Goal: Feedback & Contribution: Submit feedback/report problem

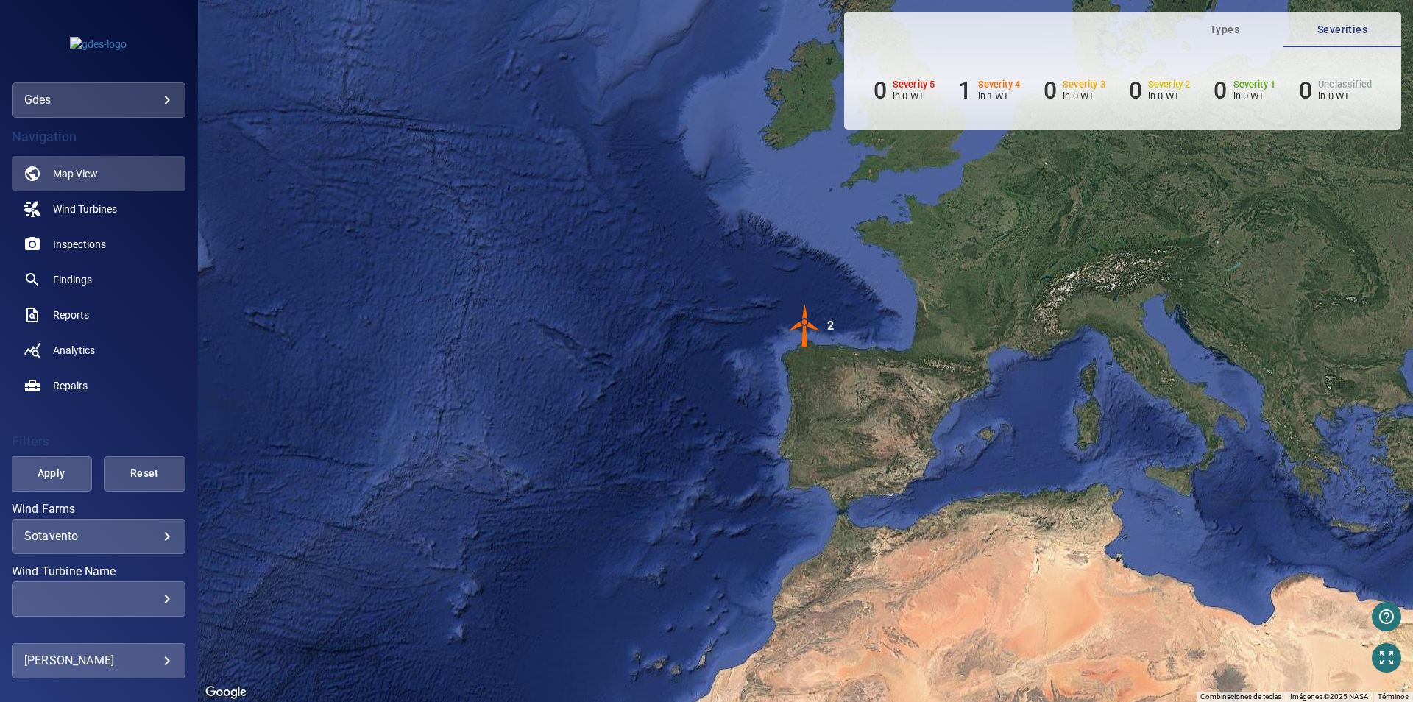
click at [79, 87] on div "gdes ****" at bounding box center [99, 99] width 174 height 35
click at [99, 99] on body "**********" at bounding box center [706, 351] width 1413 height 702
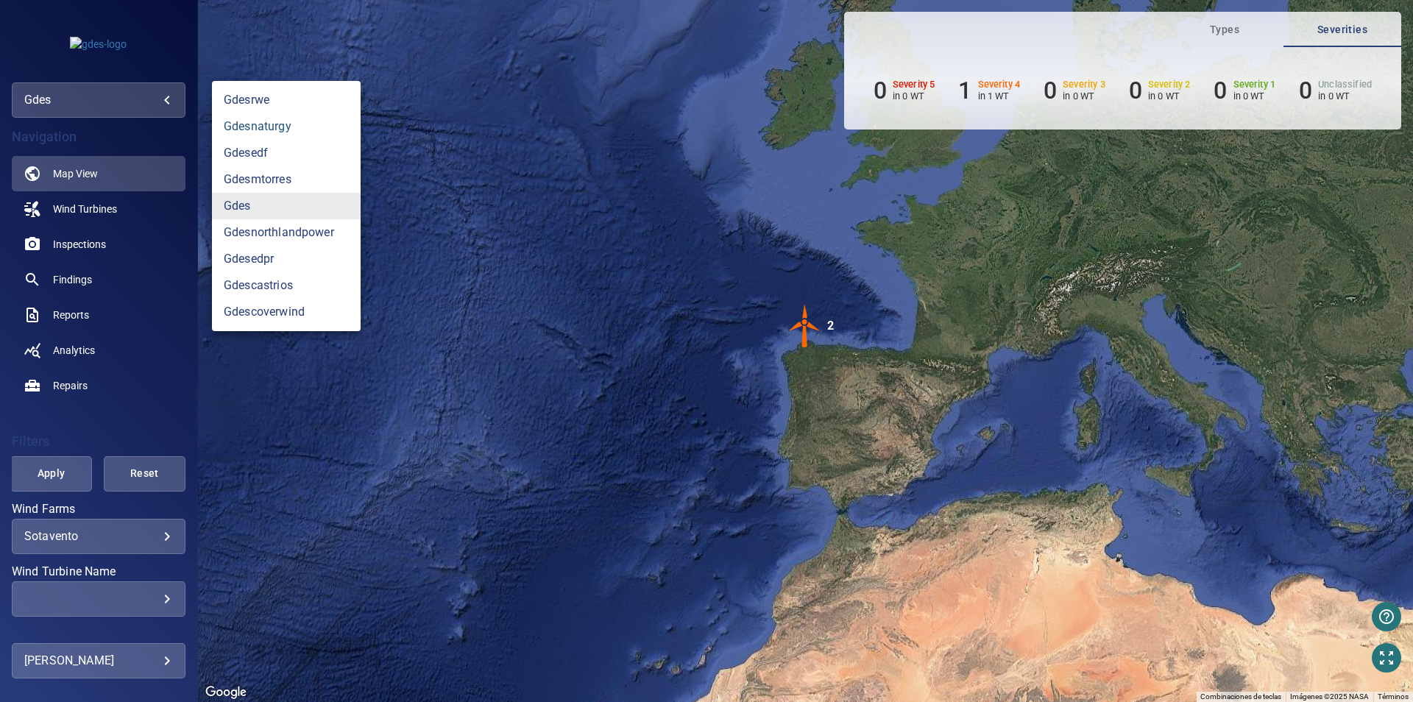
click at [290, 132] on link "gdesnaturgy" at bounding box center [286, 126] width 149 height 26
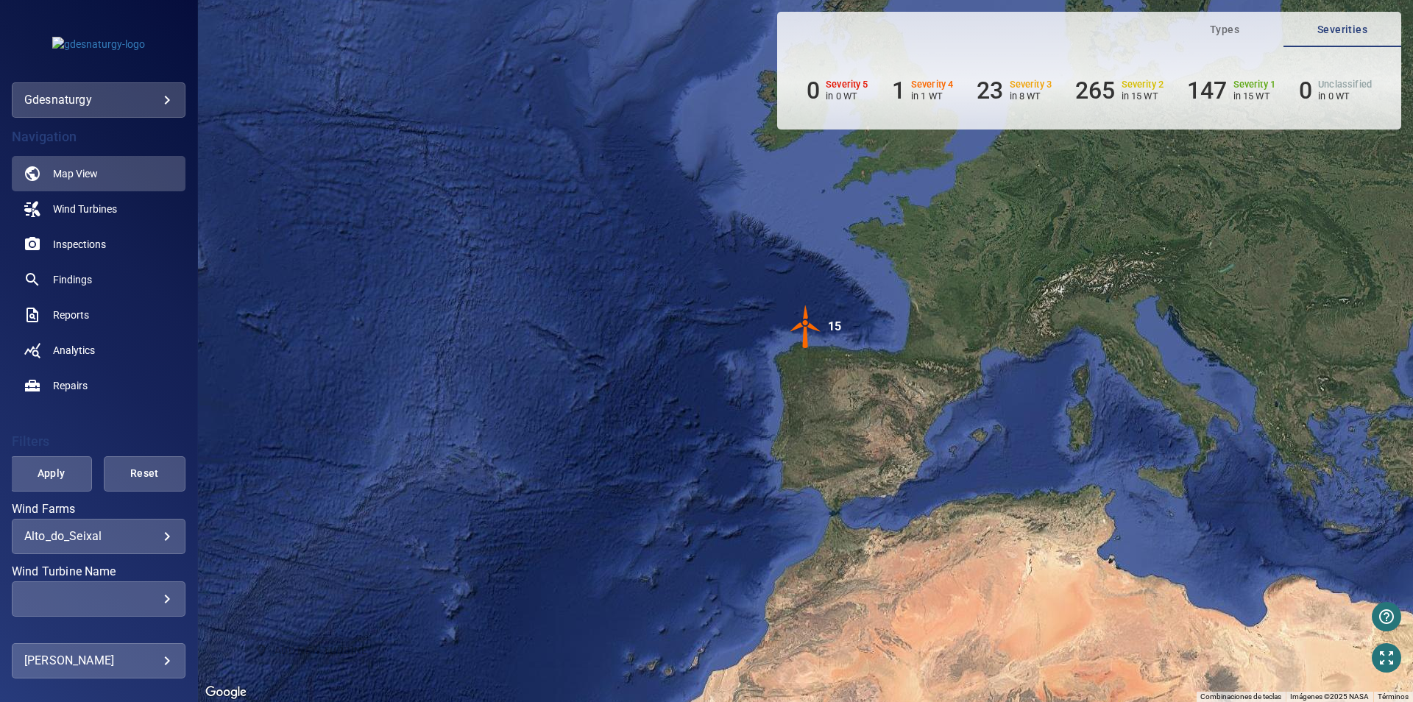
click at [125, 100] on body "**********" at bounding box center [706, 351] width 1413 height 702
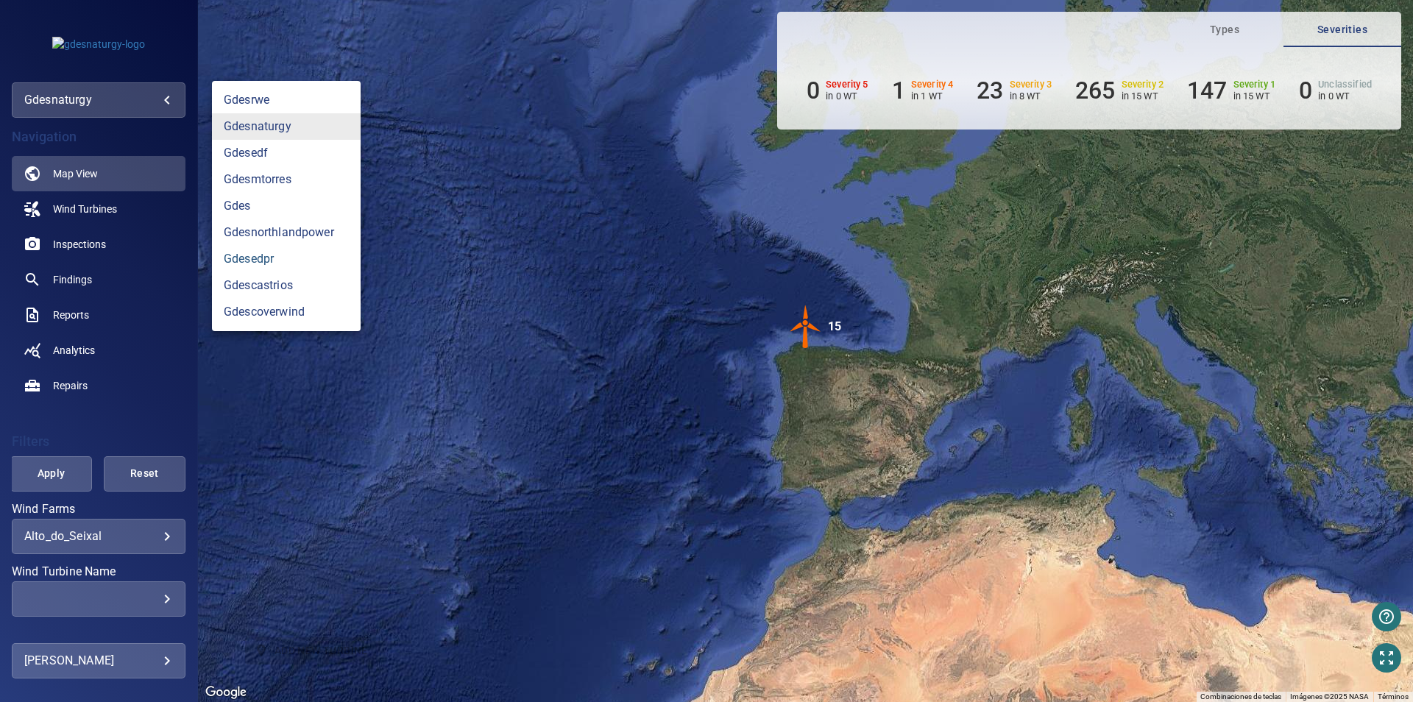
click at [282, 259] on link "gdesedpr" at bounding box center [286, 259] width 149 height 26
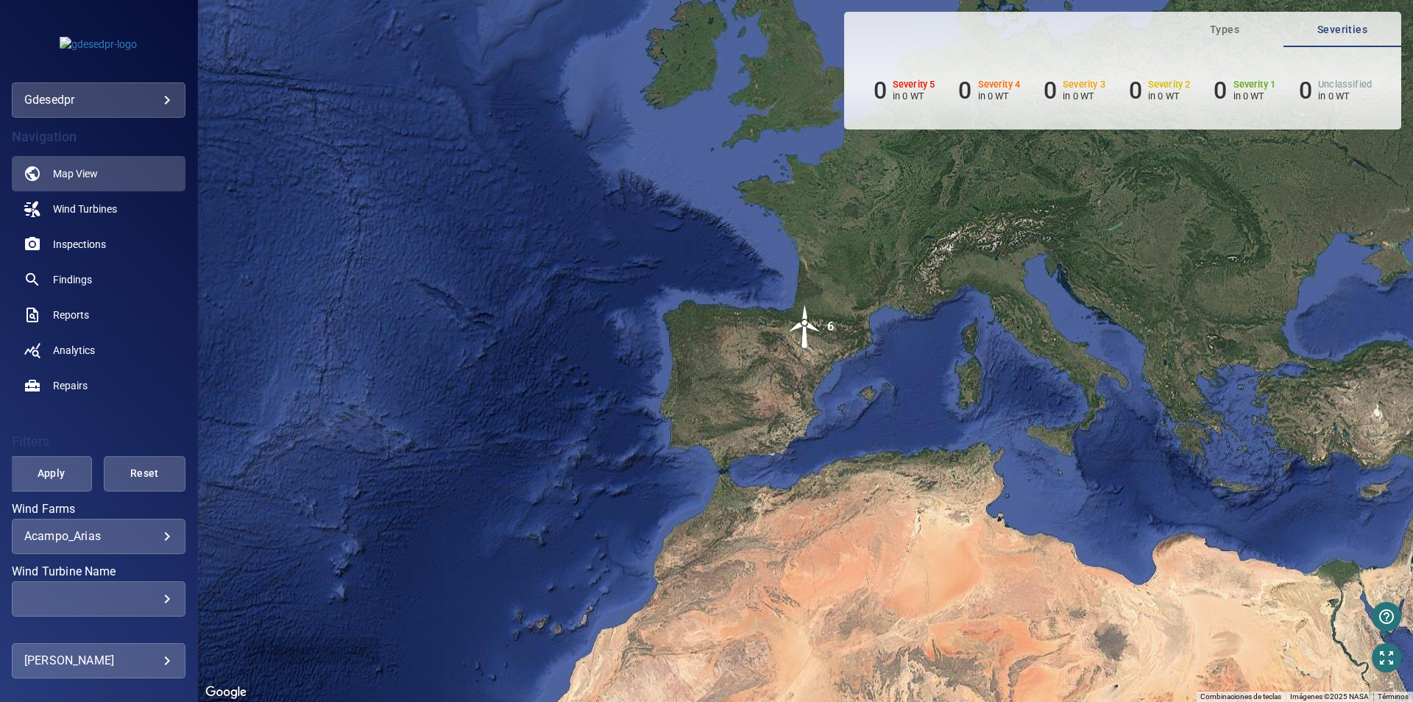
click at [110, 529] on div "**********" at bounding box center [99, 536] width 174 height 35
click at [133, 536] on body "**********" at bounding box center [706, 351] width 1413 height 702
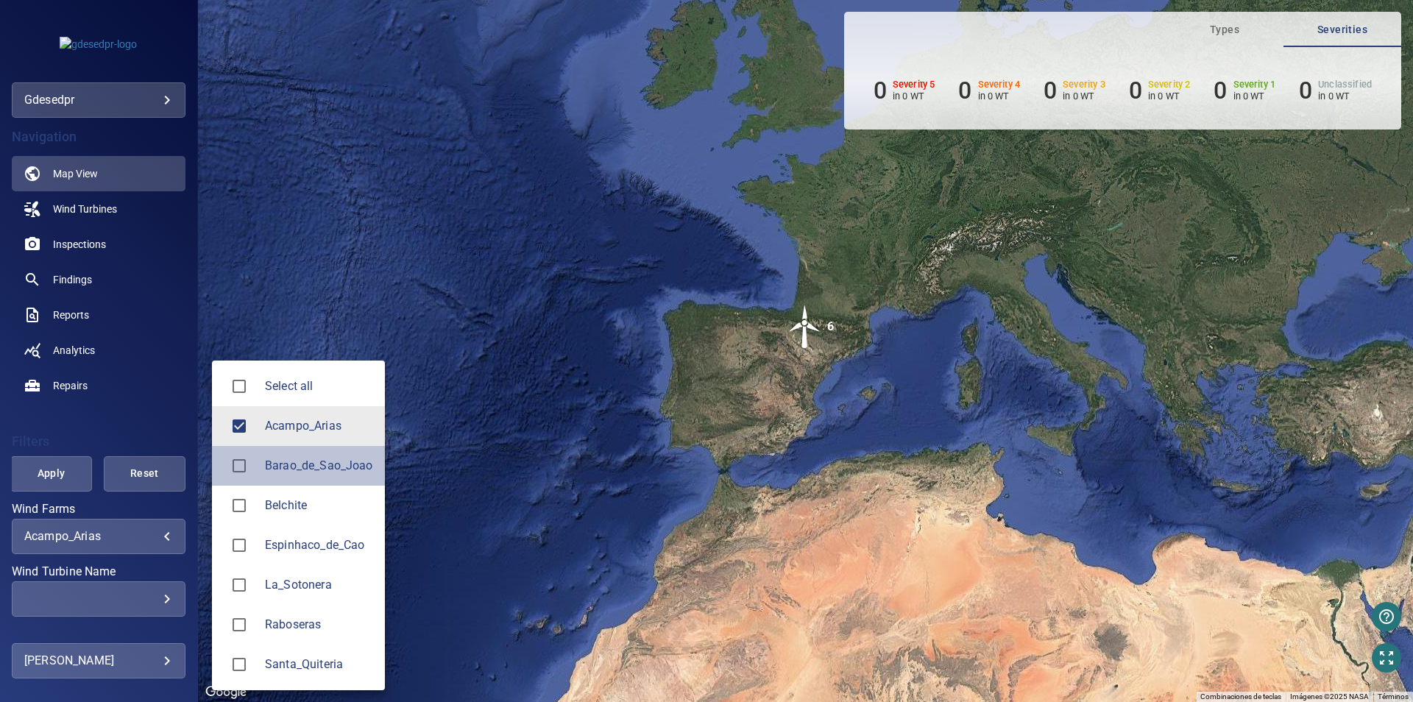
click at [313, 469] on span "Barao_de_Sao_Joao" at bounding box center [319, 466] width 108 height 18
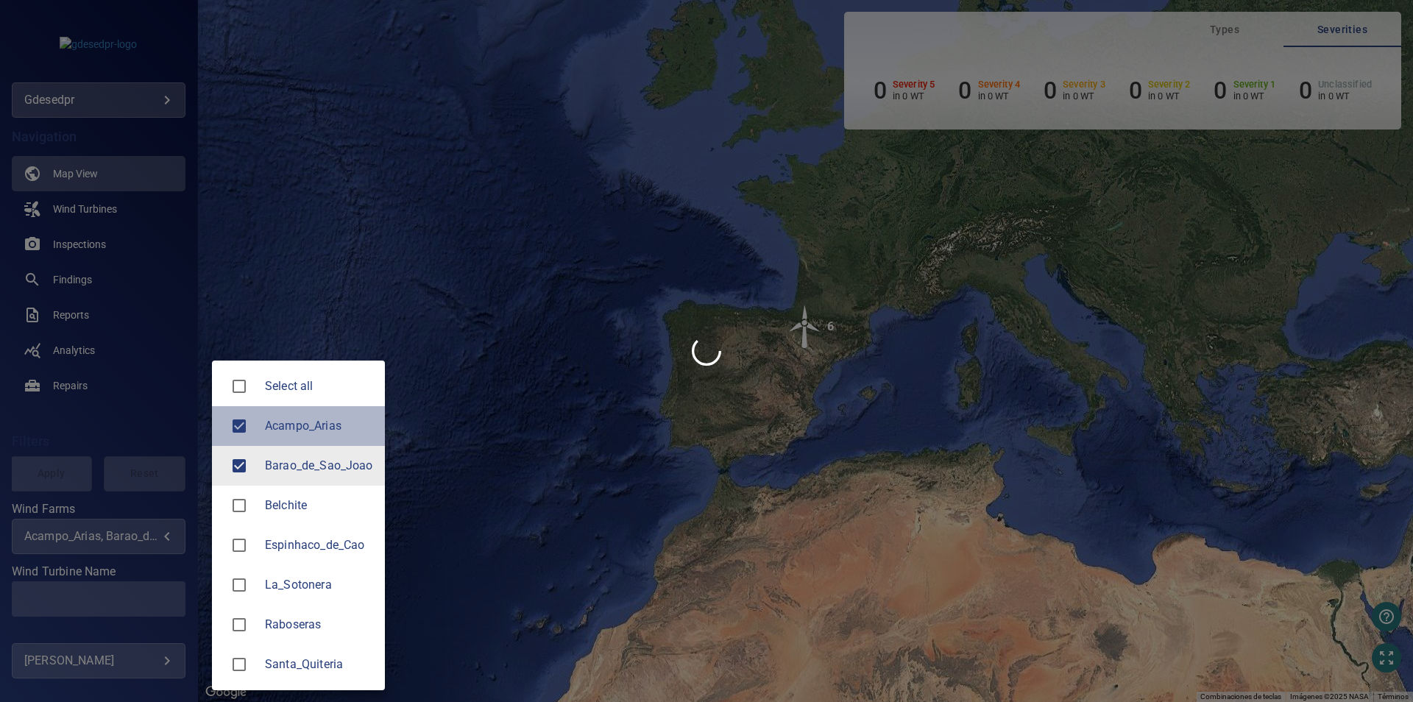
click at [314, 422] on span "Acampo_Arias" at bounding box center [319, 426] width 108 height 18
click at [503, 417] on div at bounding box center [706, 351] width 1413 height 702
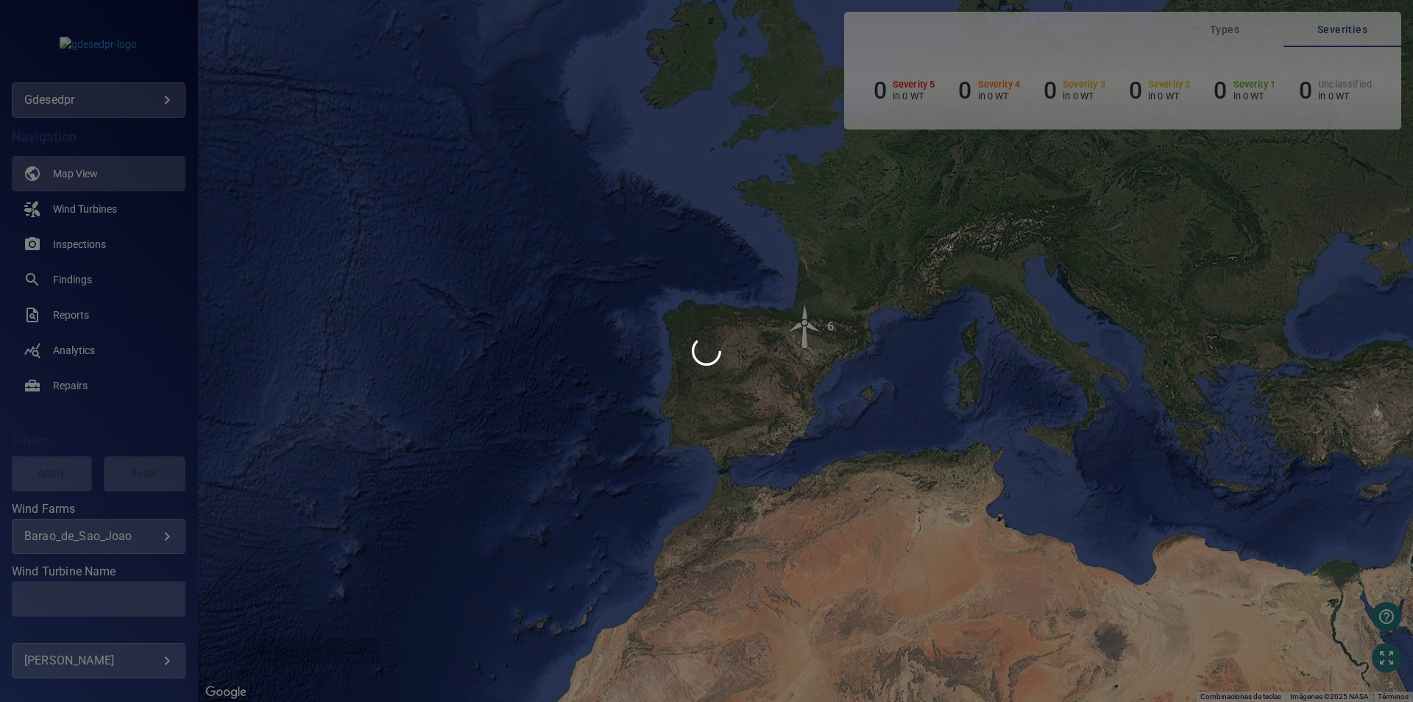
type input "**********"
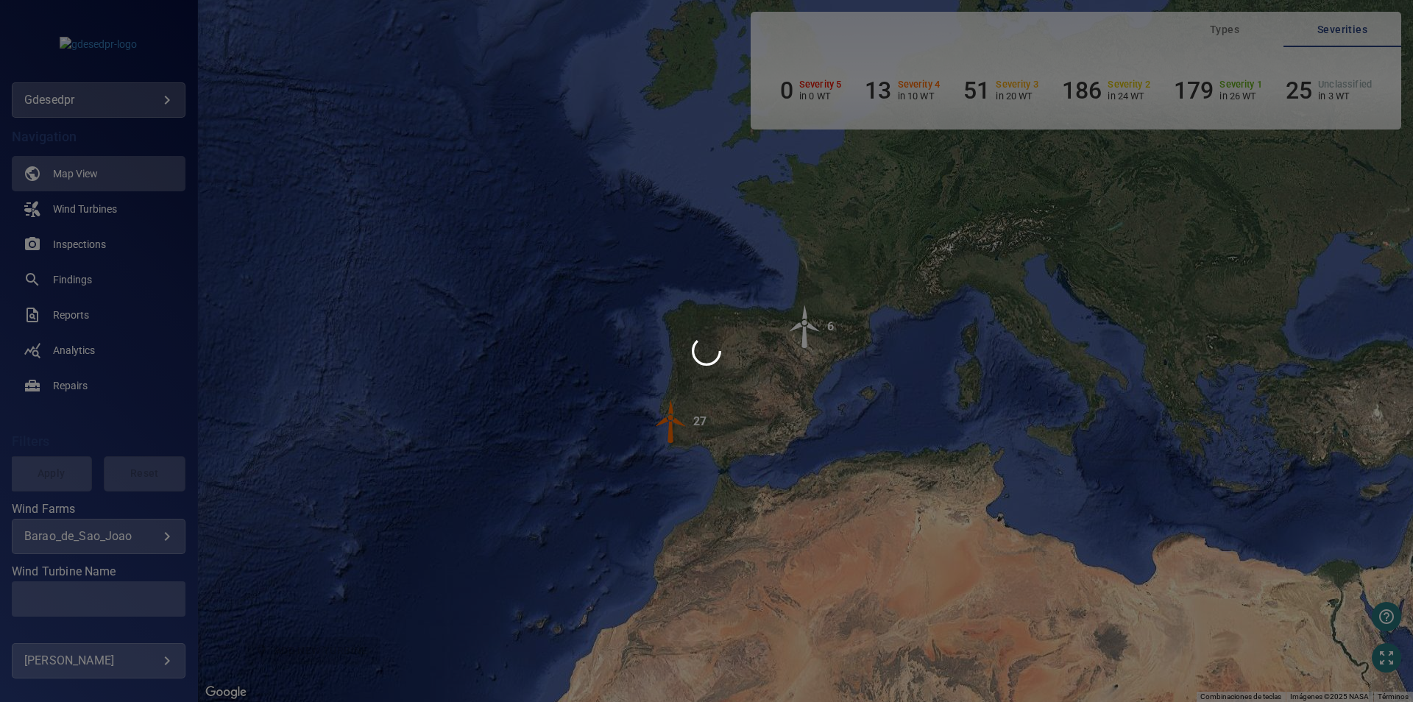
click at [150, 589] on div at bounding box center [706, 351] width 1413 height 702
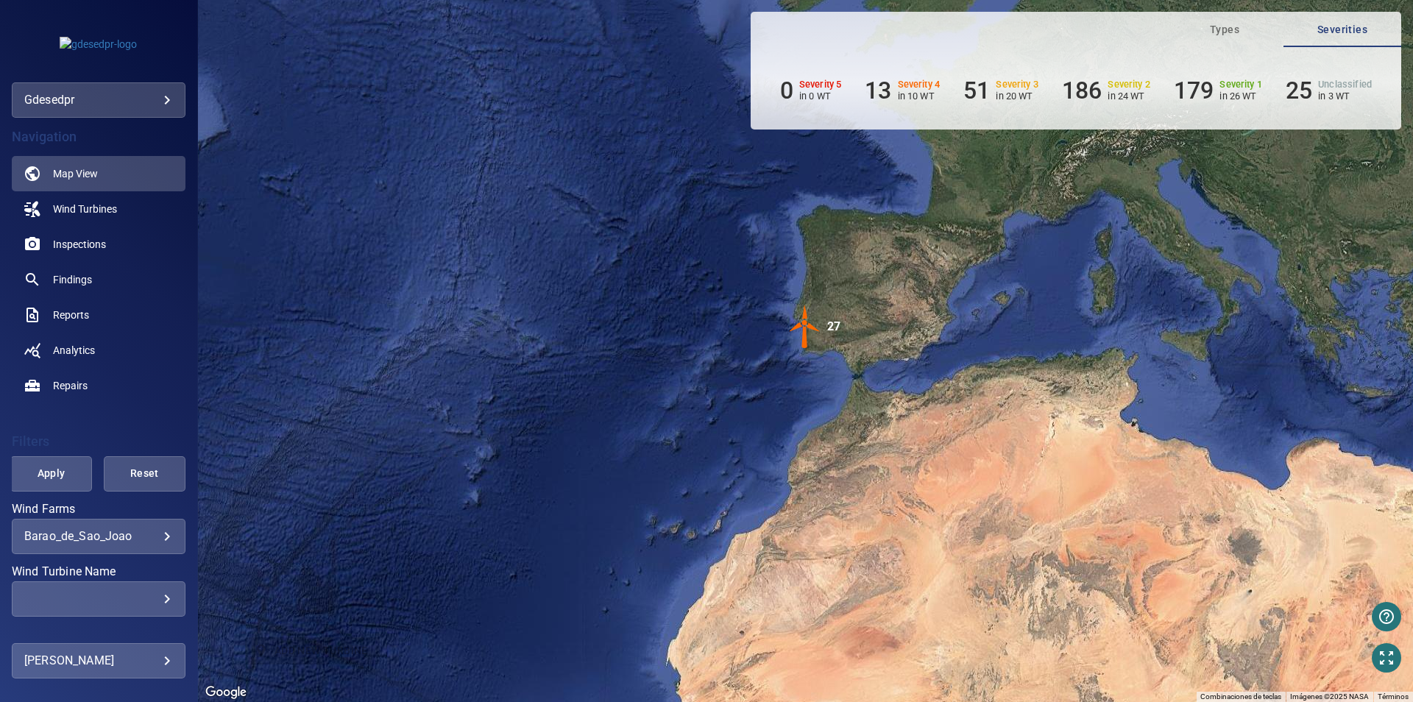
click at [152, 601] on div "​" at bounding box center [98, 599] width 149 height 14
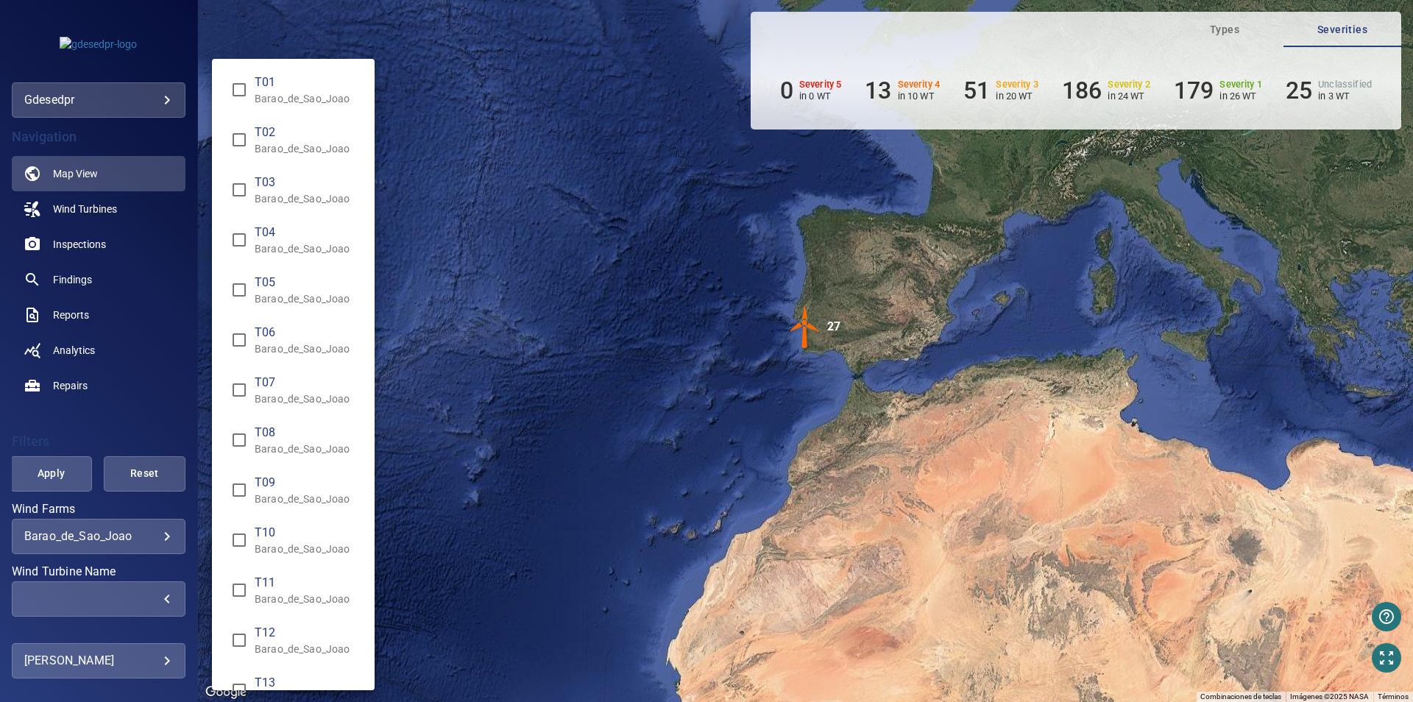
click at [271, 375] on span "T07" at bounding box center [309, 383] width 108 height 18
type input "**********"
click at [506, 448] on div "Wind Turbine Name" at bounding box center [706, 351] width 1413 height 702
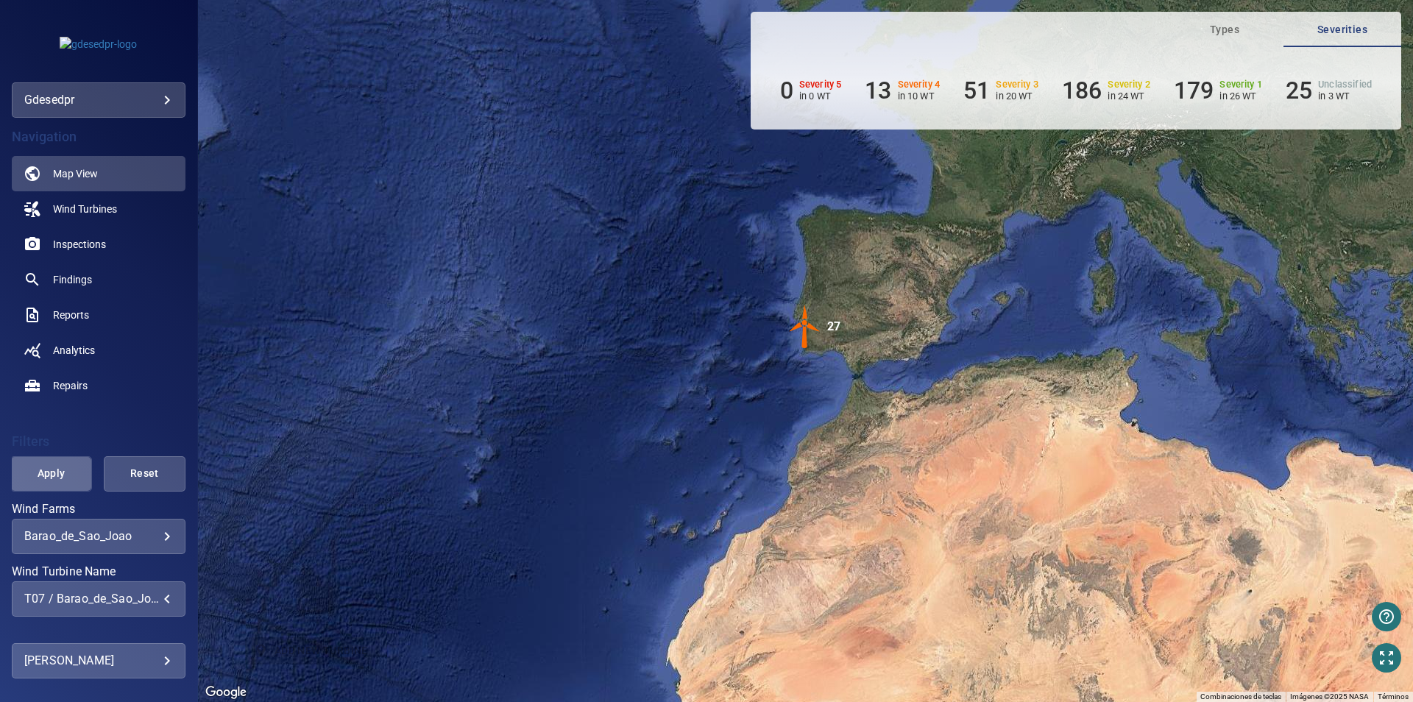
click at [50, 476] on span "Apply" at bounding box center [51, 473] width 45 height 18
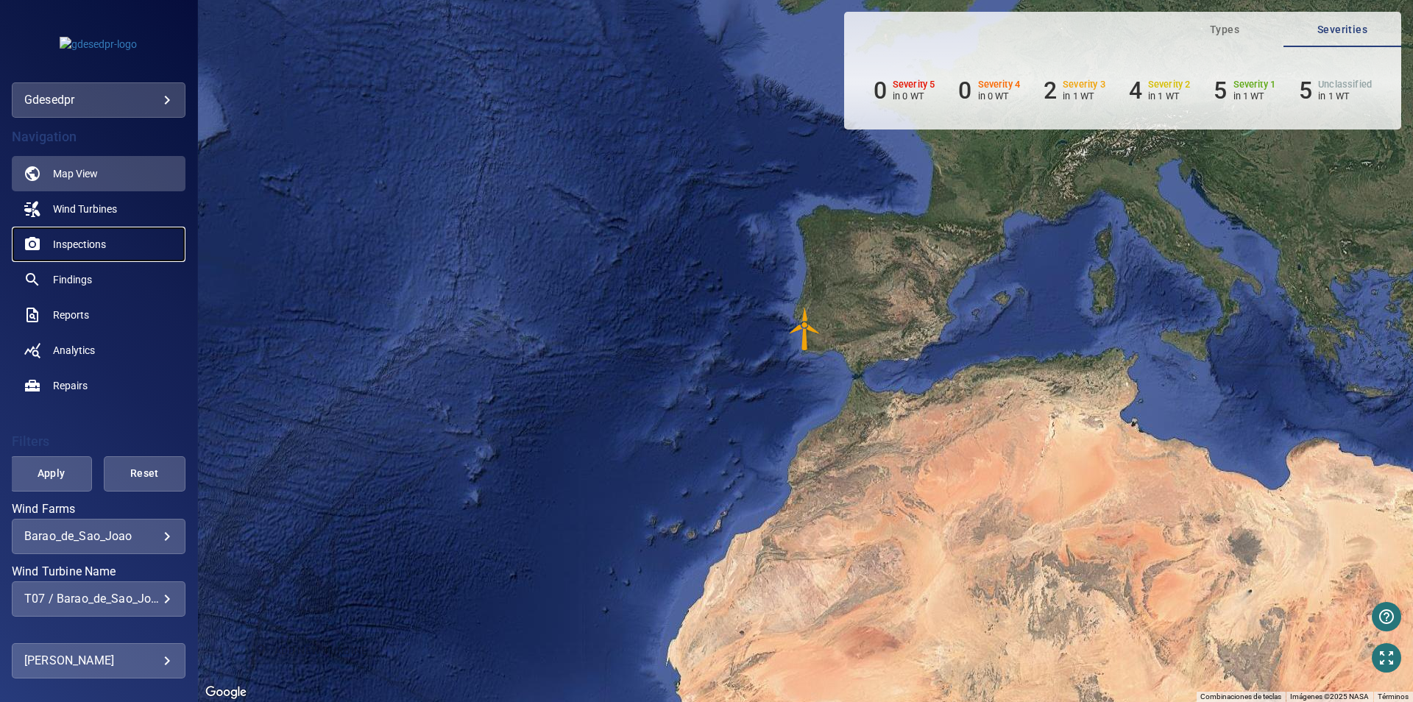
click at [103, 244] on span "Inspections" at bounding box center [79, 244] width 53 height 15
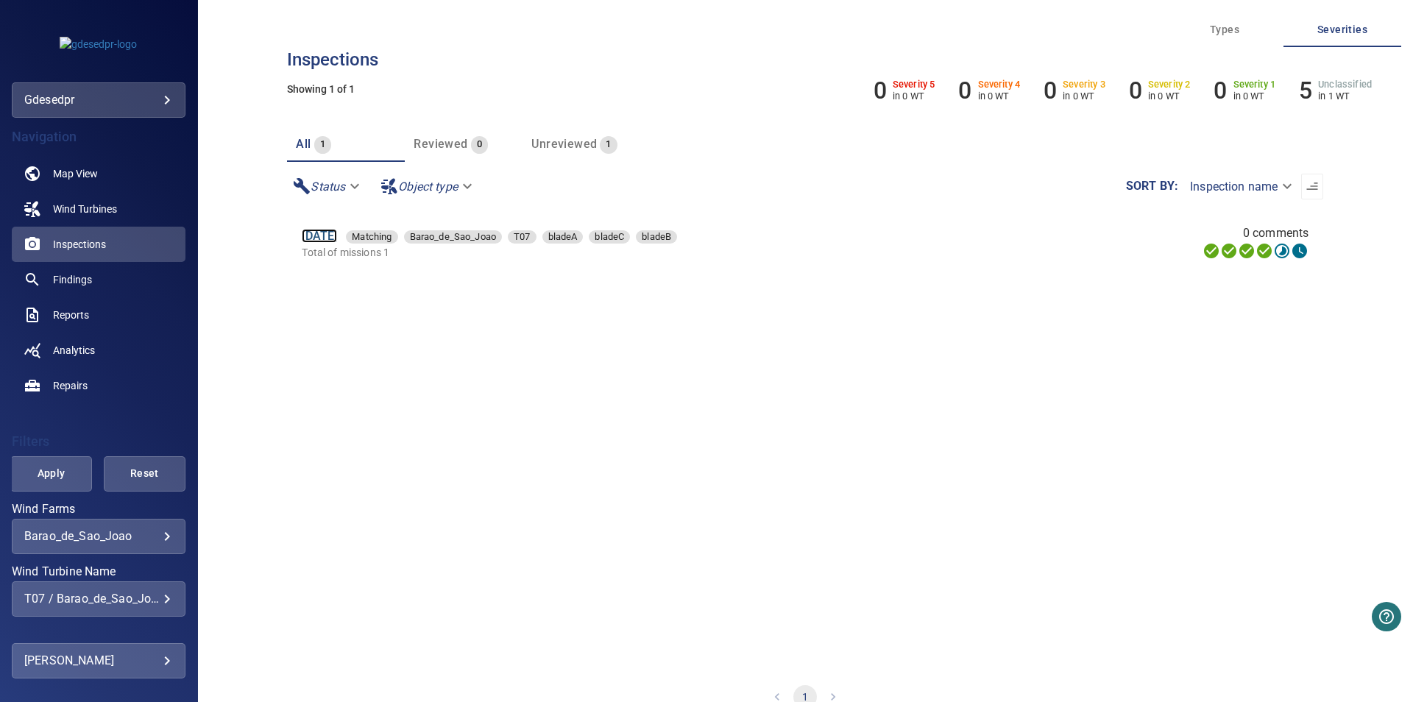
click at [337, 236] on link "29 Jun 2025" at bounding box center [319, 236] width 35 height 14
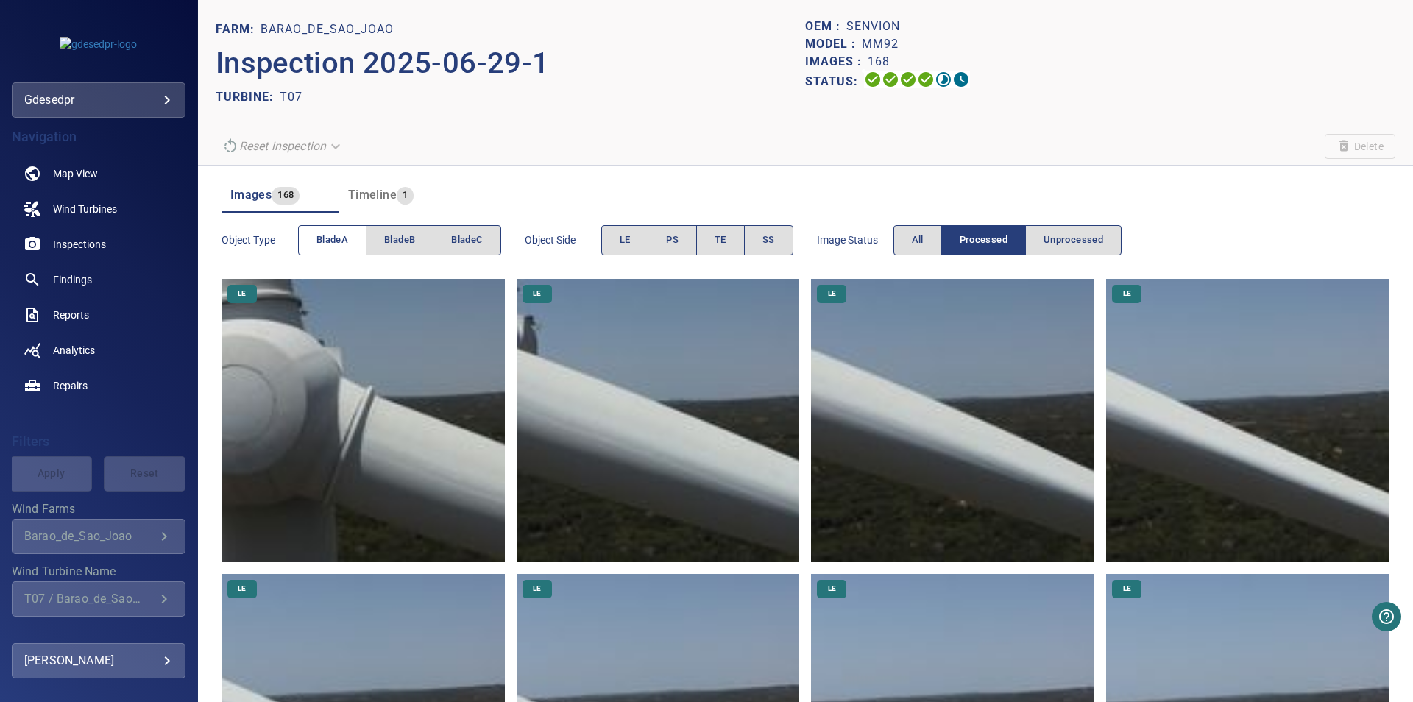
click at [353, 238] on button "bladeA" at bounding box center [332, 240] width 68 height 30
click at [783, 241] on button "SS" at bounding box center [768, 240] width 49 height 30
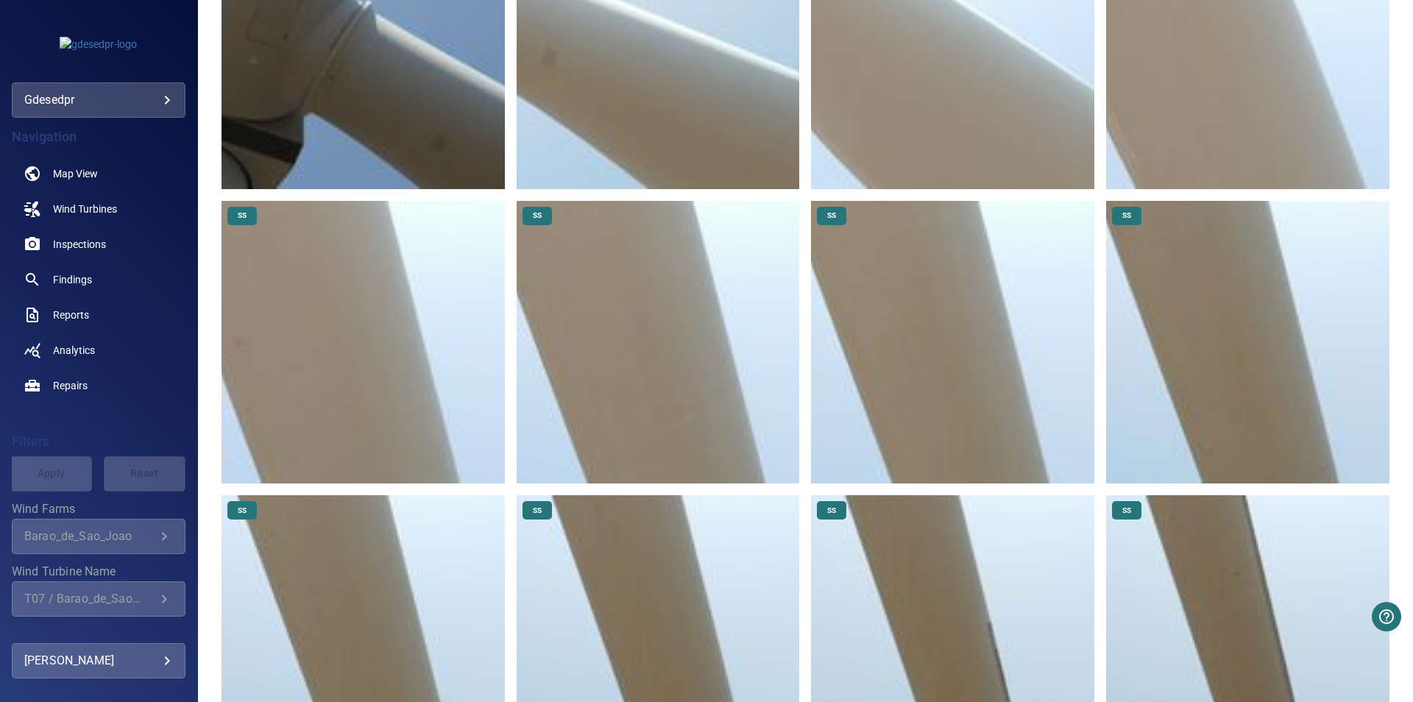
scroll to position [525, 0]
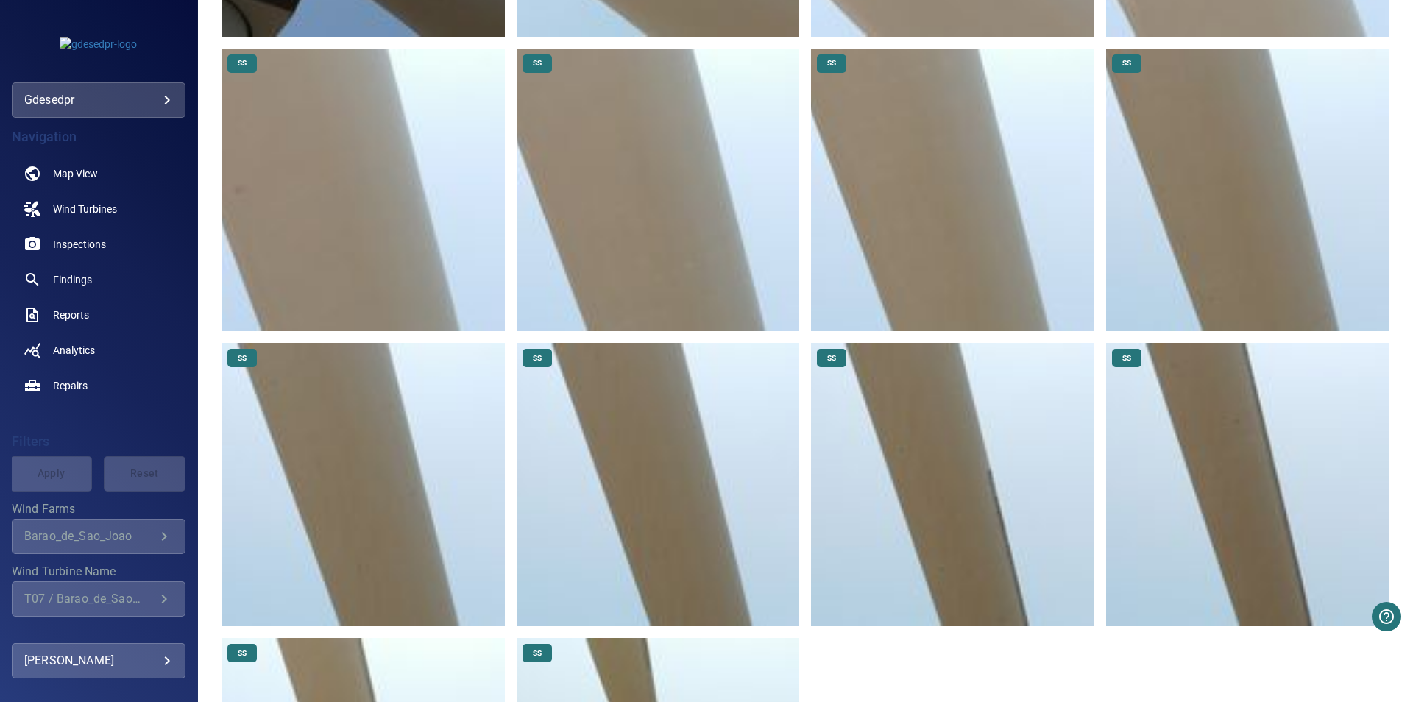
click at [1229, 252] on img at bounding box center [1247, 190] width 283 height 283
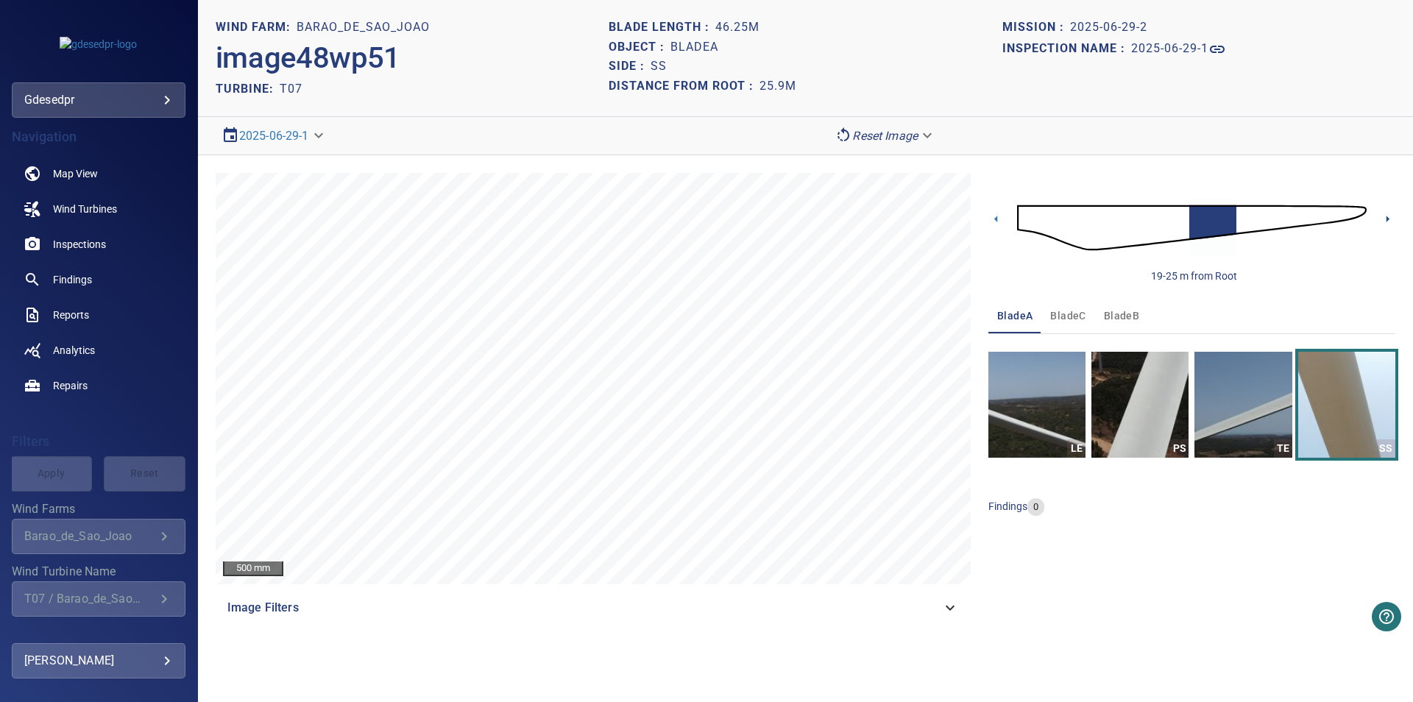
click at [1391, 219] on icon at bounding box center [1387, 218] width 15 height 15
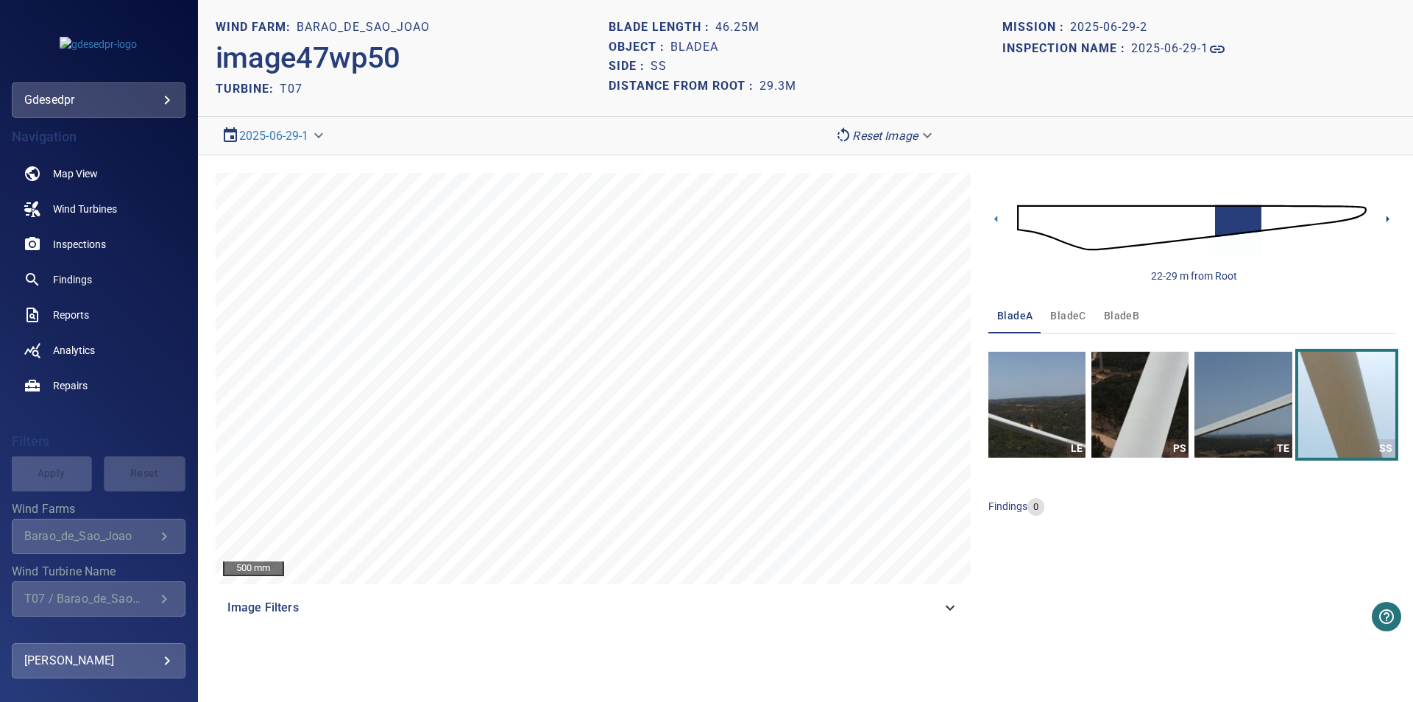
click at [1391, 219] on icon at bounding box center [1387, 218] width 15 height 15
click at [1386, 213] on icon at bounding box center [1387, 218] width 15 height 15
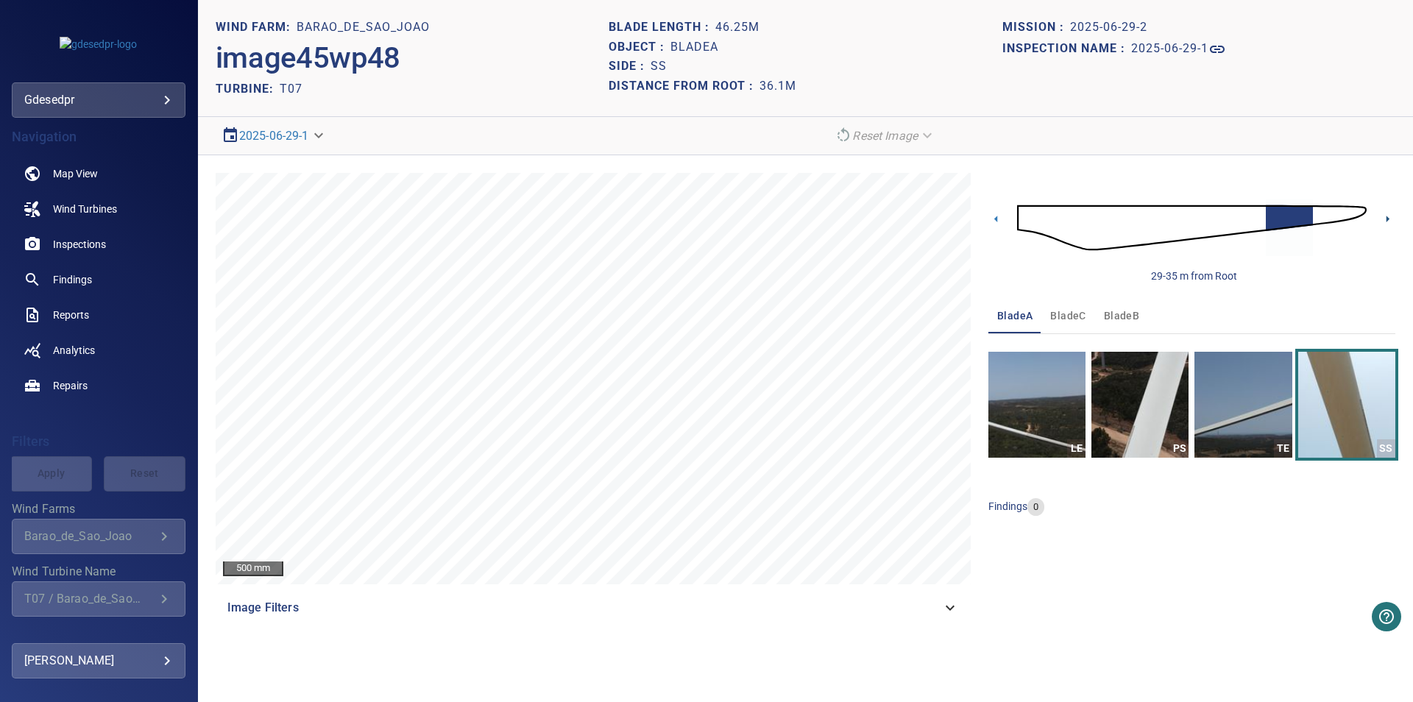
click at [1390, 214] on icon at bounding box center [1387, 218] width 15 height 15
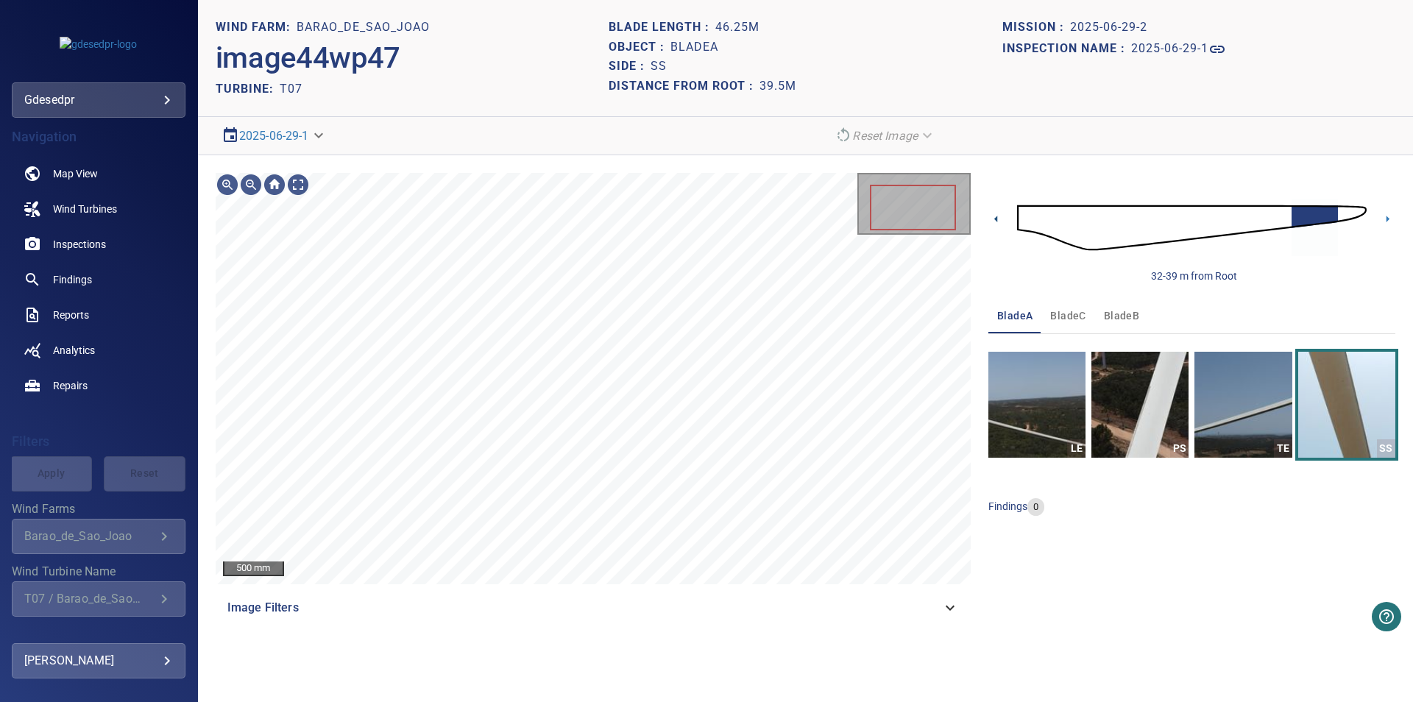
click at [989, 219] on icon at bounding box center [995, 218] width 15 height 15
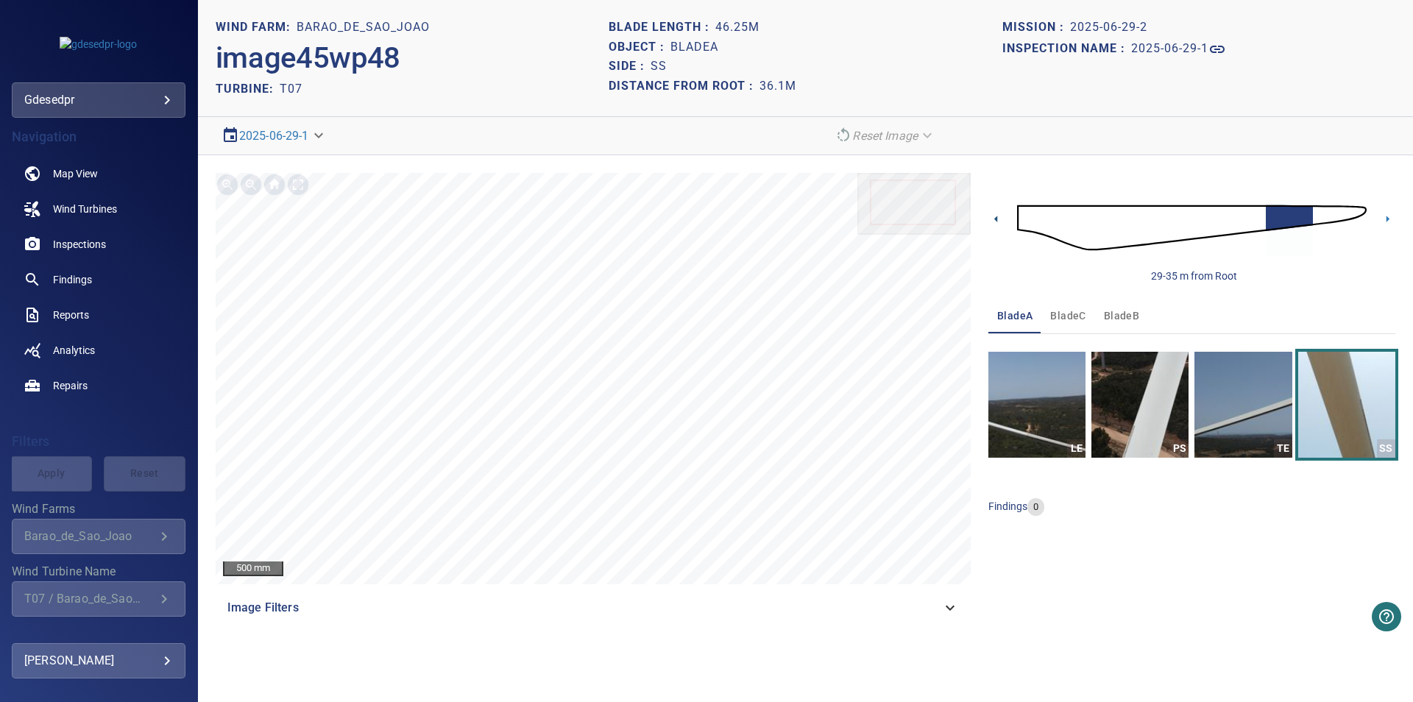
click at [989, 219] on icon at bounding box center [995, 218] width 15 height 15
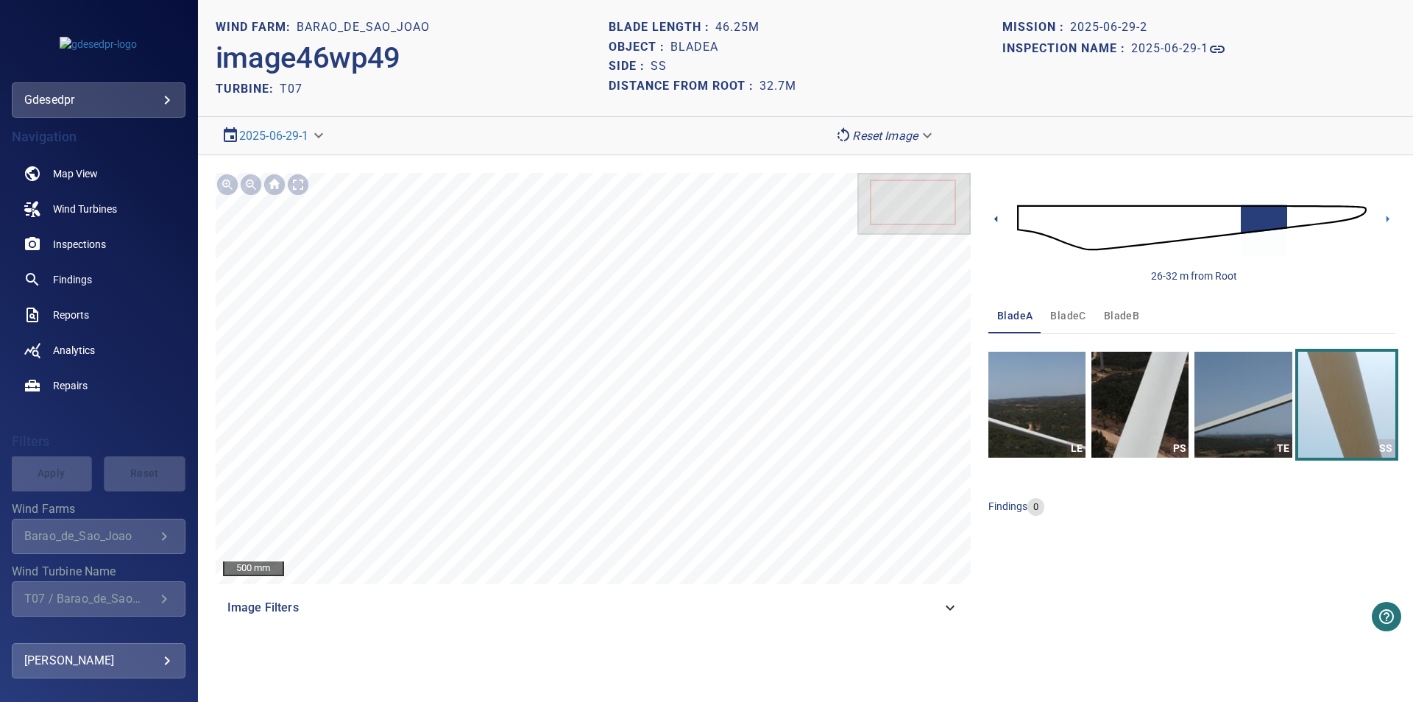
click at [989, 219] on icon at bounding box center [995, 218] width 15 height 15
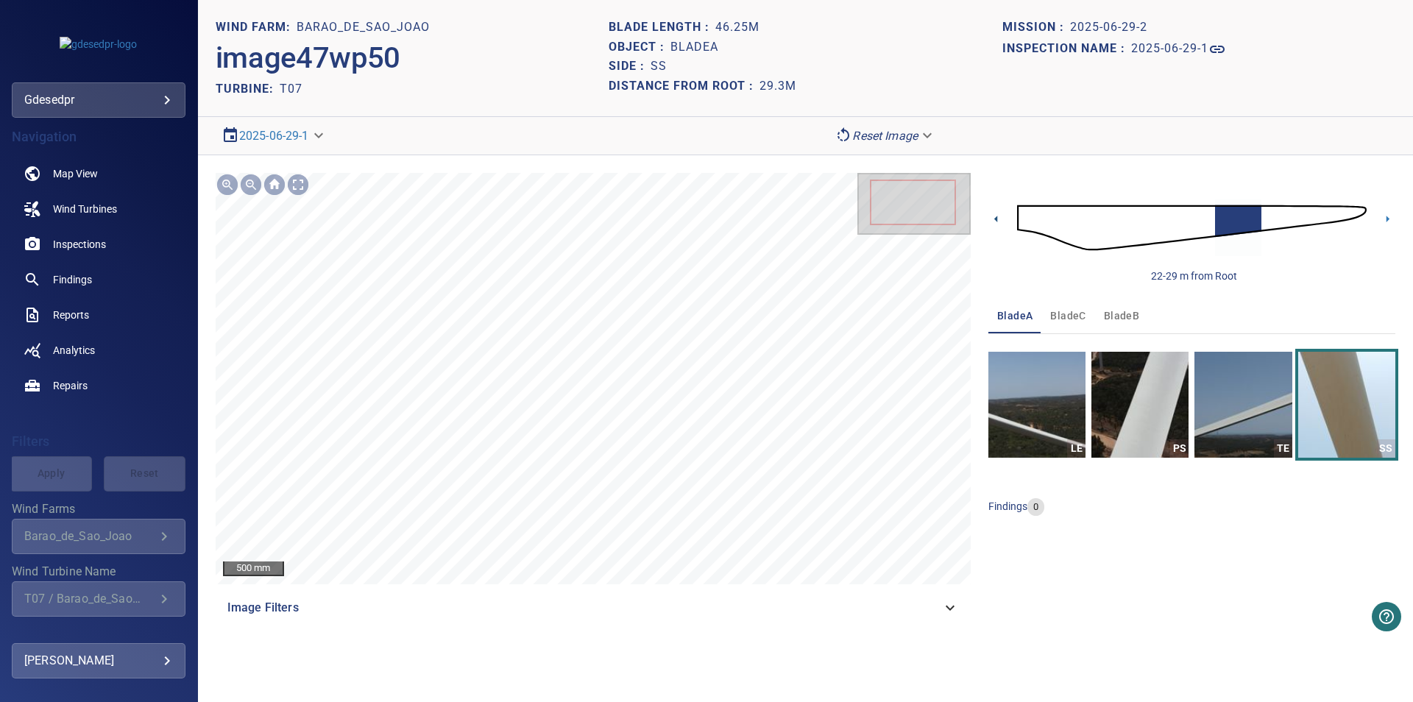
click at [989, 219] on icon at bounding box center [995, 218] width 15 height 15
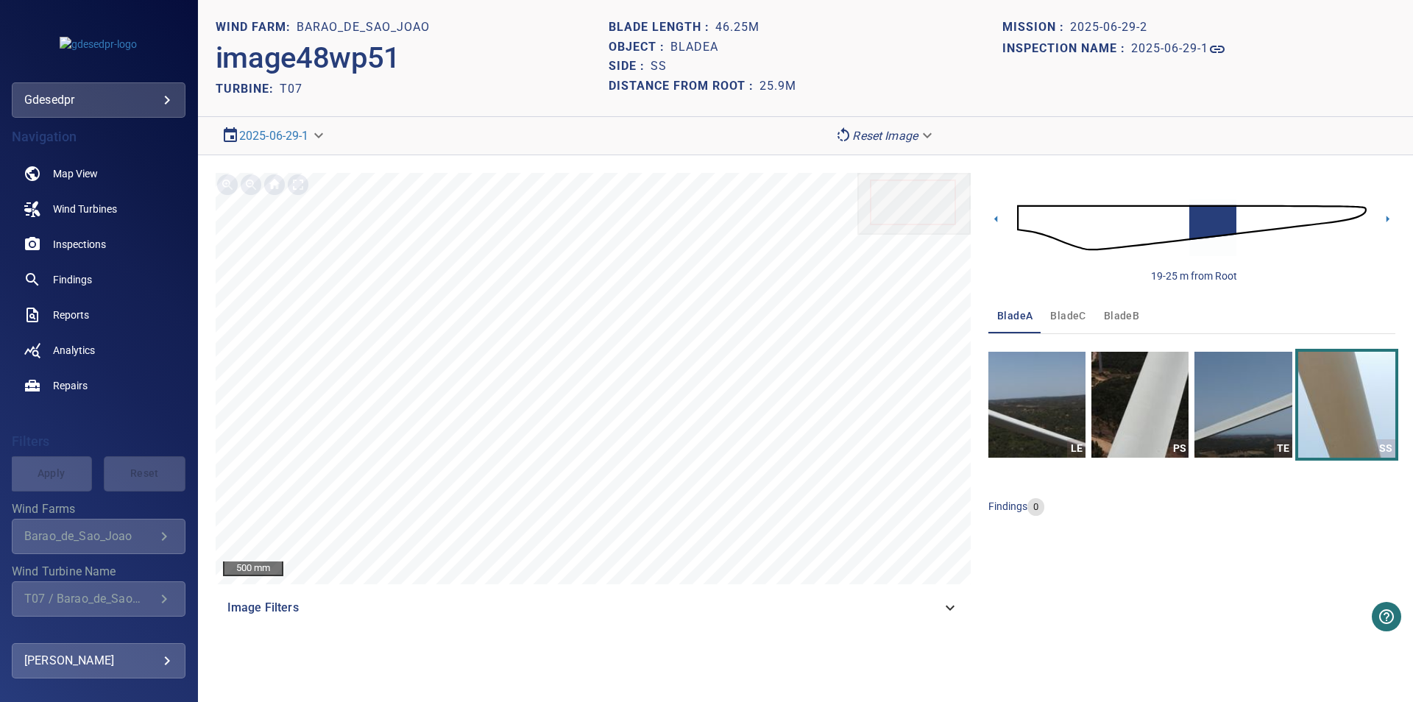
click at [1313, 217] on img at bounding box center [1191, 227] width 349 height 85
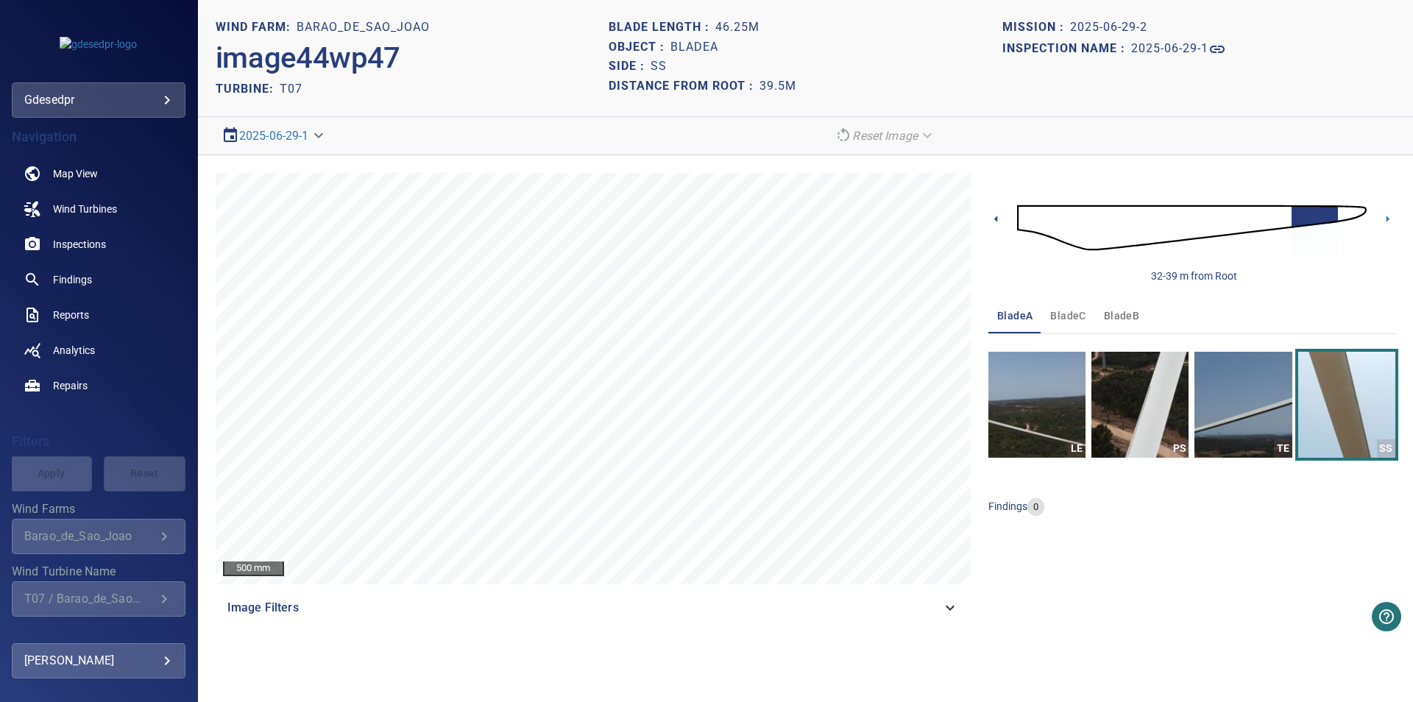
click at [996, 221] on icon at bounding box center [995, 218] width 15 height 15
click at [1044, 412] on img "button" at bounding box center [1036, 405] width 97 height 106
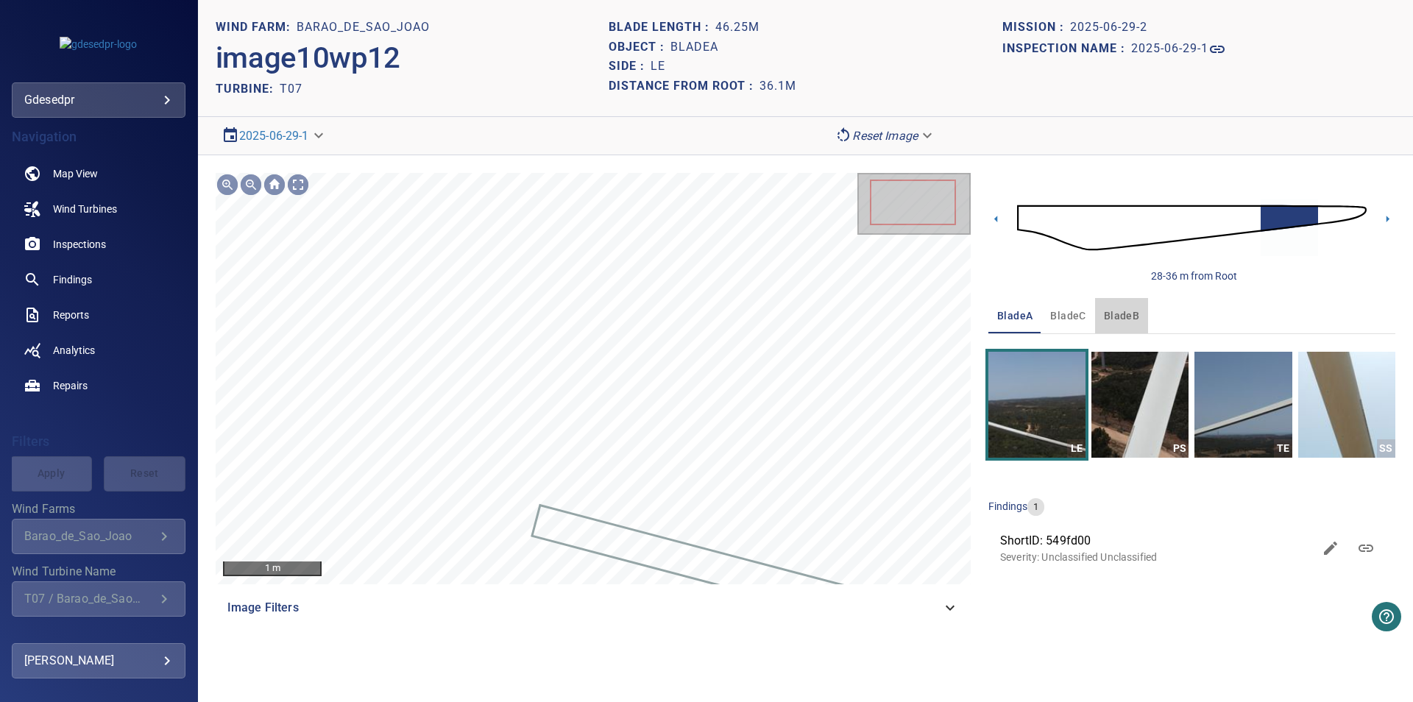
click at [1120, 315] on span "bladeB" at bounding box center [1121, 316] width 35 height 18
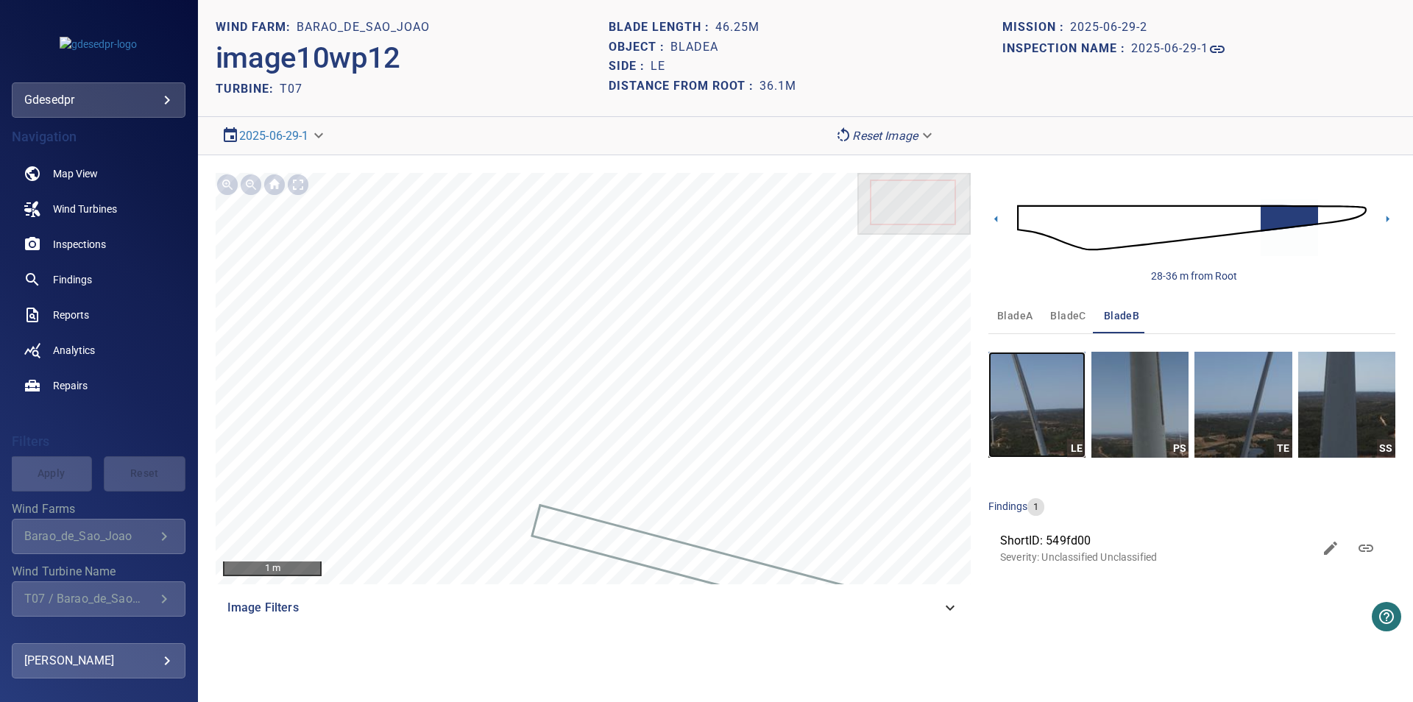
click at [1007, 436] on img "button" at bounding box center [1036, 405] width 97 height 106
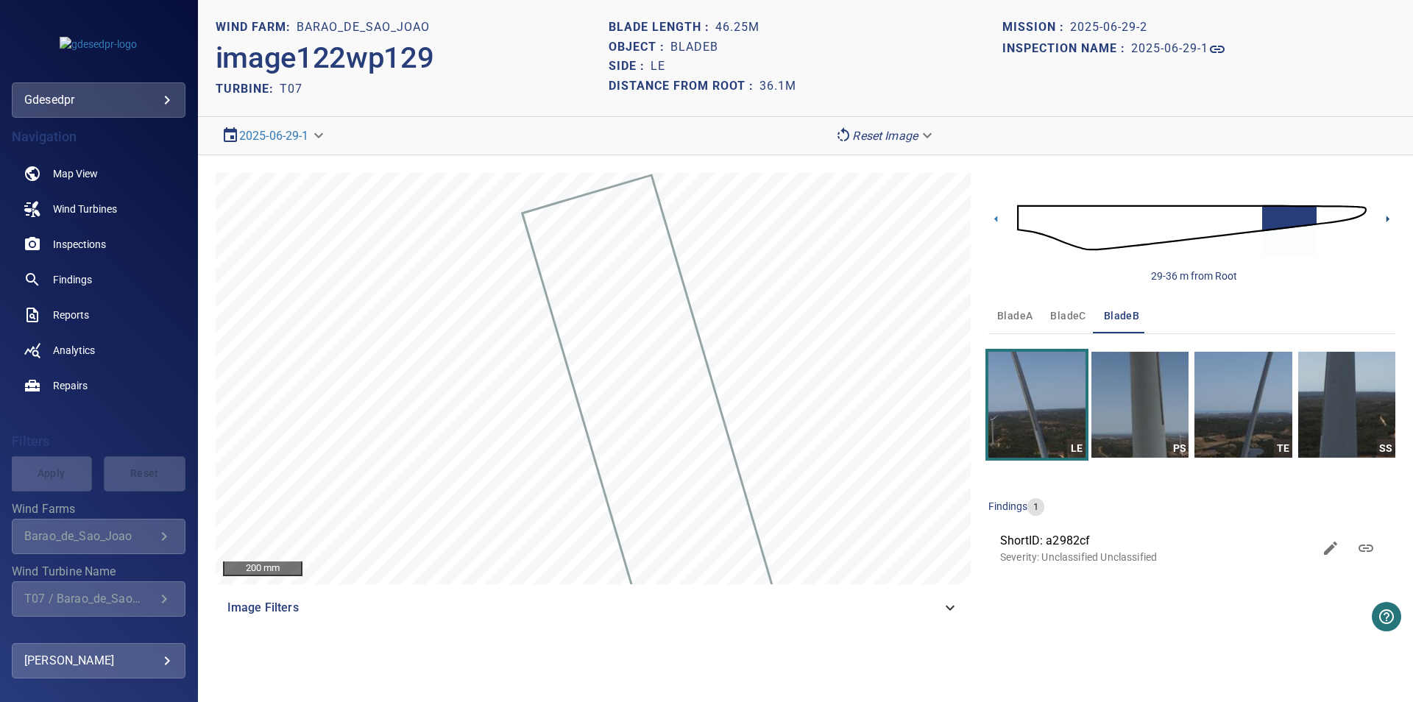
click at [1382, 217] on icon at bounding box center [1387, 218] width 15 height 15
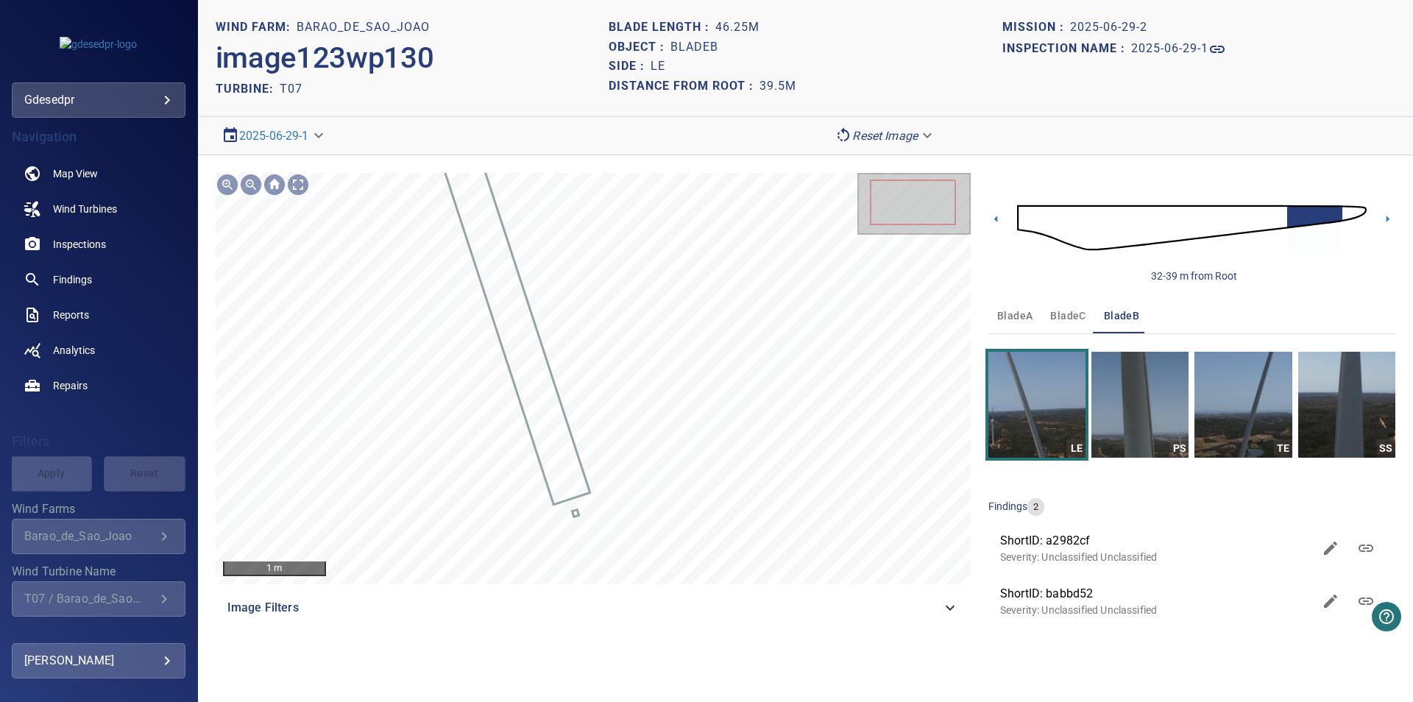
click at [1354, 209] on img at bounding box center [1191, 227] width 349 height 85
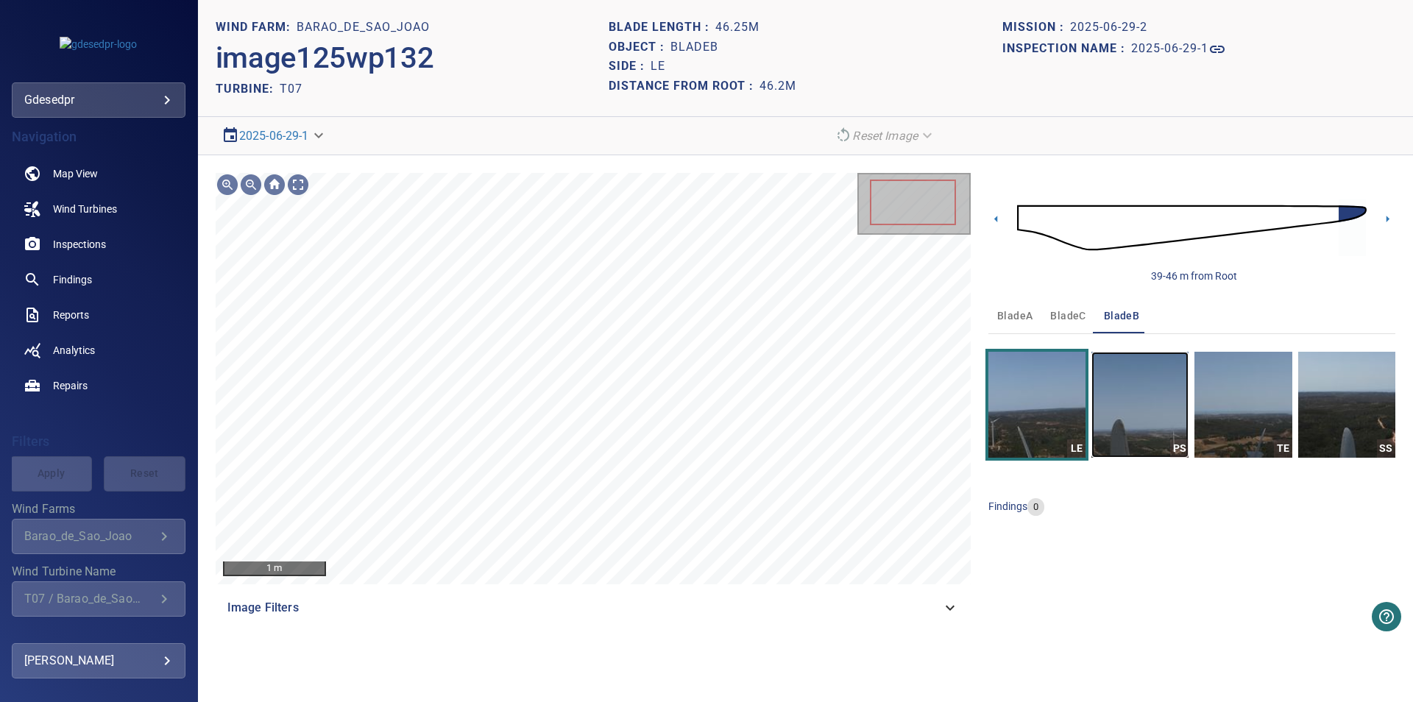
click at [1163, 438] on img "button" at bounding box center [1139, 405] width 97 height 106
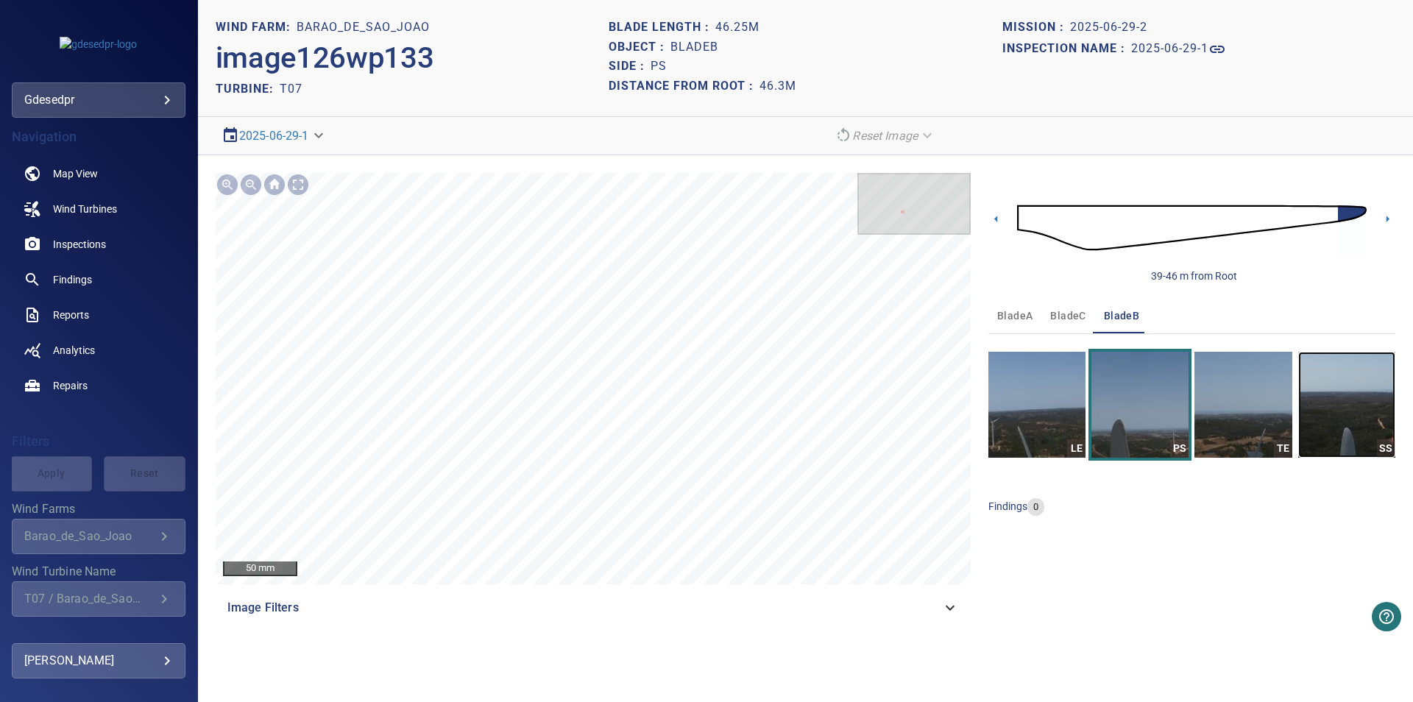
click at [1363, 451] on img "button" at bounding box center [1346, 405] width 97 height 106
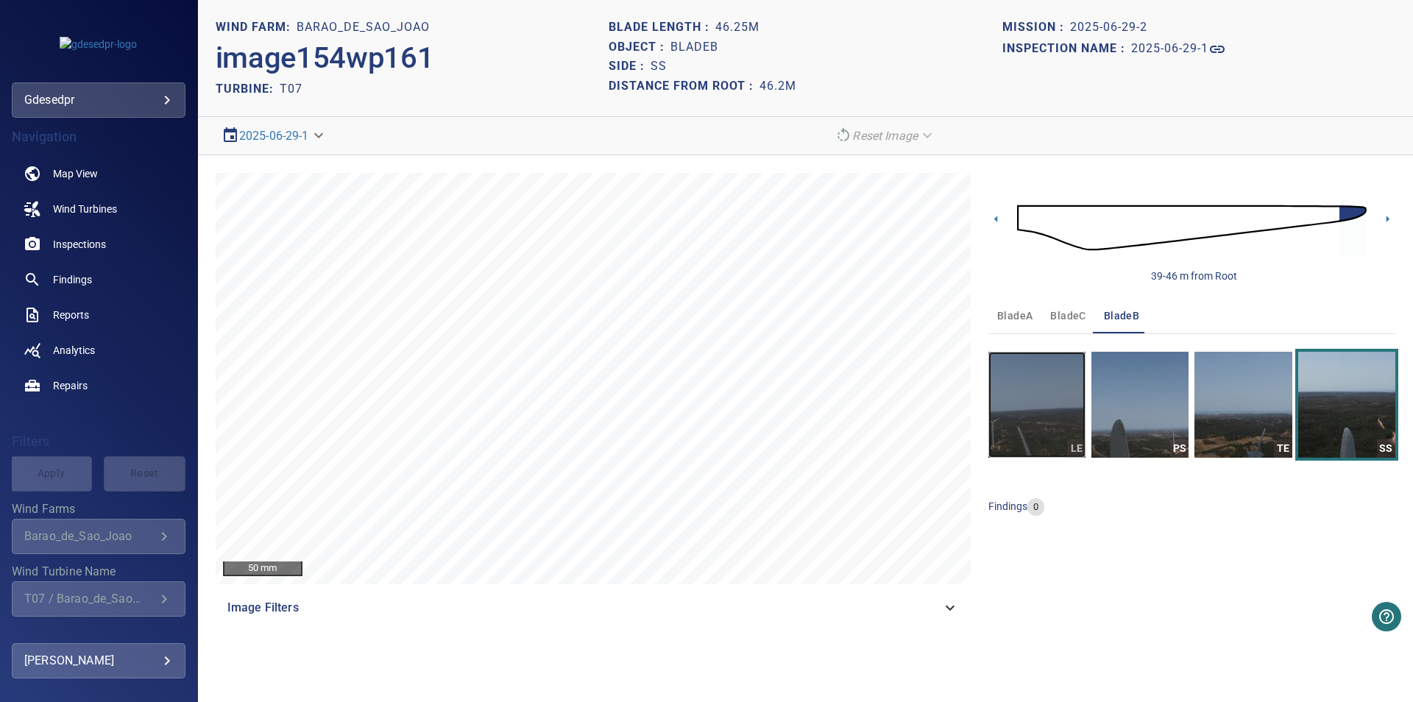
click at [1063, 443] on img "button" at bounding box center [1036, 405] width 97 height 106
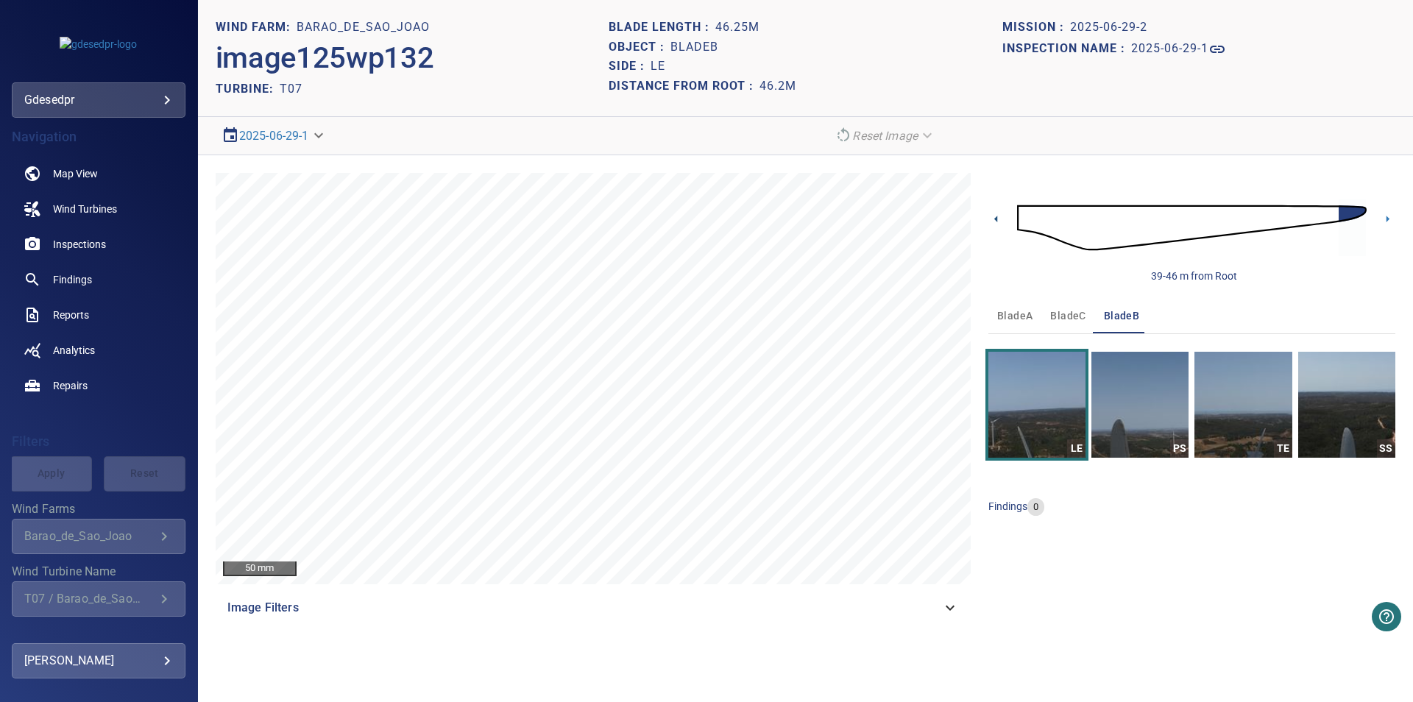
click at [995, 219] on icon at bounding box center [995, 219] width 3 height 7
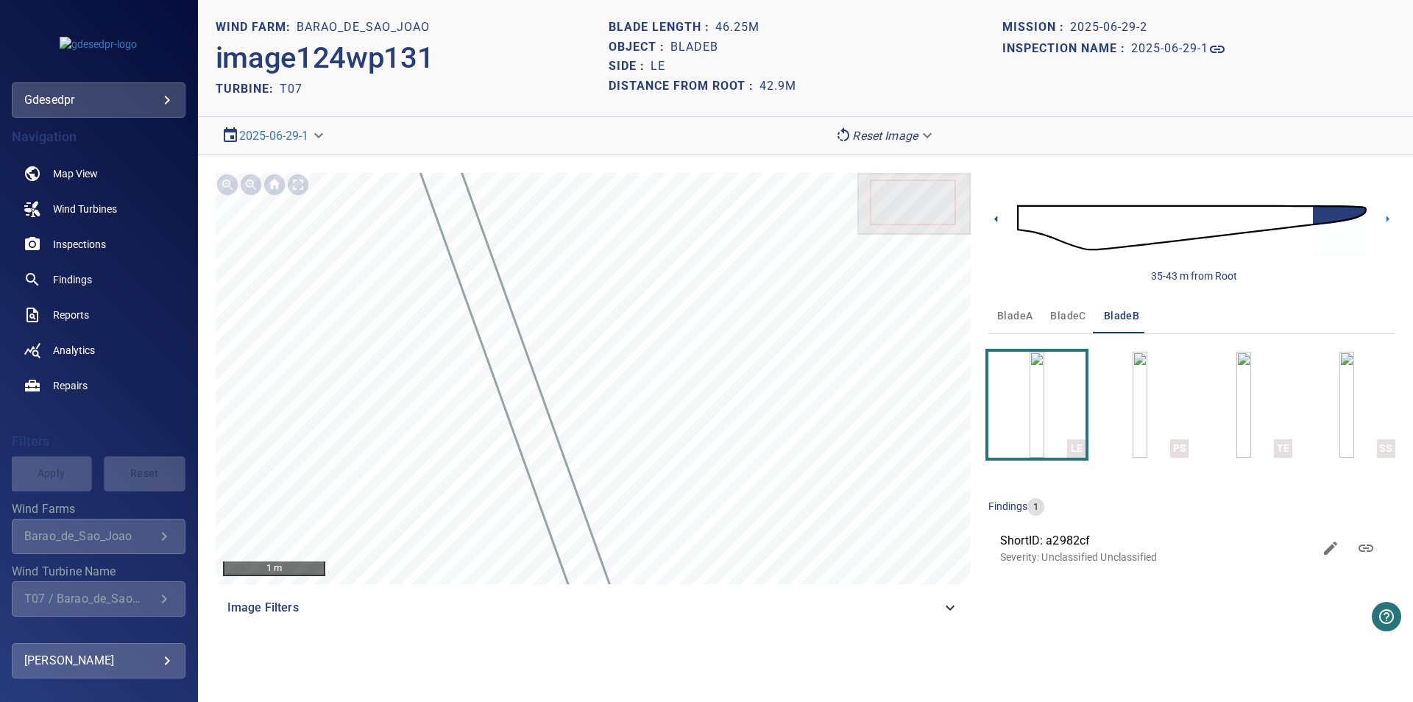
click at [993, 219] on icon at bounding box center [995, 218] width 15 height 15
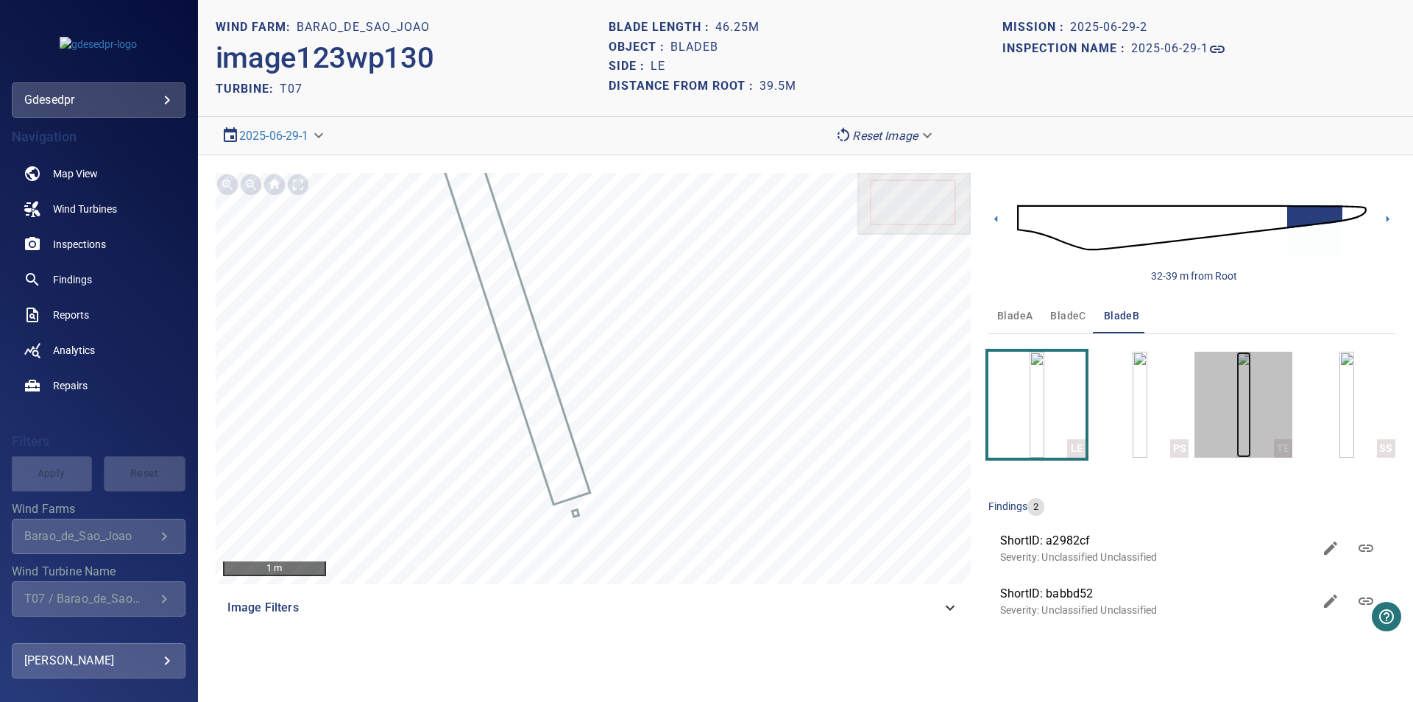
click at [1251, 443] on img "button" at bounding box center [1243, 405] width 15 height 106
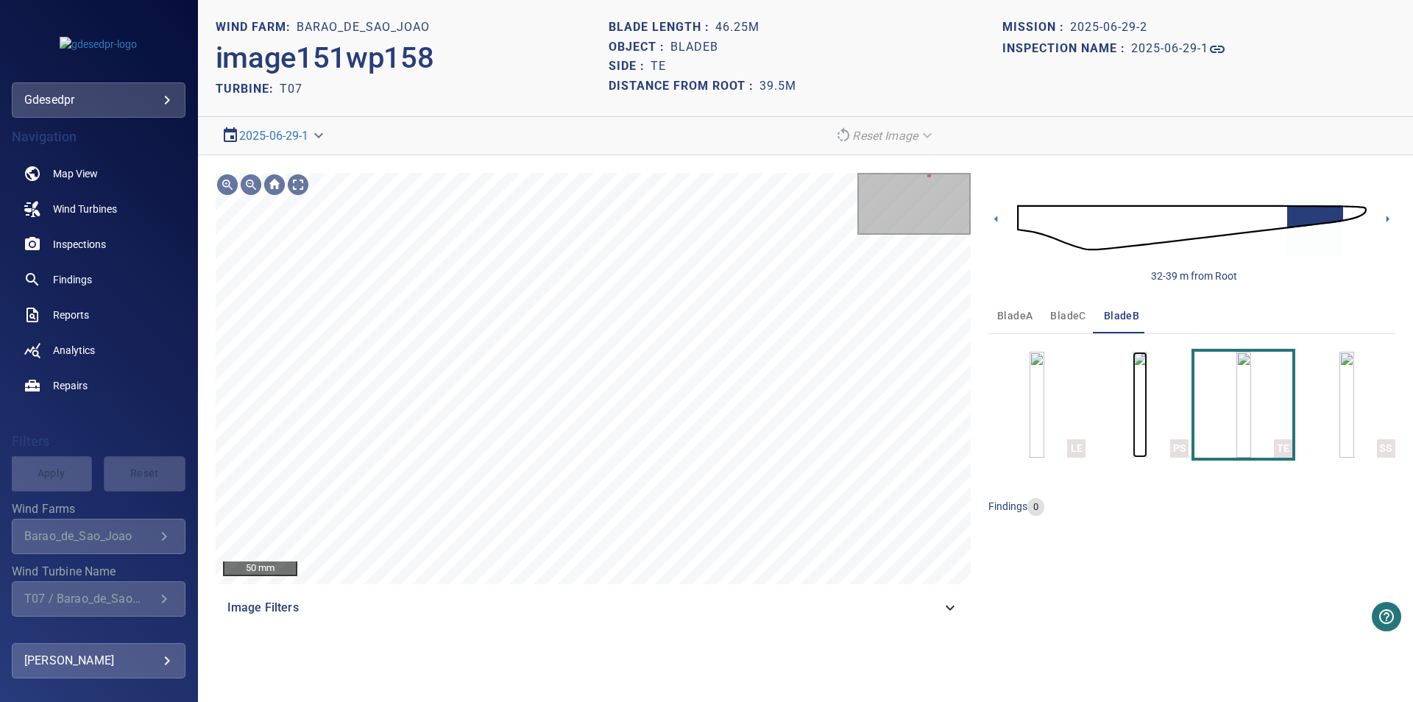
click at [1132, 444] on img "button" at bounding box center [1139, 405] width 15 height 106
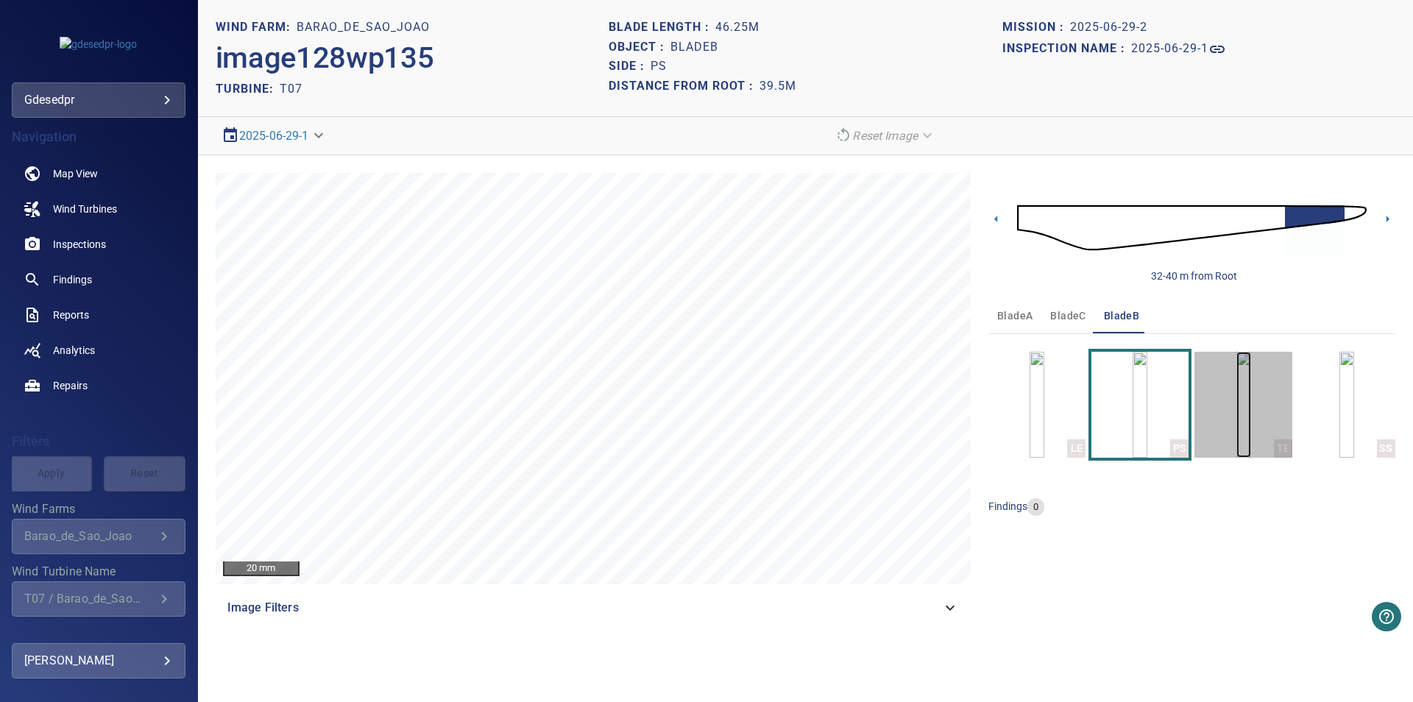
click at [1251, 450] on img "button" at bounding box center [1243, 405] width 15 height 106
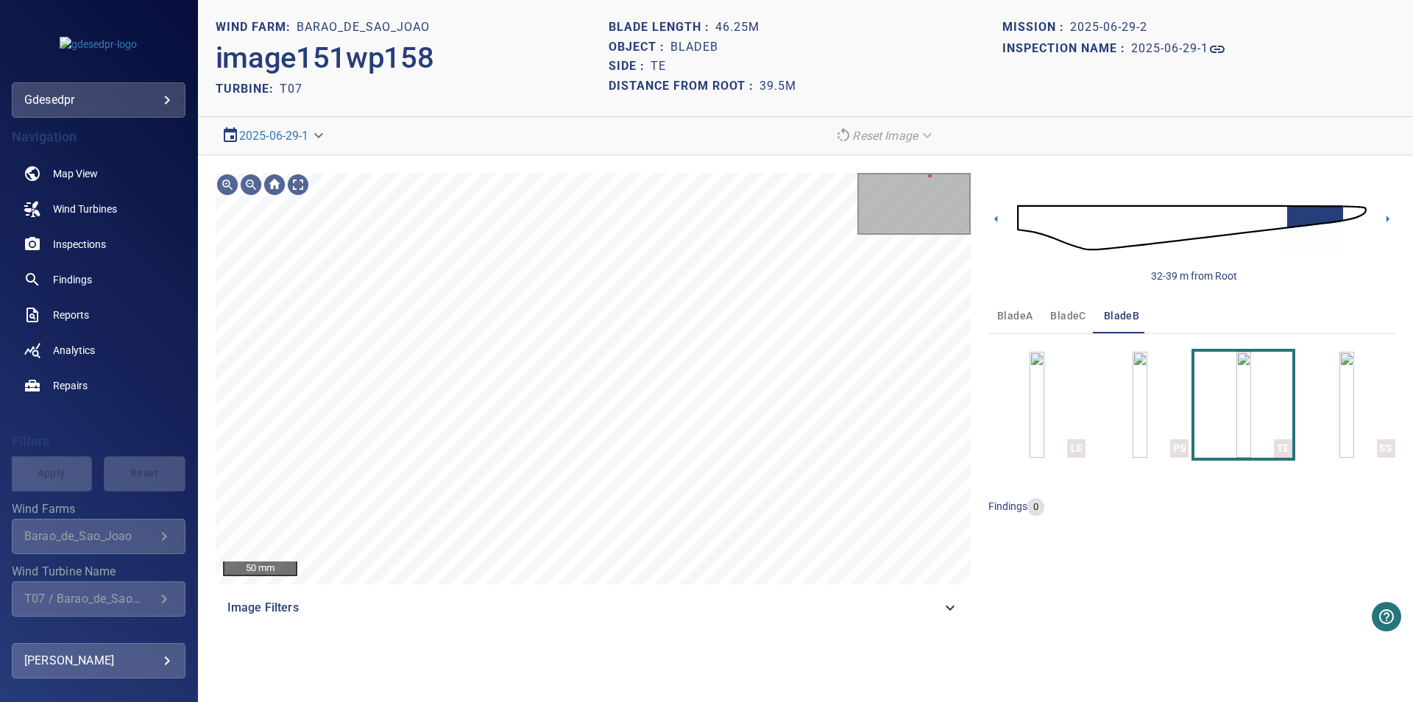
click at [1147, 443] on img "button" at bounding box center [1139, 405] width 15 height 106
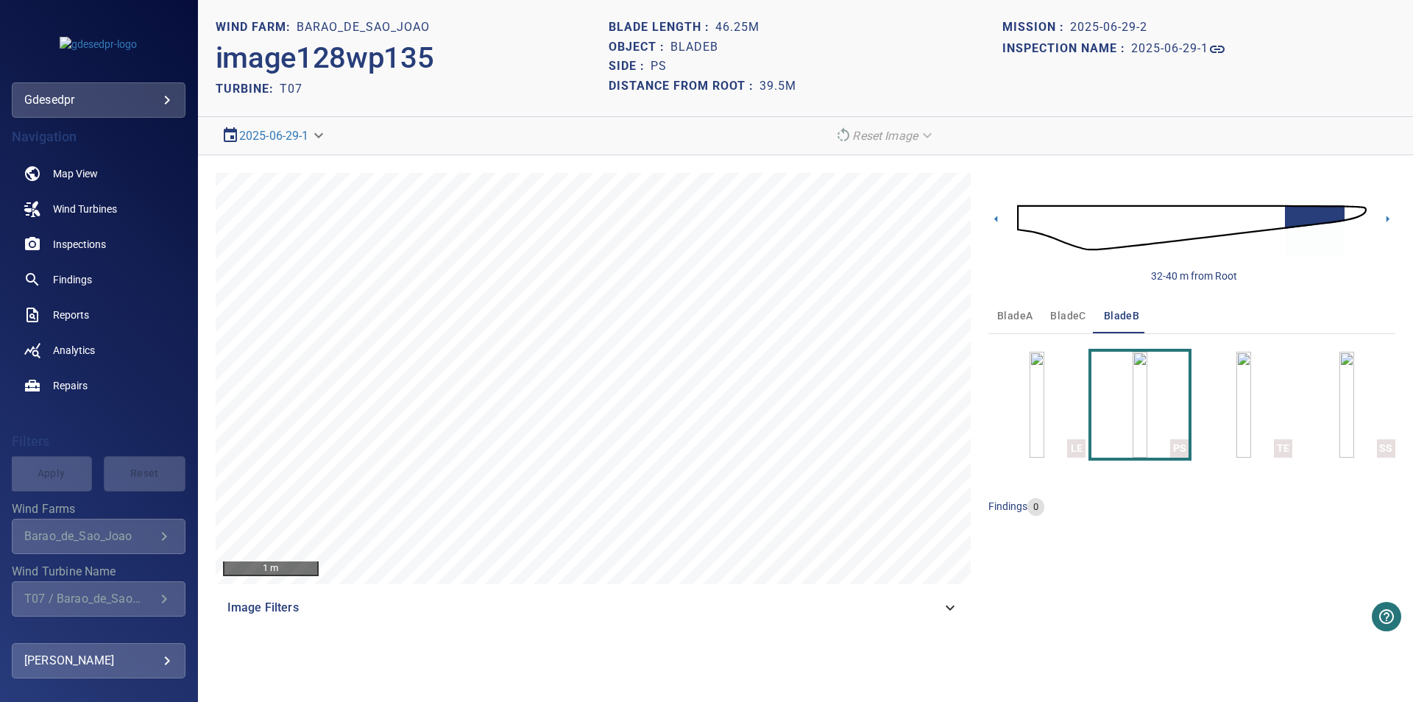
click at [1079, 319] on span "bladeC" at bounding box center [1067, 316] width 35 height 18
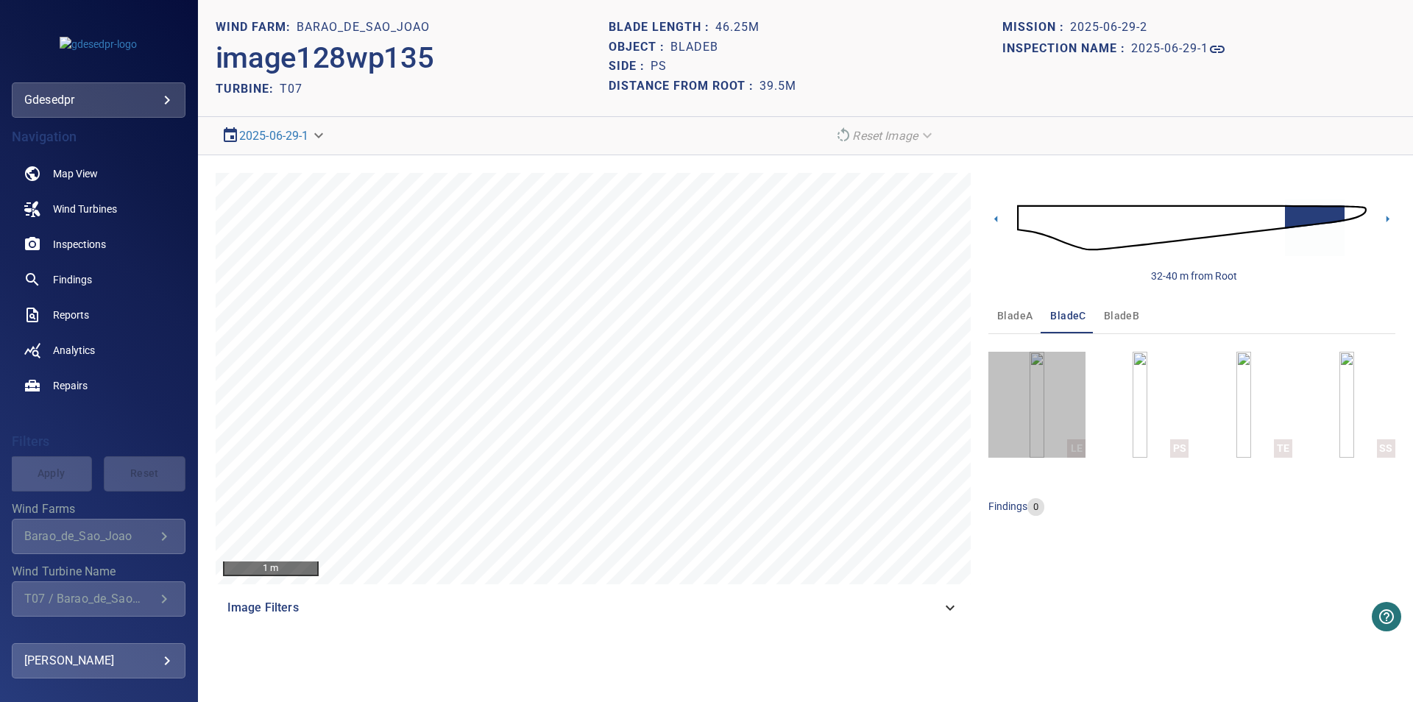
click at [1062, 422] on button "LE" at bounding box center [1036, 405] width 97 height 106
click at [1003, 213] on icon at bounding box center [995, 218] width 15 height 15
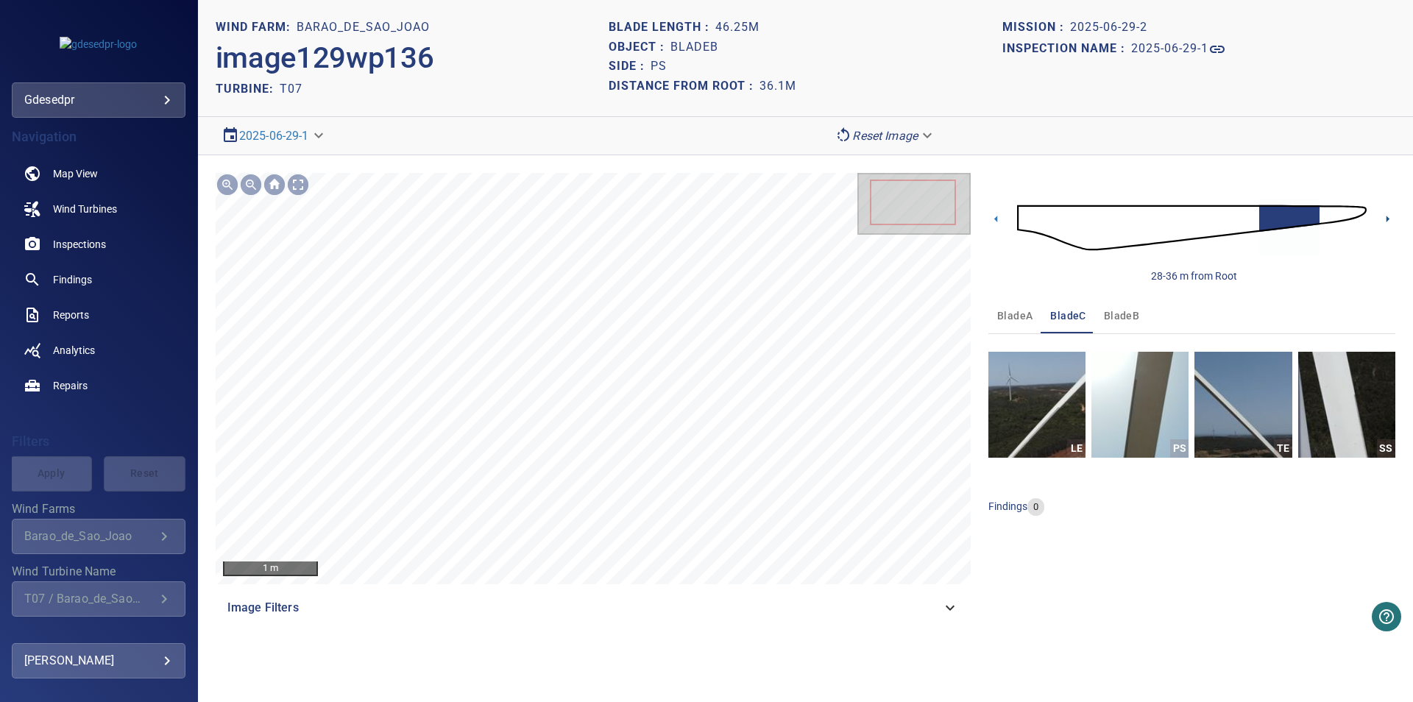
click at [1390, 220] on icon at bounding box center [1387, 218] width 15 height 15
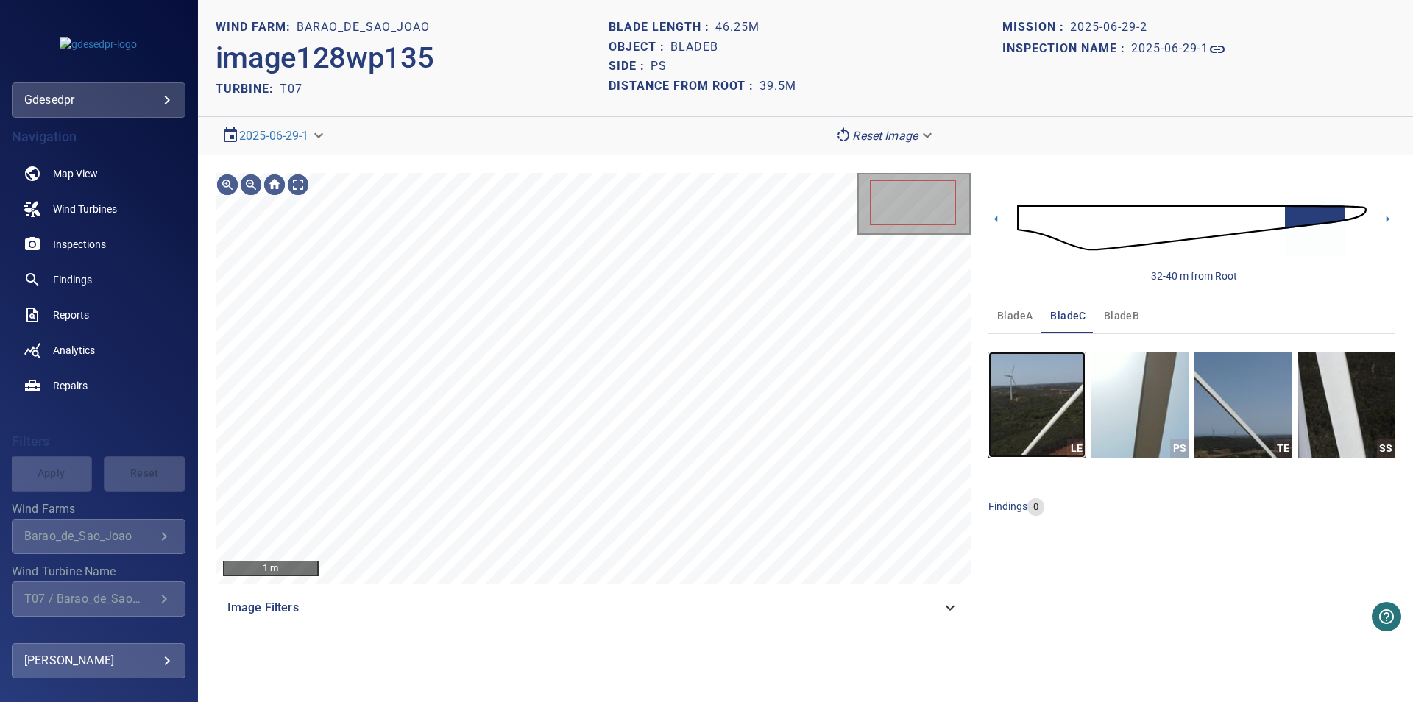
click at [1048, 408] on img "button" at bounding box center [1036, 405] width 97 height 106
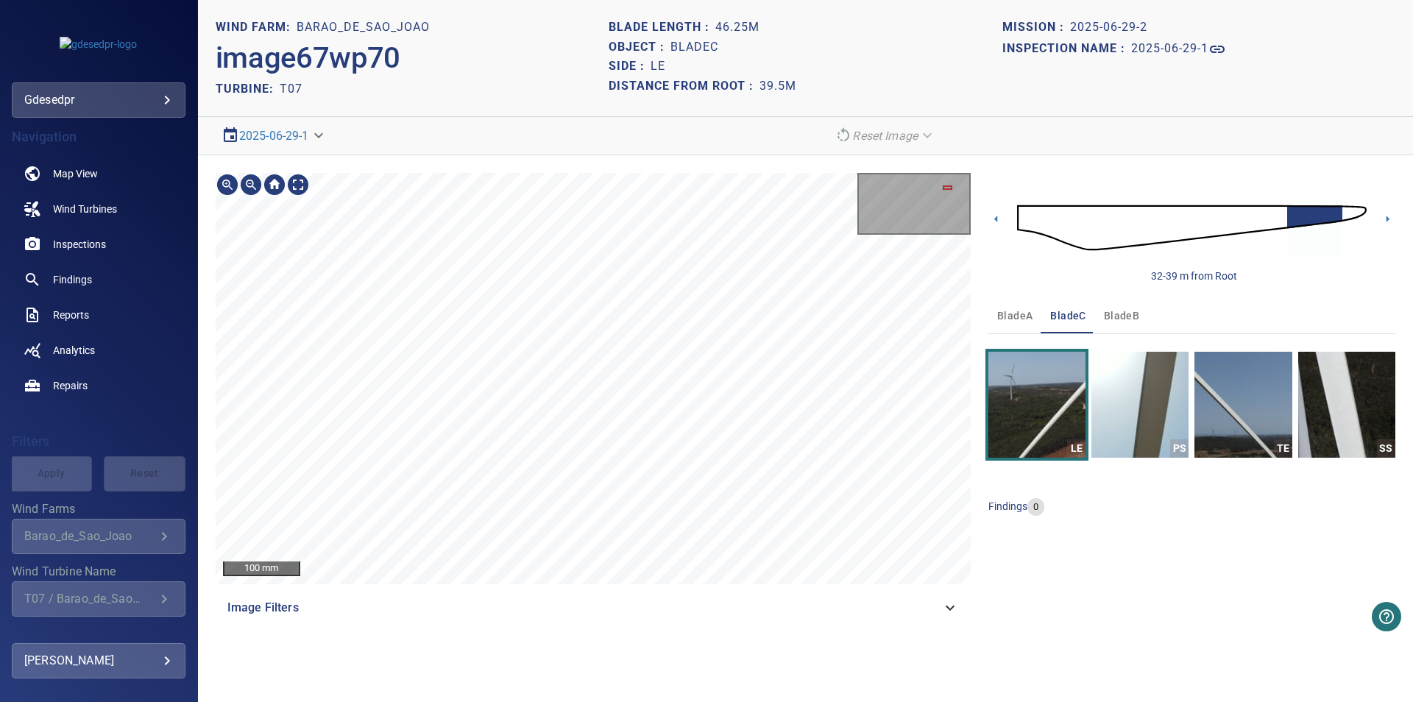
click at [537, 590] on div "100 mm Image Filters" at bounding box center [593, 399] width 755 height 452
click at [358, 639] on div "100 mm Image Filters 32-39 m from Root bladeA bladeC bladeB LE PS TE SS finding…" at bounding box center [805, 399] width 1215 height 488
click at [356, 608] on div "100 mm Image Filters" at bounding box center [593, 399] width 755 height 452
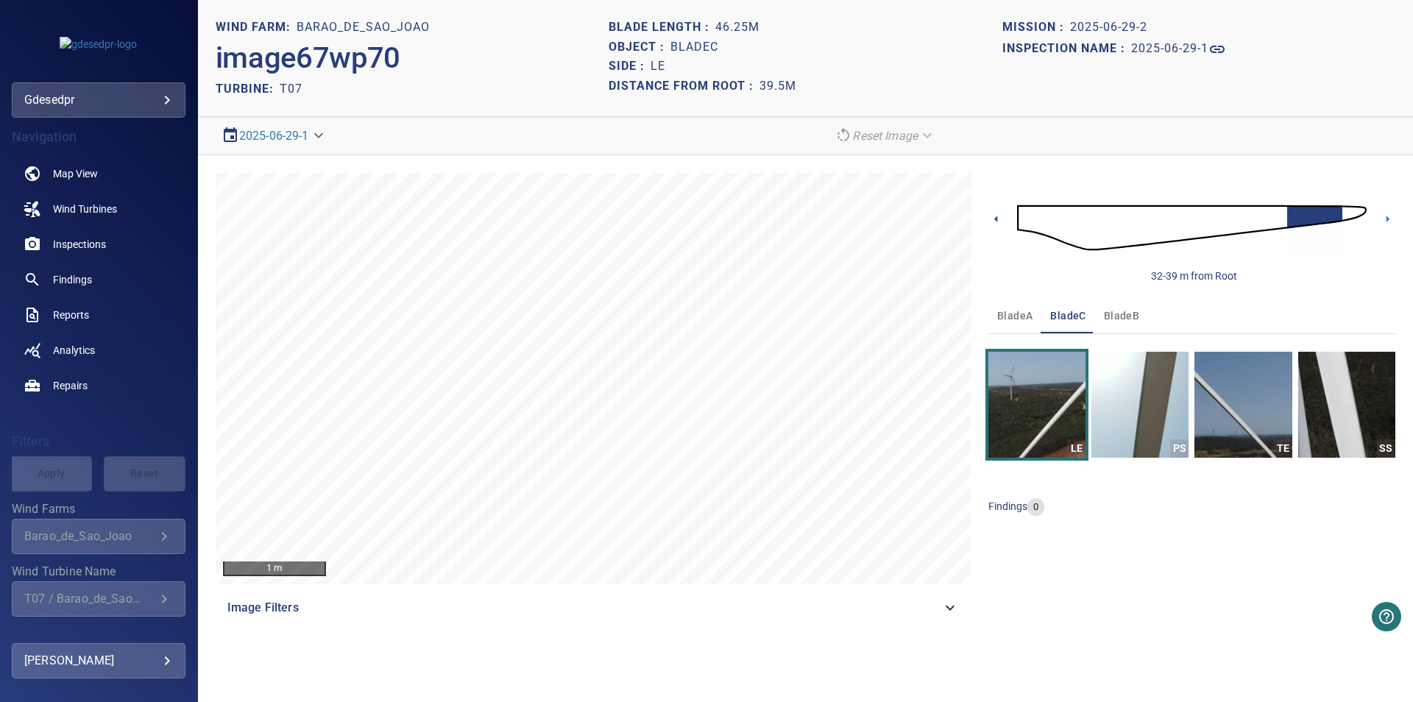
click at [999, 221] on icon at bounding box center [995, 218] width 15 height 15
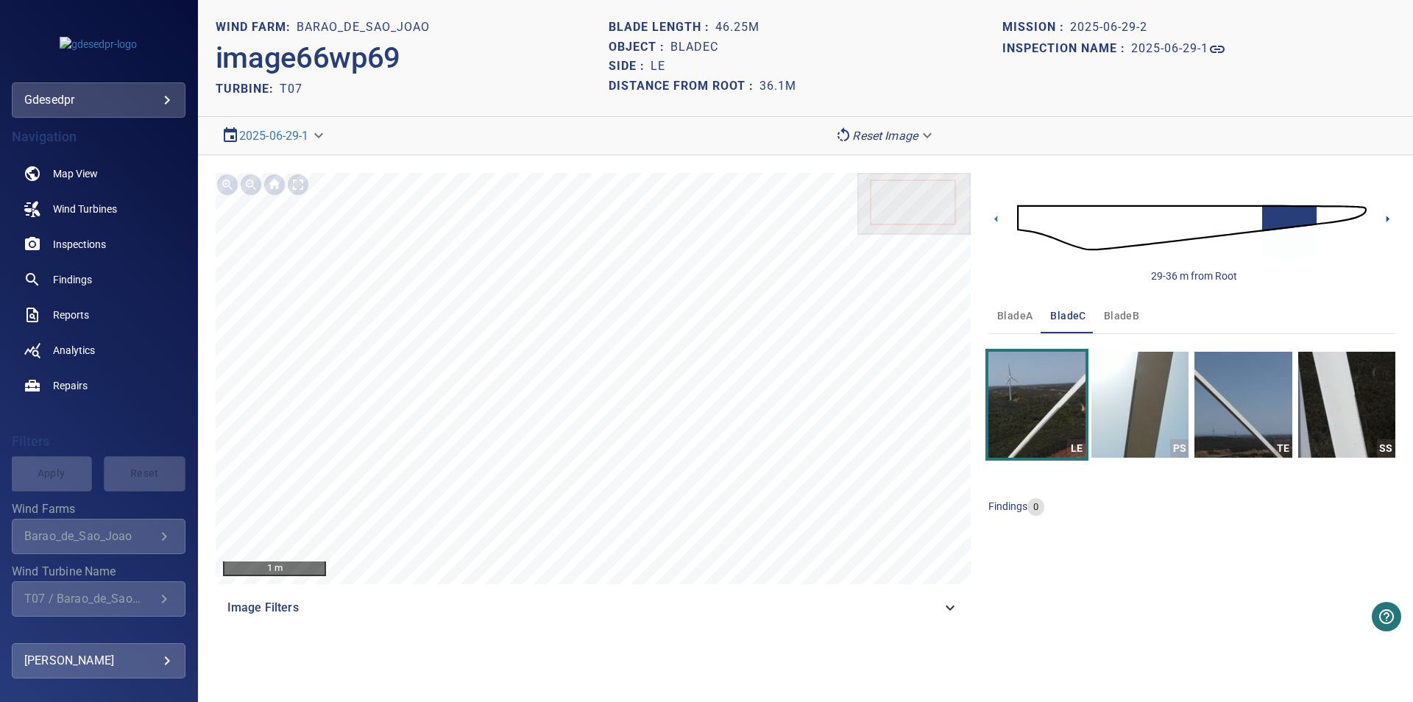
click at [1388, 224] on icon at bounding box center [1387, 218] width 15 height 15
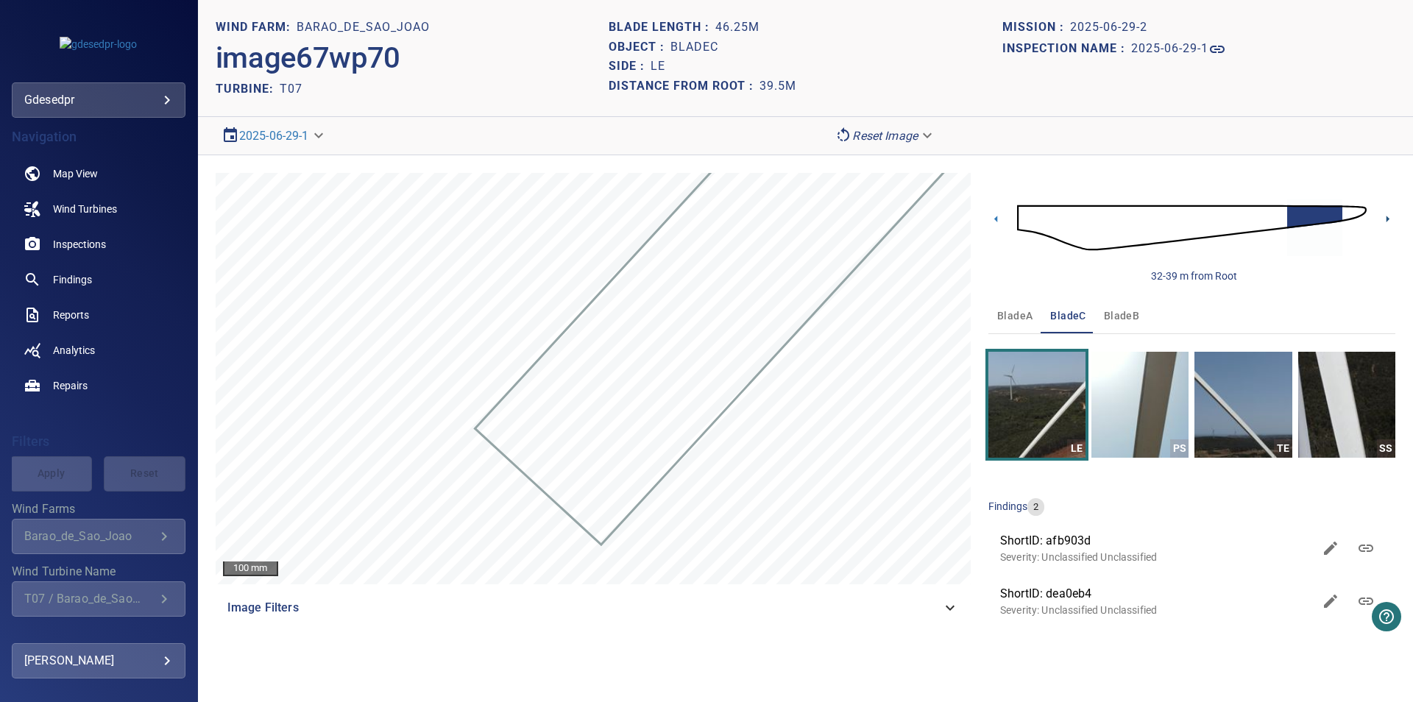
click at [1382, 216] on icon at bounding box center [1387, 218] width 15 height 15
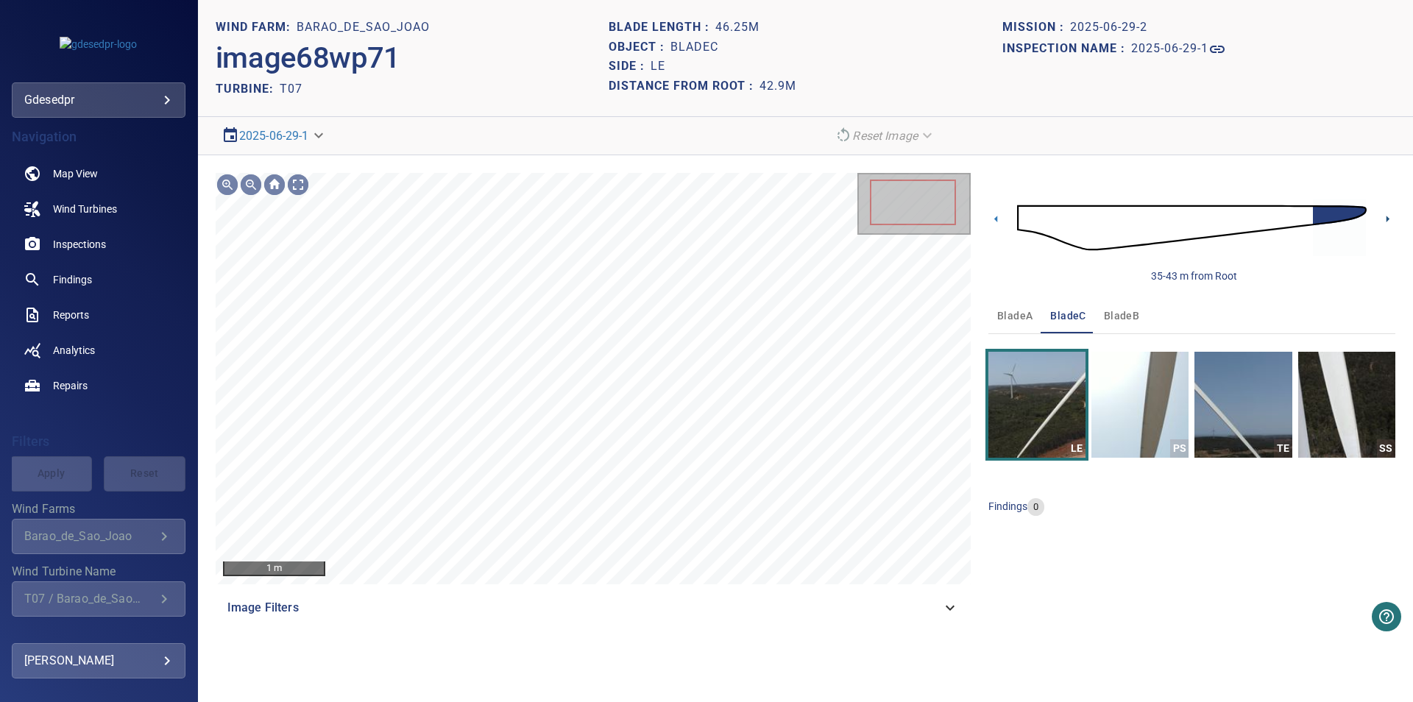
click at [1384, 222] on icon at bounding box center [1387, 218] width 15 height 15
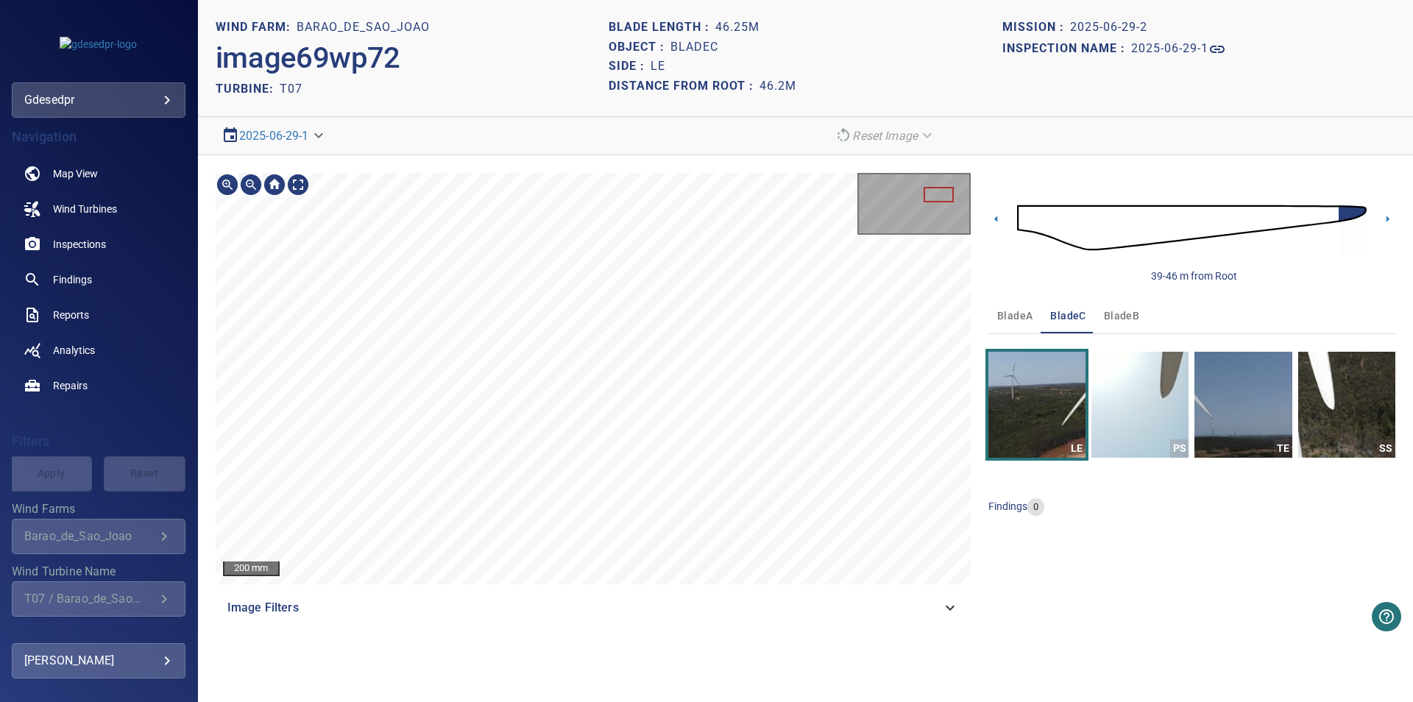
click at [535, 614] on div "200 mm Image Filters" at bounding box center [593, 399] width 755 height 452
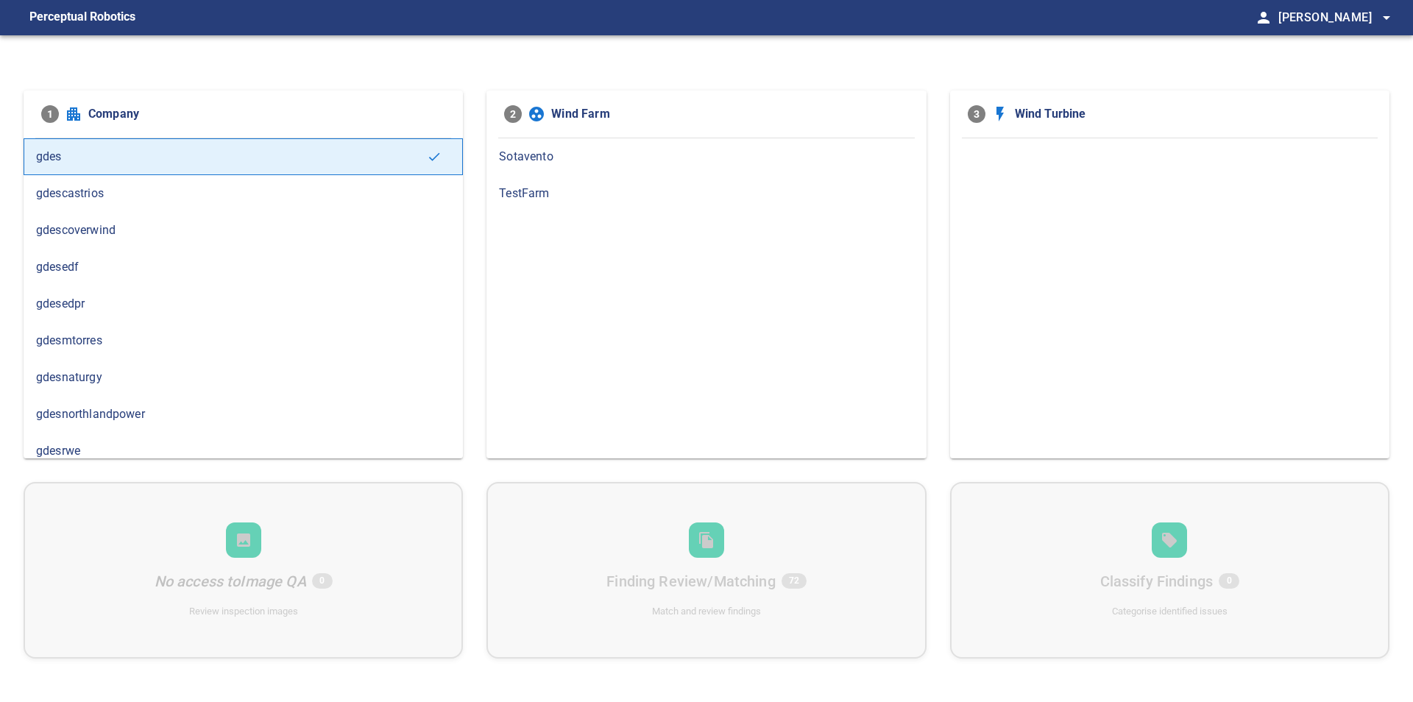
click at [101, 387] on div "gdesnaturgy" at bounding box center [243, 377] width 439 height 37
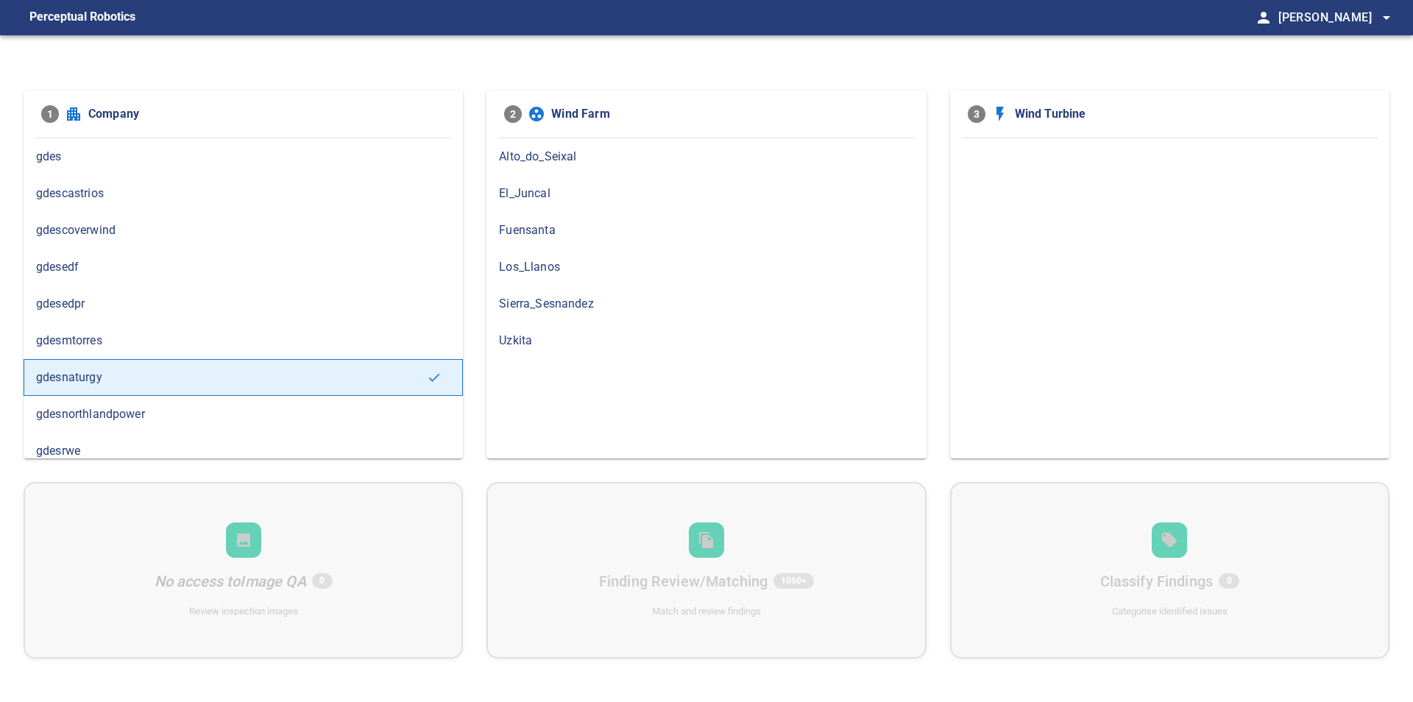
click at [77, 312] on span "gdesedpr" at bounding box center [243, 304] width 414 height 18
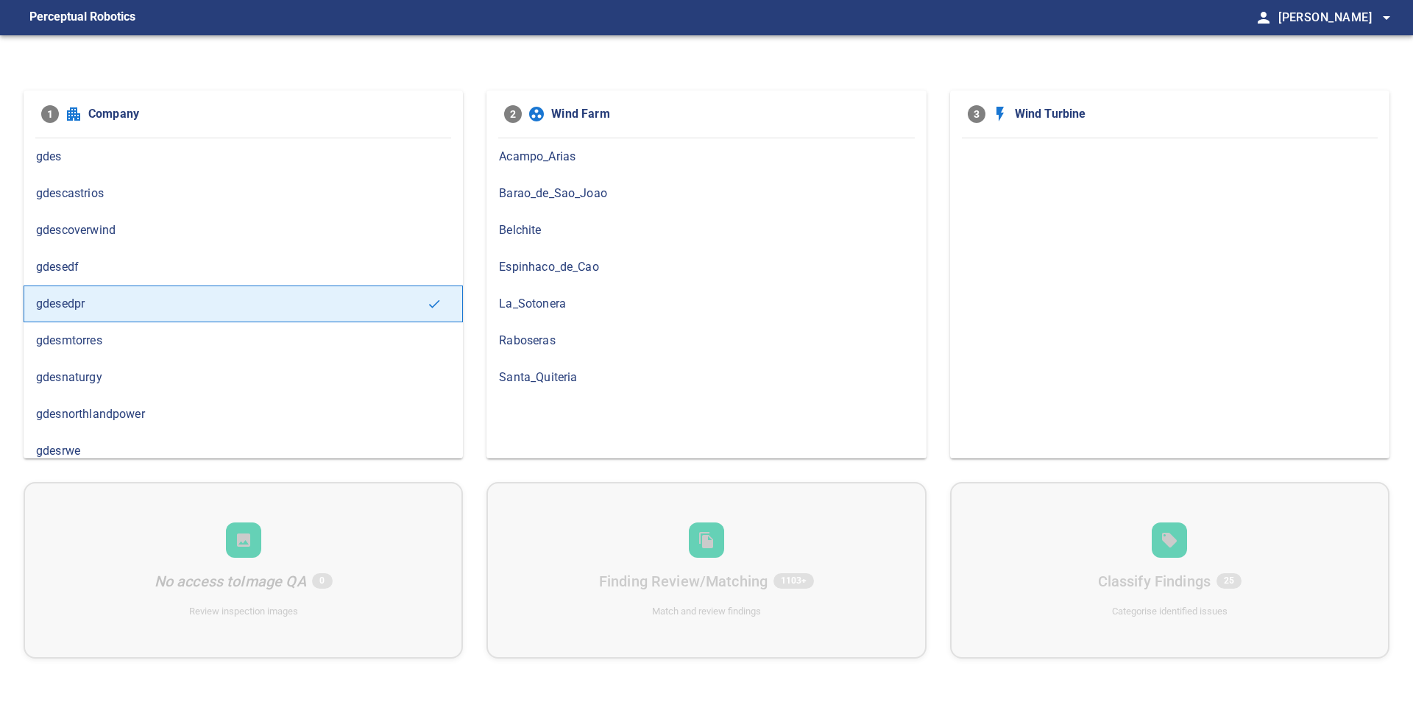
click at [548, 194] on span "Barao_de_Sao_Joao" at bounding box center [706, 194] width 414 height 18
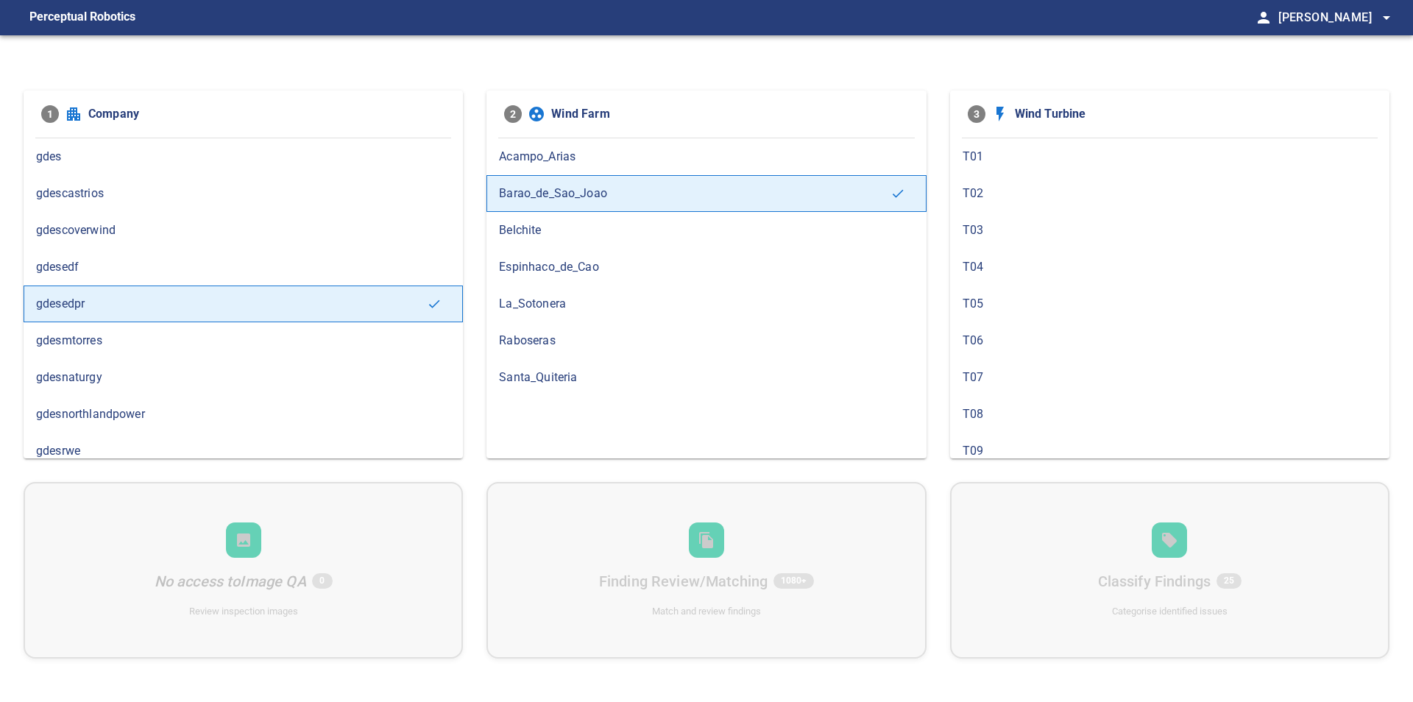
click at [990, 376] on span "T07" at bounding box center [1169, 378] width 414 height 18
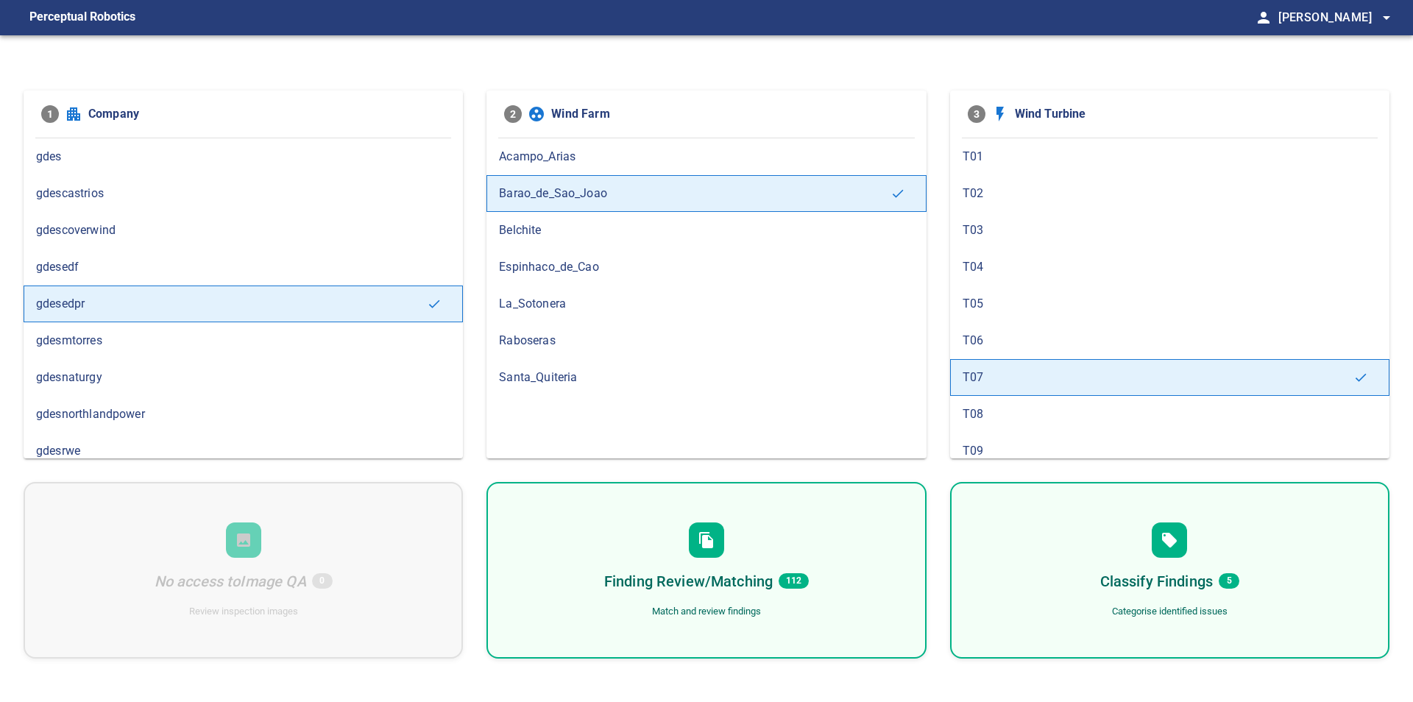
click at [848, 547] on div "Finding Review/Matching 112 Match and review findings" at bounding box center [705, 570] width 439 height 177
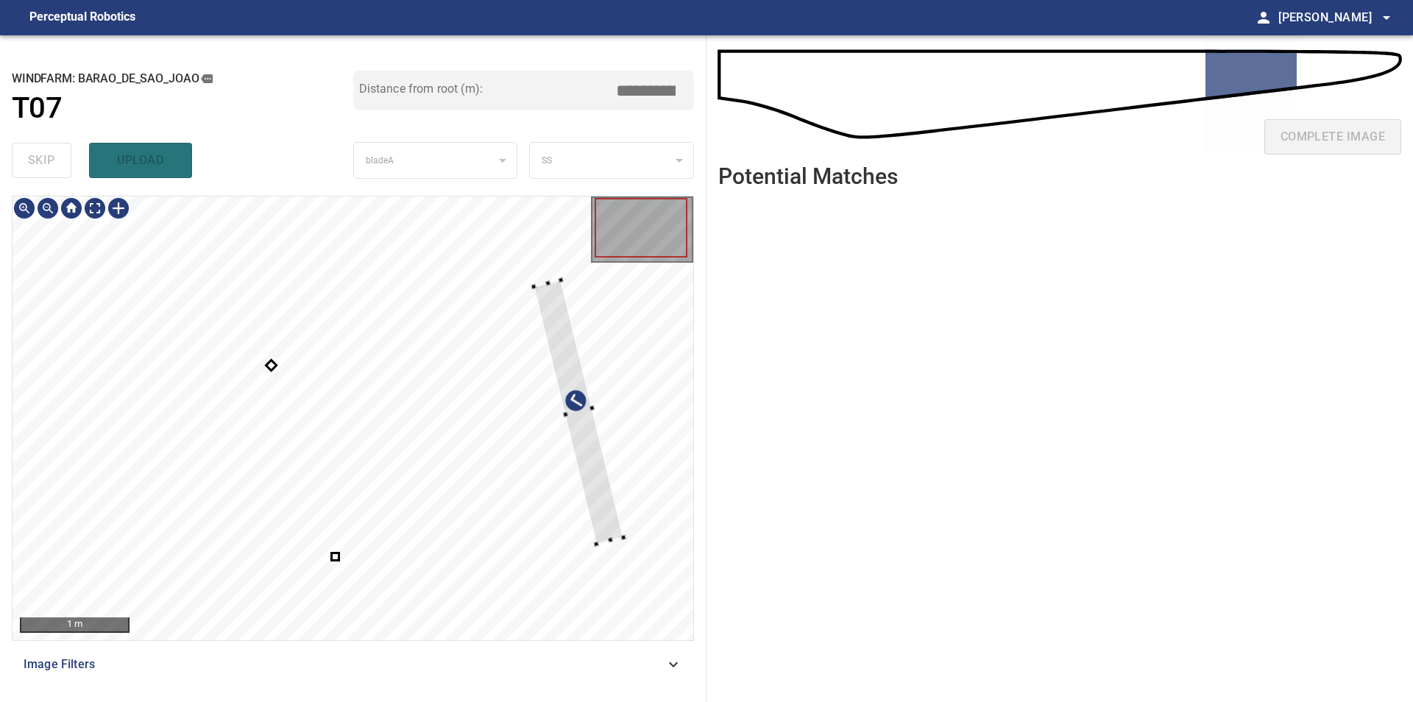
click at [655, 431] on div at bounding box center [353, 418] width 681 height 444
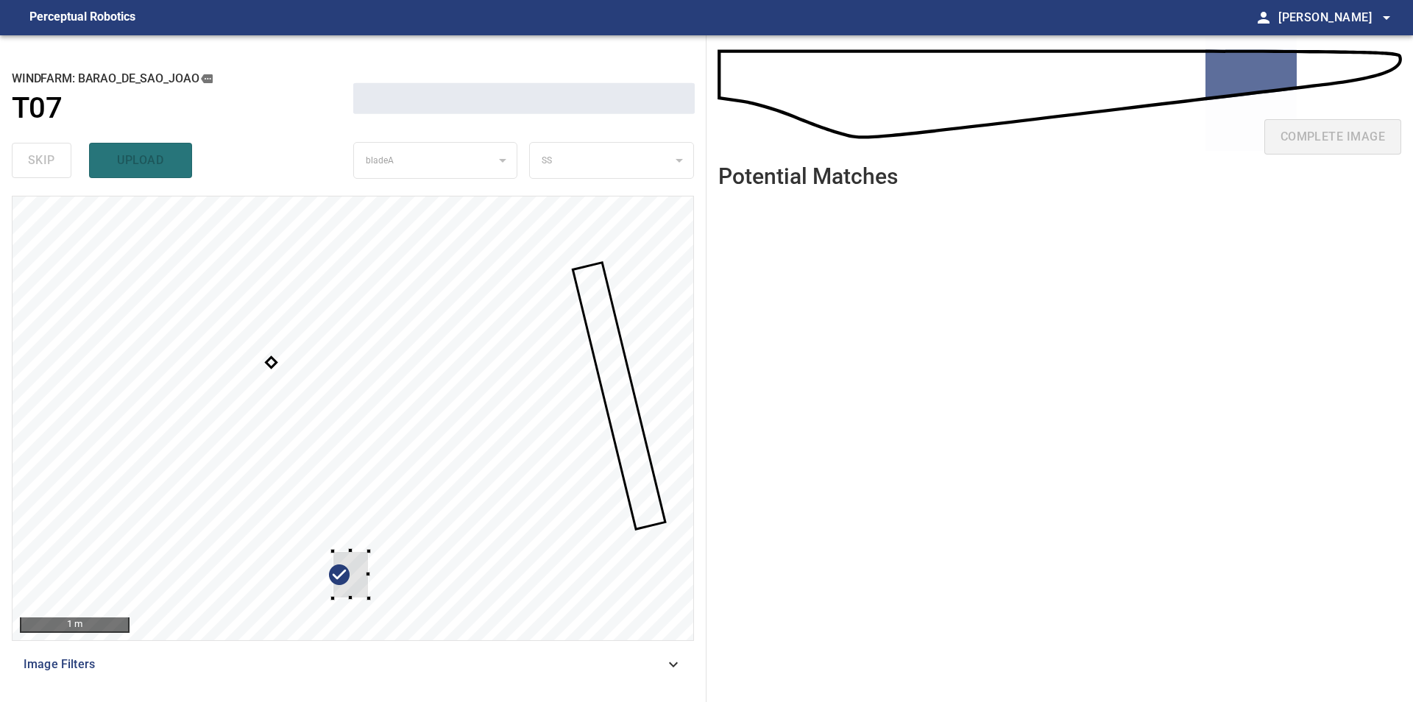
click at [372, 603] on div at bounding box center [353, 418] width 681 height 444
click at [658, 345] on div at bounding box center [353, 418] width 681 height 444
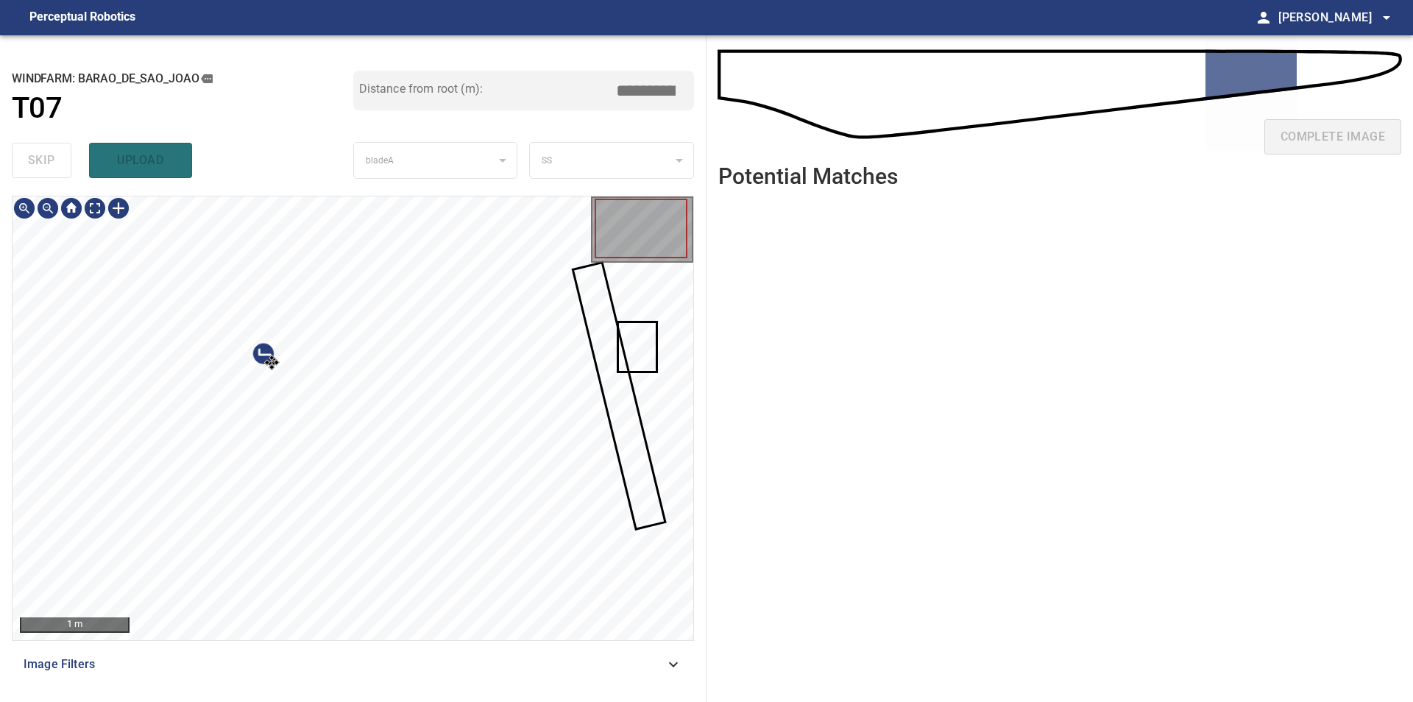
click at [388, 339] on div at bounding box center [353, 418] width 681 height 444
click at [685, 338] on div at bounding box center [353, 418] width 681 height 444
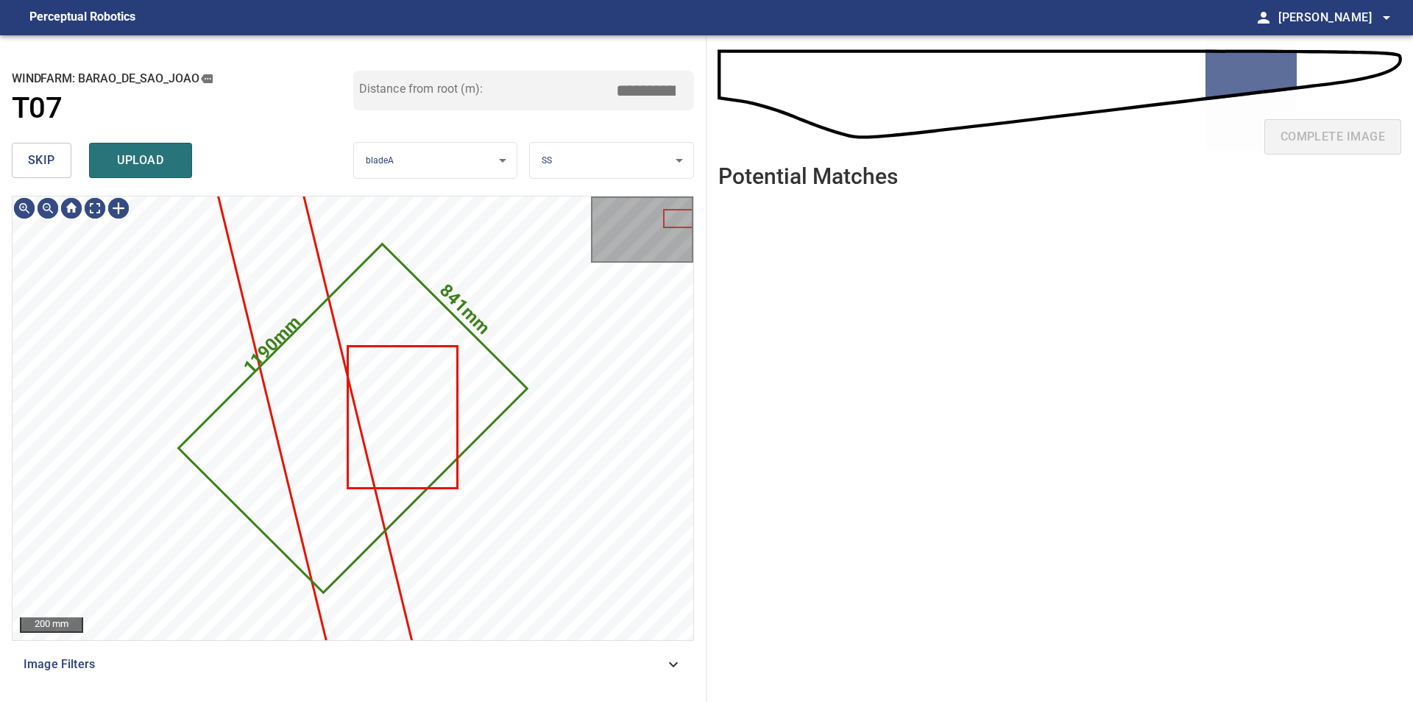
click at [59, 166] on button "skip" at bounding box center [42, 160] width 60 height 35
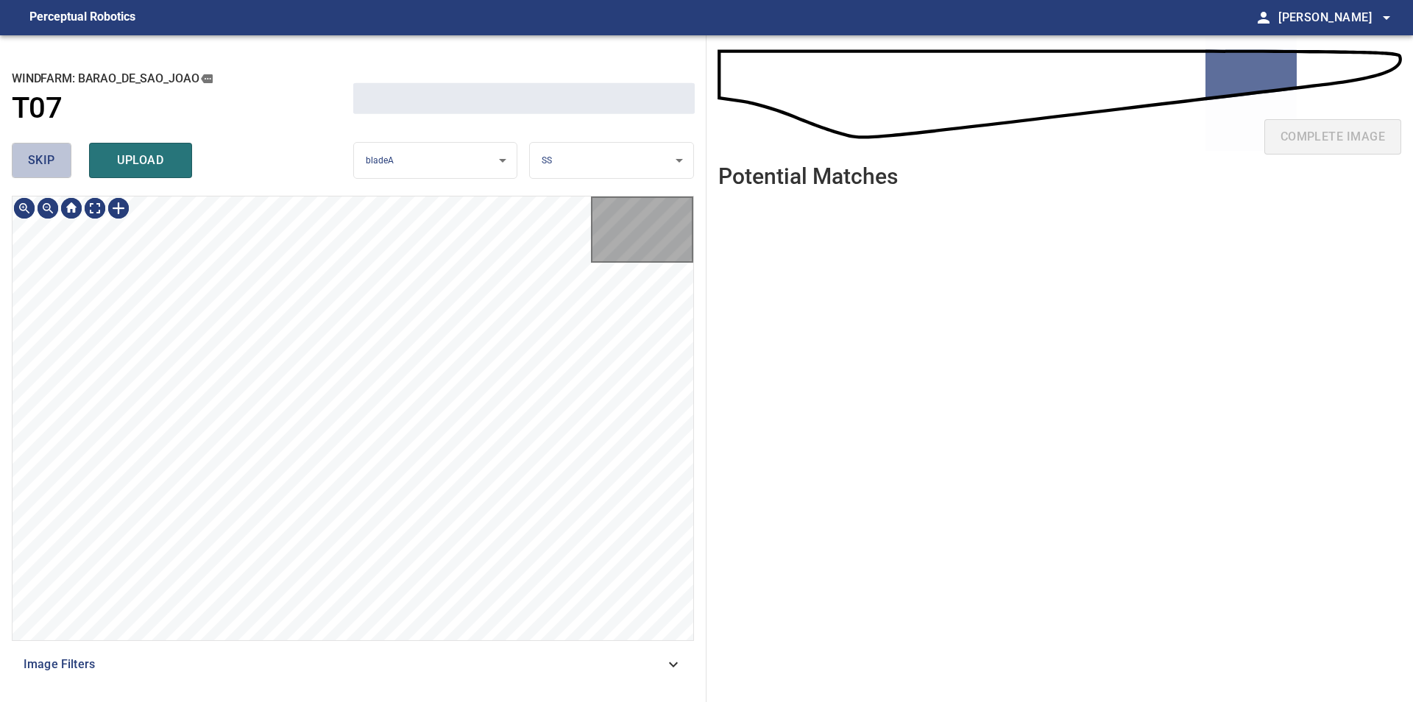
click at [59, 166] on button "skip" at bounding box center [42, 160] width 60 height 35
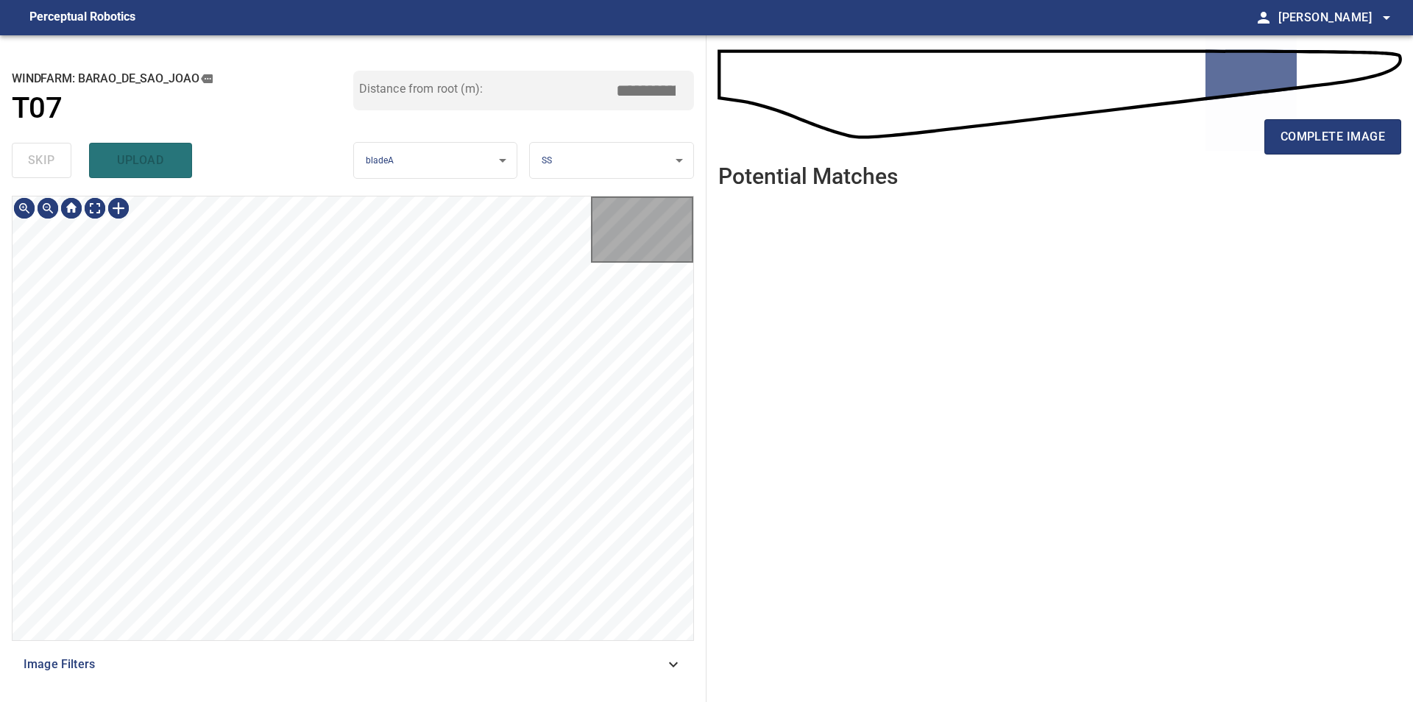
type input "*****"
click at [59, 166] on div "skip upload" at bounding box center [182, 160] width 341 height 47
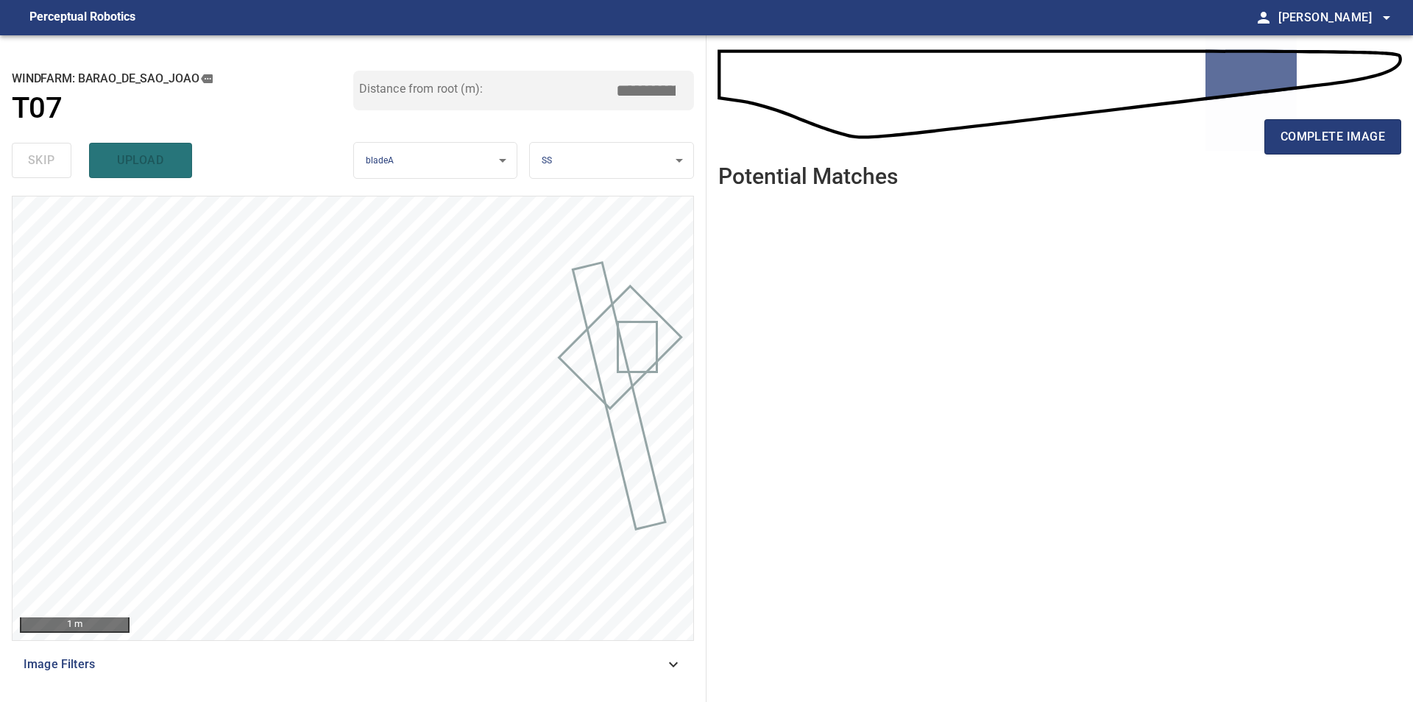
click at [926, 464] on ul at bounding box center [1059, 439] width 683 height 479
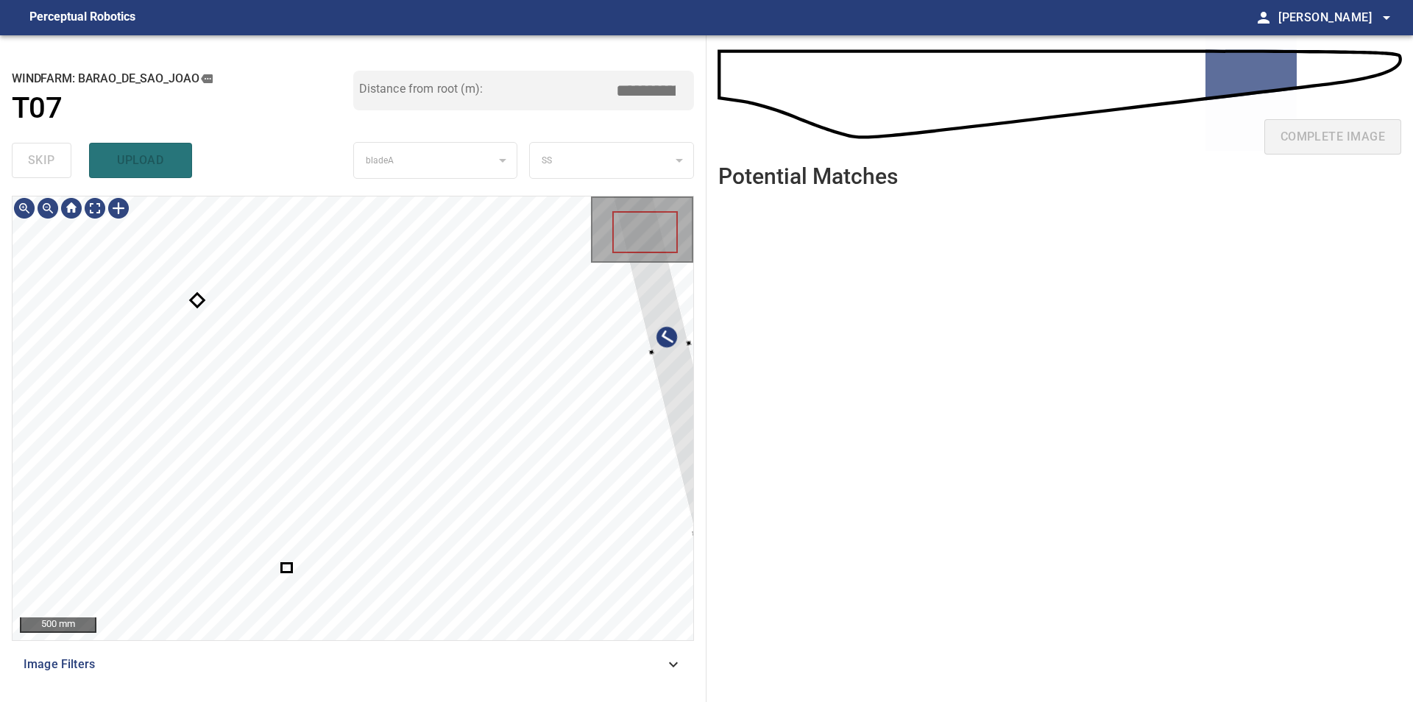
click at [709, 376] on div "**********" at bounding box center [706, 368] width 1413 height 667
click at [670, 327] on div at bounding box center [353, 418] width 681 height 444
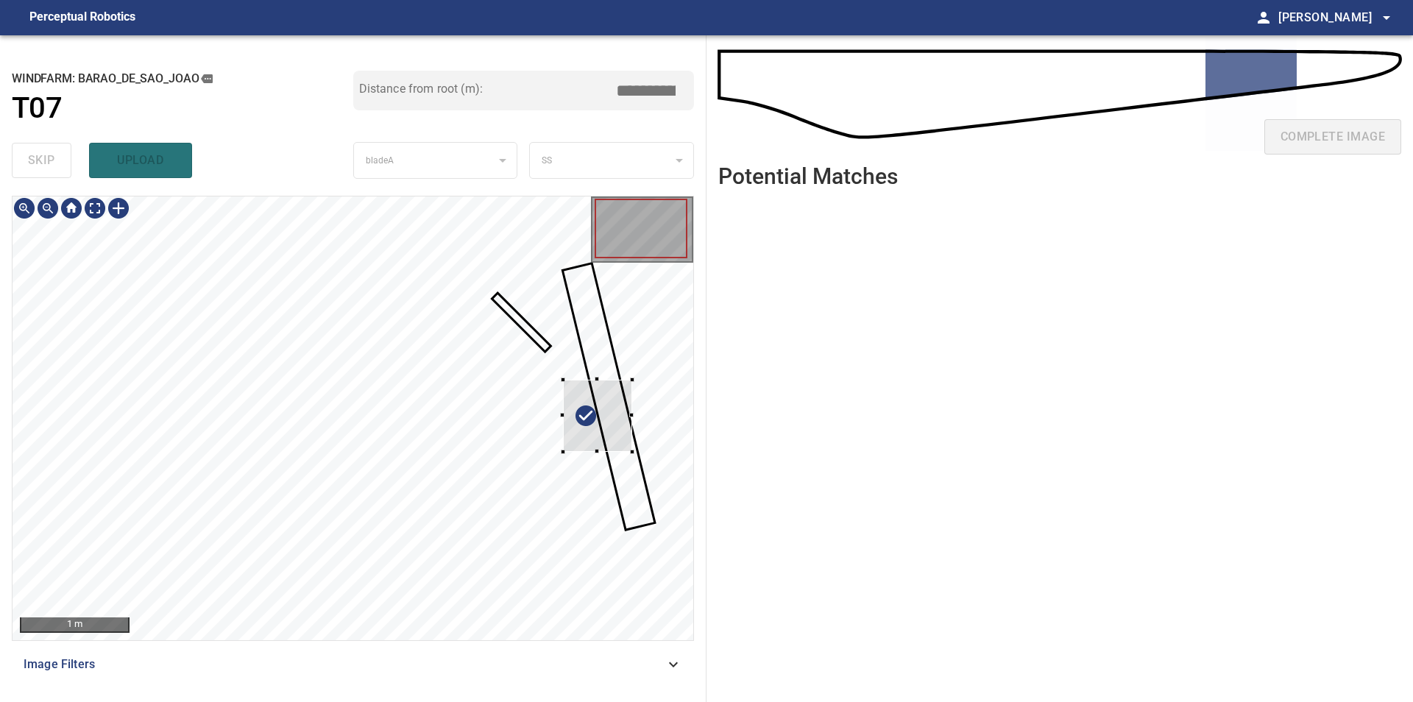
click at [634, 422] on div at bounding box center [353, 418] width 681 height 444
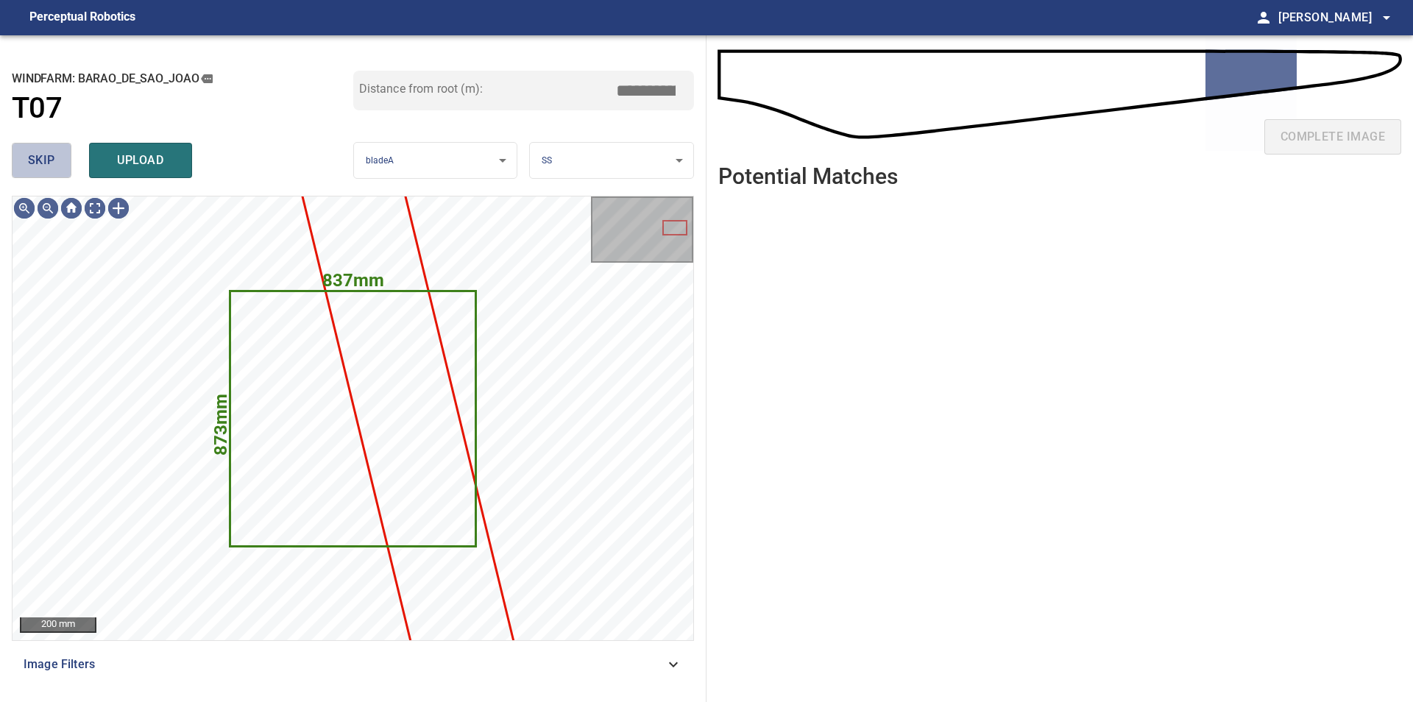
click at [54, 163] on span "skip" at bounding box center [41, 160] width 27 height 21
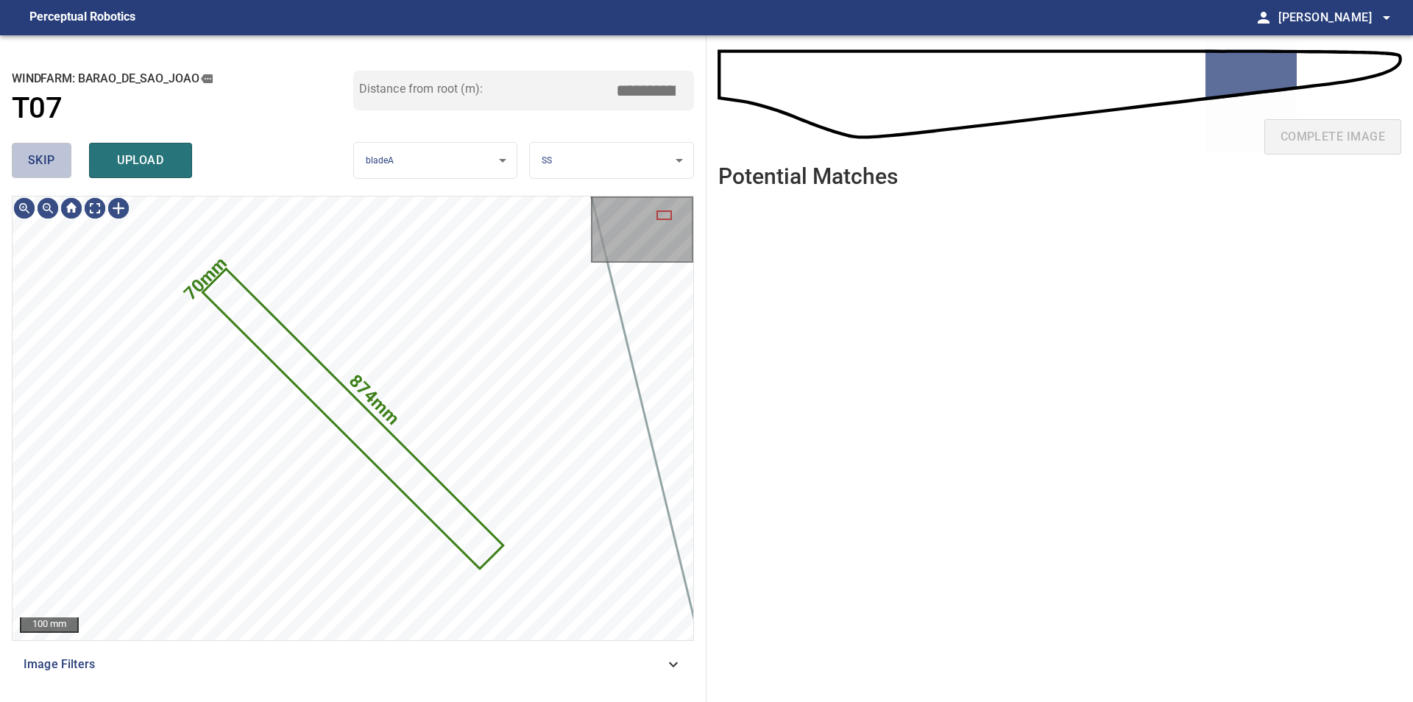
click at [54, 163] on span "skip" at bounding box center [41, 160] width 27 height 21
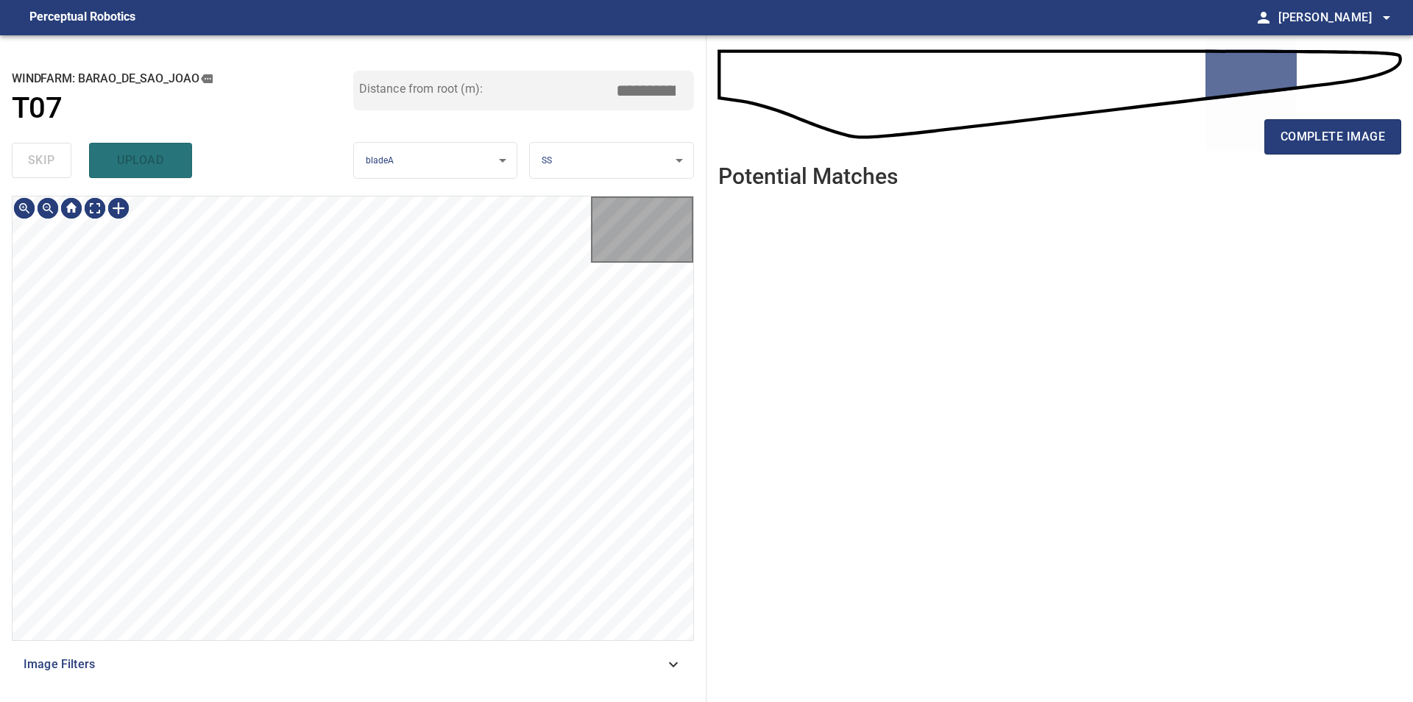
click at [54, 163] on div "skip upload" at bounding box center [182, 160] width 341 height 47
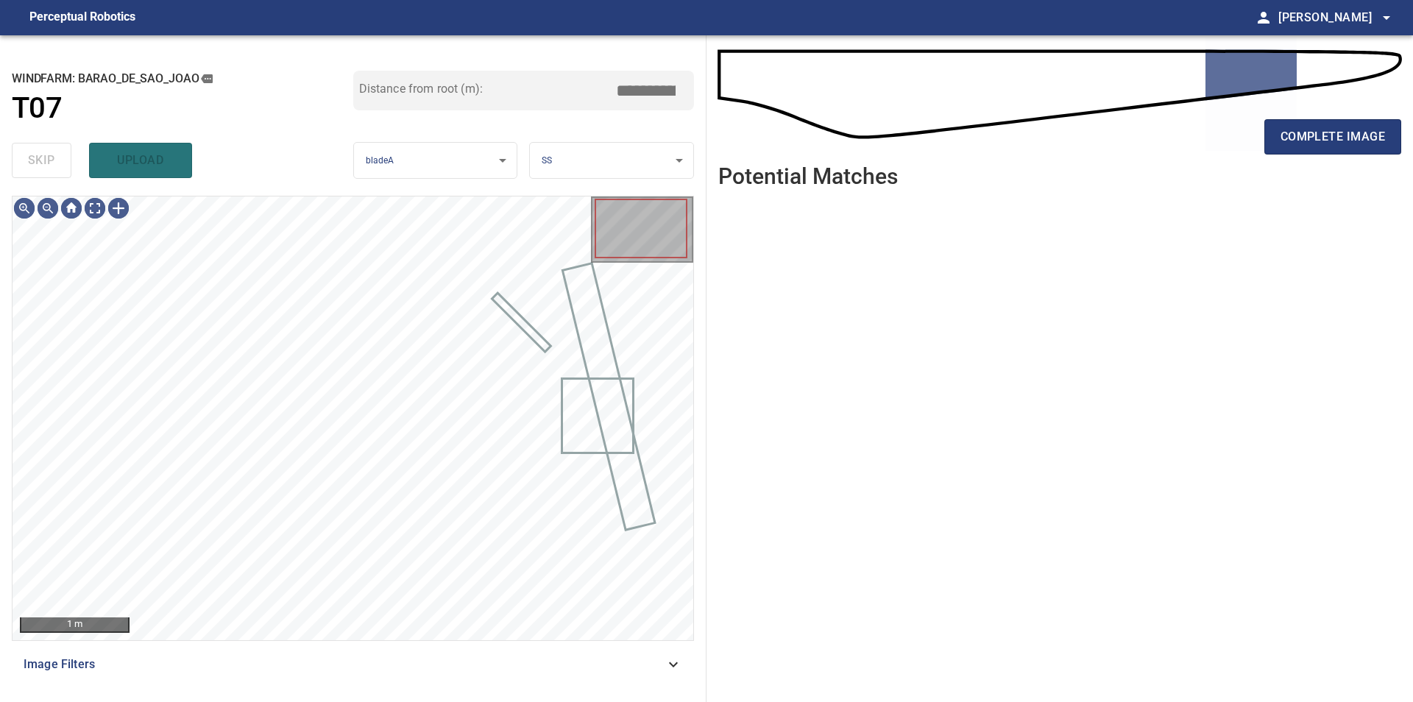
click at [54, 163] on div "skip upload" at bounding box center [182, 160] width 341 height 47
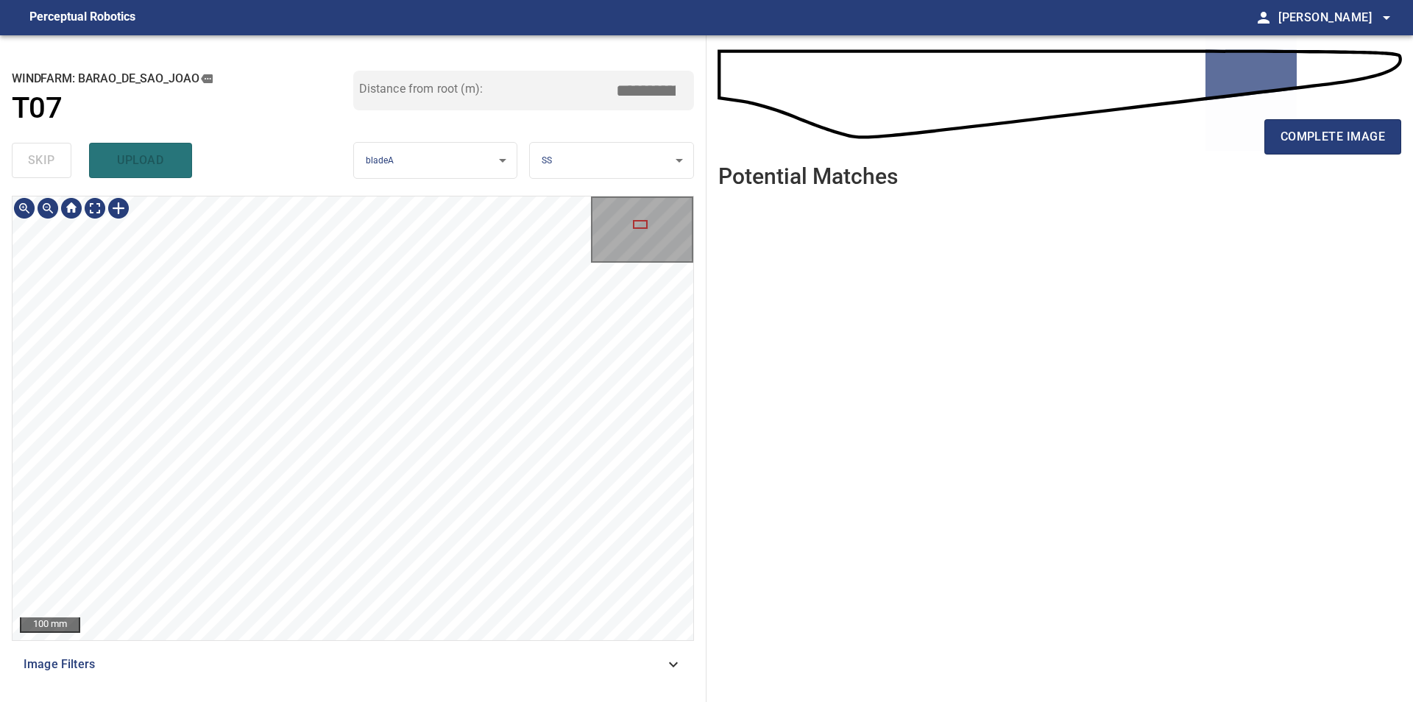
click at [372, 187] on div "**********" at bounding box center [353, 368] width 706 height 667
click at [349, 154] on div "**********" at bounding box center [353, 368] width 706 height 667
click at [308, 180] on div "**********" at bounding box center [353, 368] width 706 height 667
click at [396, 650] on div "100 mm Image Filters" at bounding box center [353, 443] width 682 height 494
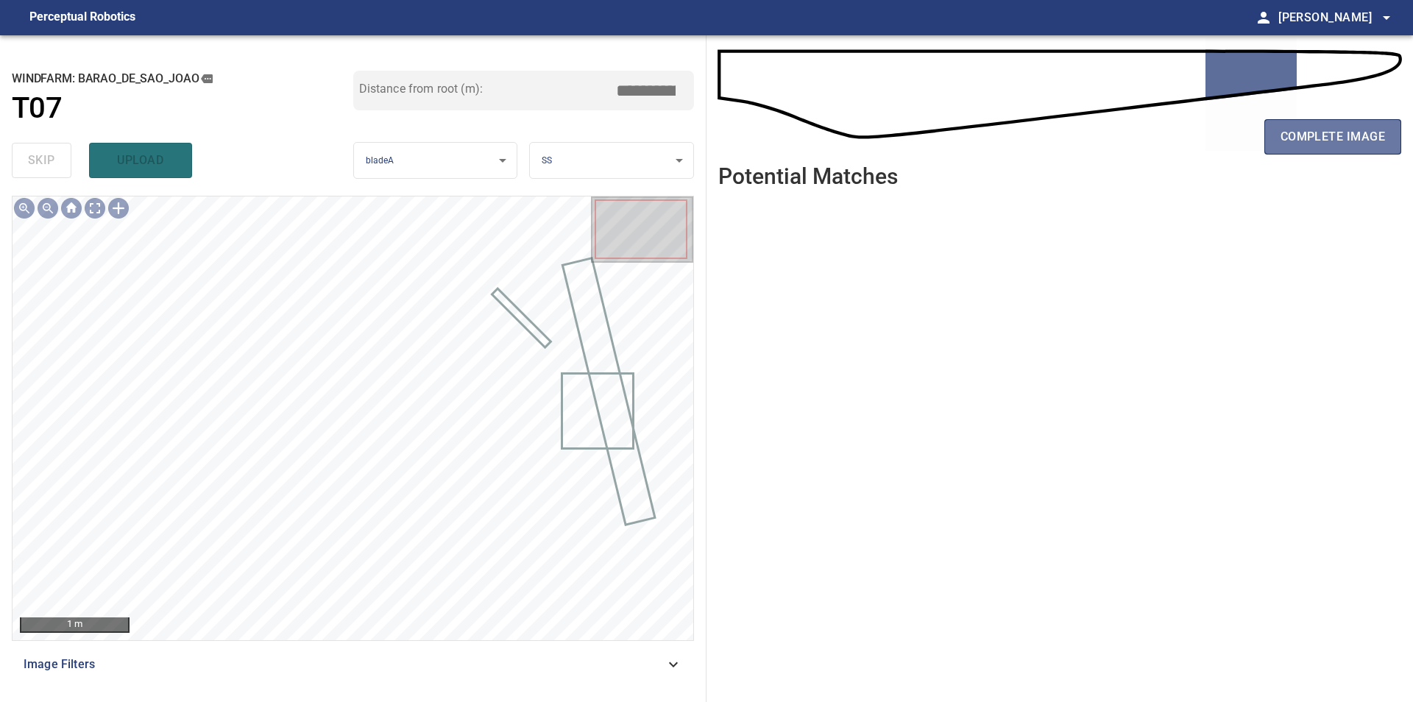
drag, startPoint x: 1342, startPoint y: 143, endPoint x: 1069, endPoint y: 366, distance: 352.9
click at [1341, 143] on span "complete image" at bounding box center [1332, 137] width 104 height 21
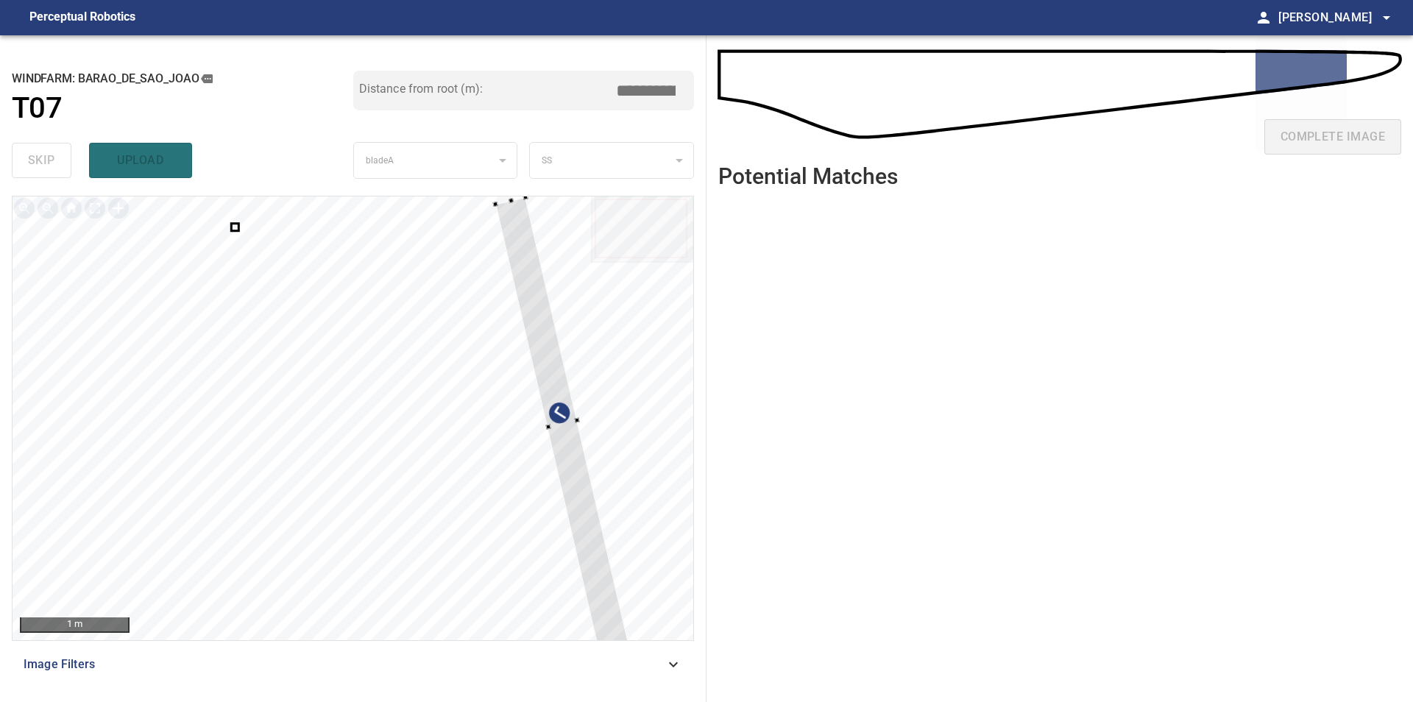
click at [594, 451] on div at bounding box center [353, 418] width 681 height 444
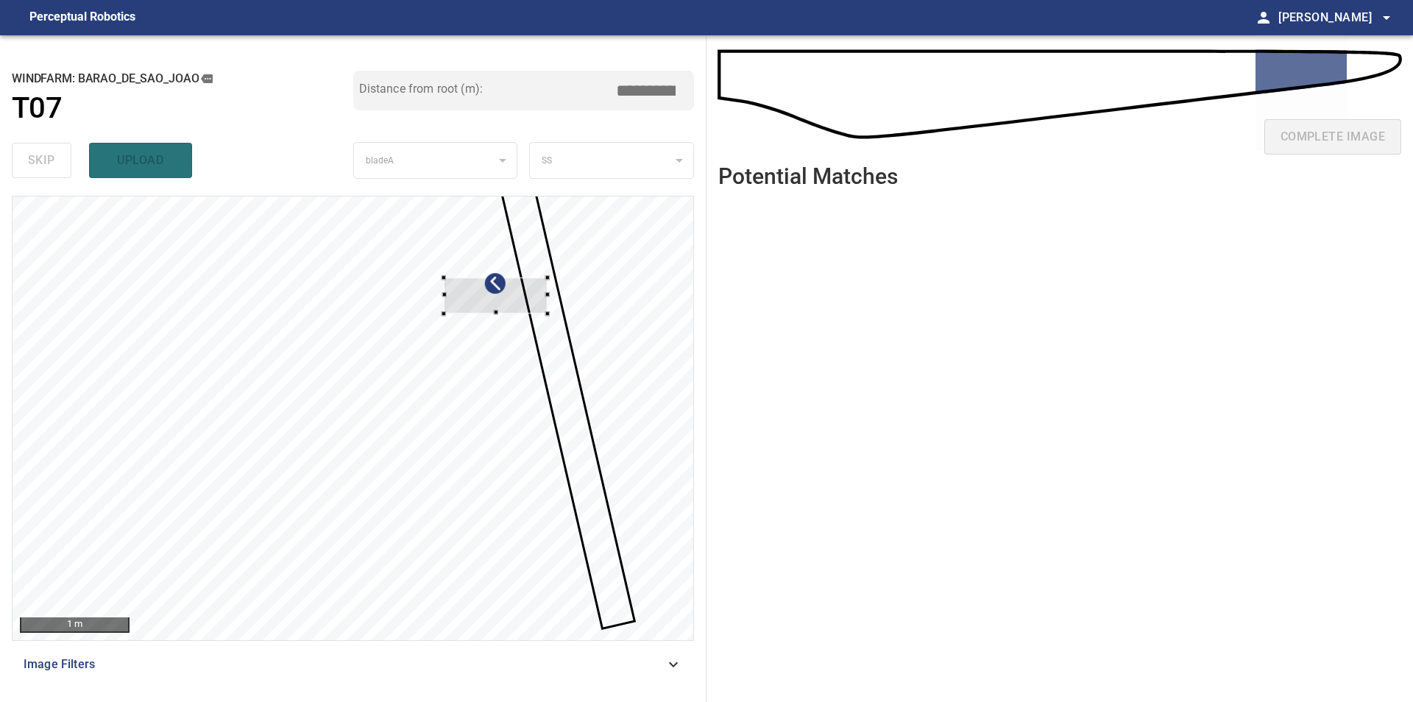
click at [592, 312] on div at bounding box center [353, 418] width 681 height 444
click at [497, 288] on div at bounding box center [511, 294] width 104 height 36
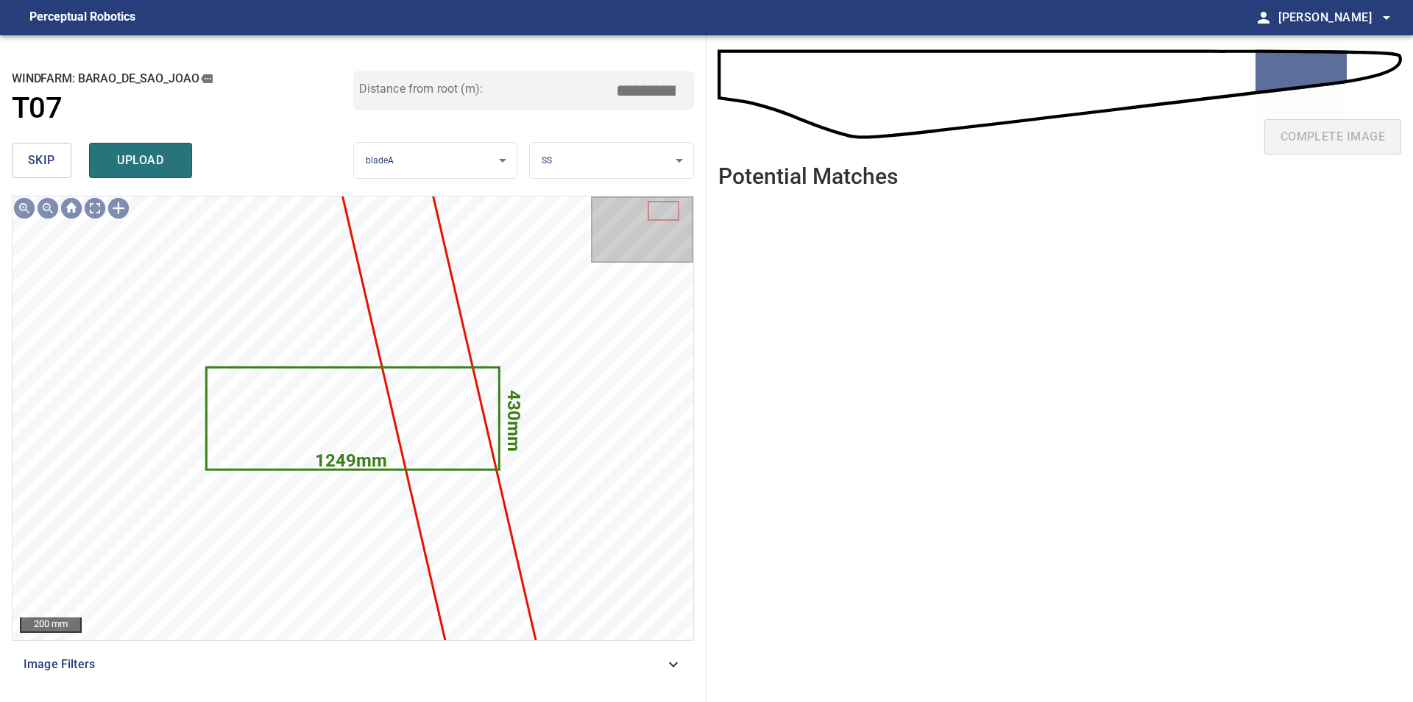
click at [42, 163] on span "skip" at bounding box center [41, 160] width 27 height 21
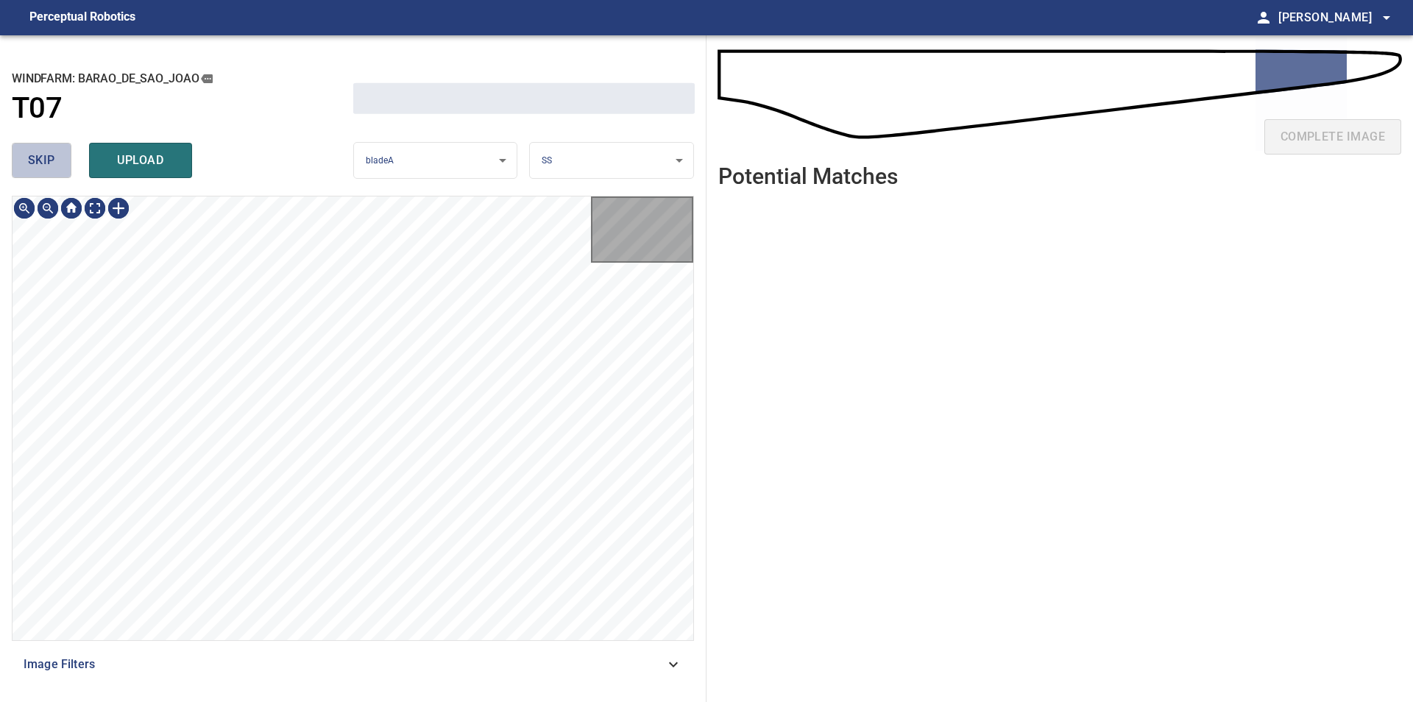
click at [42, 163] on span "skip" at bounding box center [41, 160] width 27 height 21
click at [42, 163] on div "skip upload" at bounding box center [182, 160] width 341 height 47
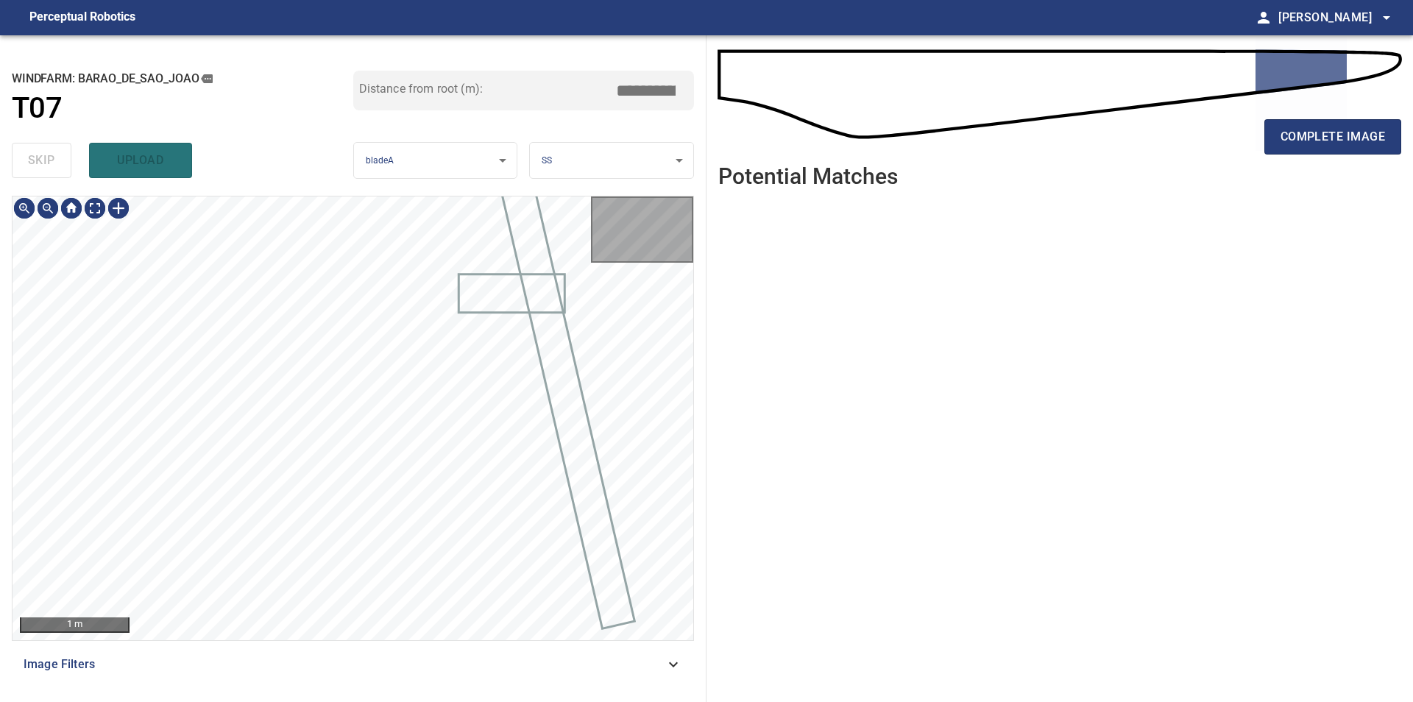
click at [42, 163] on div "skip upload" at bounding box center [182, 160] width 341 height 47
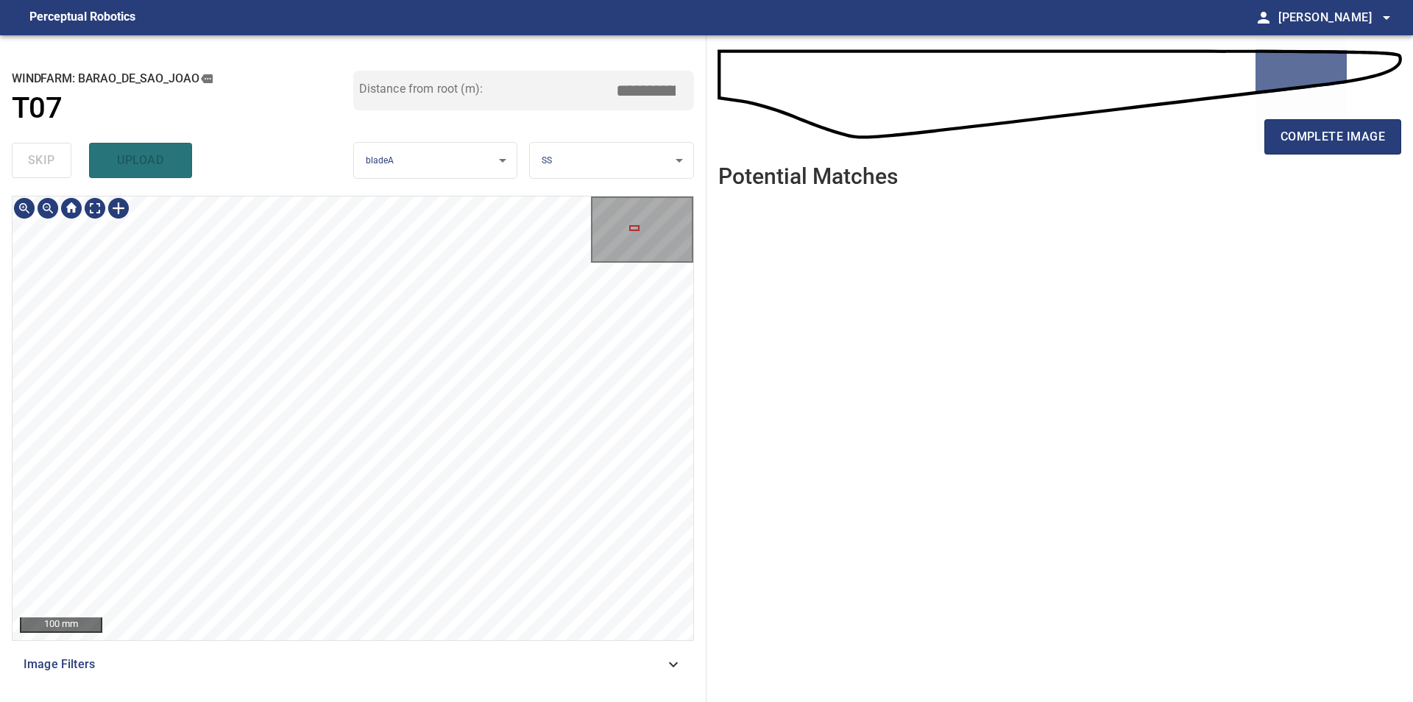
type input "****"
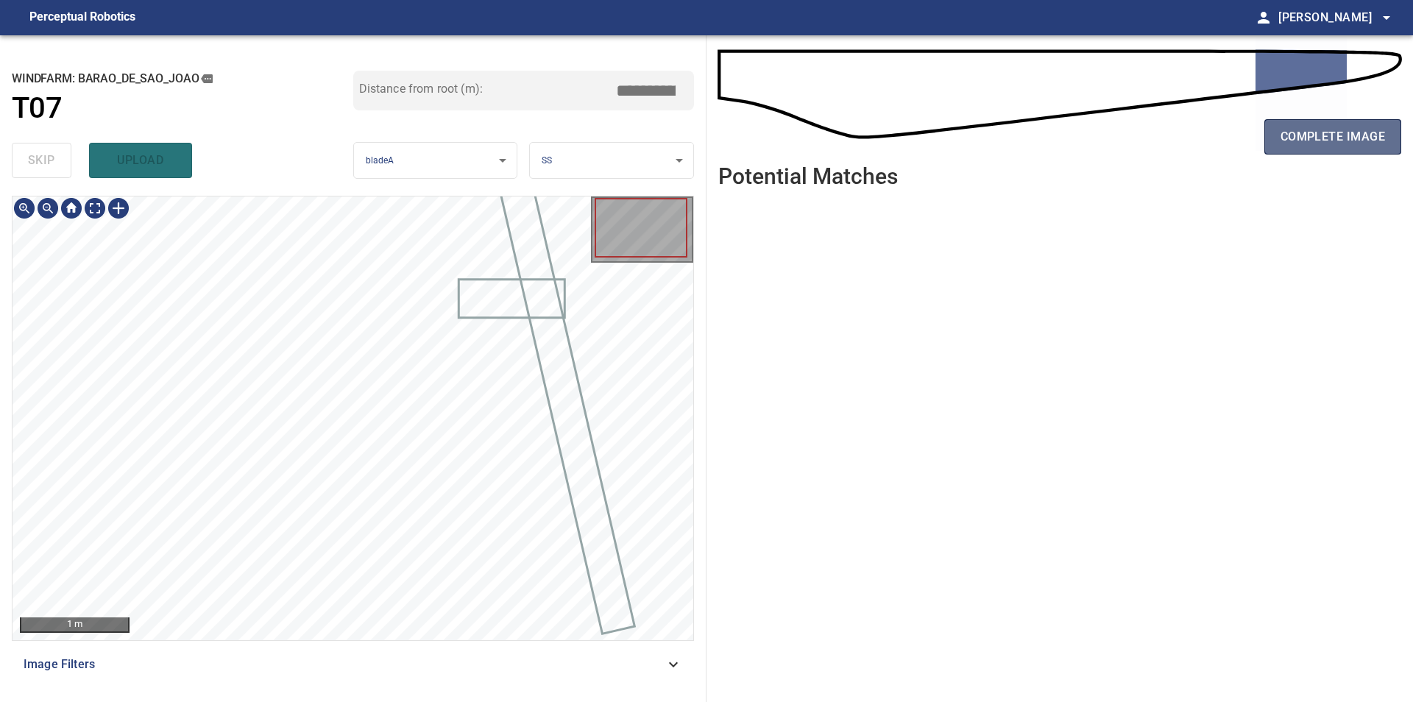
click at [1331, 139] on span "complete image" at bounding box center [1332, 137] width 104 height 21
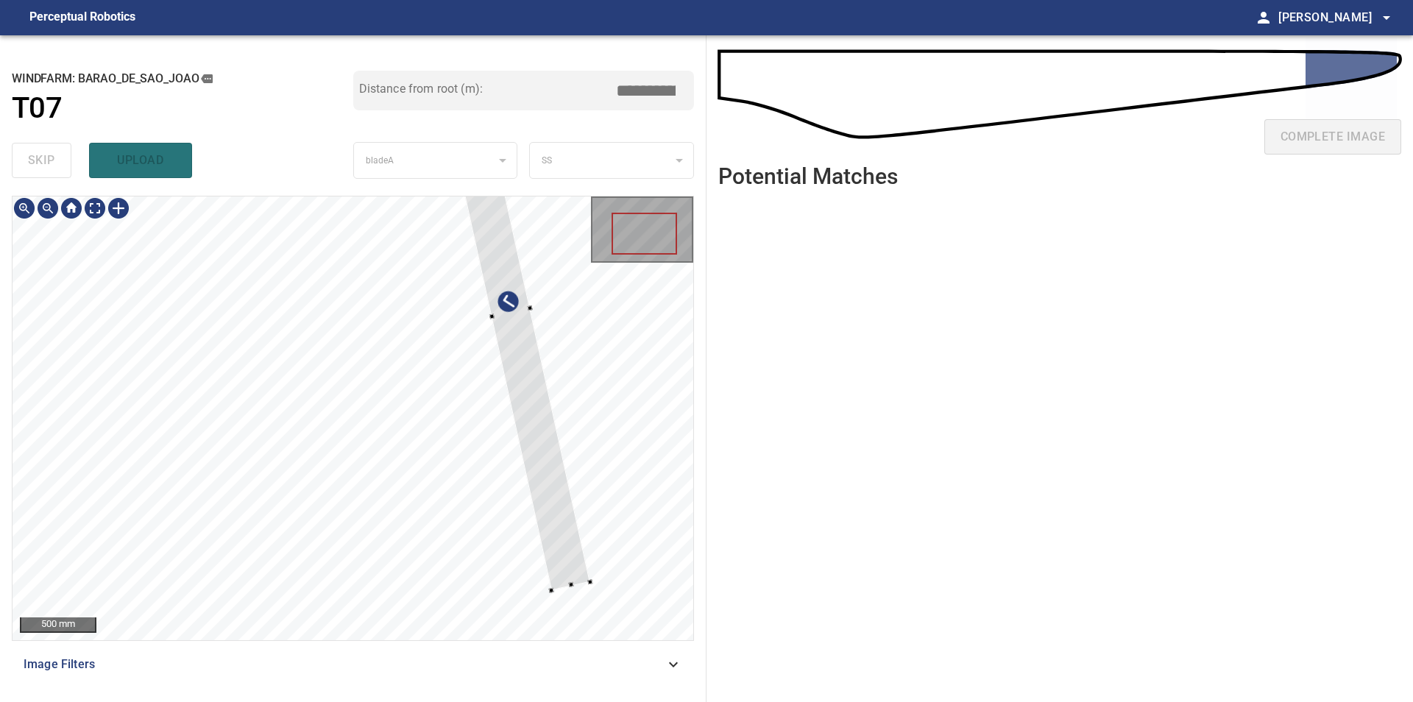
click at [616, 554] on div at bounding box center [353, 418] width 681 height 444
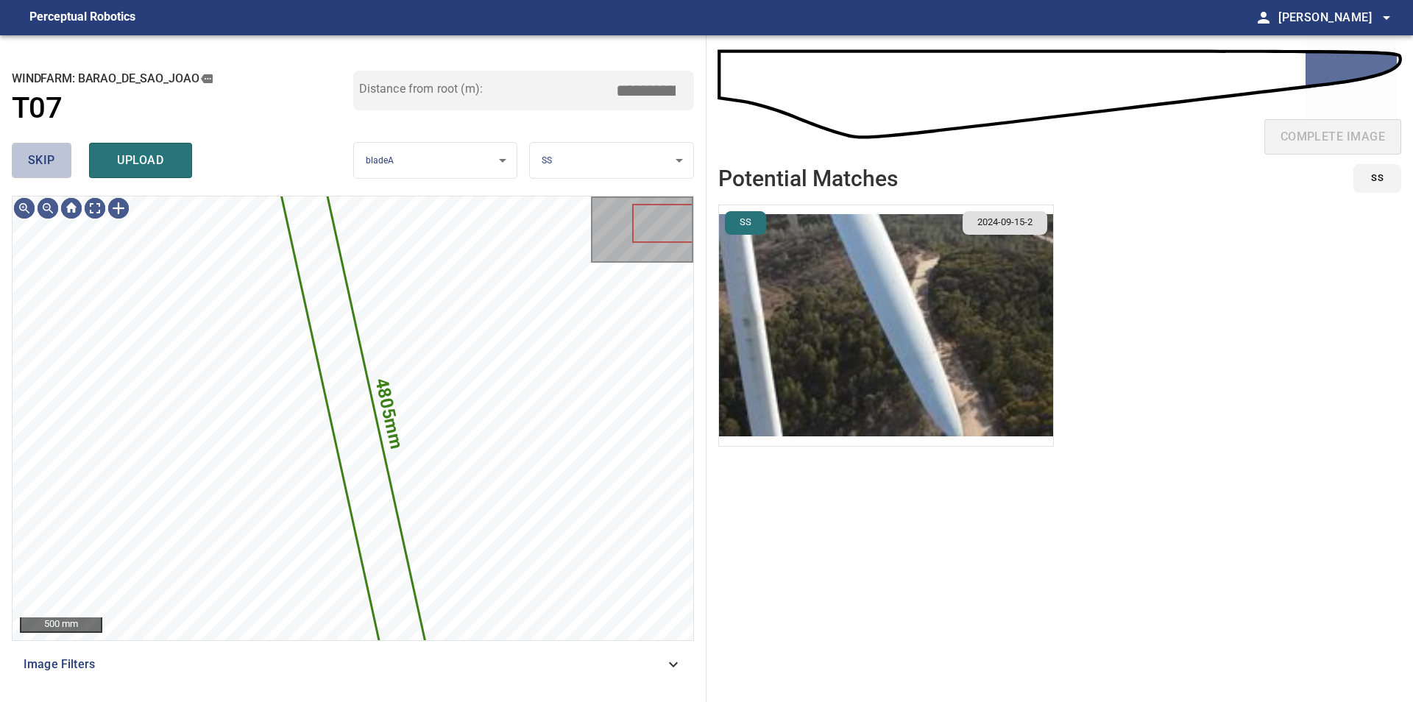
click at [41, 157] on span "skip" at bounding box center [41, 160] width 27 height 21
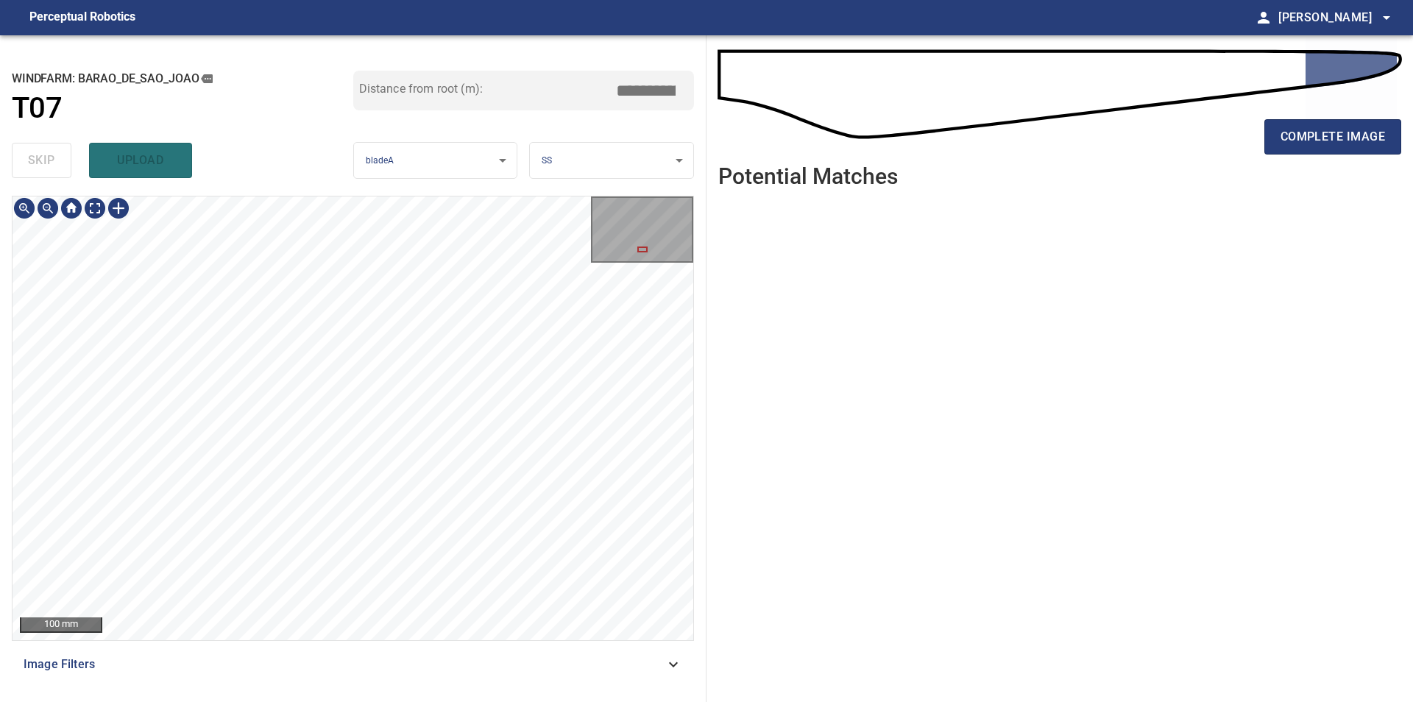
click at [322, 116] on div "**********" at bounding box center [353, 368] width 706 height 667
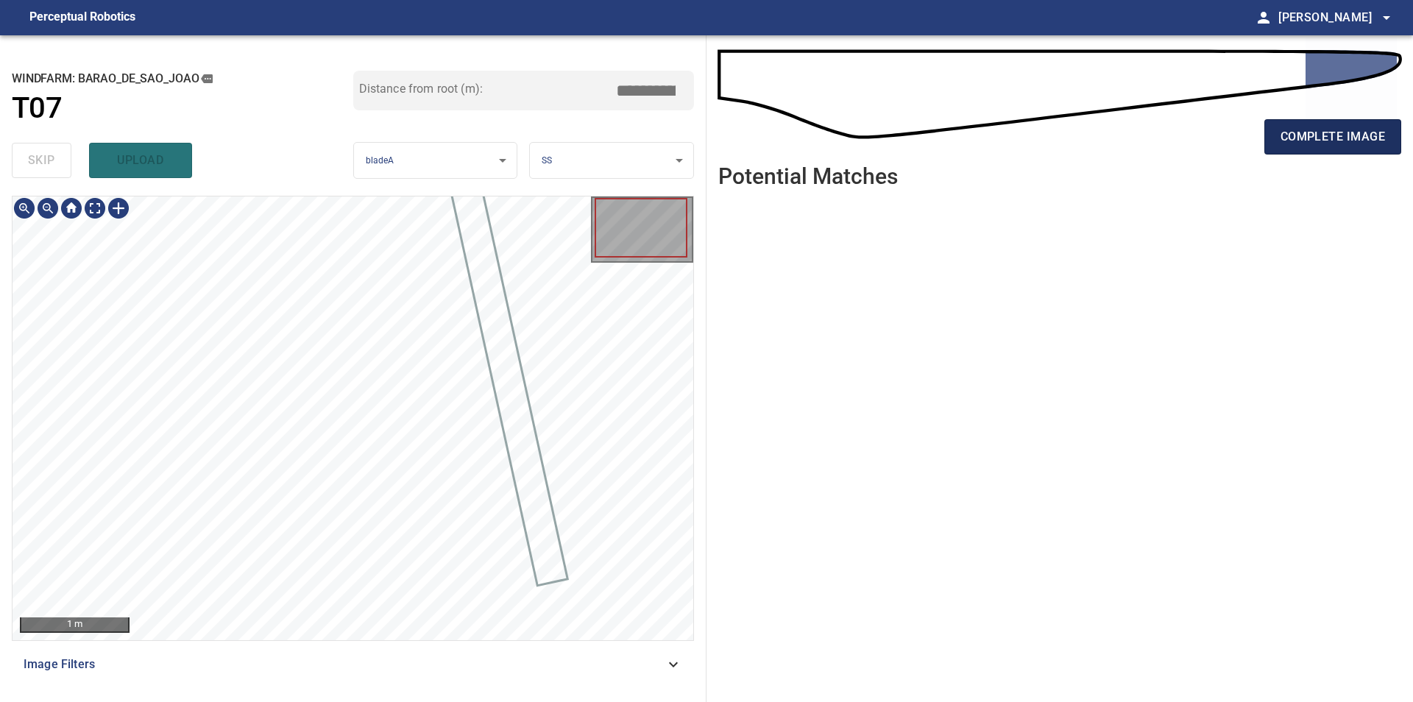
click at [1352, 128] on span "complete image" at bounding box center [1332, 137] width 104 height 21
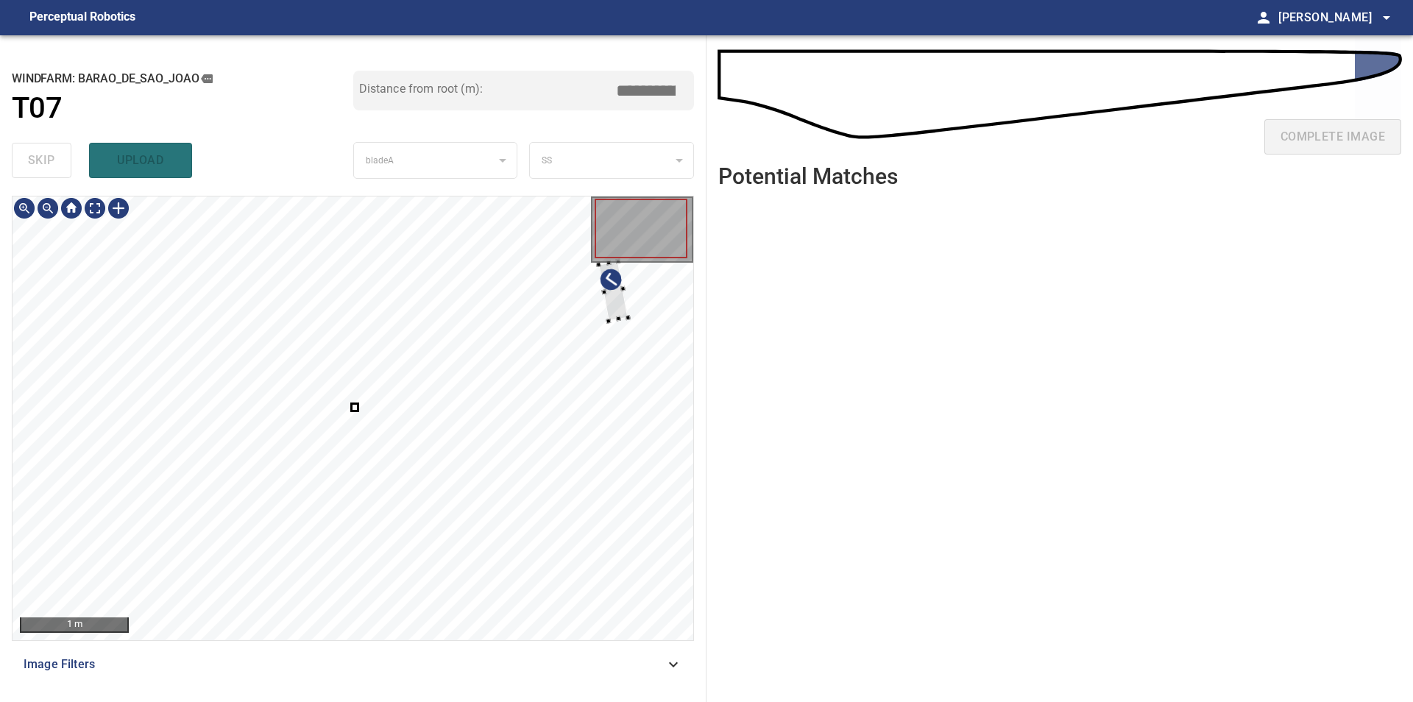
click at [638, 316] on div at bounding box center [353, 418] width 681 height 444
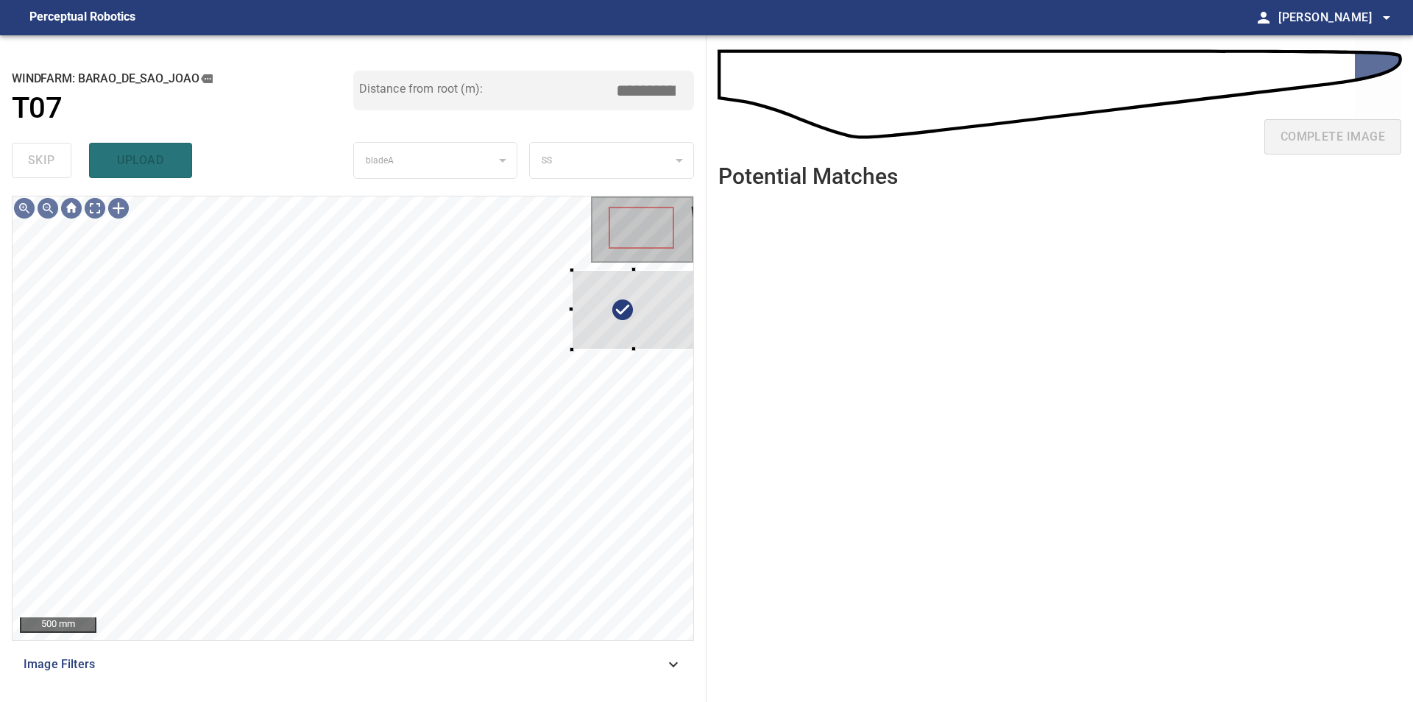
click at [699, 297] on div "**********" at bounding box center [353, 368] width 706 height 667
click at [602, 310] on div at bounding box center [627, 312] width 126 height 79
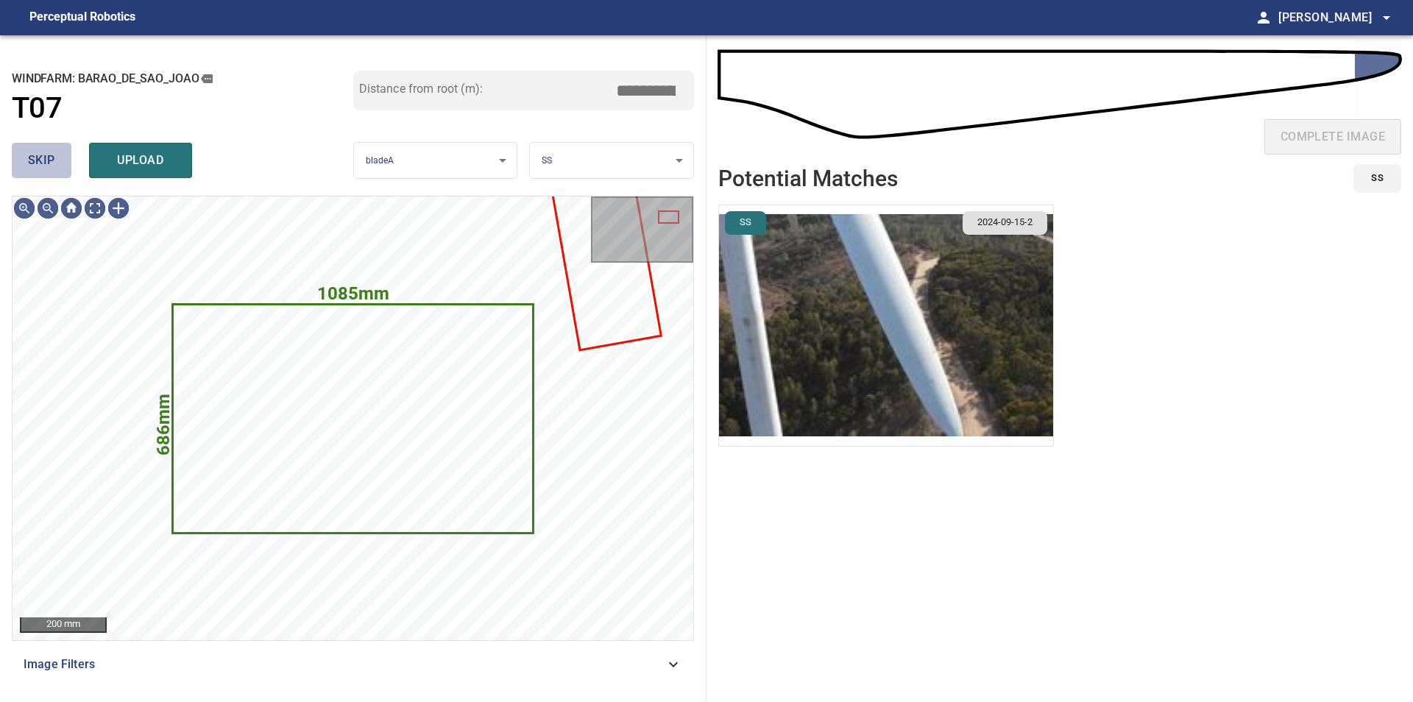
click at [50, 170] on span "skip" at bounding box center [41, 160] width 27 height 21
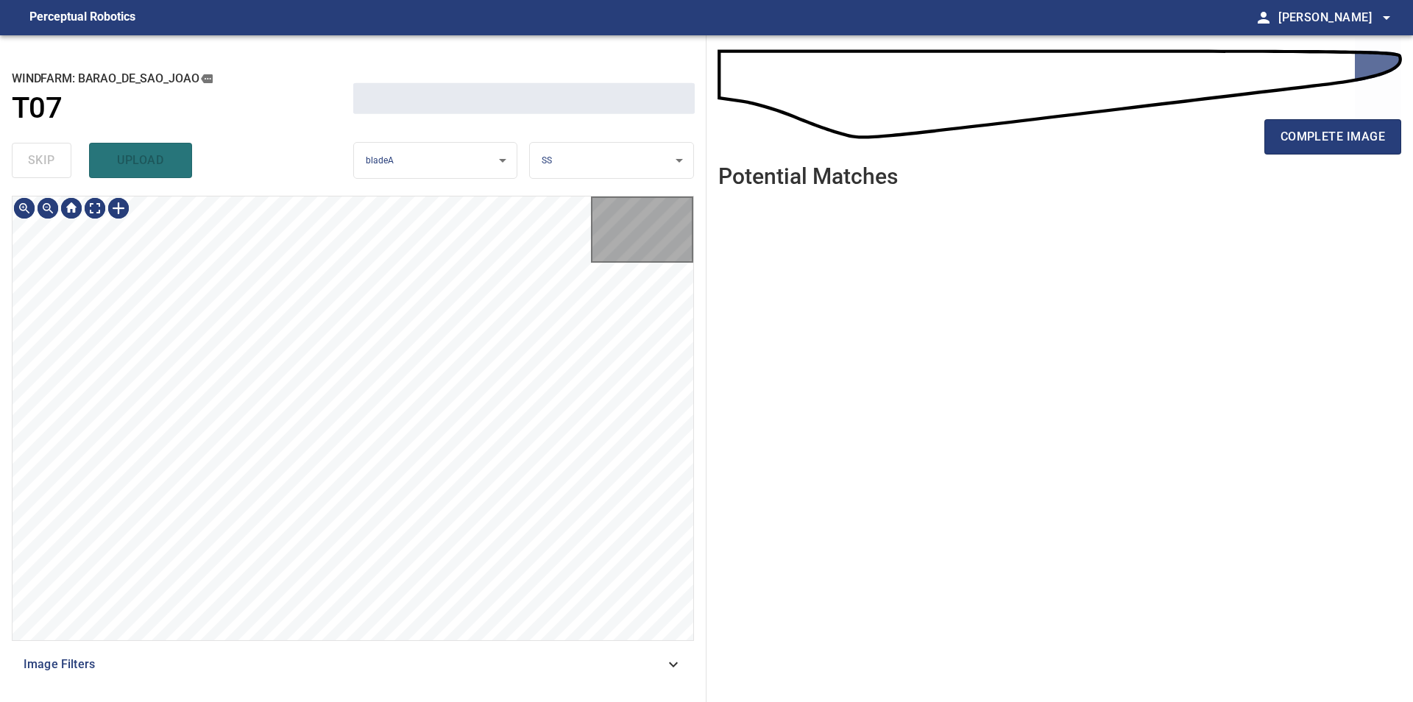
click at [50, 170] on div "skip upload" at bounding box center [182, 160] width 341 height 47
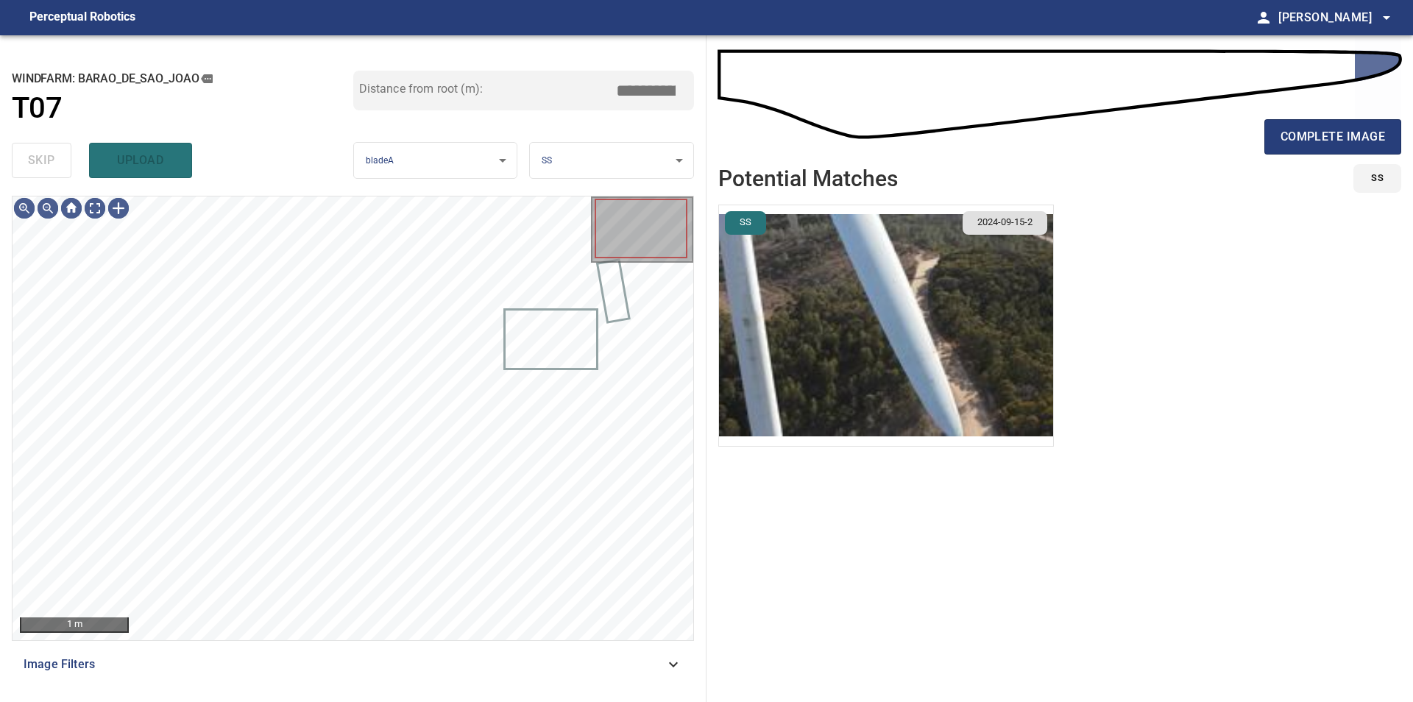
click at [50, 170] on div "skip upload" at bounding box center [182, 160] width 341 height 47
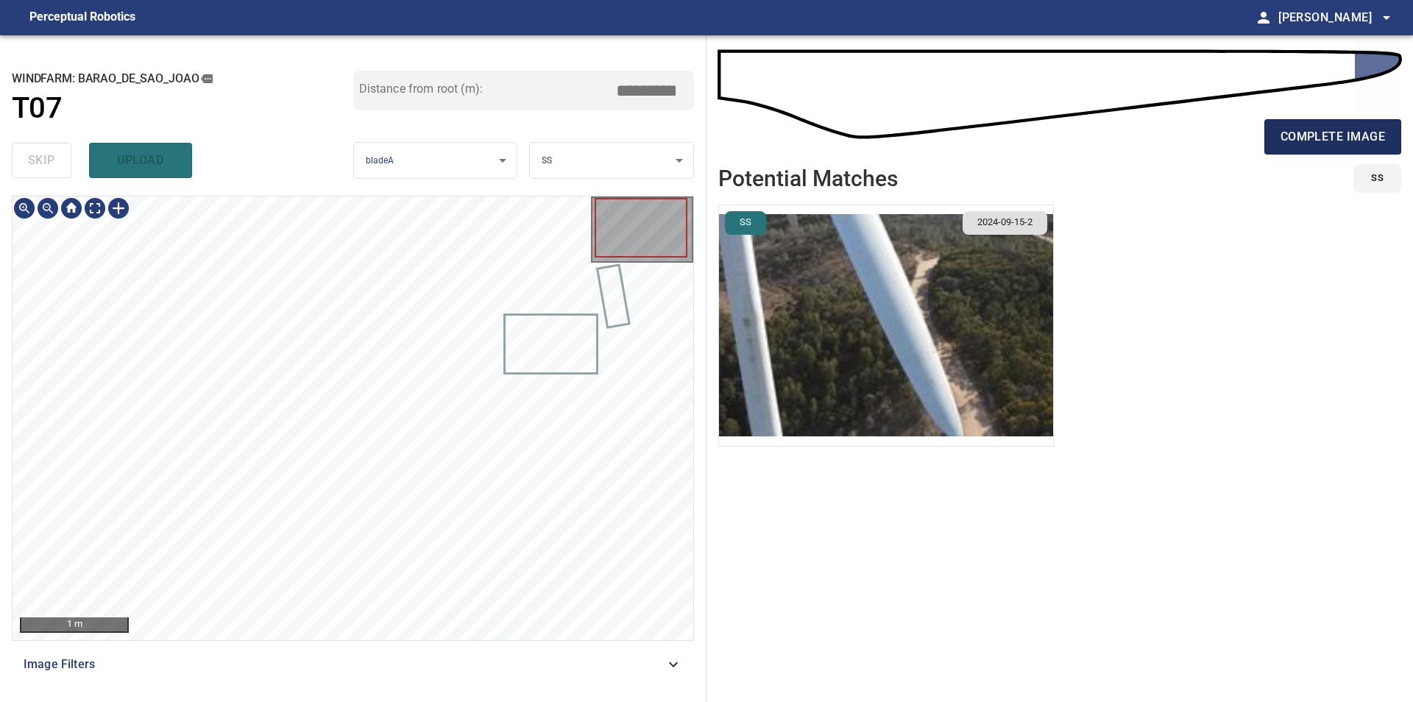
click at [1331, 129] on span "complete image" at bounding box center [1332, 137] width 104 height 21
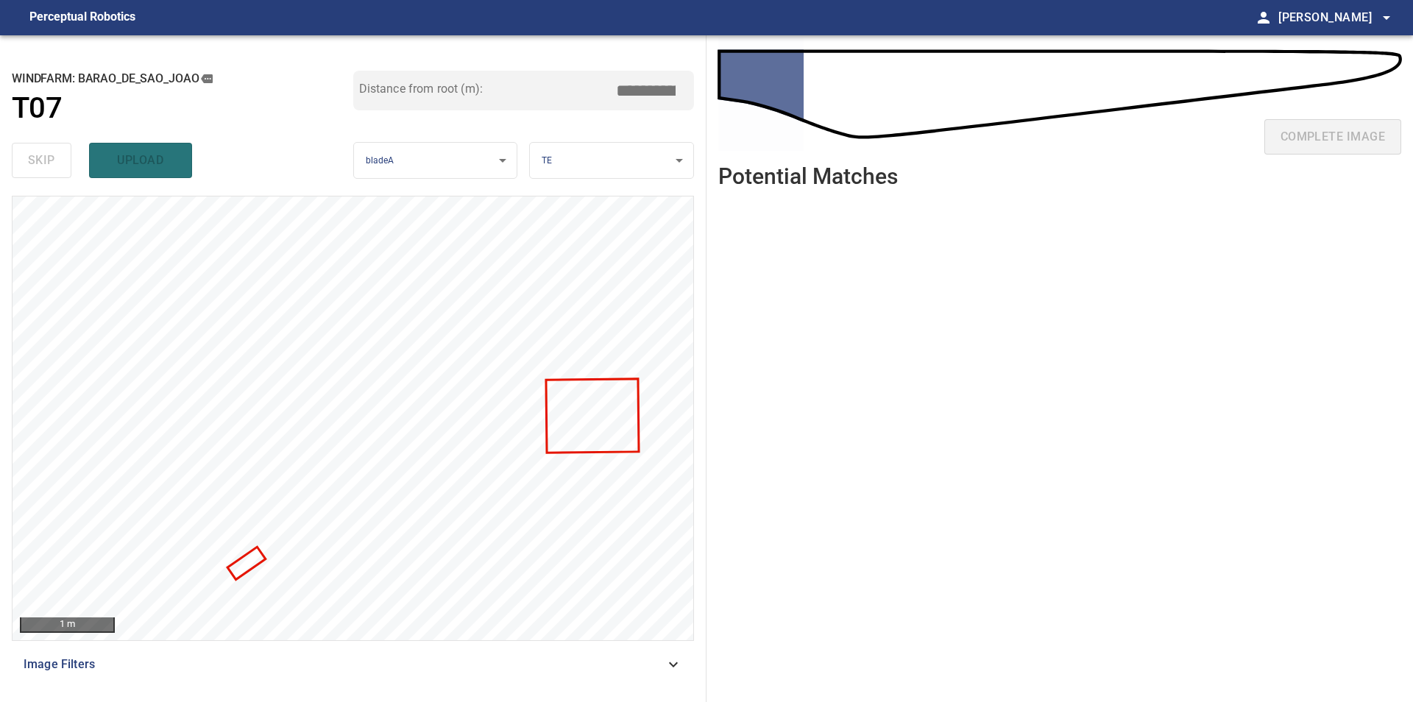
type input "***"
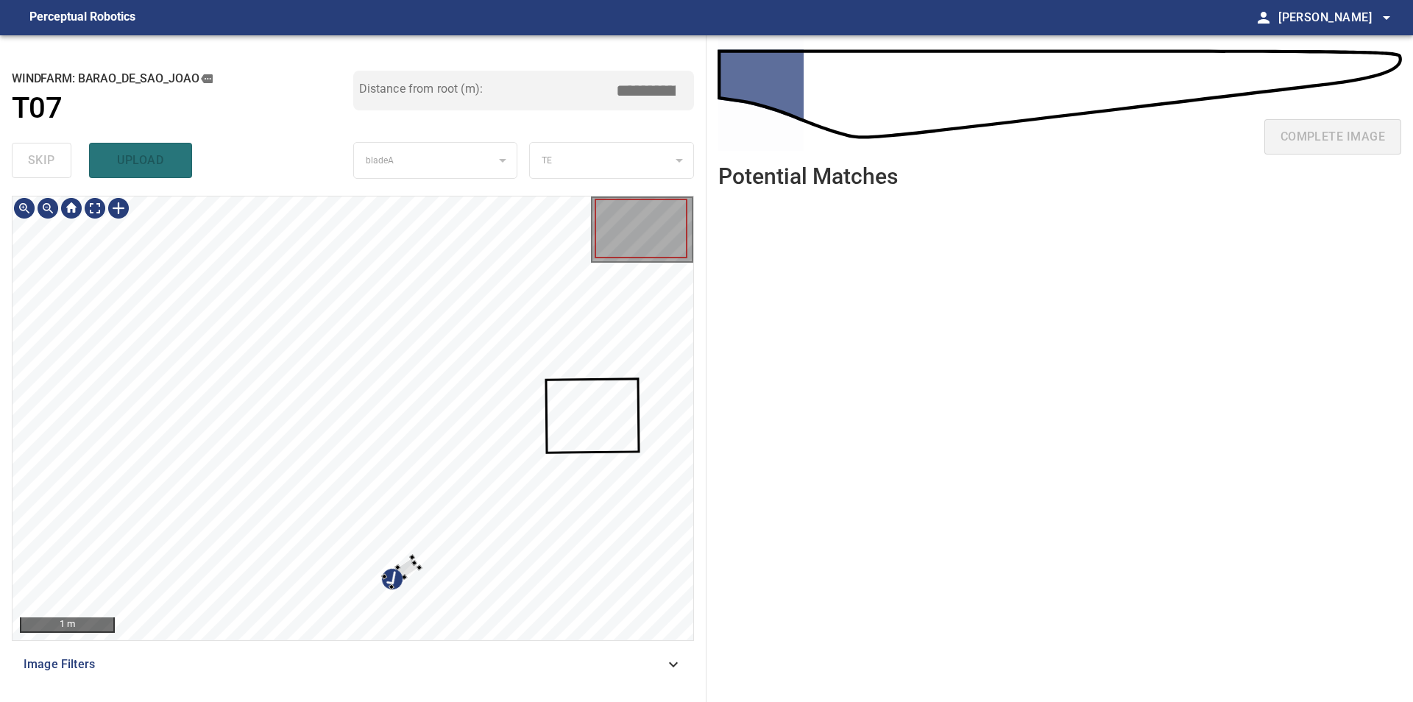
click at [433, 564] on div at bounding box center [353, 418] width 681 height 444
click at [667, 344] on div at bounding box center [353, 418] width 681 height 444
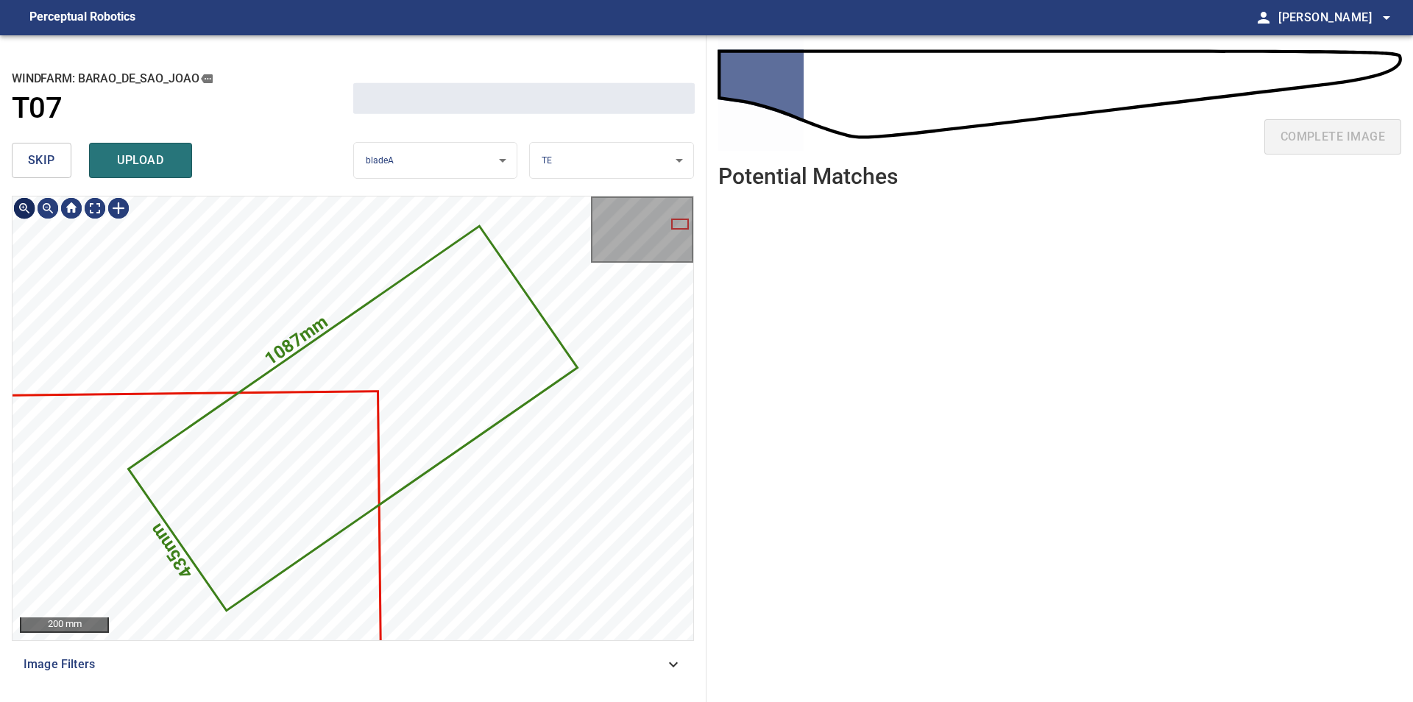
click at [26, 149] on button "skip" at bounding box center [42, 160] width 60 height 35
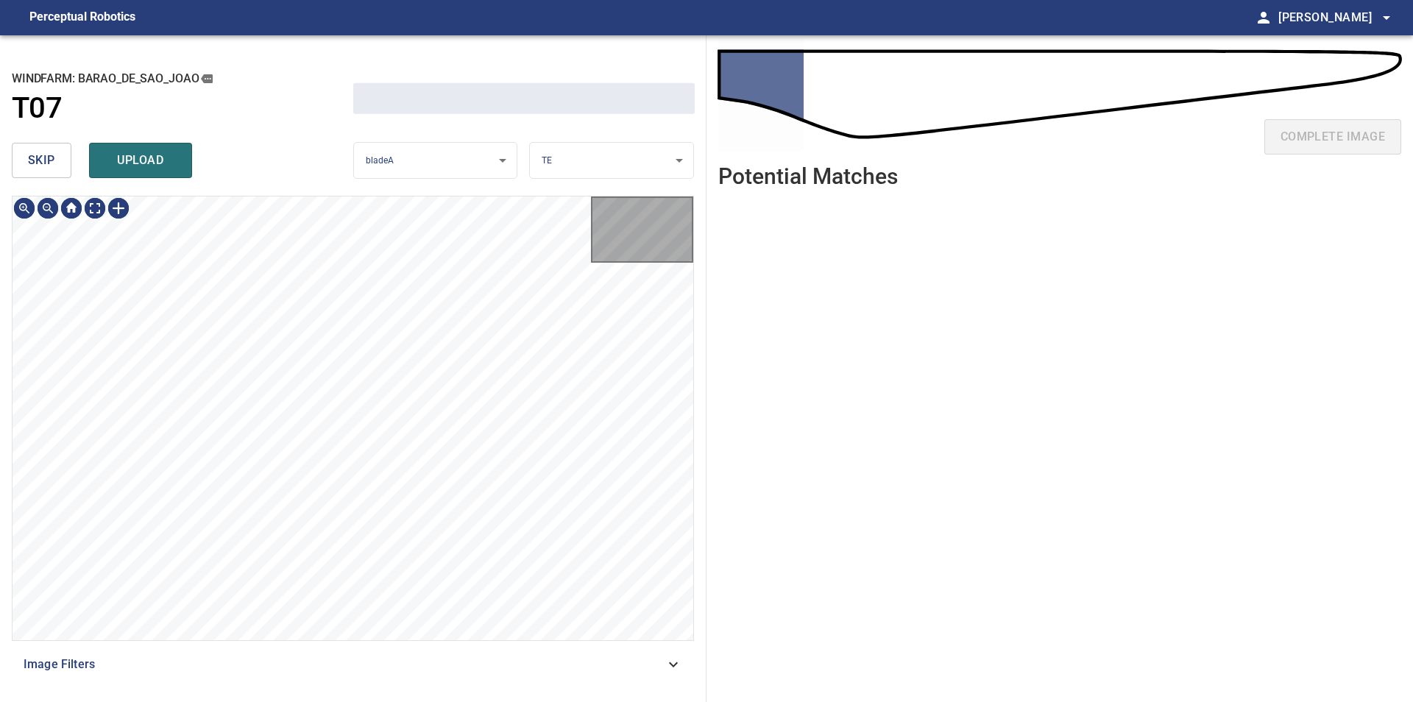
click at [27, 149] on button "skip" at bounding box center [42, 160] width 60 height 35
click at [28, 149] on div "skip upload" at bounding box center [182, 160] width 341 height 47
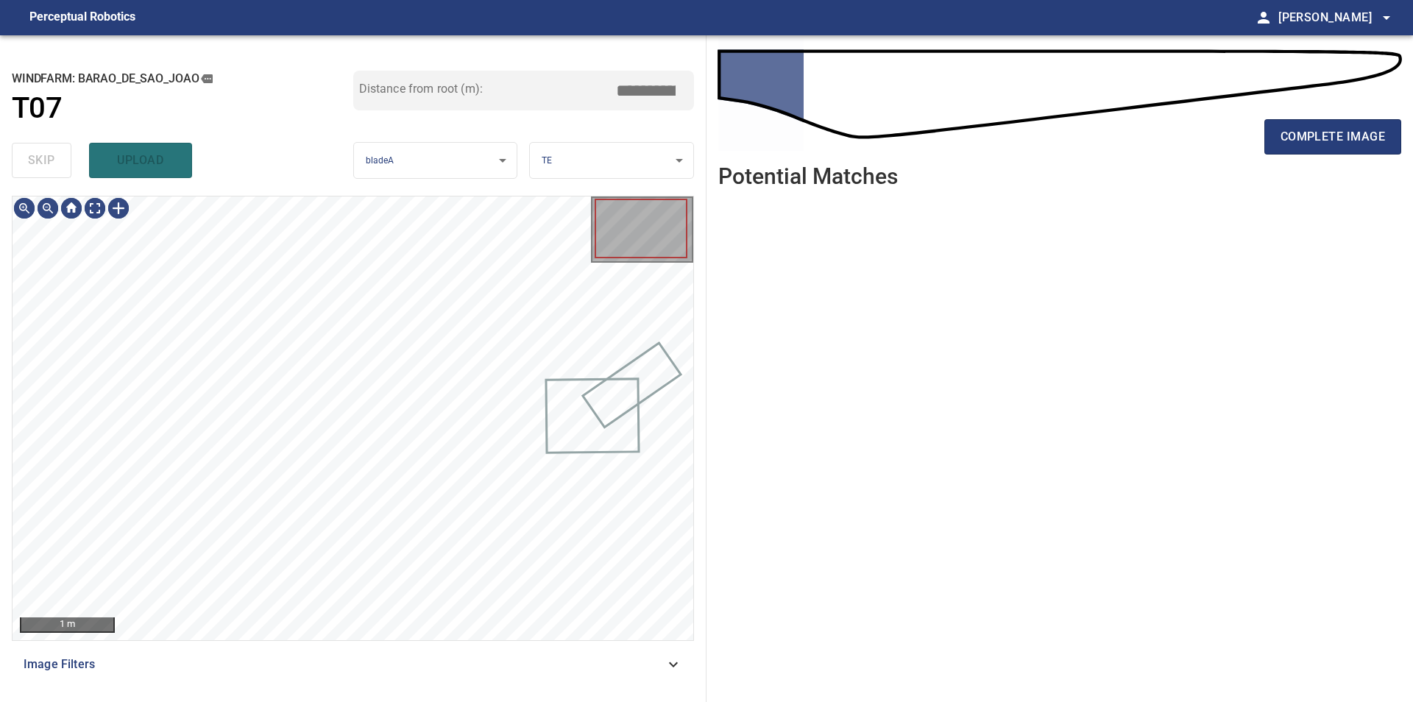
click at [31, 149] on div "skip upload" at bounding box center [182, 160] width 341 height 47
click at [1321, 126] on button "complete image" at bounding box center [1332, 136] width 137 height 35
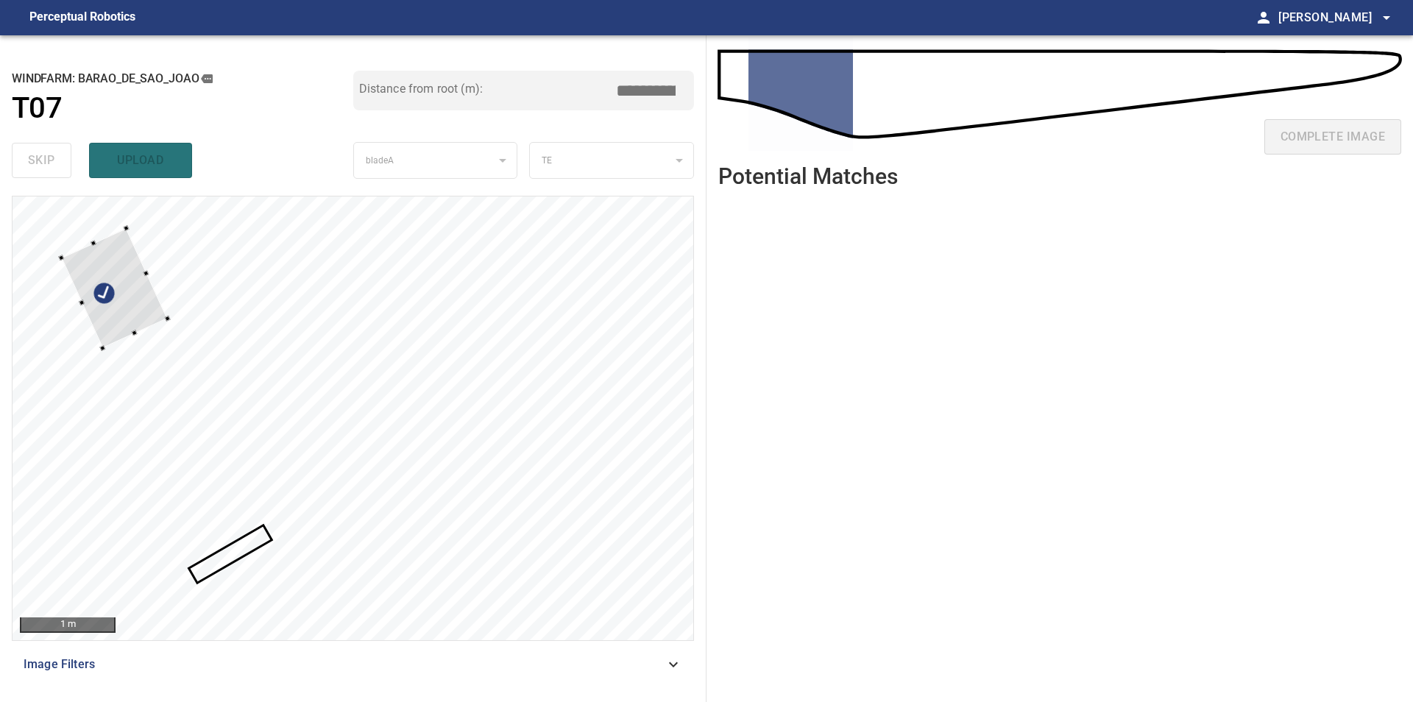
click at [52, 270] on div at bounding box center [353, 418] width 681 height 444
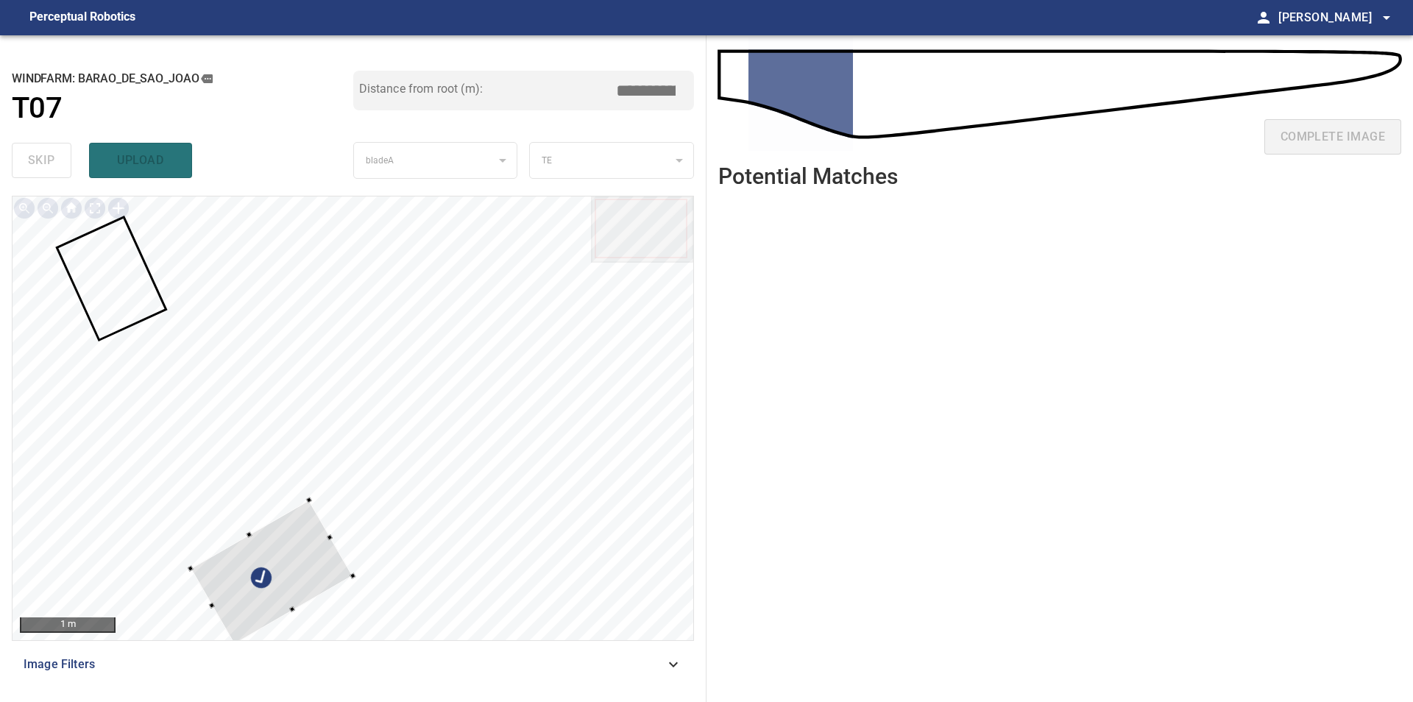
click at [371, 584] on div at bounding box center [353, 418] width 681 height 444
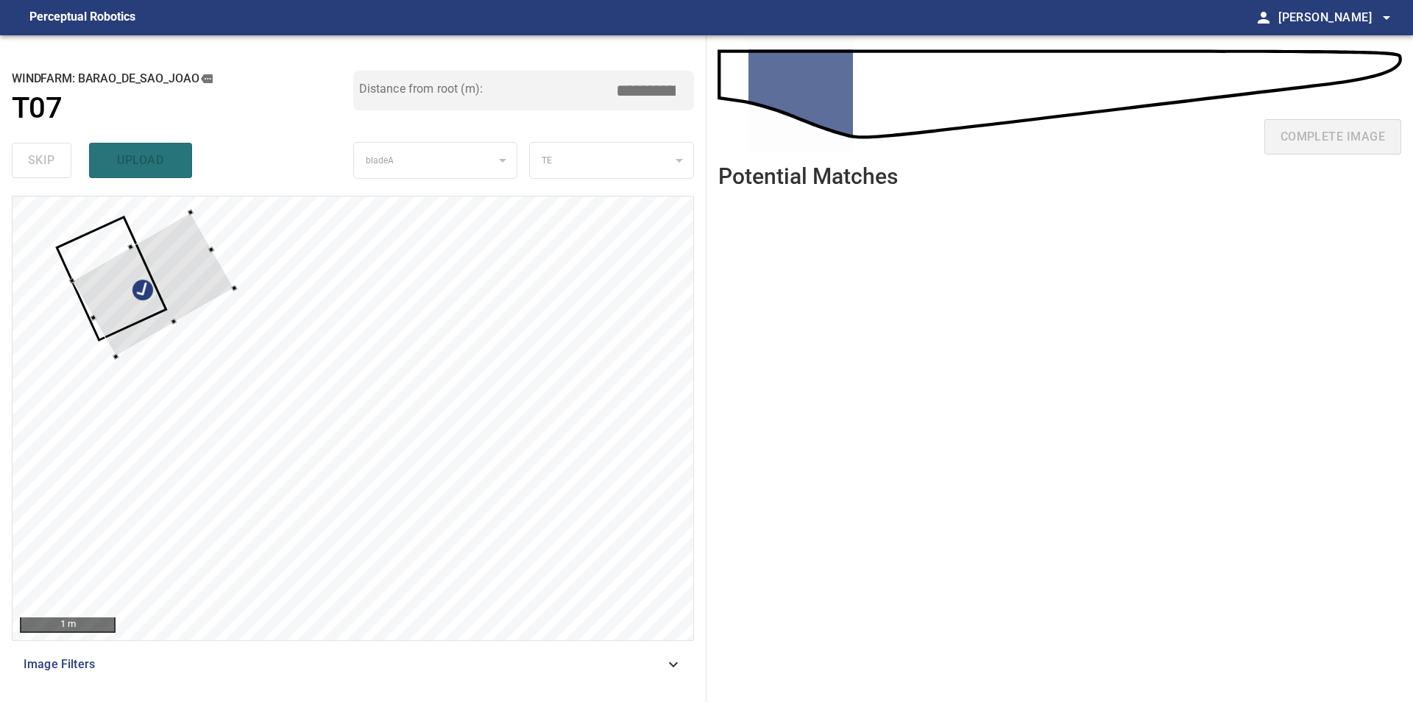
type input "***"
click at [210, 251] on div at bounding box center [159, 252] width 163 height 144
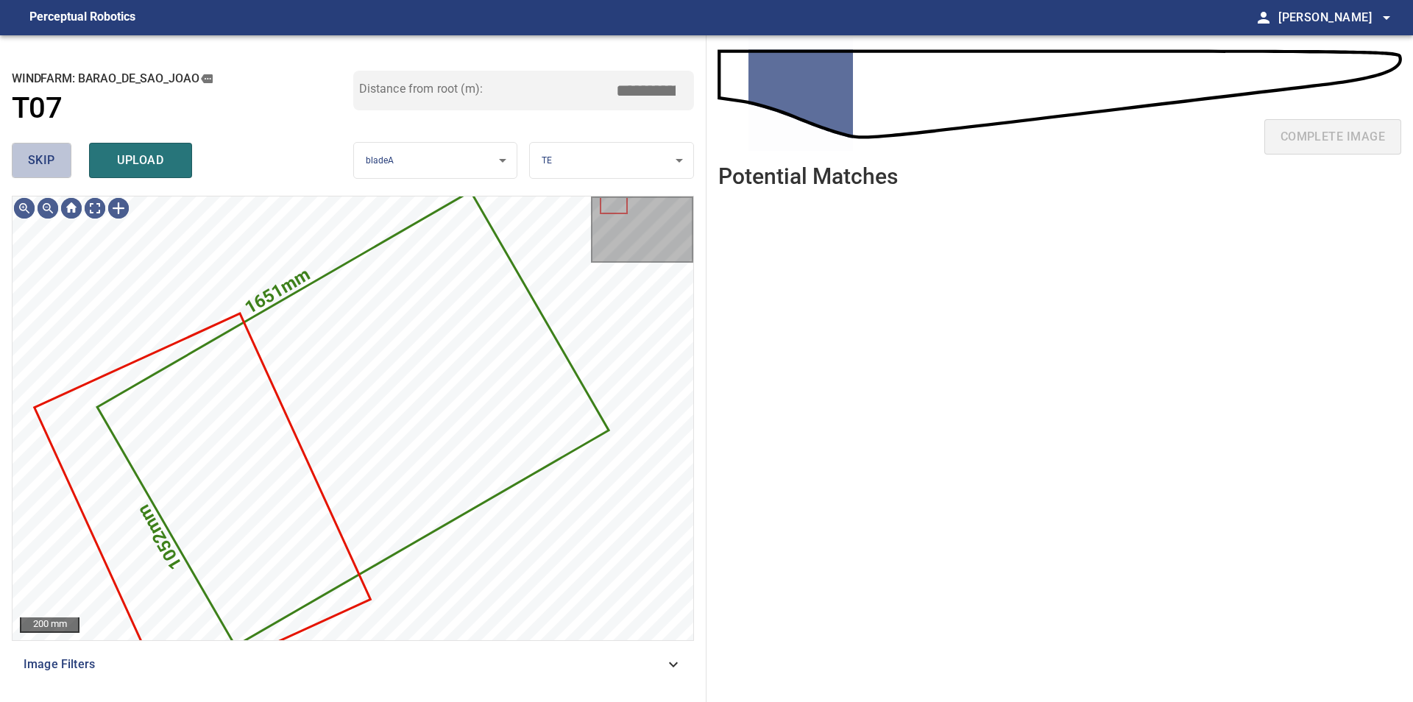
click at [37, 177] on button "skip" at bounding box center [42, 160] width 60 height 35
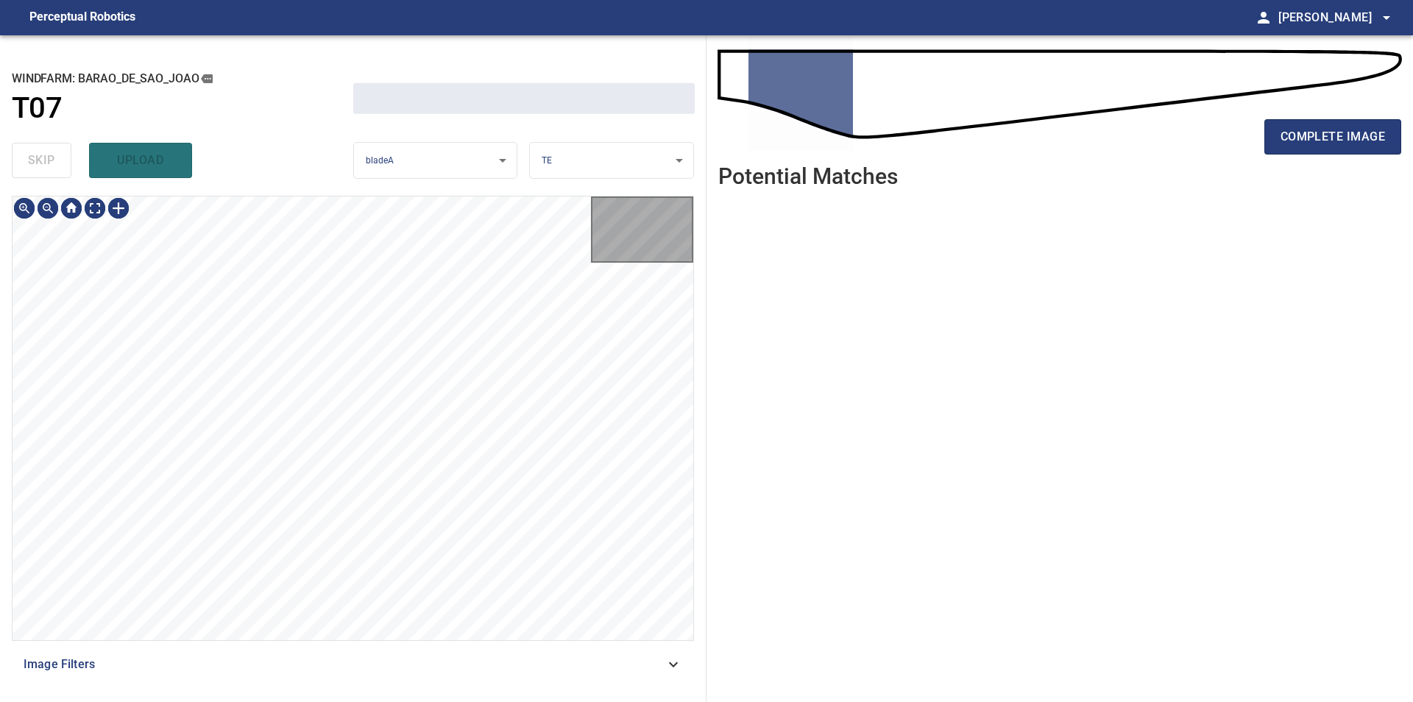
click at [37, 177] on div "skip upload" at bounding box center [182, 160] width 341 height 47
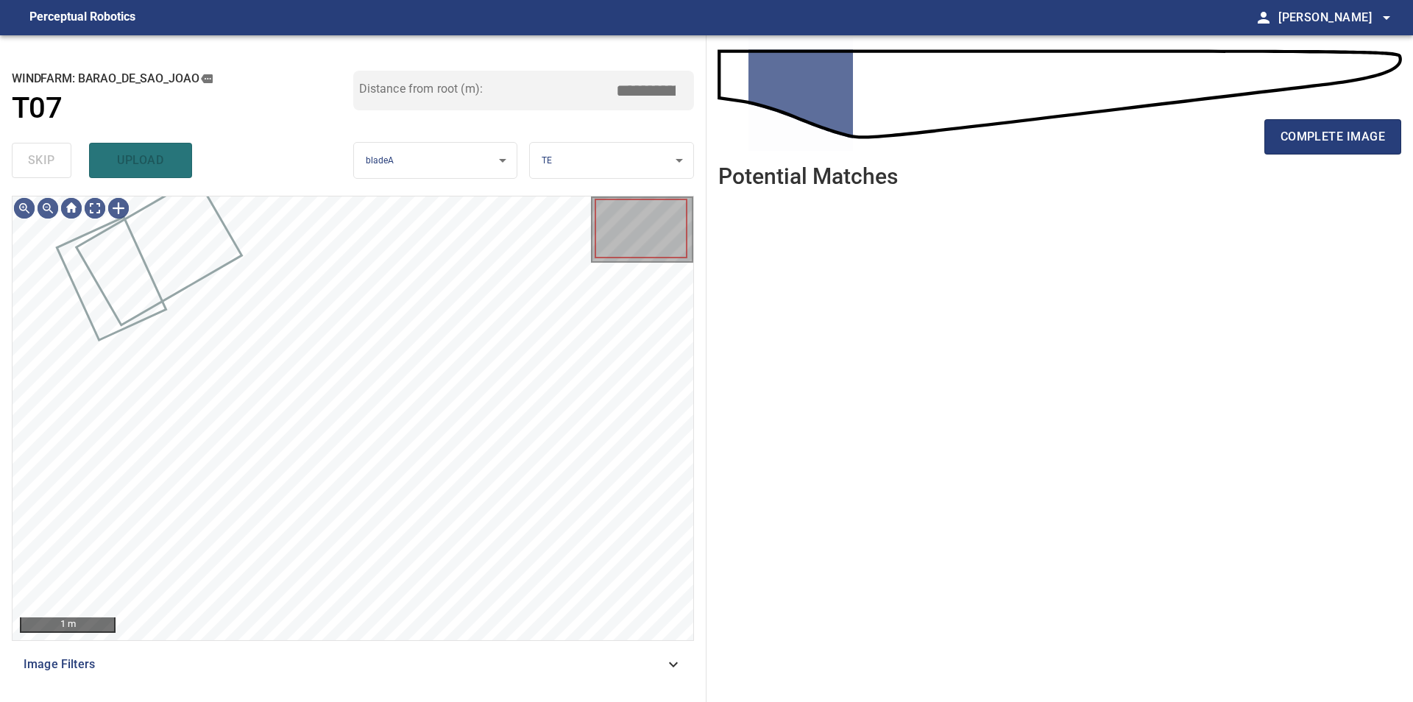
click at [37, 177] on div "skip upload" at bounding box center [182, 160] width 341 height 47
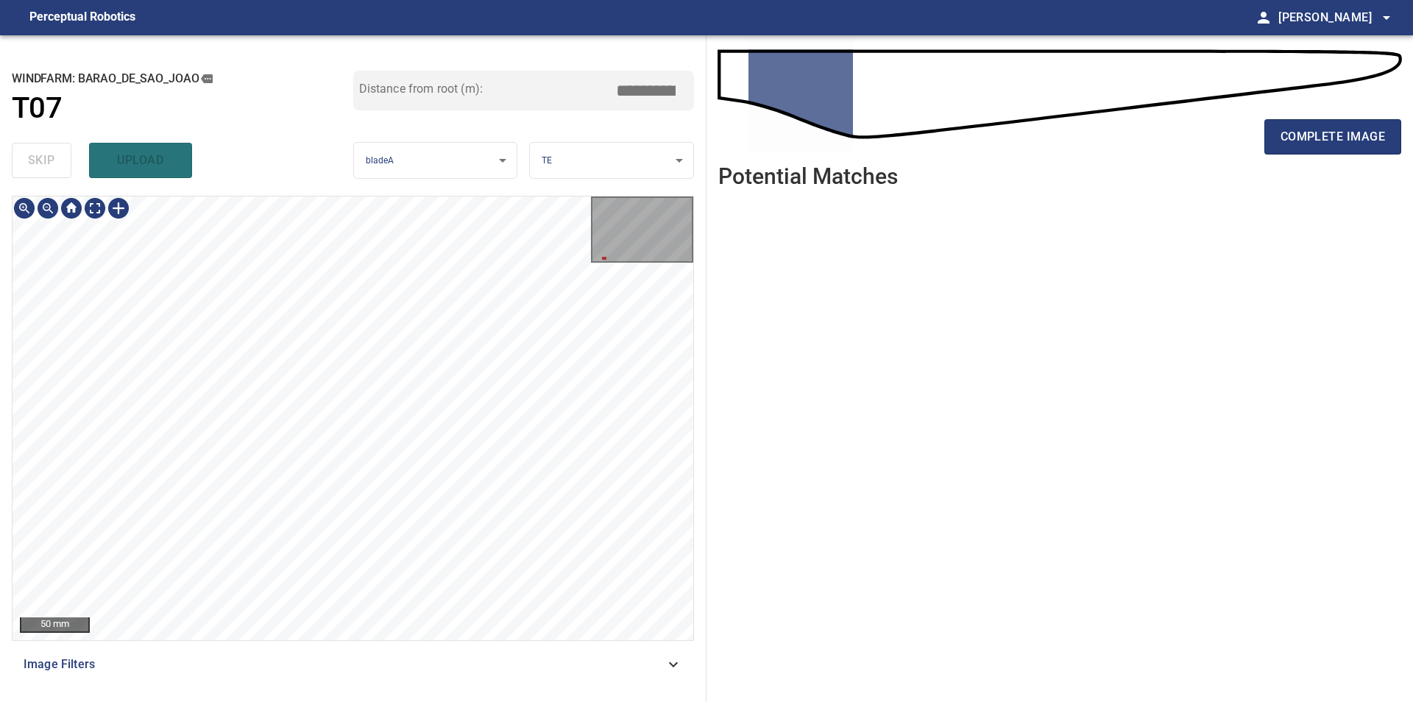
type input "***"
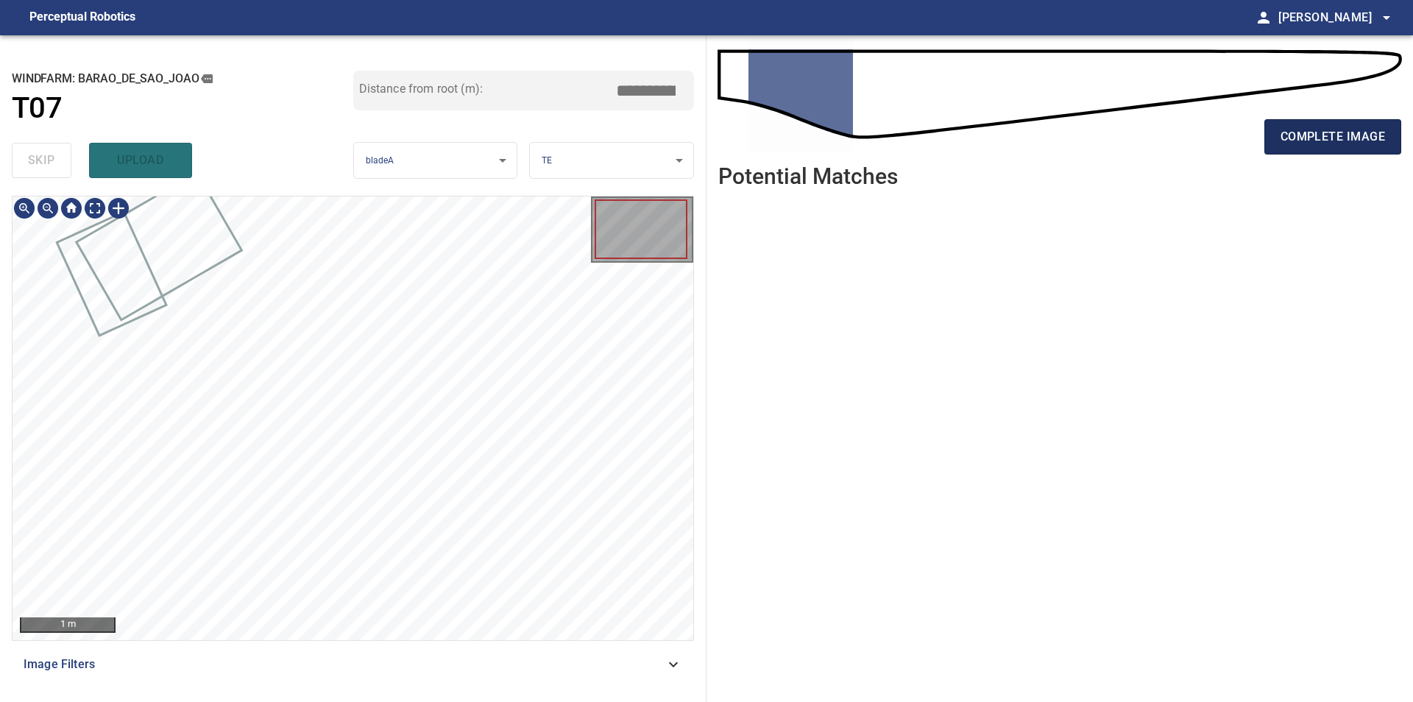
click at [1336, 146] on span "complete image" at bounding box center [1332, 137] width 104 height 21
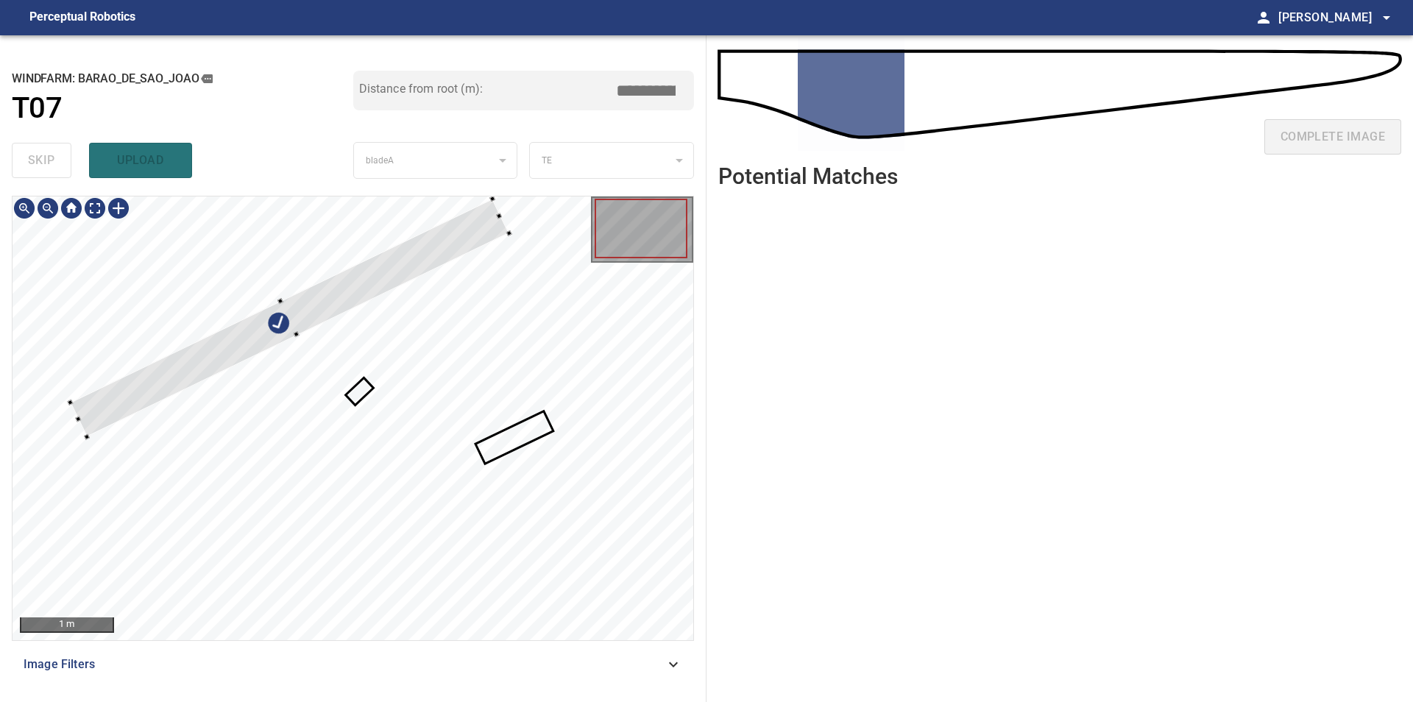
click at [278, 260] on div at bounding box center [353, 418] width 681 height 444
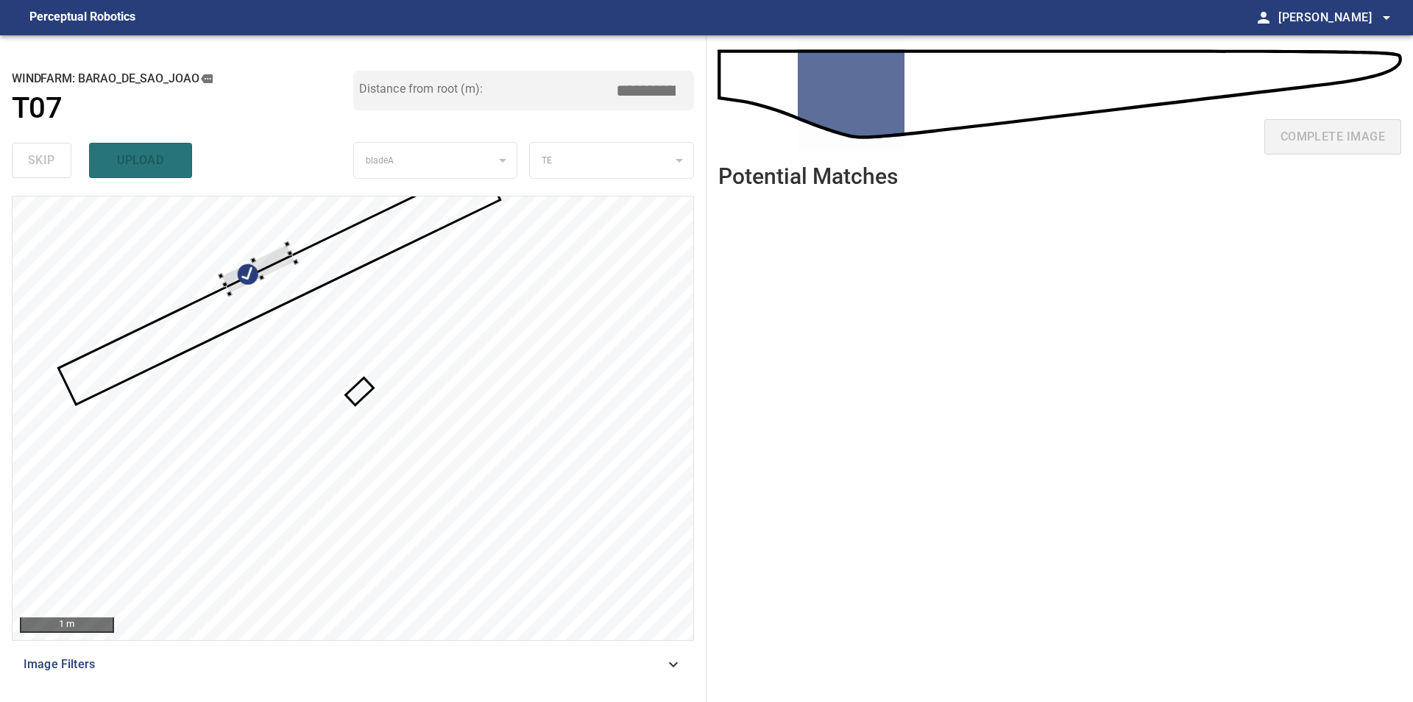
click at [253, 255] on div at bounding box center [353, 418] width 681 height 444
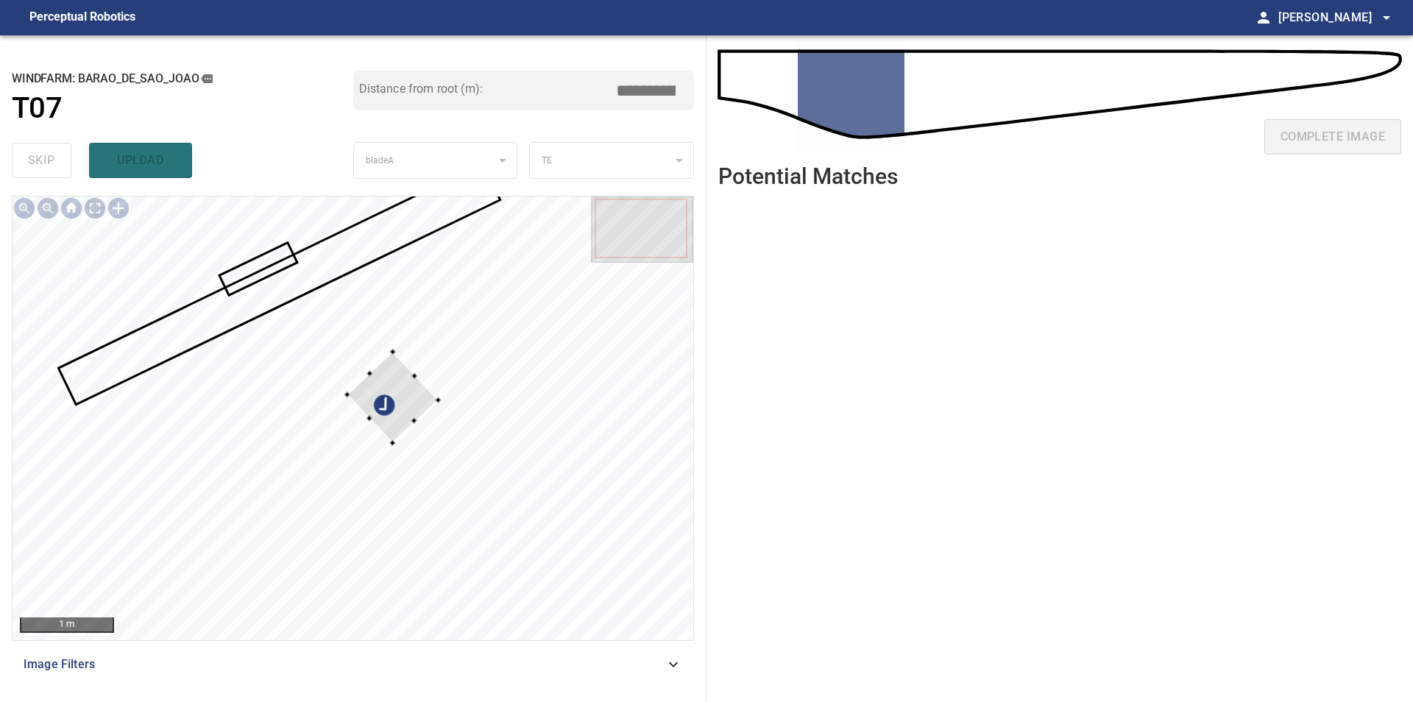
click at [466, 402] on div at bounding box center [353, 418] width 681 height 444
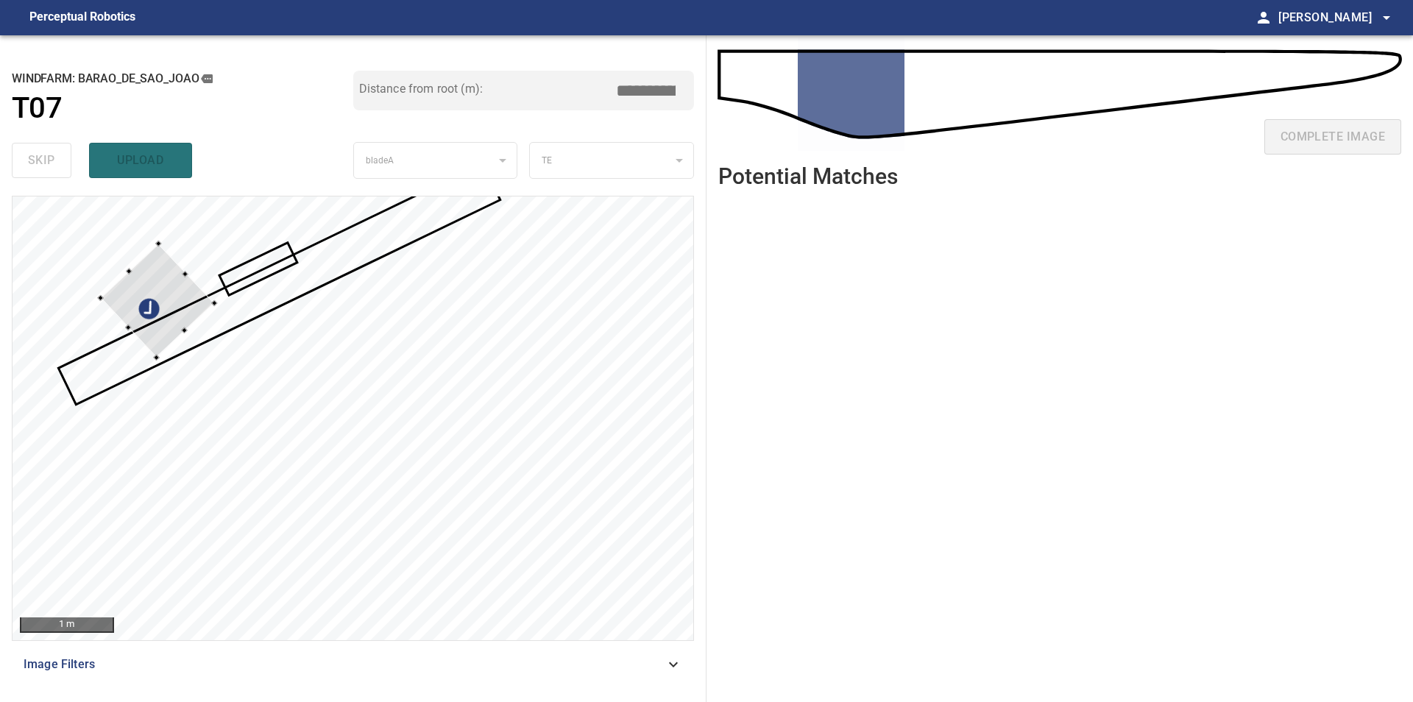
click at [185, 313] on div at bounding box center [157, 301] width 114 height 114
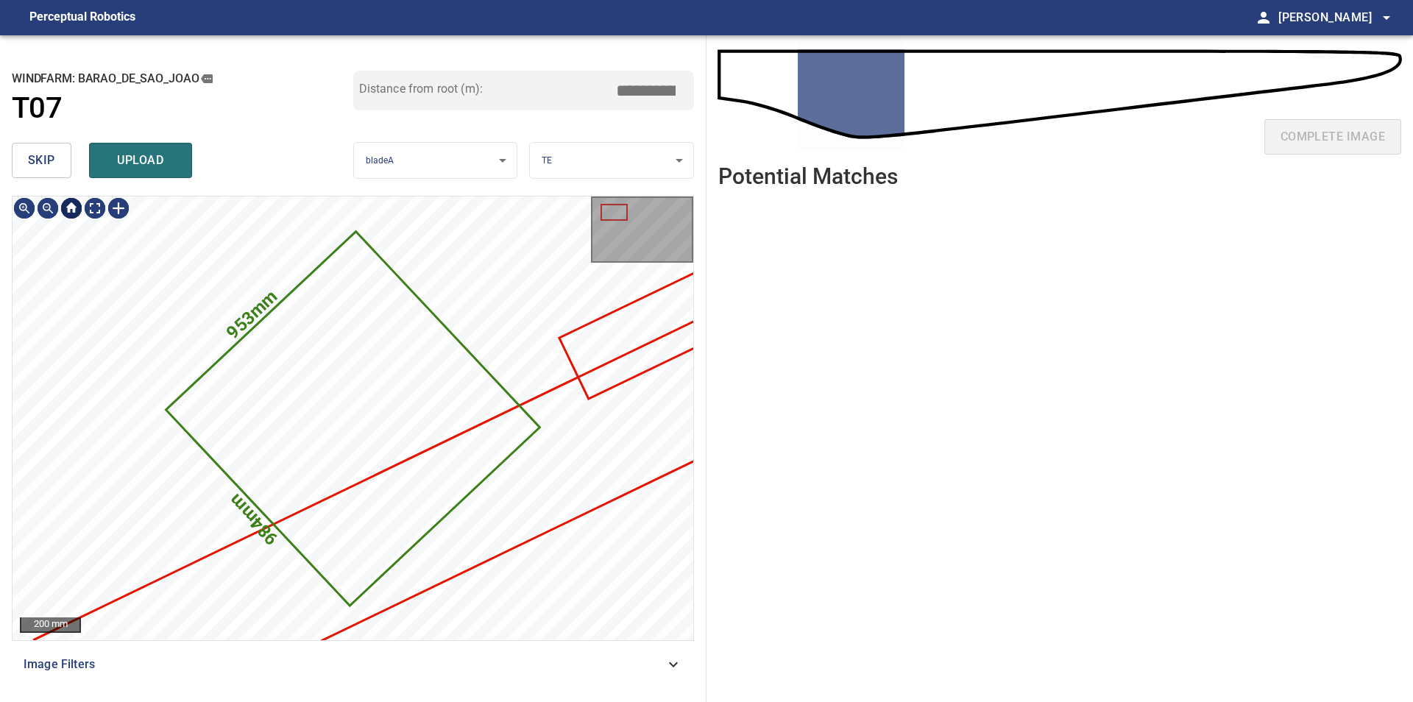
click at [49, 171] on span "skip" at bounding box center [41, 160] width 27 height 21
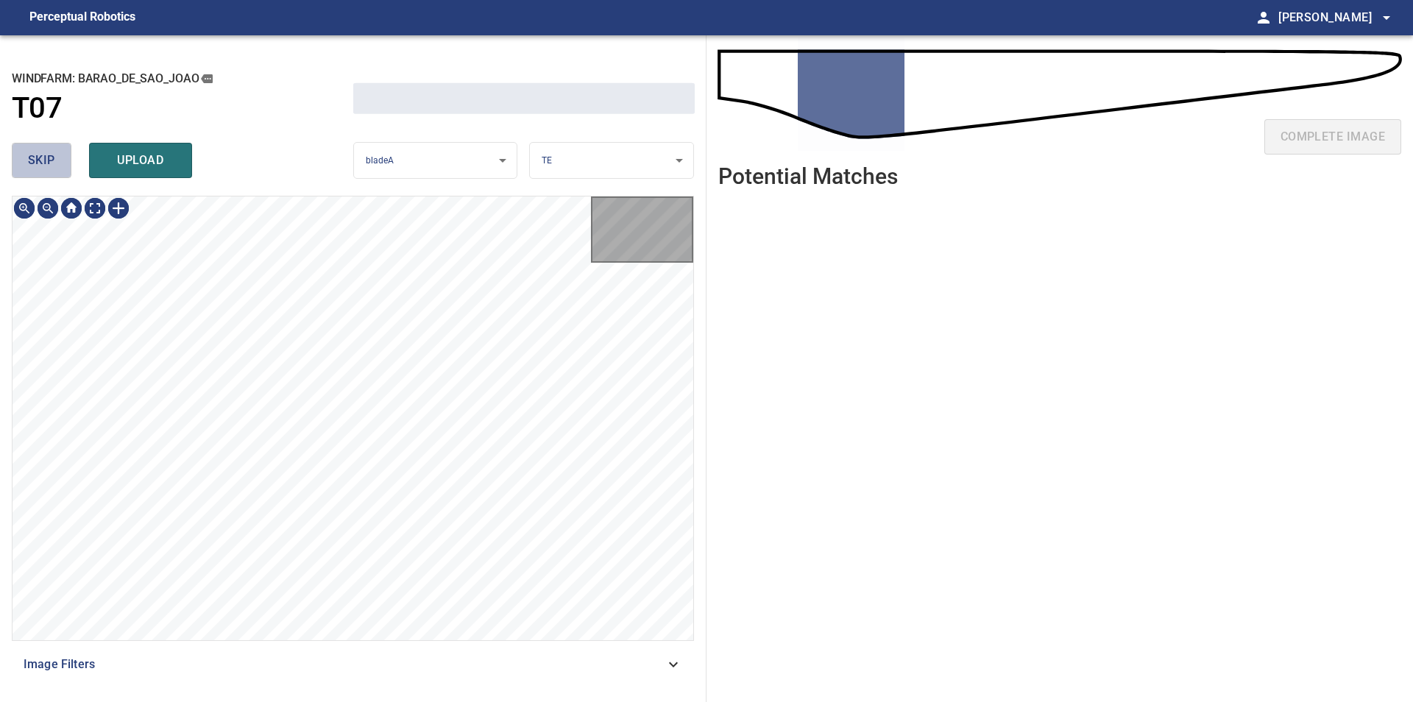
click at [49, 171] on span "skip" at bounding box center [41, 160] width 27 height 21
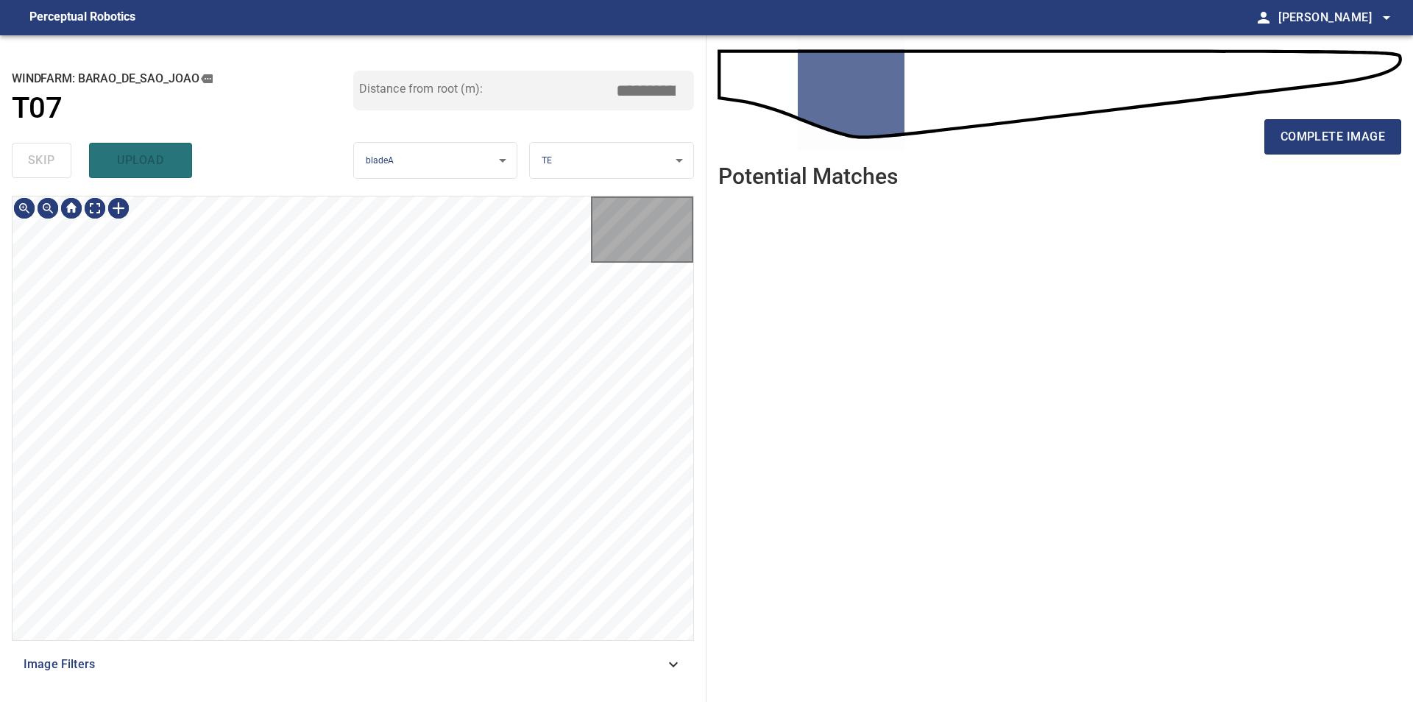
type input "****"
click at [49, 171] on div "skip upload" at bounding box center [182, 160] width 341 height 47
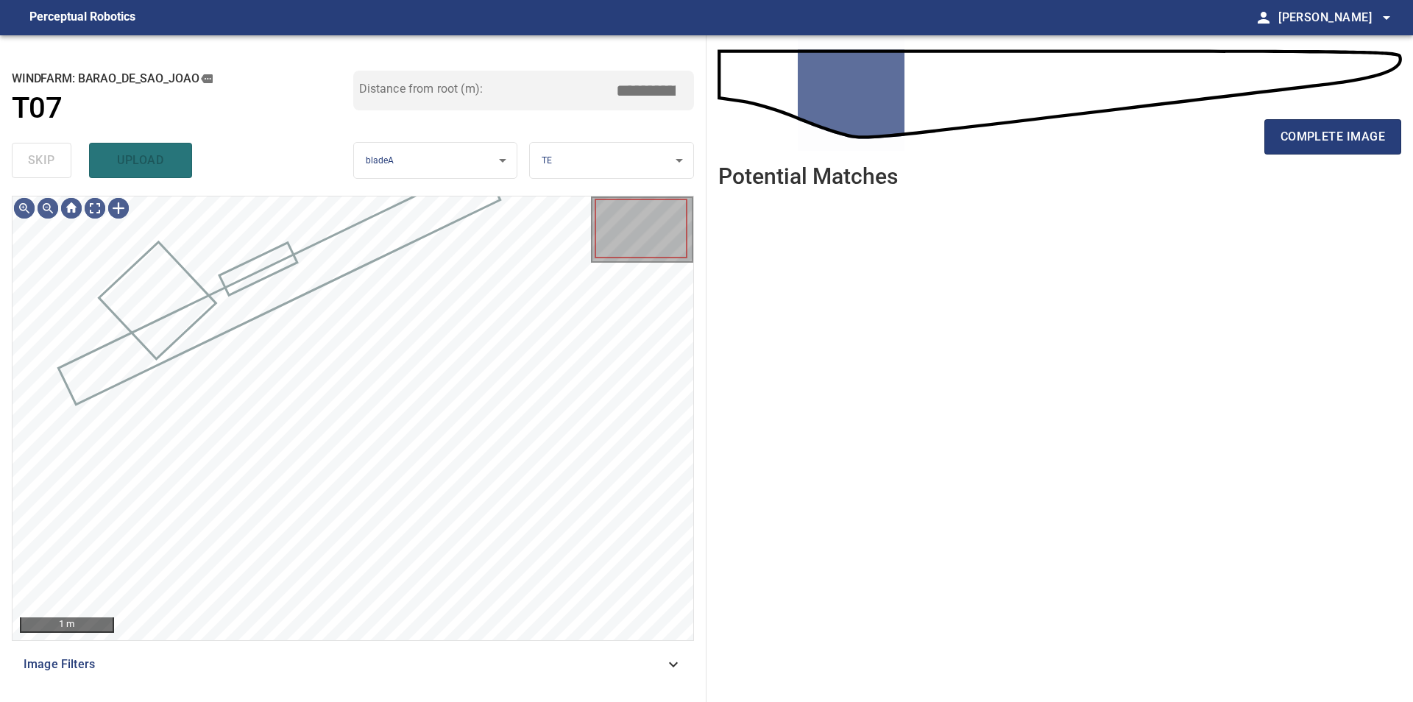
click at [49, 171] on div "skip upload" at bounding box center [182, 160] width 341 height 47
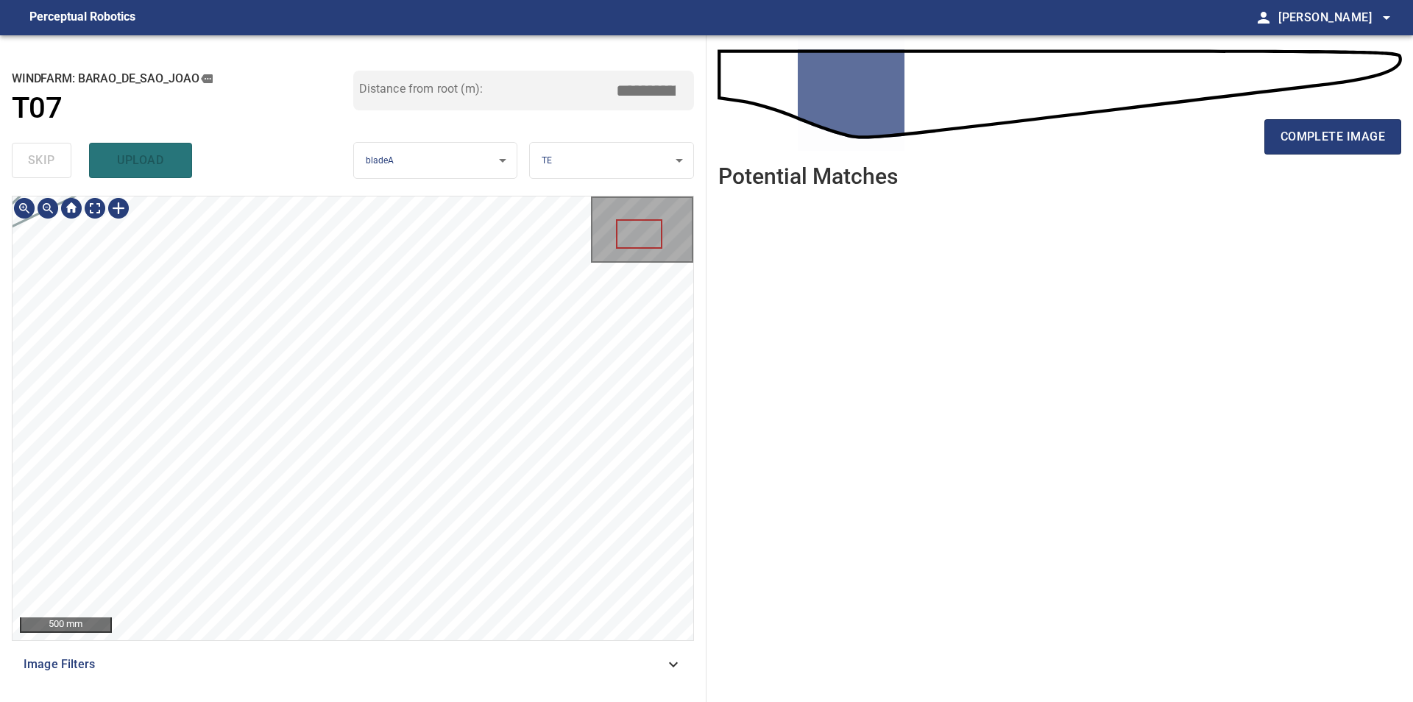
click at [481, 339] on div "**********" at bounding box center [353, 368] width 706 height 667
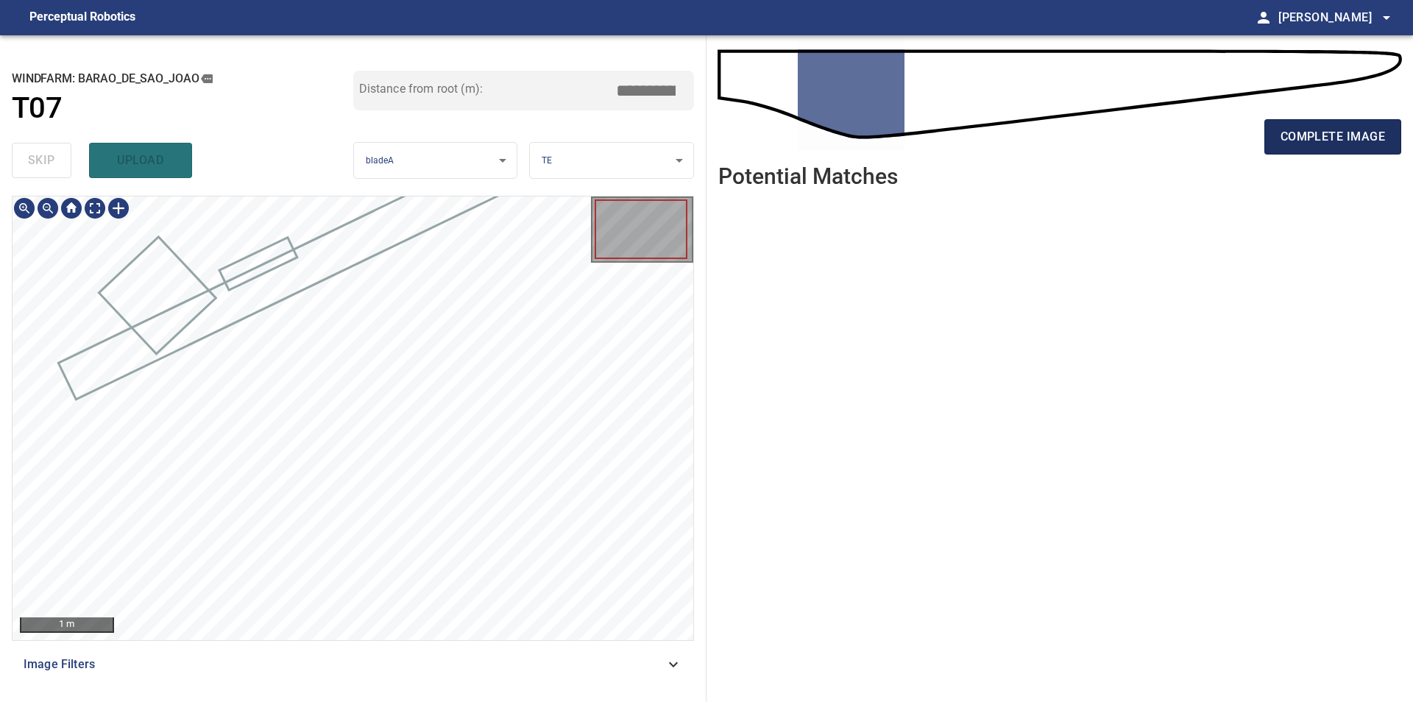
click at [1292, 141] on span "complete image" at bounding box center [1332, 137] width 104 height 21
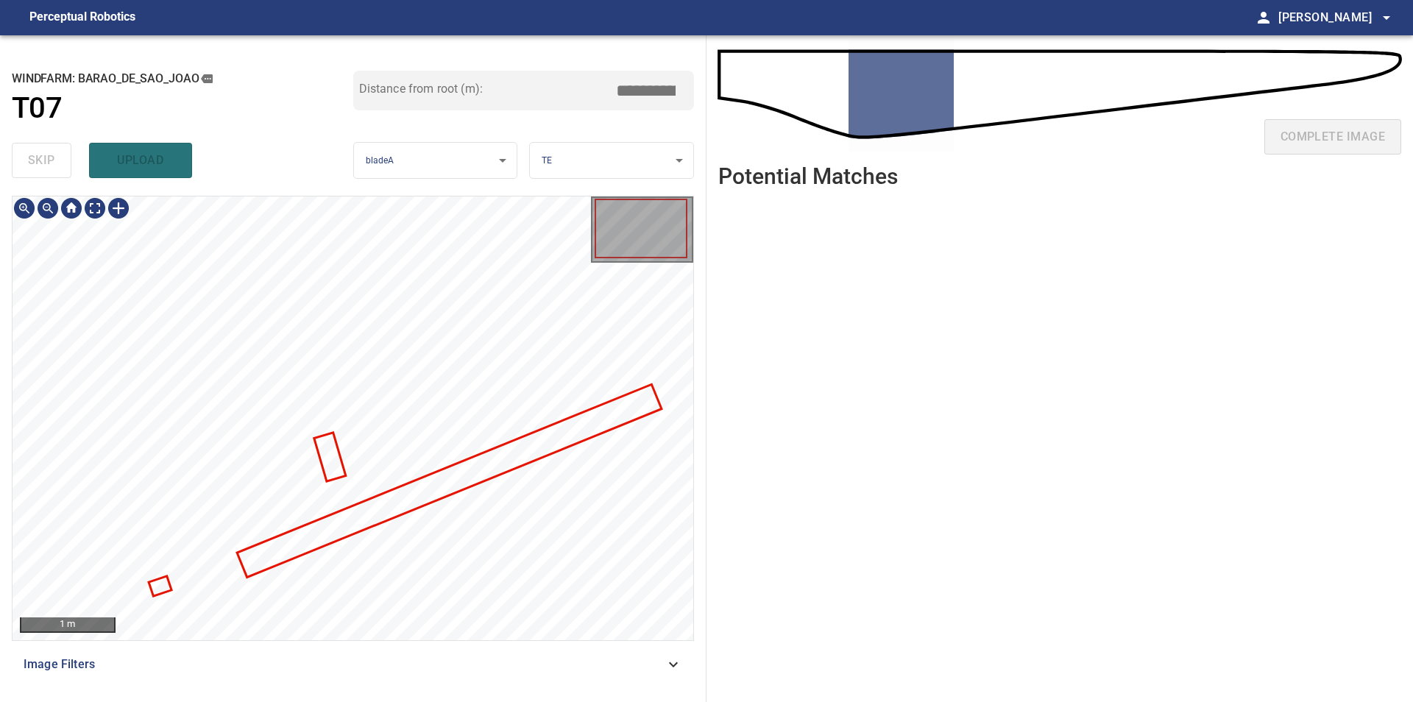
click at [305, 555] on div at bounding box center [353, 418] width 681 height 444
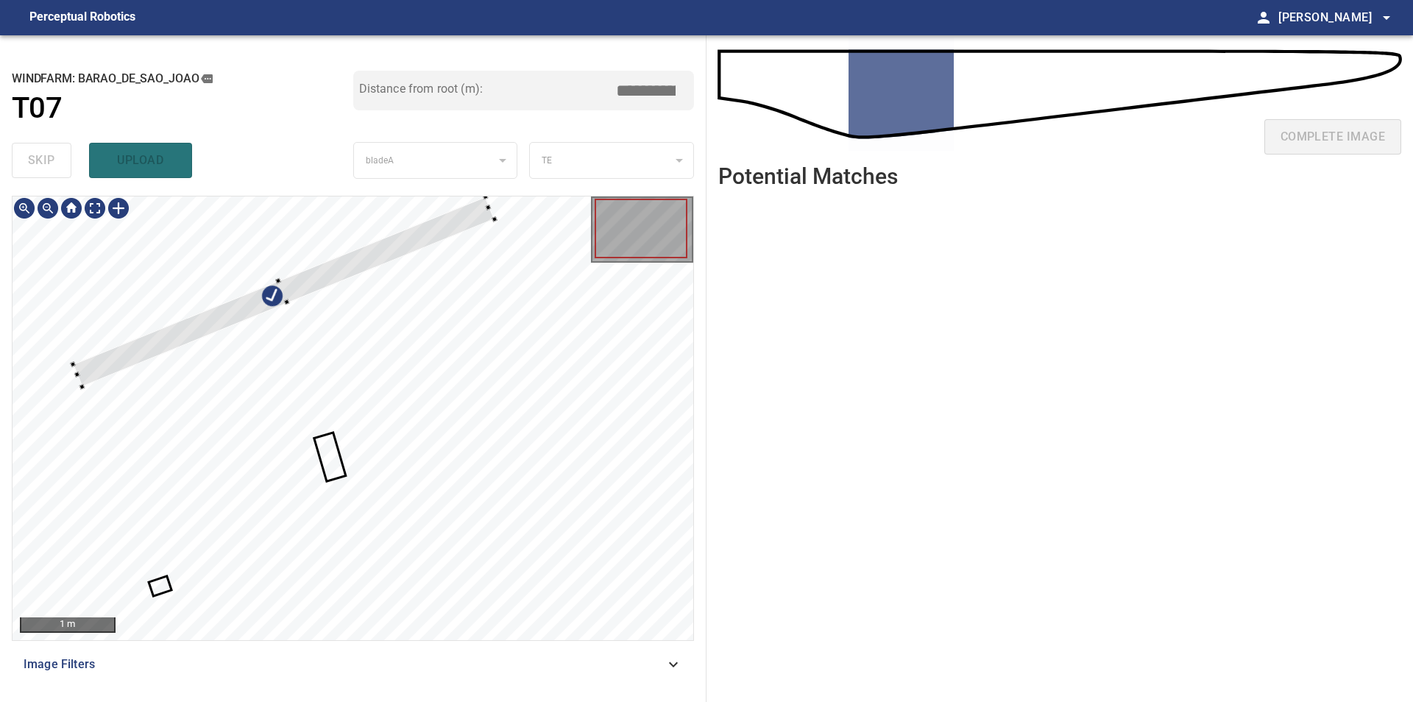
click at [199, 300] on div at bounding box center [353, 418] width 681 height 444
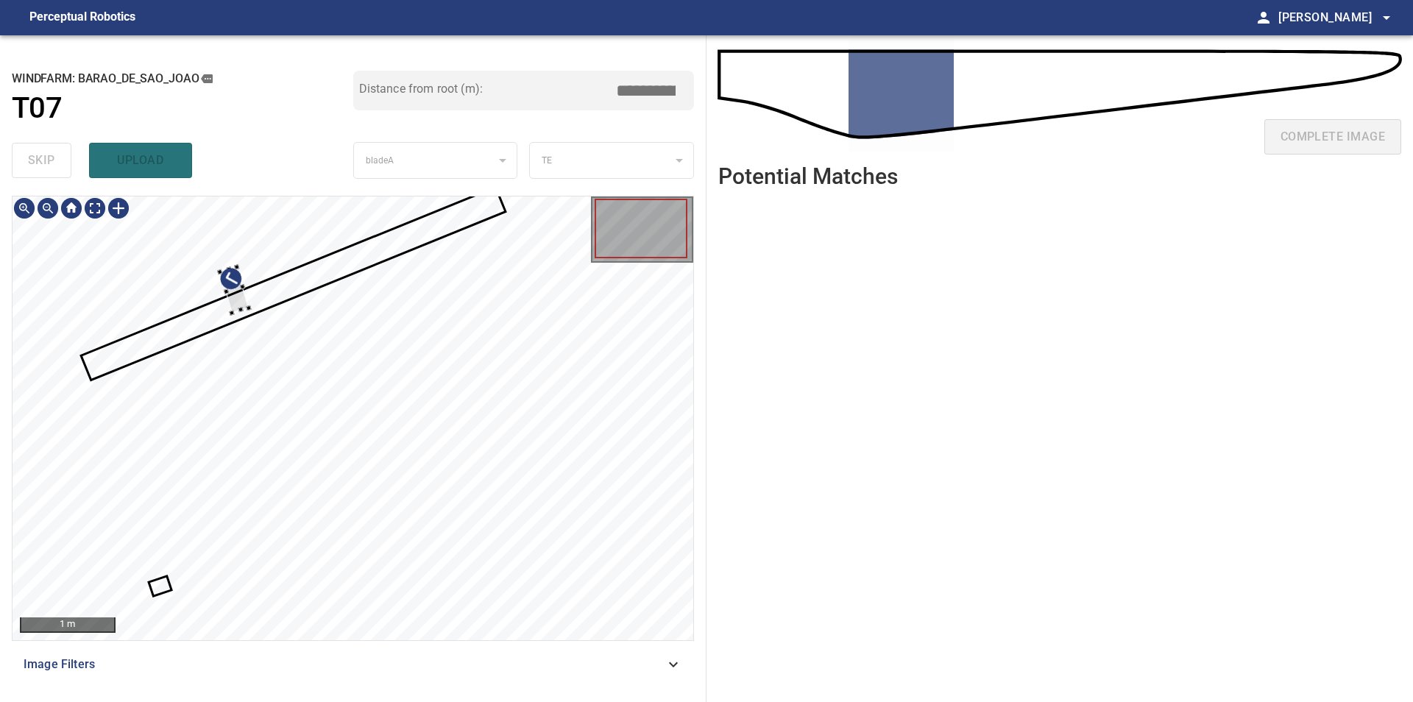
click at [236, 297] on div at bounding box center [234, 289] width 29 height 46
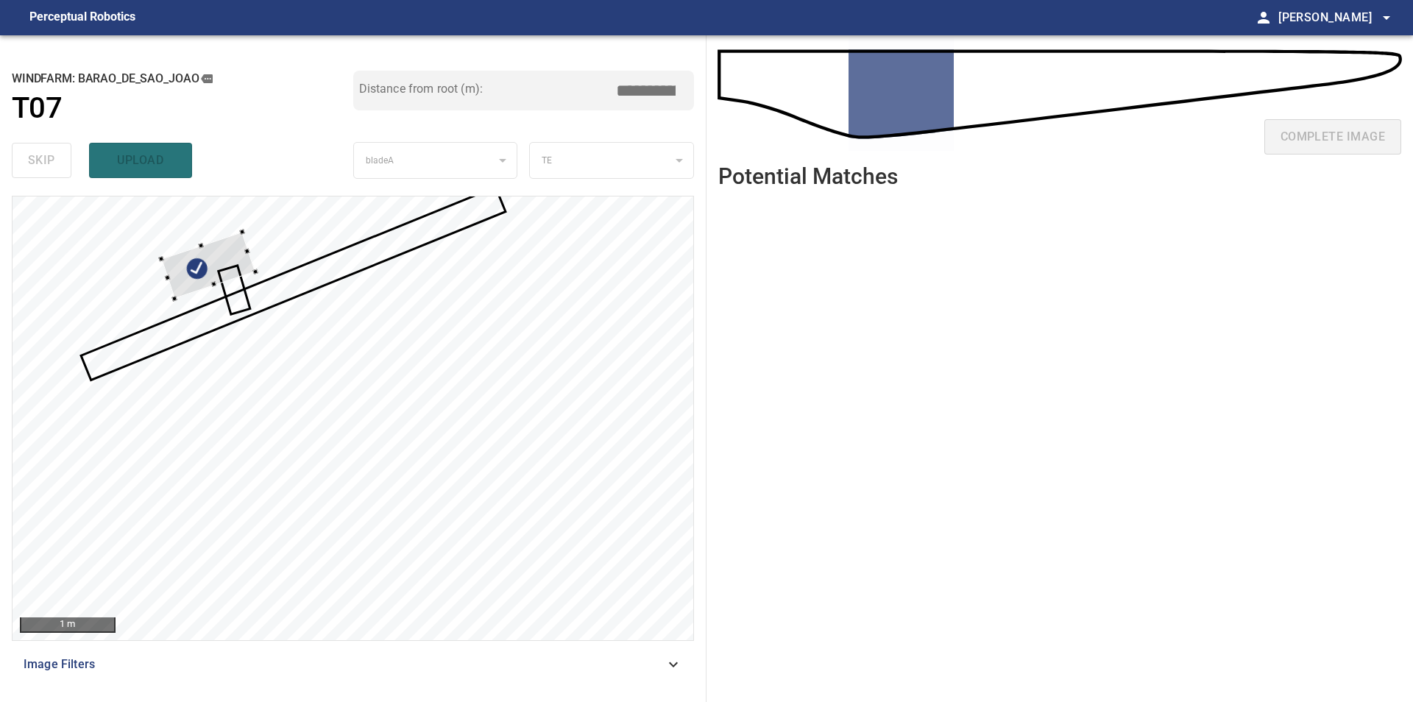
click at [226, 243] on div at bounding box center [208, 265] width 94 height 66
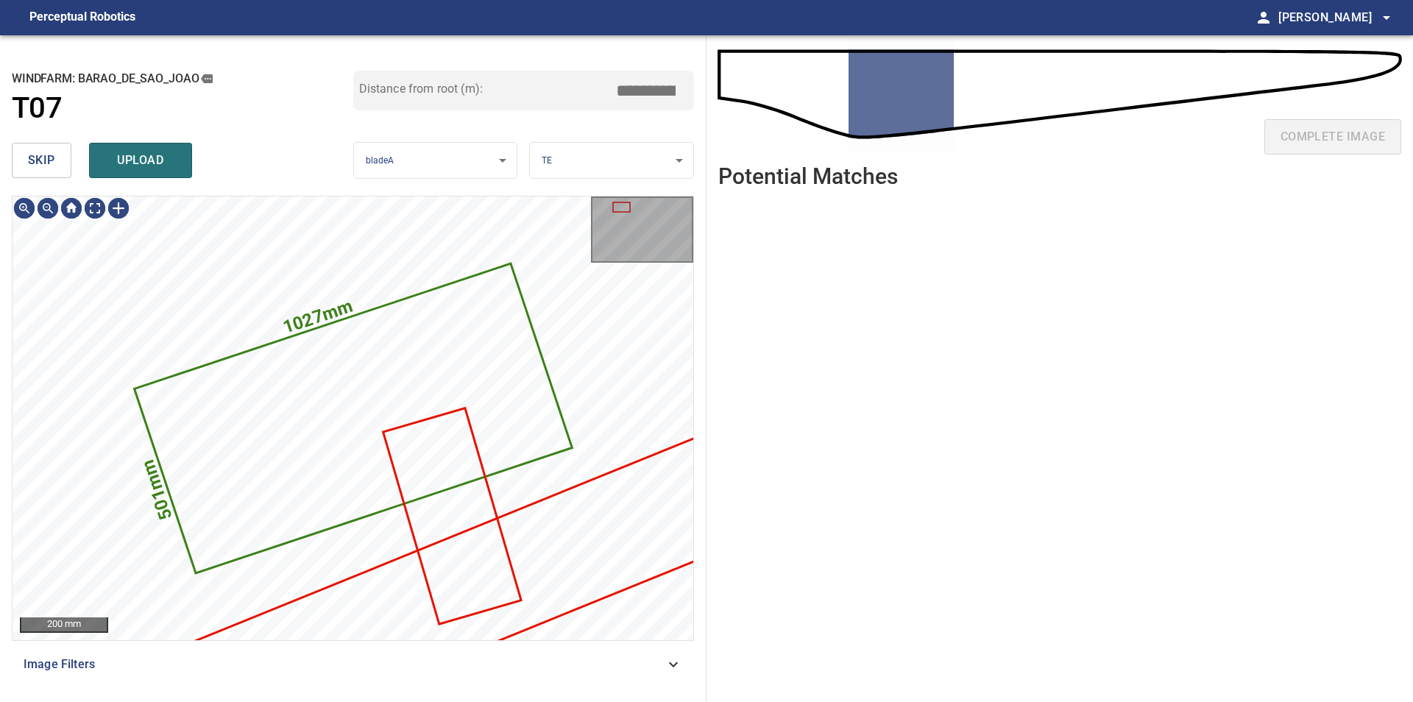
click at [57, 169] on button "skip" at bounding box center [42, 160] width 60 height 35
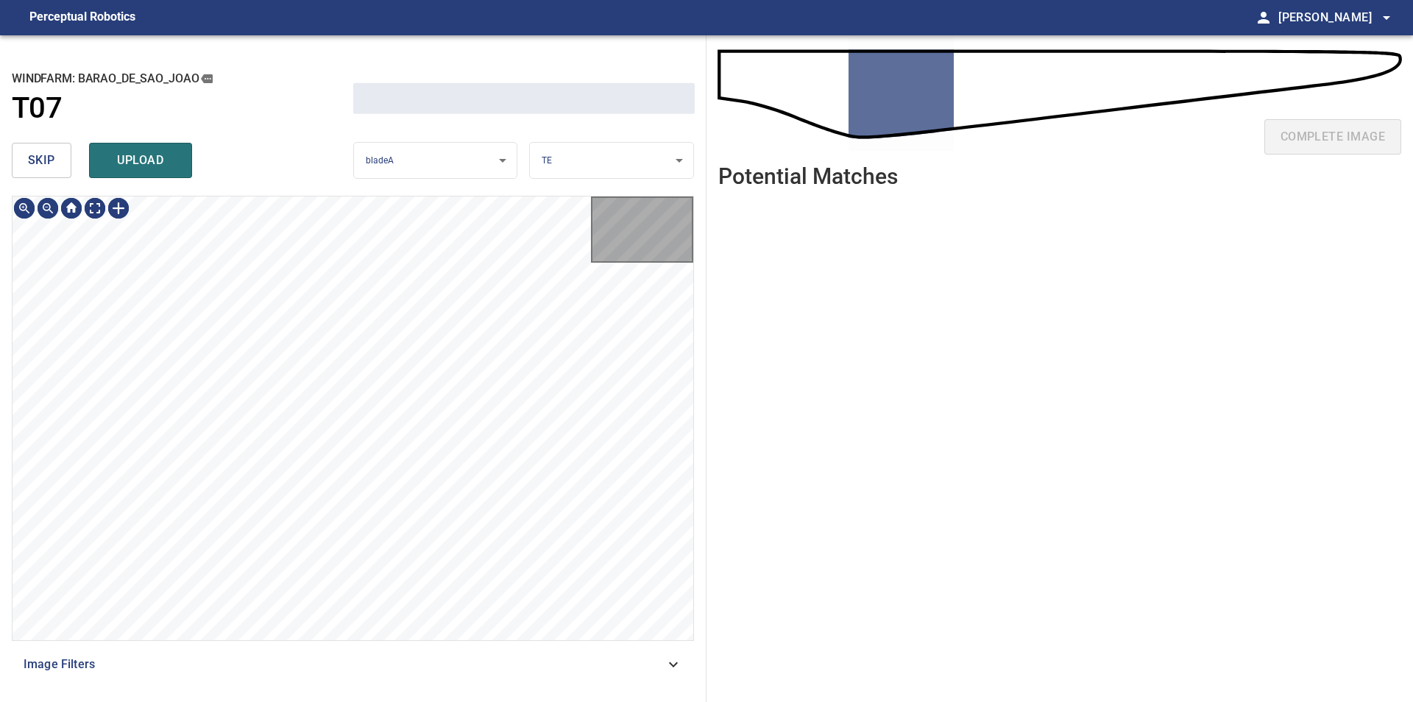
click at [57, 169] on button "skip" at bounding box center [42, 160] width 60 height 35
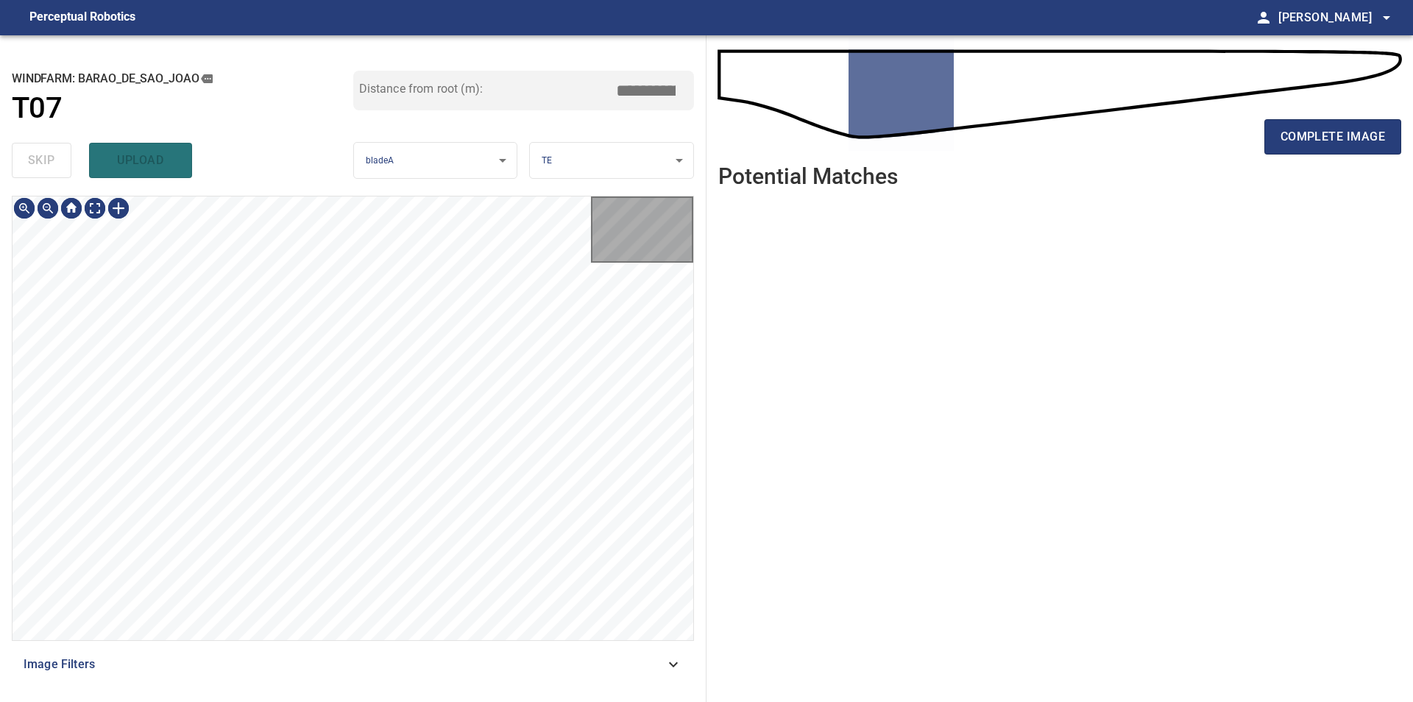
click at [57, 169] on div "skip upload" at bounding box center [182, 160] width 341 height 47
type input "*****"
click at [1288, 138] on span "complete image" at bounding box center [1332, 137] width 104 height 21
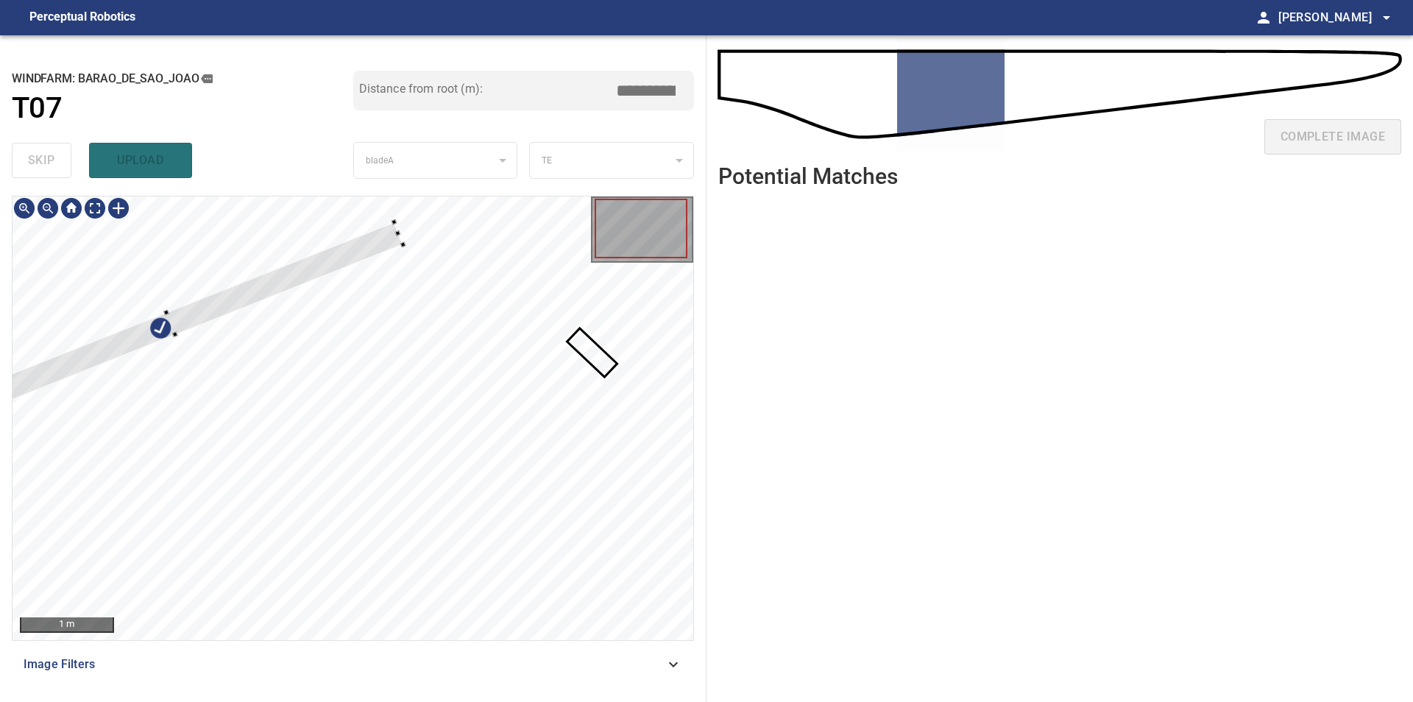
click at [85, 338] on div at bounding box center [353, 418] width 681 height 444
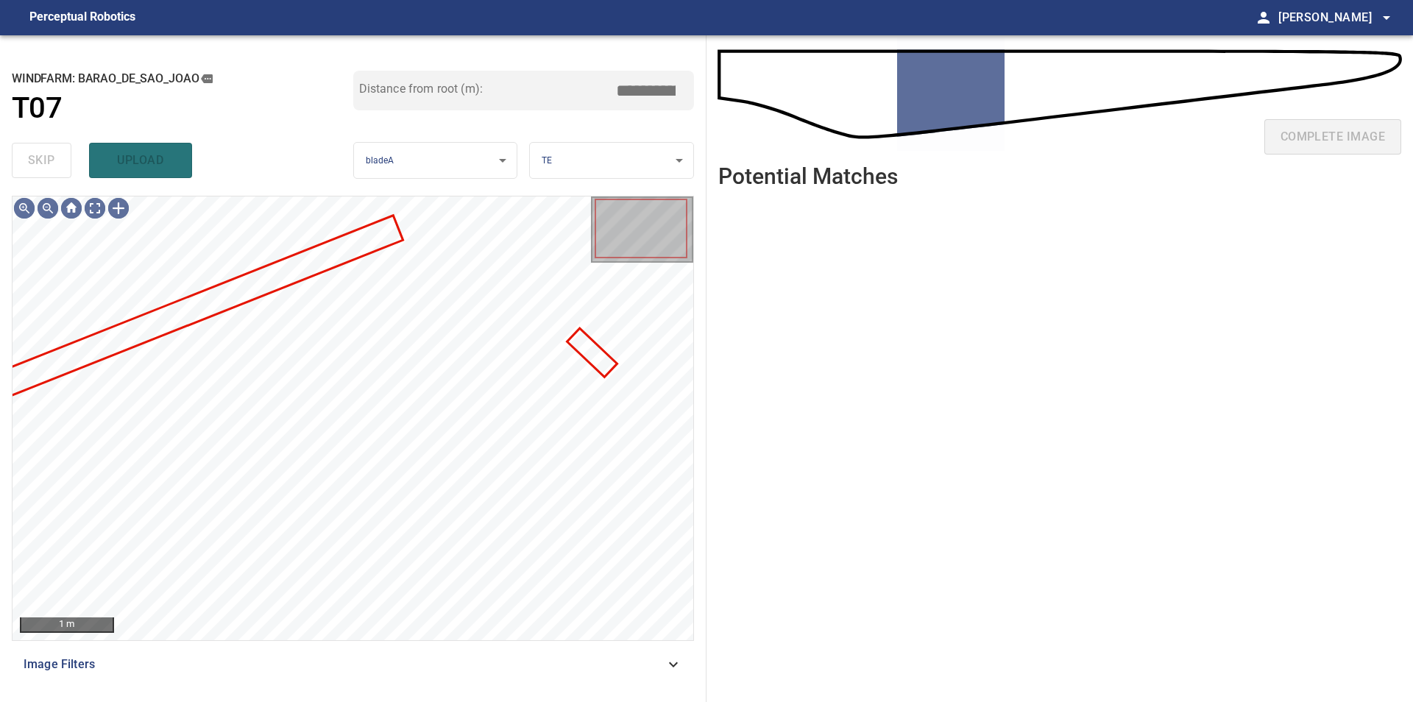
type input "****"
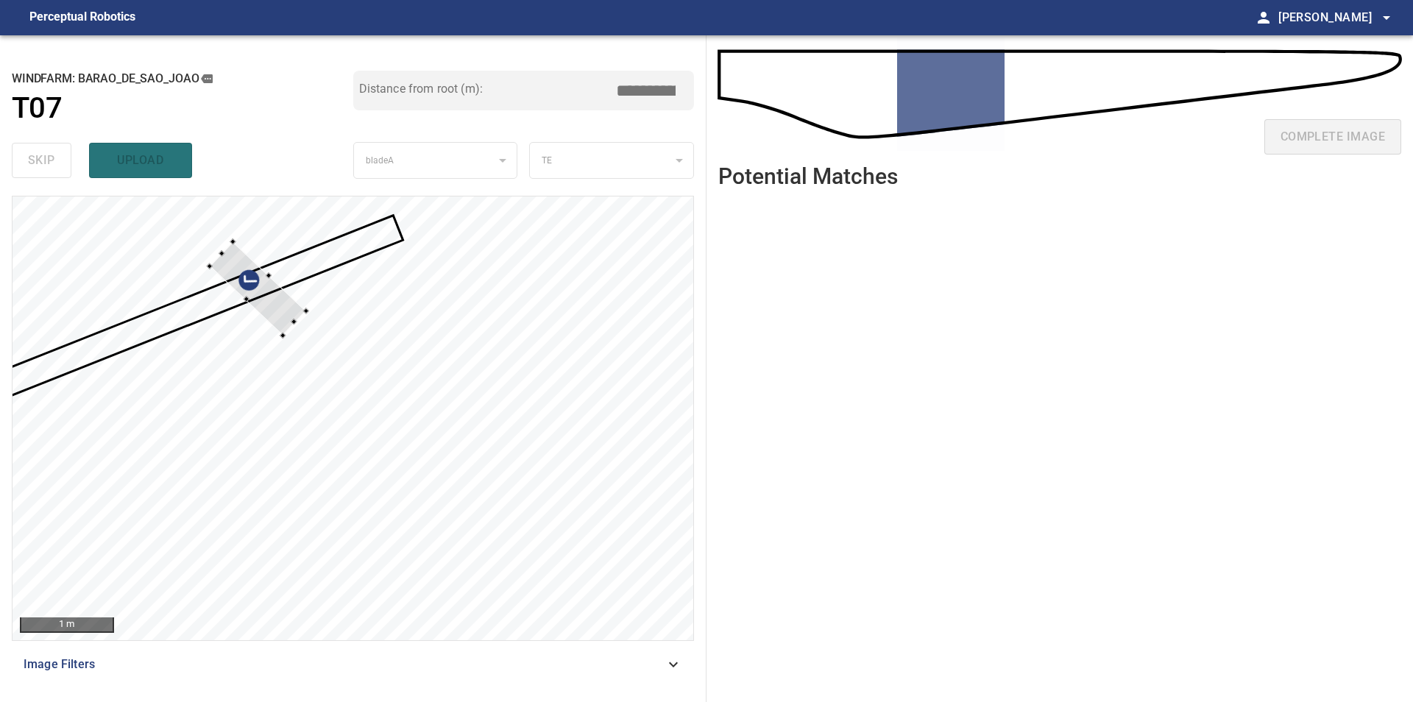
click at [246, 303] on div at bounding box center [353, 418] width 681 height 444
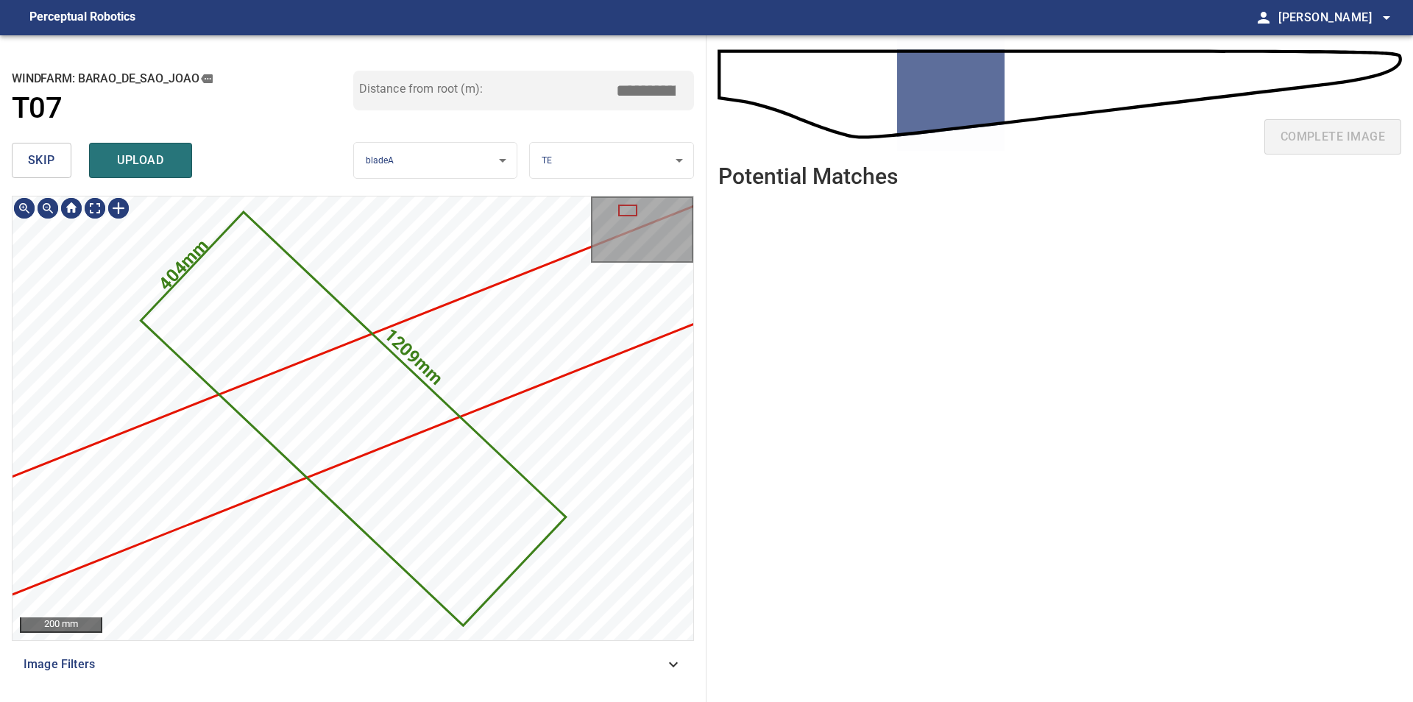
click at [61, 153] on button "skip" at bounding box center [42, 160] width 60 height 35
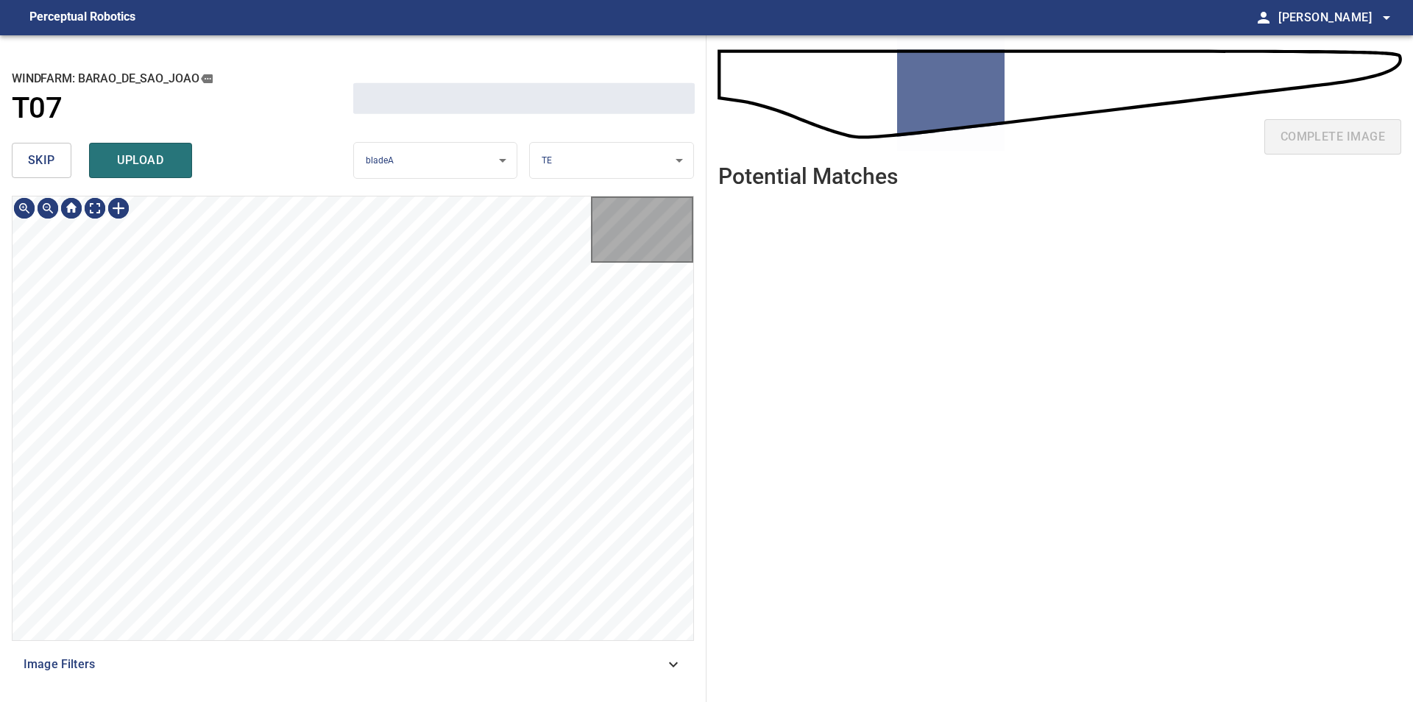
click at [61, 153] on button "skip" at bounding box center [42, 160] width 60 height 35
click at [61, 153] on div "skip upload" at bounding box center [182, 160] width 341 height 47
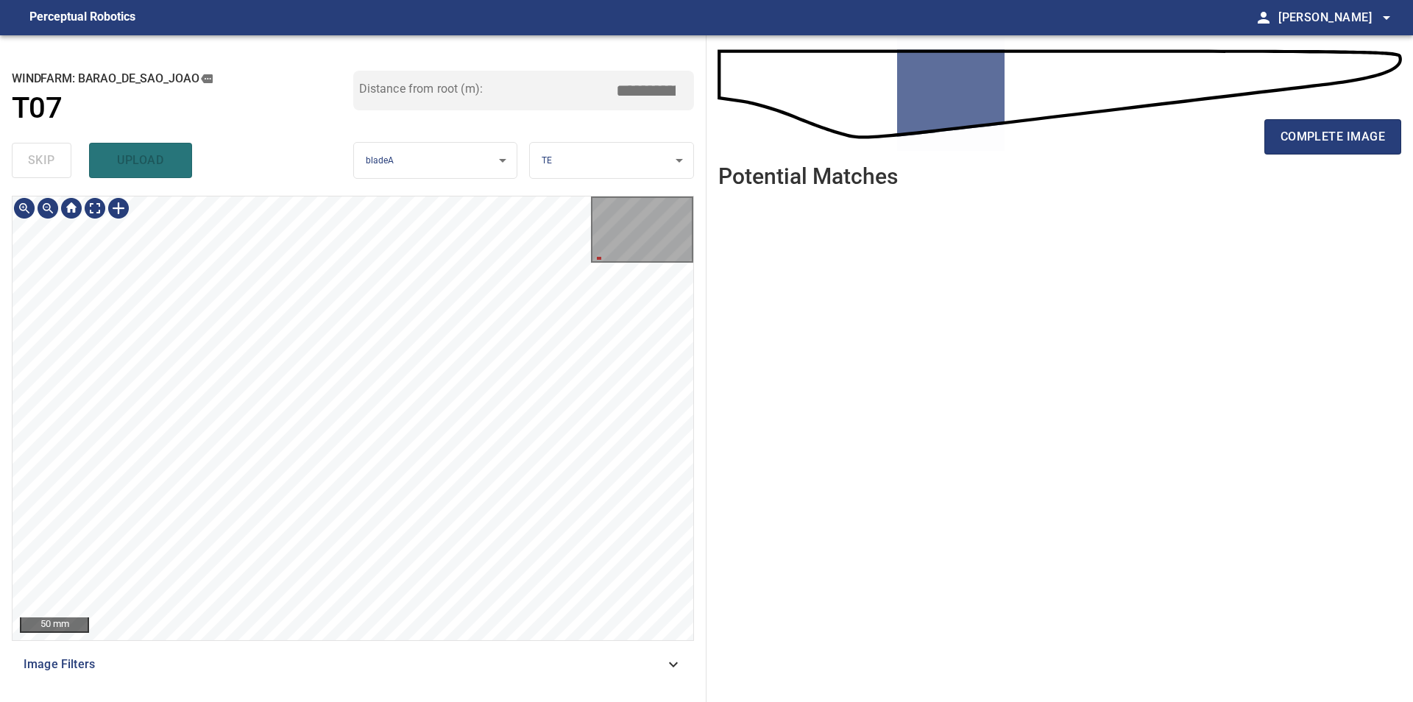
type input "****"
click at [1288, 124] on button "complete image" at bounding box center [1332, 136] width 137 height 35
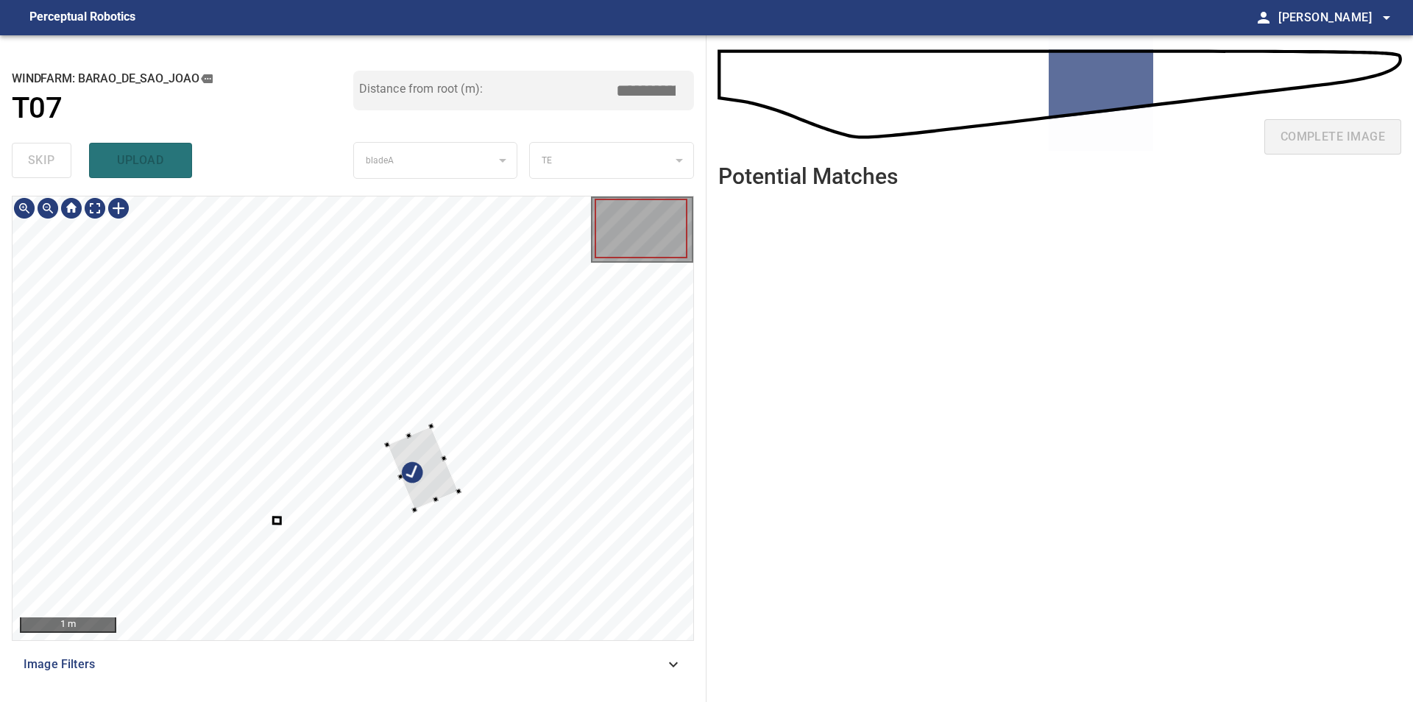
click at [469, 494] on div at bounding box center [353, 418] width 681 height 444
click at [157, 275] on div at bounding box center [141, 279] width 77 height 90
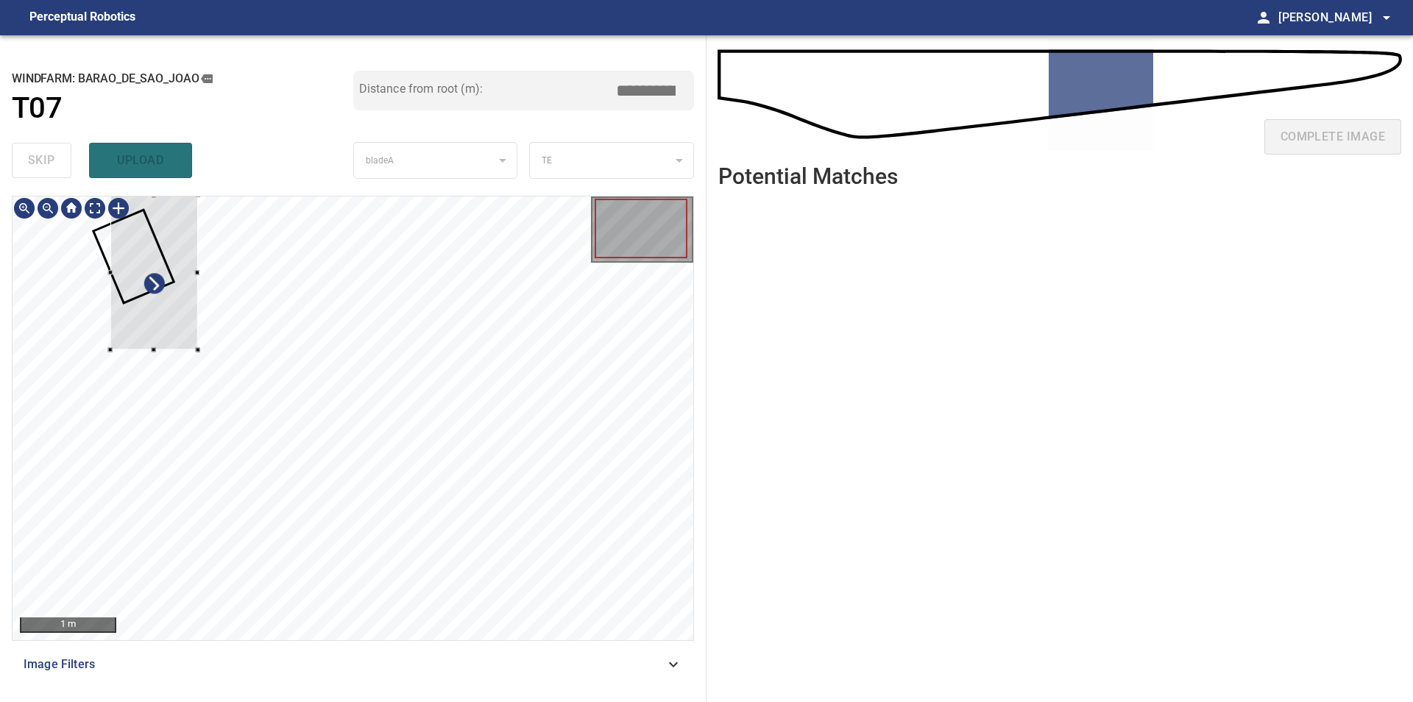
click at [168, 233] on div at bounding box center [154, 271] width 88 height 155
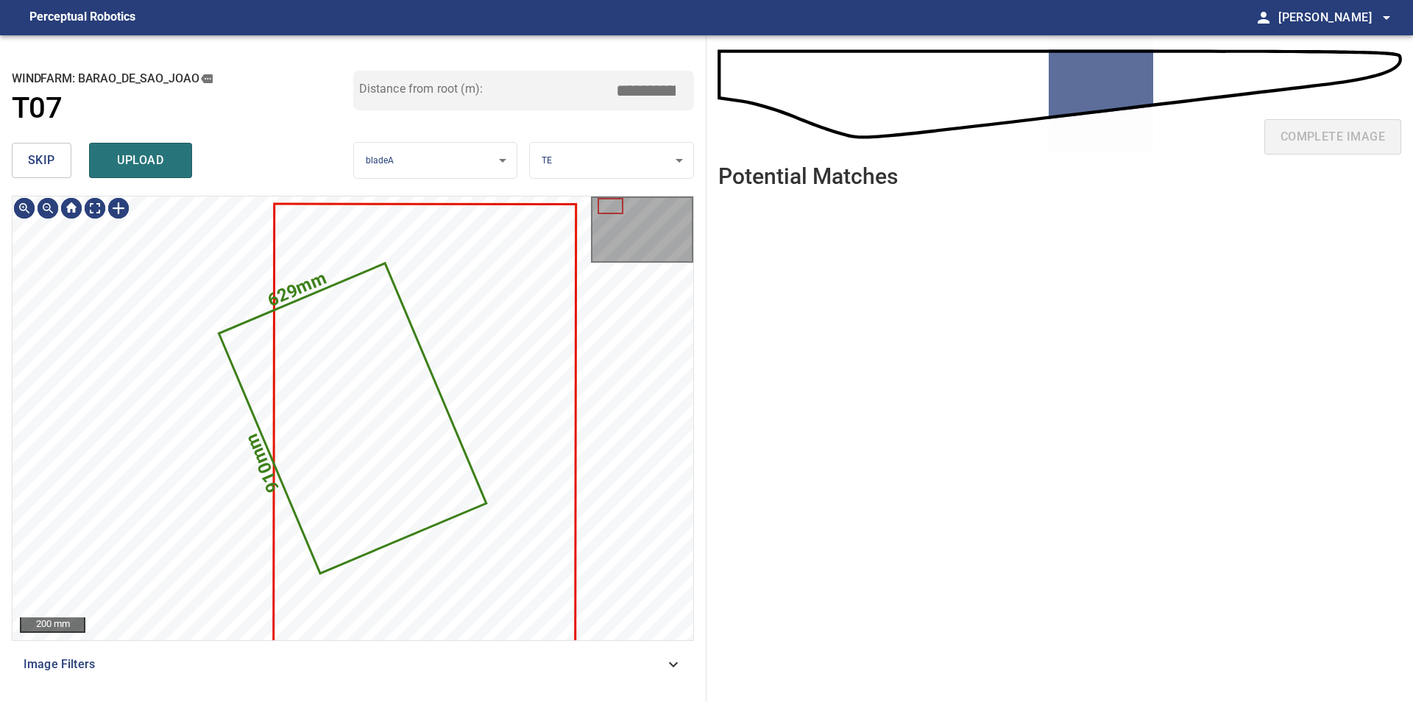
click at [46, 171] on span "skip" at bounding box center [41, 160] width 27 height 21
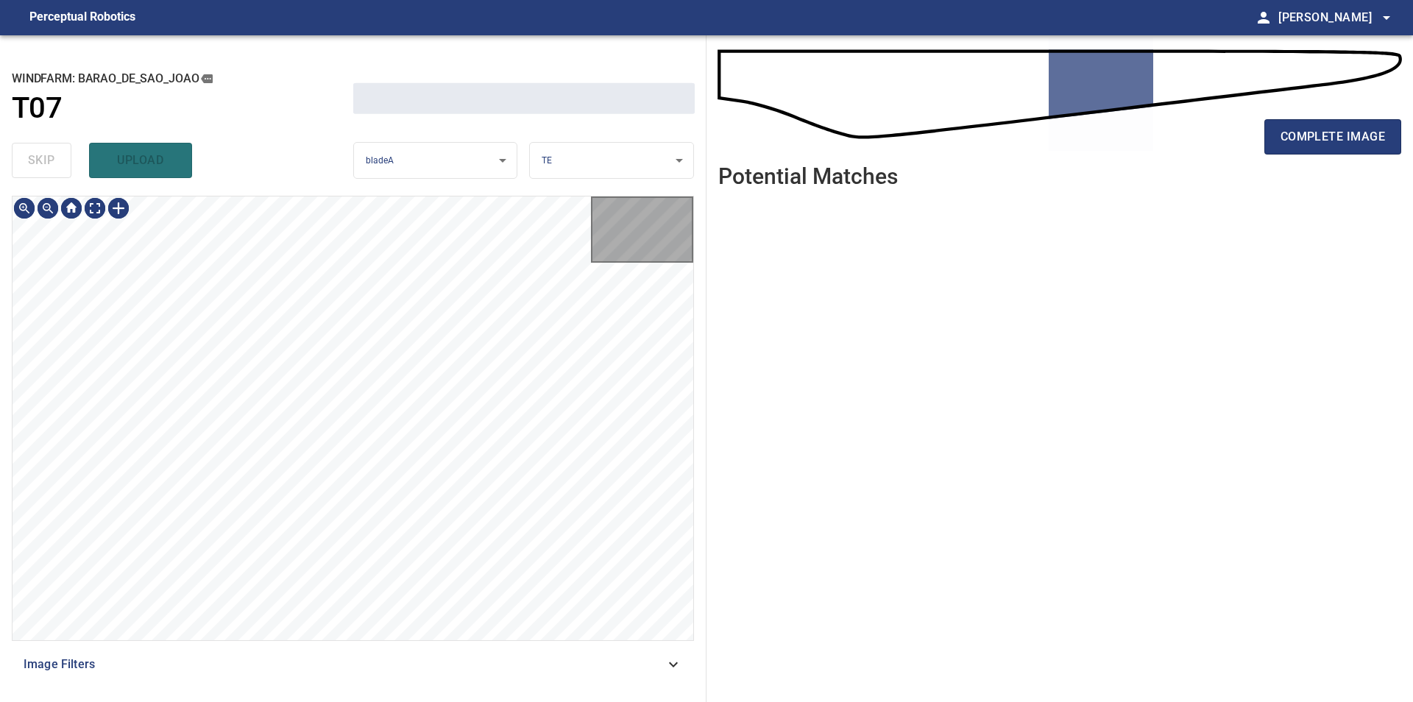
click at [46, 171] on div "skip upload" at bounding box center [182, 160] width 341 height 47
click at [729, 347] on div "**********" at bounding box center [706, 368] width 1413 height 667
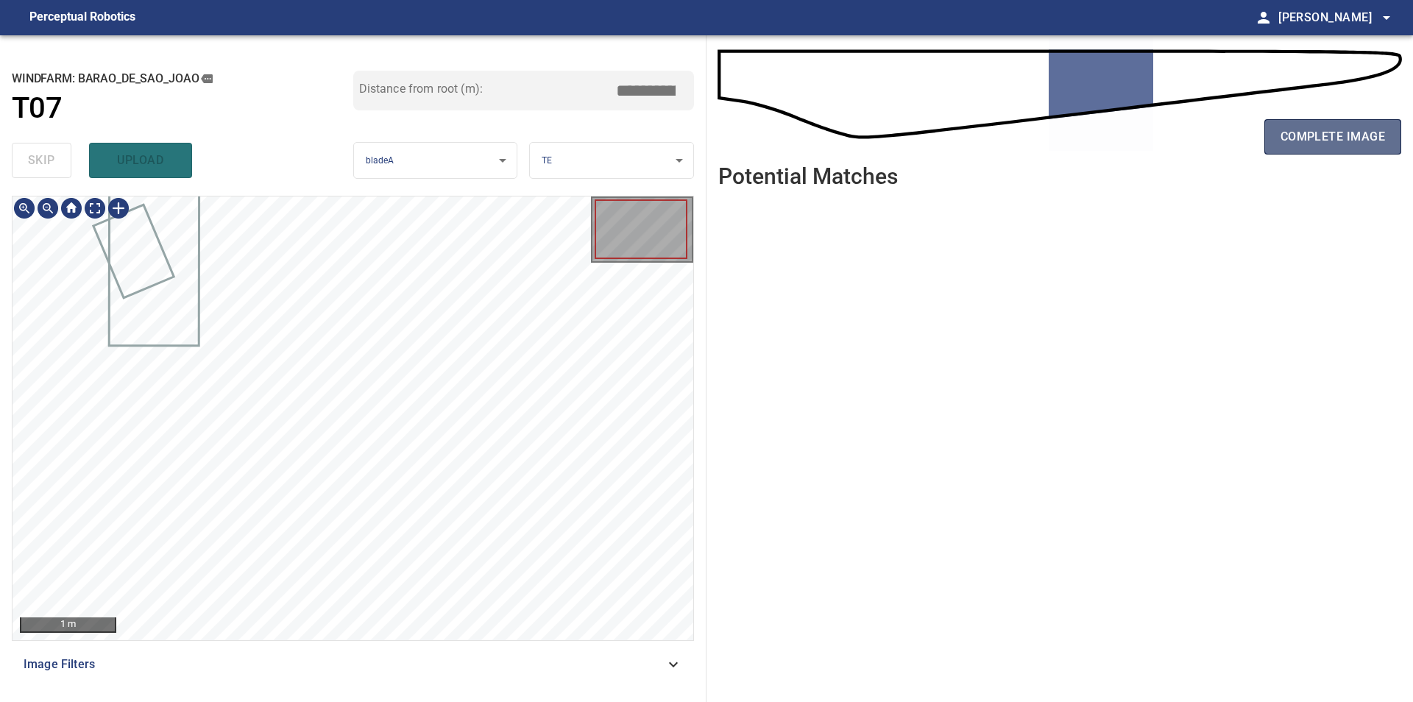
click at [1293, 145] on span "complete image" at bounding box center [1332, 137] width 104 height 21
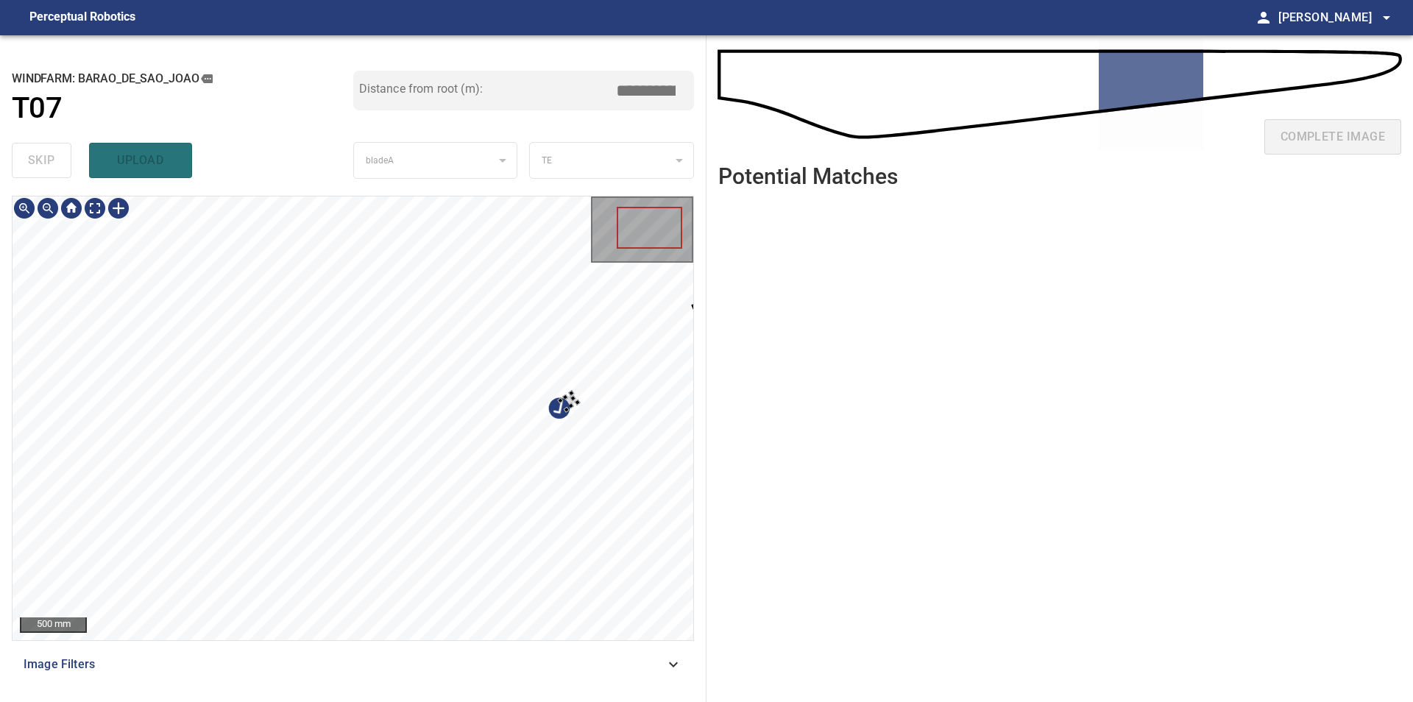
click at [631, 433] on div at bounding box center [353, 418] width 681 height 444
click at [428, 275] on div at bounding box center [411, 266] width 65 height 72
click at [520, 263] on div at bounding box center [353, 418] width 681 height 444
type input "****"
click at [619, 405] on div at bounding box center [353, 418] width 681 height 444
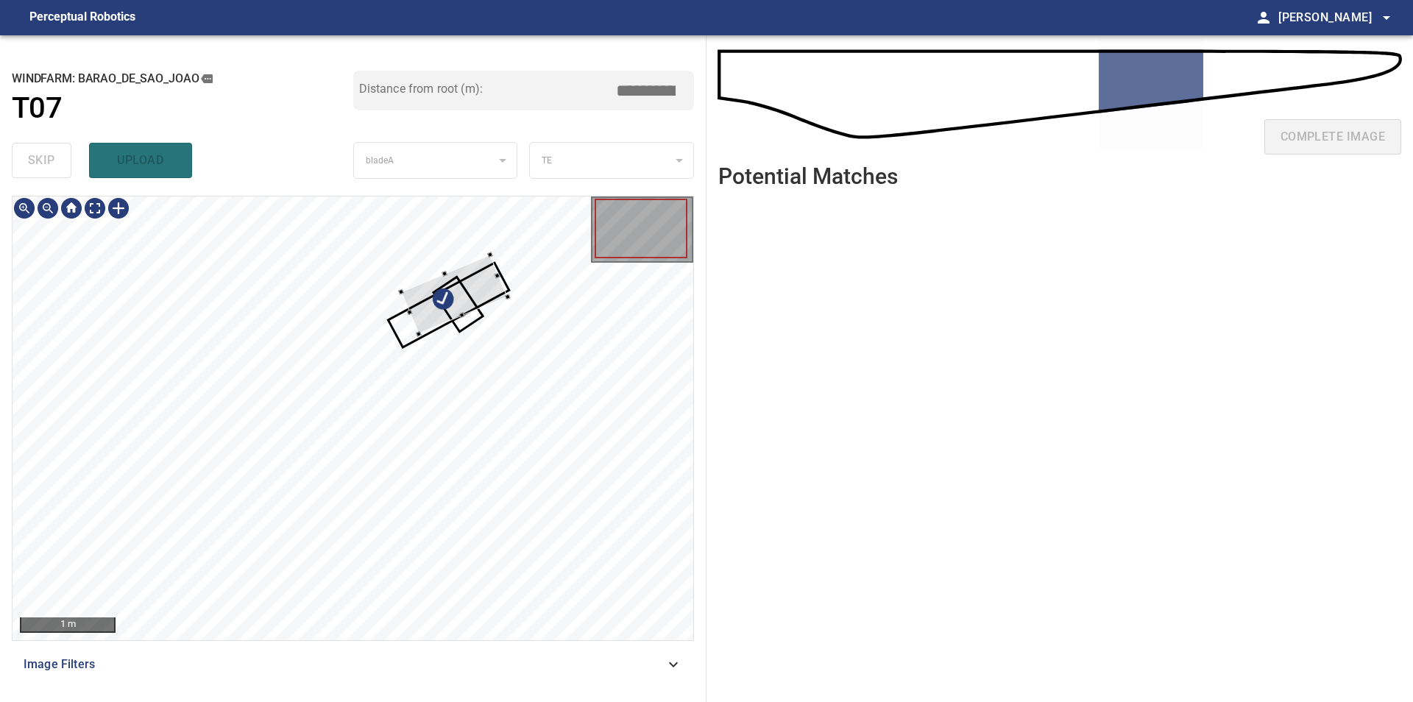
click at [481, 280] on div at bounding box center [454, 294] width 107 height 79
click at [424, 299] on div at bounding box center [454, 294] width 107 height 79
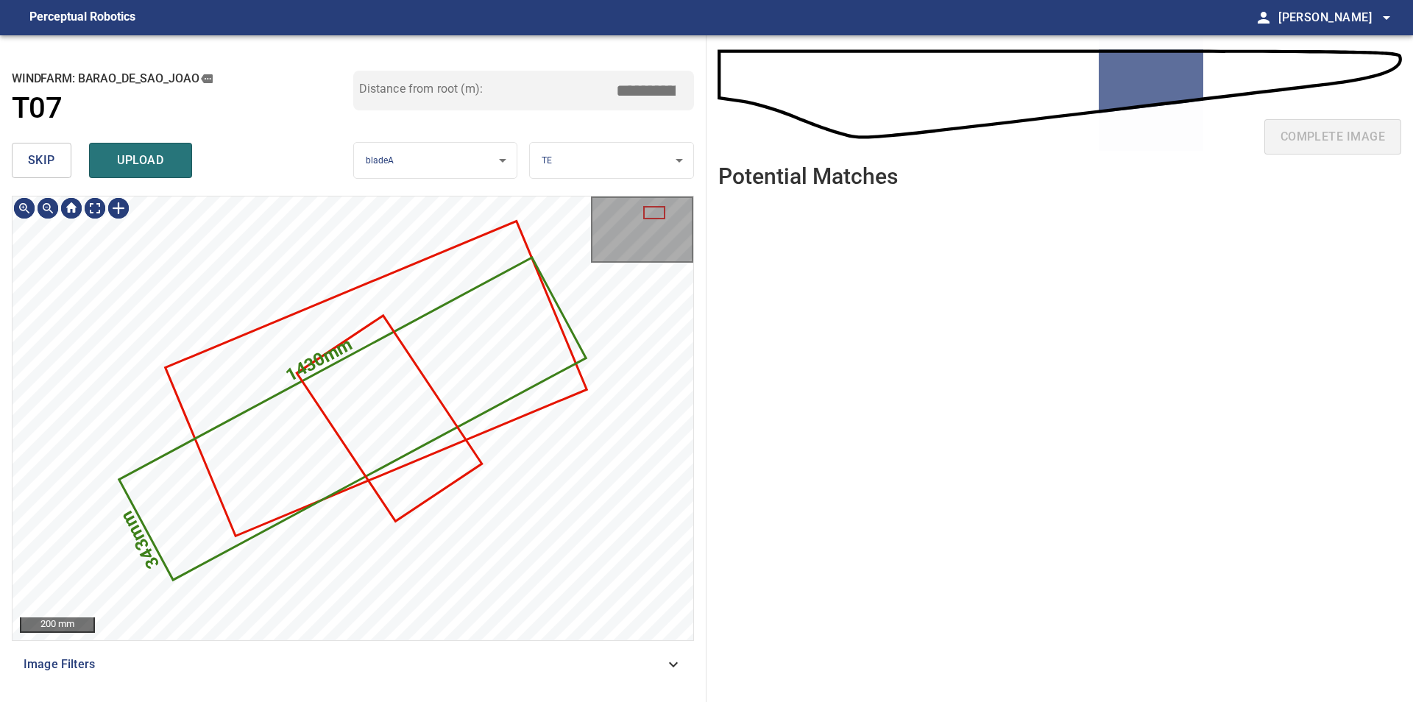
click at [49, 164] on span "skip" at bounding box center [41, 160] width 27 height 21
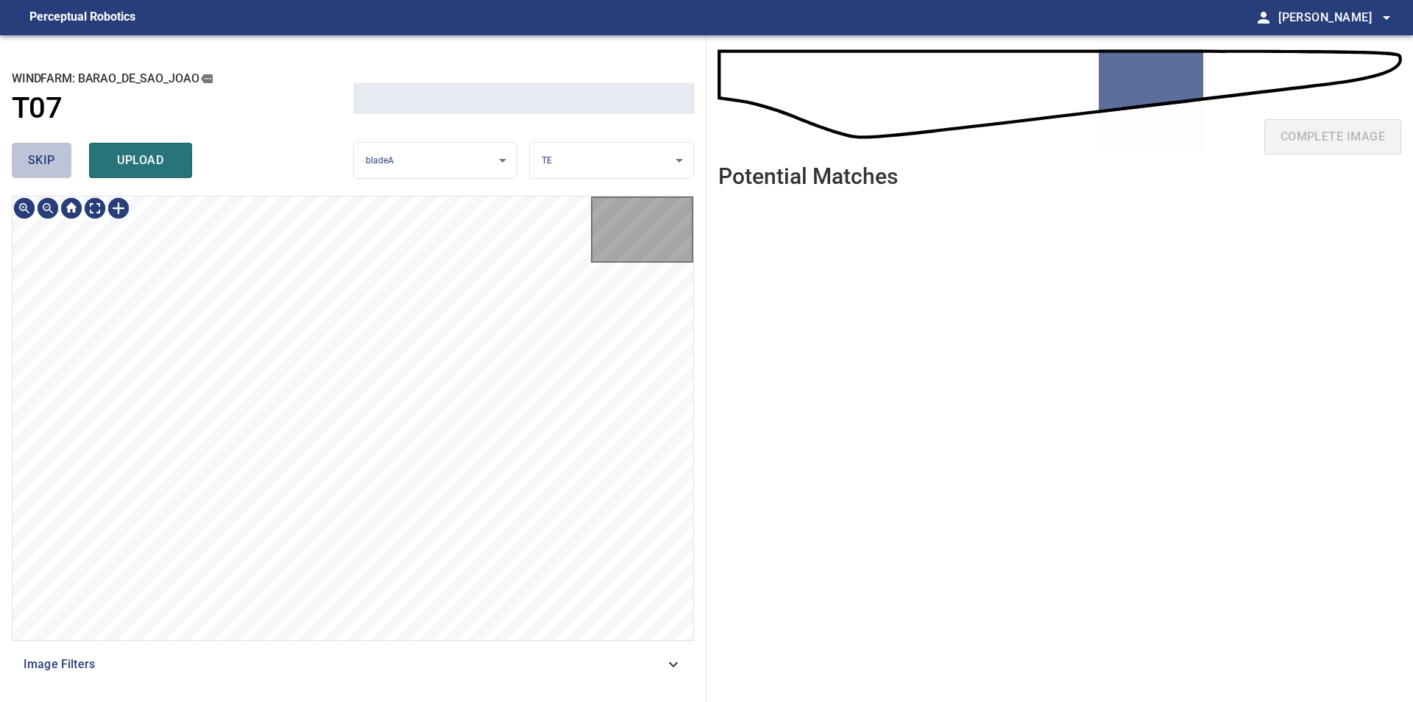
click at [49, 164] on span "skip" at bounding box center [41, 160] width 27 height 21
click at [49, 164] on div "skip upload" at bounding box center [182, 160] width 341 height 47
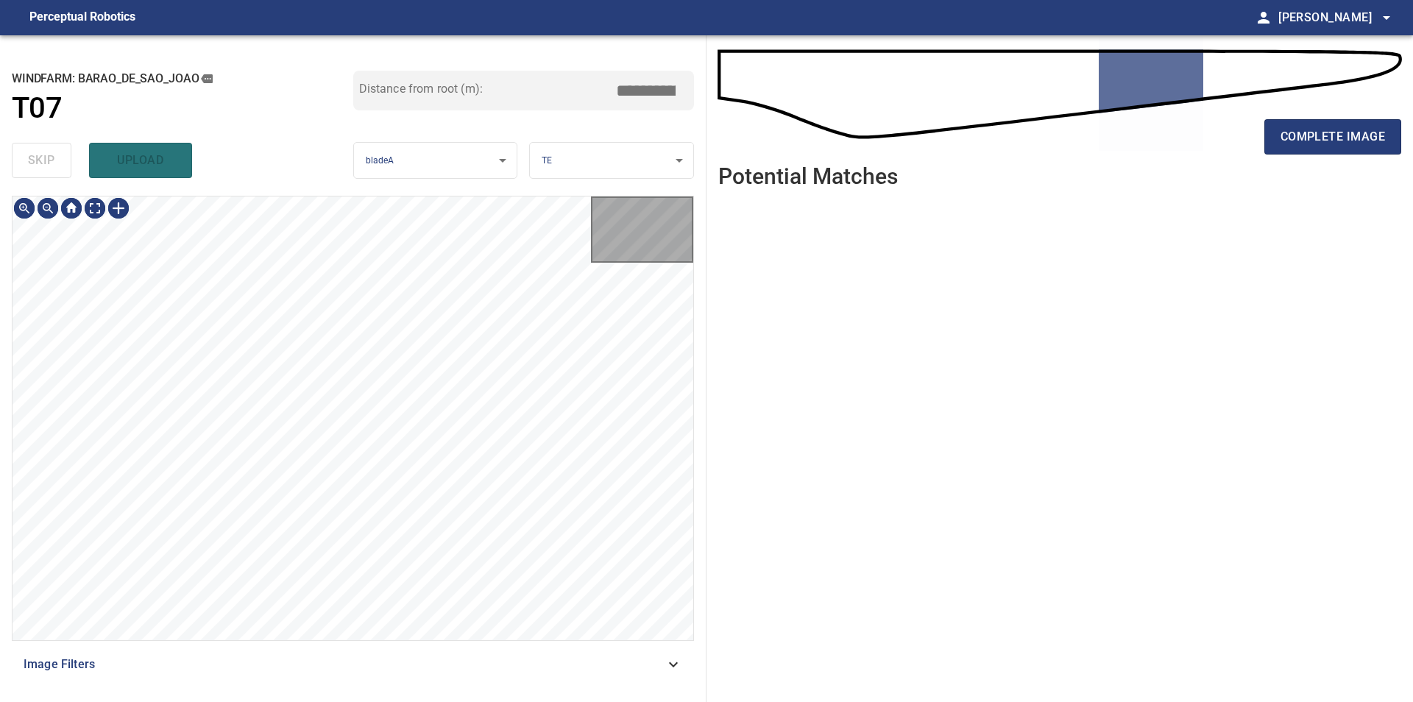
click at [49, 164] on div "skip upload" at bounding box center [182, 160] width 341 height 47
click at [776, 353] on div "**********" at bounding box center [706, 368] width 1413 height 667
type input "****"
click at [1305, 143] on span "complete image" at bounding box center [1332, 137] width 104 height 21
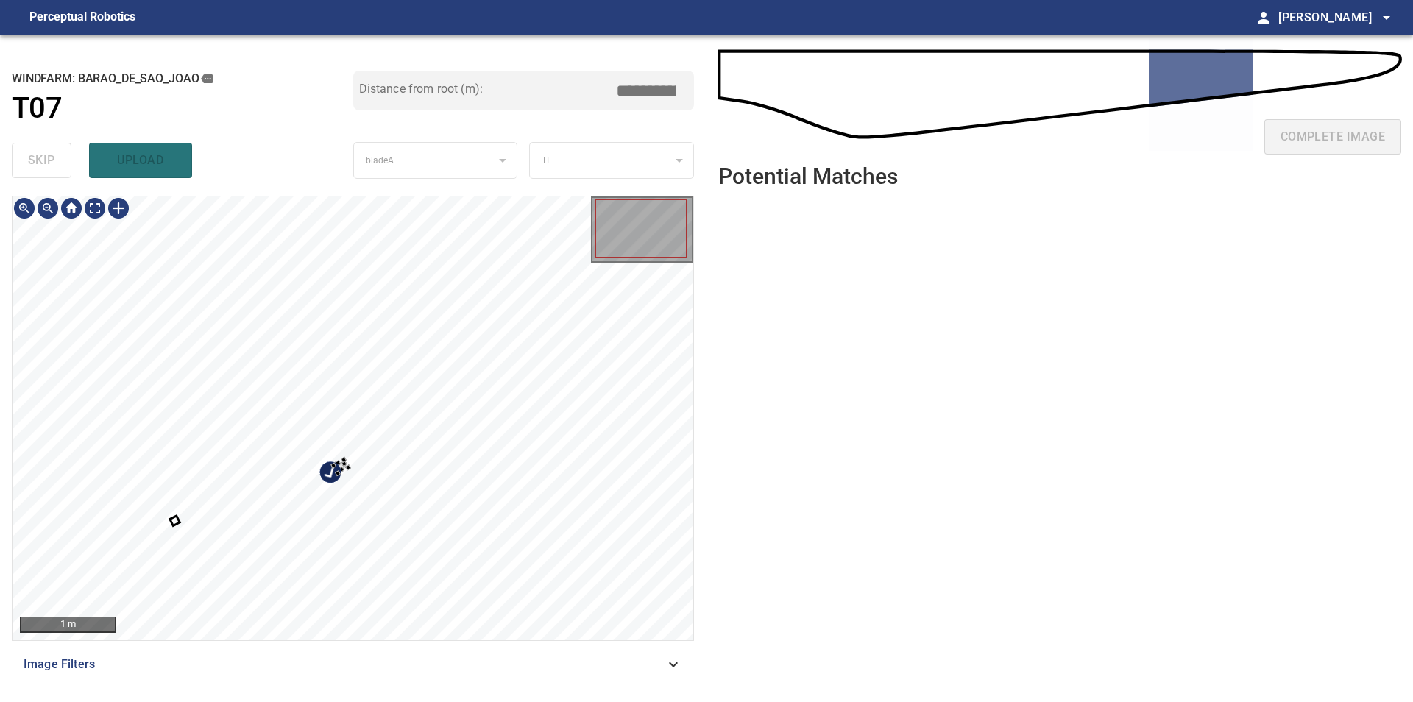
type input "****"
click at [477, 513] on div at bounding box center [353, 418] width 681 height 444
click at [188, 308] on div at bounding box center [182, 316] width 141 height 144
click at [268, 546] on div at bounding box center [353, 418] width 681 height 444
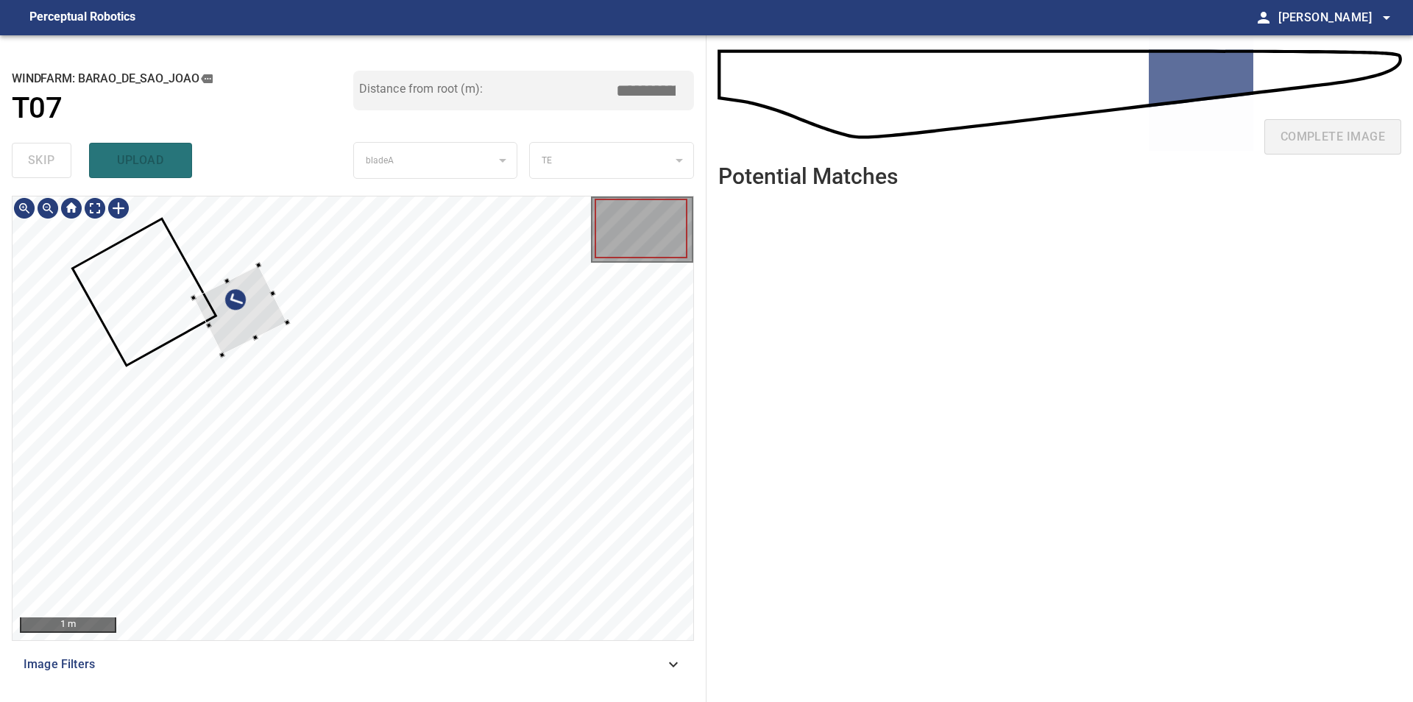
click at [253, 316] on div at bounding box center [241, 311] width 94 height 90
click at [211, 303] on div at bounding box center [231, 311] width 94 height 90
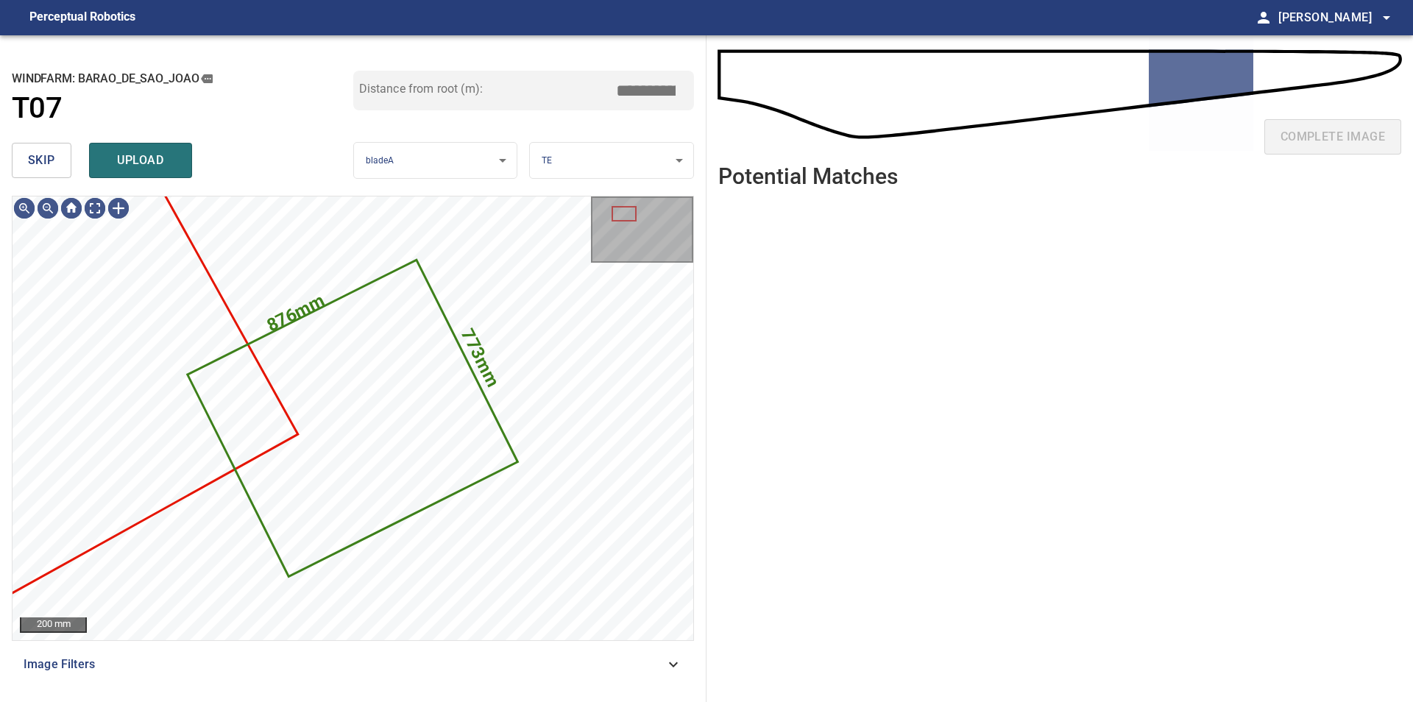
click at [55, 185] on div "**********" at bounding box center [353, 368] width 706 height 667
click at [51, 171] on span "skip" at bounding box center [41, 160] width 27 height 21
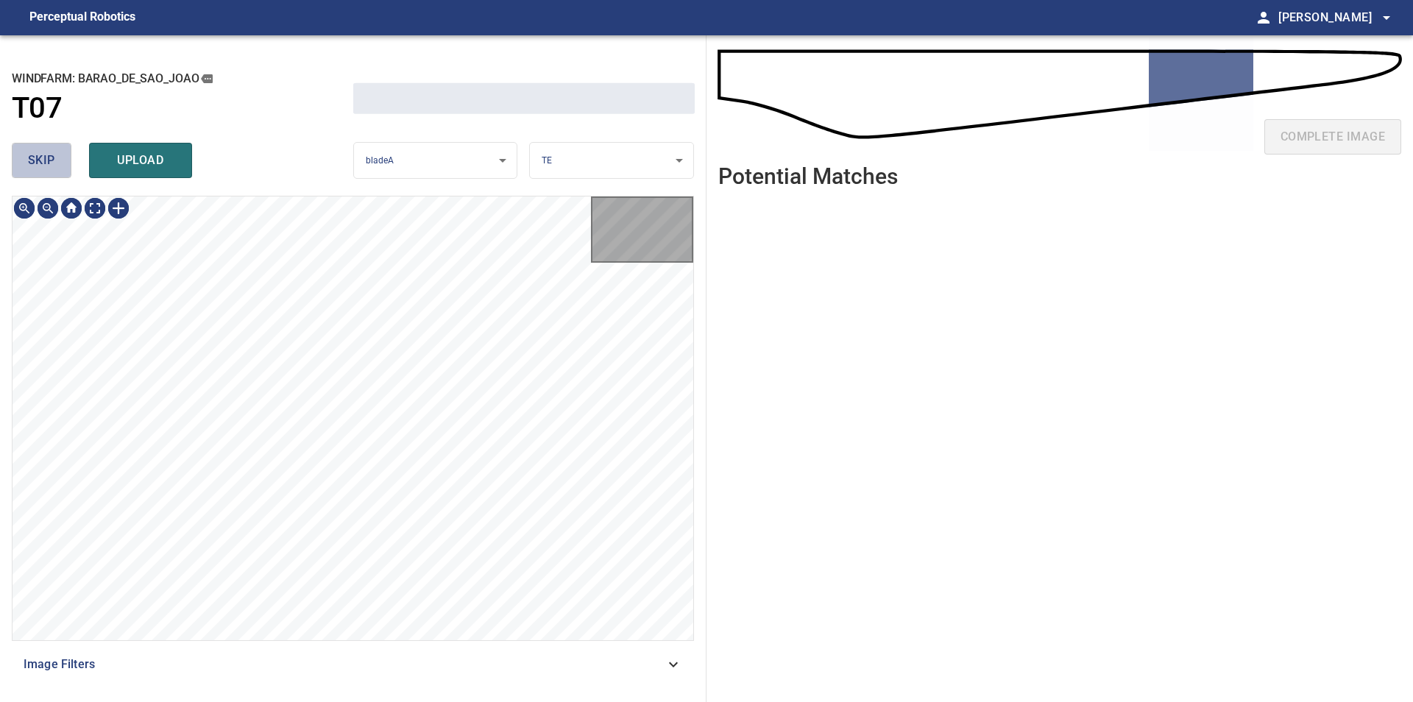
click at [51, 171] on span "skip" at bounding box center [41, 160] width 27 height 21
click at [51, 171] on div "skip upload" at bounding box center [182, 160] width 341 height 47
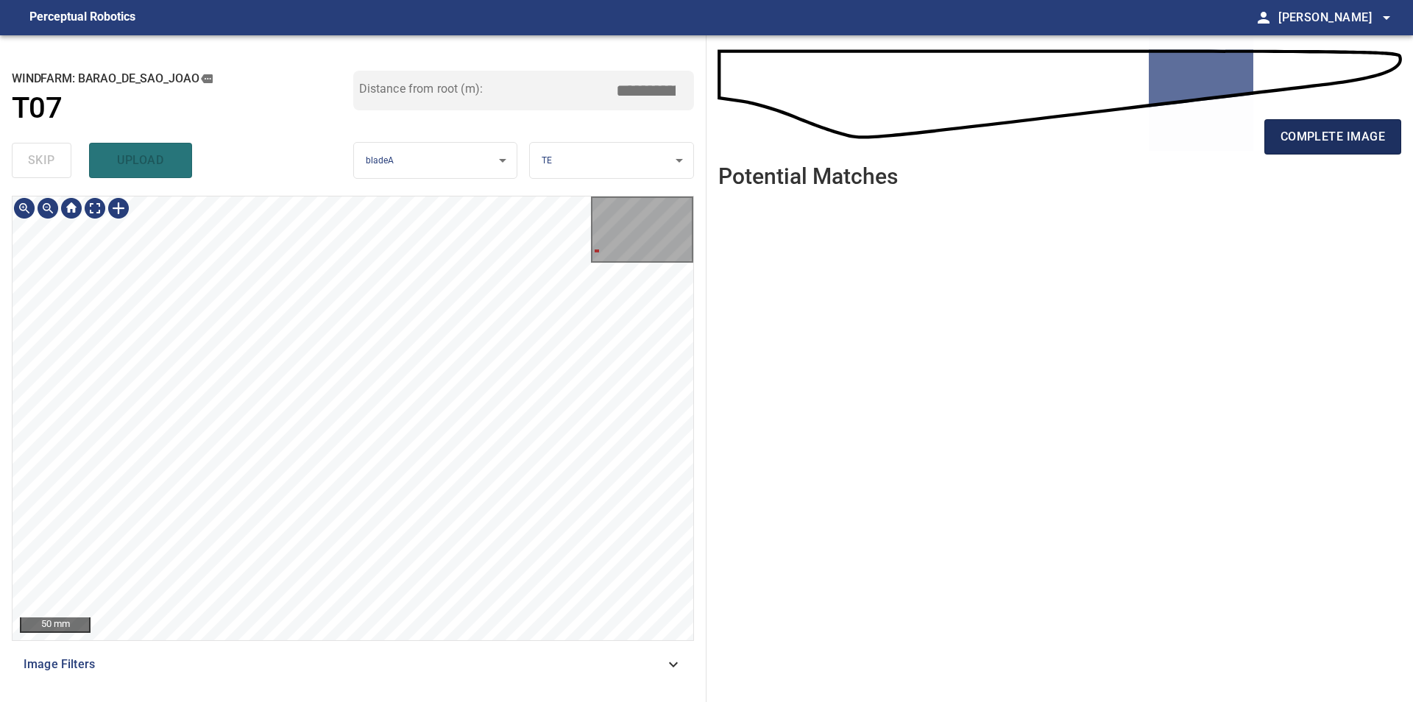
drag, startPoint x: 1317, startPoint y: 135, endPoint x: 1302, endPoint y: 147, distance: 19.9
click at [1313, 138] on span "complete image" at bounding box center [1332, 137] width 104 height 21
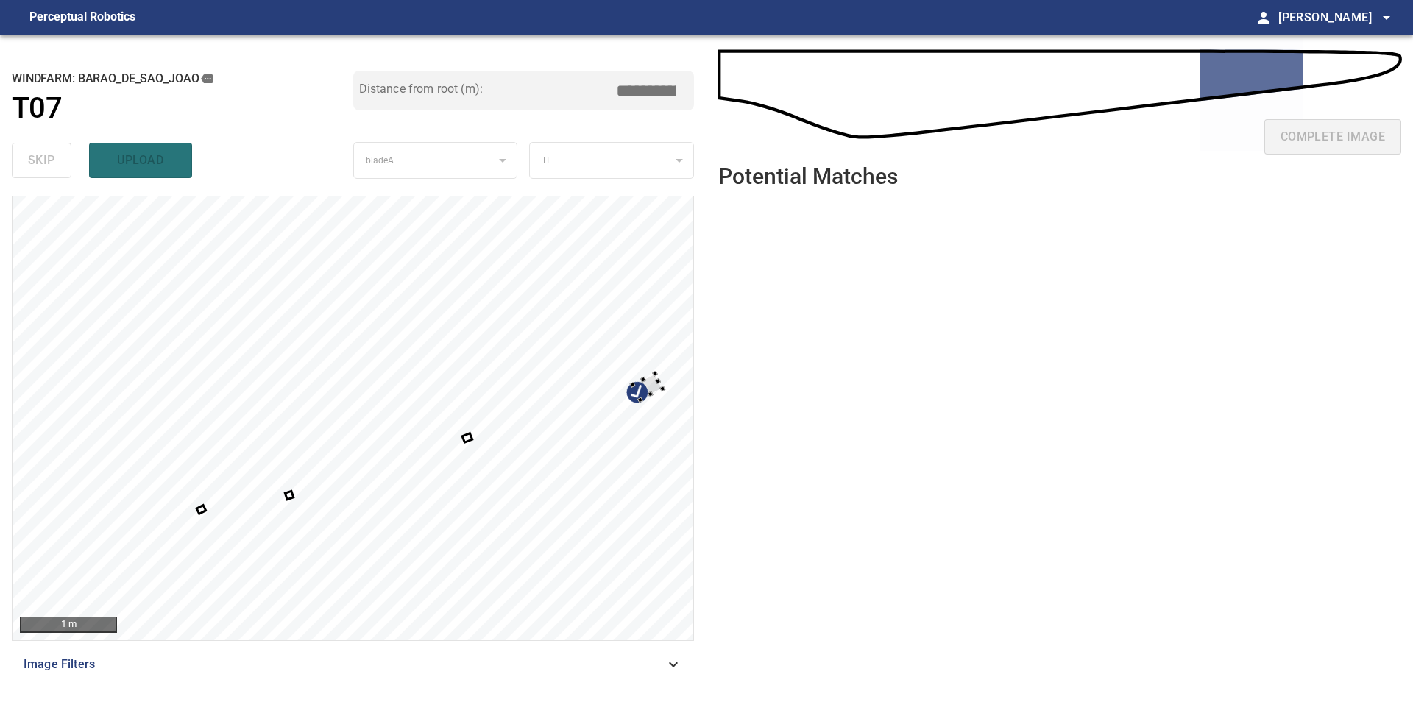
click at [700, 424] on div "**********" at bounding box center [353, 368] width 706 height 667
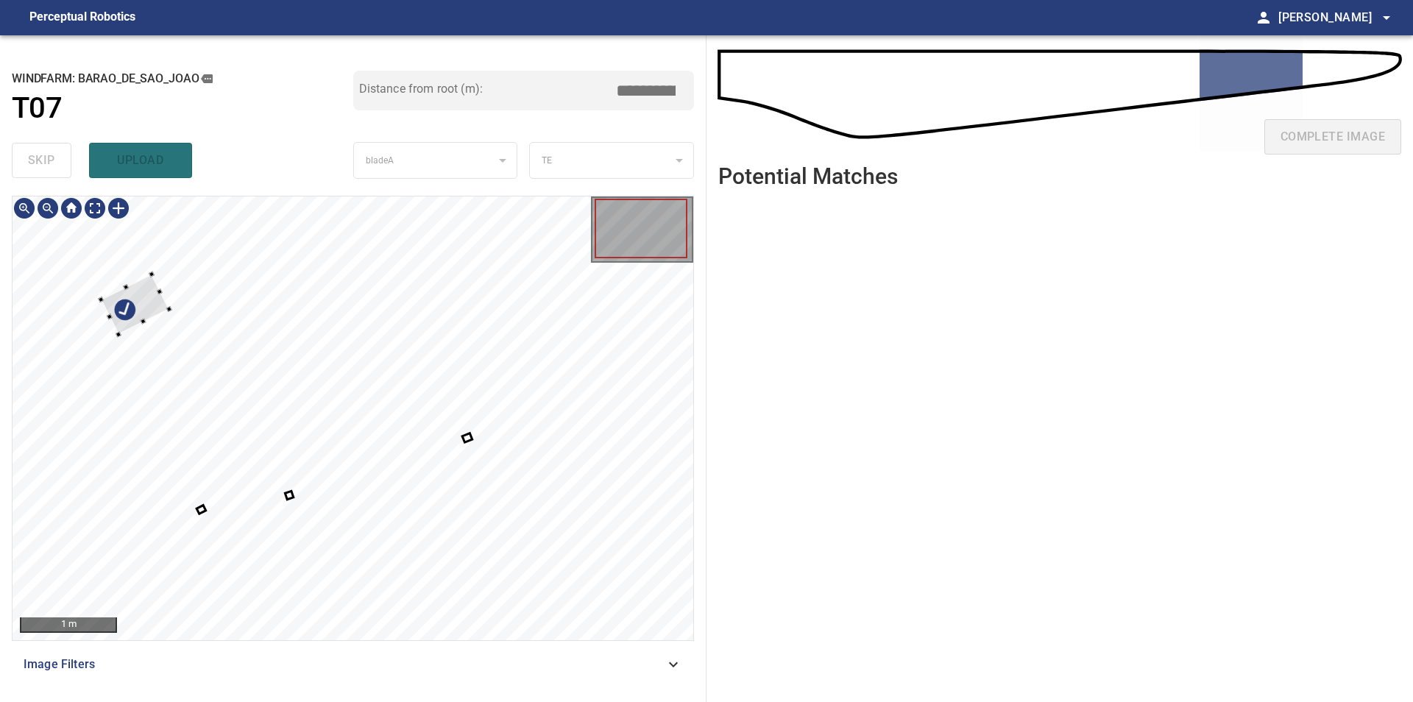
click at [99, 288] on div at bounding box center [353, 418] width 681 height 444
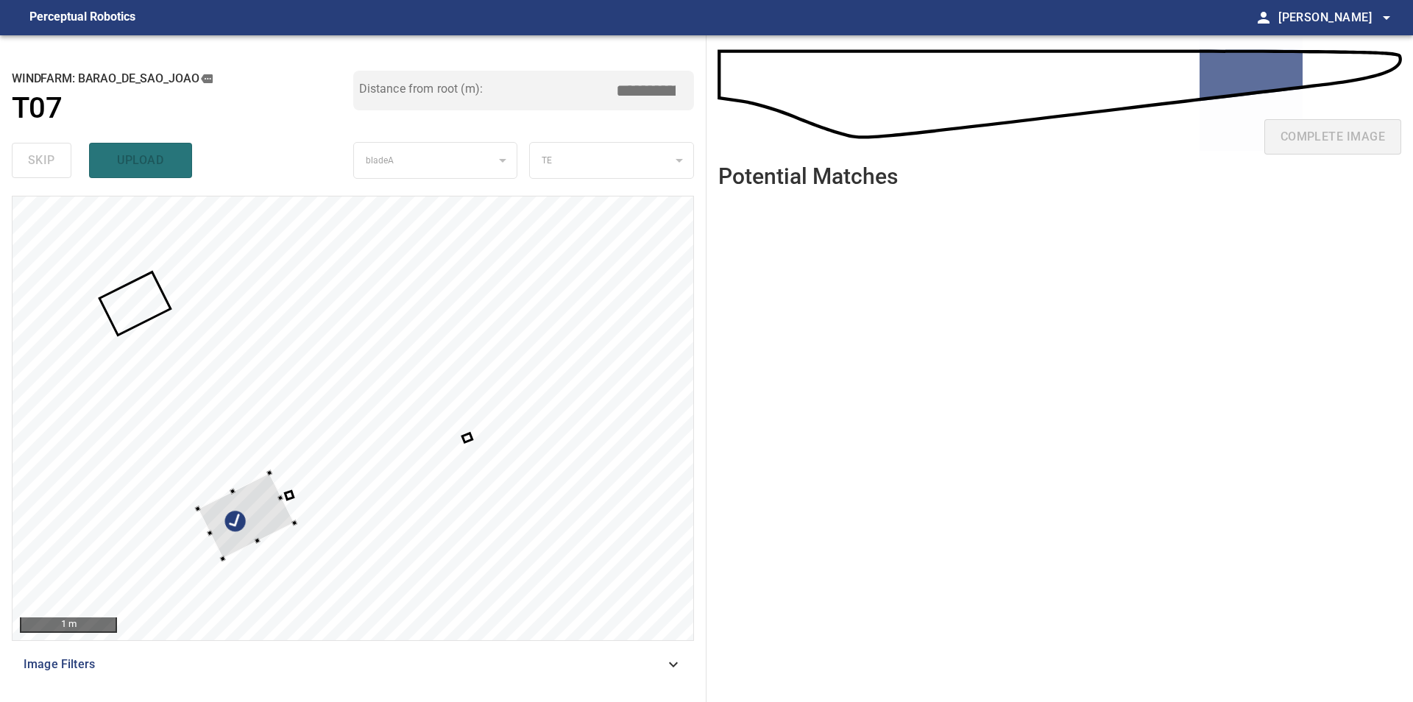
click at [299, 525] on div at bounding box center [353, 418] width 681 height 444
click at [185, 258] on div at bounding box center [353, 418] width 681 height 444
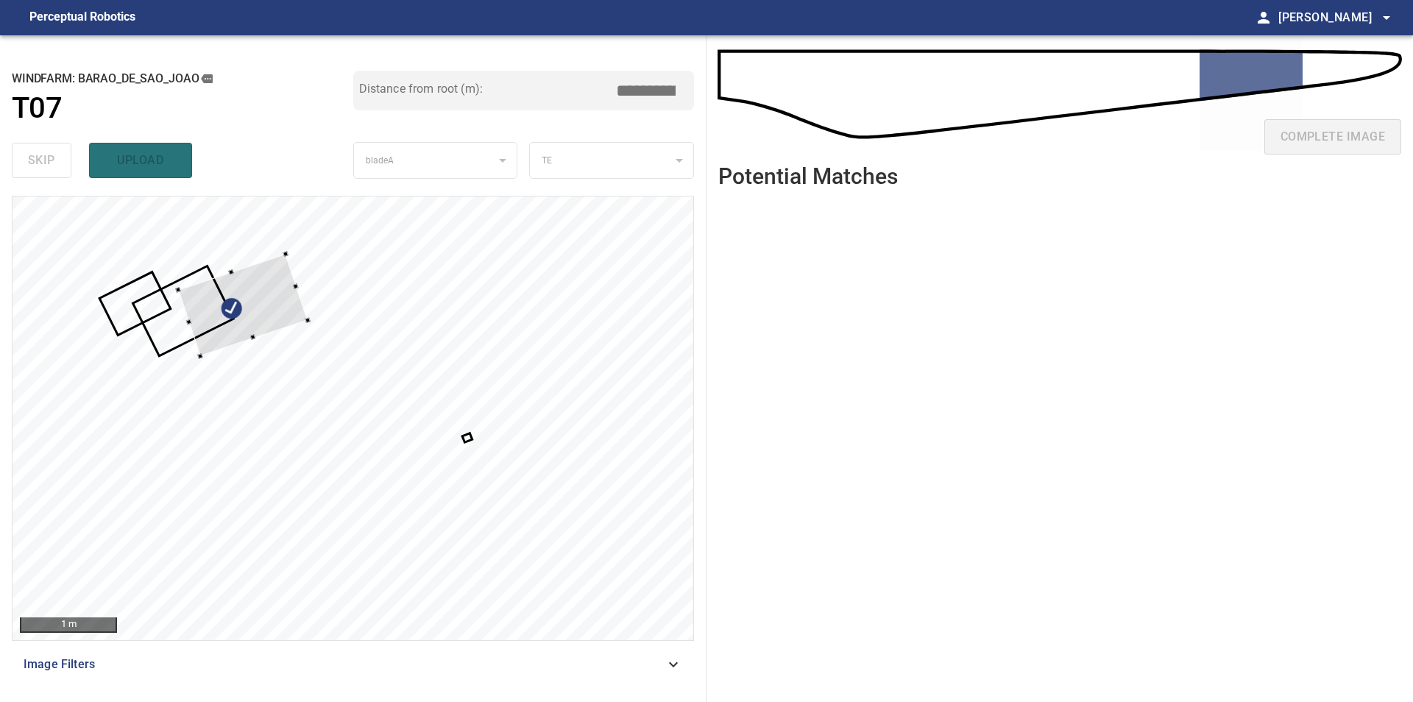
click at [261, 322] on div at bounding box center [242, 305] width 129 height 102
click at [267, 269] on div at bounding box center [353, 418] width 681 height 444
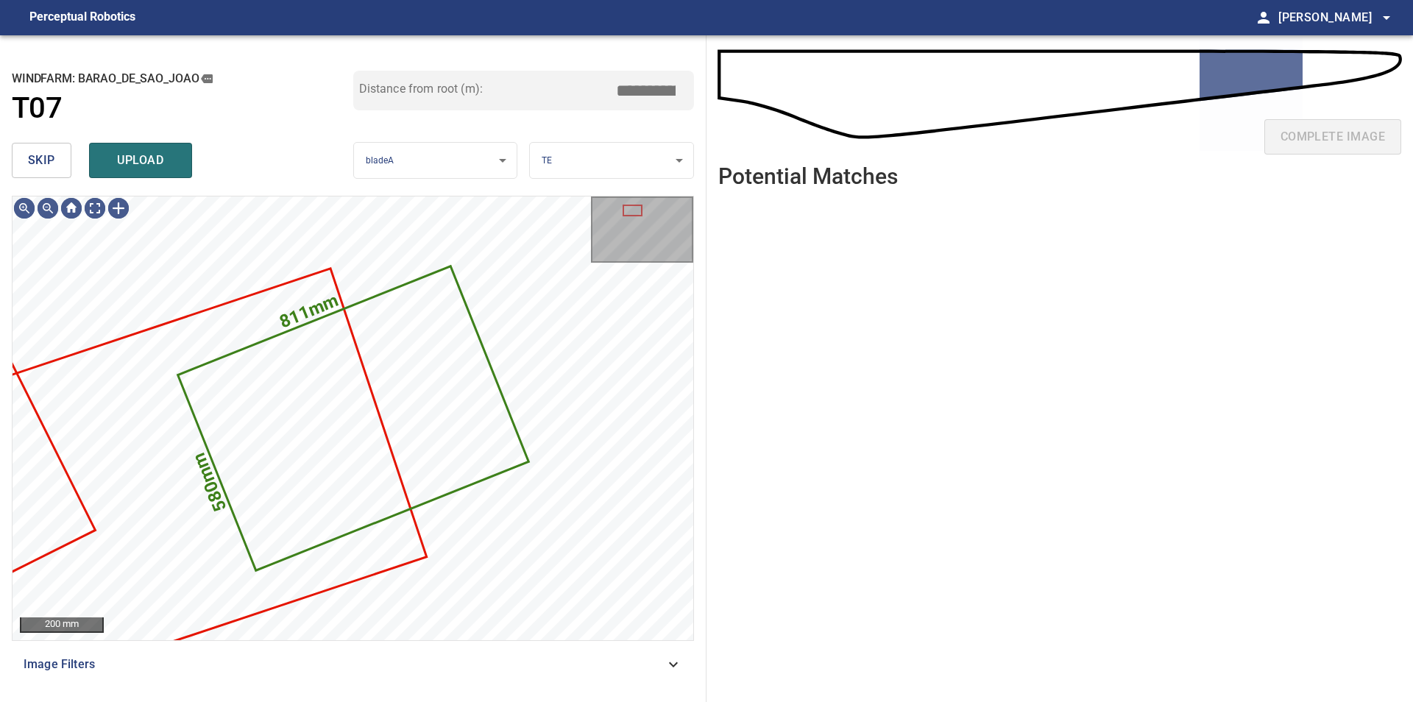
click at [35, 158] on span "skip" at bounding box center [41, 160] width 27 height 21
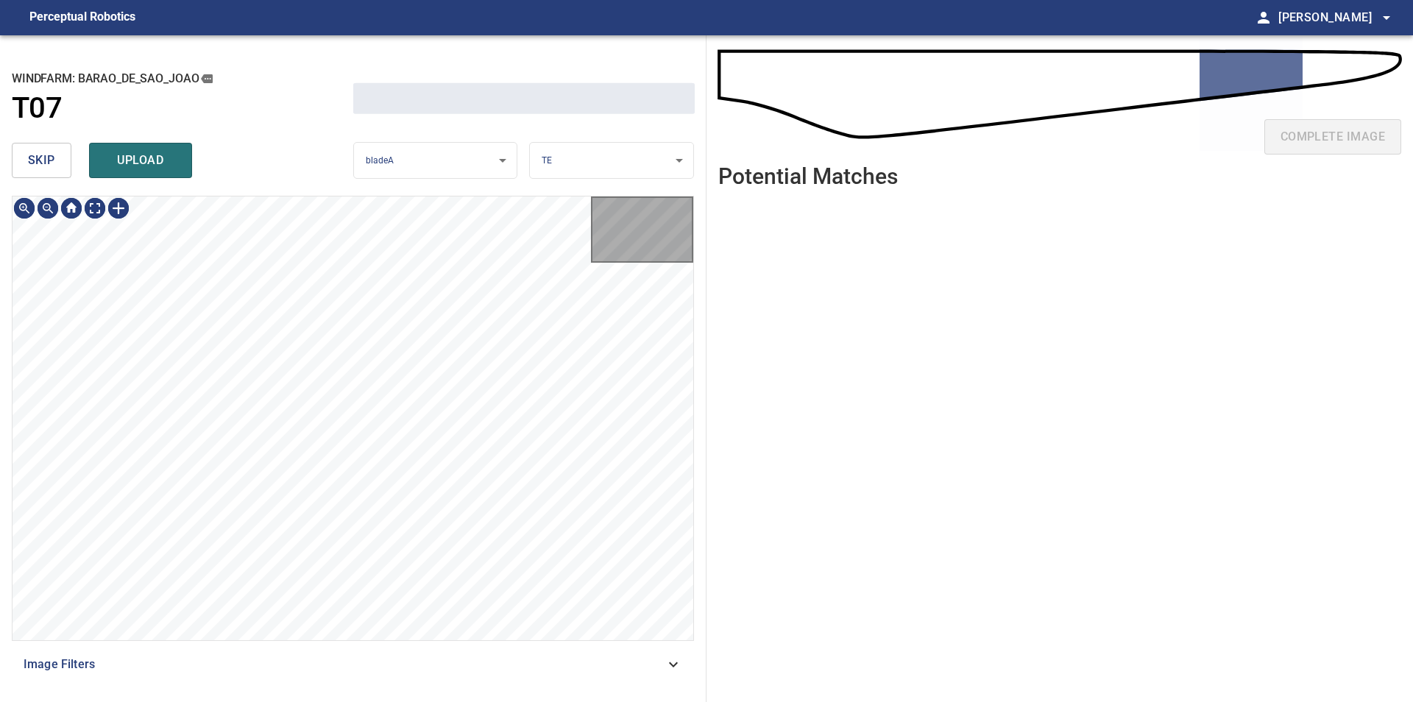
click at [35, 158] on span "skip" at bounding box center [41, 160] width 27 height 21
click at [35, 158] on div "skip upload" at bounding box center [182, 160] width 341 height 47
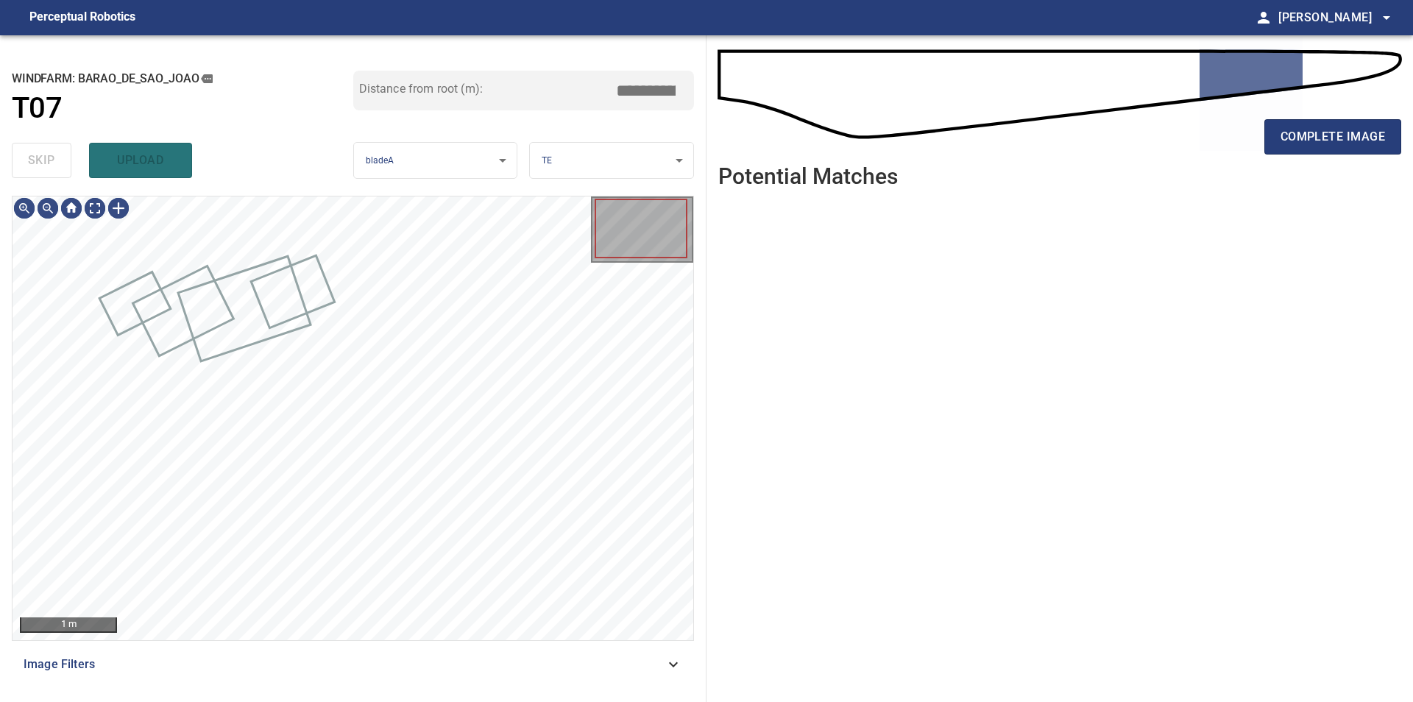
click at [35, 158] on div "skip upload" at bounding box center [182, 160] width 341 height 47
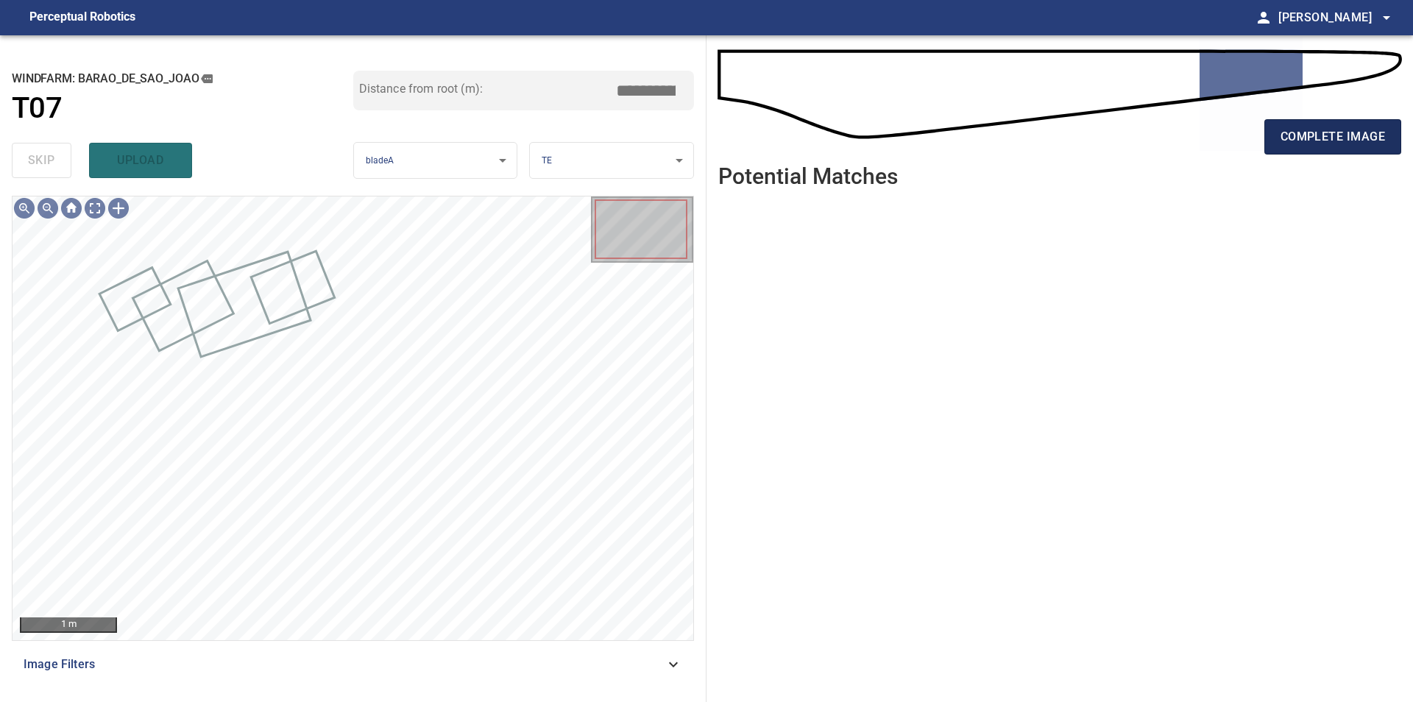
click at [1297, 152] on button "complete image" at bounding box center [1332, 136] width 137 height 35
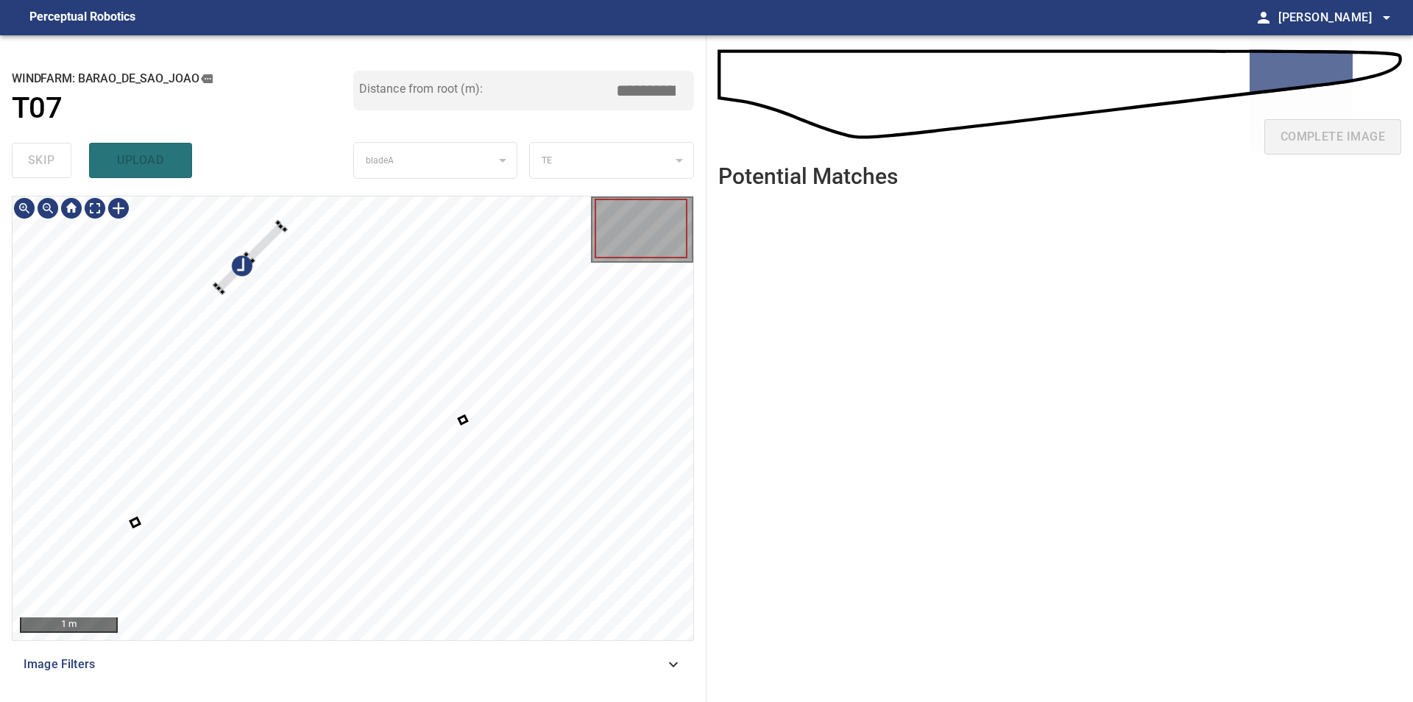
click at [253, 245] on div at bounding box center [353, 418] width 681 height 444
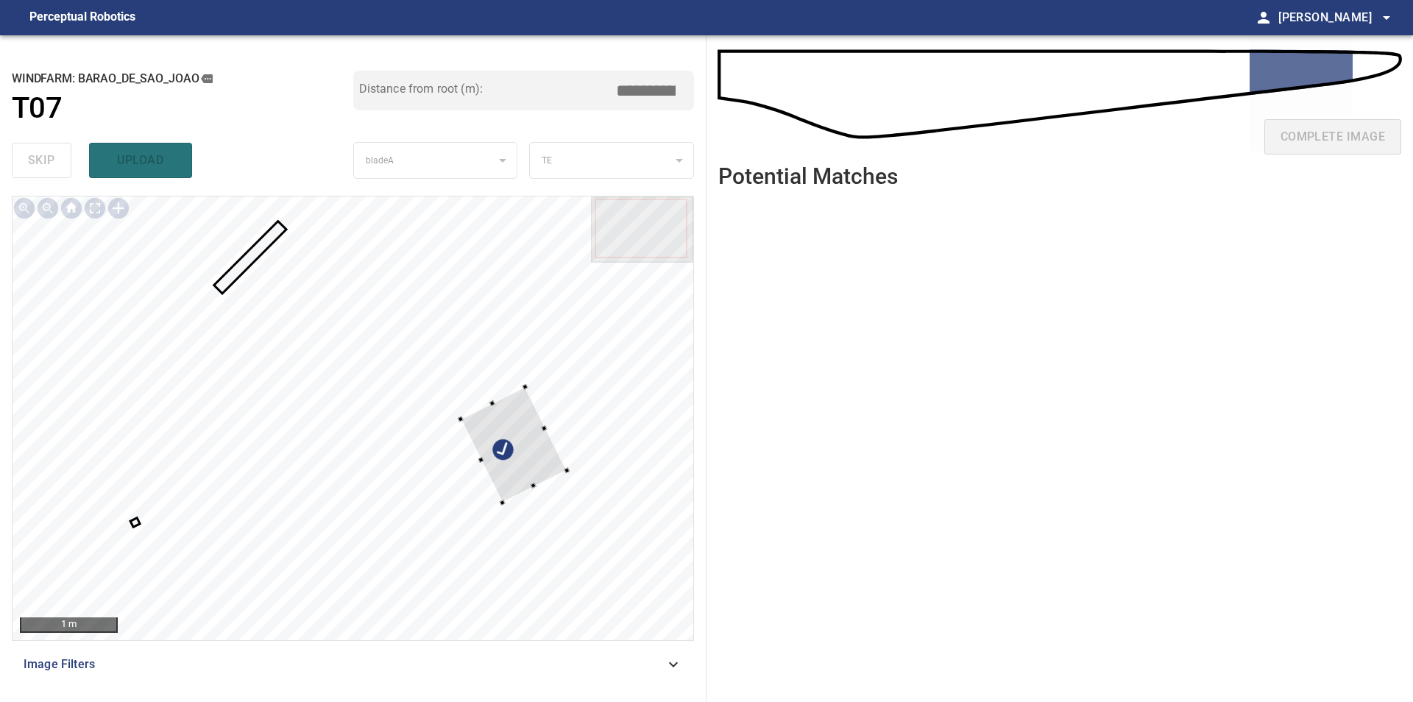
click at [581, 479] on div at bounding box center [353, 418] width 681 height 444
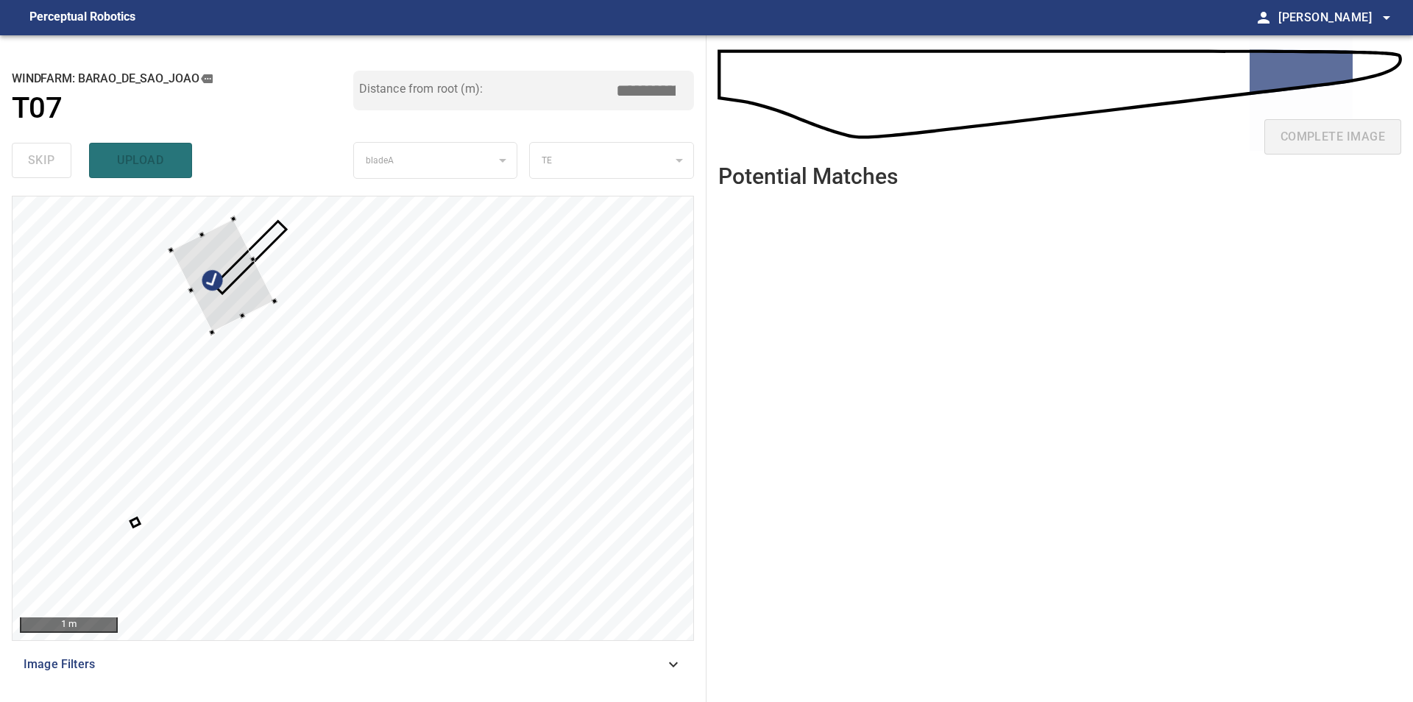
click at [252, 293] on div at bounding box center [223, 275] width 104 height 113
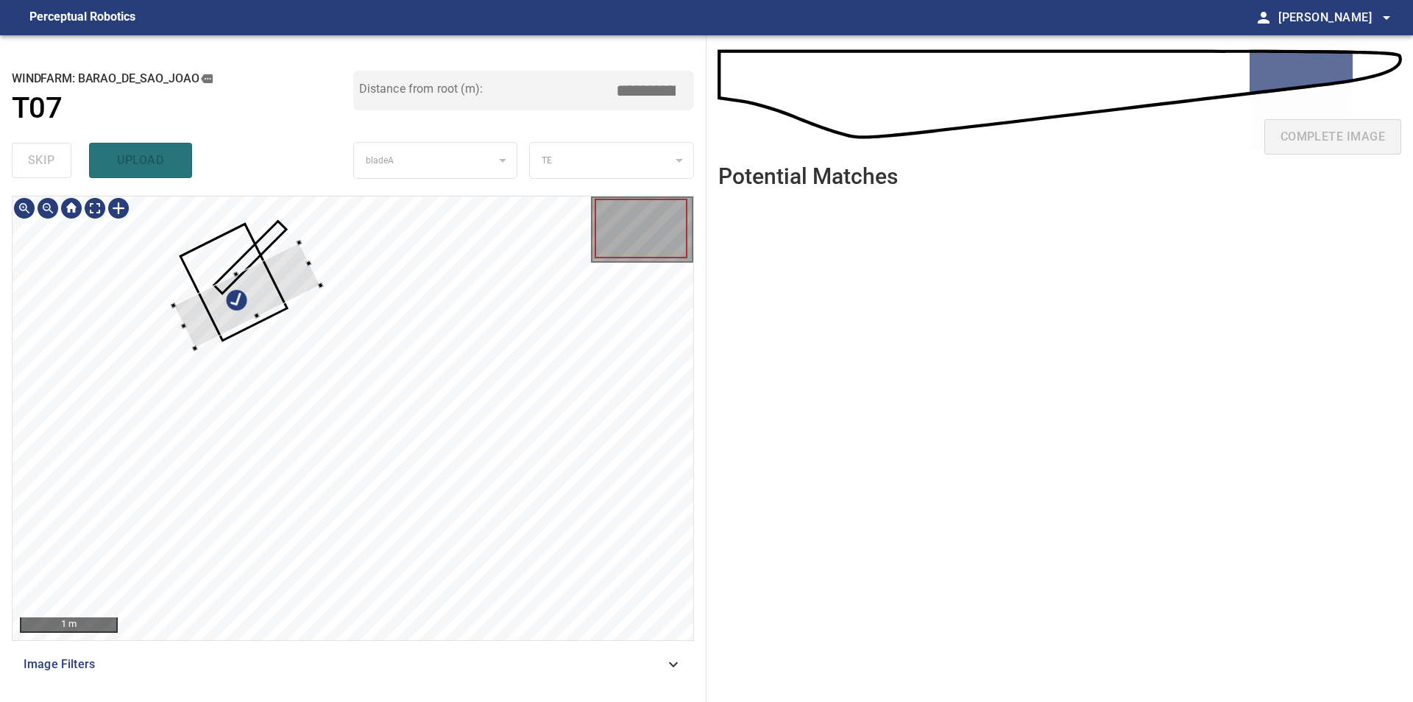
click at [265, 299] on div at bounding box center [247, 294] width 147 height 105
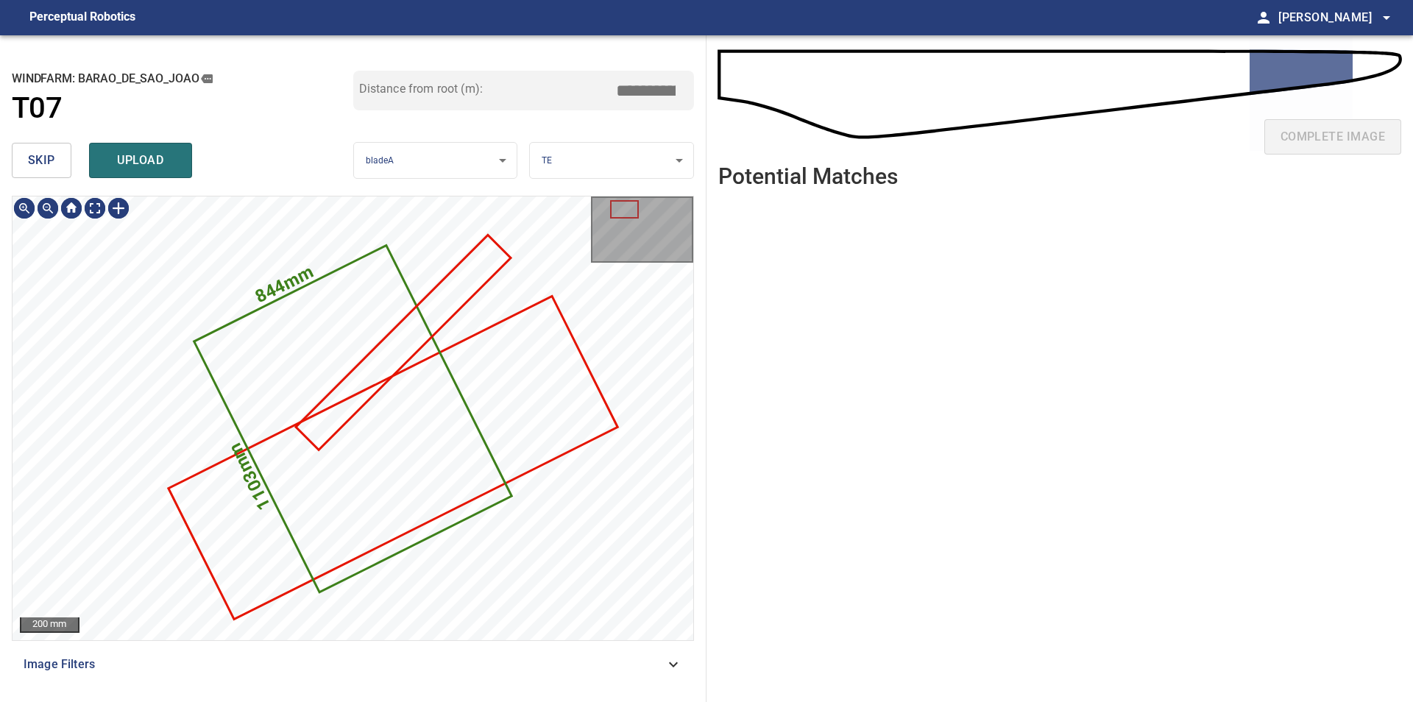
type input "*****"
click at [51, 160] on span "skip" at bounding box center [41, 160] width 27 height 21
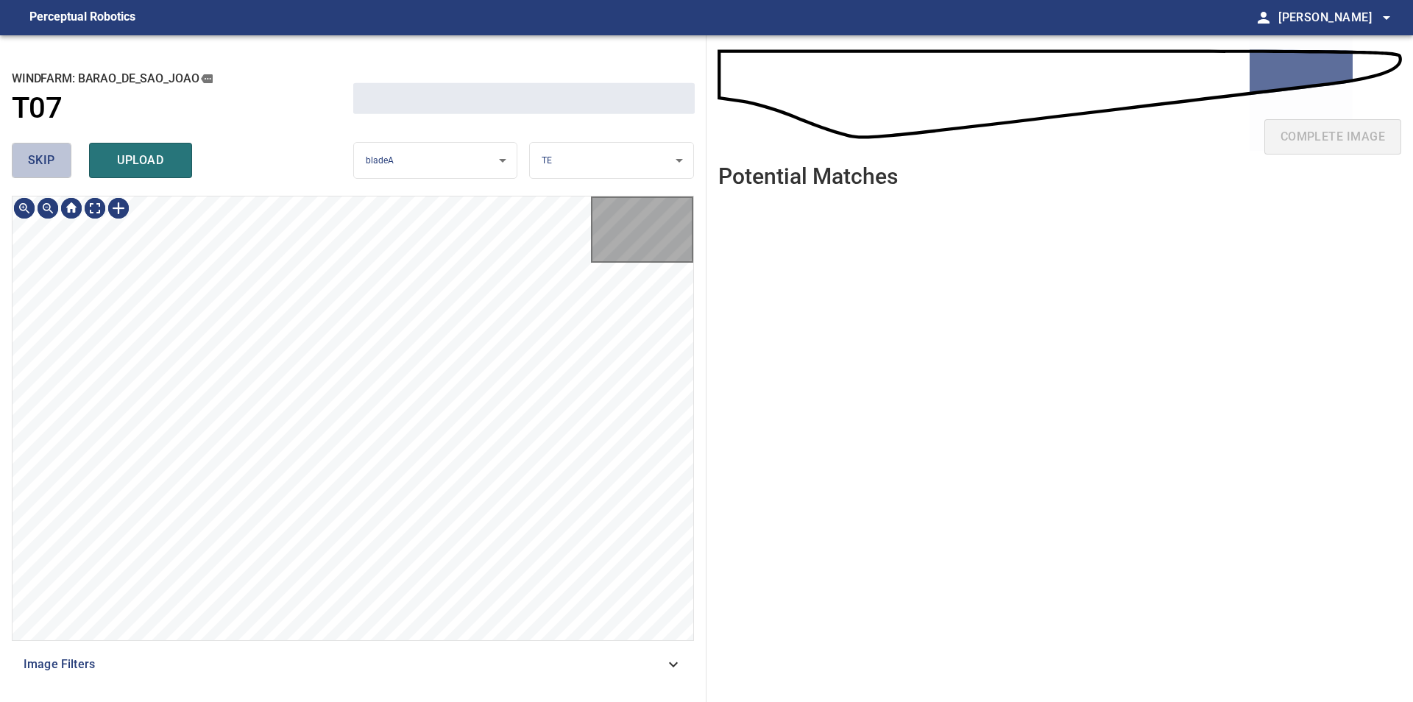
click at [51, 160] on span "skip" at bounding box center [41, 160] width 27 height 21
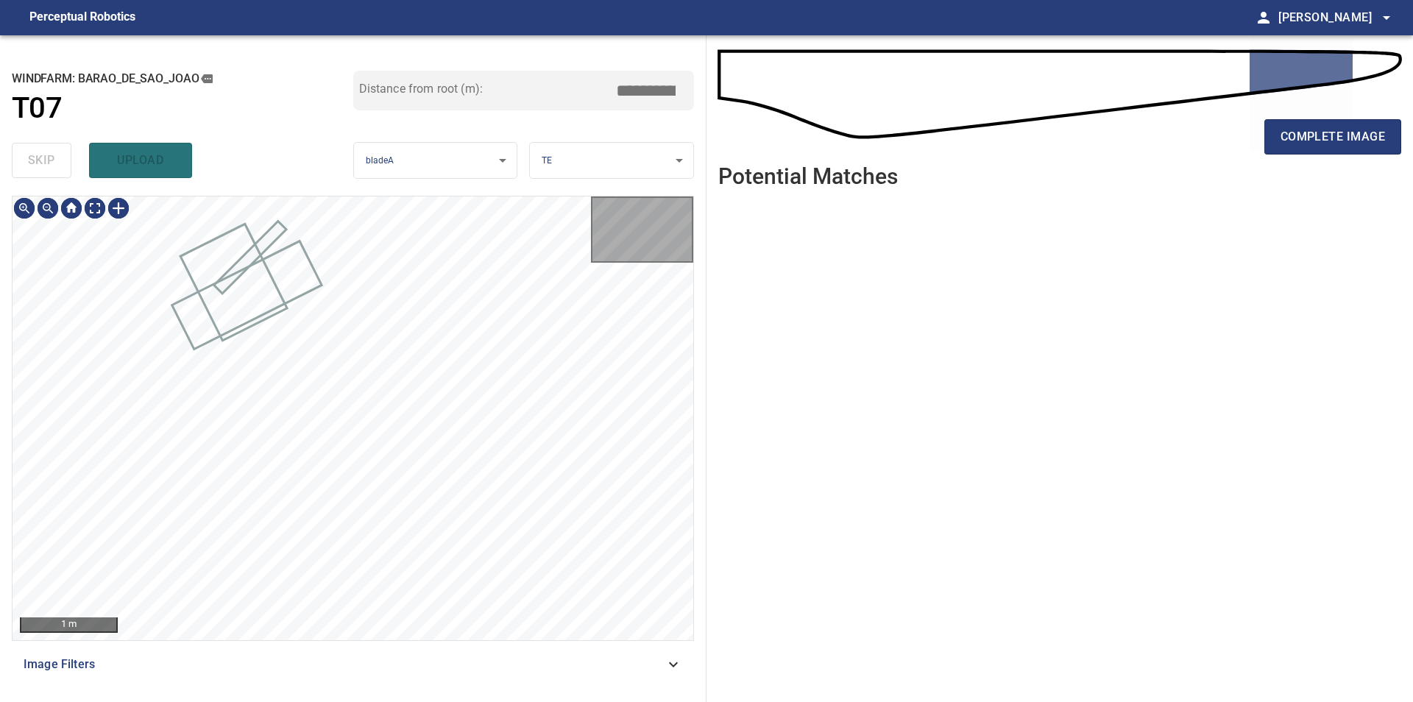
click at [51, 160] on div "skip upload" at bounding box center [182, 160] width 341 height 47
type input "*****"
click at [51, 160] on div "skip upload" at bounding box center [182, 160] width 341 height 47
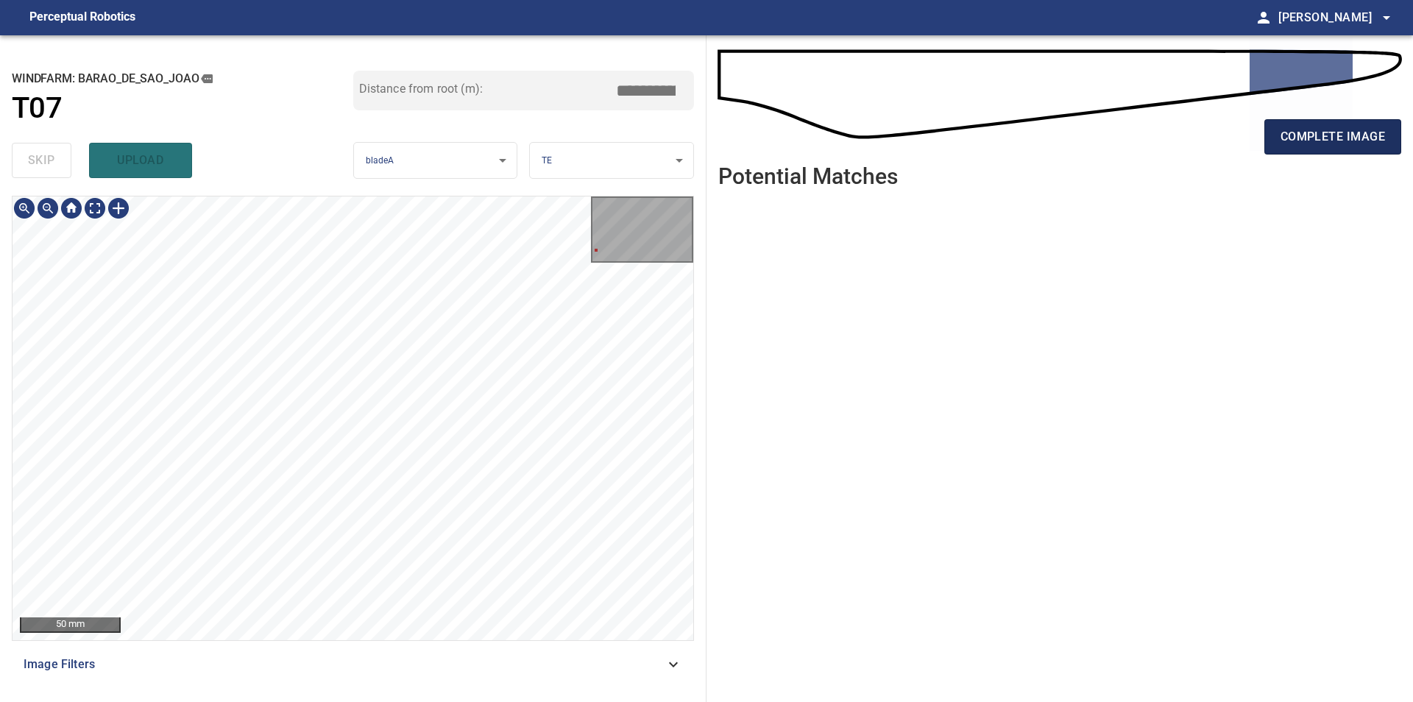
click at [1289, 124] on button "complete image" at bounding box center [1332, 136] width 137 height 35
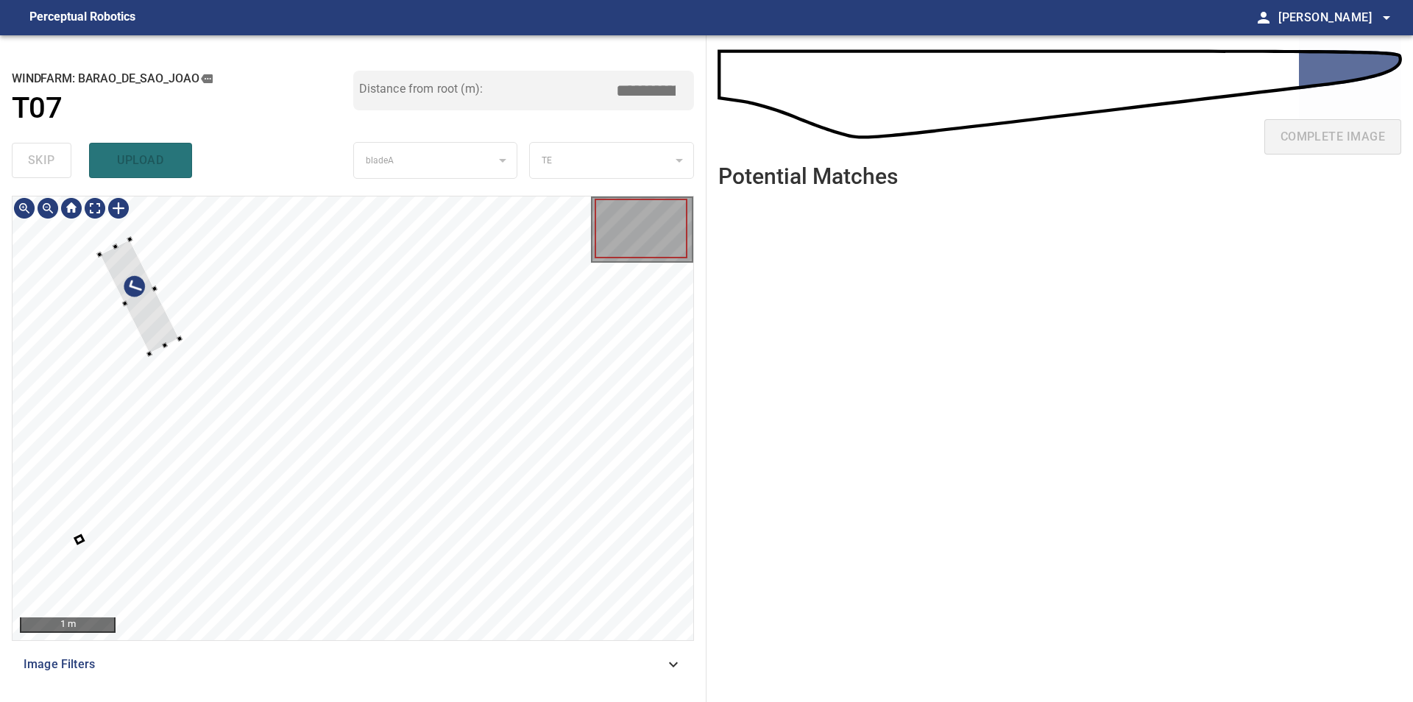
click at [54, 291] on div at bounding box center [353, 418] width 681 height 444
click at [173, 308] on div at bounding box center [167, 290] width 101 height 136
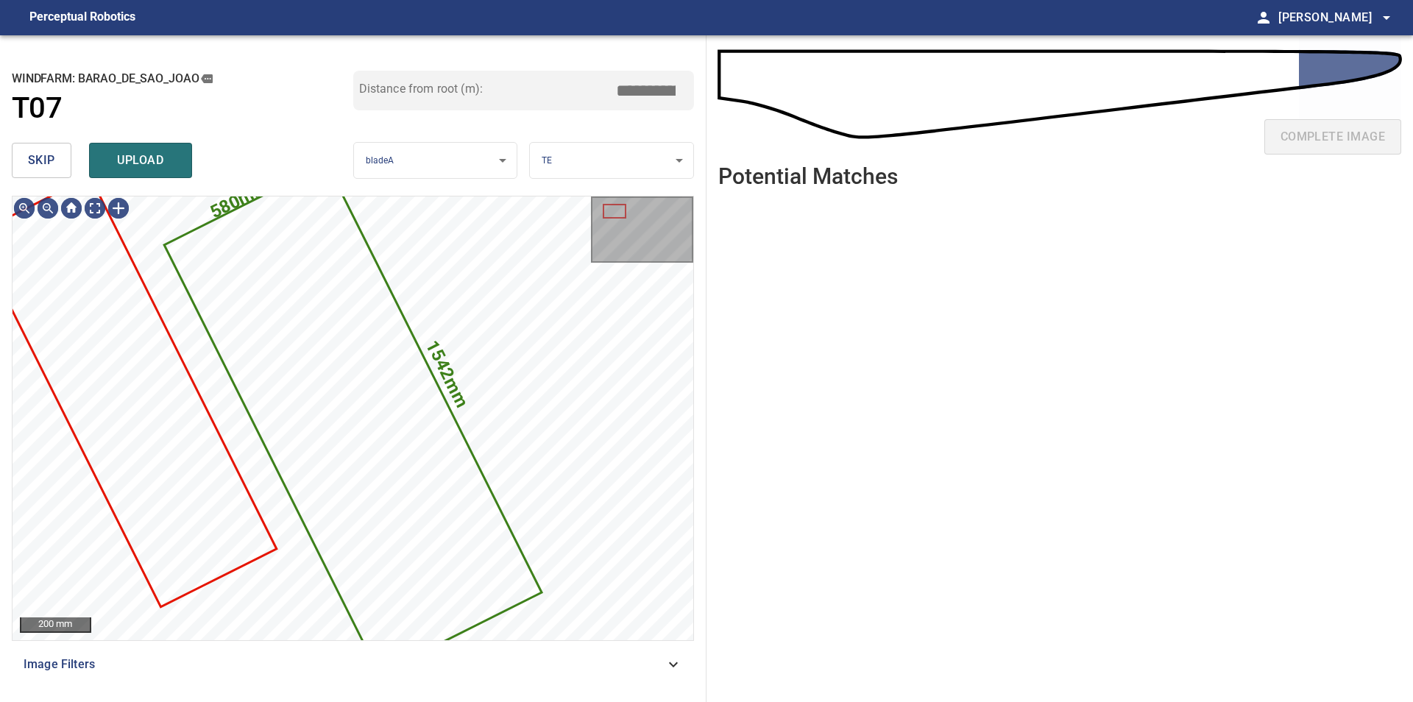
click at [59, 167] on button "skip" at bounding box center [42, 160] width 60 height 35
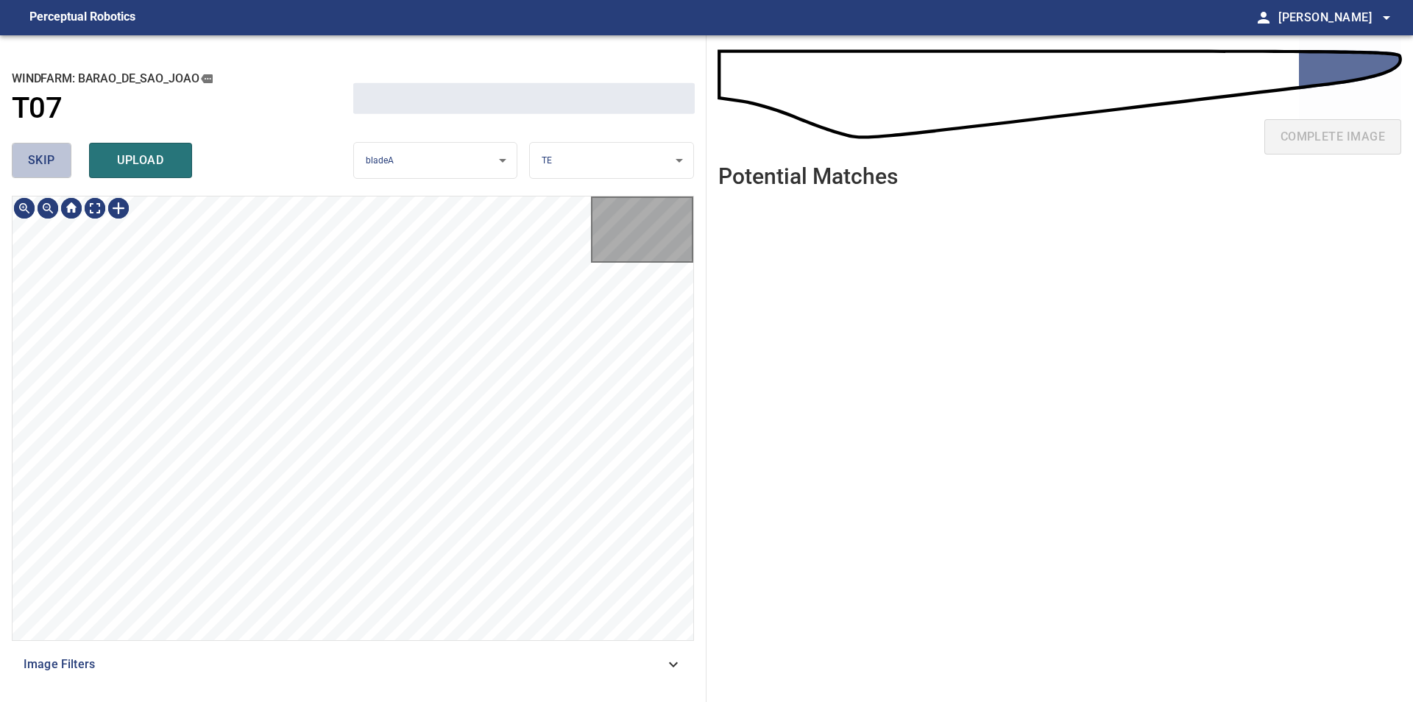
click at [59, 167] on button "skip" at bounding box center [42, 160] width 60 height 35
click at [59, 167] on div "skip upload" at bounding box center [182, 160] width 341 height 47
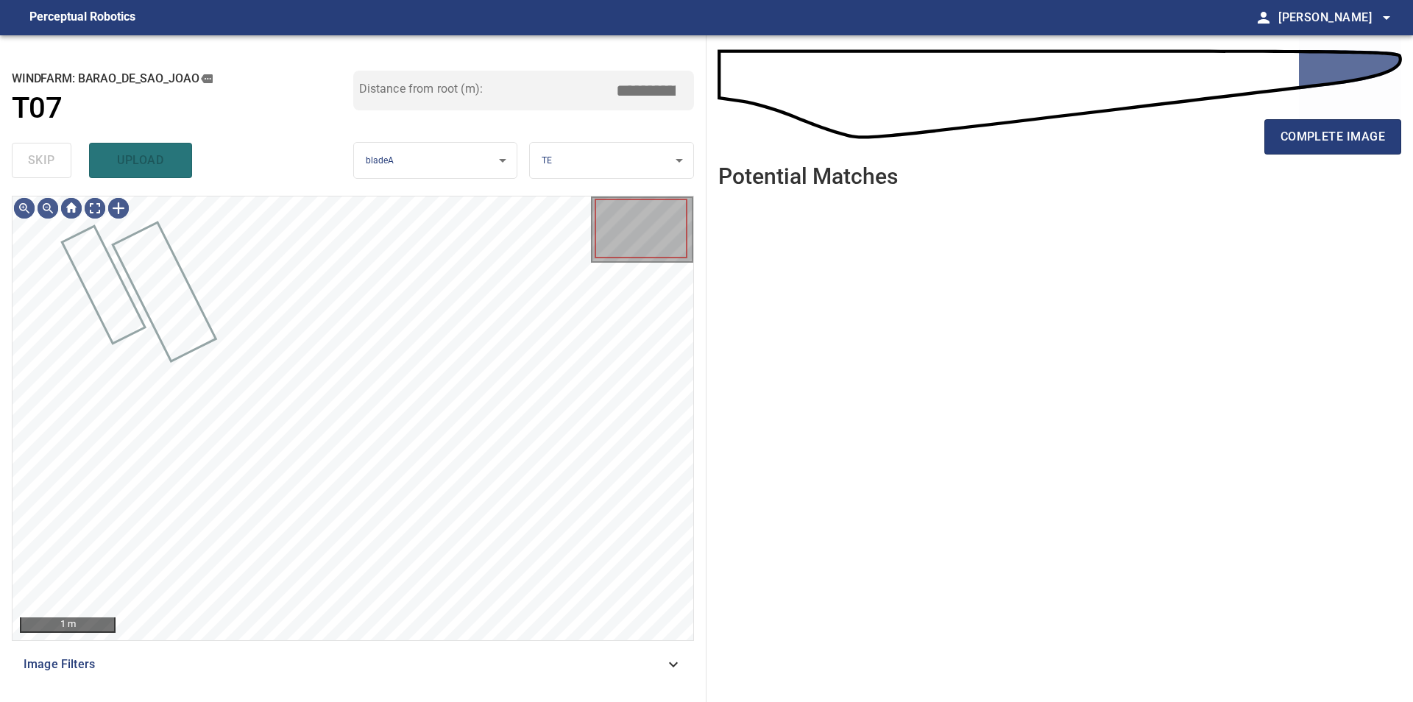
click at [59, 167] on div "skip upload" at bounding box center [182, 160] width 341 height 47
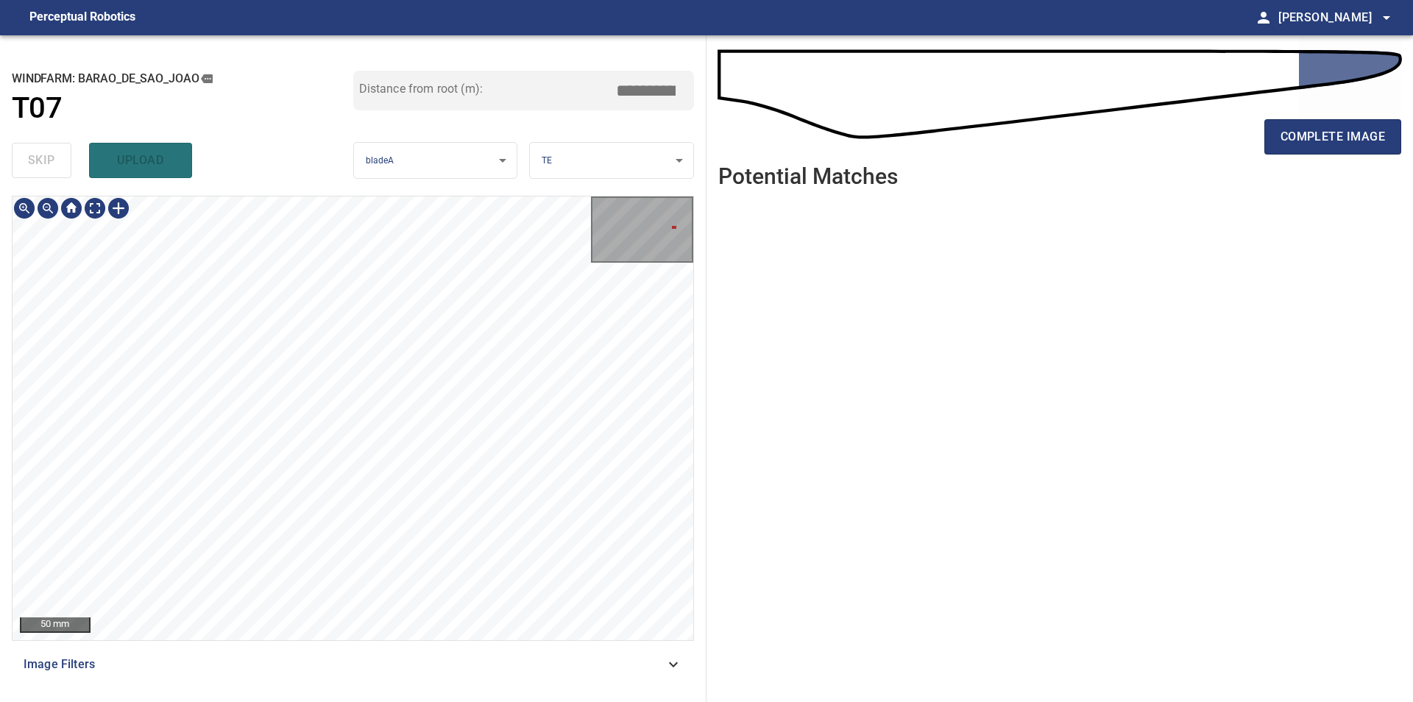
click at [701, 363] on div "**********" at bounding box center [353, 368] width 706 height 667
click at [750, 333] on div "**********" at bounding box center [706, 368] width 1413 height 667
click at [1343, 144] on span "complete image" at bounding box center [1332, 137] width 104 height 21
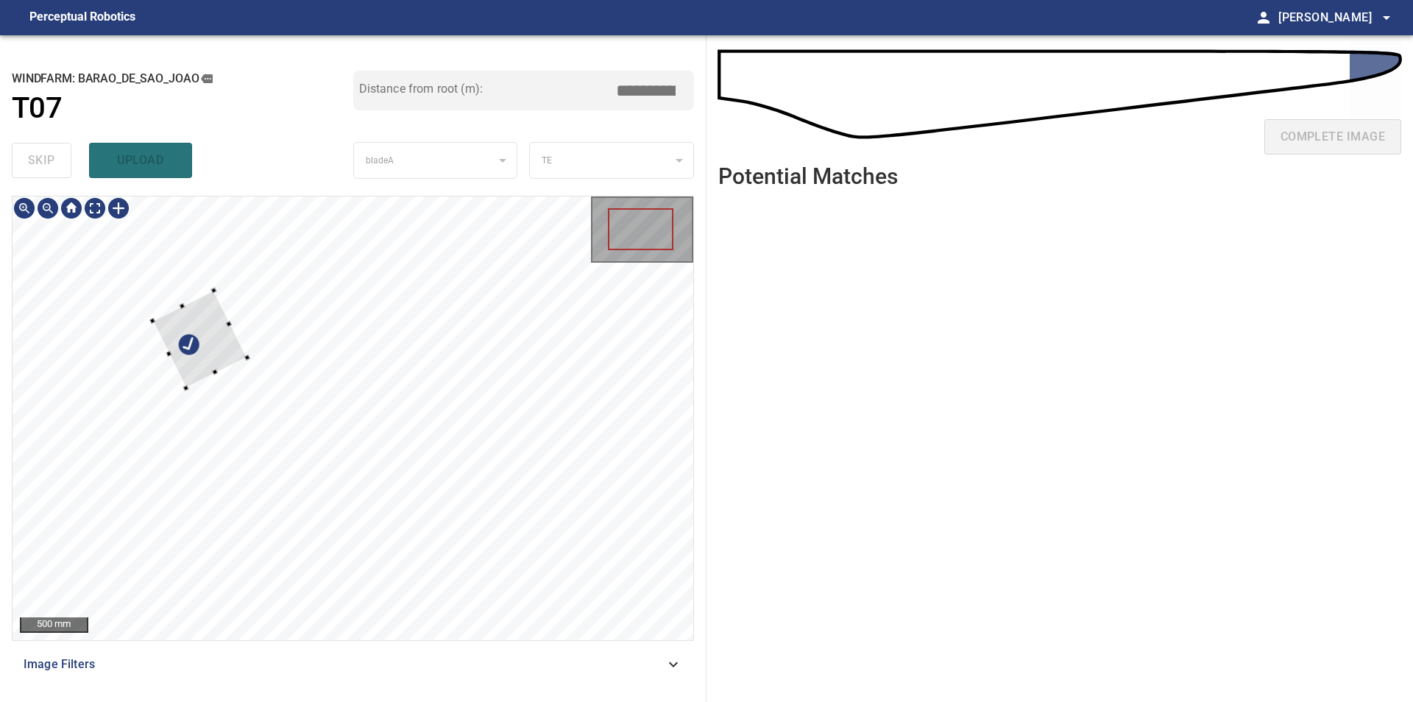
click at [171, 299] on div at bounding box center [353, 418] width 681 height 444
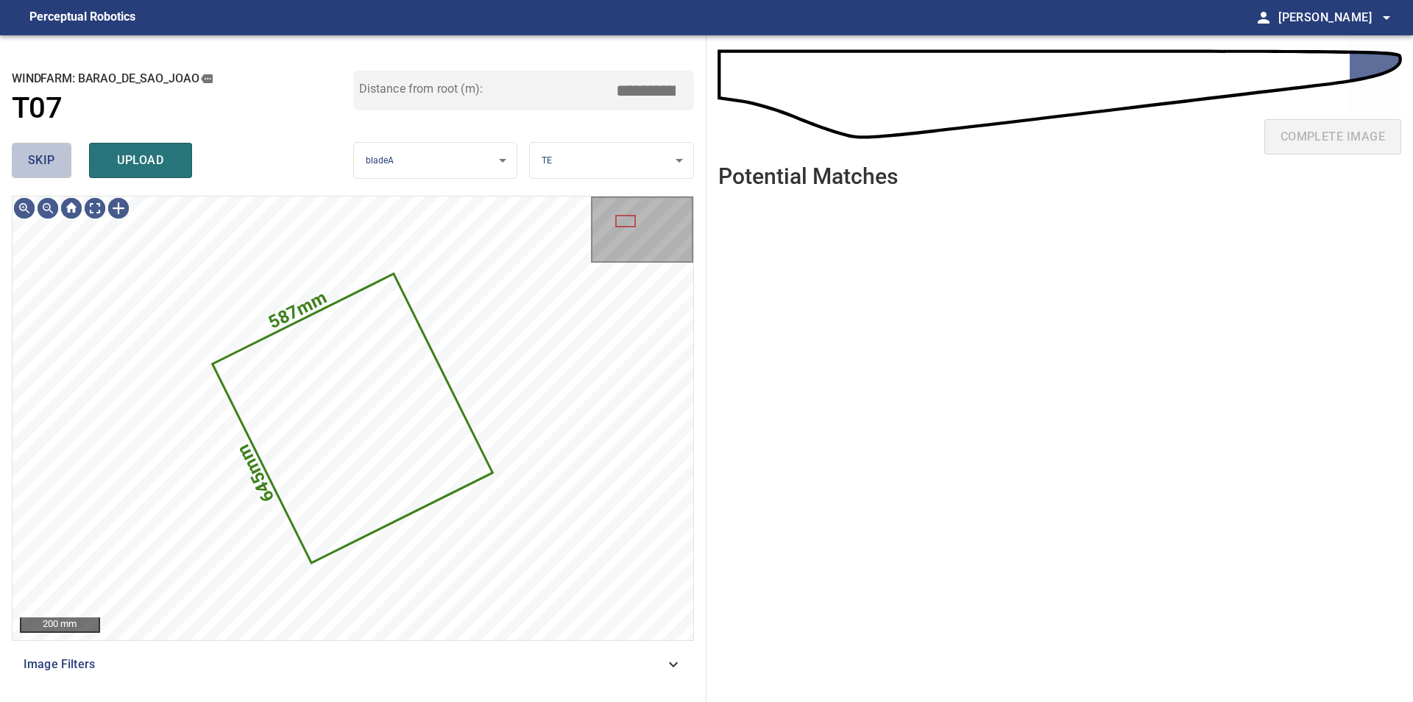
click at [41, 164] on span "skip" at bounding box center [41, 160] width 27 height 21
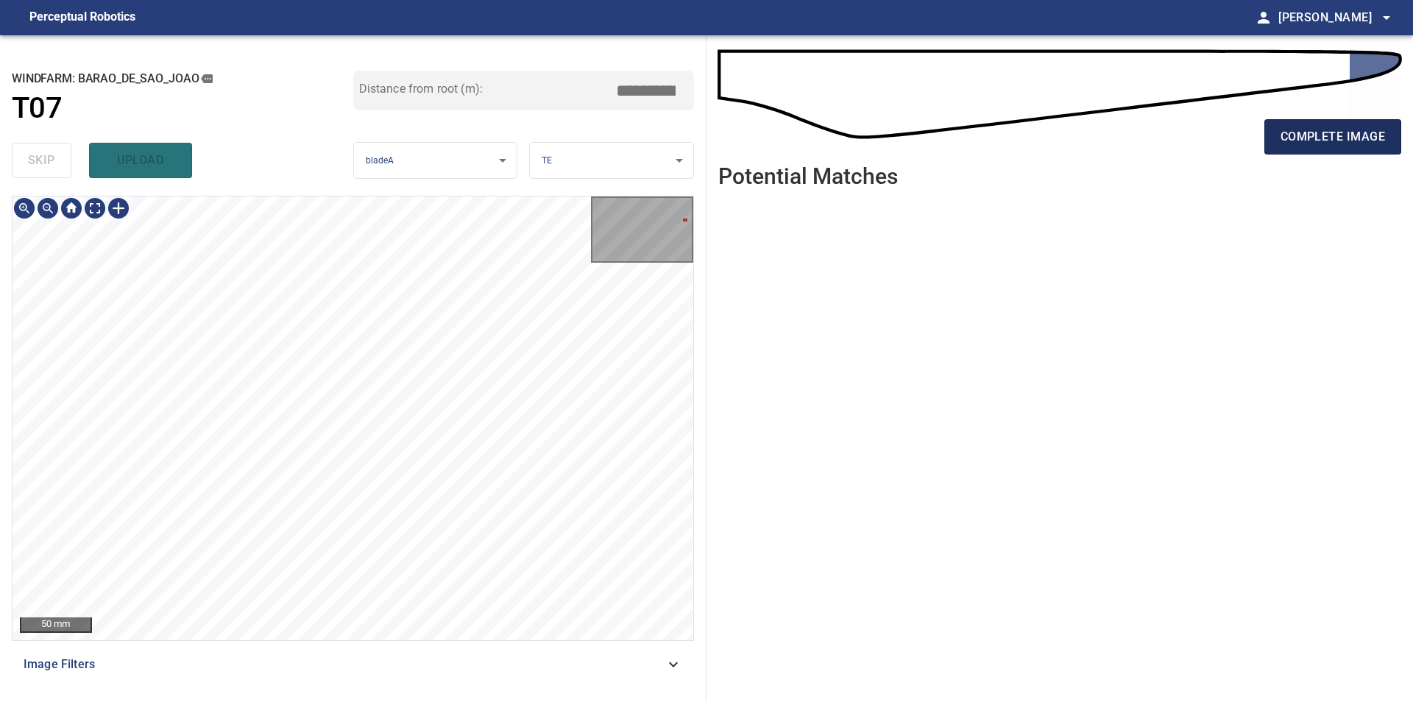
click at [1326, 142] on span "complete image" at bounding box center [1332, 137] width 104 height 21
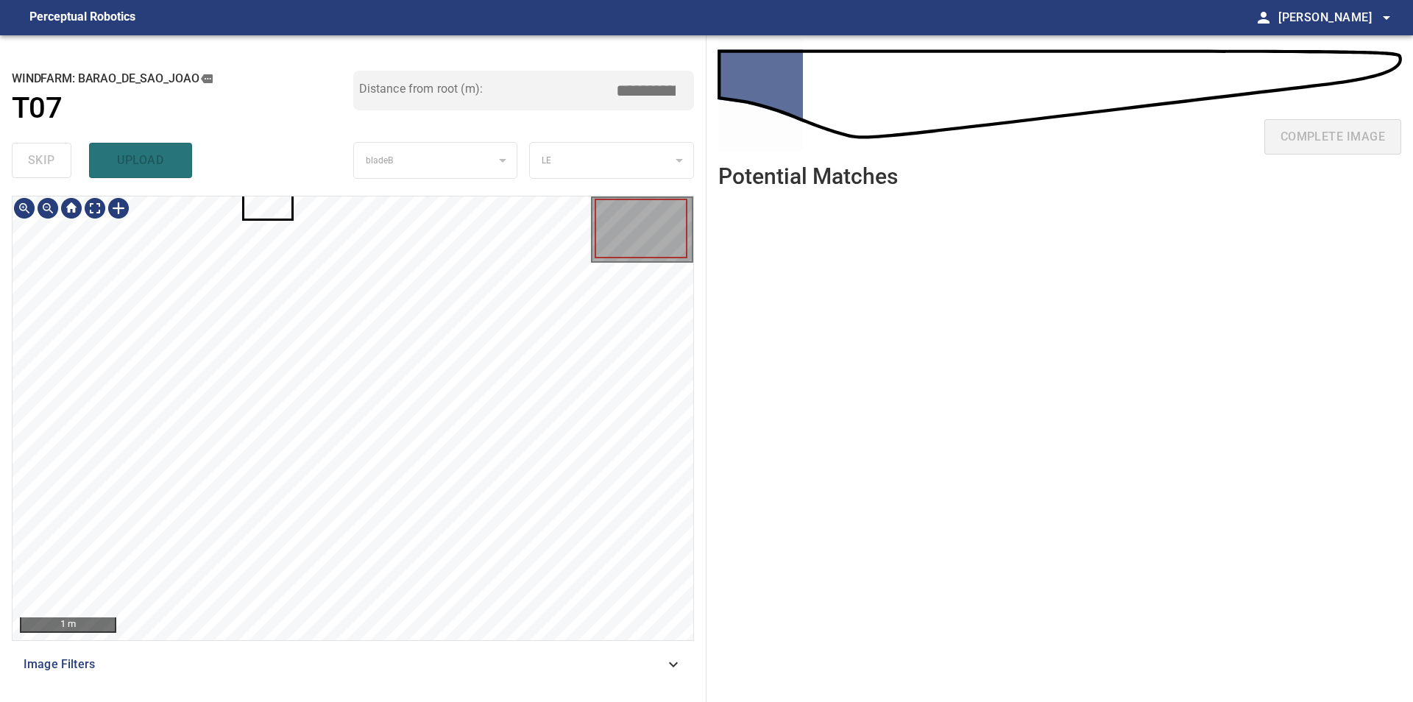
type input "***"
click at [642, 376] on div at bounding box center [353, 418] width 681 height 444
click at [617, 364] on div at bounding box center [618, 358] width 48 height 26
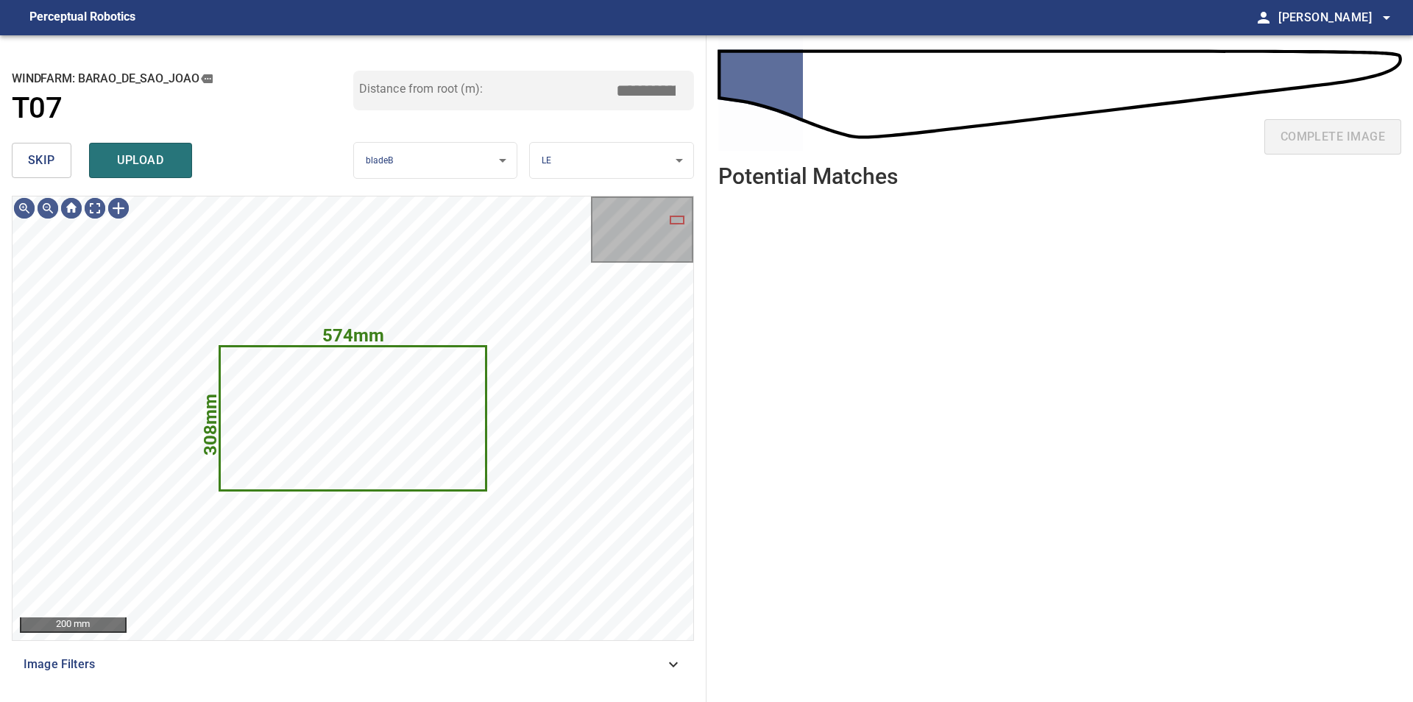
click at [16, 158] on button "skip" at bounding box center [42, 160] width 60 height 35
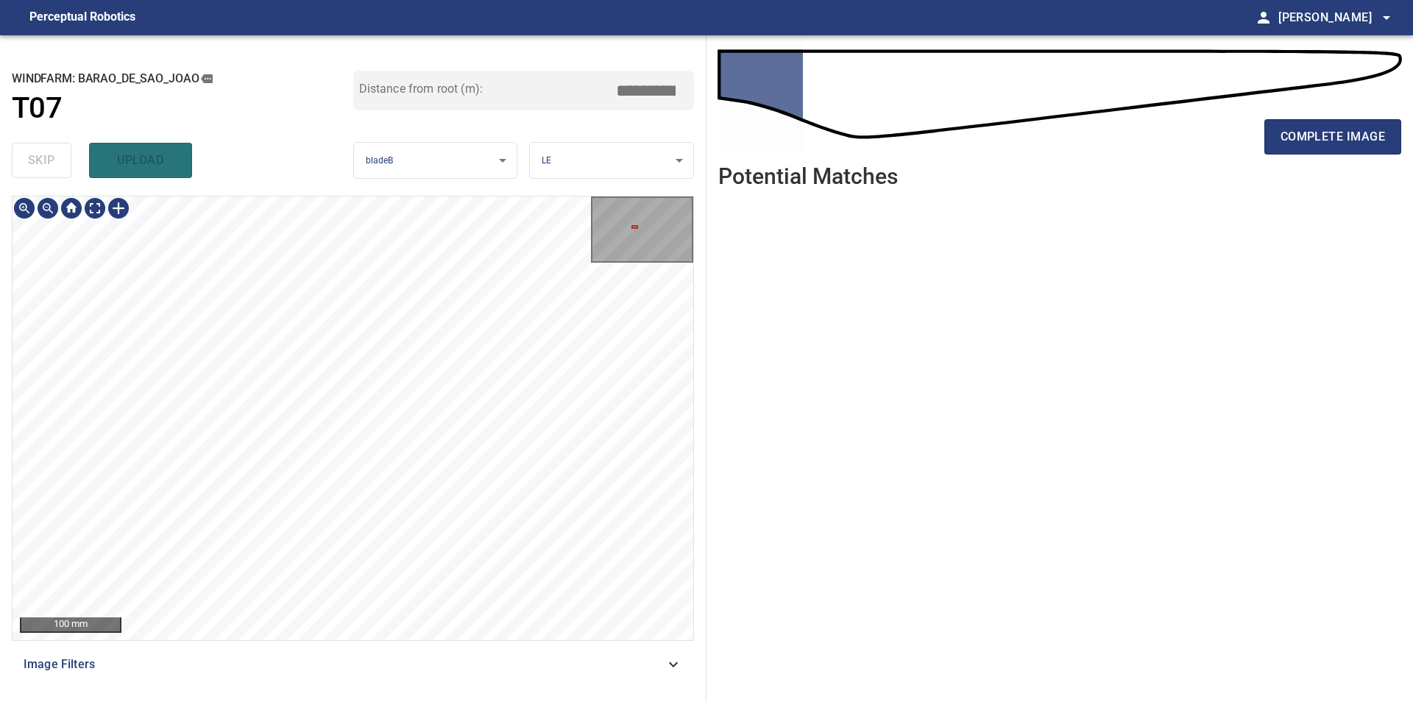
click at [356, 657] on div "100 mm Image Filters" at bounding box center [353, 443] width 682 height 494
click at [1302, 142] on span "complete image" at bounding box center [1332, 137] width 104 height 21
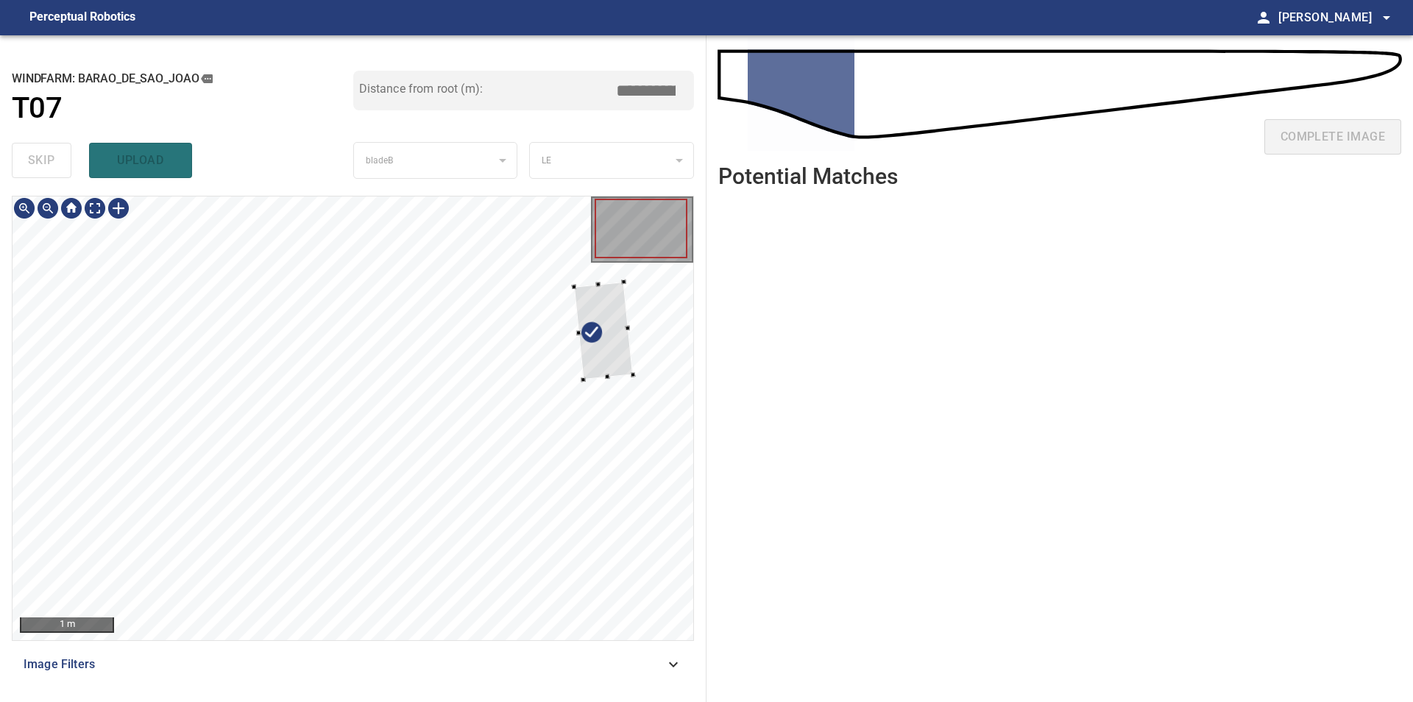
click at [647, 362] on div at bounding box center [353, 418] width 681 height 444
click at [606, 345] on div at bounding box center [602, 331] width 59 height 98
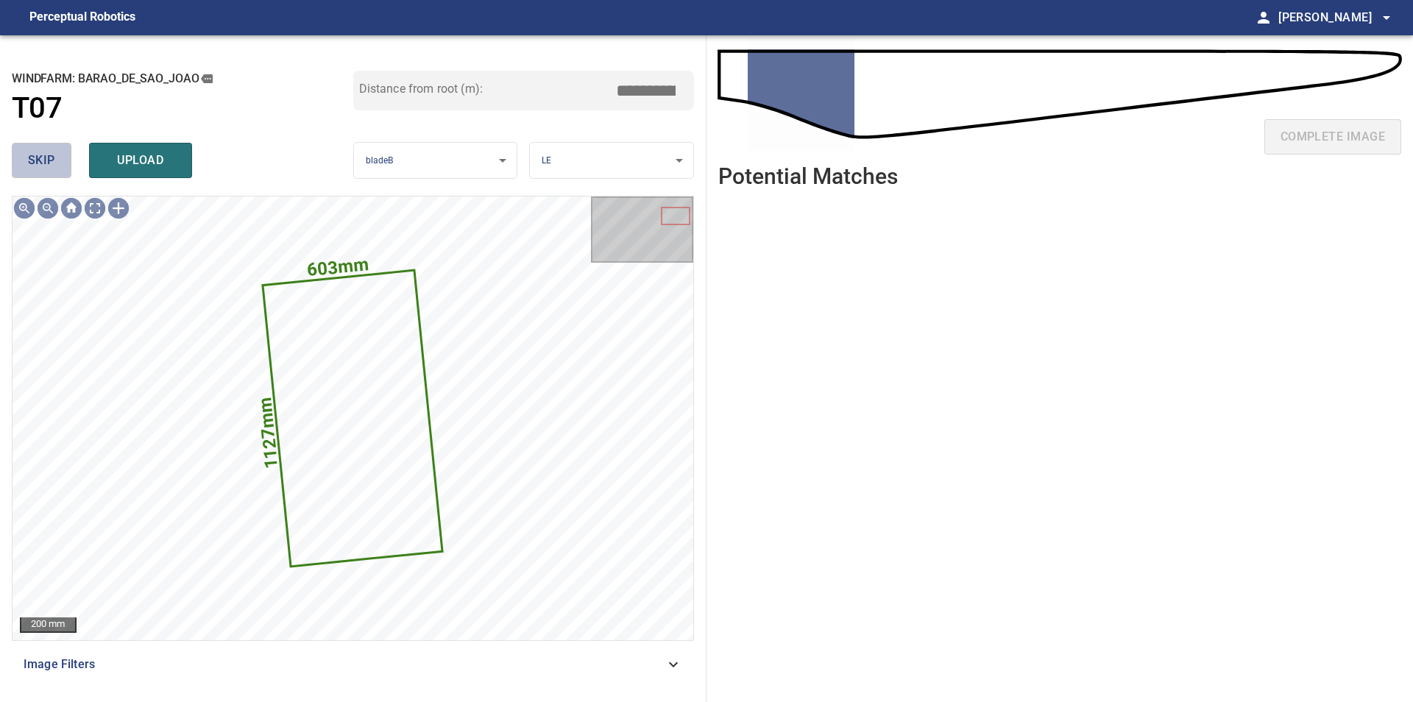
click at [45, 154] on span "skip" at bounding box center [41, 160] width 27 height 21
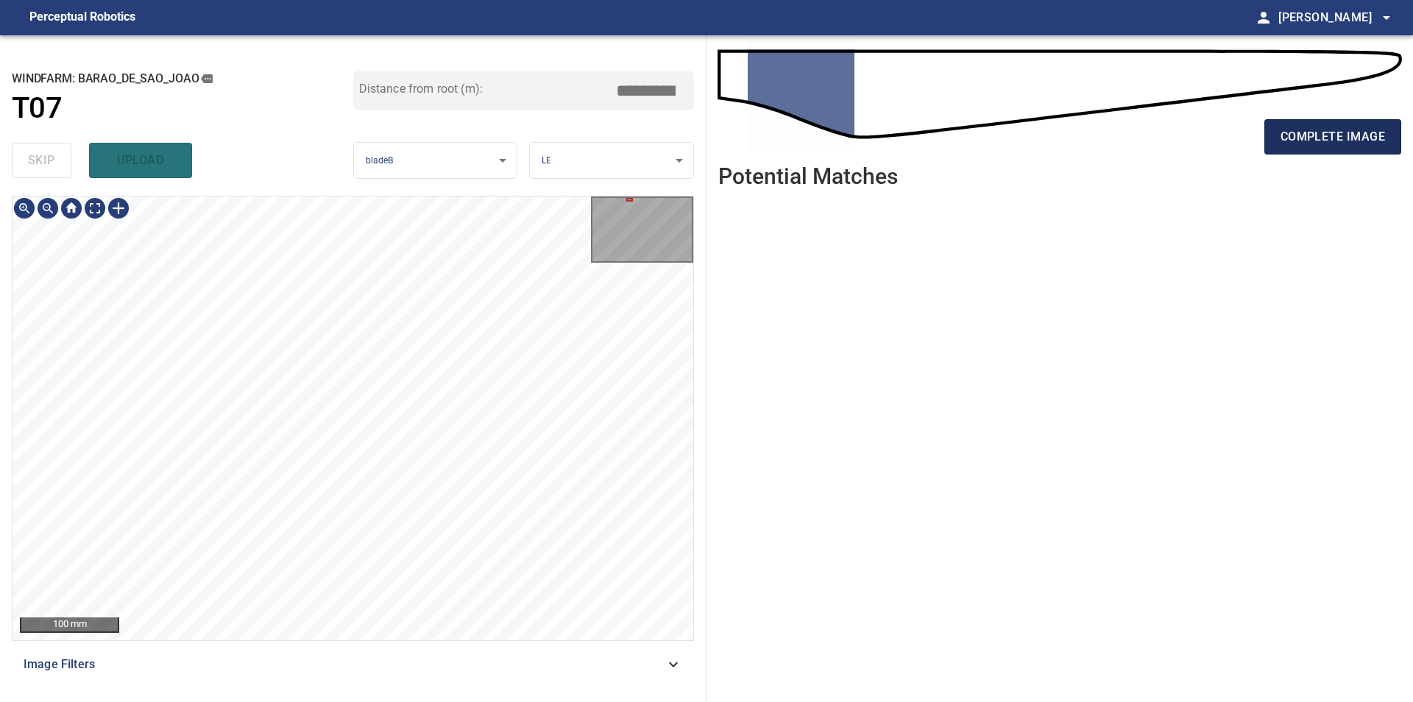
click at [1300, 149] on button "complete image" at bounding box center [1332, 136] width 137 height 35
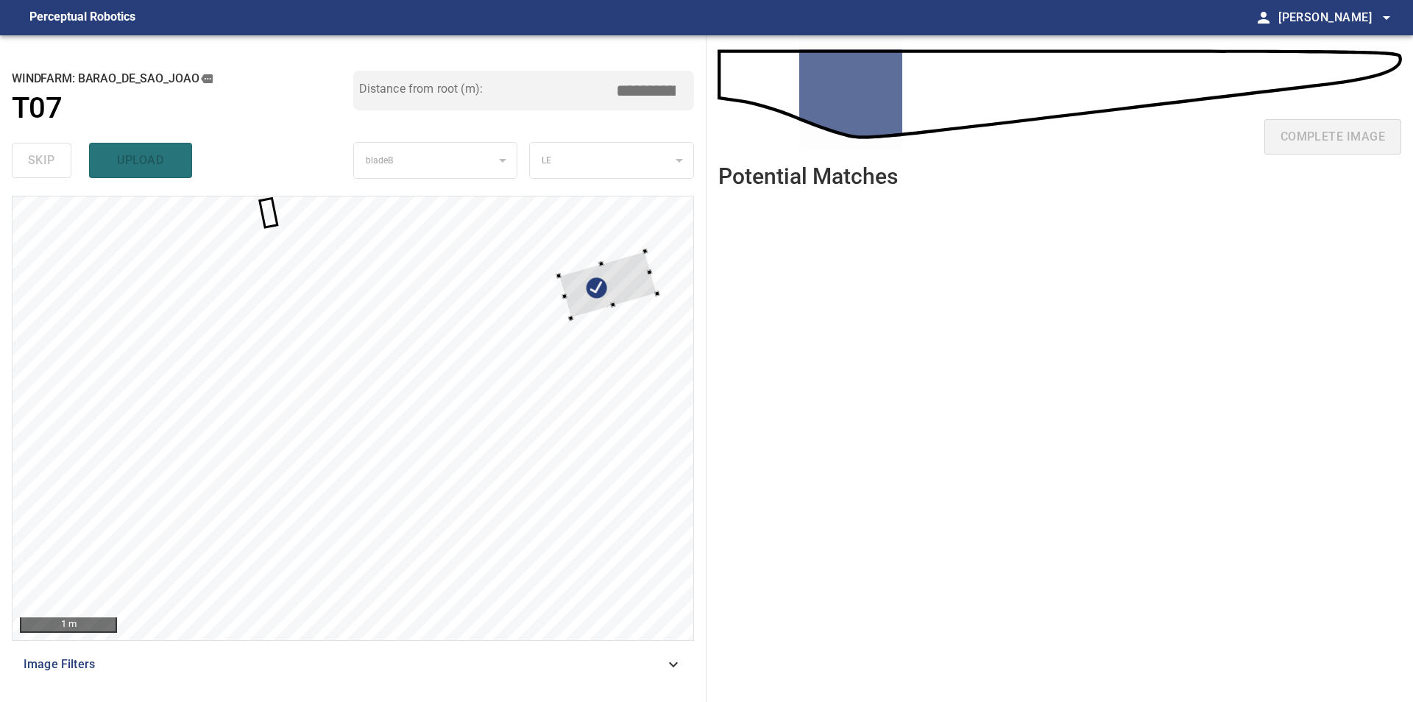
click at [659, 241] on div "1 m" at bounding box center [353, 418] width 681 height 444
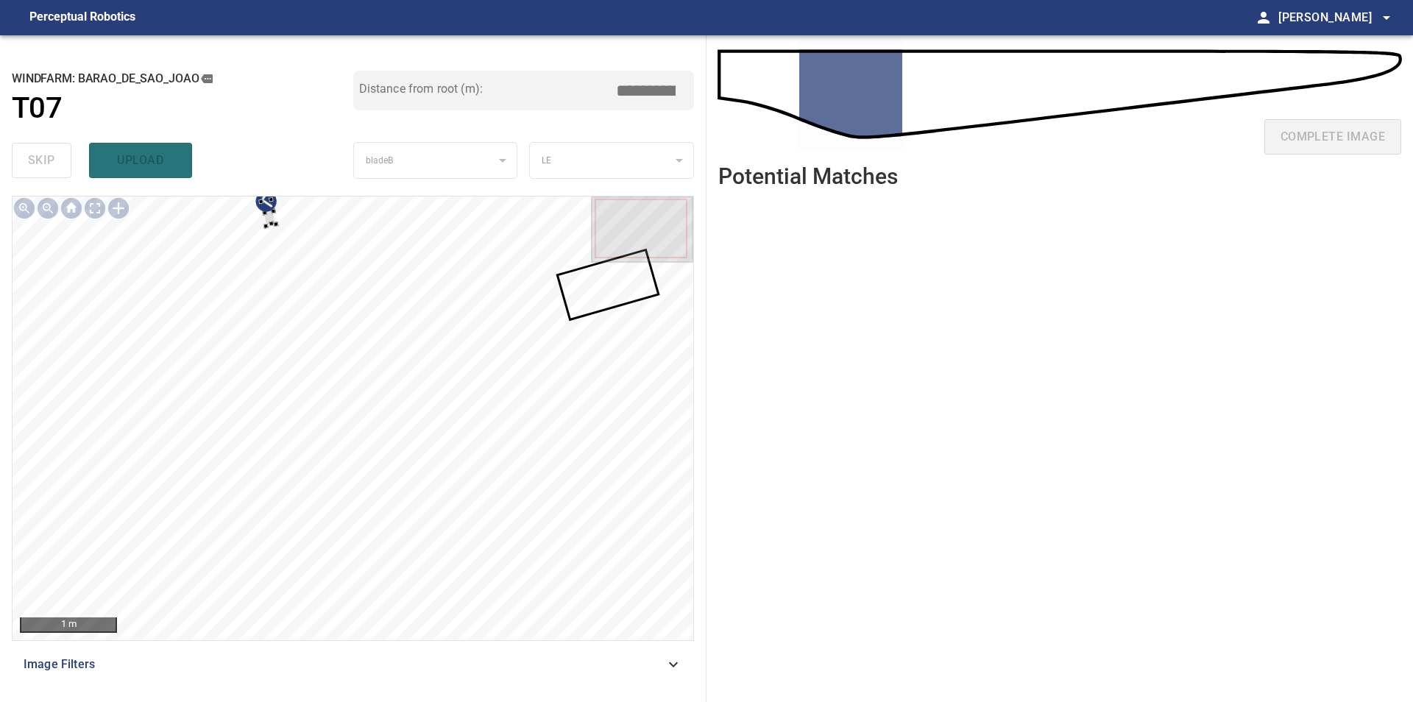
click at [345, 322] on div at bounding box center [353, 418] width 681 height 444
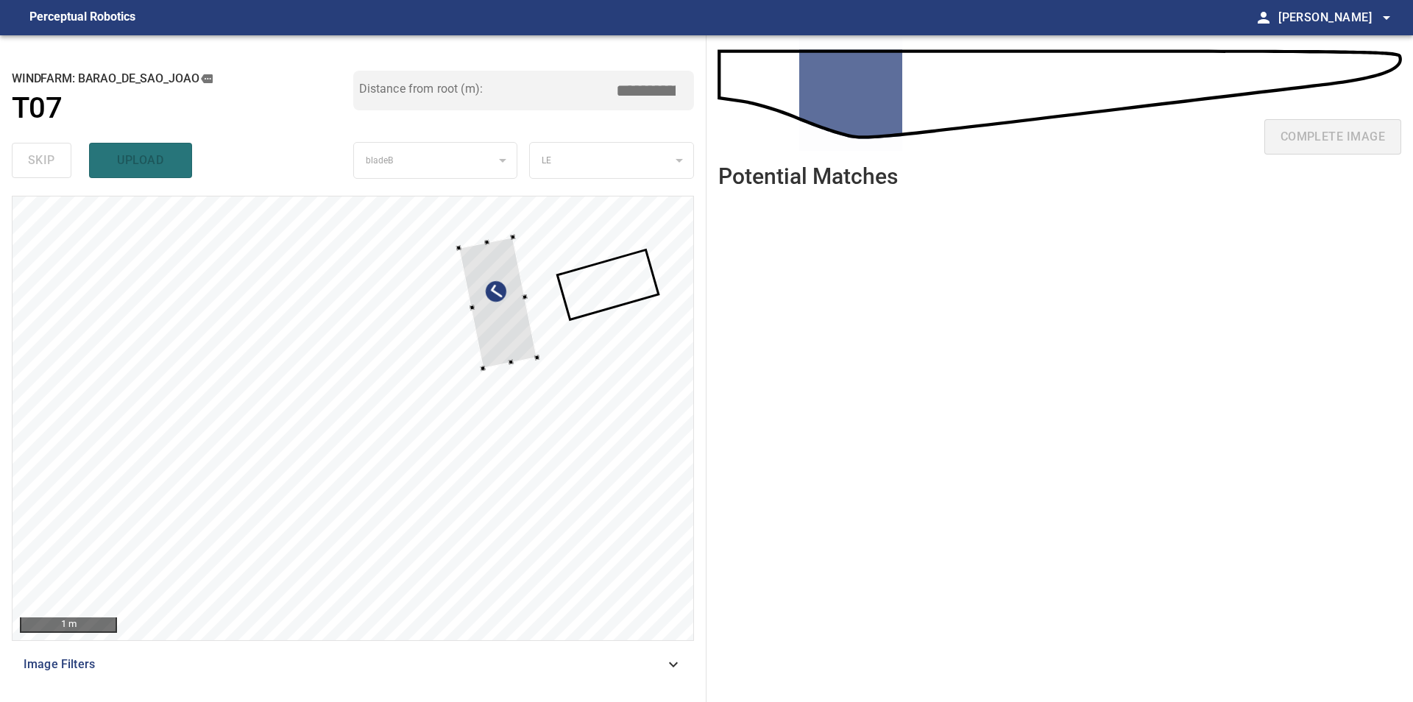
click at [522, 323] on div at bounding box center [497, 303] width 78 height 132
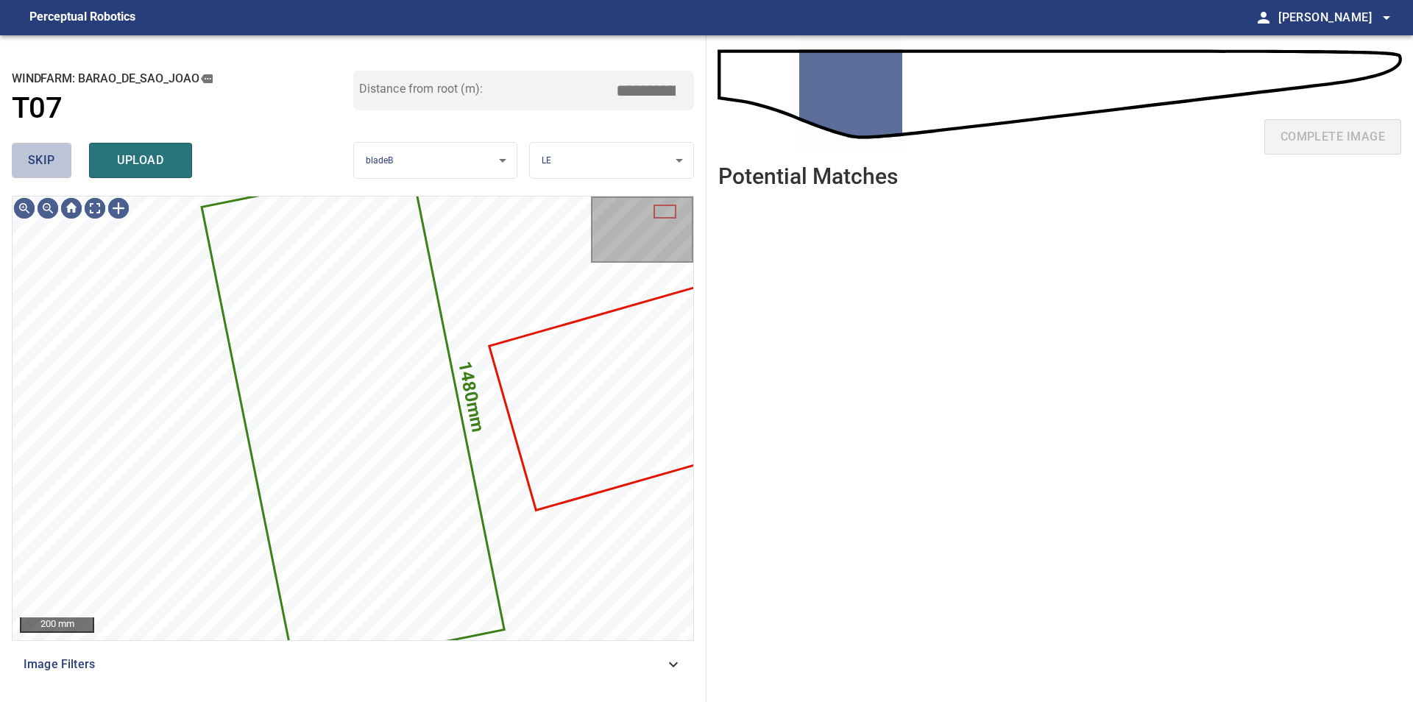
click at [40, 163] on span "skip" at bounding box center [41, 160] width 27 height 21
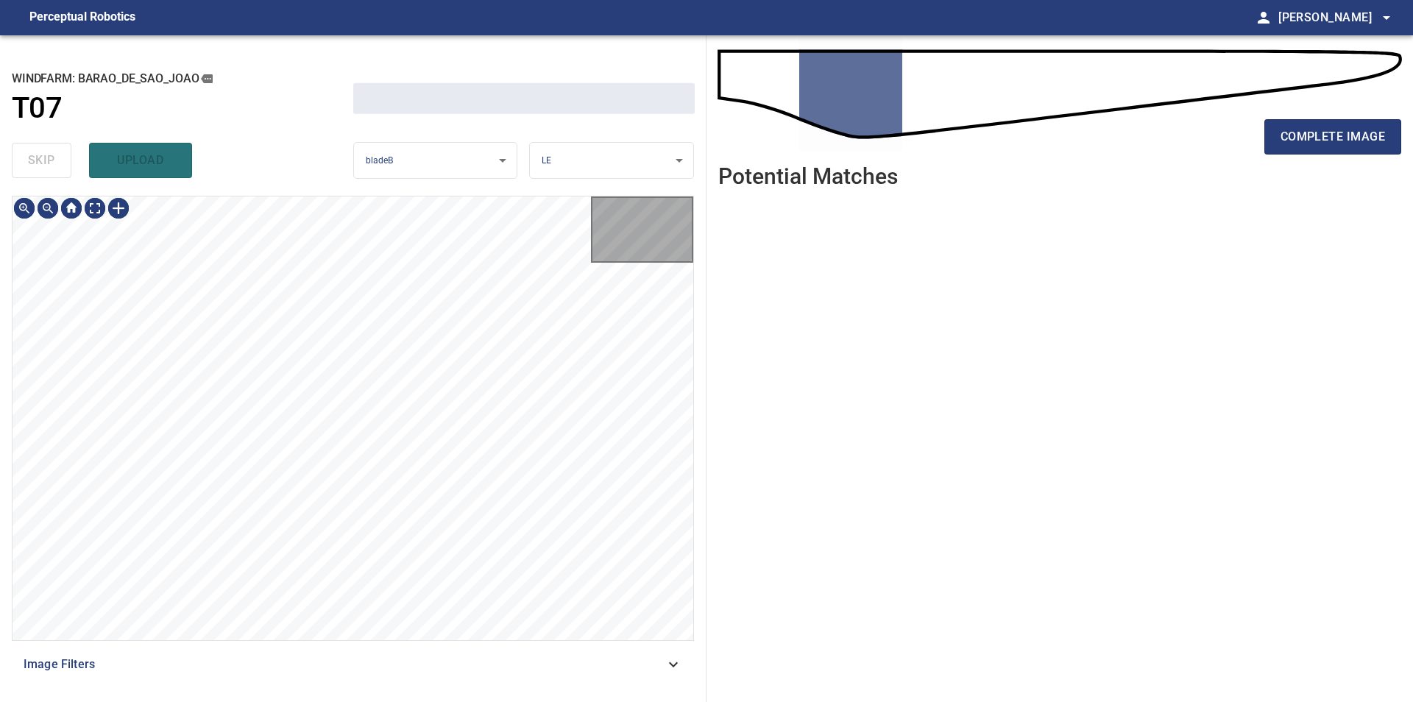
click at [40, 163] on div "skip upload" at bounding box center [182, 160] width 341 height 47
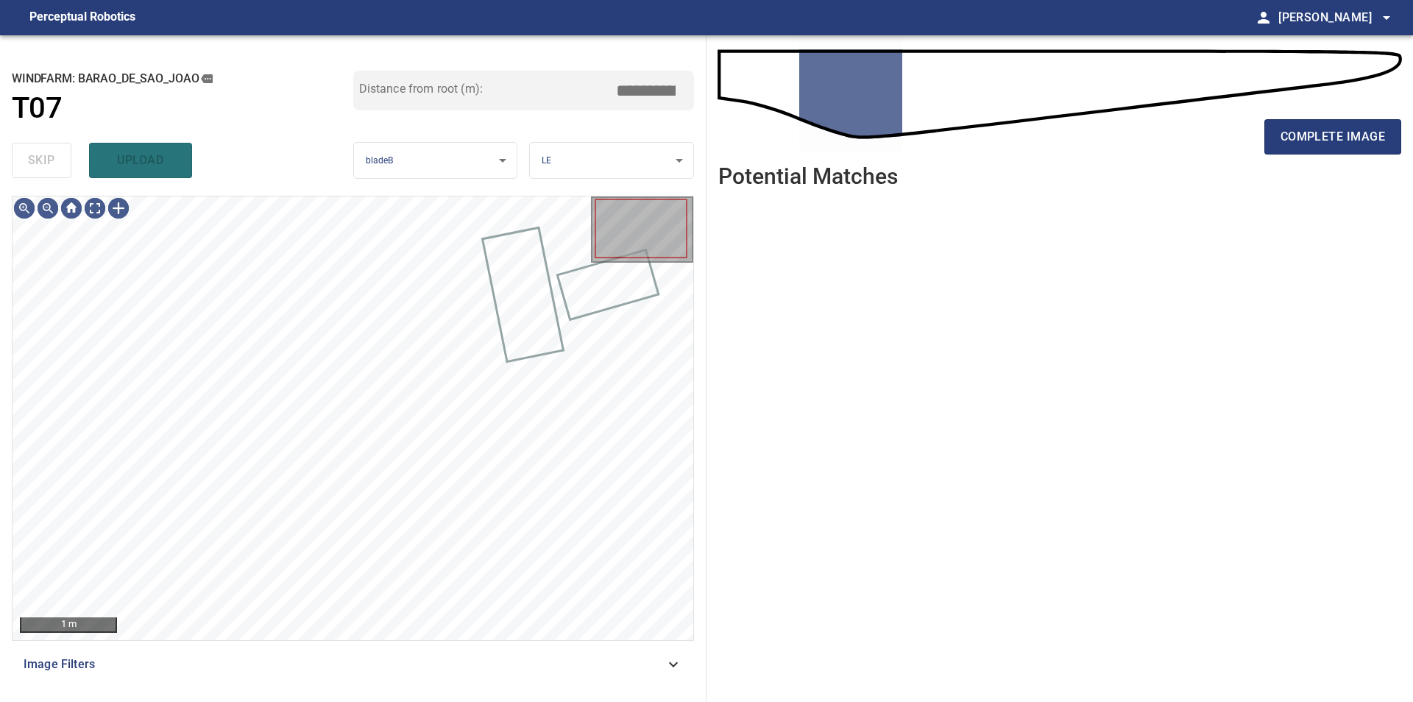
click at [40, 163] on div "skip upload" at bounding box center [182, 160] width 341 height 47
click at [1274, 140] on button "complete image" at bounding box center [1332, 136] width 137 height 35
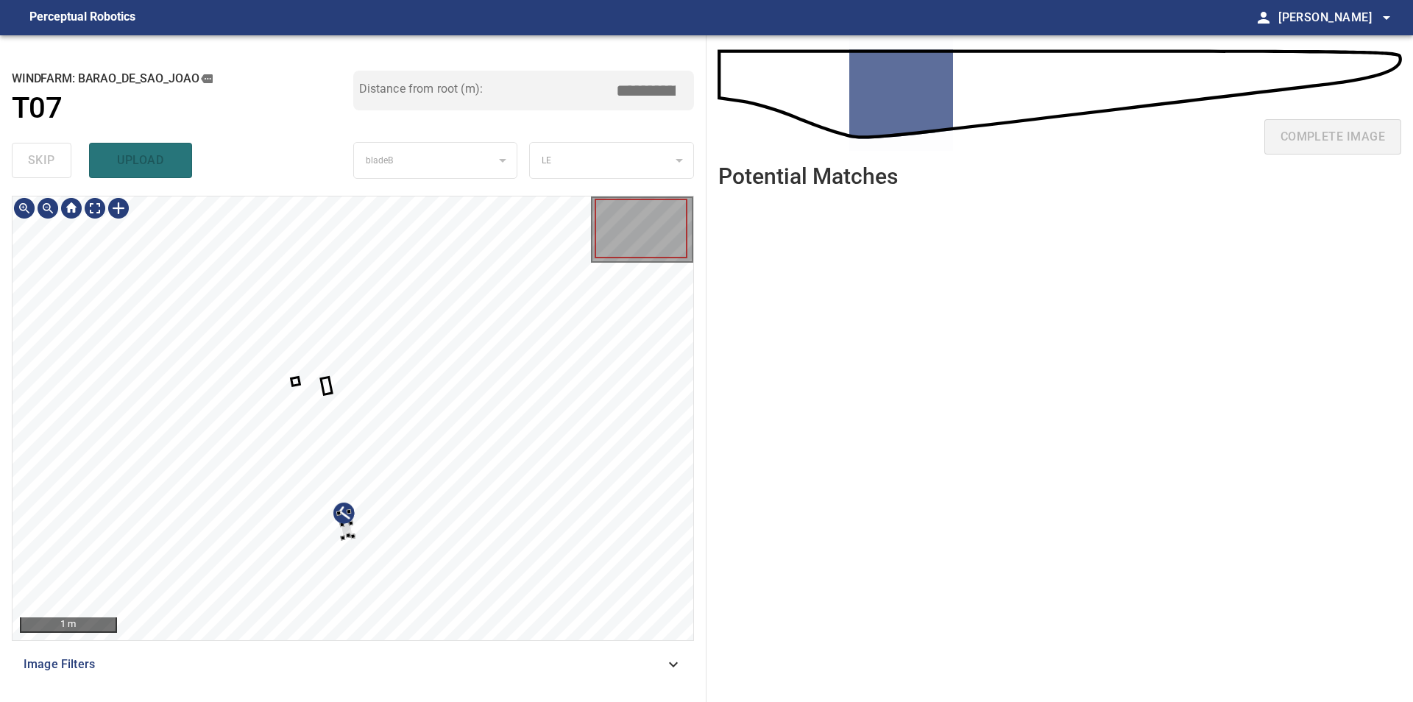
click at [508, 405] on div at bounding box center [353, 418] width 681 height 444
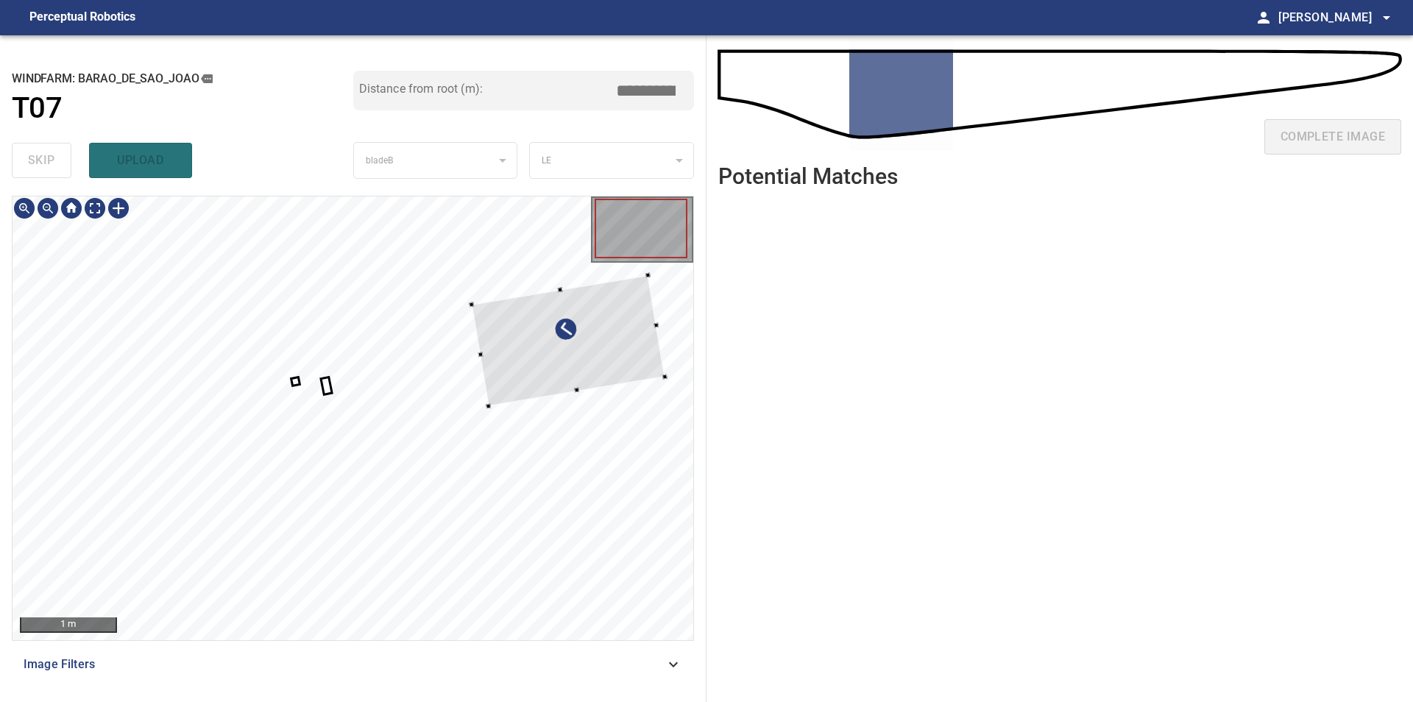
click at [631, 308] on div at bounding box center [568, 339] width 194 height 131
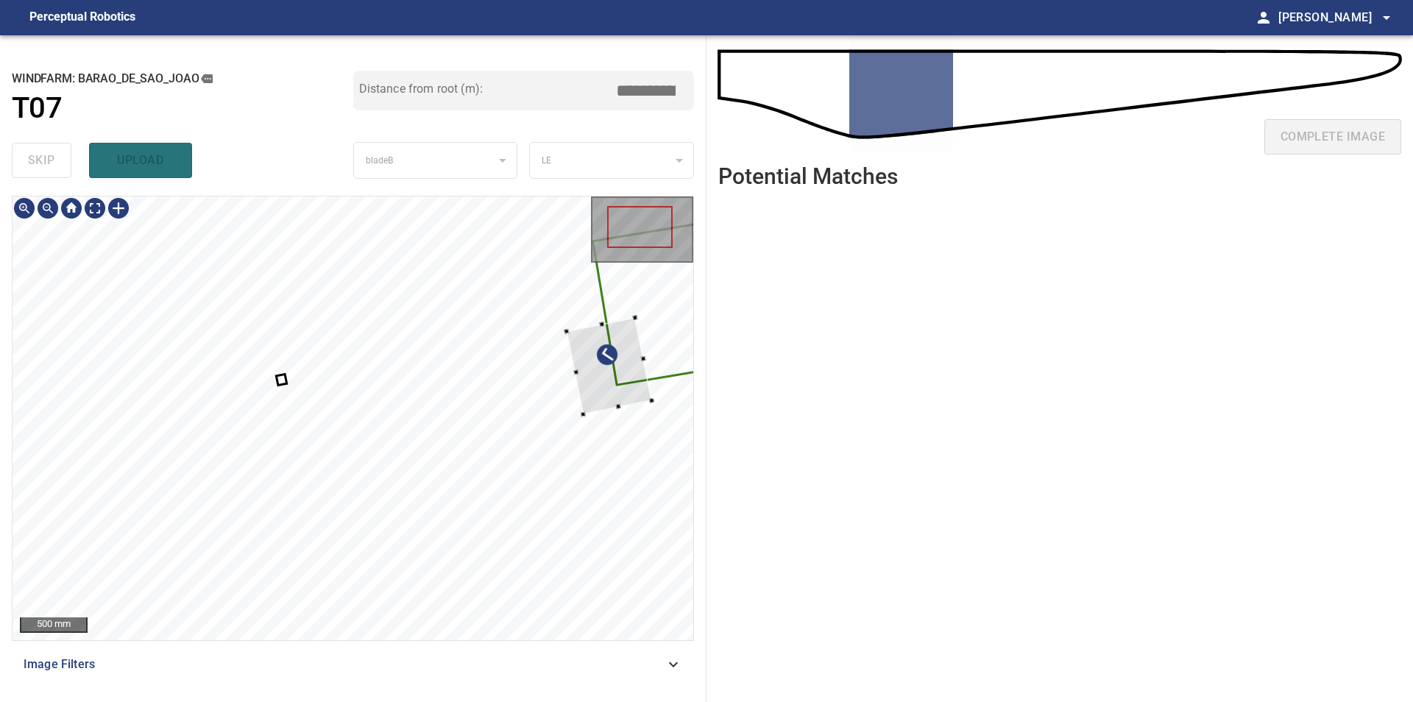
click at [667, 374] on div at bounding box center [353, 418] width 681 height 444
type input "****"
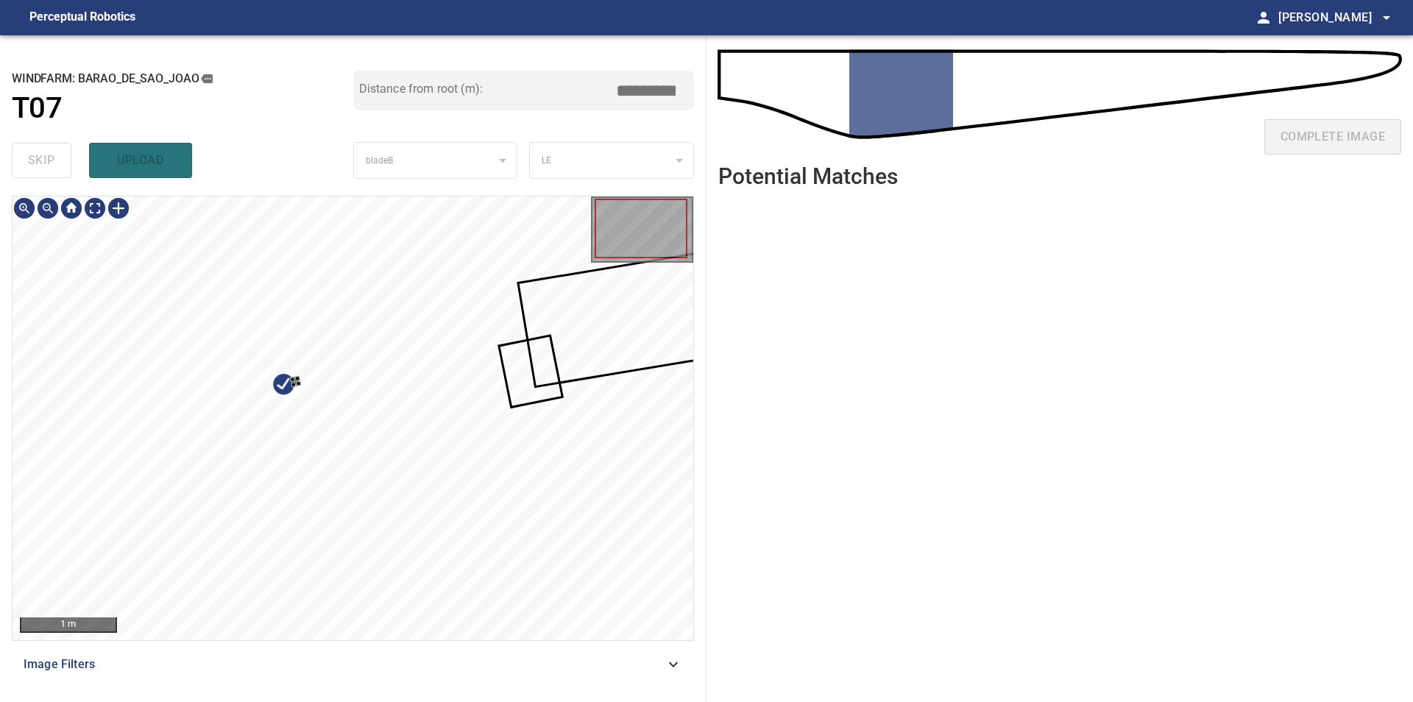
click at [350, 456] on div at bounding box center [353, 418] width 681 height 444
click at [579, 382] on div at bounding box center [353, 418] width 681 height 444
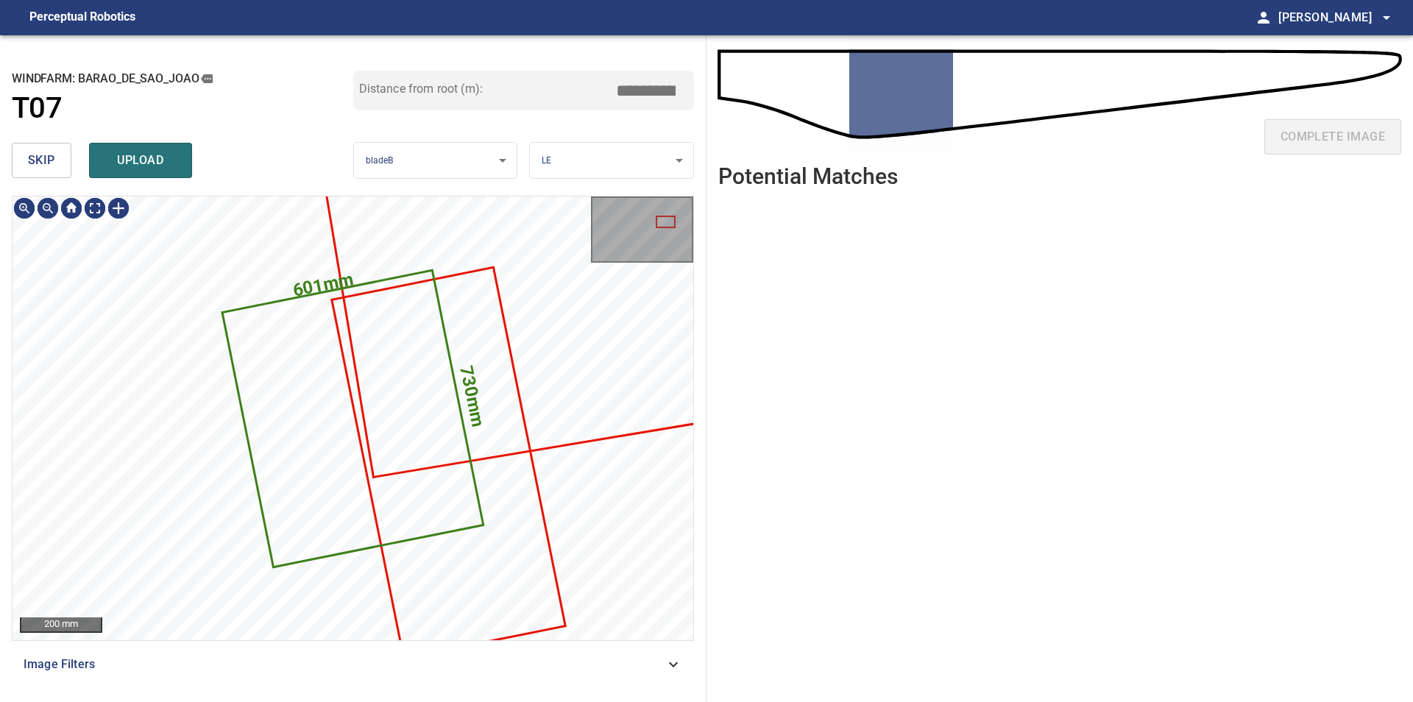
click at [45, 156] on span "skip" at bounding box center [41, 160] width 27 height 21
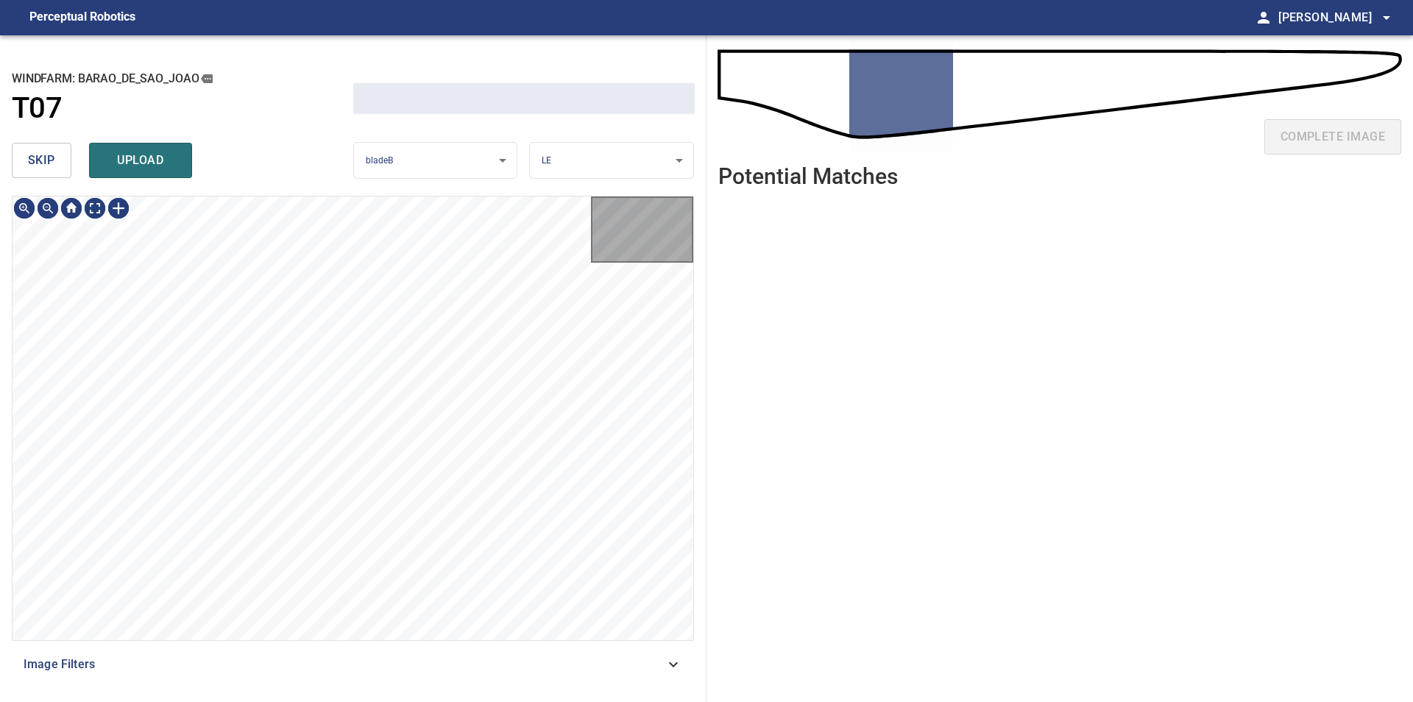
click at [45, 156] on span "skip" at bounding box center [41, 160] width 27 height 21
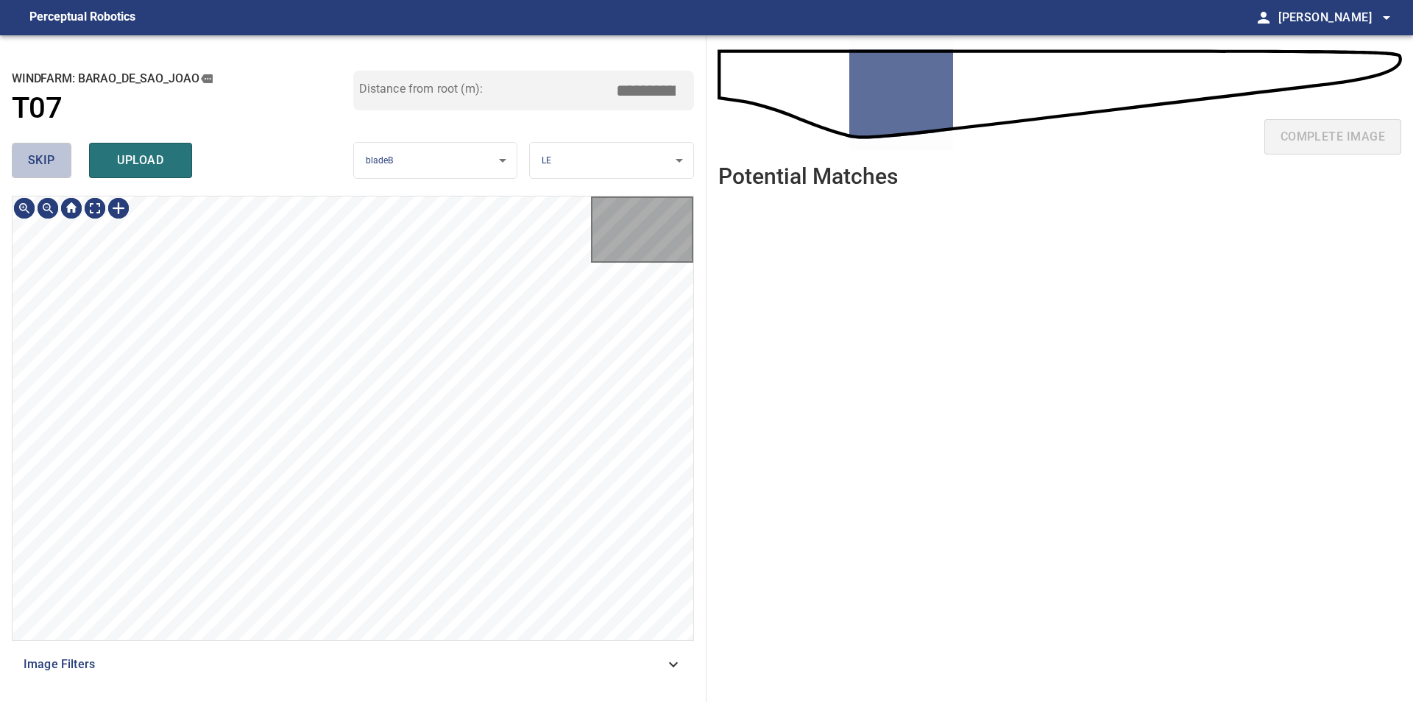
click at [45, 156] on span "skip" at bounding box center [41, 160] width 27 height 21
click at [45, 156] on div "skip upload" at bounding box center [182, 160] width 341 height 47
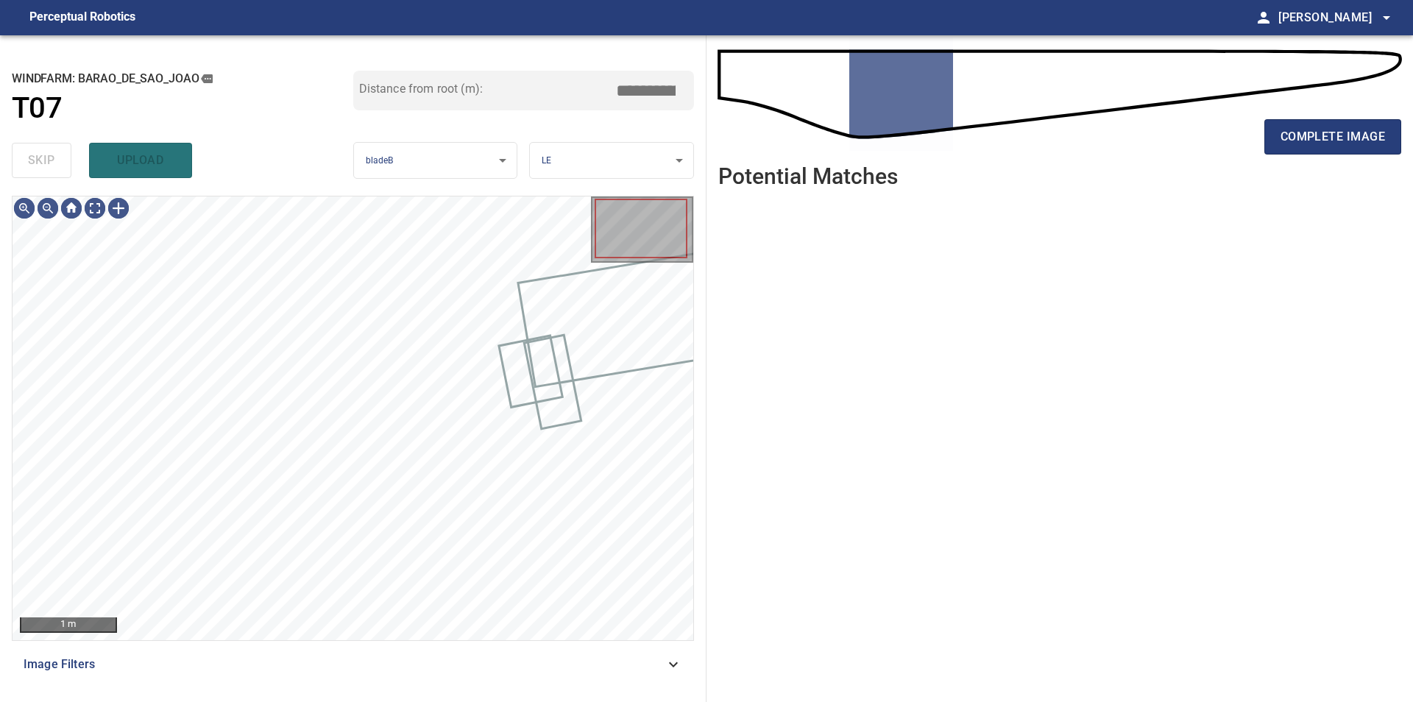
type input "*****"
click at [1325, 121] on button "complete image" at bounding box center [1332, 136] width 137 height 35
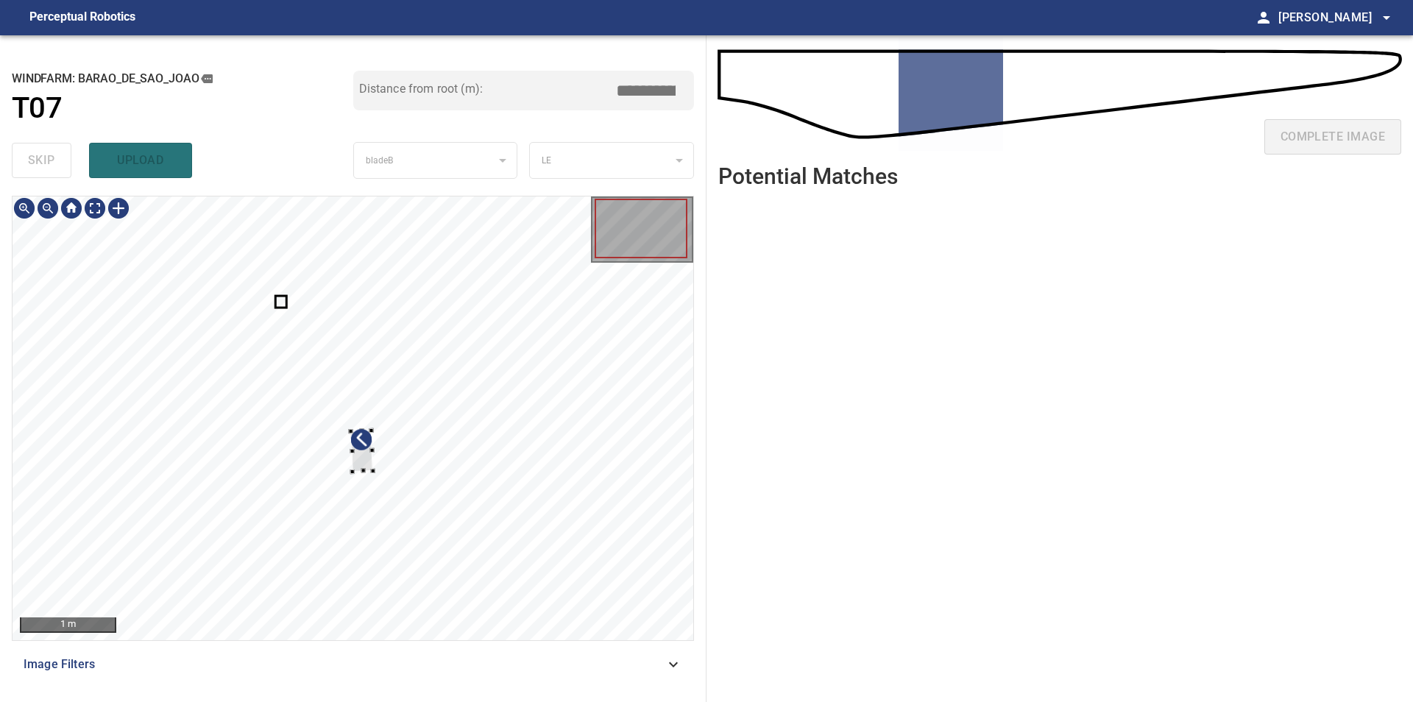
click at [550, 341] on div at bounding box center [353, 418] width 681 height 444
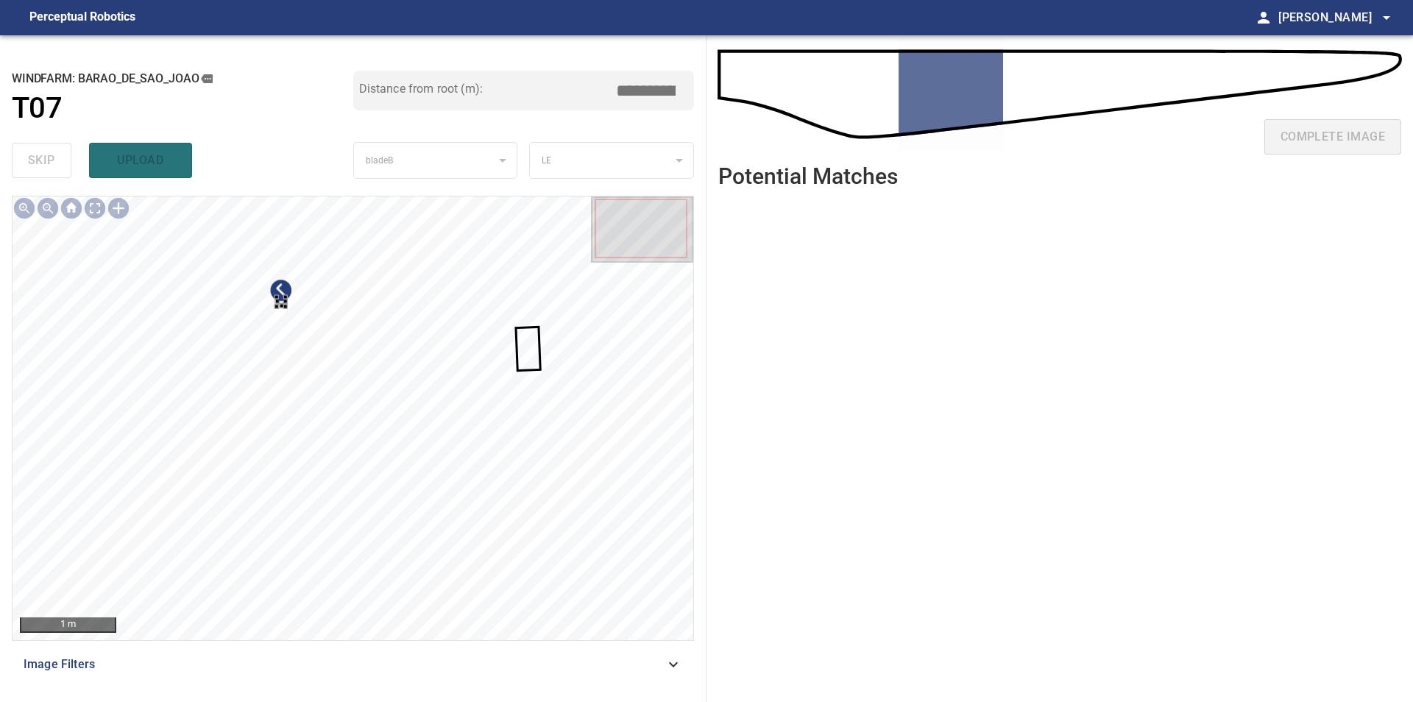
click at [358, 374] on div at bounding box center [353, 418] width 681 height 444
click at [357, 360] on div at bounding box center [353, 418] width 681 height 444
click at [344, 347] on div at bounding box center [353, 418] width 681 height 444
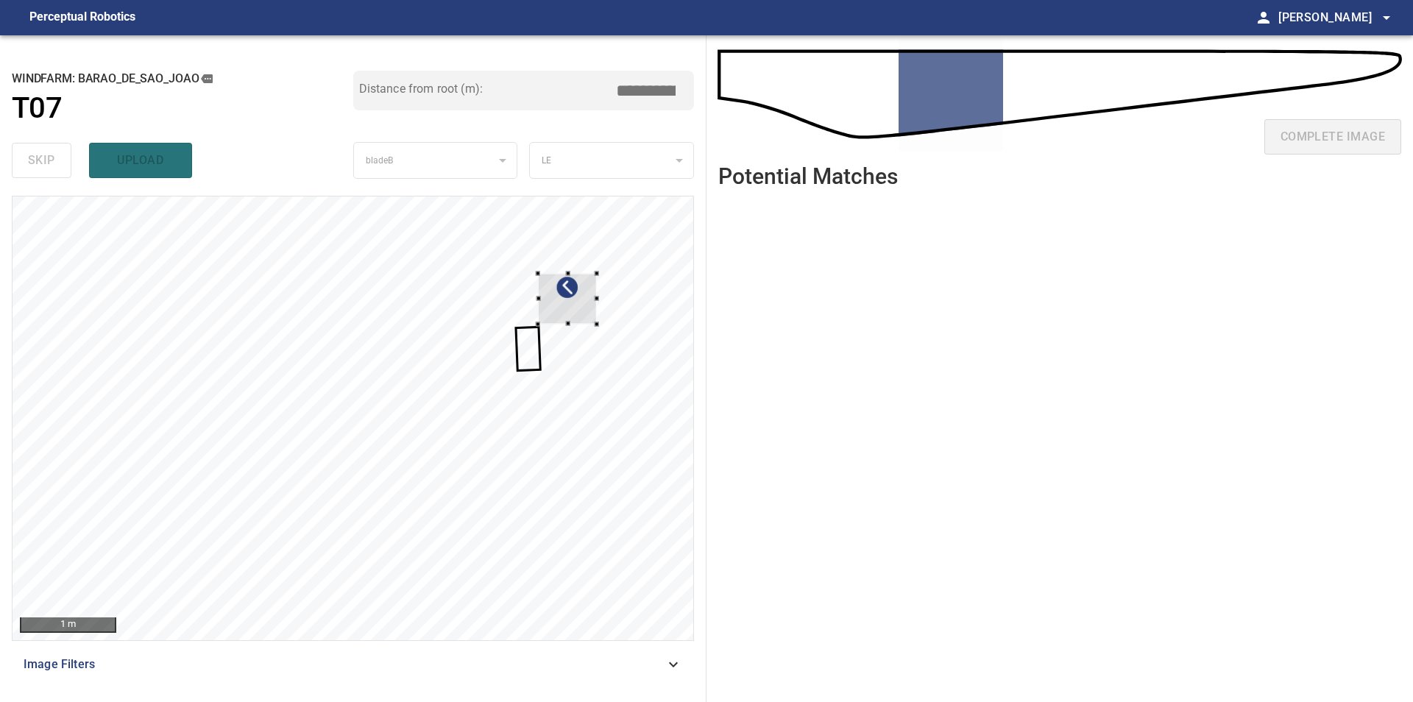
click at [597, 313] on div at bounding box center [353, 418] width 681 height 444
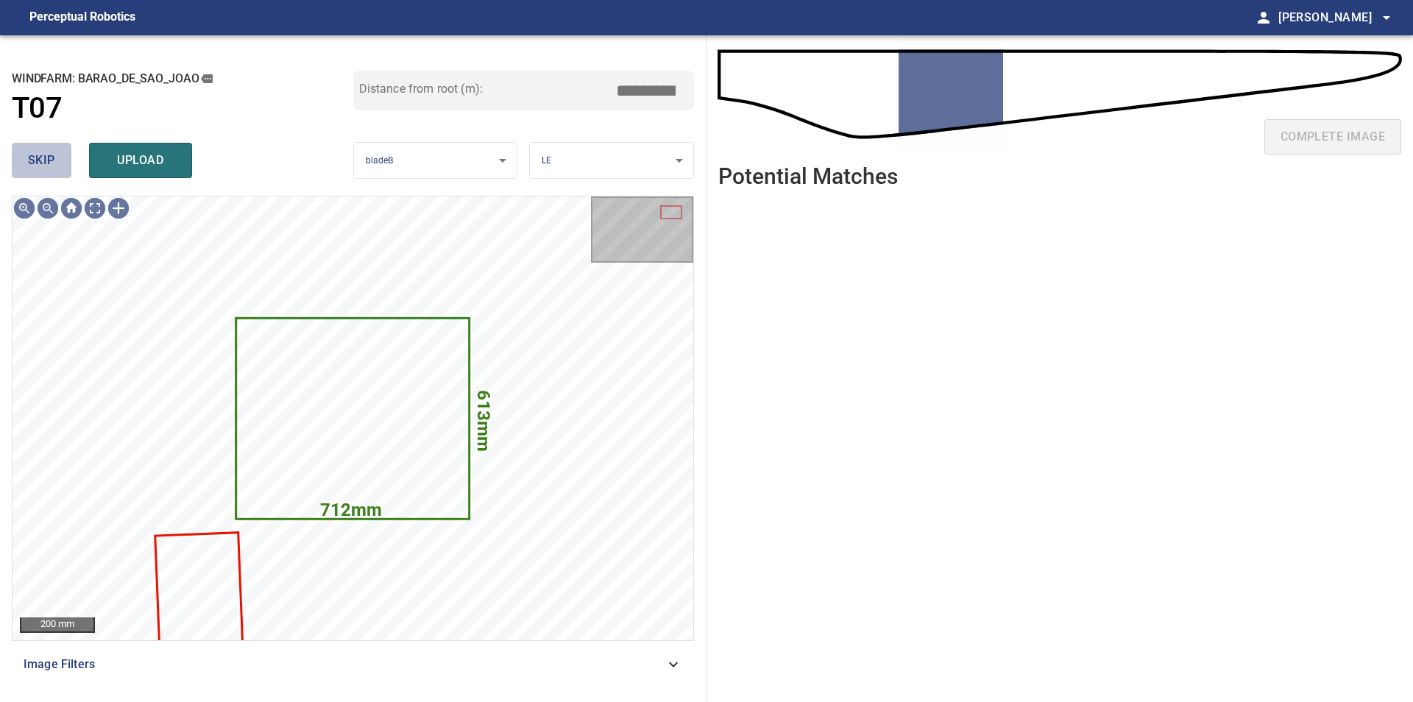
click at [49, 157] on span "skip" at bounding box center [41, 160] width 27 height 21
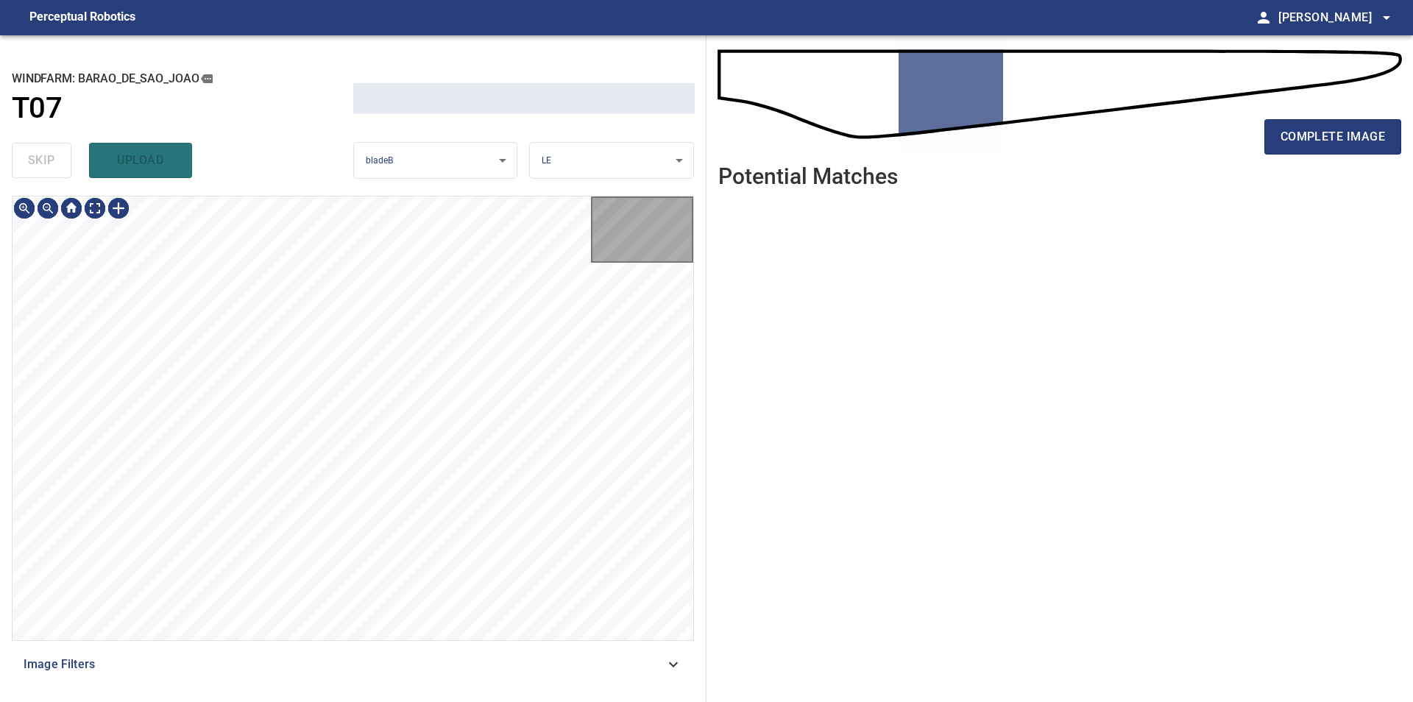
click at [49, 157] on div "skip upload" at bounding box center [182, 160] width 341 height 47
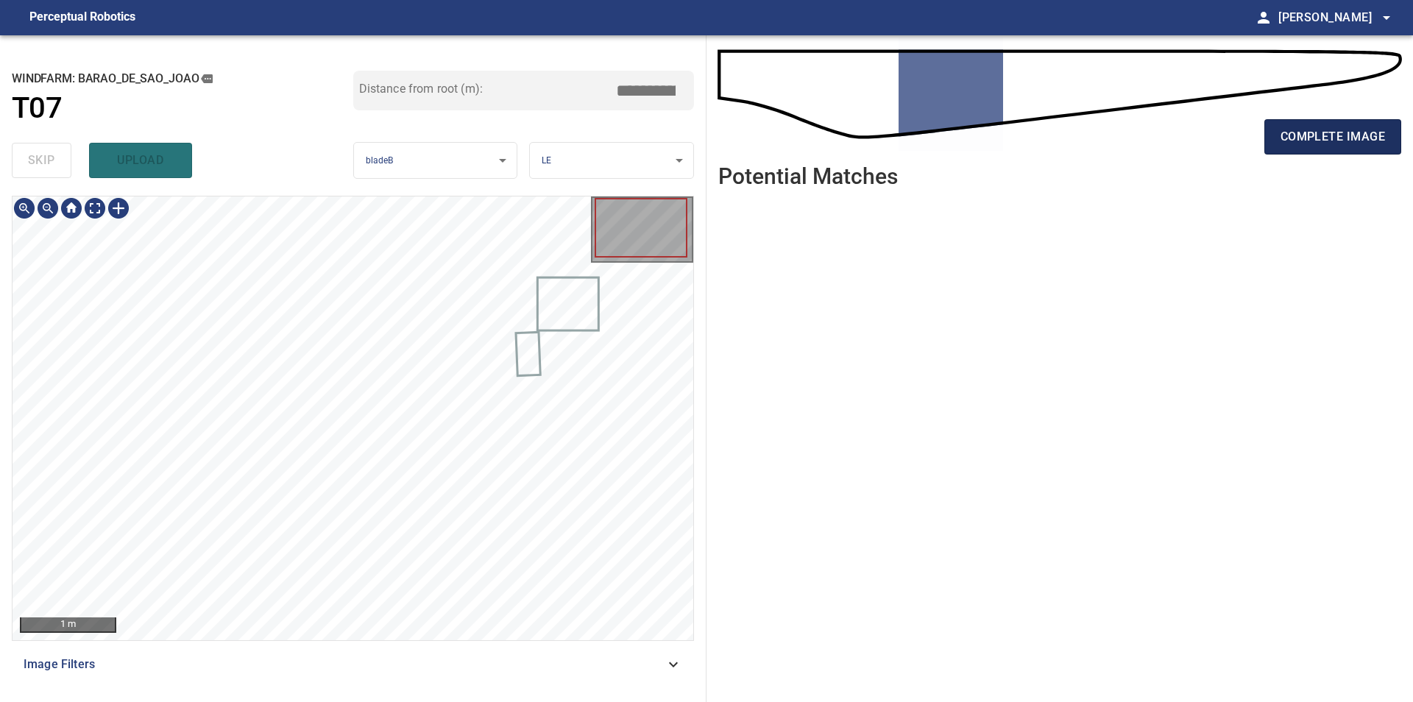
click at [1294, 143] on span "complete image" at bounding box center [1332, 137] width 104 height 21
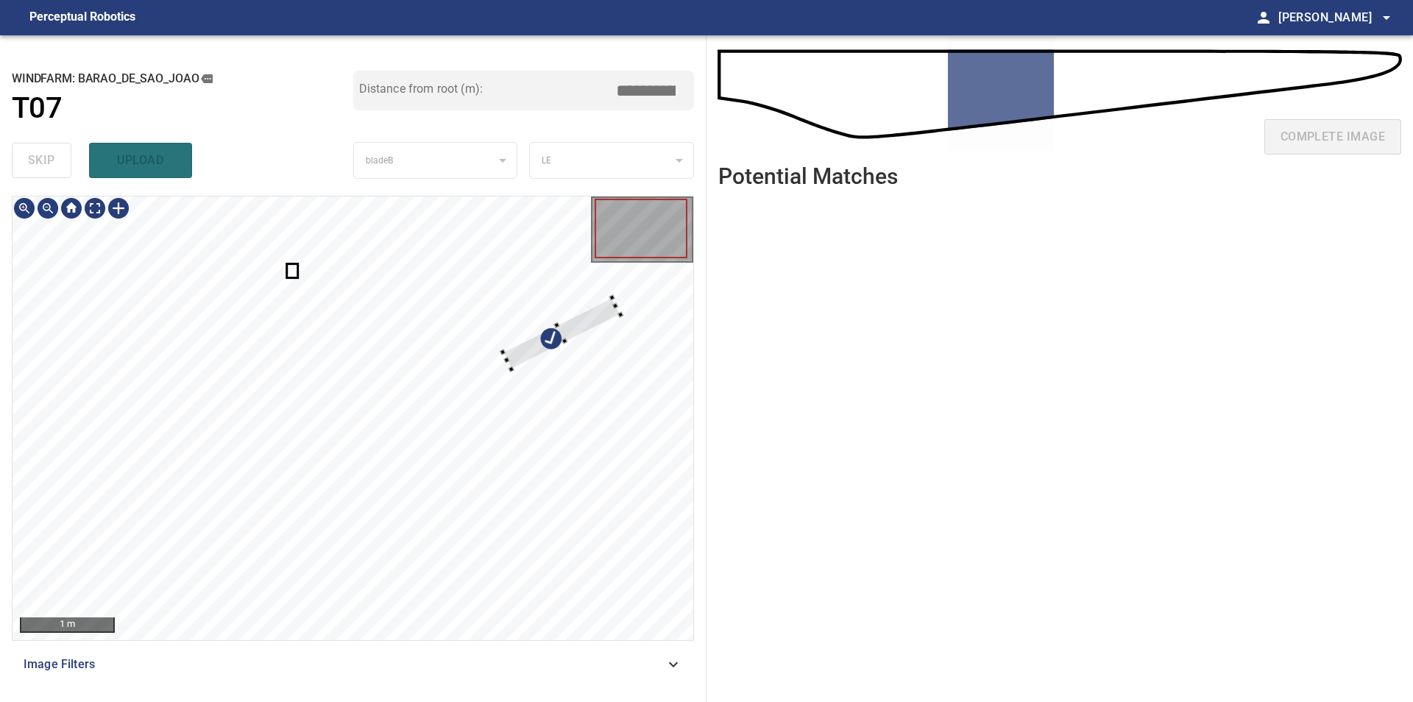
click at [649, 295] on div at bounding box center [353, 418] width 681 height 444
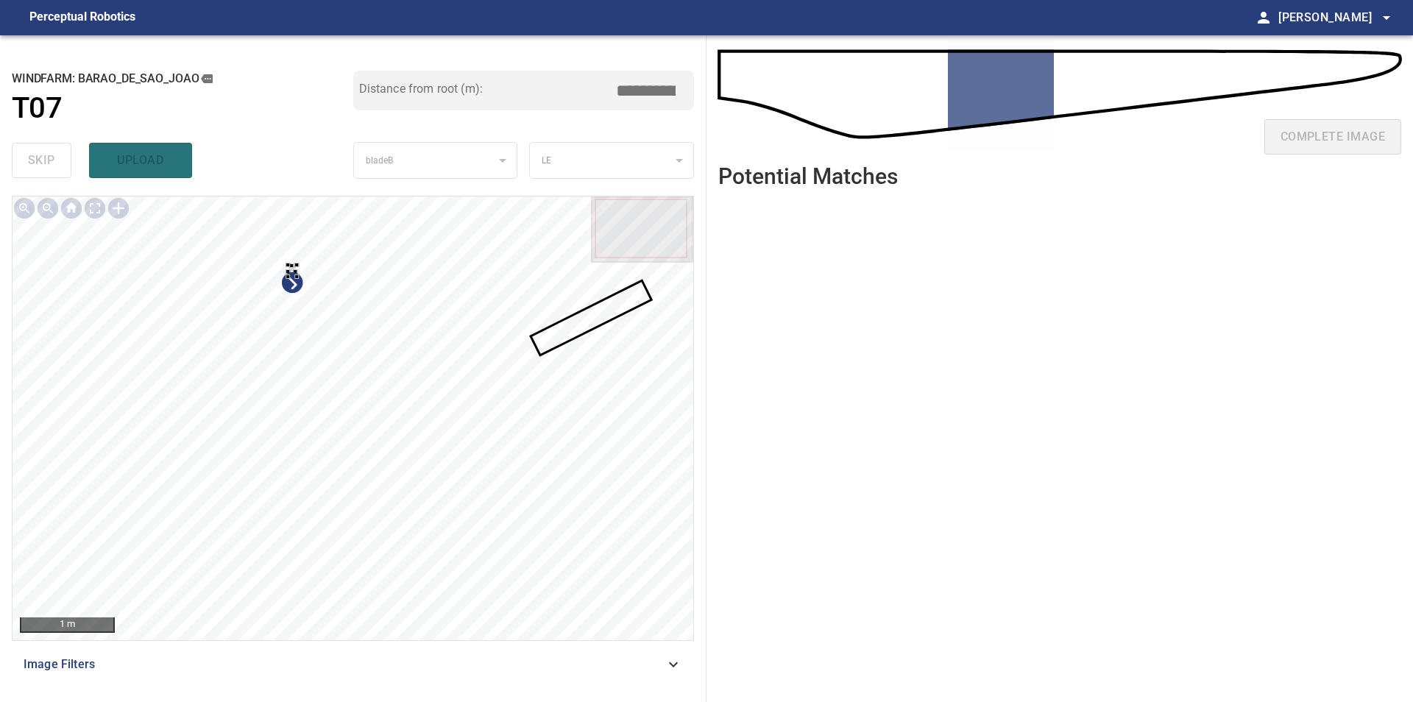
click at [349, 364] on div at bounding box center [353, 418] width 681 height 444
click at [330, 223] on div at bounding box center [353, 418] width 681 height 444
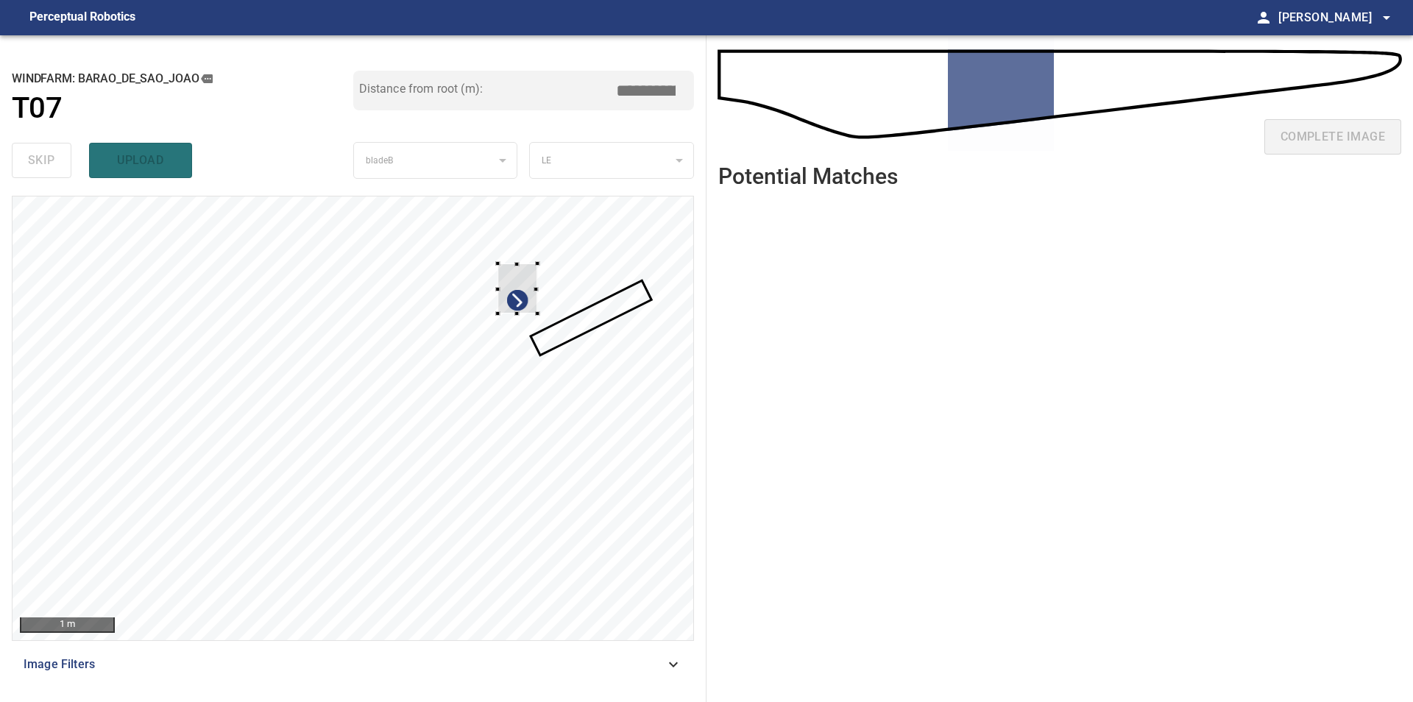
click at [581, 283] on div at bounding box center [353, 418] width 681 height 444
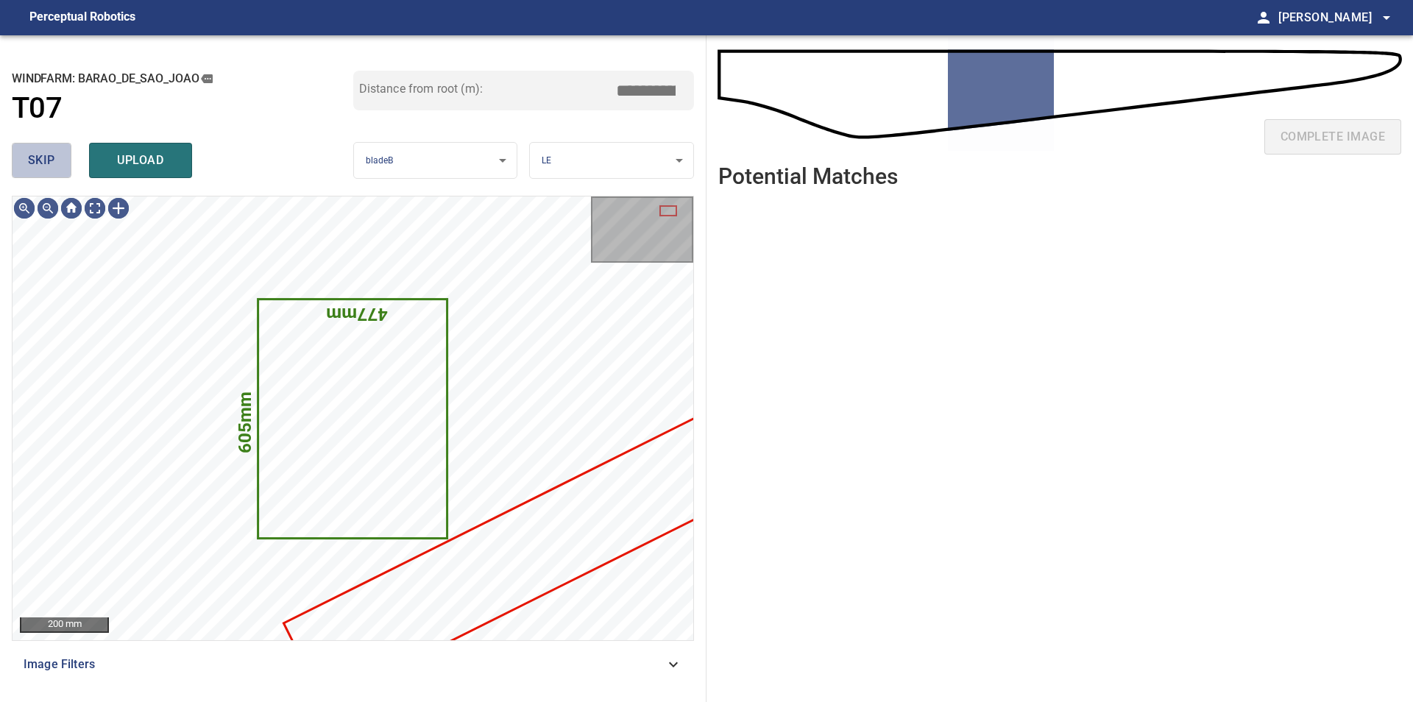
click at [27, 163] on button "skip" at bounding box center [42, 160] width 60 height 35
click at [29, 163] on span "skip" at bounding box center [41, 160] width 27 height 21
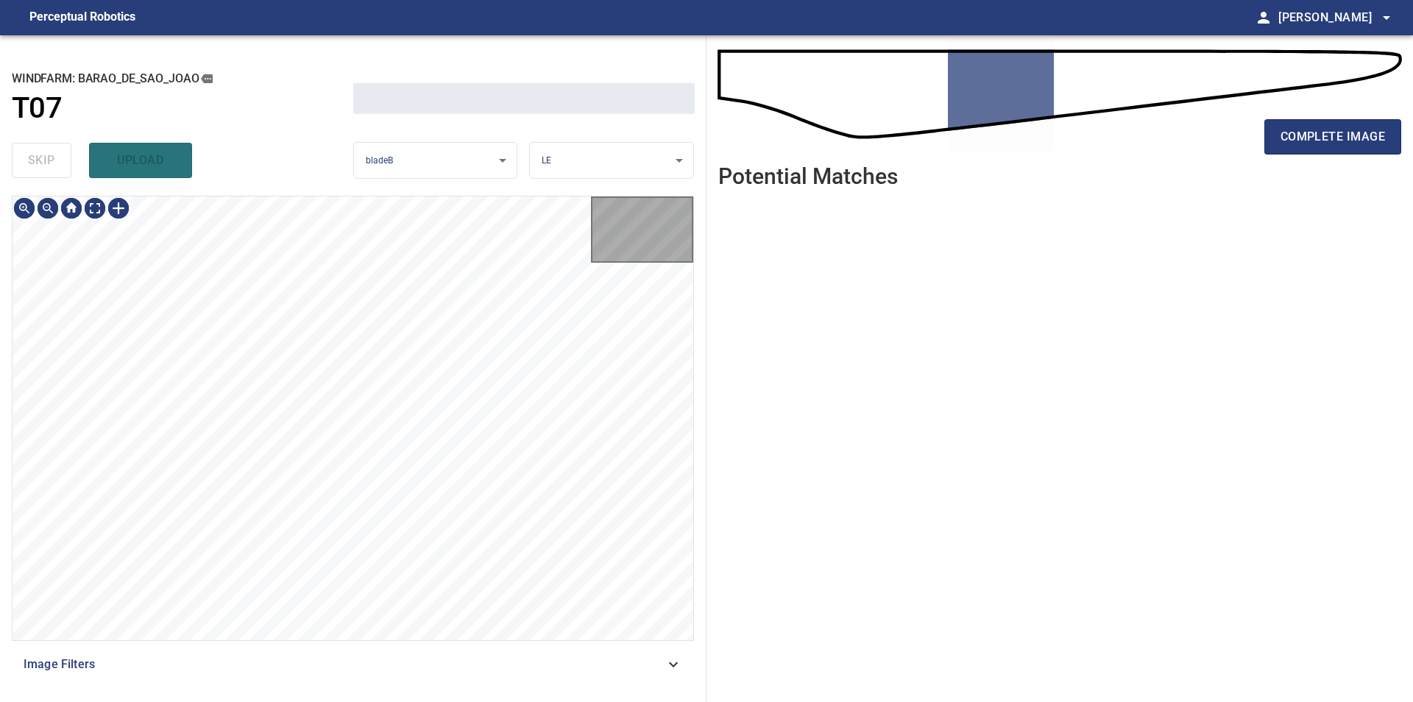
click at [29, 163] on div "skip upload" at bounding box center [182, 160] width 341 height 47
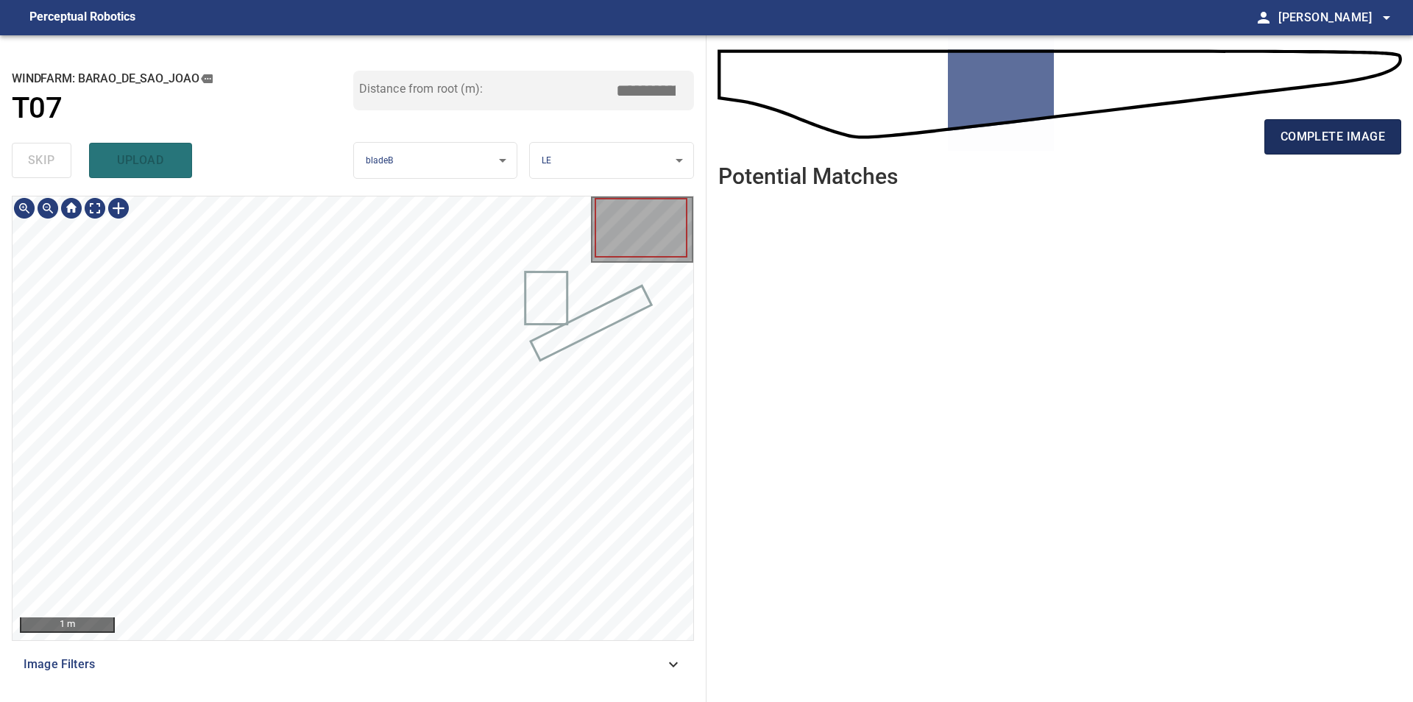
drag, startPoint x: 1308, startPoint y: 139, endPoint x: 1300, endPoint y: 143, distance: 8.9
click at [1307, 141] on span "complete image" at bounding box center [1332, 137] width 104 height 21
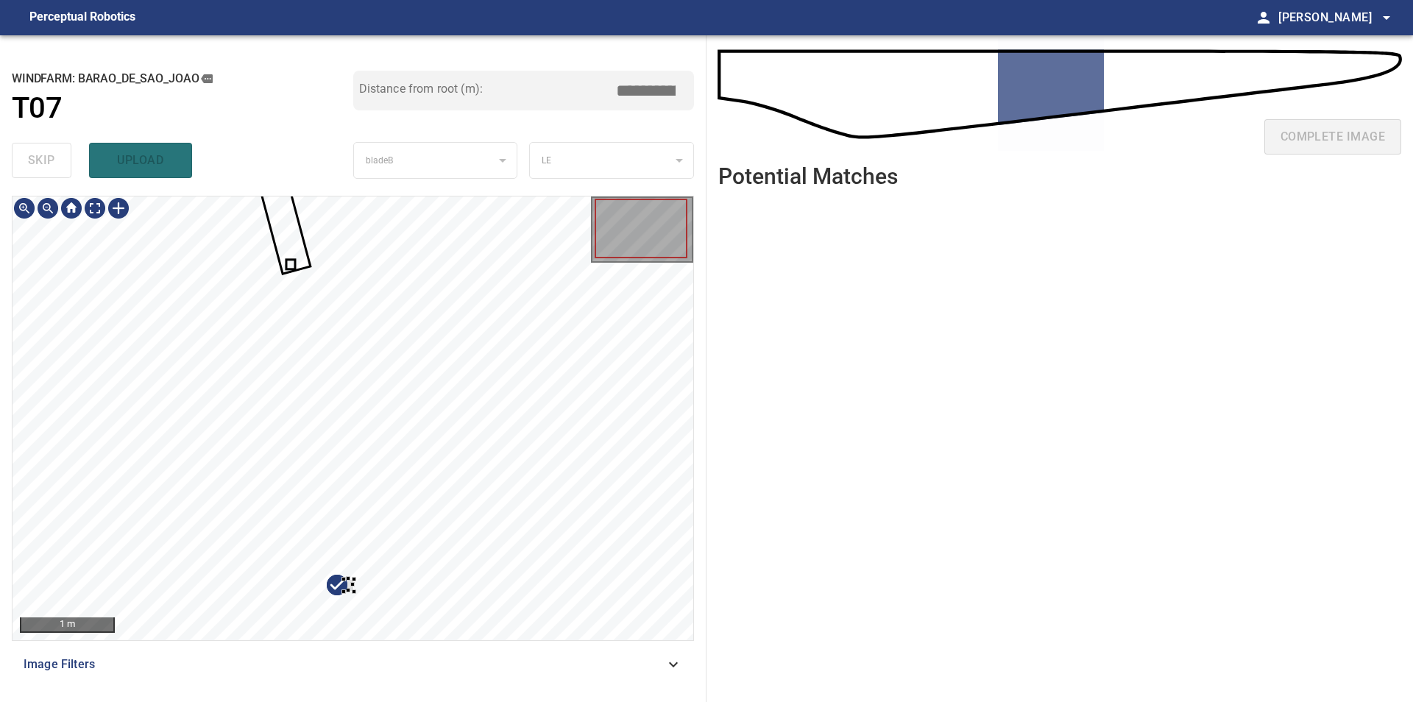
click at [416, 491] on div at bounding box center [353, 418] width 681 height 444
click at [683, 310] on div at bounding box center [353, 418] width 681 height 444
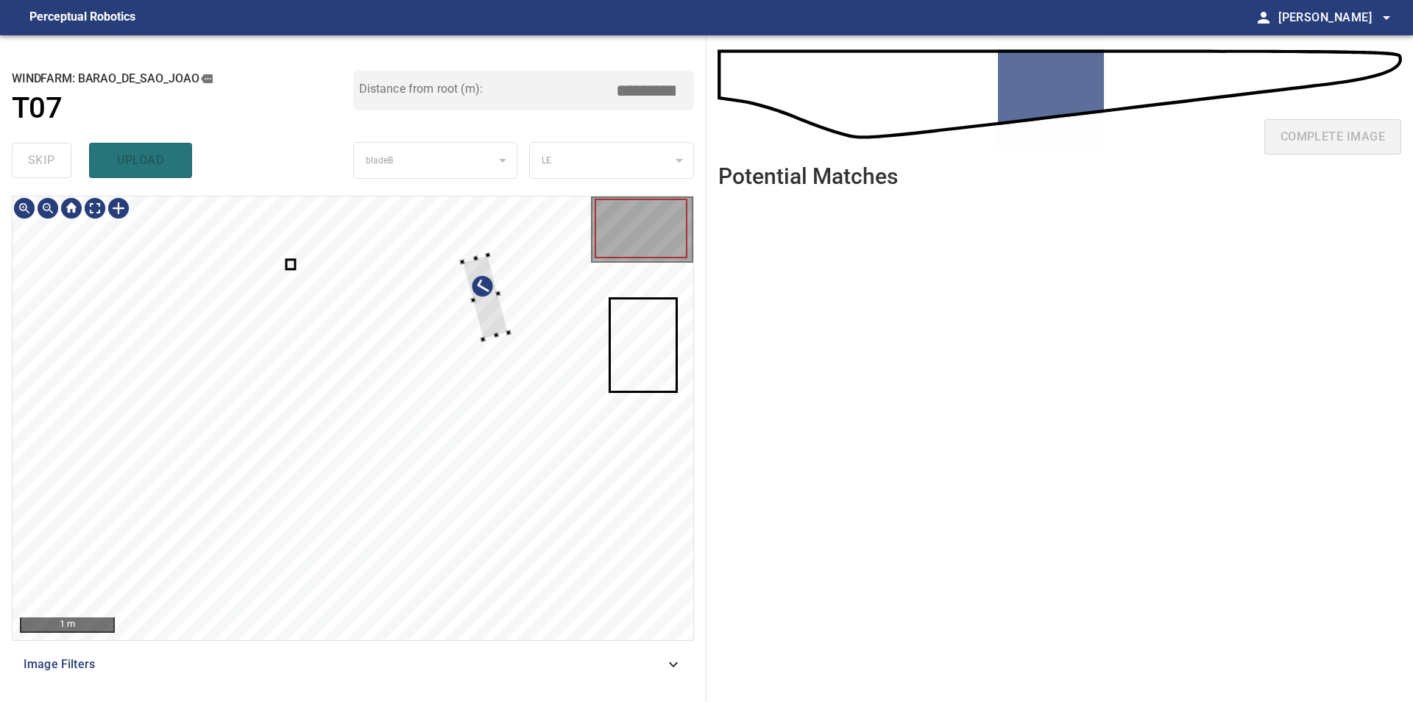
click at [505, 302] on div at bounding box center [353, 418] width 681 height 444
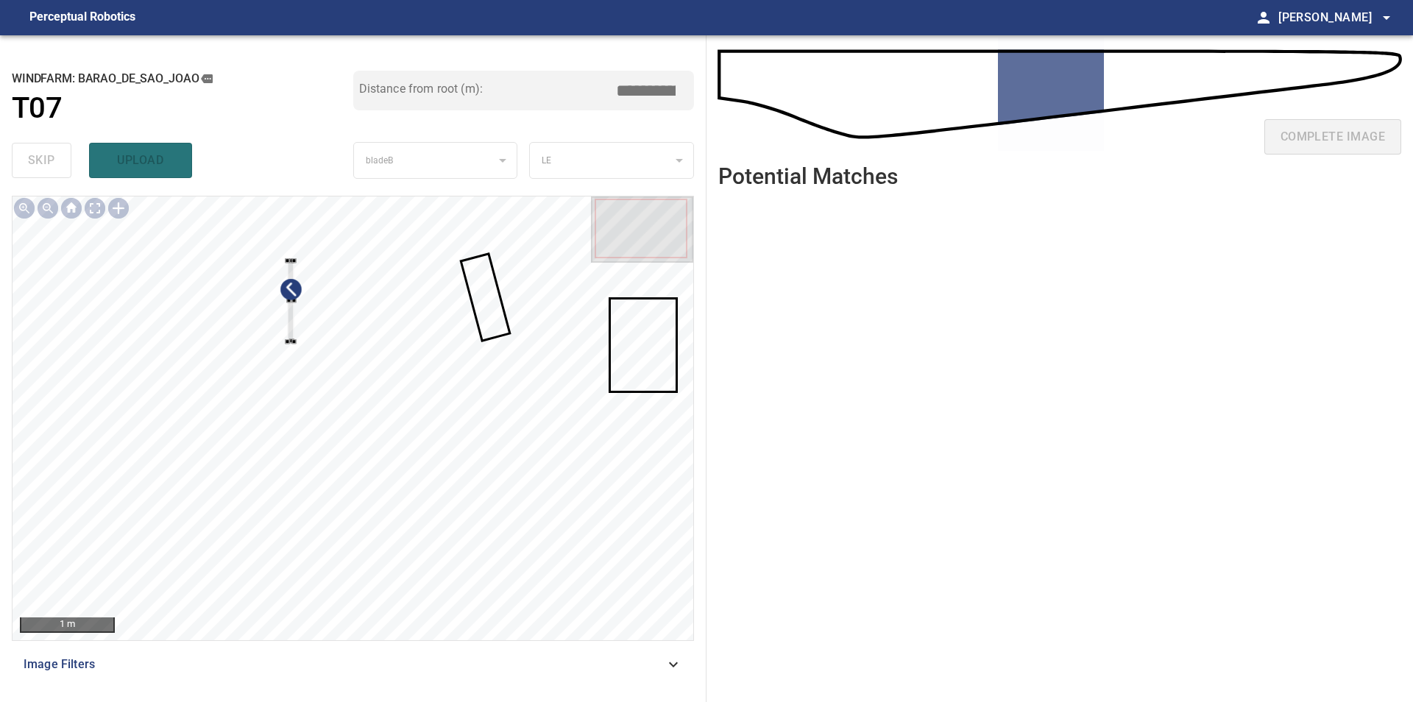
click at [366, 371] on div at bounding box center [353, 418] width 681 height 444
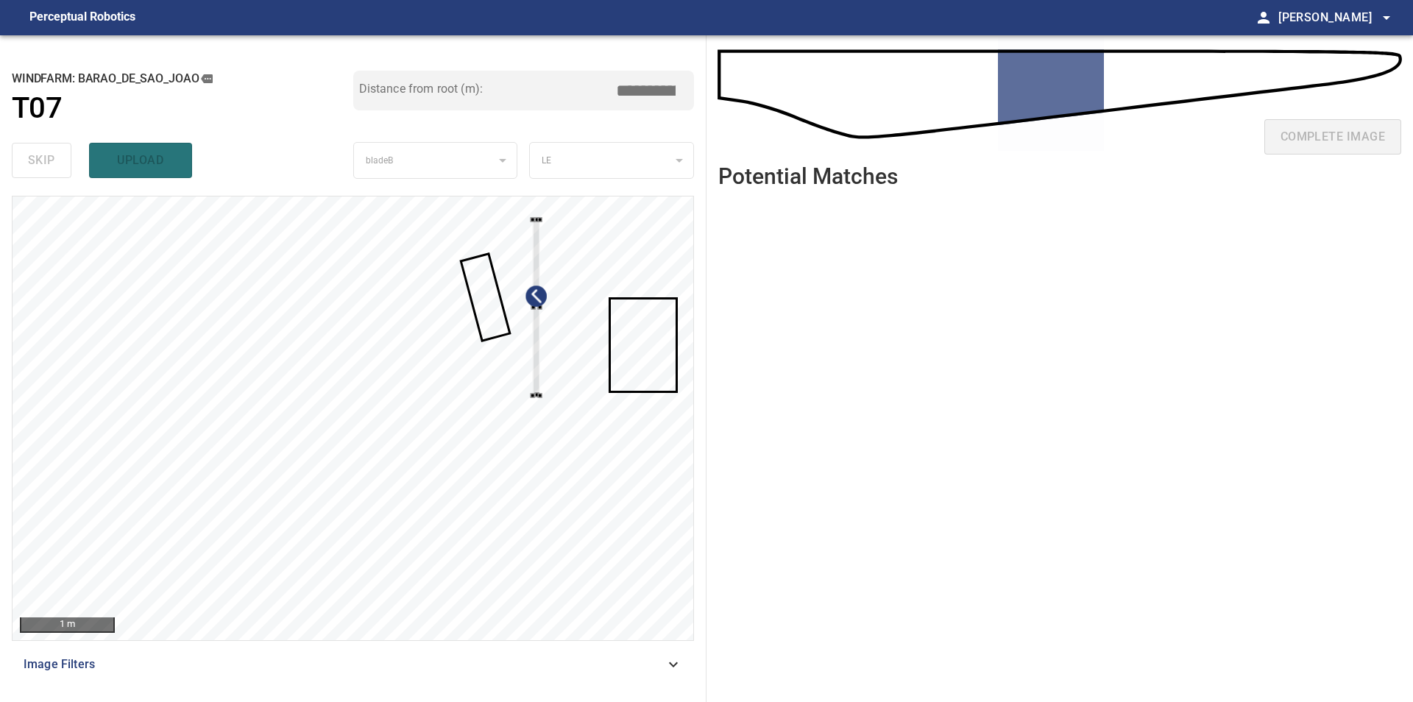
click at [541, 357] on div at bounding box center [353, 418] width 681 height 444
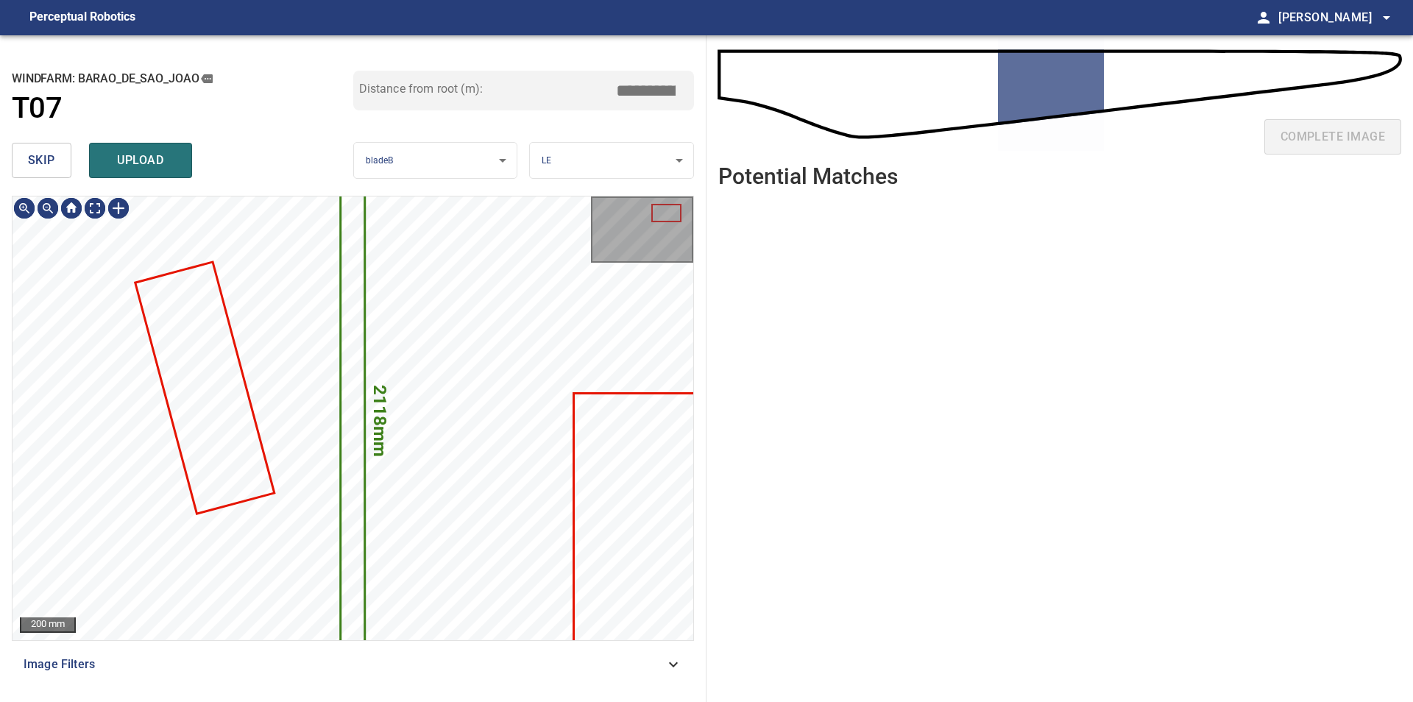
click at [32, 149] on button "skip" at bounding box center [42, 160] width 60 height 35
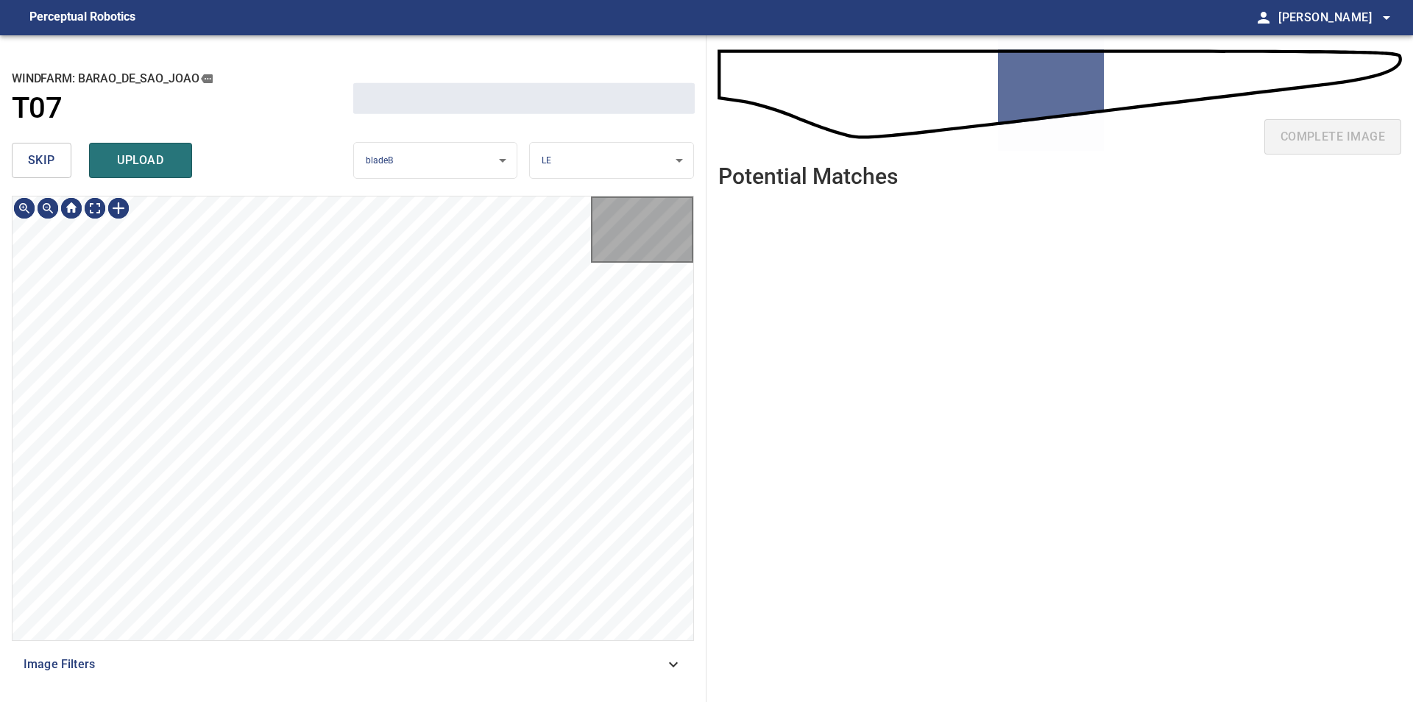
click at [33, 151] on span "skip" at bounding box center [41, 160] width 27 height 21
click at [34, 154] on span "skip" at bounding box center [41, 160] width 27 height 21
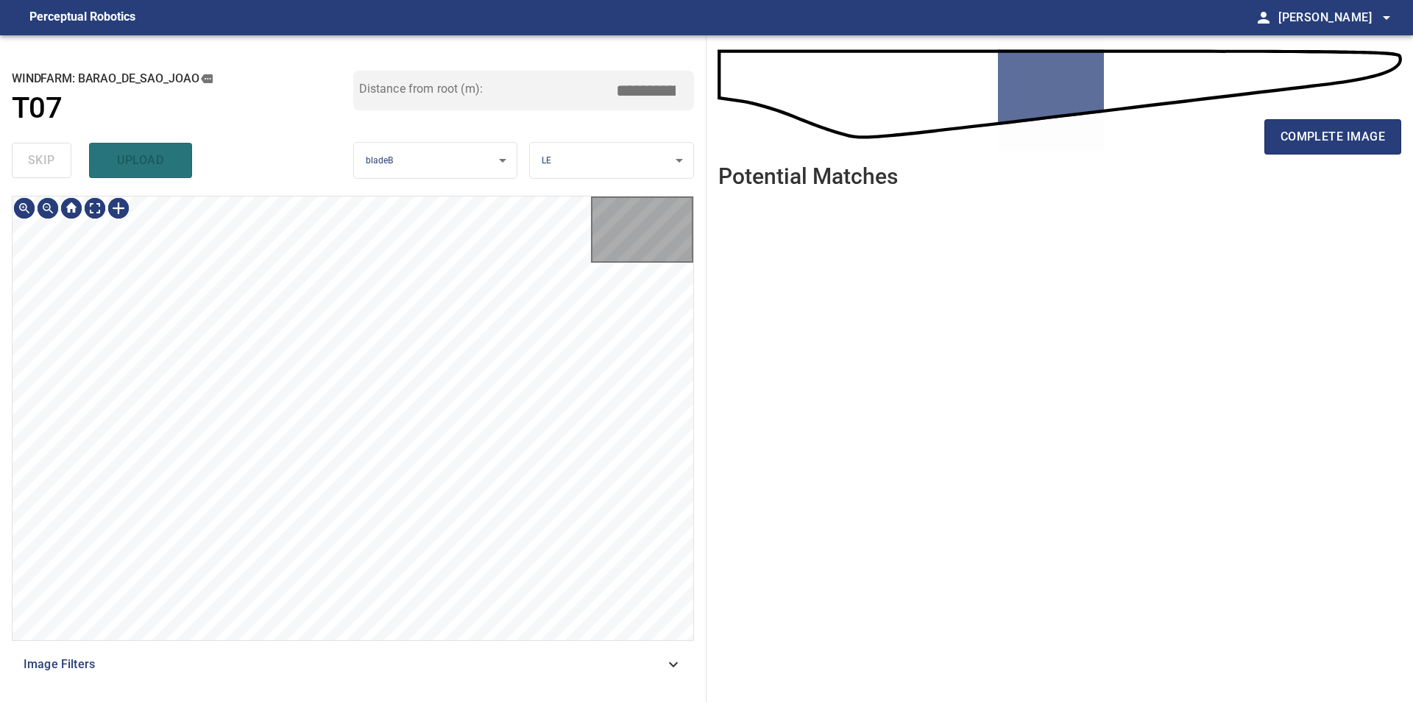
click at [34, 154] on div "skip upload" at bounding box center [182, 160] width 341 height 47
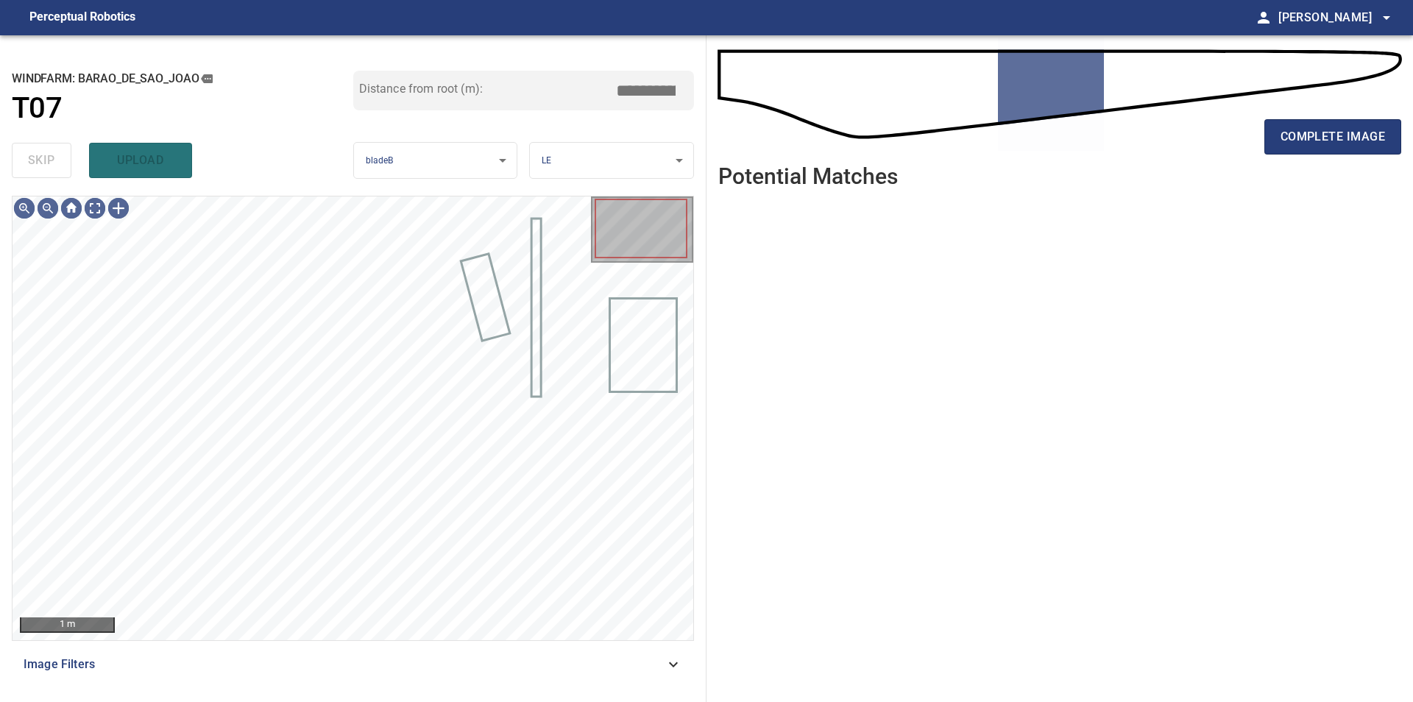
type input "*****"
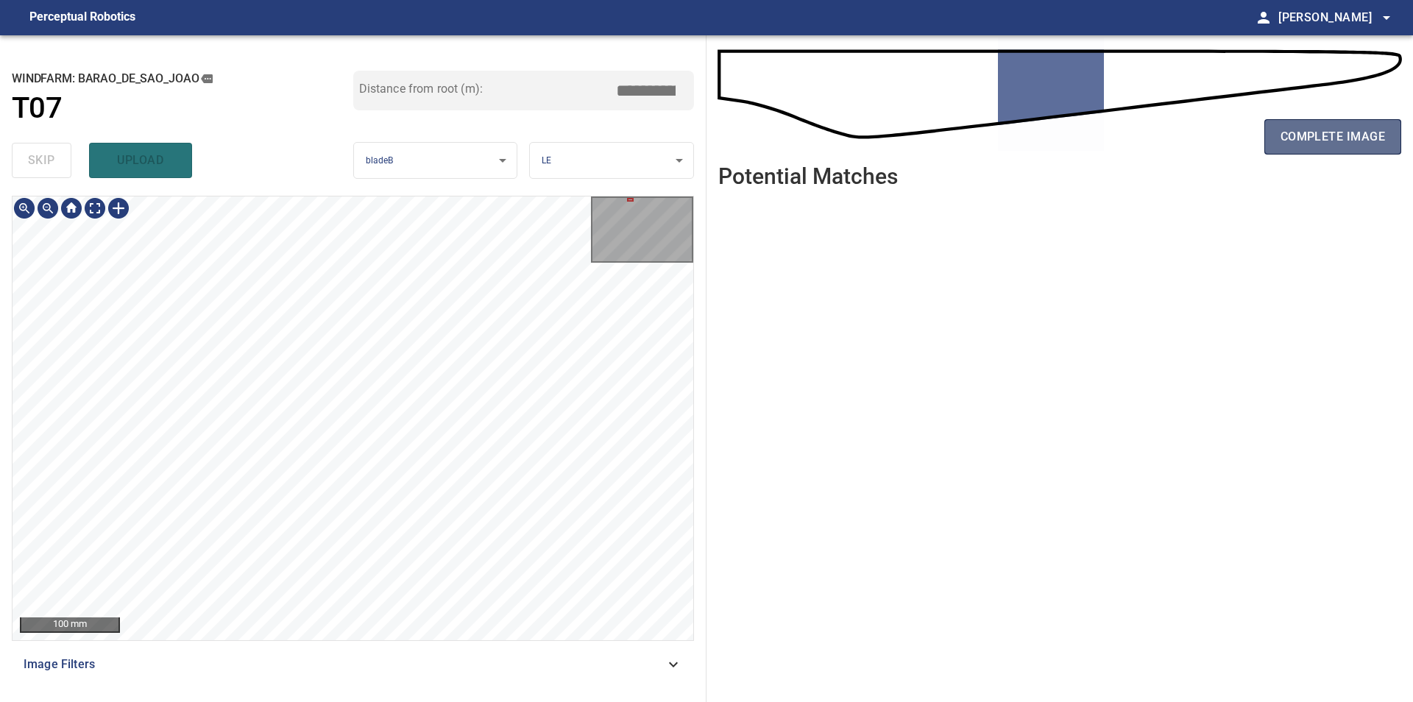
click at [1311, 137] on span "complete image" at bounding box center [1332, 137] width 104 height 21
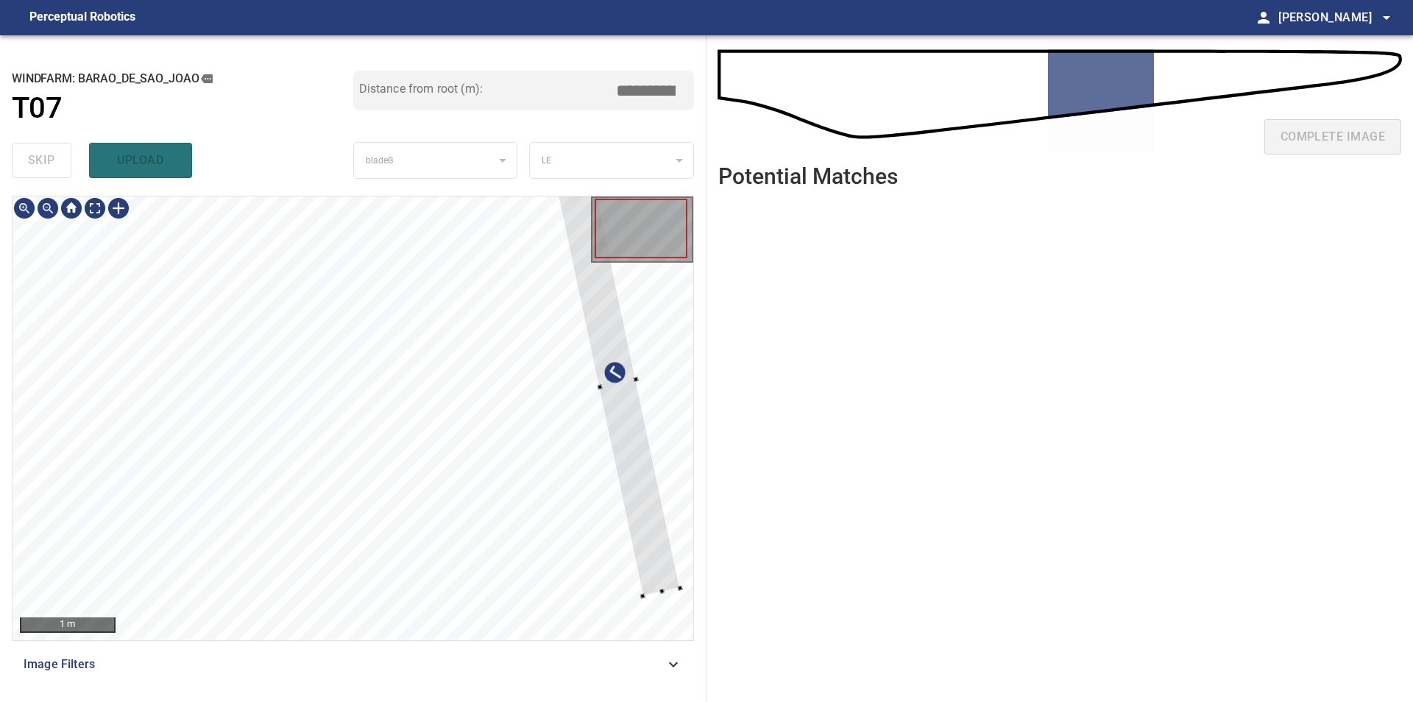
click at [661, 573] on div at bounding box center [617, 384] width 125 height 424
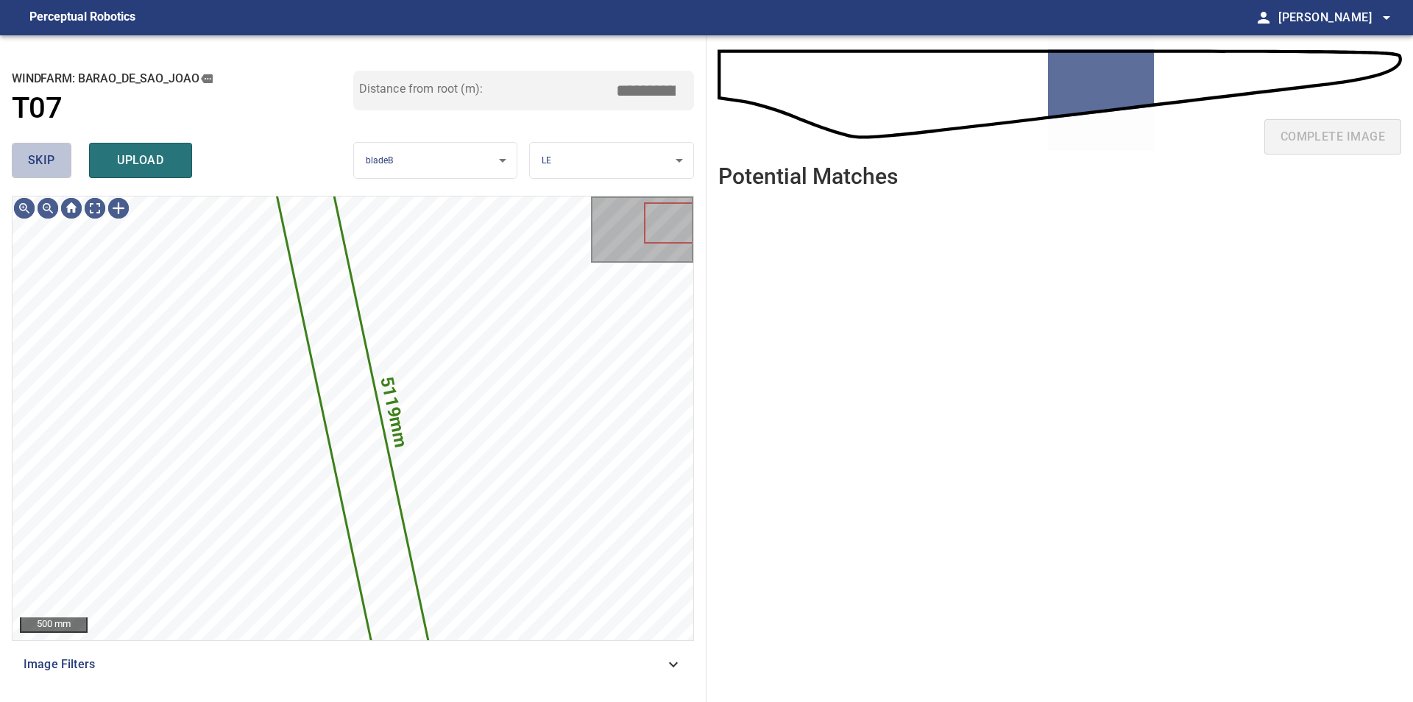
click at [39, 166] on span "skip" at bounding box center [41, 160] width 27 height 21
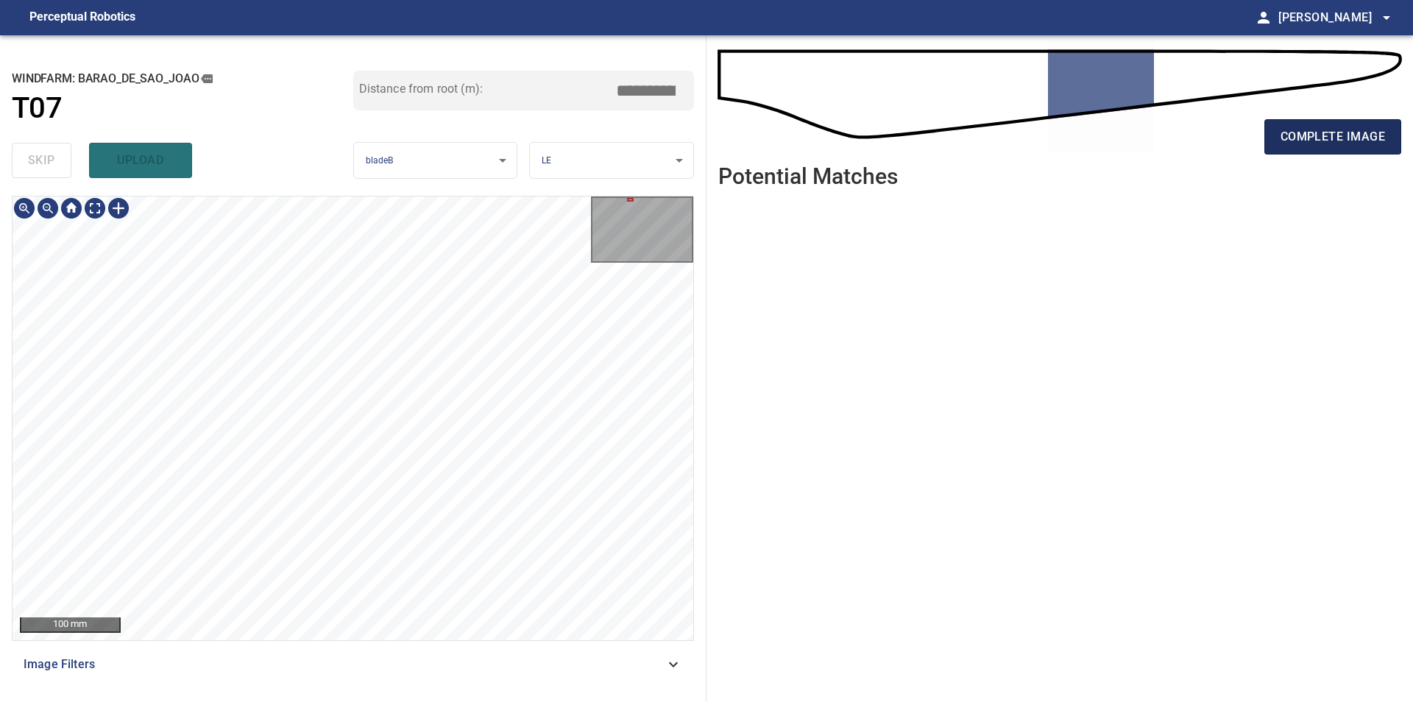
click at [1355, 122] on button "complete image" at bounding box center [1332, 136] width 137 height 35
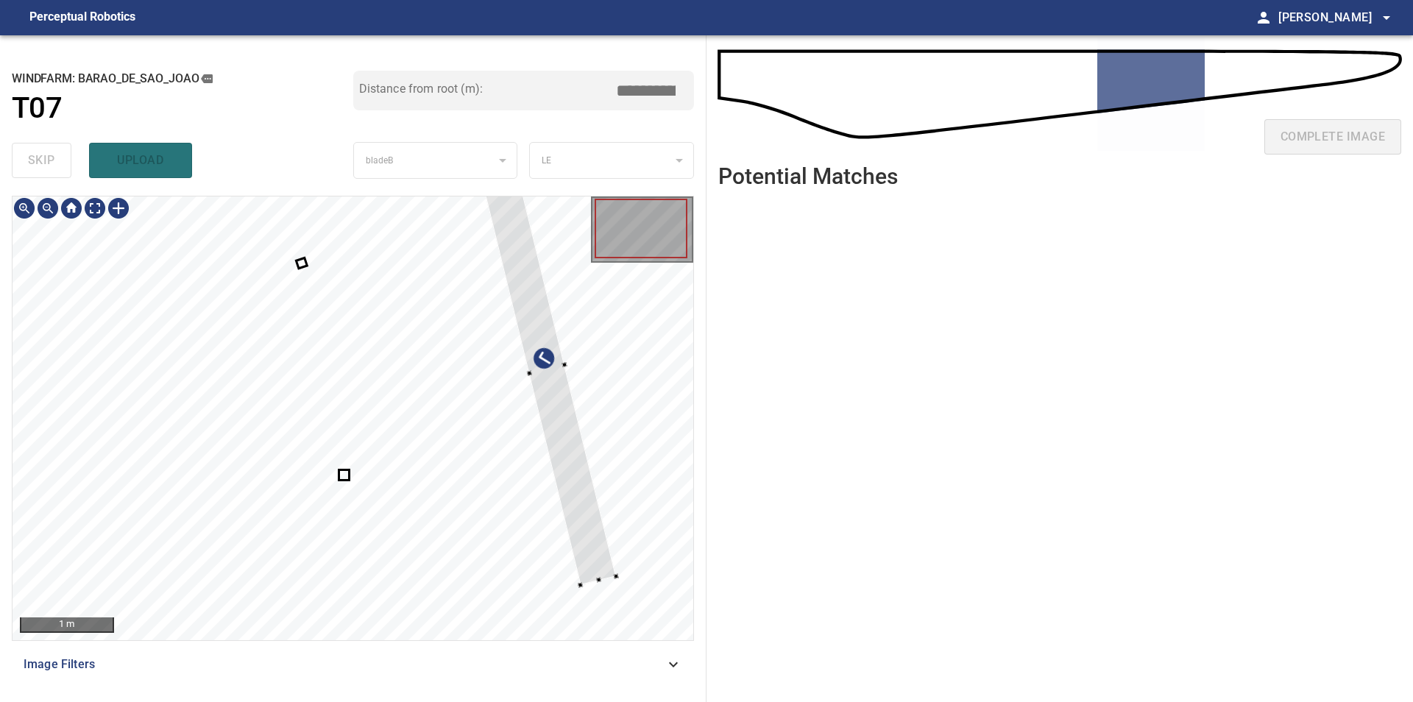
click at [641, 519] on div at bounding box center [353, 418] width 681 height 444
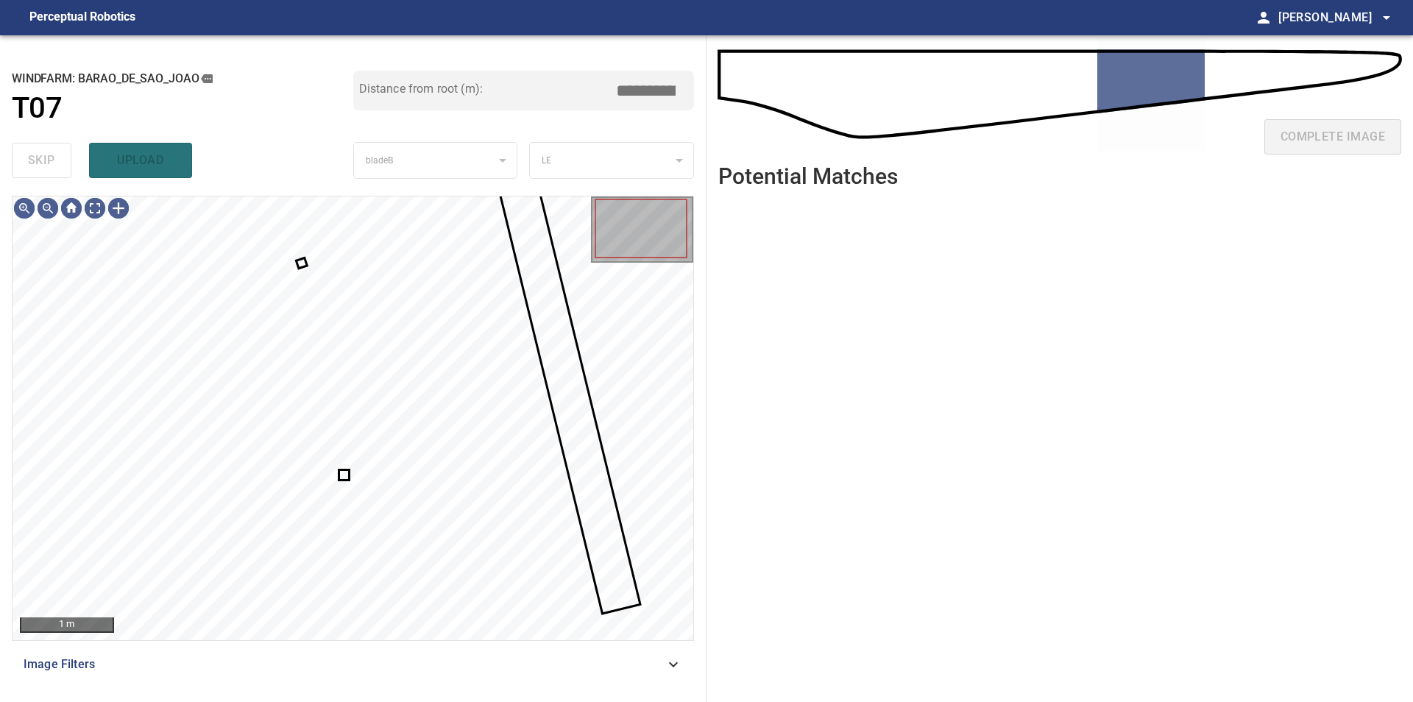
type input "****"
click at [450, 408] on div at bounding box center [353, 418] width 681 height 444
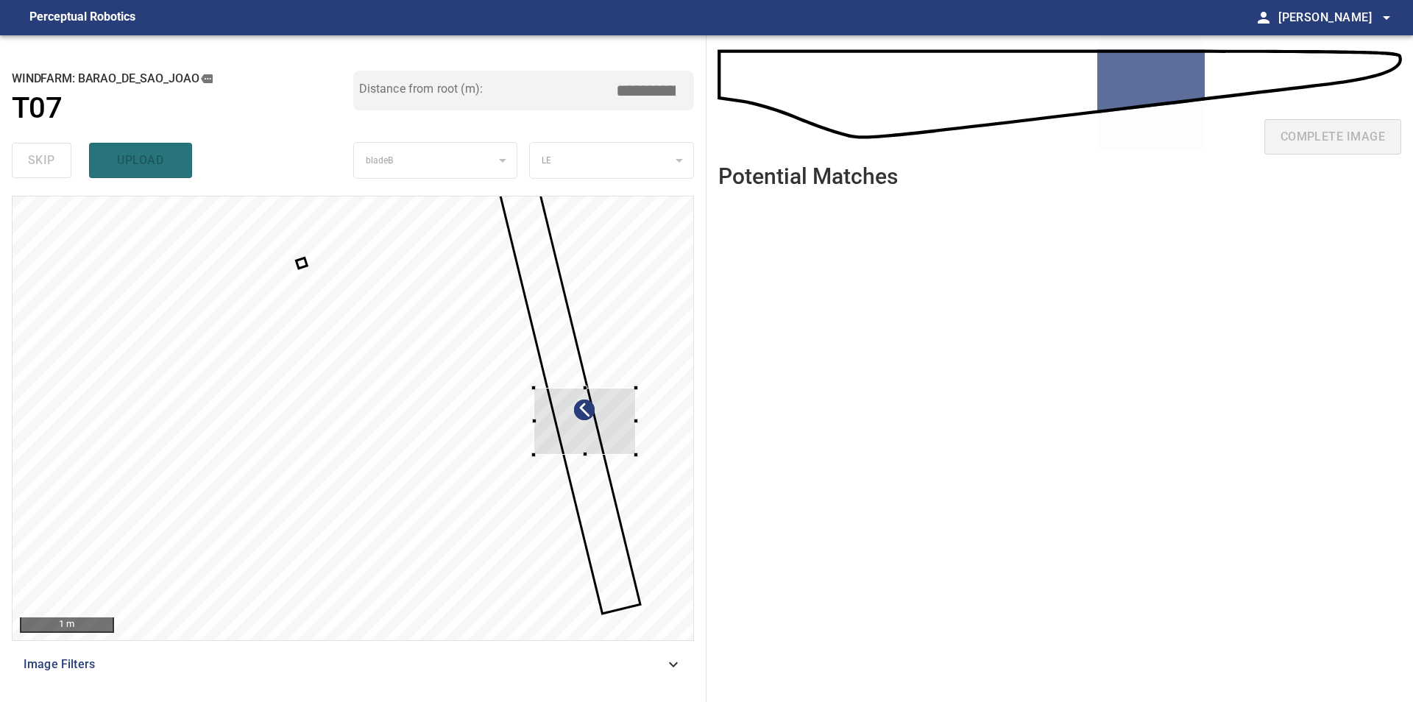
click at [638, 428] on div at bounding box center [353, 418] width 681 height 444
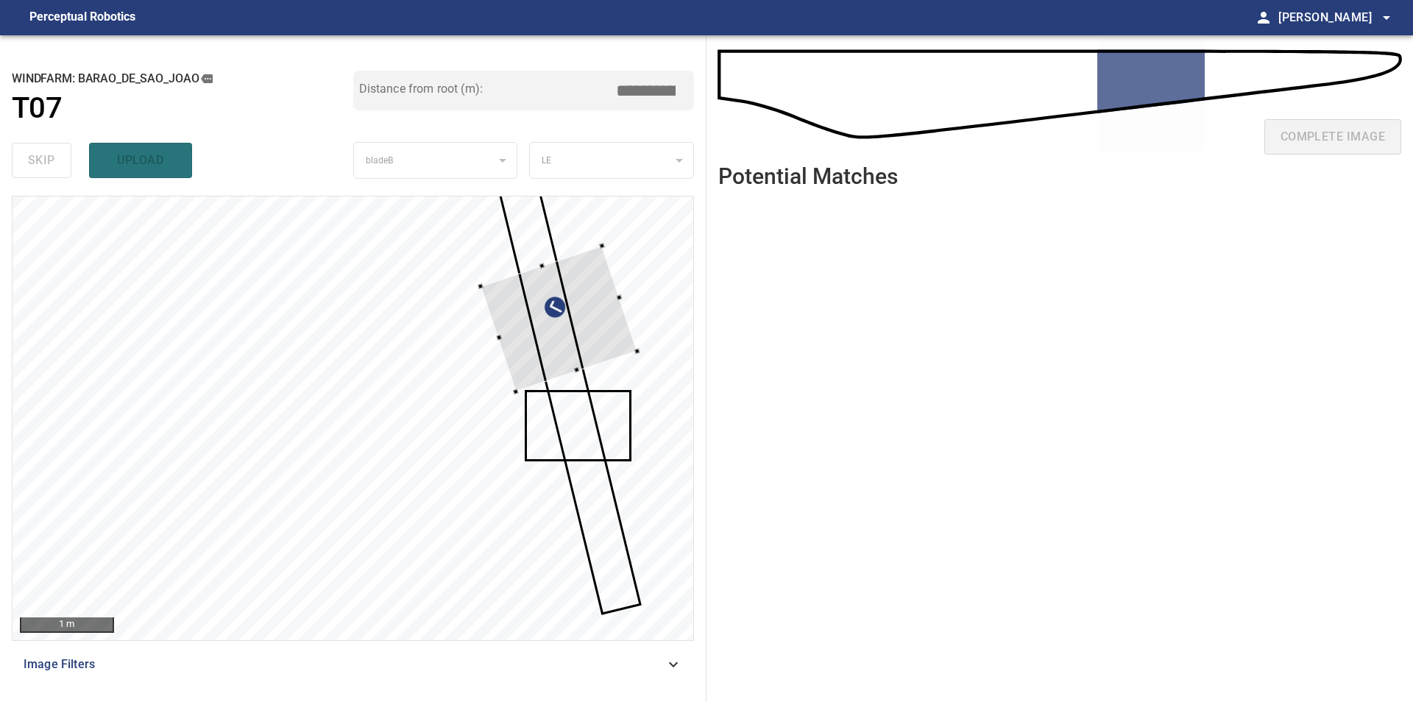
click at [626, 357] on div at bounding box center [353, 418] width 681 height 444
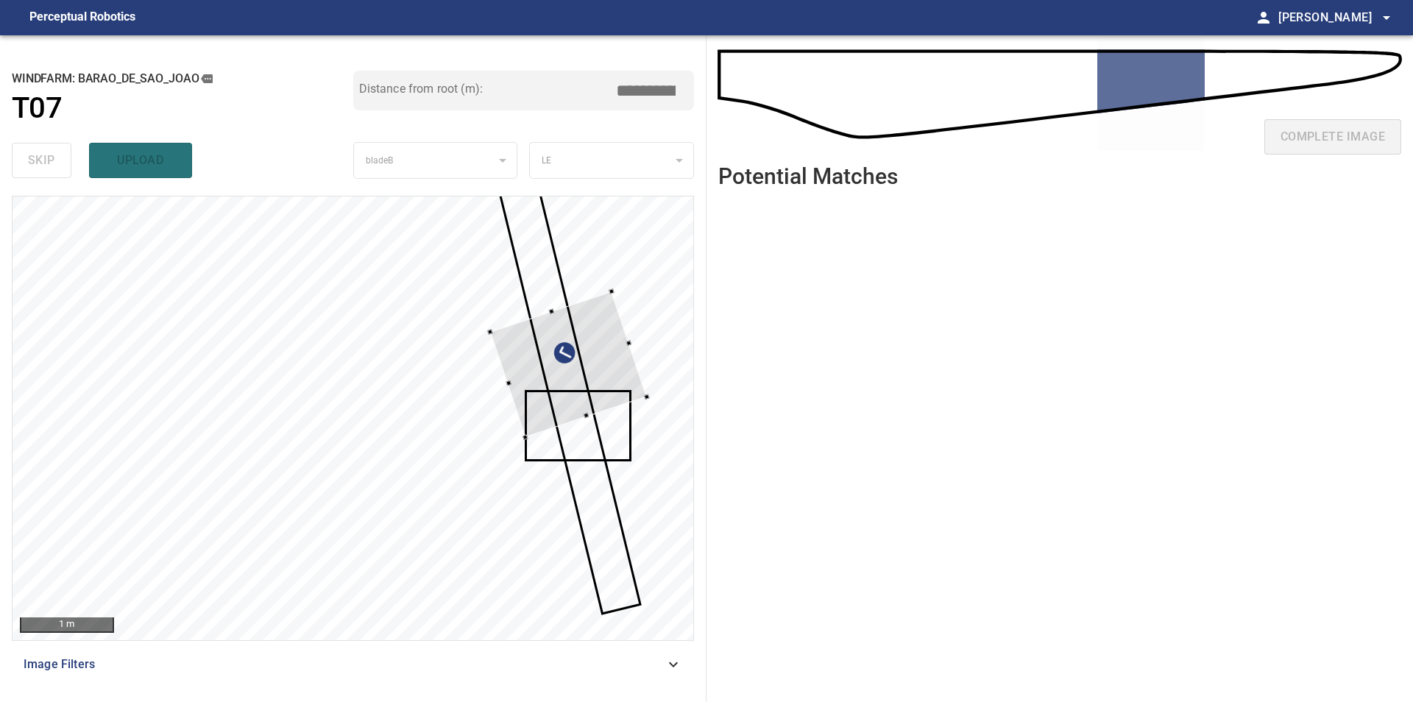
click at [583, 400] on div at bounding box center [568, 364] width 157 height 146
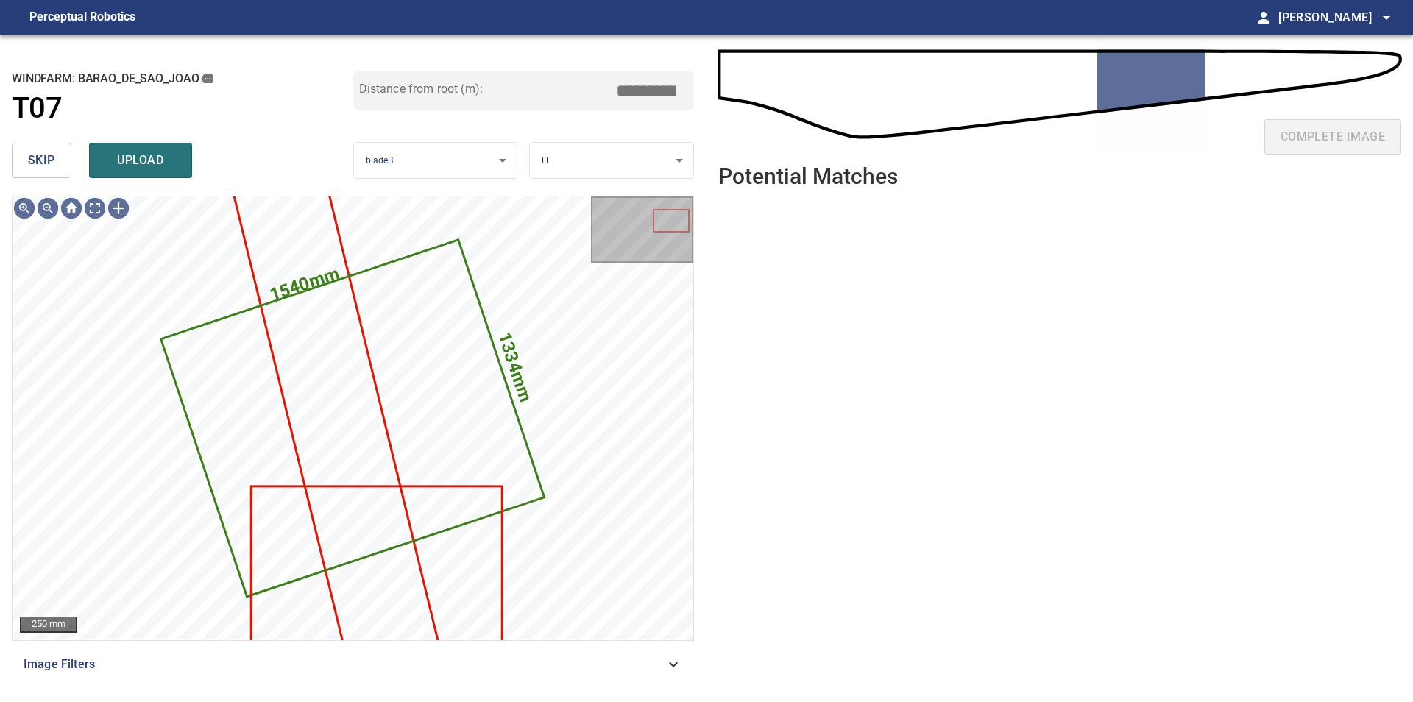
click at [39, 167] on span "skip" at bounding box center [41, 160] width 27 height 21
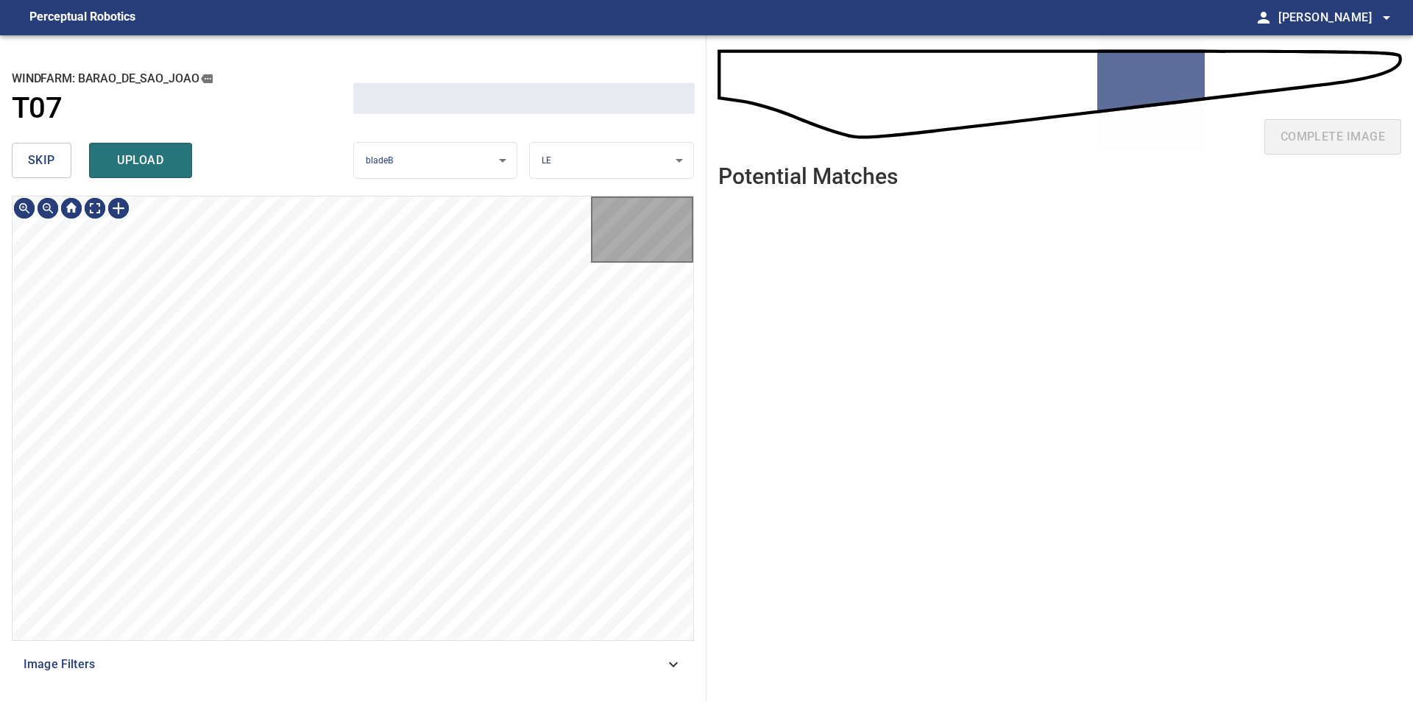
click at [39, 167] on span "skip" at bounding box center [41, 160] width 27 height 21
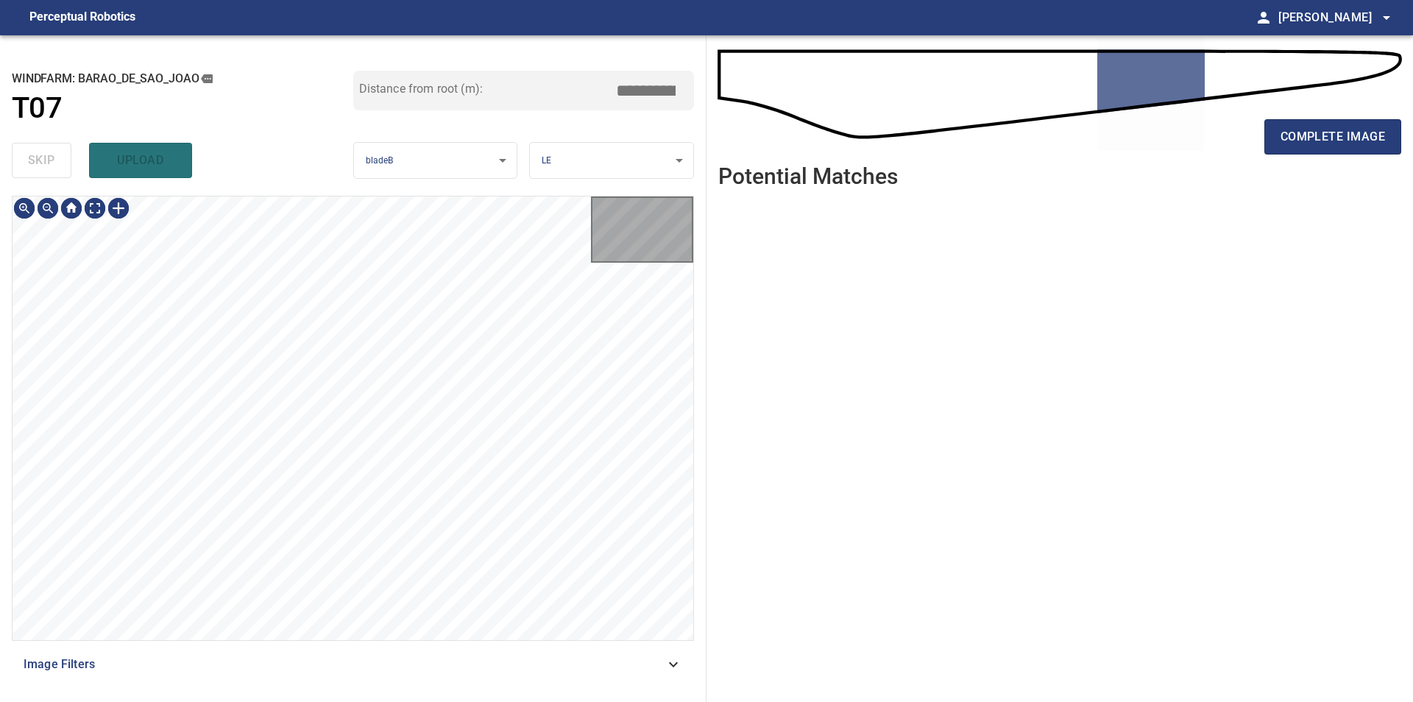
click at [39, 167] on div "skip upload" at bounding box center [182, 160] width 341 height 47
type input "****"
click at [1315, 141] on span "complete image" at bounding box center [1332, 137] width 104 height 21
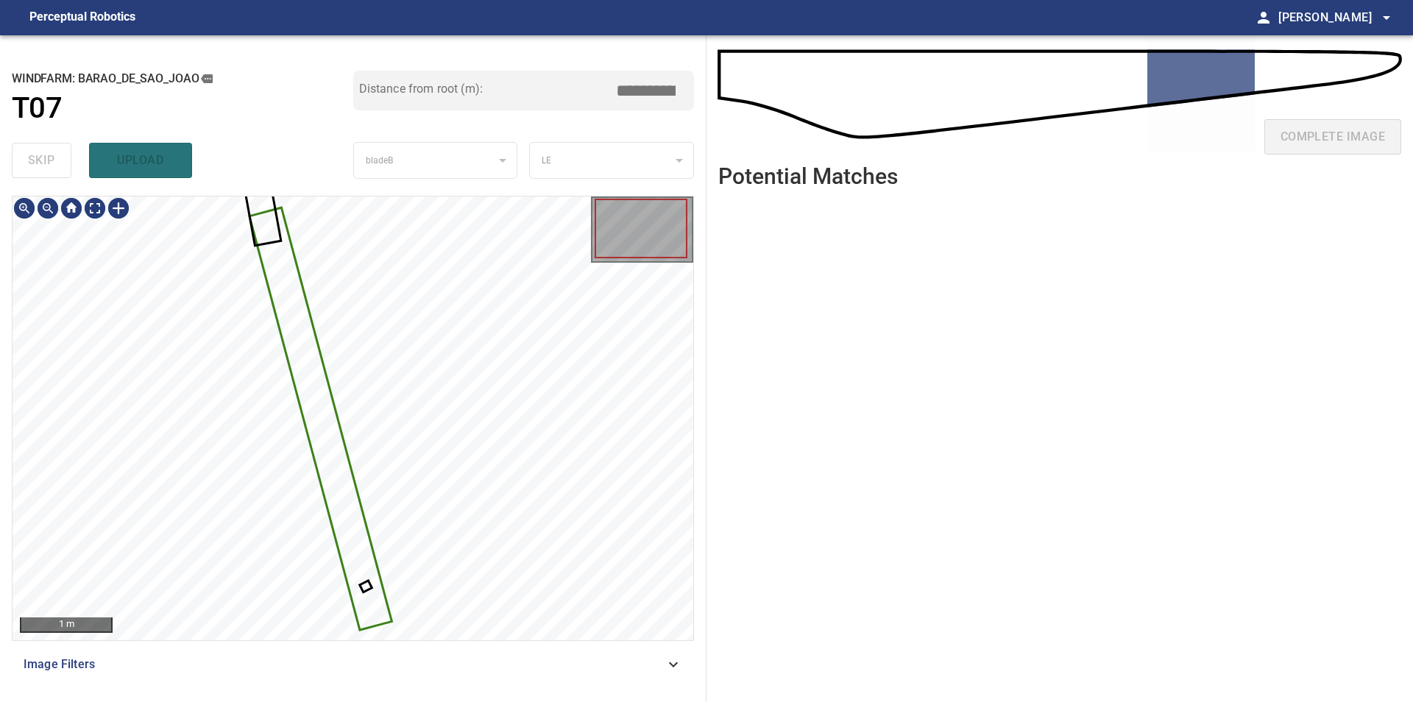
type input "****"
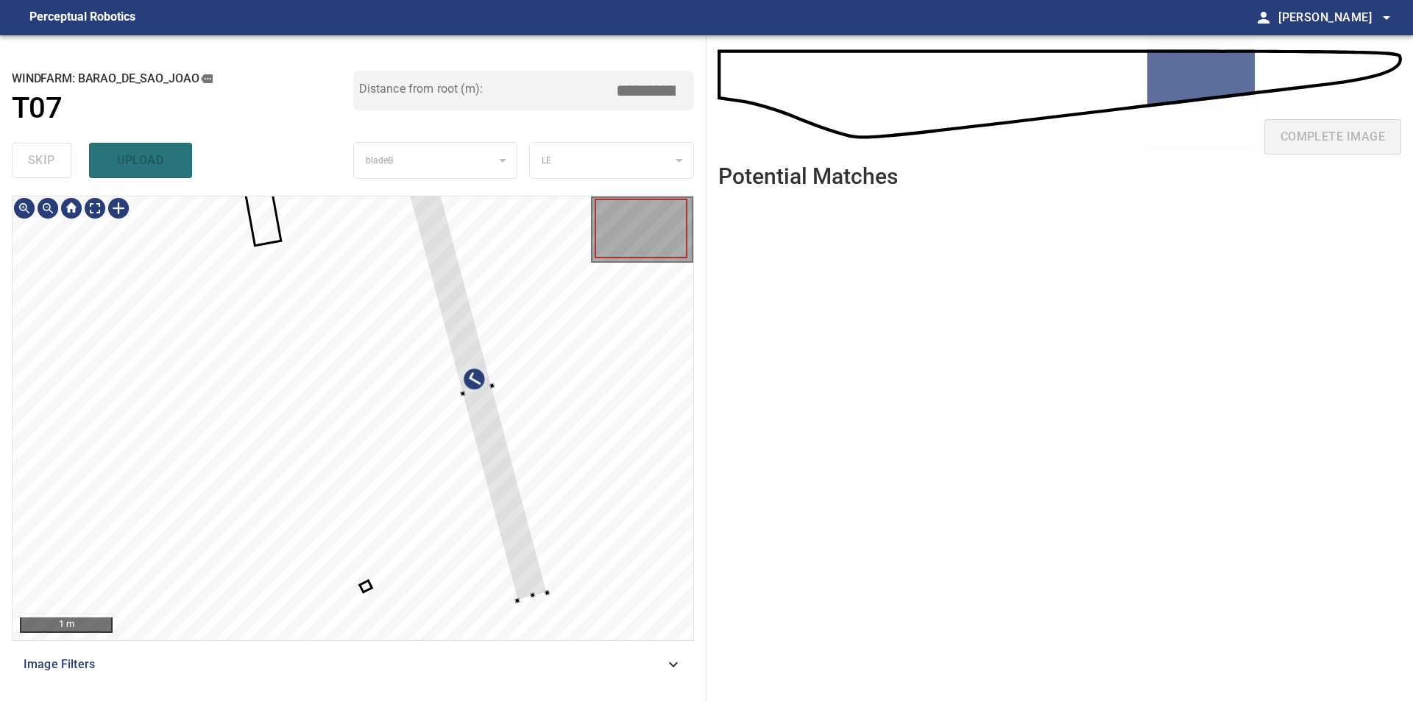
click at [545, 472] on div at bounding box center [353, 418] width 681 height 444
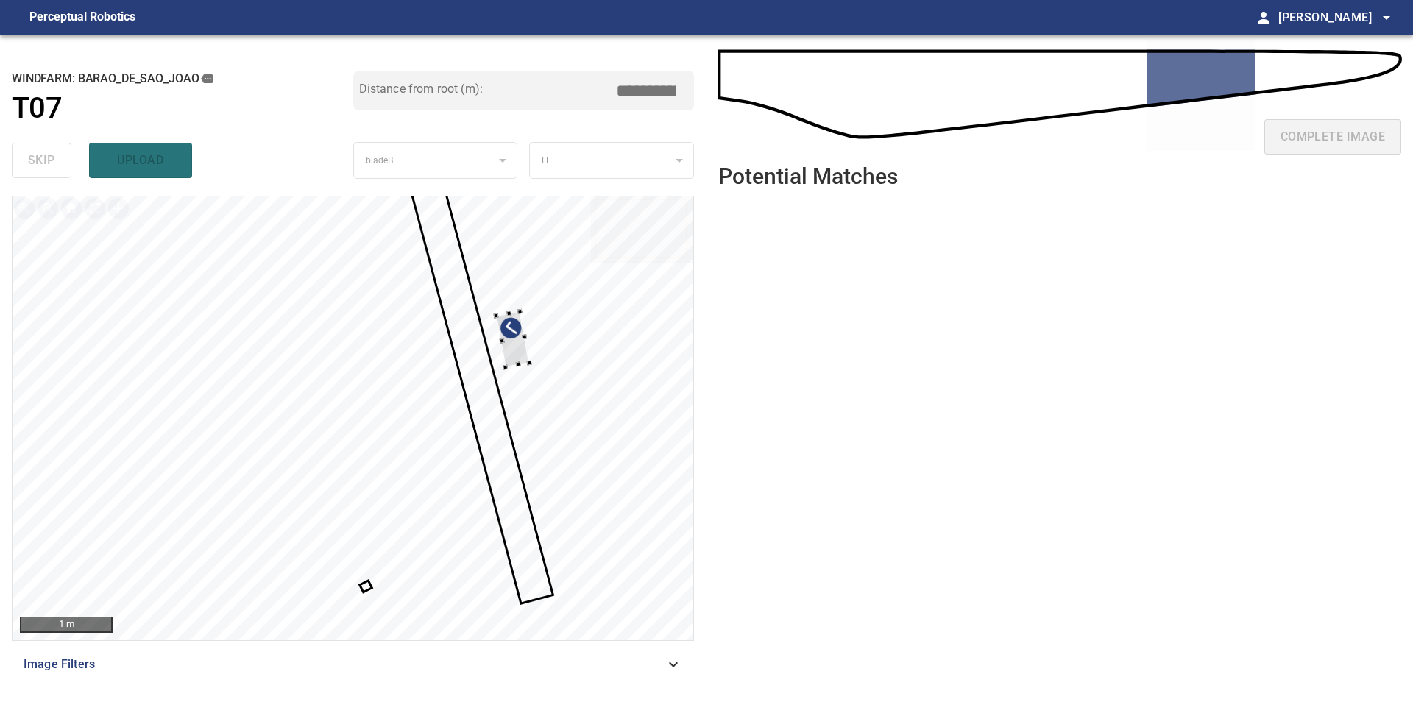
click at [537, 371] on div at bounding box center [353, 418] width 681 height 444
click at [466, 606] on div at bounding box center [353, 418] width 681 height 444
click at [553, 444] on div at bounding box center [353, 418] width 681 height 444
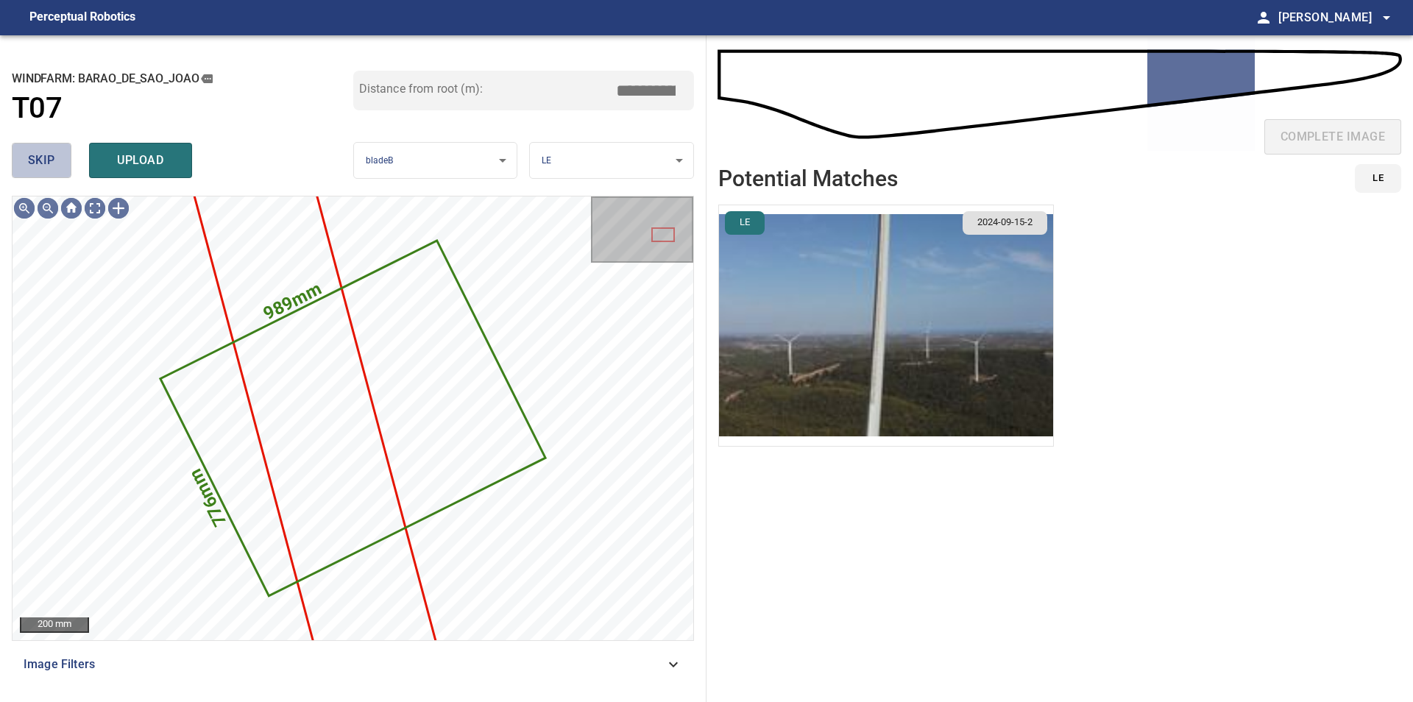
click at [48, 160] on span "skip" at bounding box center [41, 160] width 27 height 21
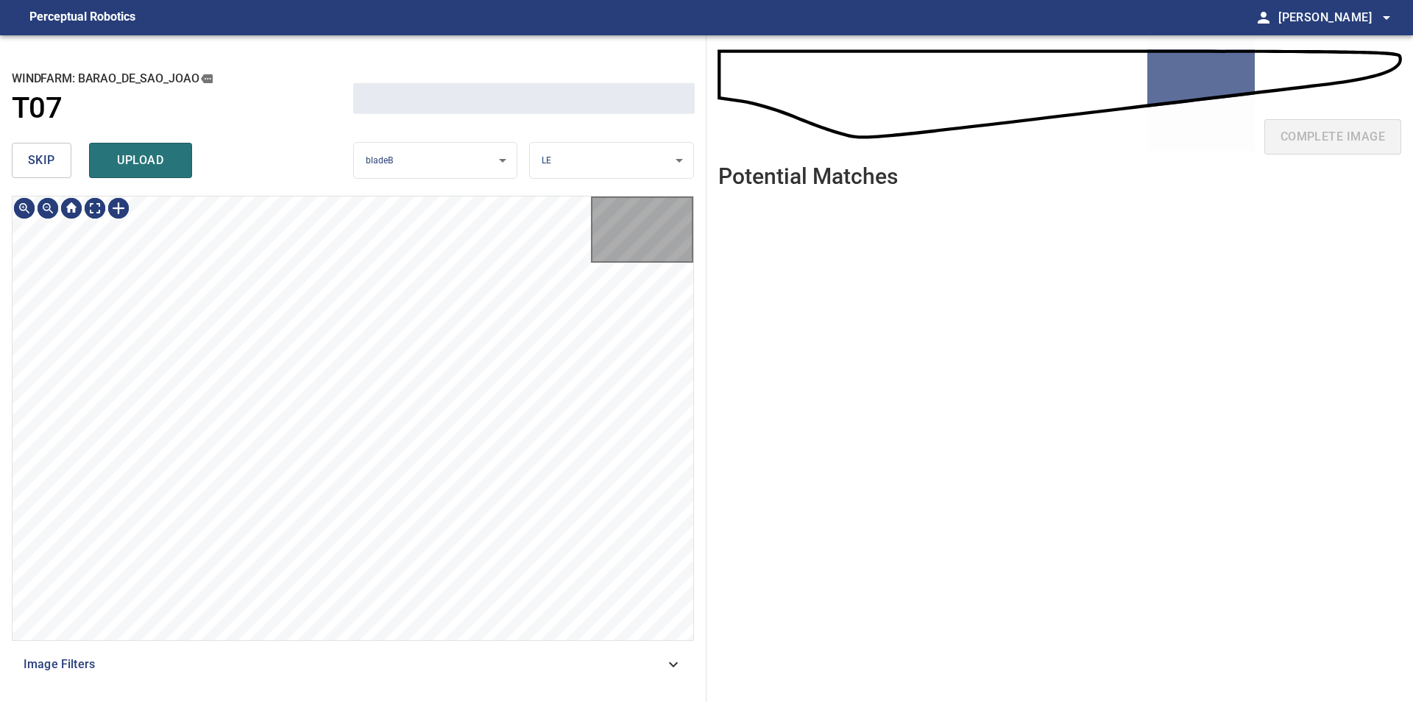
click at [48, 160] on span "skip" at bounding box center [41, 160] width 27 height 21
click at [48, 160] on div "skip upload" at bounding box center [182, 160] width 341 height 47
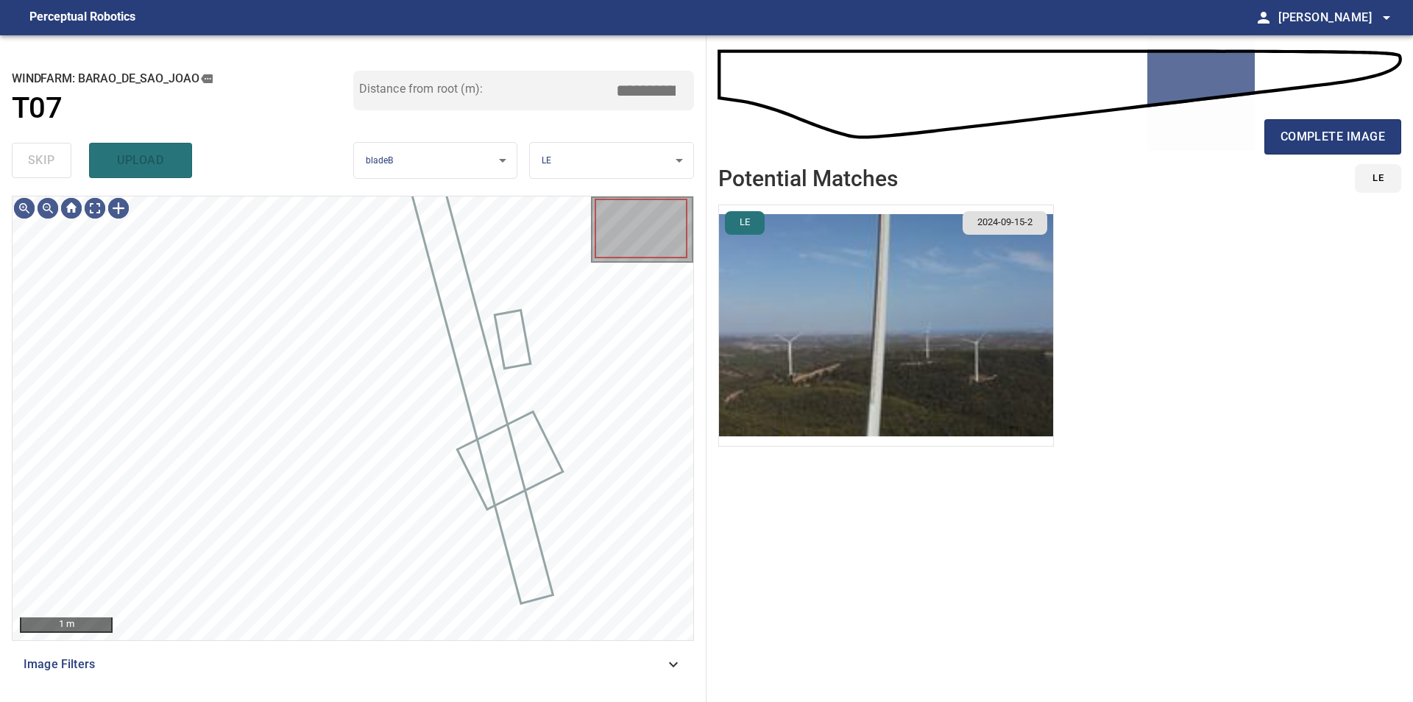
click at [48, 160] on div "skip upload" at bounding box center [182, 160] width 341 height 47
type input "*****"
click at [48, 160] on div "skip upload" at bounding box center [182, 160] width 341 height 47
click at [1377, 149] on button "complete image" at bounding box center [1332, 136] width 137 height 35
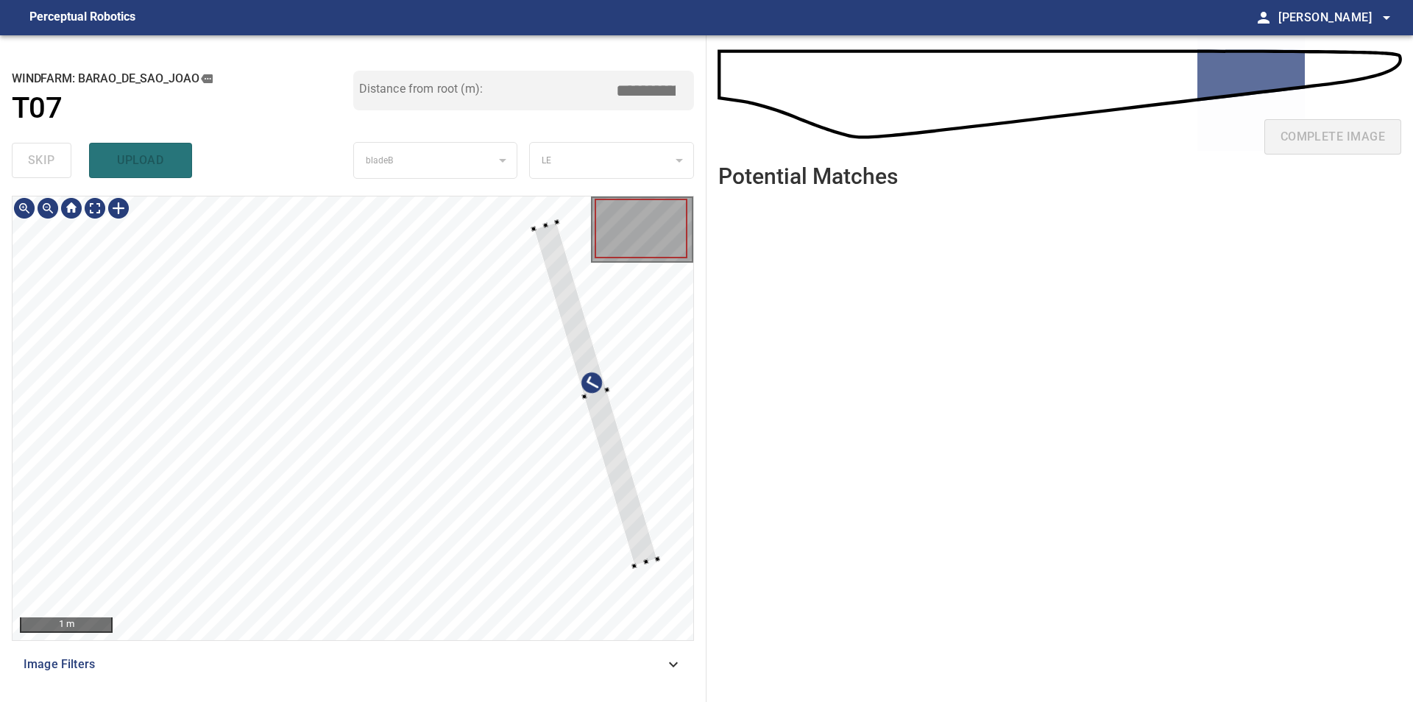
click at [673, 555] on div at bounding box center [353, 418] width 681 height 444
click at [578, 374] on div at bounding box center [595, 393] width 124 height 344
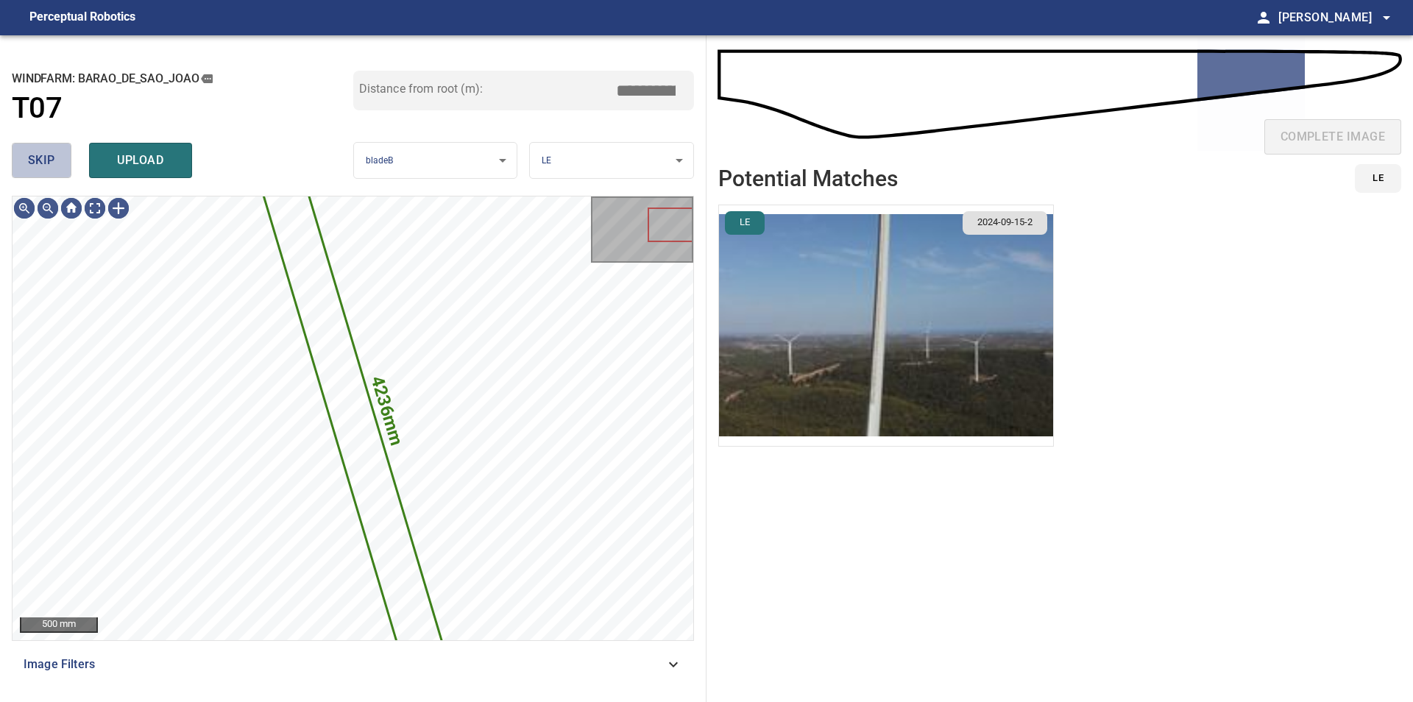
click at [47, 163] on span "skip" at bounding box center [41, 160] width 27 height 21
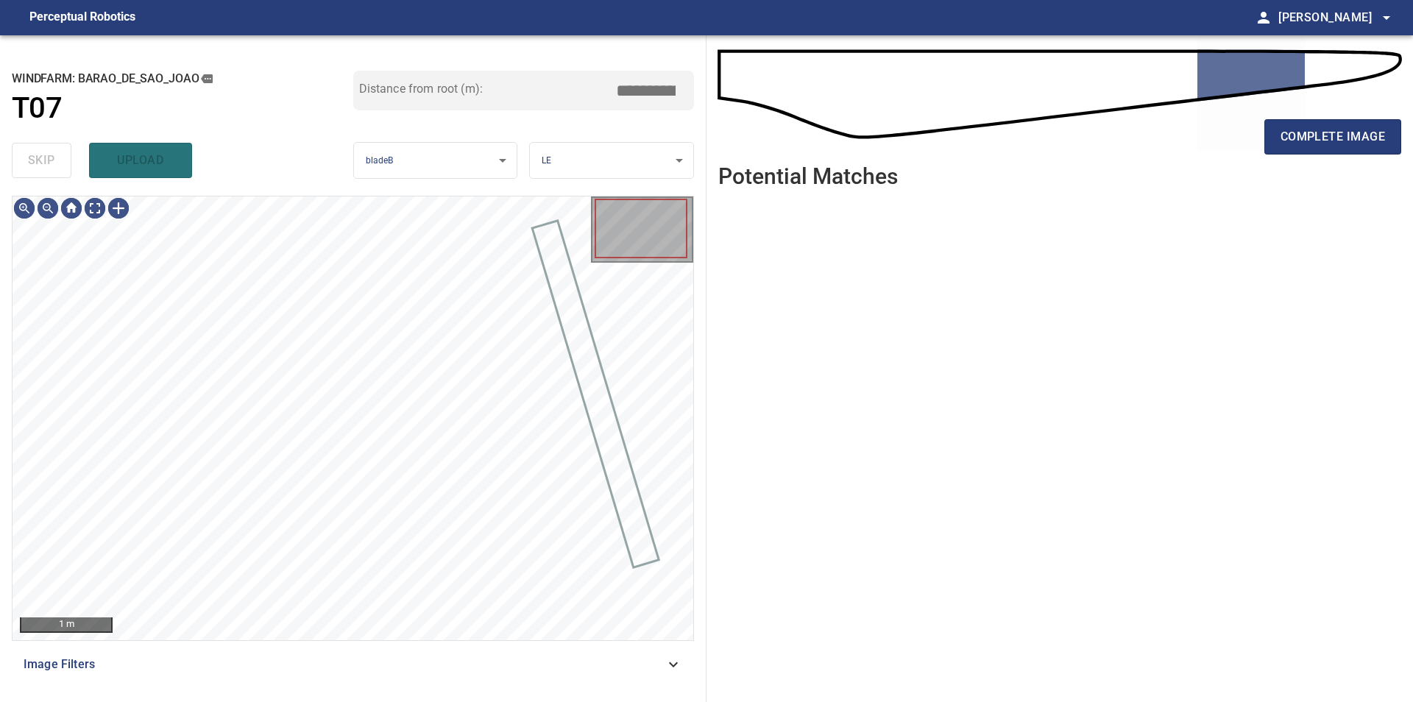
click at [47, 163] on div "skip upload" at bounding box center [182, 160] width 341 height 47
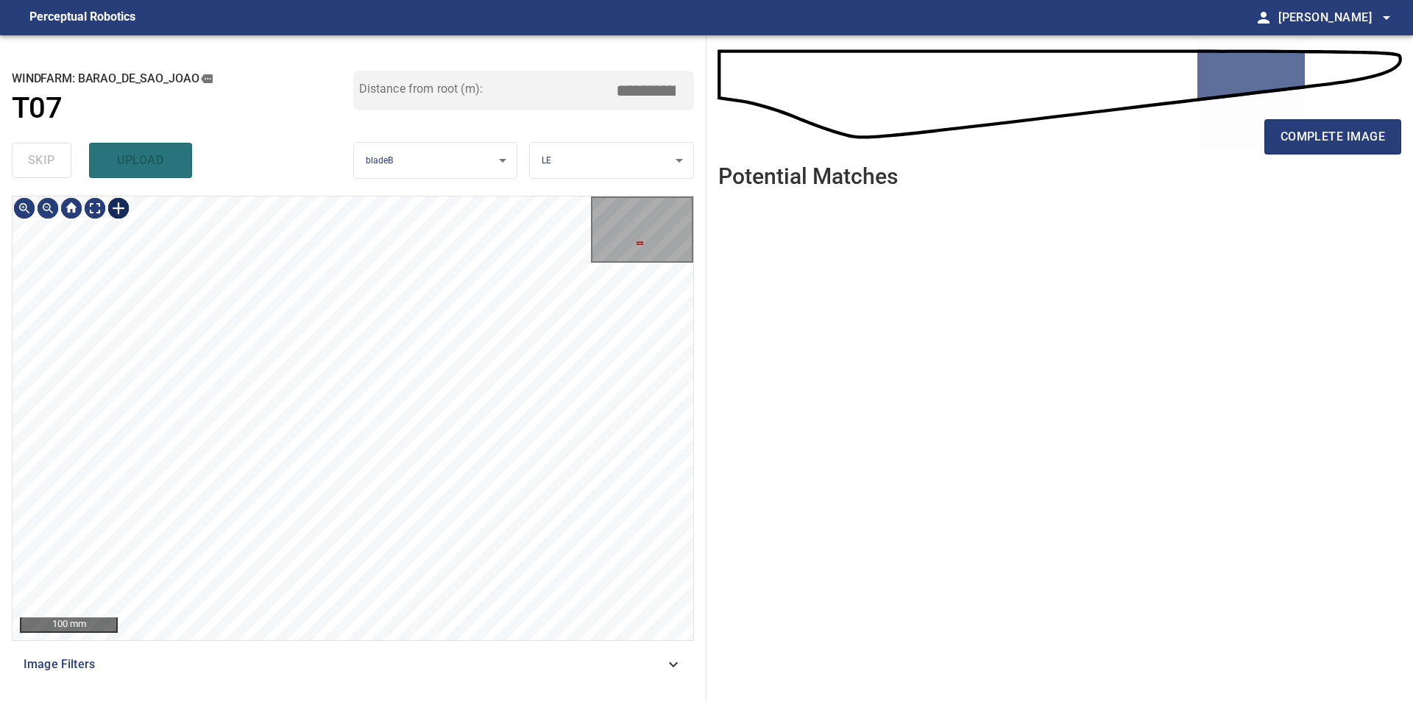
click at [119, 208] on div at bounding box center [119, 208] width 24 height 24
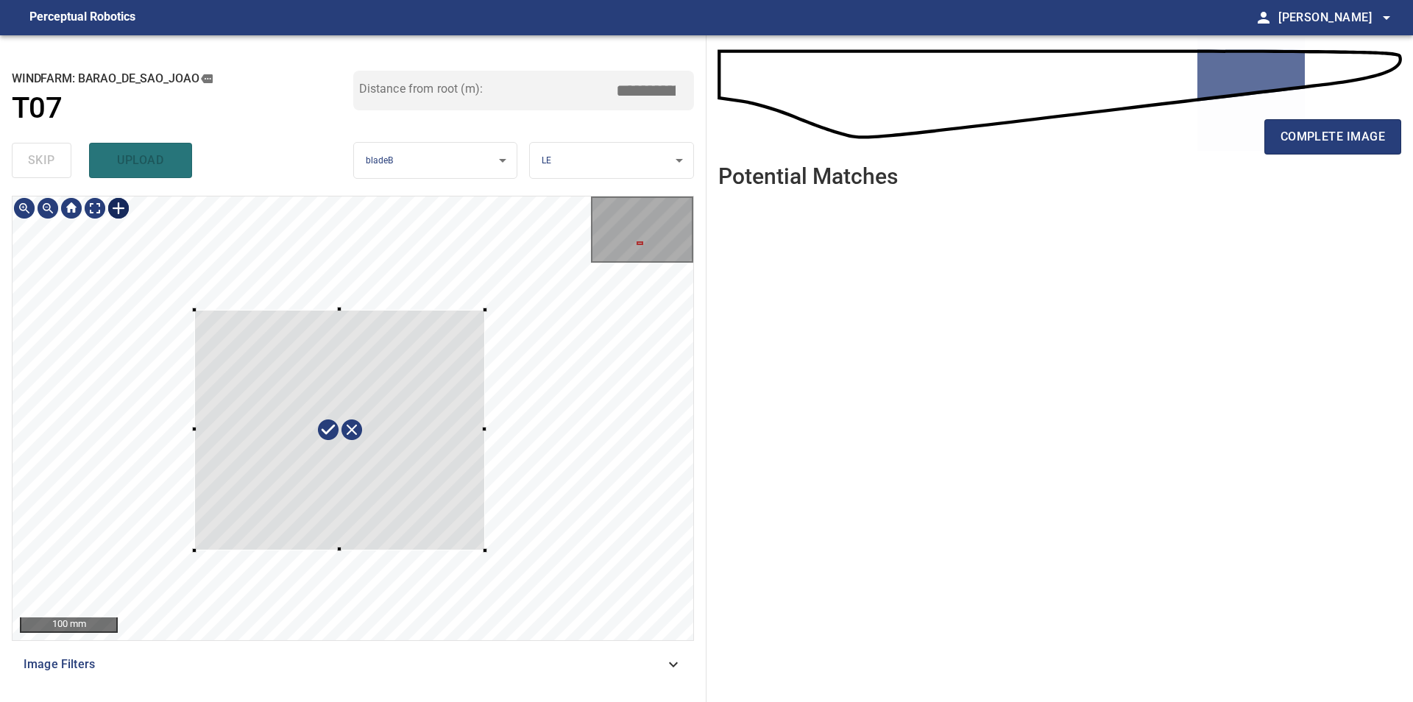
click at [492, 550] on div at bounding box center [353, 418] width 681 height 444
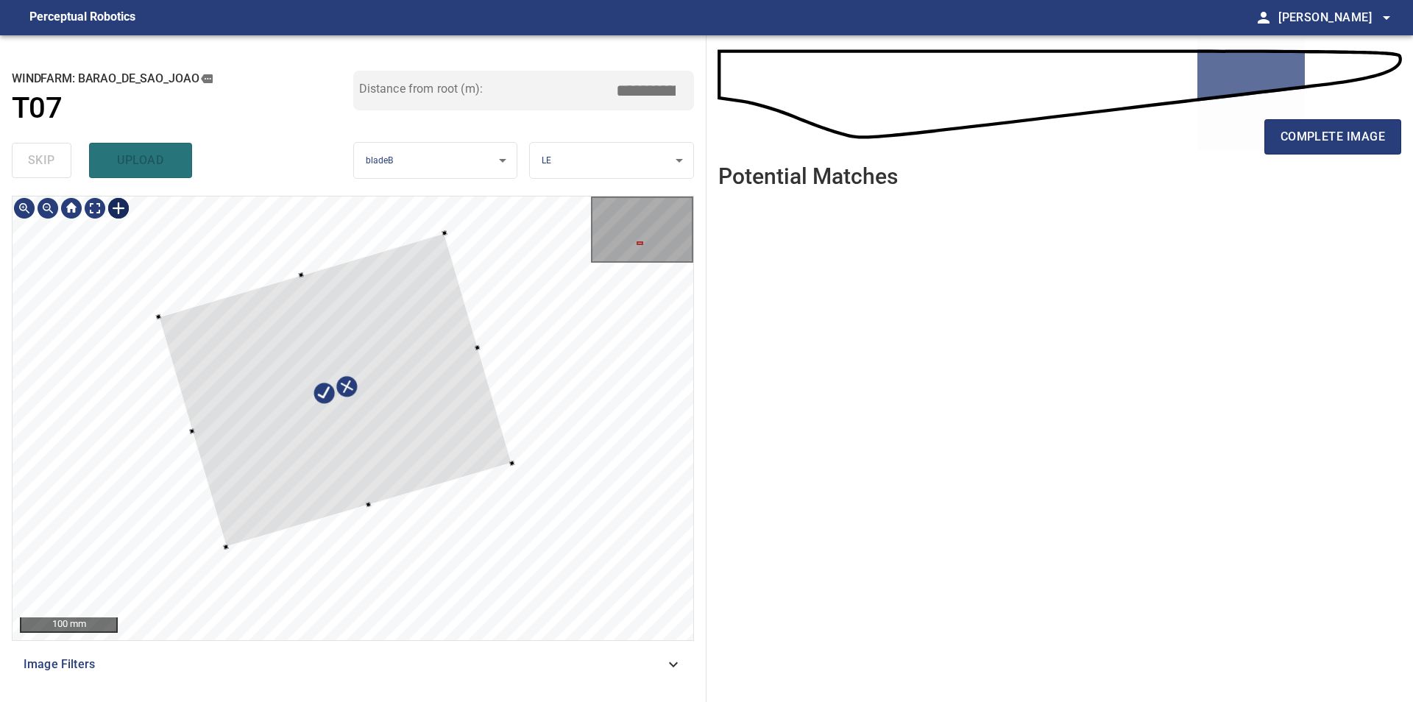
click at [413, 465] on div at bounding box center [334, 390] width 353 height 314
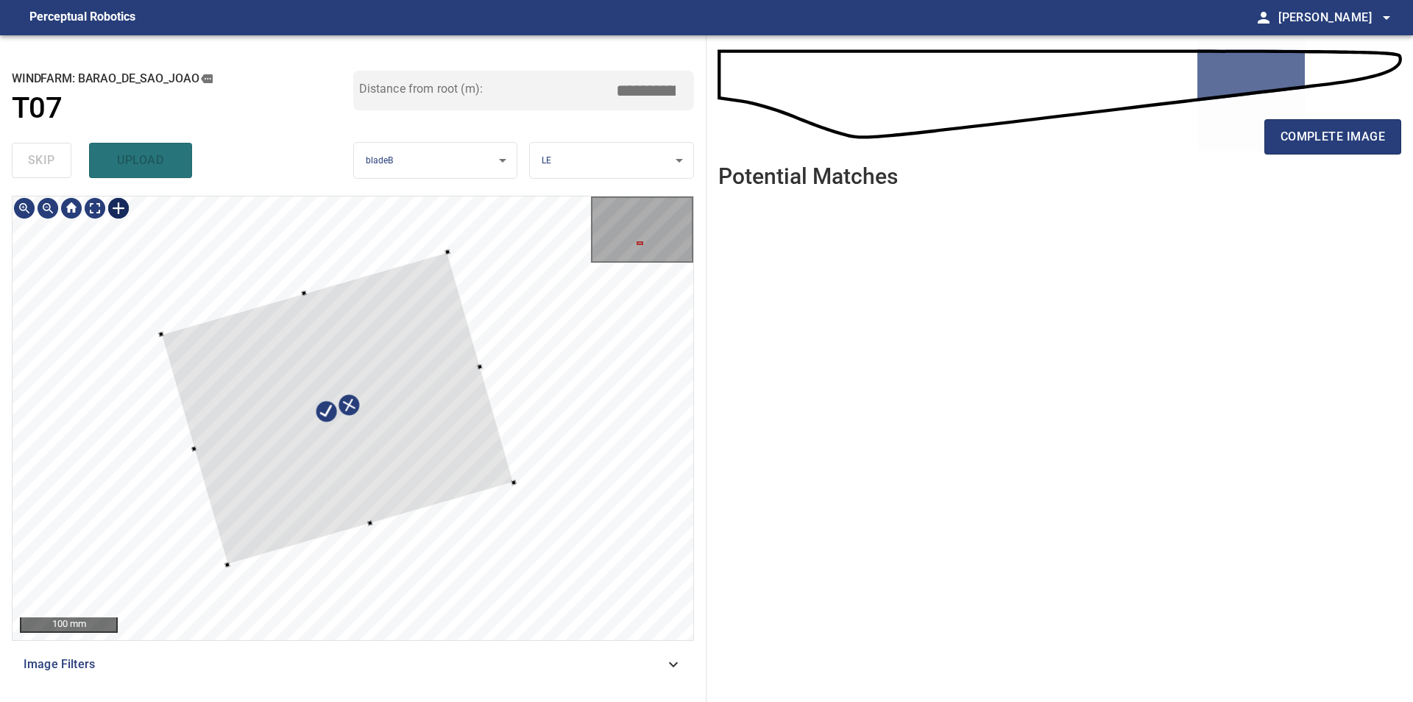
click at [365, 486] on div at bounding box center [337, 408] width 352 height 313
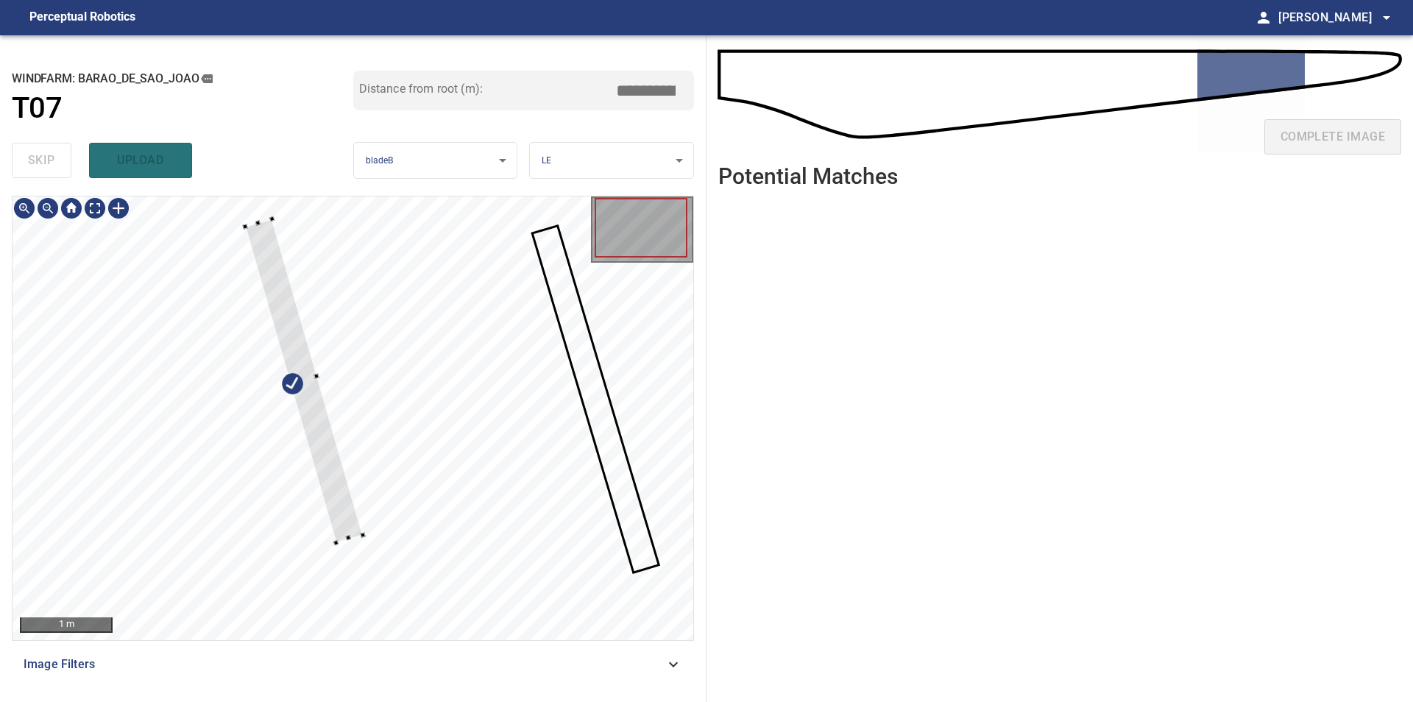
click at [209, 236] on div at bounding box center [353, 418] width 681 height 444
click at [349, 511] on div at bounding box center [304, 381] width 127 height 324
click at [242, 201] on div at bounding box center [353, 418] width 681 height 444
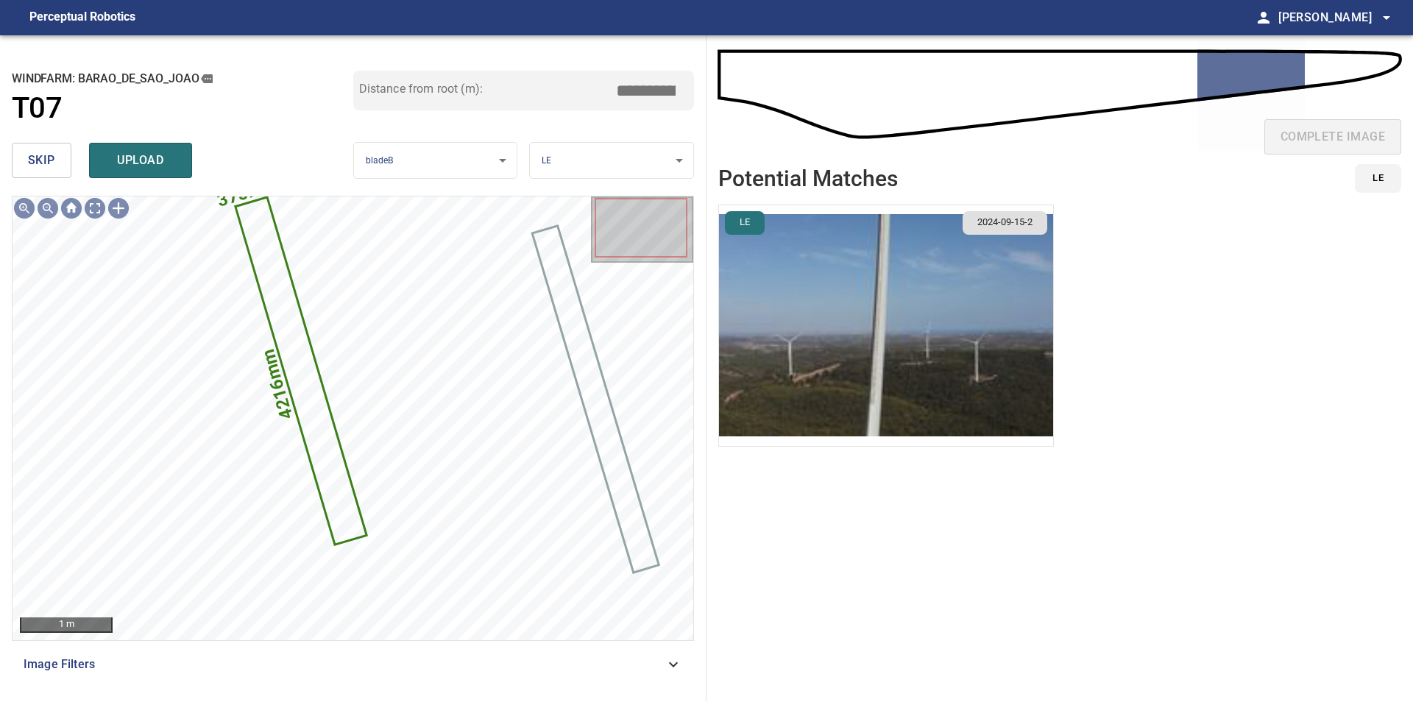
drag, startPoint x: 655, startPoint y: 91, endPoint x: 698, endPoint y: 88, distance: 42.8
click at [688, 88] on input "*****" at bounding box center [651, 91] width 74 height 28
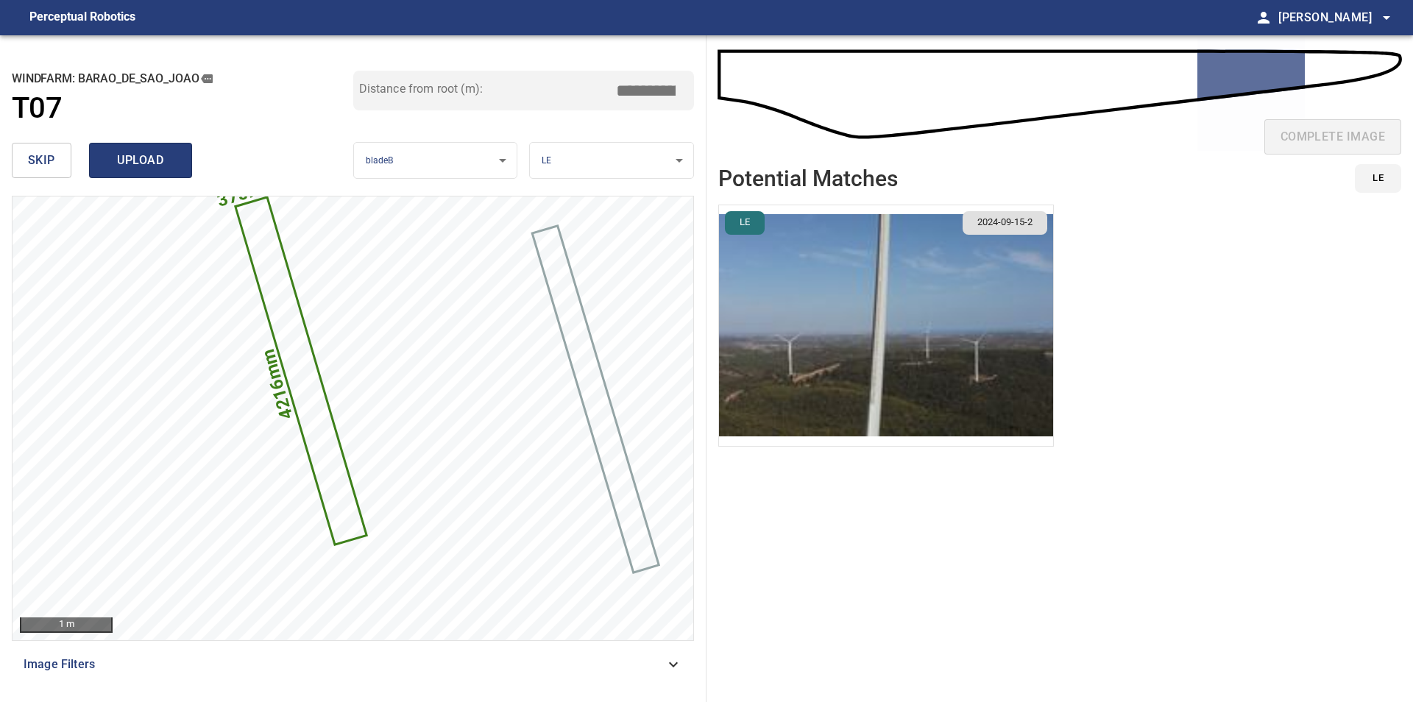
type input "*****"
click at [166, 152] on span "upload" at bounding box center [140, 160] width 71 height 21
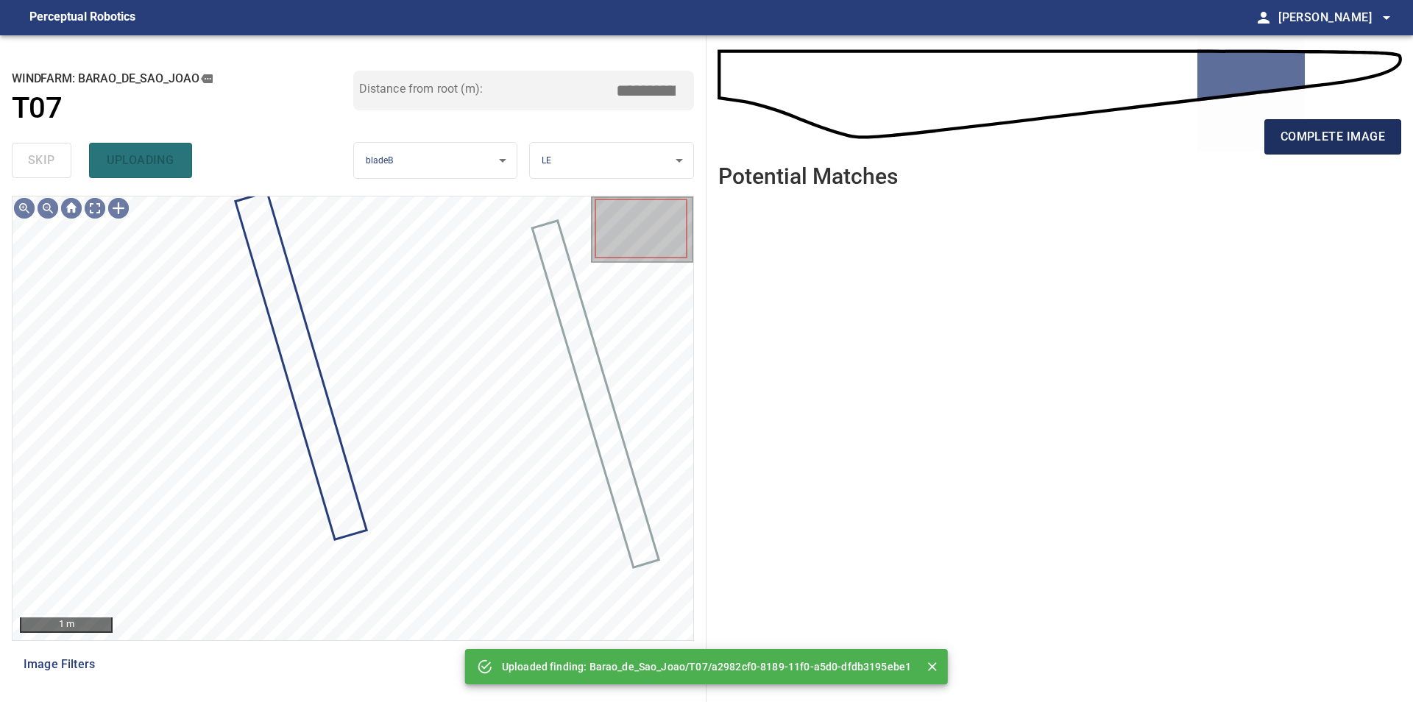
click at [1296, 141] on span "complete image" at bounding box center [1332, 137] width 104 height 21
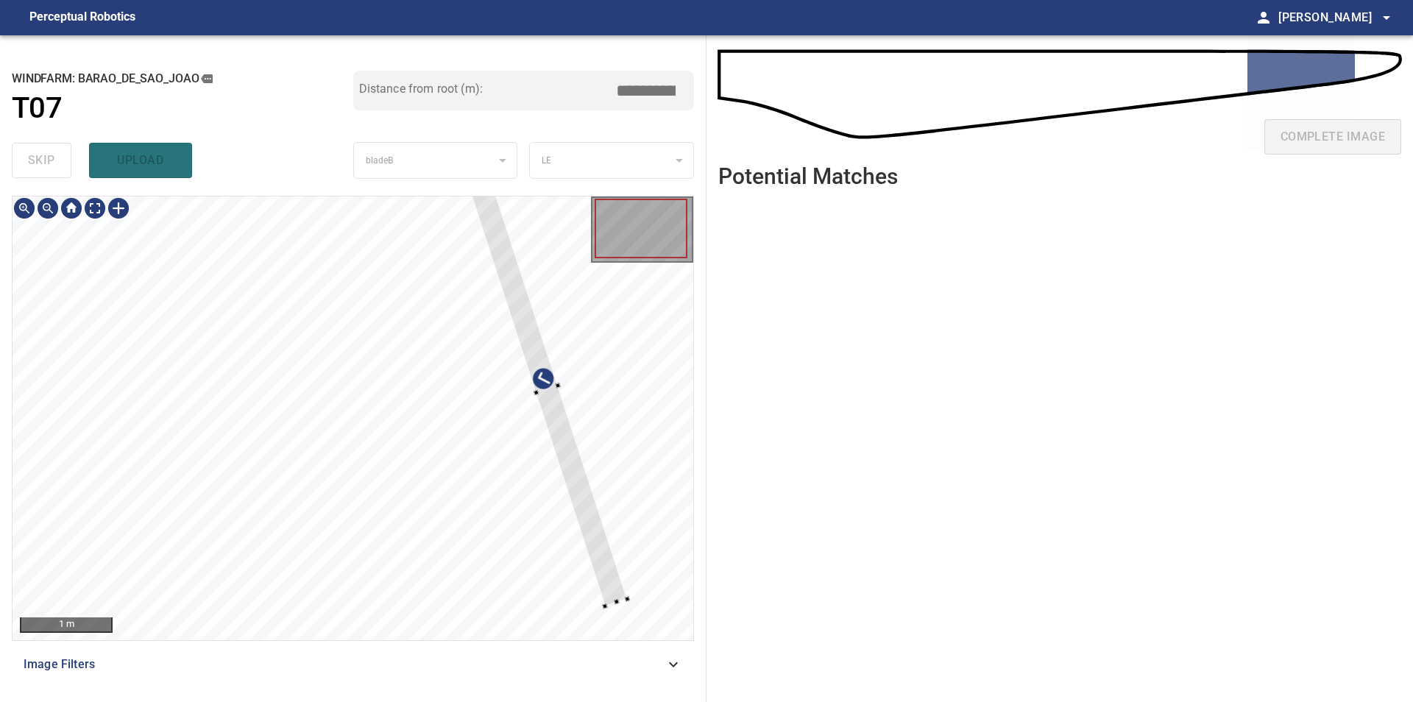
click at [647, 574] on div at bounding box center [353, 418] width 681 height 444
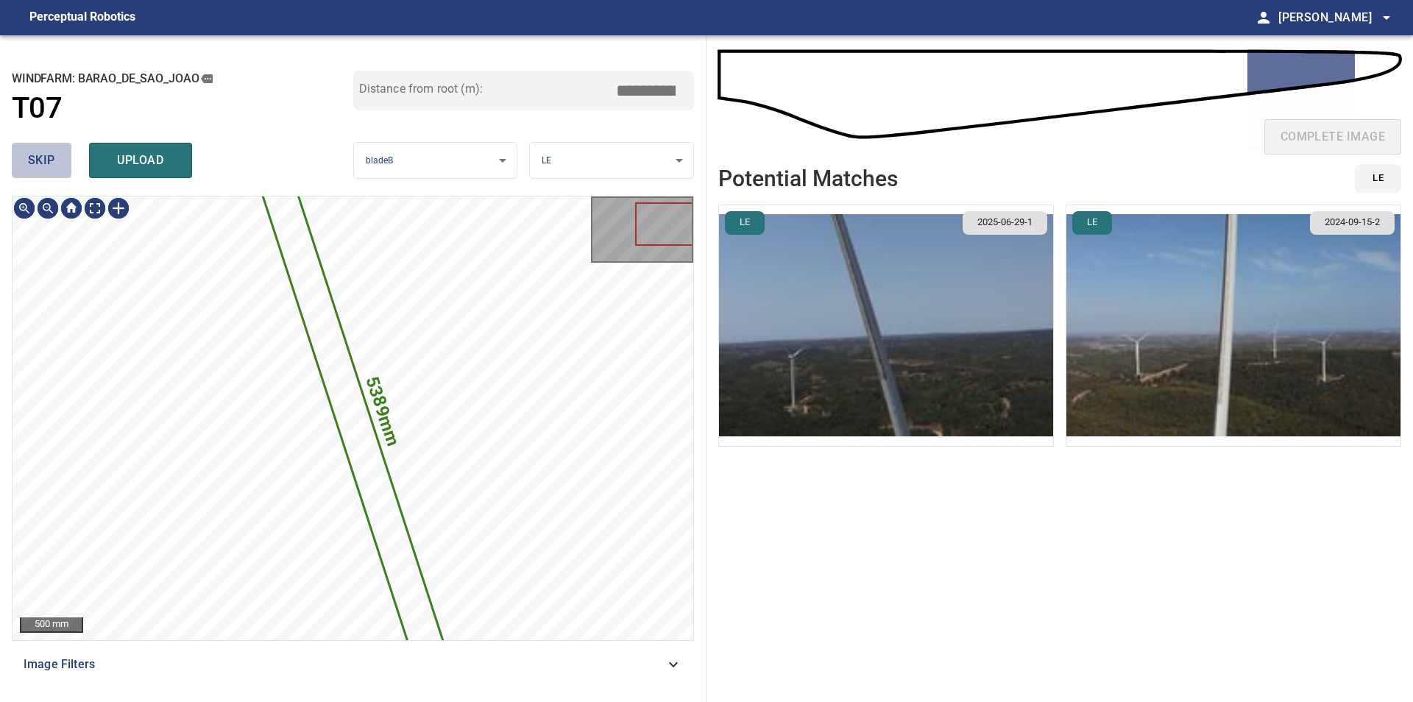
click at [55, 171] on button "skip" at bounding box center [42, 160] width 60 height 35
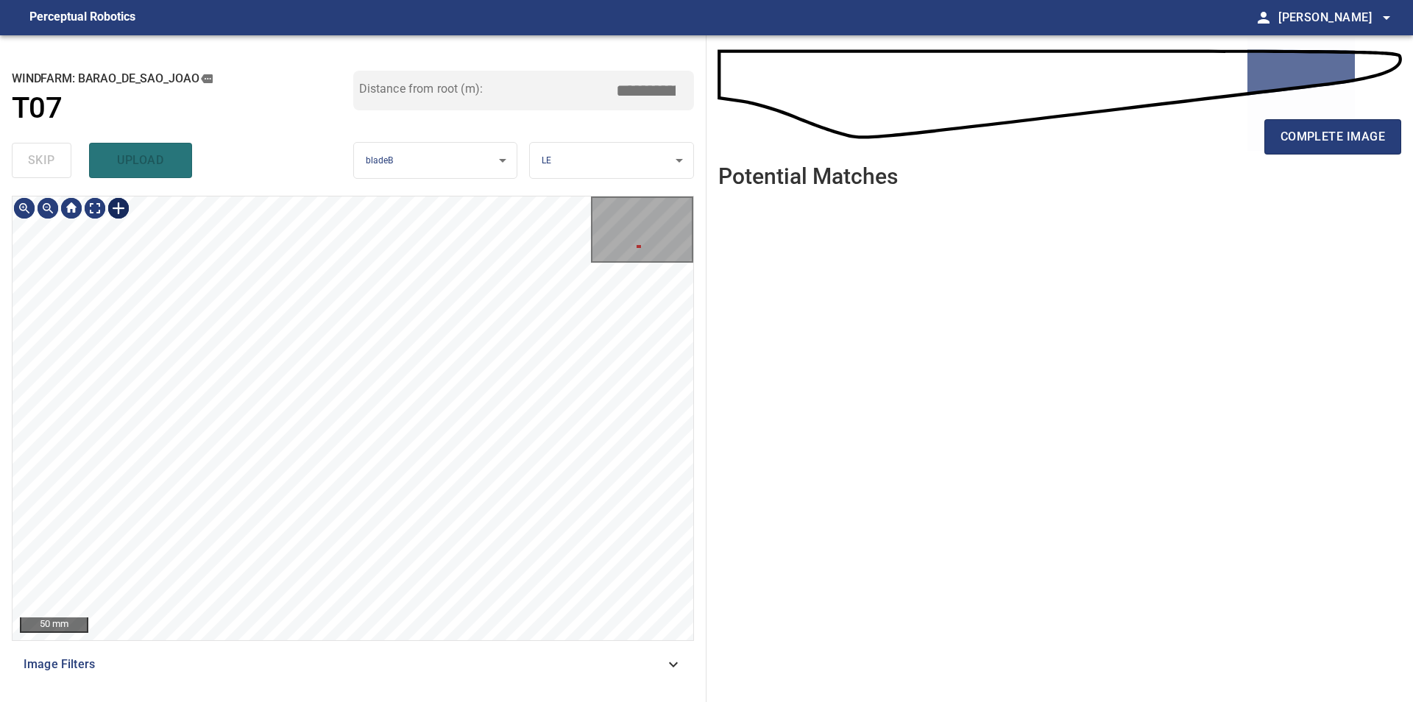
click at [123, 209] on div at bounding box center [119, 208] width 24 height 24
click at [360, 369] on div at bounding box center [353, 418] width 681 height 444
click at [346, 360] on div at bounding box center [333, 342] width 42 height 46
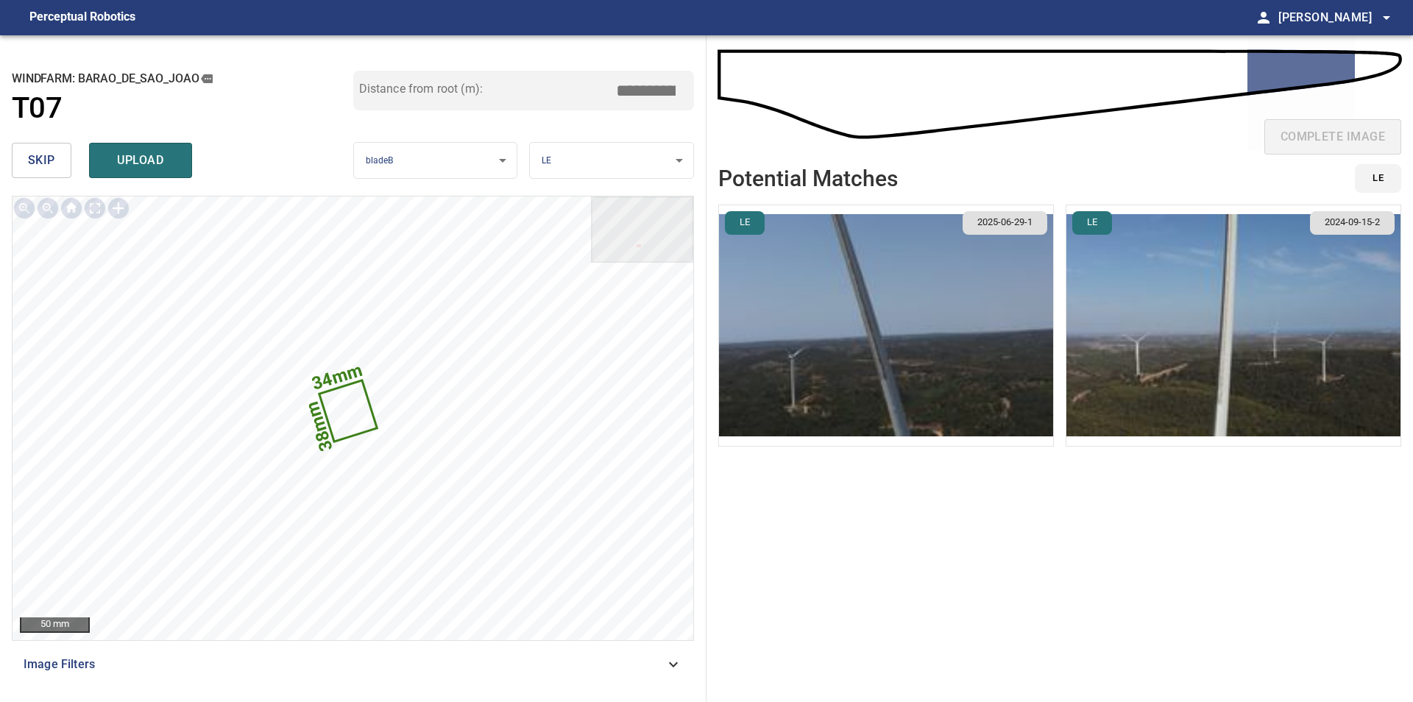
drag, startPoint x: 657, startPoint y: 88, endPoint x: 689, endPoint y: 93, distance: 32.1
click at [688, 93] on input "*****" at bounding box center [651, 91] width 74 height 28
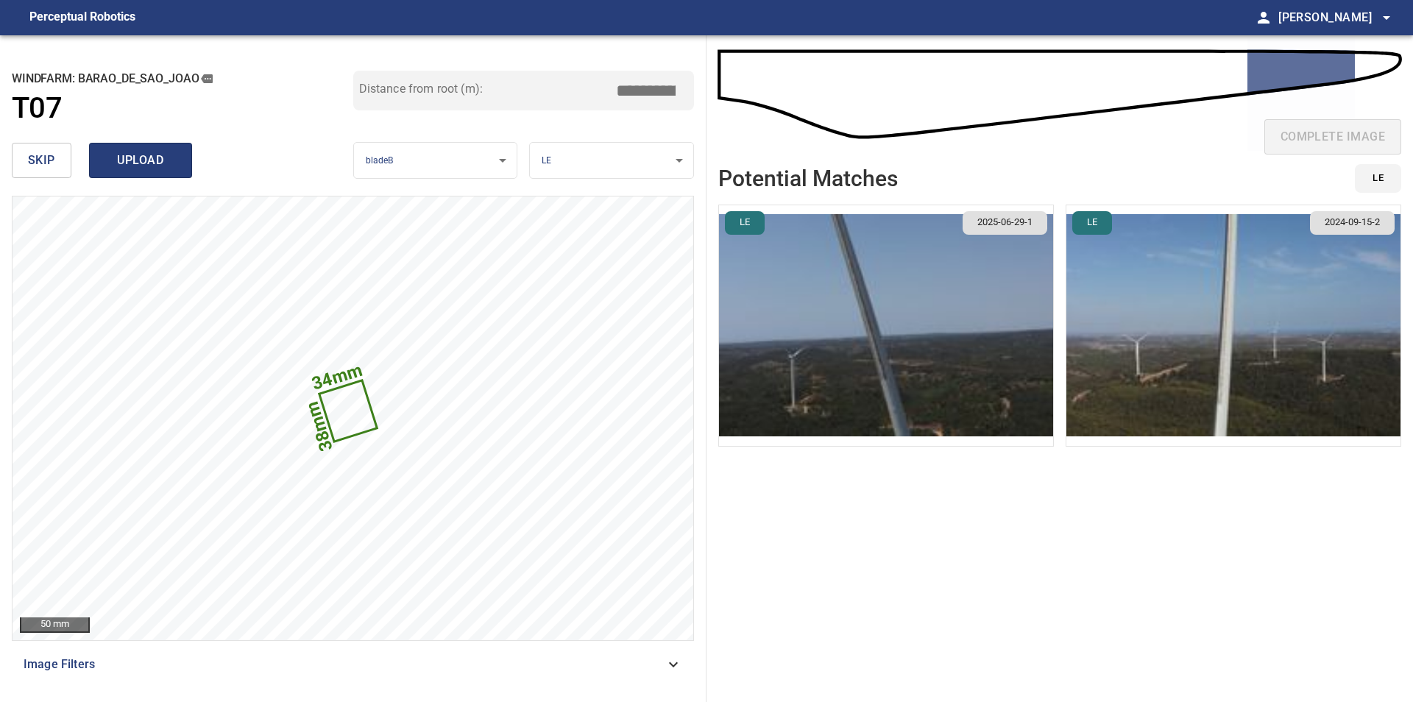
type input "*****"
click at [113, 148] on button "upload" at bounding box center [140, 160] width 103 height 35
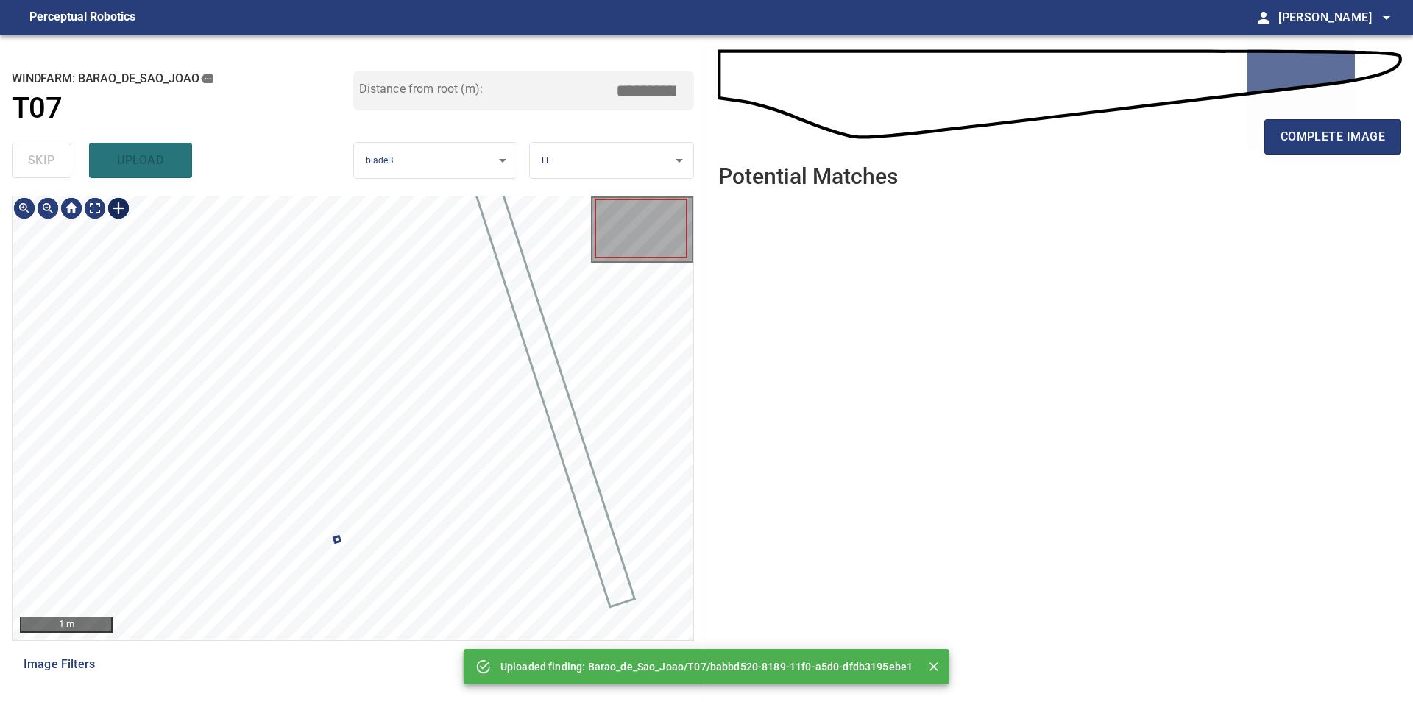
click at [112, 207] on div at bounding box center [119, 208] width 24 height 24
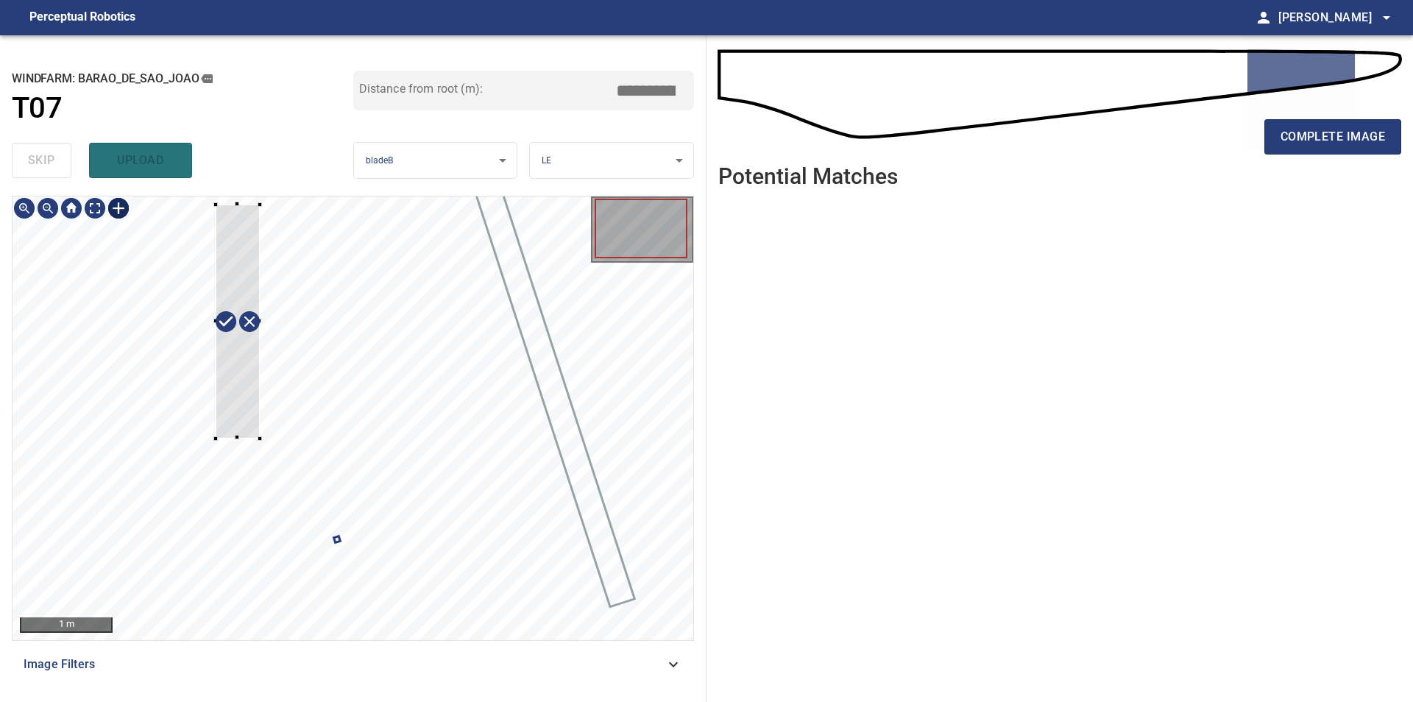
click at [260, 439] on div at bounding box center [353, 418] width 681 height 444
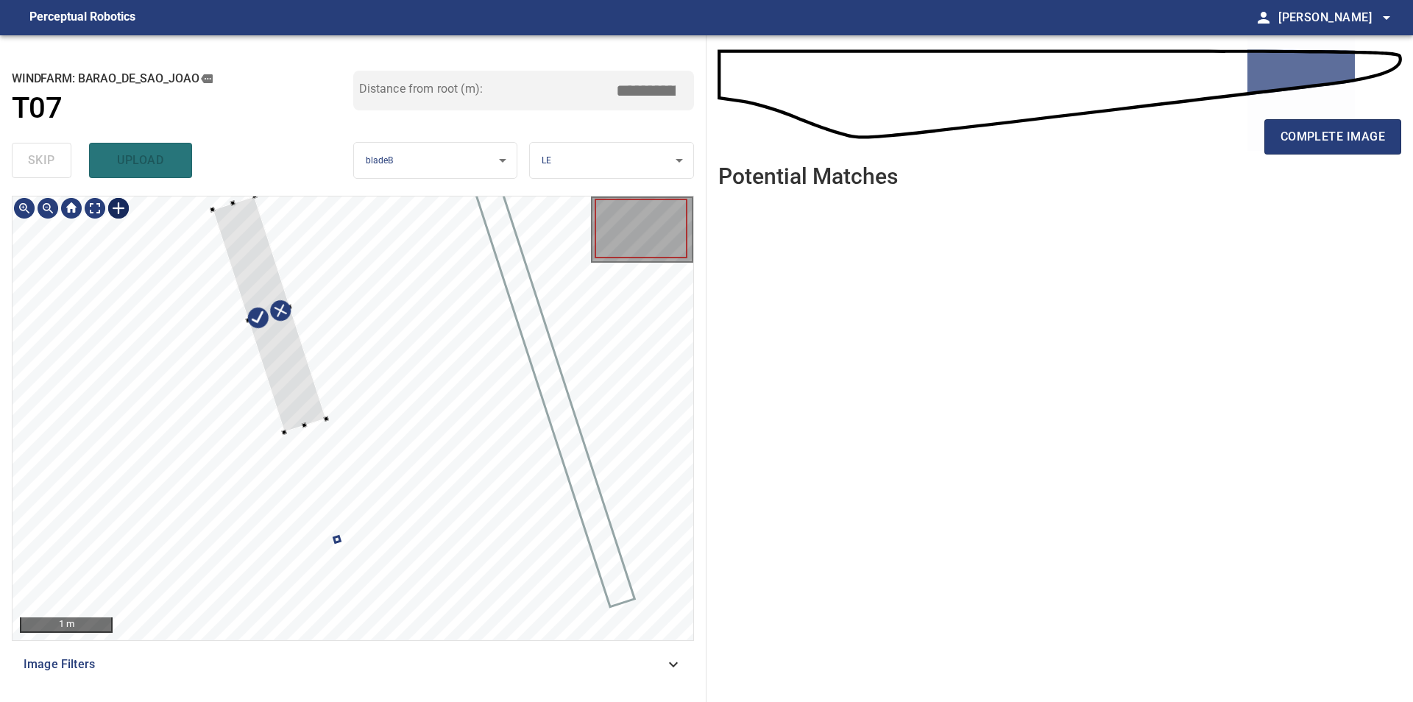
click at [290, 404] on div at bounding box center [270, 314] width 114 height 236
click at [309, 397] on div at bounding box center [269, 311] width 115 height 236
click at [349, 523] on div at bounding box center [353, 418] width 681 height 444
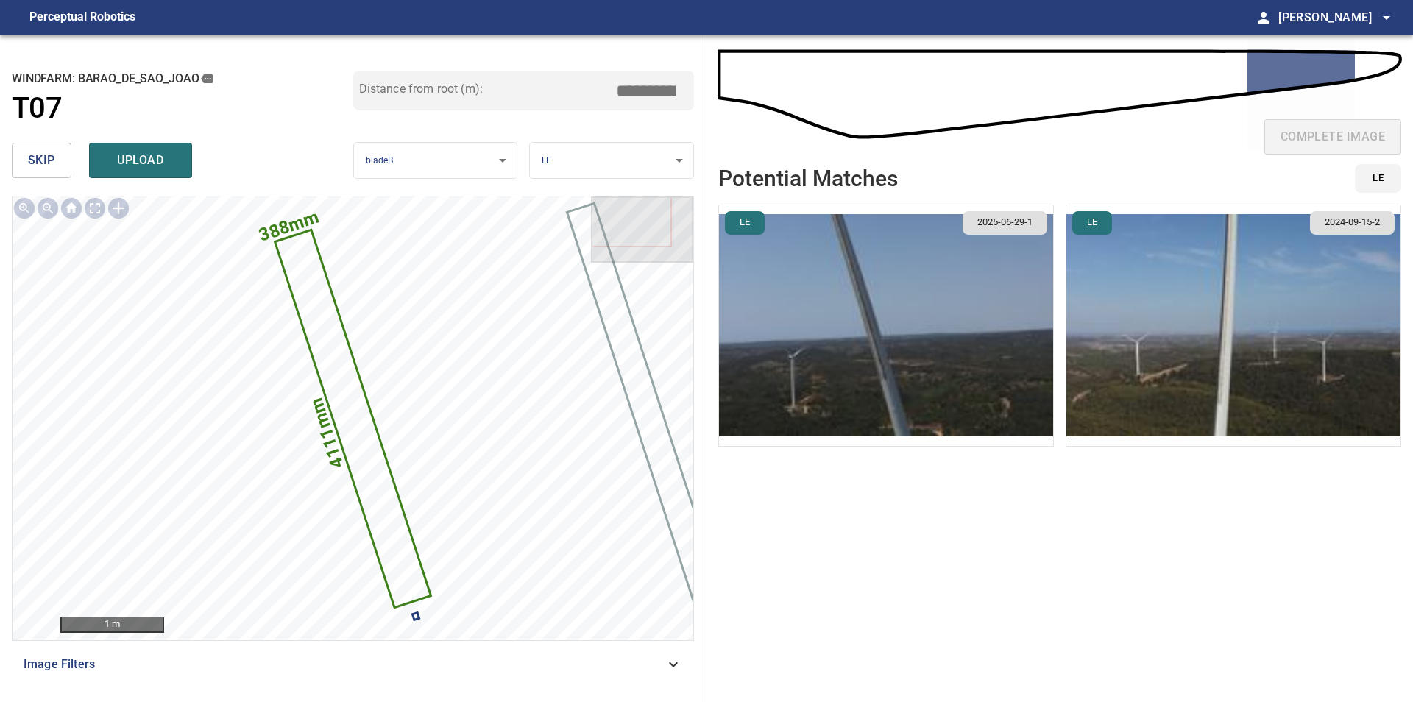
drag, startPoint x: 614, startPoint y: 89, endPoint x: 664, endPoint y: 89, distance: 50.8
click at [664, 89] on div "Distance from root (m): *****" at bounding box center [523, 91] width 341 height 40
drag, startPoint x: 631, startPoint y: 85, endPoint x: 875, endPoint y: 91, distance: 243.6
click at [688, 91] on input "*****" at bounding box center [651, 91] width 74 height 28
type input "*****"
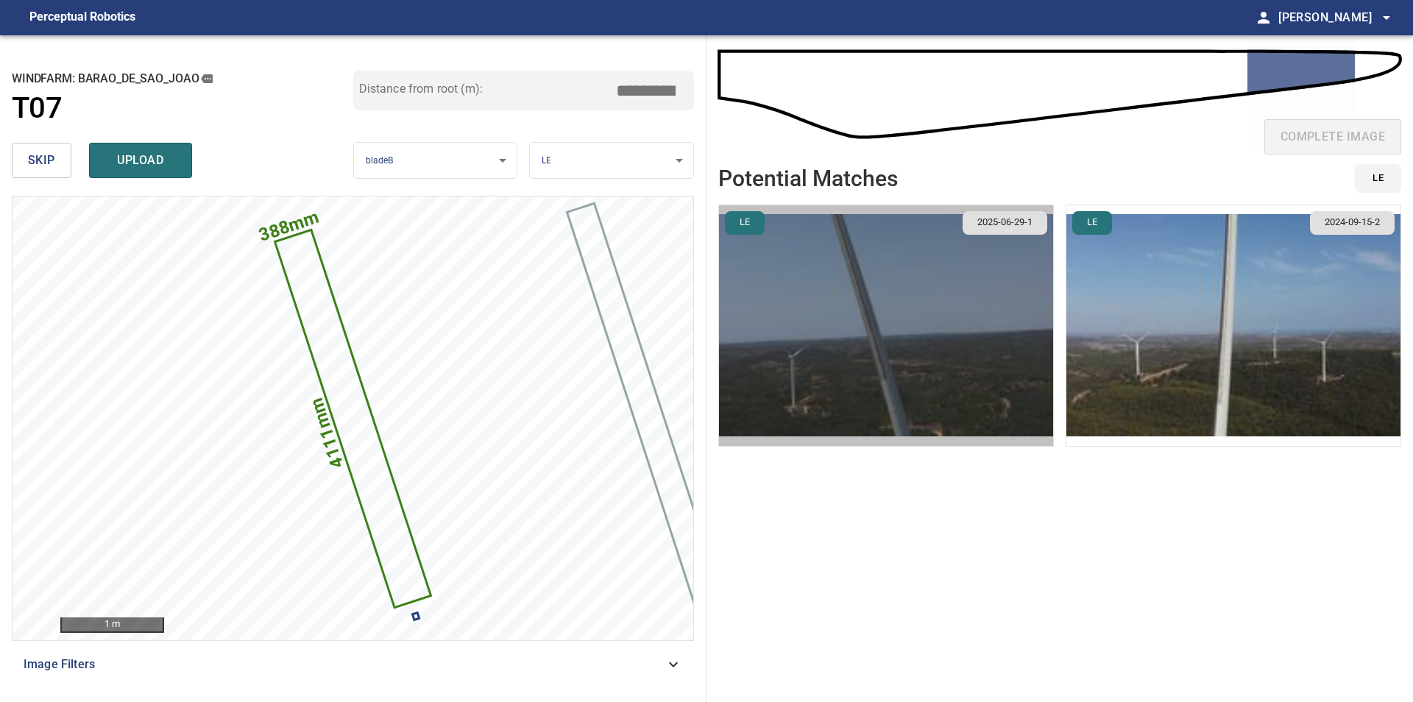
click at [884, 337] on img "button" at bounding box center [886, 325] width 334 height 241
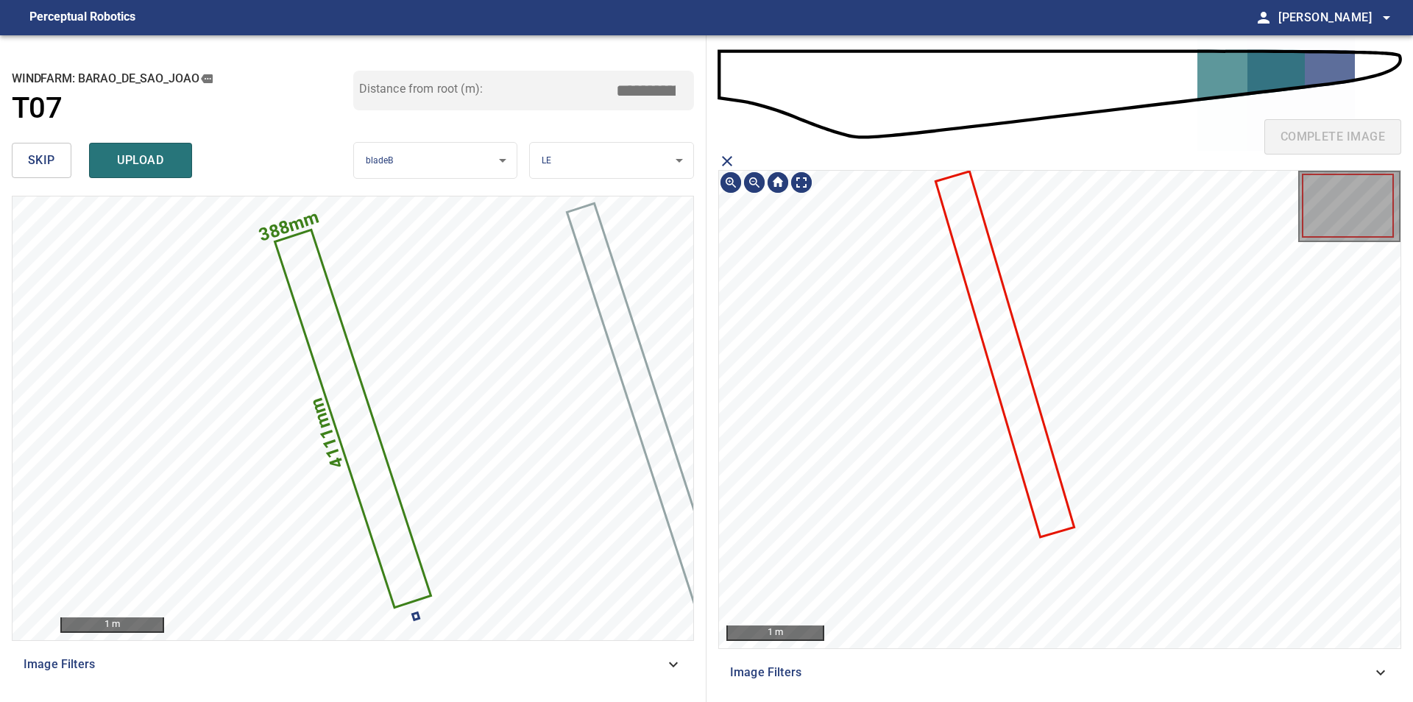
click at [1028, 412] on icon at bounding box center [1004, 354] width 135 height 363
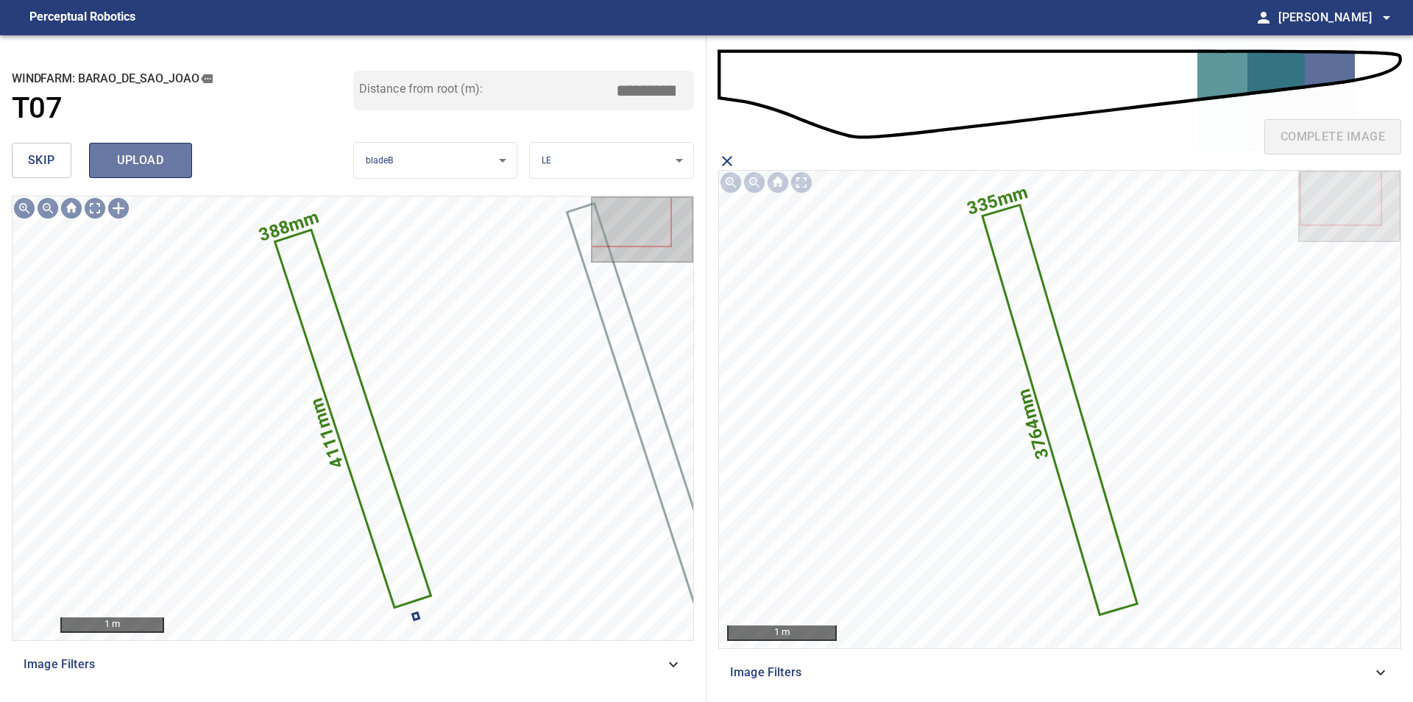
click at [177, 163] on button "upload" at bounding box center [140, 160] width 103 height 35
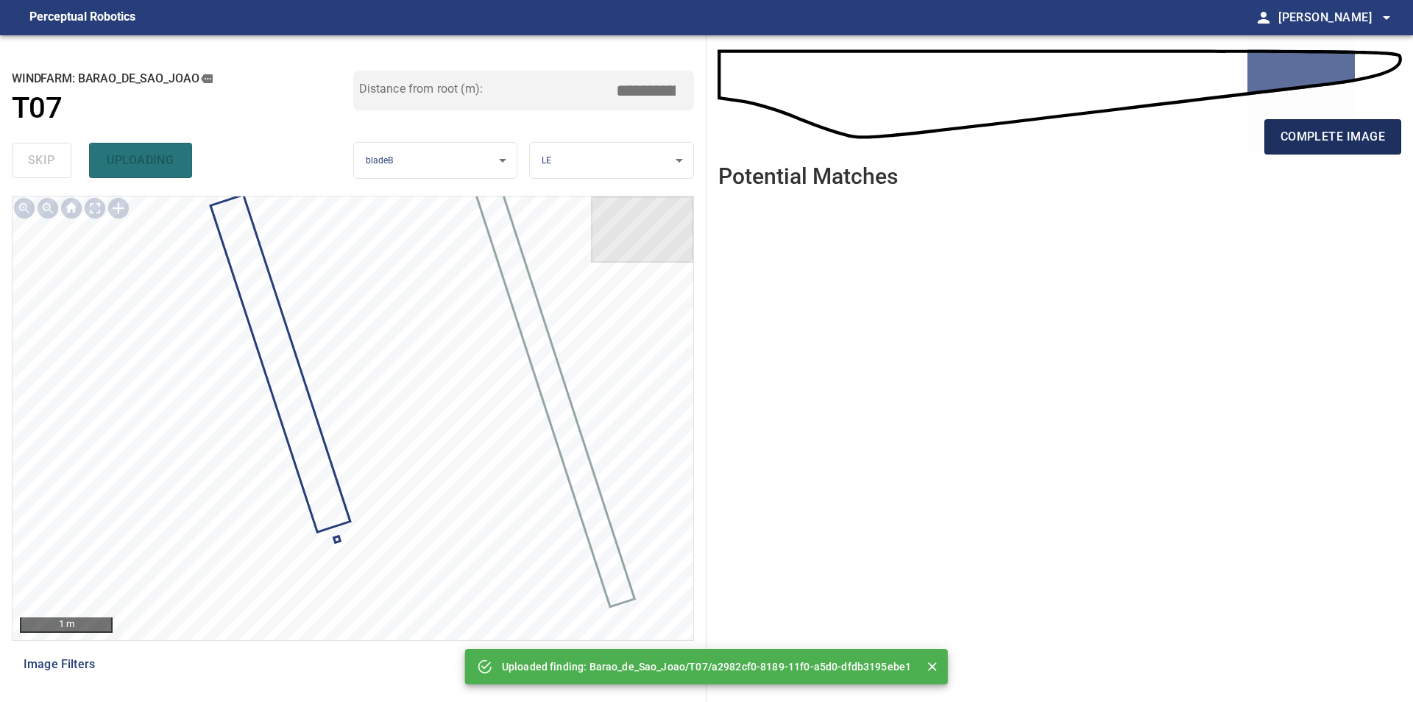
click at [1328, 136] on span "complete image" at bounding box center [1332, 137] width 104 height 21
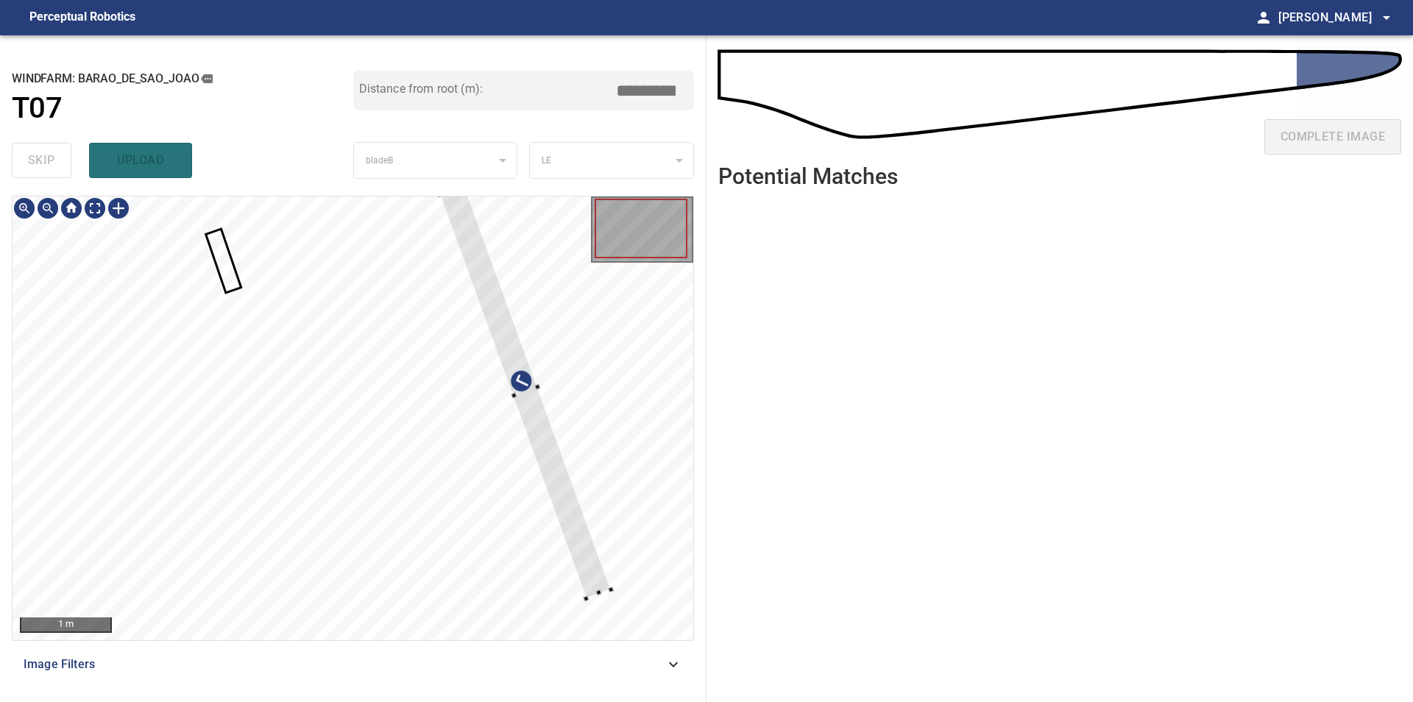
click at [586, 501] on div at bounding box center [353, 418] width 681 height 444
click at [519, 367] on div at bounding box center [525, 391] width 171 height 413
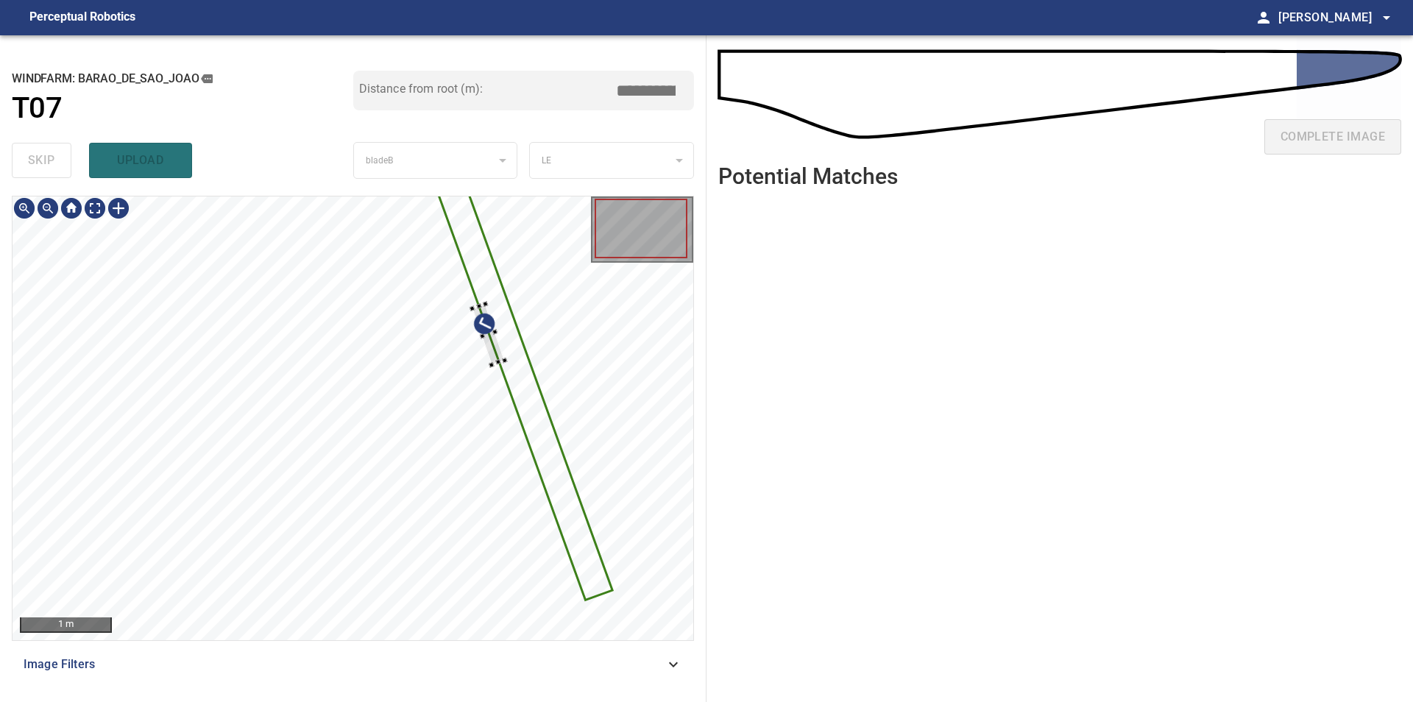
click at [539, 370] on div at bounding box center [353, 418] width 681 height 444
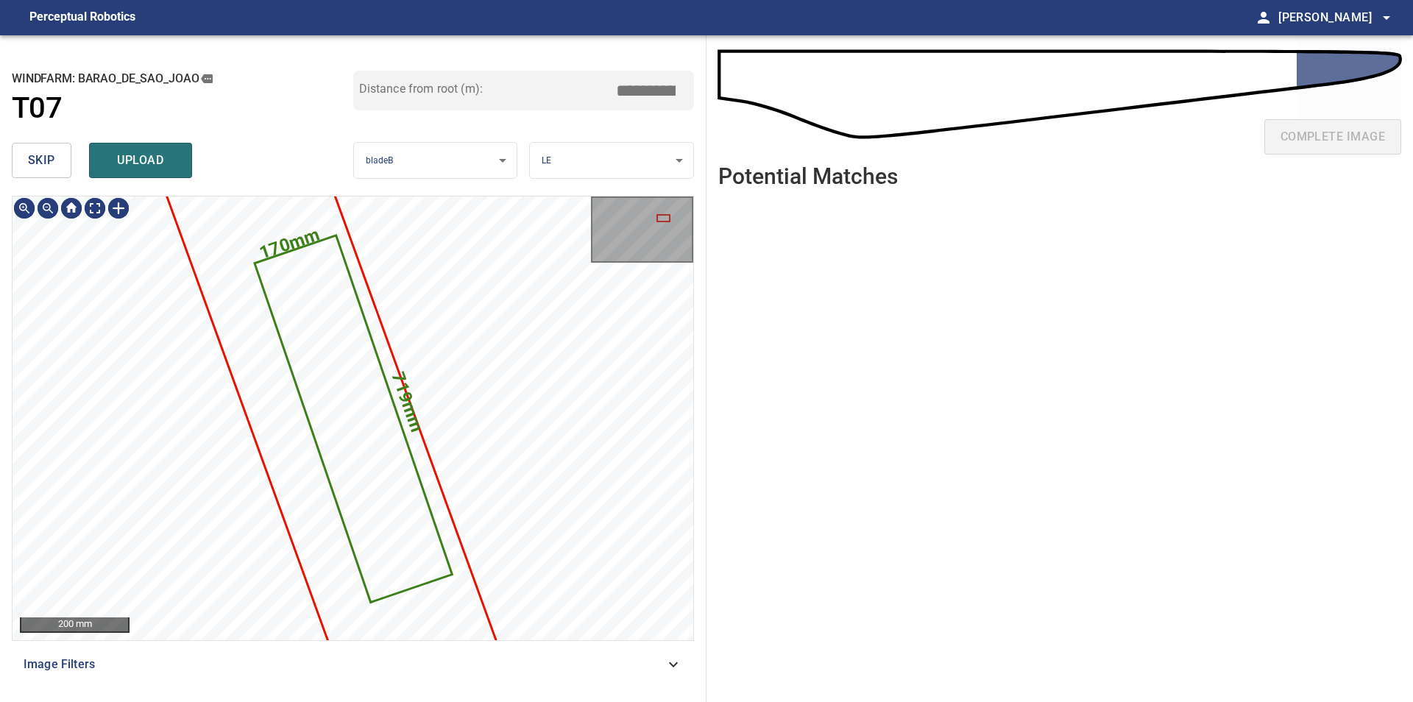
click at [64, 171] on button "skip" at bounding box center [42, 160] width 60 height 35
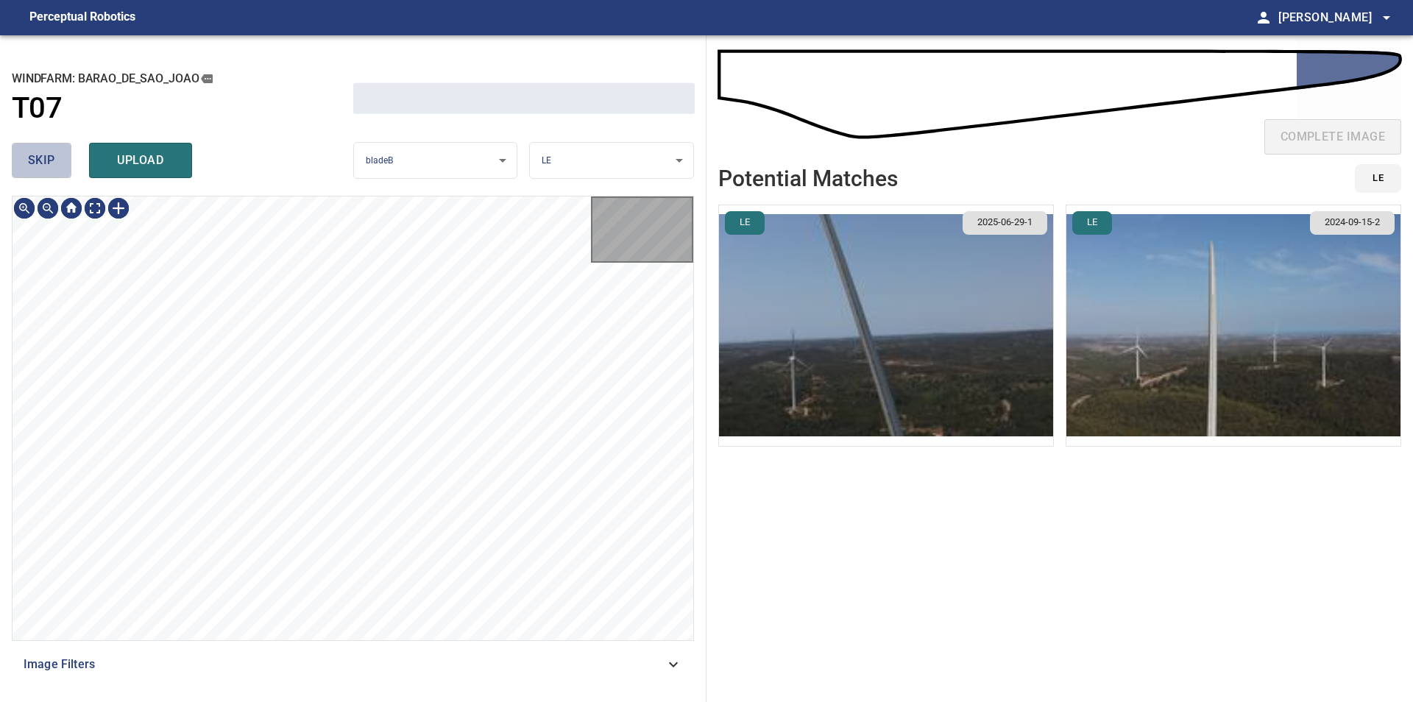
click at [64, 171] on button "skip" at bounding box center [42, 160] width 60 height 35
click at [64, 171] on div "skip upload" at bounding box center [182, 160] width 341 height 47
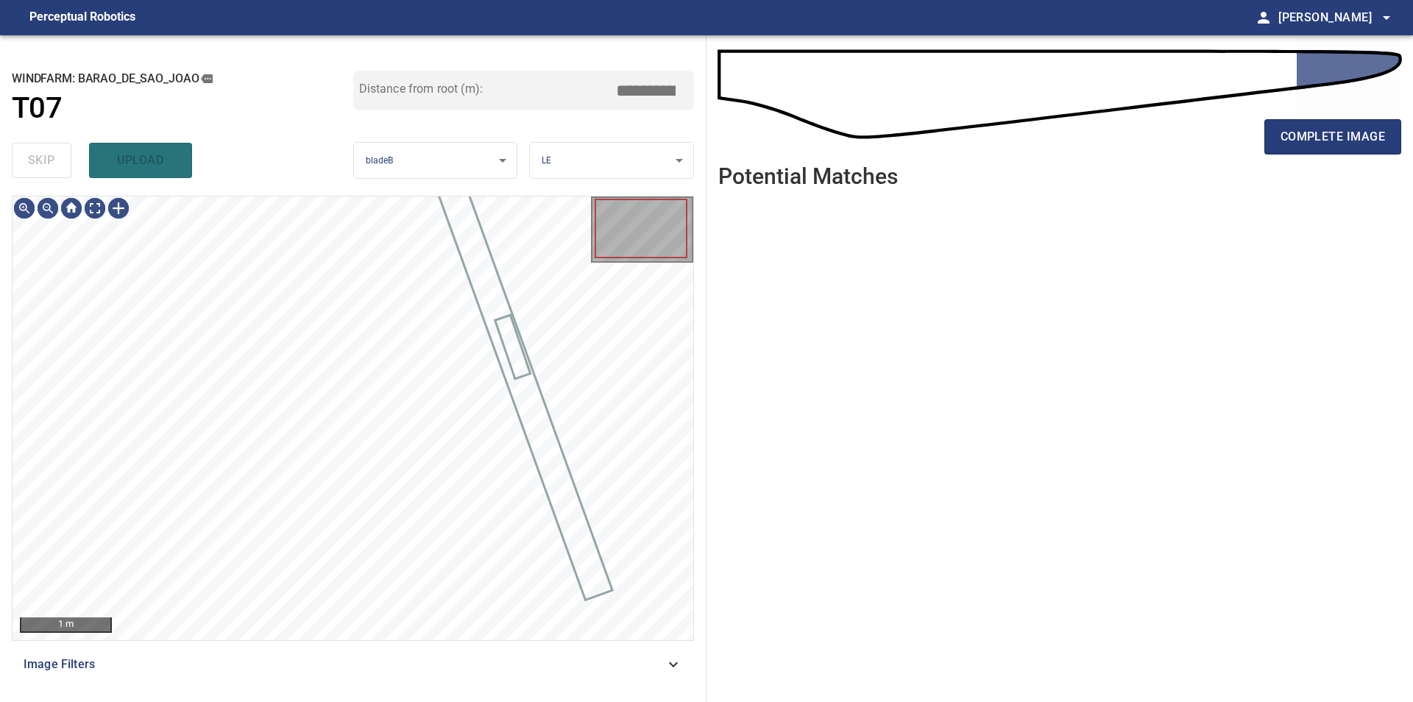
click at [64, 171] on div "skip upload" at bounding box center [182, 160] width 341 height 47
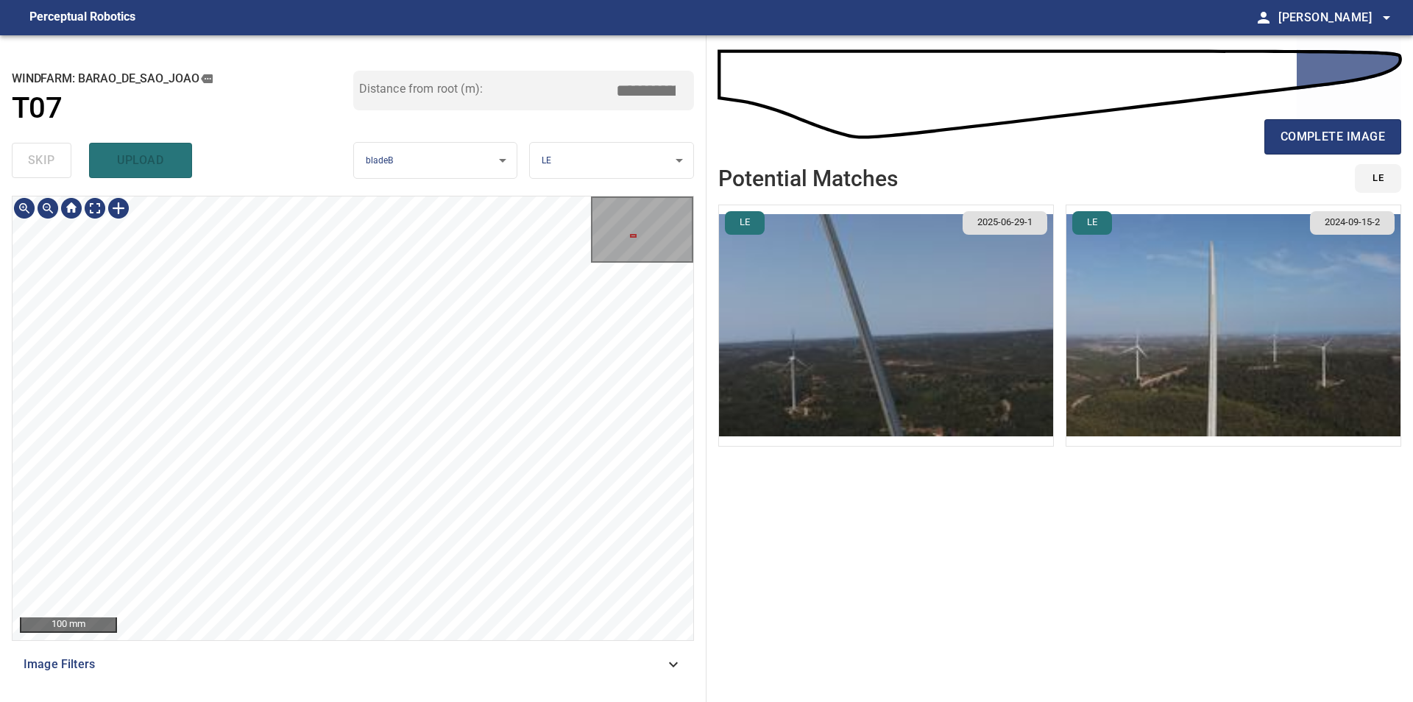
click at [529, 688] on div "100 mm Image Filters" at bounding box center [353, 443] width 682 height 494
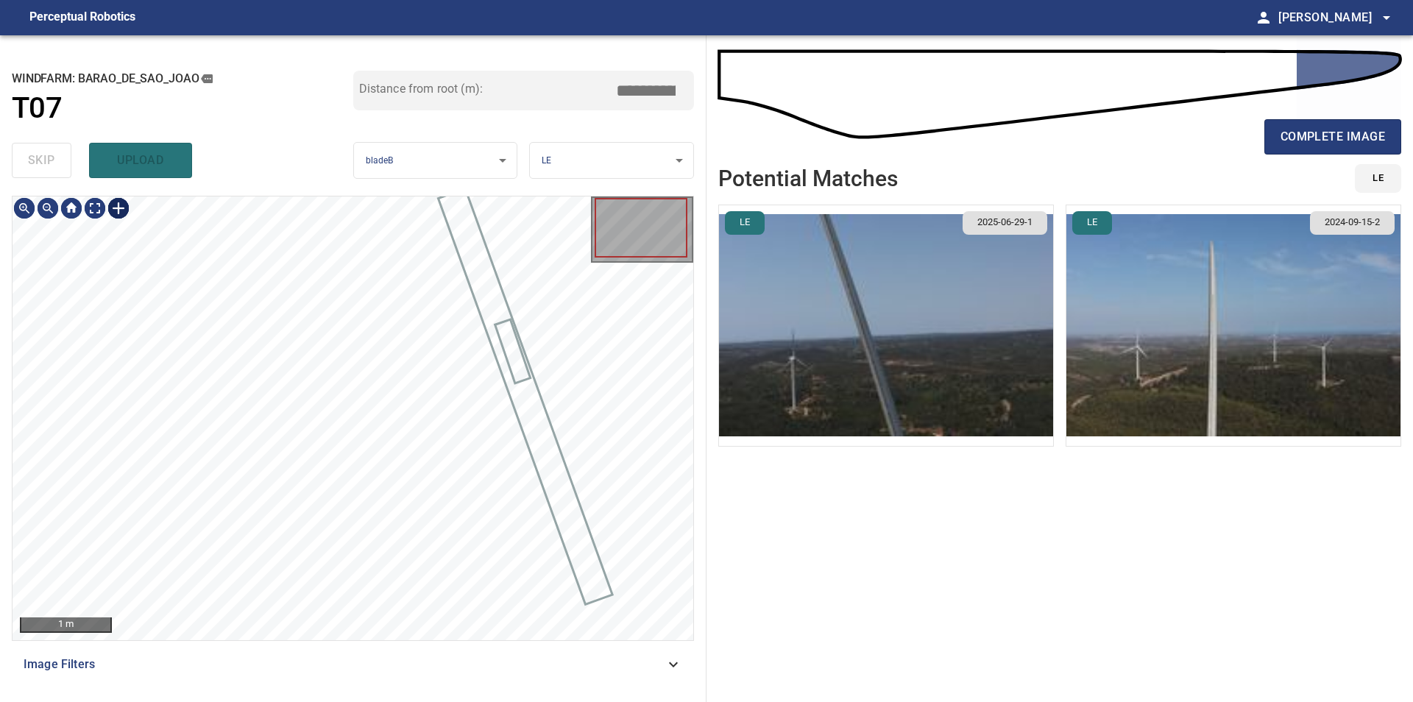
click at [112, 213] on div at bounding box center [119, 208] width 24 height 24
click at [226, 408] on div at bounding box center [353, 418] width 681 height 444
click at [252, 368] on div at bounding box center [239, 310] width 85 height 174
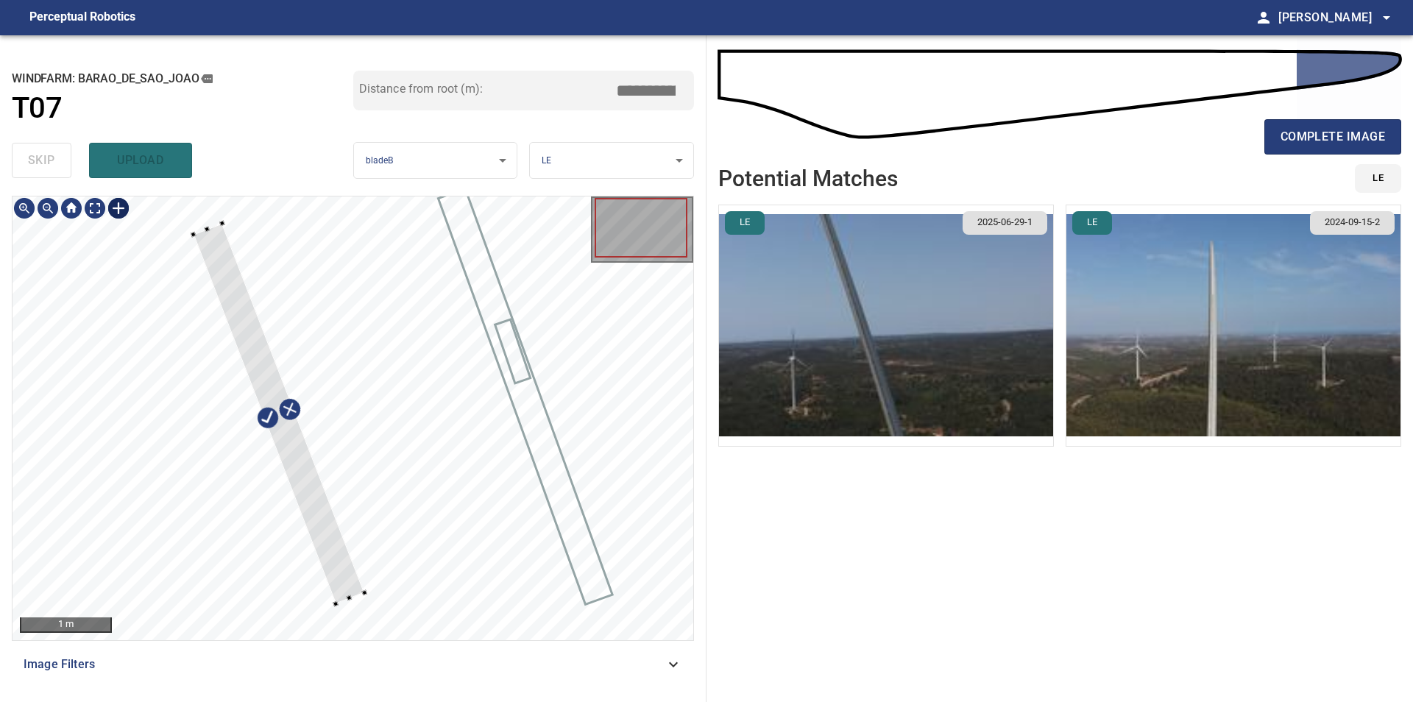
click at [360, 596] on div at bounding box center [353, 418] width 681 height 444
click at [356, 606] on div at bounding box center [289, 443] width 166 height 383
click at [206, 231] on div at bounding box center [353, 418] width 681 height 444
click at [233, 224] on div at bounding box center [353, 418] width 681 height 444
click at [212, 230] on div at bounding box center [353, 418] width 681 height 444
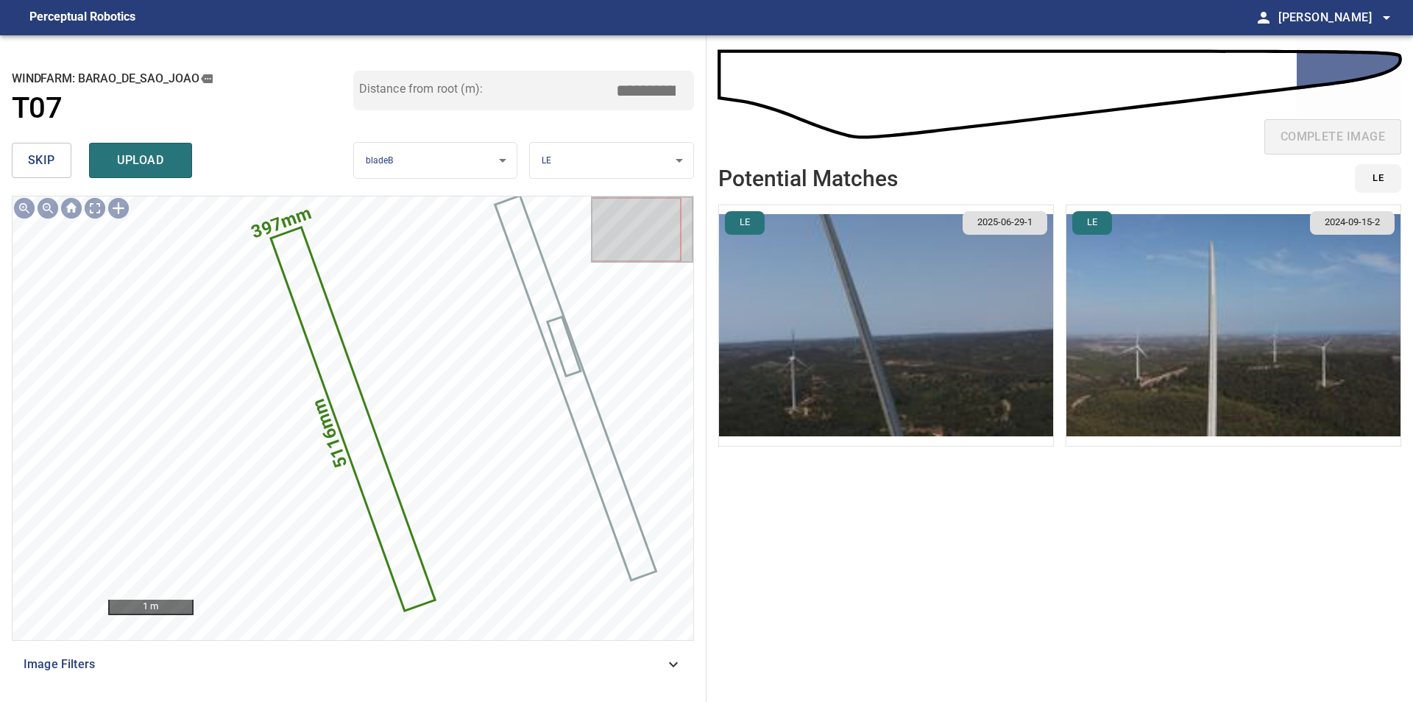
drag, startPoint x: 646, startPoint y: 91, endPoint x: 745, endPoint y: 93, distance: 98.6
click at [688, 93] on input "*****" at bounding box center [651, 91] width 74 height 28
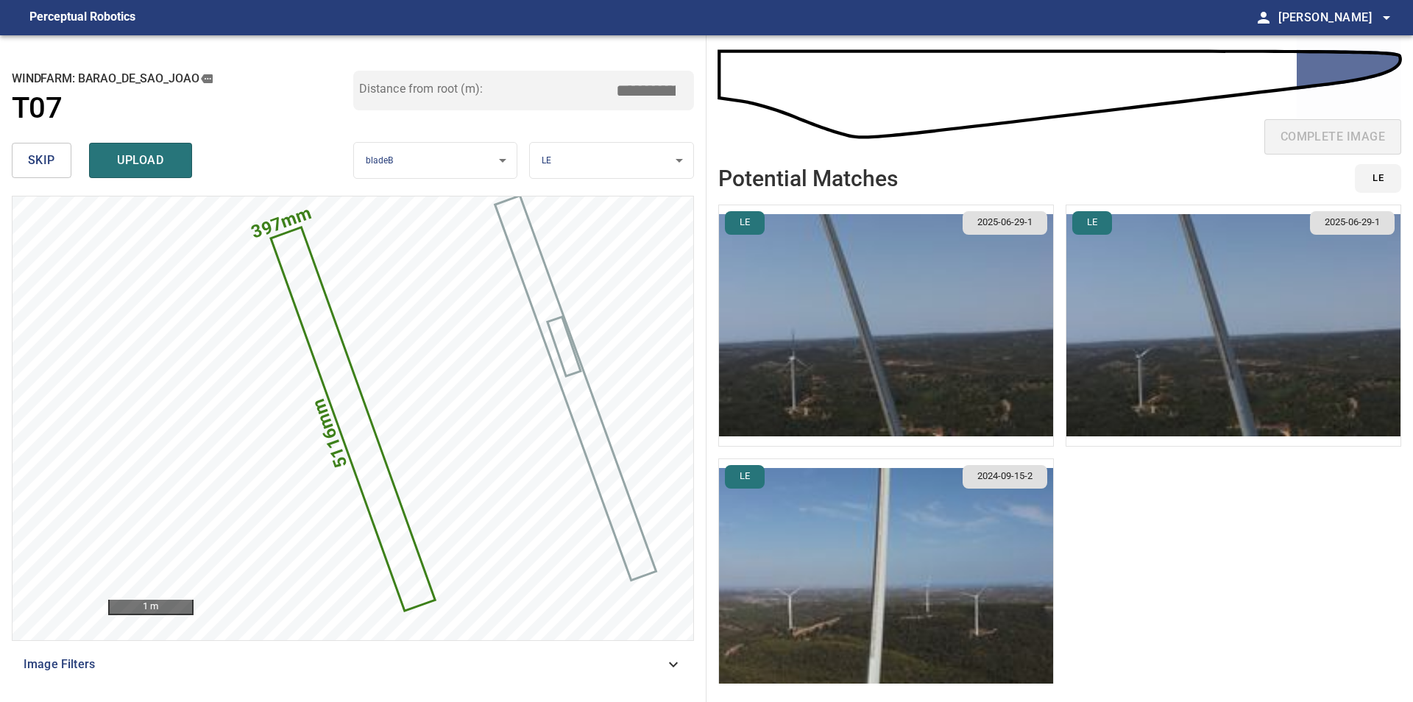
type input "*****"
click at [1224, 383] on img "button" at bounding box center [1233, 325] width 334 height 241
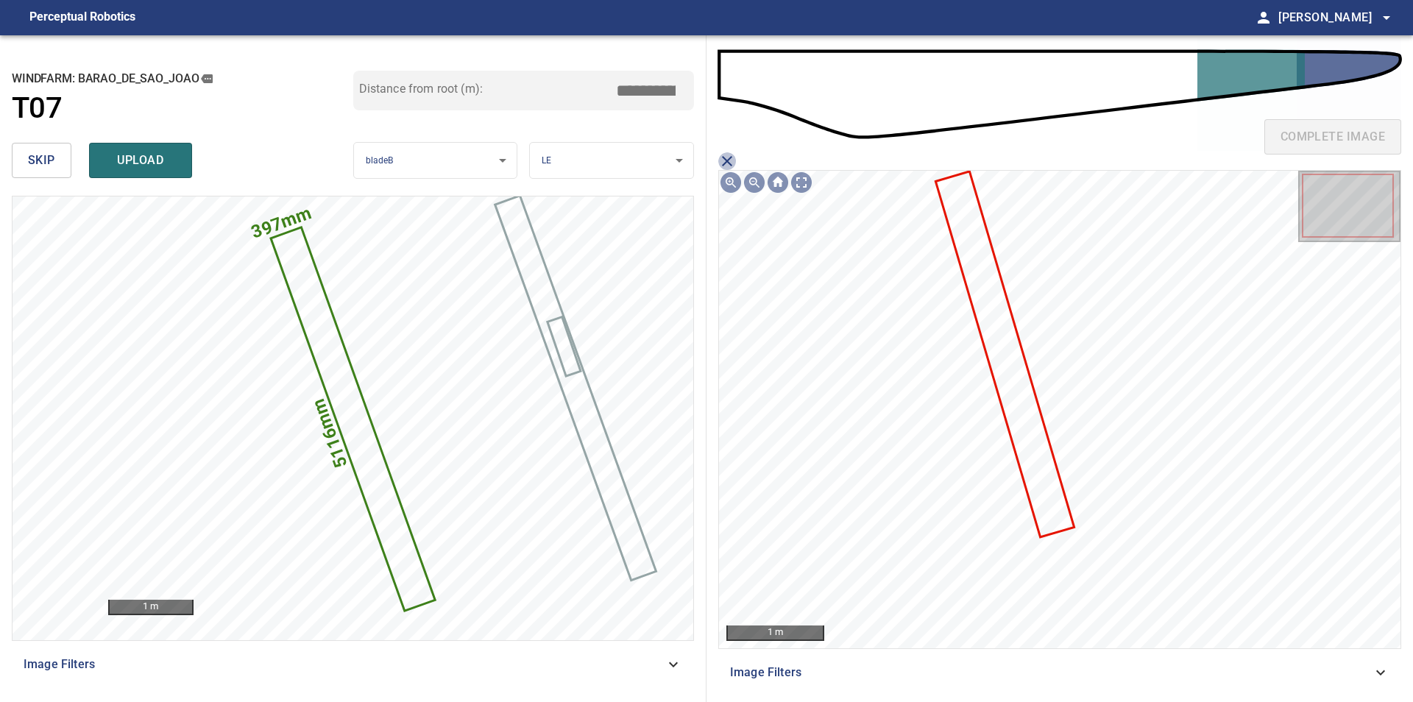
click at [728, 154] on icon "close matching imageResolution:" at bounding box center [727, 161] width 18 height 18
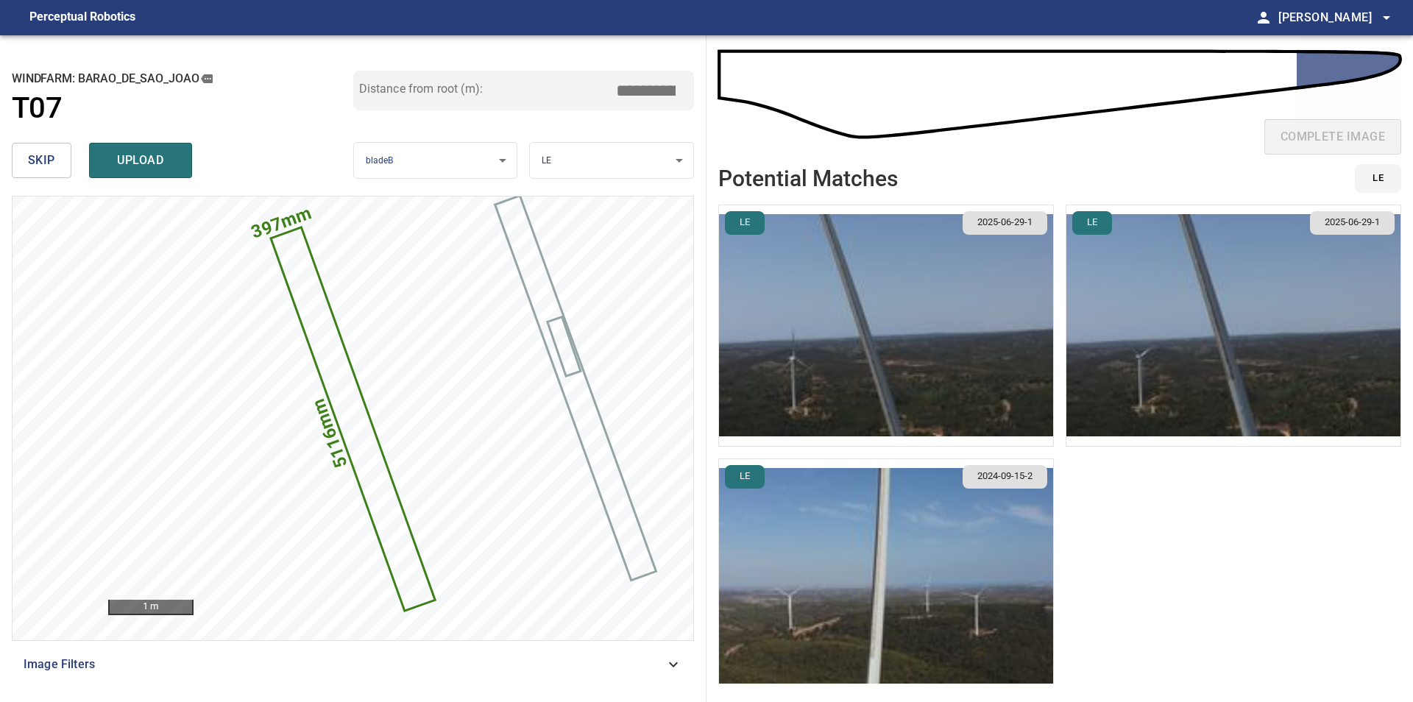
click at [995, 318] on img "button" at bounding box center [886, 325] width 334 height 241
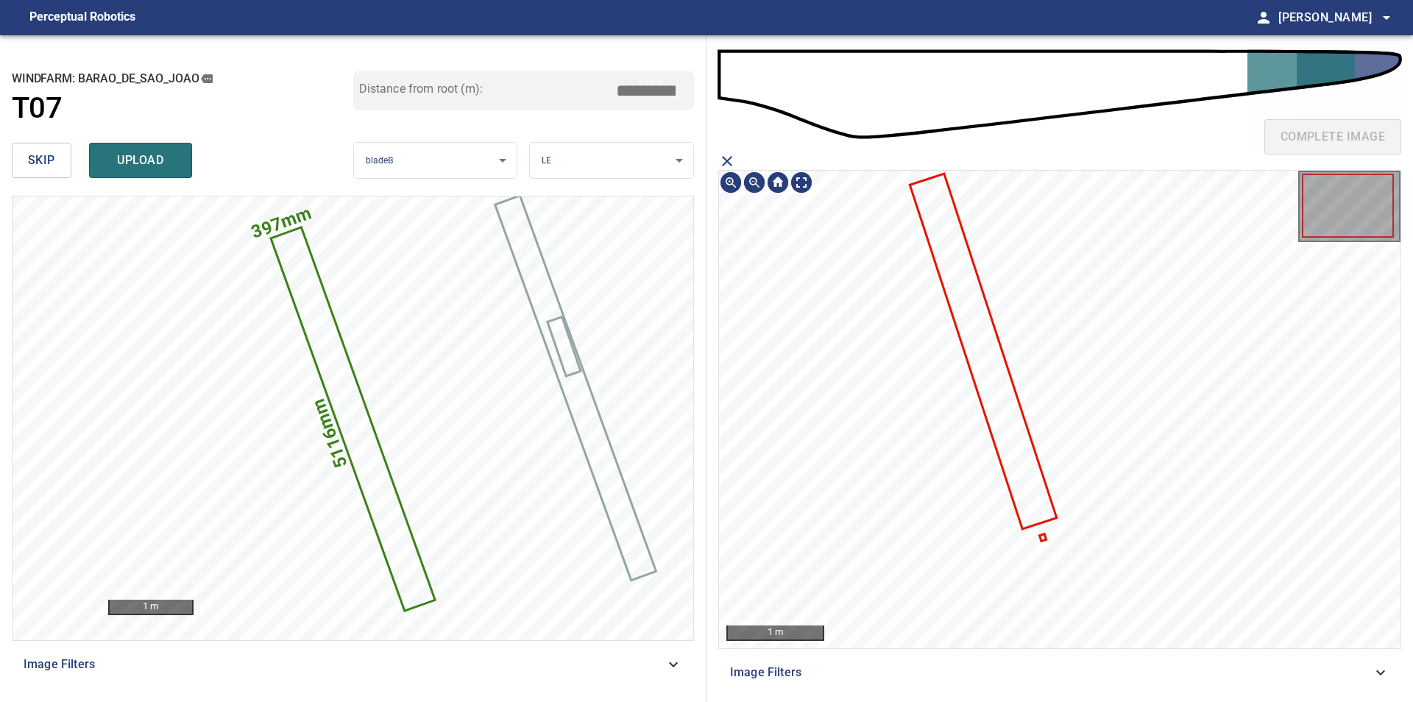
click at [1015, 433] on icon at bounding box center [983, 351] width 144 height 352
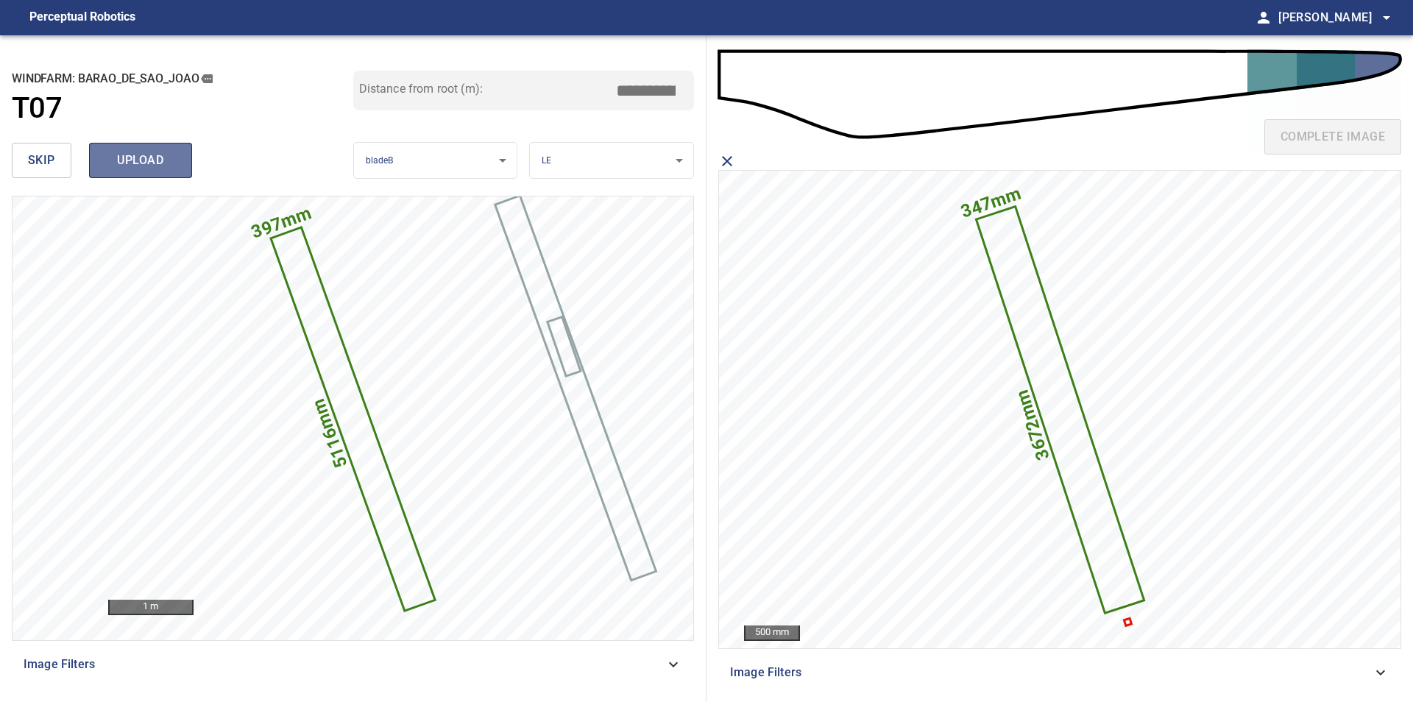
click at [163, 173] on button "upload" at bounding box center [140, 160] width 103 height 35
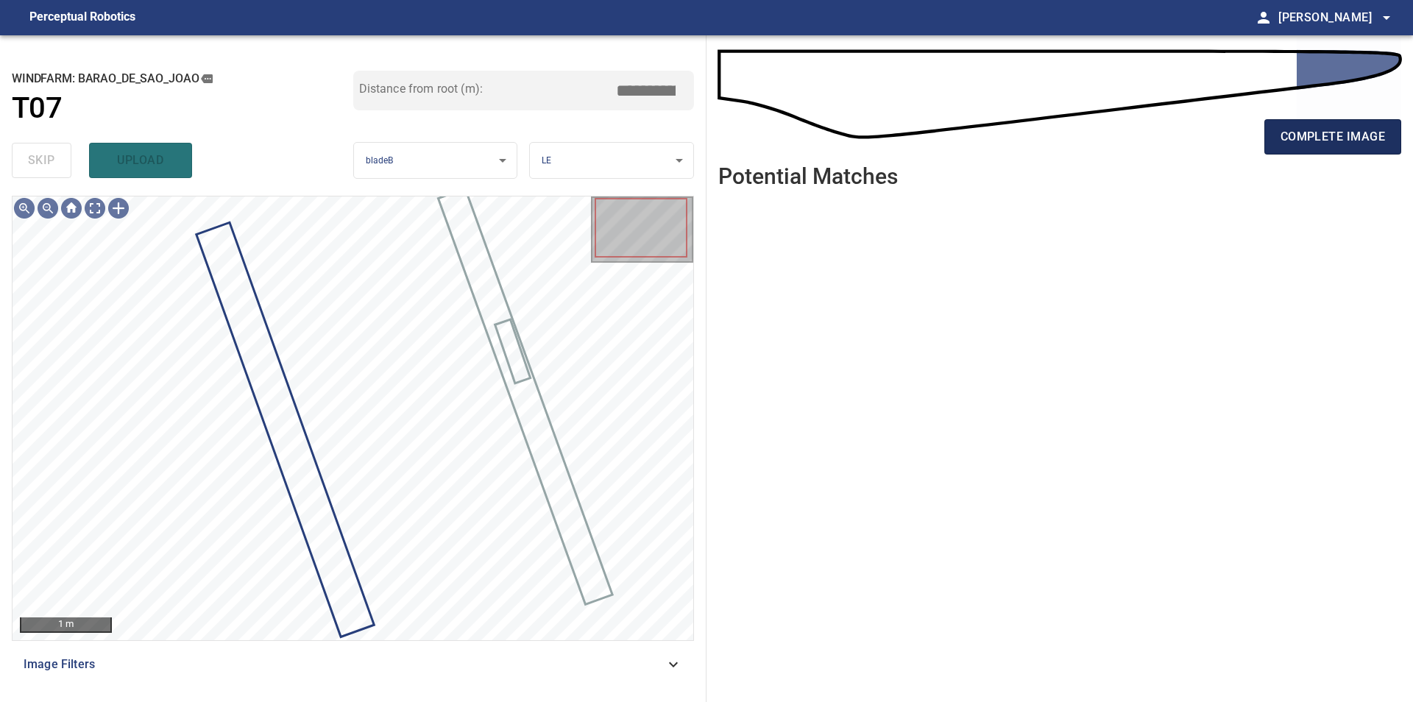
click at [1296, 138] on span "complete image" at bounding box center [1332, 137] width 104 height 21
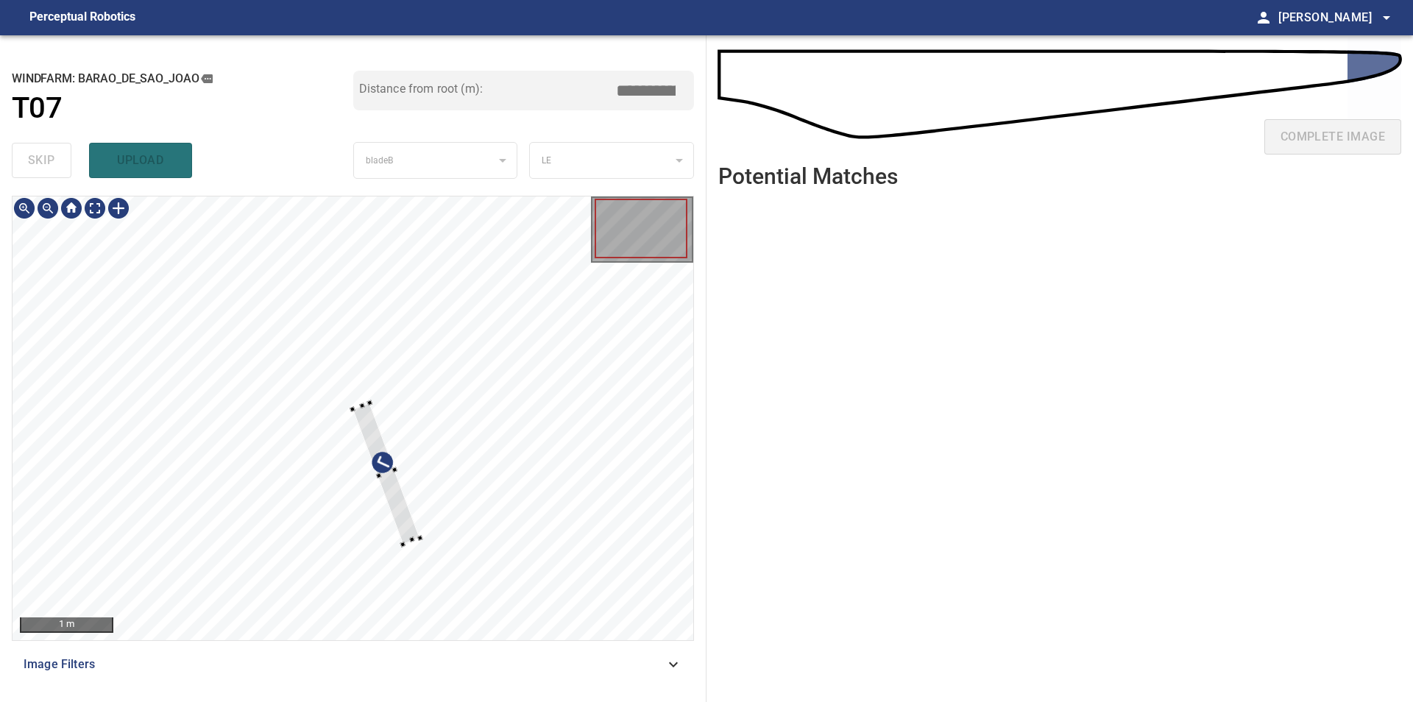
click at [464, 436] on div at bounding box center [353, 418] width 681 height 444
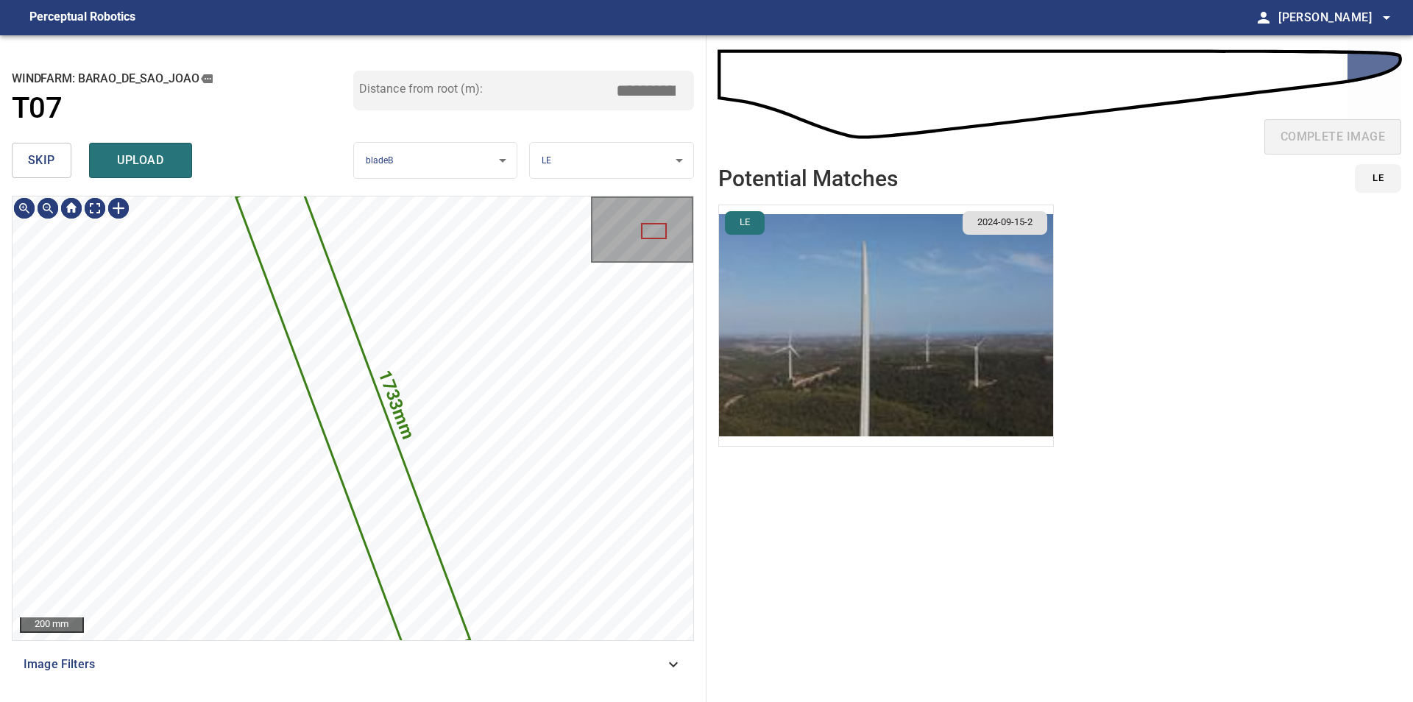
click at [32, 154] on span "skip" at bounding box center [41, 160] width 27 height 21
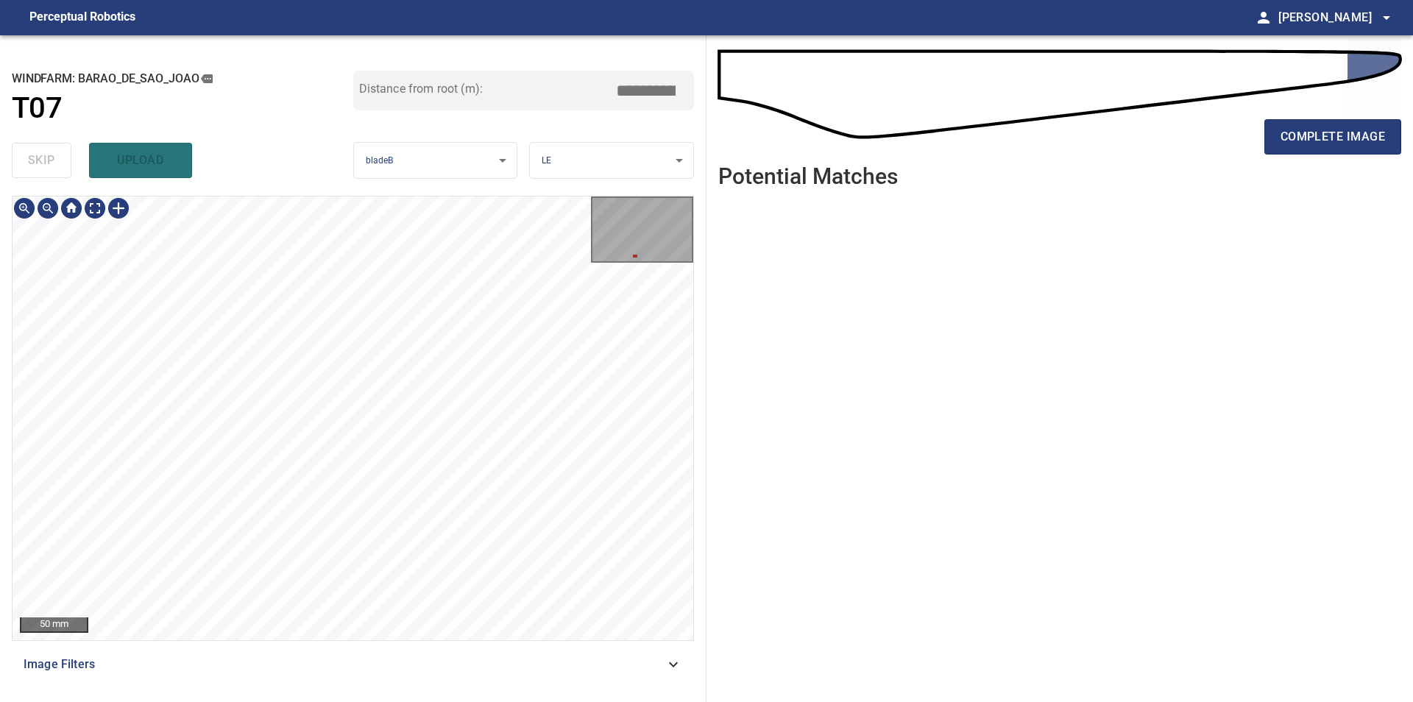
click at [455, 645] on div "50 mm Image Filters" at bounding box center [353, 443] width 682 height 494
click at [244, 102] on div "**********" at bounding box center [353, 368] width 706 height 667
click at [121, 205] on div at bounding box center [119, 208] width 24 height 24
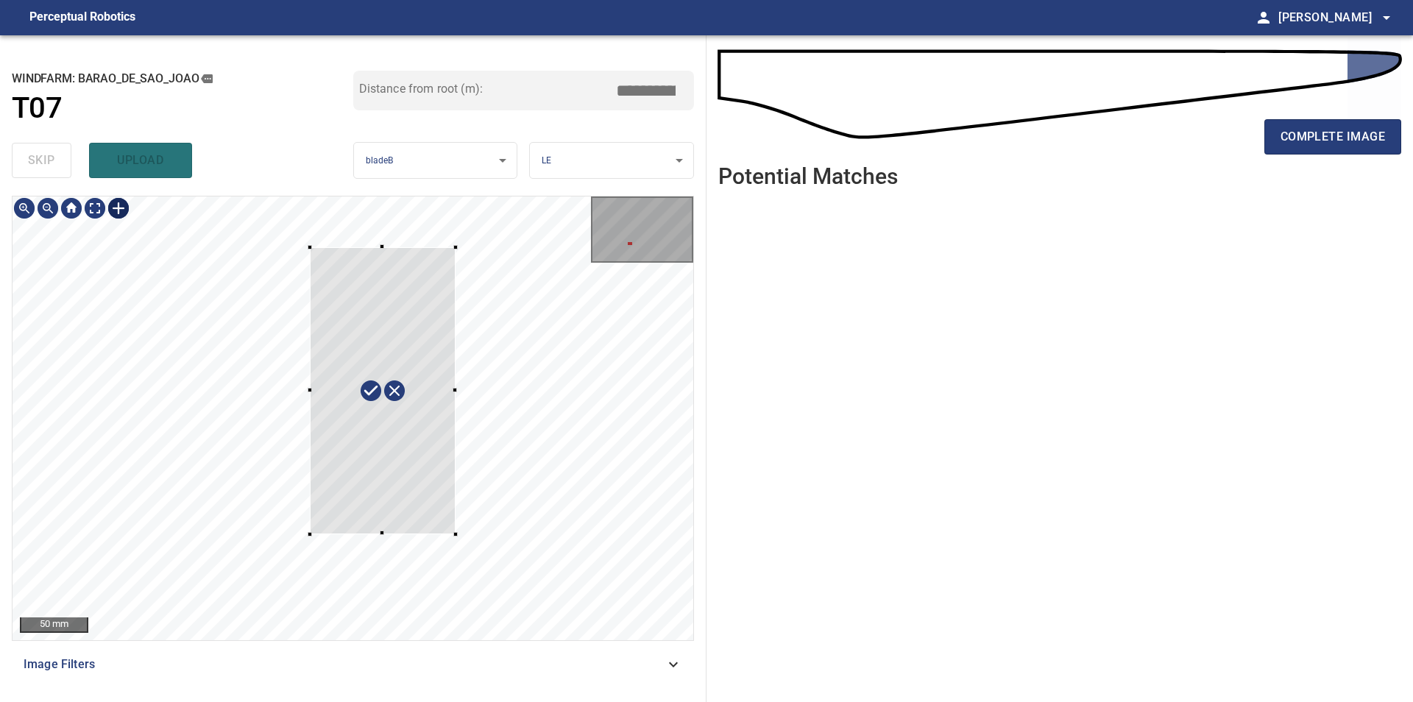
click at [455, 534] on div at bounding box center [353, 418] width 681 height 444
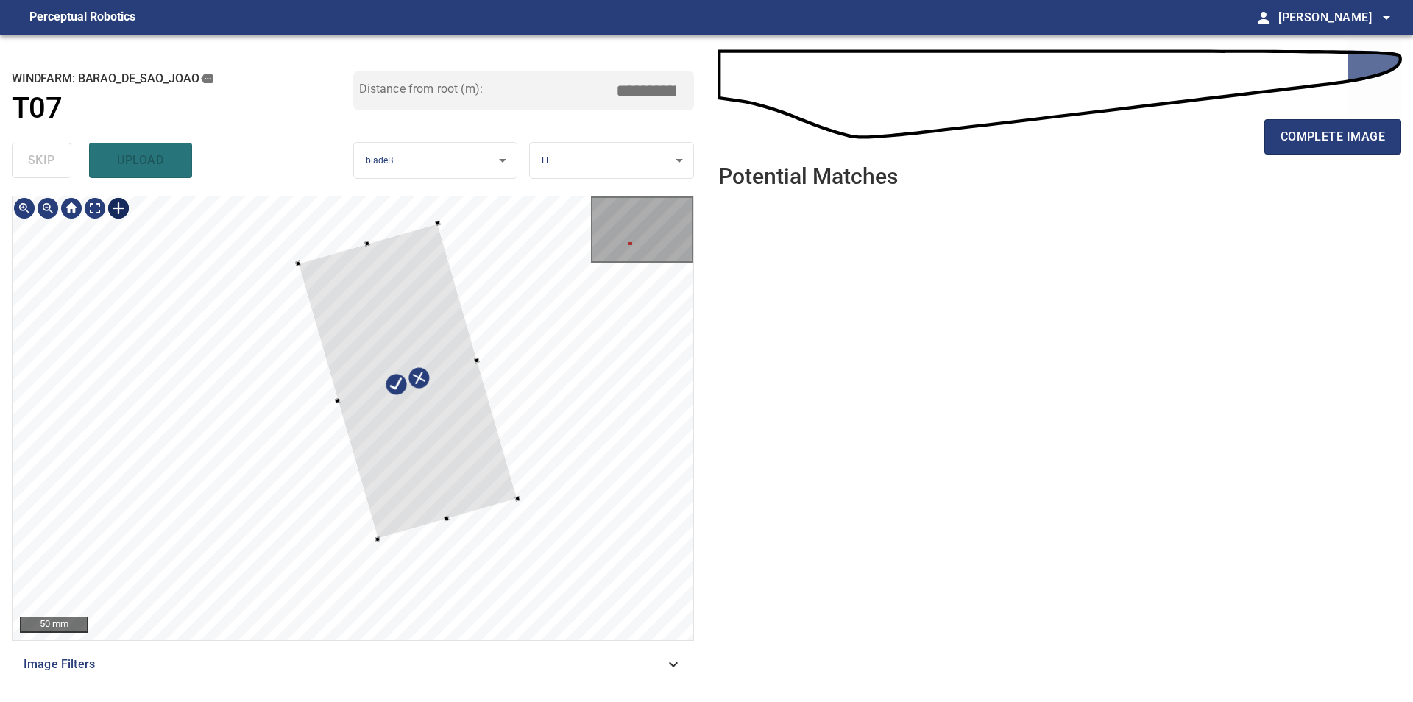
click at [455, 476] on div at bounding box center [407, 381] width 219 height 316
click at [447, 475] on div at bounding box center [403, 386] width 222 height 317
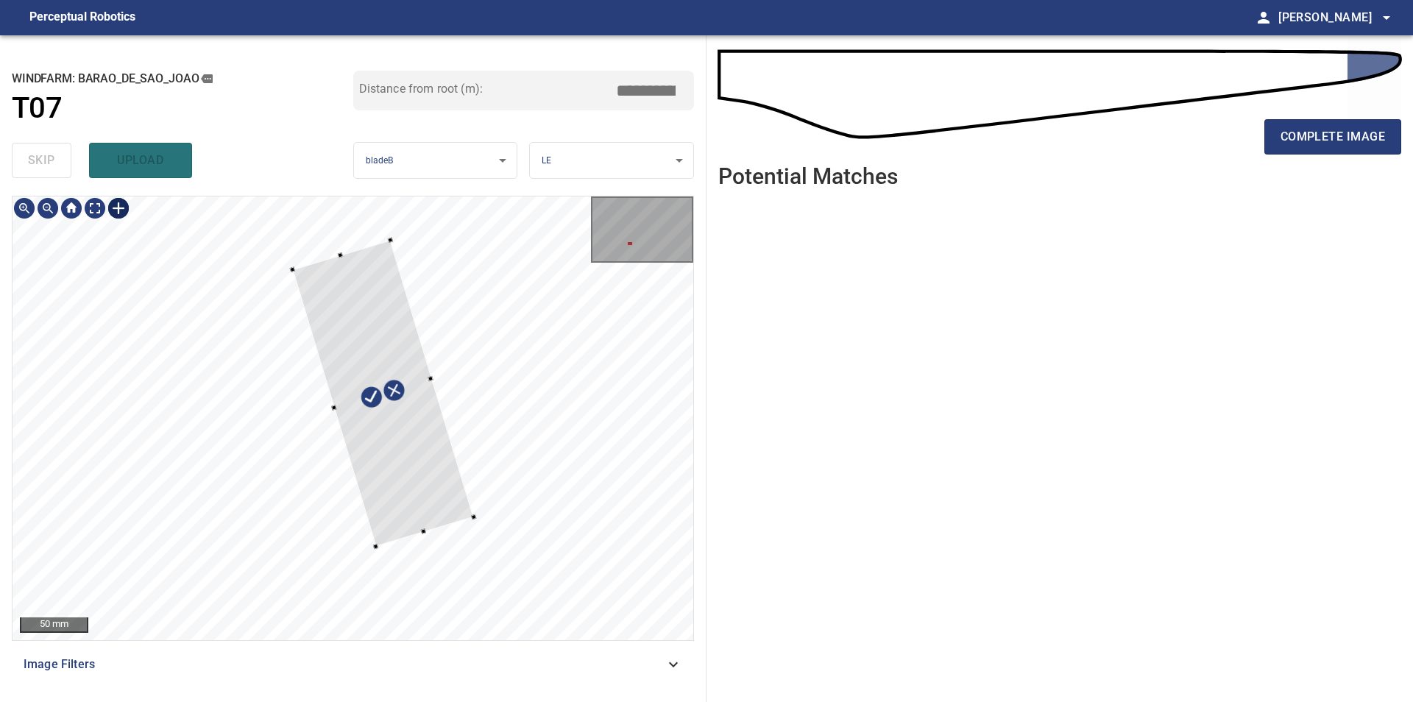
click at [472, 519] on div at bounding box center [472, 516] width 5 height 5
click at [411, 492] on div at bounding box center [385, 385] width 187 height 307
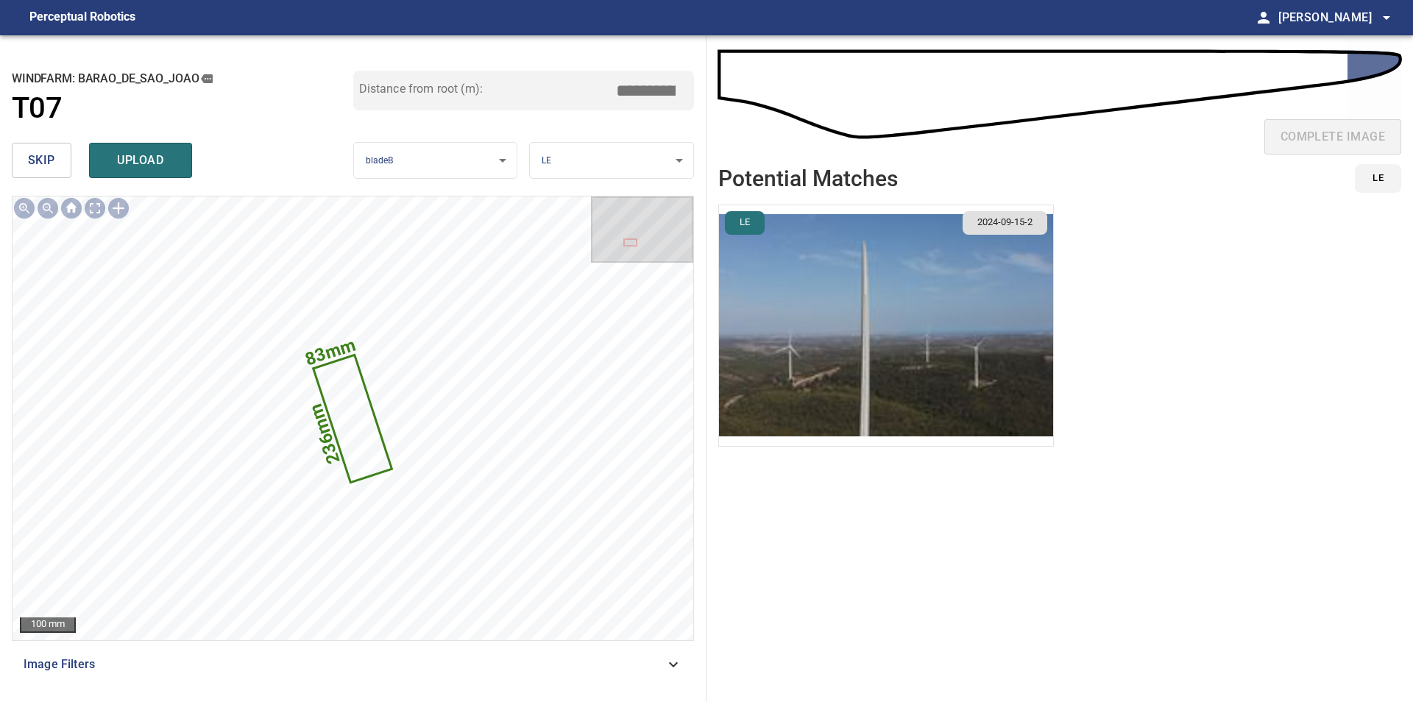
drag, startPoint x: 655, startPoint y: 93, endPoint x: 689, endPoint y: 93, distance: 34.6
click at [688, 93] on input "*****" at bounding box center [651, 91] width 74 height 28
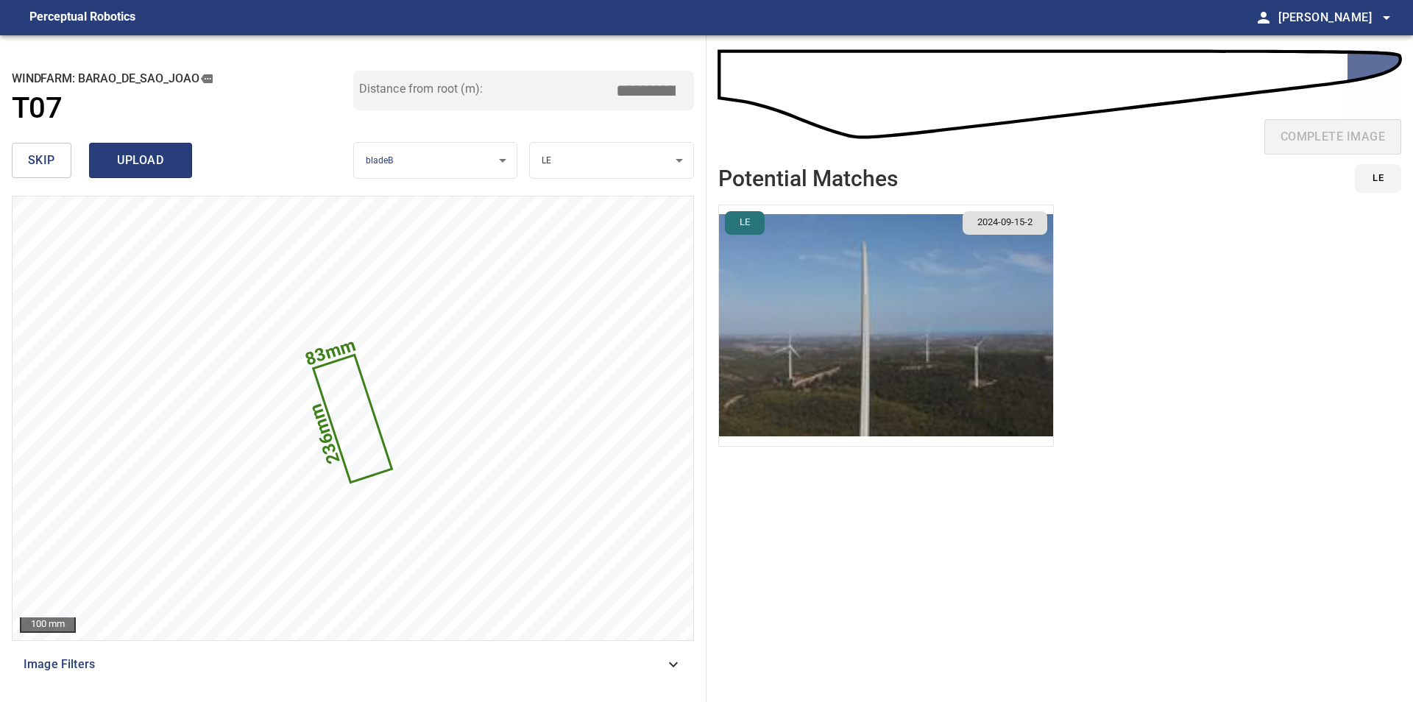
type input "*****"
click at [145, 167] on span "upload" at bounding box center [140, 160] width 71 height 21
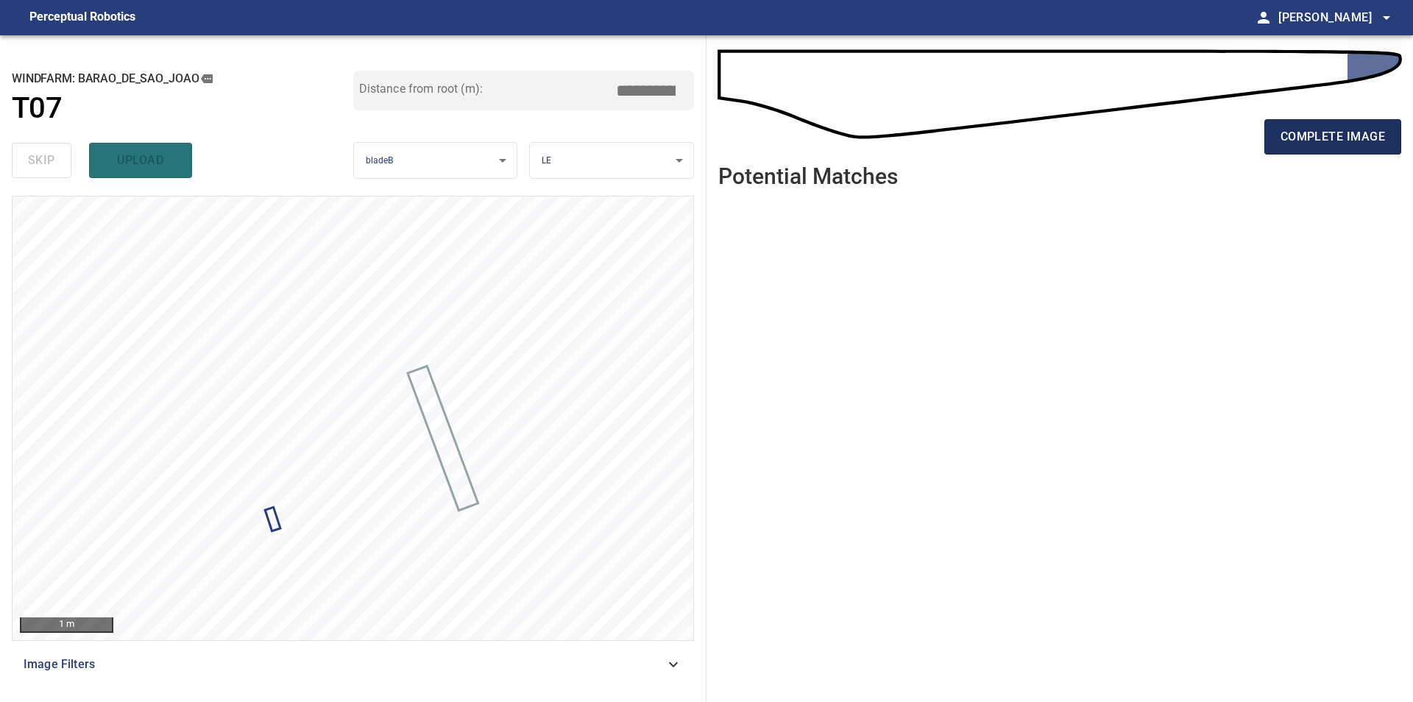
click at [1366, 142] on span "complete image" at bounding box center [1332, 137] width 104 height 21
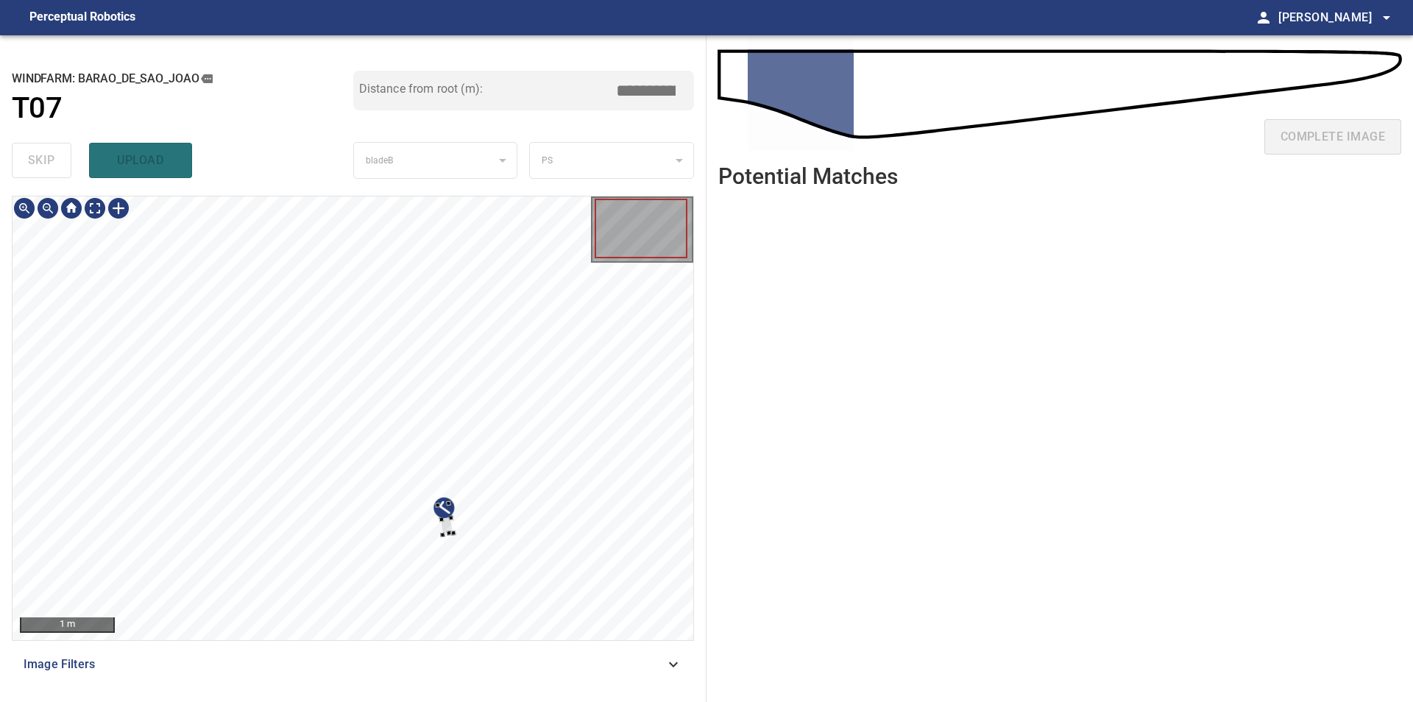
click at [533, 572] on div at bounding box center [353, 418] width 681 height 444
click at [653, 373] on div at bounding box center [353, 418] width 681 height 444
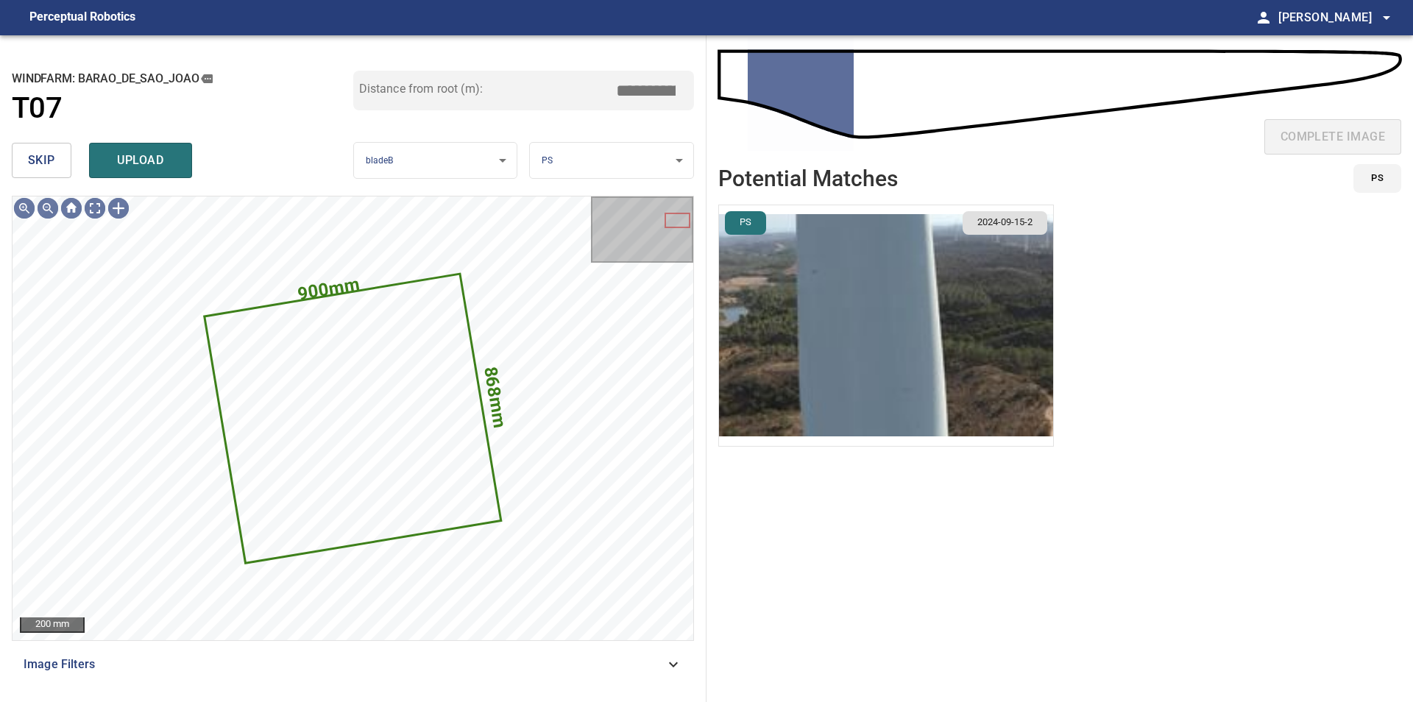
click at [34, 153] on span "skip" at bounding box center [41, 160] width 27 height 21
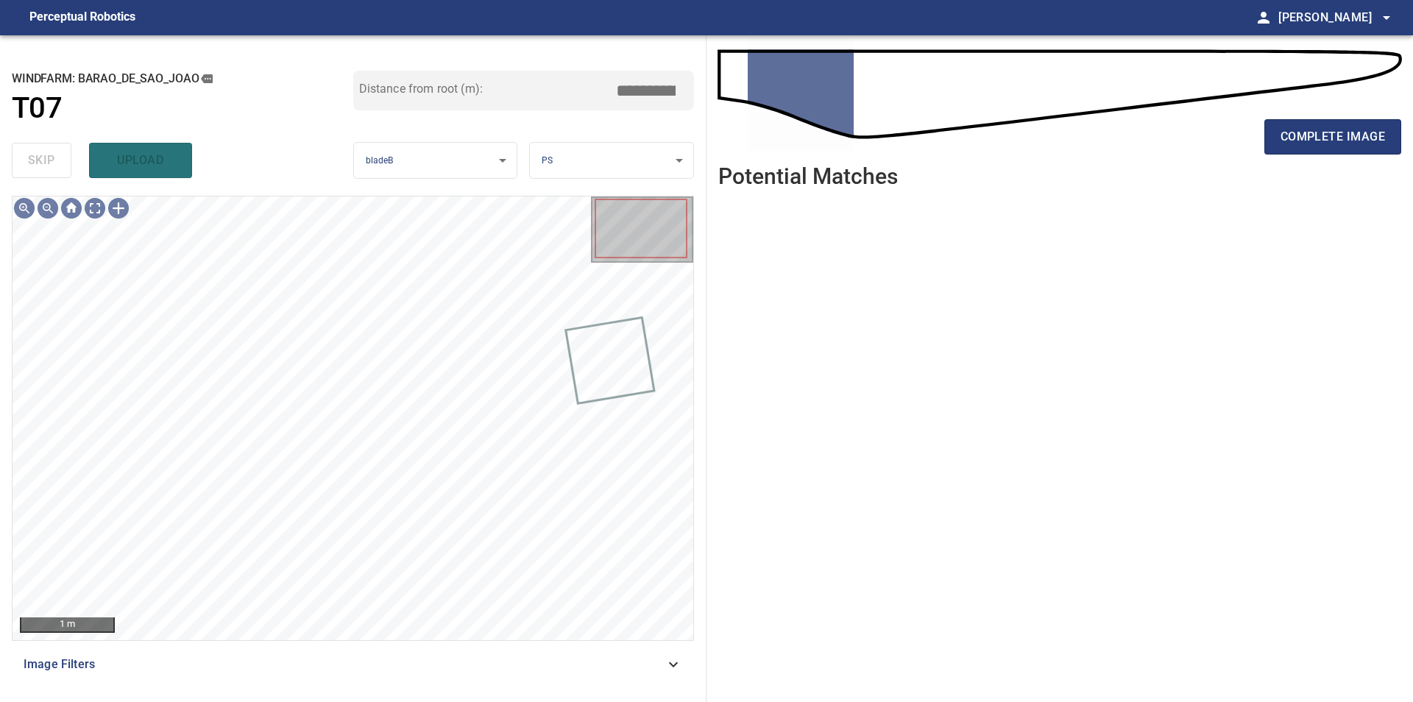
type input "***"
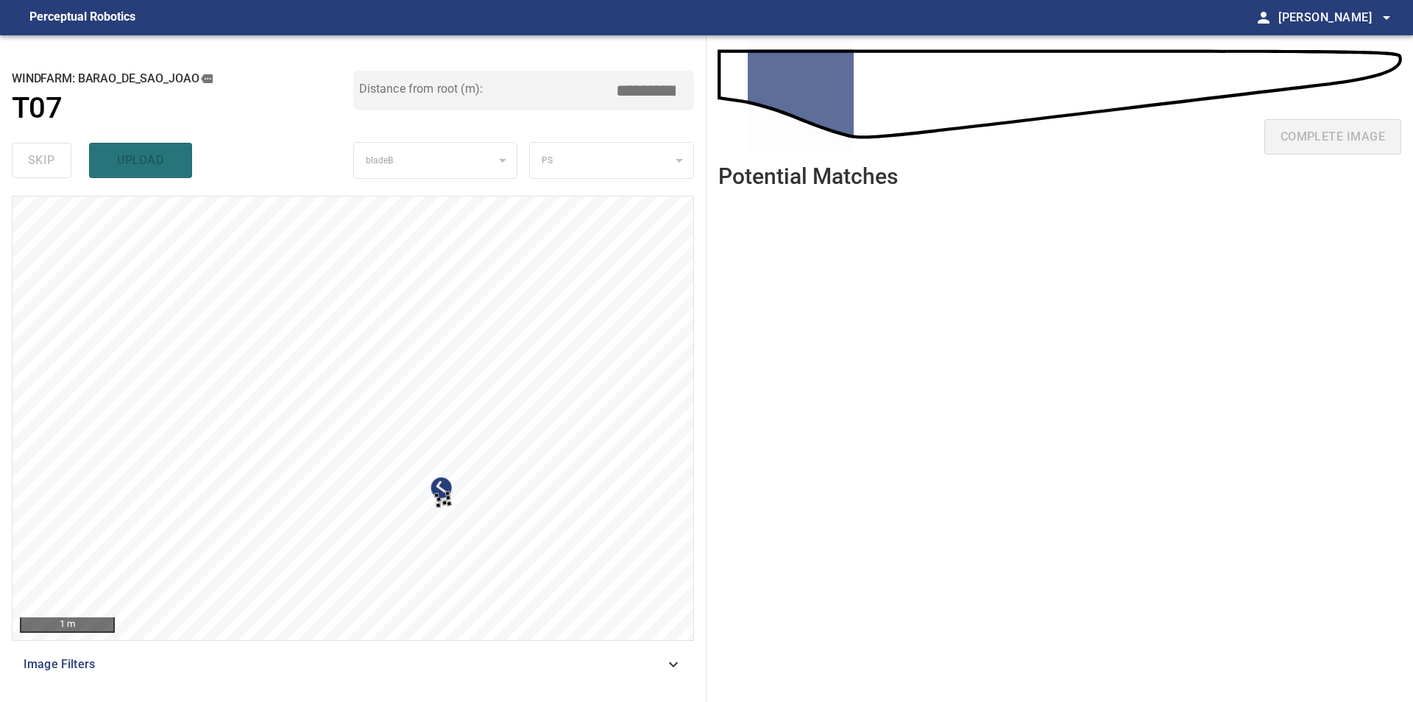
click at [631, 441] on div at bounding box center [353, 418] width 681 height 444
click at [622, 397] on div at bounding box center [353, 418] width 681 height 444
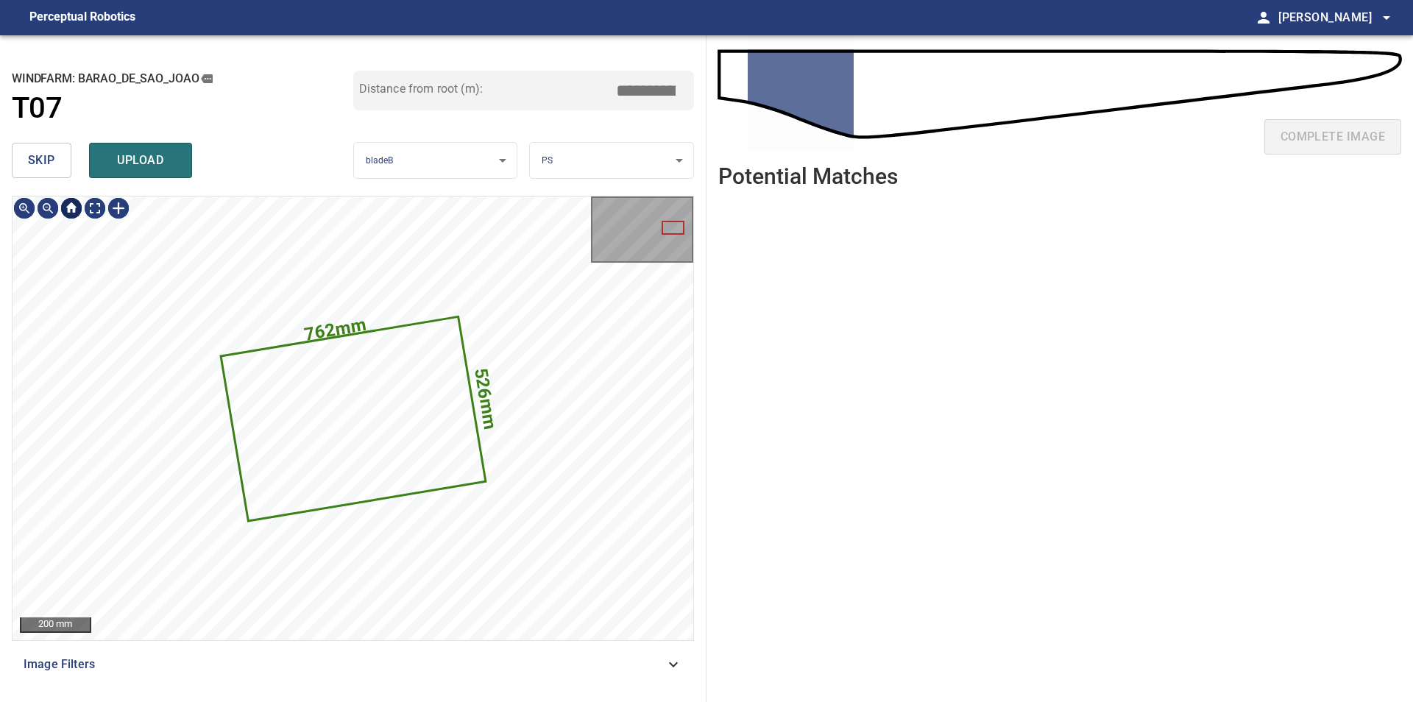
click at [48, 153] on span "skip" at bounding box center [41, 160] width 27 height 21
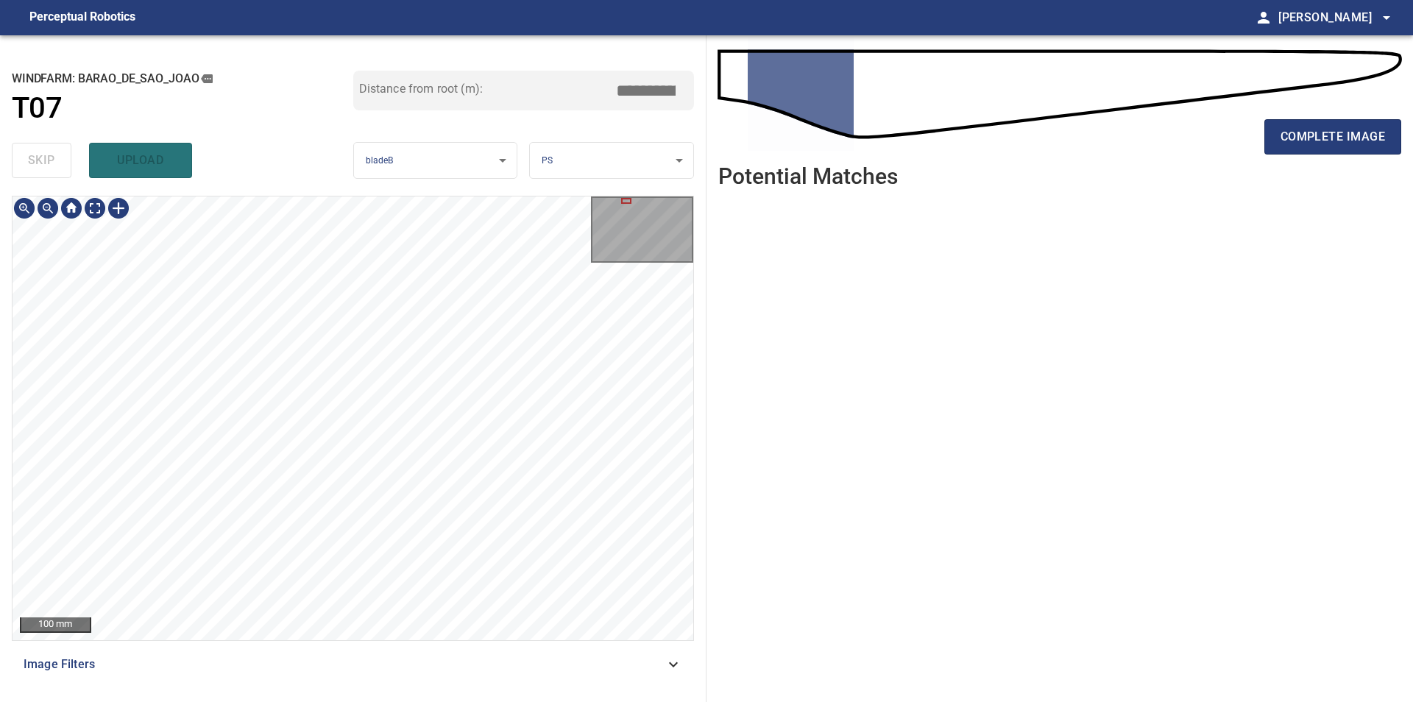
click at [699, 533] on div "**********" at bounding box center [353, 368] width 706 height 667
click at [350, 184] on div "**********" at bounding box center [353, 368] width 706 height 667
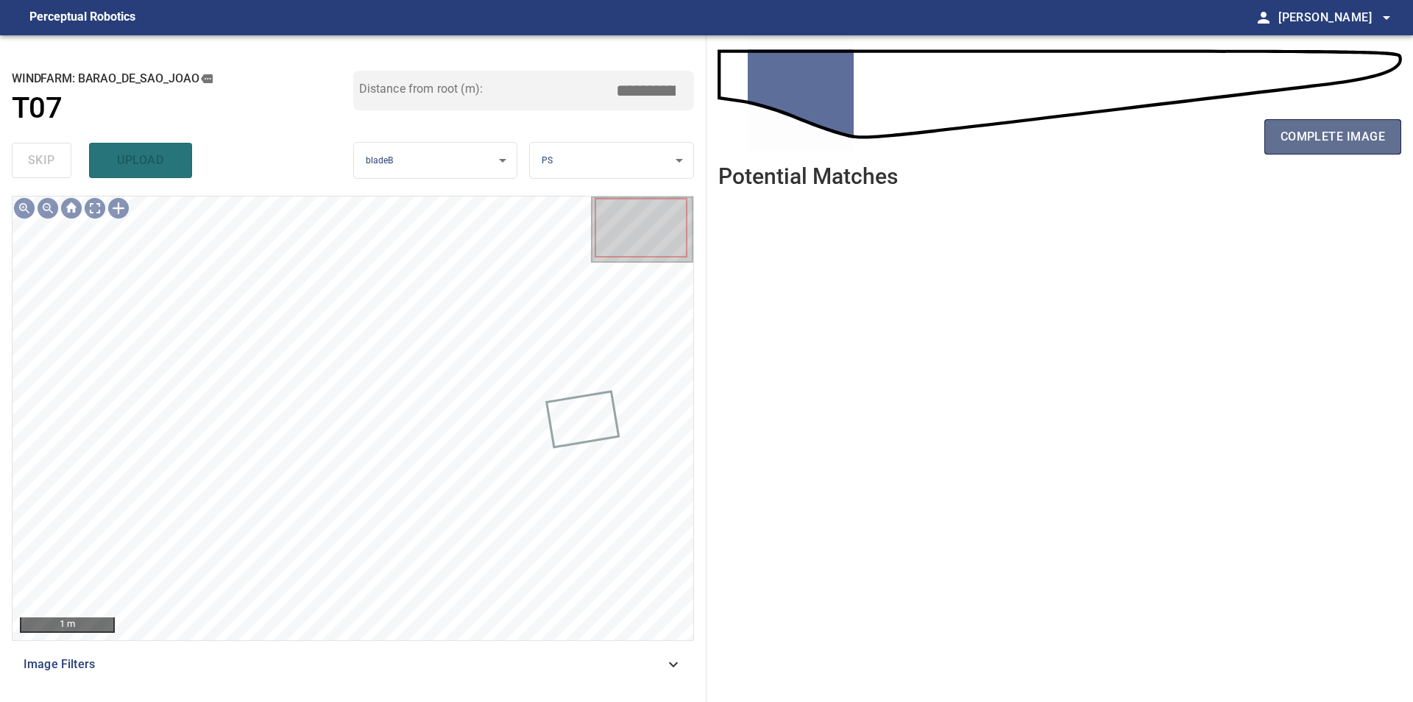
click at [1342, 141] on span "complete image" at bounding box center [1332, 137] width 104 height 21
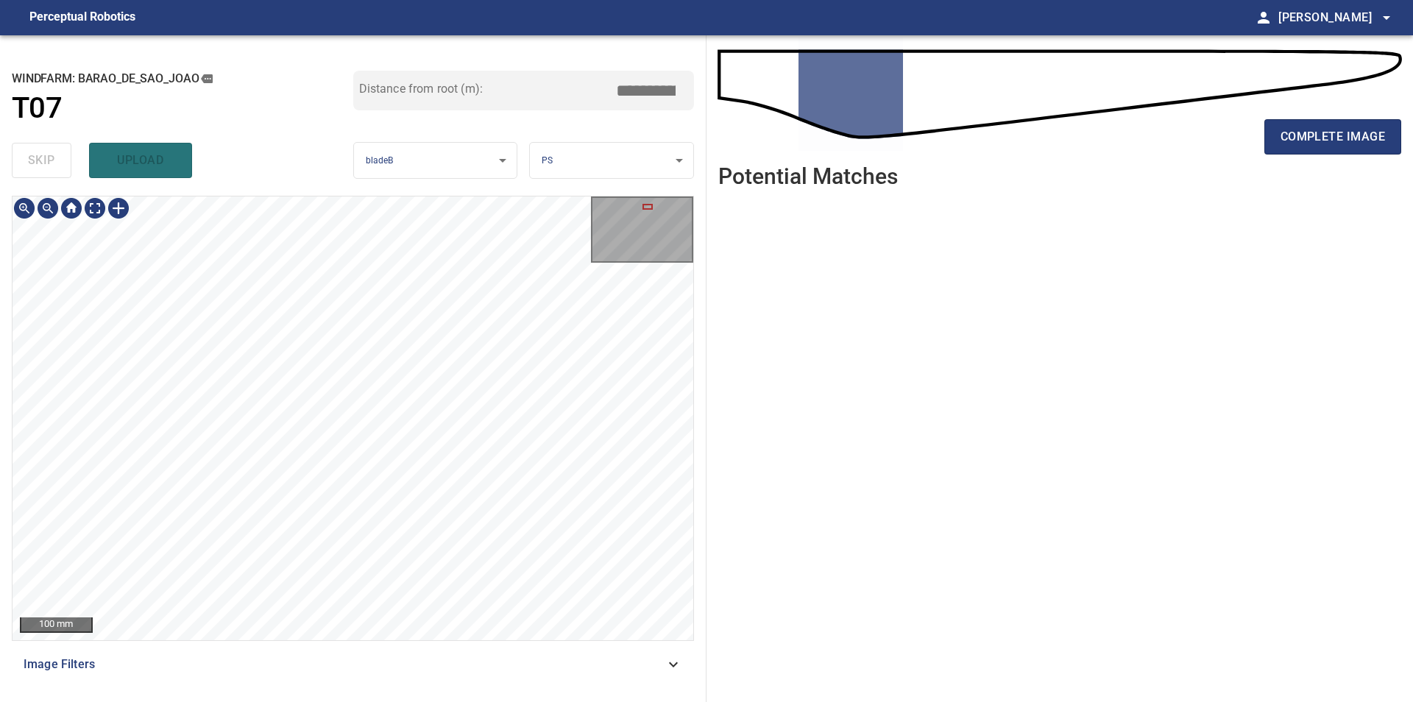
click at [455, 683] on div "100 mm Image Filters" at bounding box center [353, 443] width 682 height 494
click at [789, 375] on div "**********" at bounding box center [706, 368] width 1413 height 667
click at [447, 692] on div "**********" at bounding box center [353, 368] width 706 height 667
click at [443, 654] on div "100 mm Image Filters" at bounding box center [353, 443] width 682 height 494
click at [425, 151] on div "**********" at bounding box center [353, 368] width 706 height 667
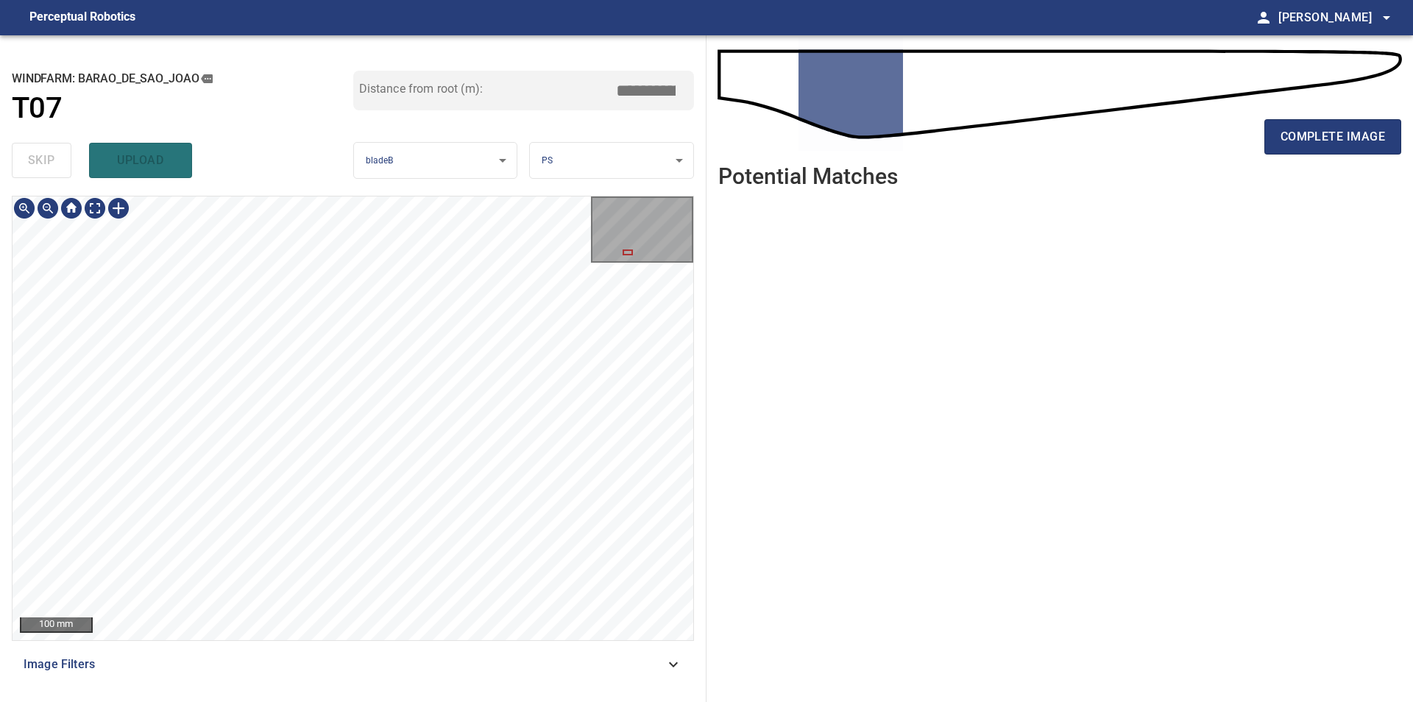
click at [453, 700] on div "**********" at bounding box center [353, 368] width 706 height 667
click at [418, 653] on div "100 mm Image Filters" at bounding box center [353, 443] width 682 height 494
click at [1377, 142] on span "complete image" at bounding box center [1332, 137] width 104 height 21
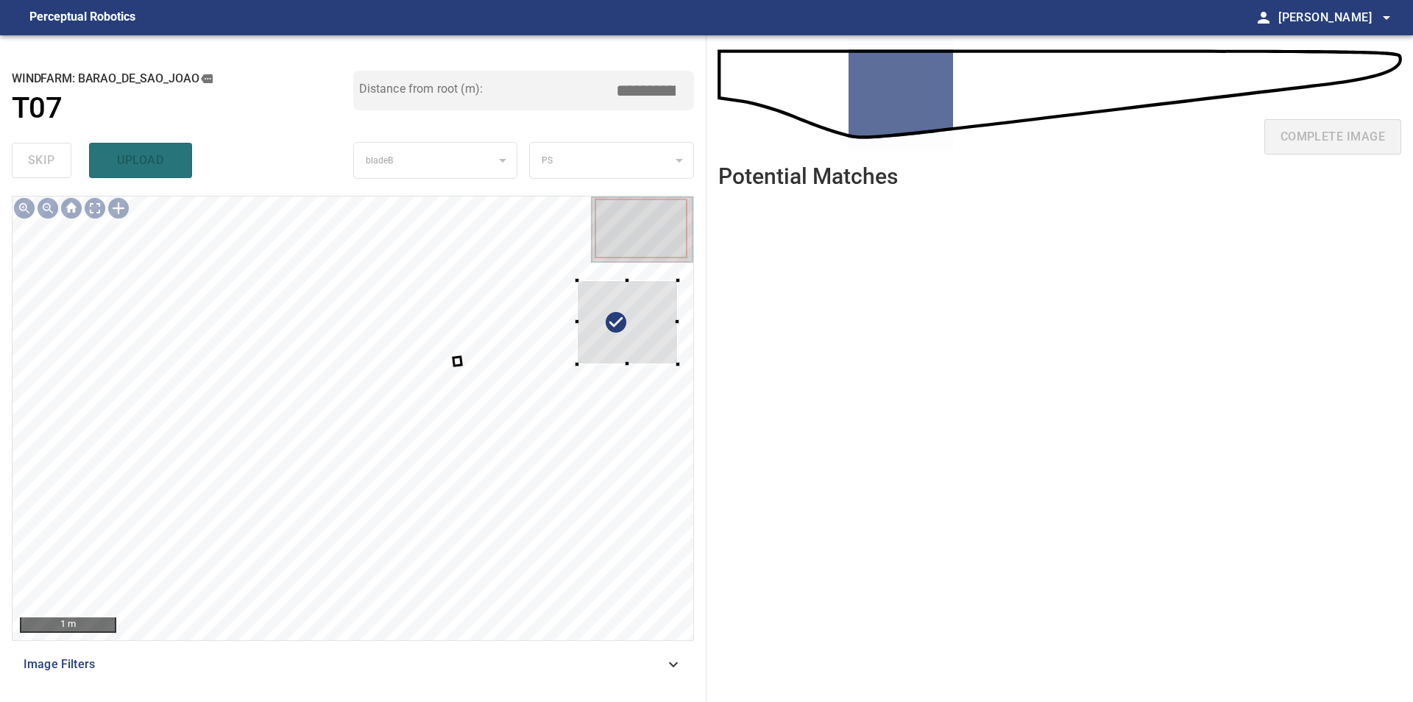
click at [697, 304] on div "**********" at bounding box center [353, 368] width 706 height 667
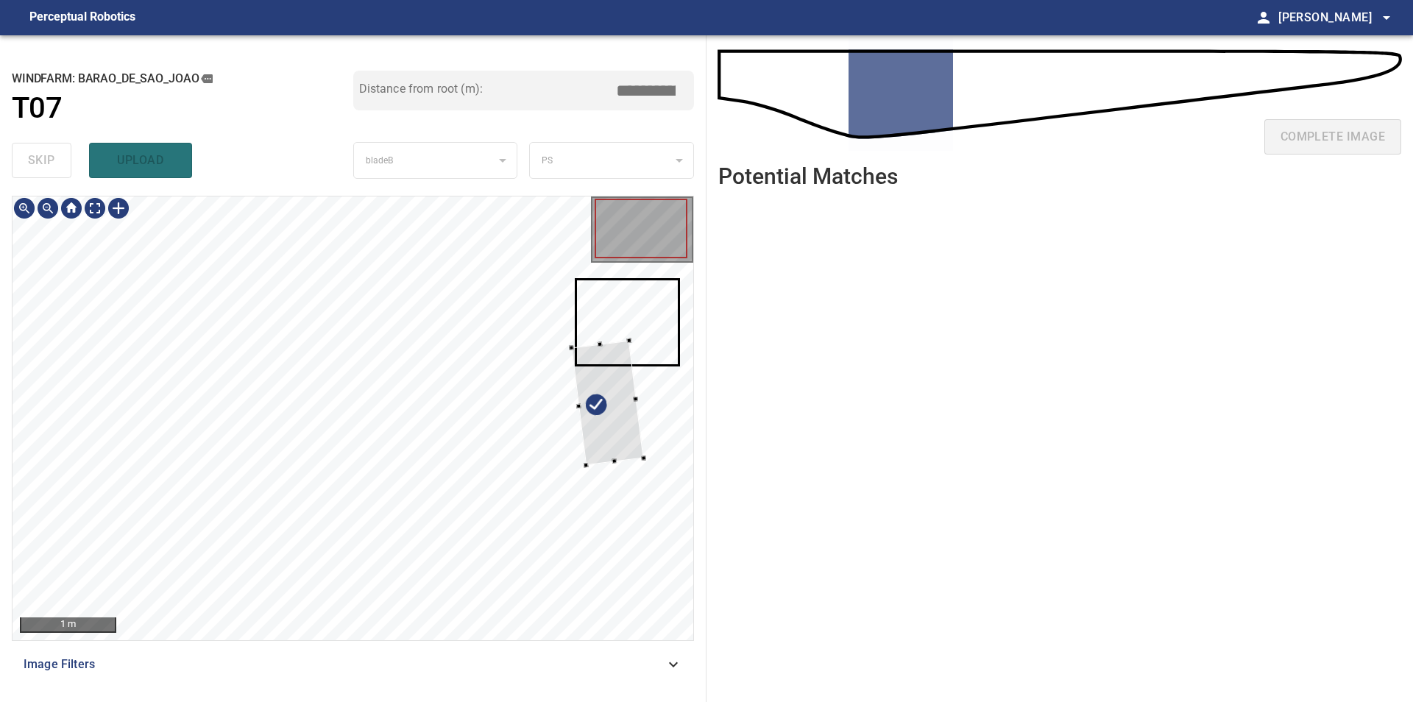
click at [685, 408] on div at bounding box center [353, 418] width 681 height 444
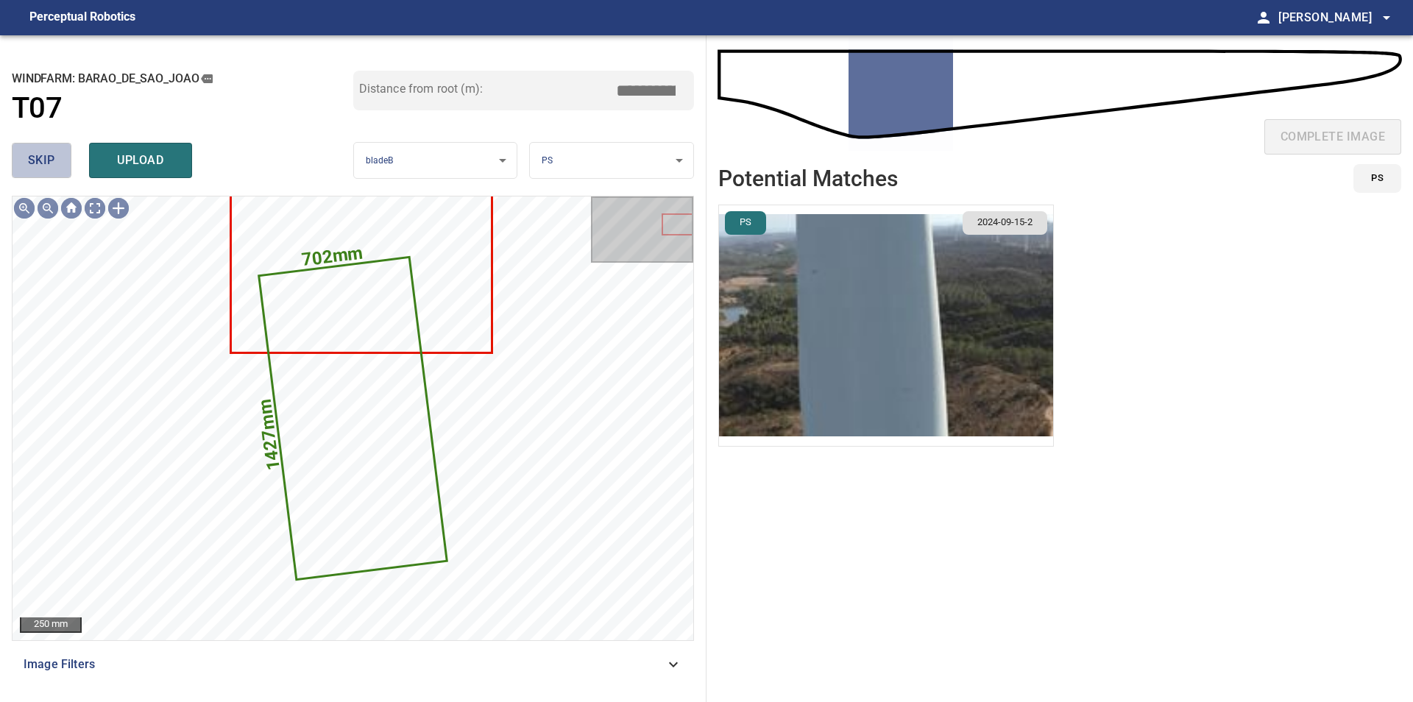
click at [38, 160] on span "skip" at bounding box center [41, 160] width 27 height 21
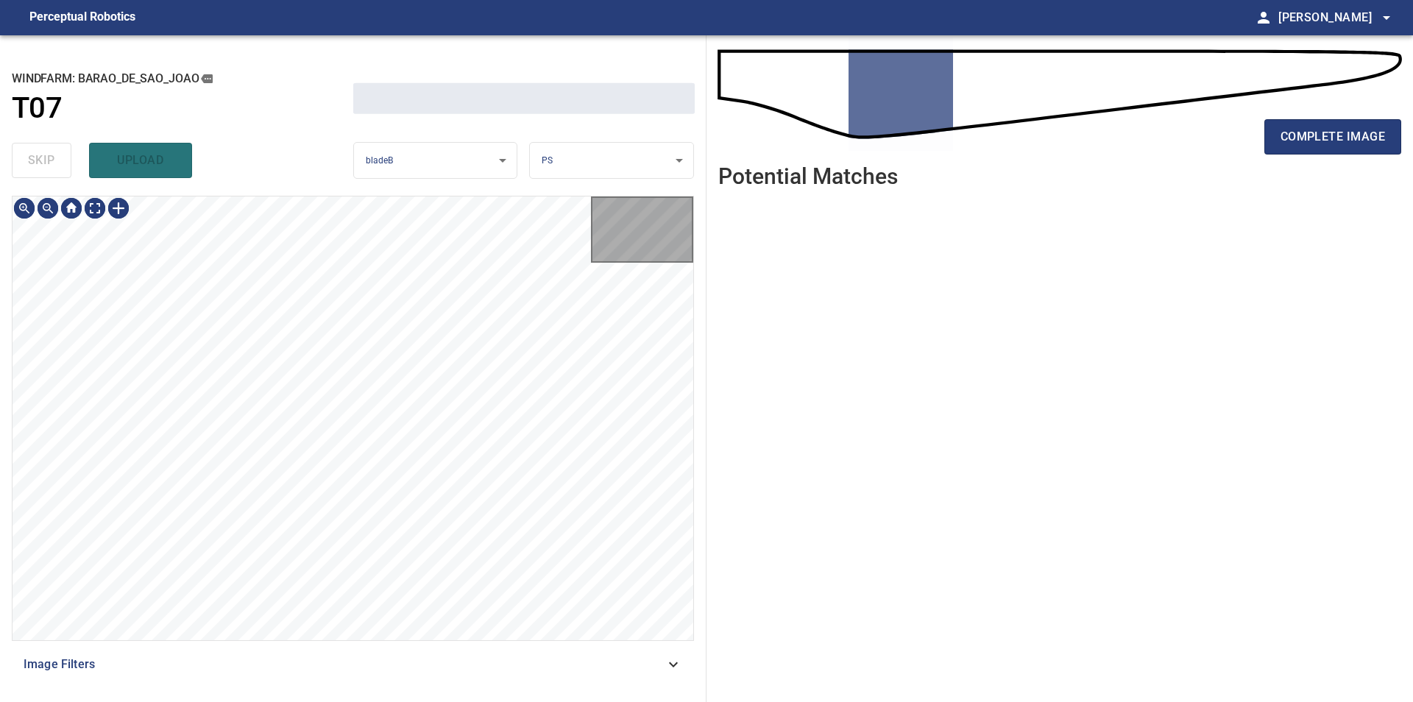
click at [38, 160] on div "skip upload" at bounding box center [182, 160] width 341 height 47
click at [40, 164] on div "skip upload" at bounding box center [182, 160] width 341 height 47
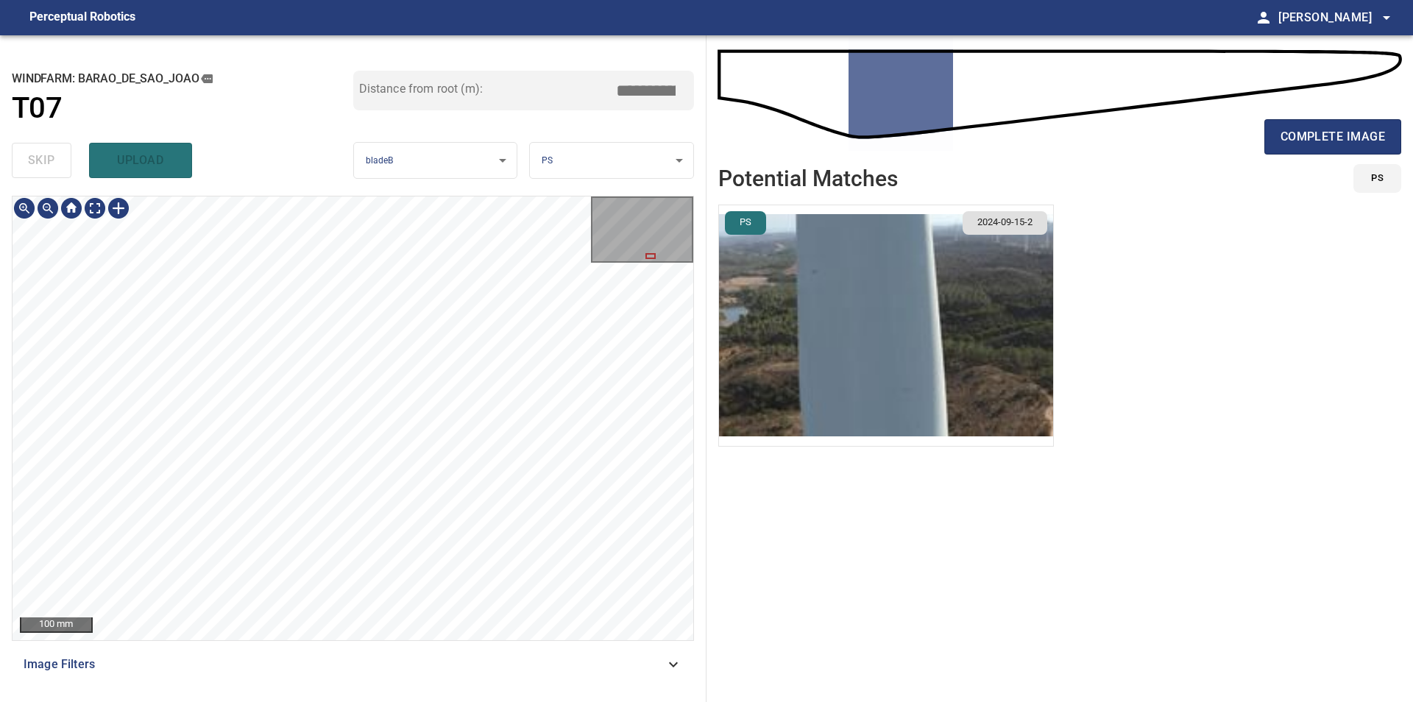
click at [416, 159] on div "**********" at bounding box center [353, 368] width 706 height 667
click at [497, 643] on div "100 mm Image Filters" at bounding box center [353, 443] width 682 height 494
click at [118, 211] on div at bounding box center [119, 208] width 24 height 24
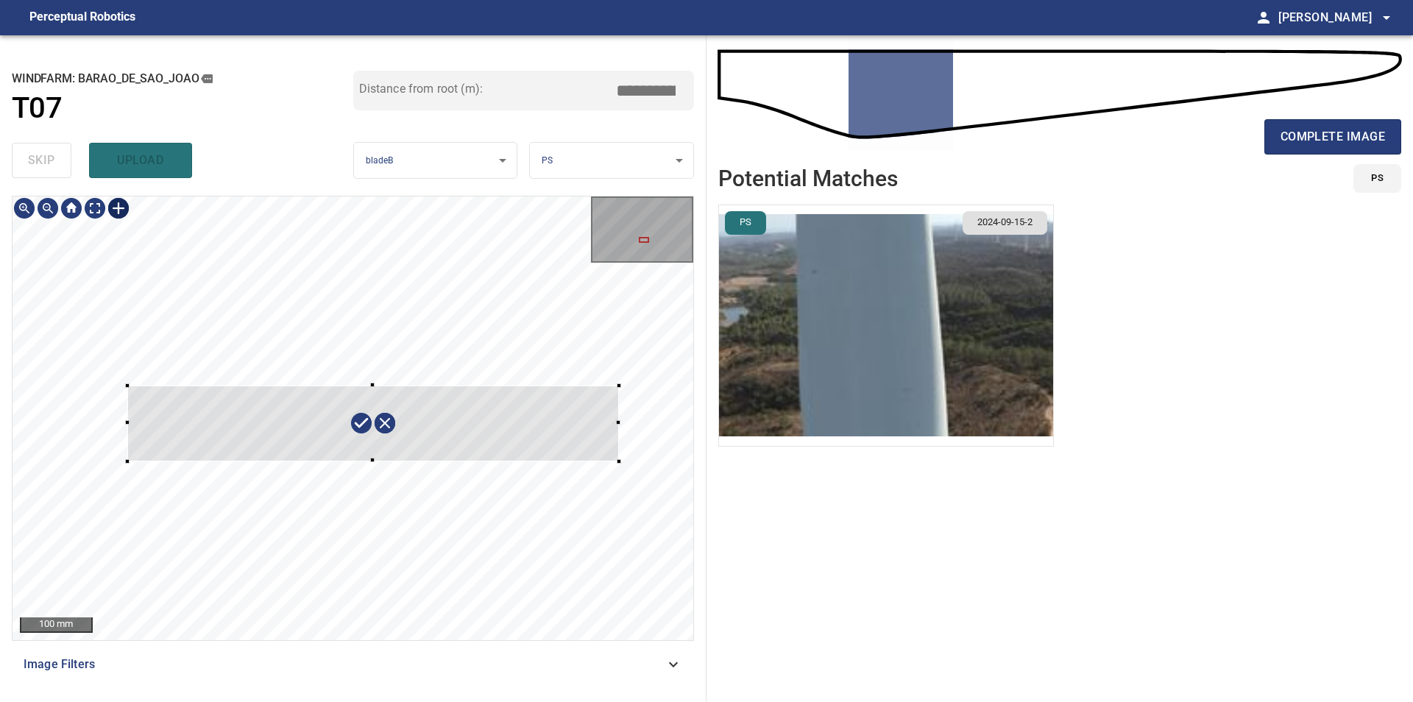
click at [620, 471] on div at bounding box center [353, 418] width 681 height 444
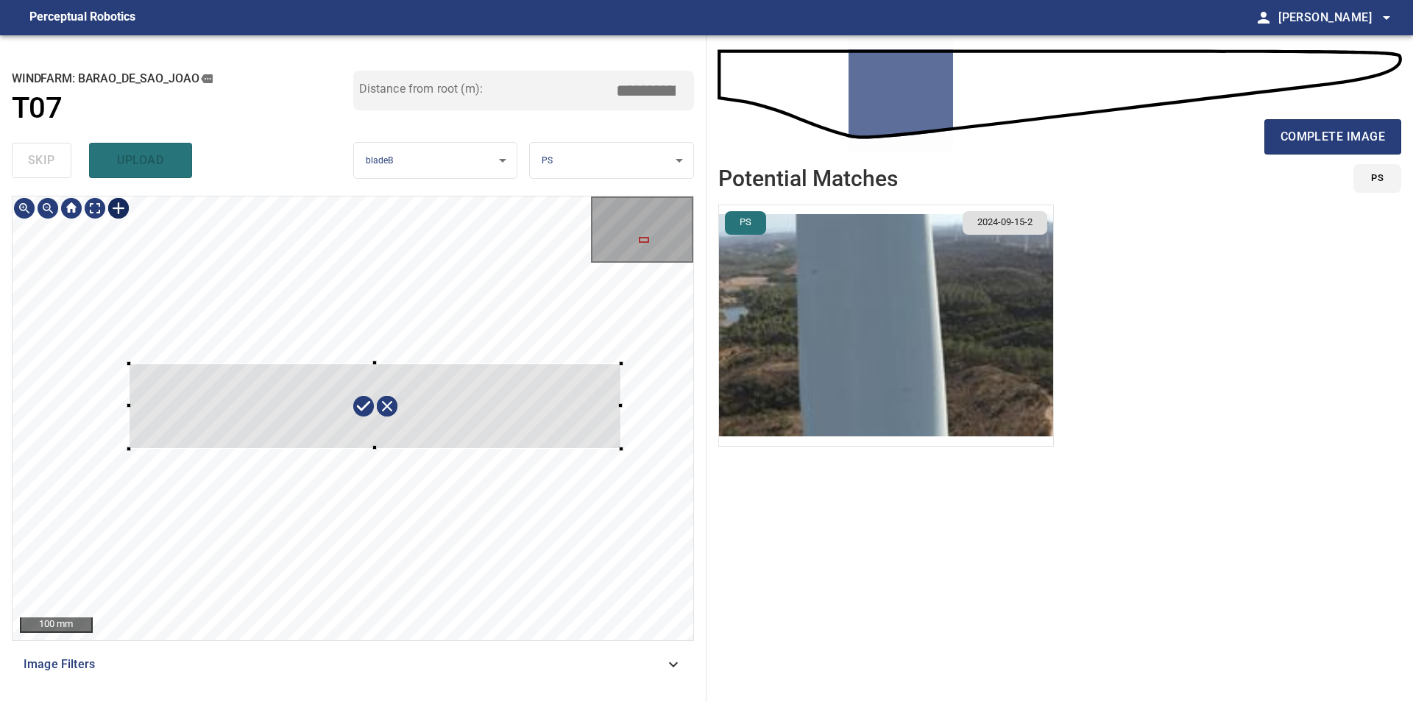
click at [602, 425] on div at bounding box center [375, 405] width 492 height 85
click at [474, 426] on div at bounding box center [386, 403] width 494 height 101
click at [532, 413] on div at bounding box center [370, 400] width 494 height 99
click at [507, 404] on div at bounding box center [377, 399] width 494 height 96
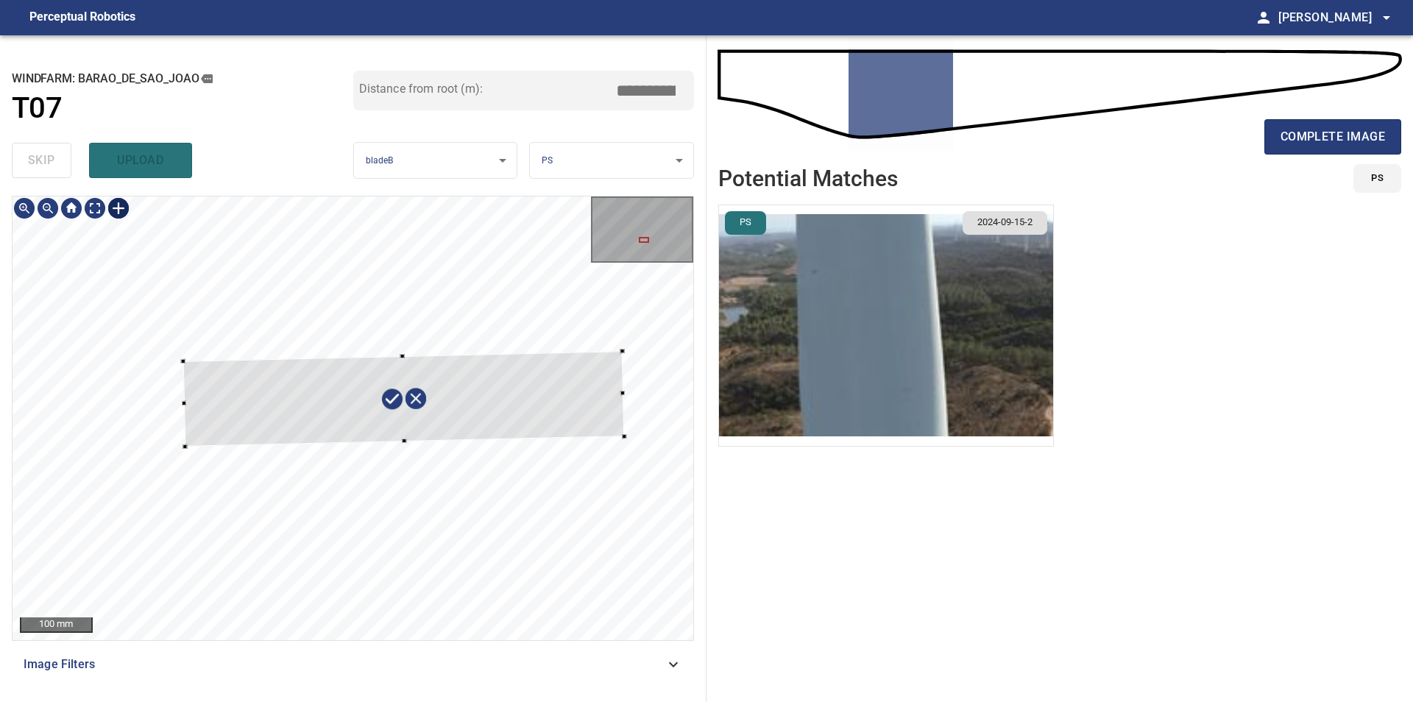
click at [188, 409] on div at bounding box center [403, 399] width 441 height 96
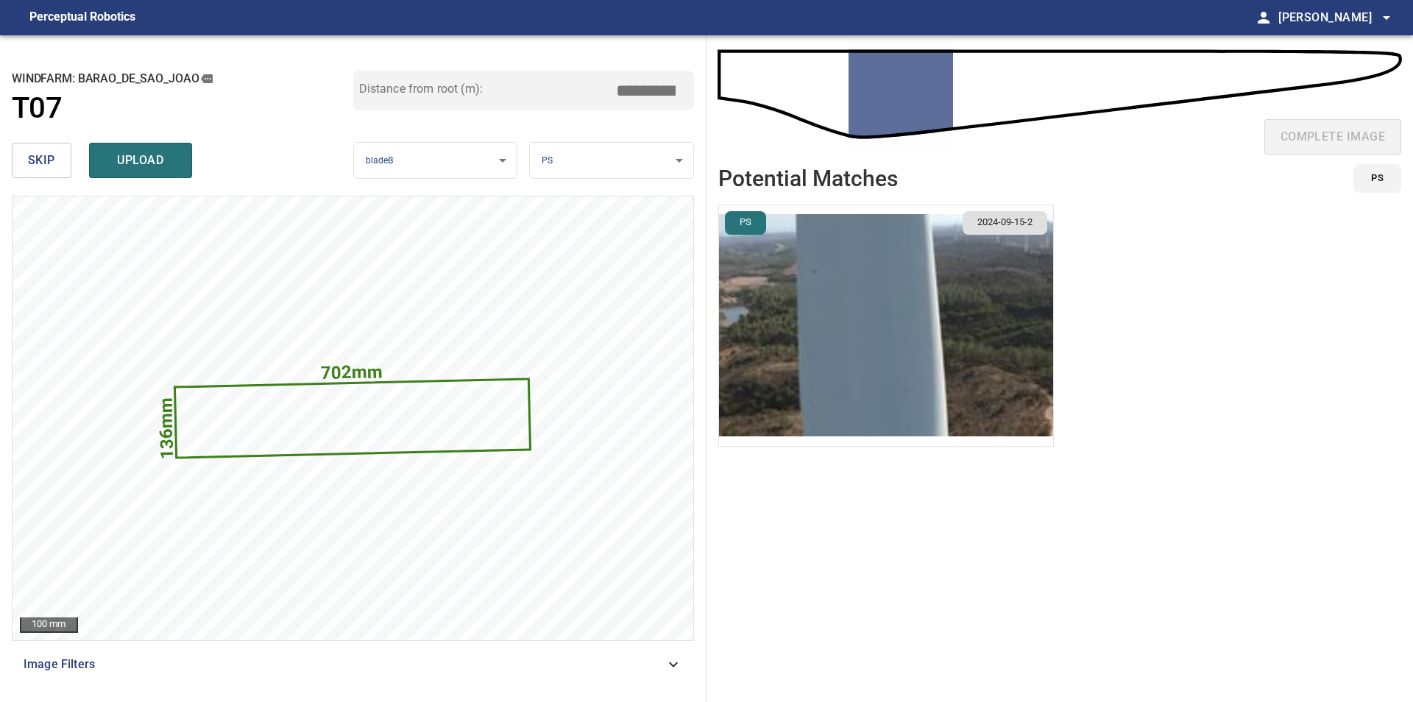
drag, startPoint x: 659, startPoint y: 94, endPoint x: 712, endPoint y: 100, distance: 54.0
click at [688, 100] on input "*****" at bounding box center [651, 91] width 74 height 28
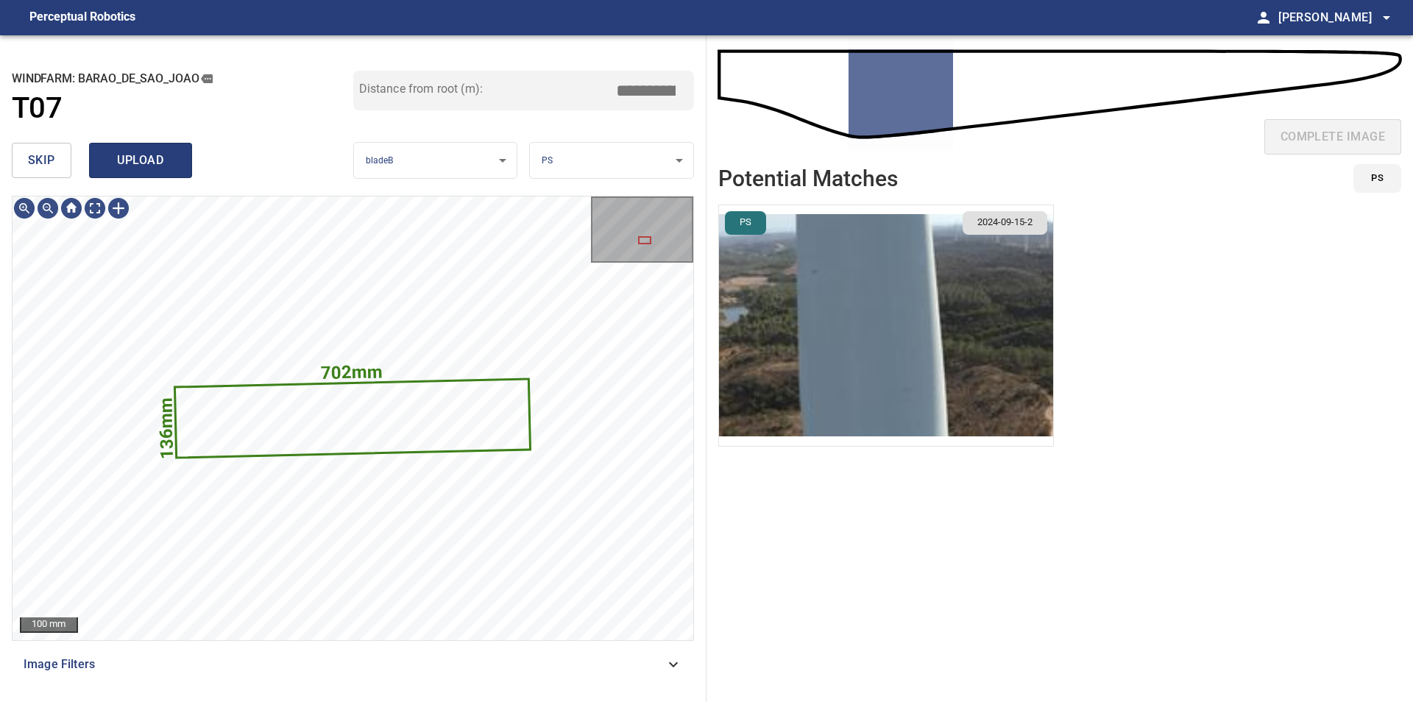
type input "*****"
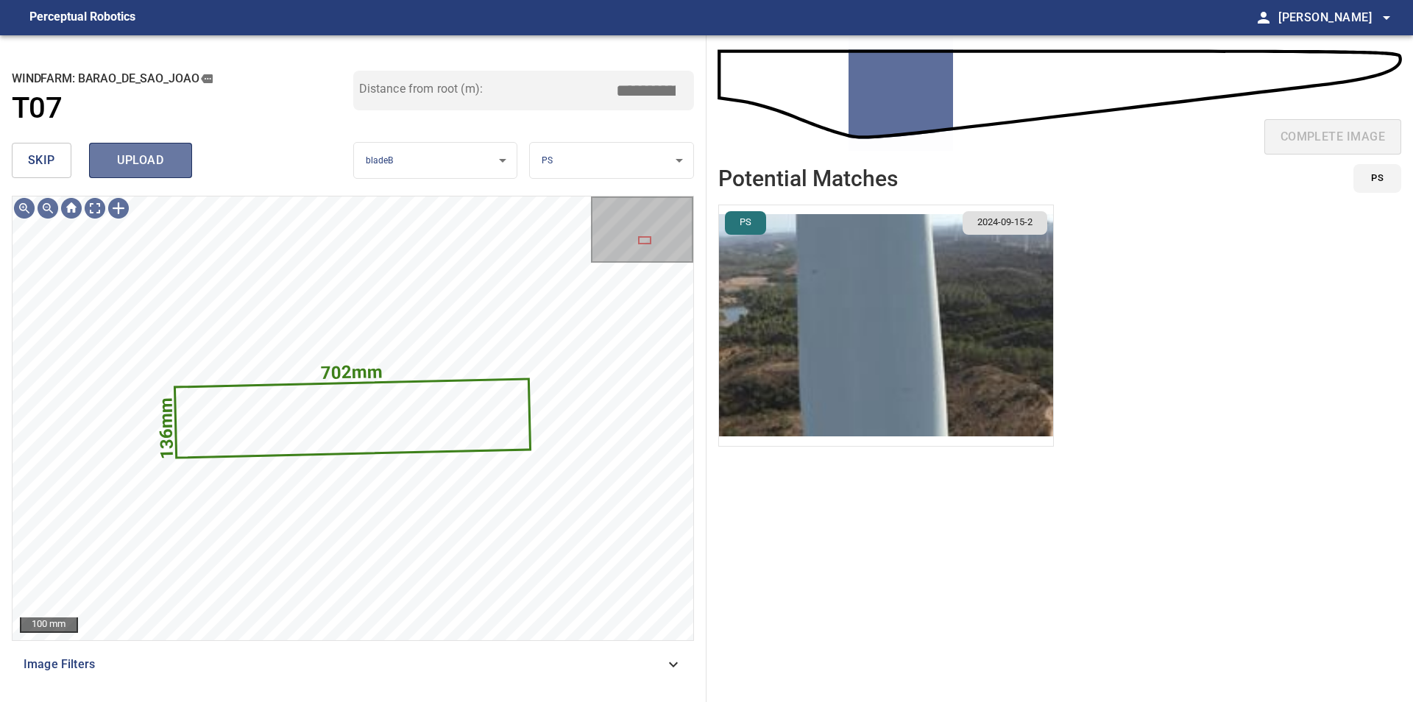
click at [129, 157] on span "upload" at bounding box center [140, 160] width 71 height 21
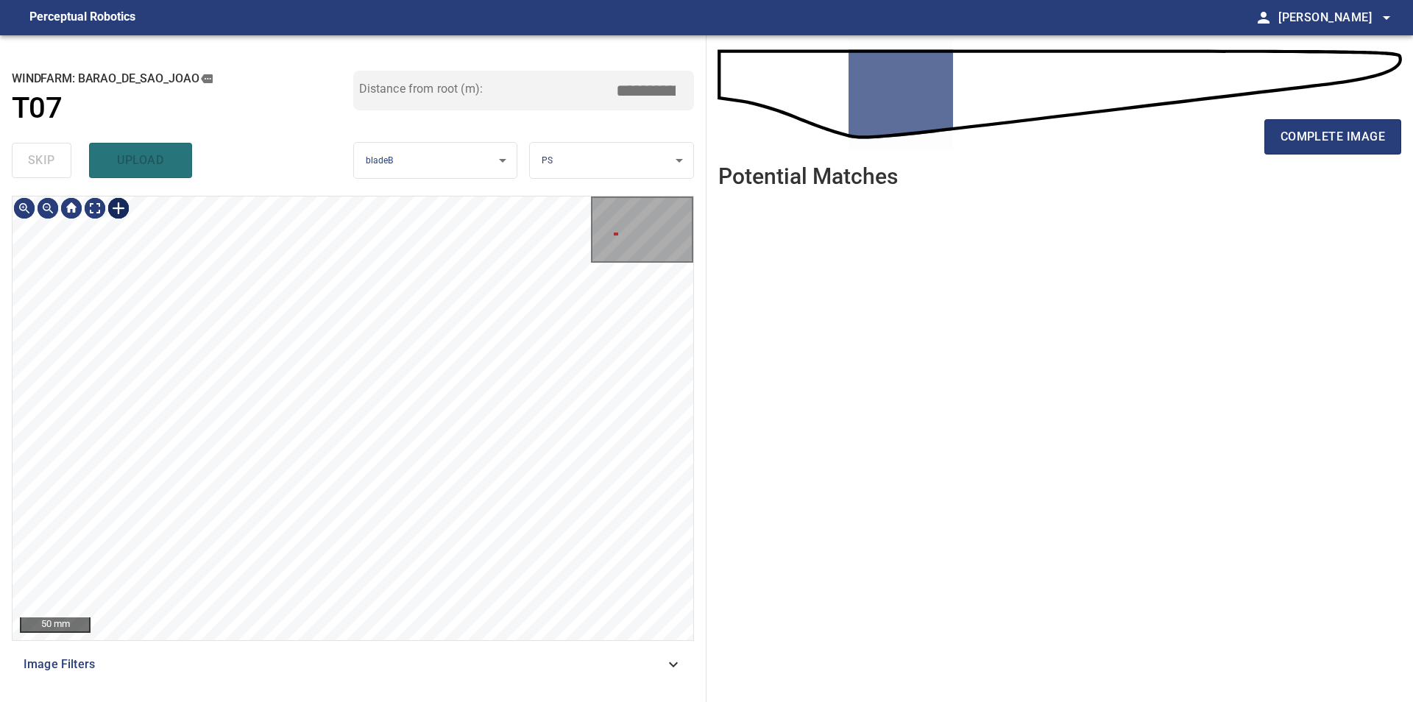
click at [134, 211] on div "50 mm" at bounding box center [353, 418] width 681 height 444
click at [117, 208] on div at bounding box center [119, 208] width 24 height 24
click at [367, 474] on div at bounding box center [353, 418] width 681 height 444
click at [336, 457] on div at bounding box center [318, 411] width 95 height 116
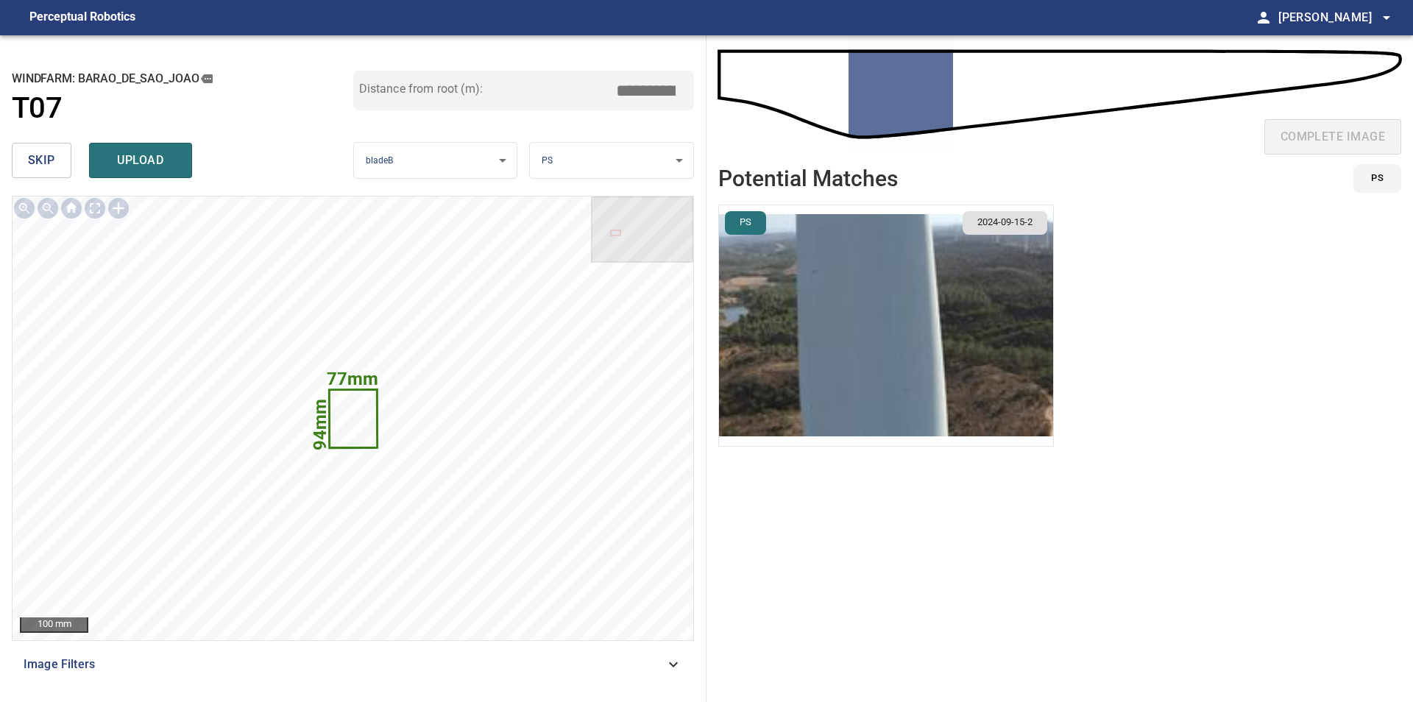
drag, startPoint x: 666, startPoint y: 89, endPoint x: 677, endPoint y: 88, distance: 11.1
click at [677, 88] on input "*****" at bounding box center [651, 91] width 74 height 28
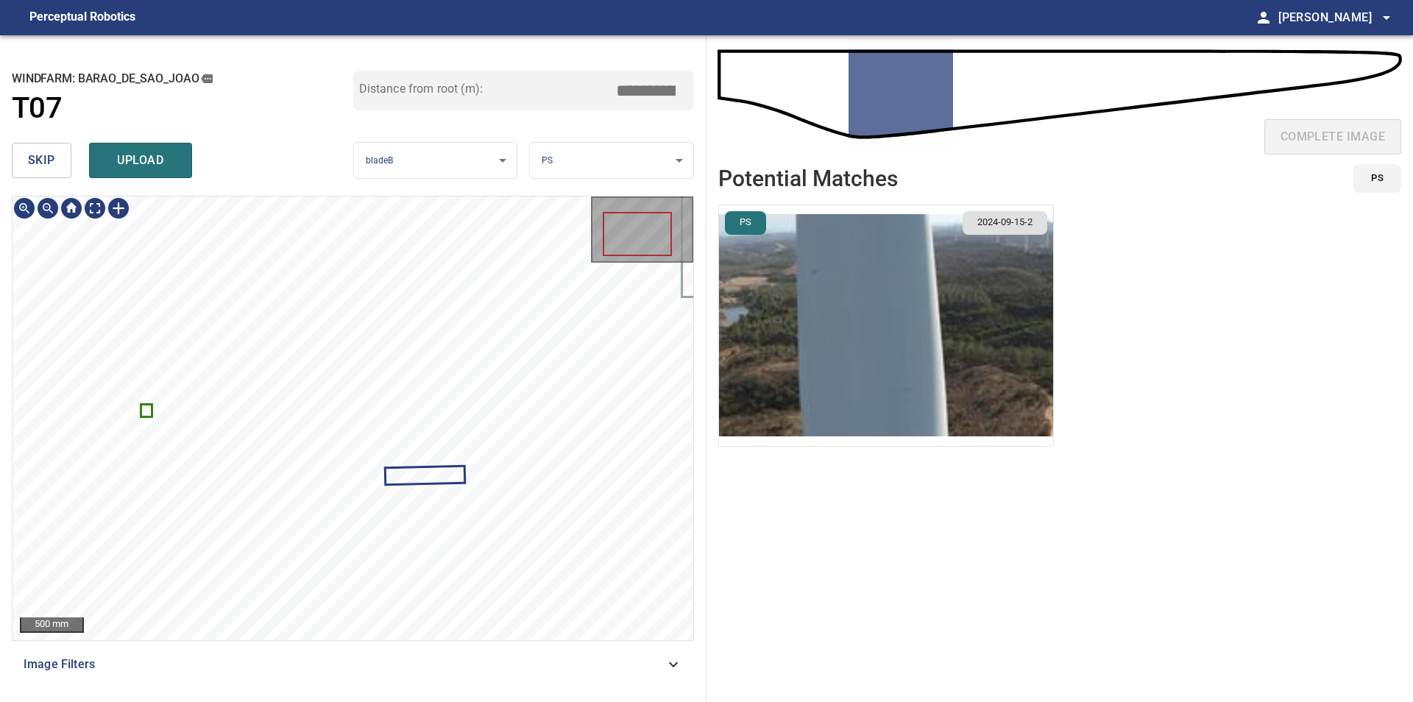
type input "*****"
click at [127, 204] on div at bounding box center [119, 208] width 24 height 24
click at [444, 469] on div at bounding box center [353, 418] width 681 height 444
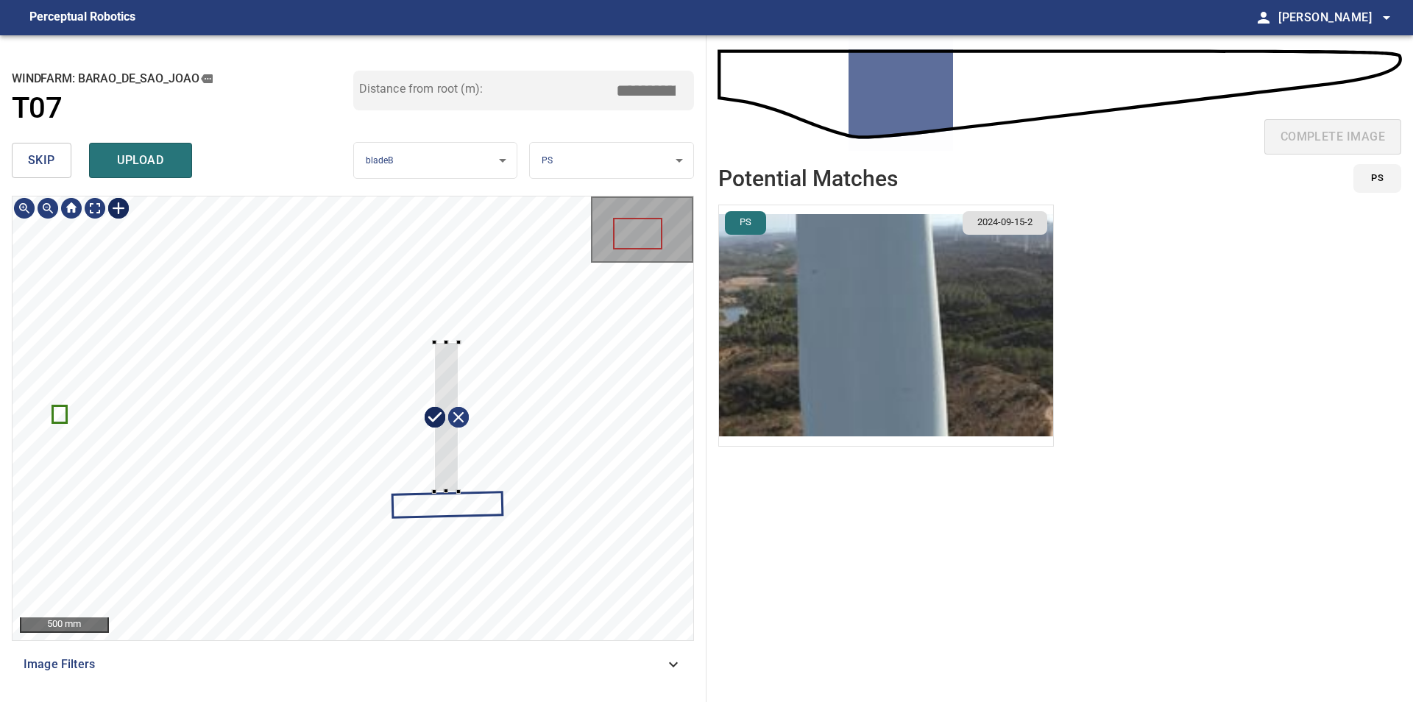
click at [423, 416] on div at bounding box center [353, 418] width 681 height 444
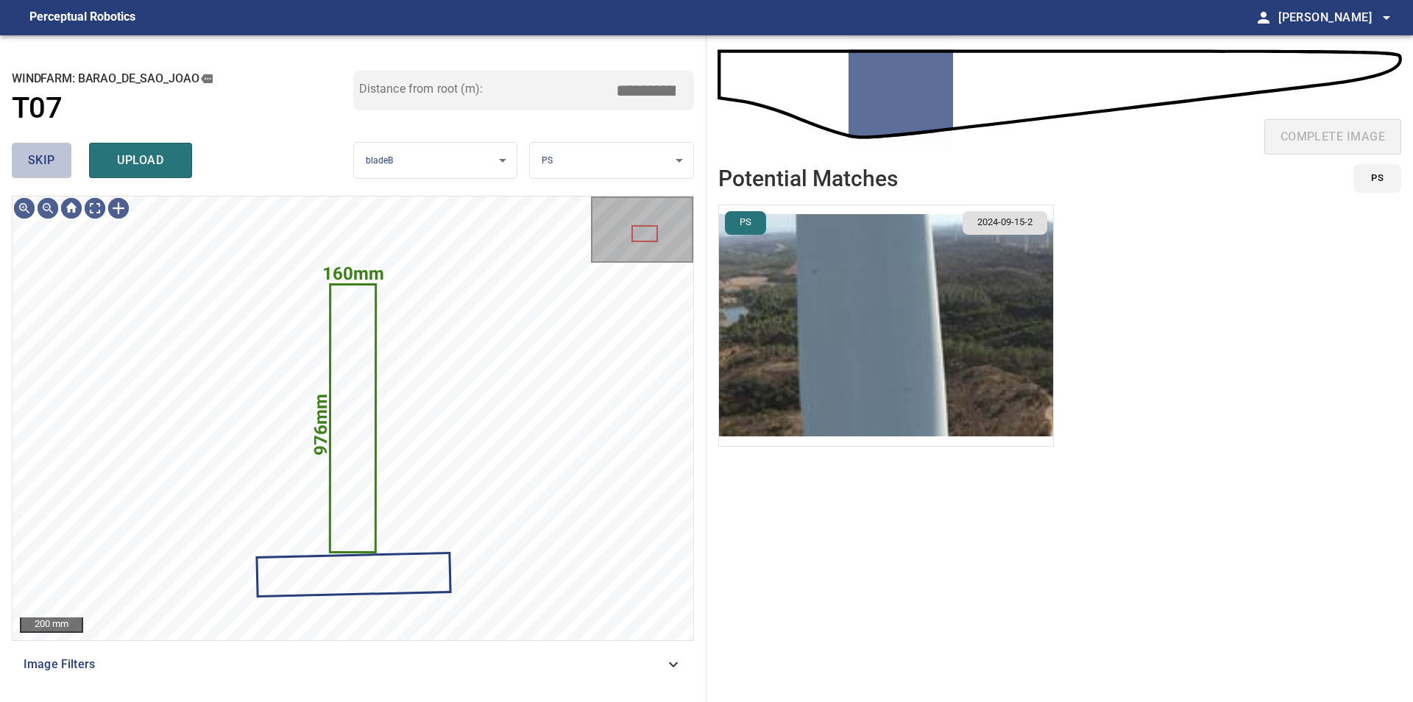
click at [31, 165] on span "skip" at bounding box center [41, 160] width 27 height 21
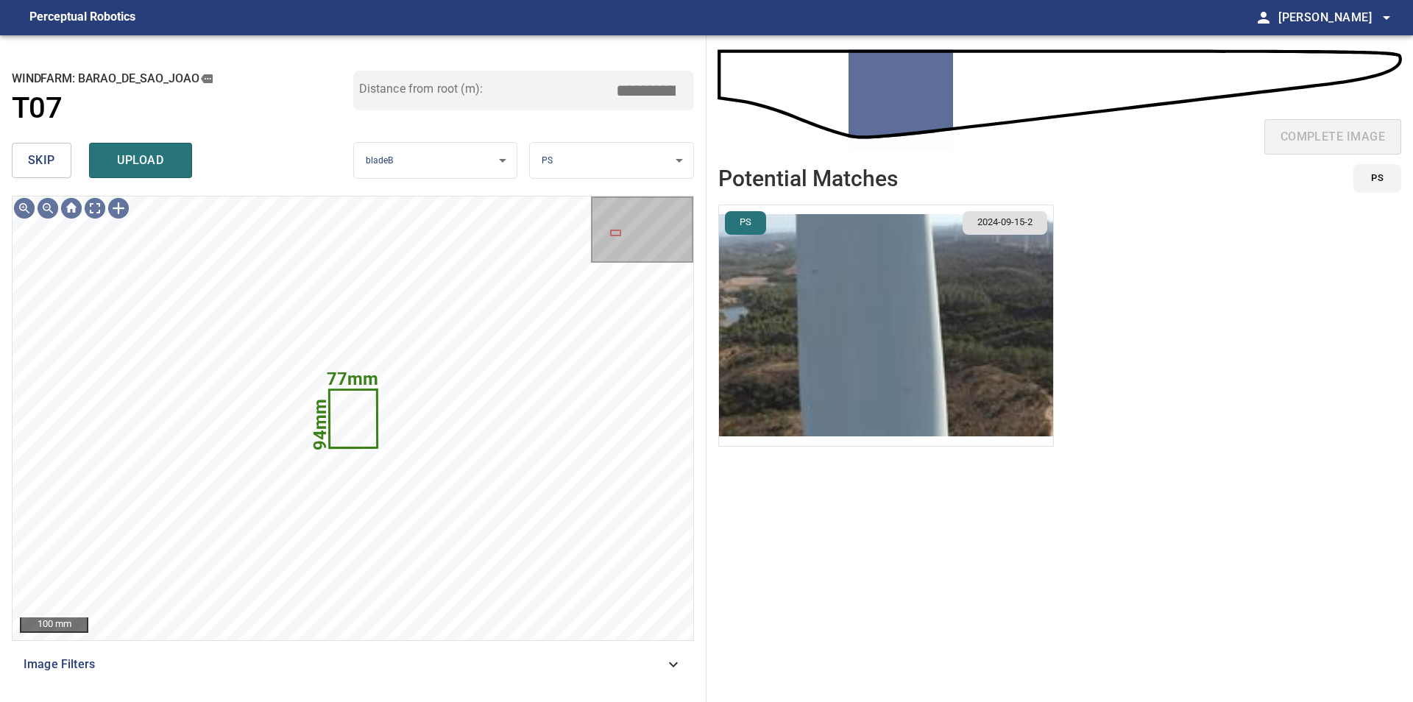
drag, startPoint x: 625, startPoint y: 104, endPoint x: 637, endPoint y: 101, distance: 13.0
click at [636, 102] on div "Distance from root (m): *****" at bounding box center [523, 91] width 341 height 40
drag, startPoint x: 633, startPoint y: 88, endPoint x: 650, endPoint y: 92, distance: 18.2
click at [650, 92] on input "*****" at bounding box center [651, 91] width 74 height 28
click at [120, 168] on span "upload" at bounding box center [140, 160] width 71 height 21
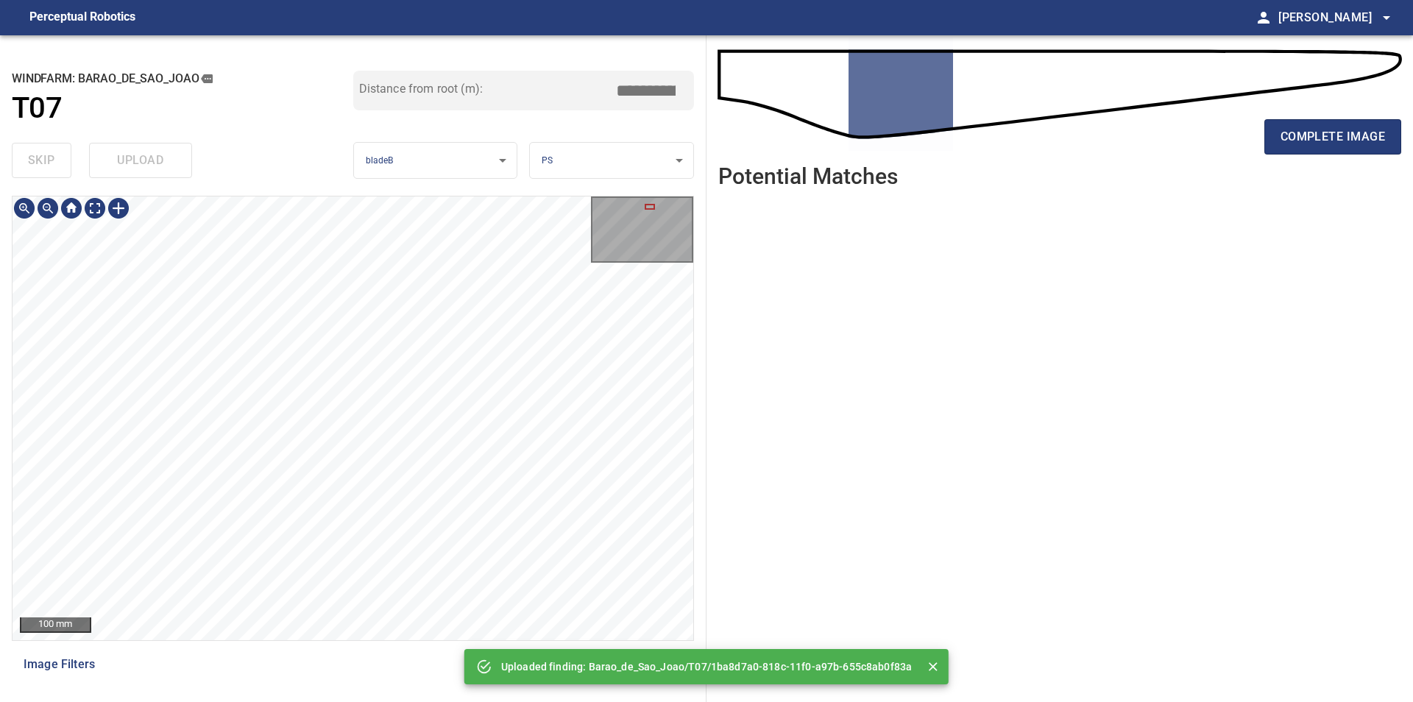
type input "****"
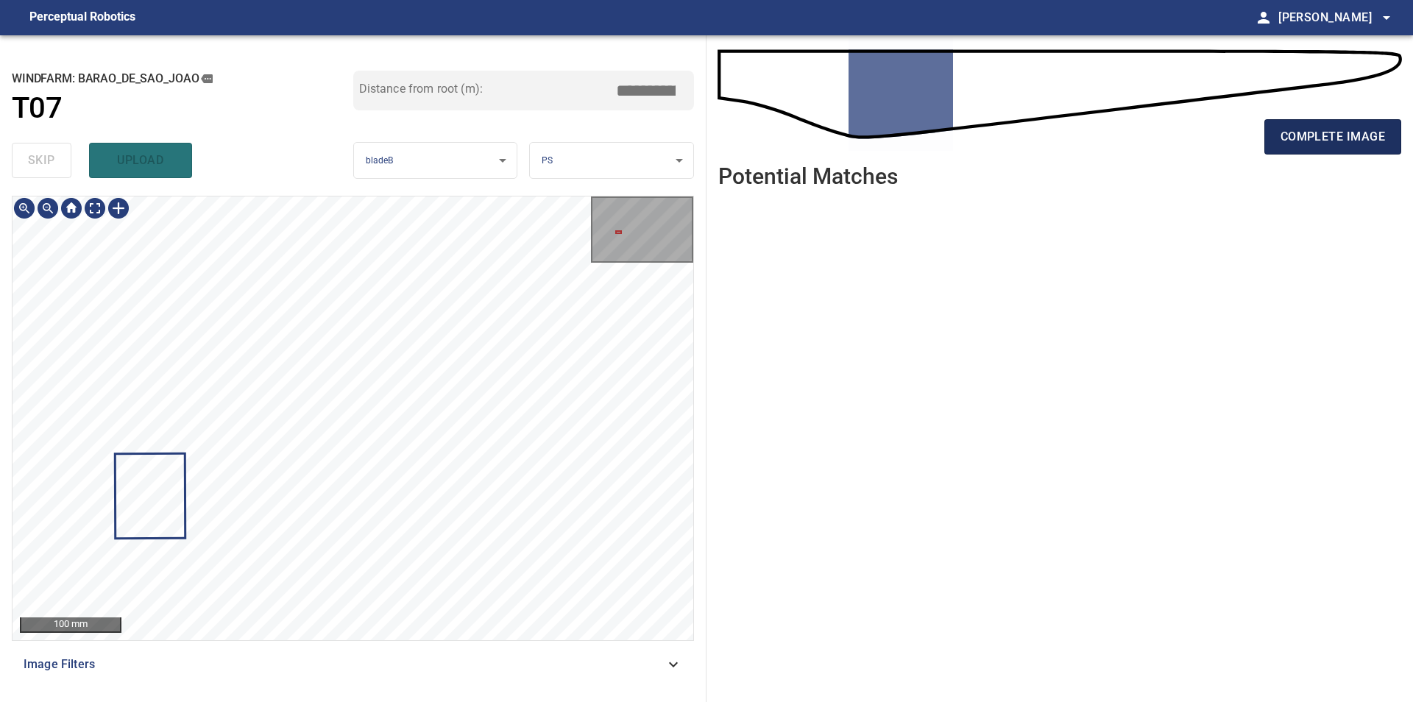
click at [1266, 141] on button "complete image" at bounding box center [1332, 136] width 137 height 35
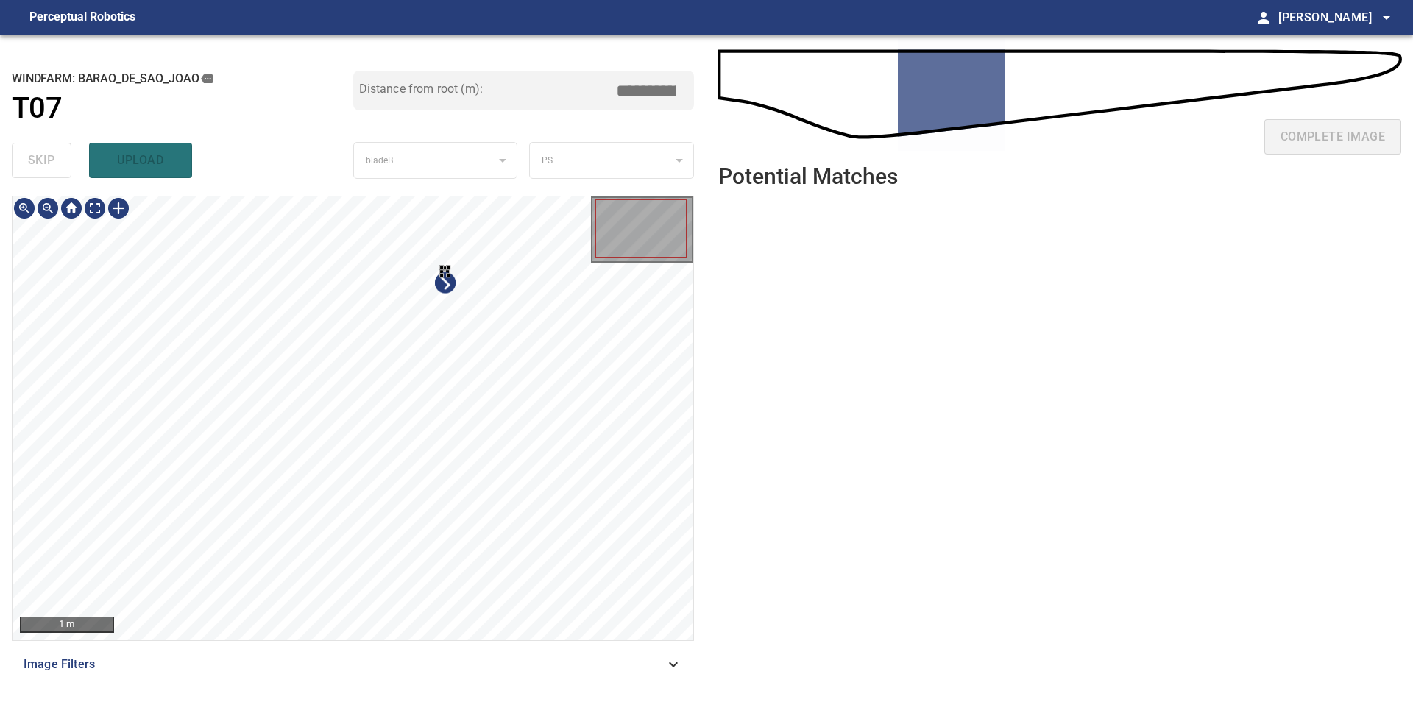
click at [570, 351] on div at bounding box center [353, 418] width 681 height 444
click at [513, 228] on div at bounding box center [353, 418] width 681 height 444
click at [618, 298] on div at bounding box center [353, 418] width 681 height 444
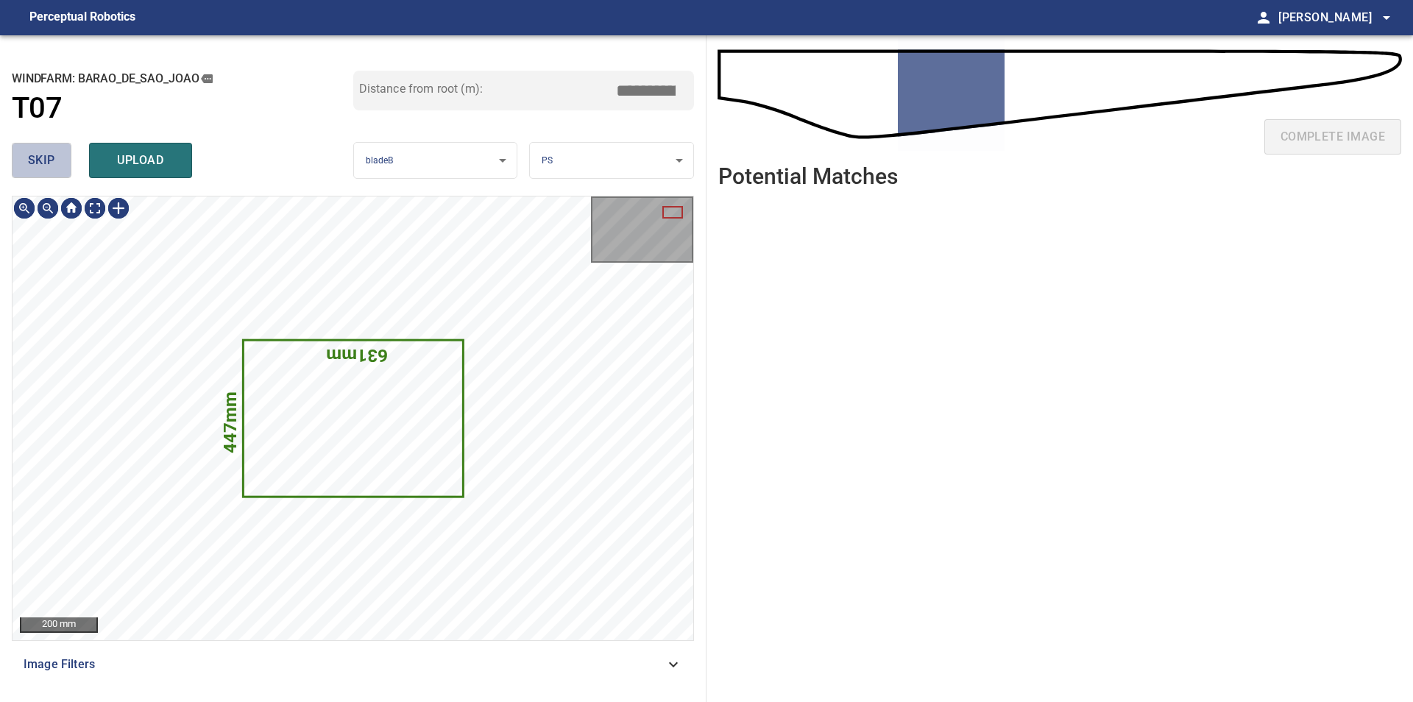
click at [48, 170] on span "skip" at bounding box center [41, 160] width 27 height 21
click at [48, 170] on div "skip upload" at bounding box center [182, 160] width 341 height 47
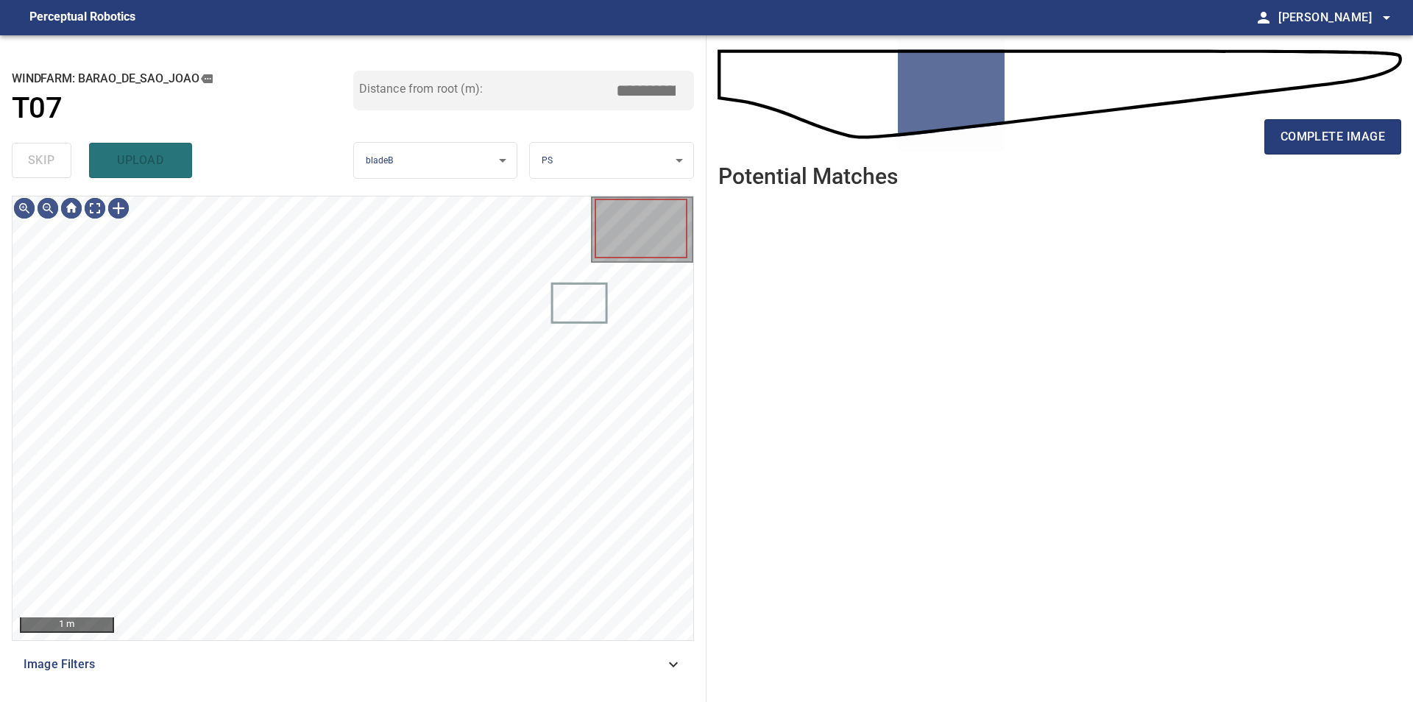
click at [48, 170] on div "skip upload" at bounding box center [182, 160] width 341 height 47
click at [115, 210] on div at bounding box center [119, 208] width 24 height 24
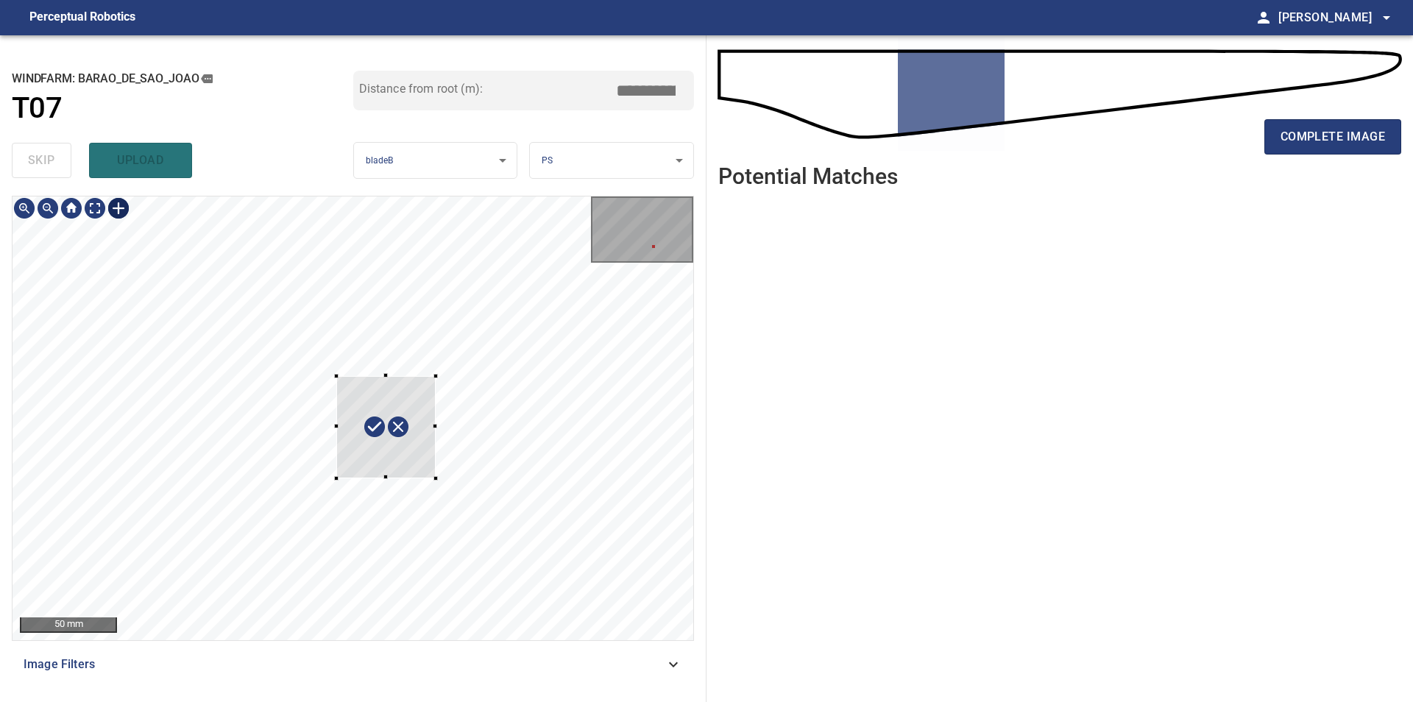
click at [436, 478] on div at bounding box center [353, 418] width 681 height 444
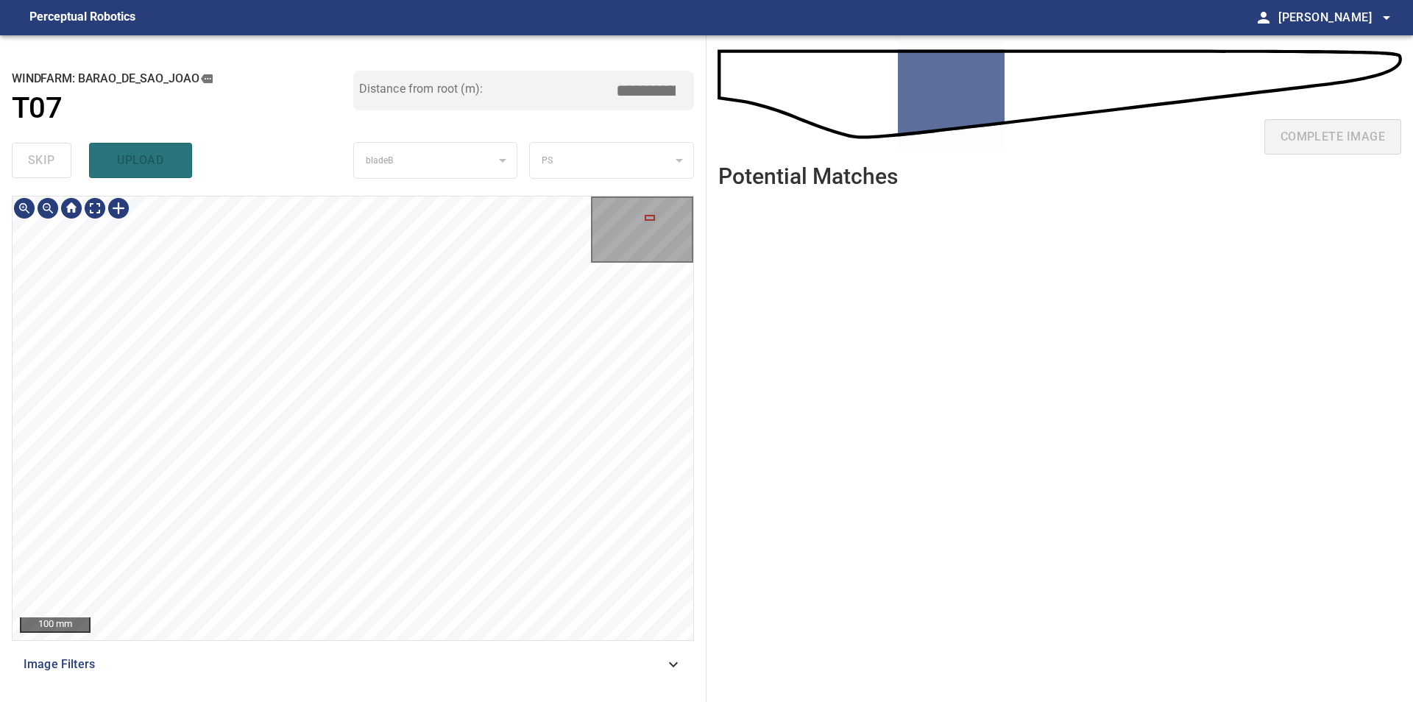
click at [403, 691] on div "**********" at bounding box center [353, 368] width 706 height 667
click at [522, 653] on div "100 mm Image Filters" at bounding box center [353, 443] width 682 height 494
click at [469, 645] on div "100 mm Image Filters" at bounding box center [353, 443] width 682 height 494
click at [610, 246] on div "100 mm" at bounding box center [353, 418] width 681 height 444
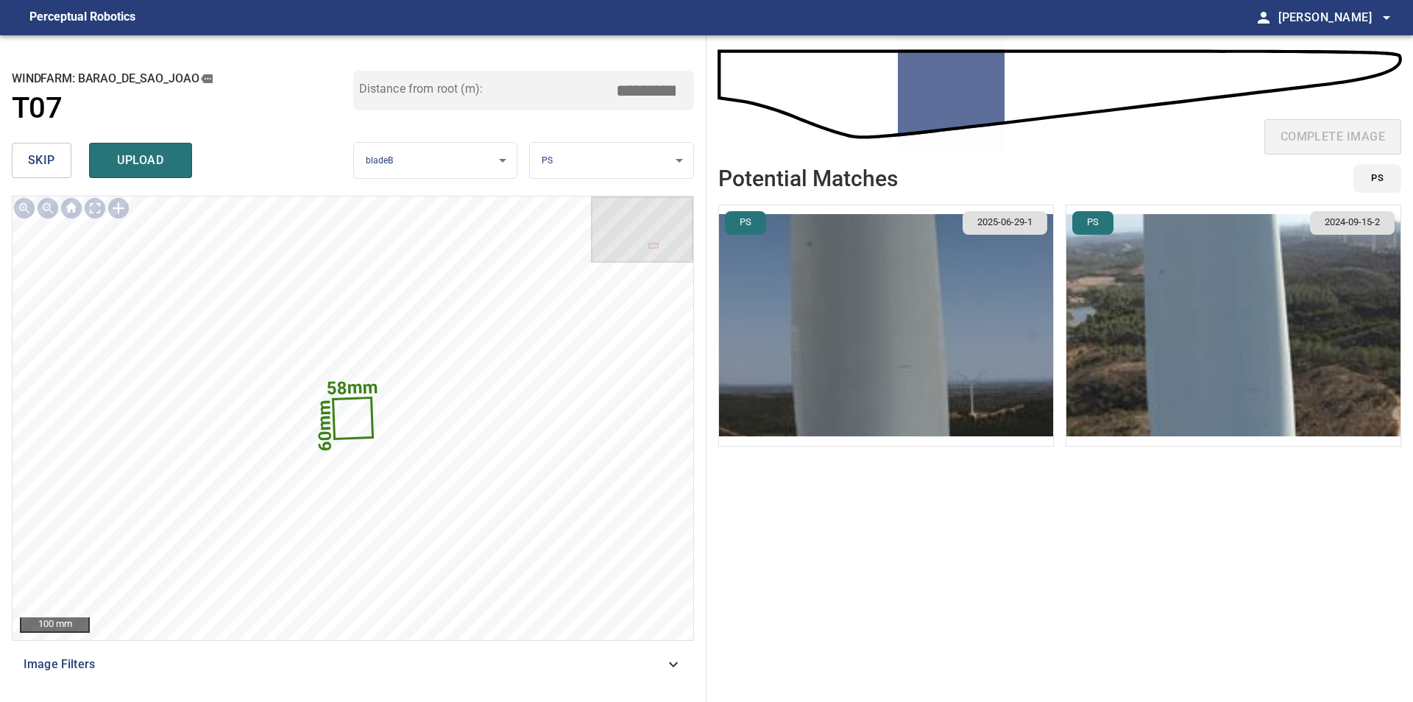
drag, startPoint x: 654, startPoint y: 89, endPoint x: 686, endPoint y: 96, distance: 33.0
click at [686, 96] on input "*****" at bounding box center [651, 91] width 74 height 28
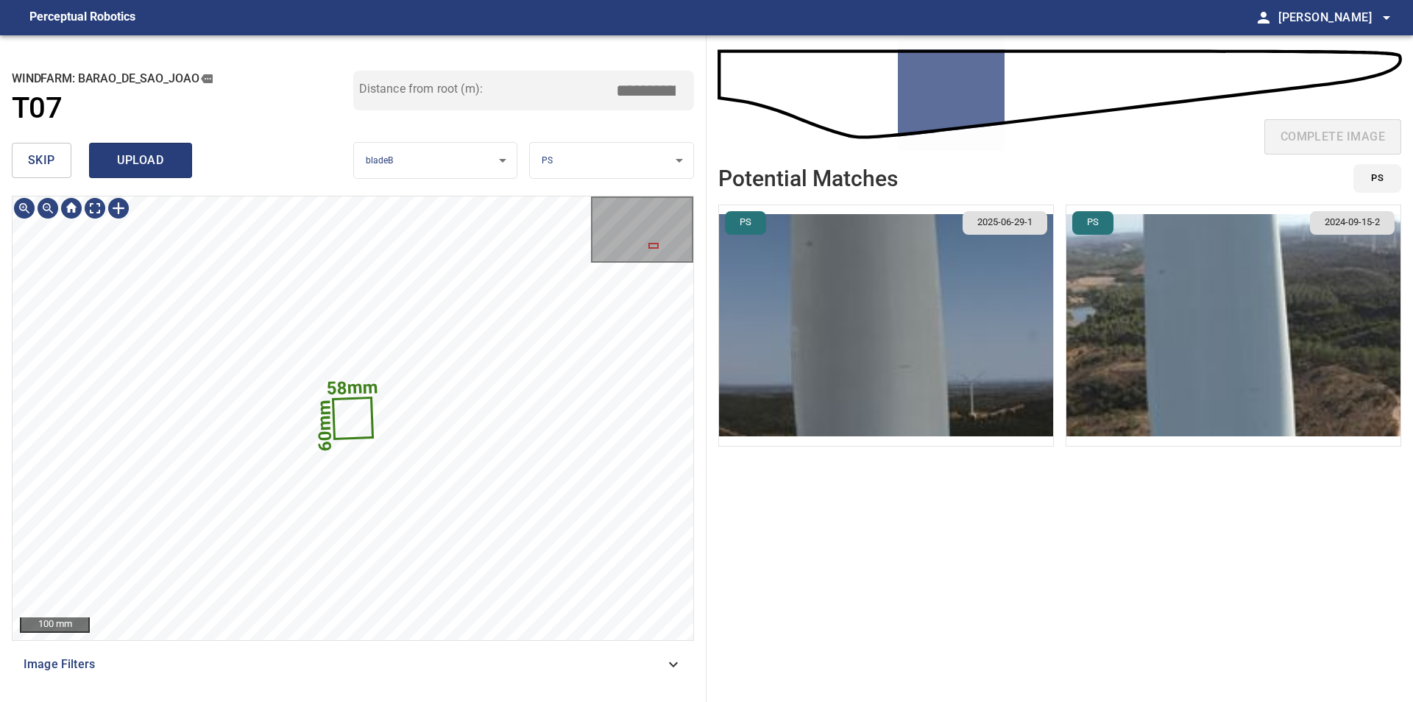
click at [157, 149] on button "upload" at bounding box center [140, 160] width 103 height 35
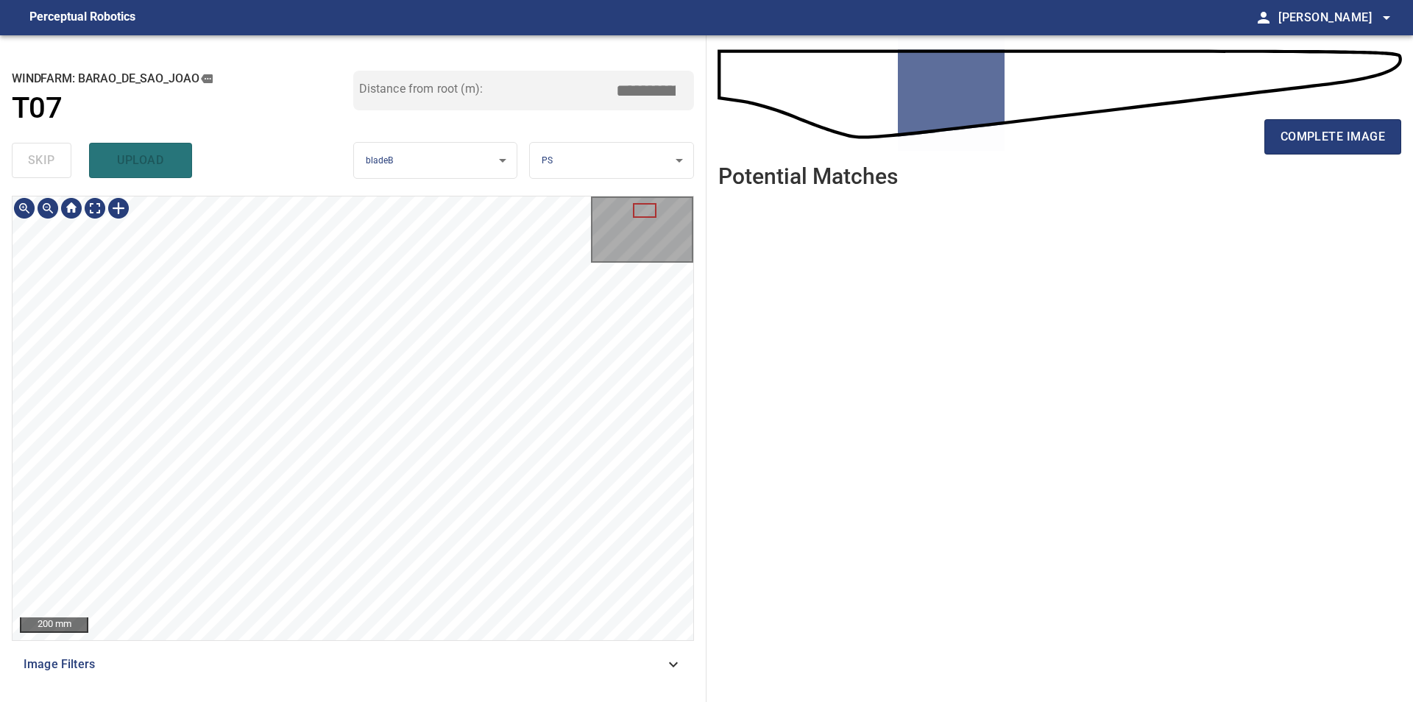
type input "****"
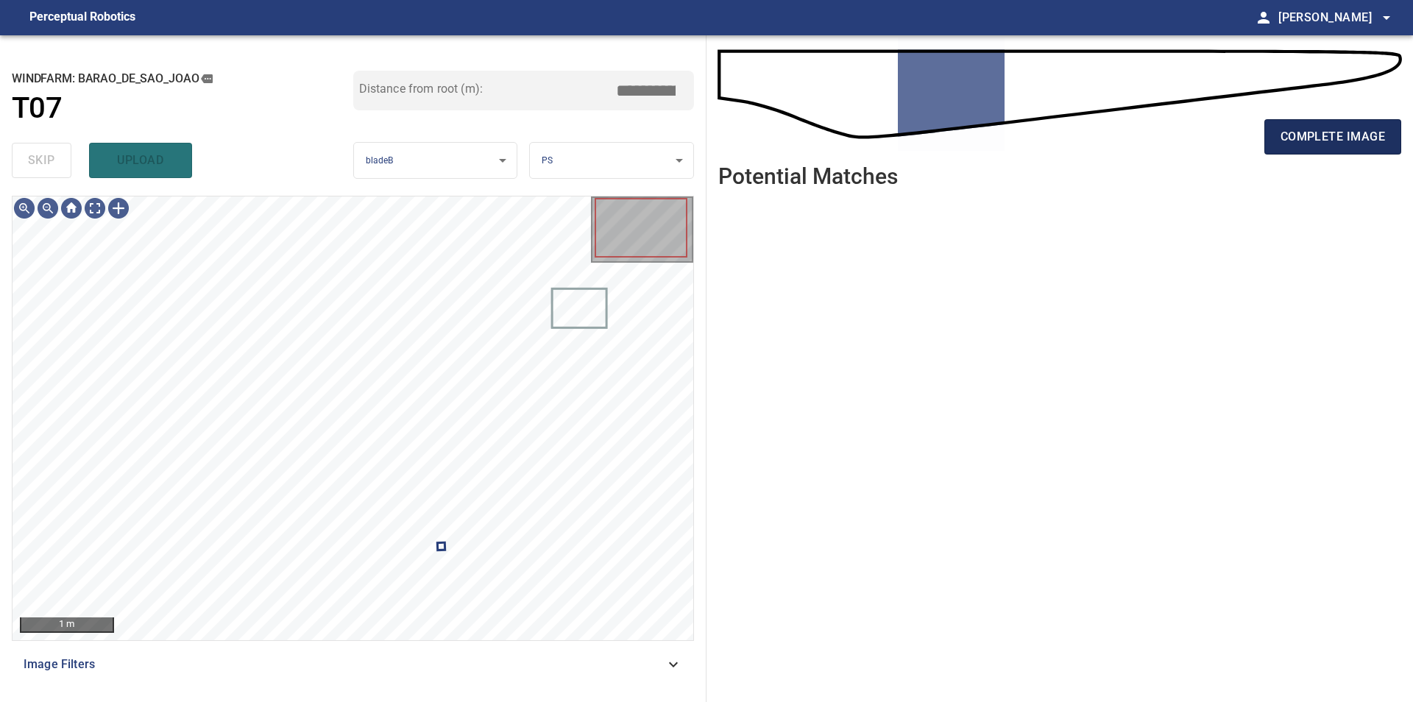
click at [1330, 146] on span "complete image" at bounding box center [1332, 137] width 104 height 21
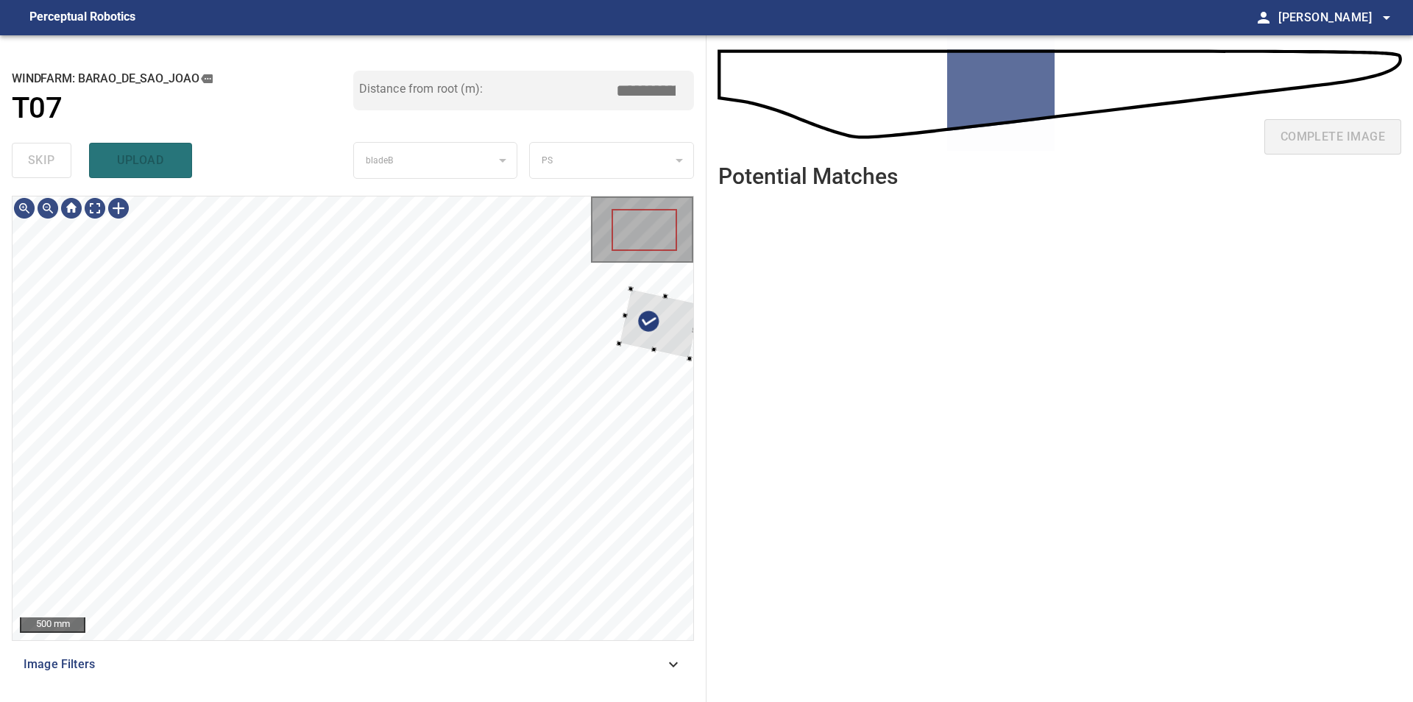
click at [697, 331] on div "**********" at bounding box center [353, 368] width 706 height 667
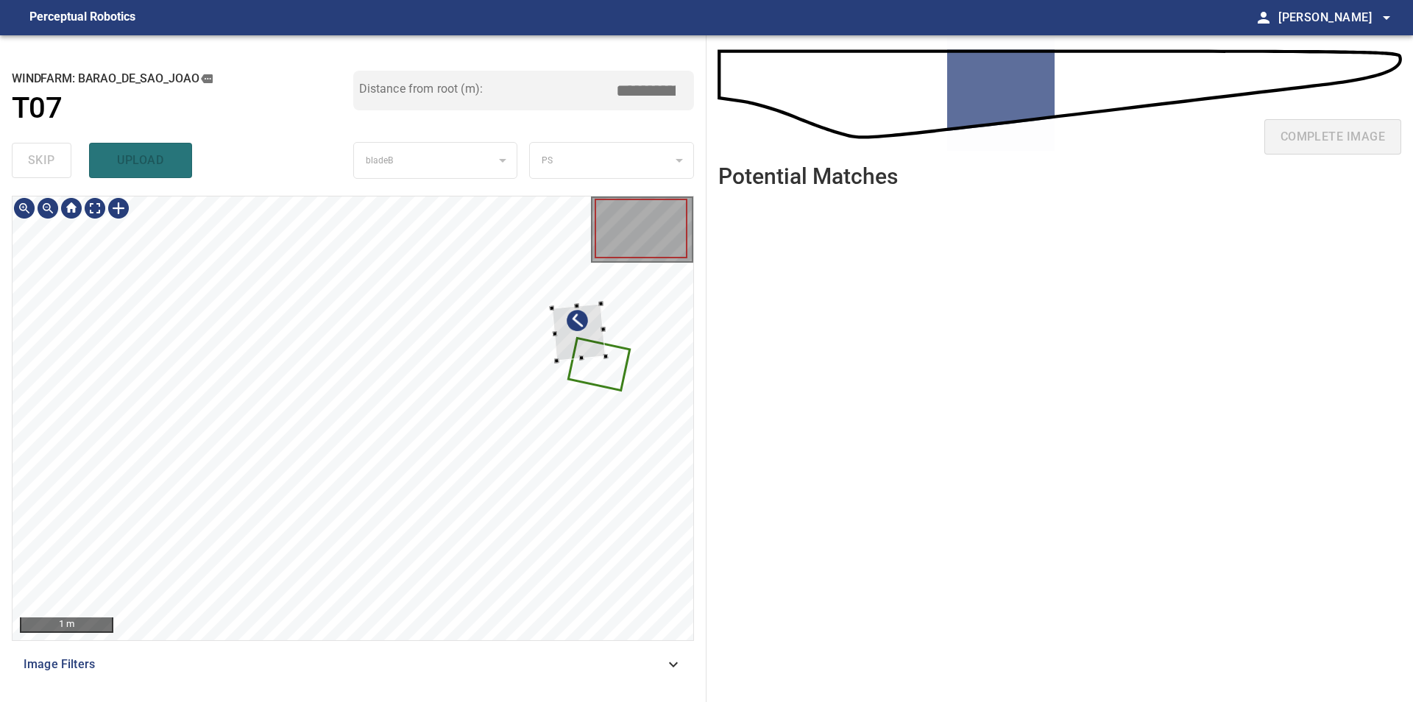
click at [603, 358] on div at bounding box center [353, 418] width 681 height 444
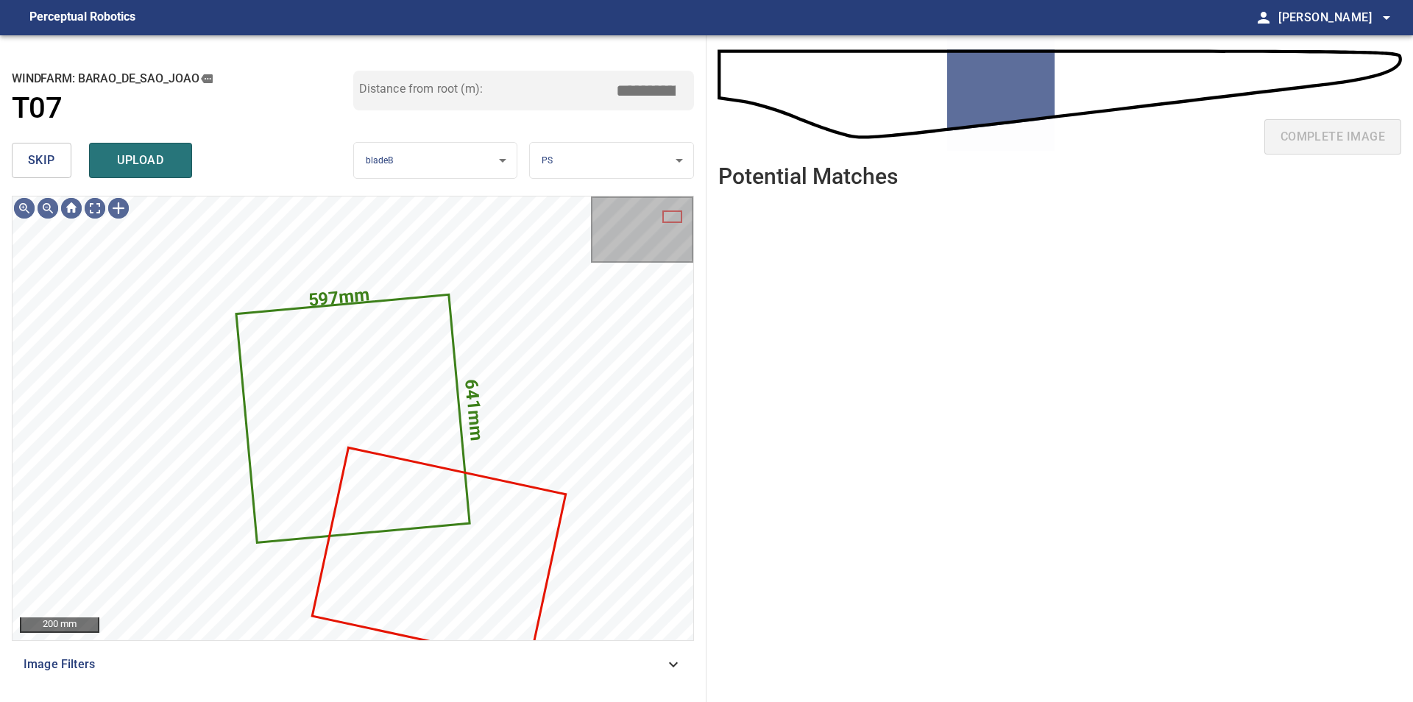
click at [65, 157] on button "skip" at bounding box center [42, 160] width 60 height 35
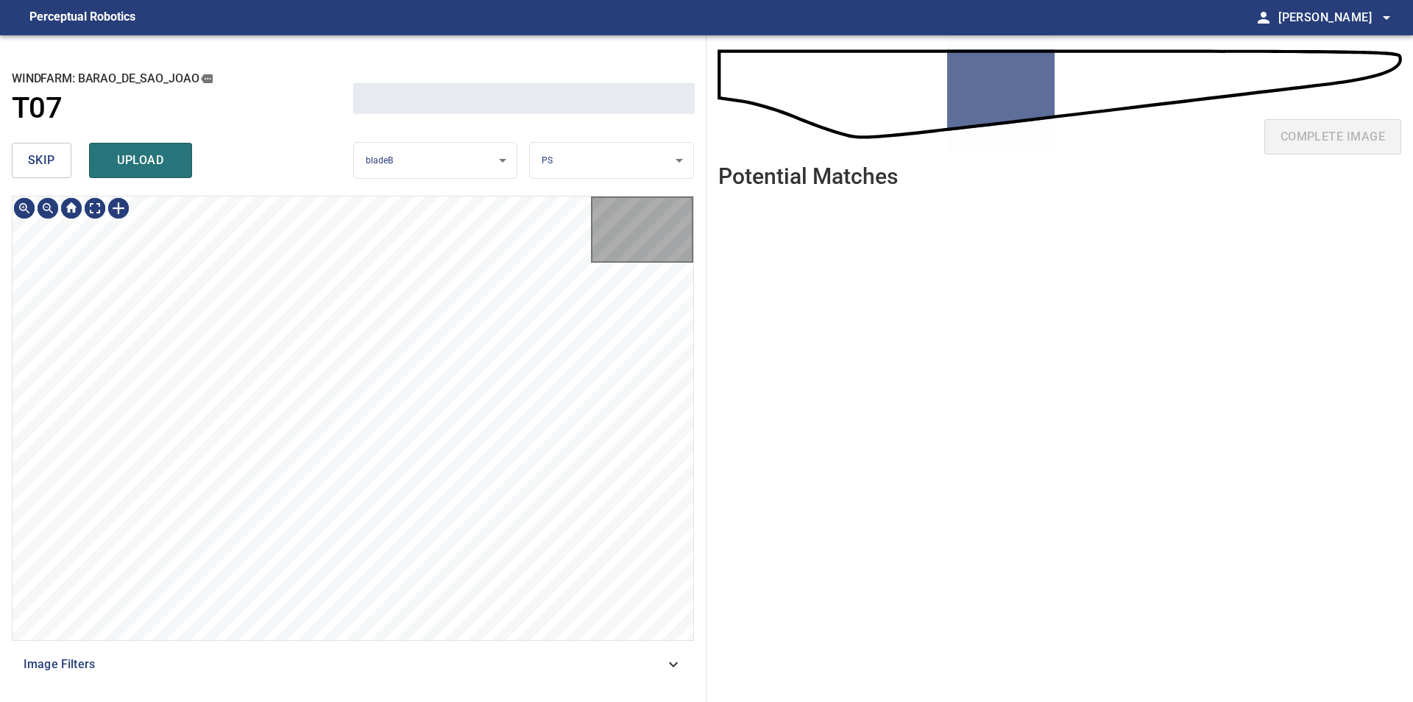
click at [65, 157] on button "skip" at bounding box center [42, 160] width 60 height 35
click at [65, 157] on div "skip upload" at bounding box center [182, 160] width 341 height 47
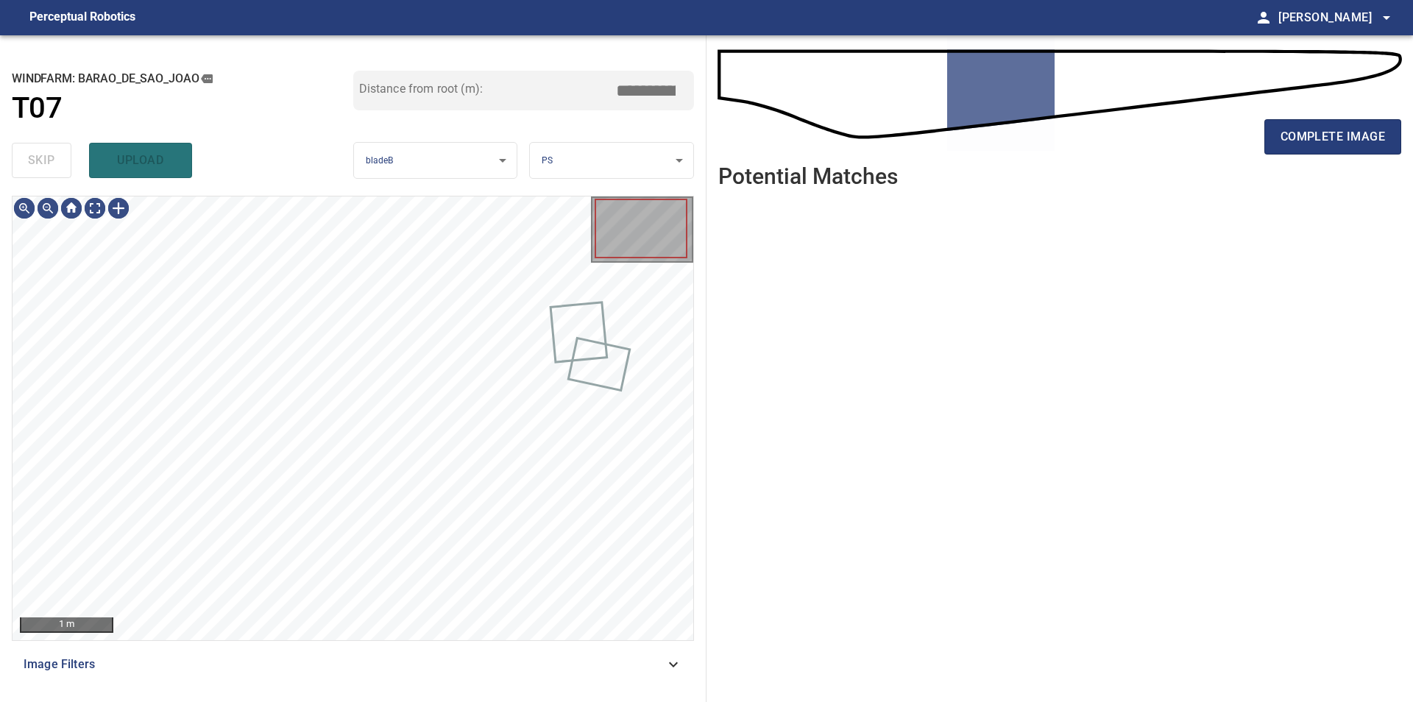
click at [65, 157] on div "skip upload" at bounding box center [182, 160] width 341 height 47
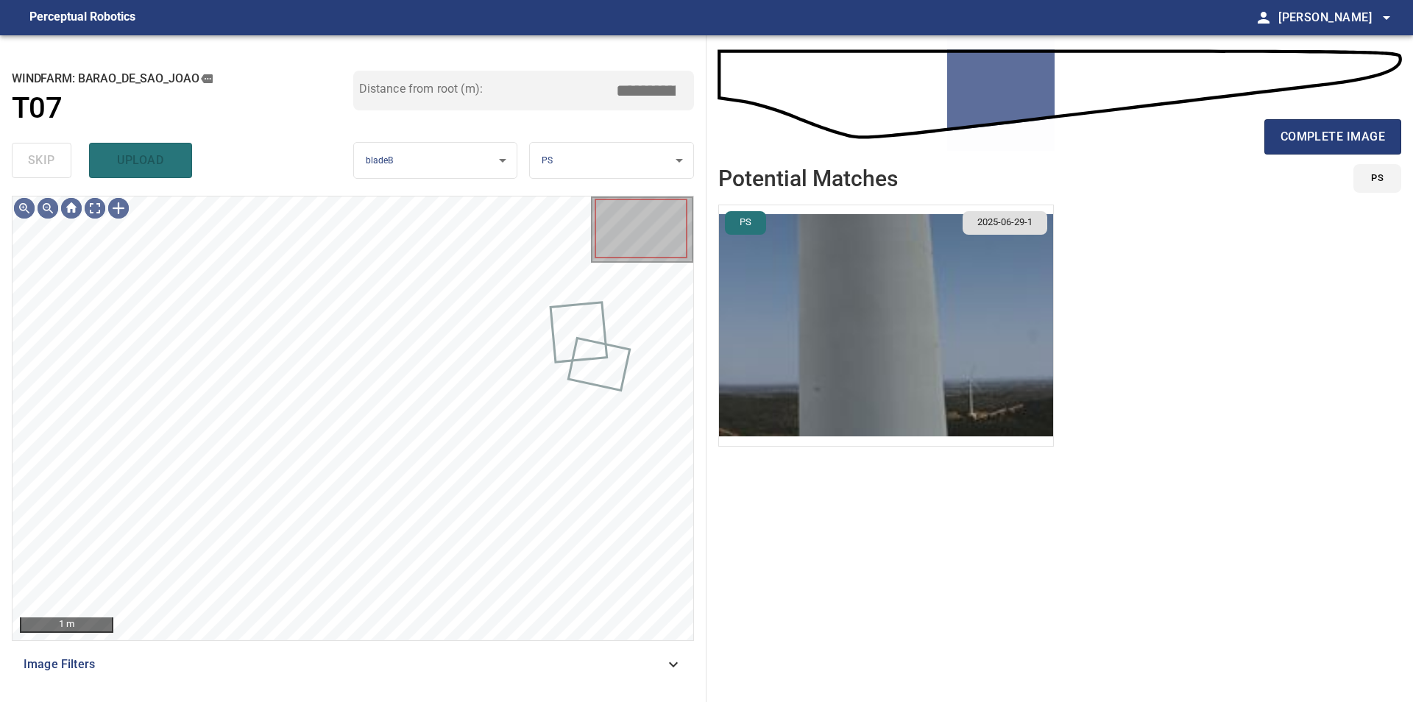
click at [65, 157] on div "skip upload" at bounding box center [182, 160] width 341 height 47
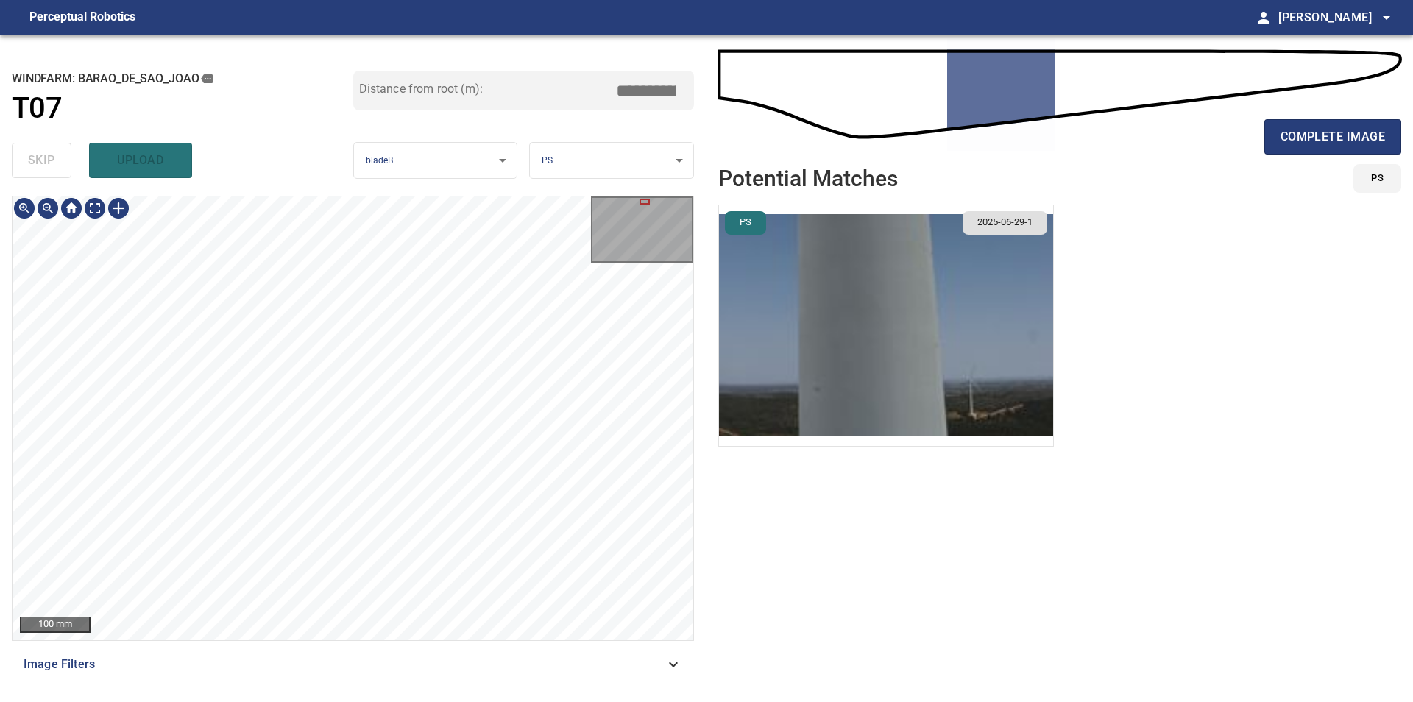
click at [403, 642] on div "100 mm Image Filters" at bounding box center [353, 443] width 682 height 494
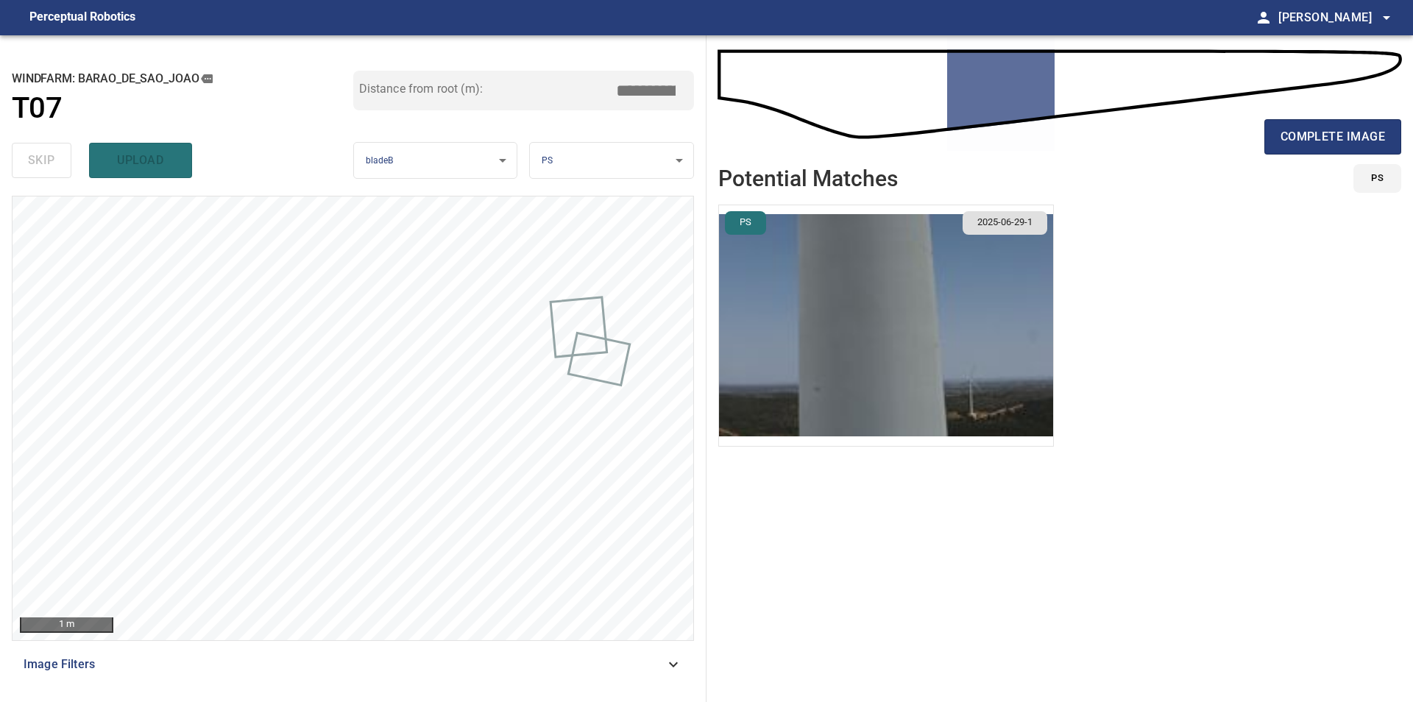
click at [1185, 479] on ul "PS 2025-06-29-1" at bounding box center [1059, 444] width 683 height 479
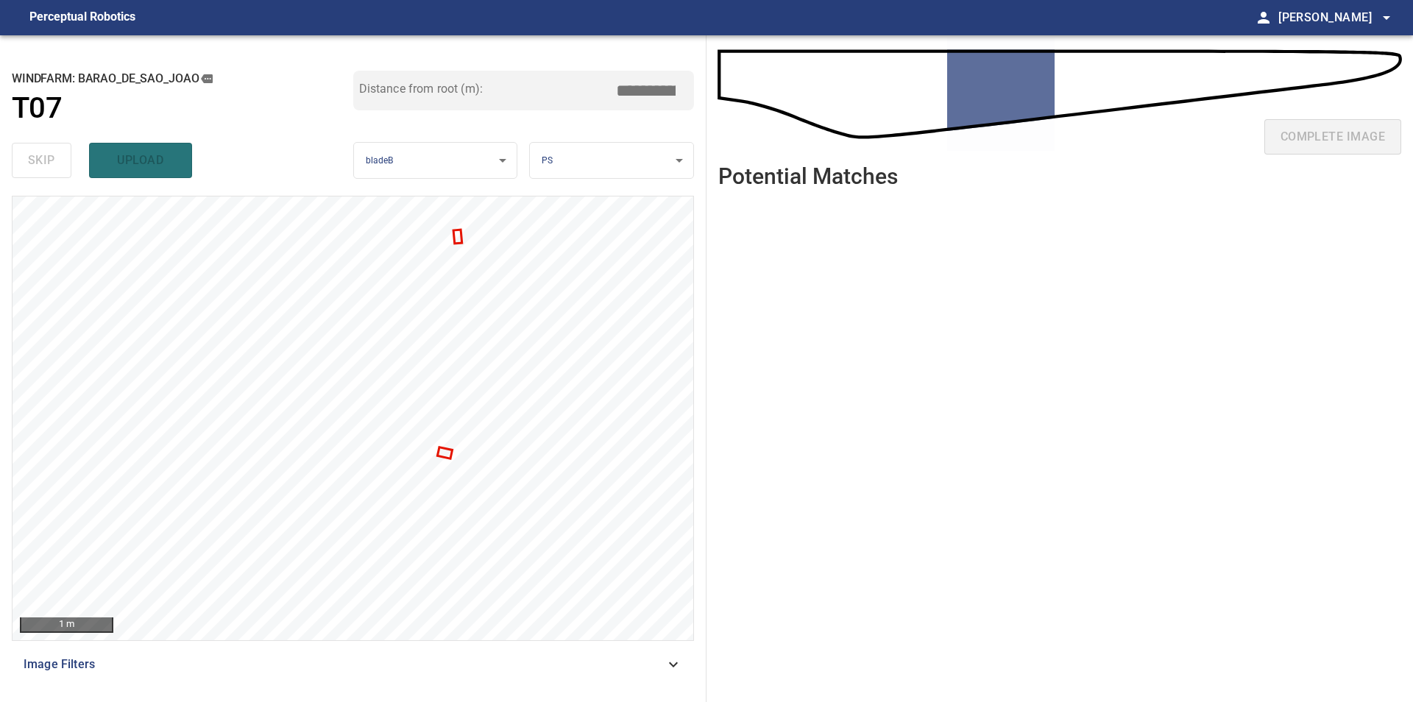
click at [985, 522] on ul at bounding box center [1059, 439] width 683 height 479
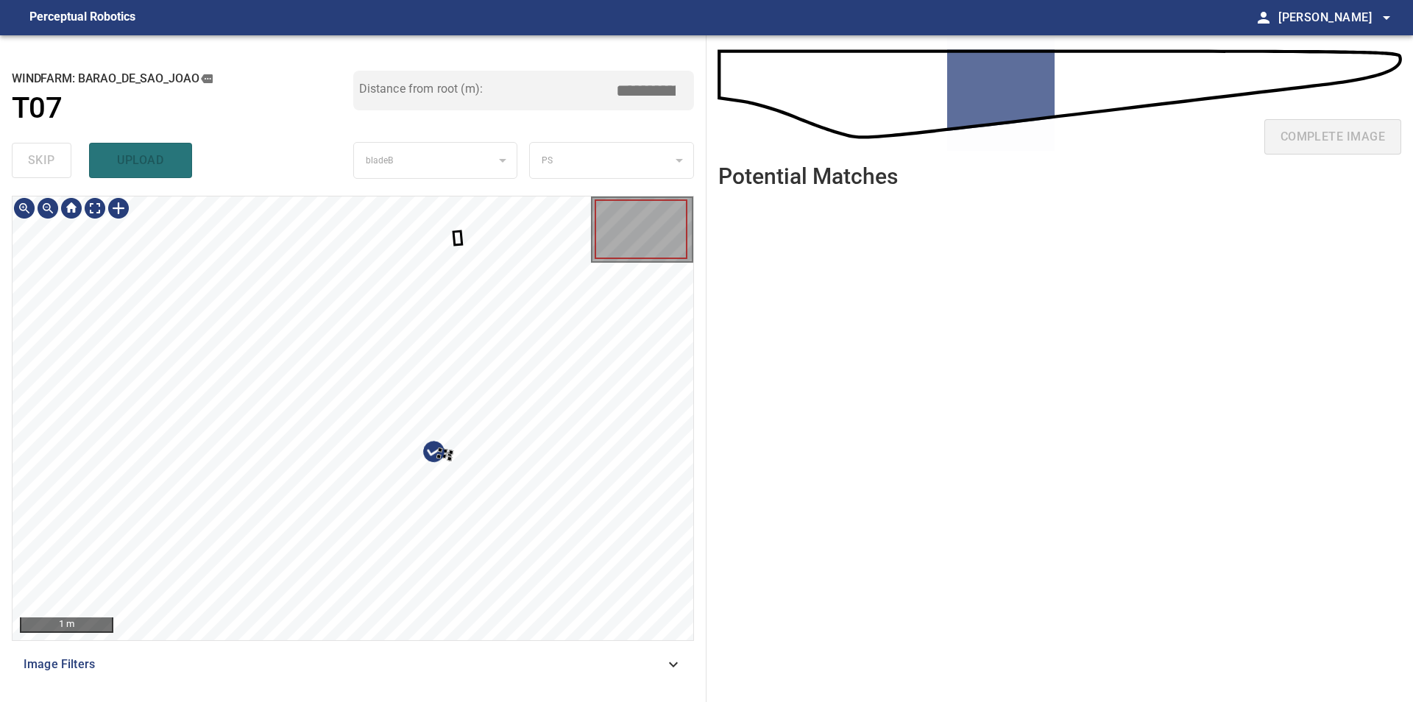
click at [489, 394] on div at bounding box center [353, 418] width 681 height 444
click at [695, 271] on div "**********" at bounding box center [353, 368] width 706 height 667
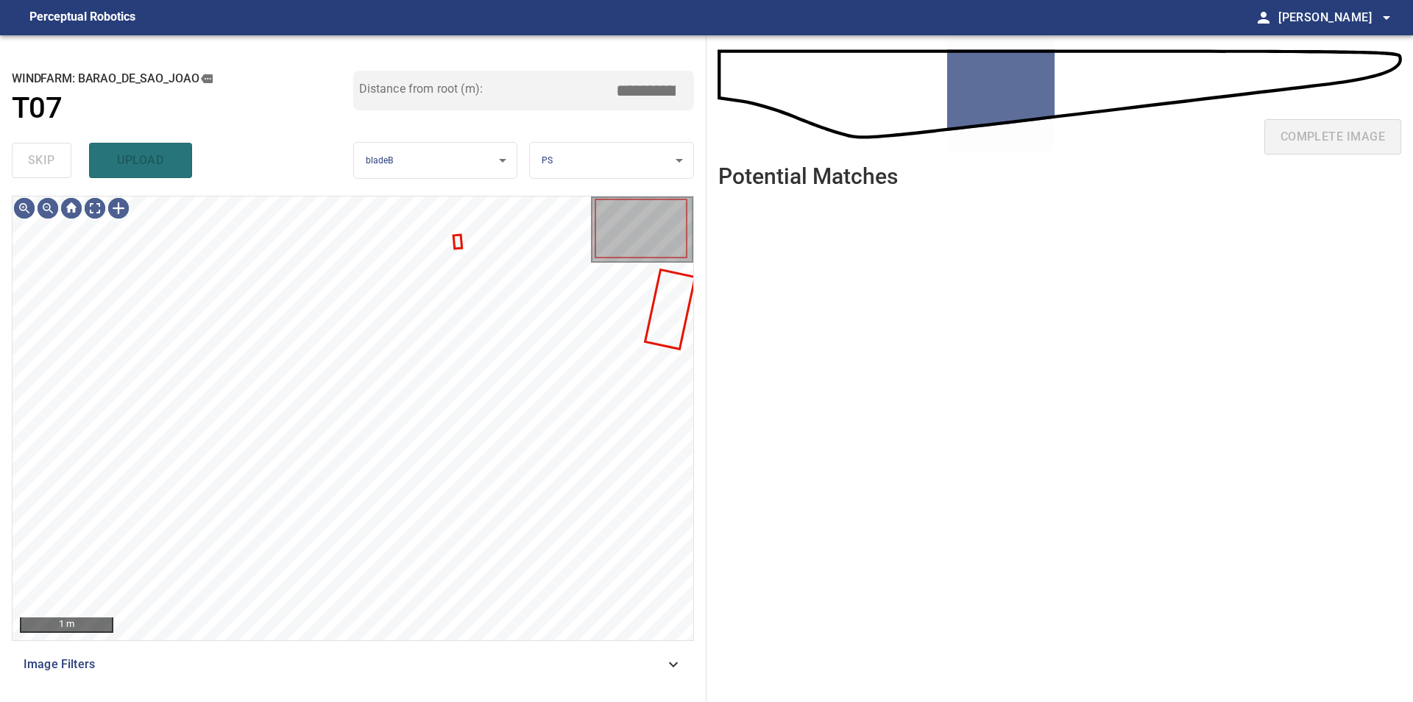
type input "****"
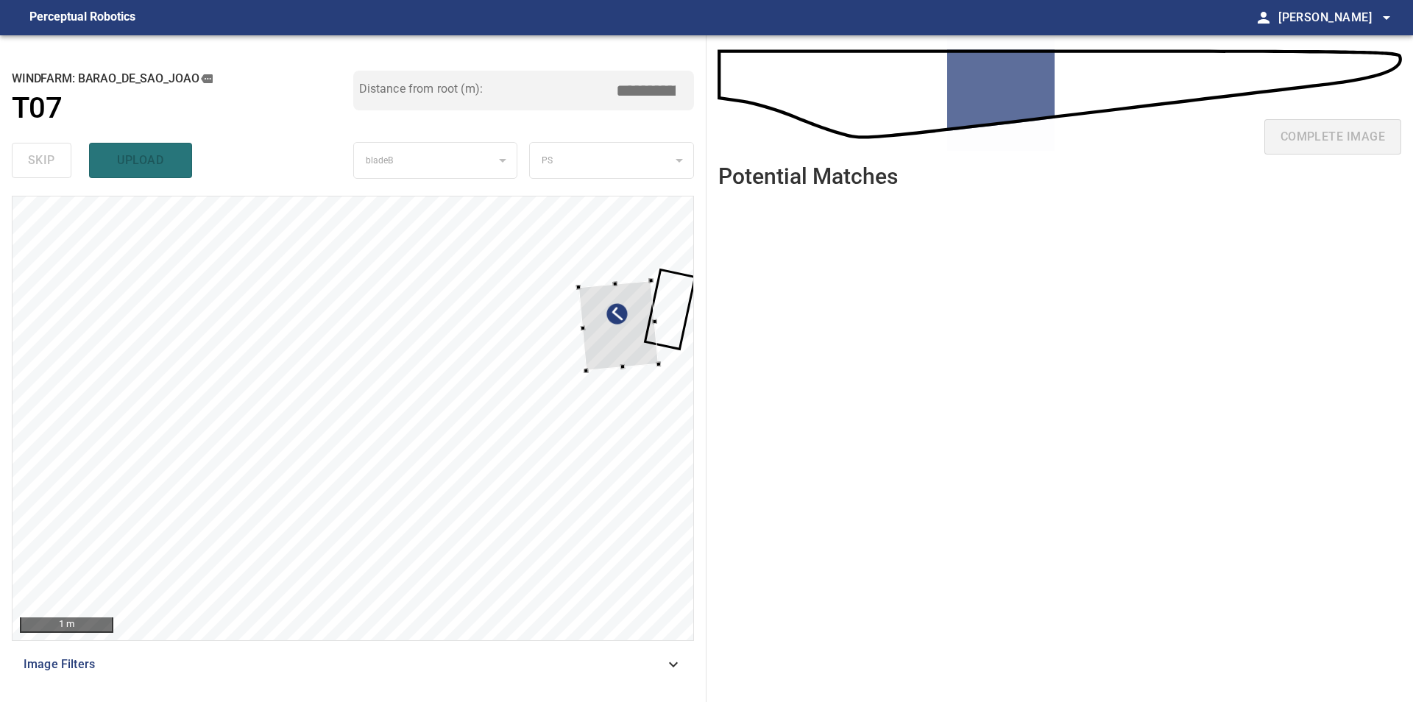
click at [667, 365] on div at bounding box center [353, 418] width 681 height 444
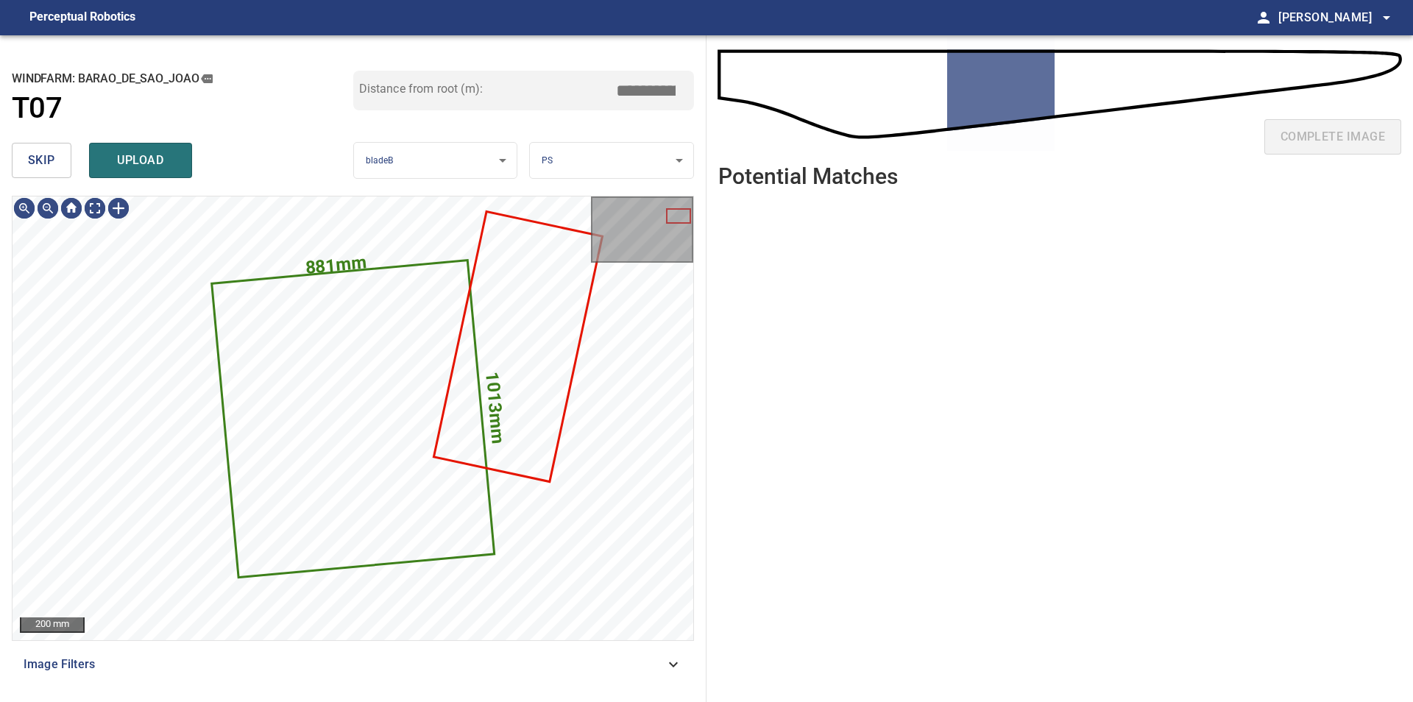
click at [37, 171] on span "skip" at bounding box center [41, 160] width 27 height 21
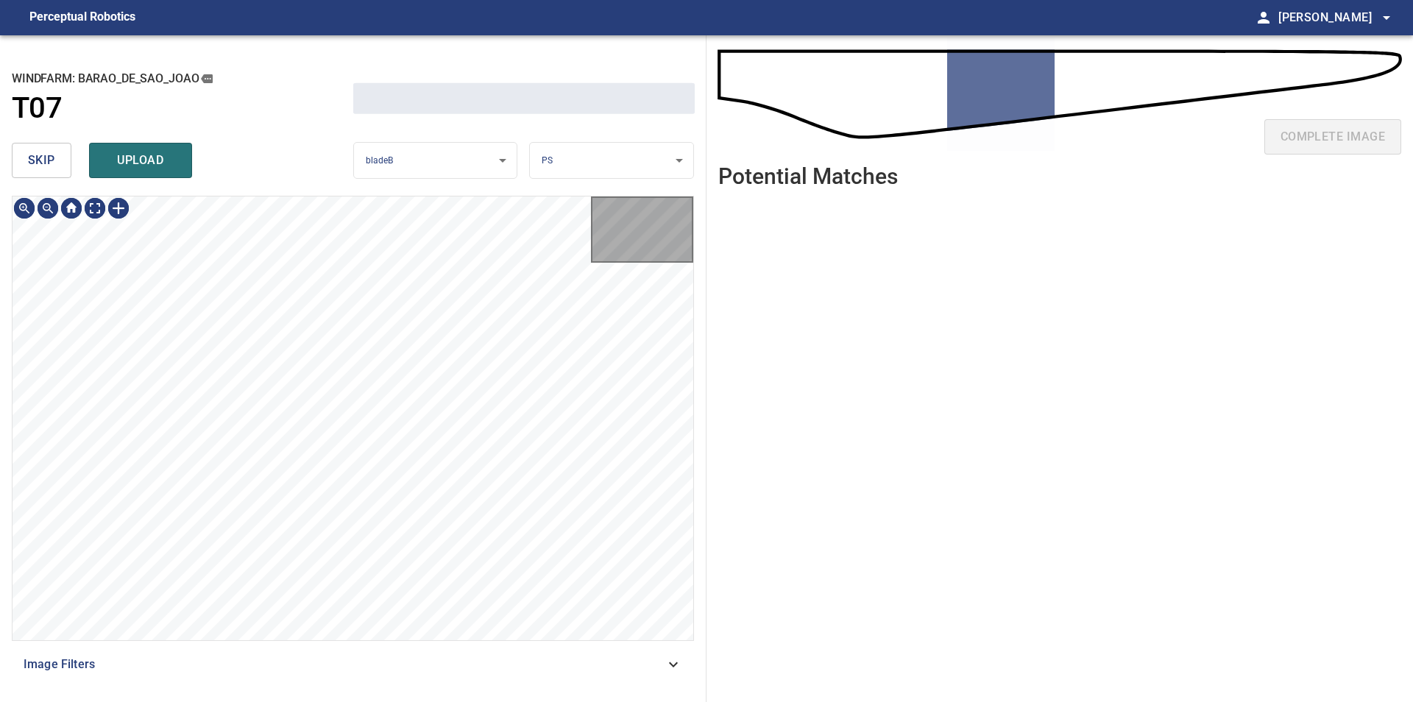
click at [37, 171] on span "skip" at bounding box center [41, 160] width 27 height 21
click at [38, 172] on div "skip upload" at bounding box center [182, 160] width 341 height 47
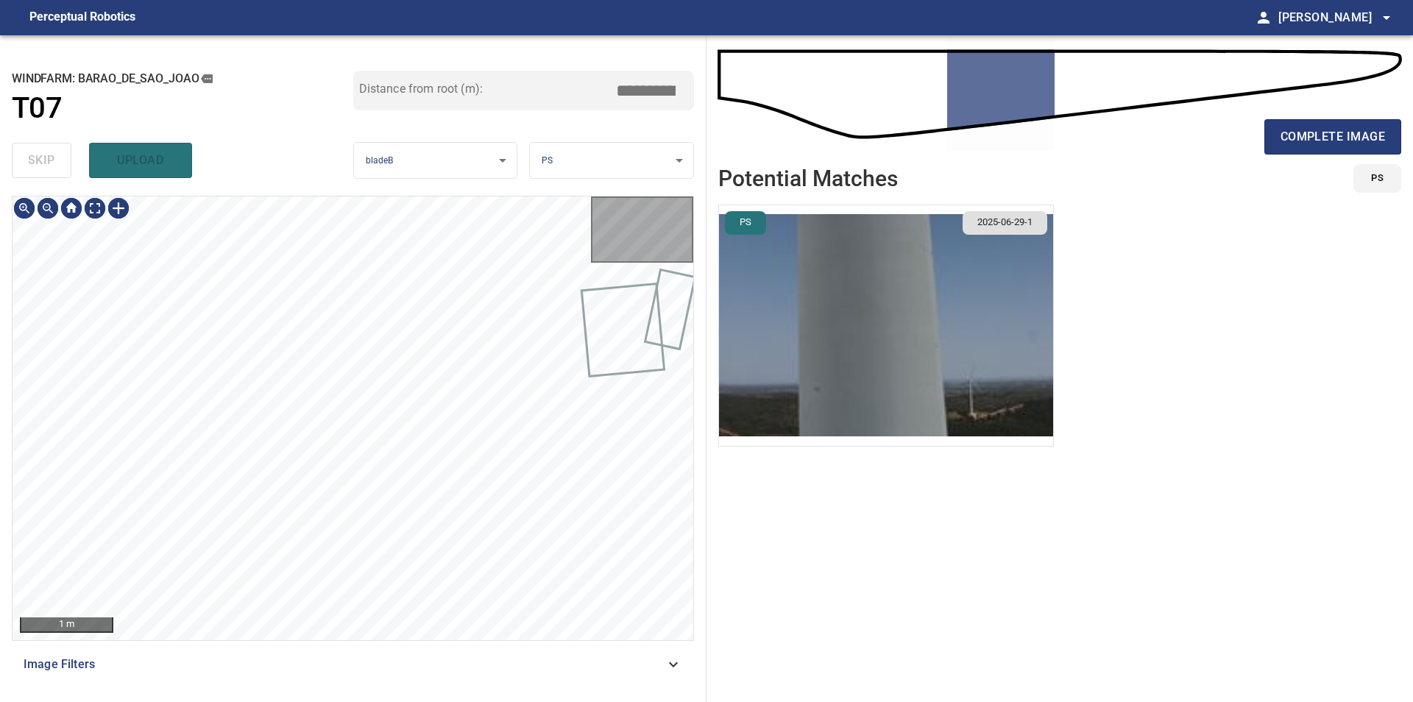
click at [38, 177] on div "skip upload" at bounding box center [182, 160] width 341 height 47
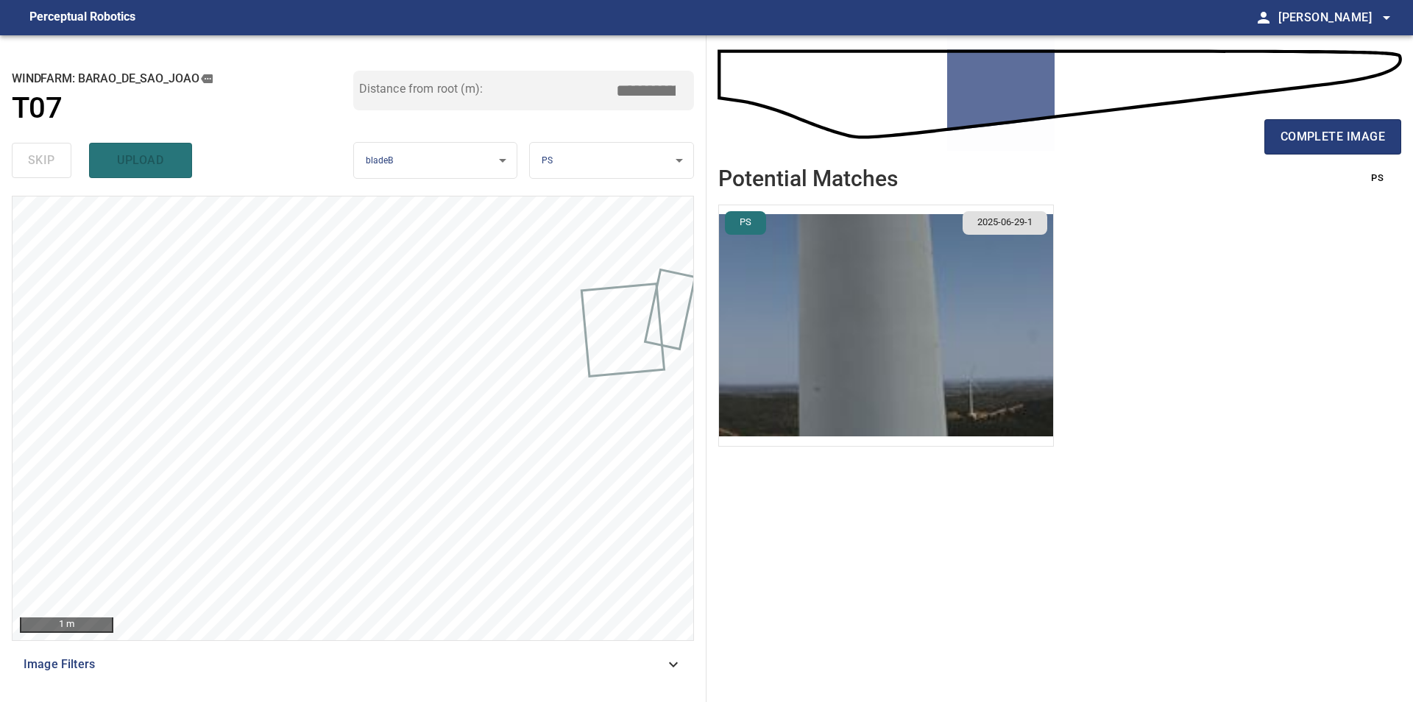
type input "****"
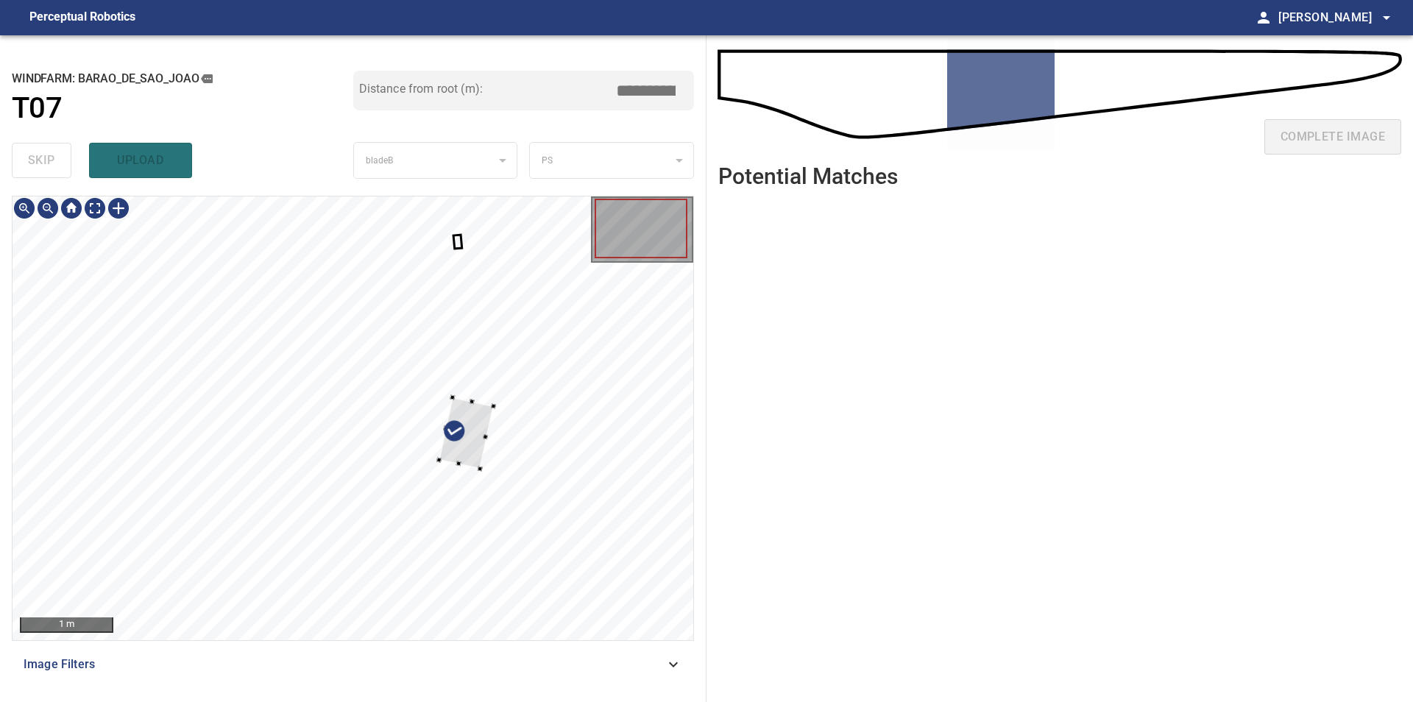
click at [501, 399] on div at bounding box center [353, 418] width 681 height 444
click at [676, 318] on div at bounding box center [353, 418] width 681 height 444
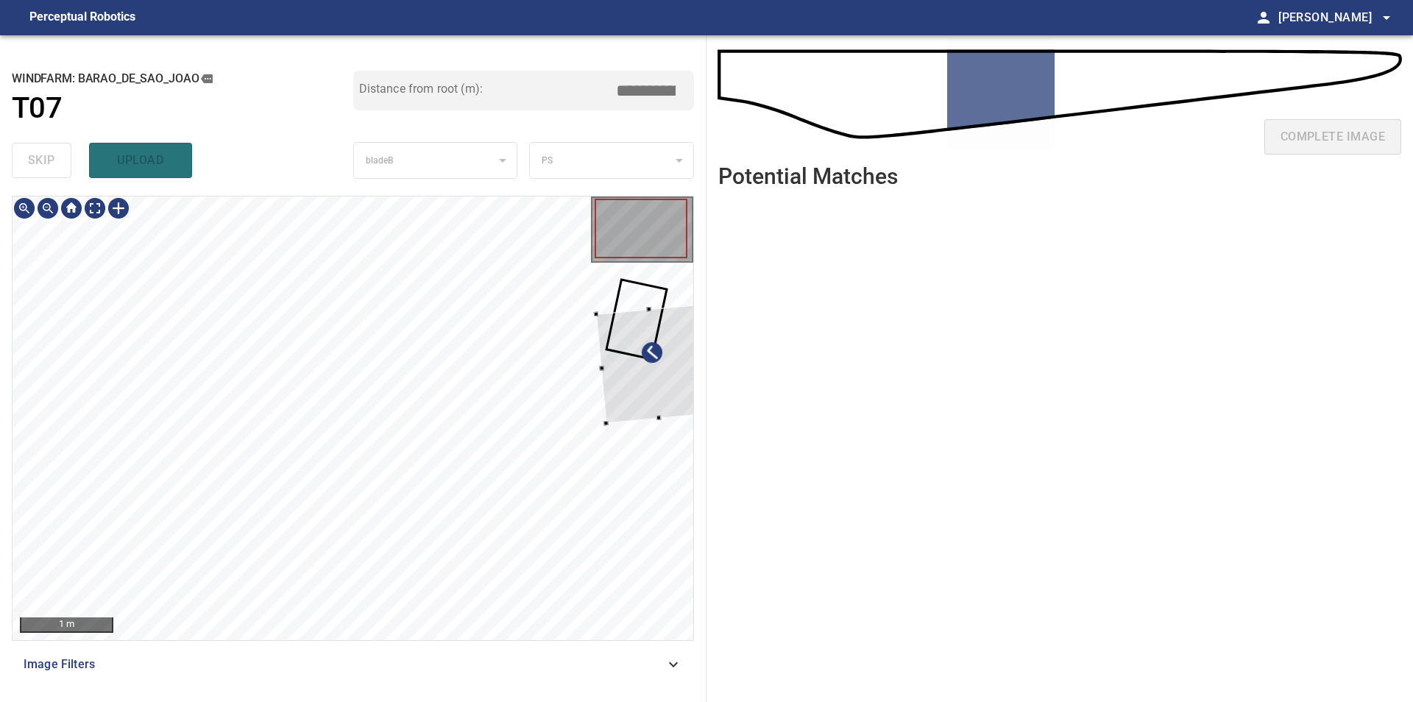
click at [664, 397] on div at bounding box center [653, 364] width 115 height 119
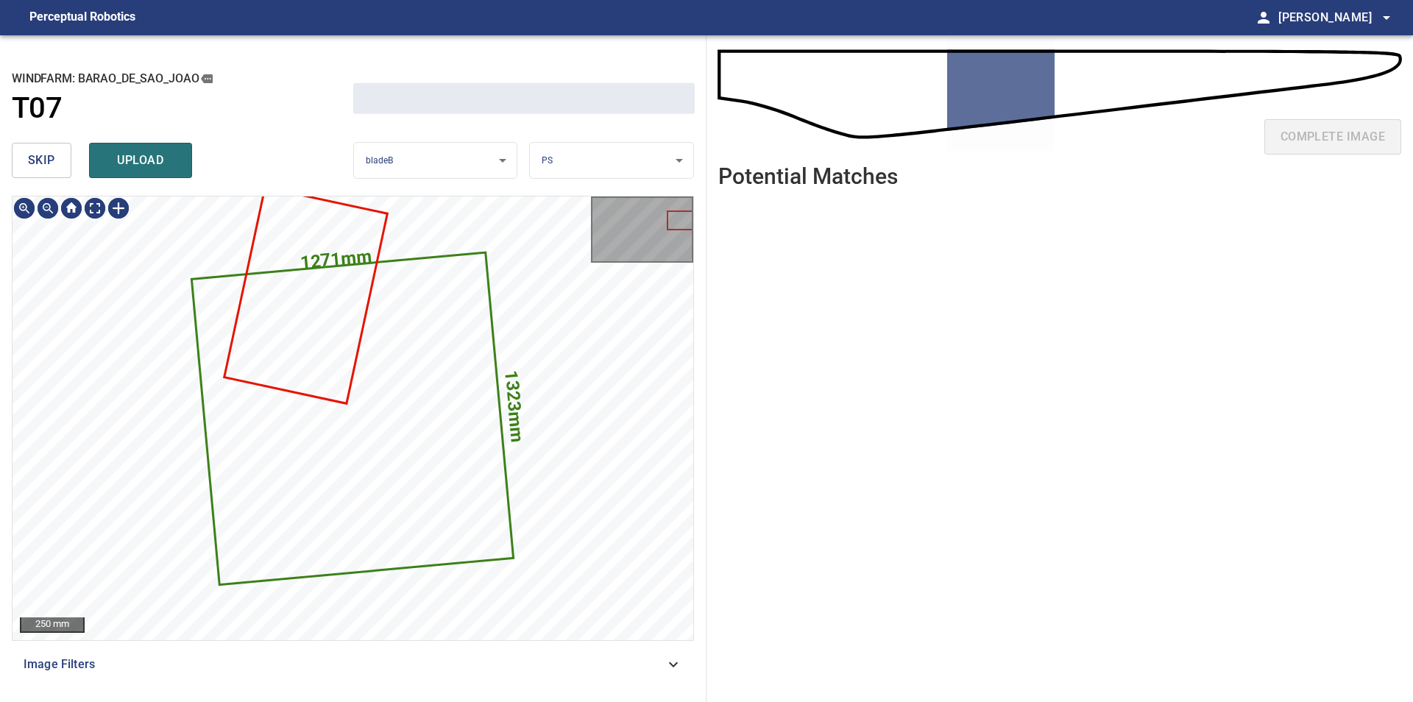
click at [46, 161] on span "skip" at bounding box center [41, 160] width 27 height 21
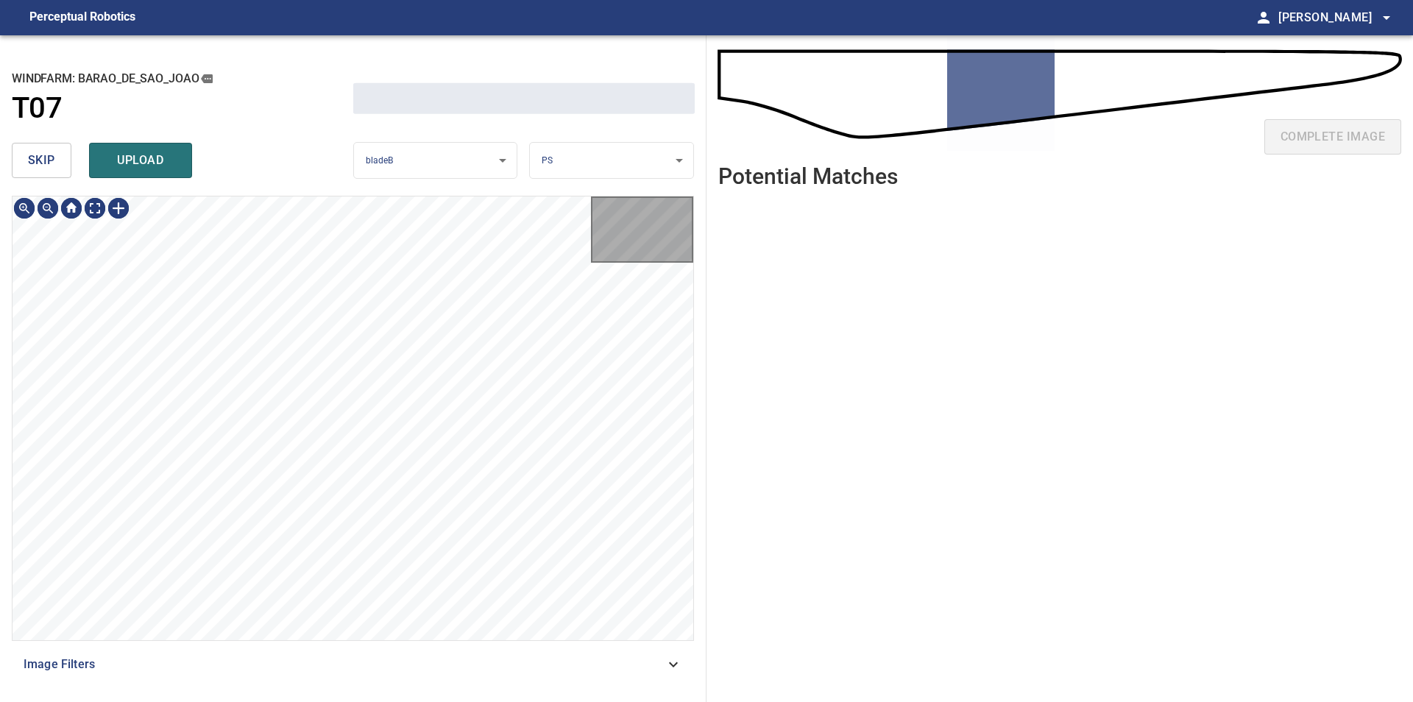
click at [46, 161] on span "skip" at bounding box center [41, 160] width 27 height 21
click at [46, 161] on div "skip upload" at bounding box center [182, 160] width 341 height 47
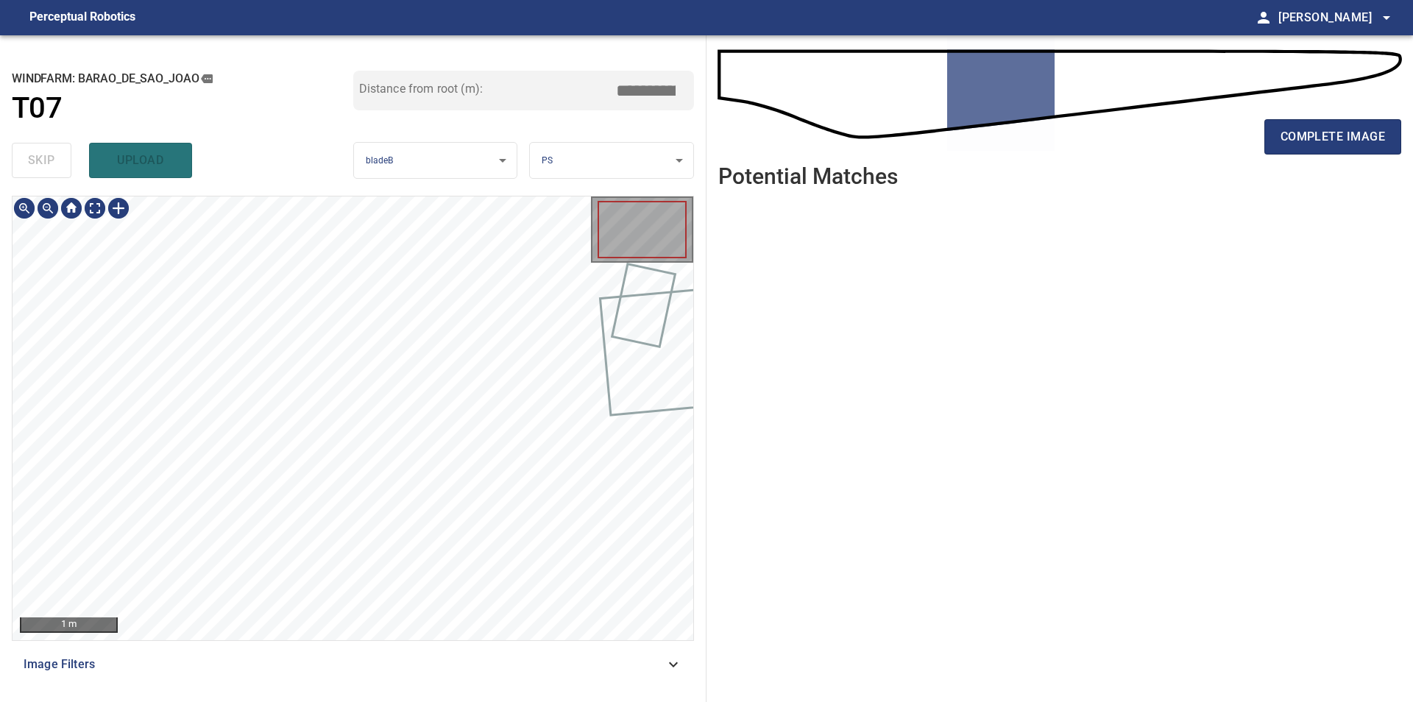
type input "*****"
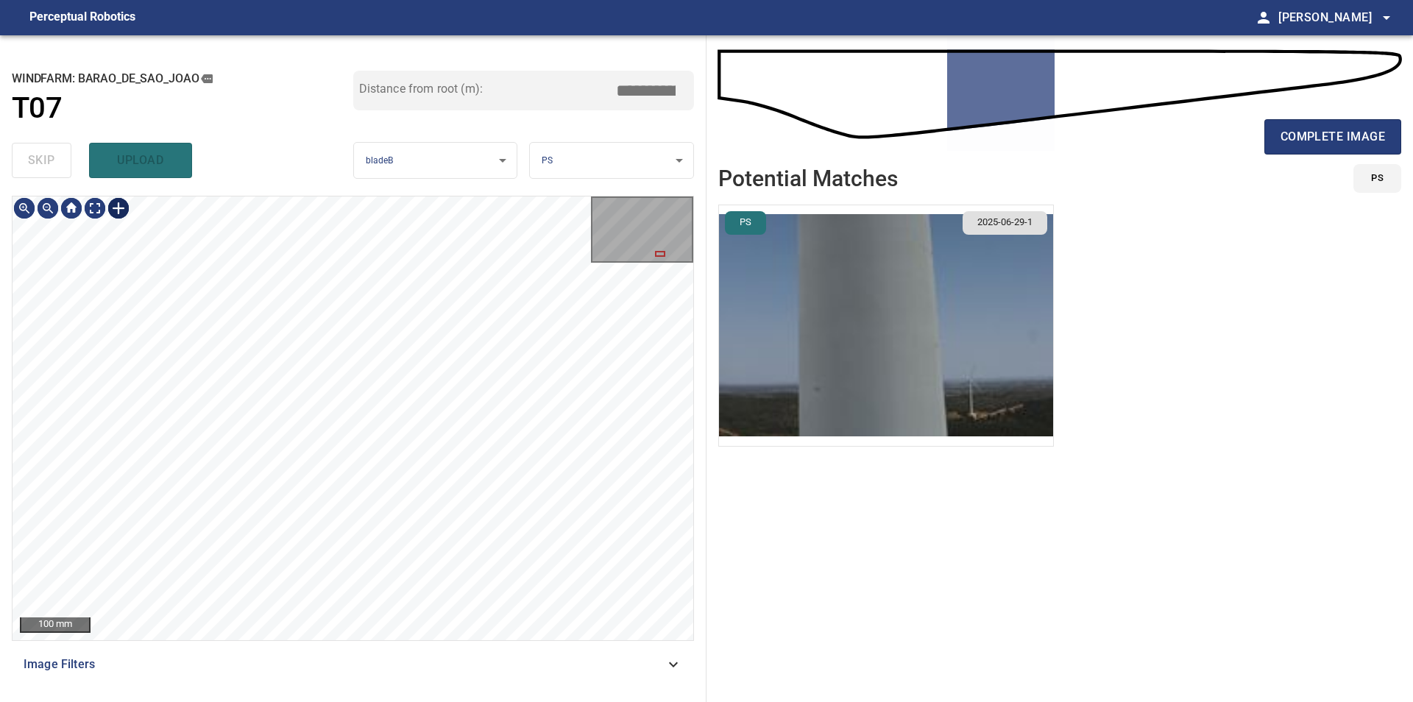
click at [168, 122] on div "**********" at bounding box center [353, 368] width 706 height 667
click at [117, 218] on div "100 mm" at bounding box center [353, 418] width 681 height 444
click at [458, 167] on div "**********" at bounding box center [353, 368] width 706 height 667
click at [720, 497] on div "**********" at bounding box center [706, 368] width 1413 height 667
click at [368, 659] on div "100 mm Image Filters" at bounding box center [353, 443] width 682 height 494
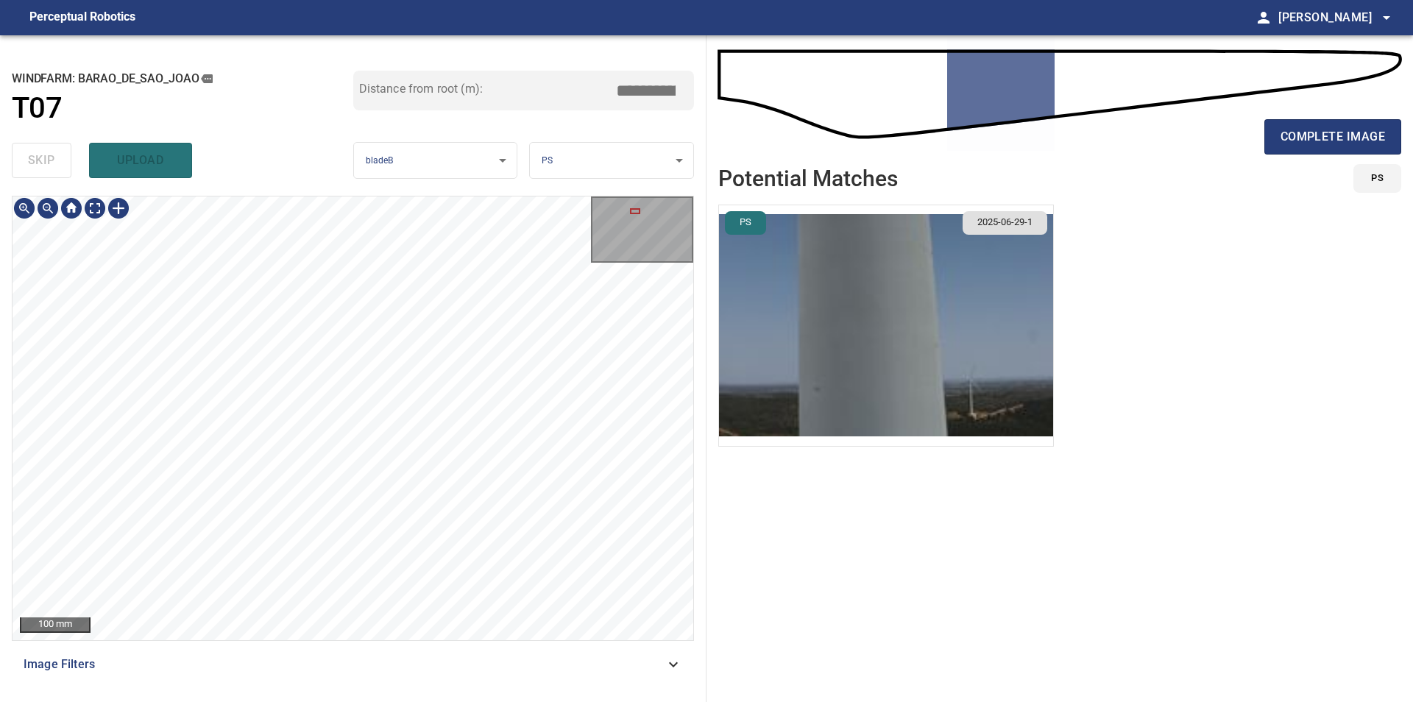
click at [391, 647] on div "100 mm Image Filters" at bounding box center [353, 443] width 682 height 494
click at [396, 684] on div "100 mm Image Filters" at bounding box center [353, 443] width 682 height 494
click at [296, 196] on div "100 mm" at bounding box center [353, 418] width 682 height 445
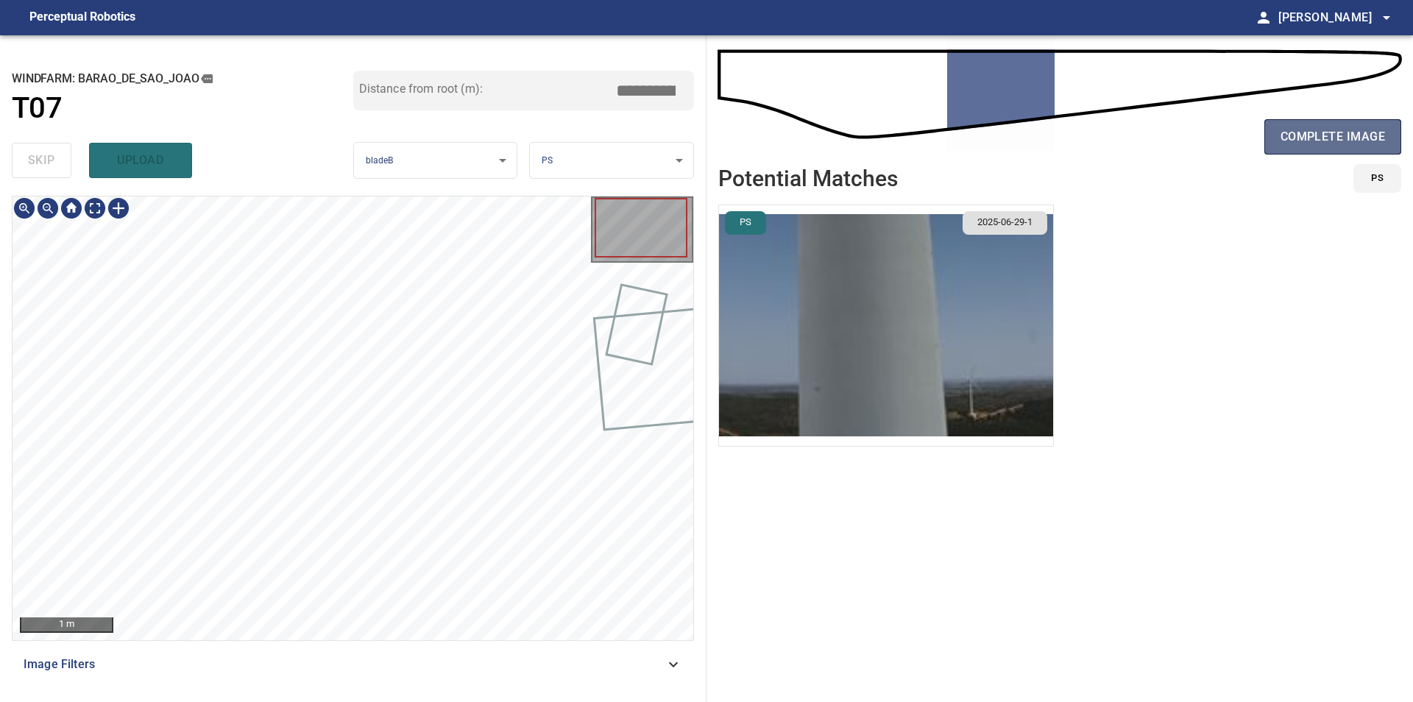
click at [1349, 132] on span "complete image" at bounding box center [1332, 137] width 104 height 21
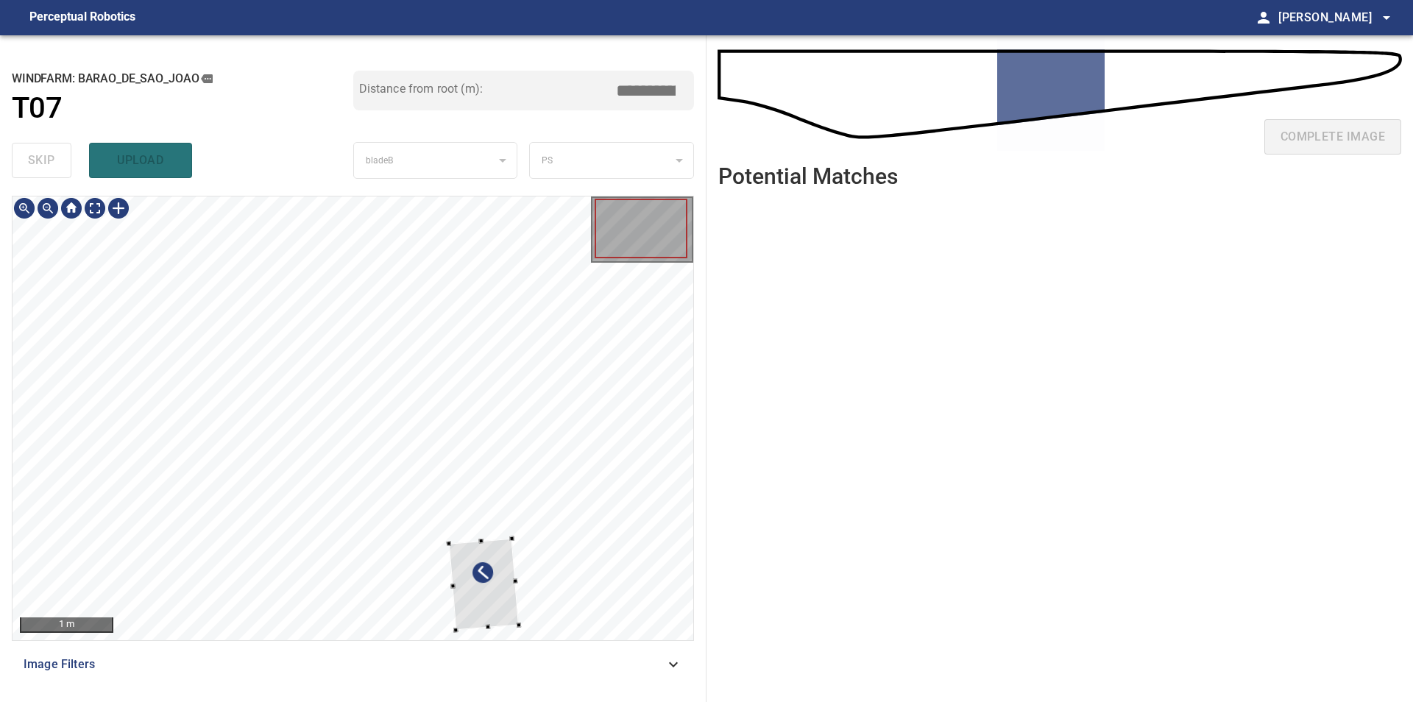
click at [519, 538] on div at bounding box center [483, 584] width 71 height 92
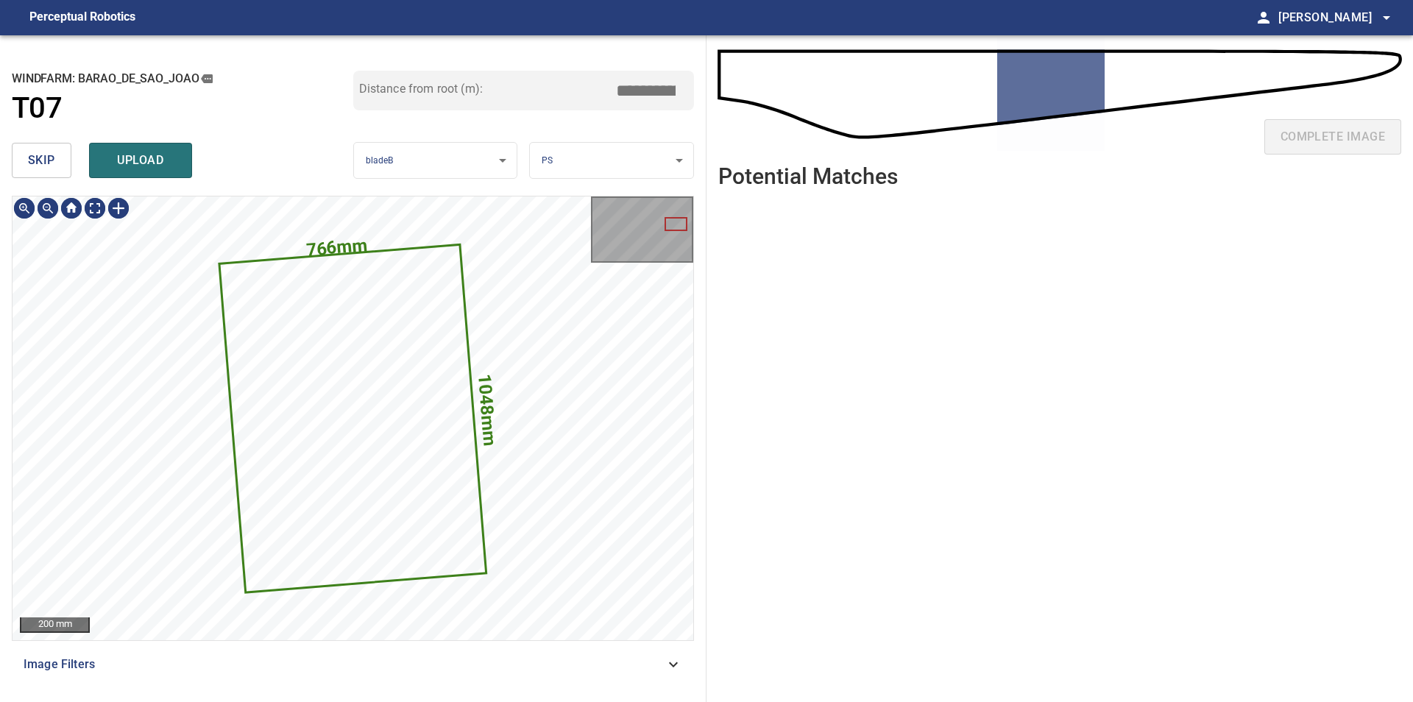
click at [16, 159] on button "skip" at bounding box center [42, 160] width 60 height 35
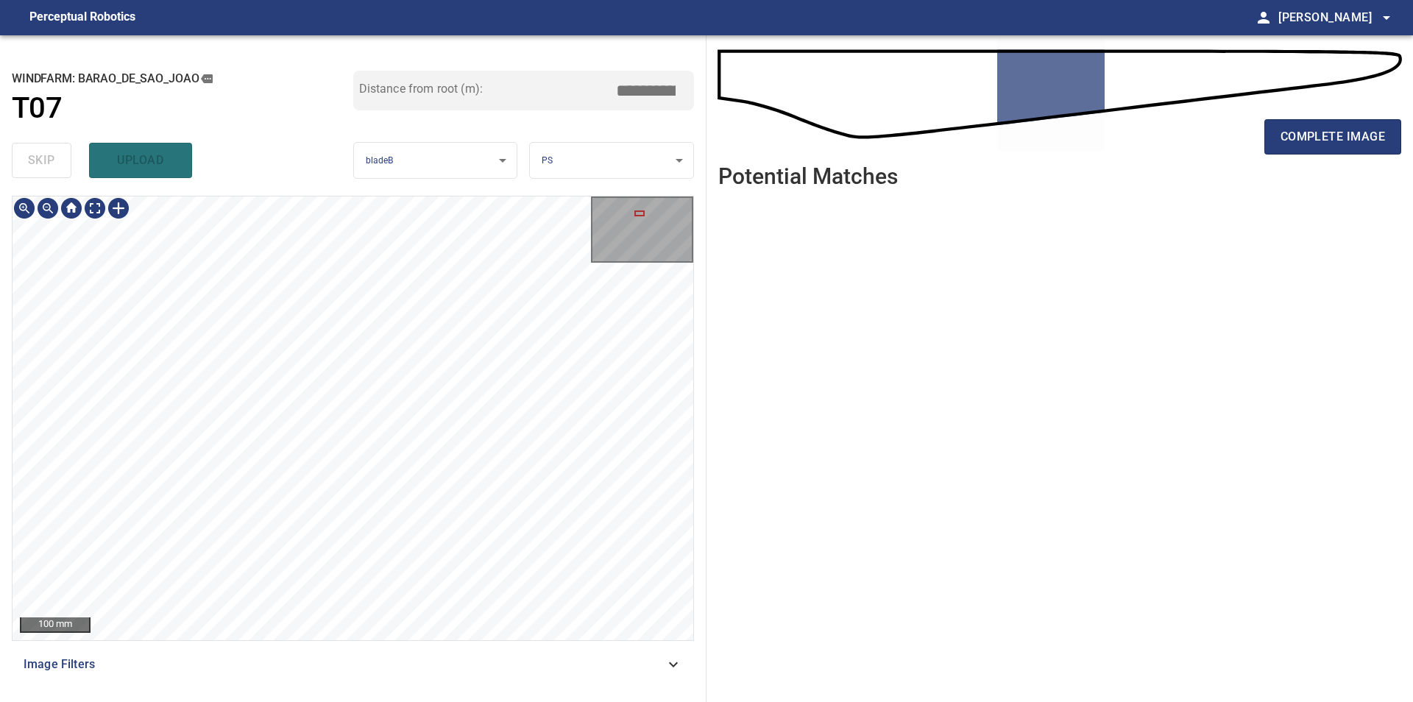
click at [445, 659] on div "100 mm Image Filters" at bounding box center [353, 443] width 682 height 494
click at [411, 667] on div "100 mm Image Filters" at bounding box center [353, 443] width 682 height 494
click at [120, 207] on div at bounding box center [119, 208] width 24 height 24
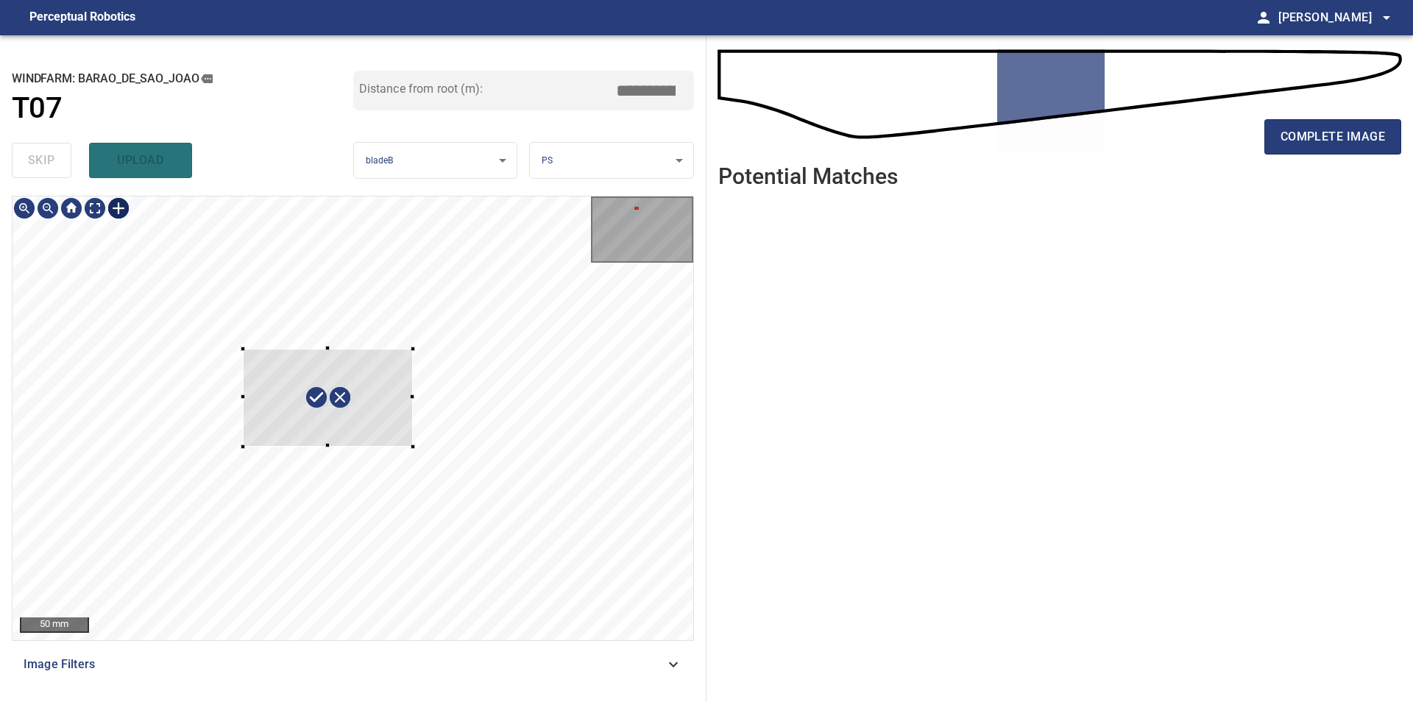
click at [413, 447] on div at bounding box center [353, 418] width 681 height 444
click at [373, 426] on div at bounding box center [319, 397] width 182 height 121
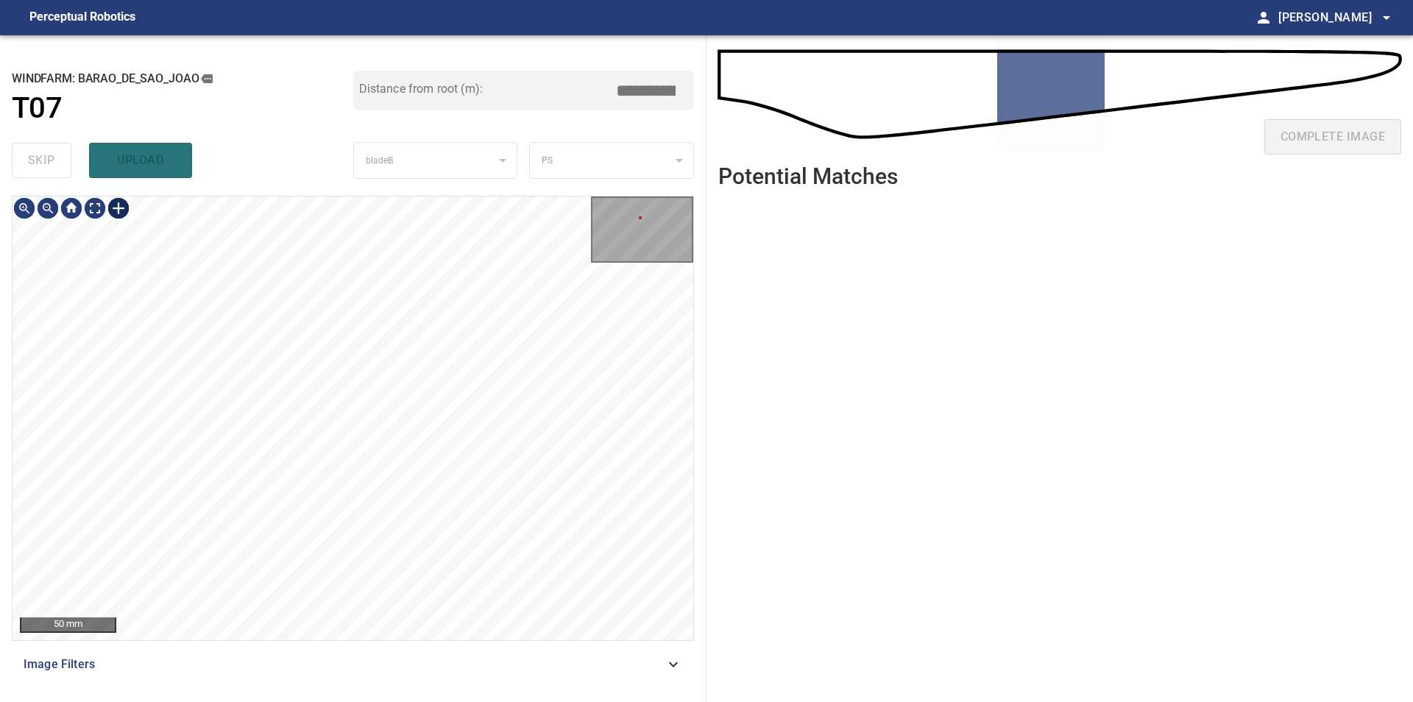
click at [116, 202] on div at bounding box center [119, 208] width 24 height 24
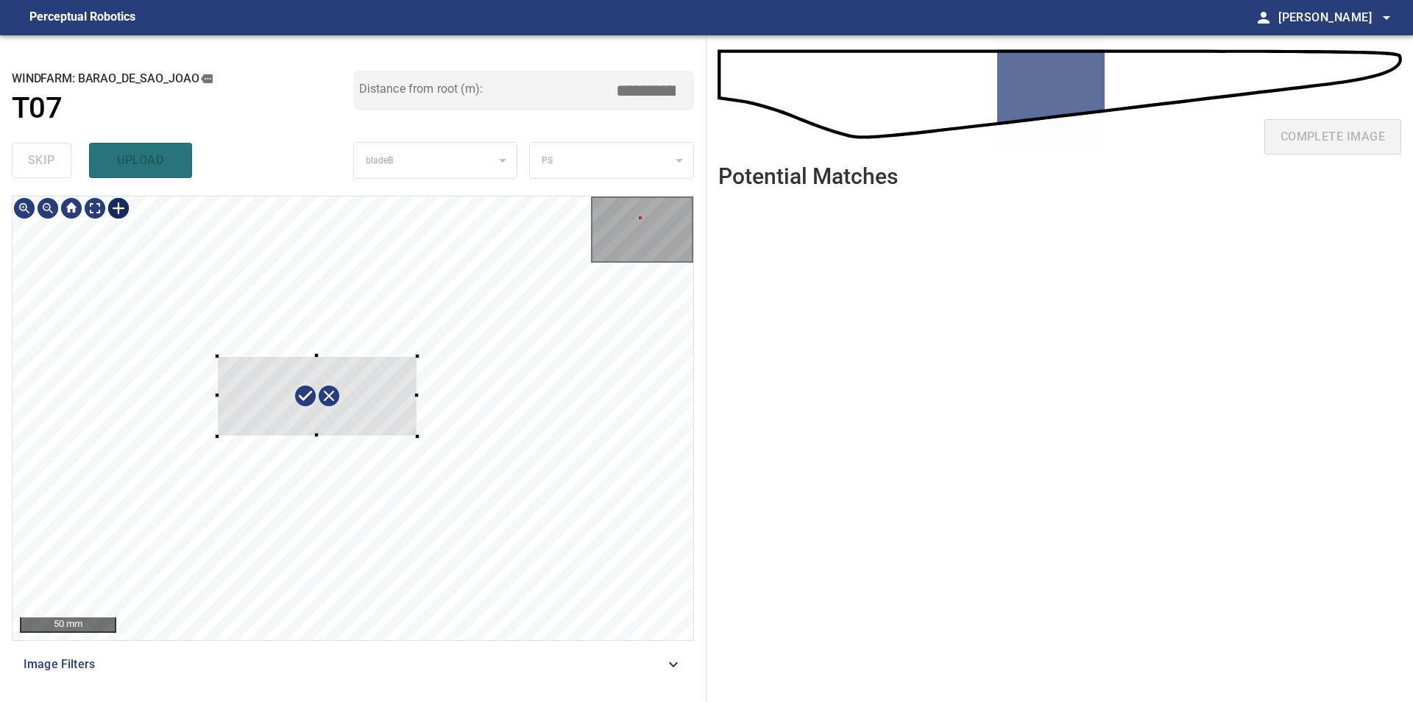
click at [417, 436] on div at bounding box center [353, 418] width 681 height 444
click at [390, 424] on div at bounding box center [323, 390] width 205 height 93
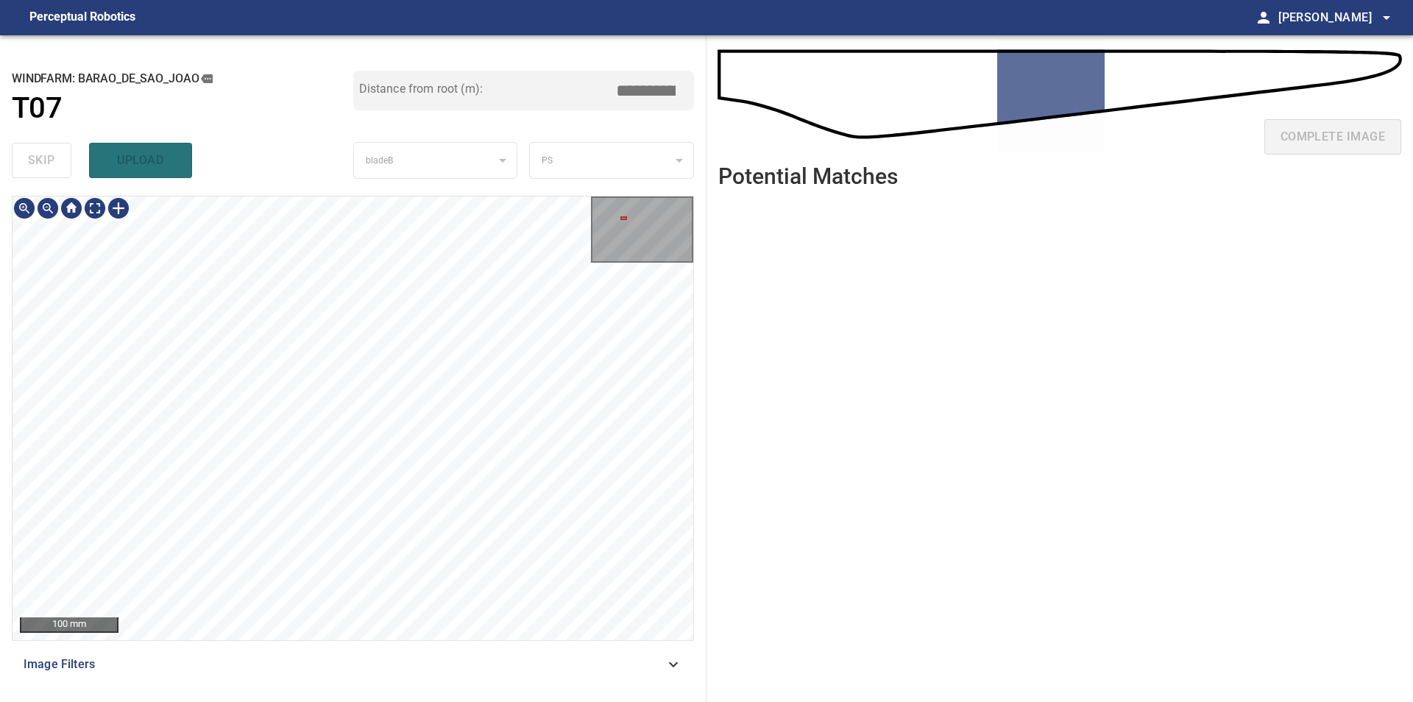
click at [380, 685] on div "100 mm Image Filters" at bounding box center [353, 443] width 682 height 494
click at [362, 642] on div "100 mm Image Filters" at bounding box center [353, 443] width 682 height 494
click at [317, 169] on div "**********" at bounding box center [353, 368] width 706 height 667
click at [230, 686] on div "100 mm Image Filters" at bounding box center [353, 443] width 682 height 494
click at [770, 304] on div "**********" at bounding box center [706, 368] width 1413 height 667
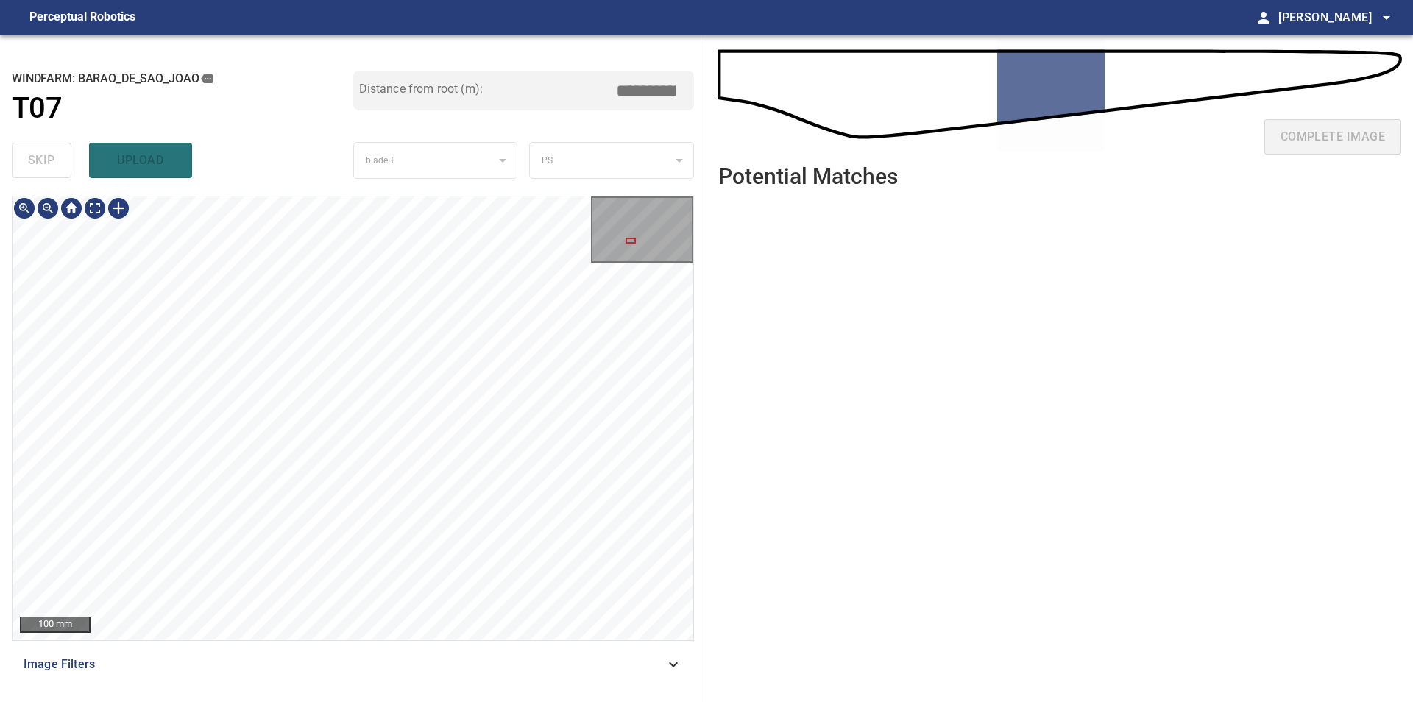
click at [427, 696] on div "**********" at bounding box center [353, 368] width 706 height 667
click at [466, 675] on div "100 mm Image Filters" at bounding box center [353, 443] width 682 height 494
click at [565, 661] on div "100 mm Image Filters" at bounding box center [353, 443] width 682 height 494
click at [1, 466] on div "**********" at bounding box center [353, 368] width 706 height 667
click at [488, 700] on div "**********" at bounding box center [353, 368] width 706 height 667
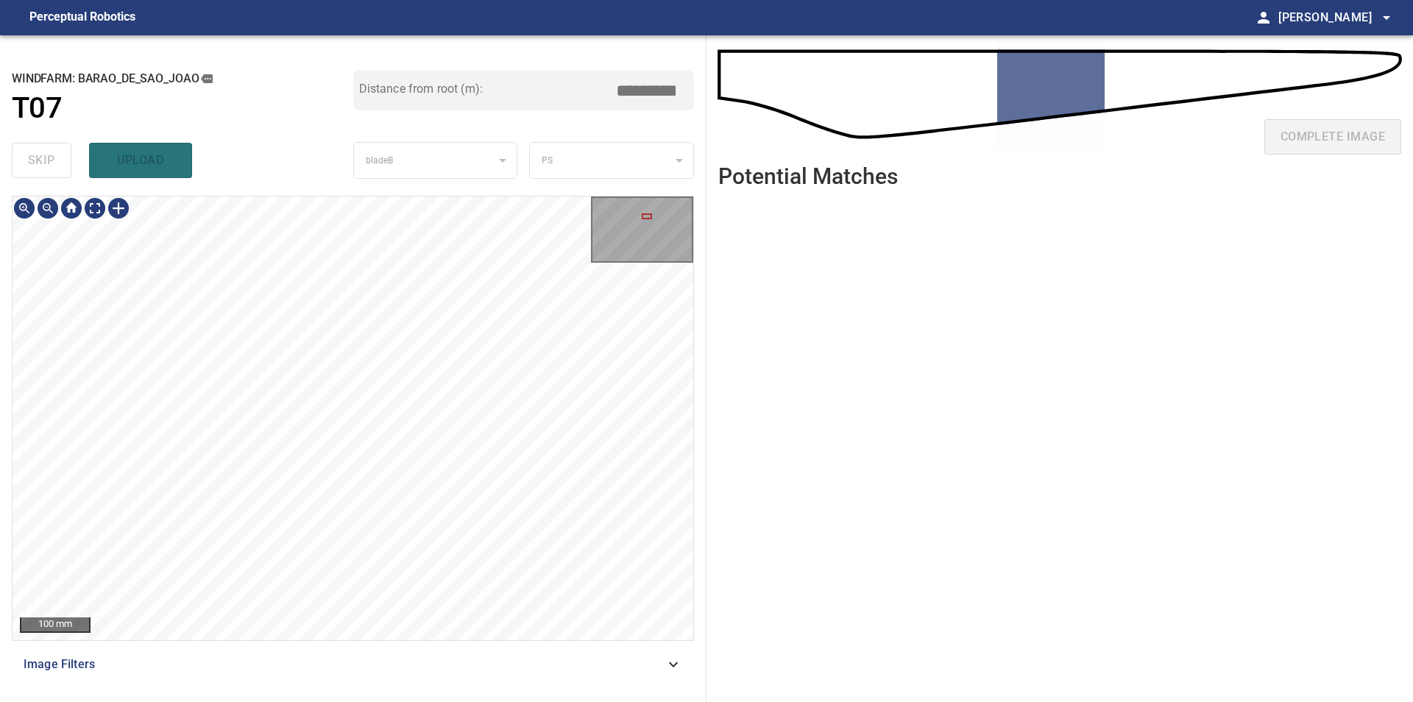
click at [731, 431] on div "**********" at bounding box center [706, 368] width 1413 height 667
click at [712, 394] on div "**********" at bounding box center [706, 368] width 1413 height 667
click at [820, 416] on div "**********" at bounding box center [706, 368] width 1413 height 667
click at [826, 433] on div "**********" at bounding box center [706, 368] width 1413 height 667
click at [115, 212] on div at bounding box center [119, 208] width 24 height 24
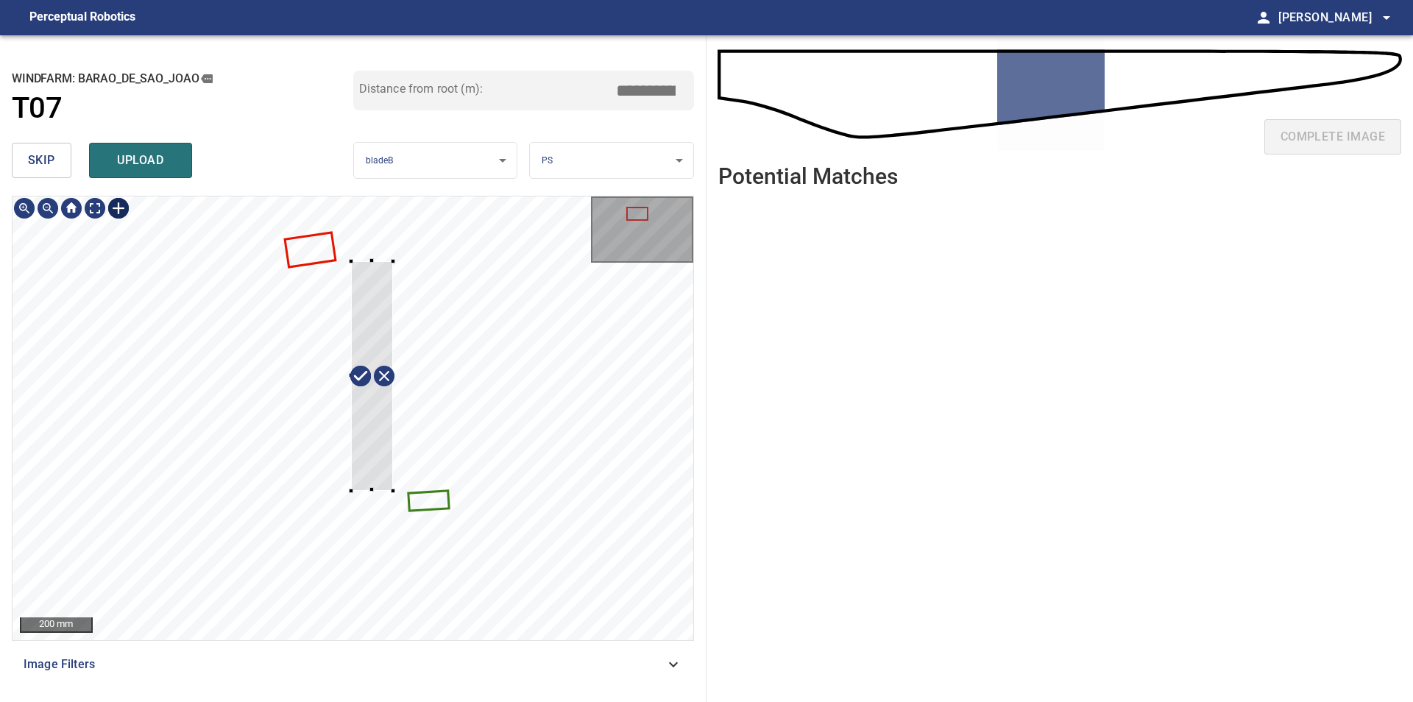
click at [393, 491] on div at bounding box center [353, 418] width 681 height 444
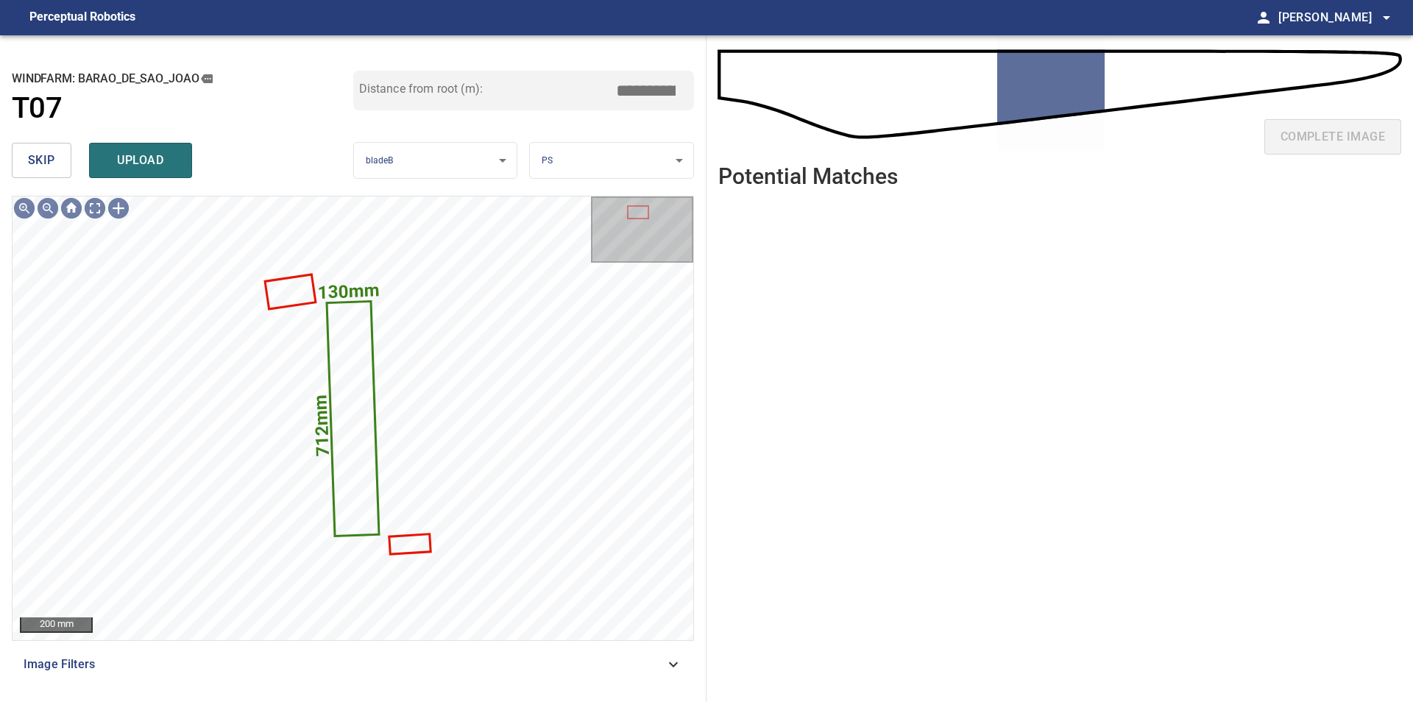
click at [54, 168] on span "skip" at bounding box center [41, 160] width 27 height 21
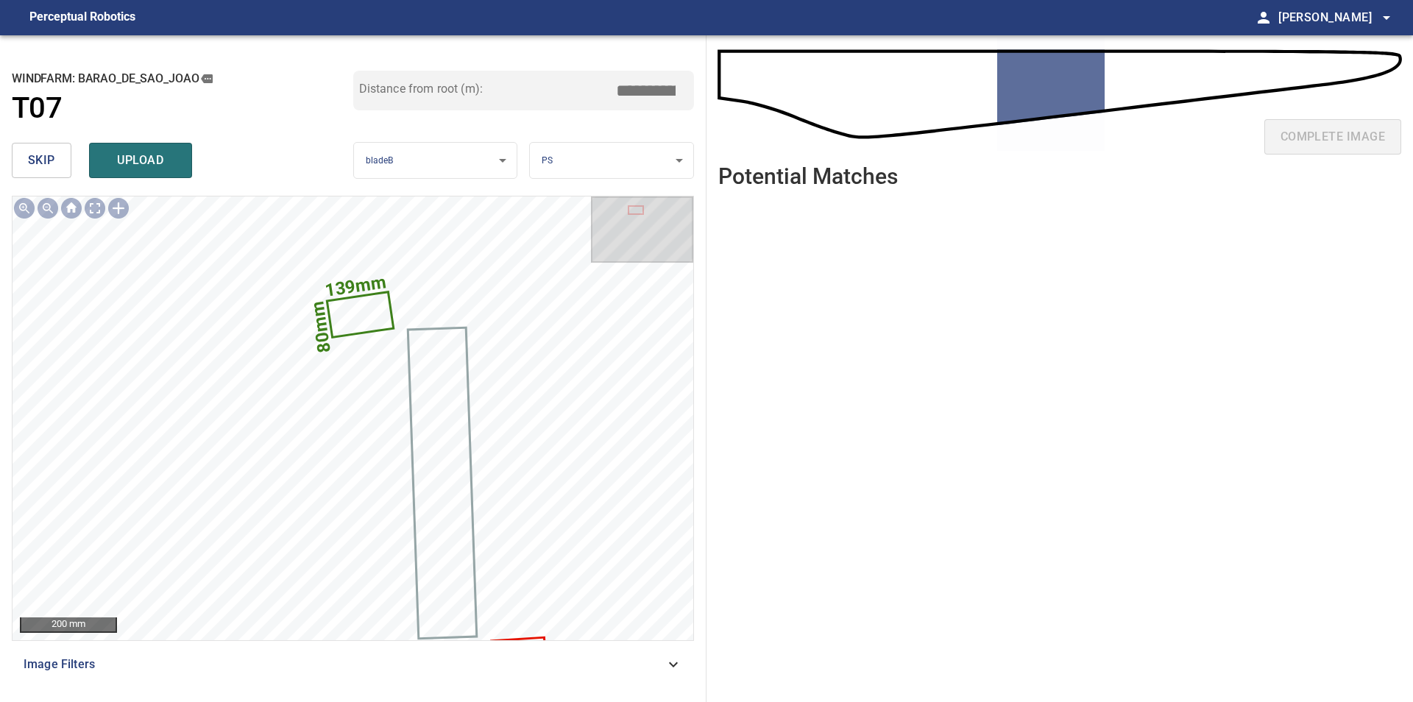
drag, startPoint x: 654, startPoint y: 91, endPoint x: 691, endPoint y: 93, distance: 36.8
click at [688, 93] on input "*****" at bounding box center [651, 91] width 74 height 28
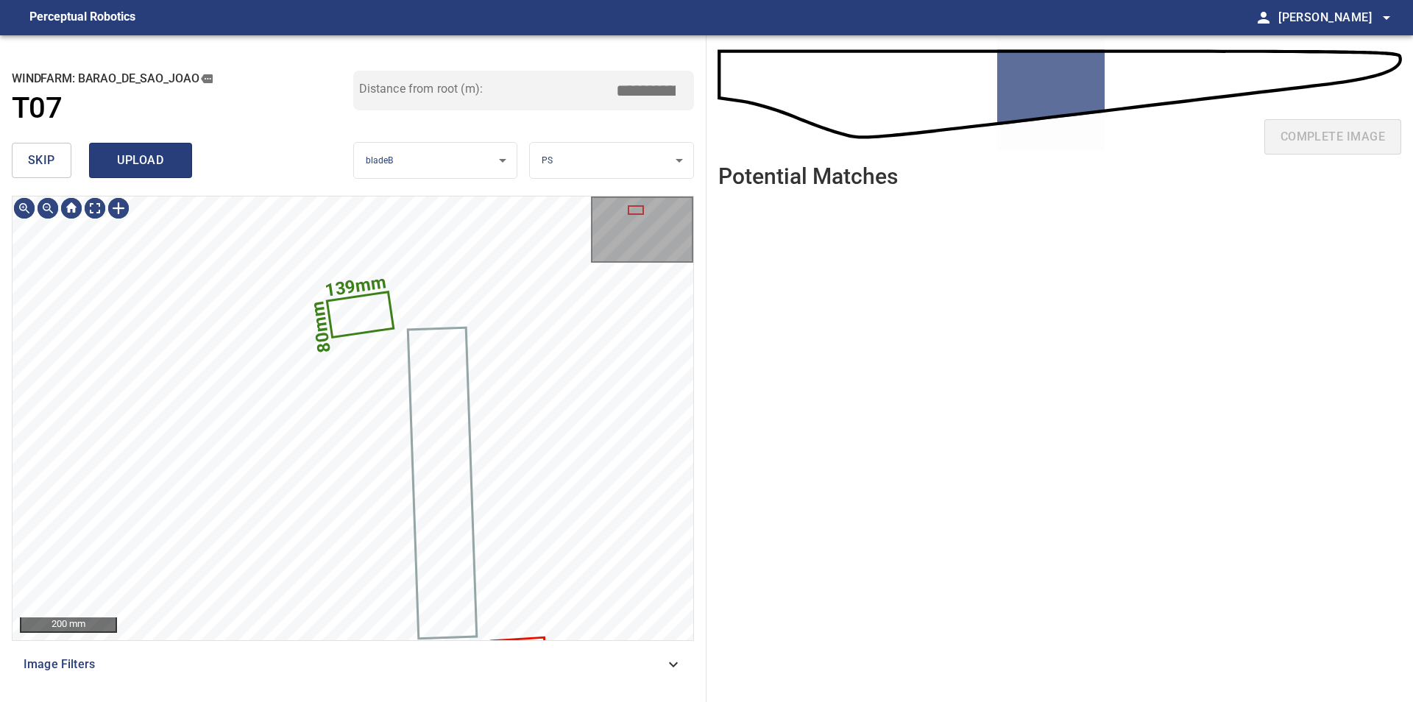
type input "*****"
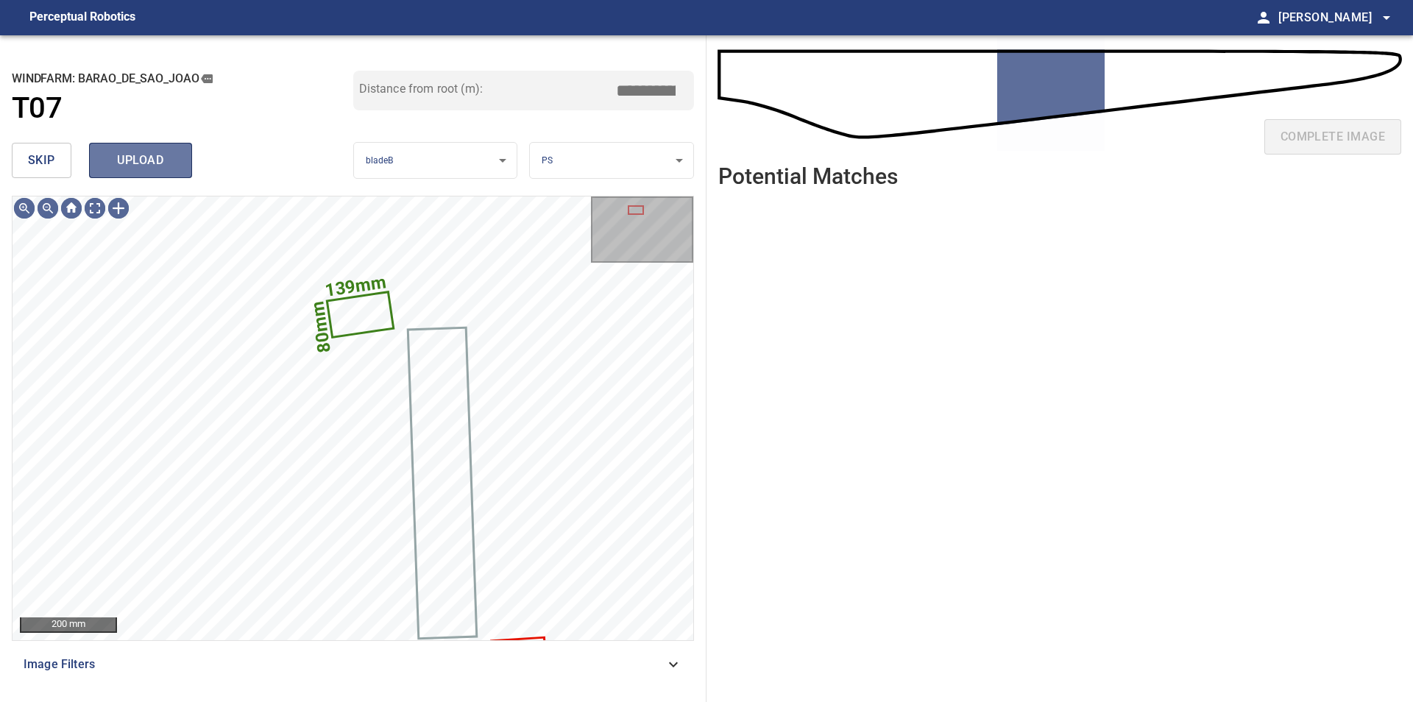
click at [151, 160] on span "upload" at bounding box center [140, 160] width 71 height 21
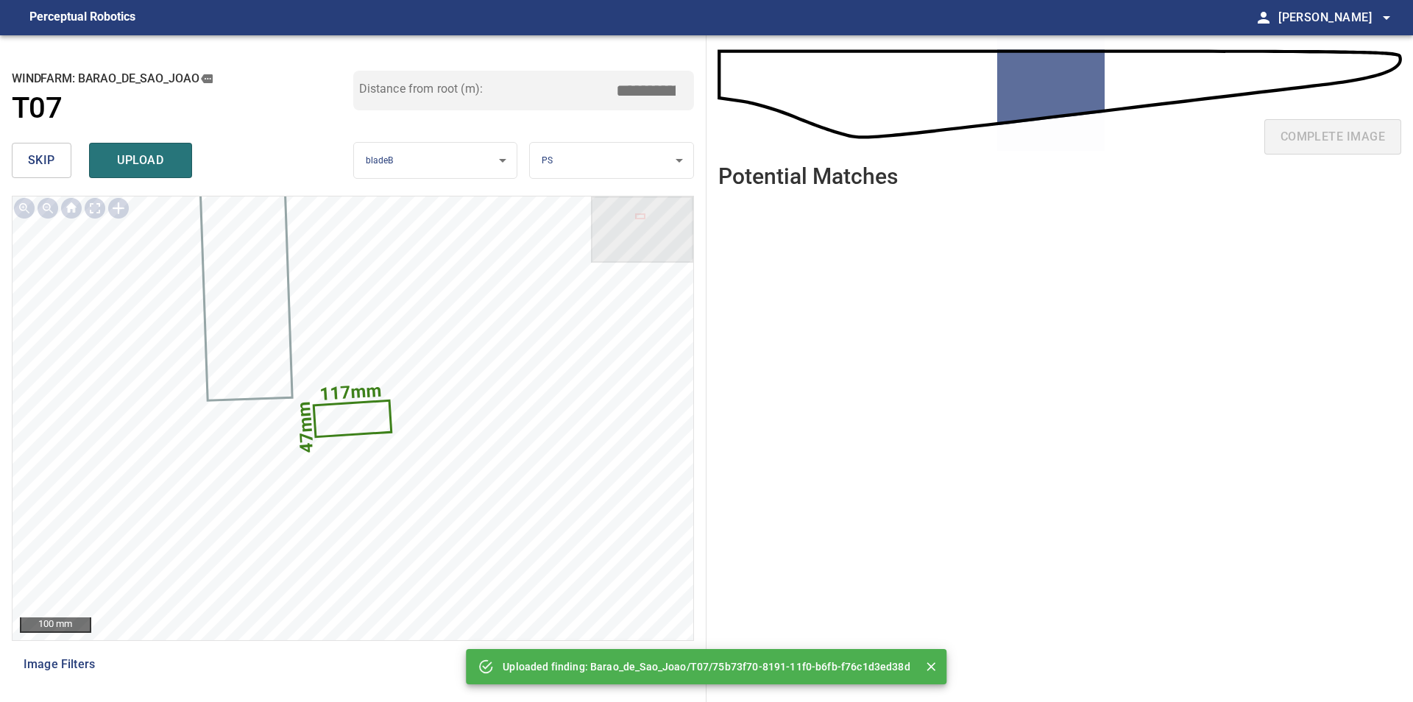
drag, startPoint x: 659, startPoint y: 87, endPoint x: 696, endPoint y: 87, distance: 37.5
click at [688, 87] on input "*****" at bounding box center [651, 91] width 74 height 28
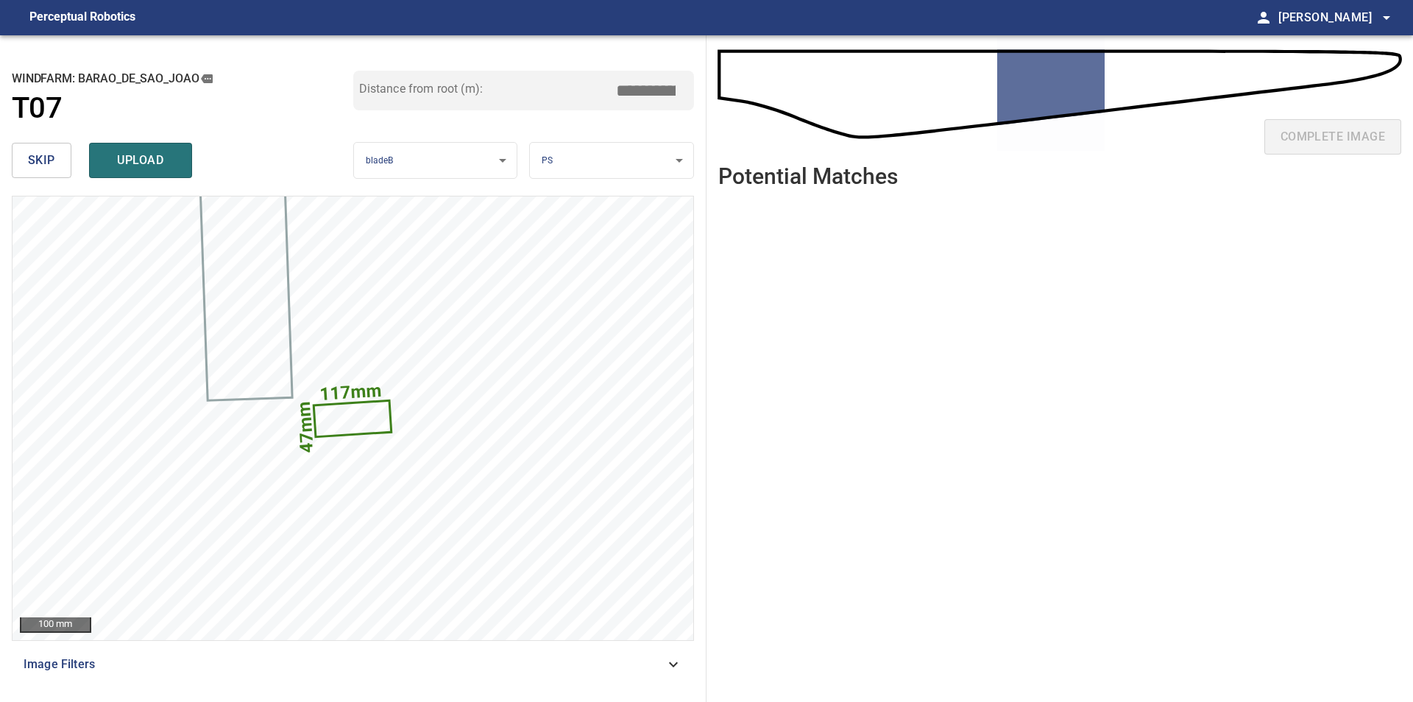
drag, startPoint x: 657, startPoint y: 99, endPoint x: 665, endPoint y: 98, distance: 8.1
click at [665, 98] on input "*****" at bounding box center [651, 91] width 74 height 28
click at [674, 93] on input "*****" at bounding box center [651, 91] width 74 height 28
drag, startPoint x: 658, startPoint y: 91, endPoint x: 683, endPoint y: 91, distance: 25.0
click at [683, 91] on input "*****" at bounding box center [651, 91] width 74 height 28
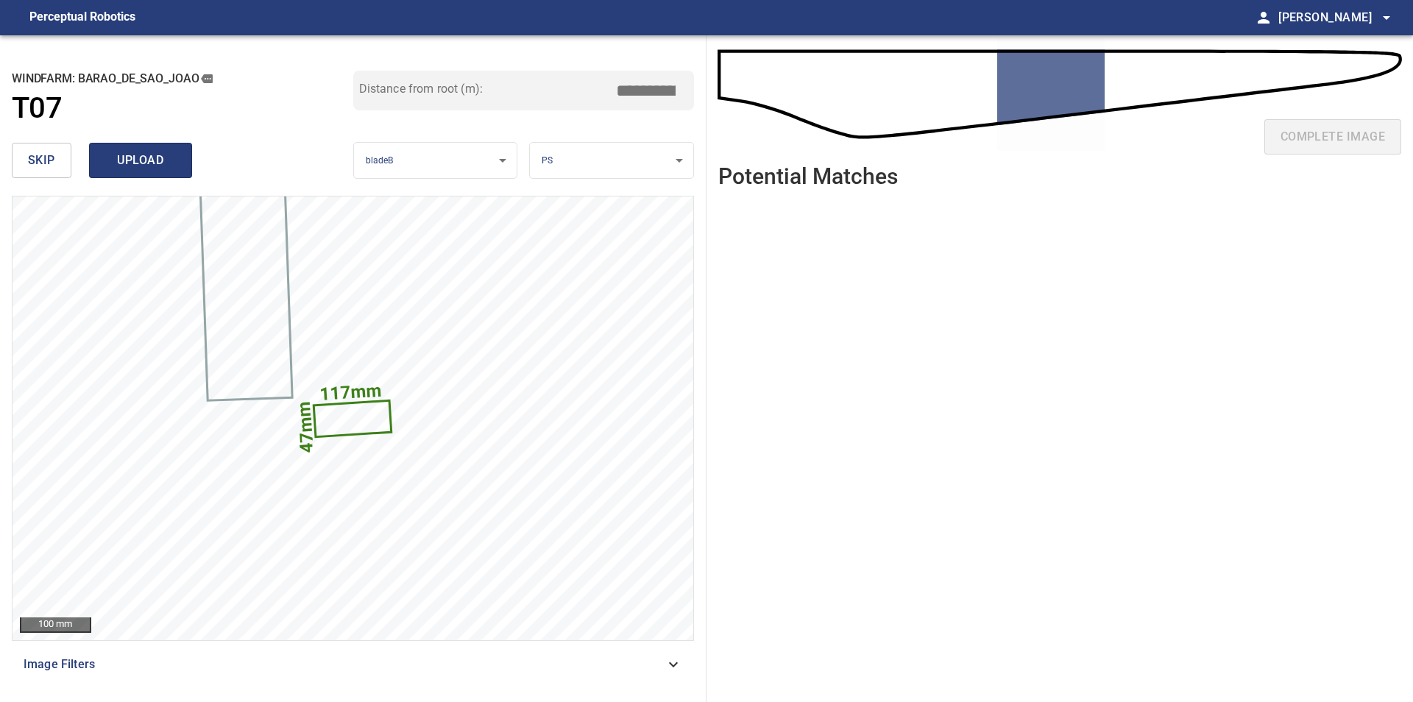
click at [144, 158] on span "upload" at bounding box center [140, 160] width 71 height 21
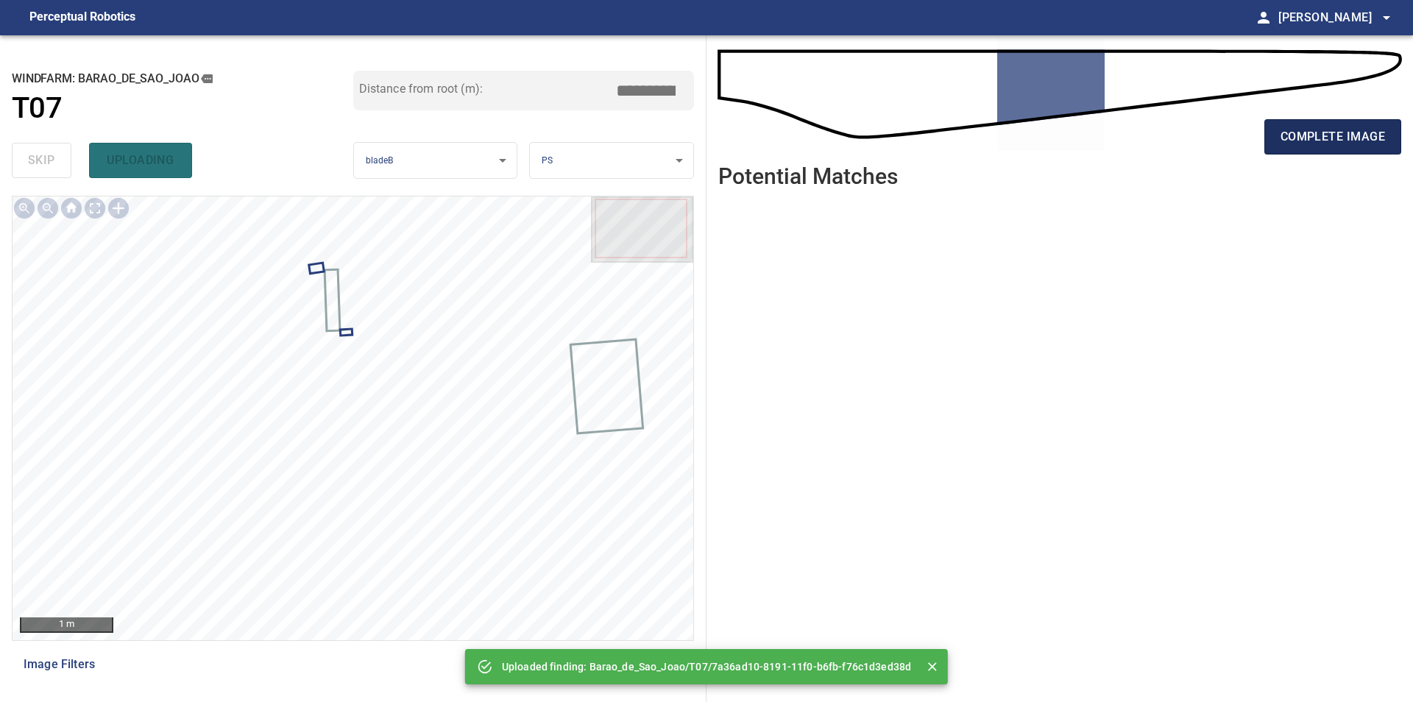
click at [1305, 142] on span "complete image" at bounding box center [1332, 137] width 104 height 21
type input "****"
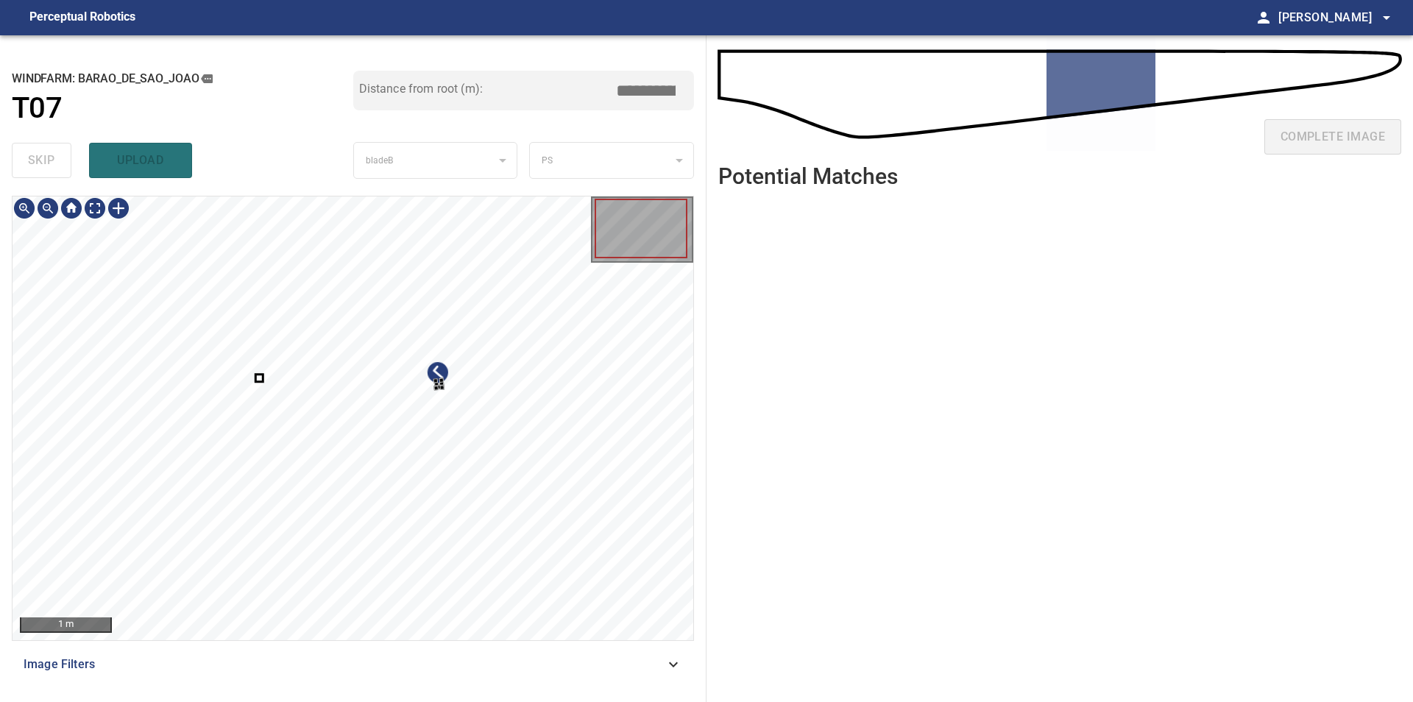
click at [500, 466] on div at bounding box center [353, 418] width 681 height 444
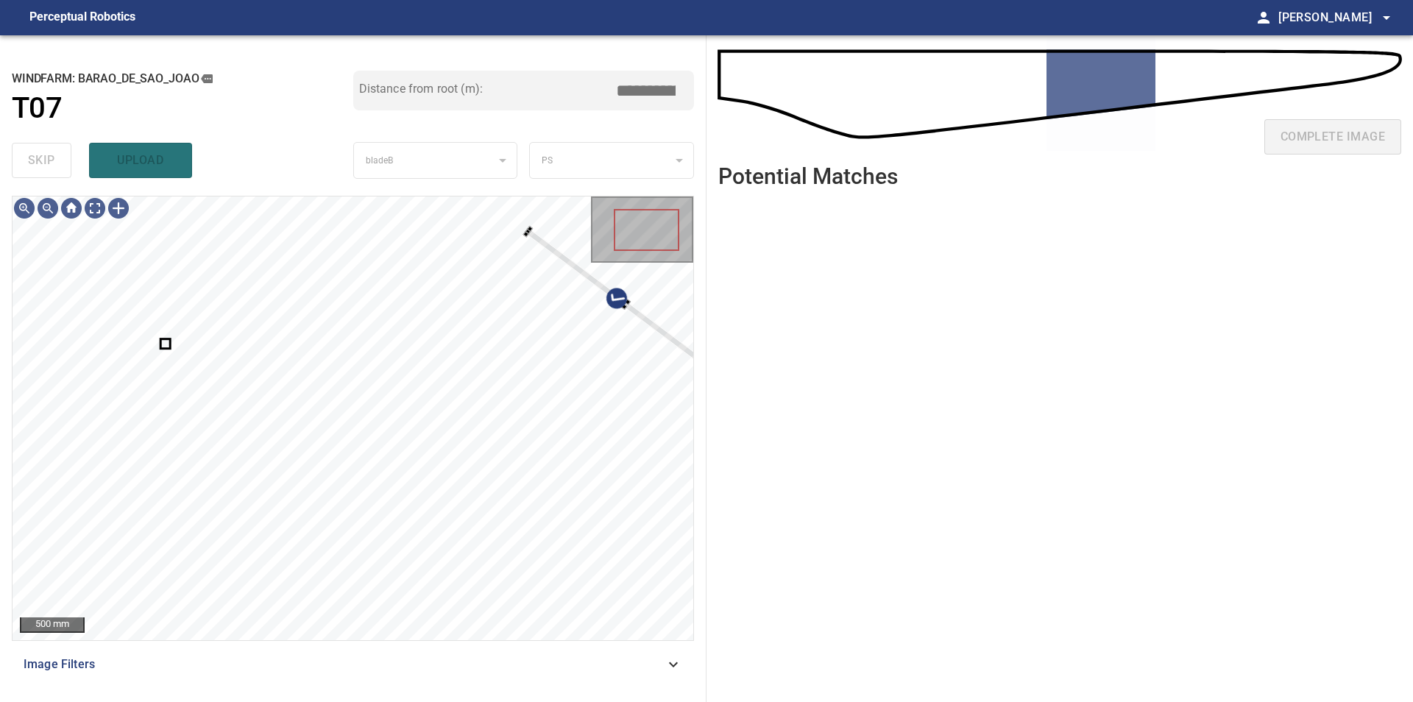
click at [742, 348] on div "**********" at bounding box center [706, 368] width 1413 height 667
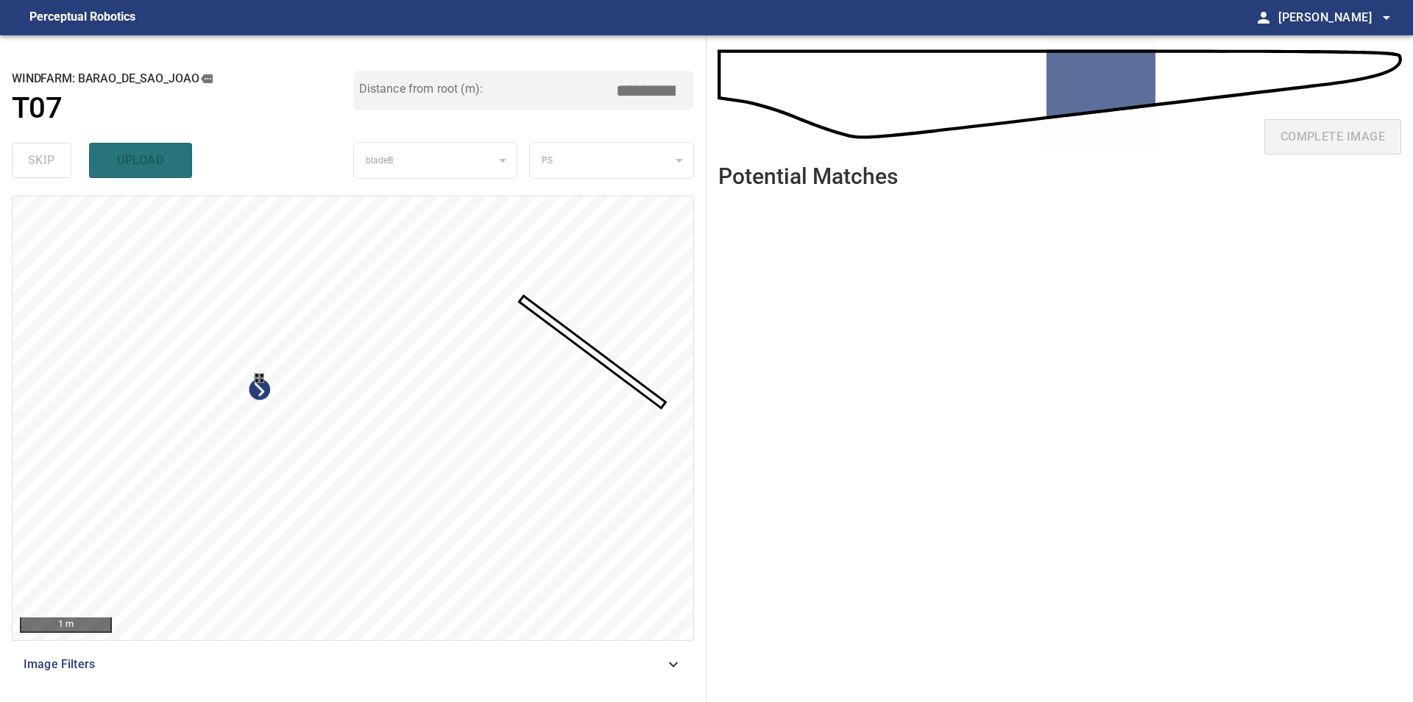
click at [345, 503] on div at bounding box center [353, 418] width 681 height 444
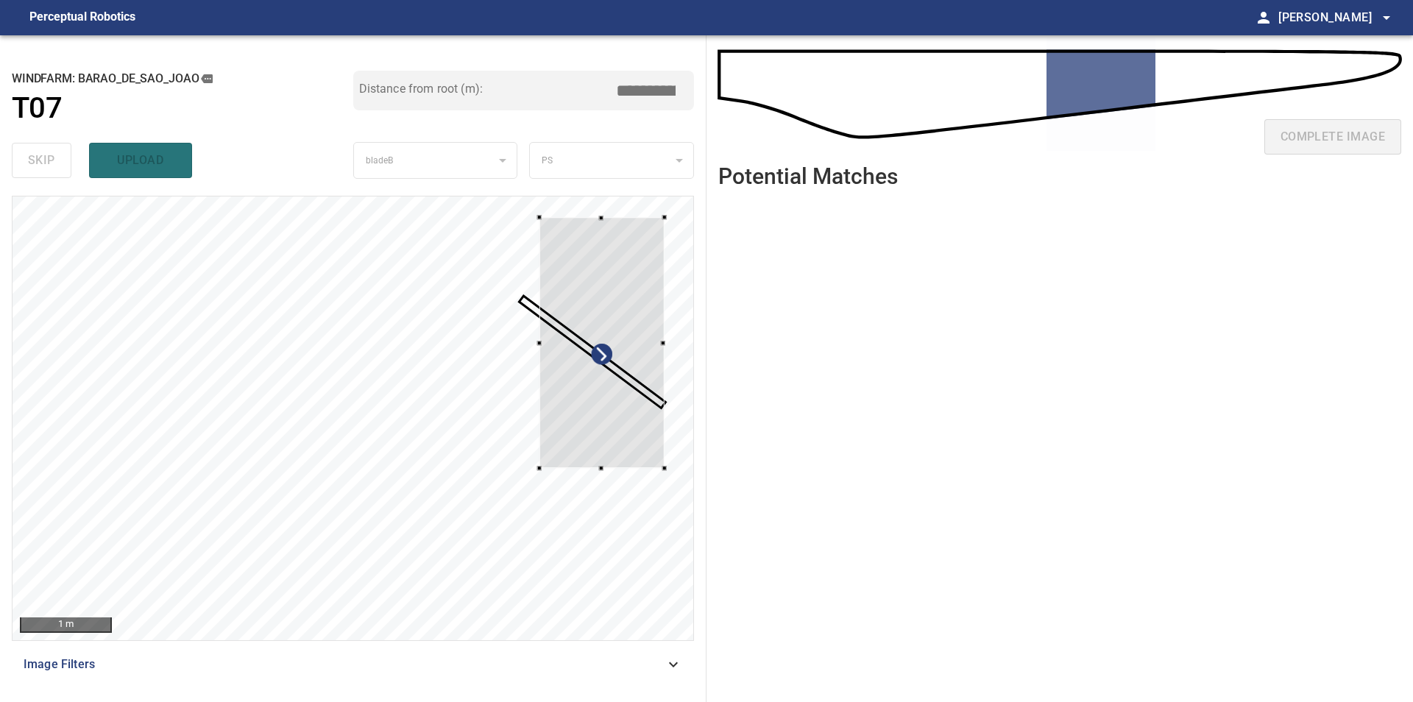
click at [695, 330] on div "**********" at bounding box center [353, 368] width 706 height 667
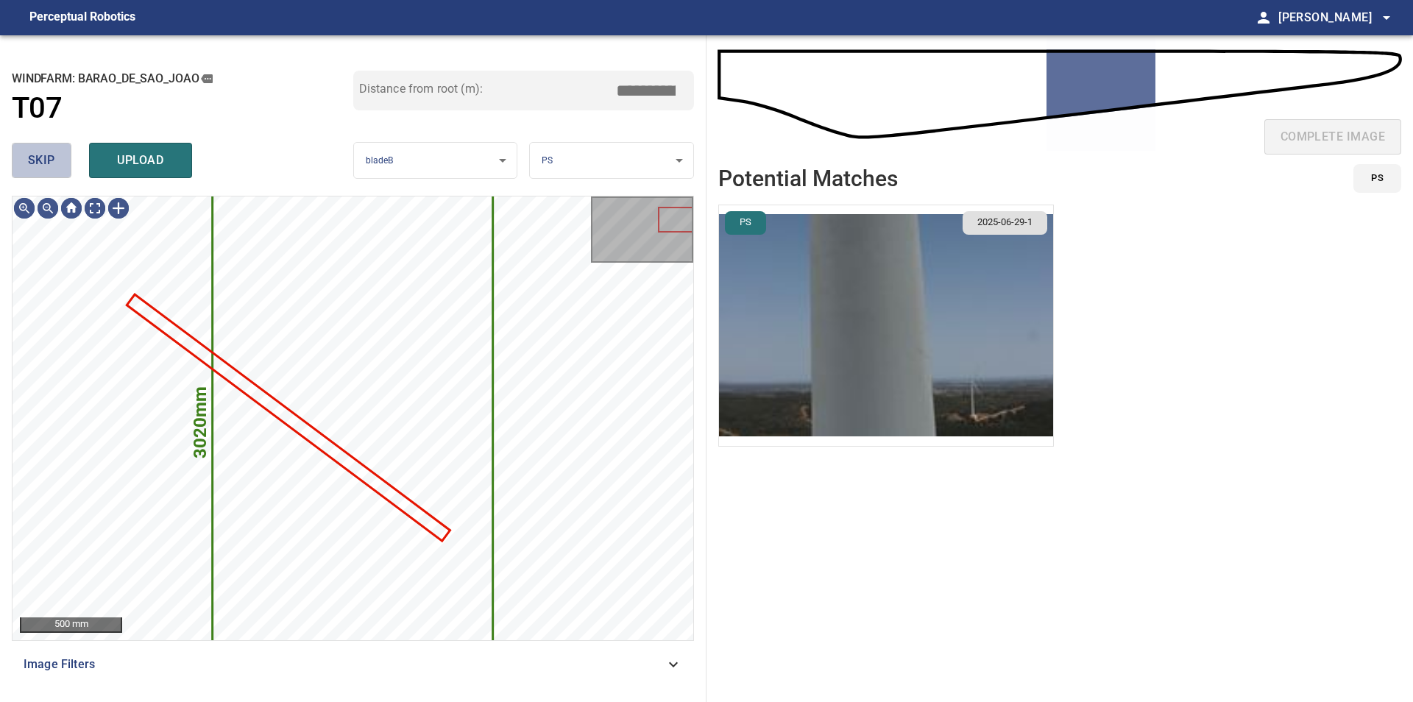
click at [41, 159] on span "skip" at bounding box center [41, 160] width 27 height 21
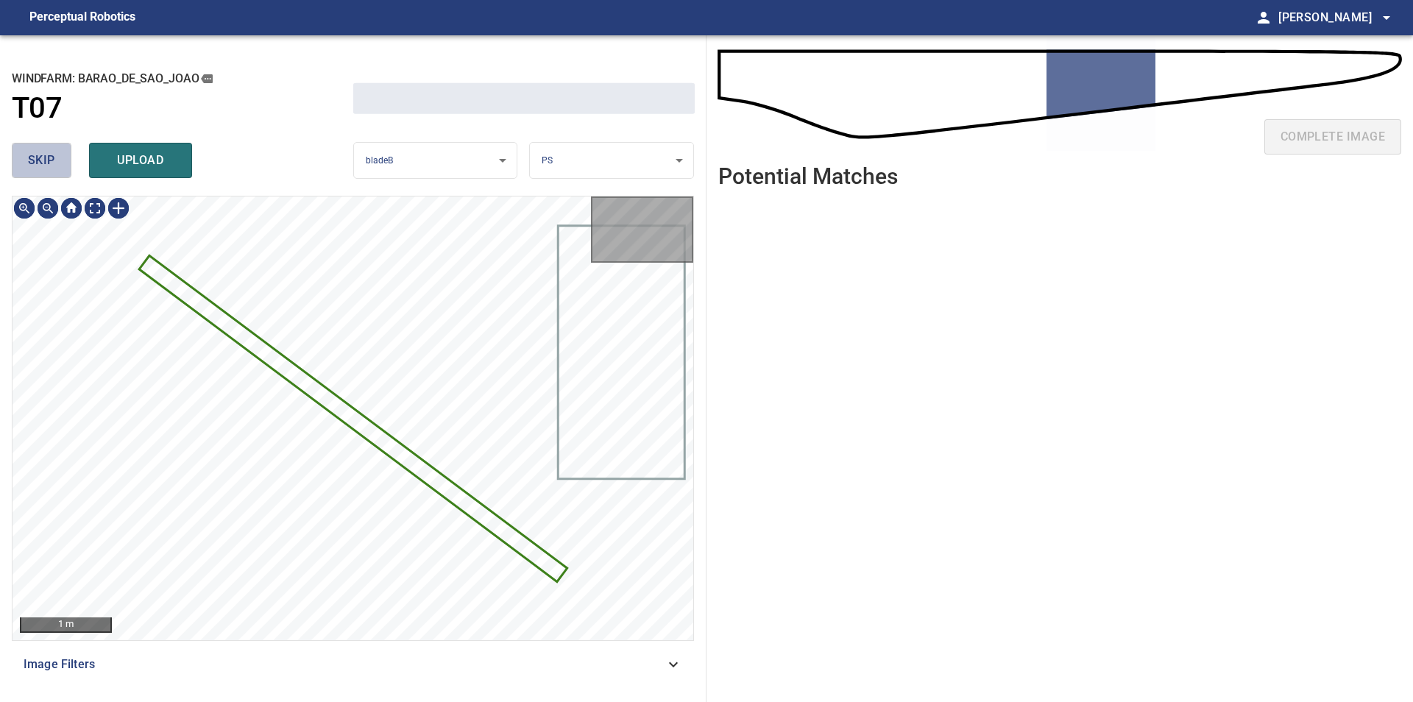
click at [41, 159] on span "skip" at bounding box center [41, 160] width 27 height 21
click at [41, 159] on div "skip upload" at bounding box center [182, 160] width 341 height 47
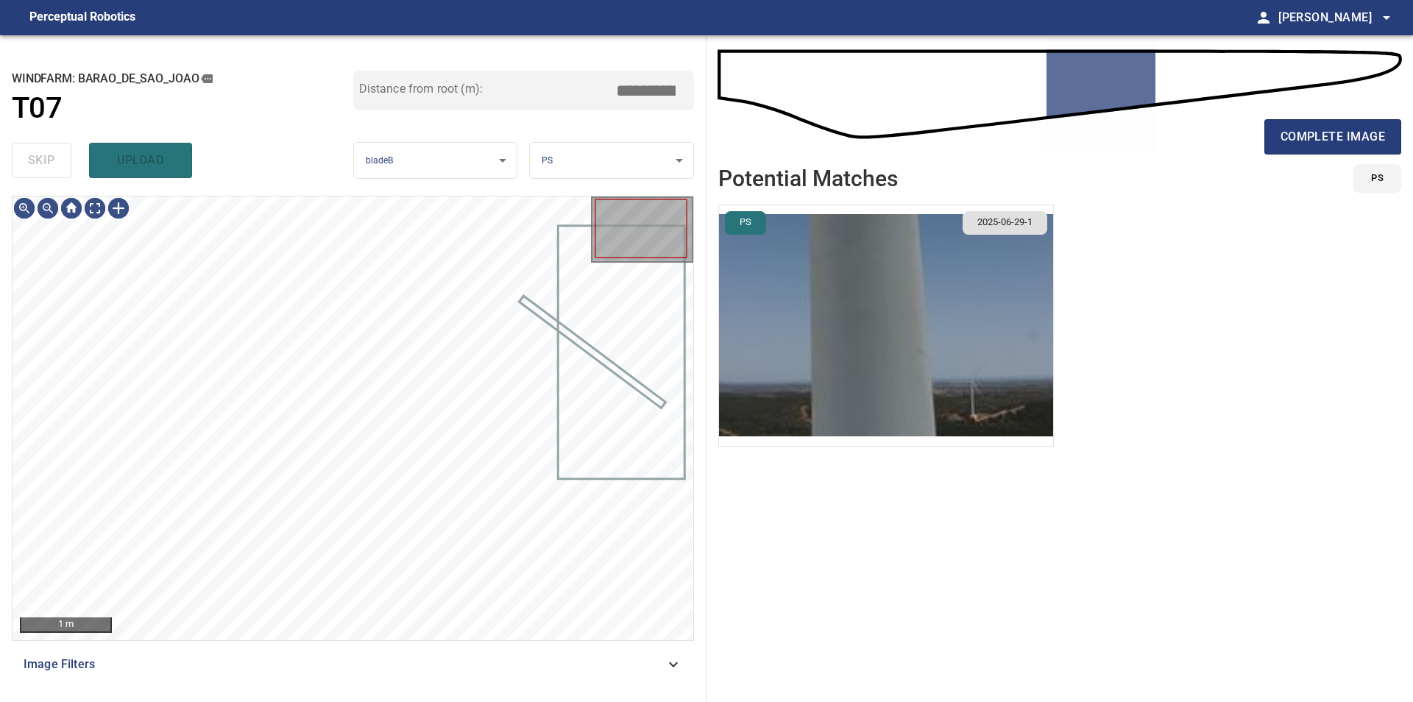
click at [41, 159] on div "skip upload" at bounding box center [182, 160] width 341 height 47
click at [459, 692] on div "**********" at bounding box center [353, 368] width 706 height 667
click at [802, 386] on div "**********" at bounding box center [706, 368] width 1413 height 667
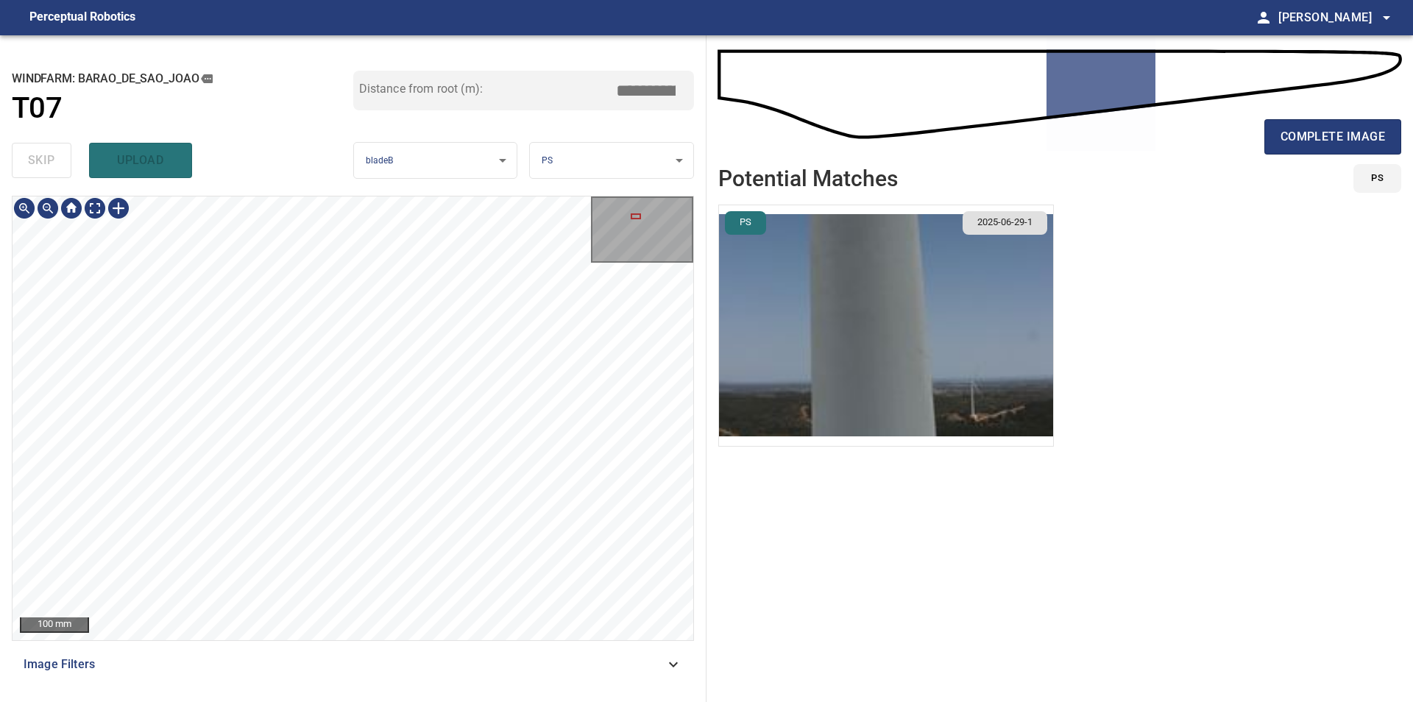
click at [409, 642] on div "100 mm Image Filters" at bounding box center [353, 443] width 682 height 494
click at [429, 644] on div "100 mm Image Filters" at bounding box center [353, 443] width 682 height 494
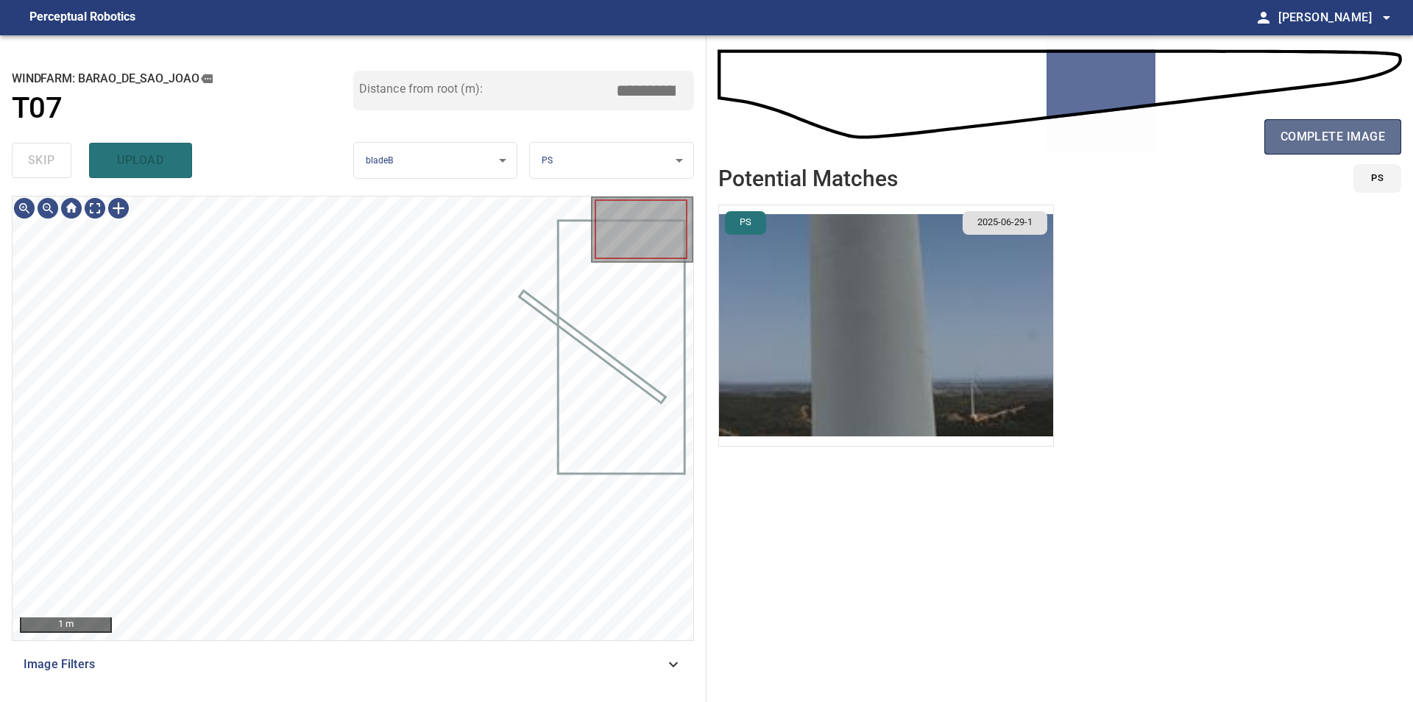
click at [1321, 127] on span "complete image" at bounding box center [1332, 137] width 104 height 21
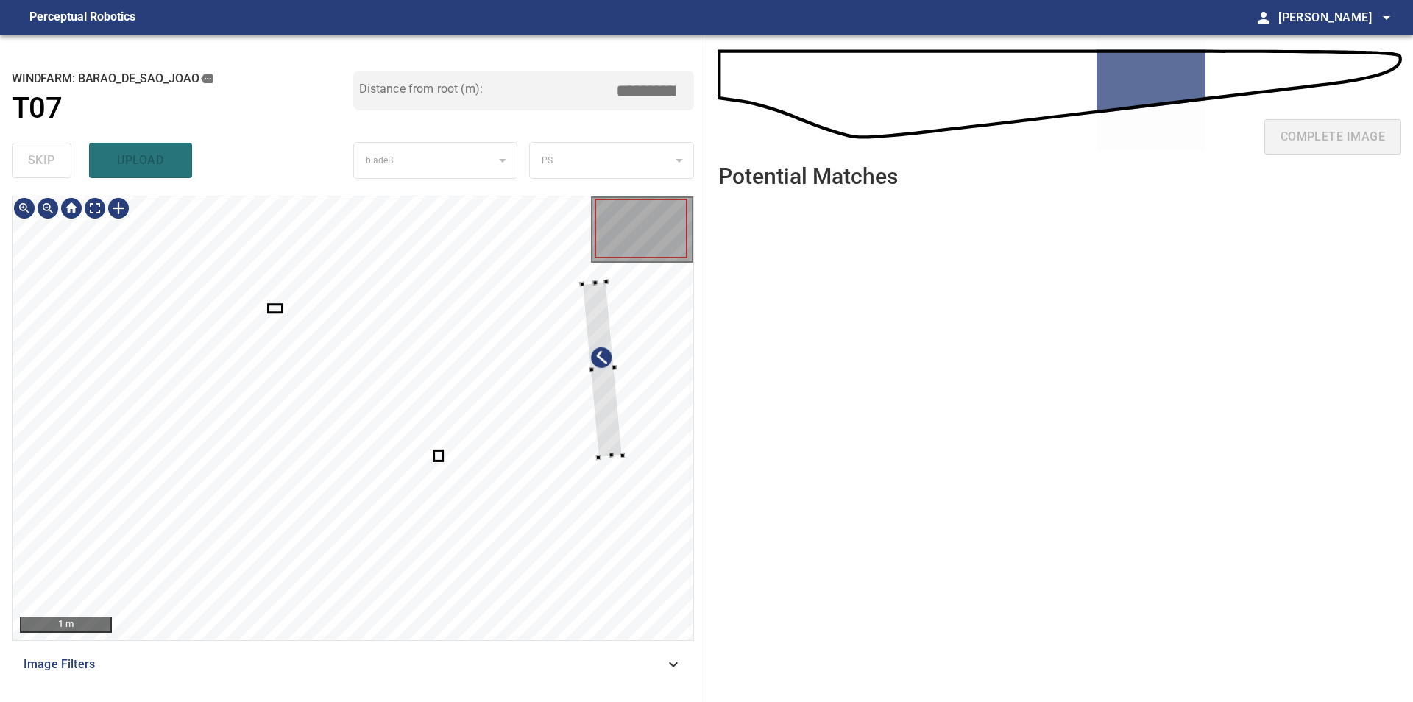
click at [657, 413] on div at bounding box center [353, 418] width 681 height 444
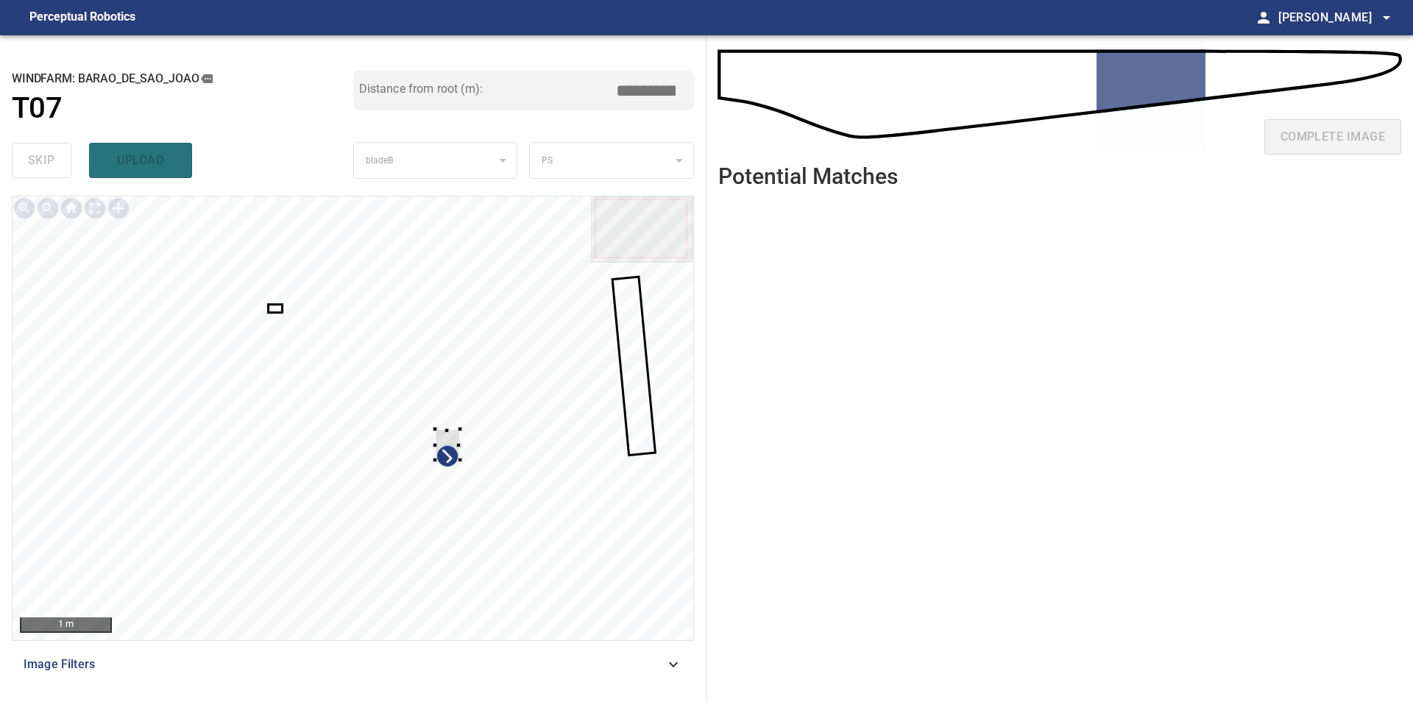
click at [482, 398] on div at bounding box center [353, 418] width 681 height 444
click at [657, 357] on div at bounding box center [353, 418] width 681 height 444
click at [325, 388] on div at bounding box center [353, 418] width 681 height 444
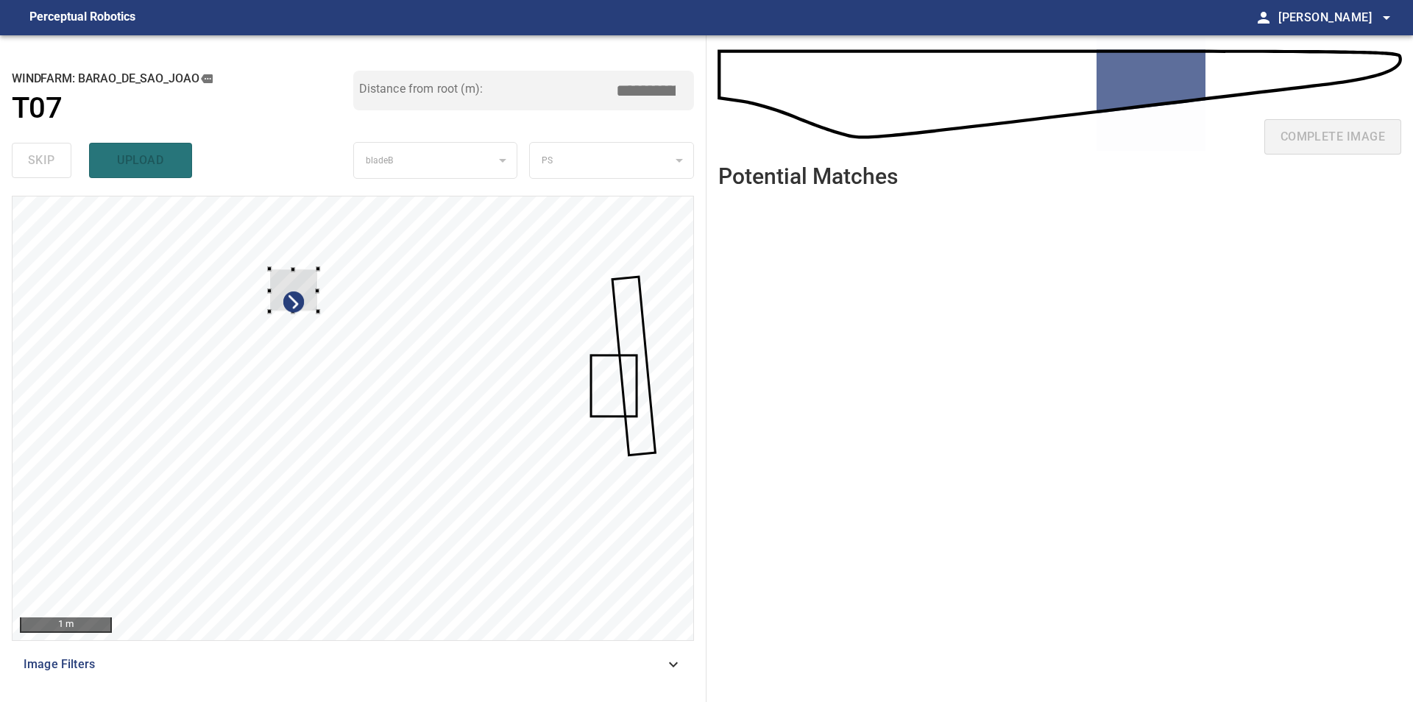
click at [320, 263] on div at bounding box center [353, 418] width 681 height 444
click at [636, 302] on div at bounding box center [353, 418] width 681 height 444
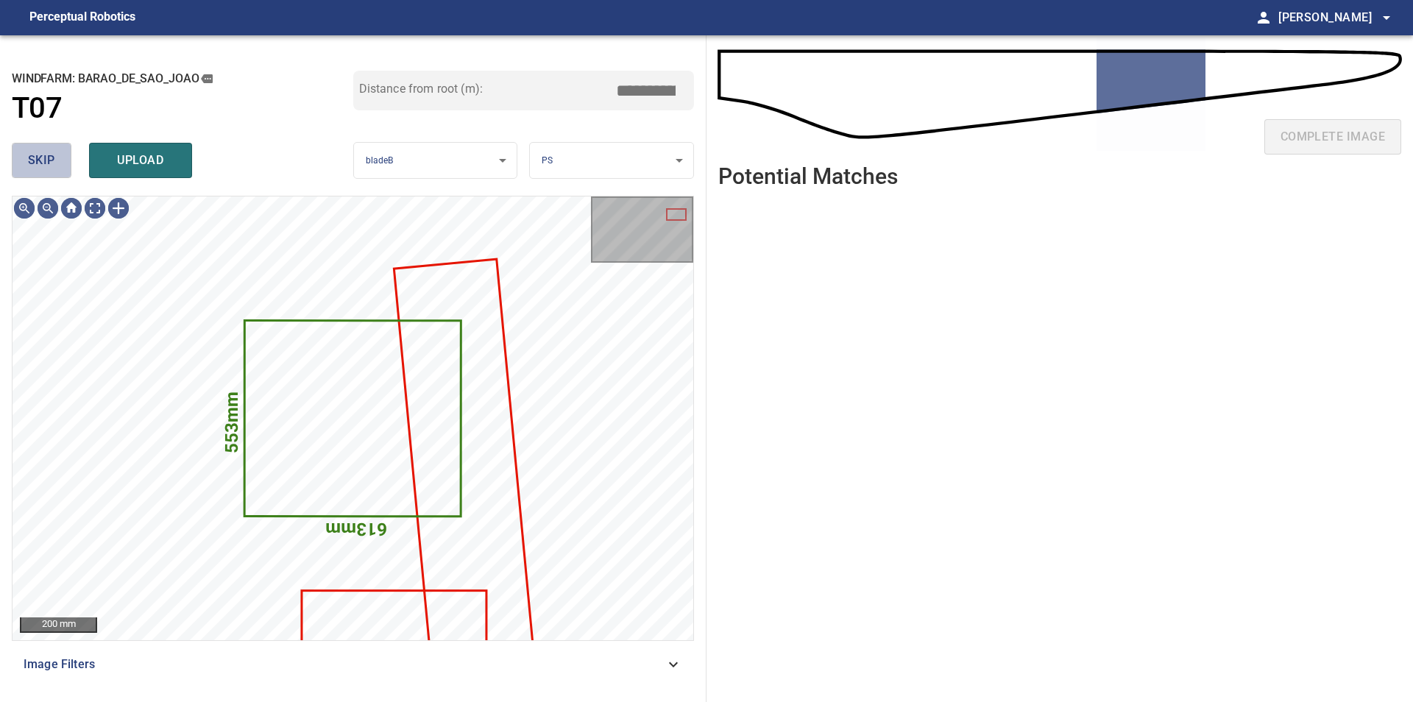
click at [50, 157] on span "skip" at bounding box center [41, 160] width 27 height 21
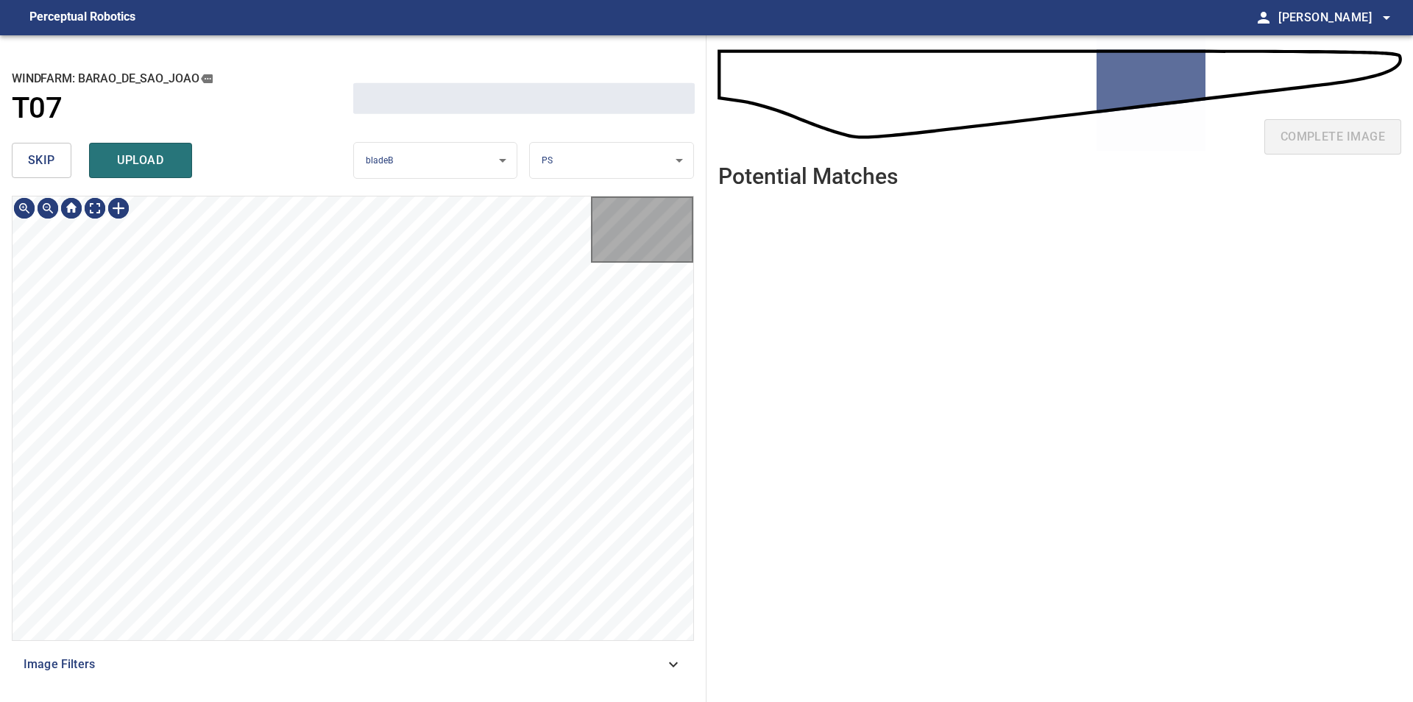
click at [50, 157] on span "skip" at bounding box center [41, 160] width 27 height 21
click at [50, 157] on div "skip upload" at bounding box center [182, 160] width 341 height 47
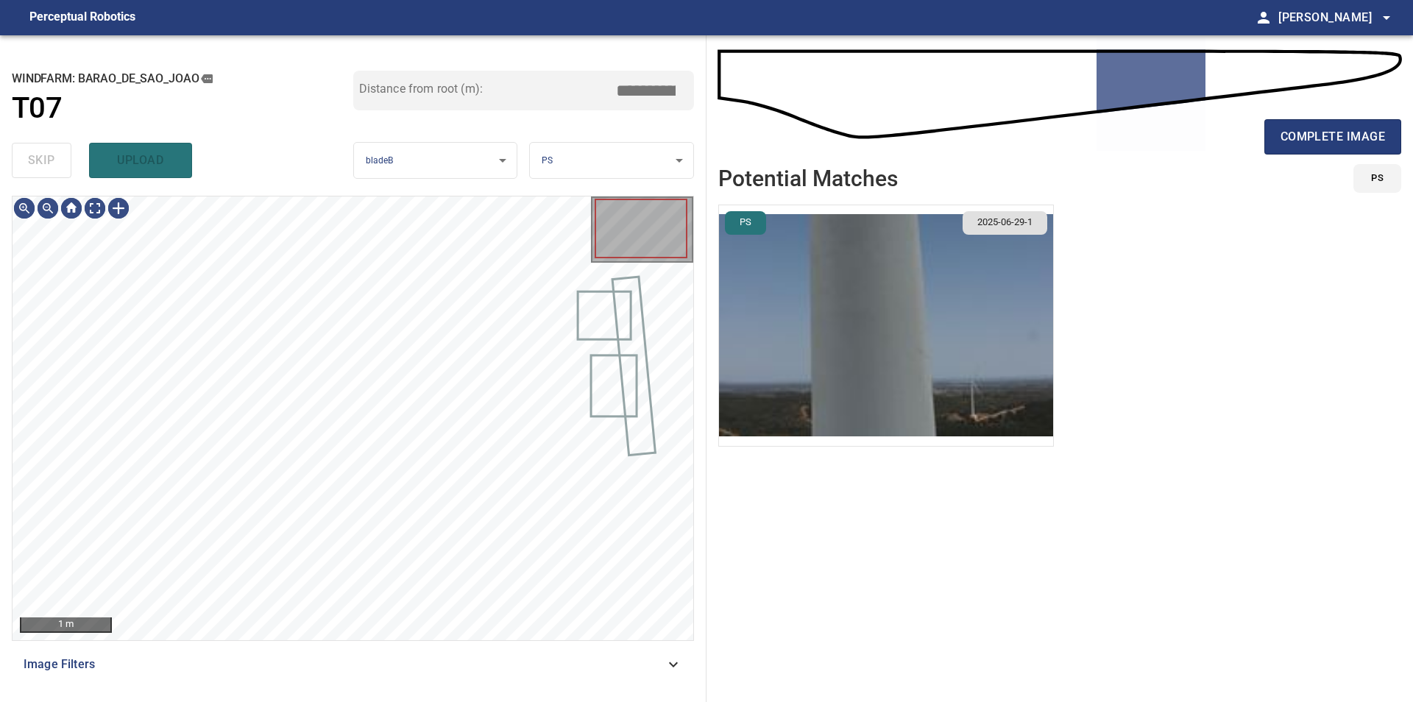
click at [50, 157] on div "skip upload" at bounding box center [182, 160] width 341 height 47
type input "*****"
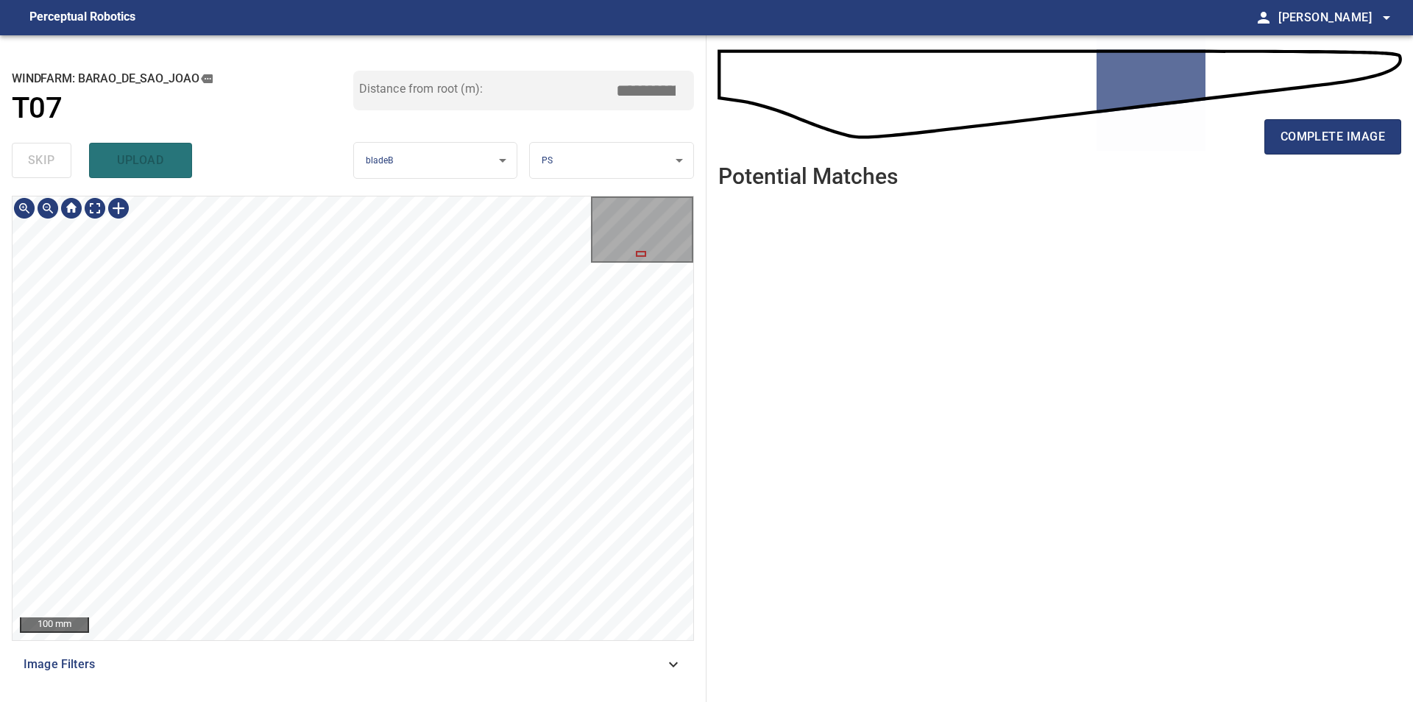
click at [526, 656] on div "100 mm Image Filters" at bounding box center [353, 443] width 682 height 494
click at [503, 643] on div "100 mm Image Filters" at bounding box center [353, 443] width 682 height 494
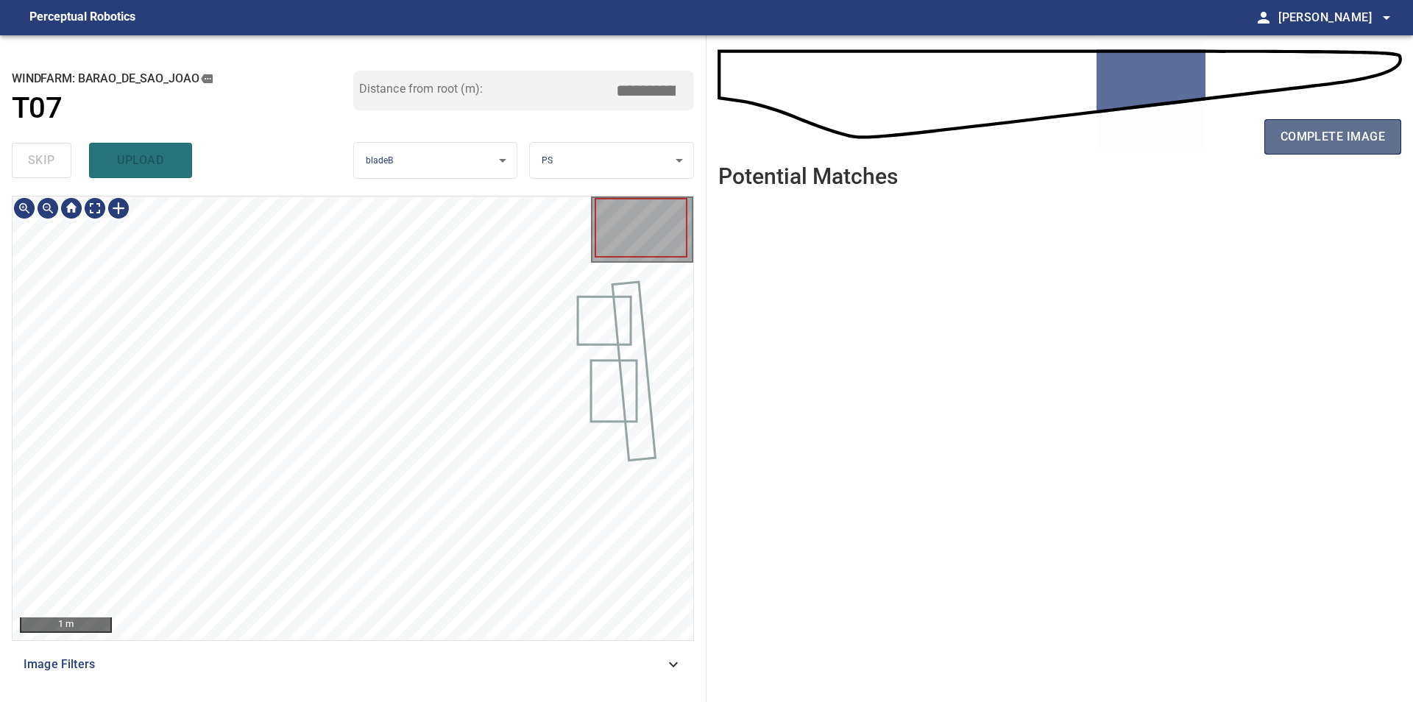
click at [1309, 141] on span "complete image" at bounding box center [1332, 137] width 104 height 21
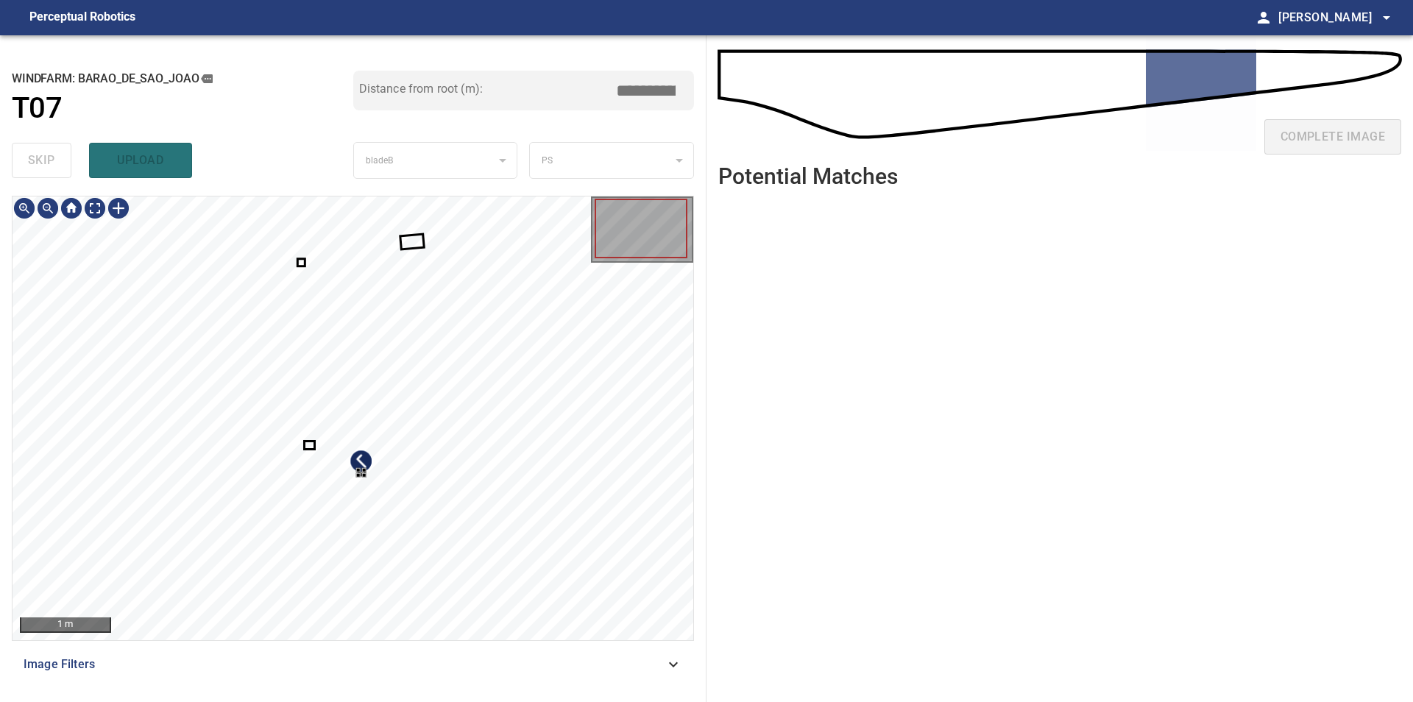
type input "****"
click at [413, 546] on div at bounding box center [353, 418] width 681 height 444
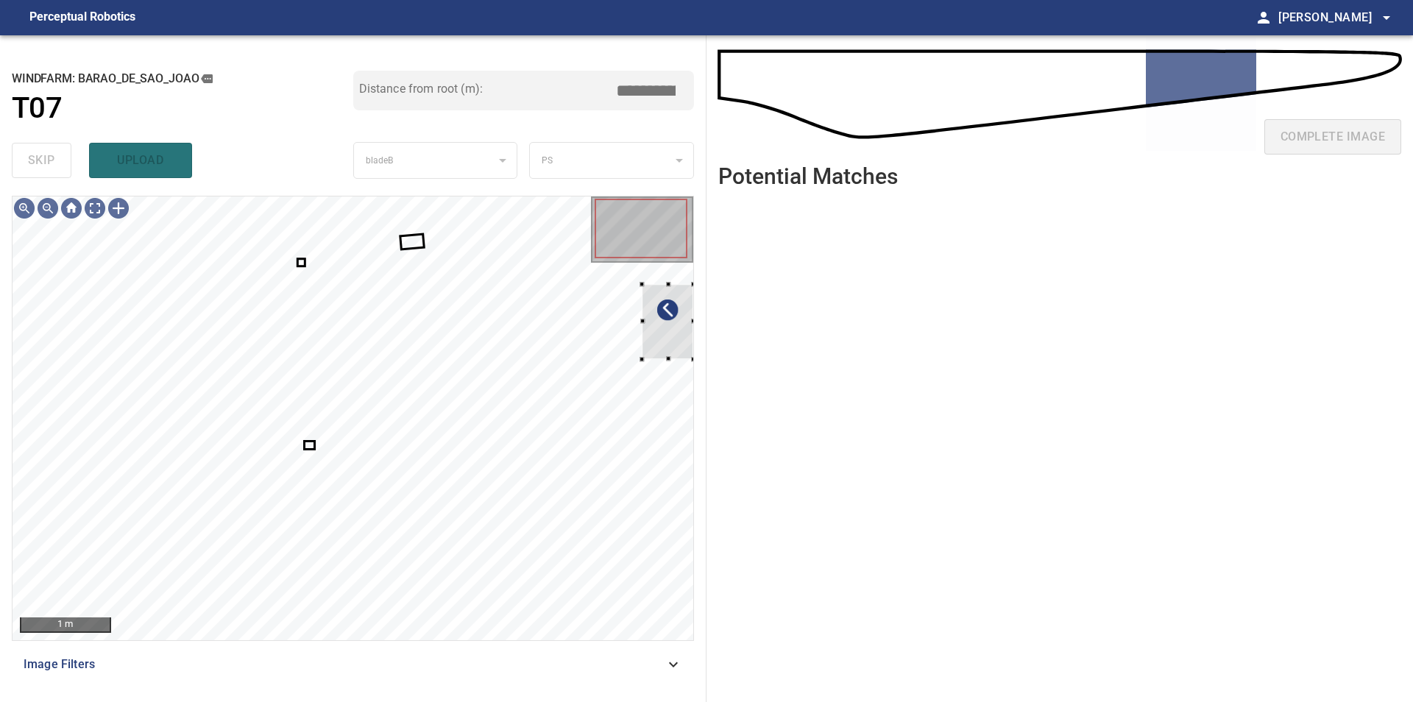
click at [719, 322] on div "**********" at bounding box center [706, 368] width 1413 height 667
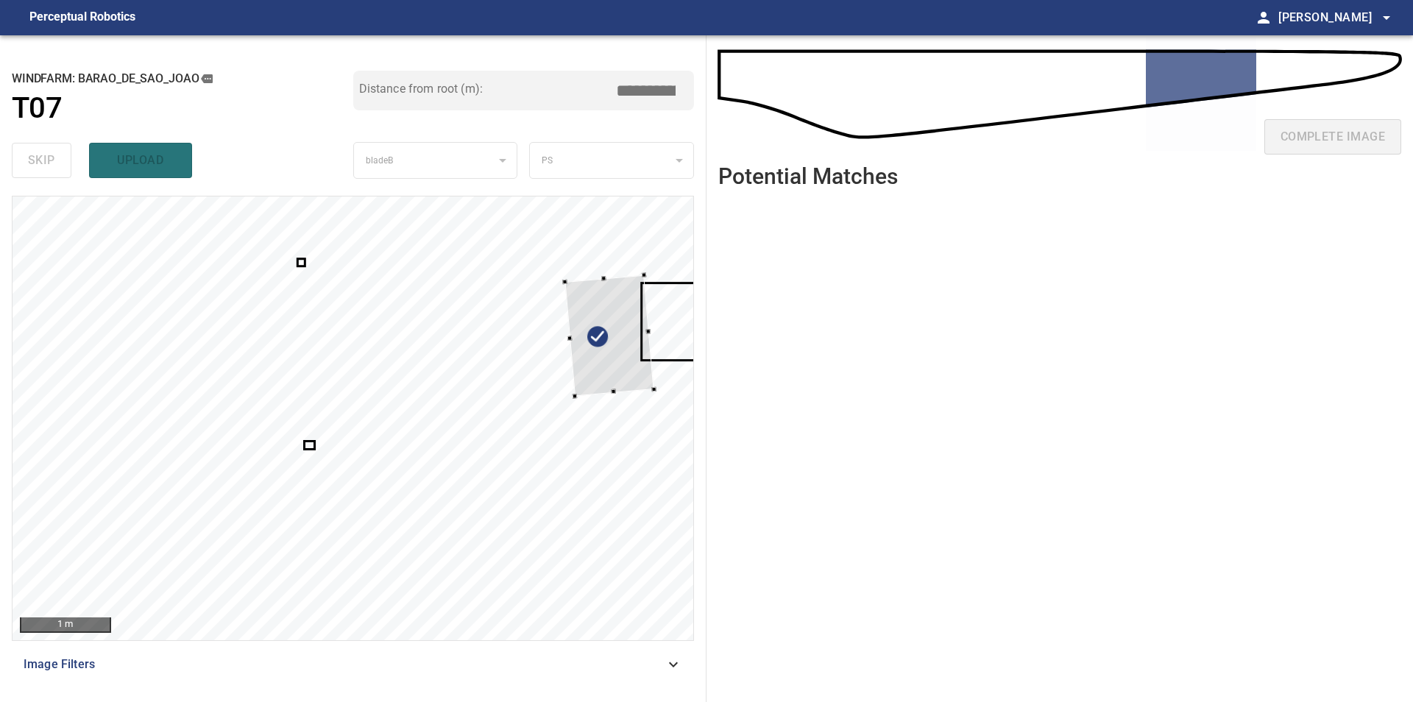
click at [601, 368] on div at bounding box center [608, 334] width 89 height 121
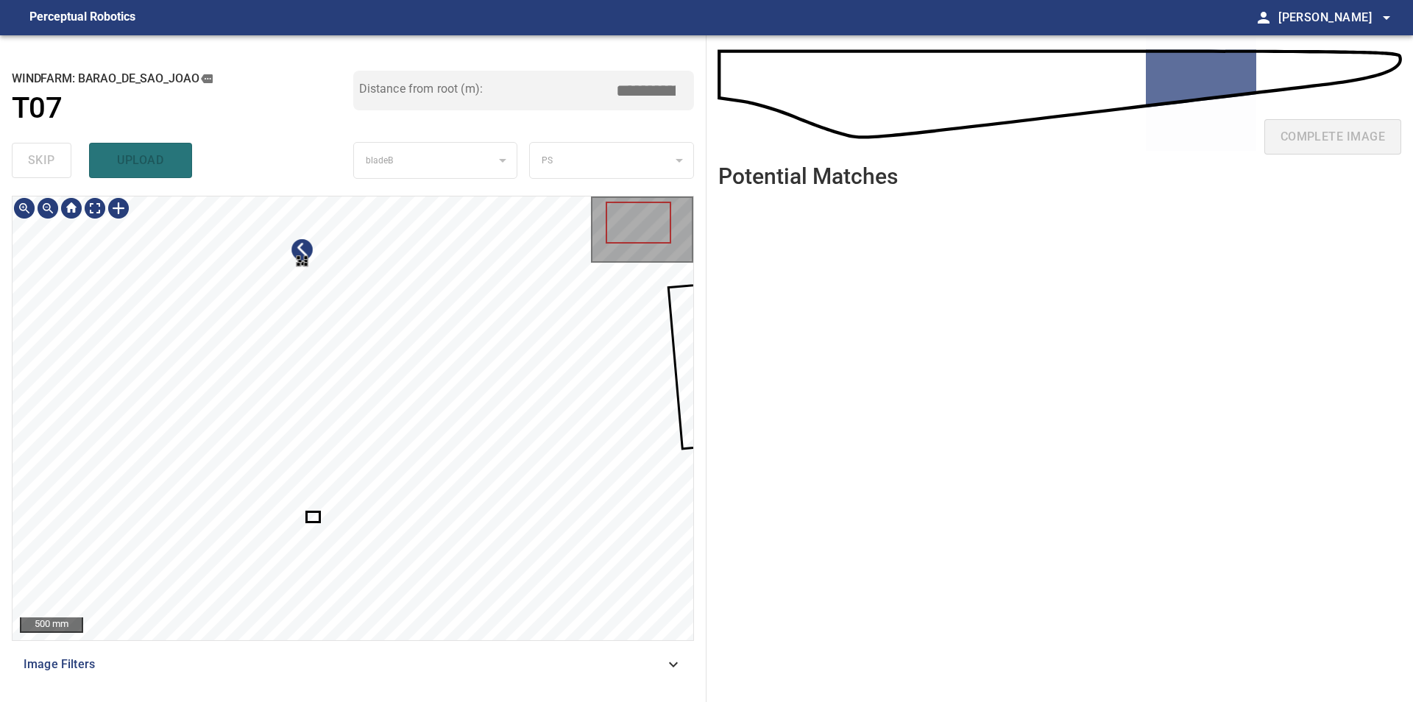
click at [396, 366] on div at bounding box center [353, 418] width 681 height 444
click at [395, 371] on div at bounding box center [394, 368] width 4 height 4
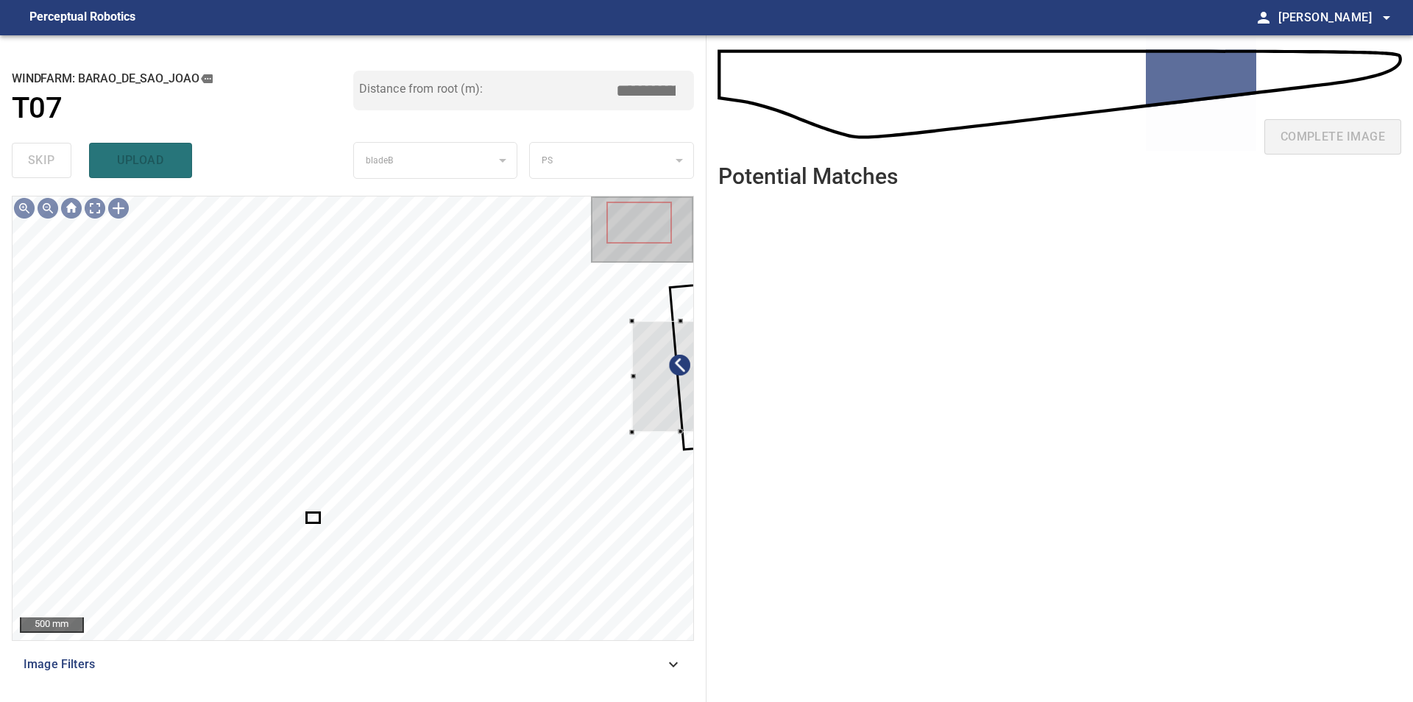
click at [739, 416] on div "**********" at bounding box center [706, 368] width 1413 height 667
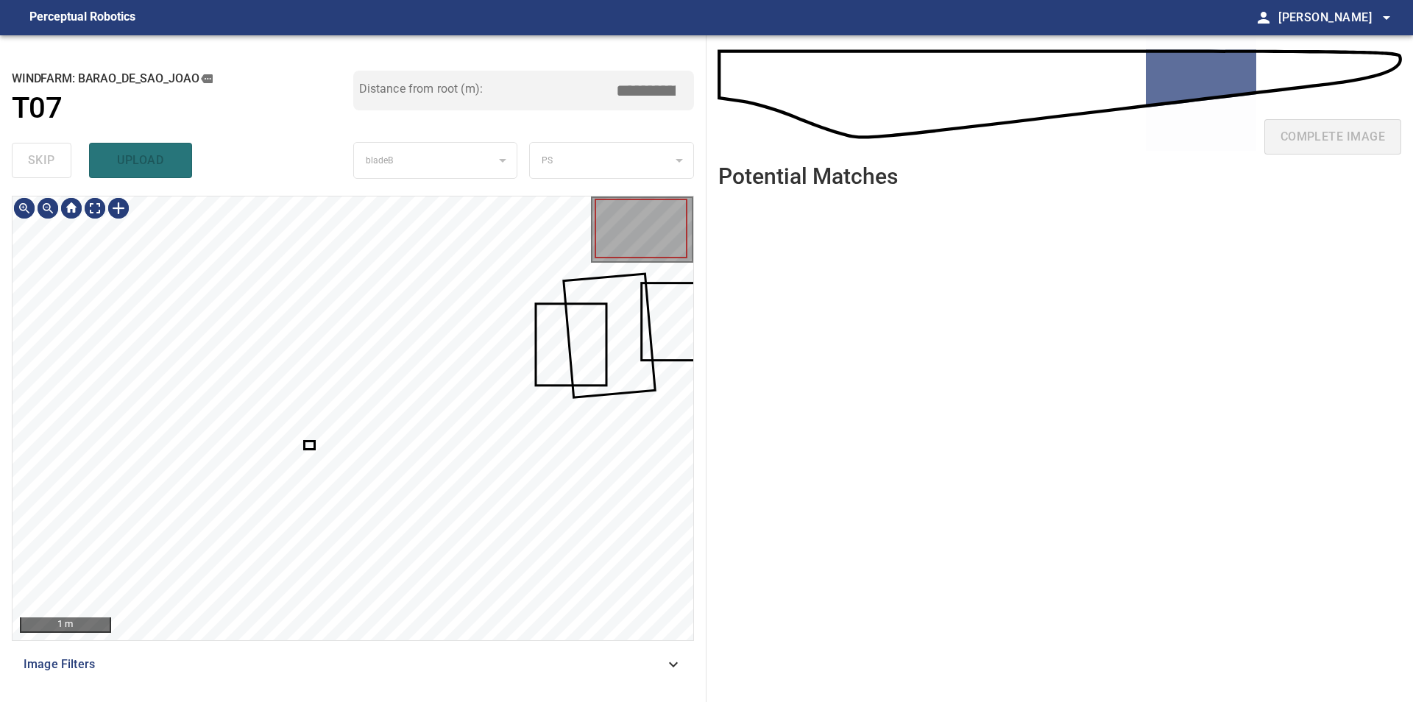
type input "****"
click at [684, 399] on div at bounding box center [353, 418] width 681 height 444
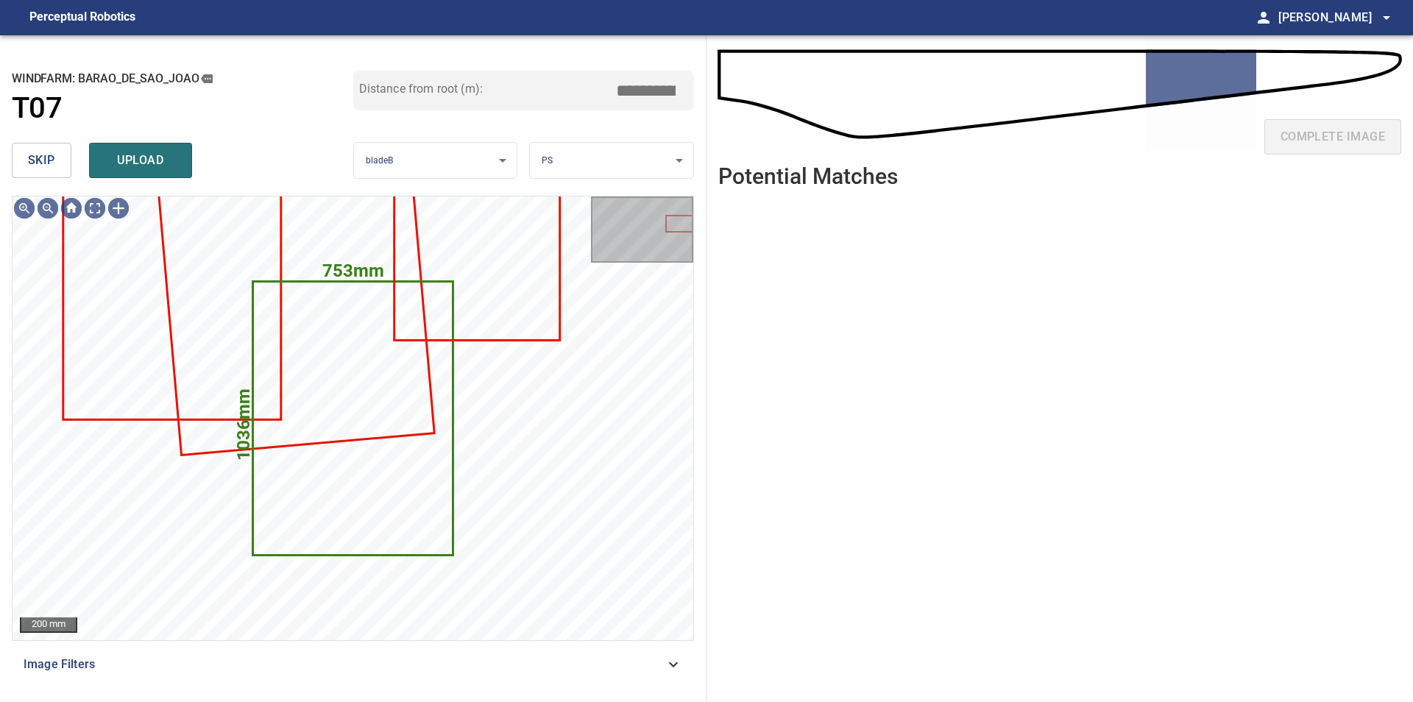
click at [47, 164] on span "skip" at bounding box center [41, 160] width 27 height 21
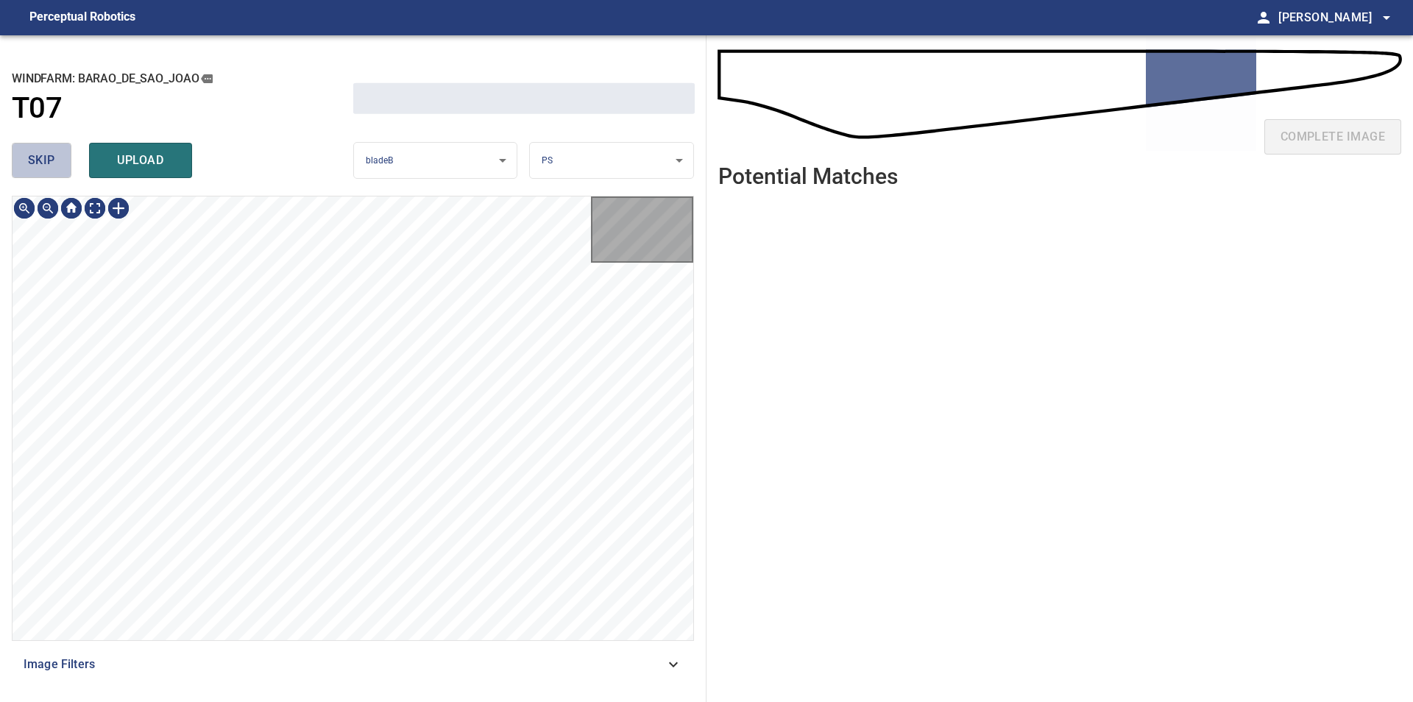
click at [47, 164] on span "skip" at bounding box center [41, 160] width 27 height 21
click at [47, 166] on span "skip" at bounding box center [41, 160] width 27 height 21
click at [47, 166] on div "skip upload" at bounding box center [182, 160] width 341 height 47
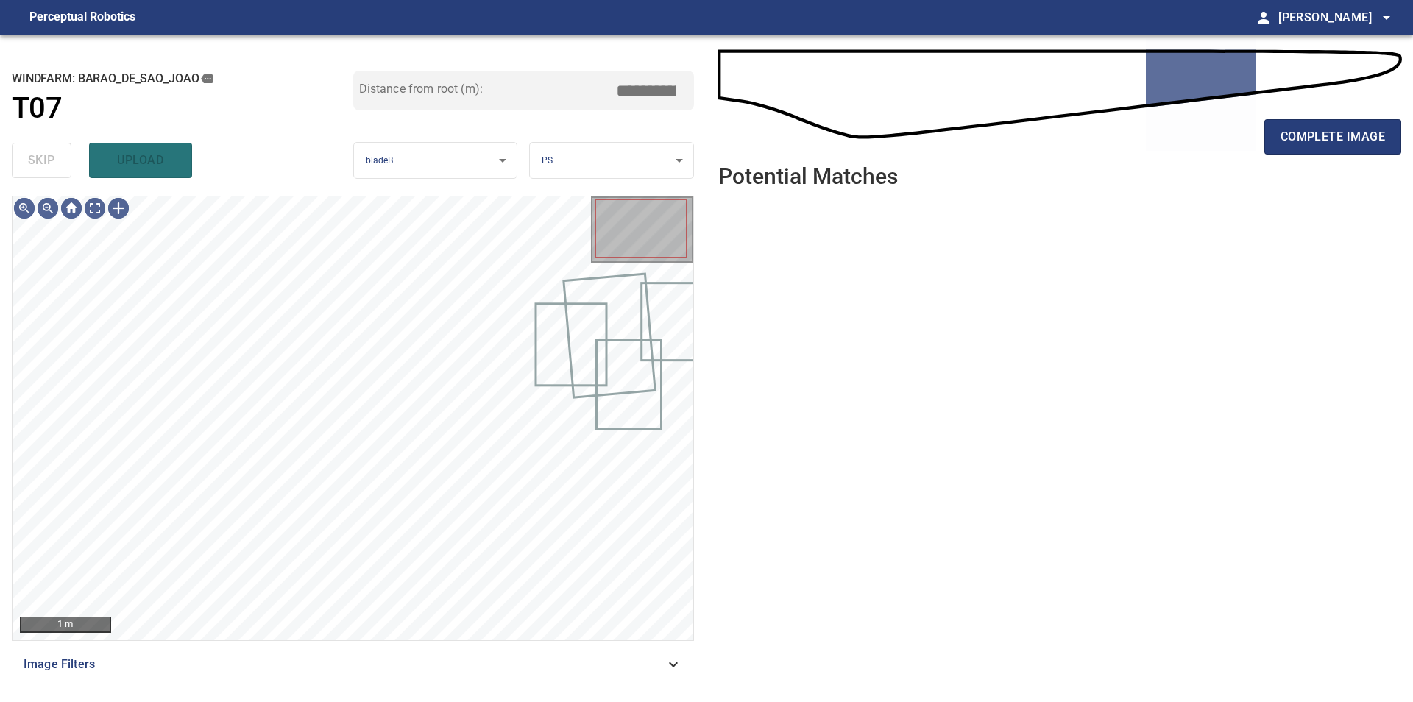
click at [47, 166] on div "skip upload" at bounding box center [182, 160] width 341 height 47
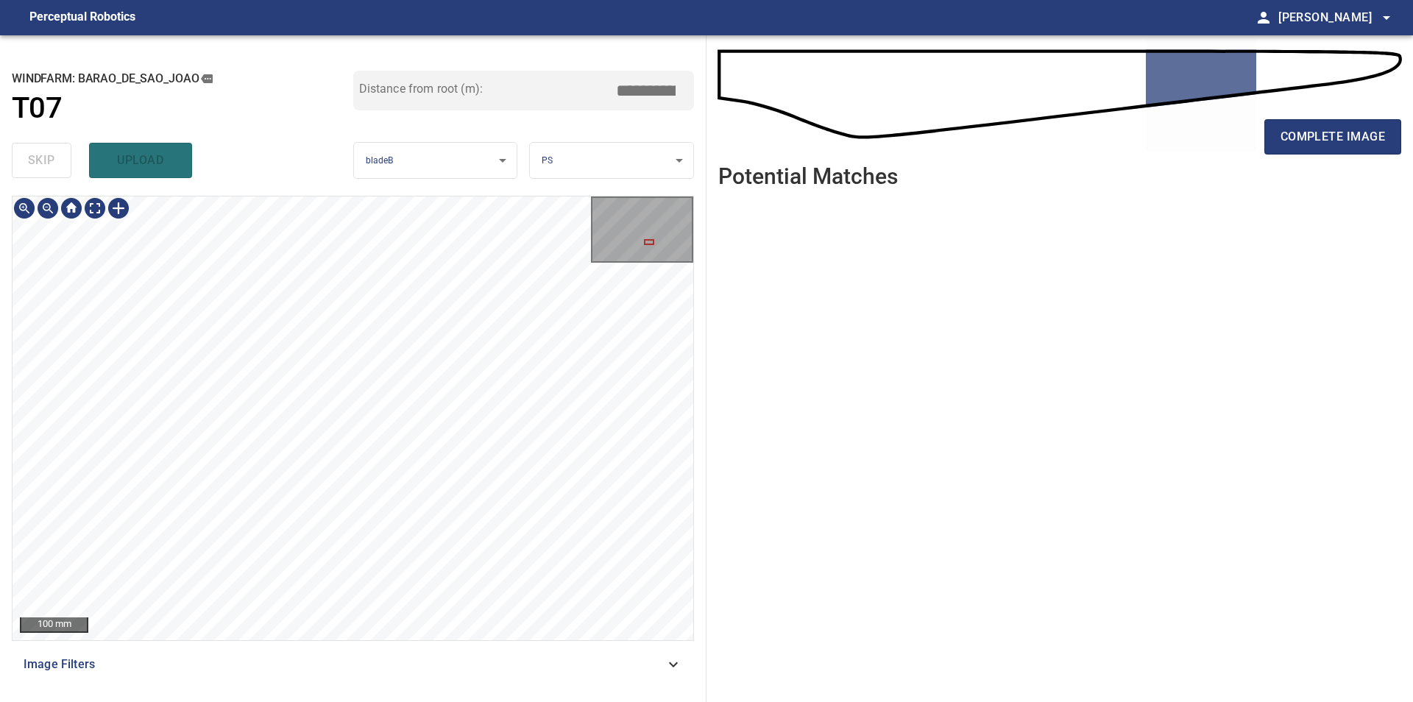
click at [342, 666] on div "100 mm Image Filters" at bounding box center [353, 443] width 682 height 494
click at [461, 653] on div "100 mm Image Filters" at bounding box center [353, 443] width 682 height 494
click at [465, 664] on div "100 mm Image Filters" at bounding box center [353, 443] width 682 height 494
type input "****"
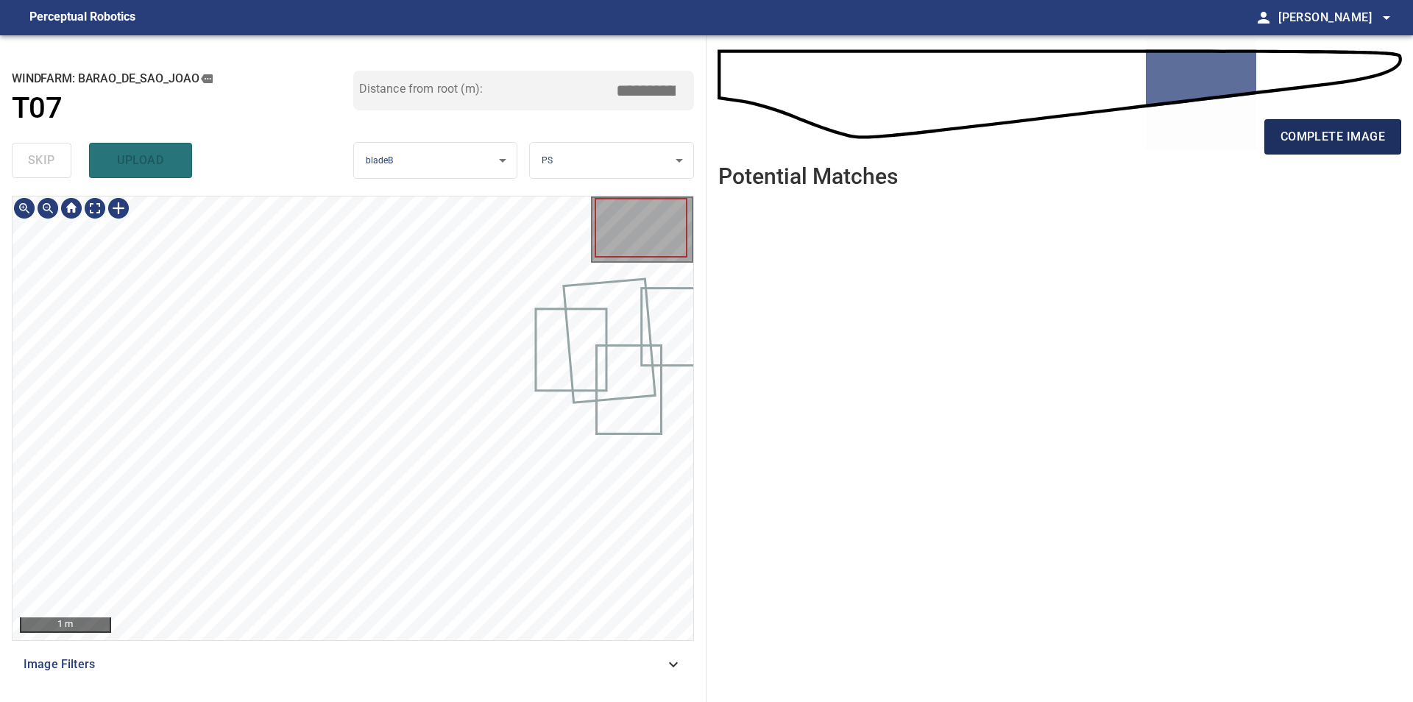
click at [1305, 145] on span "complete image" at bounding box center [1332, 137] width 104 height 21
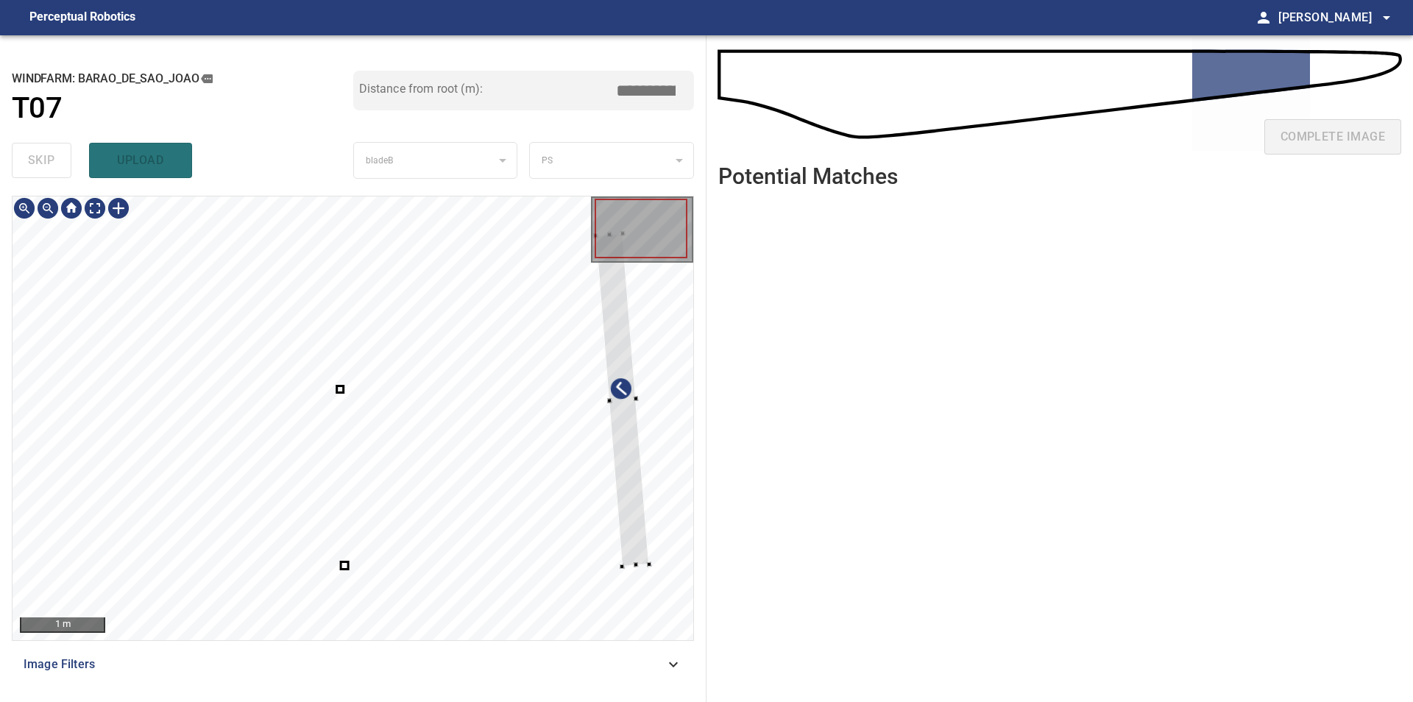
click at [656, 550] on div at bounding box center [353, 418] width 681 height 444
type input "****"
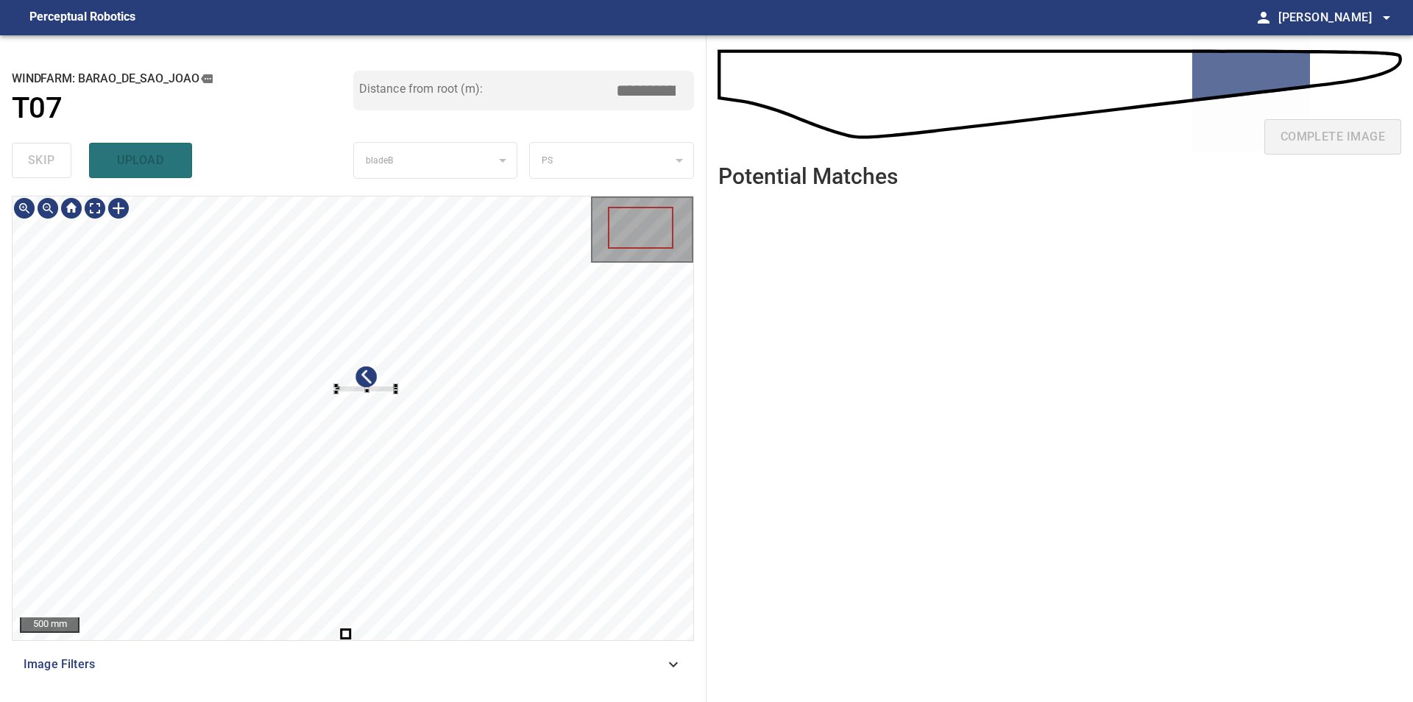
click at [430, 496] on div at bounding box center [353, 418] width 681 height 444
click at [419, 512] on div at bounding box center [353, 418] width 681 height 444
click at [4, 340] on div "**********" at bounding box center [353, 368] width 706 height 667
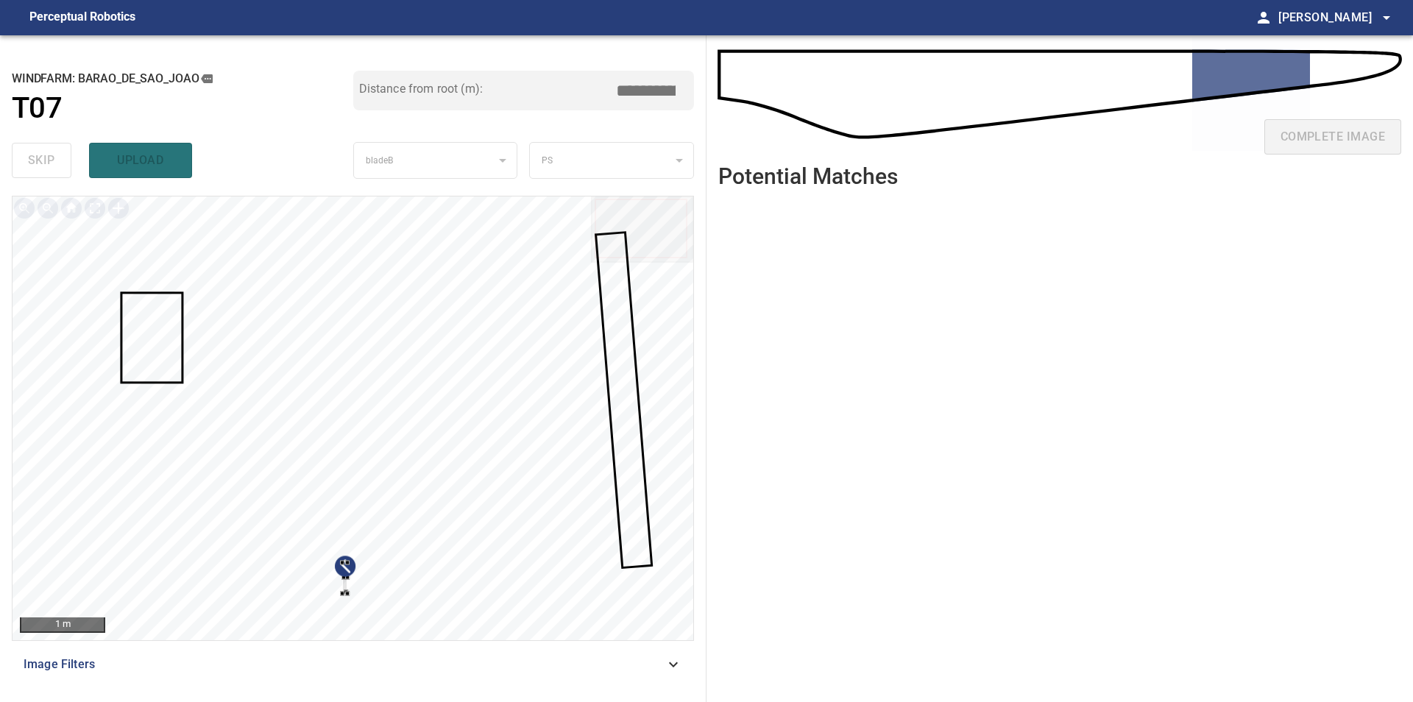
click at [432, 636] on div at bounding box center [353, 418] width 681 height 444
click at [461, 503] on div at bounding box center [353, 418] width 681 height 444
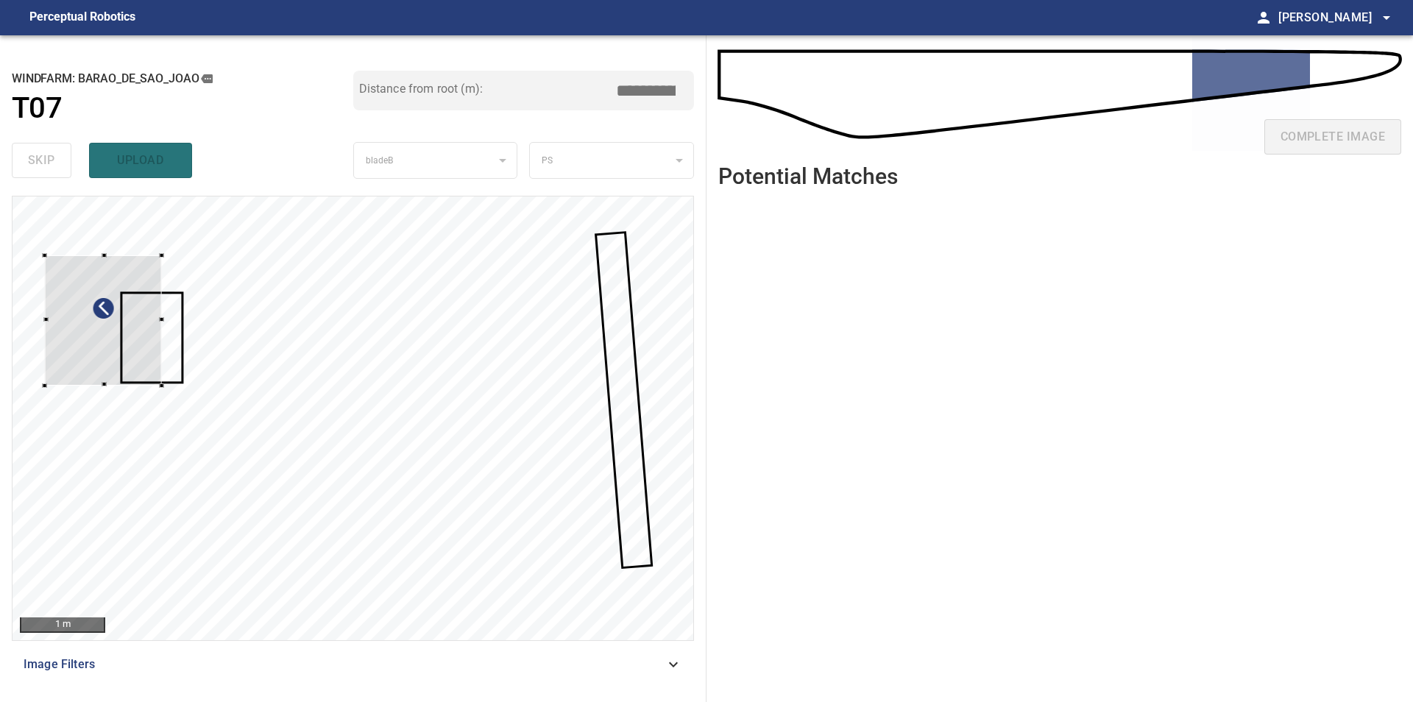
click at [81, 245] on div at bounding box center [353, 418] width 681 height 444
click at [114, 386] on div at bounding box center [103, 328] width 117 height 130
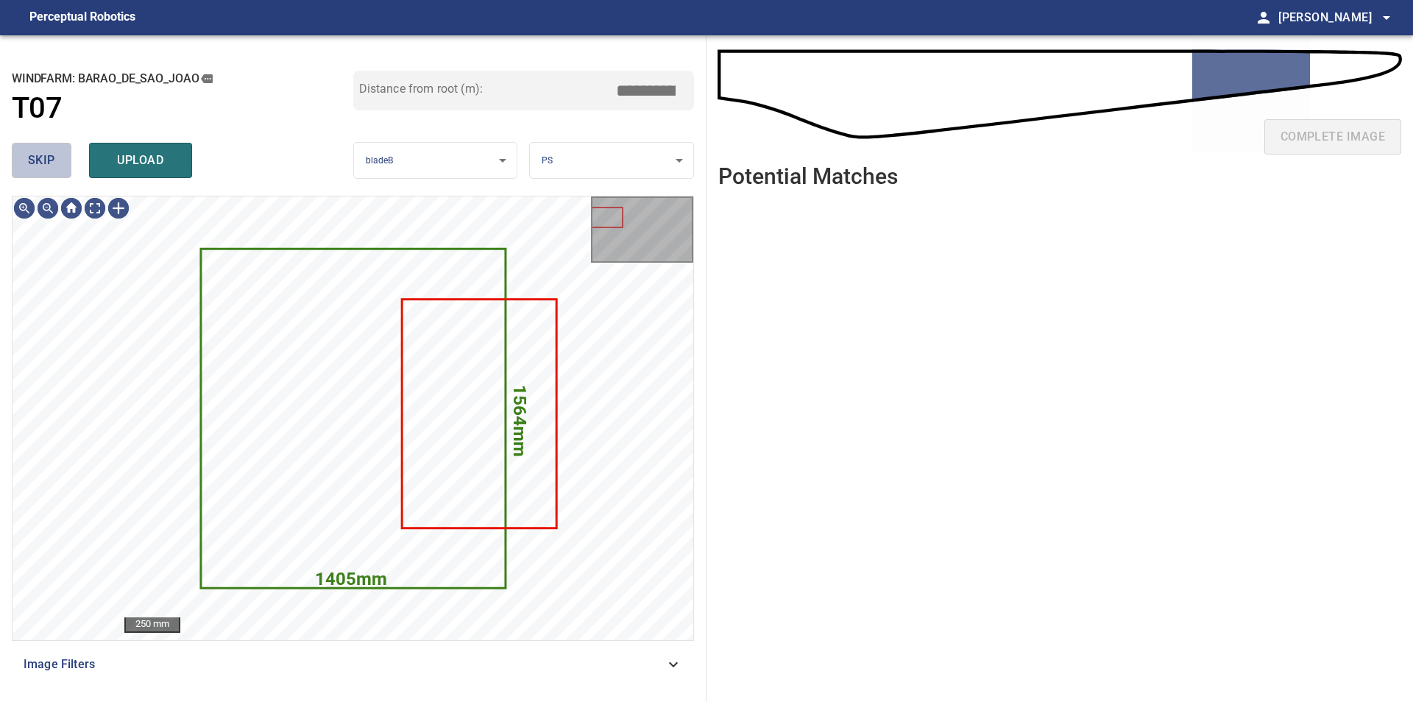
click at [45, 160] on span "skip" at bounding box center [41, 160] width 27 height 21
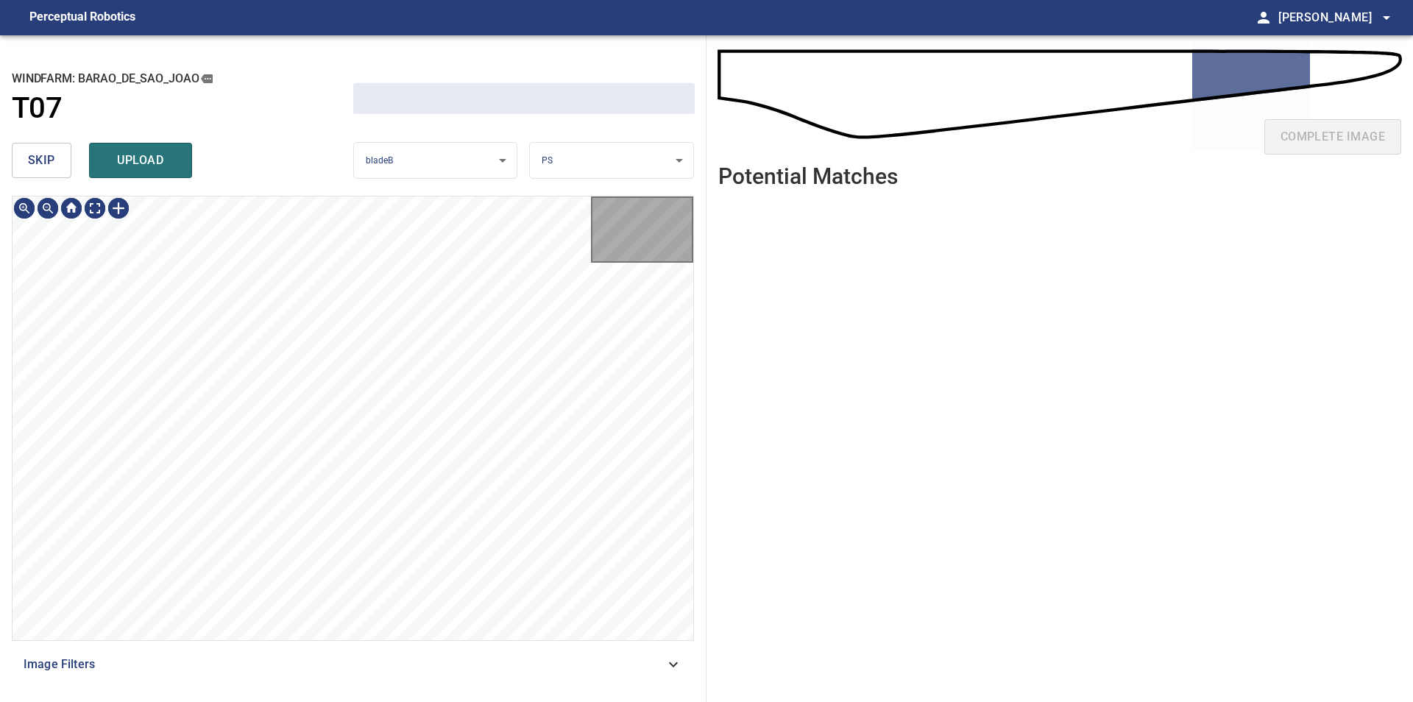
click at [45, 160] on span "skip" at bounding box center [41, 160] width 27 height 21
click at [45, 160] on div "skip upload" at bounding box center [182, 160] width 341 height 47
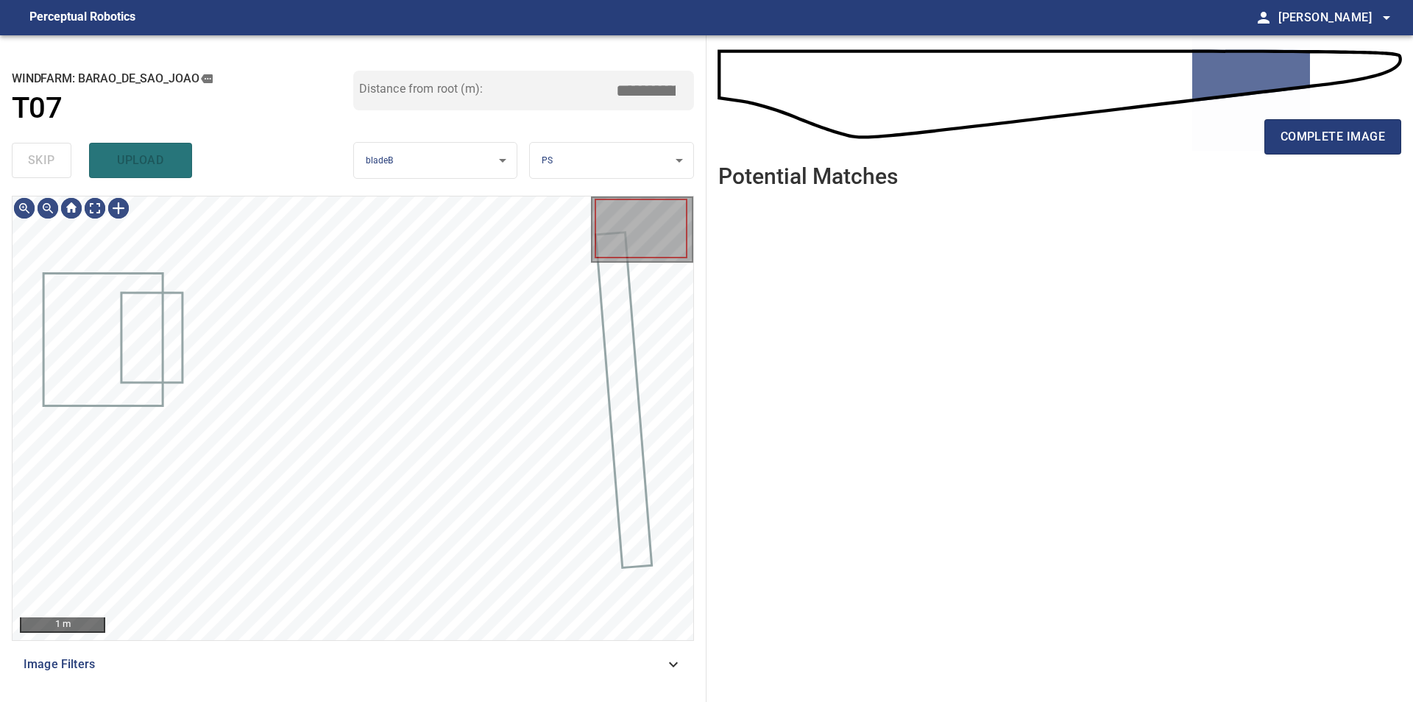
click at [45, 160] on div "skip upload" at bounding box center [182, 160] width 341 height 47
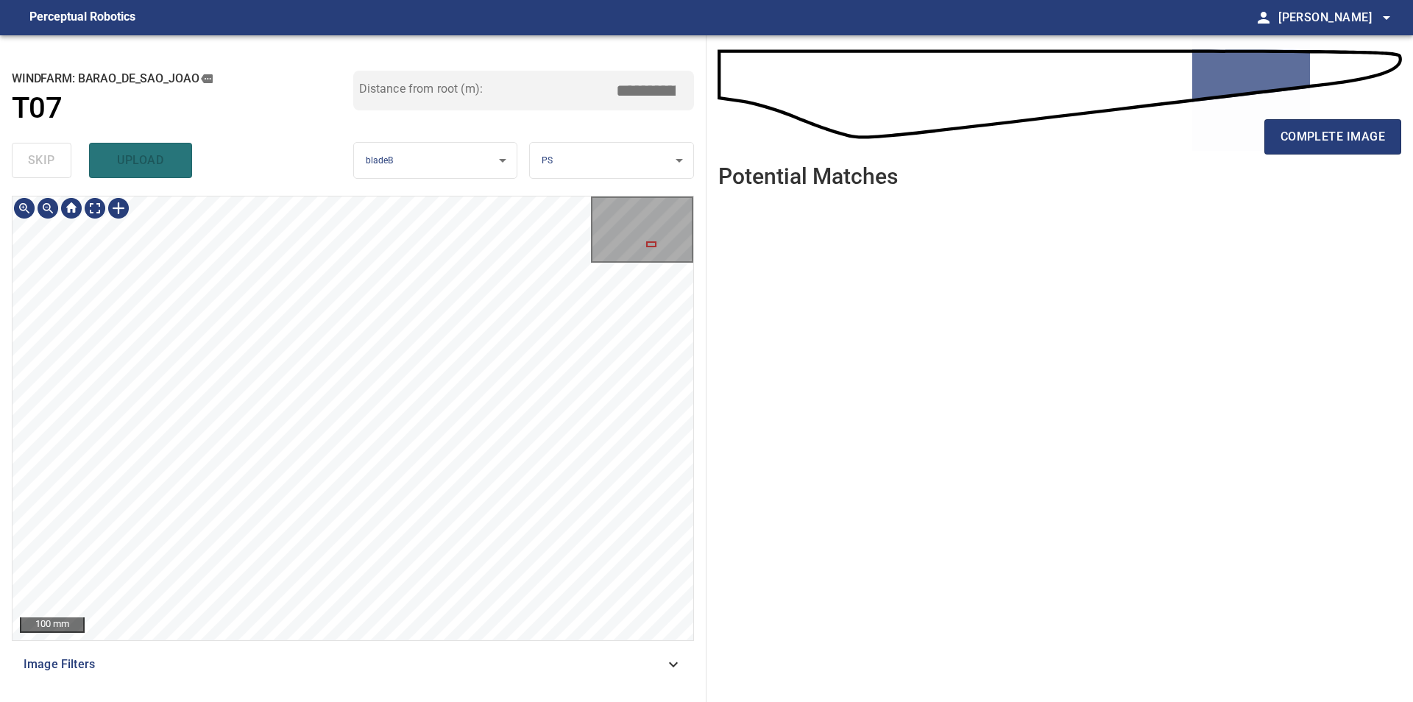
click at [417, 128] on div "**********" at bounding box center [353, 368] width 706 height 667
click at [411, 652] on div "100 mm Image Filters" at bounding box center [353, 443] width 682 height 494
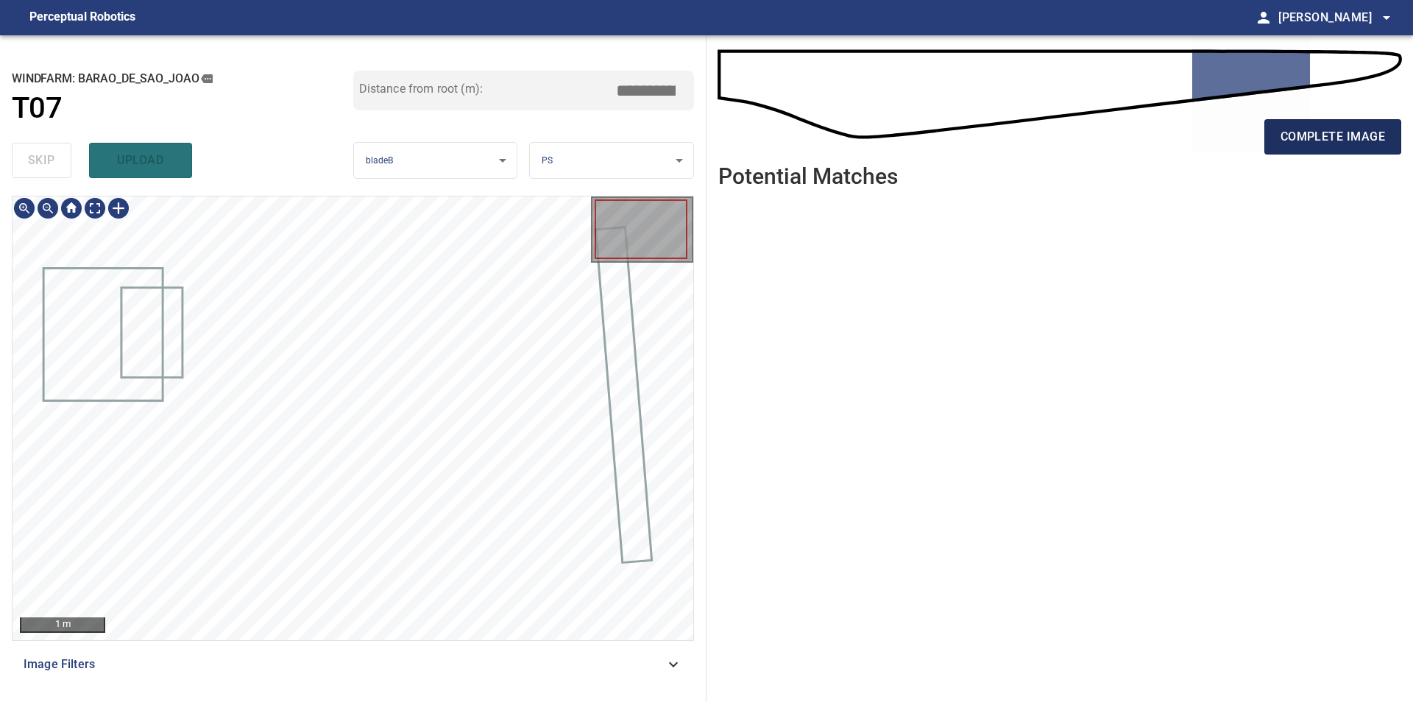
click at [1324, 131] on span "complete image" at bounding box center [1332, 137] width 104 height 21
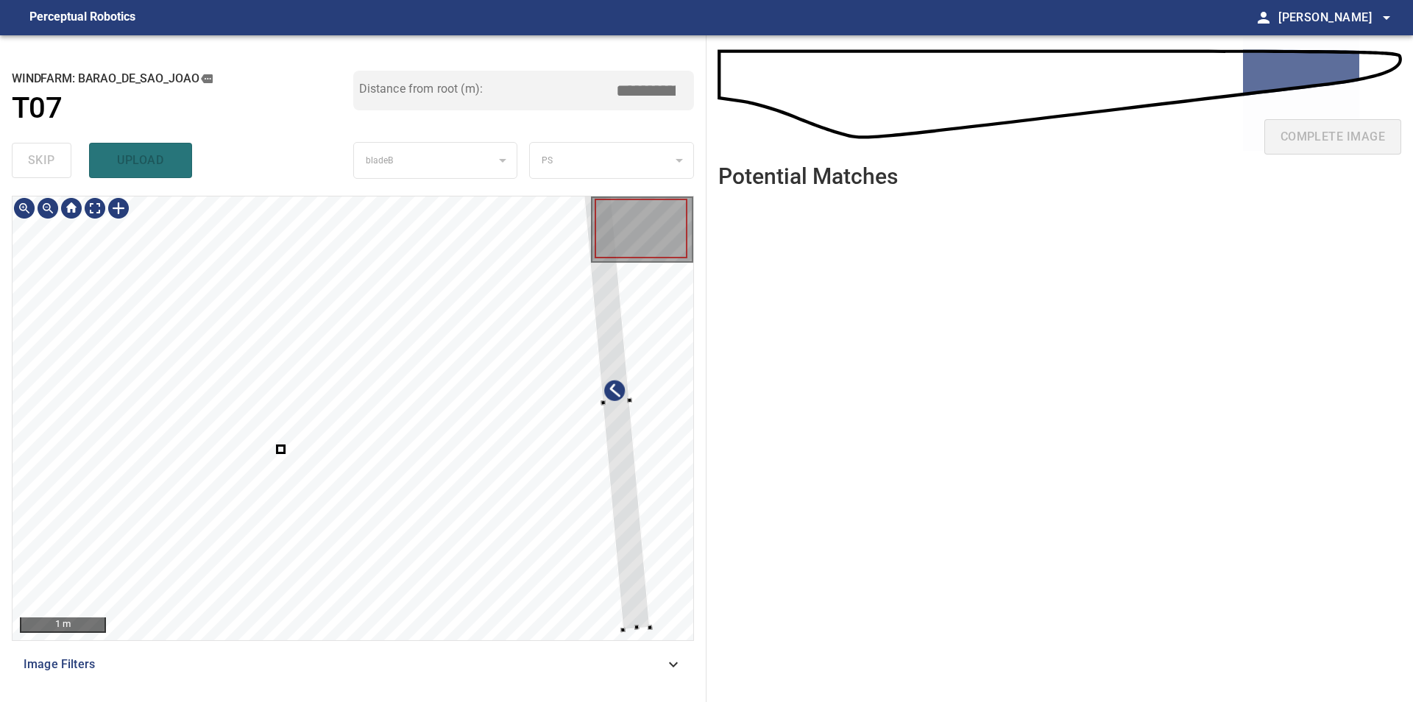
click at [643, 536] on div at bounding box center [353, 418] width 681 height 444
click at [624, 376] on div at bounding box center [616, 401] width 68 height 455
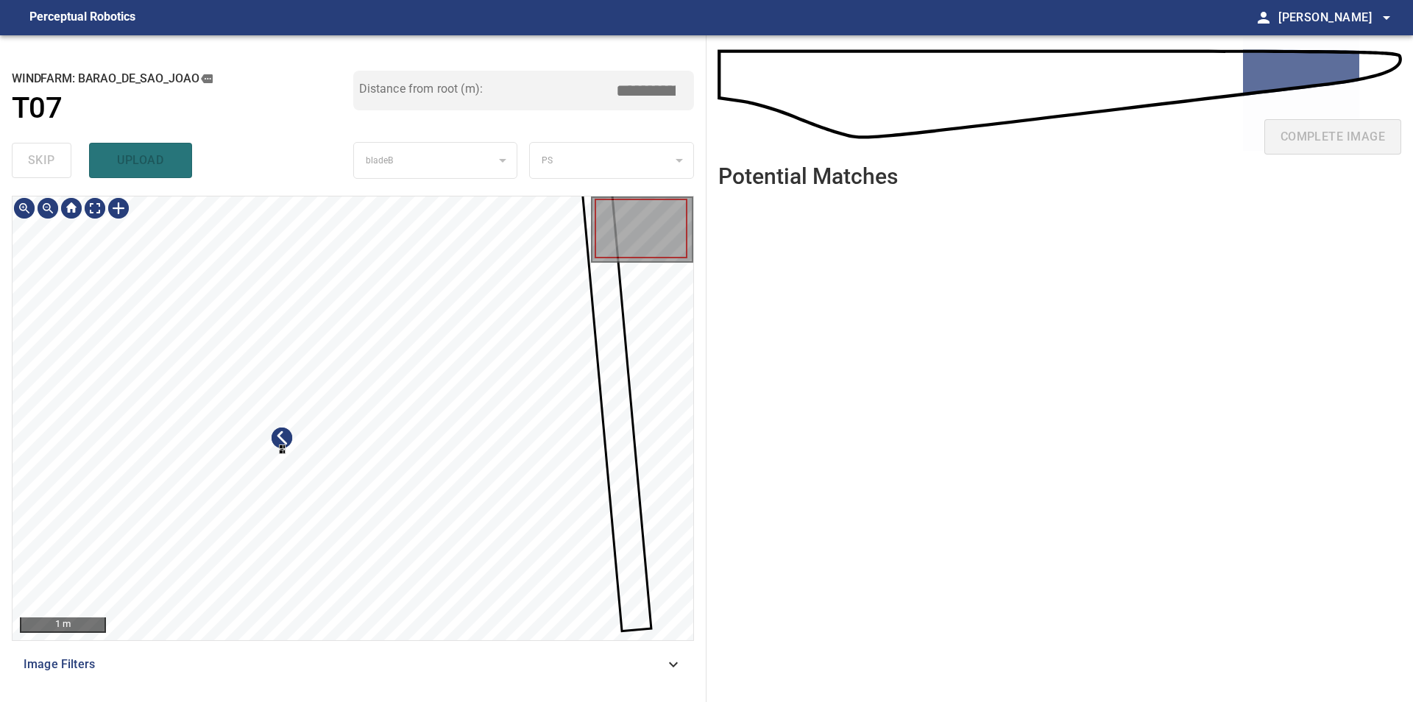
click at [385, 537] on div at bounding box center [353, 418] width 681 height 444
click at [359, 539] on div at bounding box center [353, 418] width 681 height 444
click at [684, 452] on div at bounding box center [353, 418] width 681 height 444
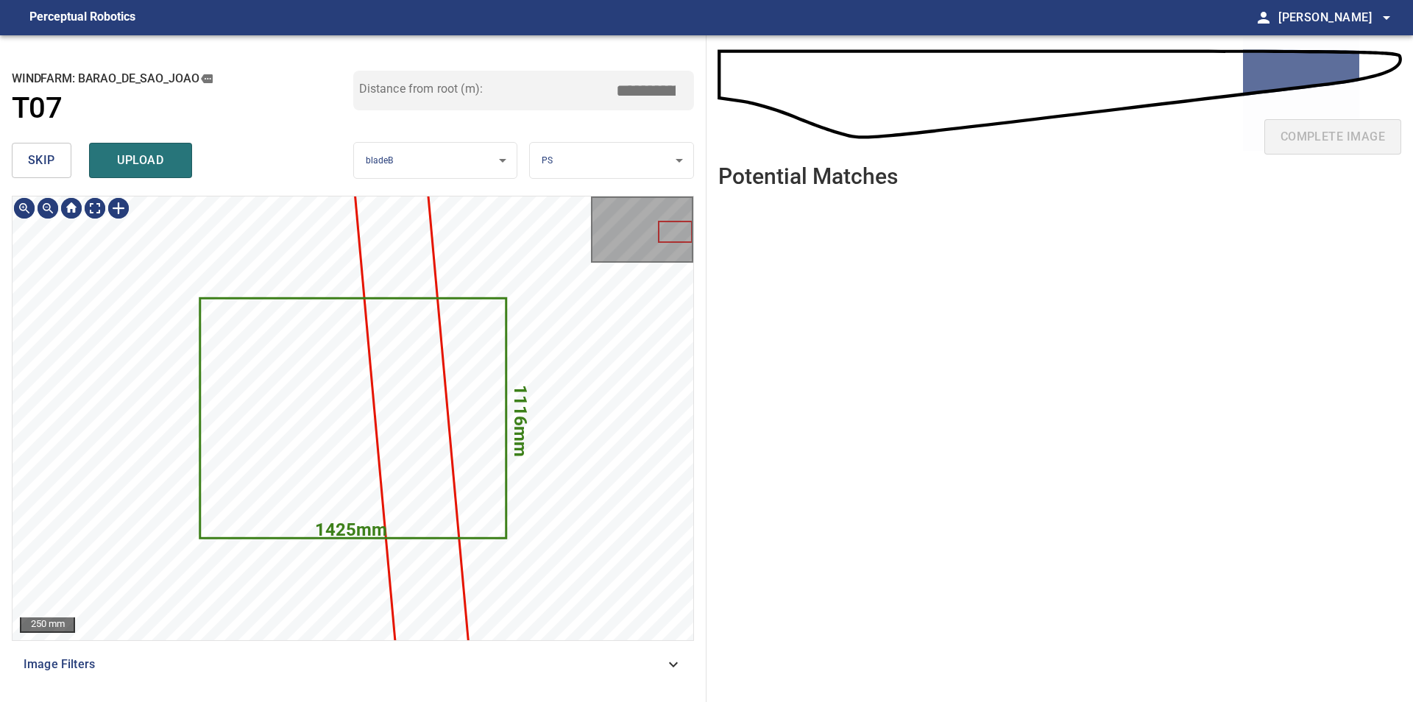
click at [26, 160] on button "skip" at bounding box center [42, 160] width 60 height 35
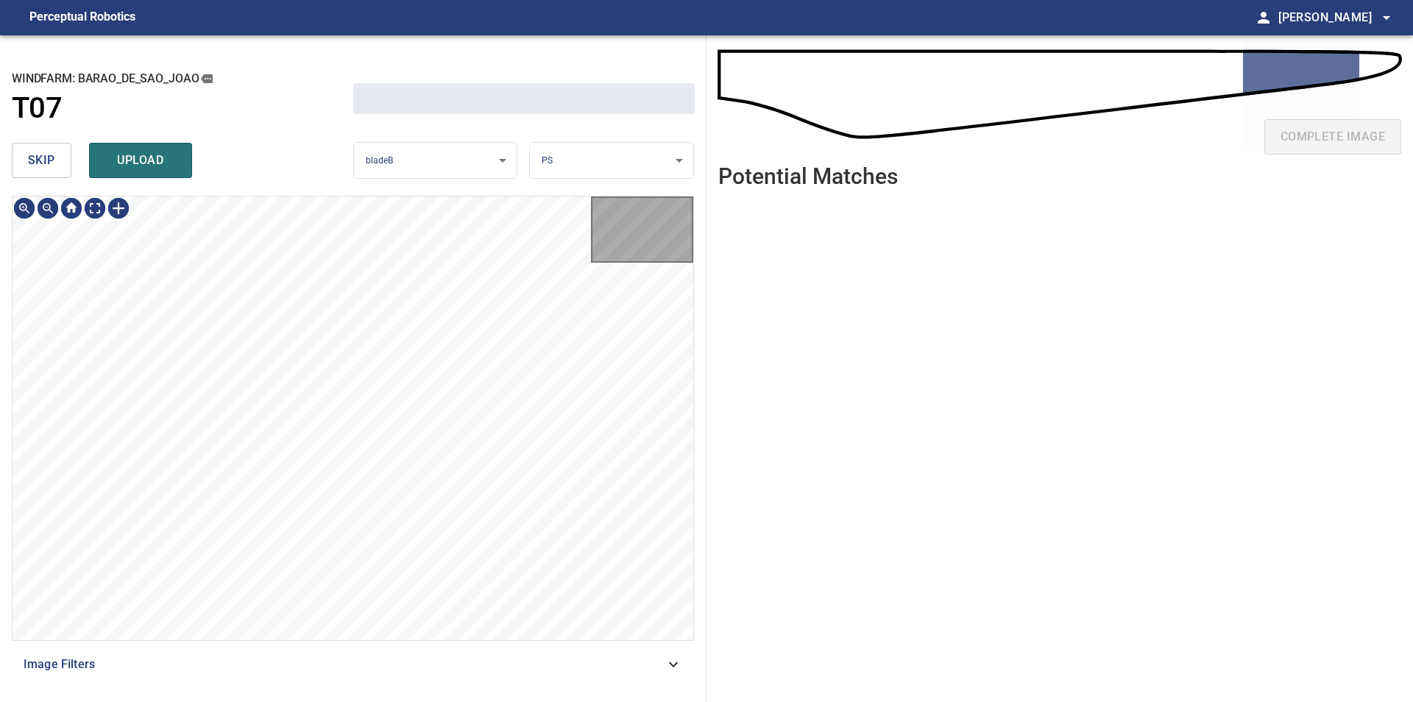
click at [26, 160] on button "skip" at bounding box center [42, 160] width 60 height 35
click at [33, 159] on div "skip upload" at bounding box center [182, 160] width 341 height 47
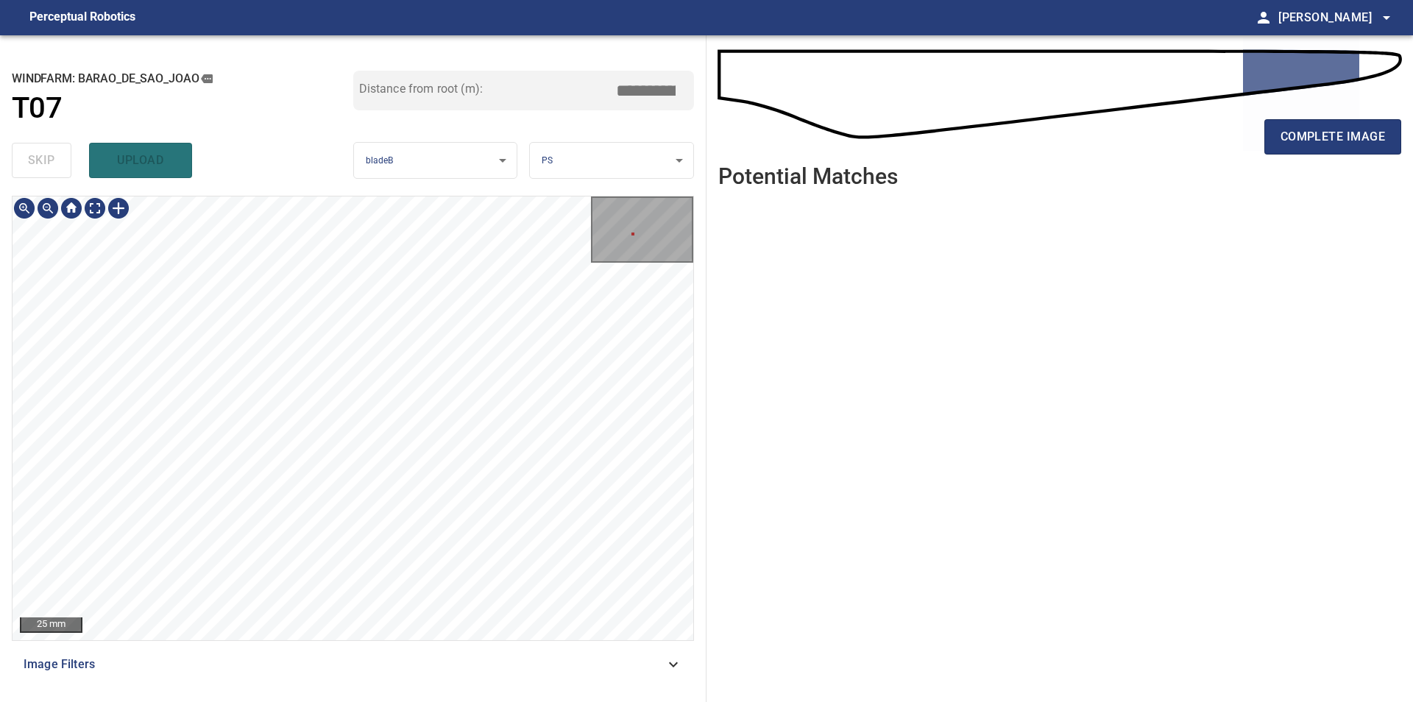
click at [89, 659] on div "25 mm Image Filters" at bounding box center [353, 443] width 682 height 494
click at [433, 678] on div "50 mm Image Filters" at bounding box center [353, 443] width 682 height 494
click at [443, 642] on div "50 mm Image Filters" at bounding box center [353, 443] width 682 height 494
click at [478, 650] on div "50 mm Image Filters" at bounding box center [353, 443] width 682 height 494
click at [370, 662] on div "50 mm Image Filters" at bounding box center [353, 443] width 682 height 494
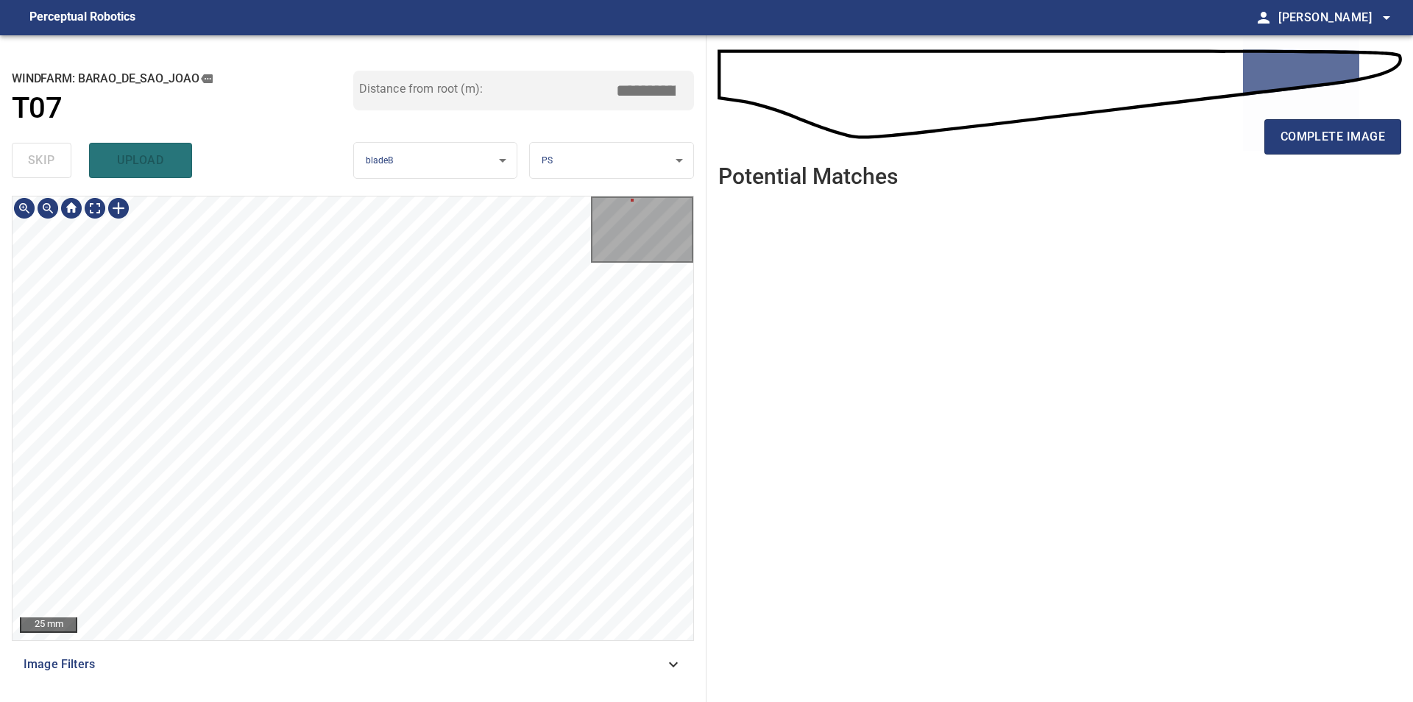
click at [436, 664] on div "25 mm Image Filters" at bounding box center [353, 443] width 682 height 494
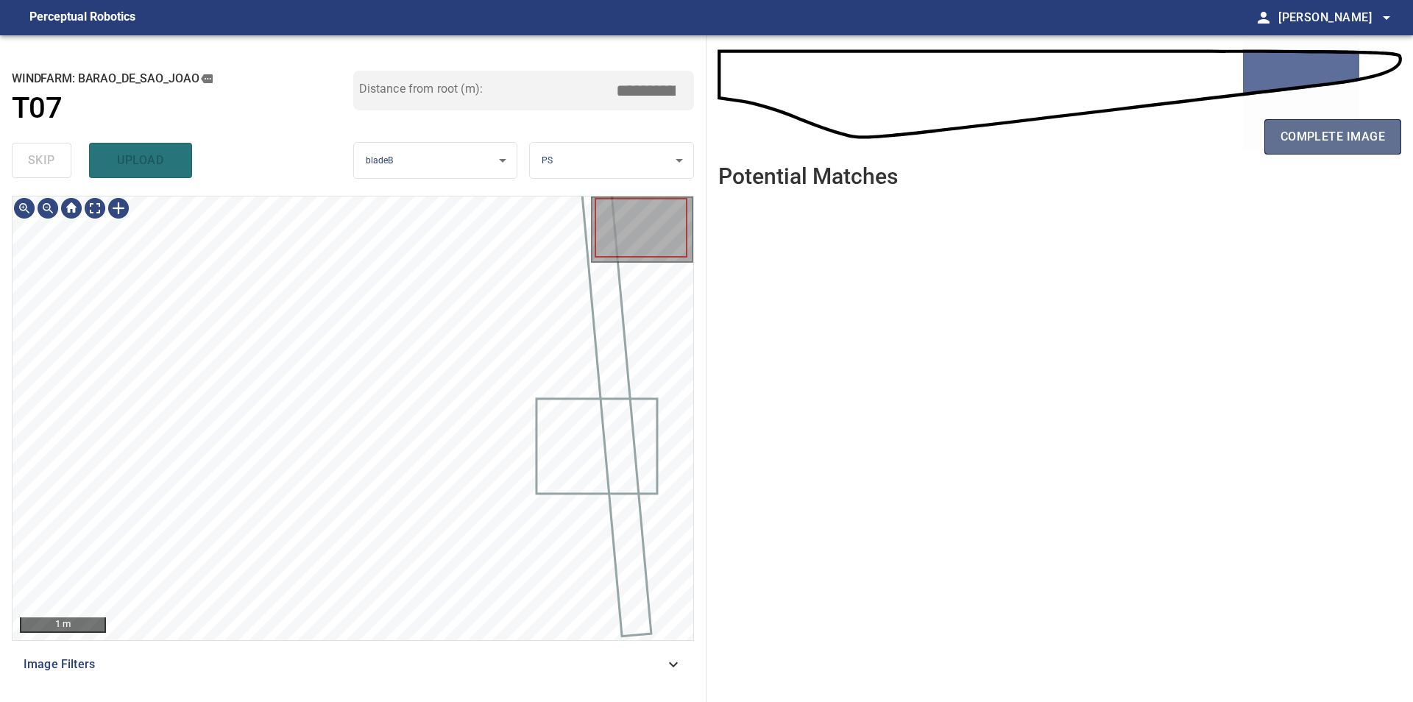
click at [1273, 146] on button "complete image" at bounding box center [1332, 136] width 137 height 35
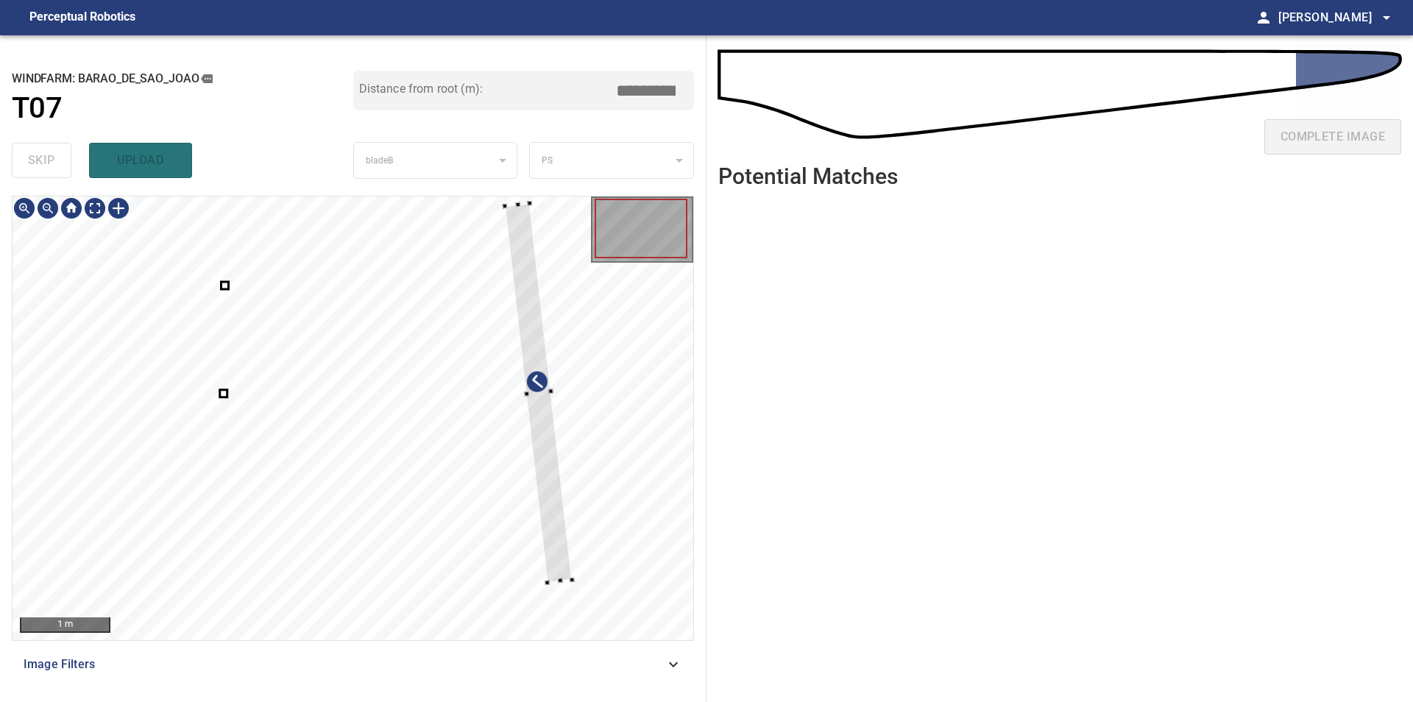
click at [631, 524] on div at bounding box center [353, 418] width 681 height 444
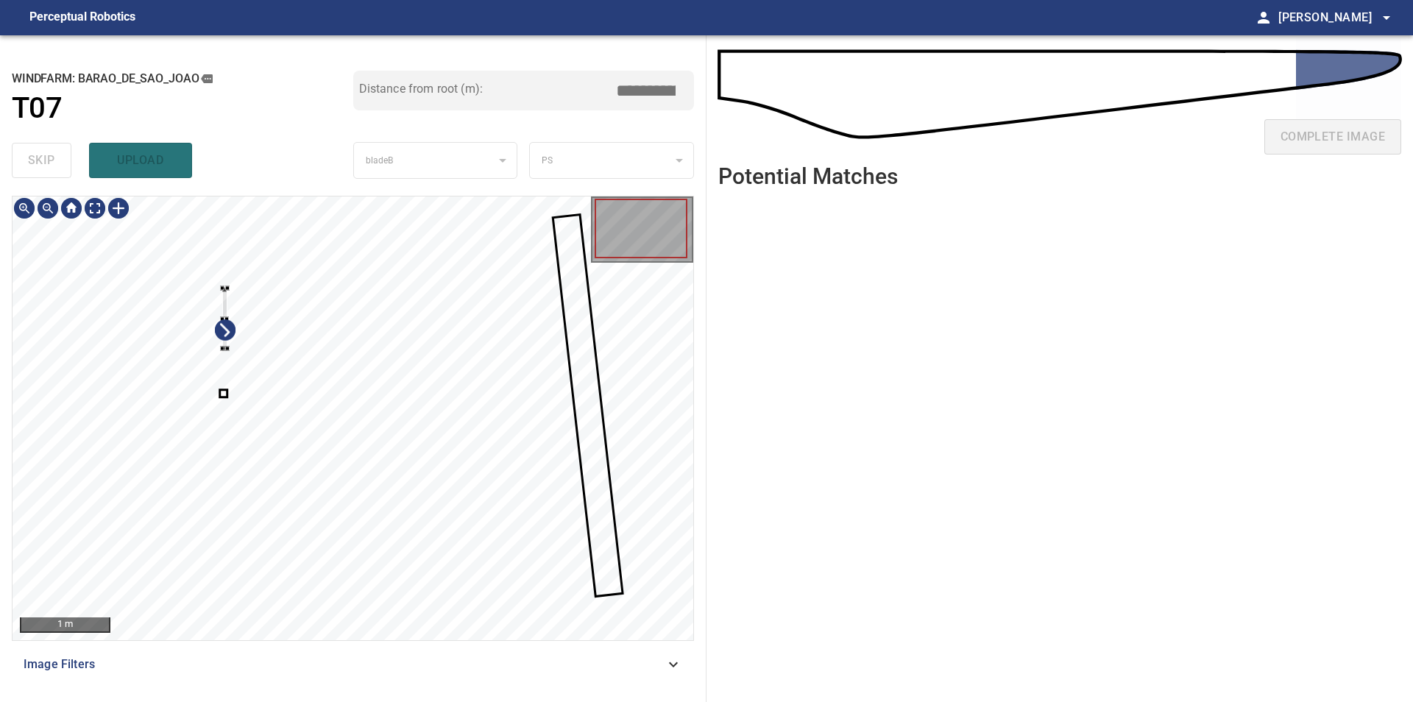
click at [279, 361] on div at bounding box center [353, 418] width 681 height 444
click at [280, 285] on div at bounding box center [353, 418] width 681 height 444
click at [647, 351] on div at bounding box center [353, 418] width 681 height 444
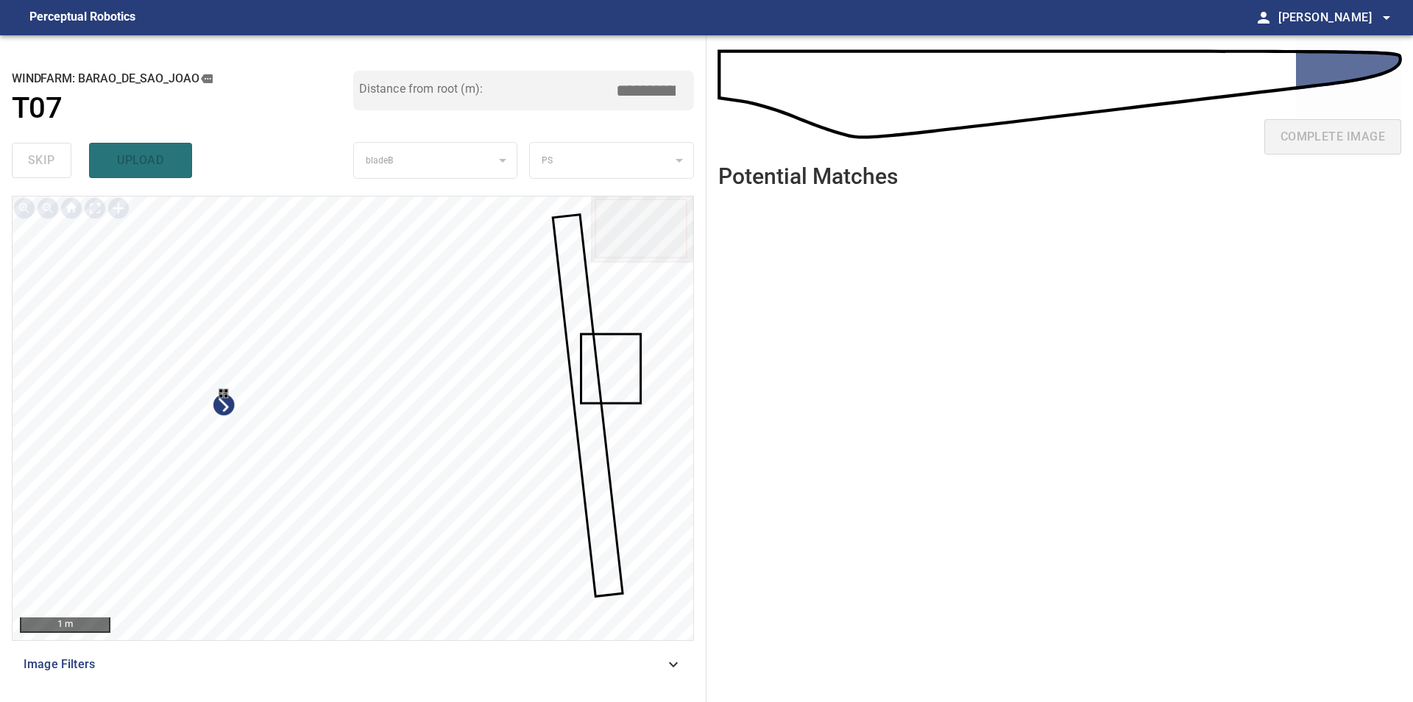
click at [328, 487] on div at bounding box center [353, 418] width 681 height 444
click at [308, 329] on div at bounding box center [353, 418] width 681 height 444
click at [648, 392] on div at bounding box center [353, 418] width 681 height 444
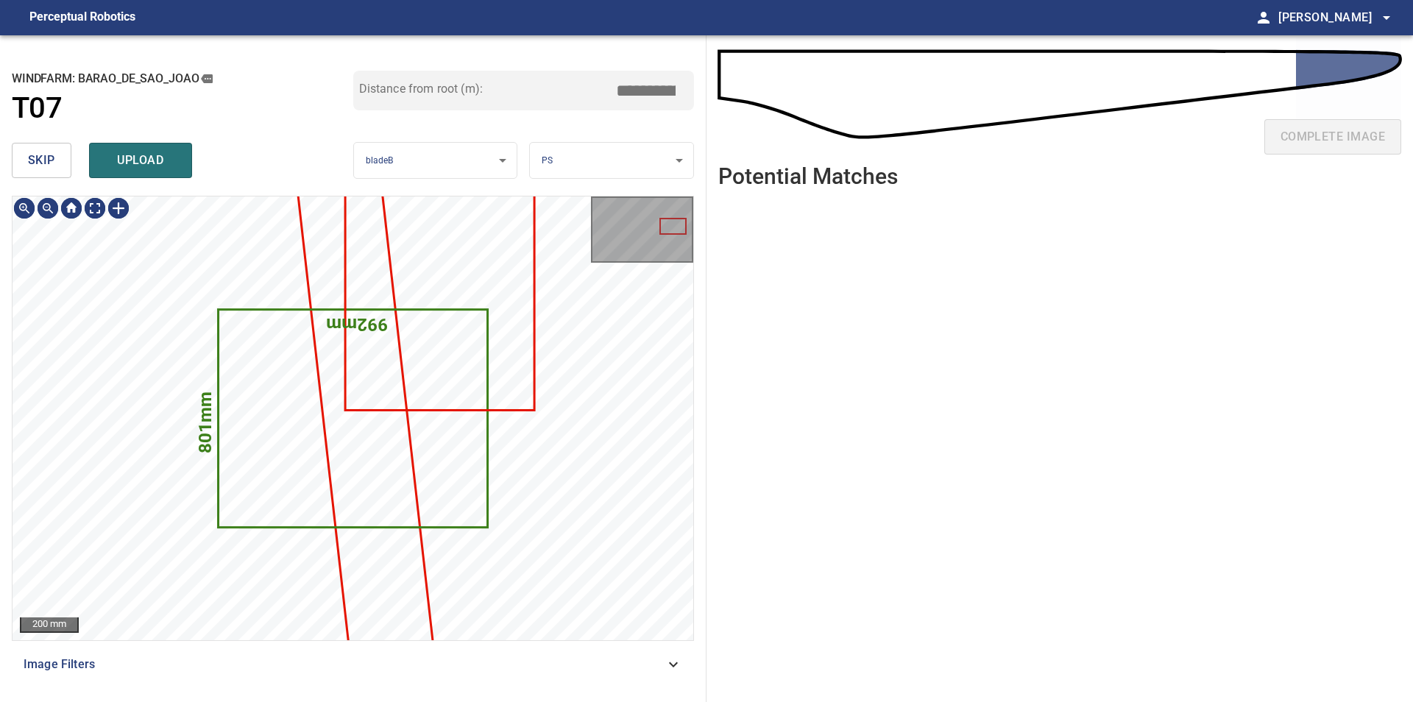
click at [37, 162] on span "skip" at bounding box center [41, 160] width 27 height 21
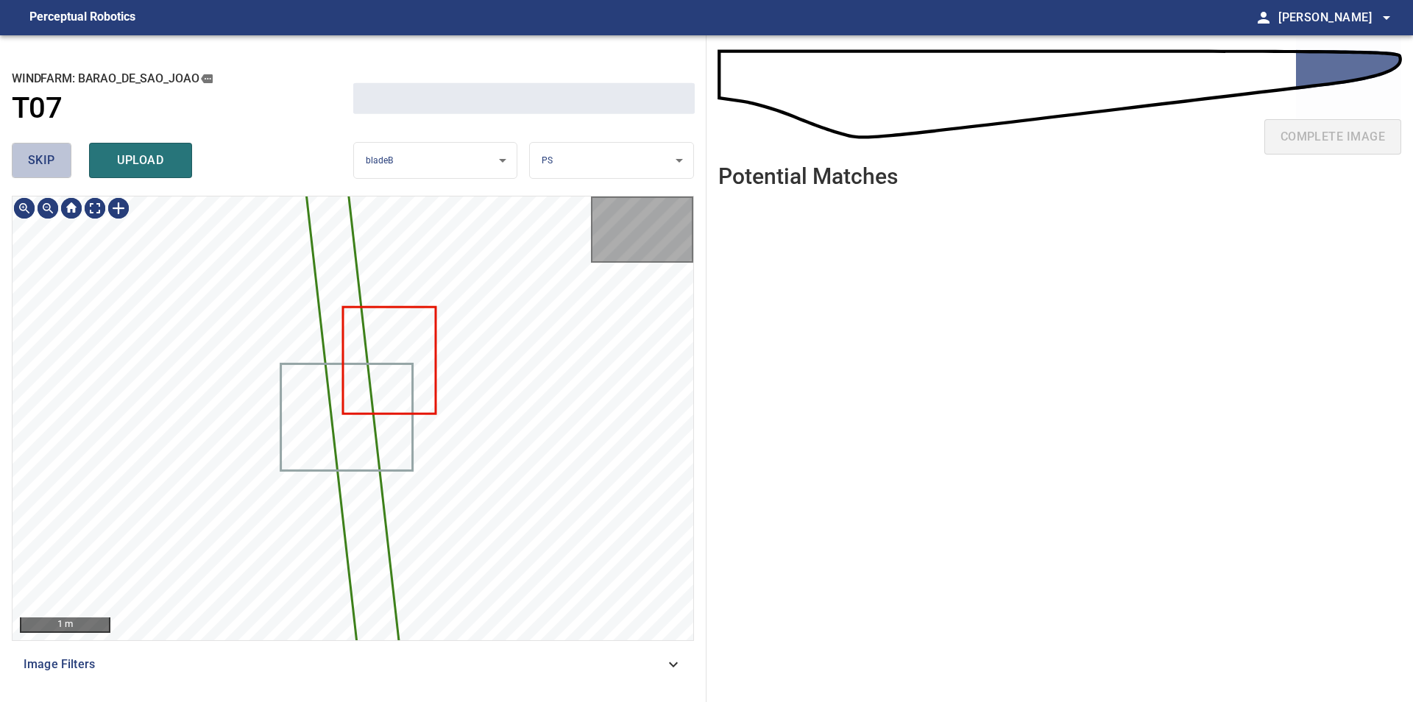
click at [37, 162] on span "skip" at bounding box center [41, 160] width 27 height 21
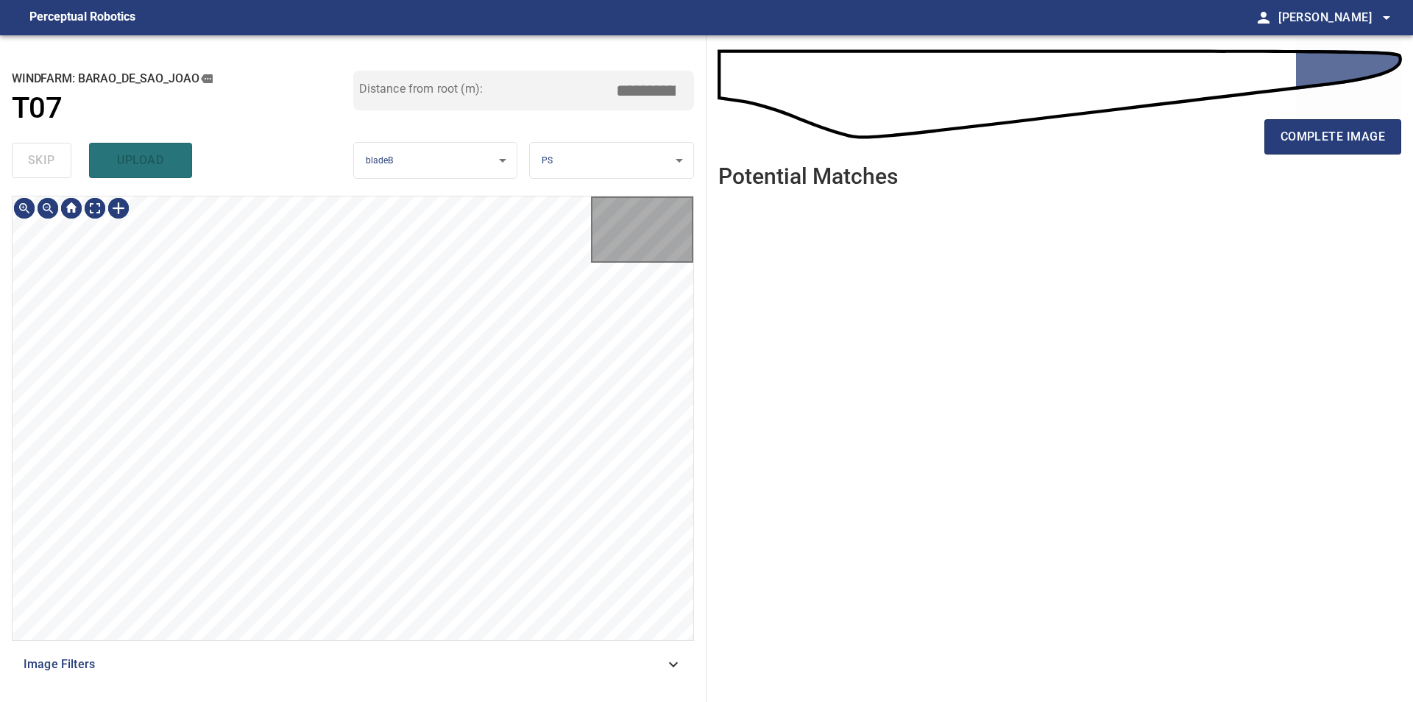
type input "*****"
click at [37, 162] on div "skip upload" at bounding box center [182, 160] width 341 height 47
click at [400, 671] on div "100 mm Image Filters" at bounding box center [353, 443] width 682 height 494
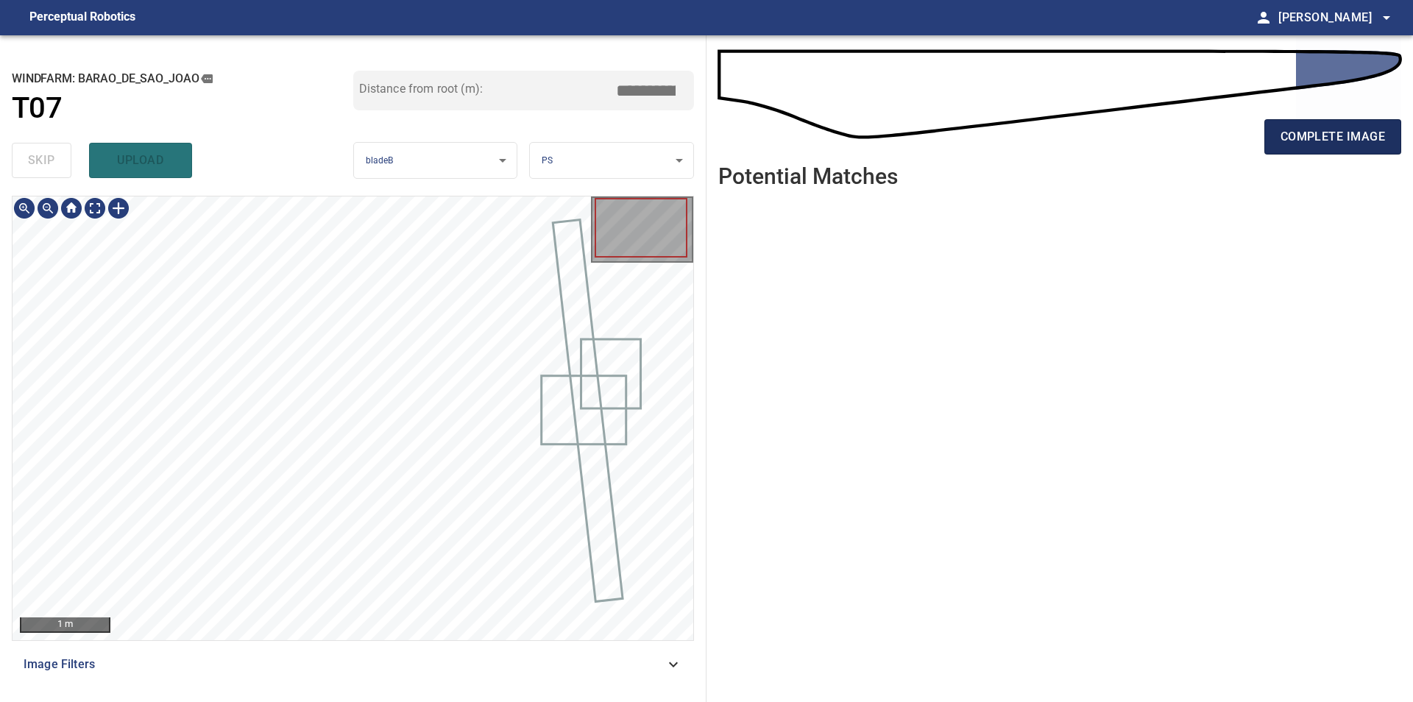
click at [1320, 138] on span "complete image" at bounding box center [1332, 137] width 104 height 21
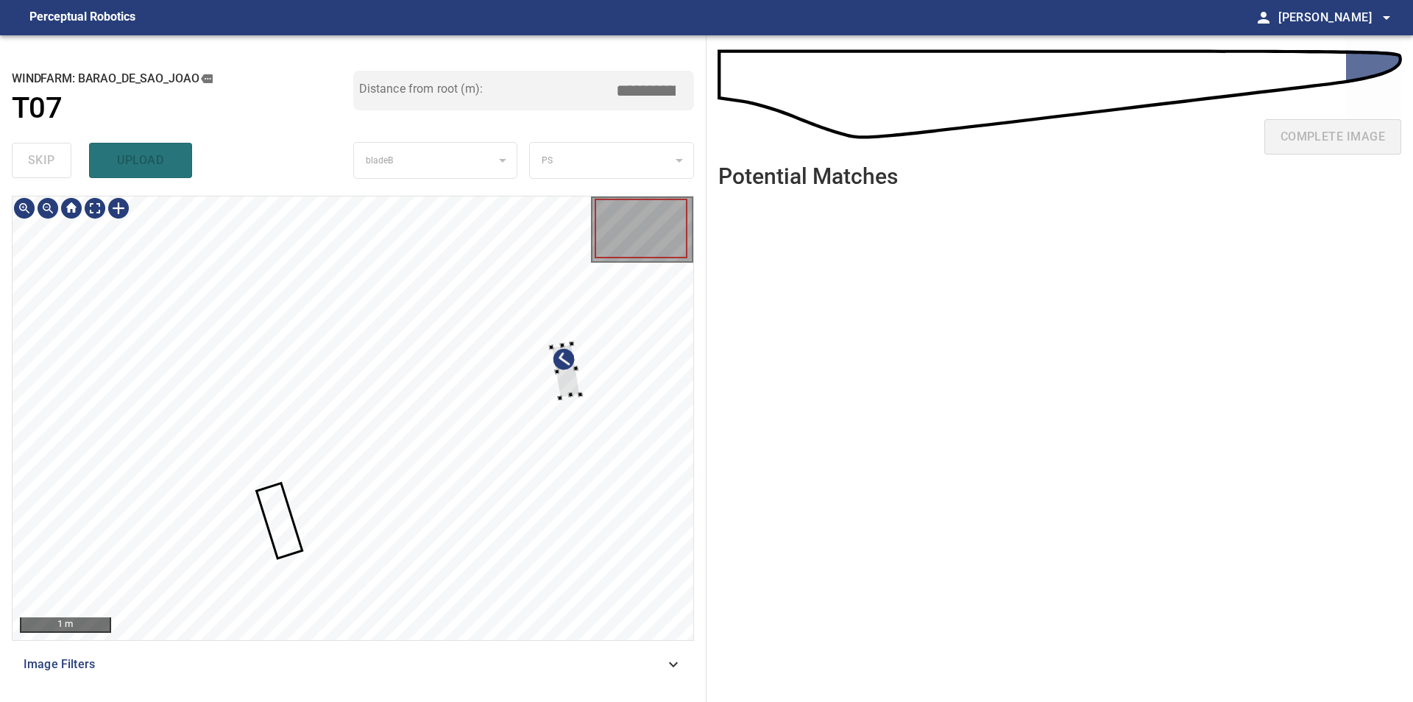
click at [589, 356] on div at bounding box center [353, 418] width 681 height 444
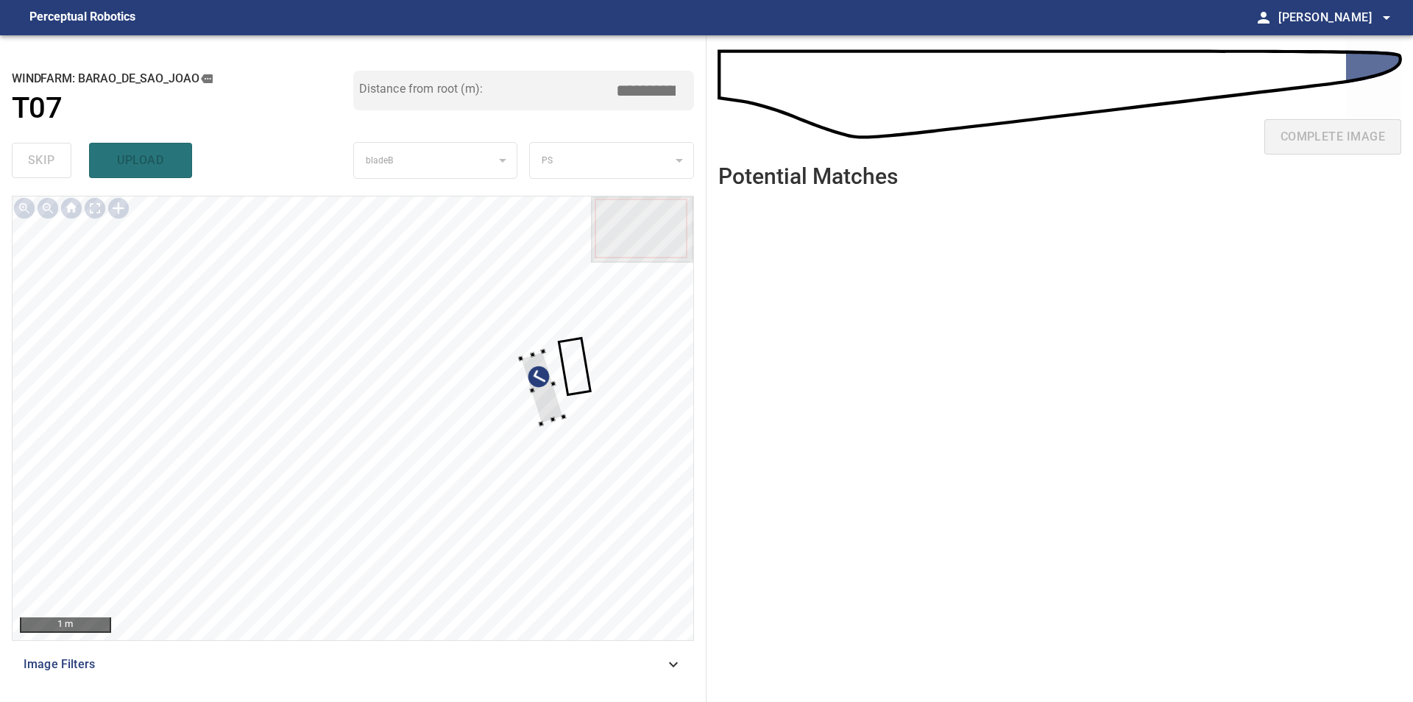
click at [590, 375] on div at bounding box center [353, 418] width 681 height 444
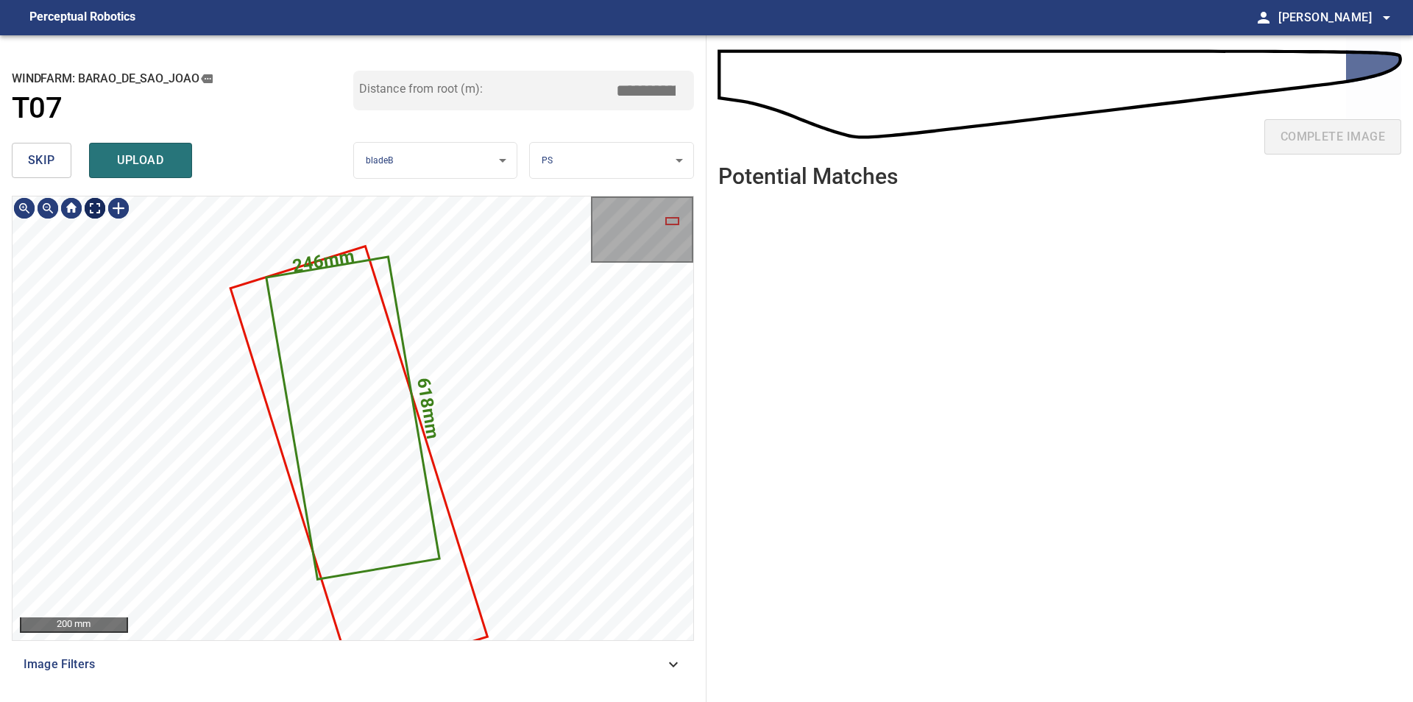
click at [49, 171] on button "skip" at bounding box center [42, 160] width 60 height 35
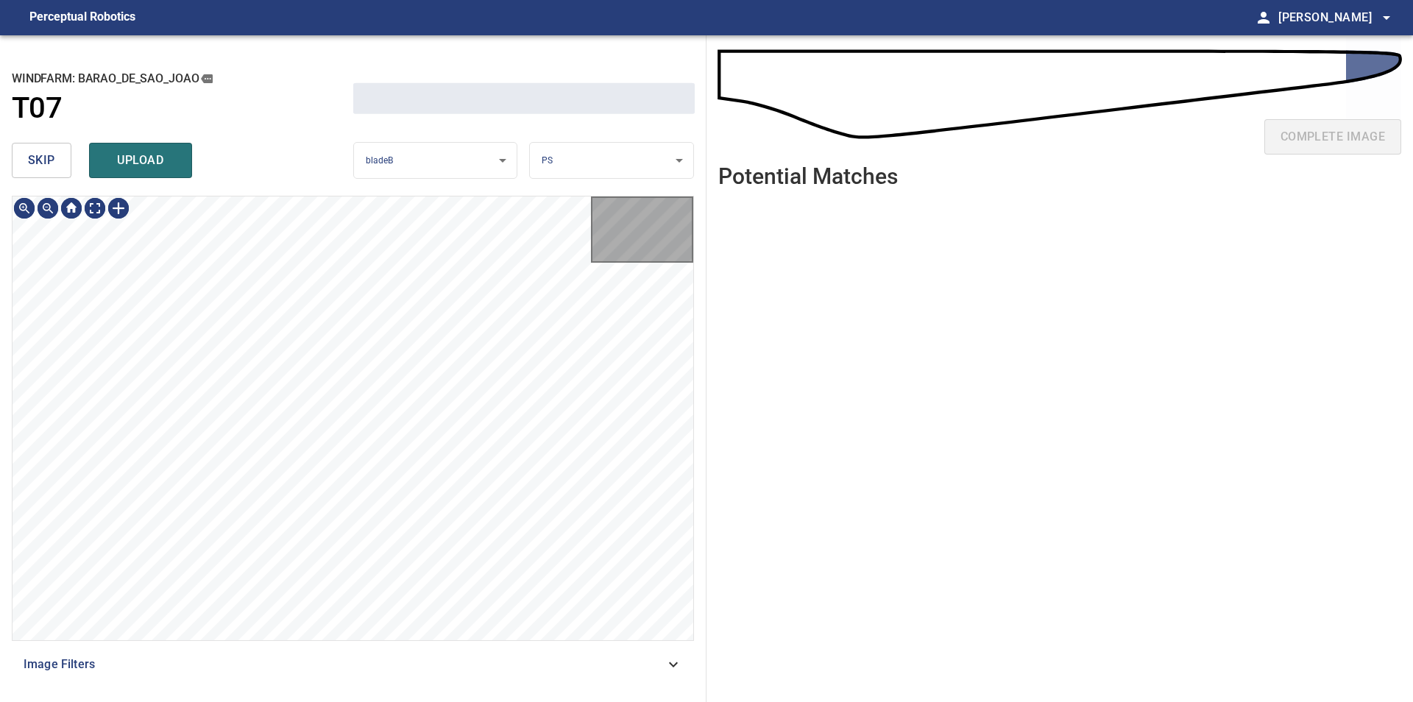
click at [49, 171] on button "skip" at bounding box center [42, 160] width 60 height 35
click at [49, 171] on div "skip upload" at bounding box center [182, 160] width 341 height 47
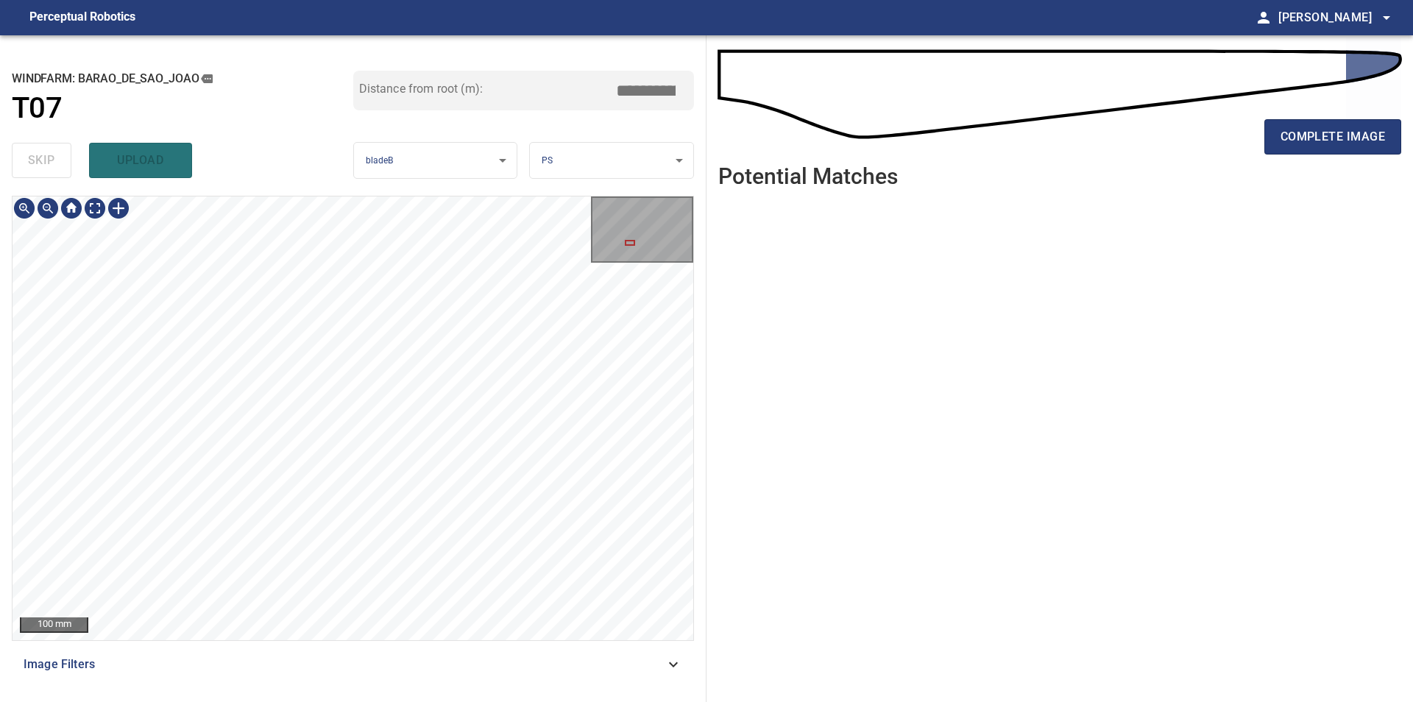
click at [358, 652] on div "100 mm Image Filters" at bounding box center [353, 443] width 682 height 494
click at [1310, 125] on button "complete image" at bounding box center [1332, 136] width 137 height 35
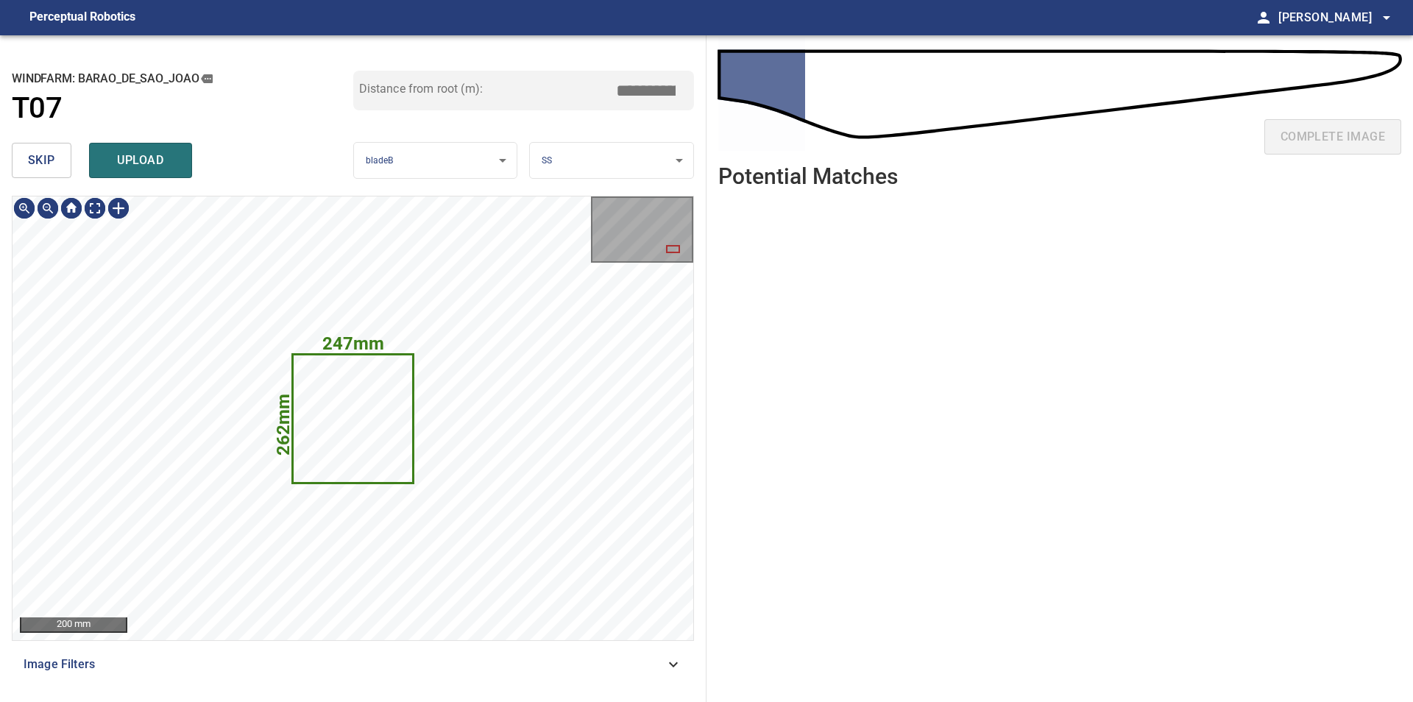
click at [46, 171] on button "skip" at bounding box center [42, 160] width 60 height 35
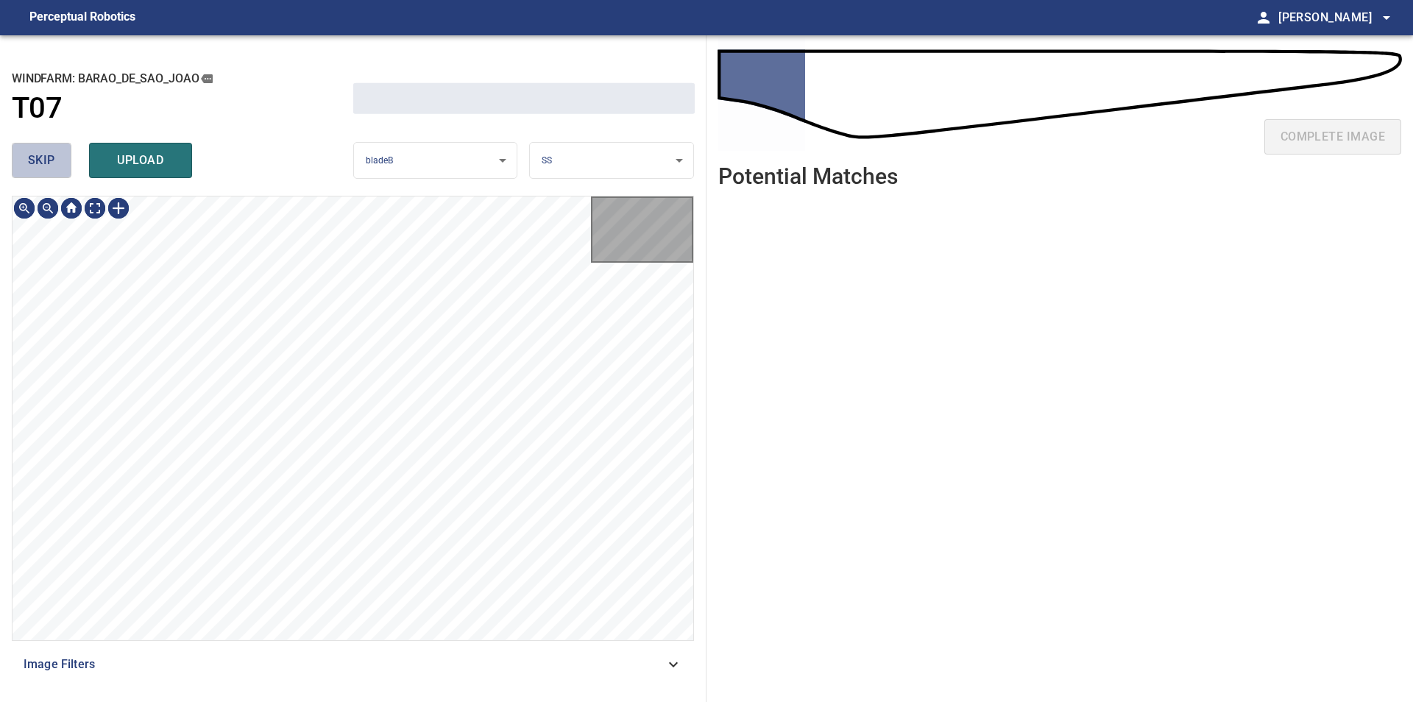
click at [46, 171] on button "skip" at bounding box center [42, 160] width 60 height 35
click at [46, 171] on div "skip upload" at bounding box center [182, 160] width 341 height 47
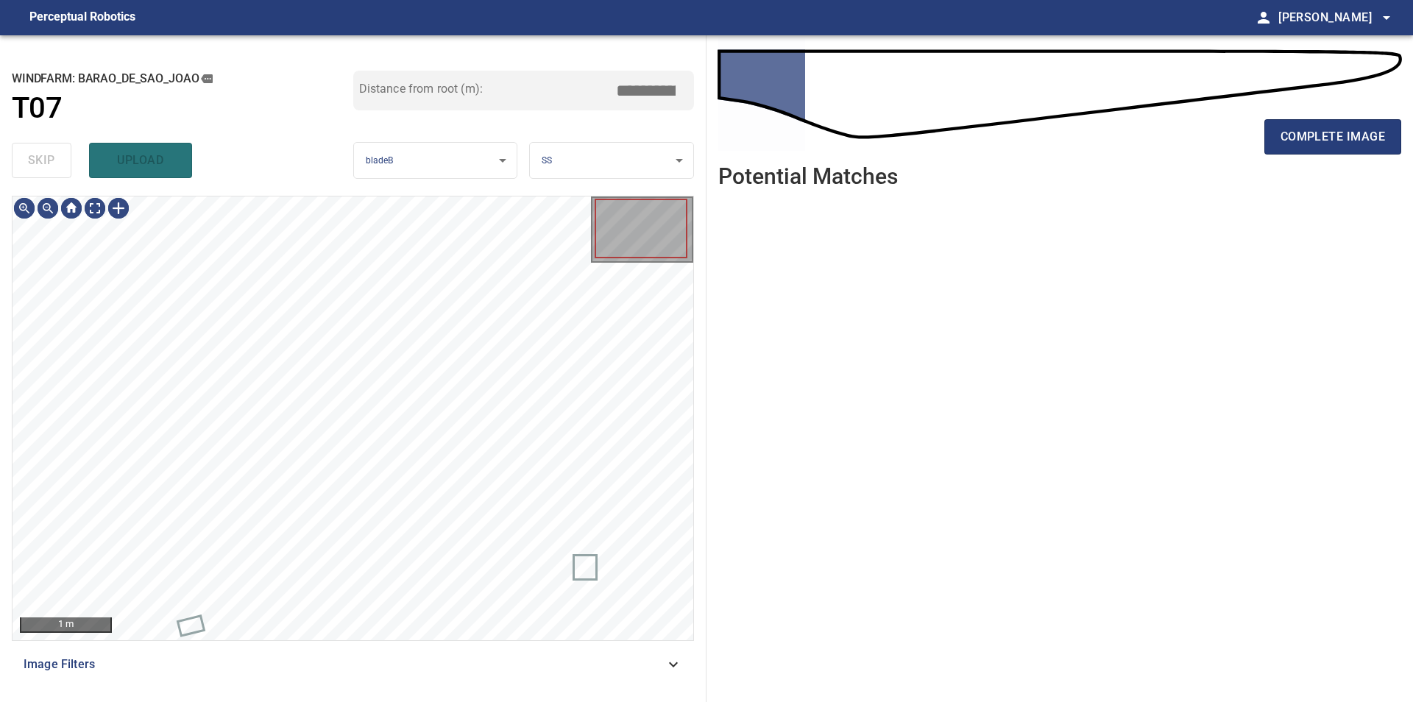
click at [46, 171] on div "skip upload" at bounding box center [182, 160] width 341 height 47
click at [452, 665] on div "100 mm Image Filters" at bounding box center [353, 443] width 682 height 494
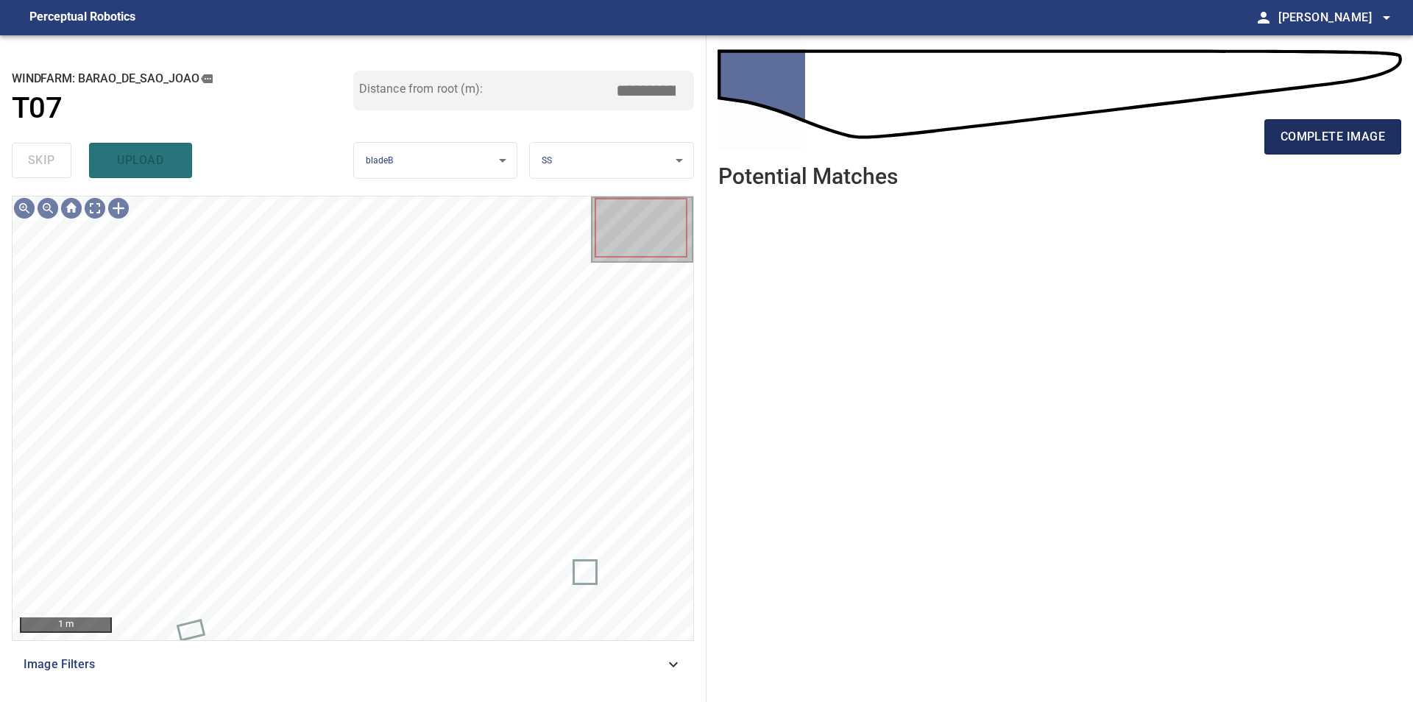
click at [1308, 127] on span "complete image" at bounding box center [1332, 137] width 104 height 21
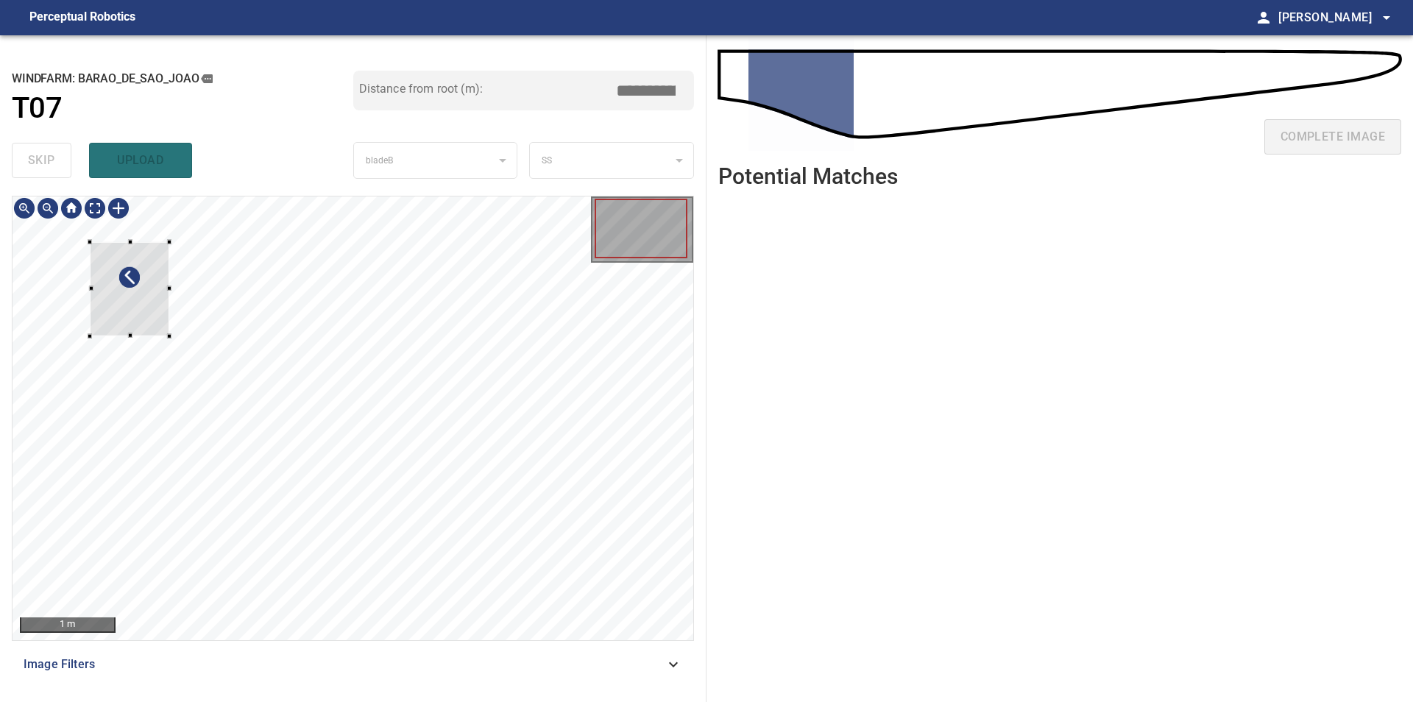
click at [149, 308] on div at bounding box center [129, 289] width 79 height 94
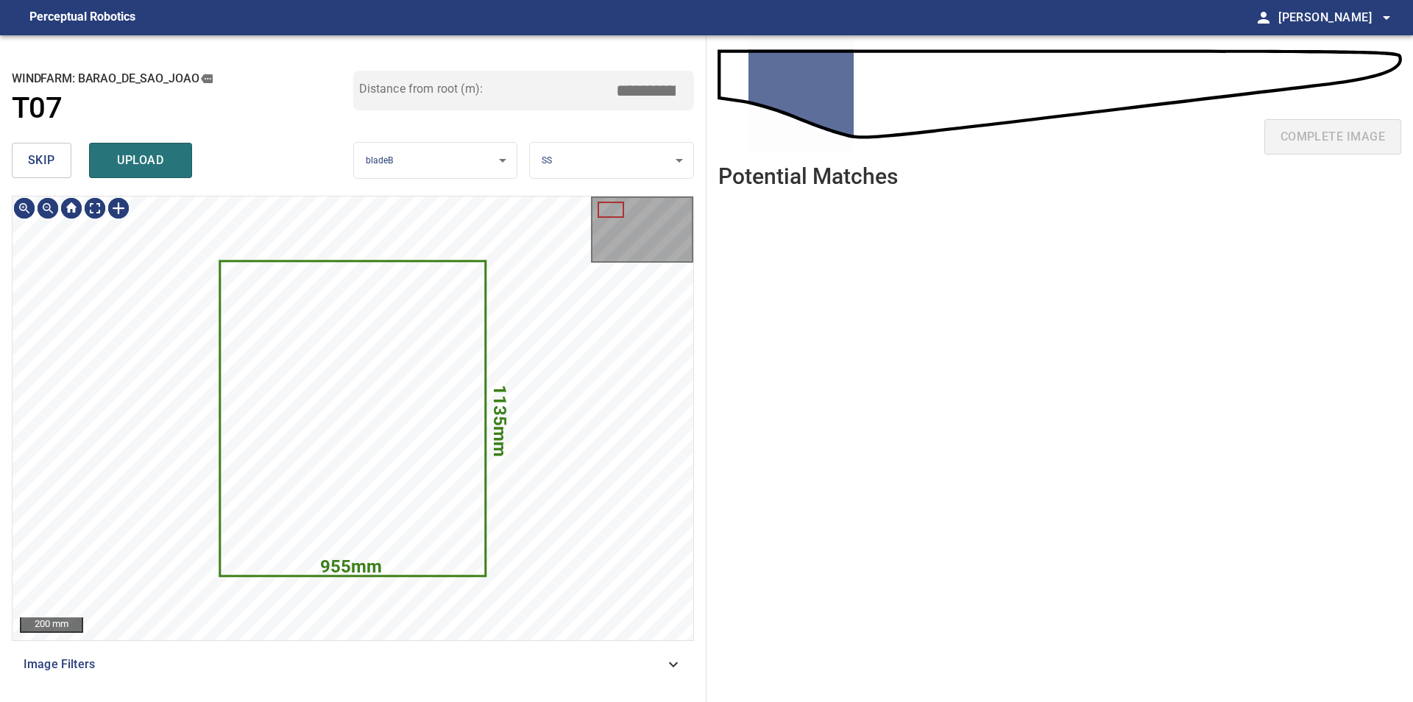
click at [45, 162] on span "skip" at bounding box center [41, 160] width 27 height 21
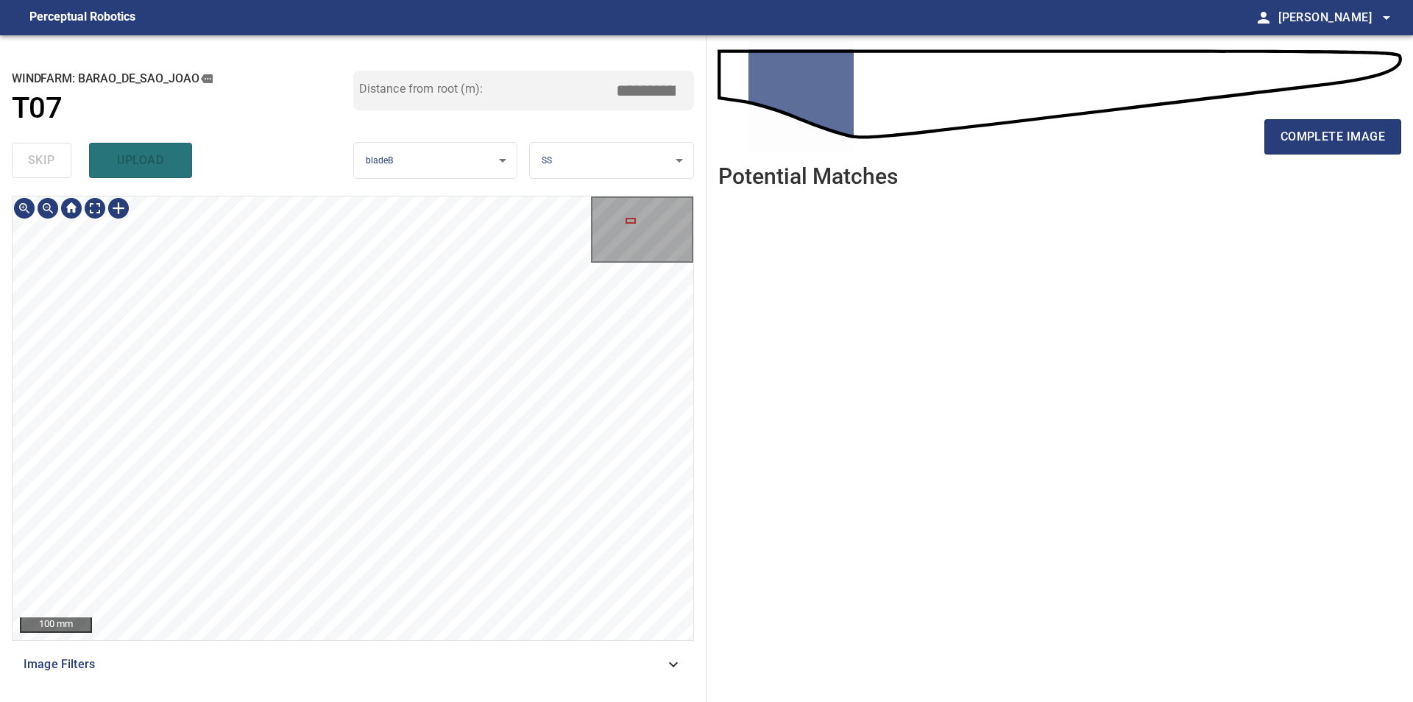
click at [347, 656] on div "100 mm Image Filters" at bounding box center [353, 443] width 682 height 494
click at [333, 647] on div "100 mm Image Filters" at bounding box center [353, 443] width 682 height 494
click at [323, 655] on div "100 mm Image Filters" at bounding box center [353, 443] width 682 height 494
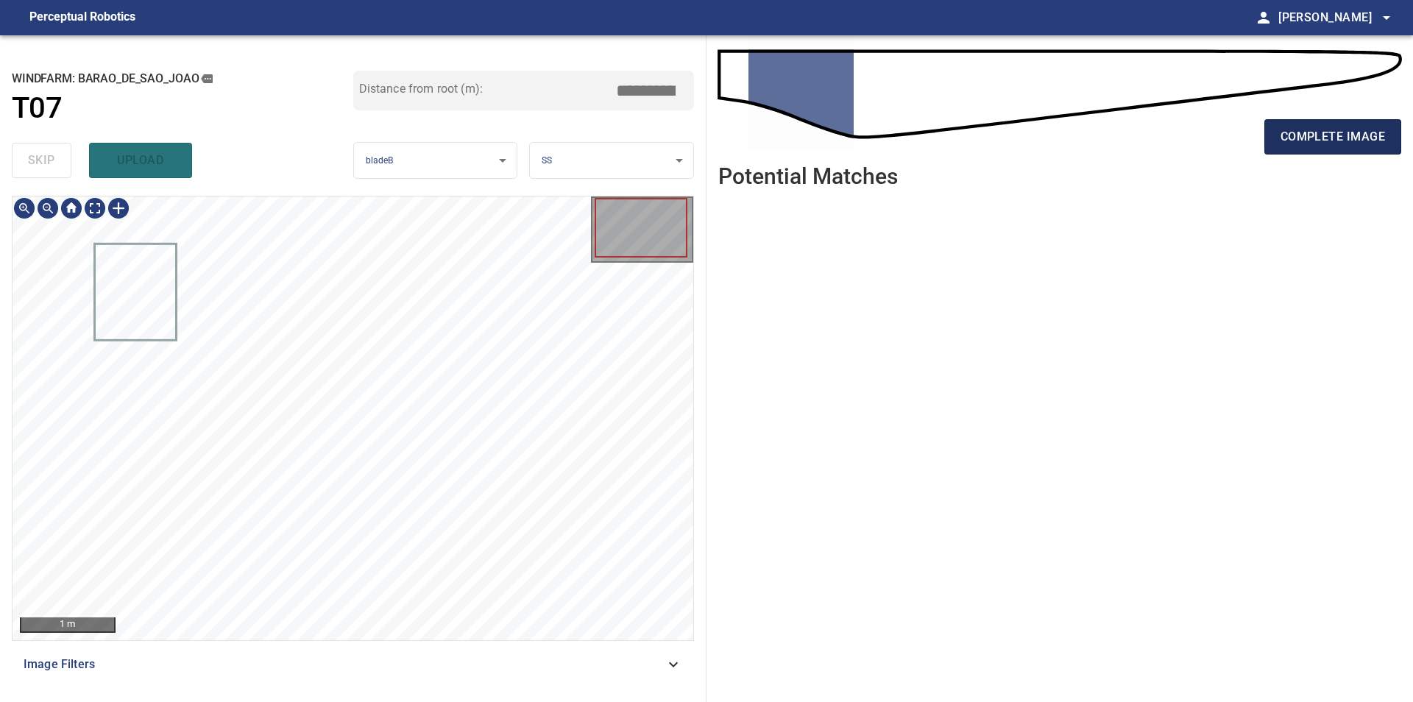
click at [1302, 137] on span "complete image" at bounding box center [1332, 137] width 104 height 21
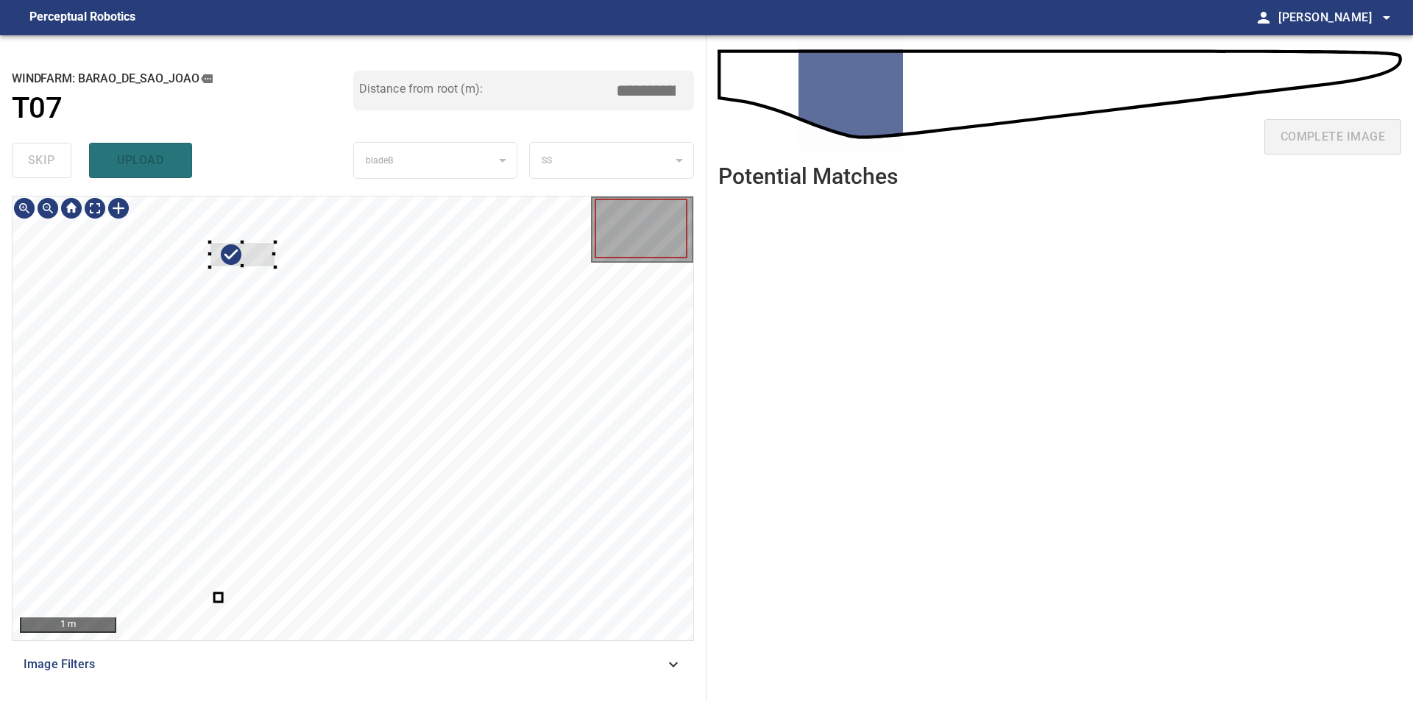
click at [283, 307] on div at bounding box center [353, 418] width 681 height 444
click at [259, 344] on div at bounding box center [353, 418] width 681 height 444
click at [133, 299] on div at bounding box center [121, 281] width 51 height 93
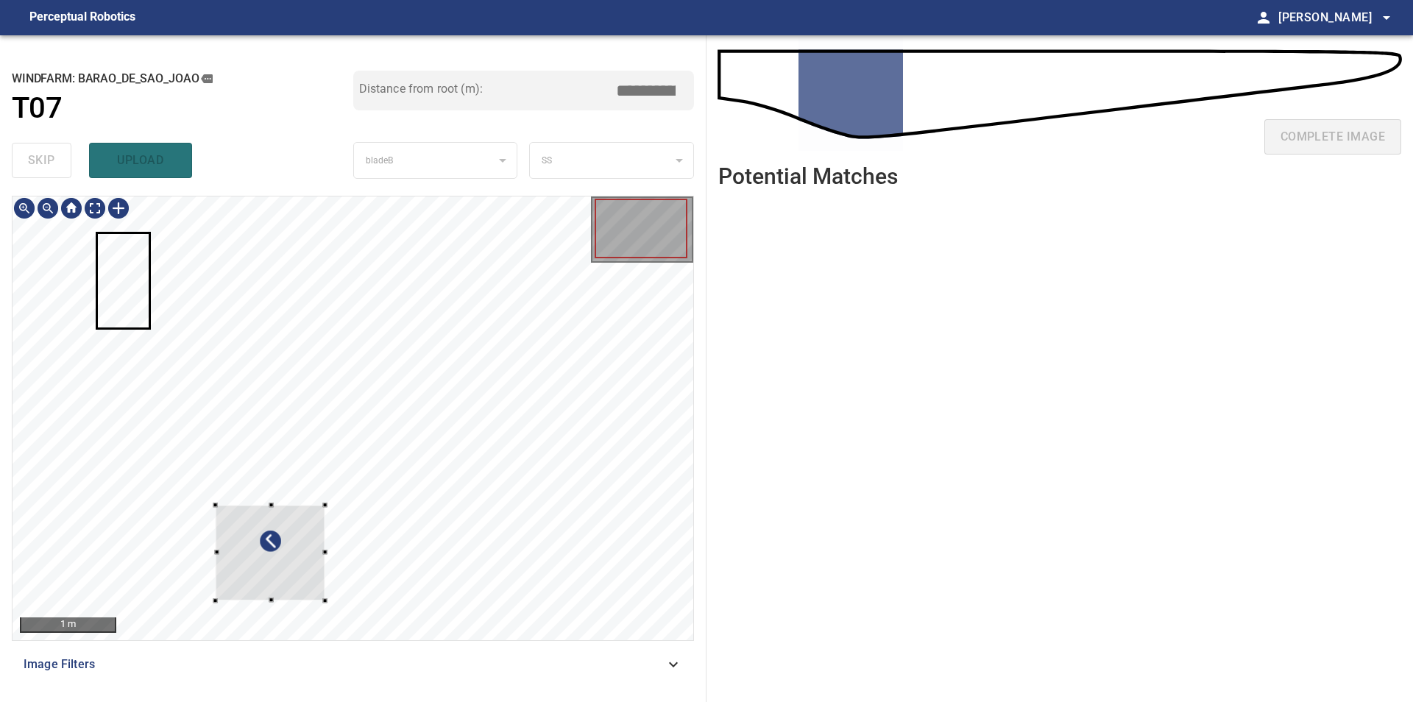
click at [347, 473] on div at bounding box center [353, 418] width 681 height 444
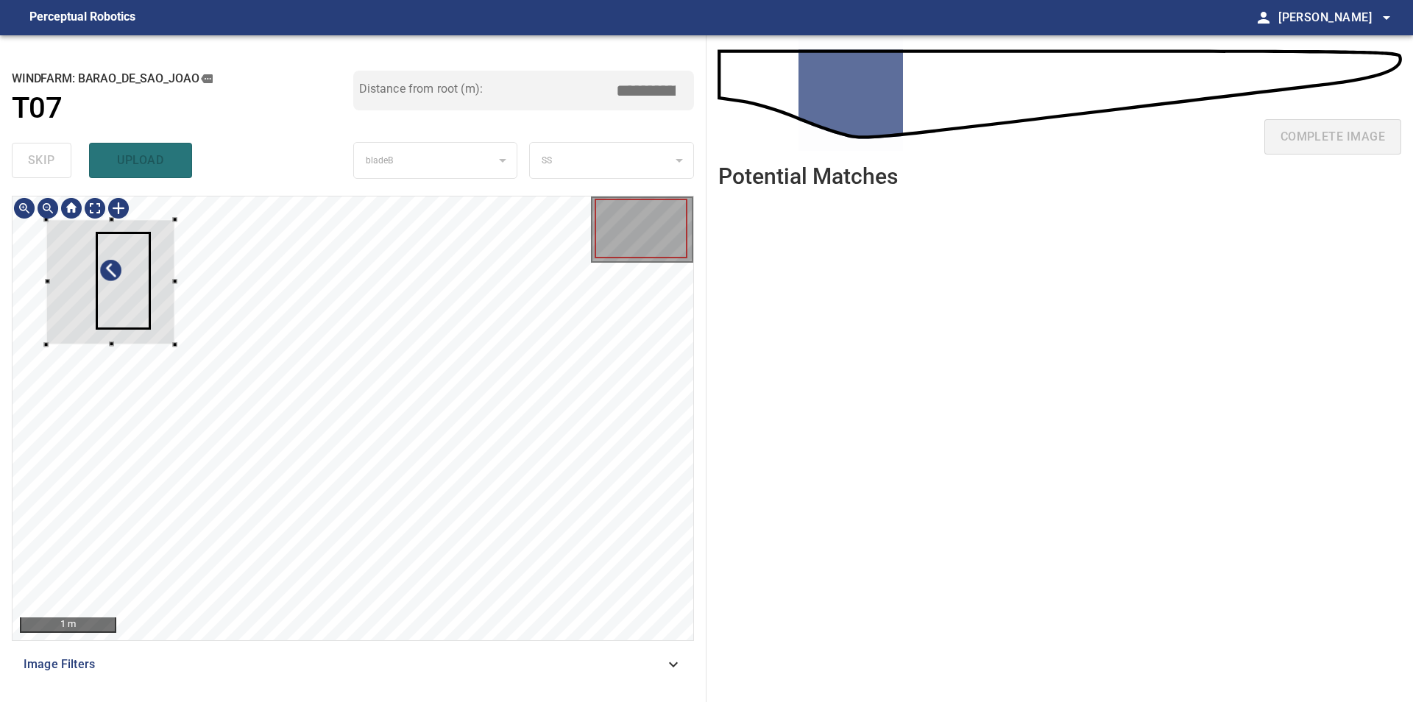
click at [157, 283] on div at bounding box center [110, 281] width 129 height 125
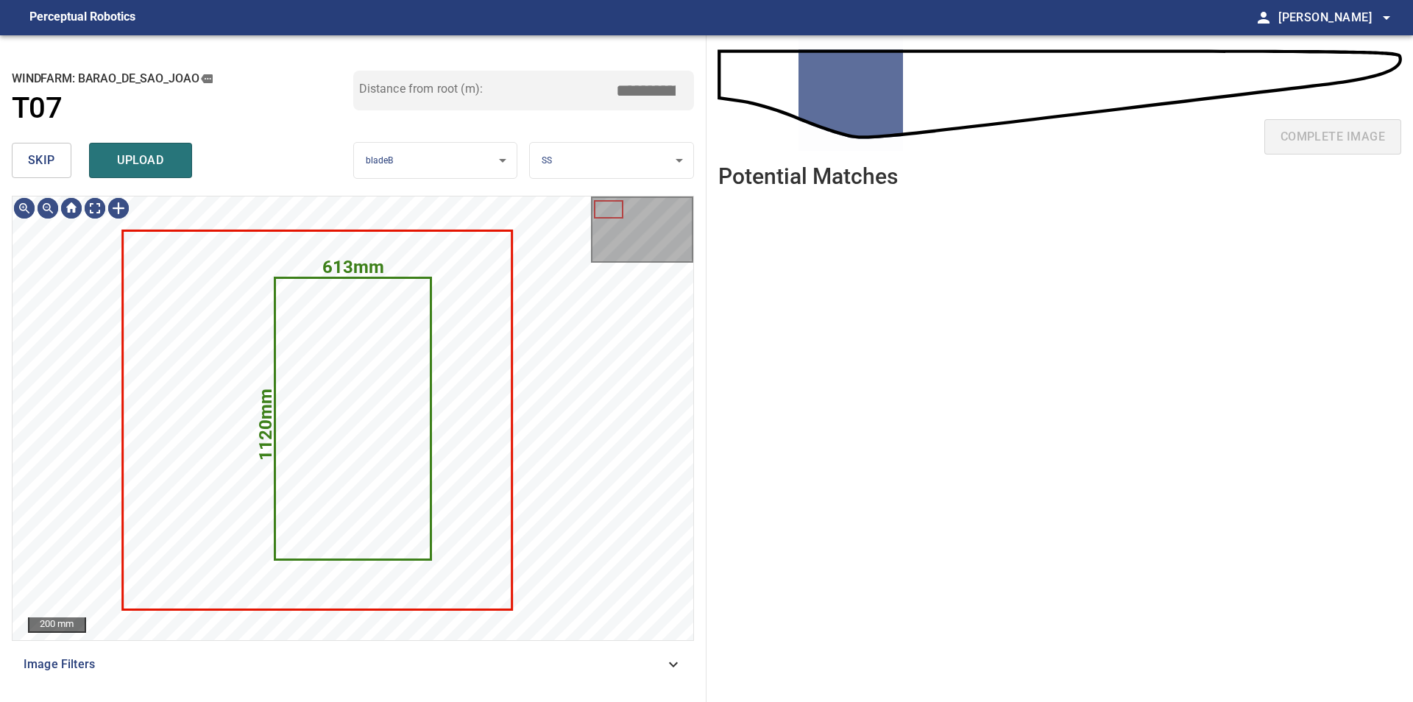
click at [27, 166] on button "skip" at bounding box center [42, 160] width 60 height 35
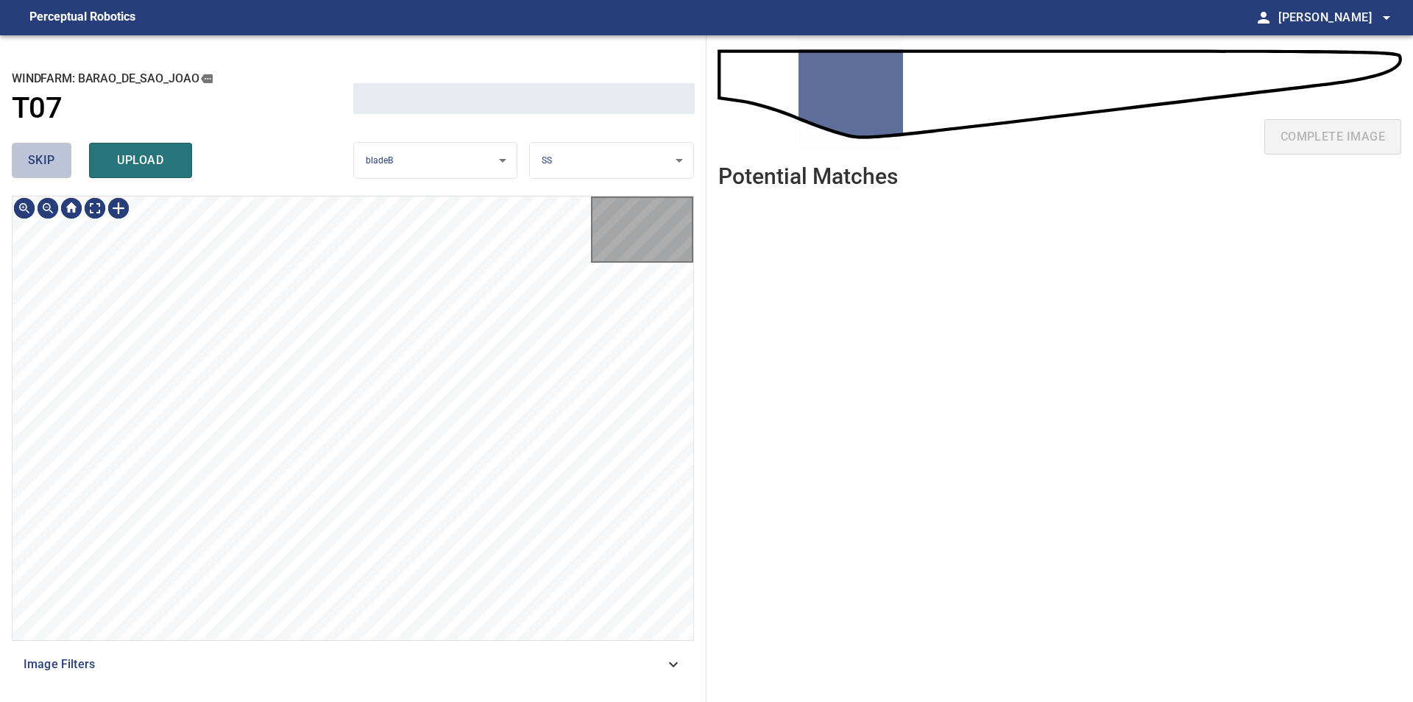
click at [27, 166] on button "skip" at bounding box center [42, 160] width 60 height 35
click at [27, 166] on div "skip upload" at bounding box center [182, 160] width 341 height 47
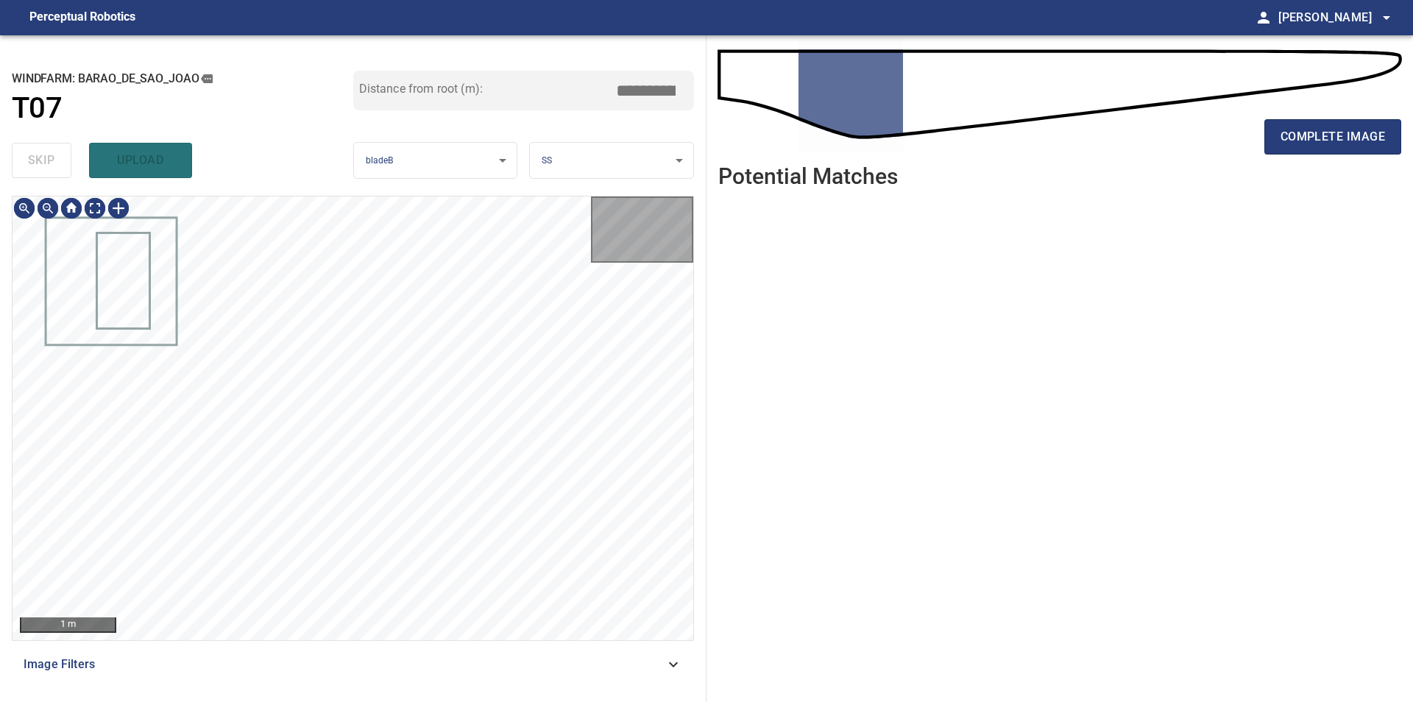
click at [27, 166] on div "skip upload" at bounding box center [182, 160] width 341 height 47
click at [256, 687] on div "100 mm Image Filters" at bounding box center [353, 443] width 682 height 494
click at [350, 647] on div "100 mm Image Filters" at bounding box center [353, 443] width 682 height 494
click at [402, 695] on div "**********" at bounding box center [353, 368] width 706 height 667
click at [459, 191] on div "**********" at bounding box center [353, 368] width 706 height 667
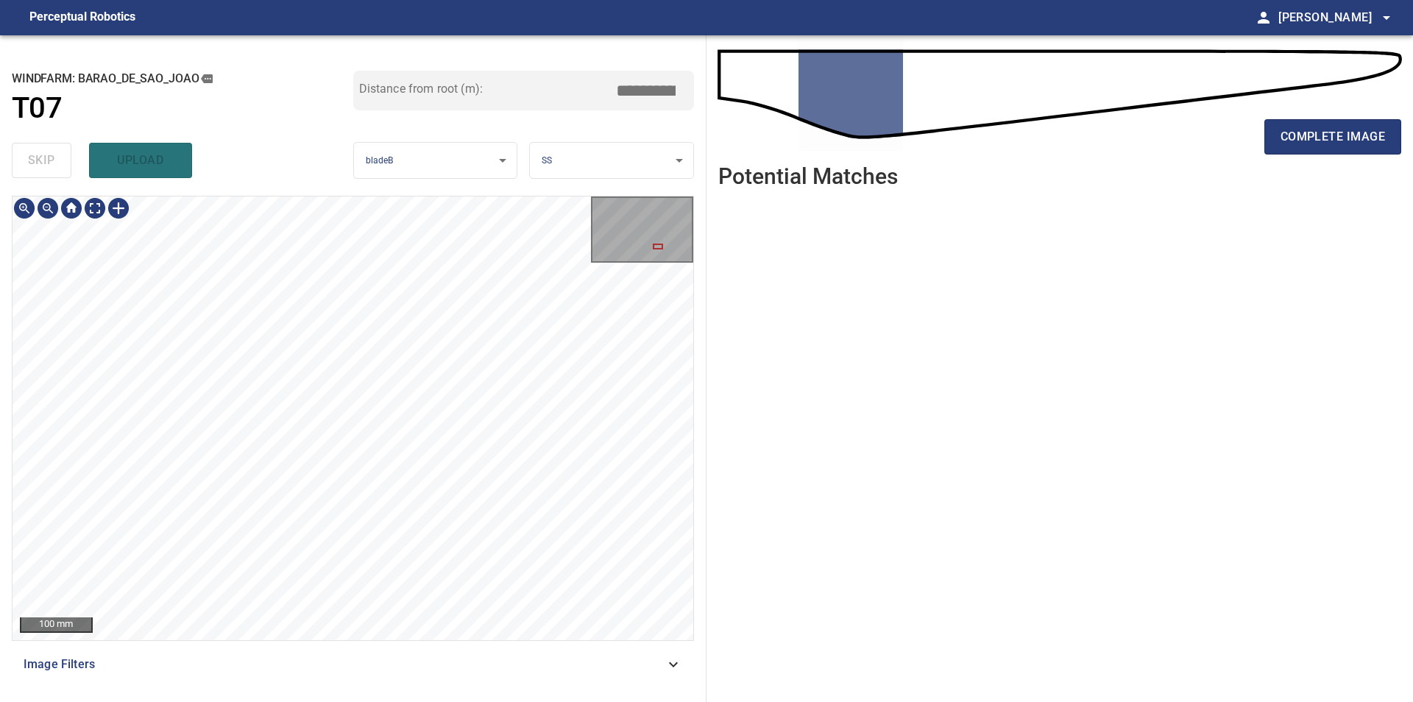
click at [328, 675] on div "100 mm Image Filters" at bounding box center [353, 443] width 682 height 494
click at [405, 670] on div "100 mm Image Filters" at bounding box center [353, 443] width 682 height 494
click at [1292, 138] on span "complete image" at bounding box center [1332, 137] width 104 height 21
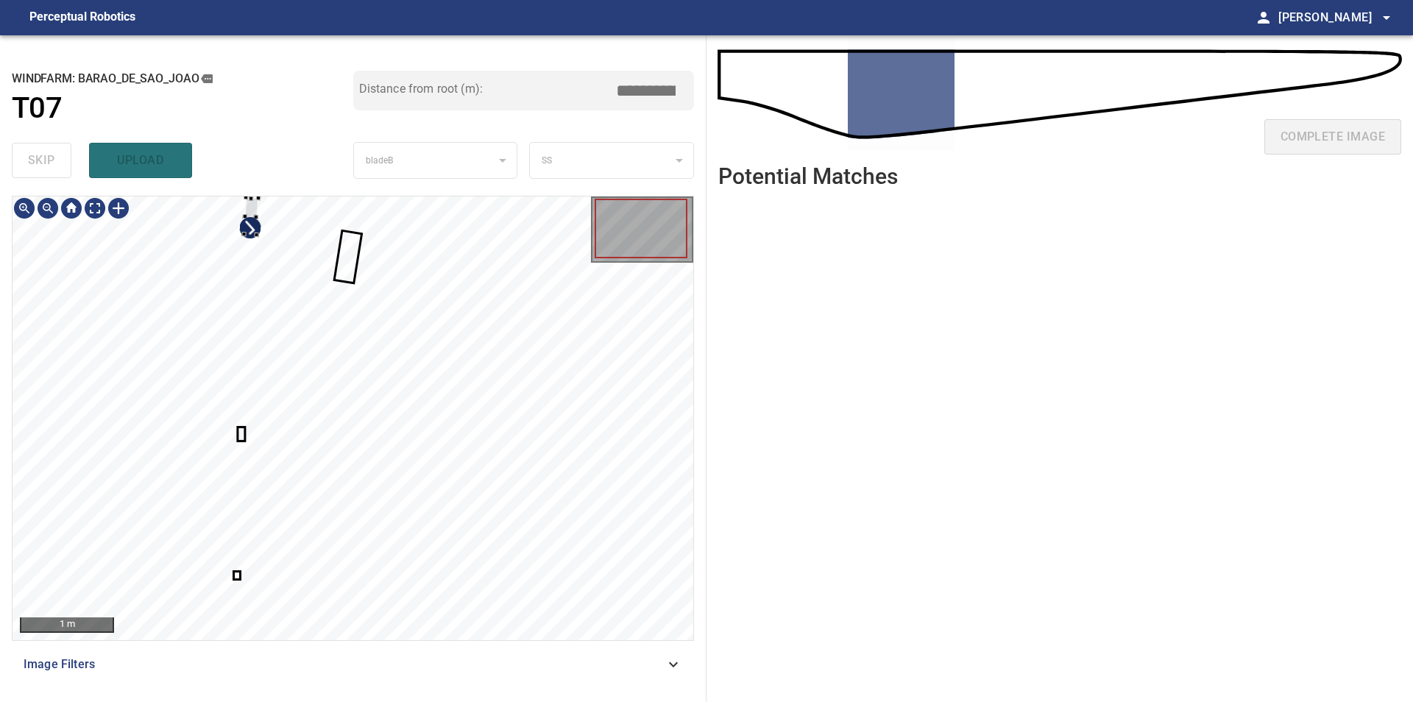
click at [308, 284] on div at bounding box center [353, 418] width 681 height 444
click at [321, 335] on div at bounding box center [353, 418] width 681 height 444
click at [100, 327] on div at bounding box center [80, 283] width 76 height 127
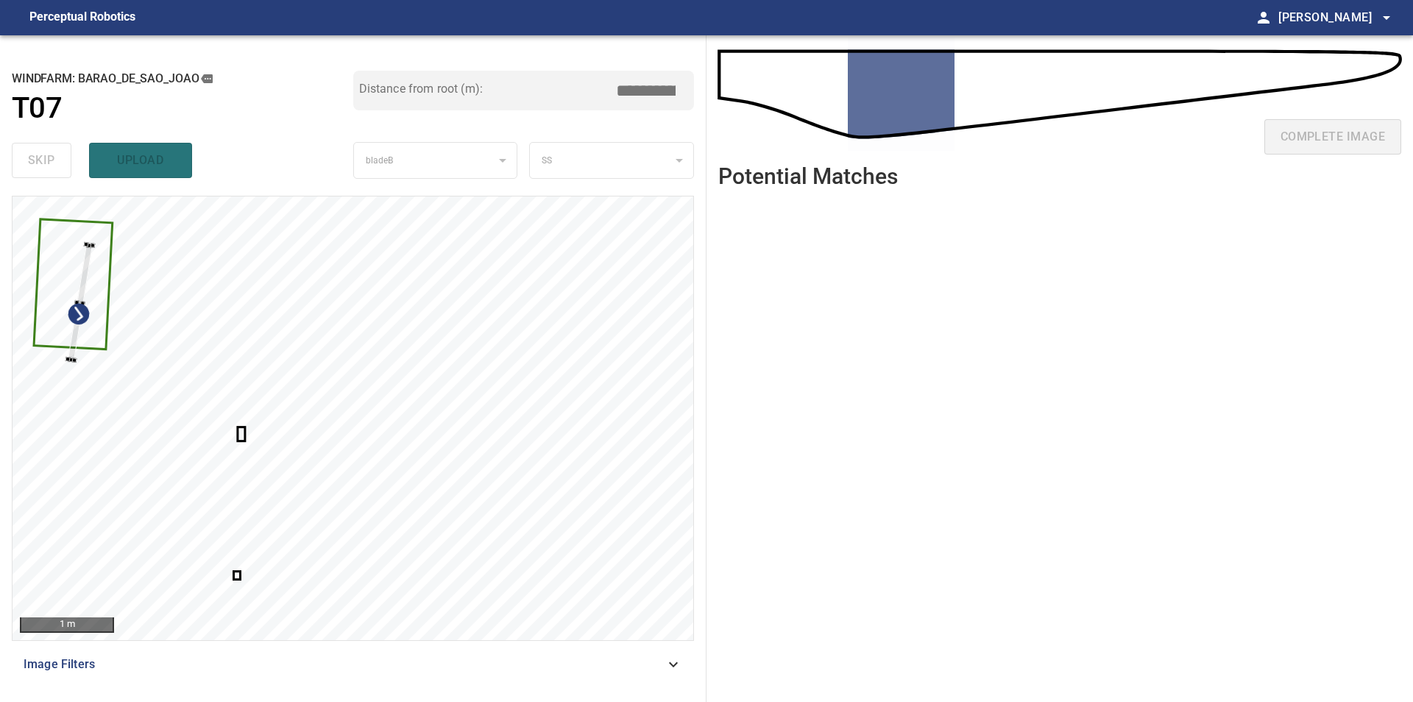
click at [70, 287] on div at bounding box center [353, 418] width 681 height 444
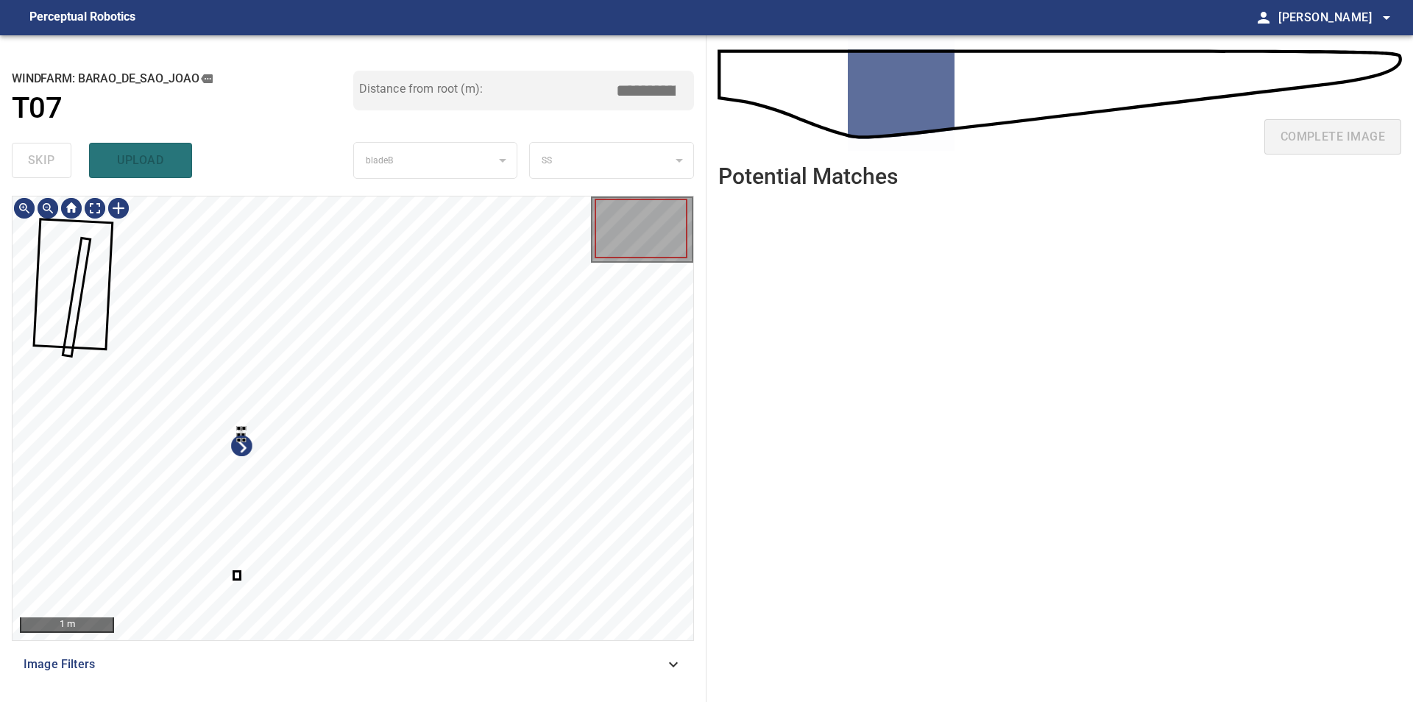
click at [305, 511] on div at bounding box center [353, 418] width 681 height 444
click at [123, 296] on div at bounding box center [120, 297] width 63 height 79
click at [302, 651] on div "1 m Image Filters" at bounding box center [353, 443] width 682 height 494
click at [139, 231] on div at bounding box center [353, 418] width 681 height 444
type input "****"
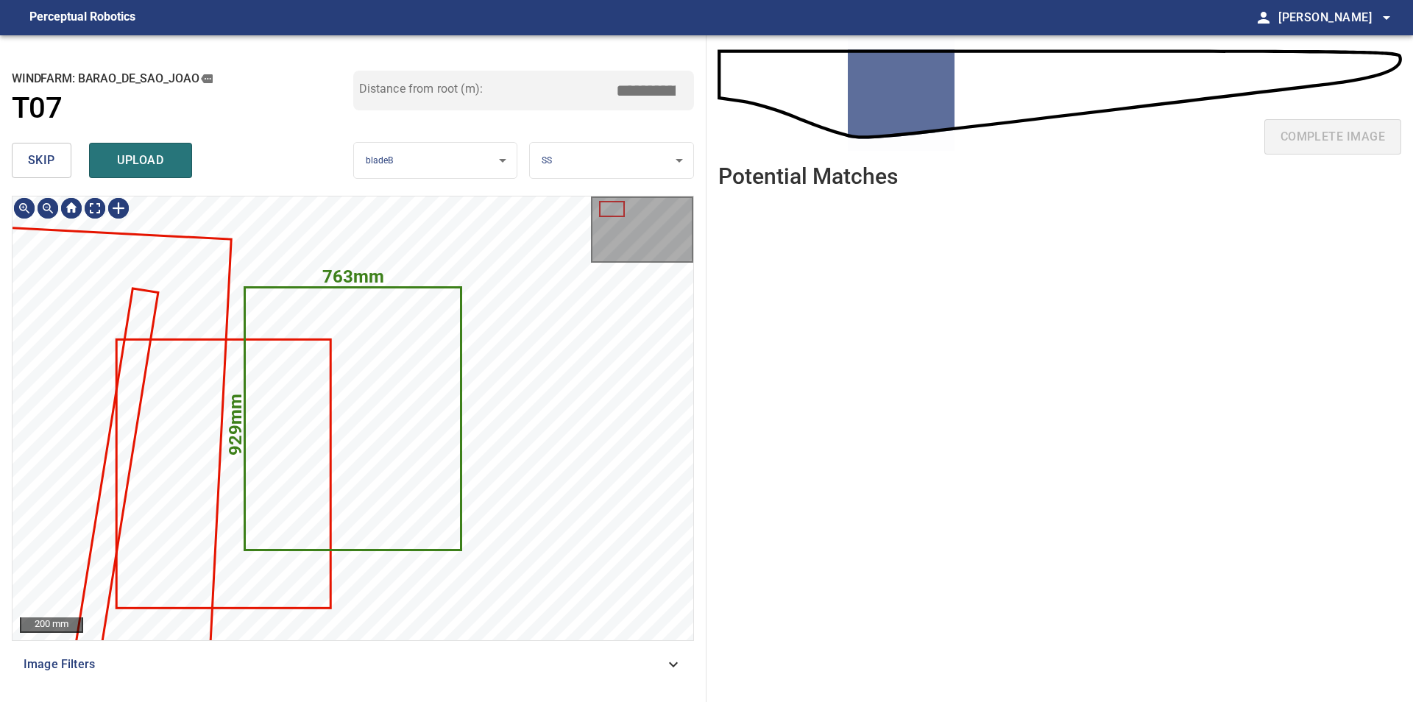
click at [14, 169] on button "skip" at bounding box center [42, 160] width 60 height 35
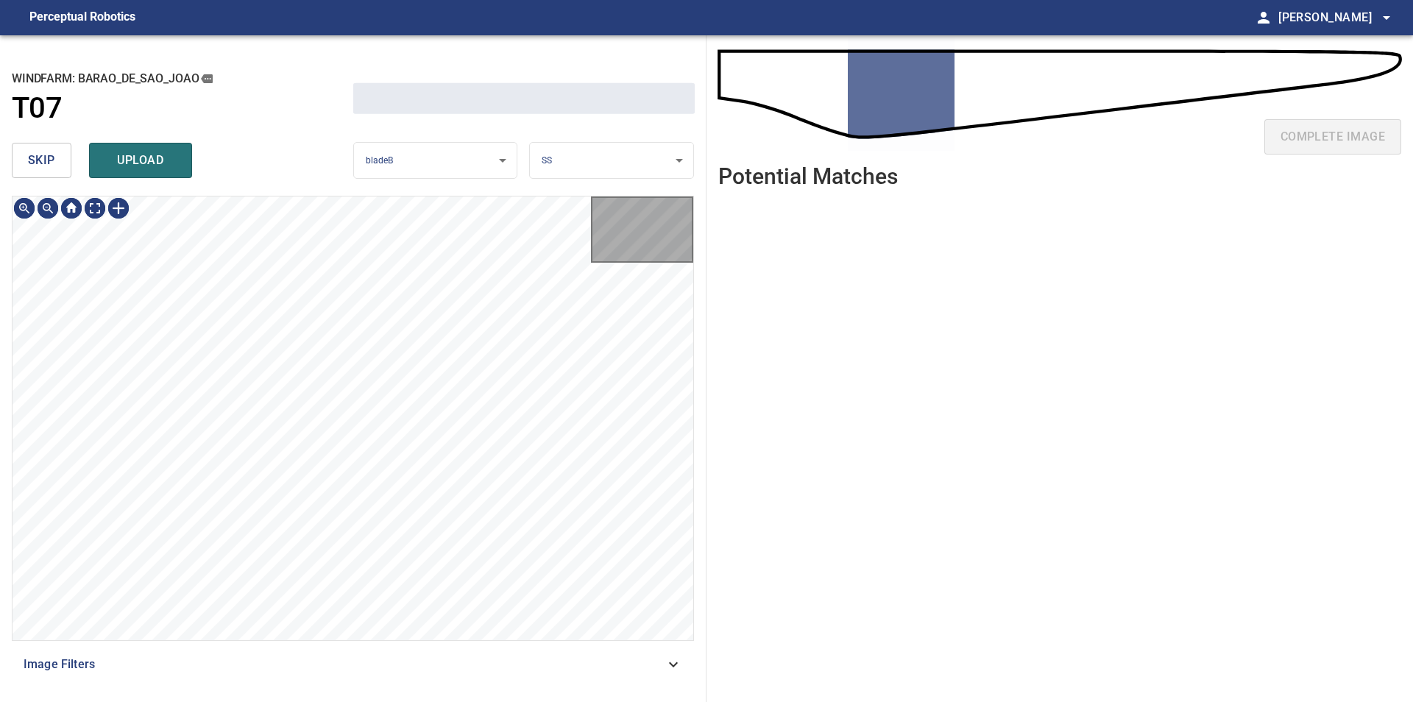
click at [14, 169] on button "skip" at bounding box center [42, 160] width 60 height 35
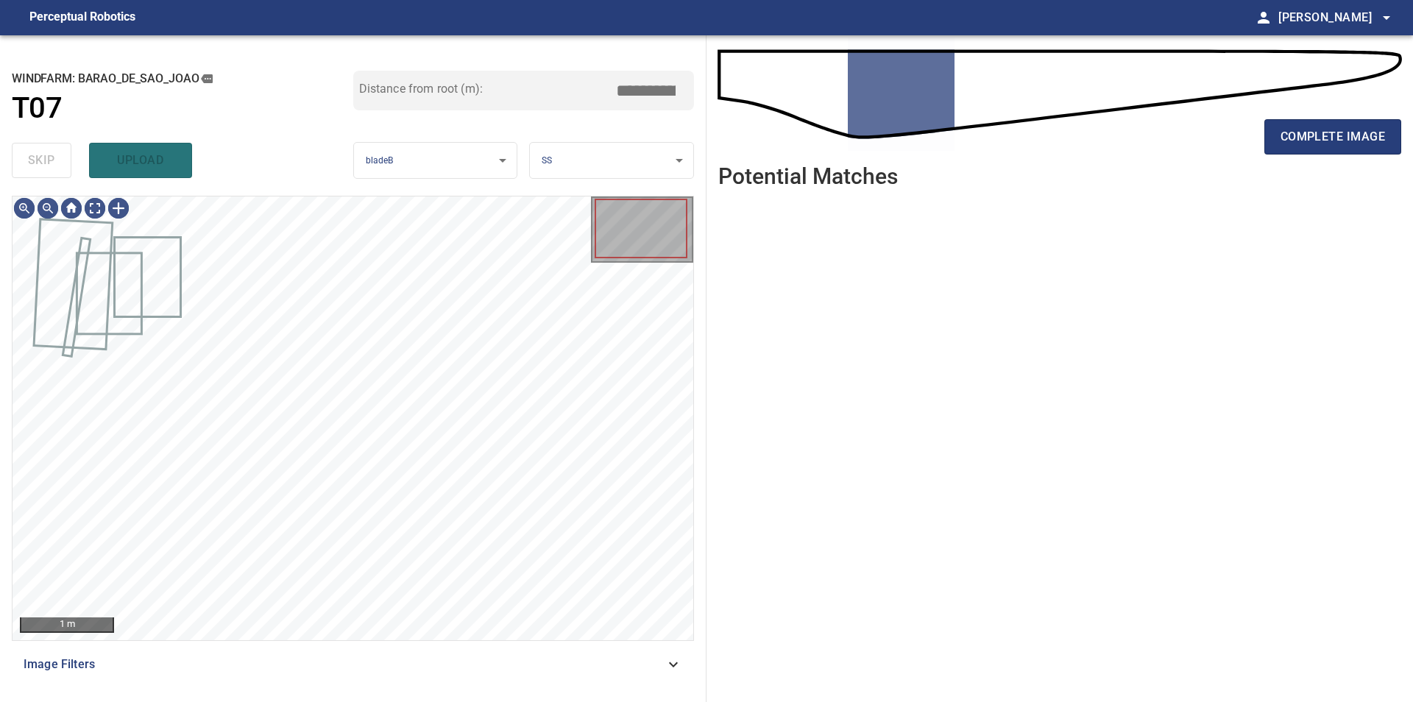
type input "*****"
click at [14, 169] on div "skip upload" at bounding box center [182, 160] width 341 height 47
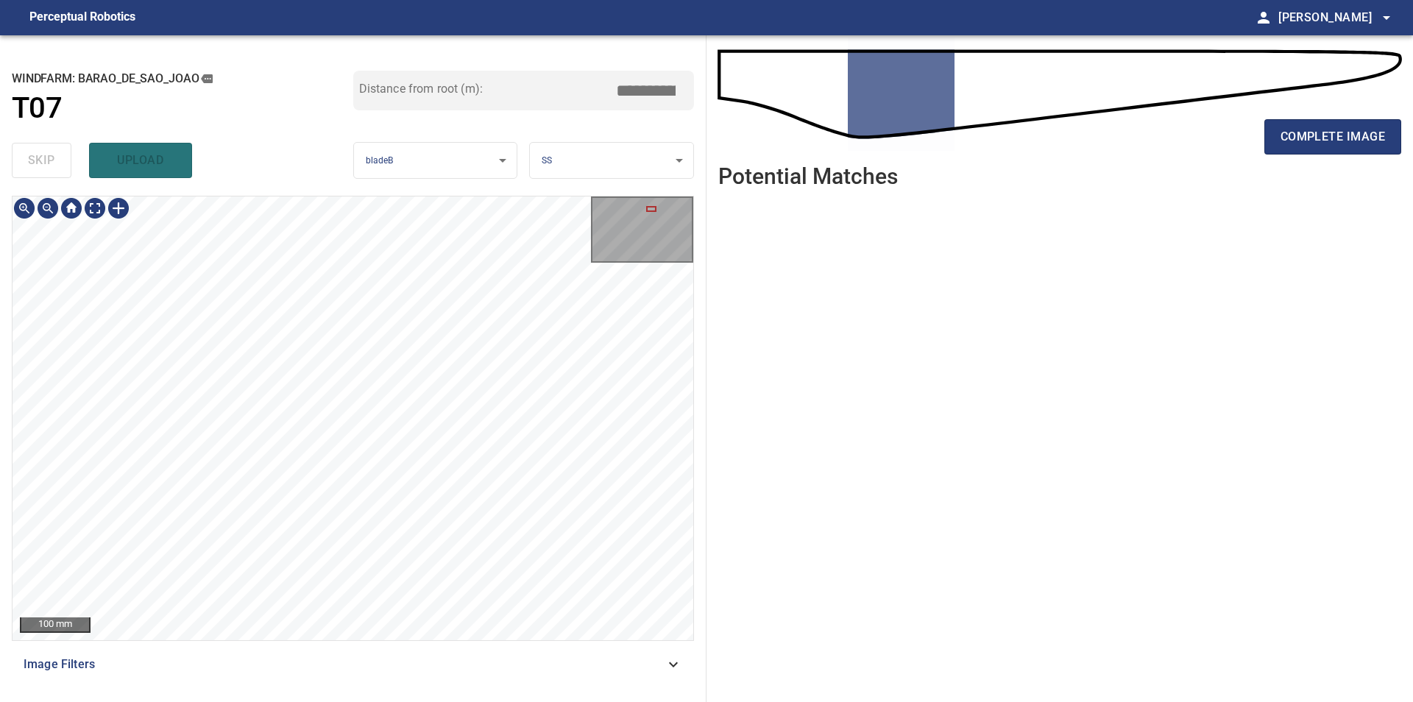
click at [391, 642] on div "100 mm Image Filters" at bounding box center [353, 443] width 682 height 494
click at [324, 675] on div "100 mm Image Filters" at bounding box center [353, 443] width 682 height 494
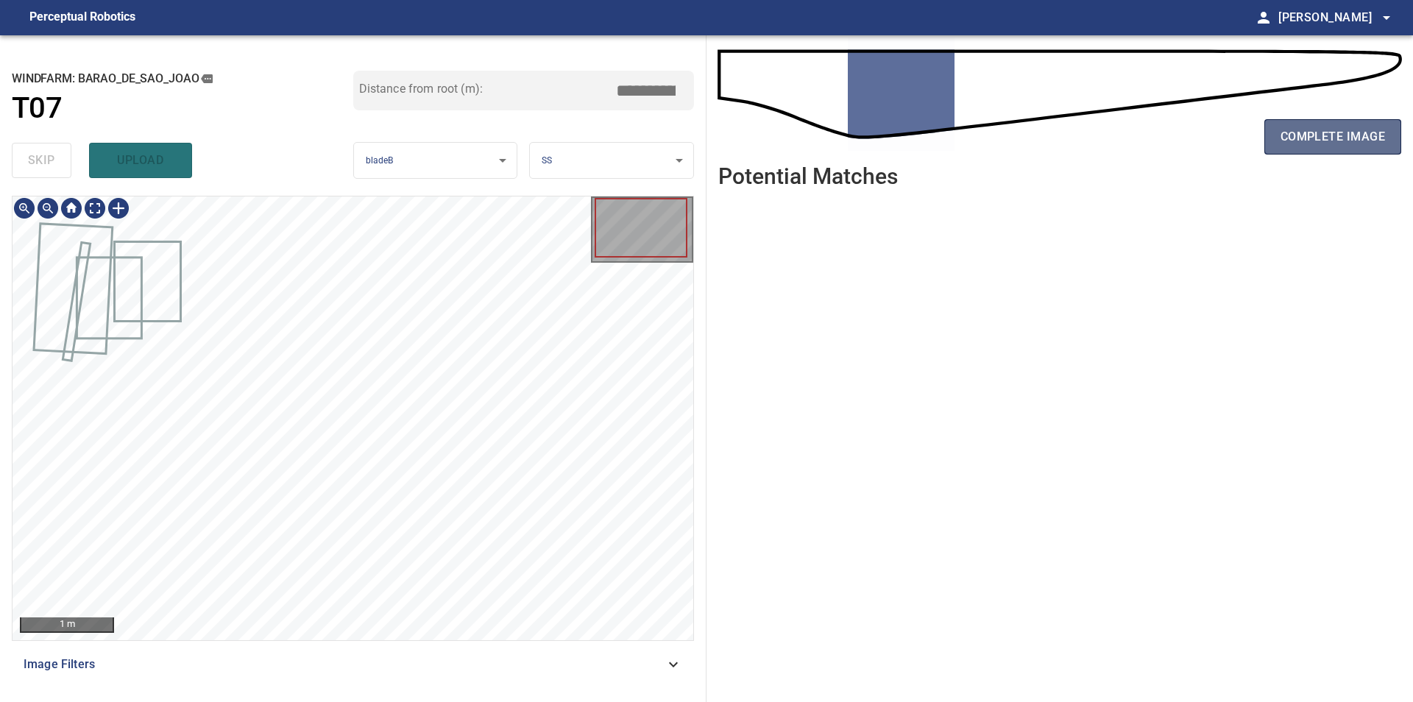
click at [1321, 141] on span "complete image" at bounding box center [1332, 137] width 104 height 21
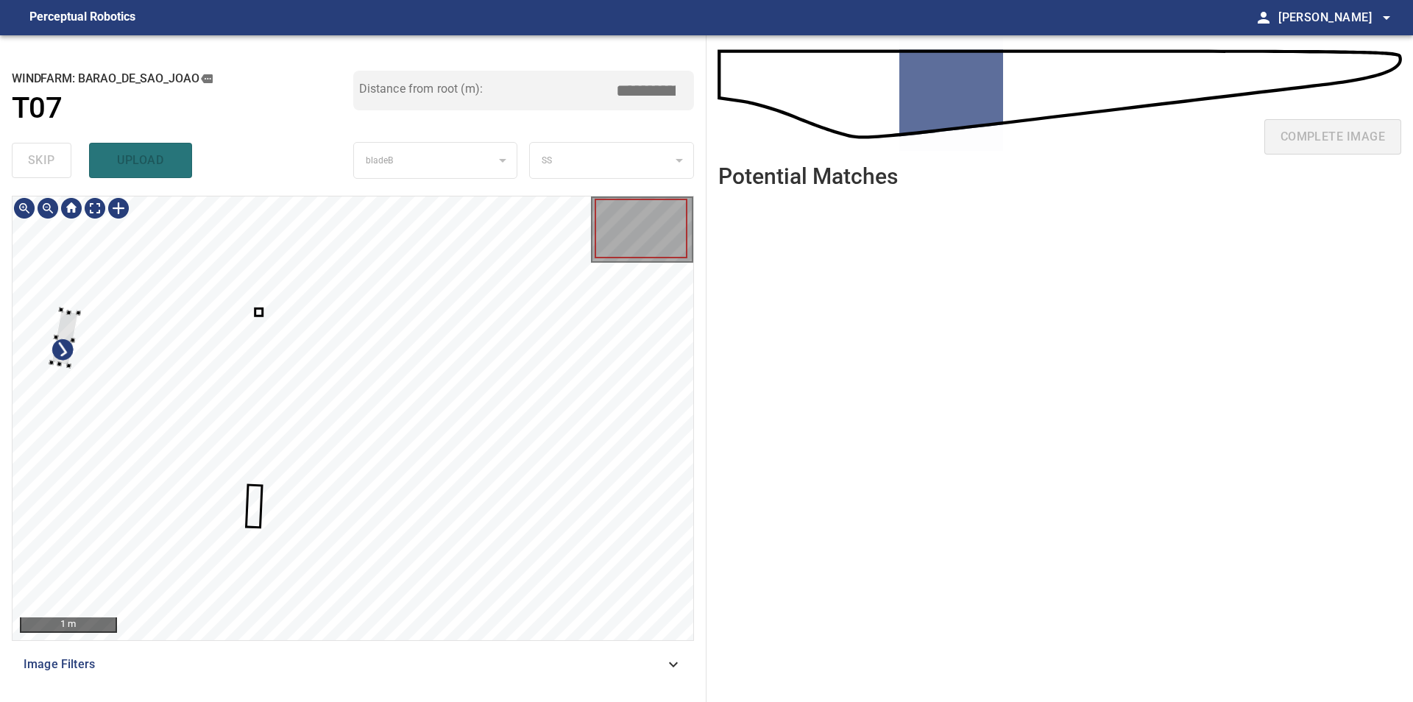
click at [53, 297] on div at bounding box center [353, 418] width 681 height 444
click at [78, 310] on div at bounding box center [64, 338] width 27 height 56
click at [185, 224] on div at bounding box center [353, 418] width 681 height 444
click at [180, 278] on div at bounding box center [181, 283] width 27 height 56
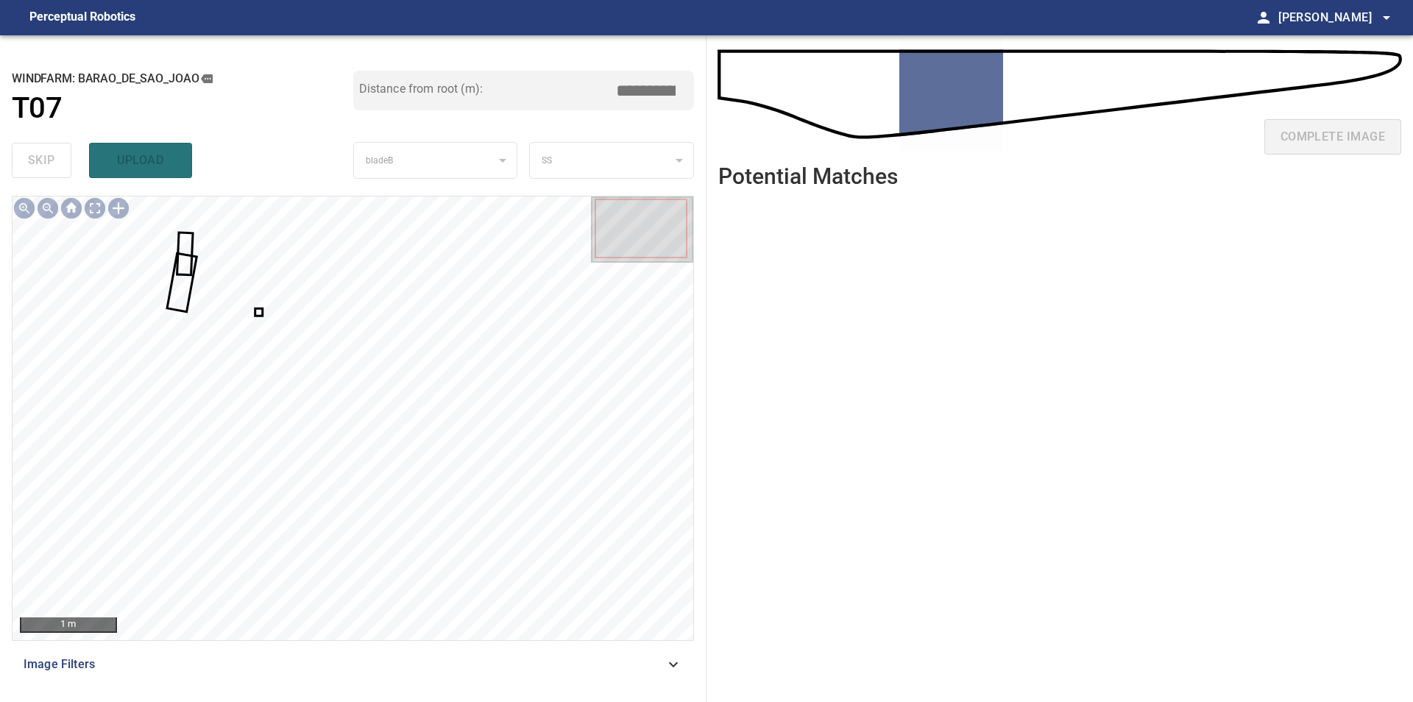
click at [260, 313] on div at bounding box center [353, 418] width 681 height 444
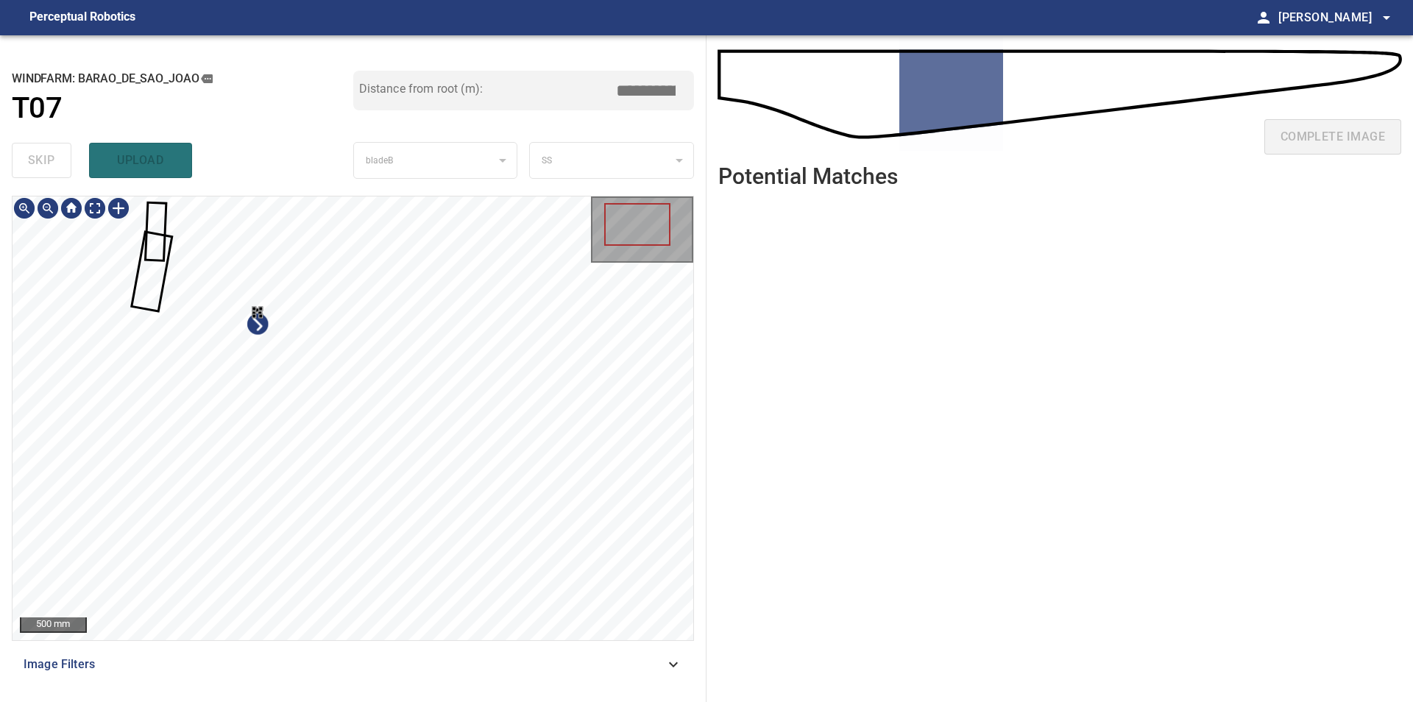
click at [360, 388] on div at bounding box center [353, 418] width 681 height 444
click at [124, 214] on div "500 mm" at bounding box center [353, 418] width 681 height 444
click at [149, 234] on div at bounding box center [150, 243] width 43 height 54
click at [152, 232] on div at bounding box center [155, 243] width 43 height 54
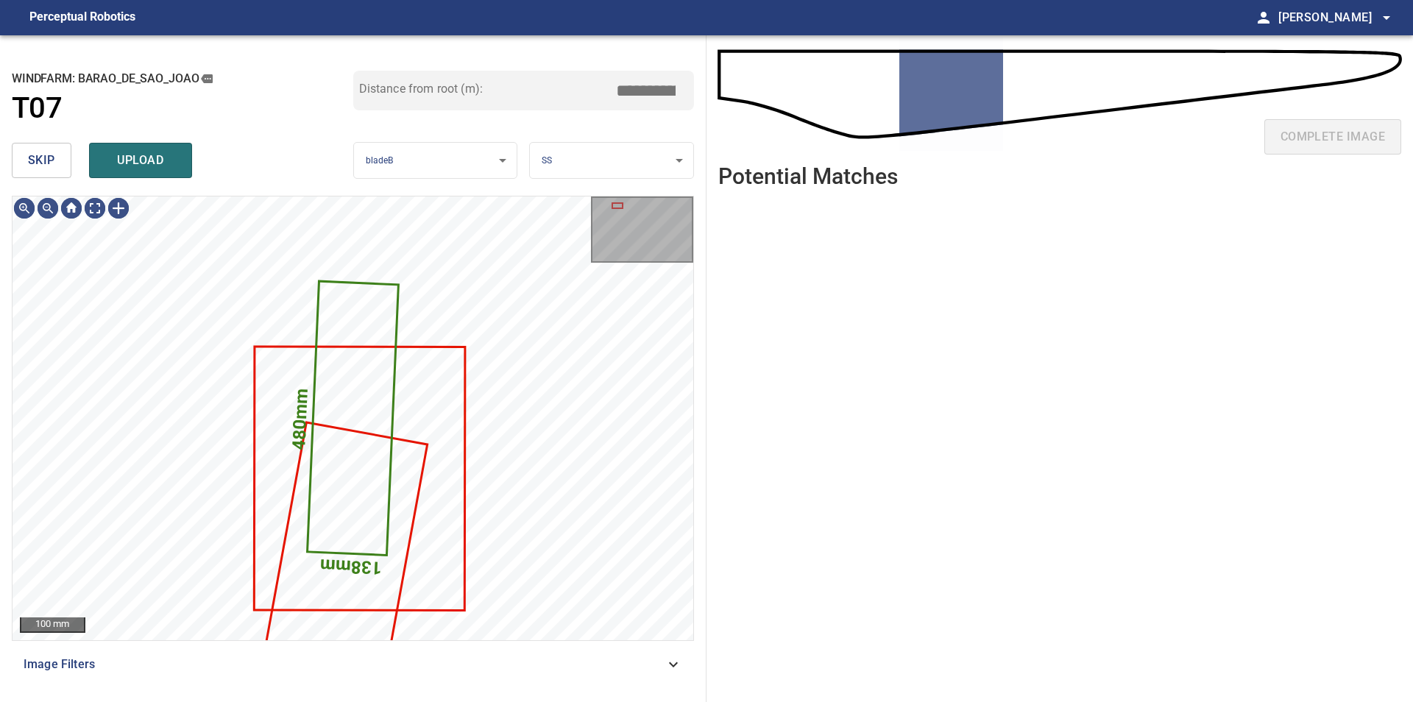
click at [54, 157] on span "skip" at bounding box center [41, 160] width 27 height 21
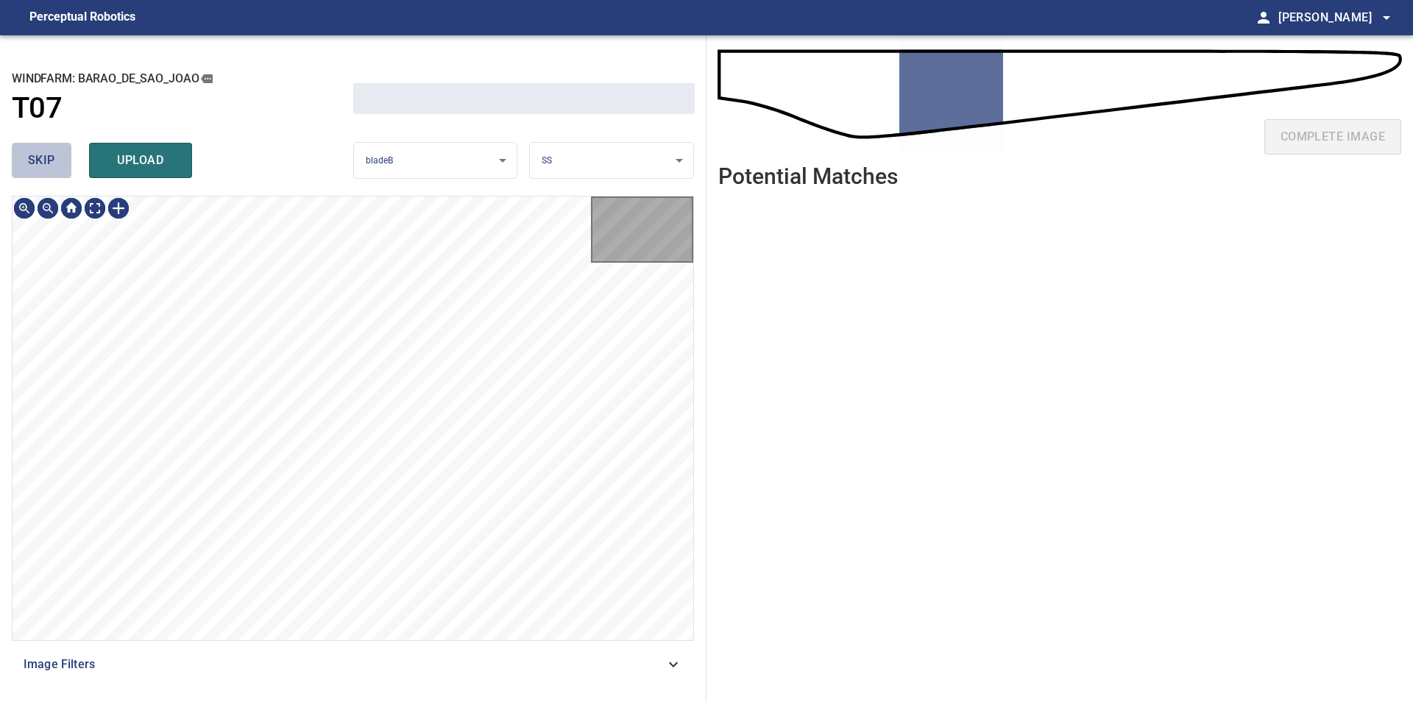
click at [54, 157] on span "skip" at bounding box center [41, 160] width 27 height 21
click at [54, 157] on div "skip upload" at bounding box center [182, 160] width 341 height 47
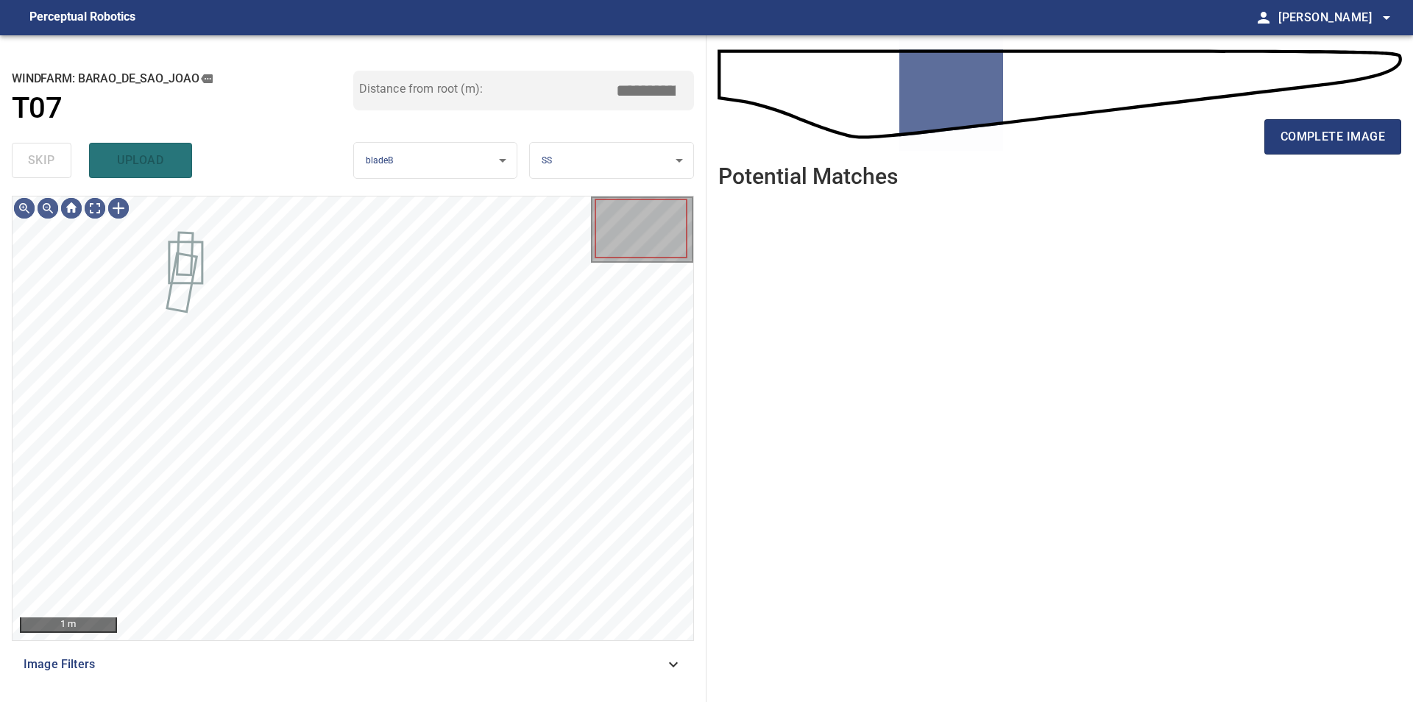
click at [54, 157] on div "skip upload" at bounding box center [182, 160] width 341 height 47
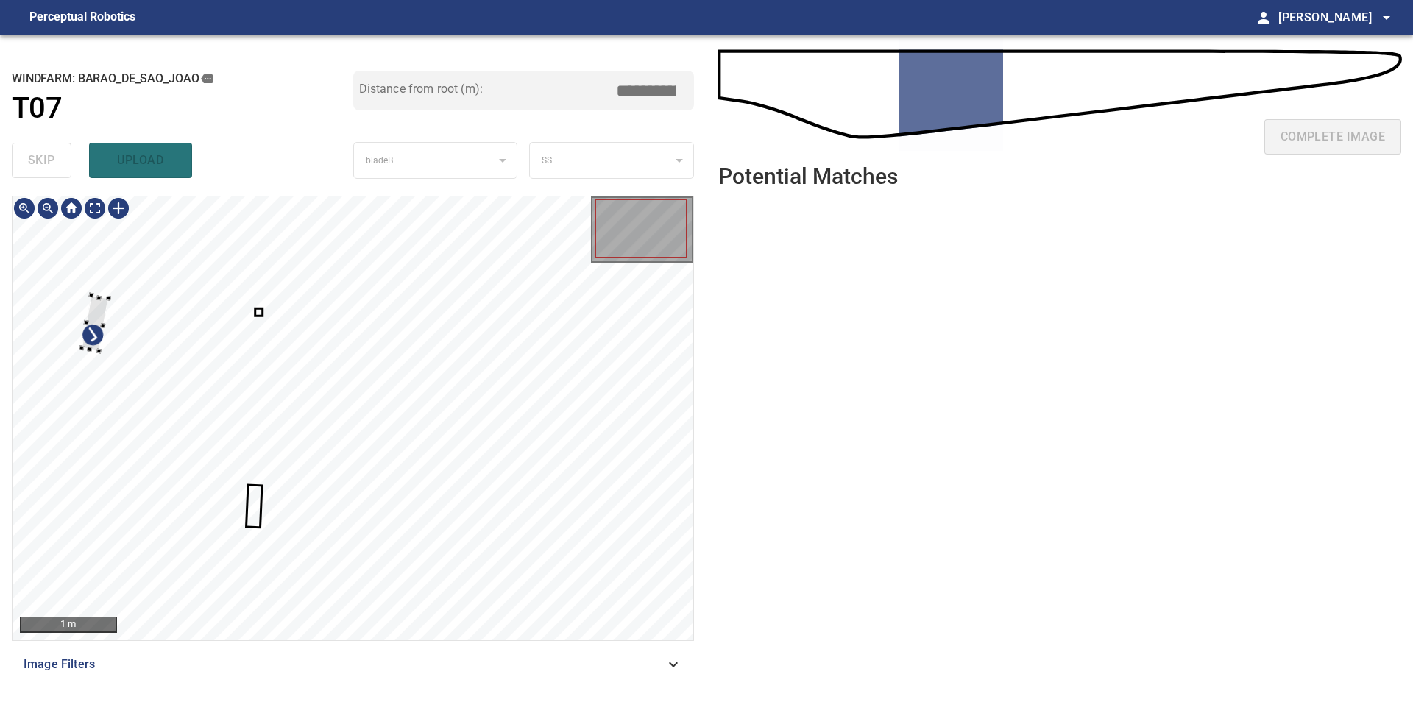
click at [50, 259] on div at bounding box center [353, 418] width 681 height 444
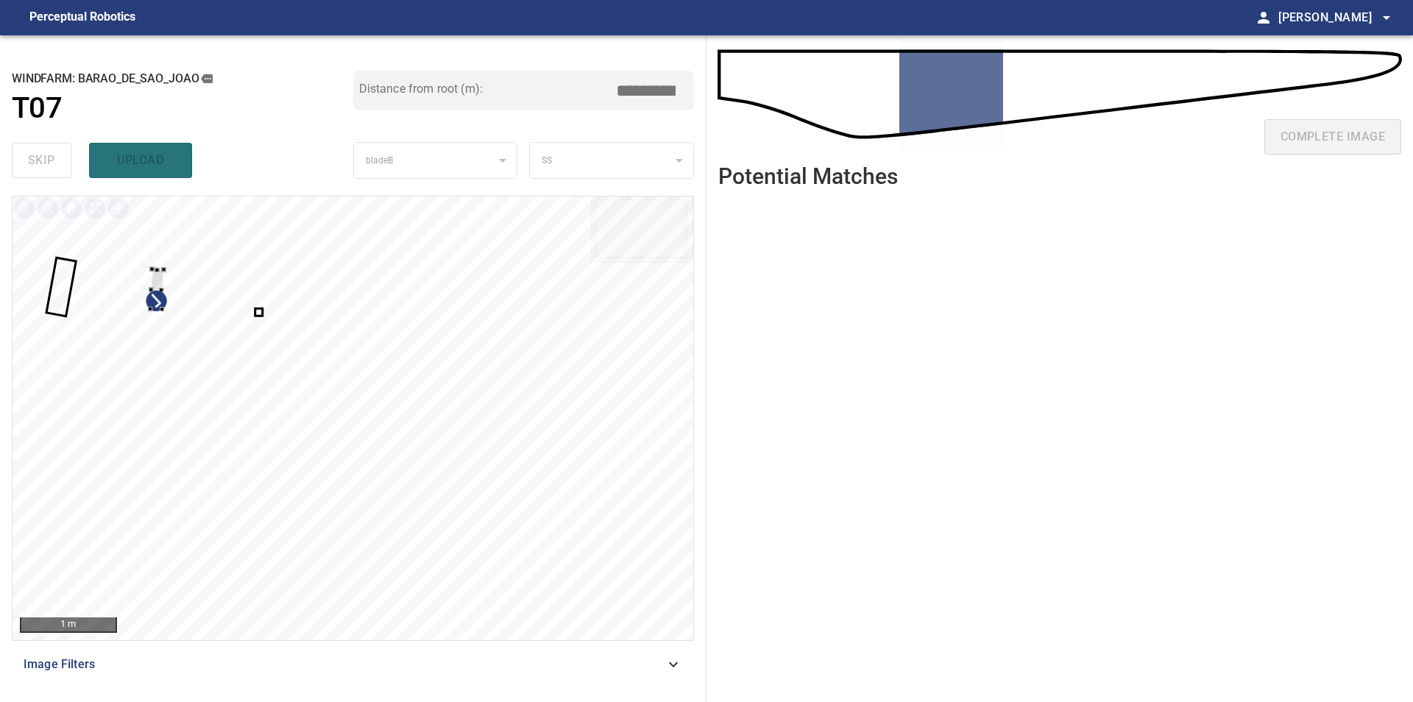
click at [126, 248] on div at bounding box center [353, 418] width 681 height 444
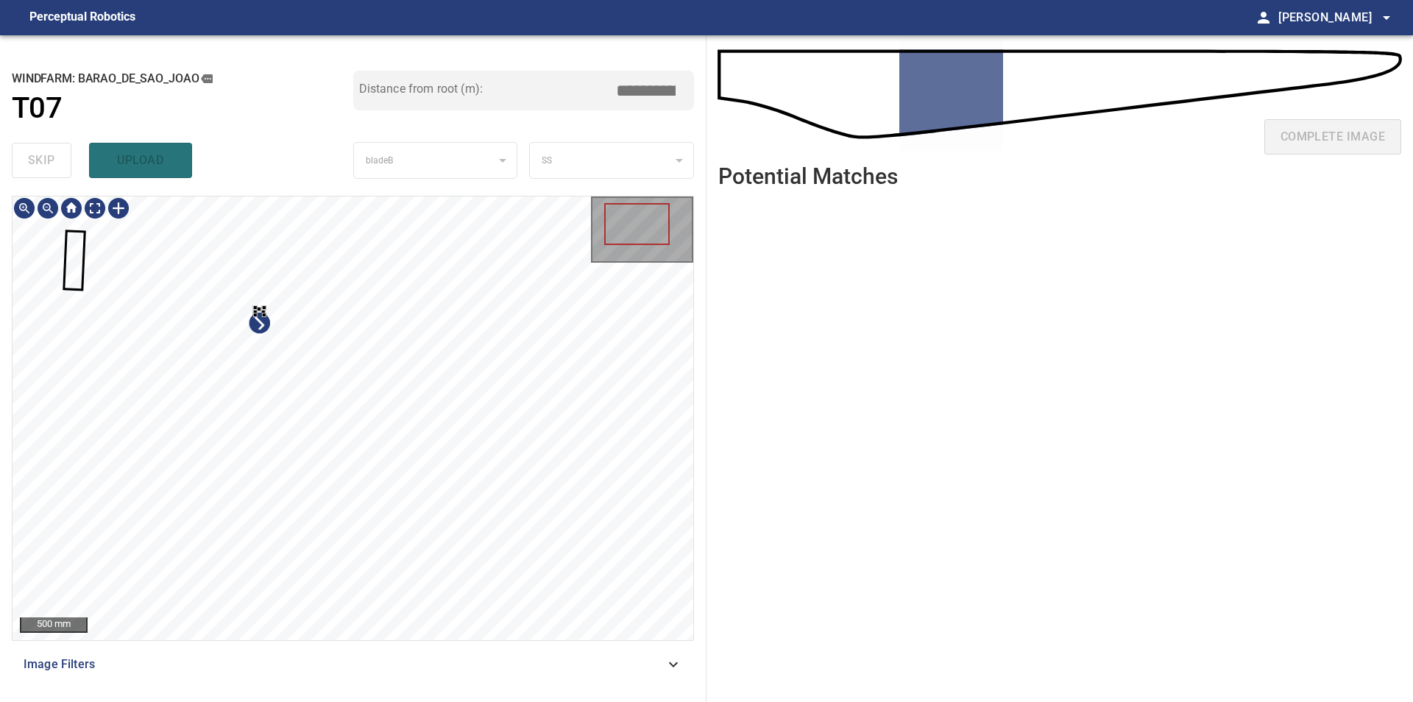
click at [323, 402] on div at bounding box center [353, 418] width 681 height 444
click at [149, 282] on div at bounding box center [132, 275] width 65 height 92
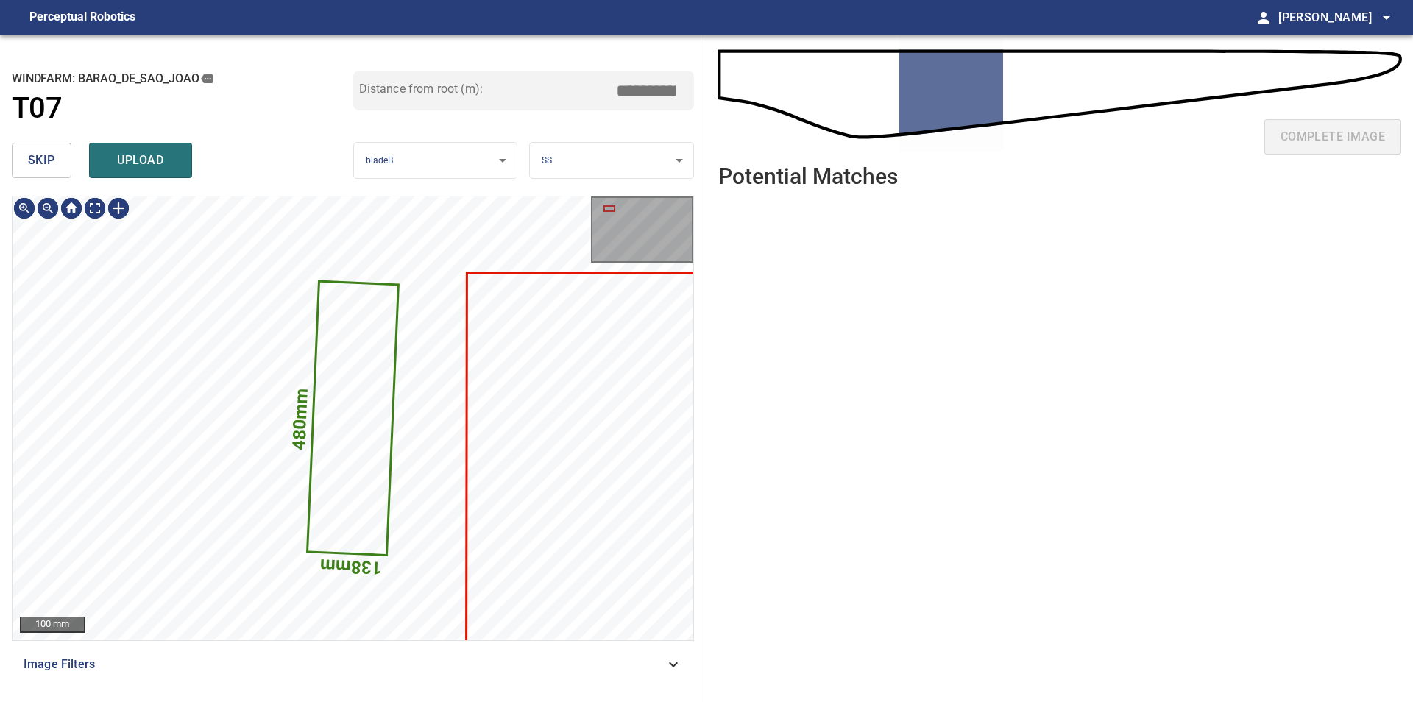
click at [46, 169] on span "skip" at bounding box center [41, 160] width 27 height 21
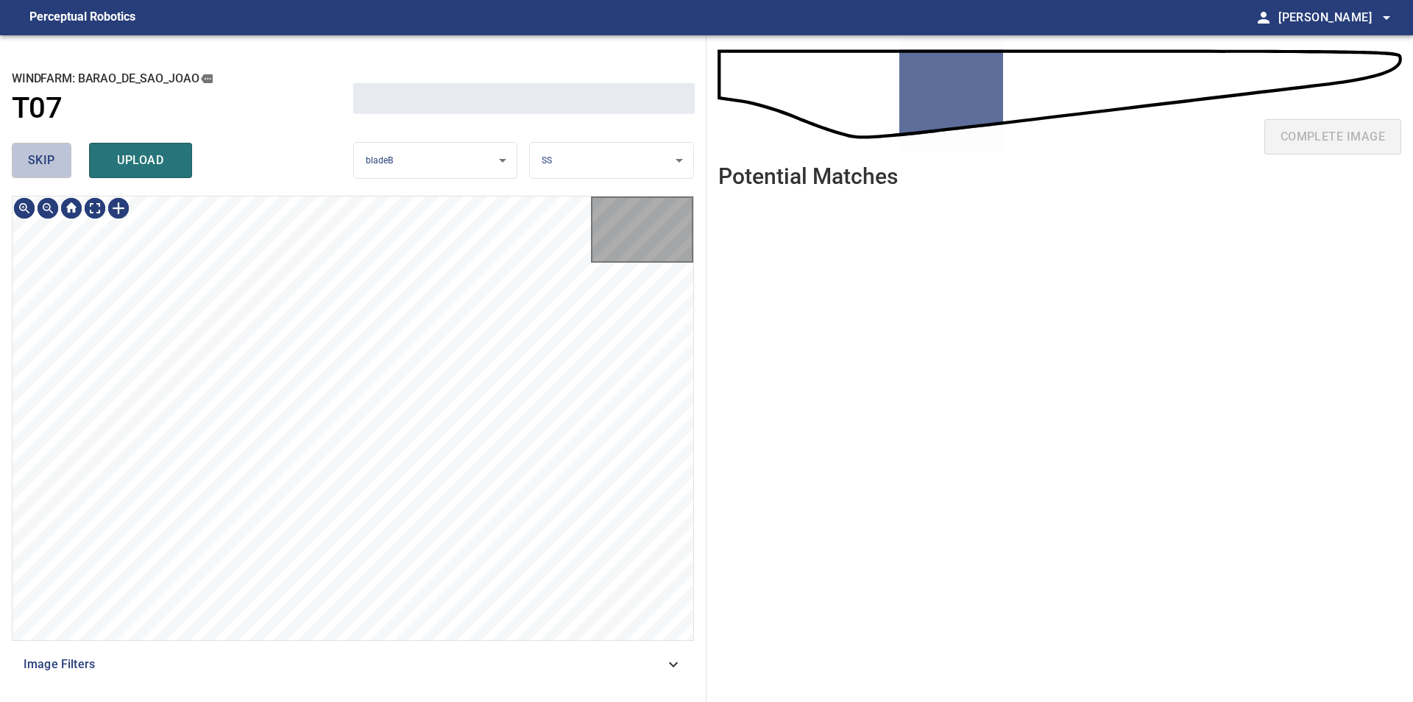
click at [46, 169] on span "skip" at bounding box center [41, 160] width 27 height 21
click at [46, 169] on div "skip upload" at bounding box center [182, 160] width 341 height 47
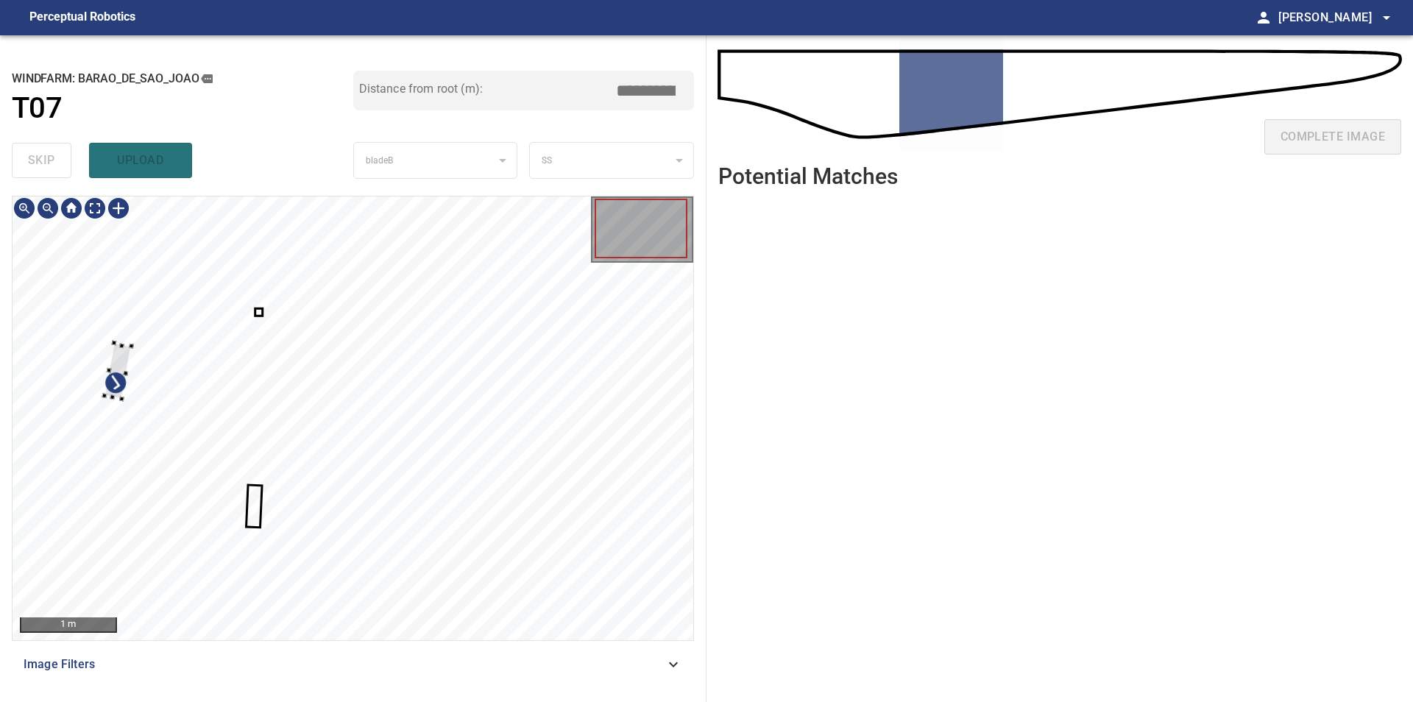
click at [110, 345] on div at bounding box center [353, 418] width 681 height 444
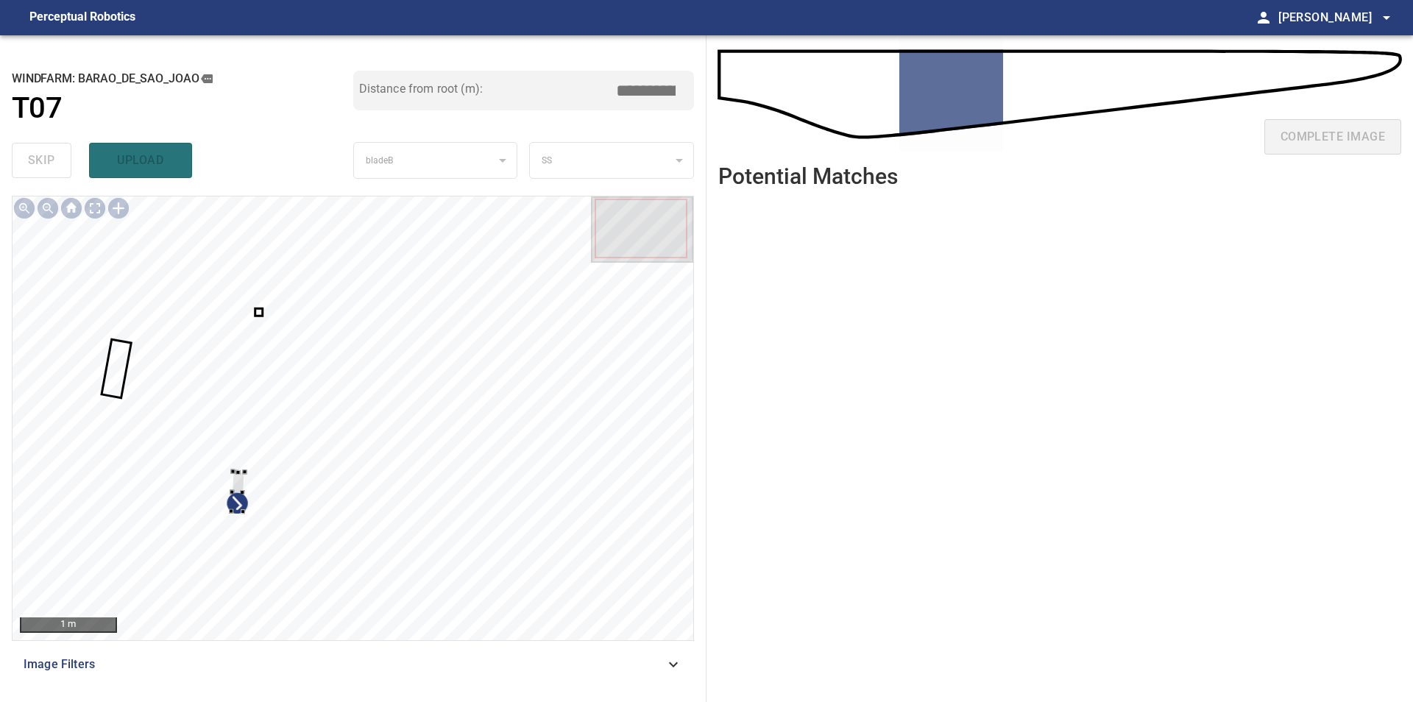
click at [110, 366] on div at bounding box center [353, 418] width 681 height 444
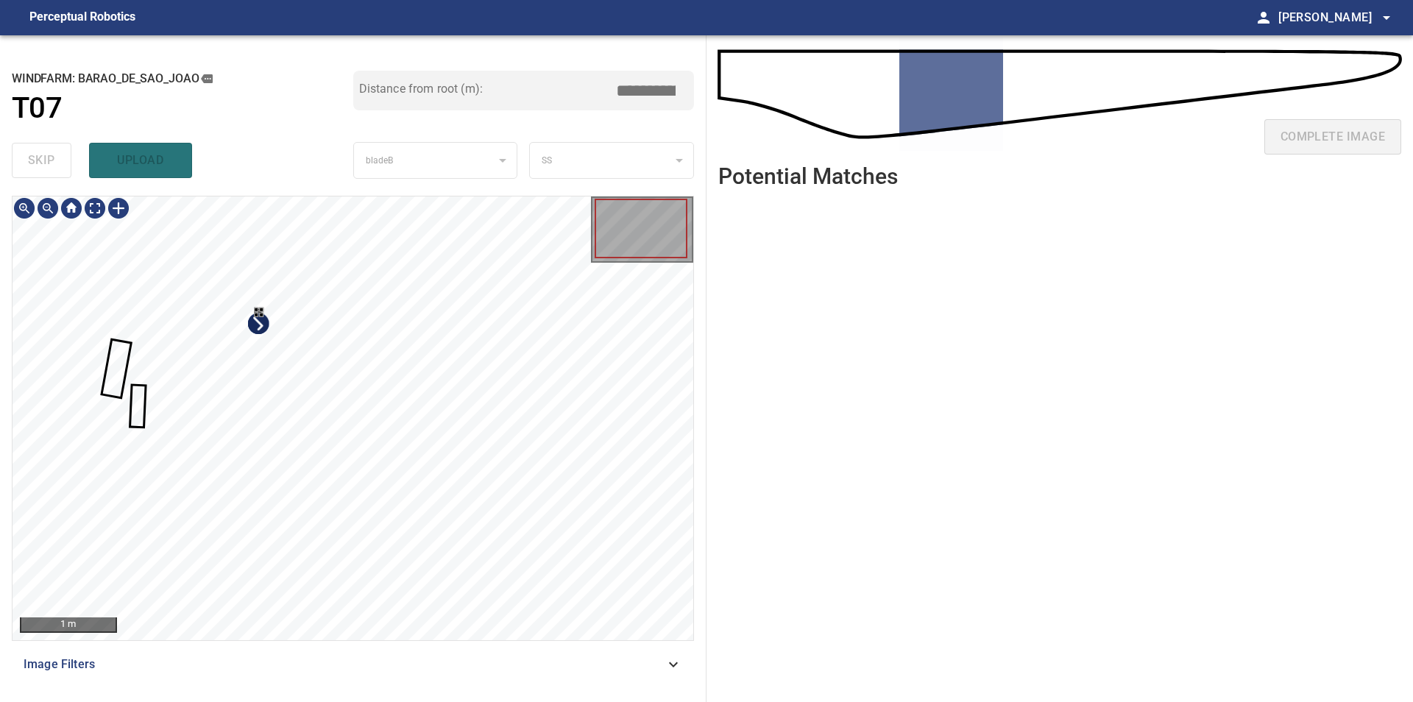
click at [327, 415] on div at bounding box center [353, 418] width 681 height 444
click at [315, 246] on div at bounding box center [353, 418] width 681 height 444
click at [118, 355] on div at bounding box center [137, 350] width 49 height 69
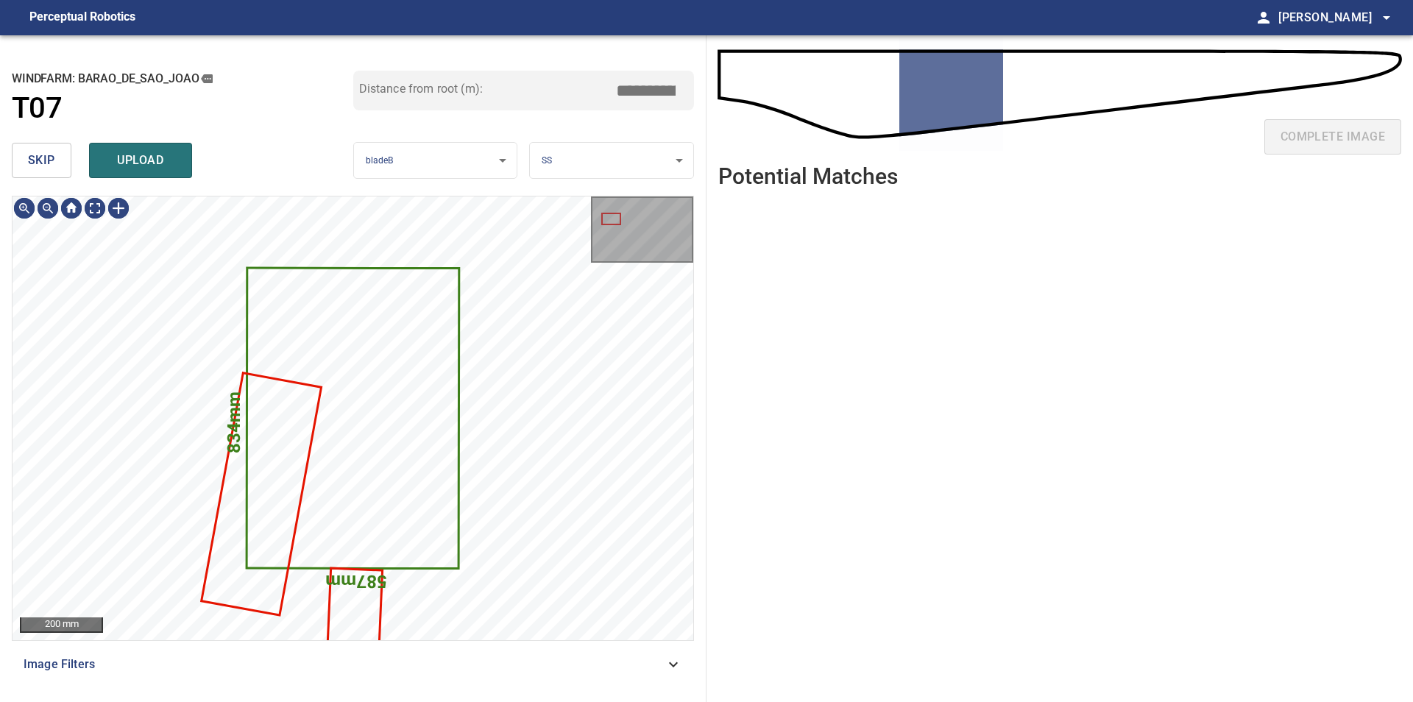
click at [56, 173] on button "skip" at bounding box center [42, 160] width 60 height 35
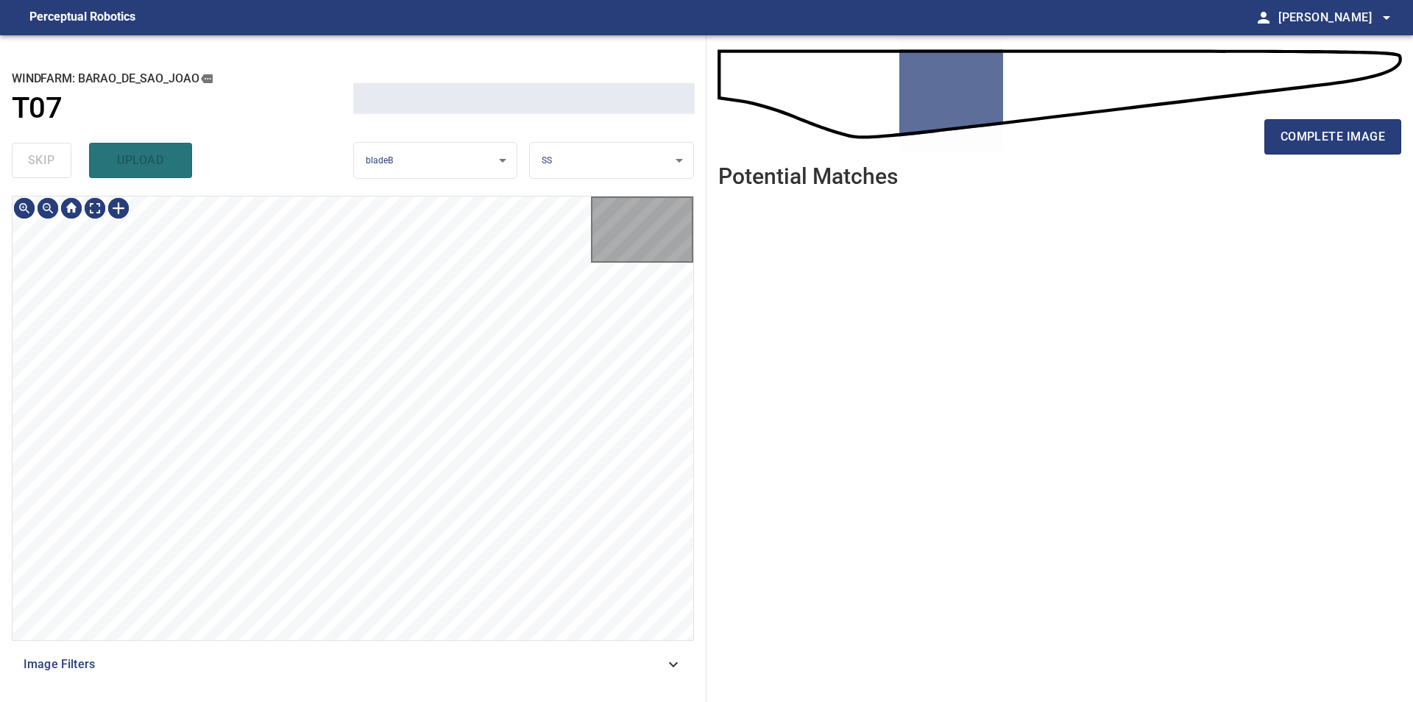
click at [56, 173] on div "skip upload" at bounding box center [182, 160] width 341 height 47
click at [412, 172] on div "**********" at bounding box center [353, 368] width 706 height 667
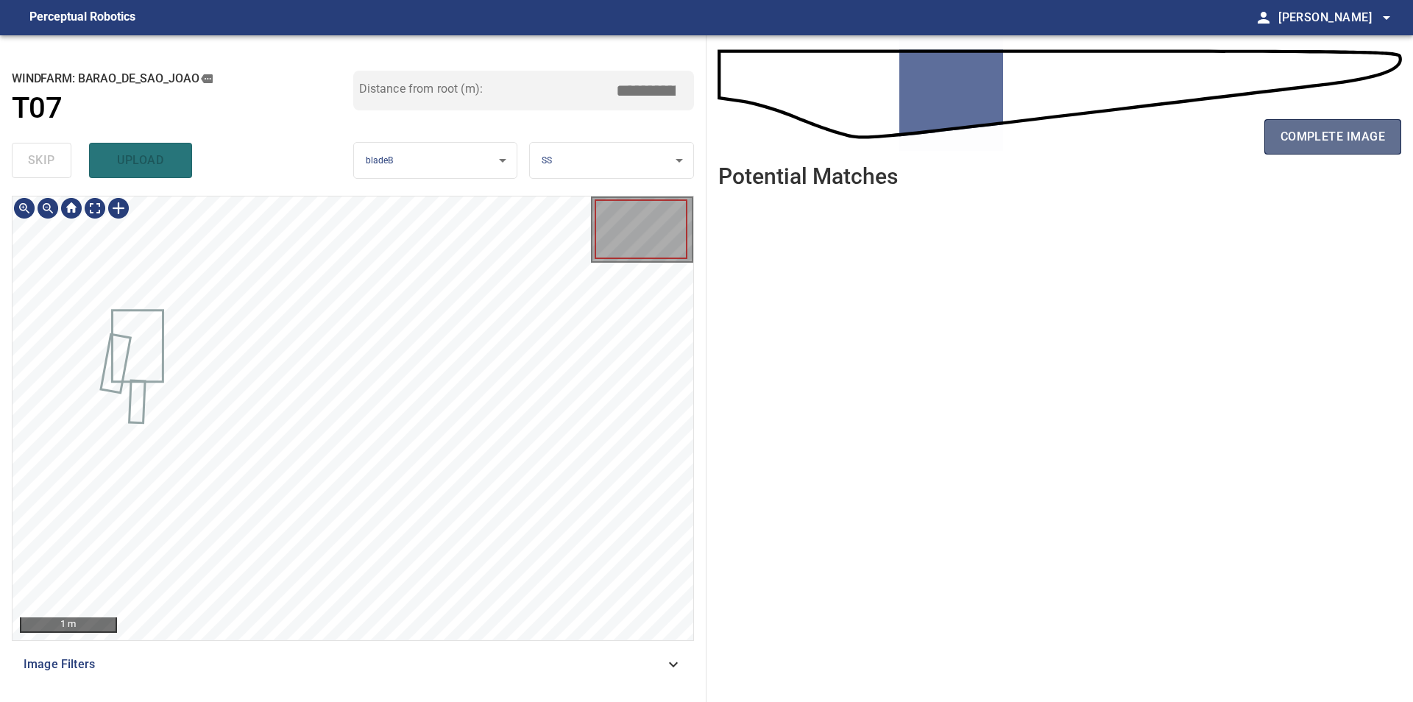
click at [1291, 142] on span "complete image" at bounding box center [1332, 137] width 104 height 21
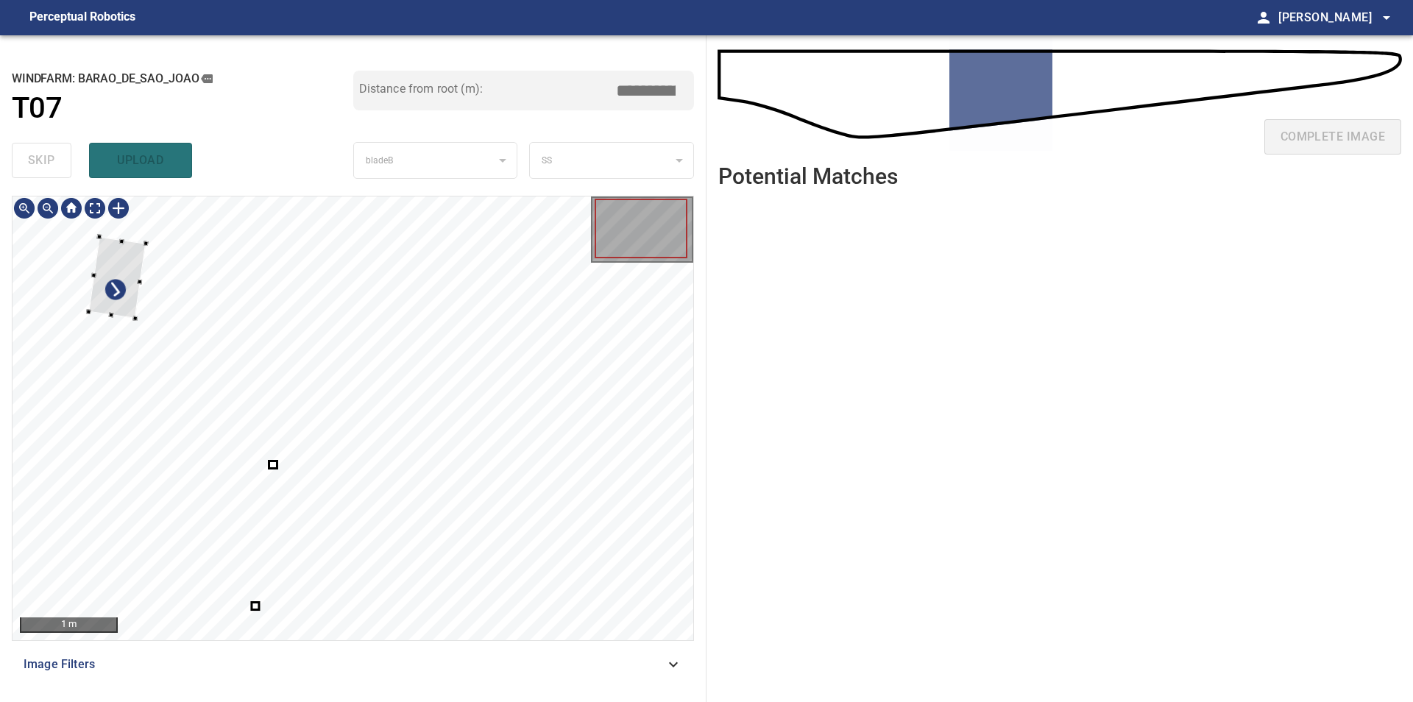
click at [83, 257] on div at bounding box center [353, 418] width 681 height 444
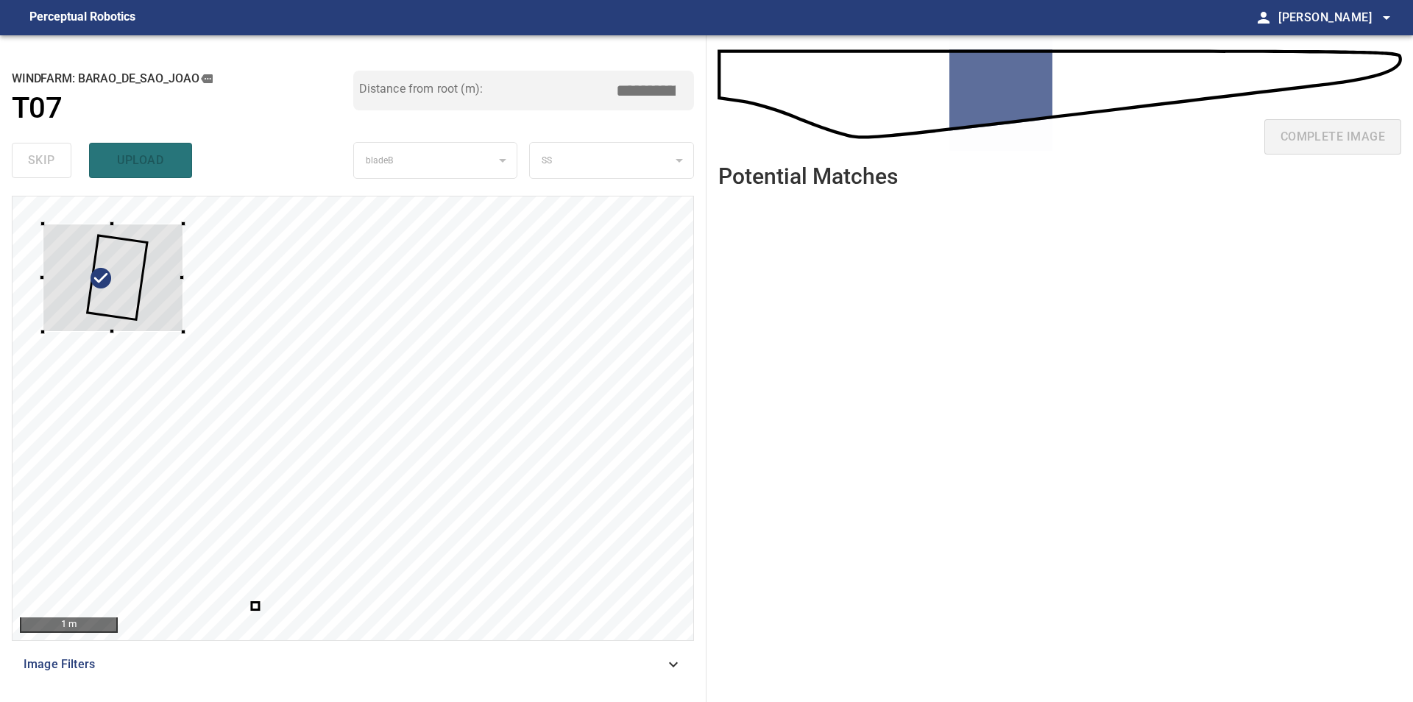
click at [160, 306] on div at bounding box center [113, 278] width 141 height 108
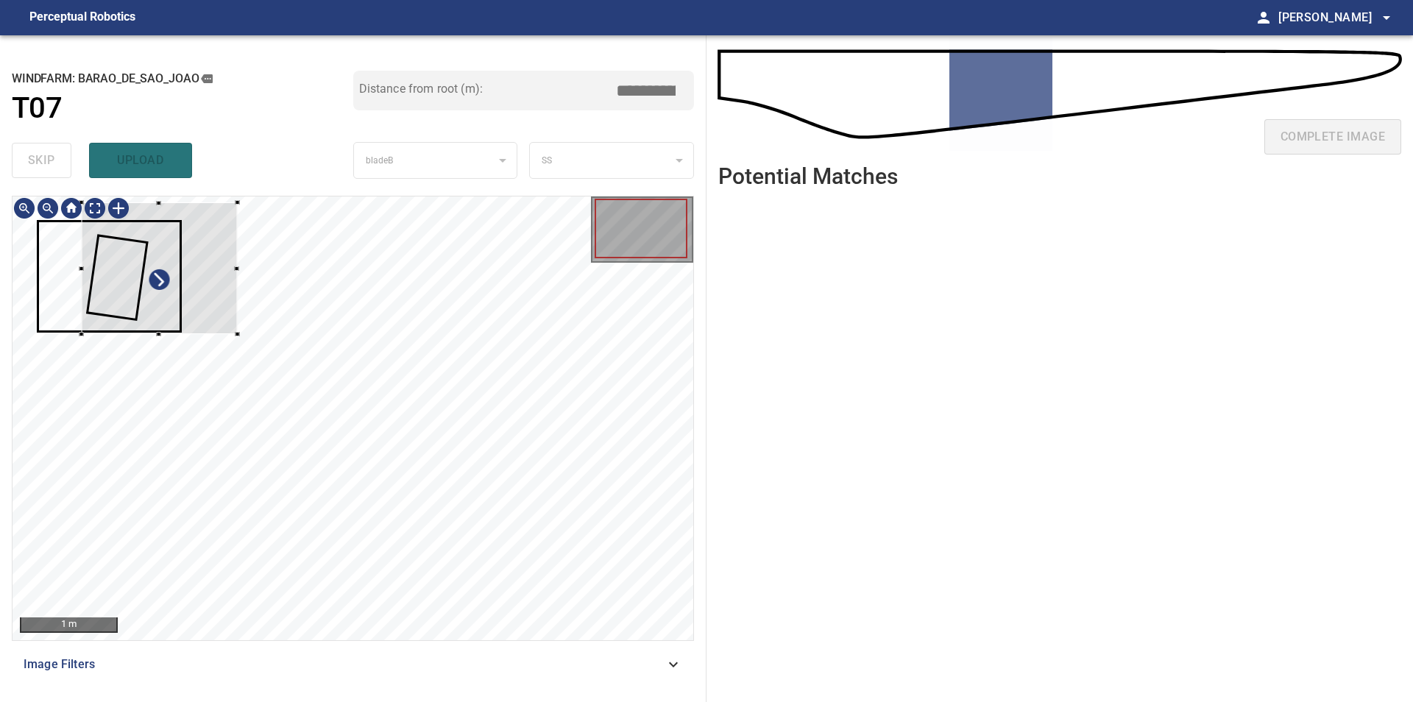
click at [166, 199] on div at bounding box center [353, 418] width 681 height 444
click at [160, 256] on div at bounding box center [155, 260] width 156 height 132
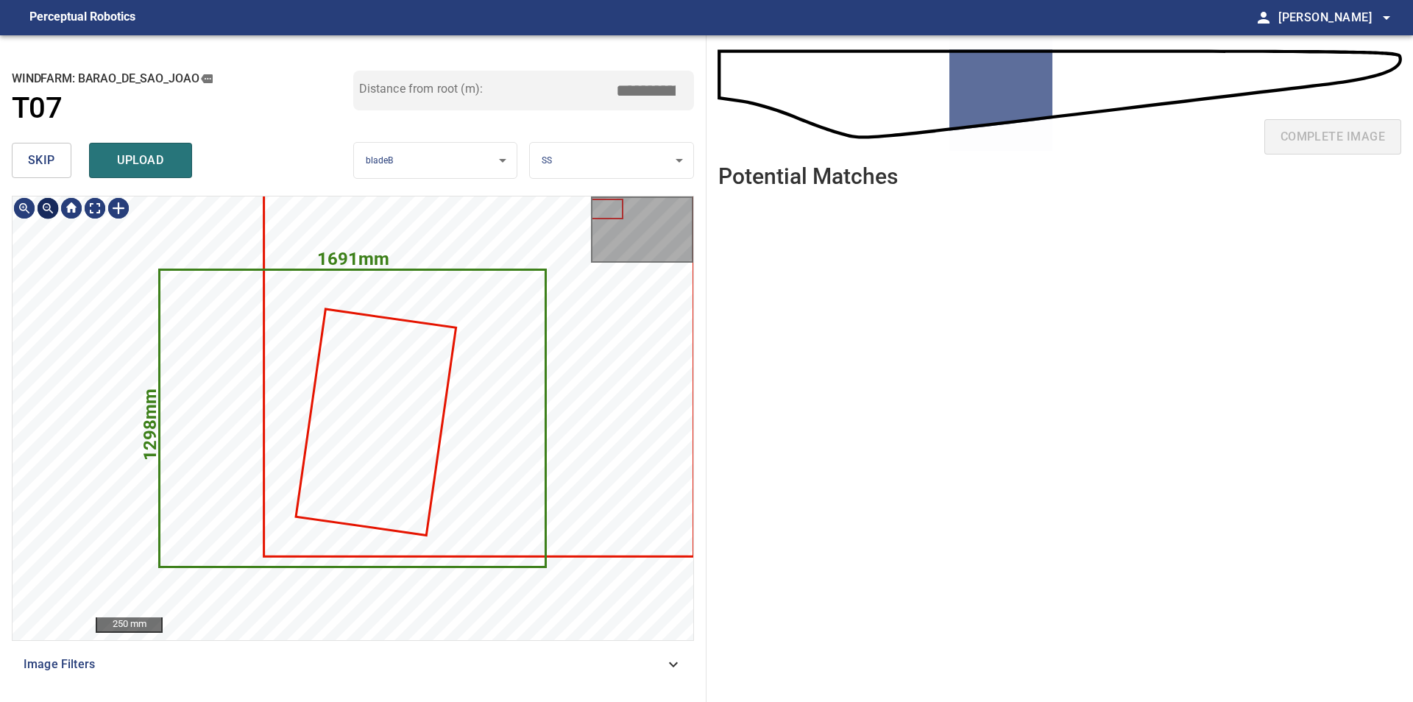
type input "****"
click at [21, 157] on button "skip" at bounding box center [42, 160] width 60 height 35
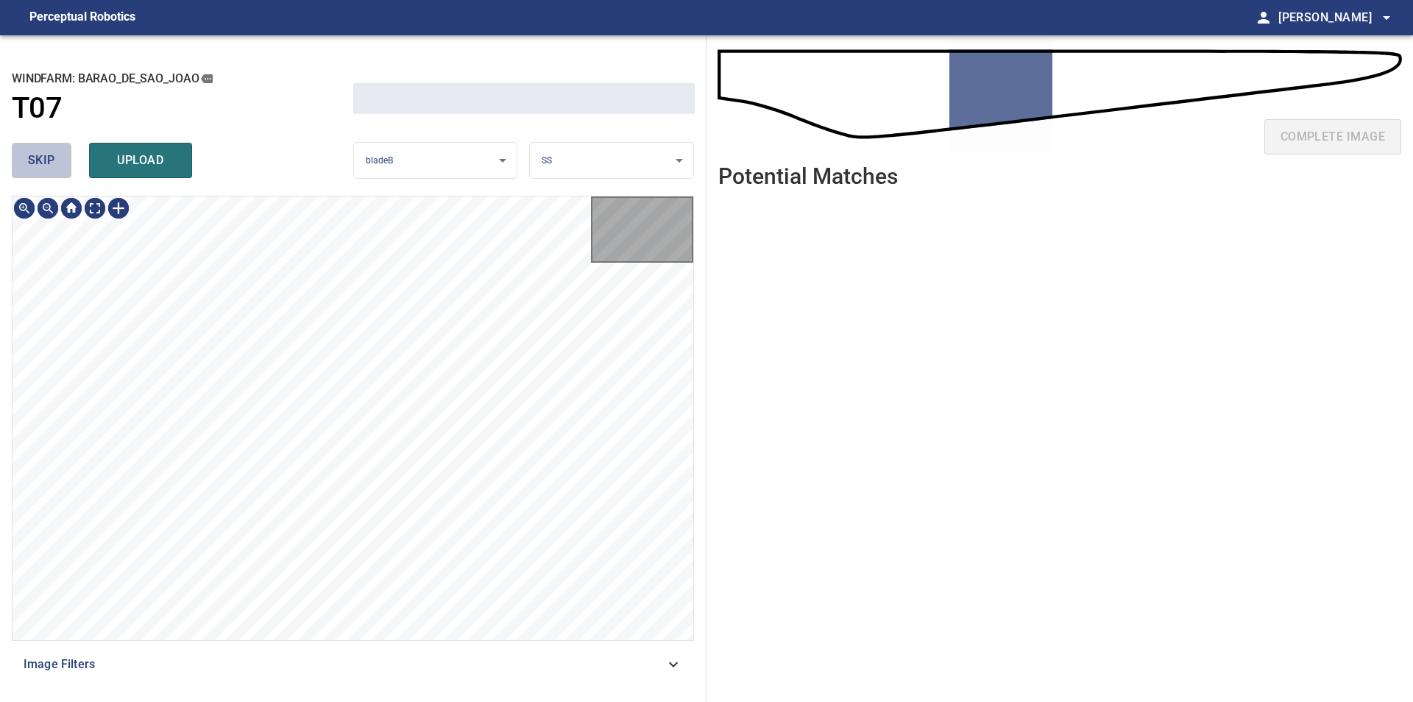
click at [21, 157] on button "skip" at bounding box center [42, 160] width 60 height 35
click at [22, 157] on button "skip" at bounding box center [42, 160] width 60 height 35
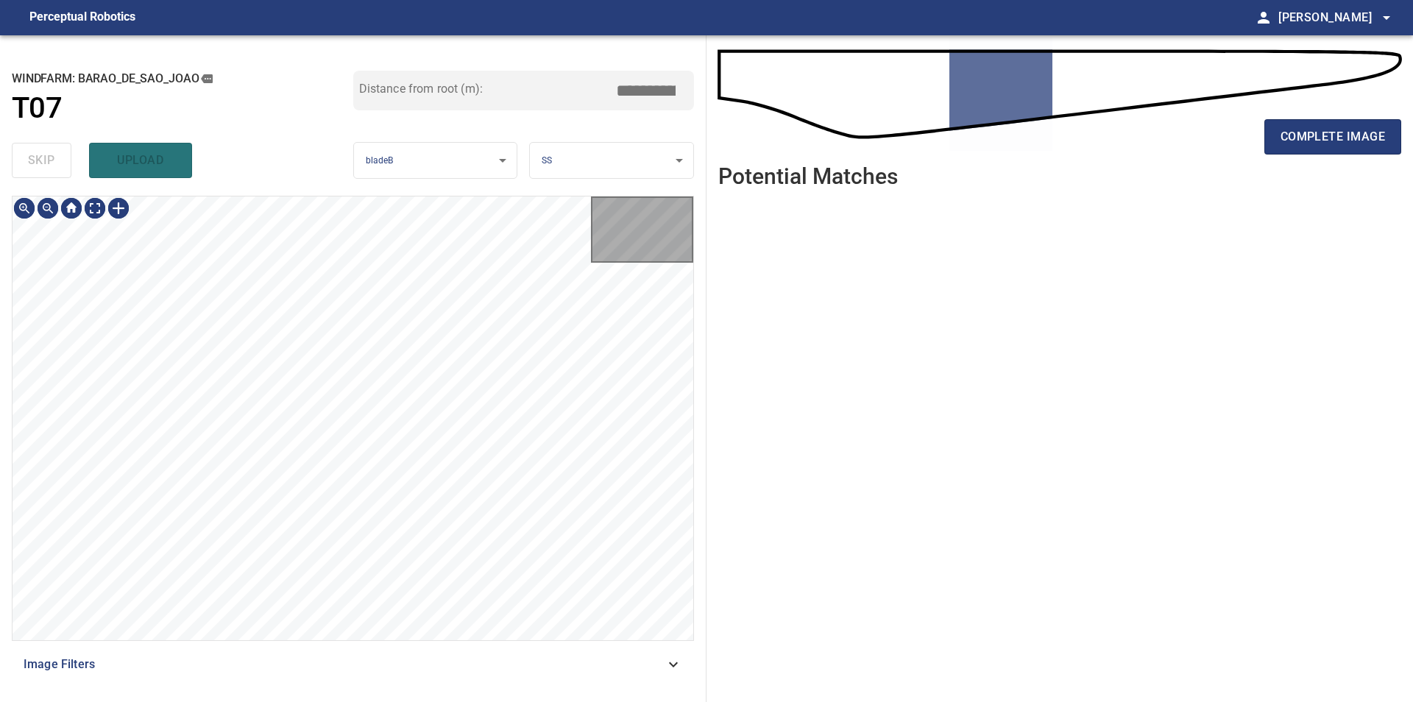
click at [22, 157] on div "skip upload" at bounding box center [182, 160] width 341 height 47
type input "*****"
click at [21, 158] on div "skip upload" at bounding box center [182, 160] width 341 height 47
click at [340, 191] on div "**********" at bounding box center [353, 368] width 706 height 667
click at [4, 366] on div "**********" at bounding box center [353, 368] width 706 height 667
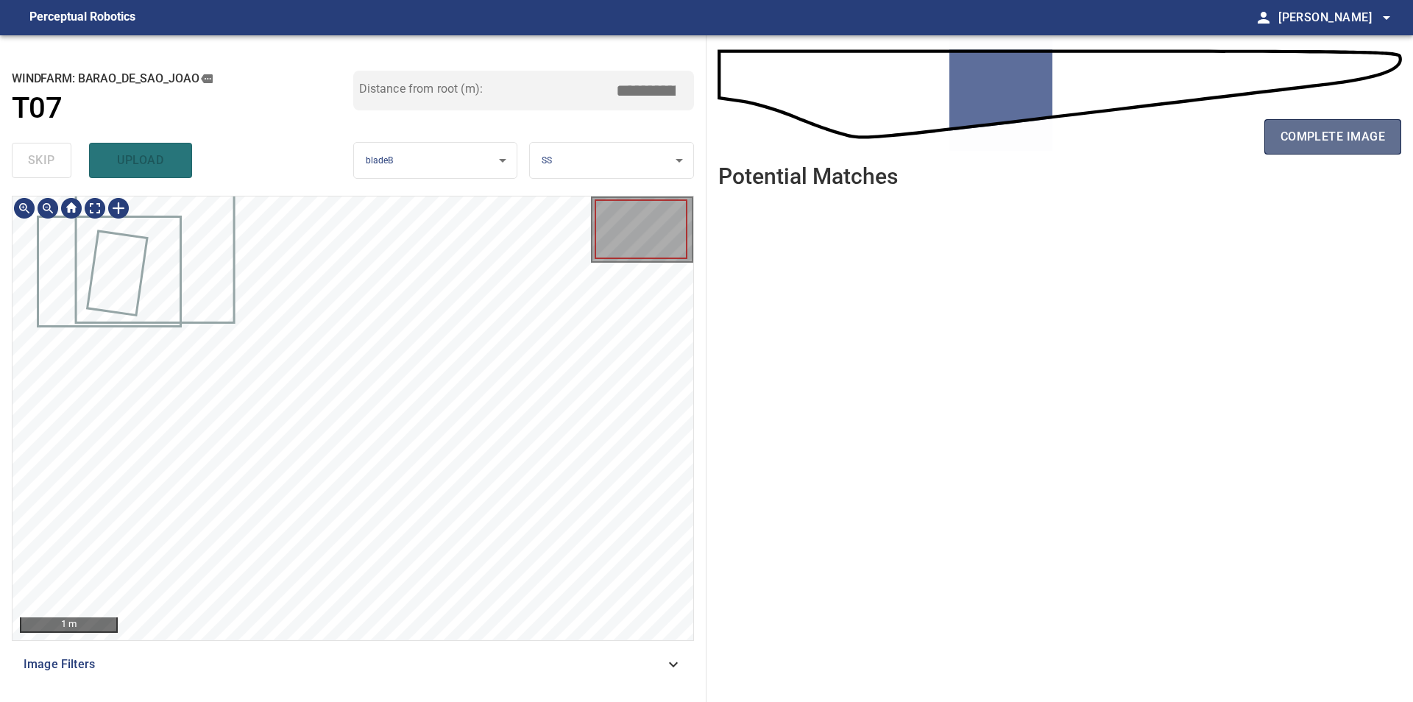
click at [1286, 137] on span "complete image" at bounding box center [1332, 137] width 104 height 21
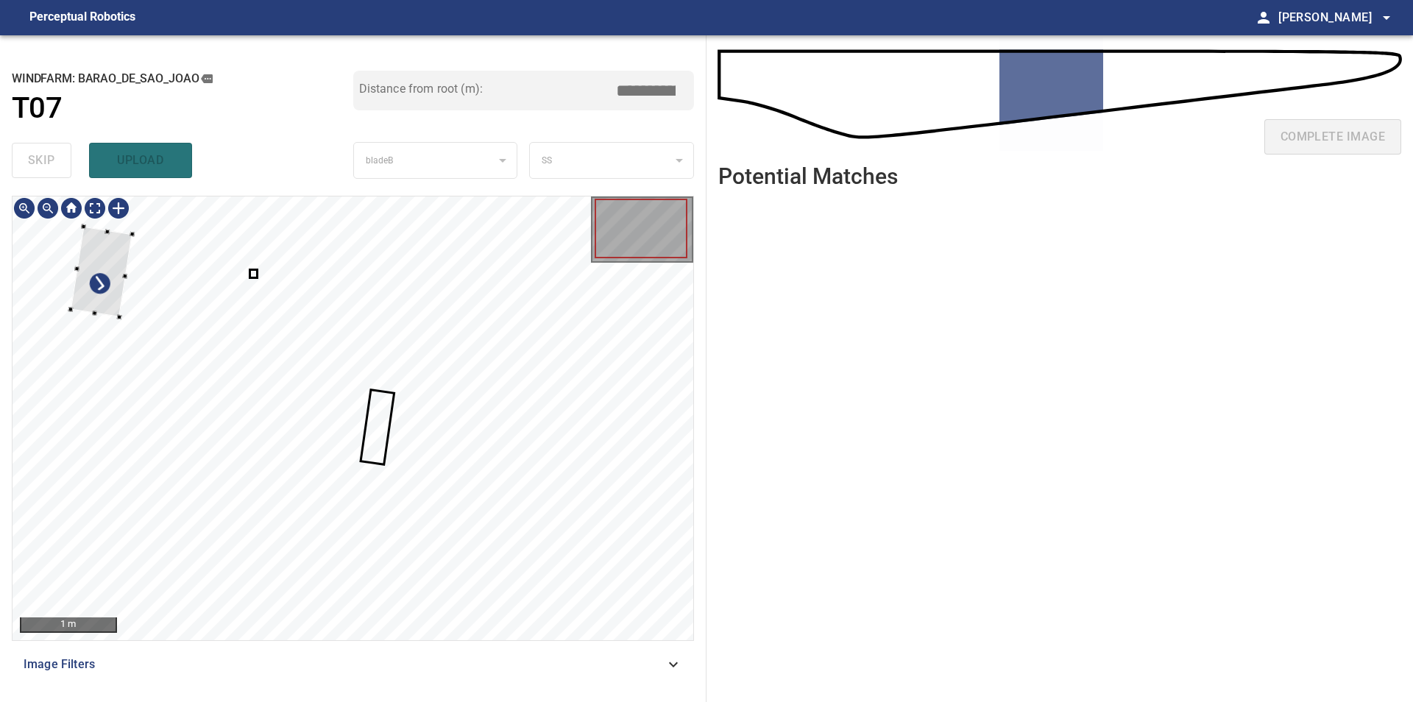
click at [76, 234] on div at bounding box center [353, 418] width 681 height 444
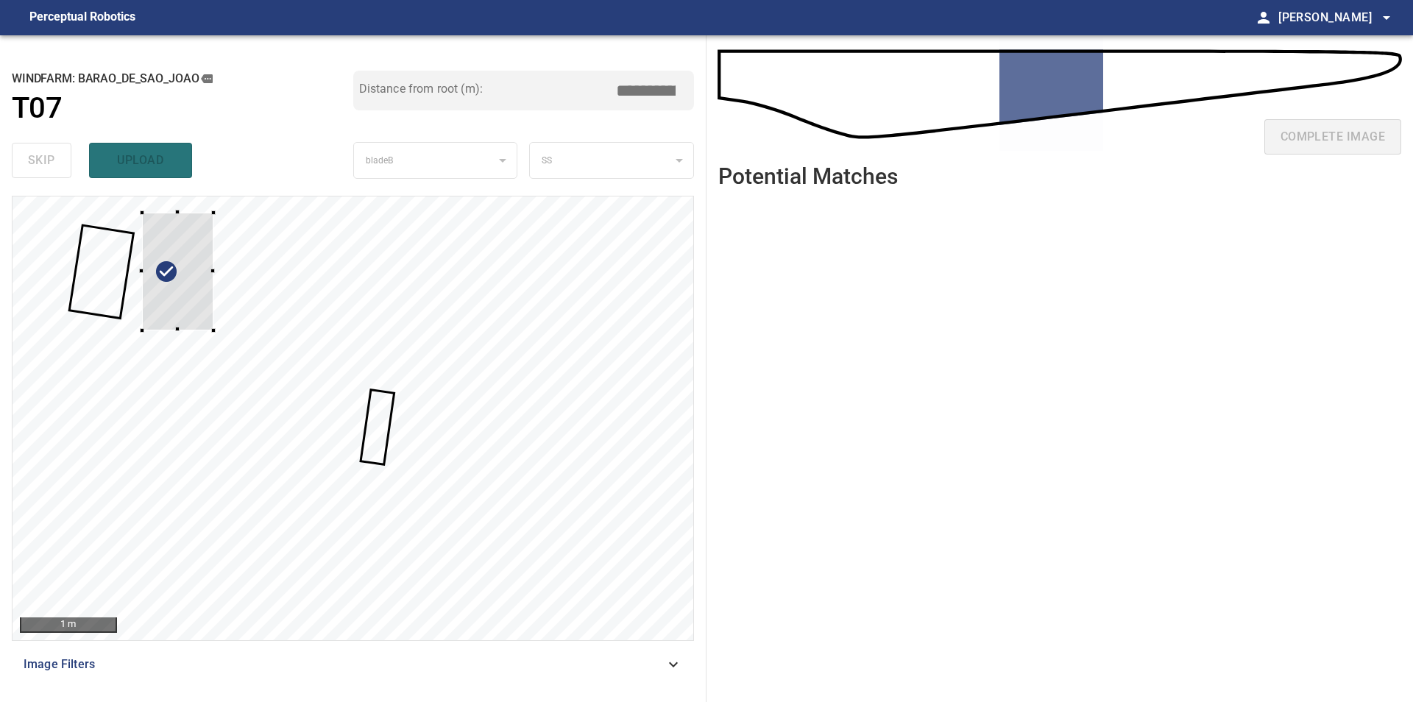
click at [194, 300] on div at bounding box center [177, 272] width 71 height 118
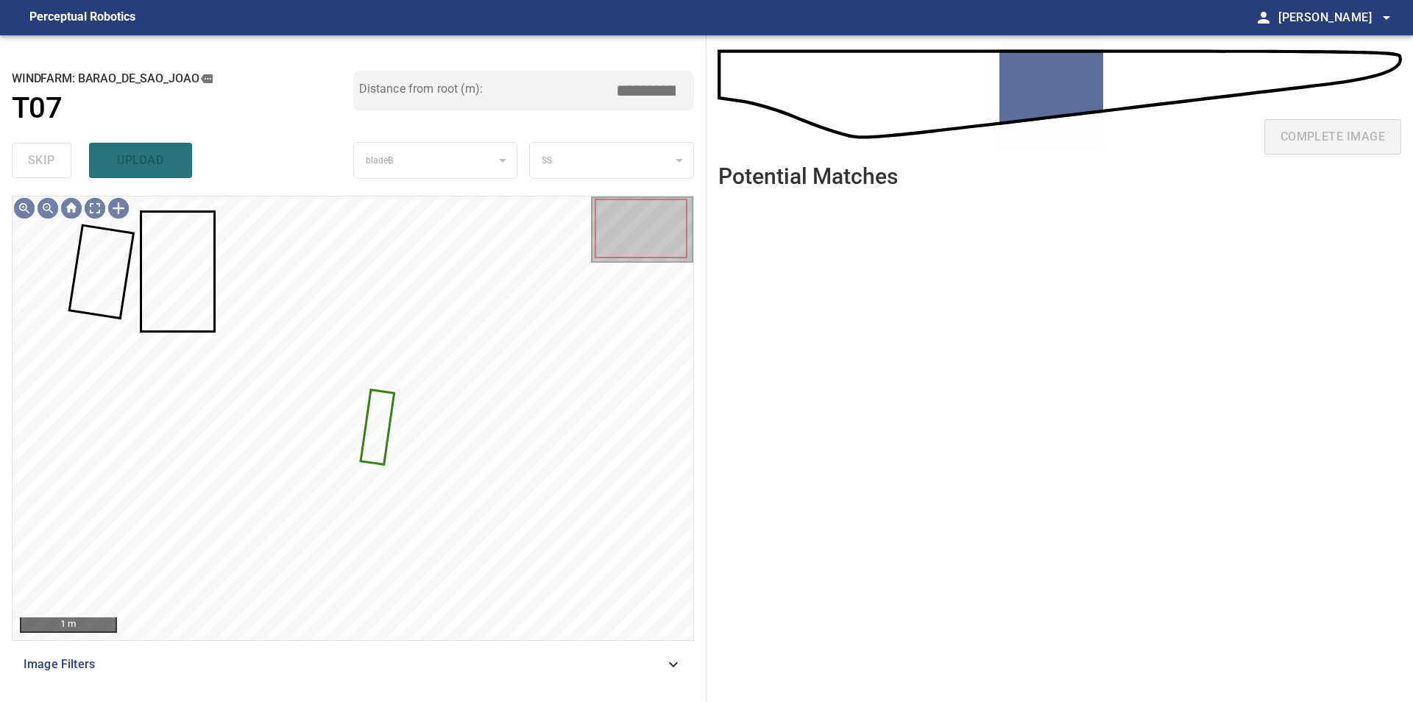
click at [373, 422] on div at bounding box center [353, 418] width 681 height 444
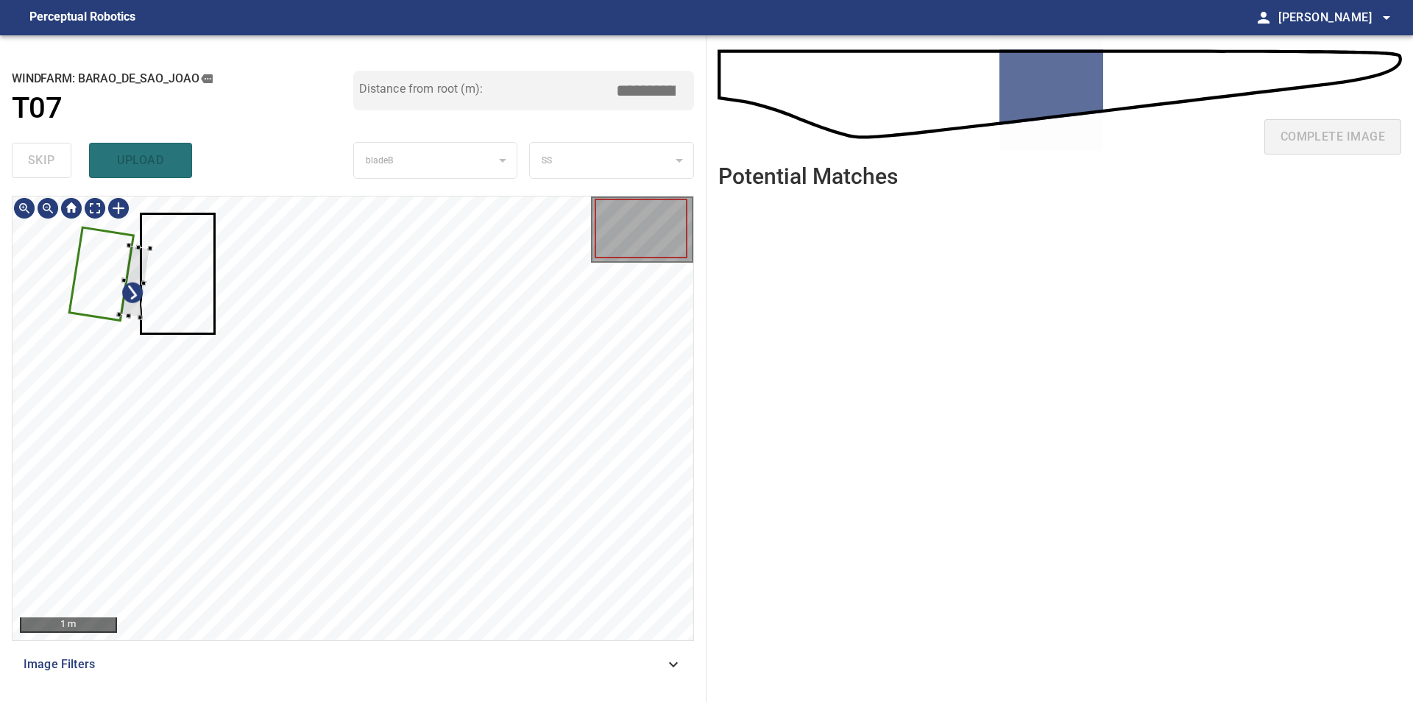
click at [117, 255] on div at bounding box center [353, 418] width 681 height 444
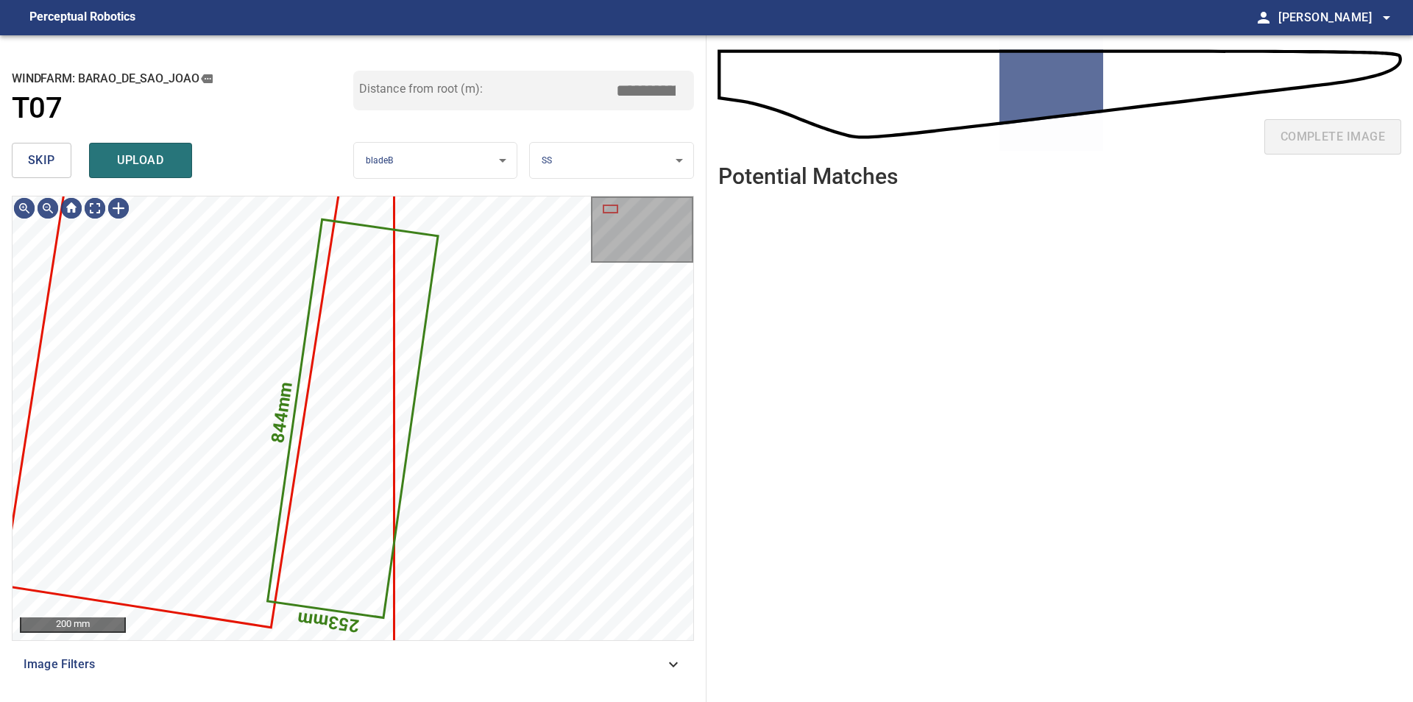
click at [33, 167] on span "skip" at bounding box center [41, 160] width 27 height 21
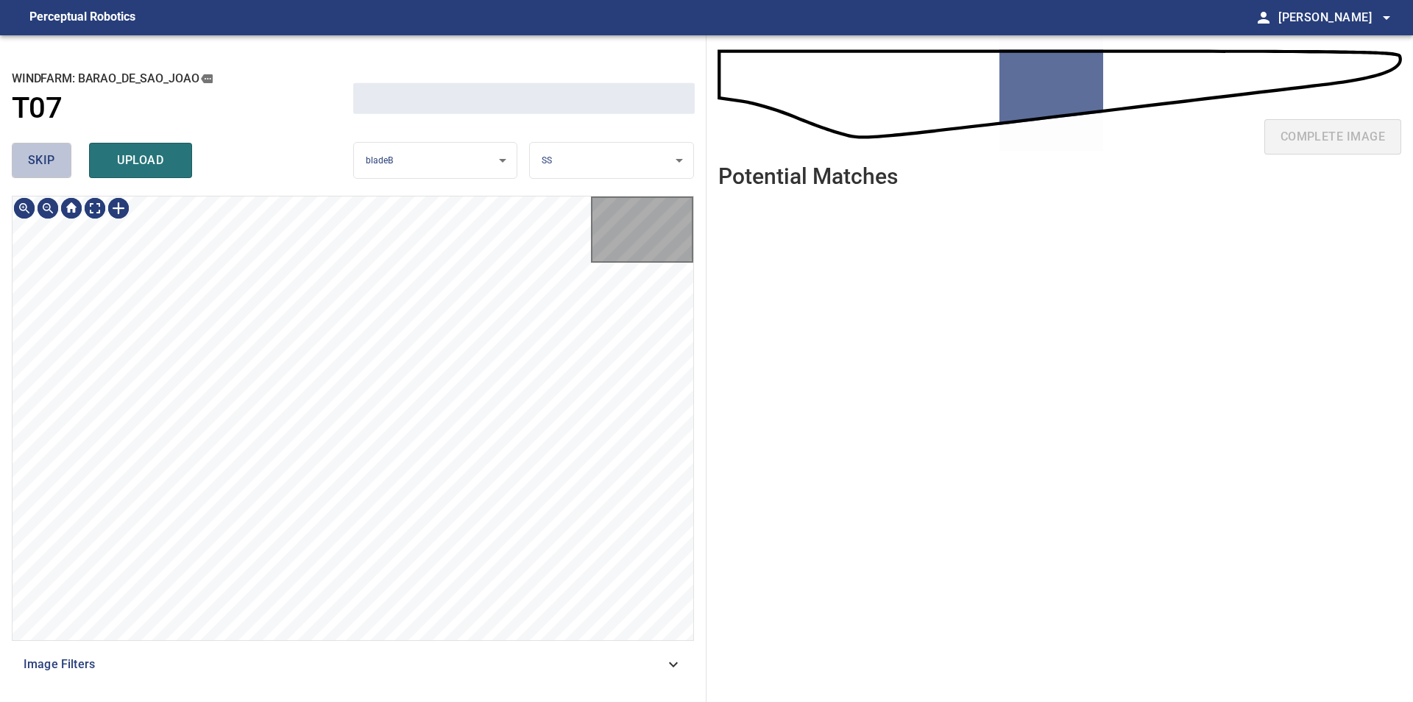
click at [33, 167] on span "skip" at bounding box center [41, 160] width 27 height 21
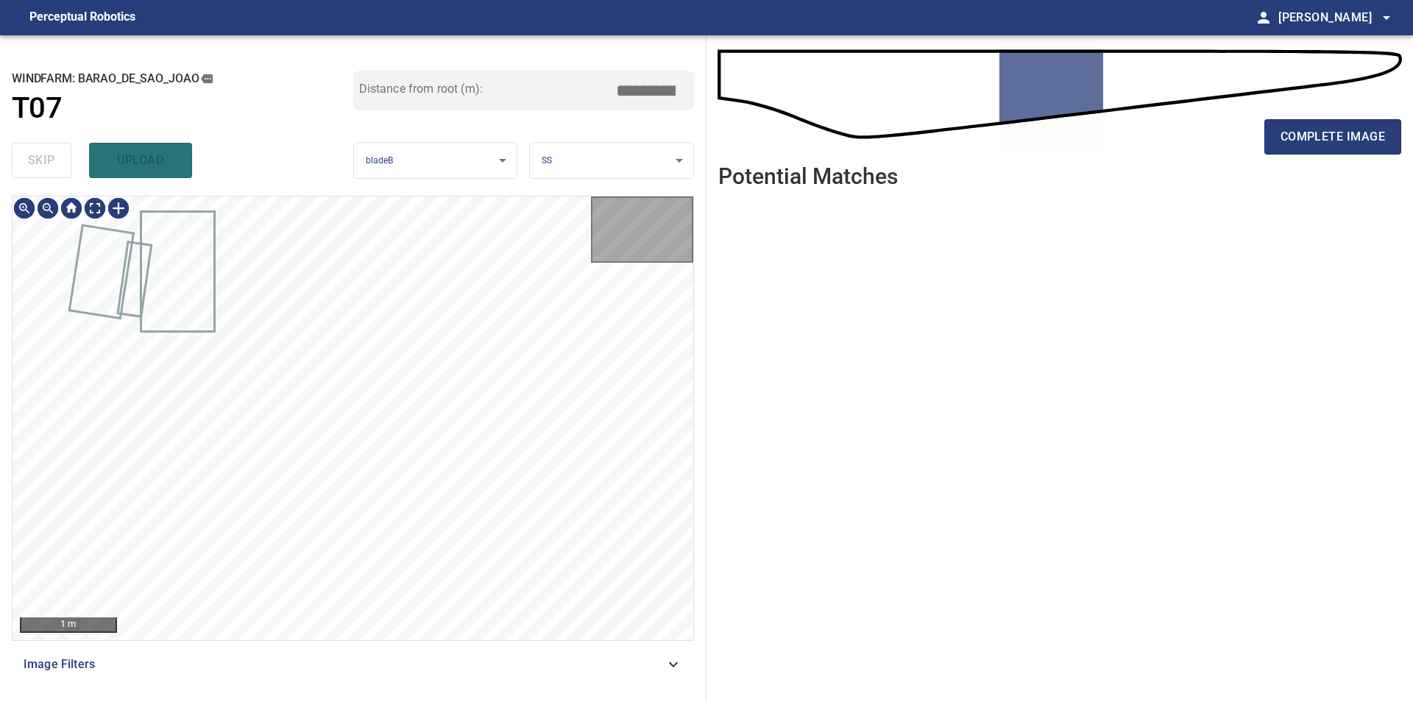
type input "*****"
click at [33, 167] on div "skip upload" at bounding box center [182, 160] width 341 height 47
click at [411, 676] on div "100 mm Image Filters" at bounding box center [353, 443] width 682 height 494
click at [417, 659] on div "100 mm Image Filters" at bounding box center [353, 443] width 682 height 494
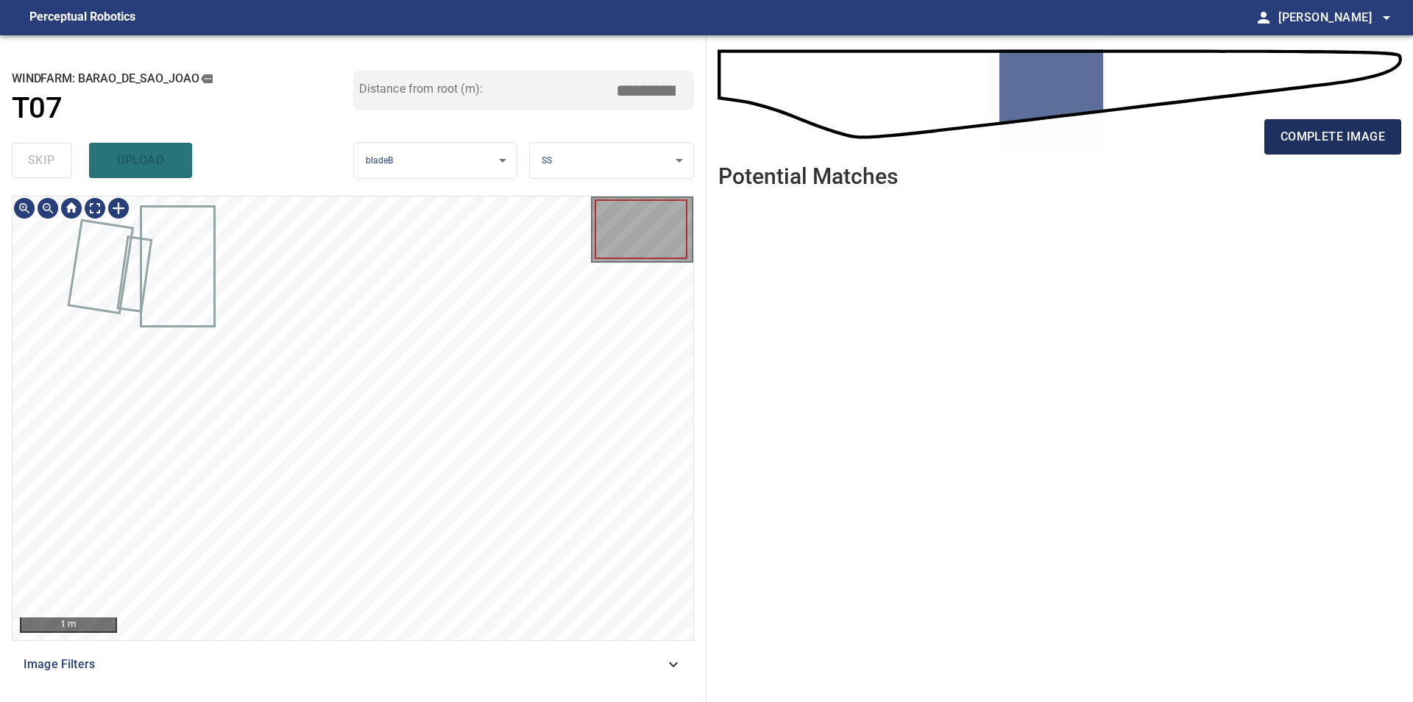
click at [1322, 127] on span "complete image" at bounding box center [1332, 137] width 104 height 21
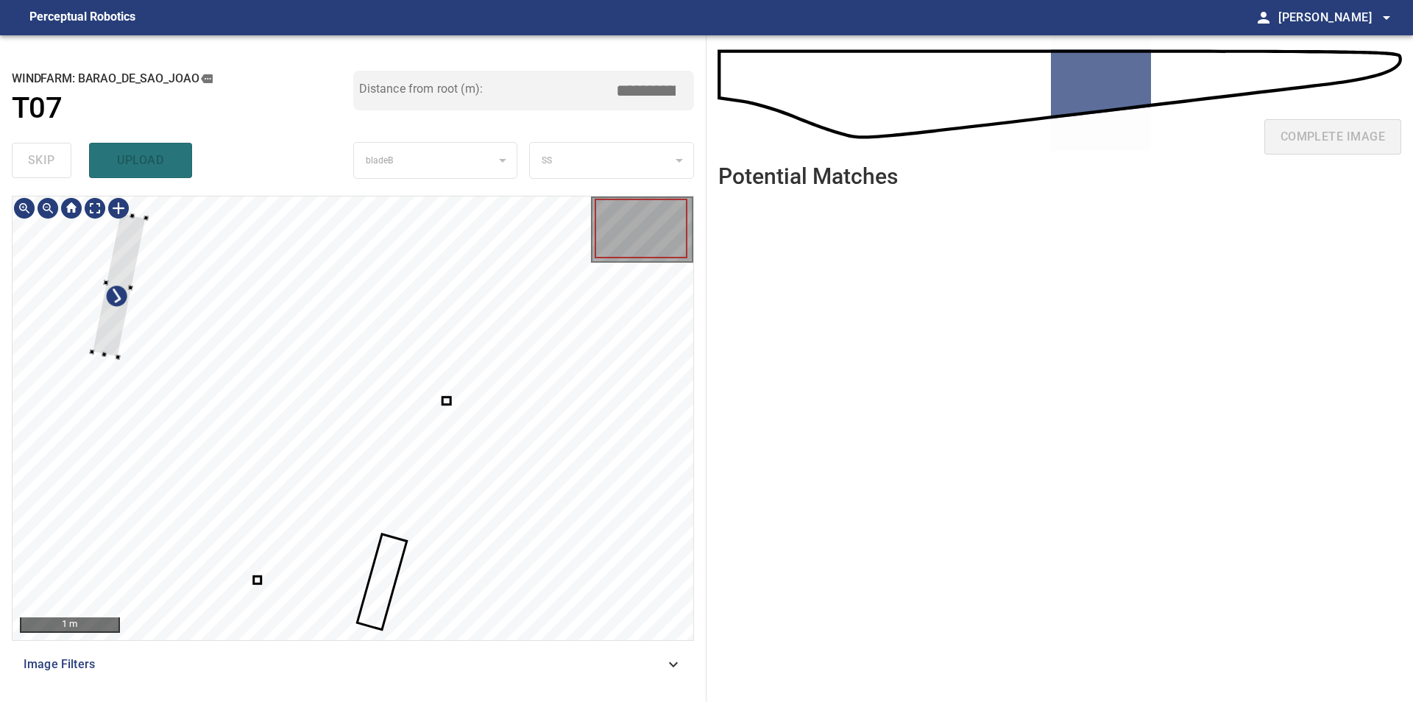
click at [113, 245] on div at bounding box center [353, 418] width 681 height 444
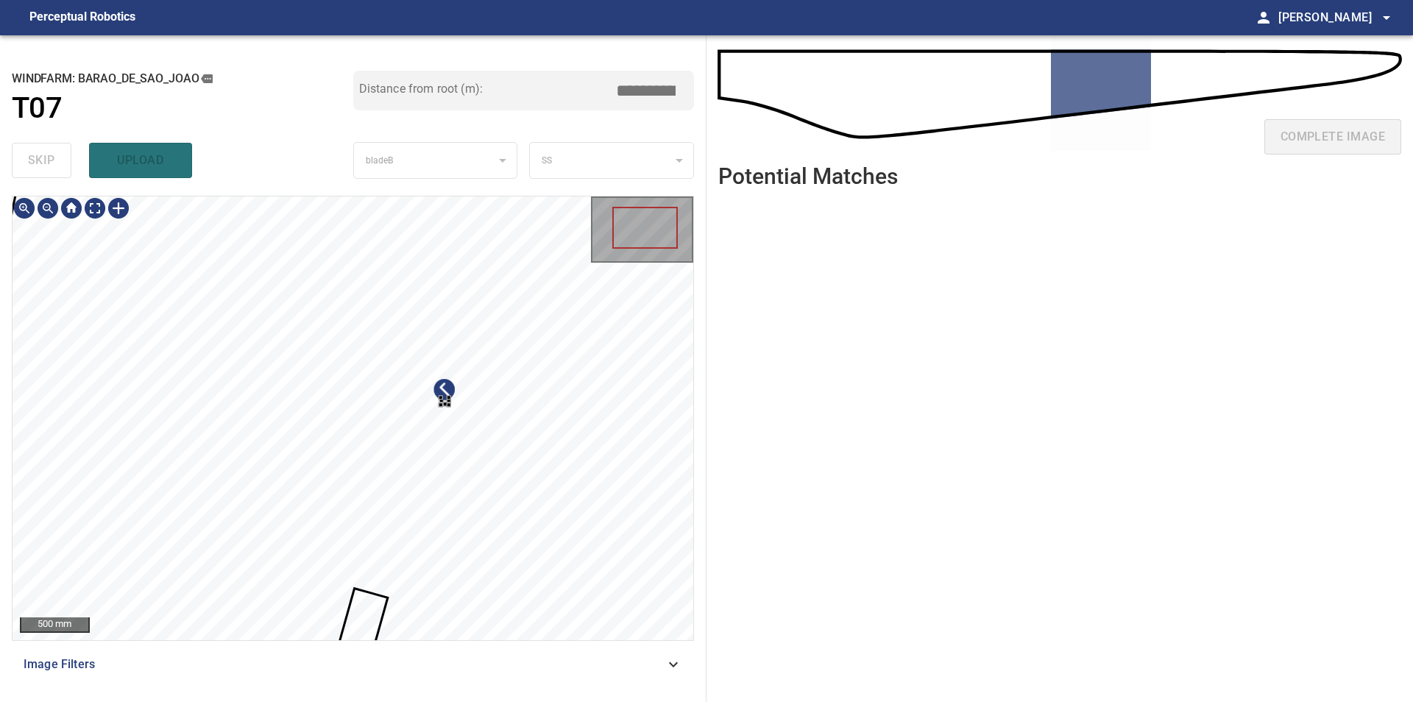
click at [512, 493] on div at bounding box center [353, 418] width 681 height 444
click at [18, 266] on div at bounding box center [353, 418] width 681 height 444
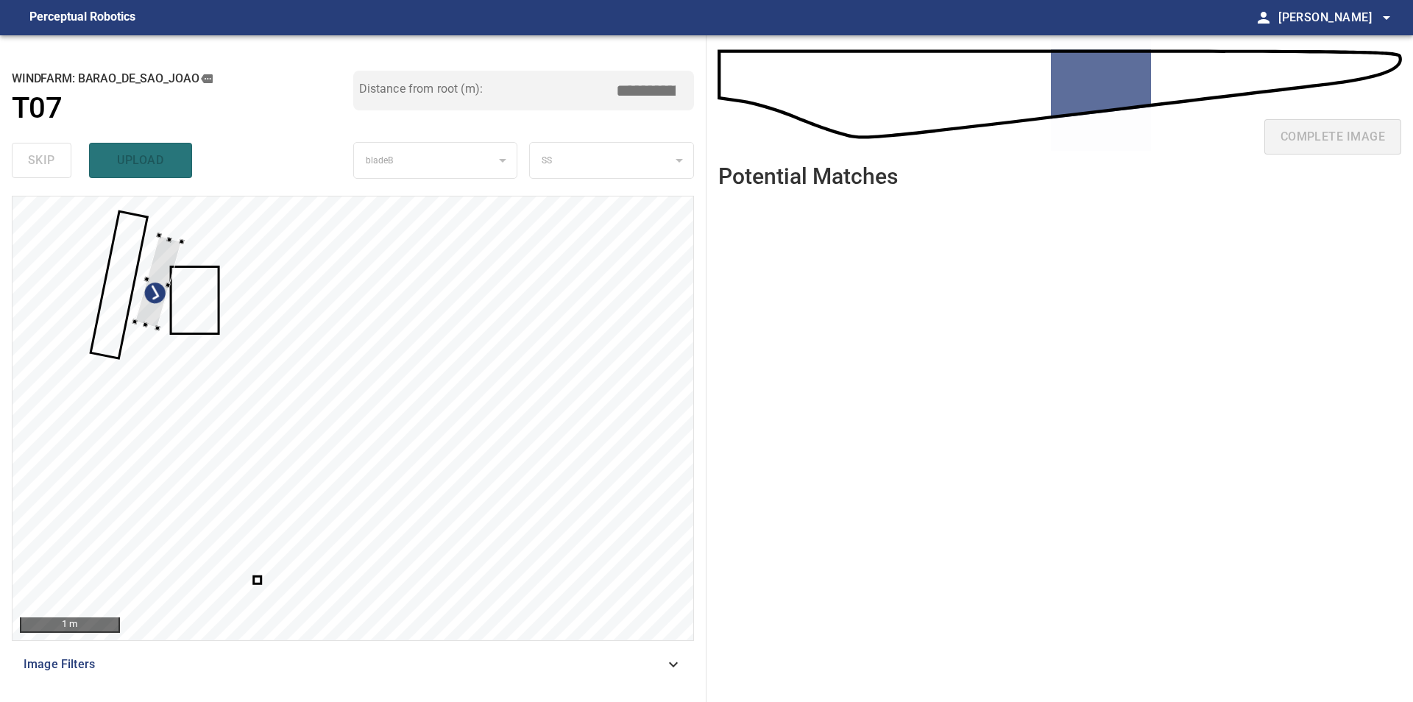
click at [138, 209] on div at bounding box center [353, 418] width 681 height 444
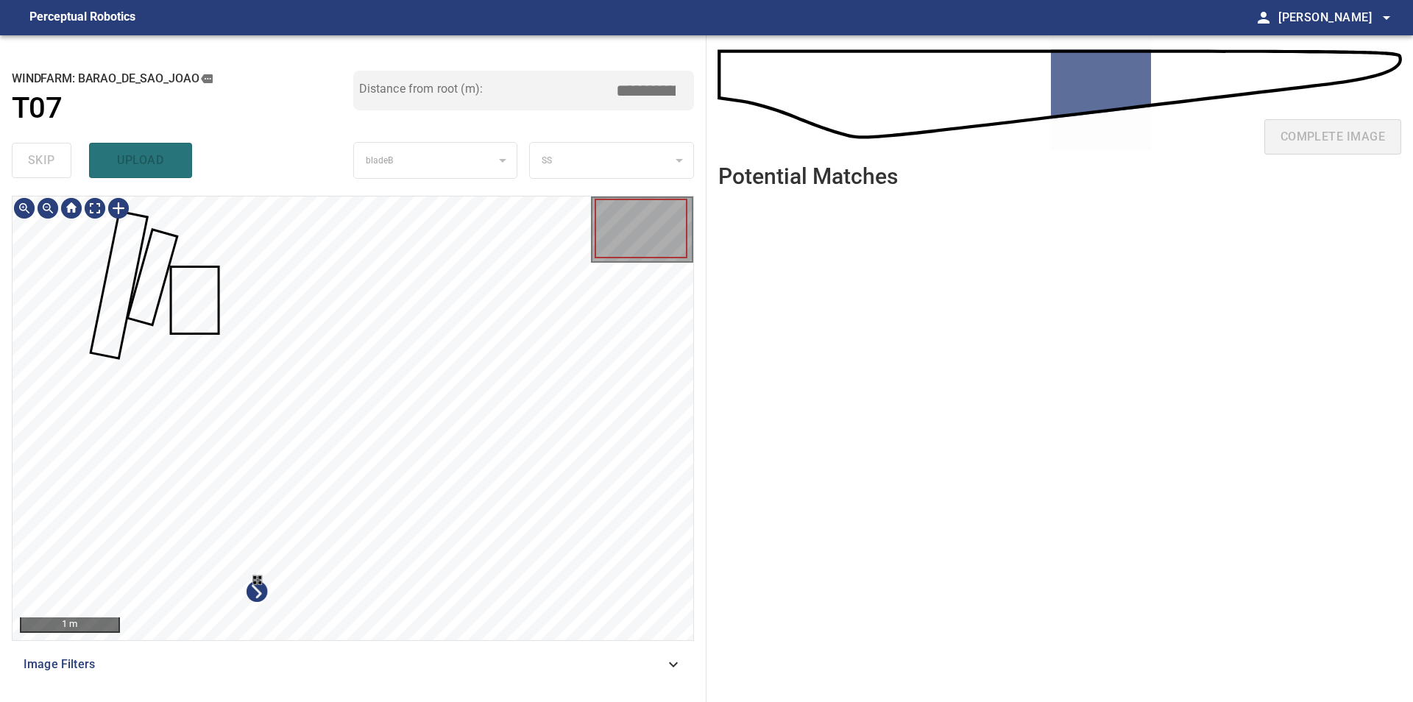
click at [372, 641] on div "1 m Image Filters" at bounding box center [353, 443] width 682 height 494
click at [352, 489] on div at bounding box center [353, 418] width 681 height 444
click at [162, 204] on div at bounding box center [353, 418] width 681 height 444
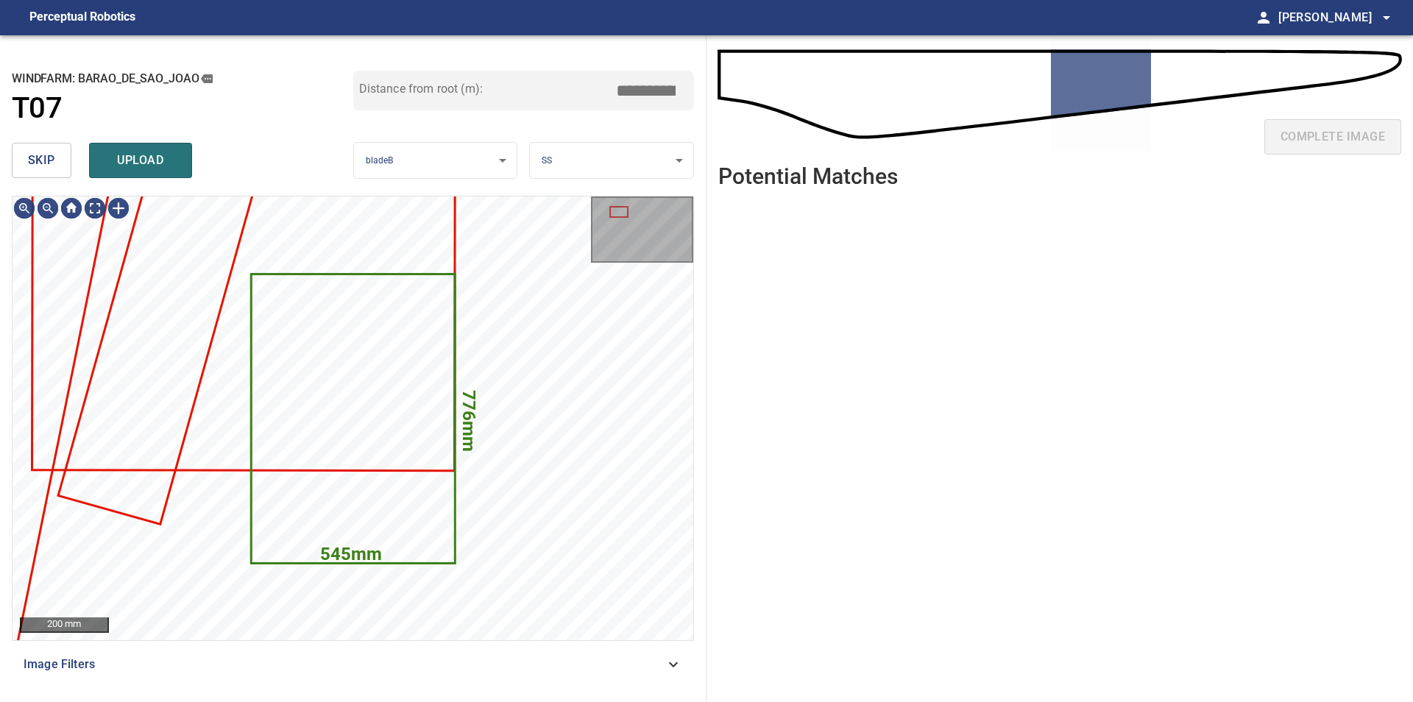
click at [35, 157] on span "skip" at bounding box center [41, 160] width 27 height 21
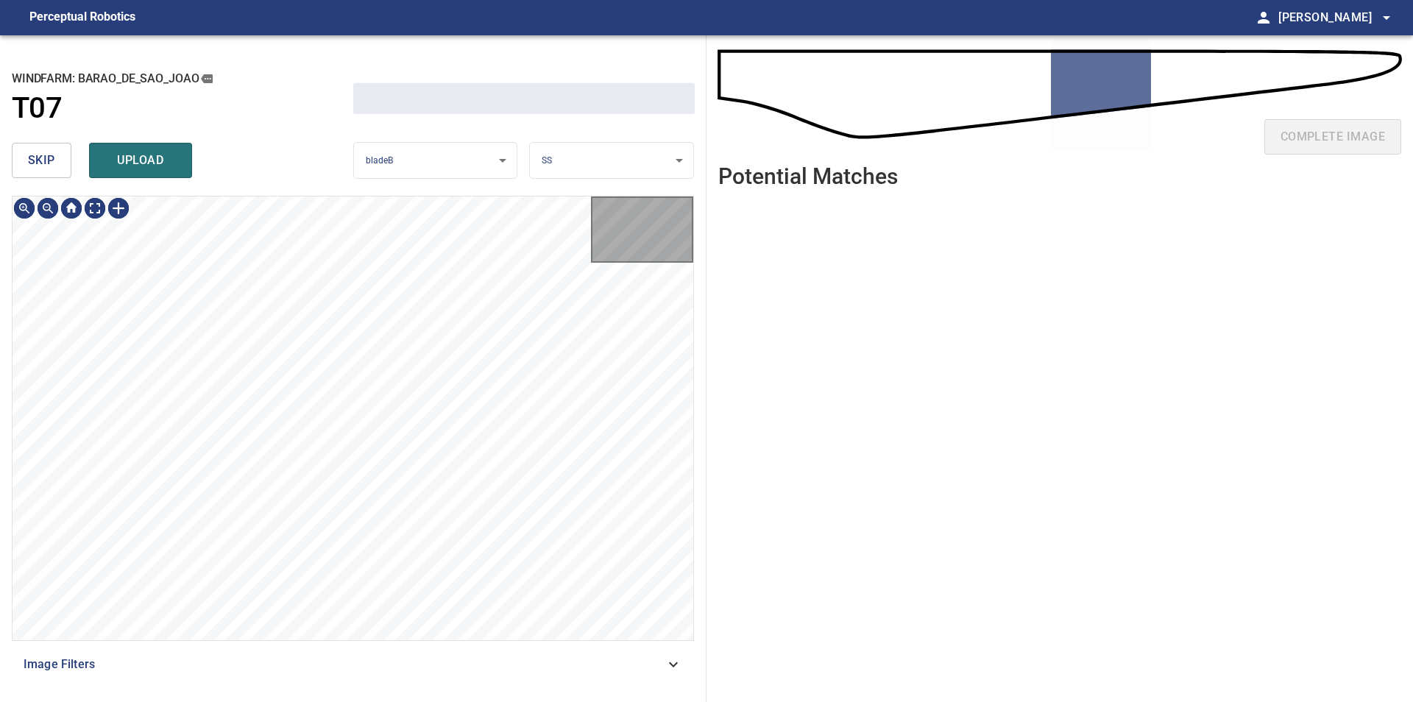
click at [35, 157] on span "skip" at bounding box center [41, 160] width 27 height 21
click at [35, 160] on span "skip" at bounding box center [41, 160] width 27 height 21
click at [34, 157] on div "skip upload" at bounding box center [182, 160] width 341 height 47
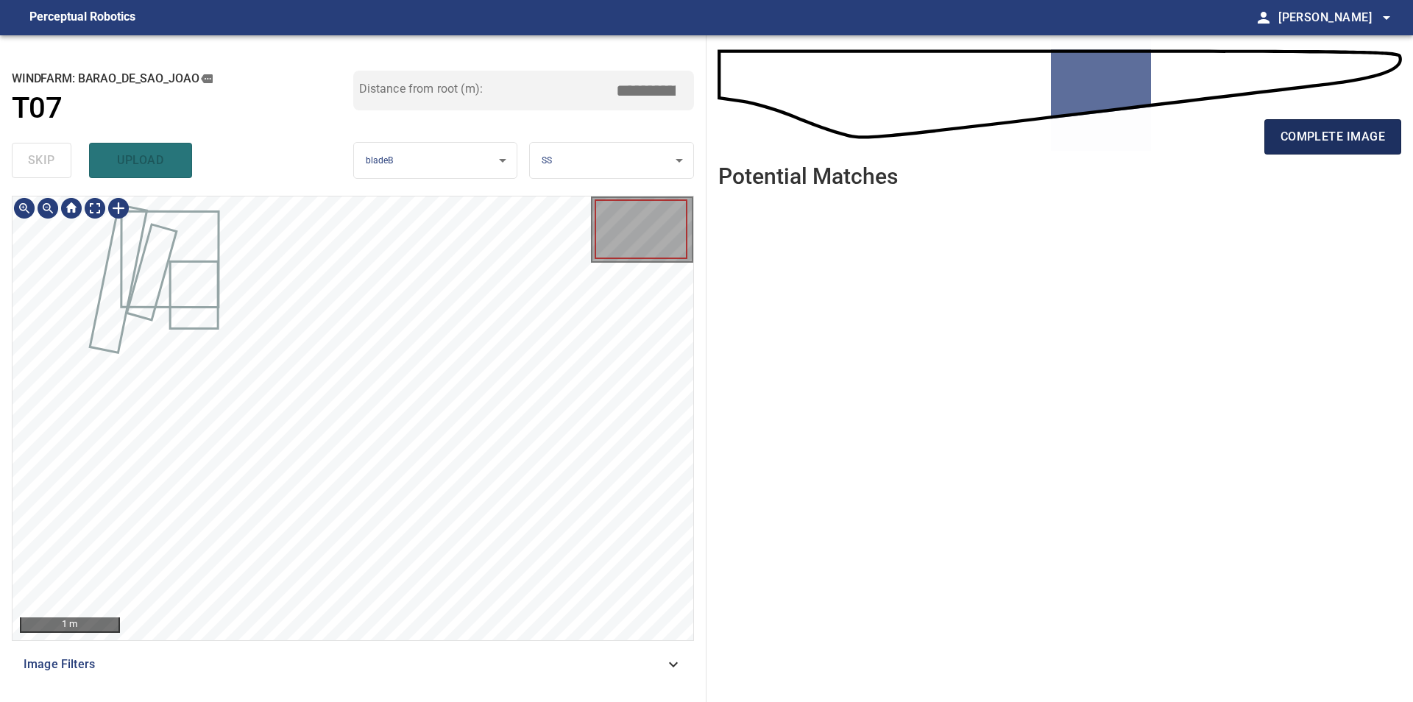
click at [1306, 130] on span "complete image" at bounding box center [1332, 137] width 104 height 21
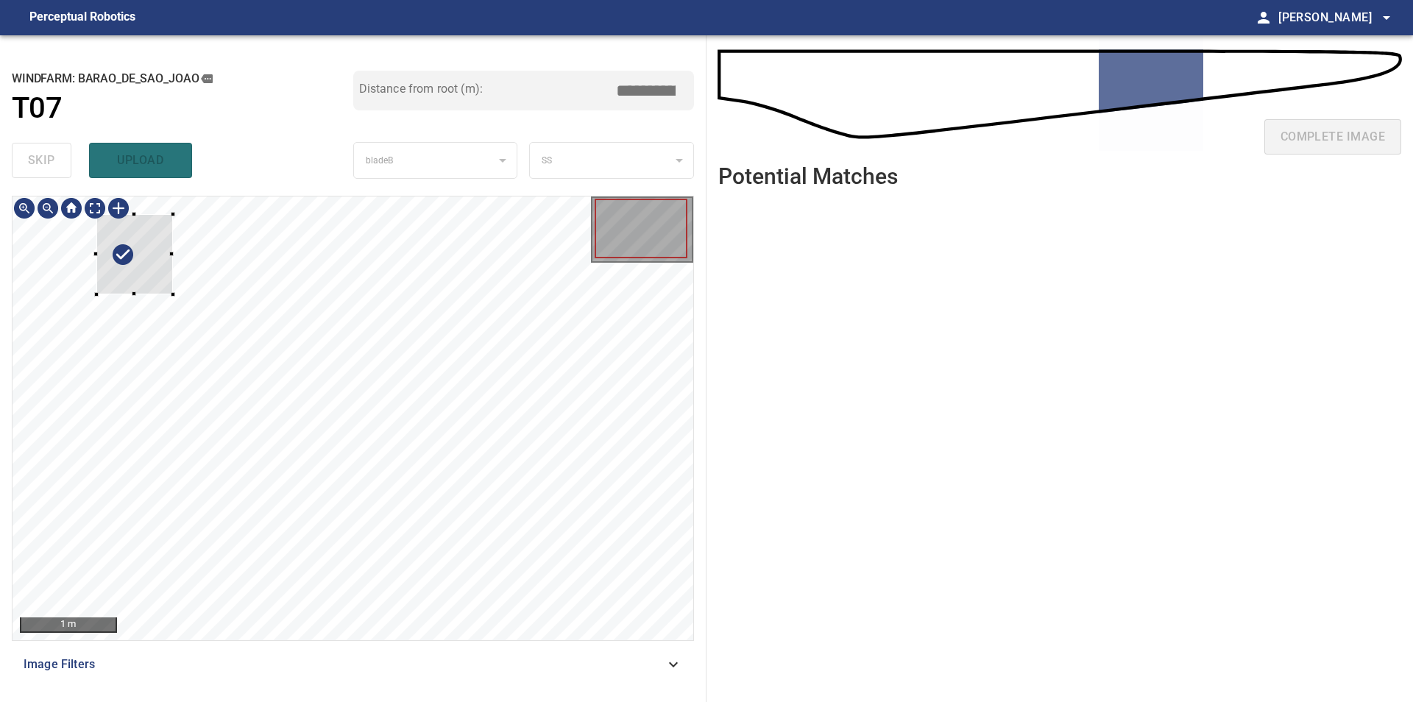
click at [141, 277] on div at bounding box center [134, 254] width 77 height 80
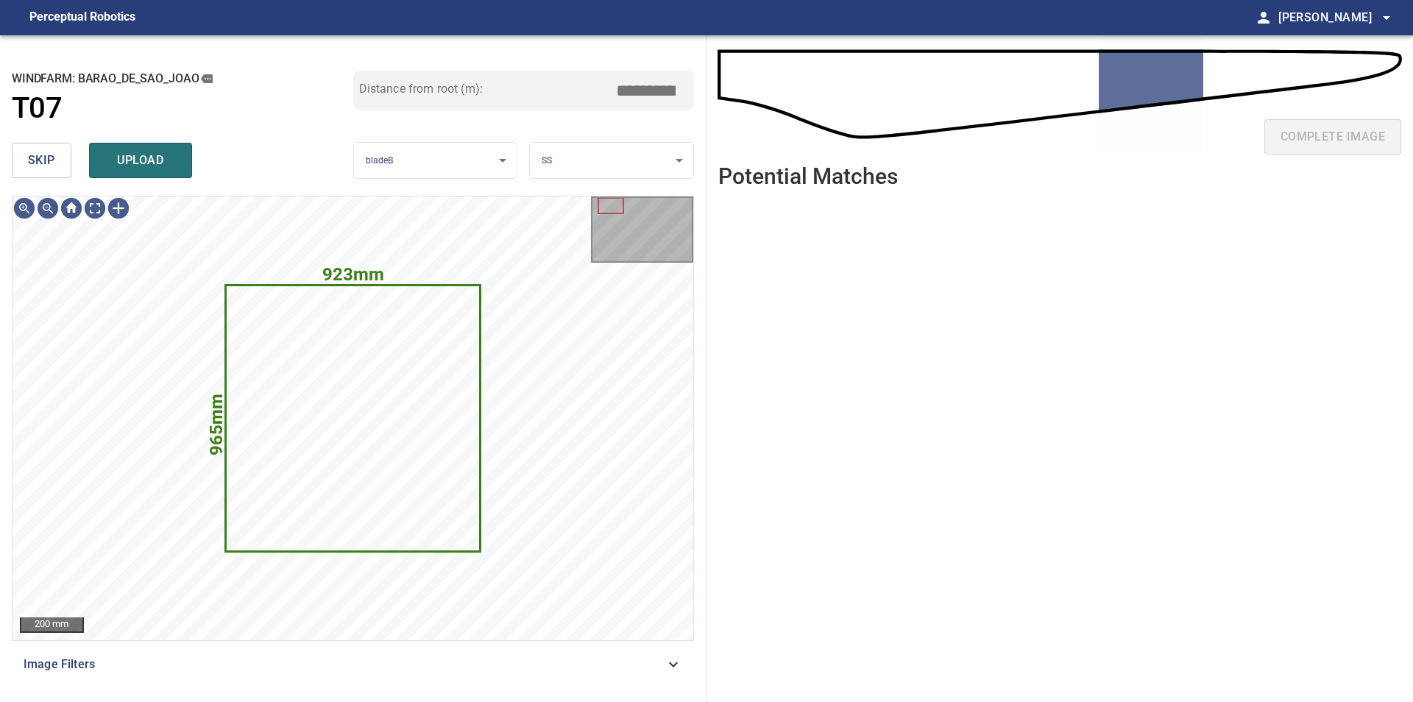
click at [62, 155] on button "skip" at bounding box center [42, 160] width 60 height 35
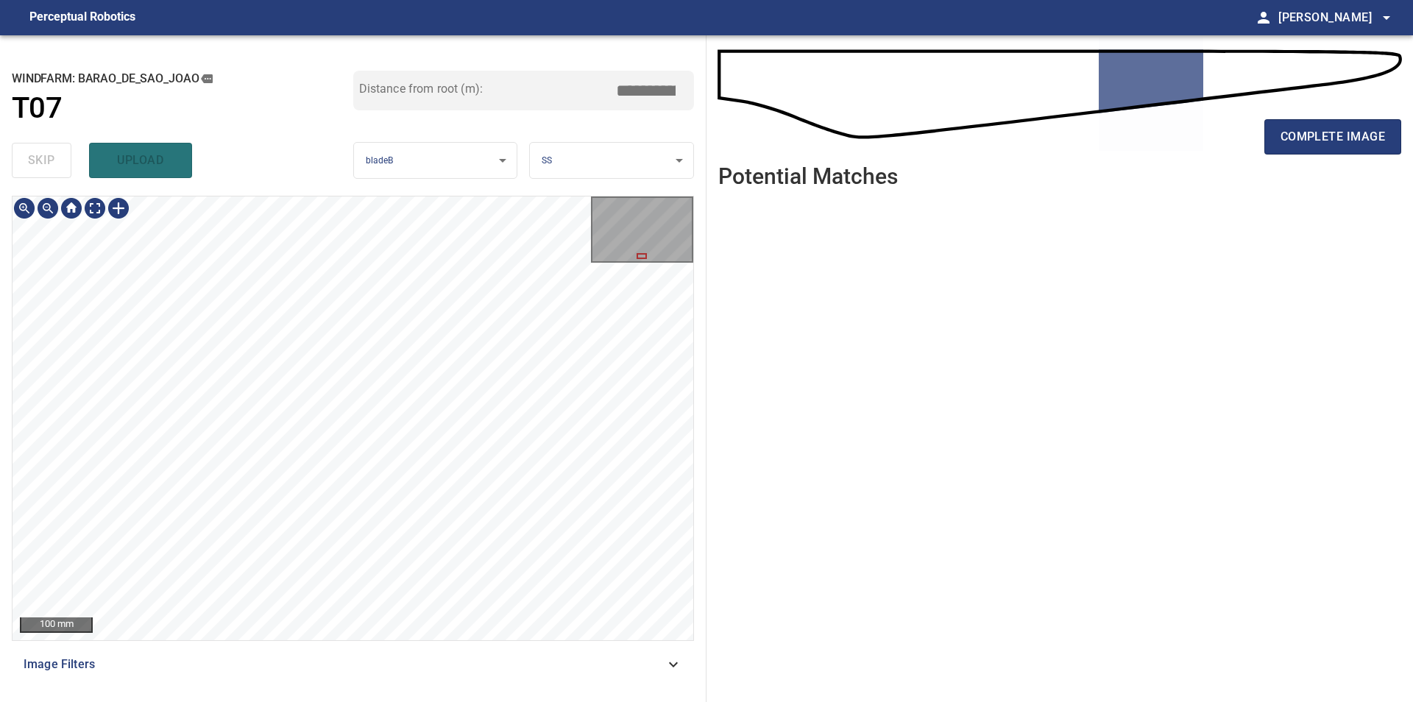
click at [12, 459] on div "100 mm" at bounding box center [353, 418] width 682 height 445
click at [1352, 145] on span "complete image" at bounding box center [1332, 137] width 104 height 21
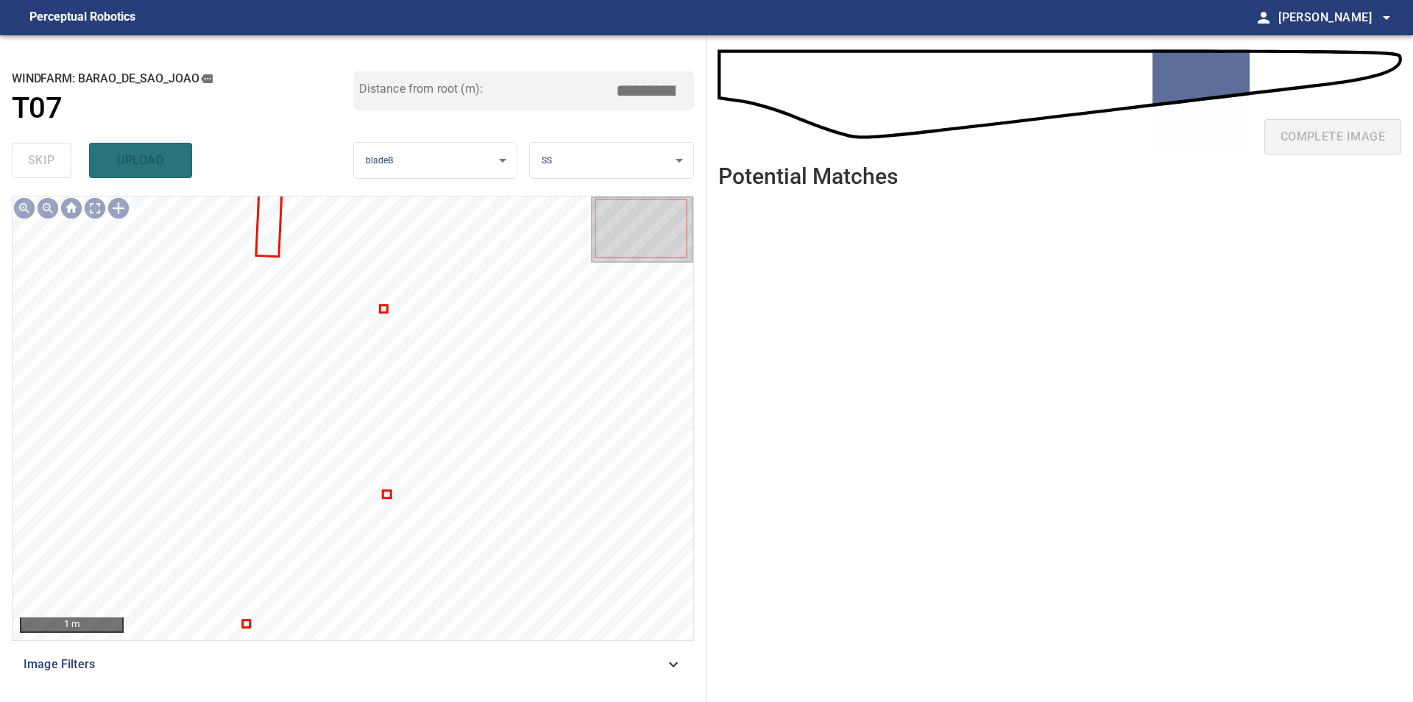
type input "****"
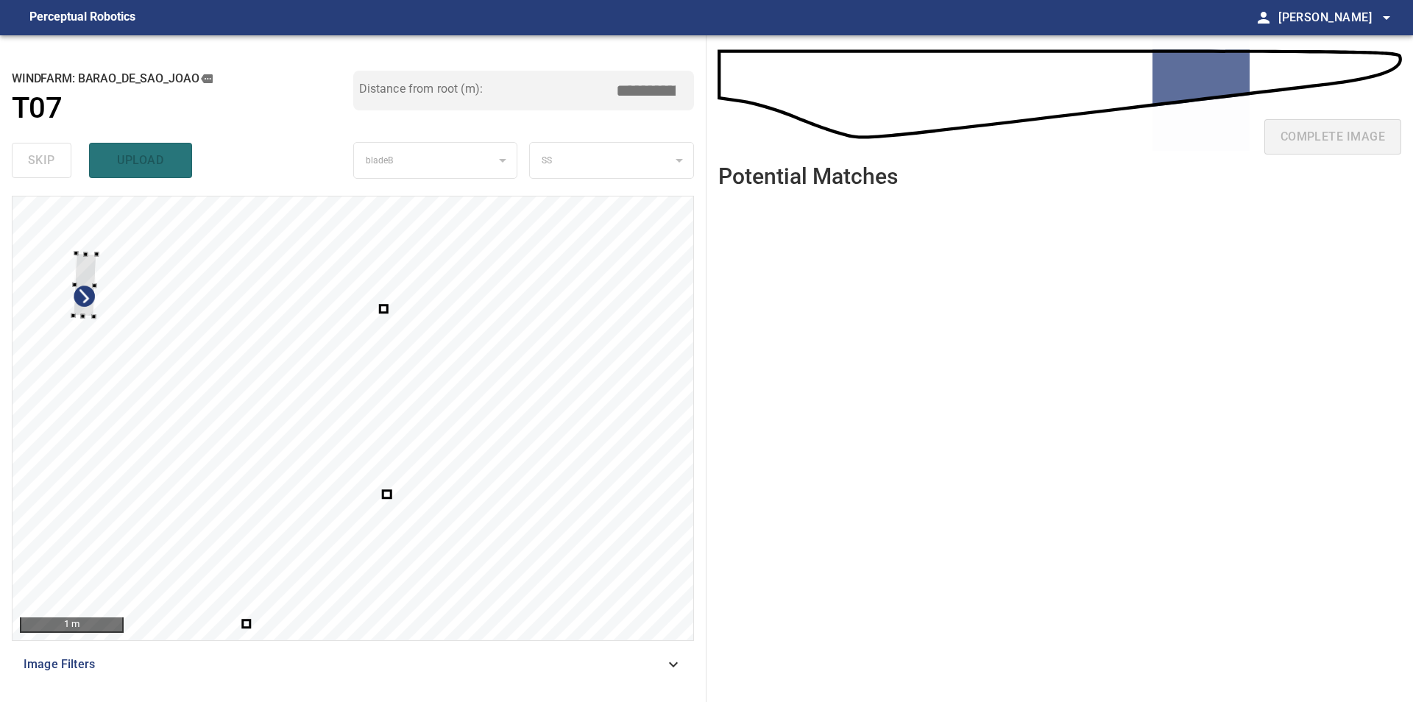
click at [27, 294] on div at bounding box center [353, 418] width 681 height 444
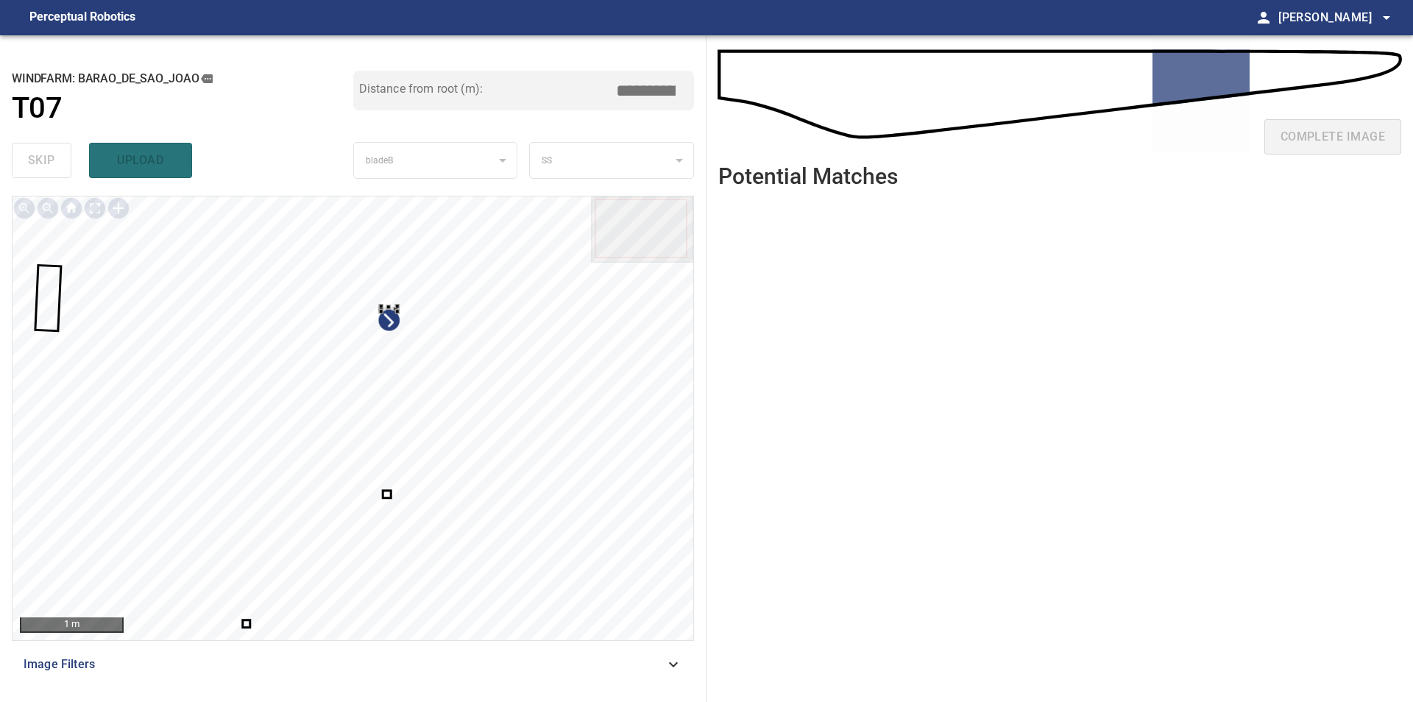
click at [429, 416] on div at bounding box center [353, 418] width 681 height 444
click at [137, 213] on div at bounding box center [353, 418] width 681 height 444
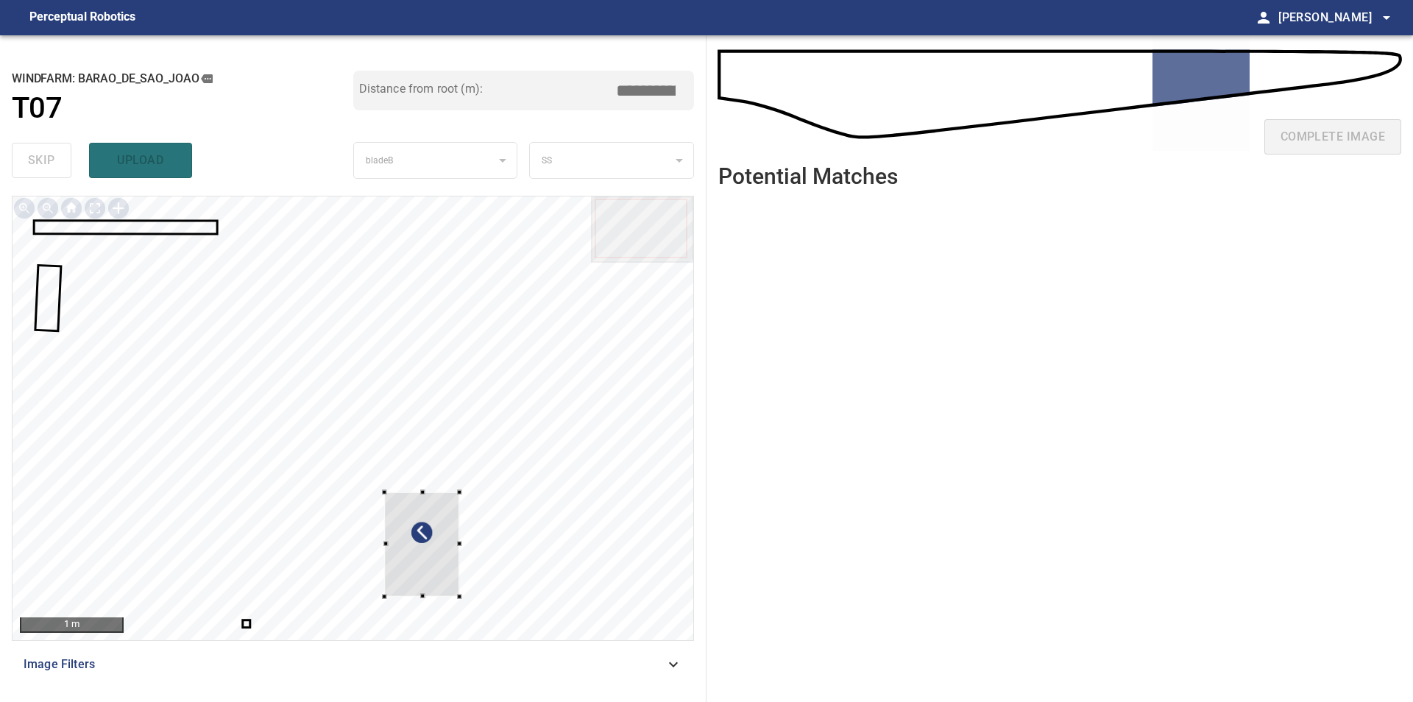
click at [464, 598] on div at bounding box center [353, 418] width 681 height 444
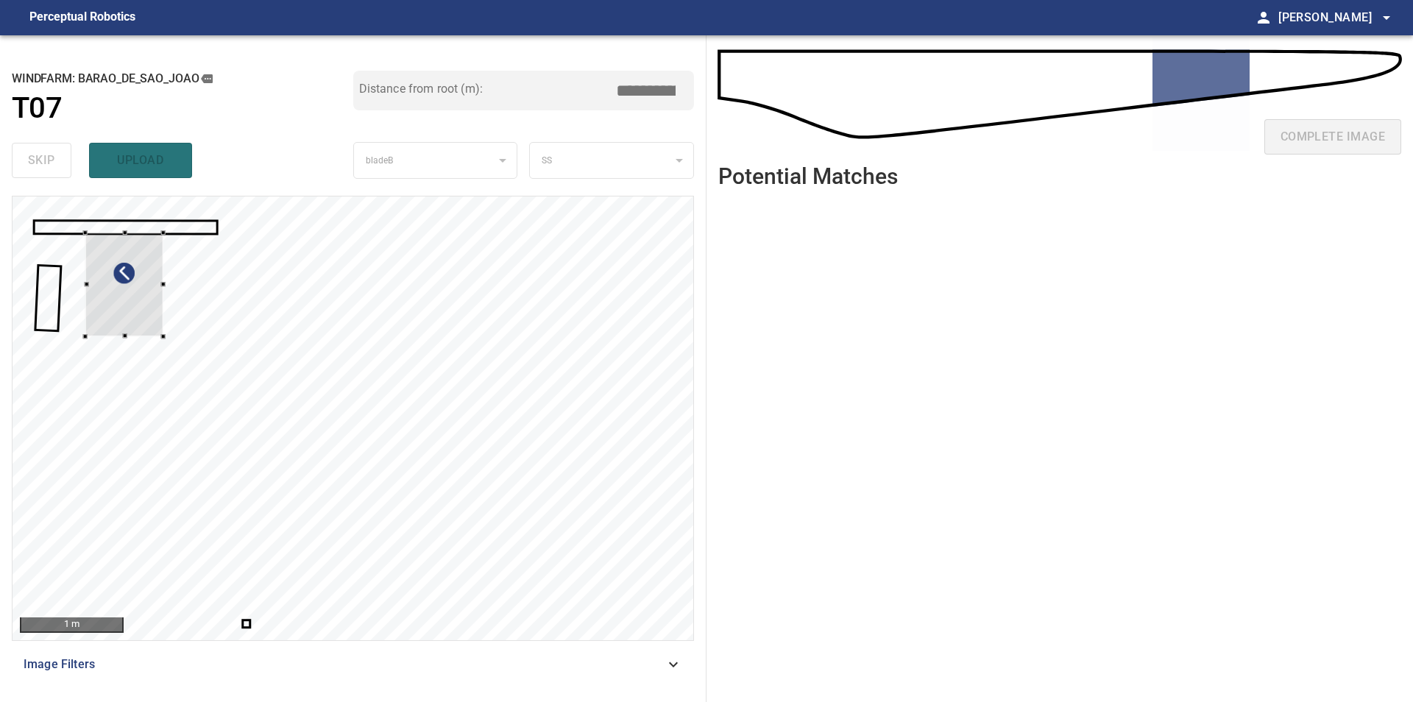
click at [68, 268] on div at bounding box center [353, 418] width 681 height 444
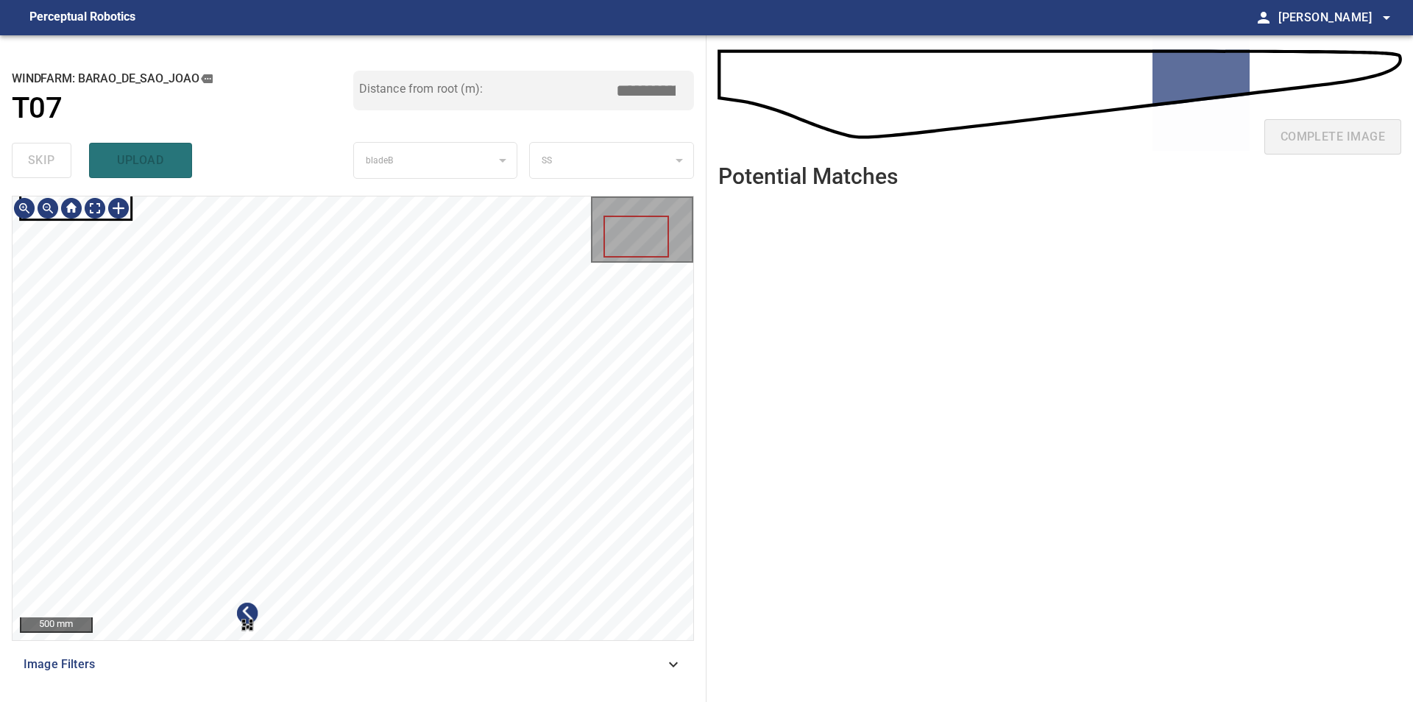
click at [433, 460] on div at bounding box center [353, 418] width 681 height 444
click at [363, 502] on div at bounding box center [353, 418] width 681 height 444
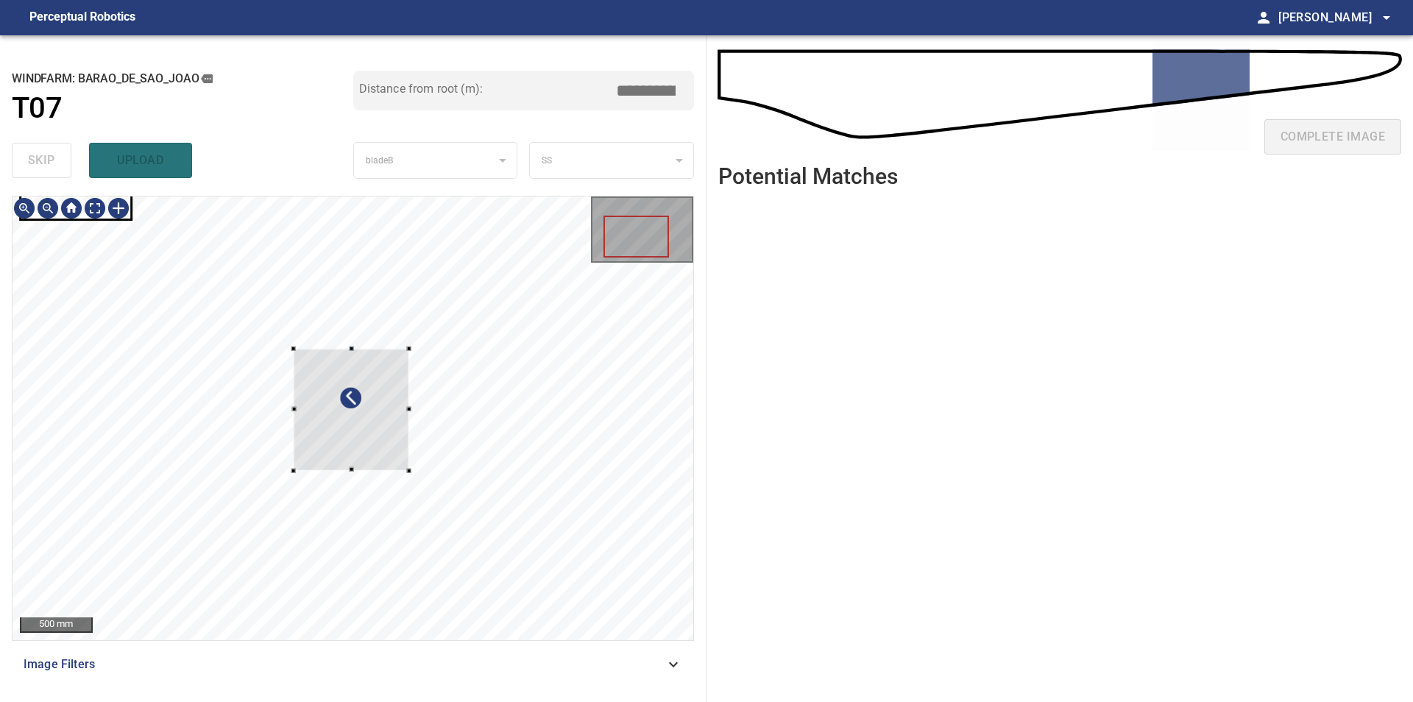
click at [378, 397] on div at bounding box center [352, 410] width 116 height 122
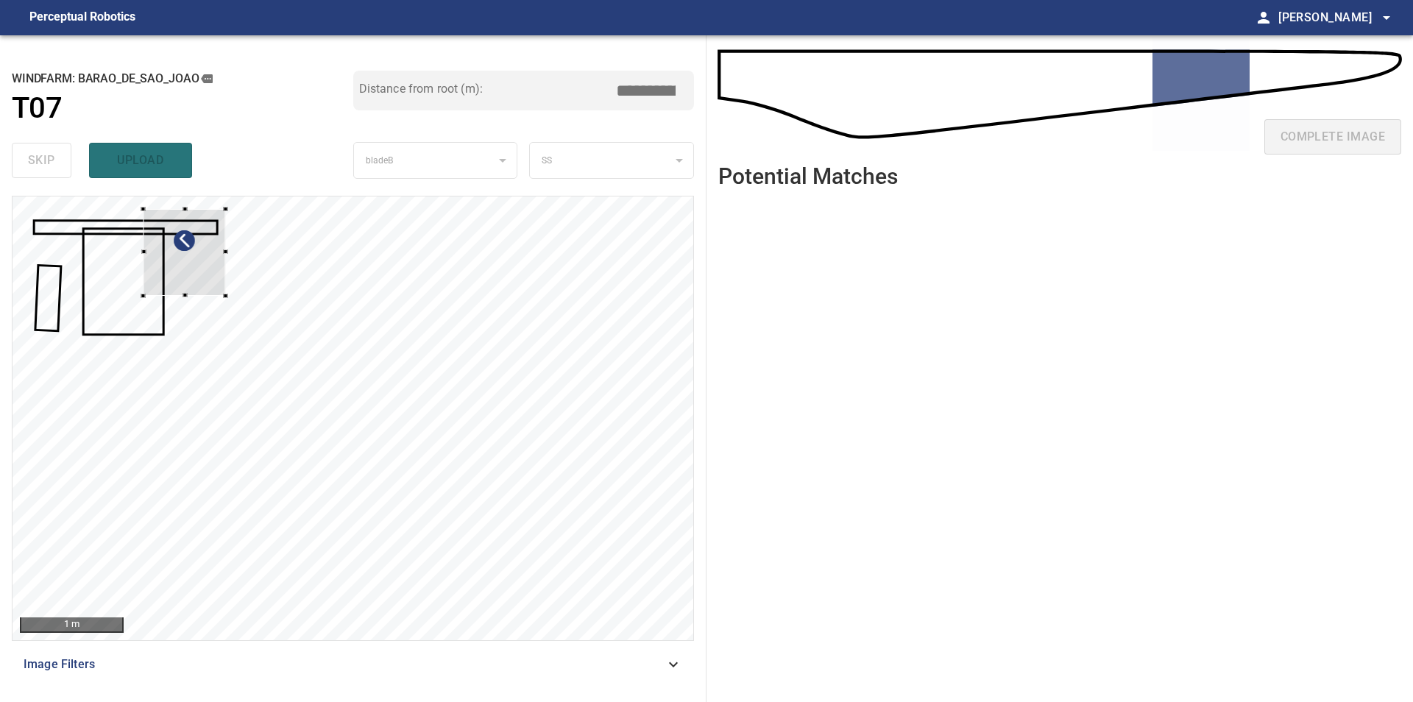
click at [205, 262] on div at bounding box center [184, 252] width 82 height 87
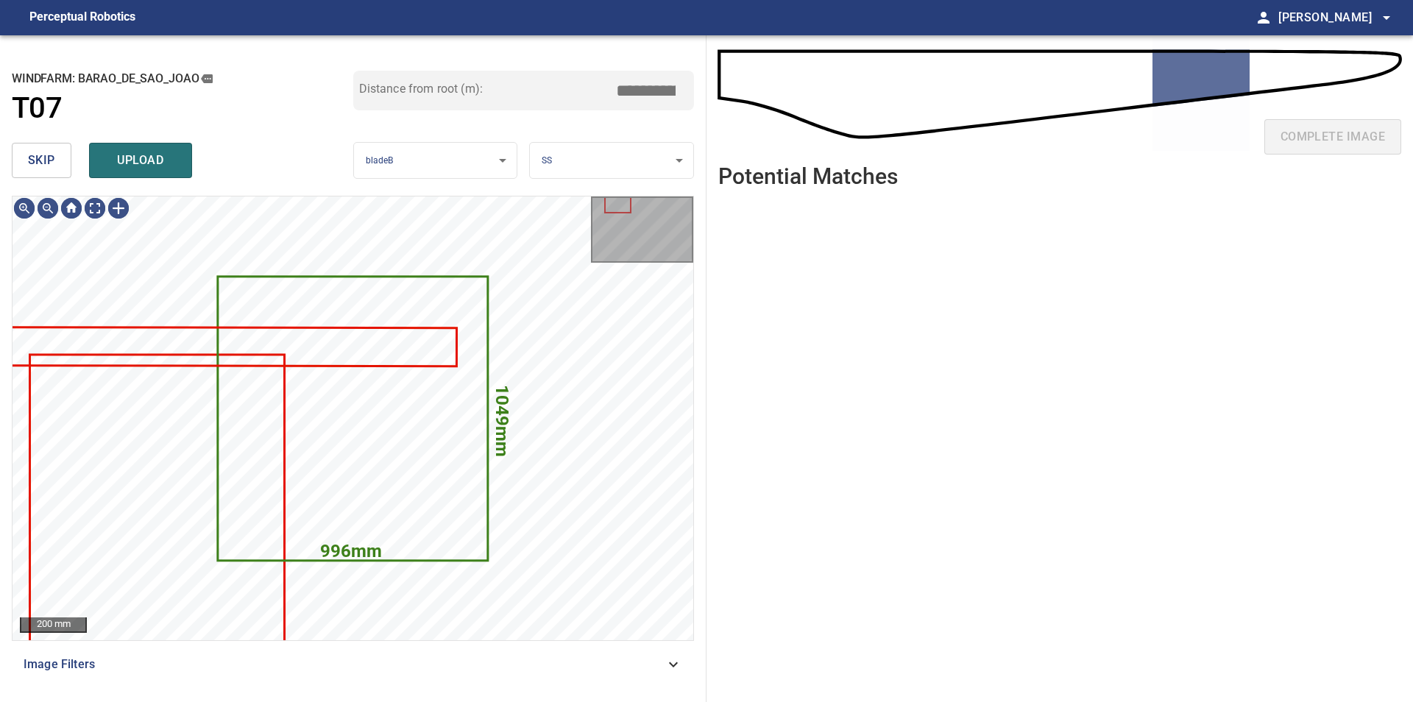
click at [58, 157] on button "skip" at bounding box center [42, 160] width 60 height 35
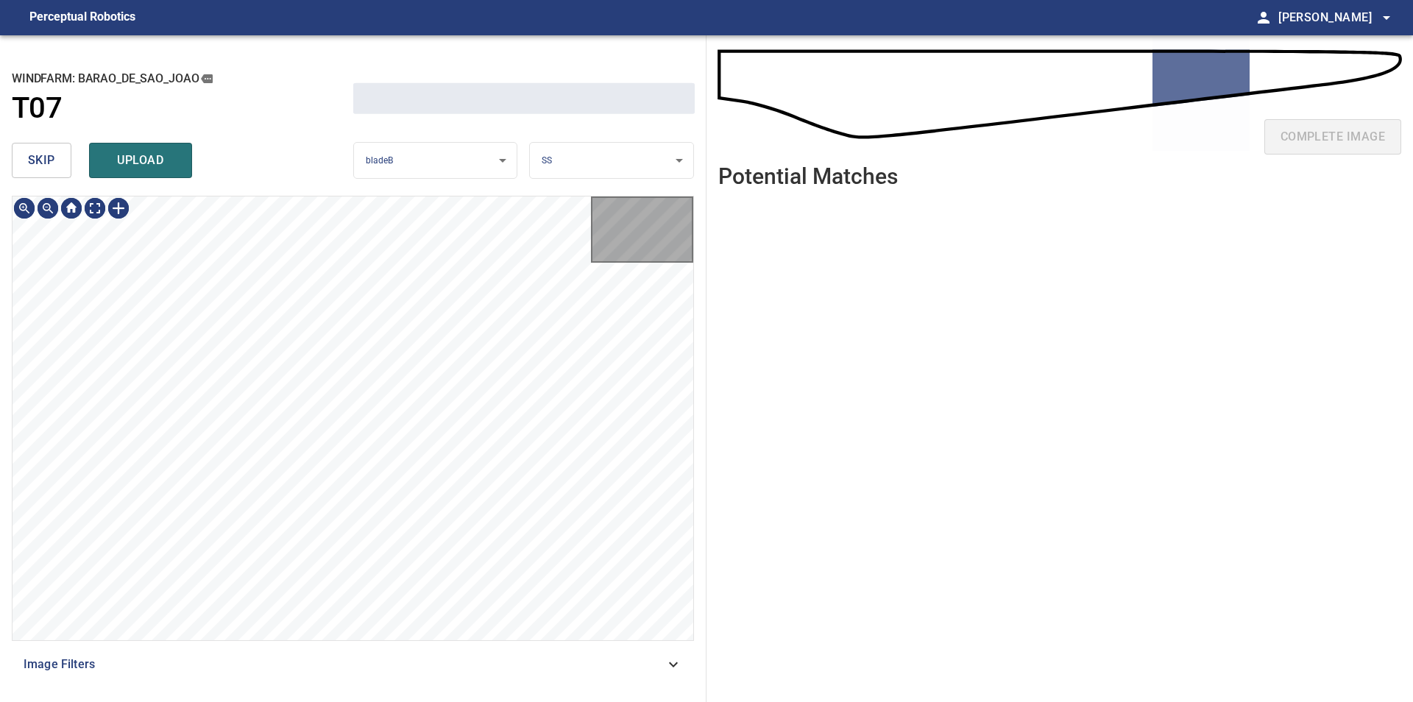
click at [58, 157] on button "skip" at bounding box center [42, 160] width 60 height 35
click at [58, 157] on div "skip upload" at bounding box center [182, 160] width 341 height 47
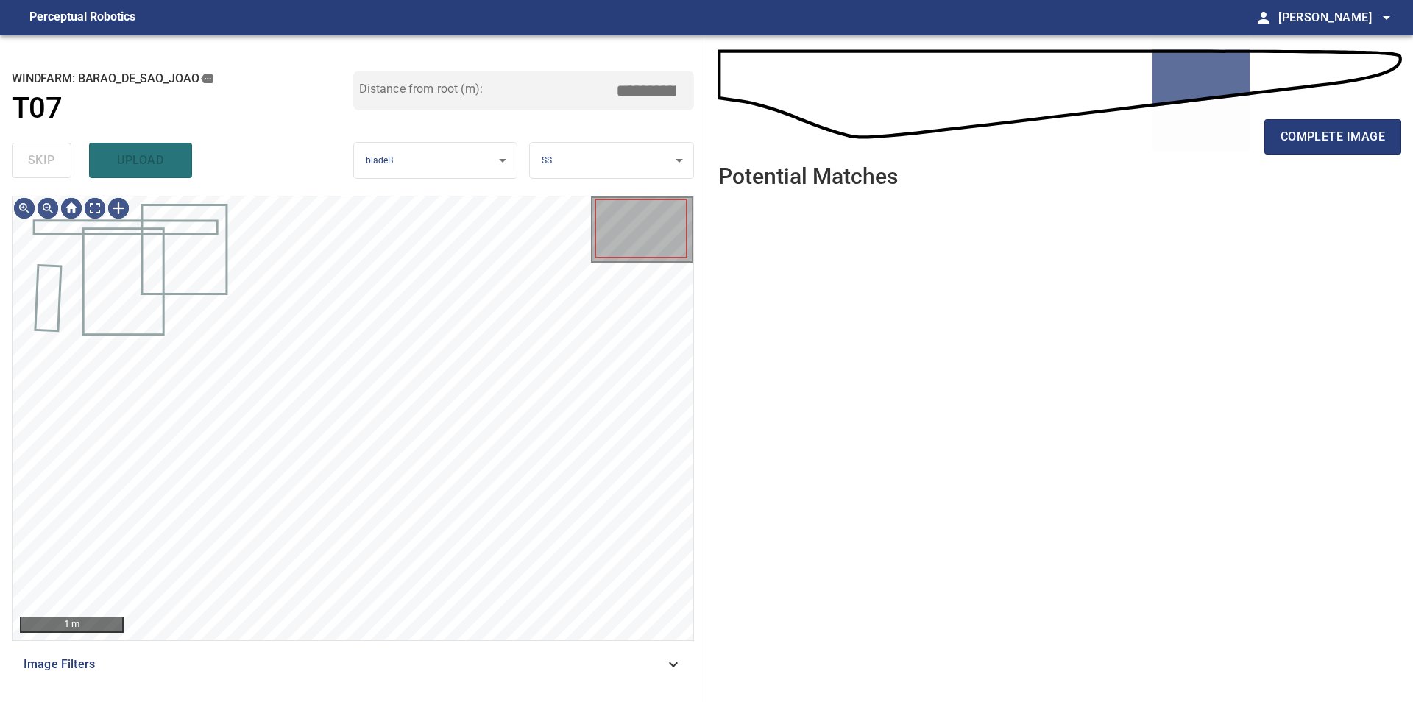
type input "*****"
click at [58, 157] on div "skip upload" at bounding box center [182, 160] width 341 height 47
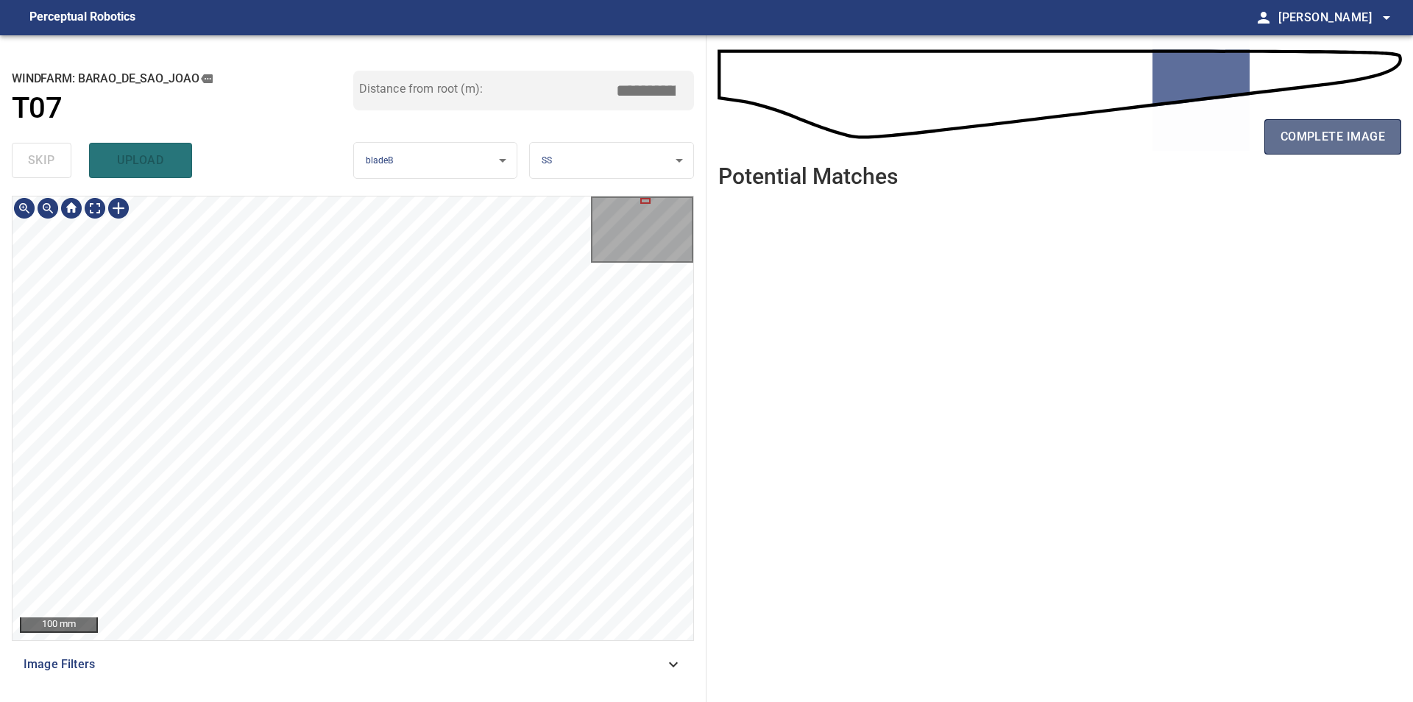
click at [1279, 144] on button "complete image" at bounding box center [1332, 136] width 137 height 35
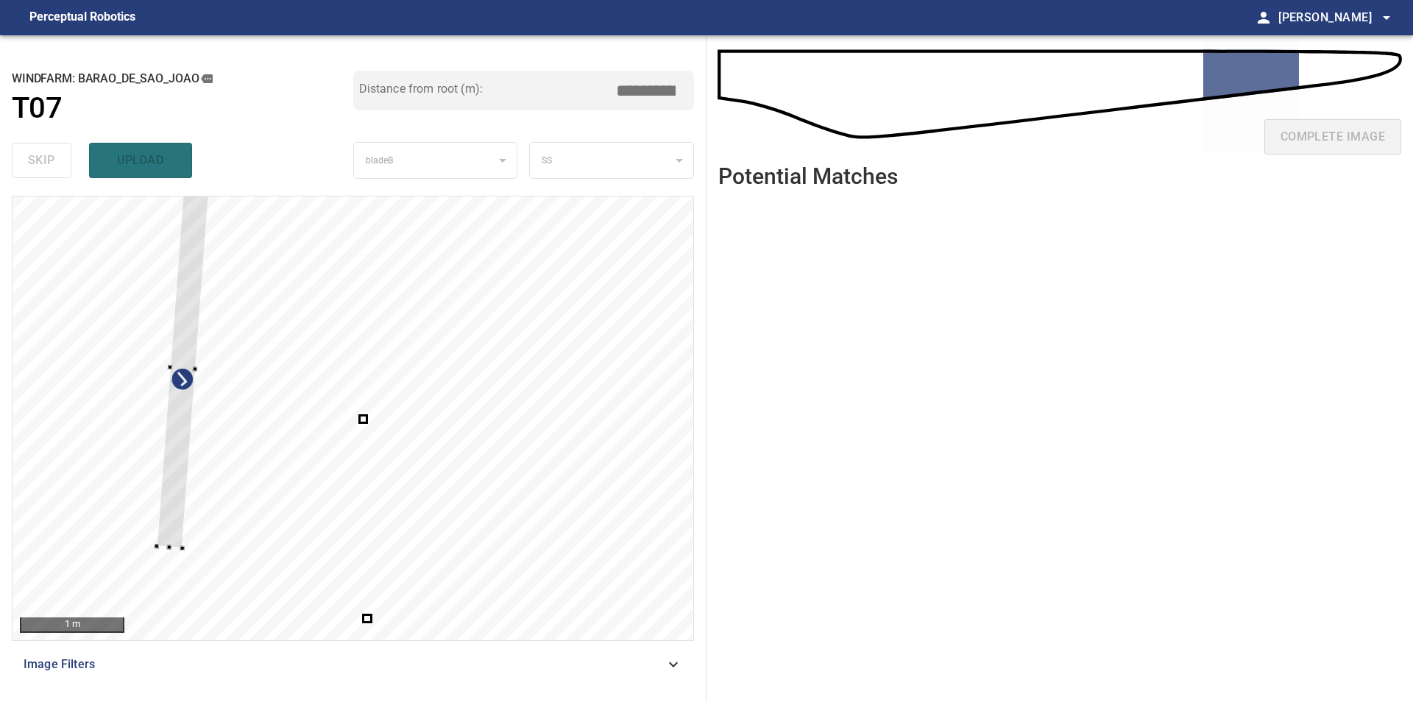
click at [122, 328] on div at bounding box center [353, 418] width 681 height 444
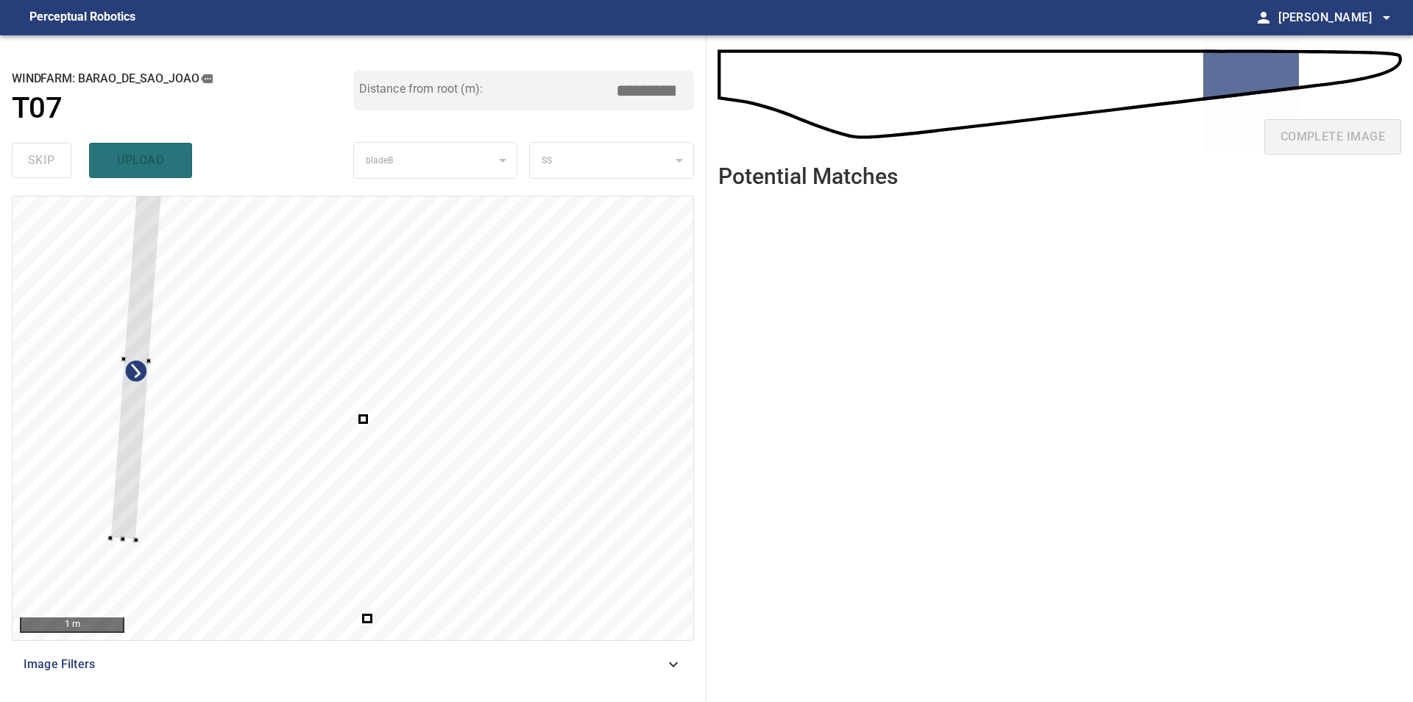
click at [130, 383] on div at bounding box center [136, 360] width 53 height 361
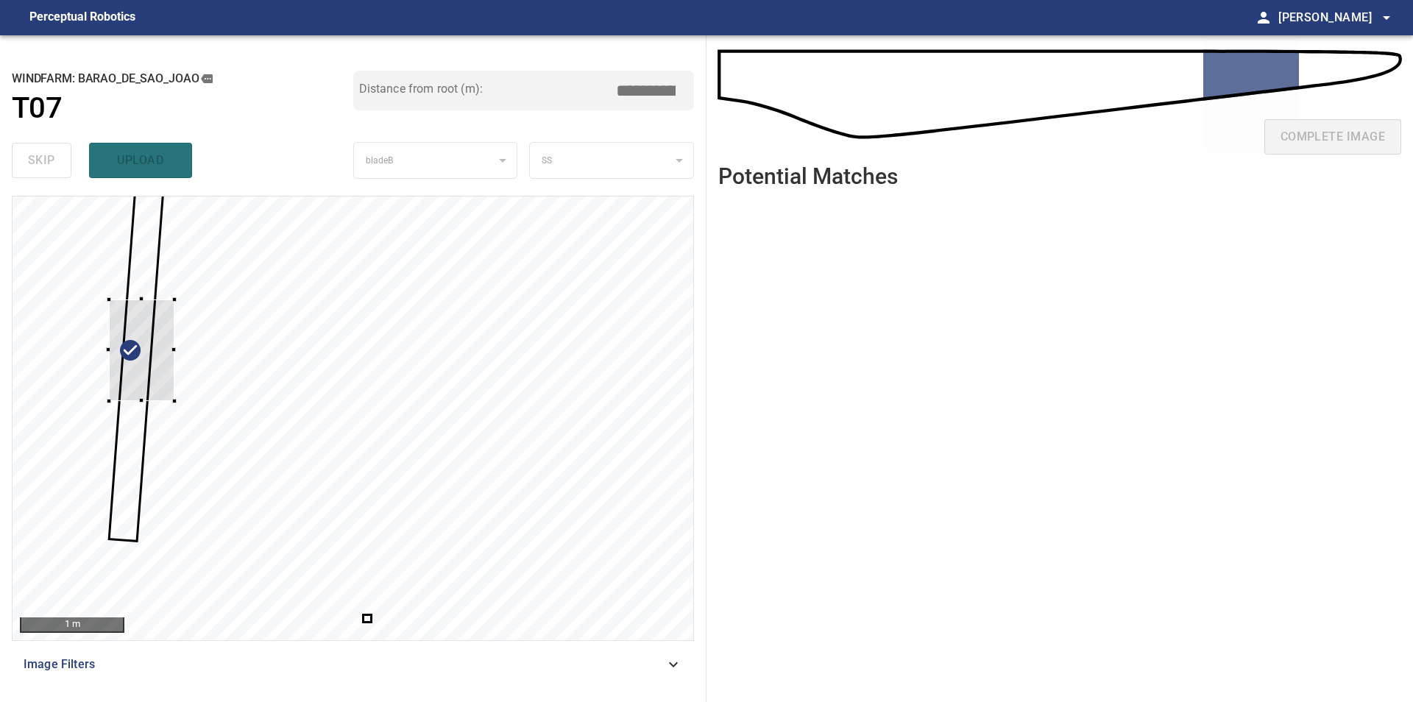
click at [86, 365] on div at bounding box center [353, 418] width 681 height 444
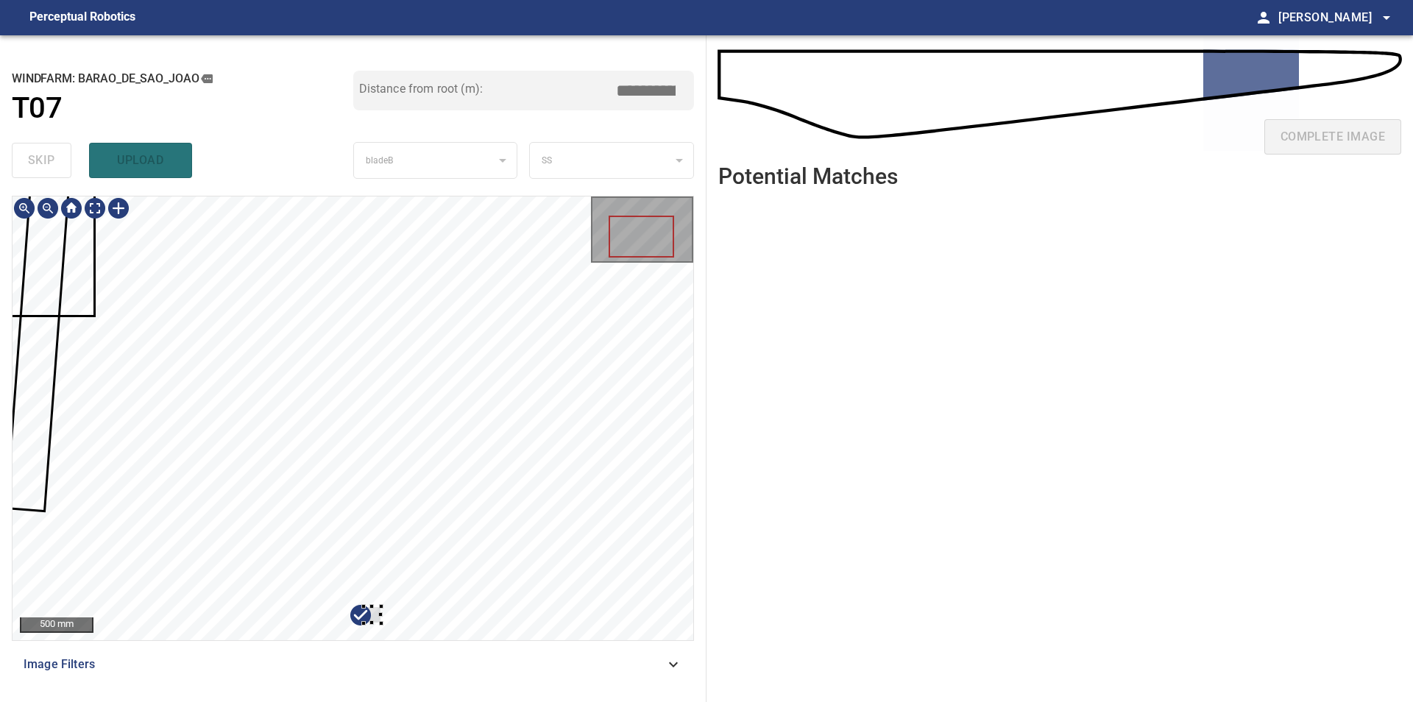
click at [449, 515] on div at bounding box center [353, 418] width 681 height 444
click at [33, 311] on div at bounding box center [353, 418] width 681 height 444
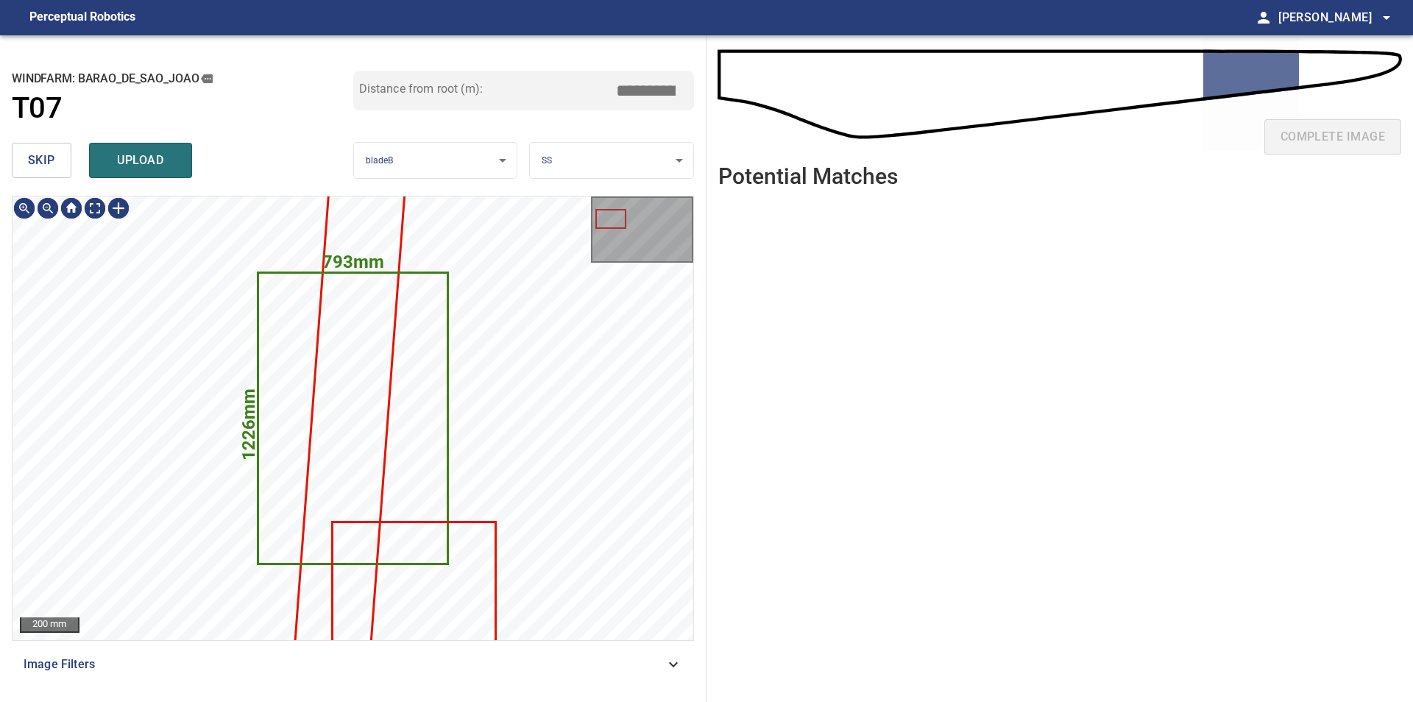
click at [41, 157] on span "skip" at bounding box center [41, 160] width 27 height 21
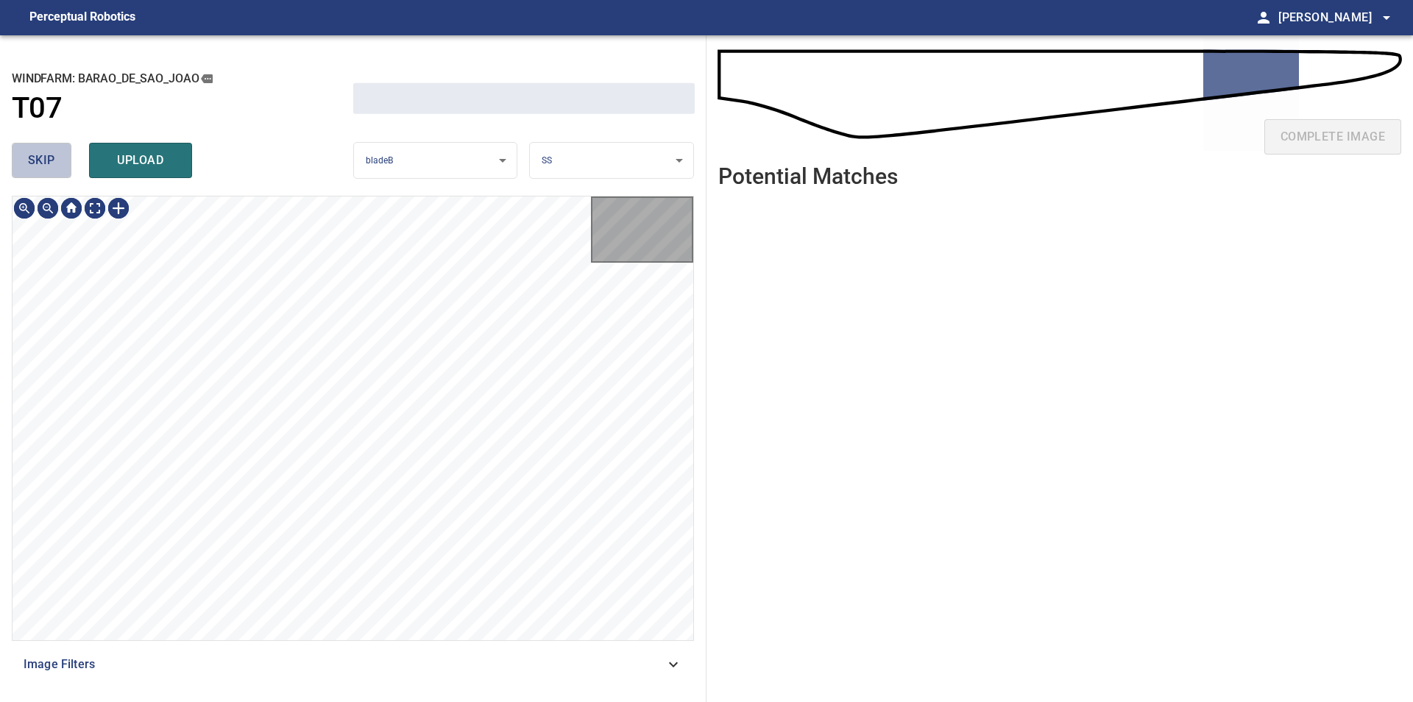
click at [41, 158] on span "skip" at bounding box center [41, 160] width 27 height 21
click at [41, 159] on div "skip upload" at bounding box center [182, 160] width 341 height 47
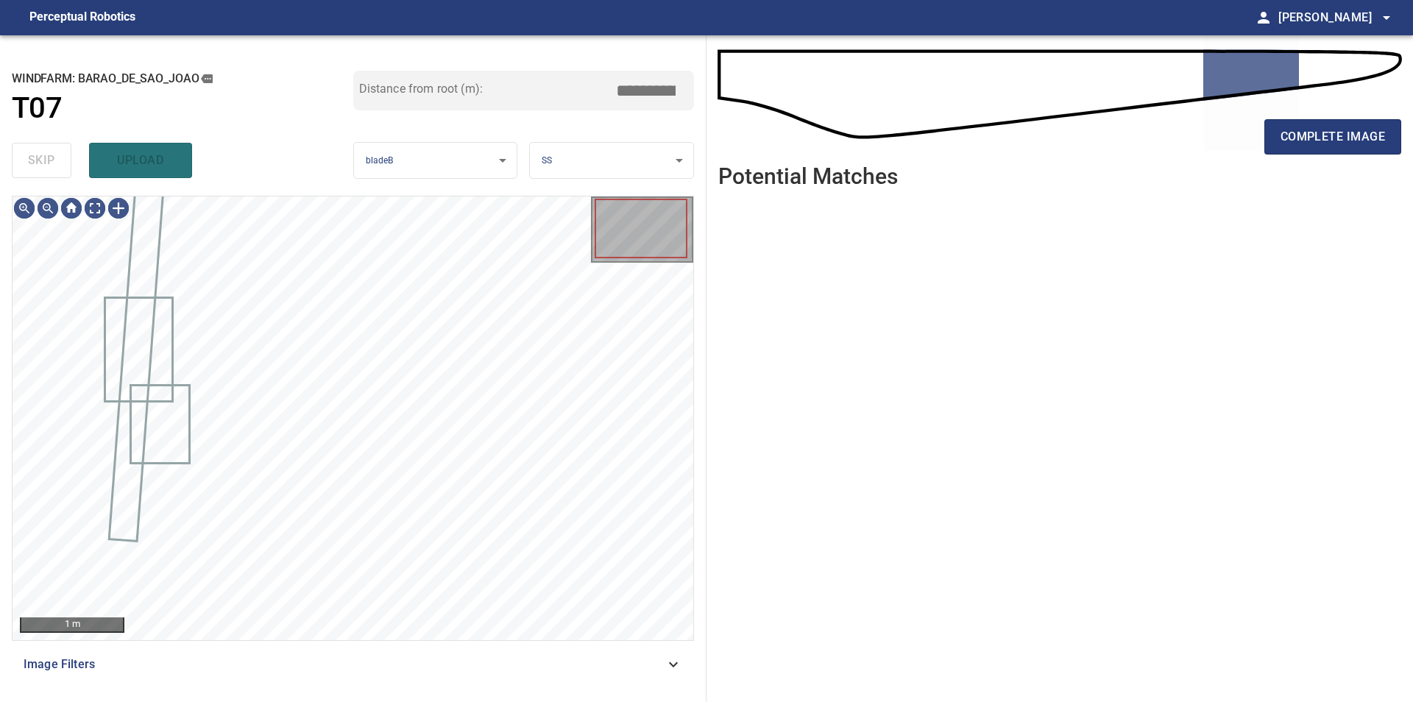
type input "*****"
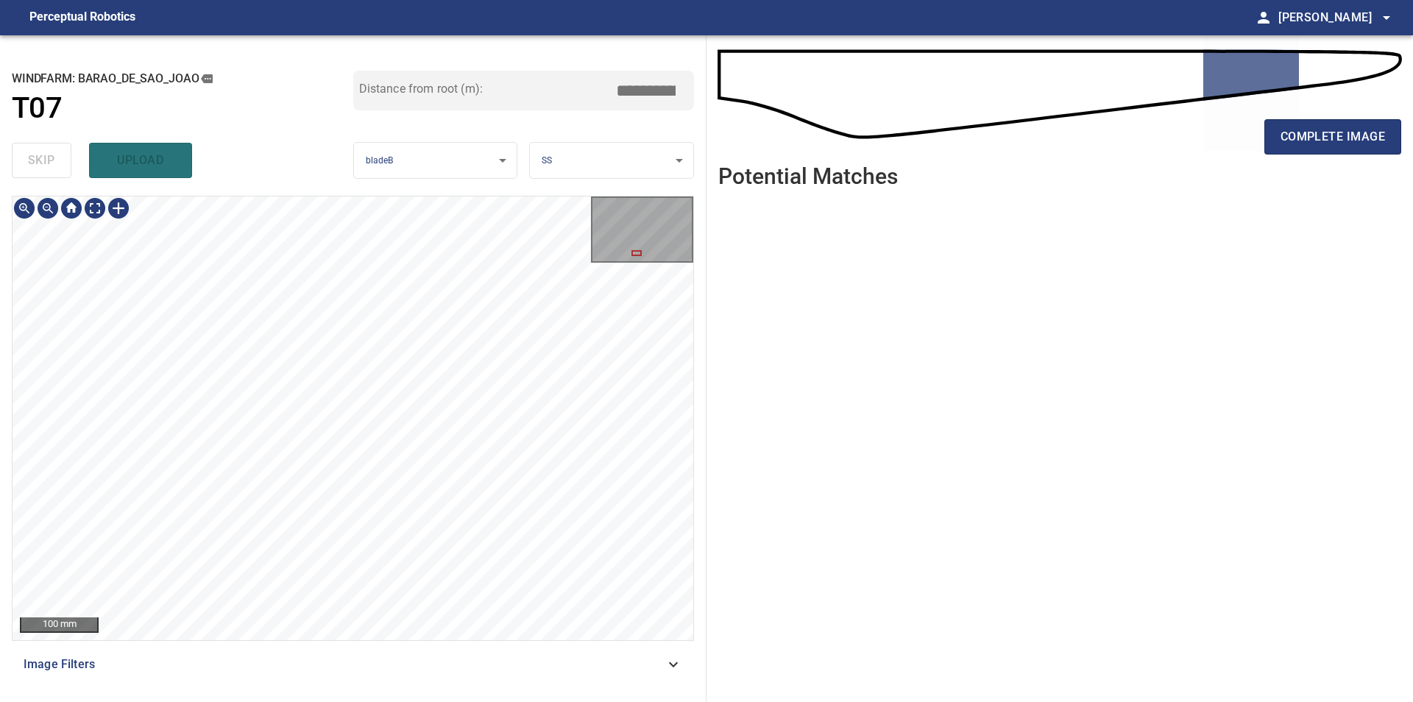
click at [489, 648] on div "100 mm Image Filters" at bounding box center [353, 443] width 682 height 494
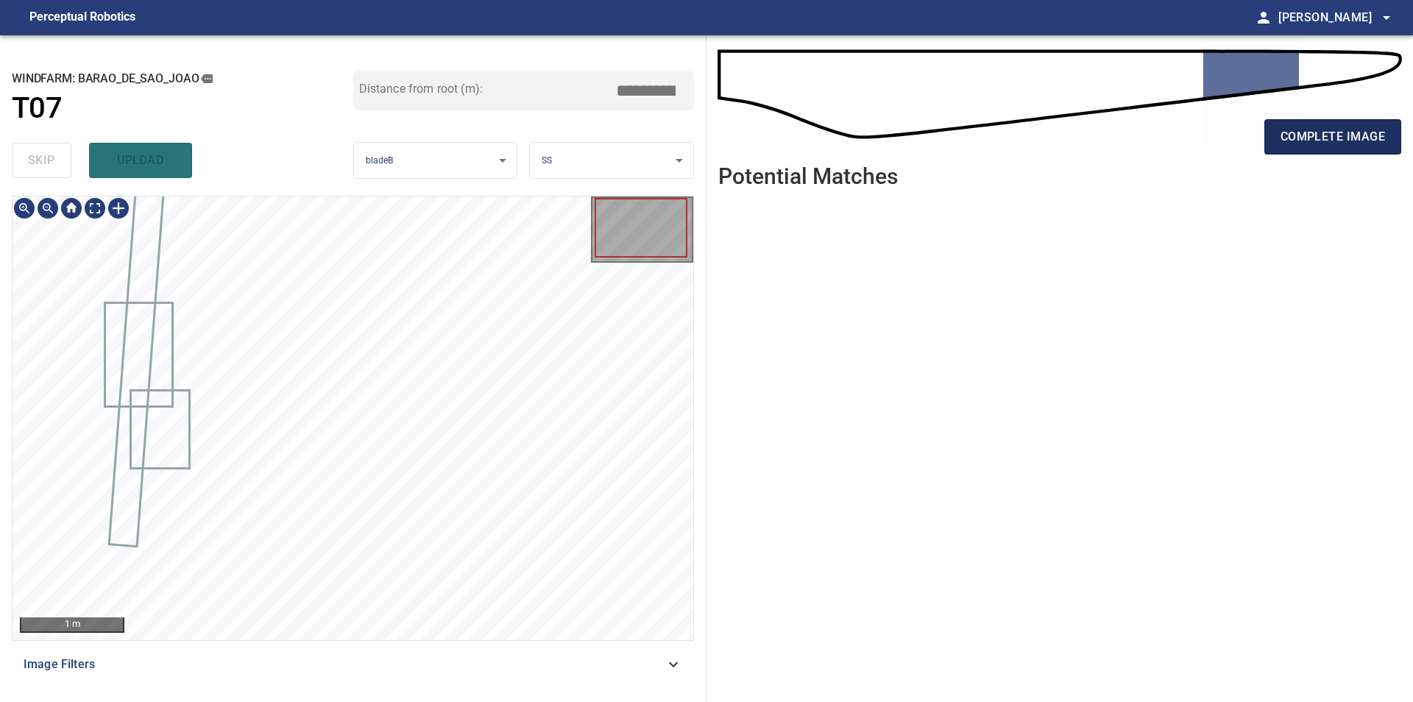
click at [1317, 140] on span "complete image" at bounding box center [1332, 137] width 104 height 21
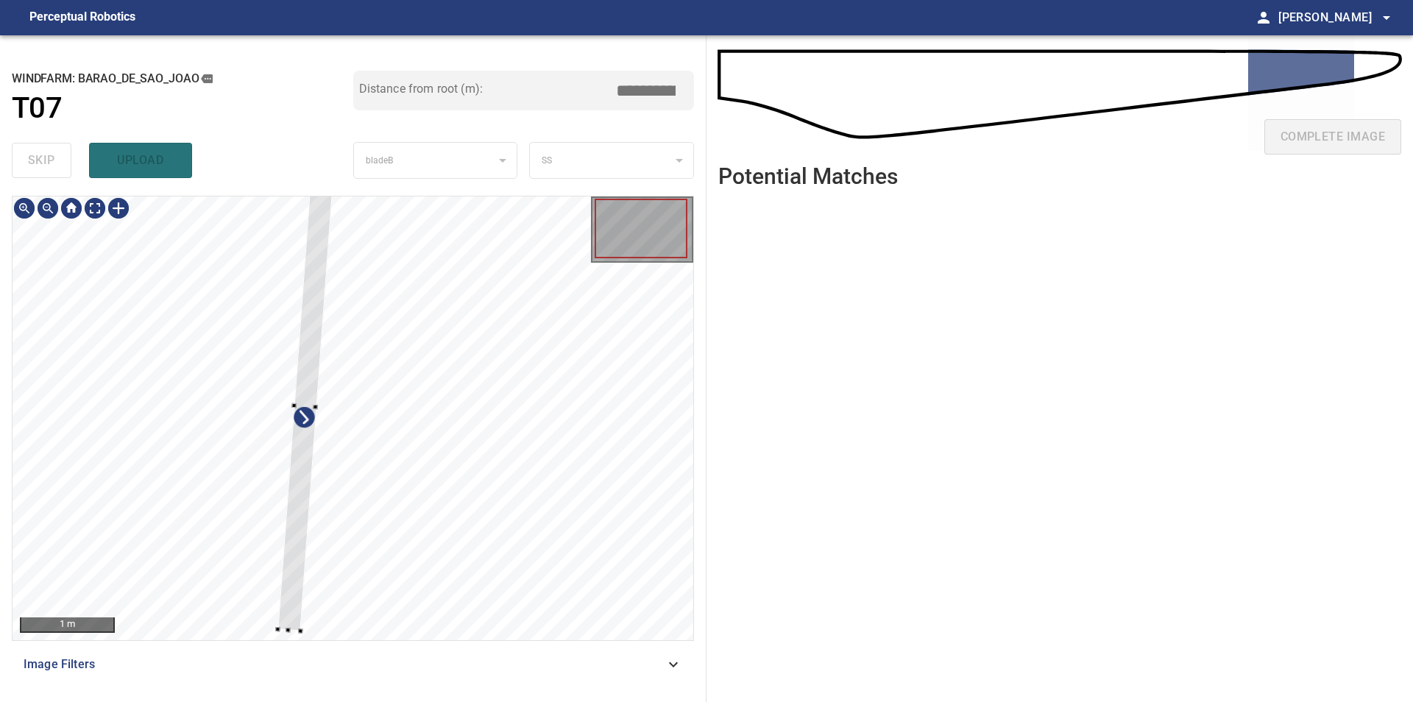
click at [85, 288] on div at bounding box center [353, 418] width 681 height 444
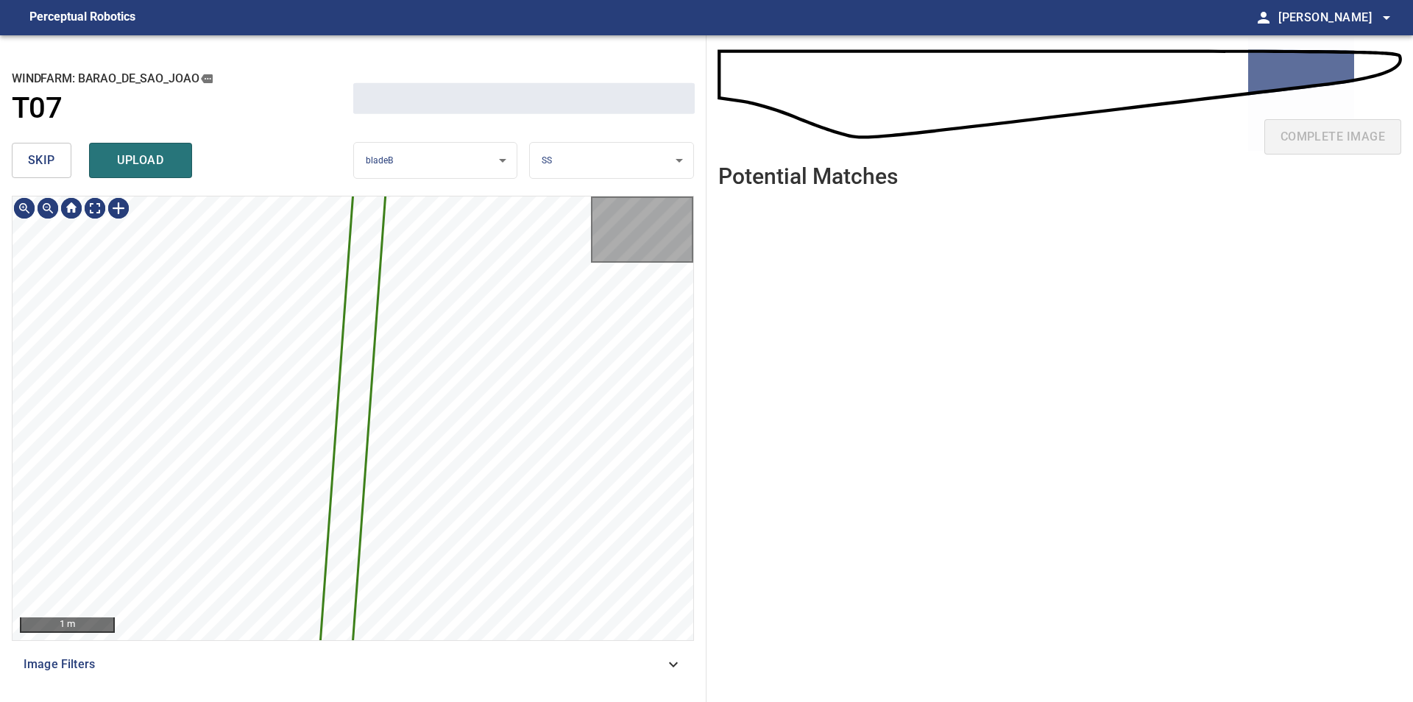
click at [36, 168] on span "skip" at bounding box center [41, 160] width 27 height 21
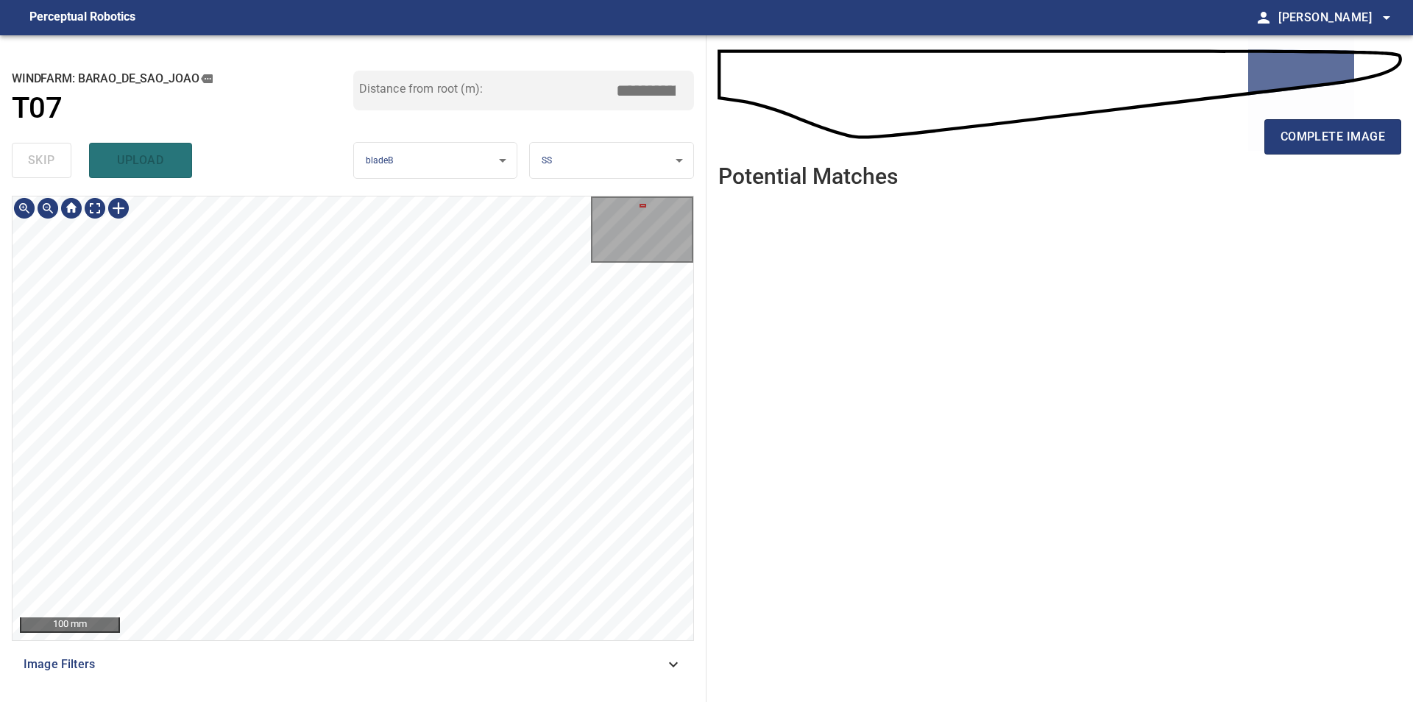
click at [455, 672] on div "100 mm Image Filters" at bounding box center [353, 443] width 682 height 494
click at [392, 402] on div "100 mm Image Filters" at bounding box center [353, 443] width 682 height 494
click at [307, 175] on div "**********" at bounding box center [353, 368] width 706 height 667
click at [263, 193] on div "**********" at bounding box center [353, 368] width 706 height 667
type input "****"
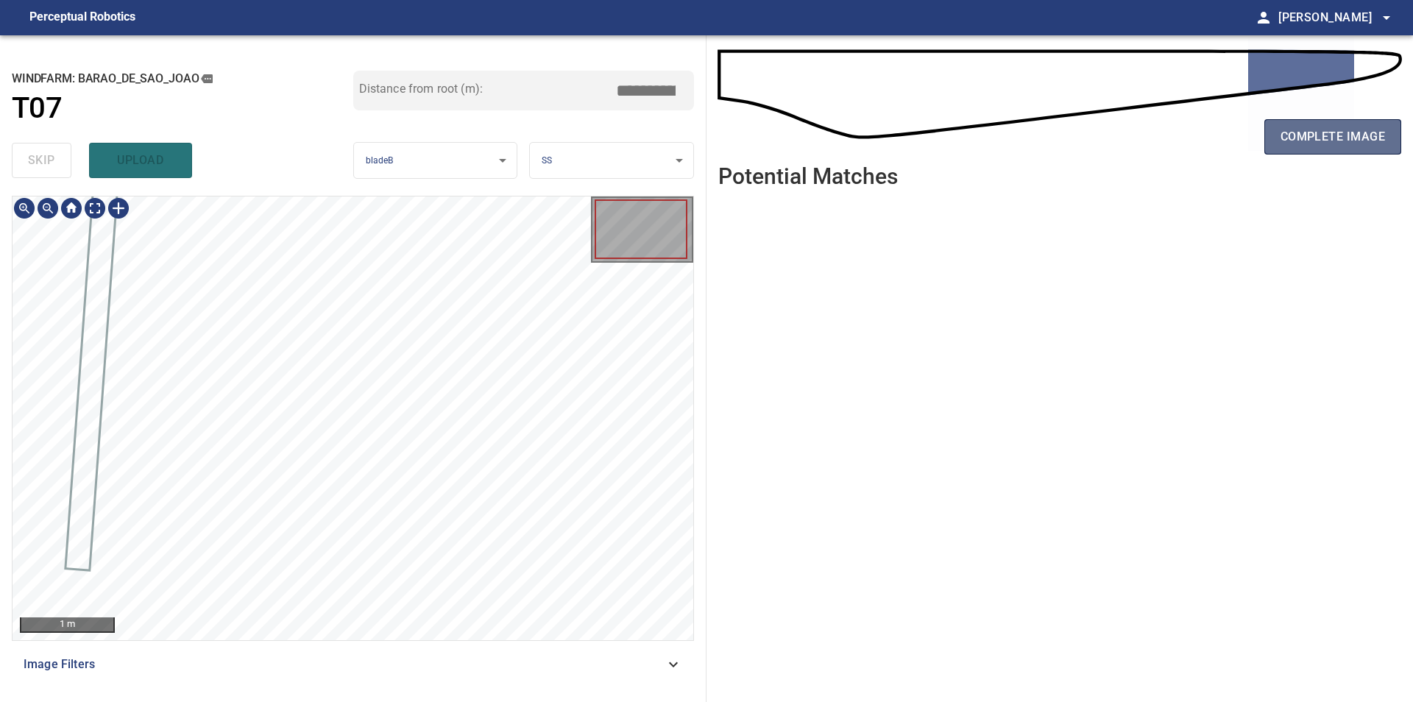
click at [1293, 138] on span "complete image" at bounding box center [1332, 137] width 104 height 21
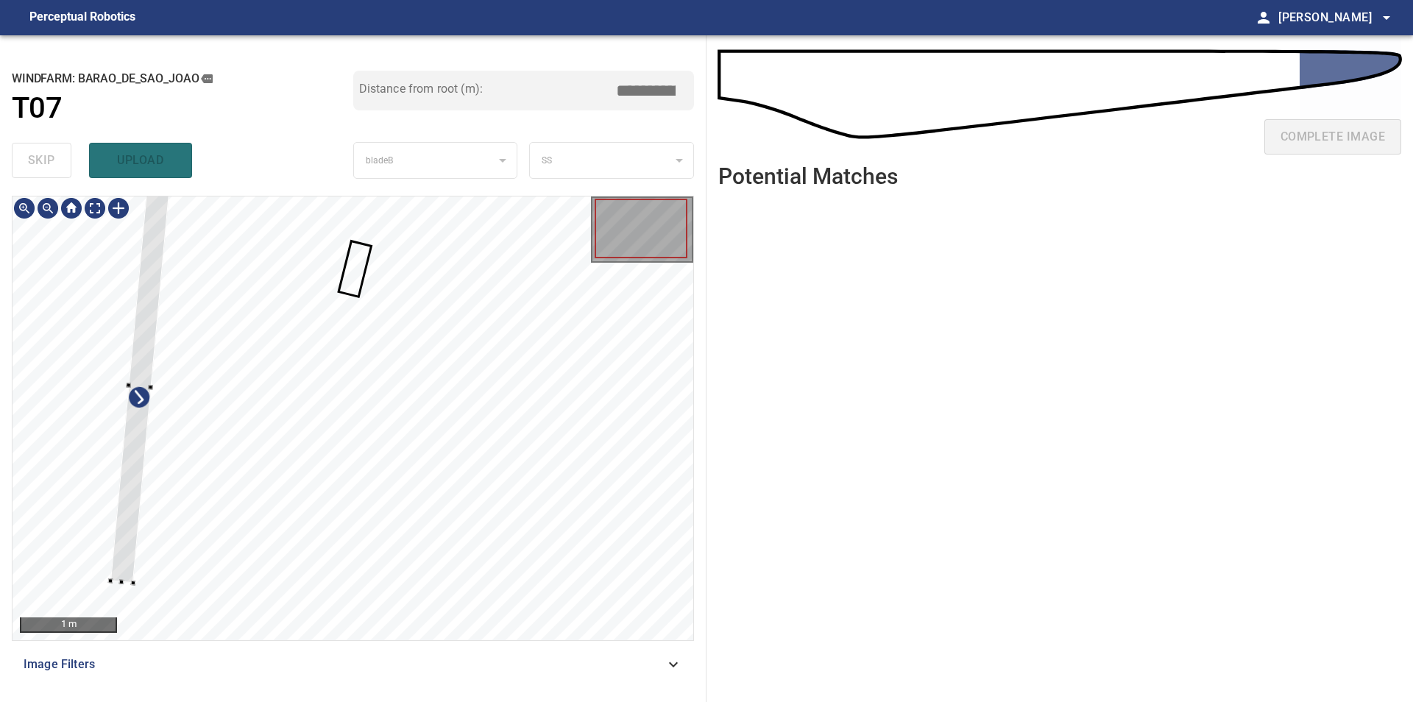
click at [121, 319] on div at bounding box center [353, 418] width 681 height 444
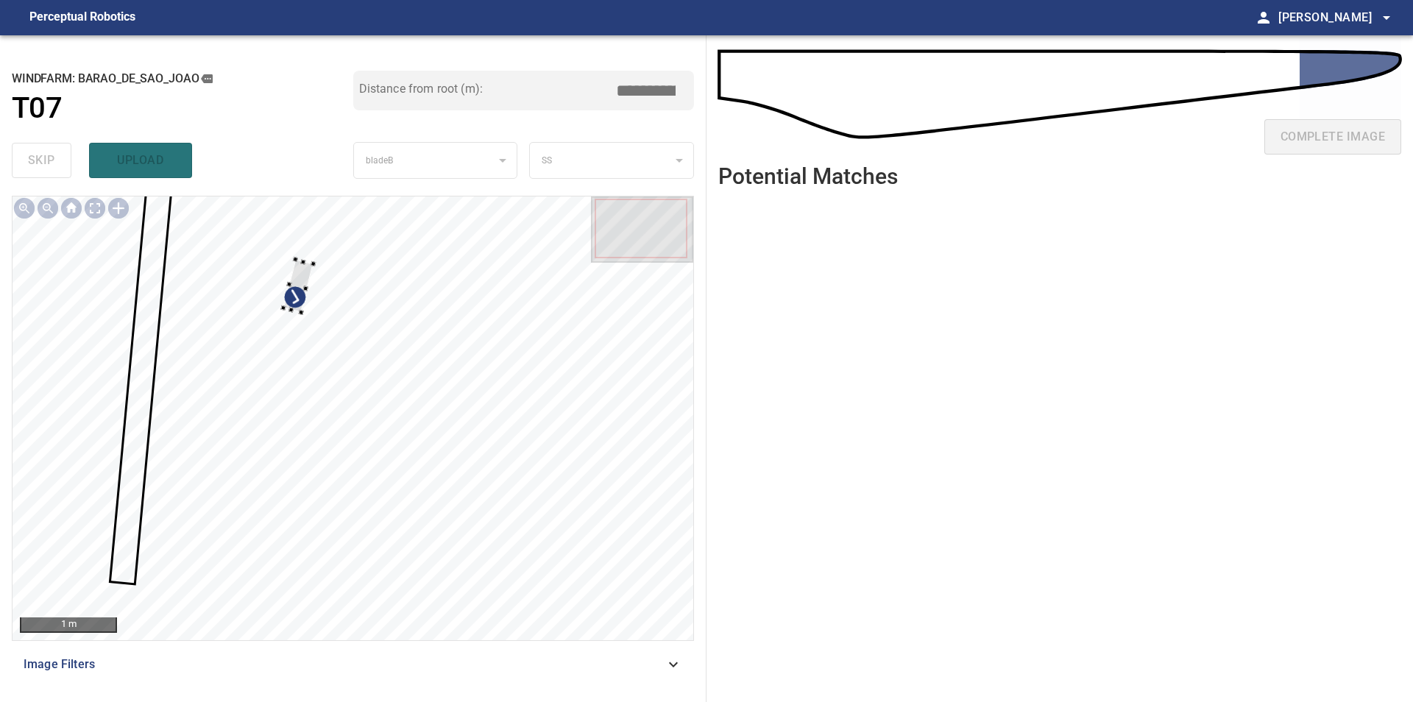
click at [102, 294] on div at bounding box center [353, 418] width 681 height 444
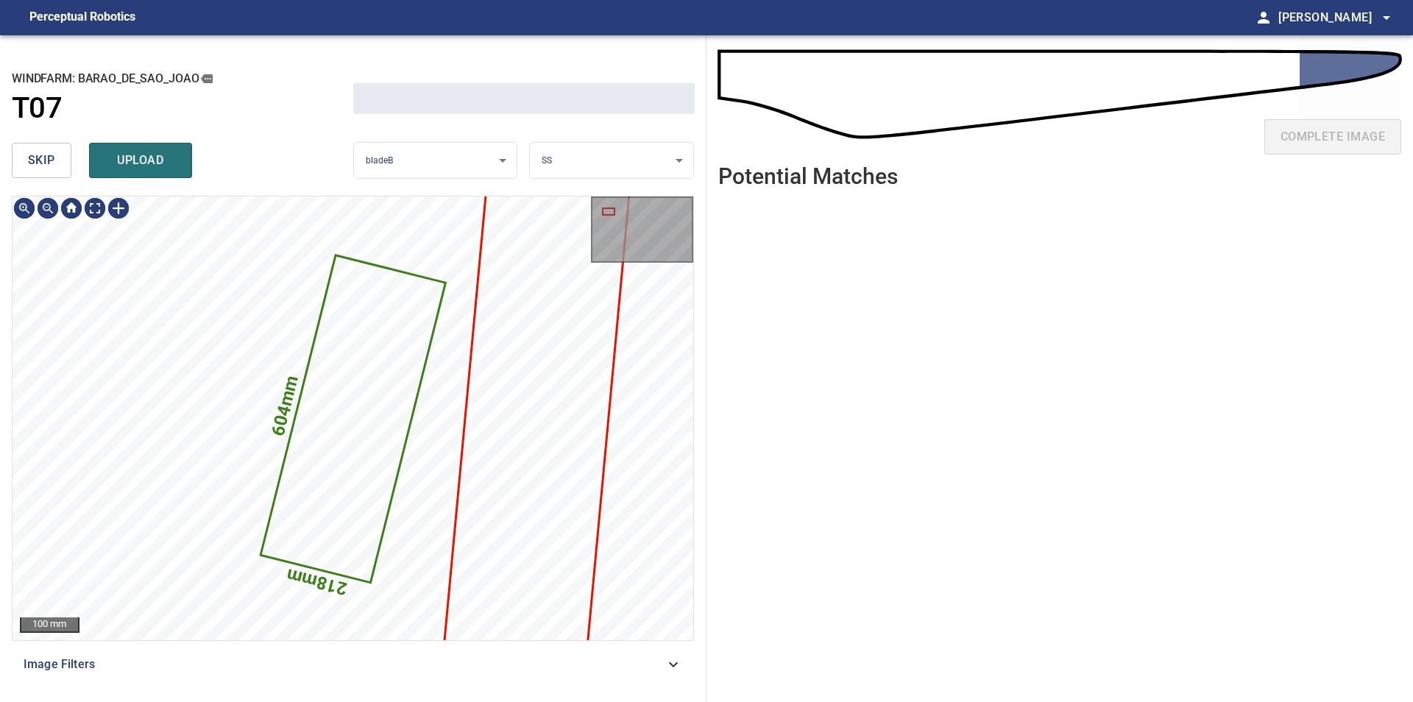
click at [47, 167] on span "skip" at bounding box center [41, 160] width 27 height 21
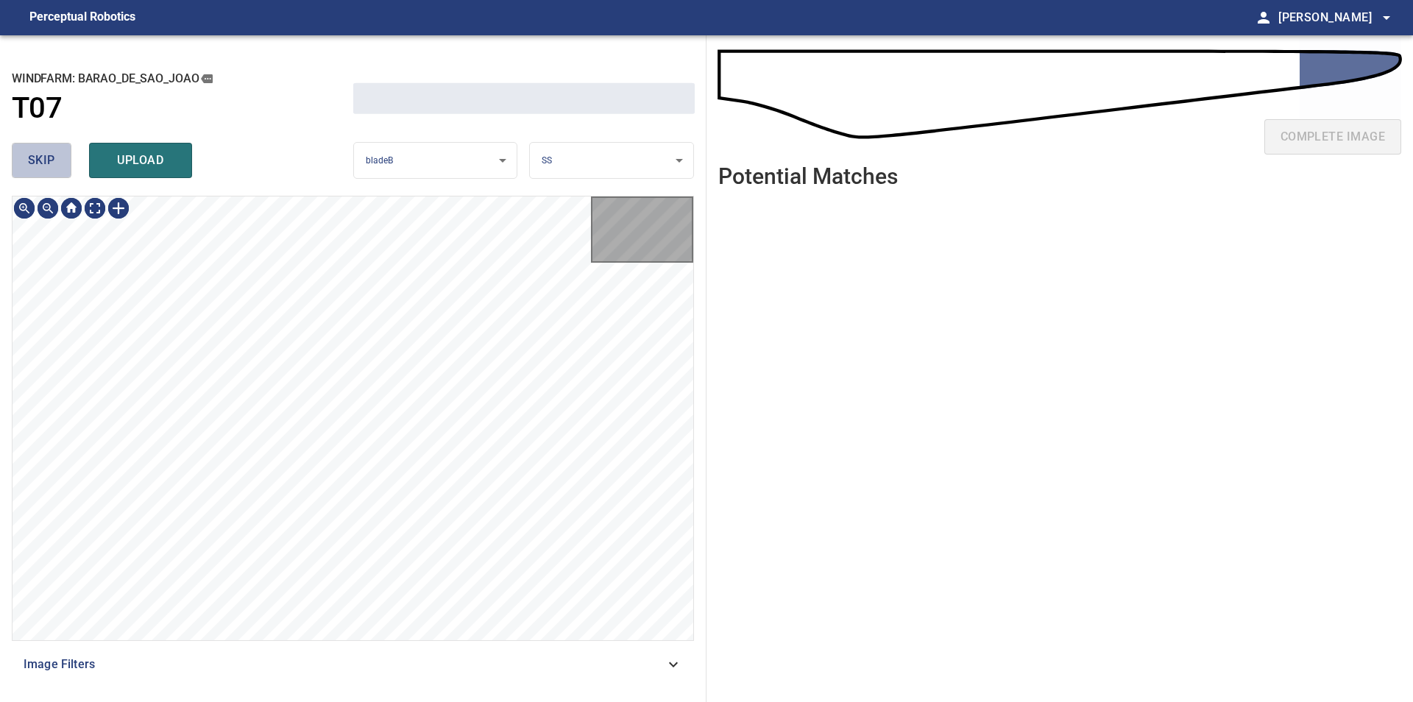
click at [47, 167] on span "skip" at bounding box center [41, 160] width 27 height 21
click at [47, 167] on div "skip upload" at bounding box center [182, 160] width 341 height 47
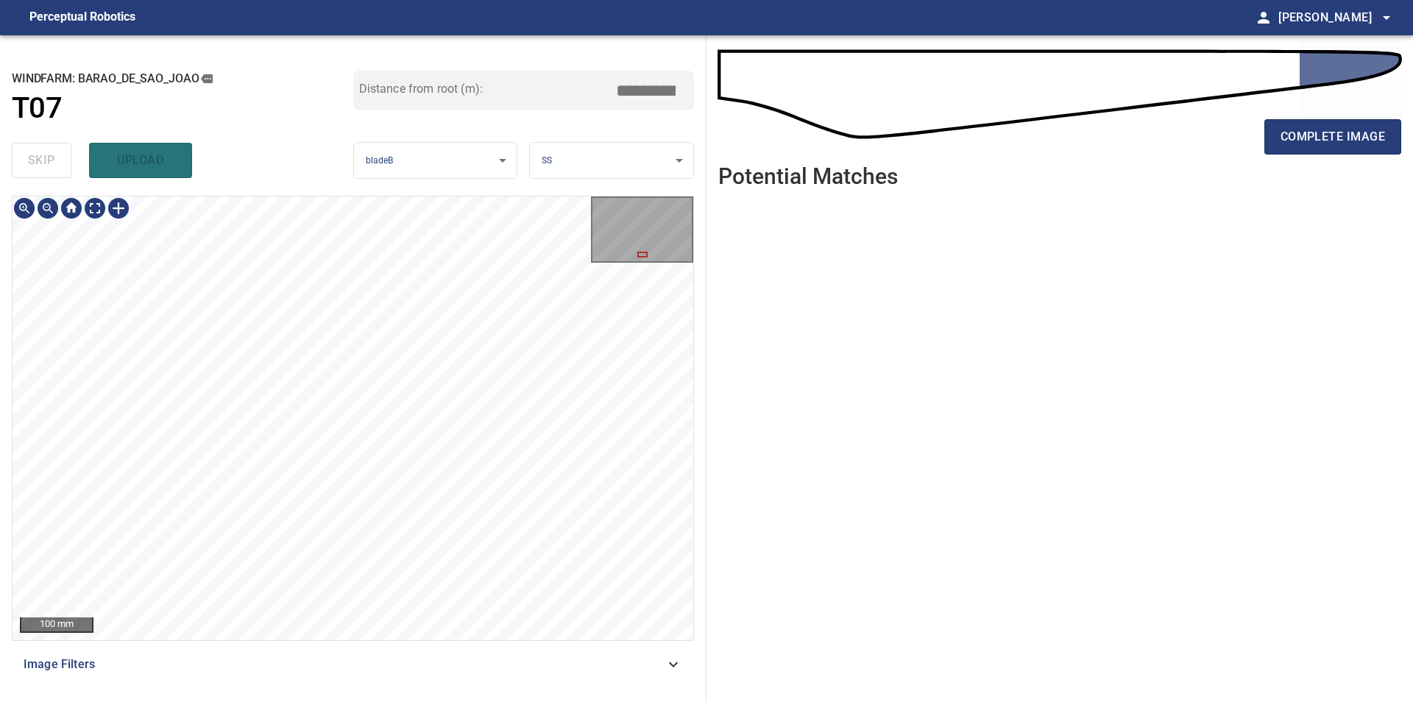
click at [292, 645] on div "100 mm Image Filters" at bounding box center [353, 443] width 682 height 494
click at [261, 654] on div "100 mm Image Filters" at bounding box center [353, 443] width 682 height 494
click at [313, 670] on div "100 mm Image Filters" at bounding box center [353, 443] width 682 height 494
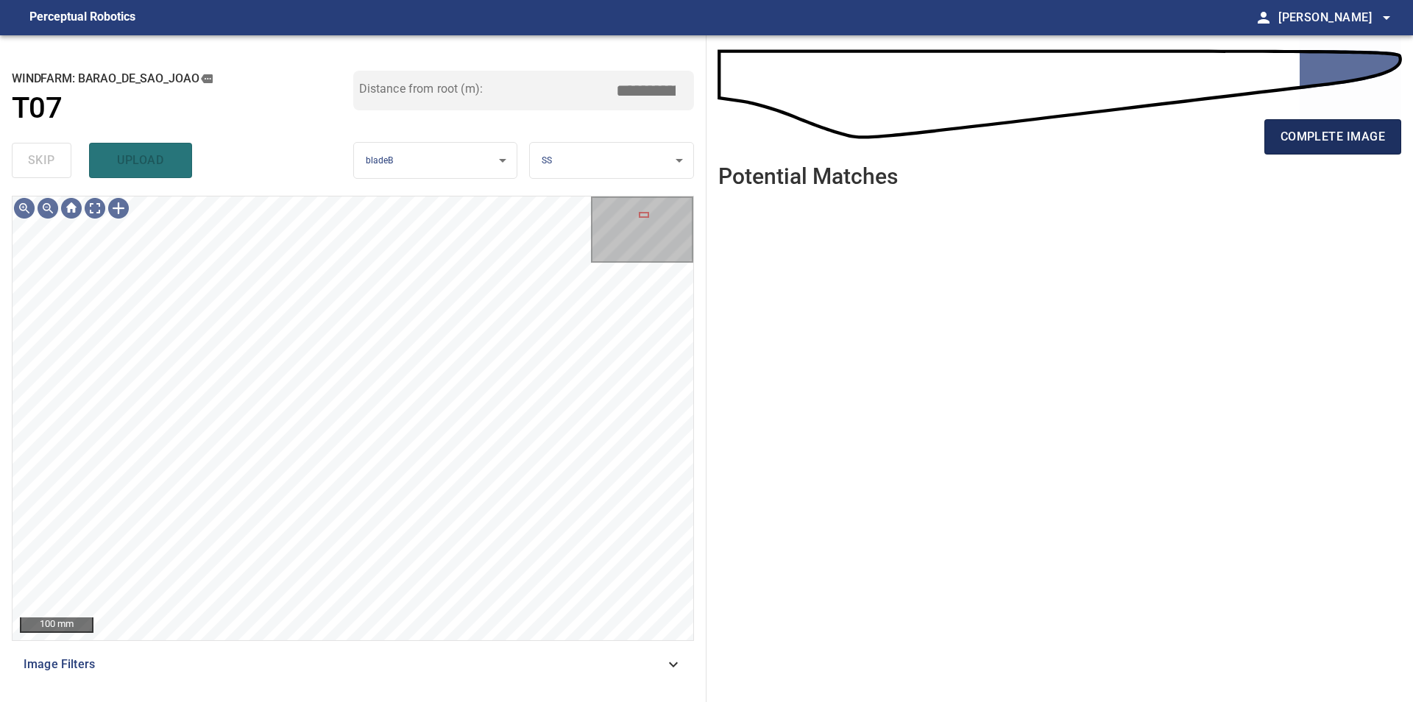
click at [1359, 135] on span "complete image" at bounding box center [1332, 137] width 104 height 21
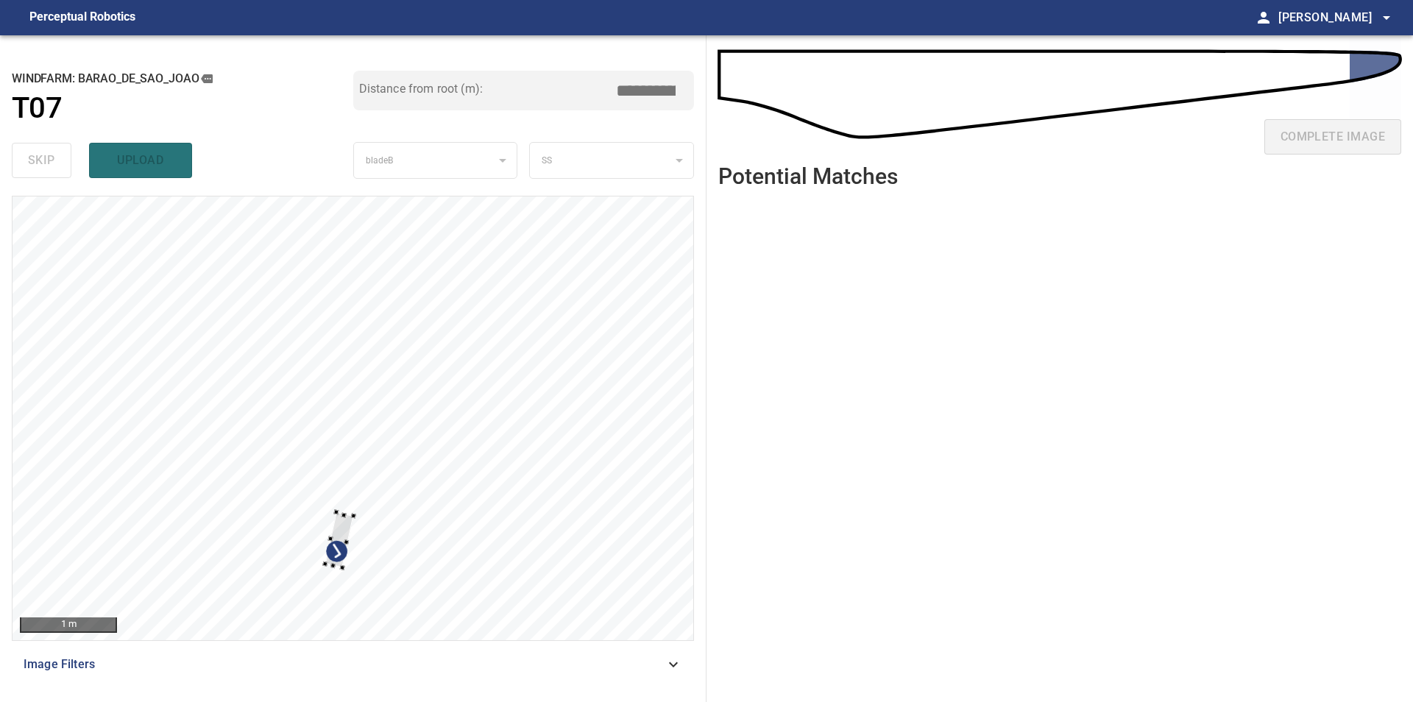
click at [372, 333] on div at bounding box center [353, 418] width 681 height 444
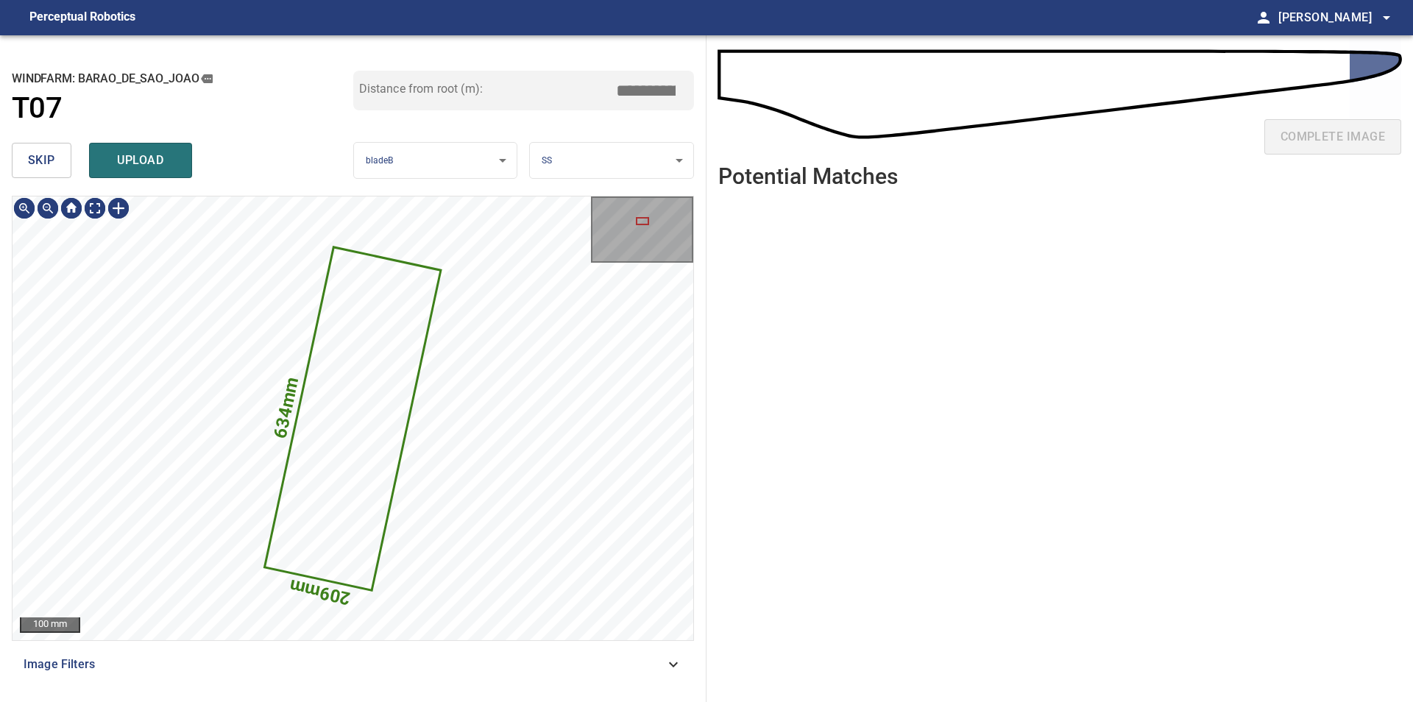
click at [54, 173] on button "skip" at bounding box center [42, 160] width 60 height 35
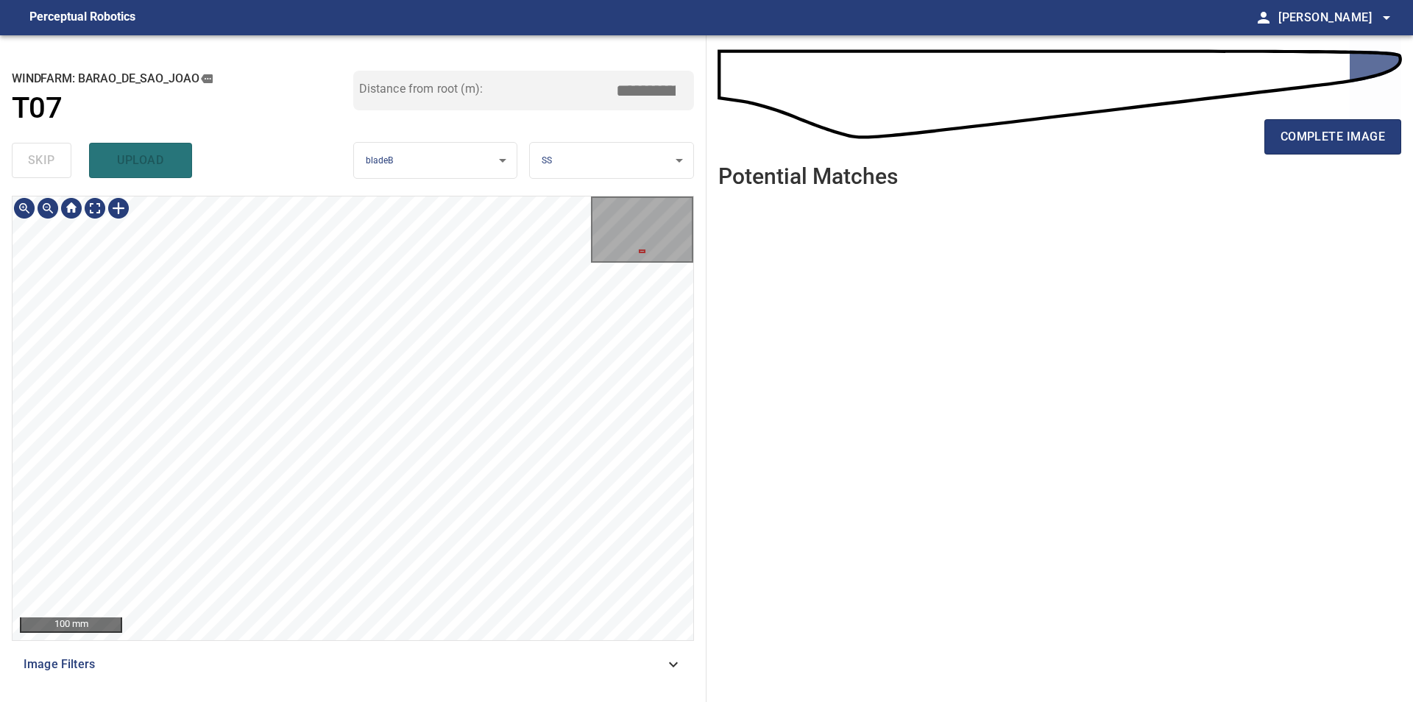
click at [386, 143] on div "**********" at bounding box center [353, 368] width 706 height 667
click at [383, 186] on div "**********" at bounding box center [353, 368] width 706 height 667
click at [1316, 133] on span "complete image" at bounding box center [1332, 137] width 104 height 21
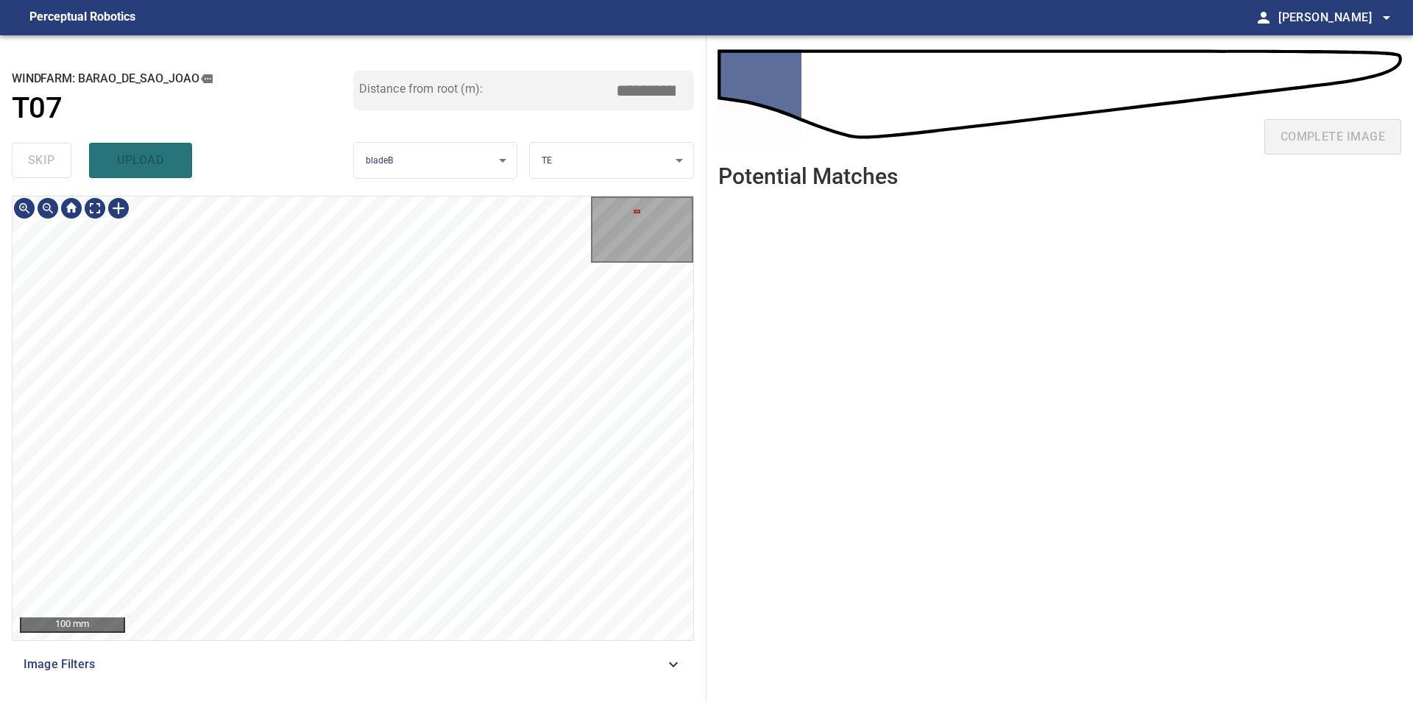
click at [344, 644] on div "100 mm Image Filters" at bounding box center [353, 443] width 682 height 494
type input "***"
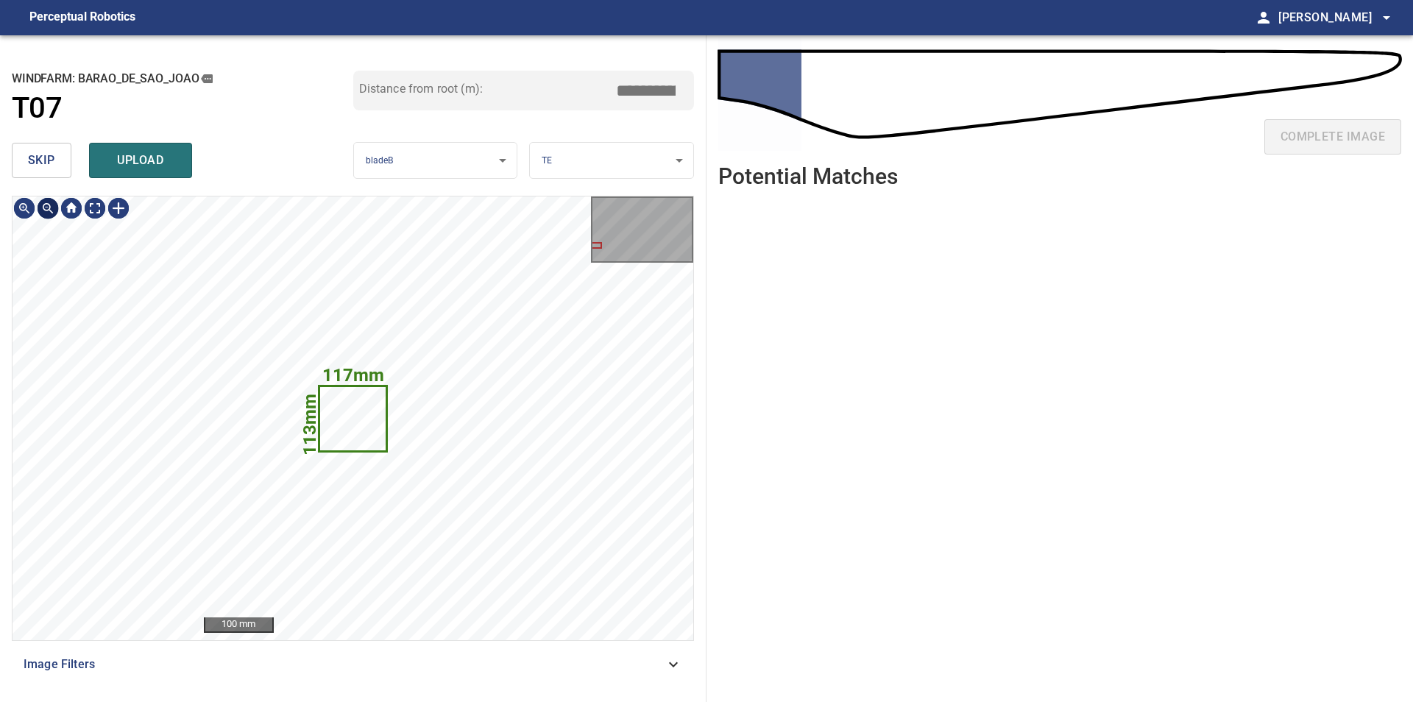
click at [39, 179] on div "skip upload" at bounding box center [182, 160] width 341 height 47
click at [42, 167] on span "skip" at bounding box center [41, 160] width 27 height 21
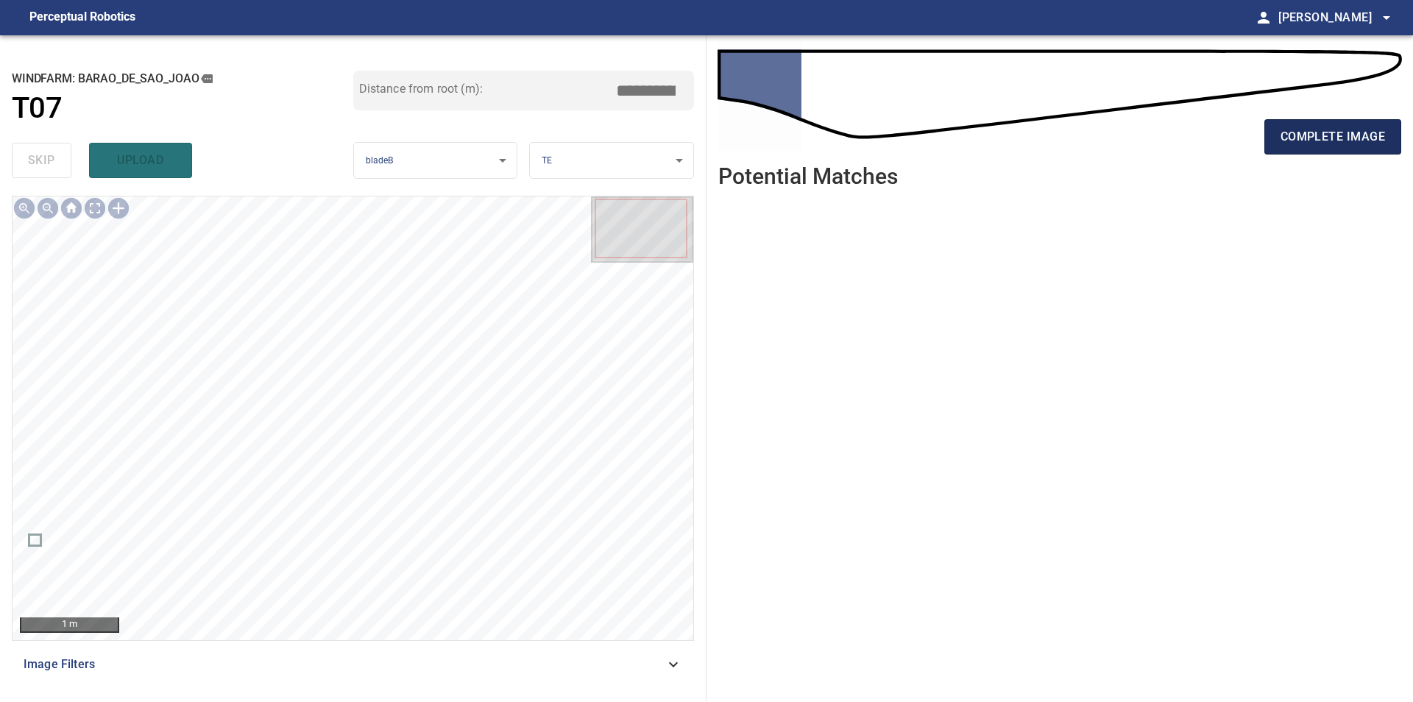
click at [1296, 141] on span "complete image" at bounding box center [1332, 137] width 104 height 21
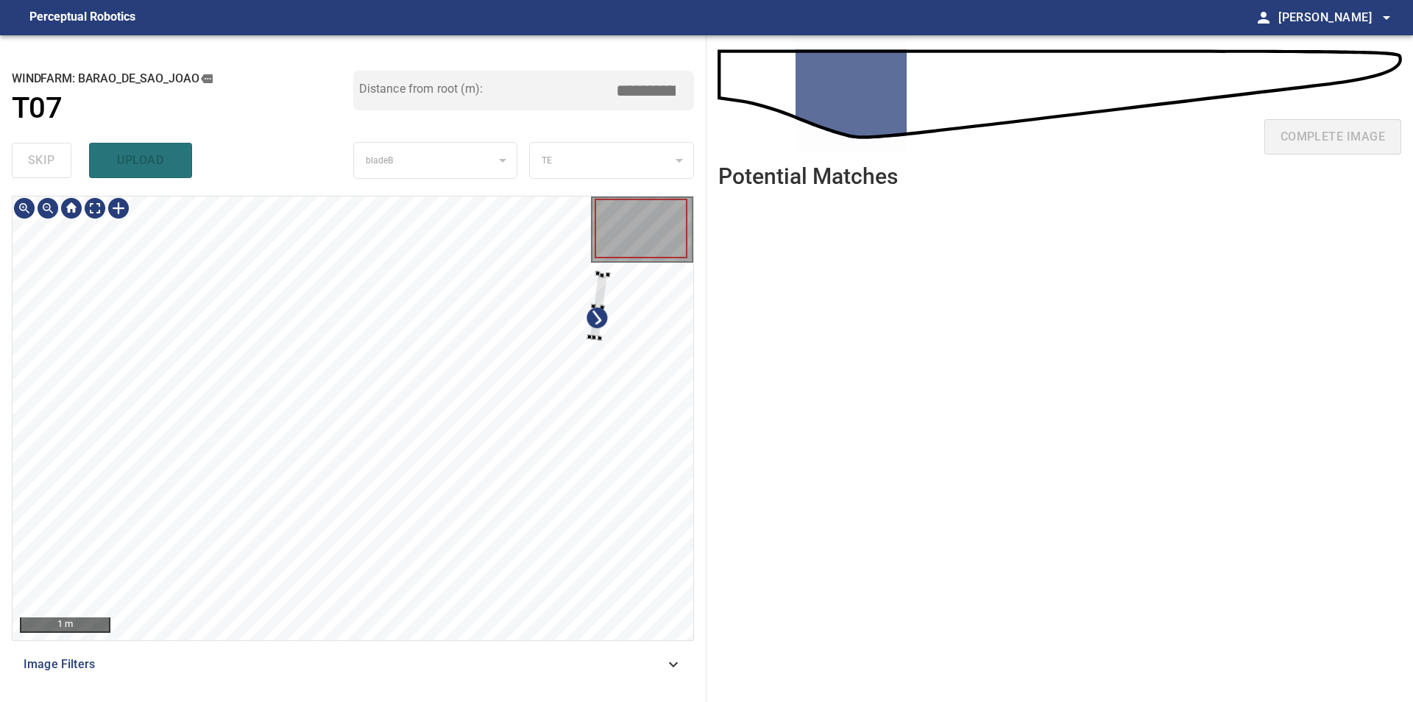
click at [617, 287] on div at bounding box center [353, 418] width 681 height 444
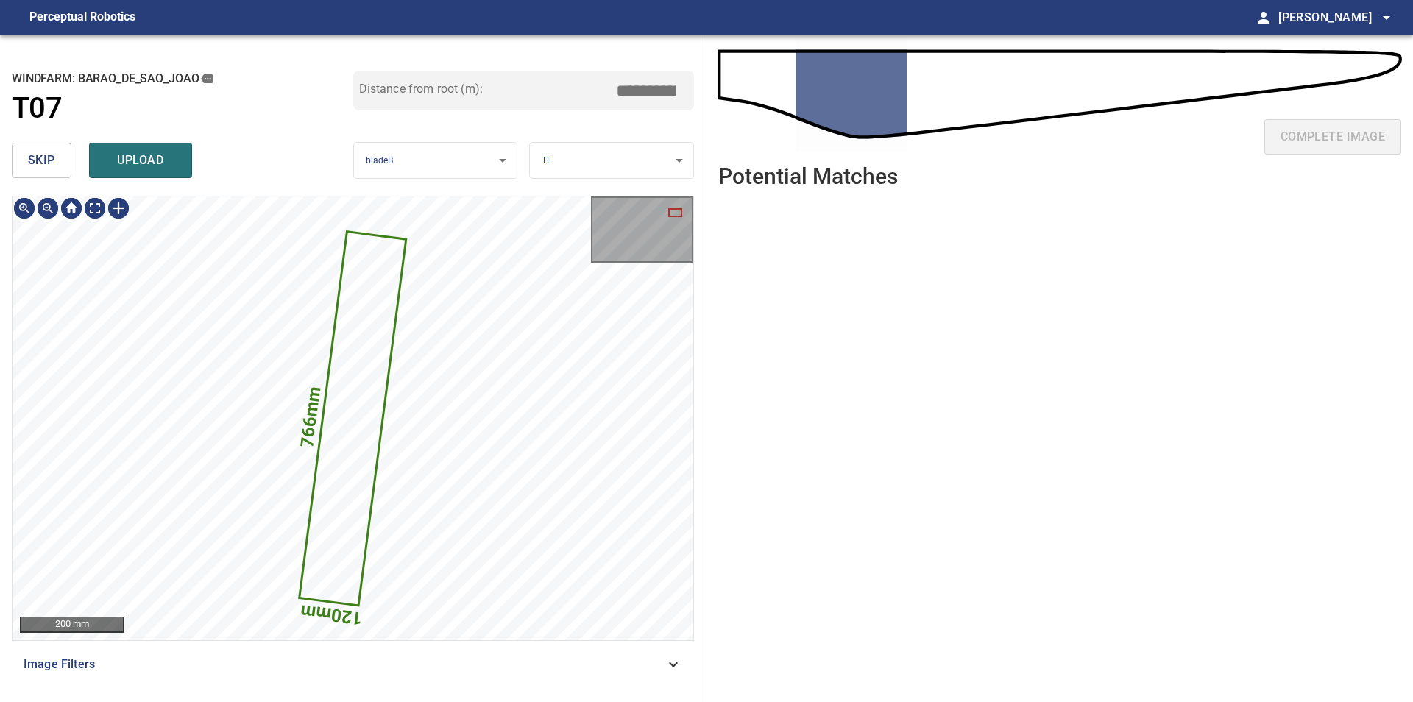
click at [49, 173] on button "skip" at bounding box center [42, 160] width 60 height 35
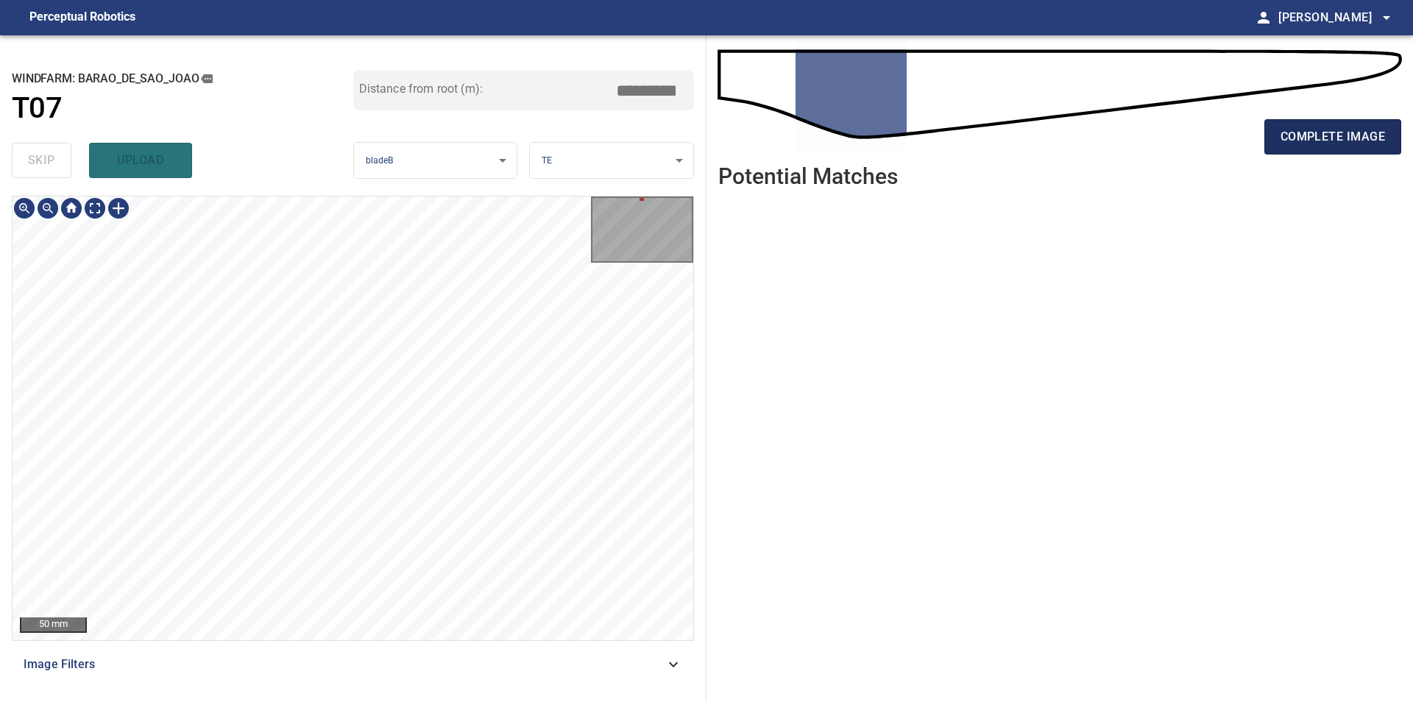
click at [1321, 139] on span "complete image" at bounding box center [1332, 137] width 104 height 21
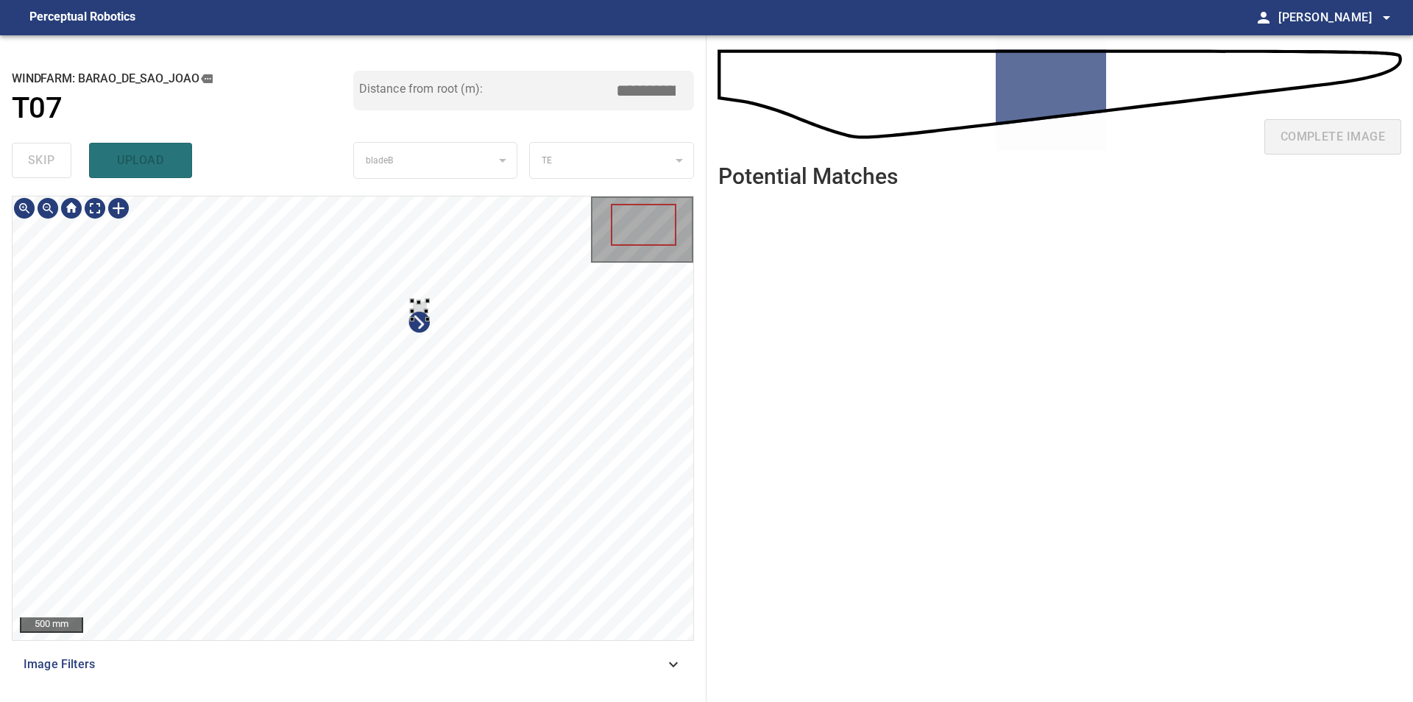
click at [493, 440] on div at bounding box center [353, 418] width 681 height 444
click at [510, 225] on div at bounding box center [353, 418] width 681 height 444
click at [645, 394] on div at bounding box center [353, 418] width 681 height 444
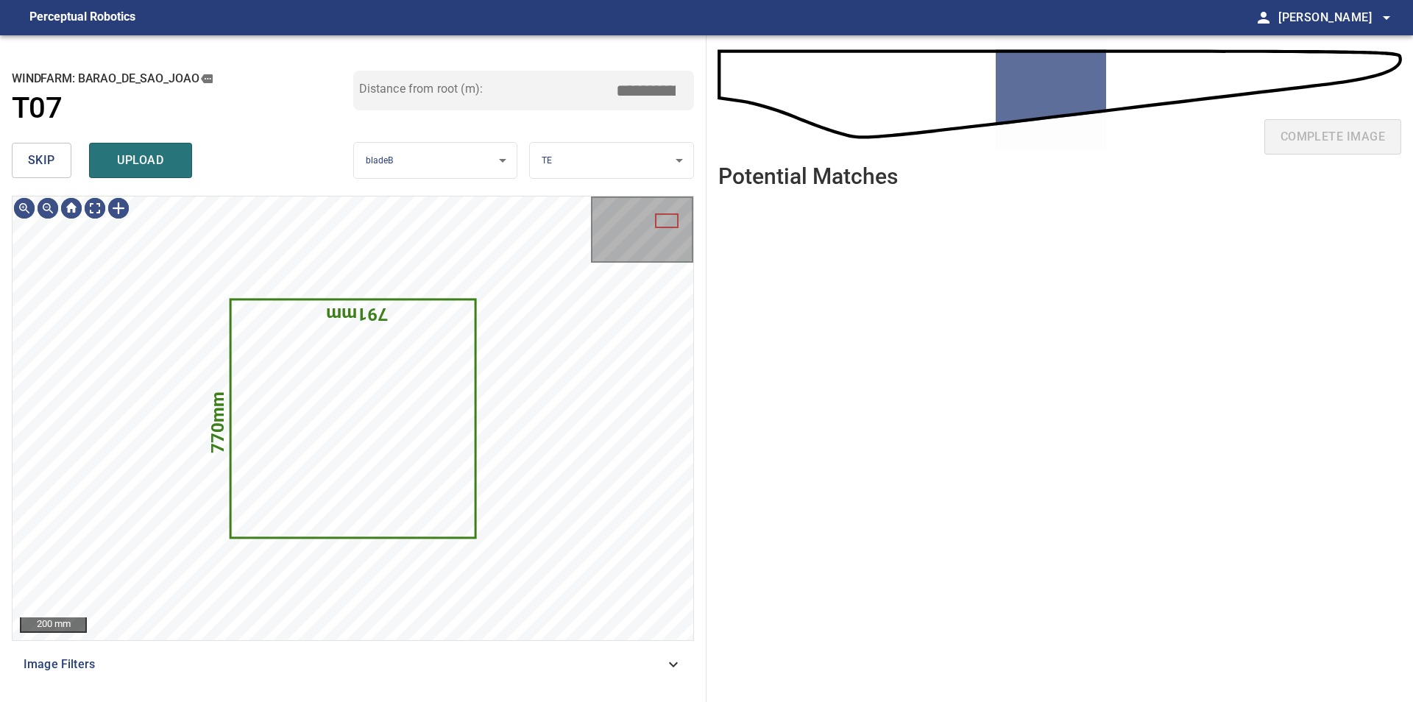
click at [48, 173] on button "skip" at bounding box center [42, 160] width 60 height 35
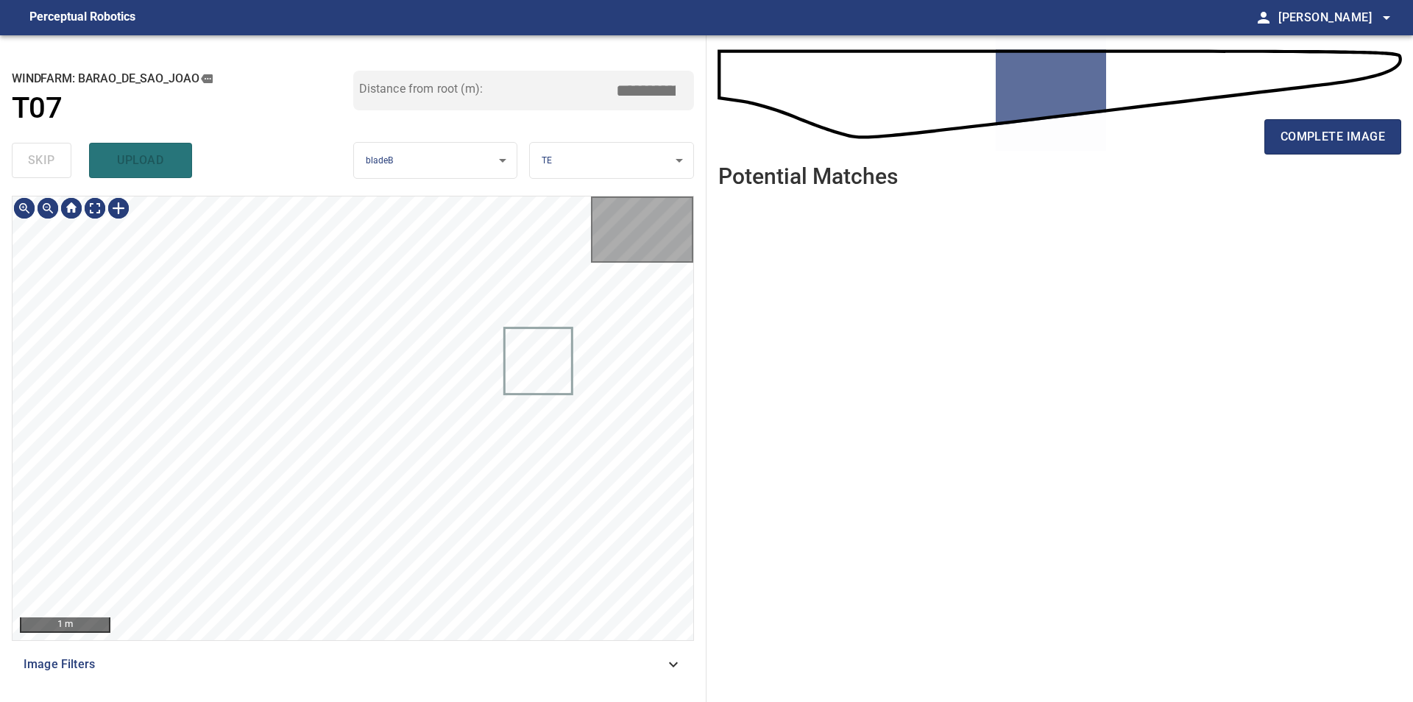
click at [48, 173] on div "skip upload" at bounding box center [182, 160] width 341 height 47
click at [393, 675] on div "25 mm Image Filters" at bounding box center [353, 443] width 682 height 494
click at [388, 646] on div "50 mm Image Filters" at bounding box center [353, 443] width 682 height 494
click at [1291, 138] on span "complete image" at bounding box center [1332, 137] width 104 height 21
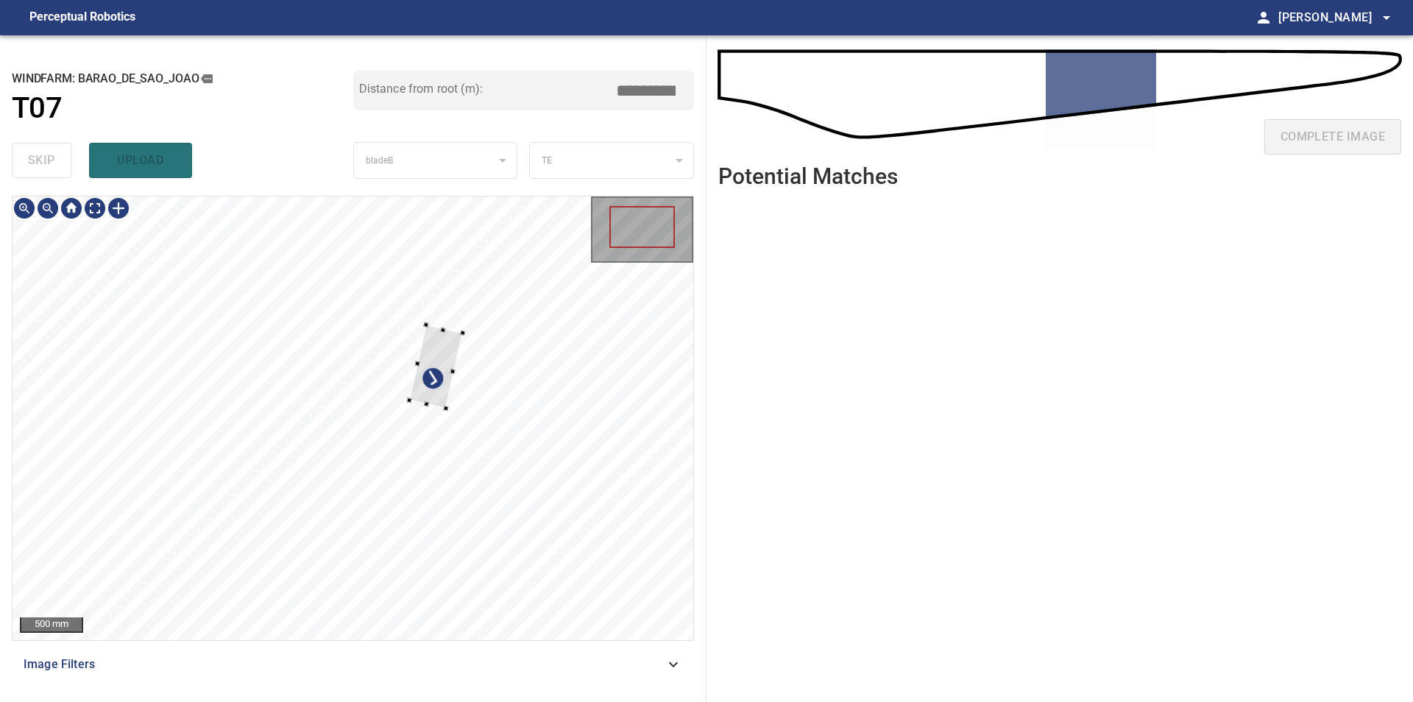
click at [591, 365] on div at bounding box center [353, 418] width 681 height 444
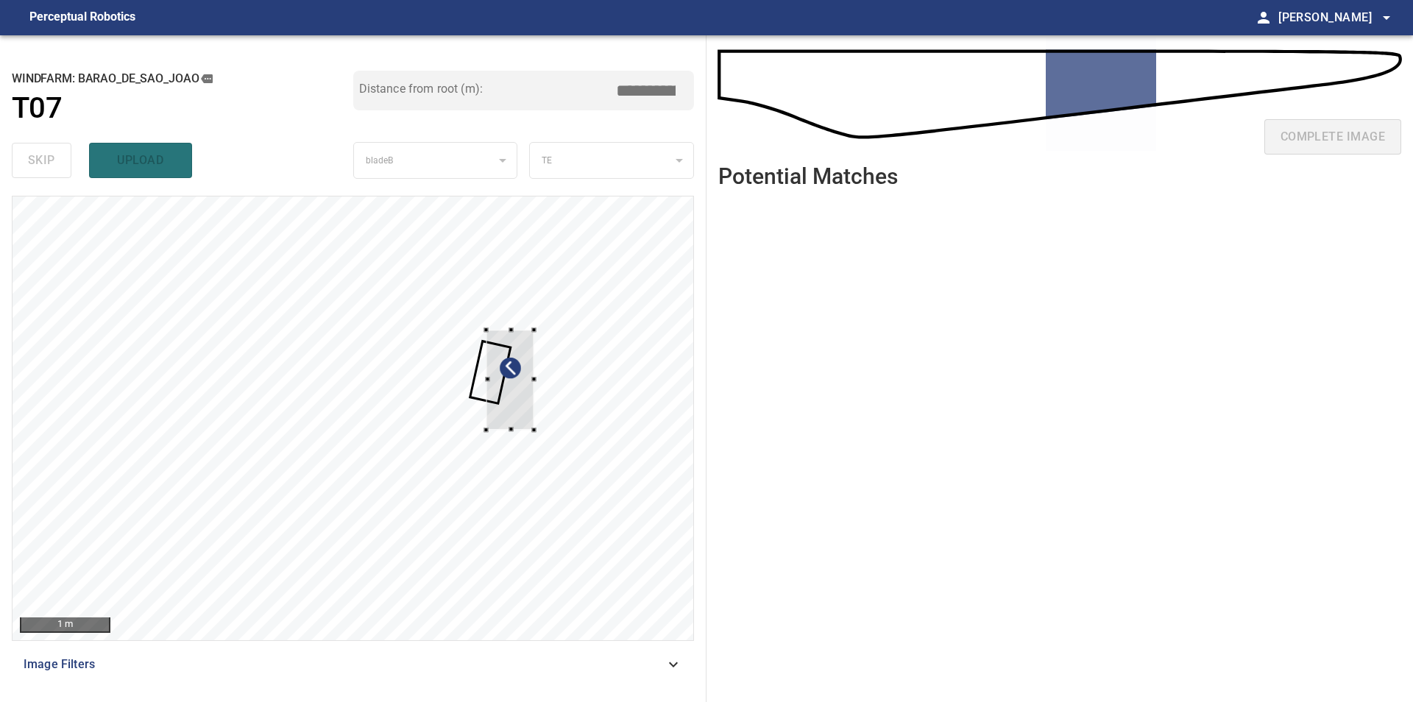
click at [539, 358] on div at bounding box center [353, 418] width 681 height 444
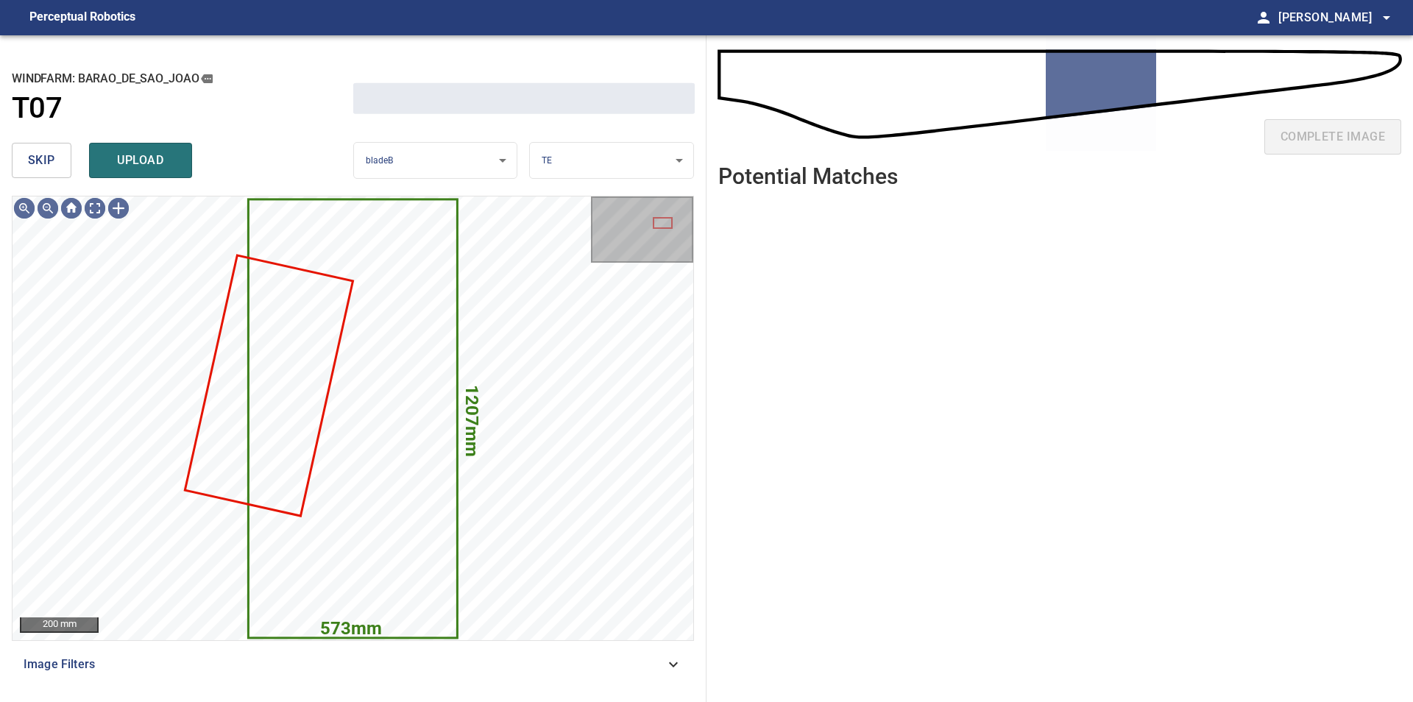
click at [40, 161] on span "skip" at bounding box center [41, 160] width 27 height 21
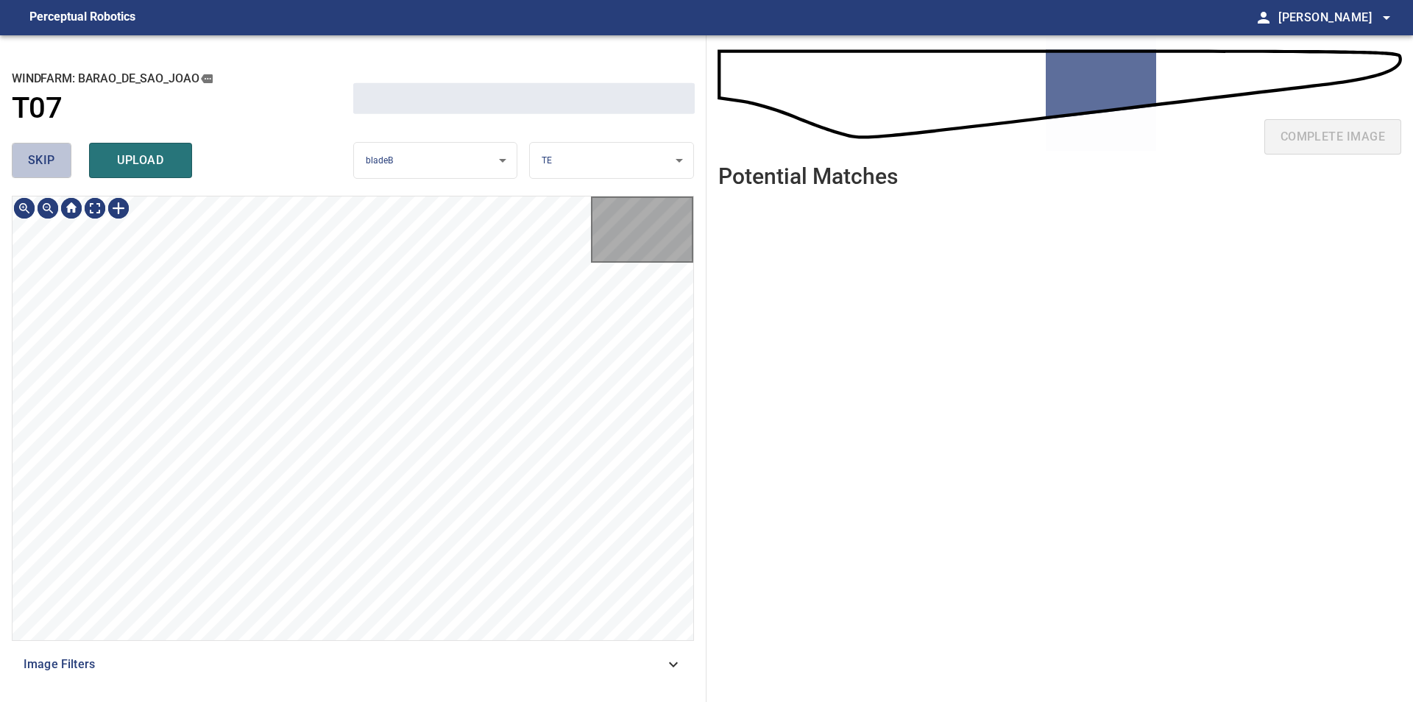
click at [40, 161] on span "skip" at bounding box center [41, 160] width 27 height 21
click at [40, 161] on div "skip upload" at bounding box center [182, 160] width 341 height 47
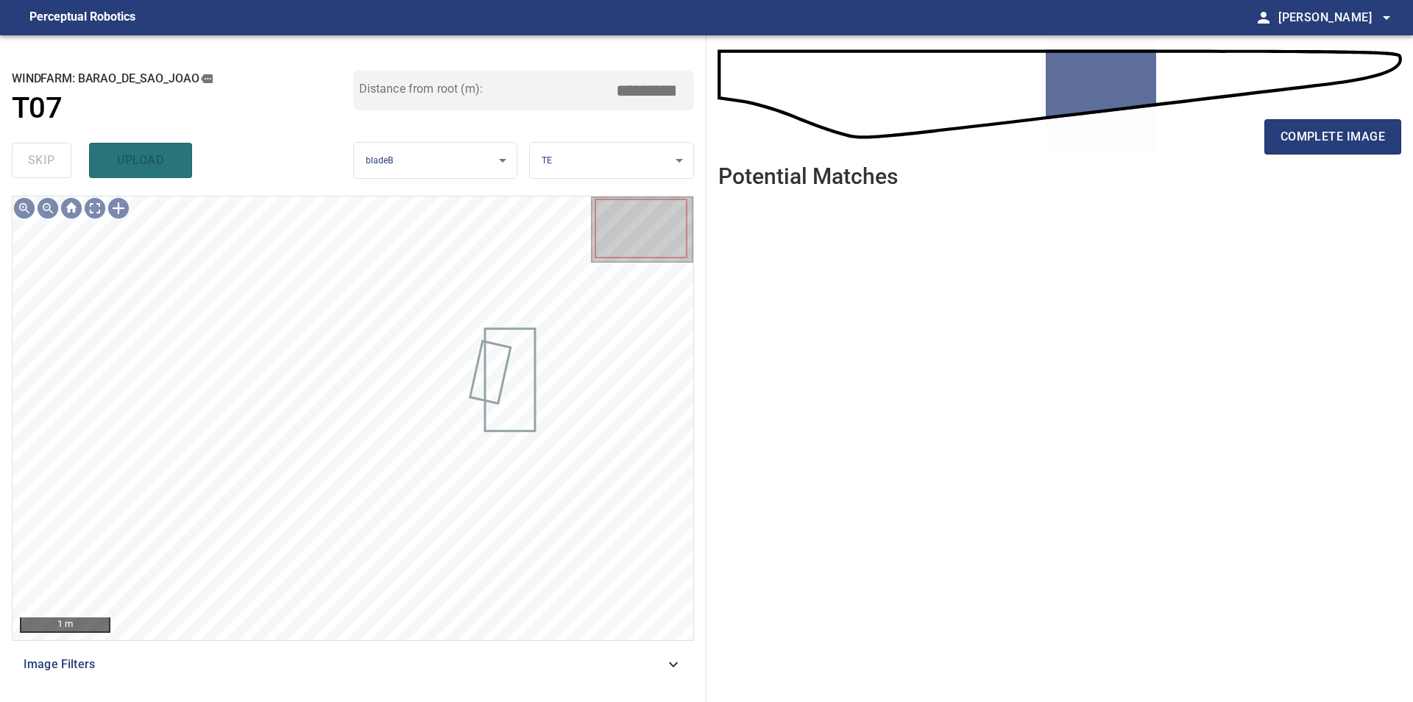
type input "*****"
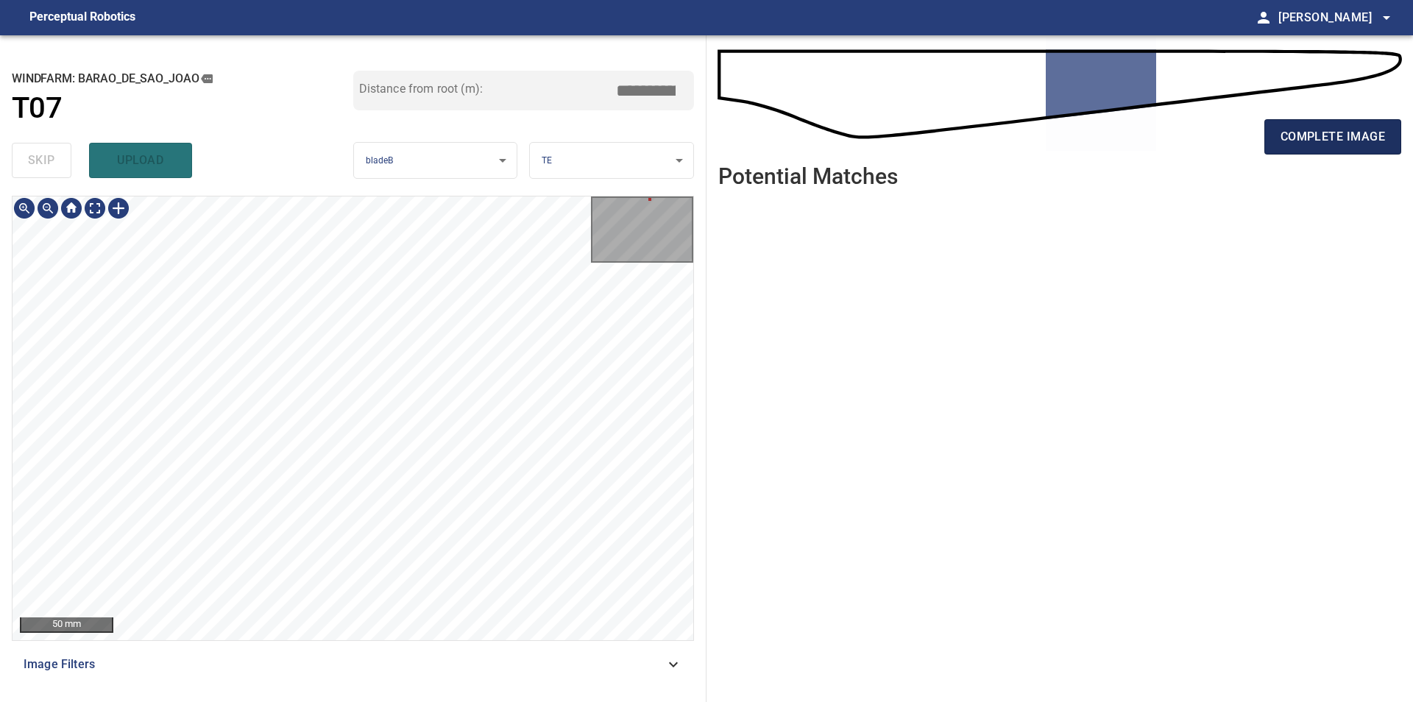
click at [1350, 138] on span "complete image" at bounding box center [1332, 137] width 104 height 21
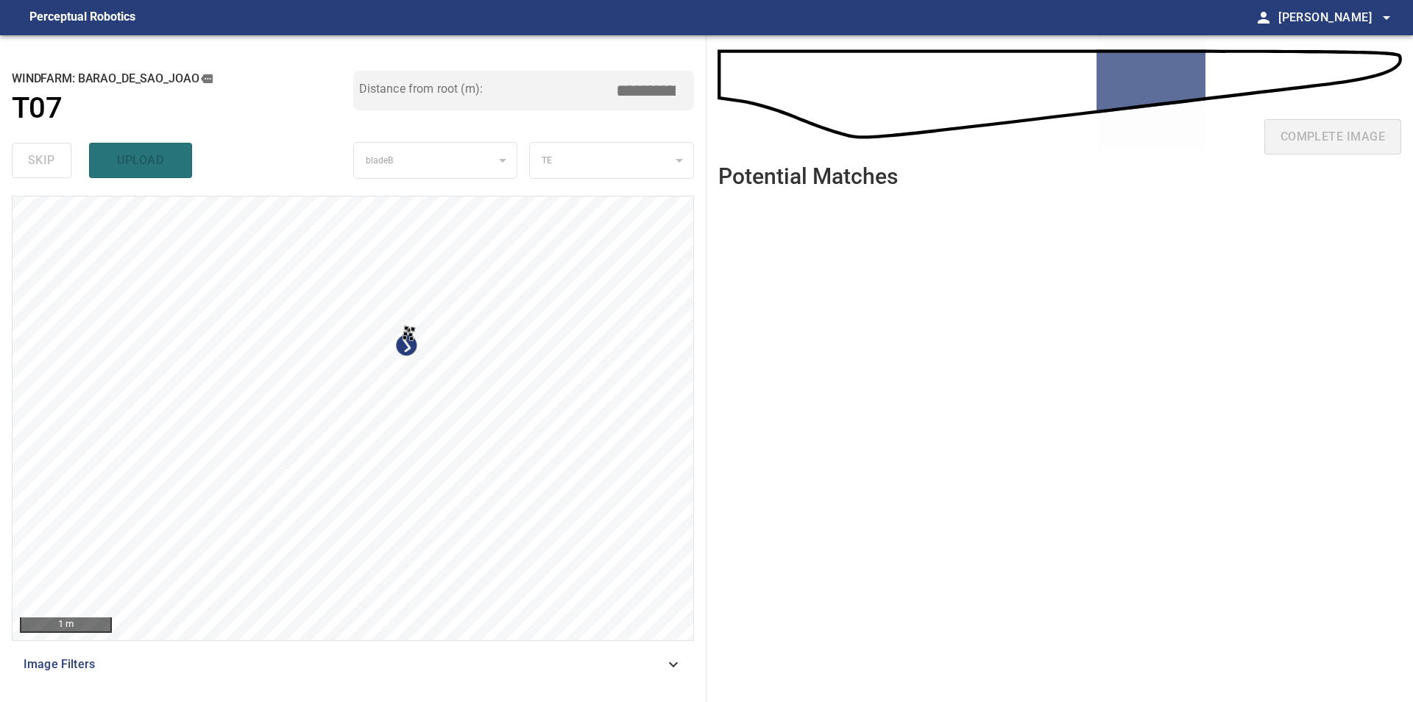
click at [475, 297] on div at bounding box center [353, 418] width 681 height 444
click at [631, 294] on div at bounding box center [353, 418] width 681 height 444
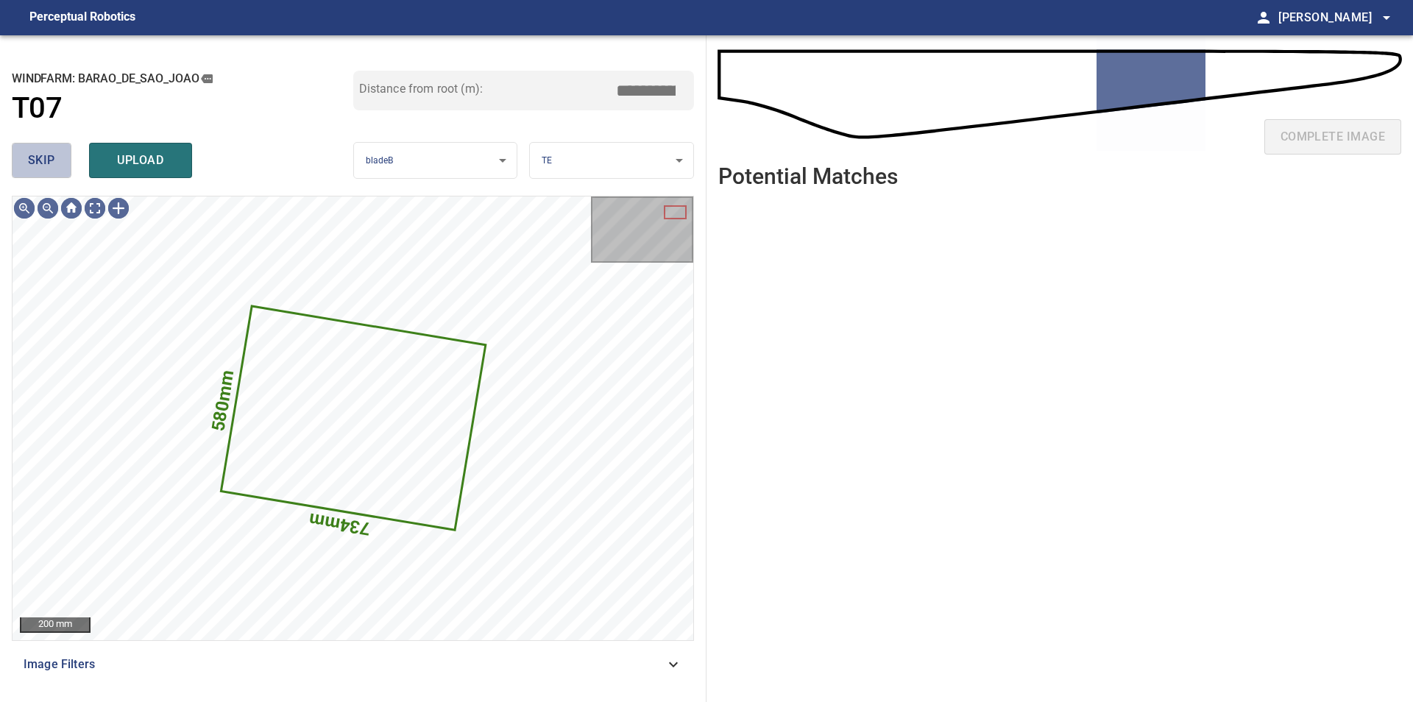
click at [38, 160] on span "skip" at bounding box center [41, 160] width 27 height 21
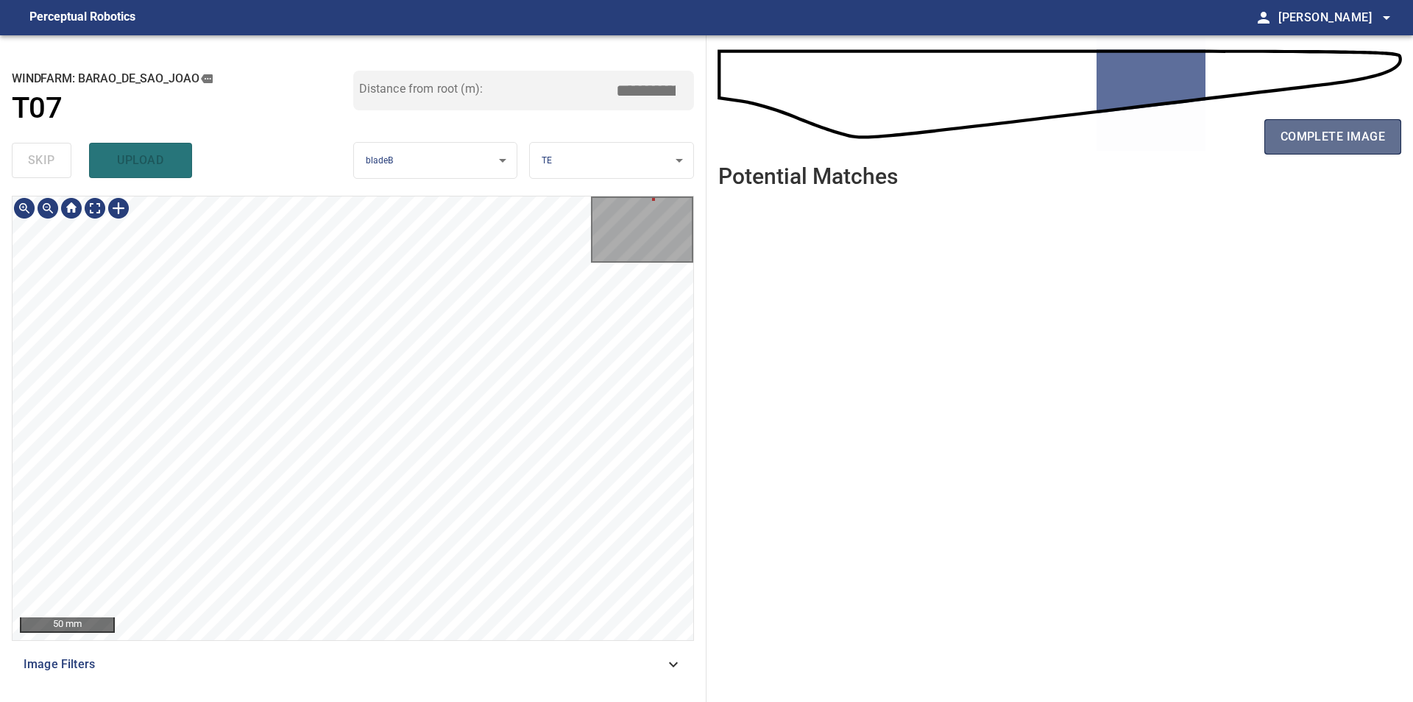
click at [1304, 136] on span "complete image" at bounding box center [1332, 137] width 104 height 21
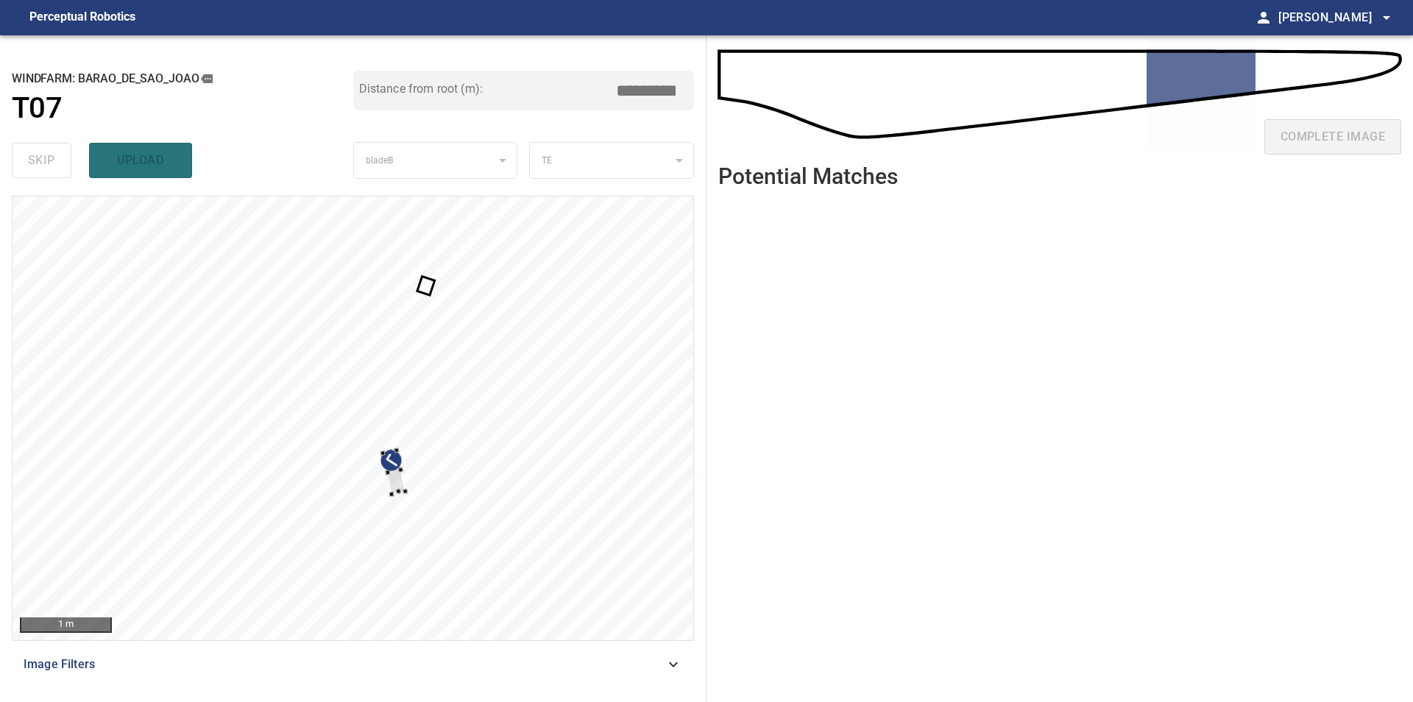
type input "****"
click at [657, 396] on div at bounding box center [353, 418] width 681 height 444
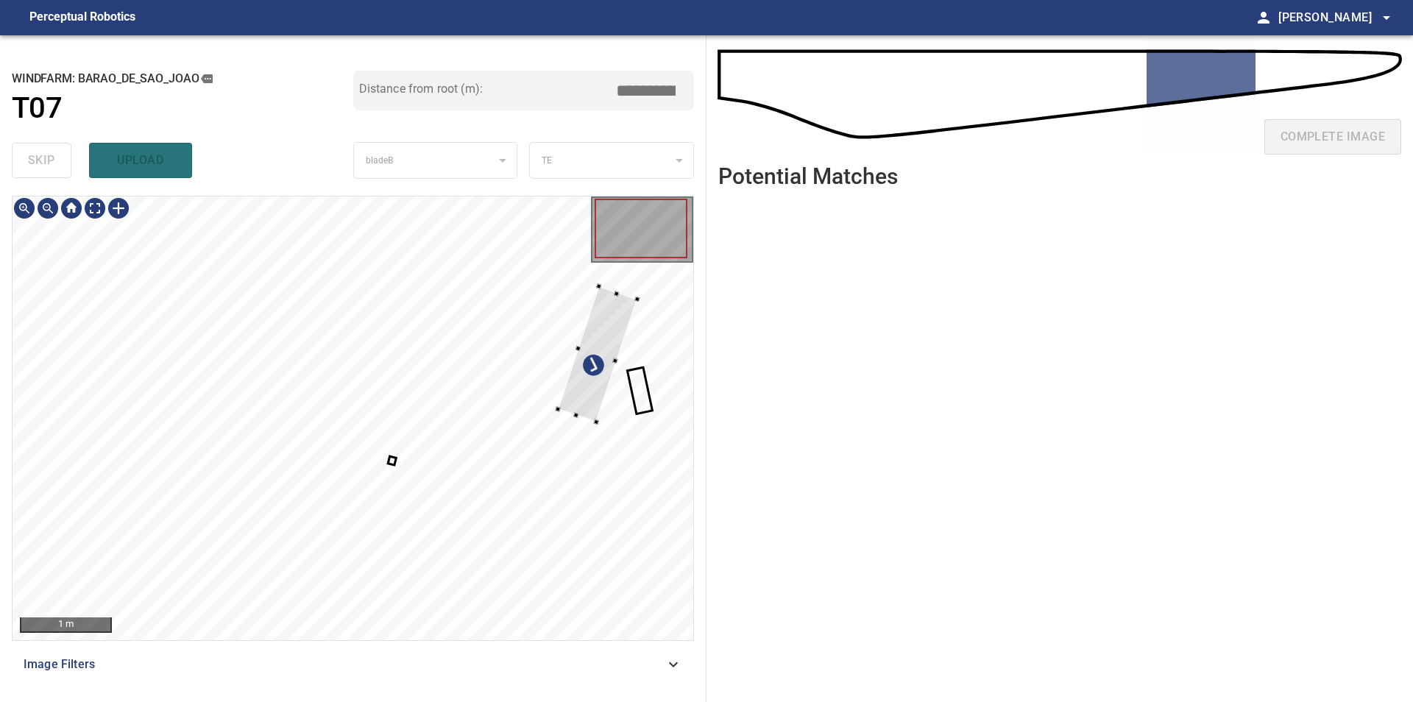
click at [634, 354] on div at bounding box center [353, 418] width 681 height 444
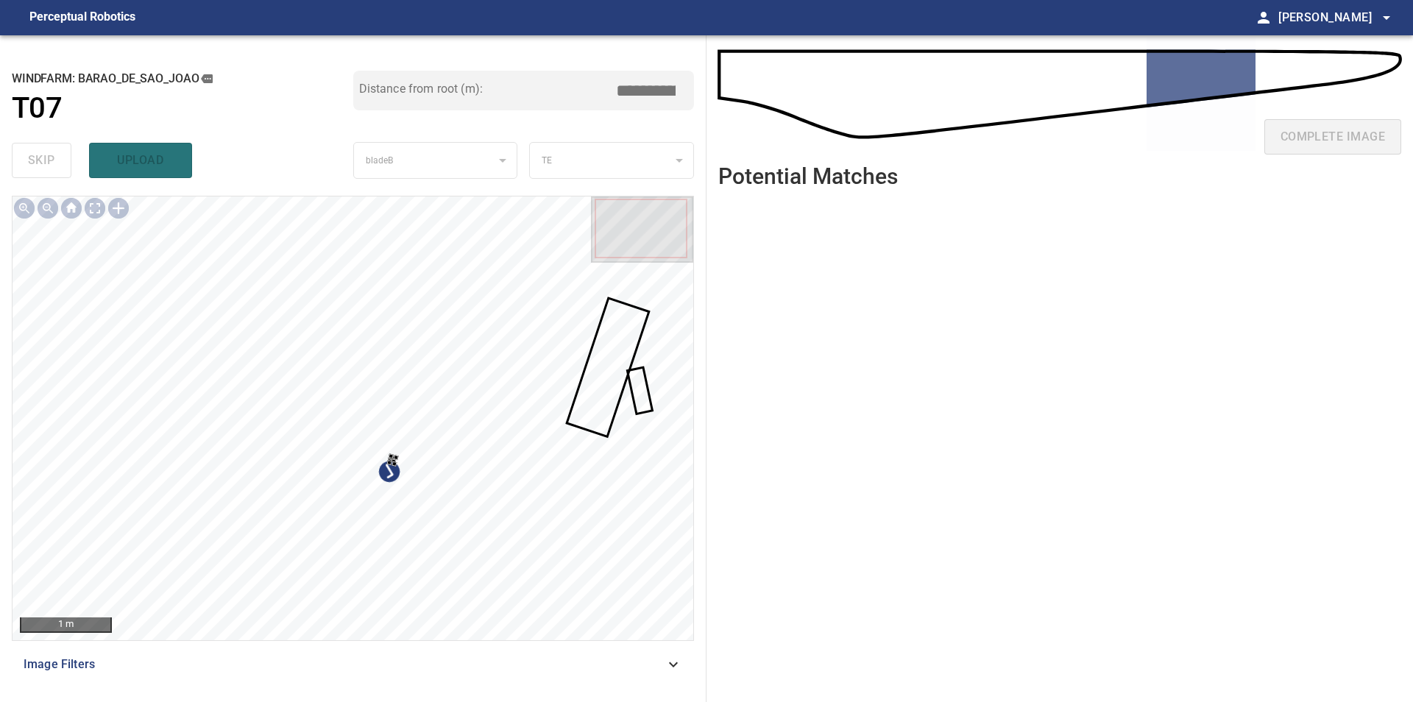
click at [478, 420] on div at bounding box center [353, 418] width 681 height 444
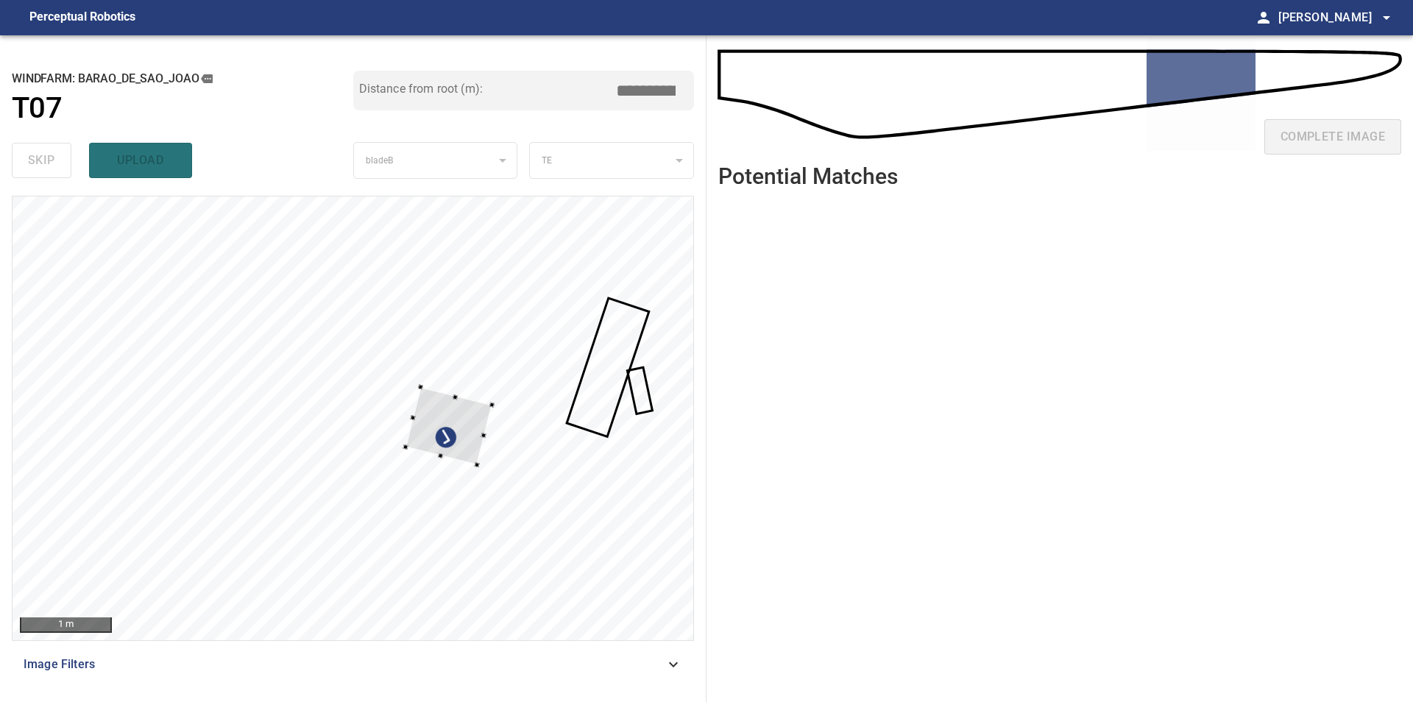
click at [615, 333] on div at bounding box center [353, 418] width 681 height 444
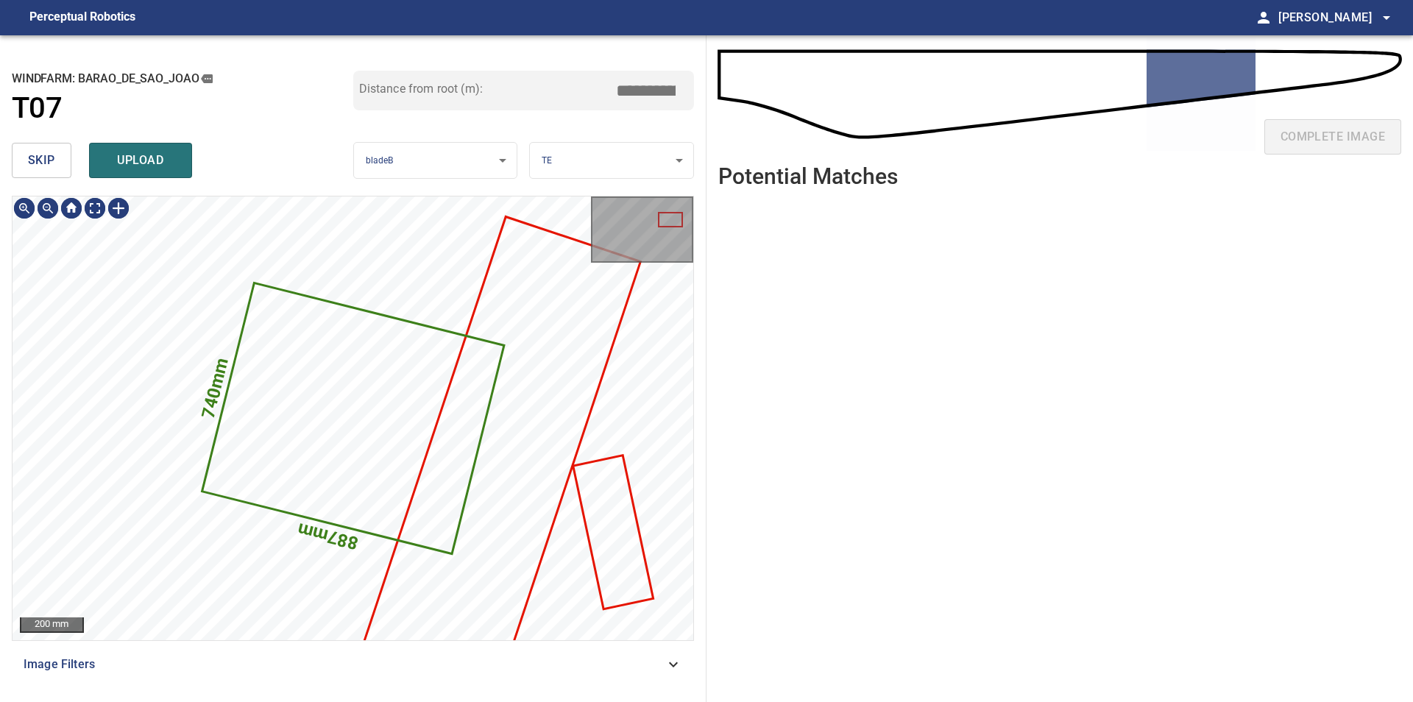
type input "****"
click at [44, 166] on span "skip" at bounding box center [41, 160] width 27 height 21
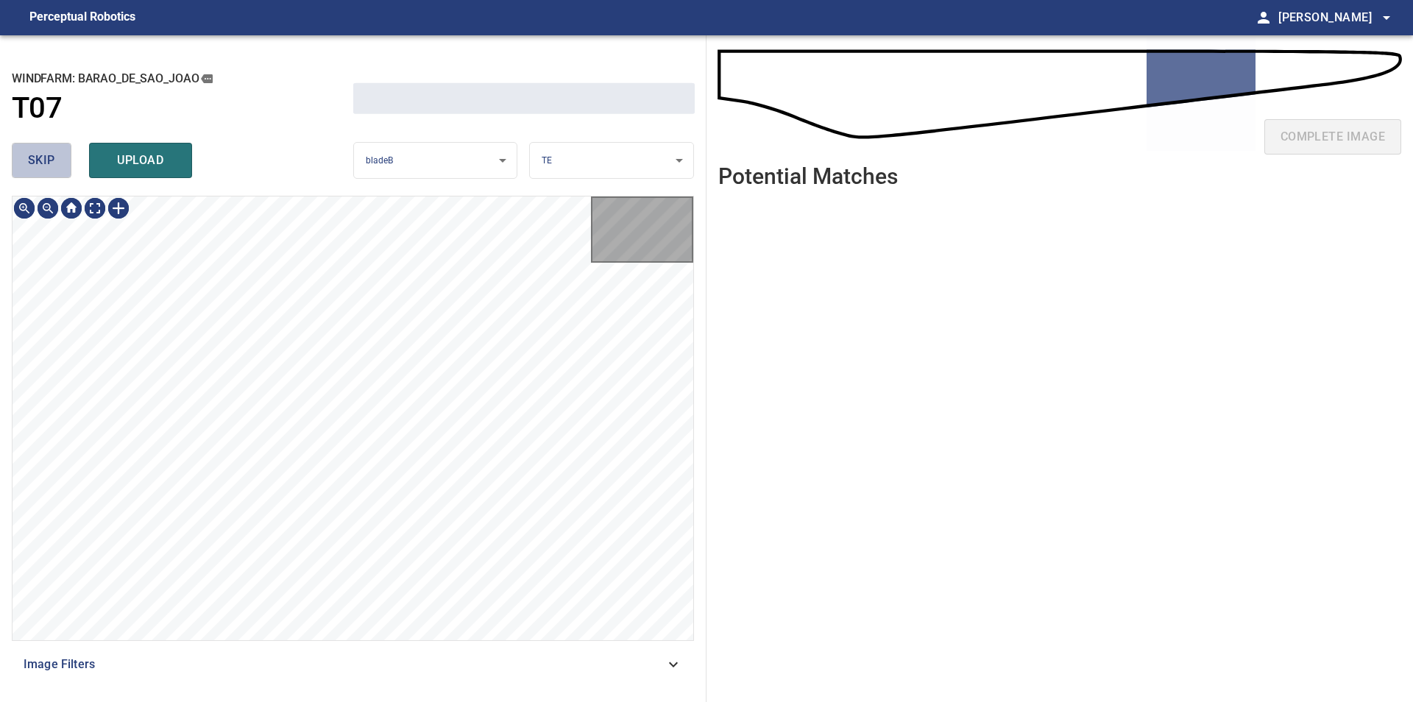
click at [44, 166] on span "skip" at bounding box center [41, 160] width 27 height 21
click at [44, 166] on div "skip upload" at bounding box center [182, 160] width 341 height 47
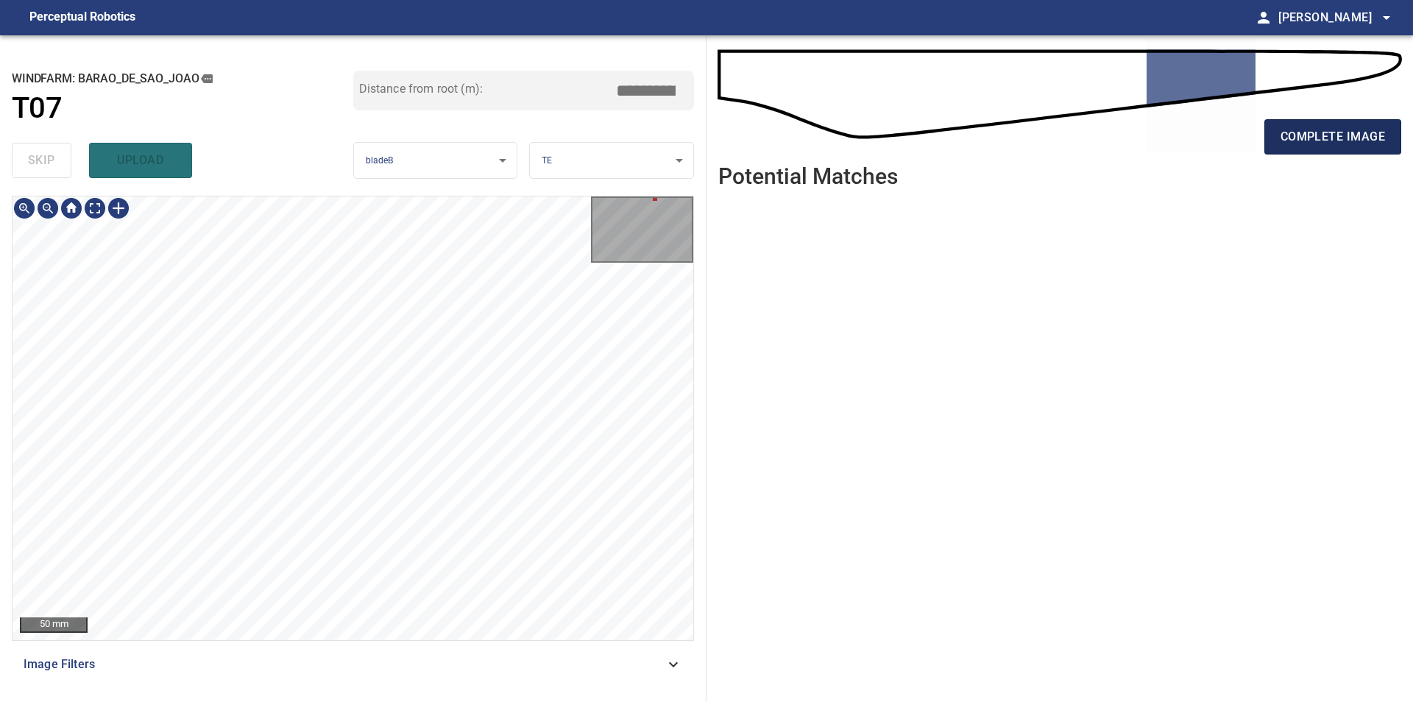
click at [1306, 140] on span "complete image" at bounding box center [1332, 137] width 104 height 21
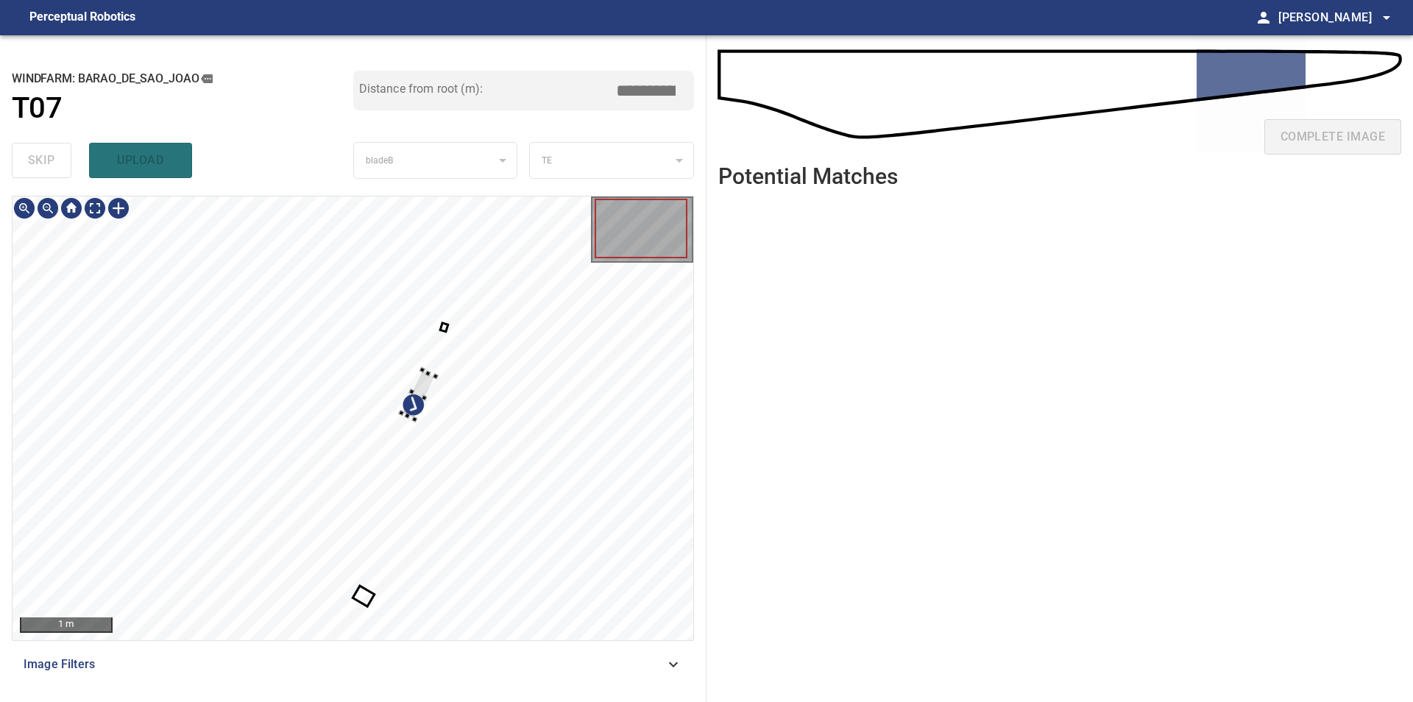
click at [620, 273] on div at bounding box center [353, 418] width 681 height 444
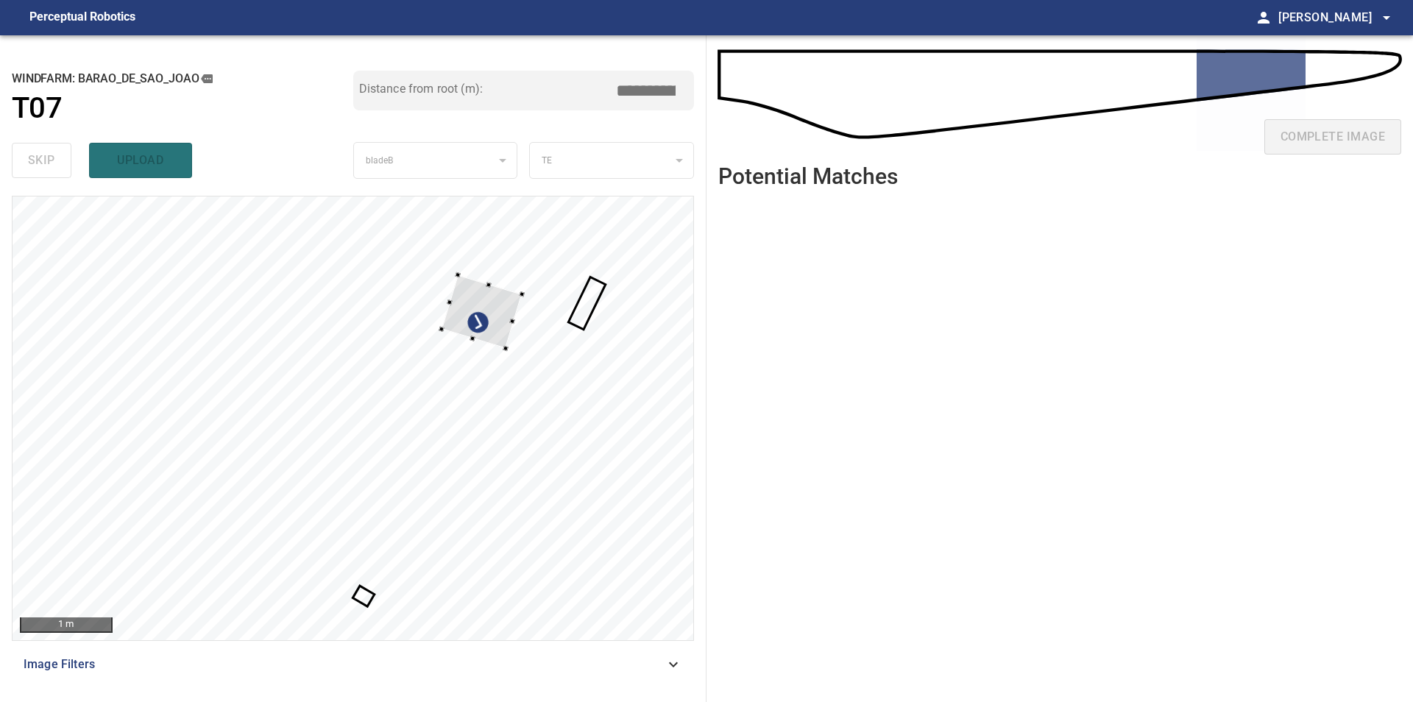
click at [527, 291] on div at bounding box center [353, 418] width 681 height 444
click at [667, 321] on div at bounding box center [353, 418] width 681 height 444
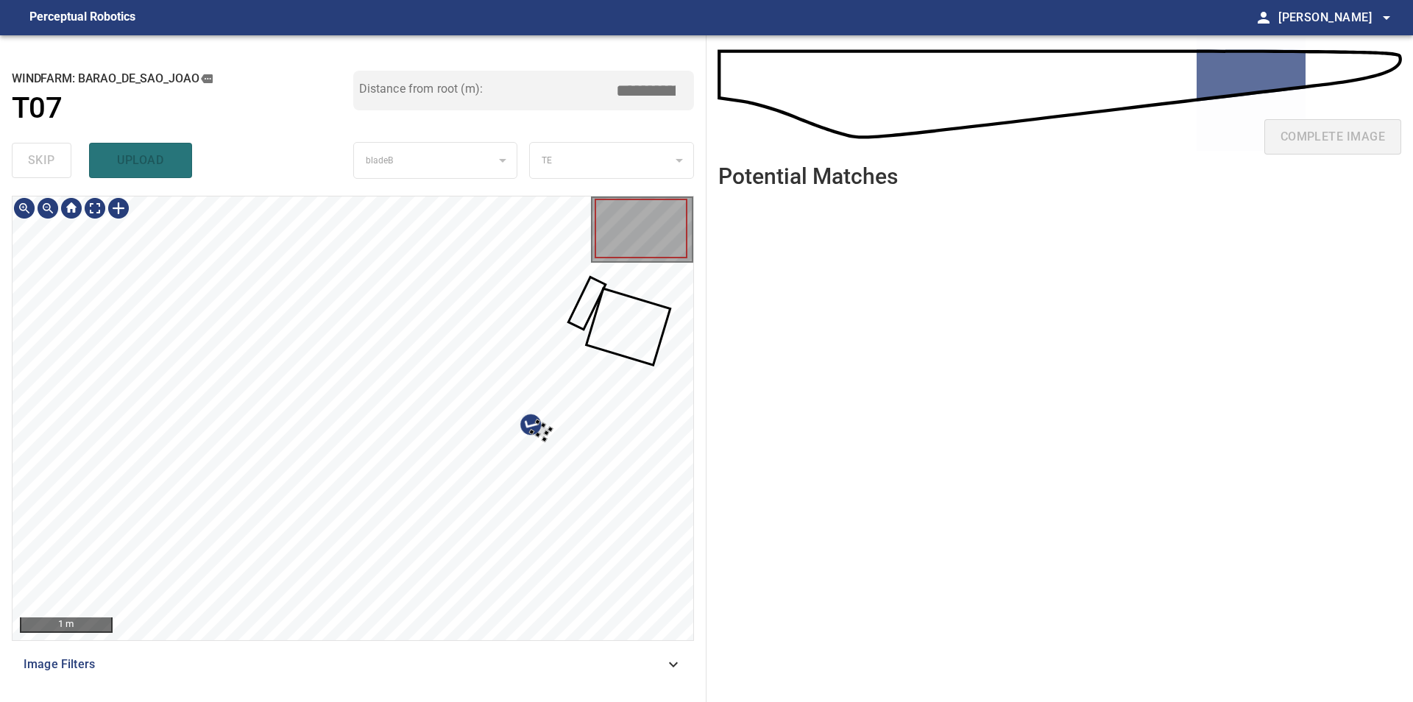
click at [558, 419] on div at bounding box center [353, 418] width 681 height 444
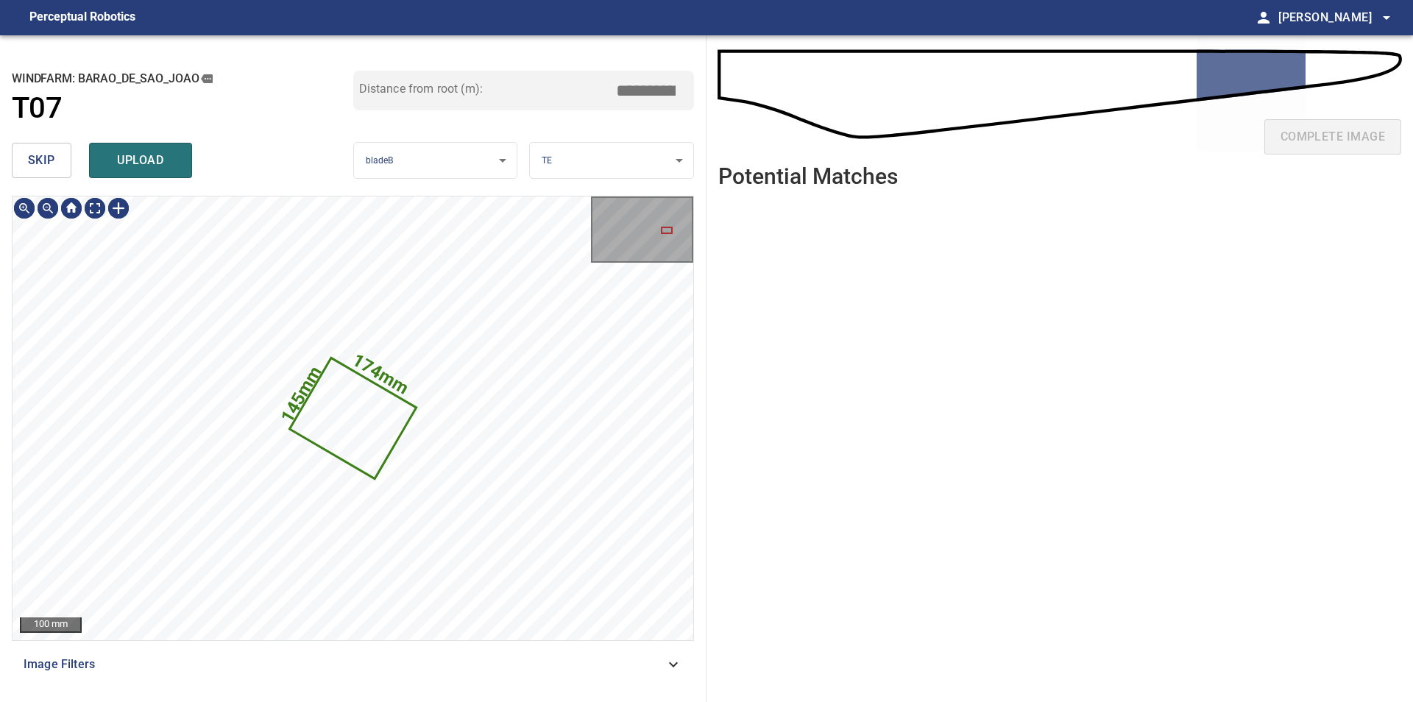
click at [46, 159] on span "skip" at bounding box center [41, 160] width 27 height 21
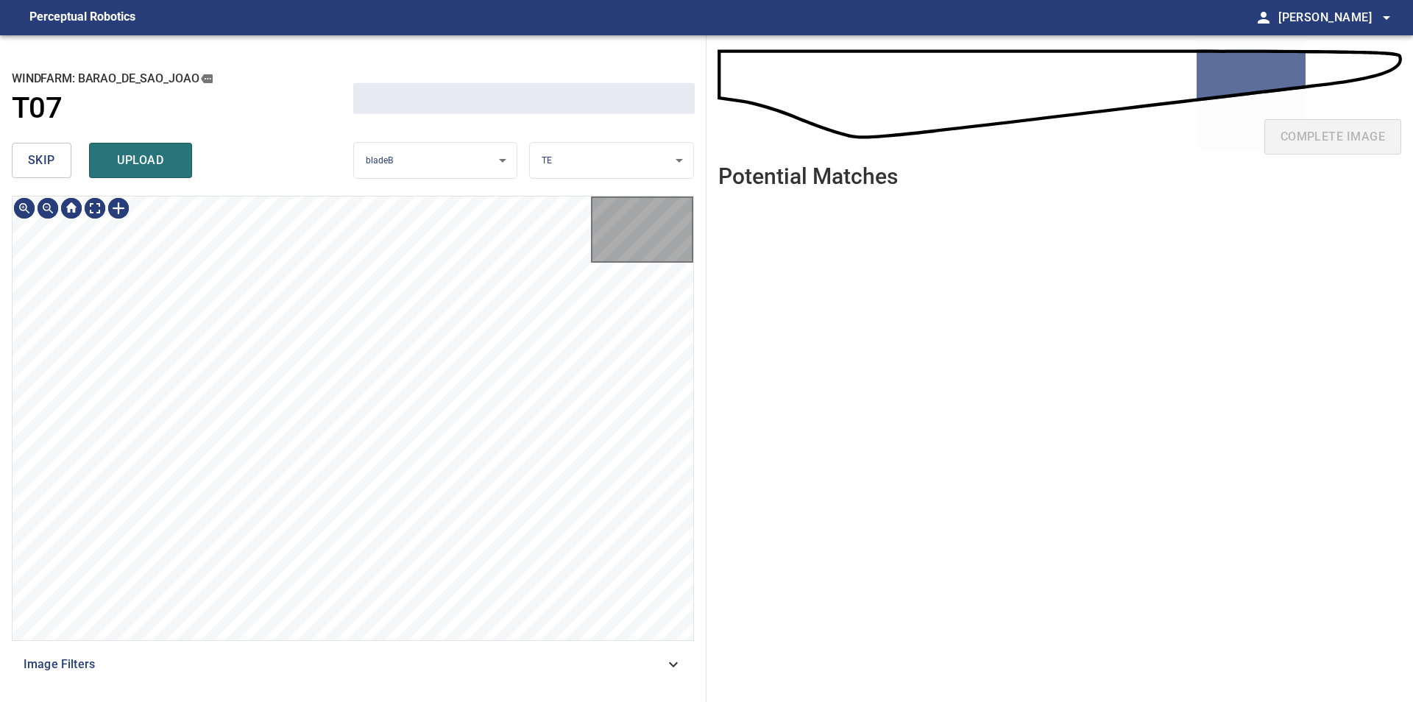
click at [46, 158] on span "skip" at bounding box center [41, 160] width 27 height 21
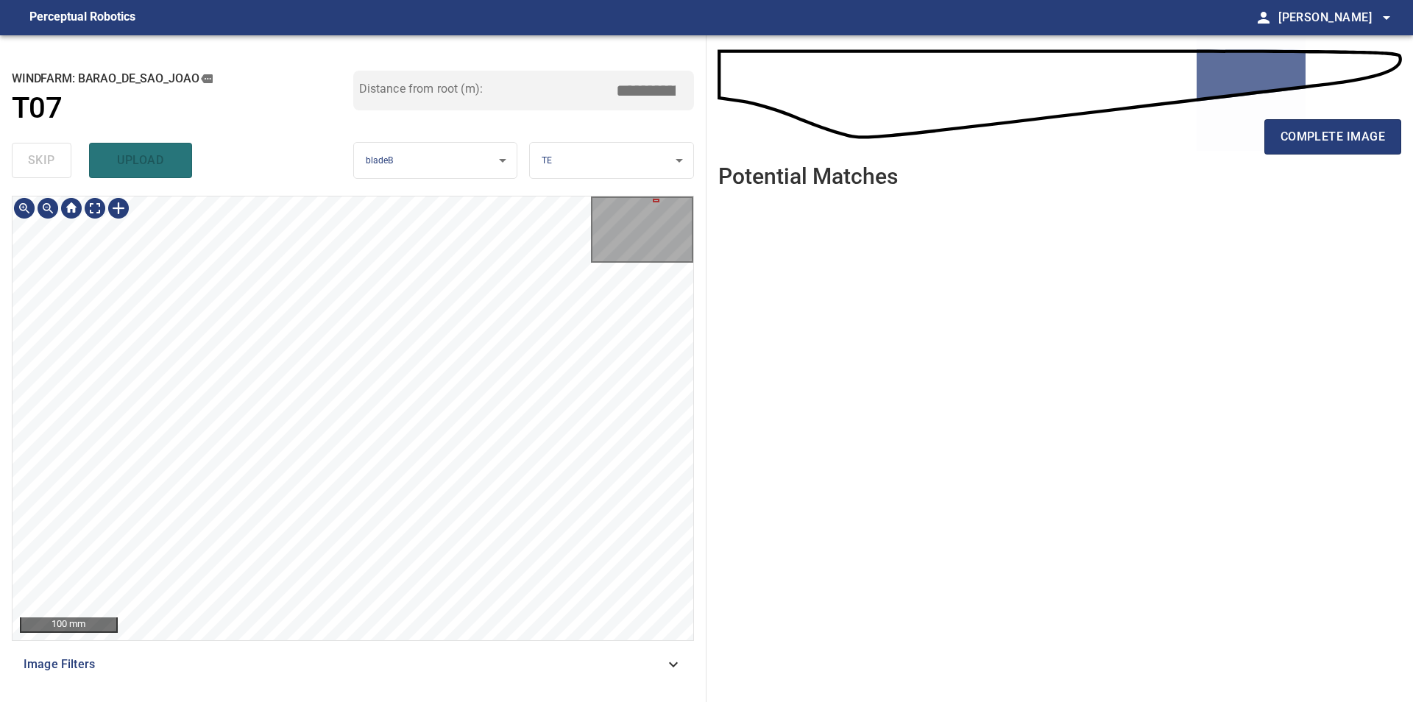
type input "****"
click at [1355, 130] on span "complete image" at bounding box center [1332, 137] width 104 height 21
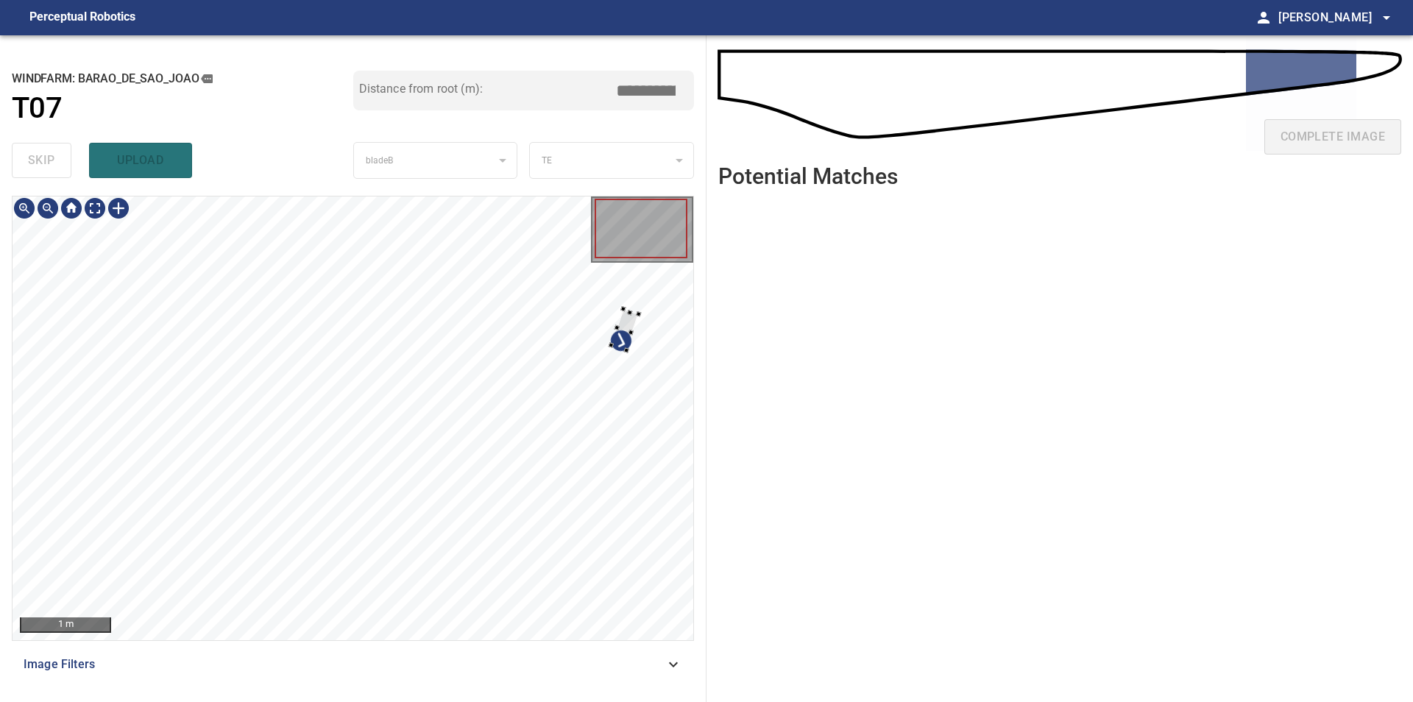
click at [650, 328] on div at bounding box center [353, 418] width 681 height 444
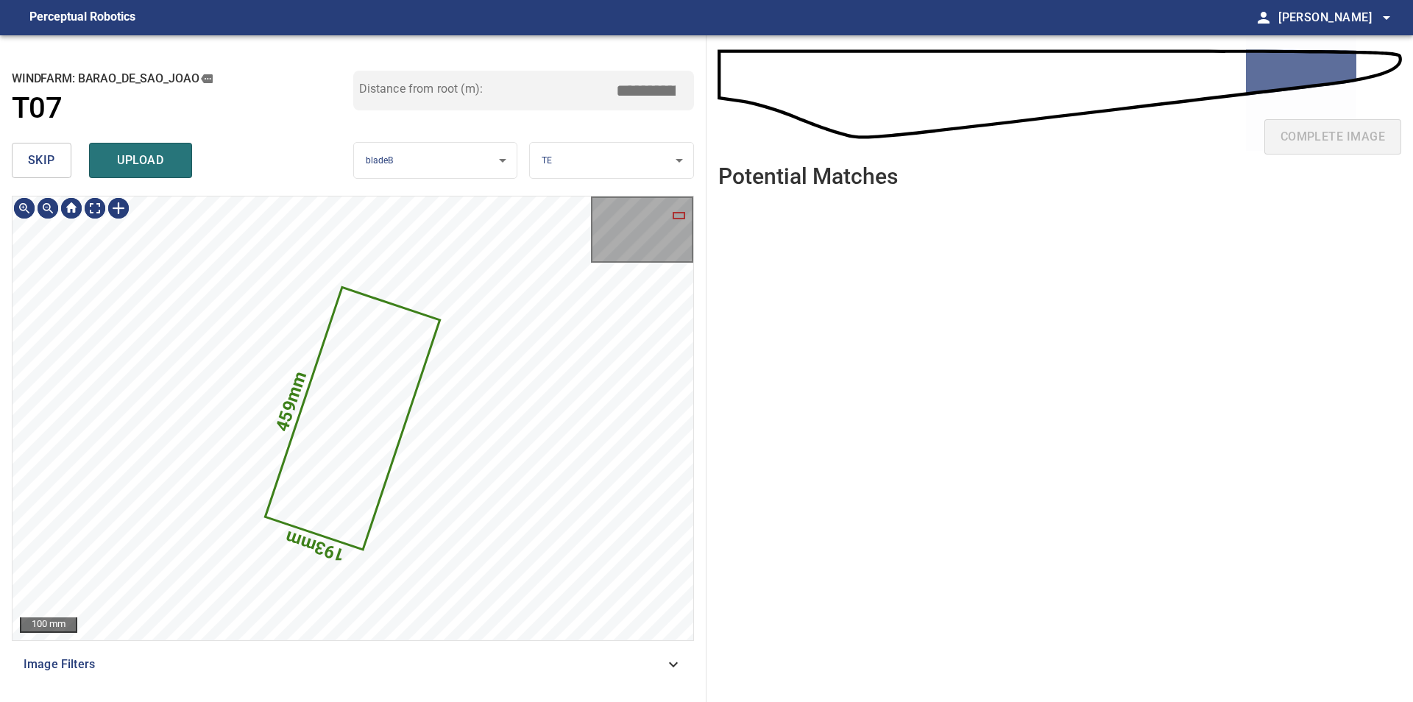
click at [21, 162] on button "skip" at bounding box center [42, 160] width 60 height 35
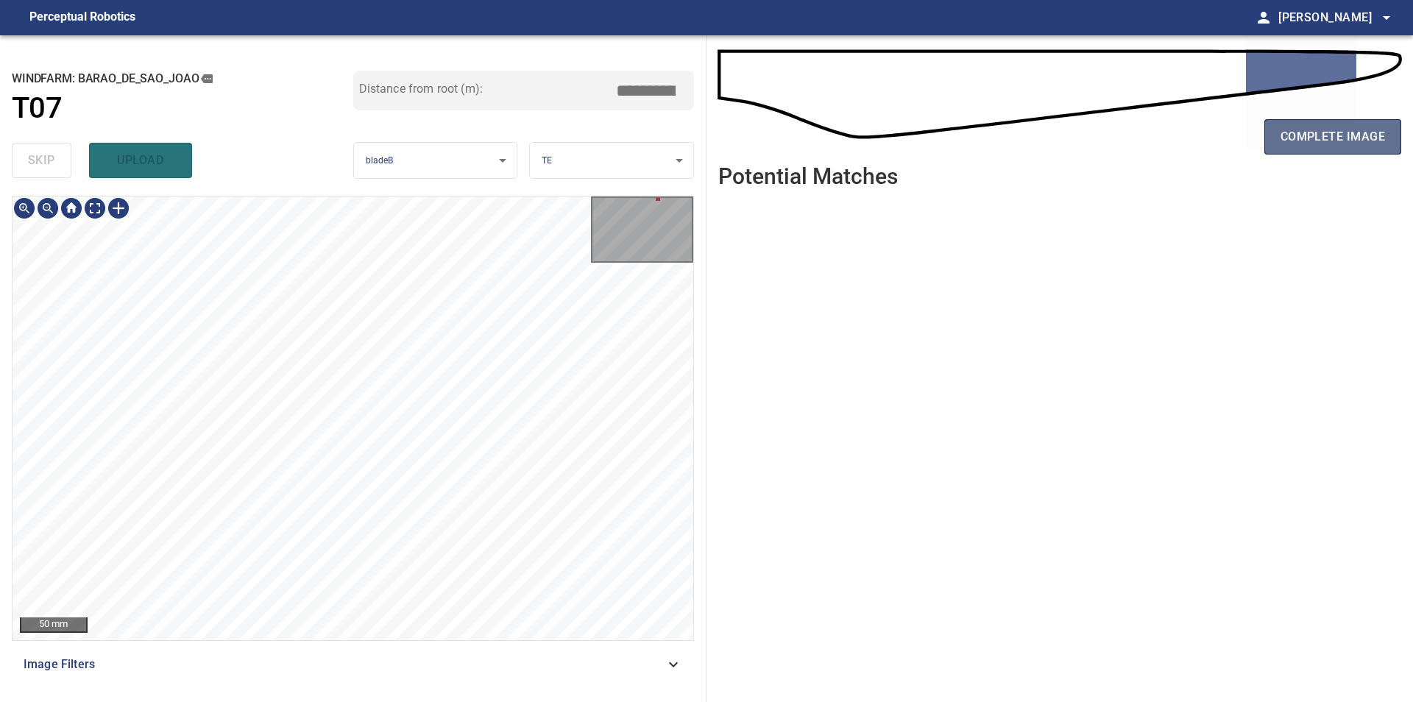
click at [1287, 141] on span "complete image" at bounding box center [1332, 137] width 104 height 21
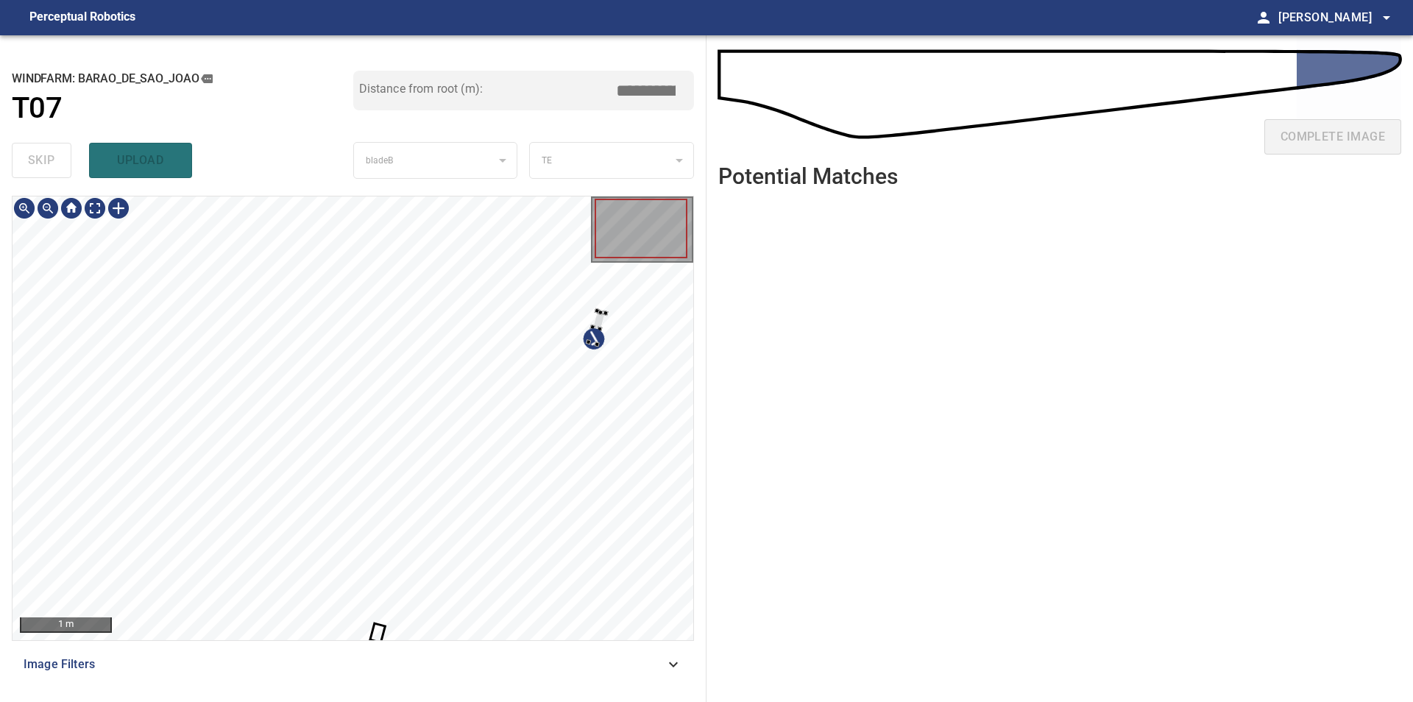
click at [629, 354] on div at bounding box center [353, 418] width 681 height 444
click at [643, 384] on div at bounding box center [353, 418] width 681 height 444
type input "****"
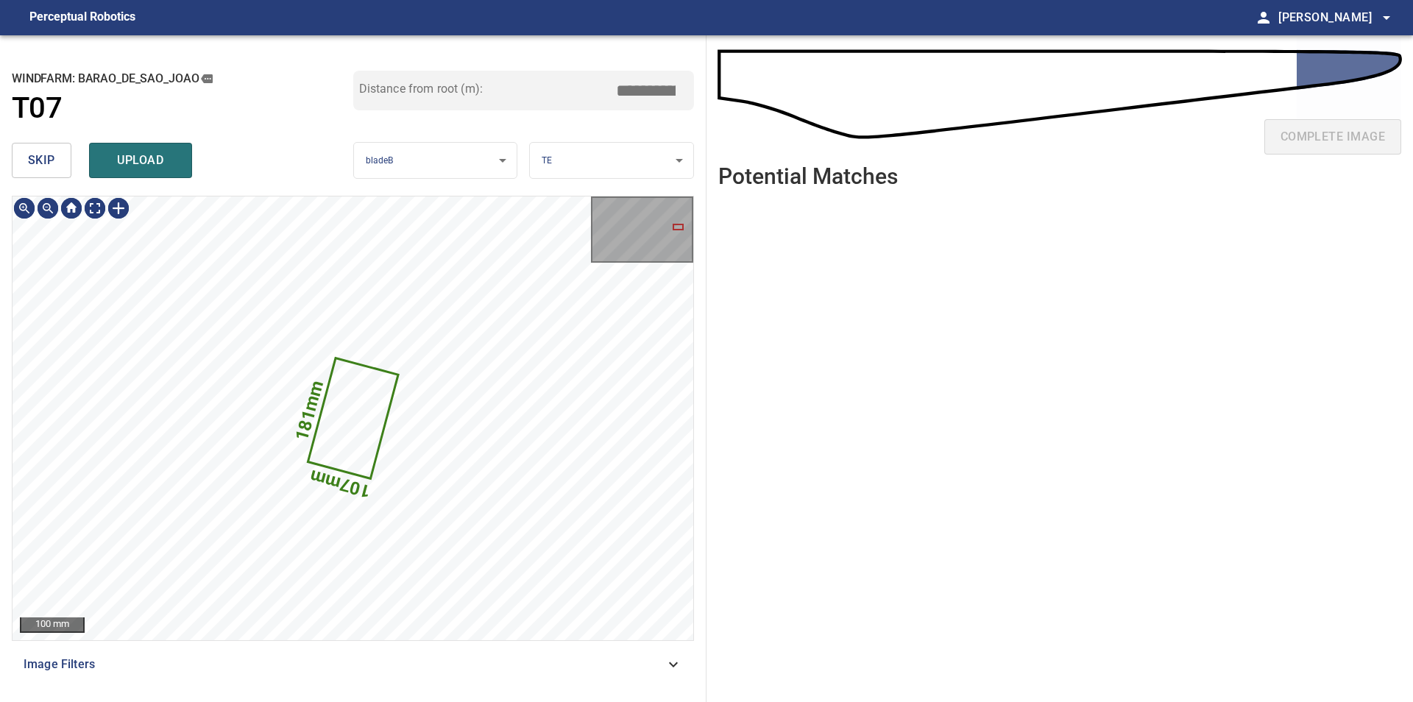
click at [50, 161] on span "skip" at bounding box center [41, 160] width 27 height 21
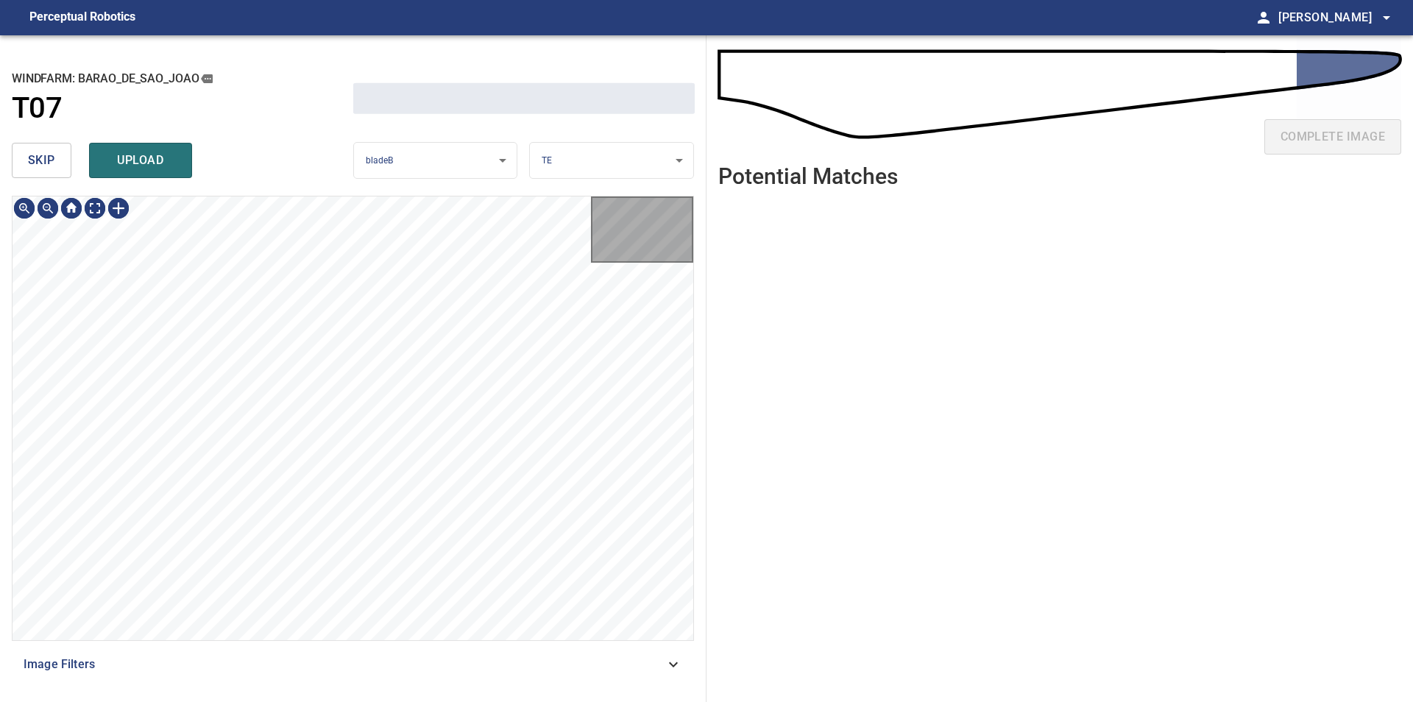
click at [50, 161] on span "skip" at bounding box center [41, 160] width 27 height 21
click at [50, 161] on div "skip upload" at bounding box center [182, 160] width 341 height 47
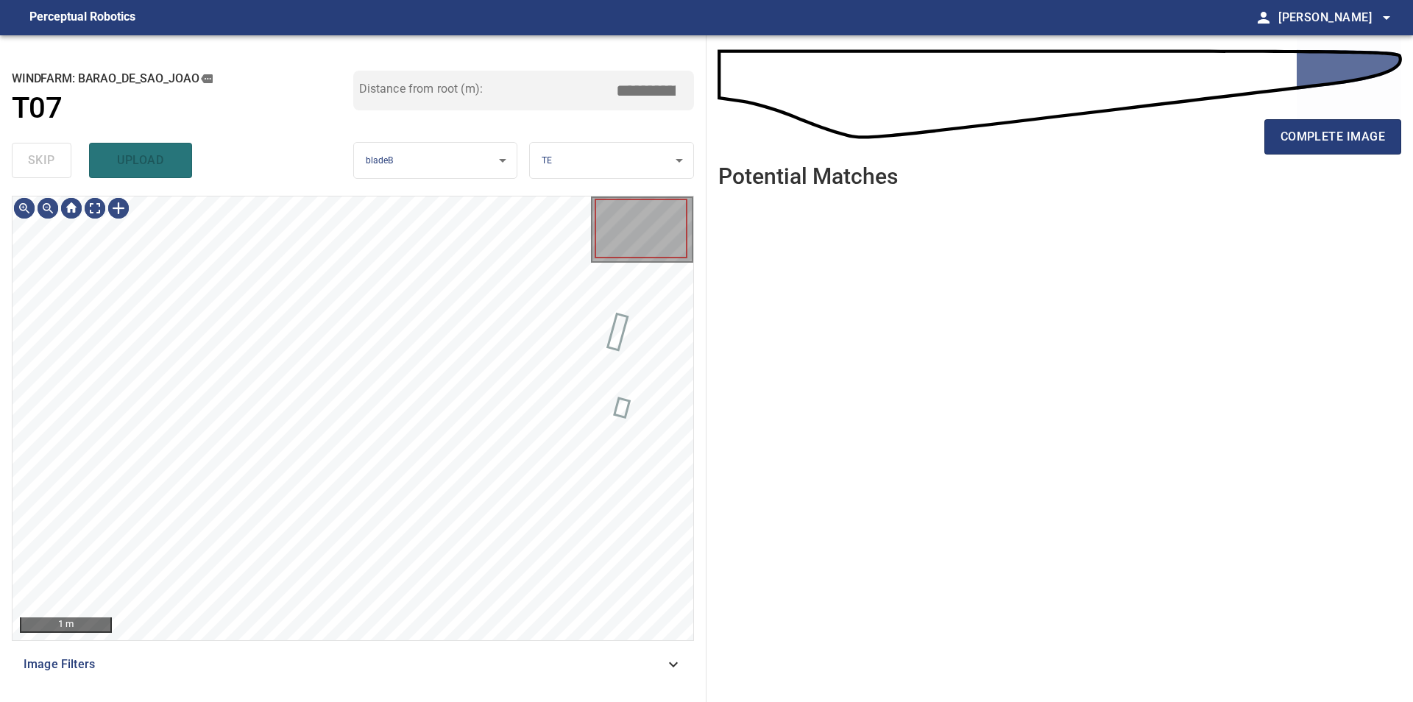
click at [50, 161] on div "skip upload" at bounding box center [182, 160] width 341 height 47
click at [329, 658] on div "50 mm Image Filters" at bounding box center [353, 443] width 682 height 494
type input "****"
drag, startPoint x: 1274, startPoint y: 142, endPoint x: 1242, endPoint y: 163, distance: 38.2
click at [1259, 144] on div "complete image" at bounding box center [1059, 142] width 683 height 59
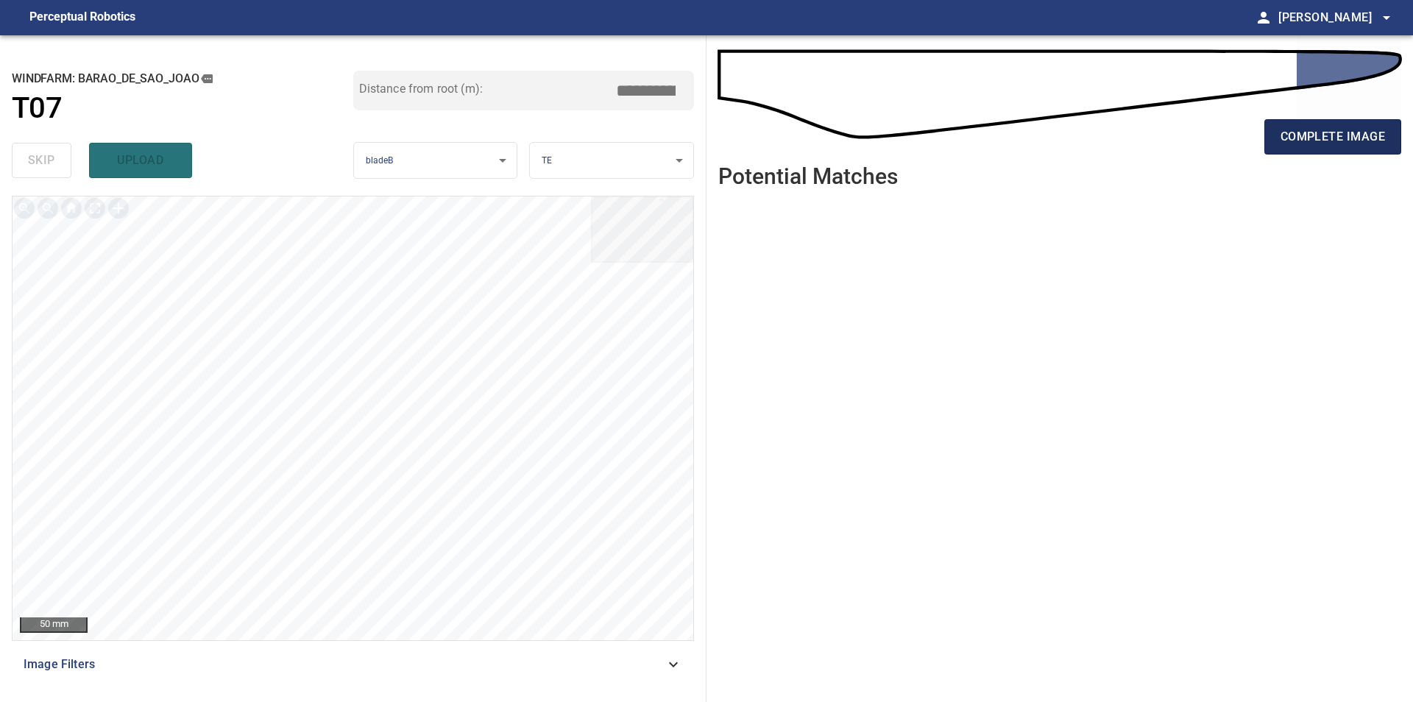
click at [1307, 140] on span "complete image" at bounding box center [1332, 137] width 104 height 21
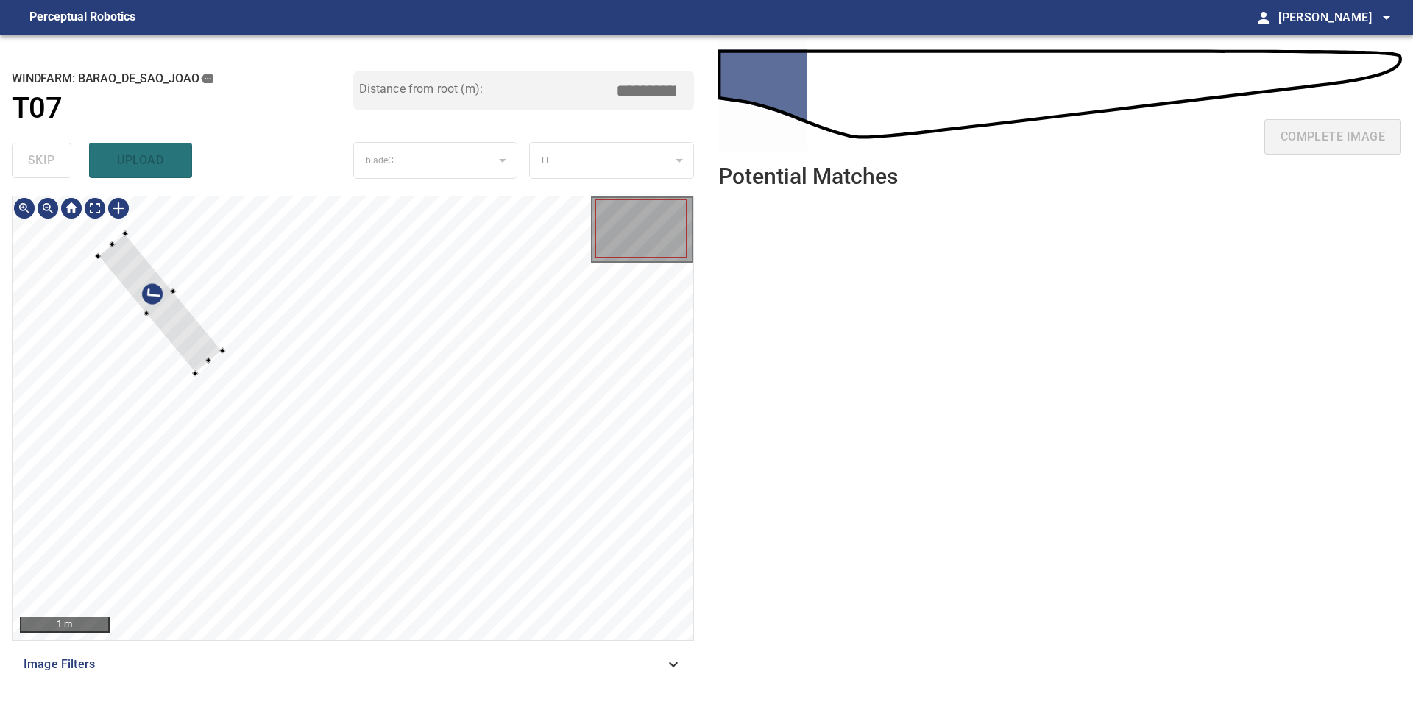
click at [124, 294] on div at bounding box center [353, 418] width 681 height 444
type input "***"
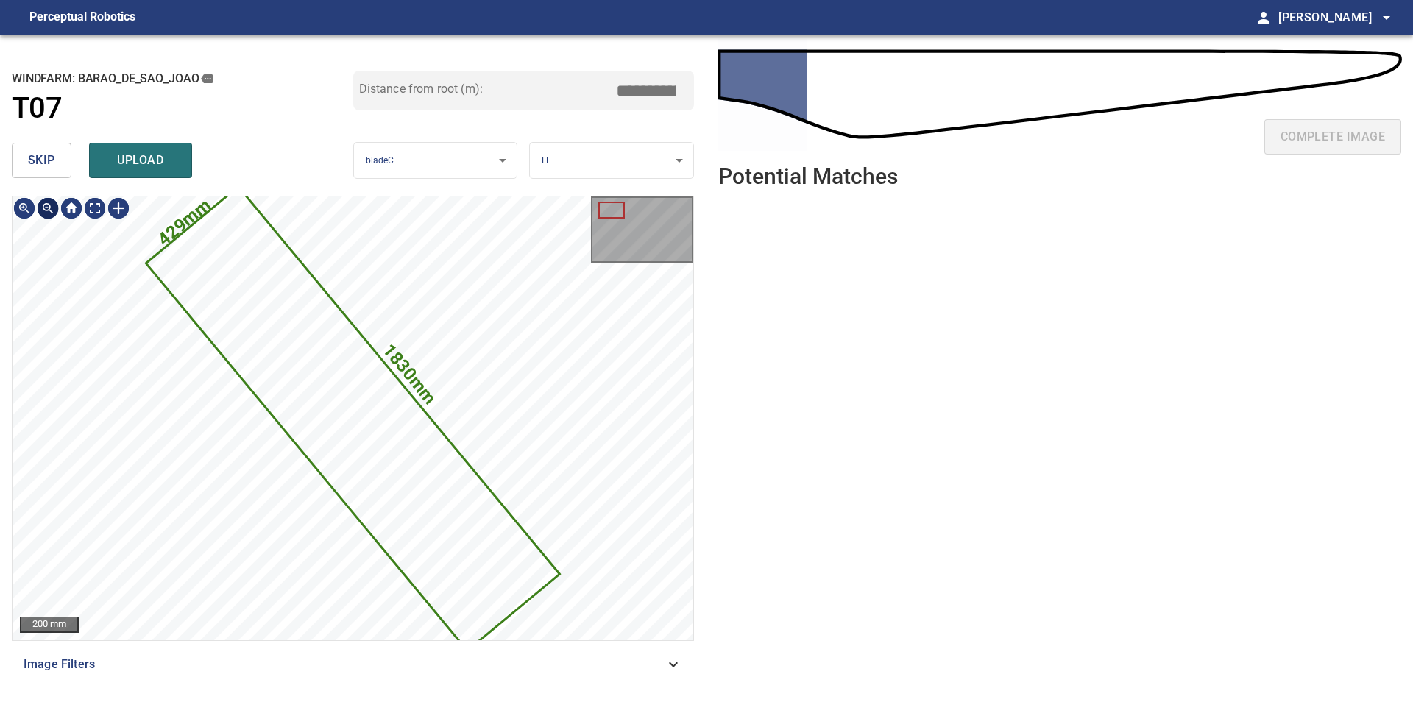
click at [53, 166] on span "skip" at bounding box center [41, 160] width 27 height 21
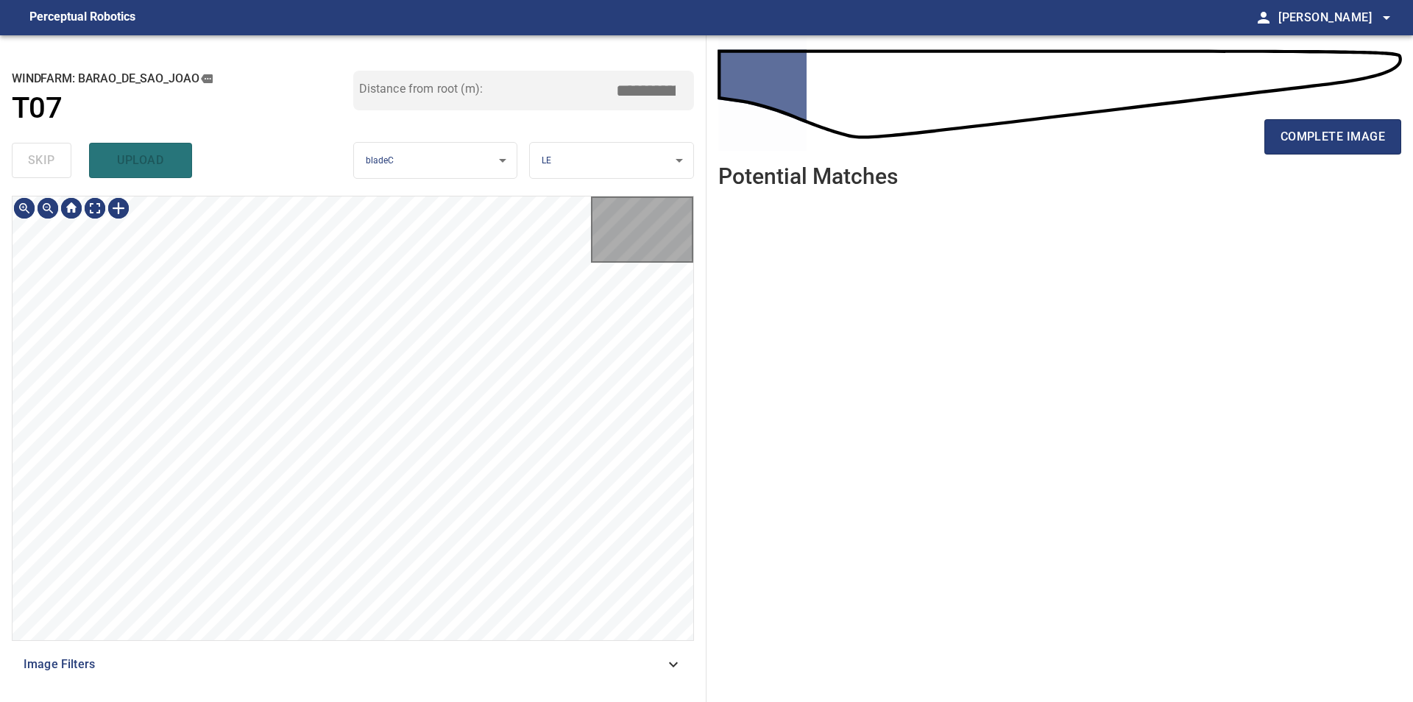
click at [53, 166] on div "skip upload" at bounding box center [182, 160] width 341 height 47
click at [600, 266] on div "100 mm" at bounding box center [353, 418] width 681 height 444
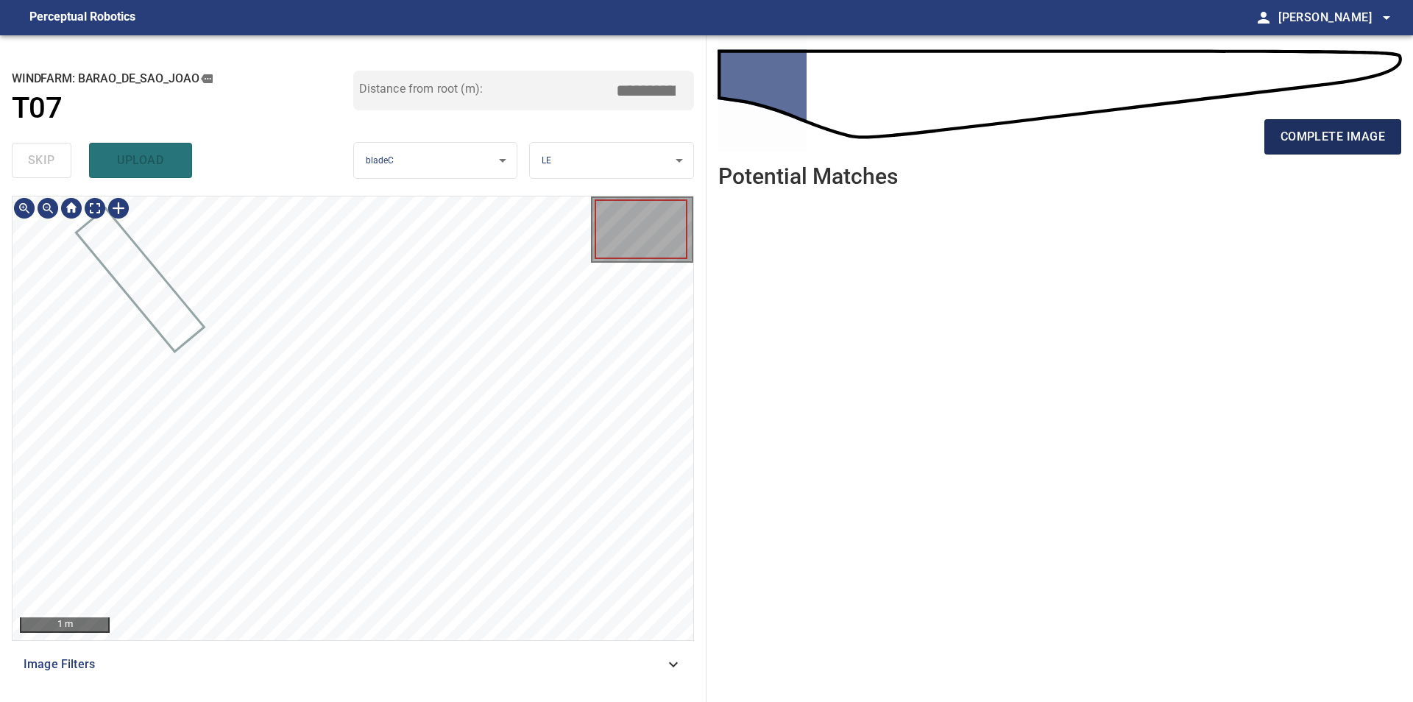
click at [1368, 125] on button "complete image" at bounding box center [1332, 136] width 137 height 35
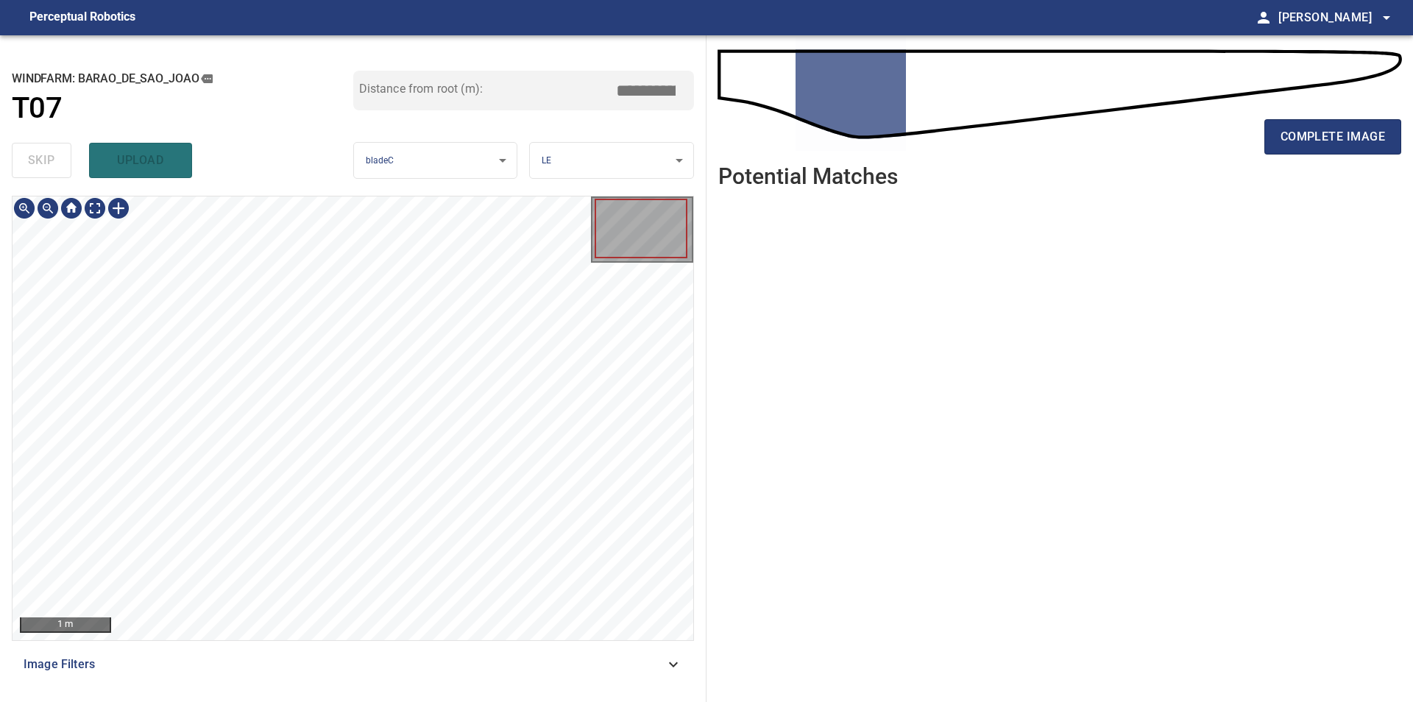
click at [194, 528] on div "**********" at bounding box center [353, 368] width 706 height 667
click at [698, 232] on div "**********" at bounding box center [353, 368] width 706 height 667
click at [634, 246] on div "100 mm" at bounding box center [353, 418] width 681 height 444
click at [708, 258] on div "**********" at bounding box center [706, 368] width 1413 height 667
click at [624, 255] on div "100 mm" at bounding box center [353, 418] width 681 height 444
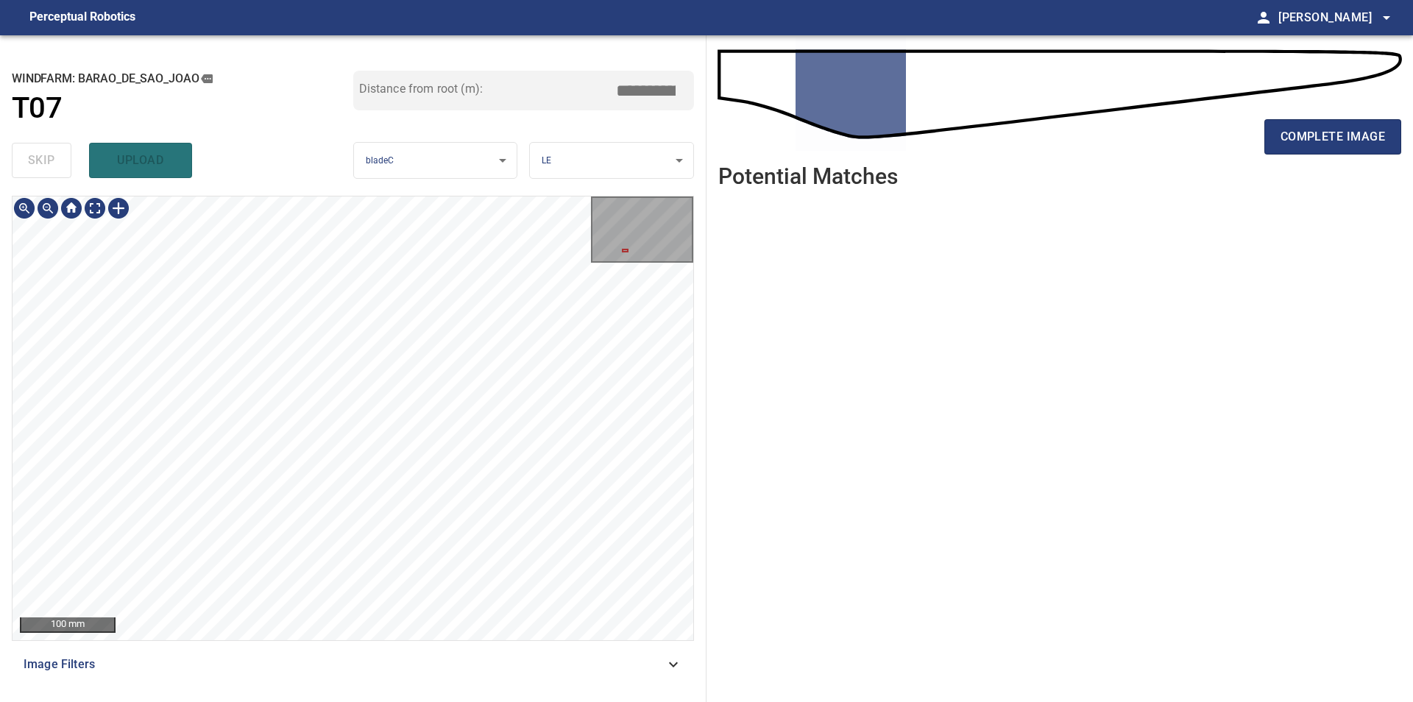
click at [704, 209] on div "**********" at bounding box center [353, 368] width 706 height 667
click at [771, 285] on div "**********" at bounding box center [706, 368] width 1413 height 667
click at [698, 182] on div "**********" at bounding box center [353, 368] width 706 height 667
click at [689, 220] on div "100 mm" at bounding box center [353, 418] width 681 height 444
click at [1340, 124] on button "complete image" at bounding box center [1332, 136] width 137 height 35
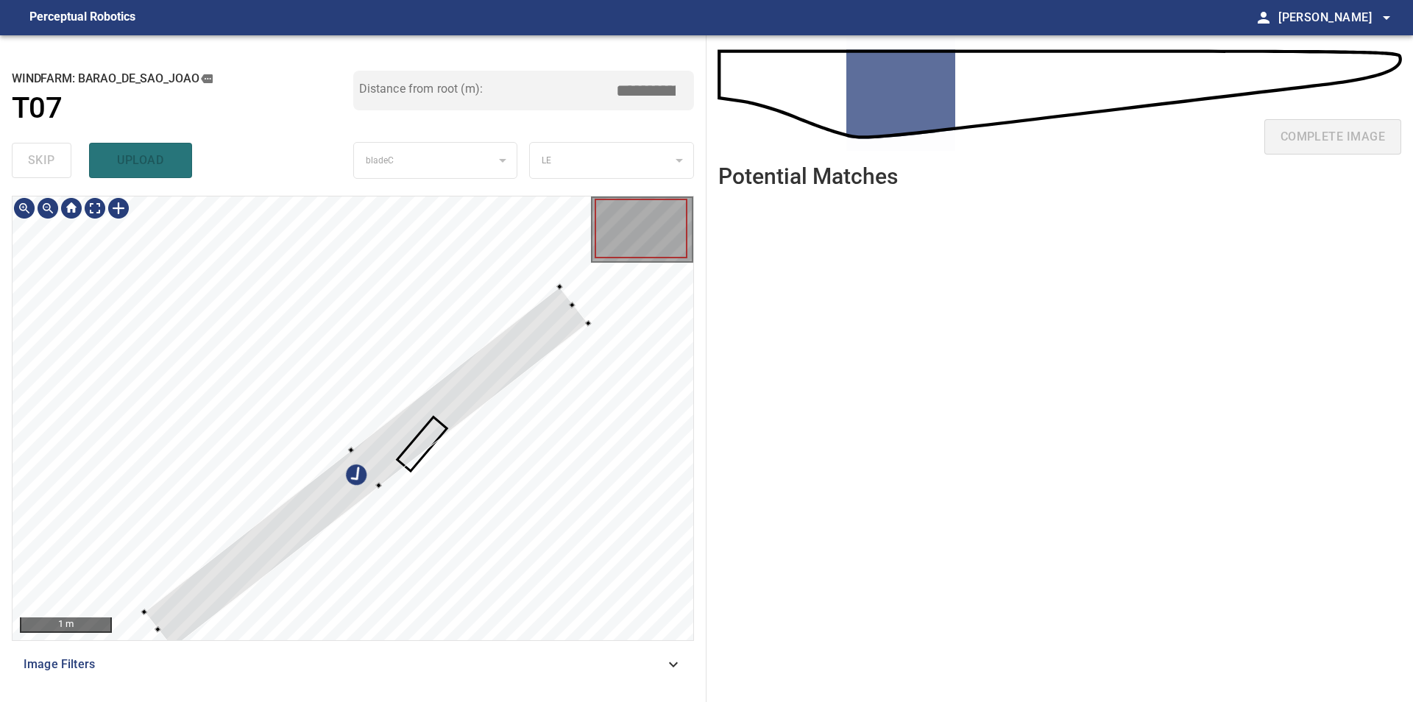
click at [250, 230] on div at bounding box center [353, 418] width 681 height 444
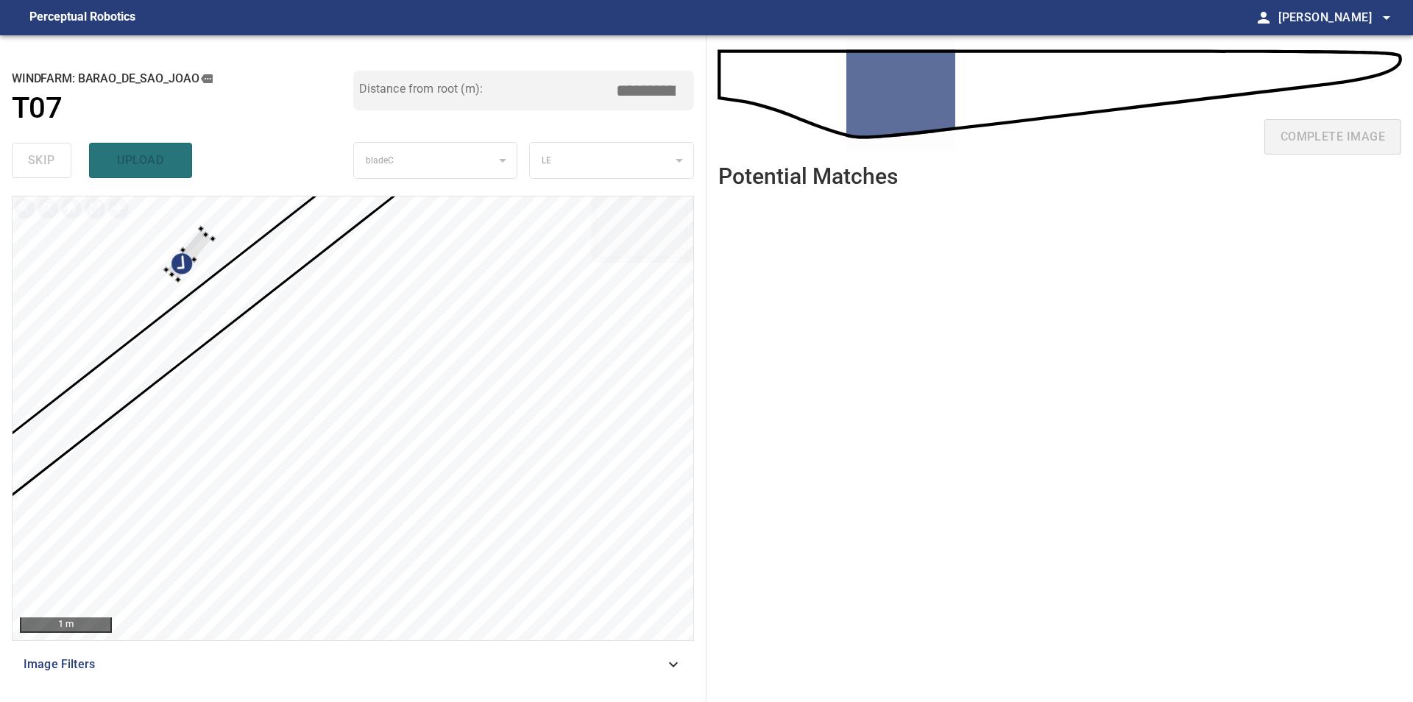
click at [189, 230] on div at bounding box center [353, 418] width 681 height 444
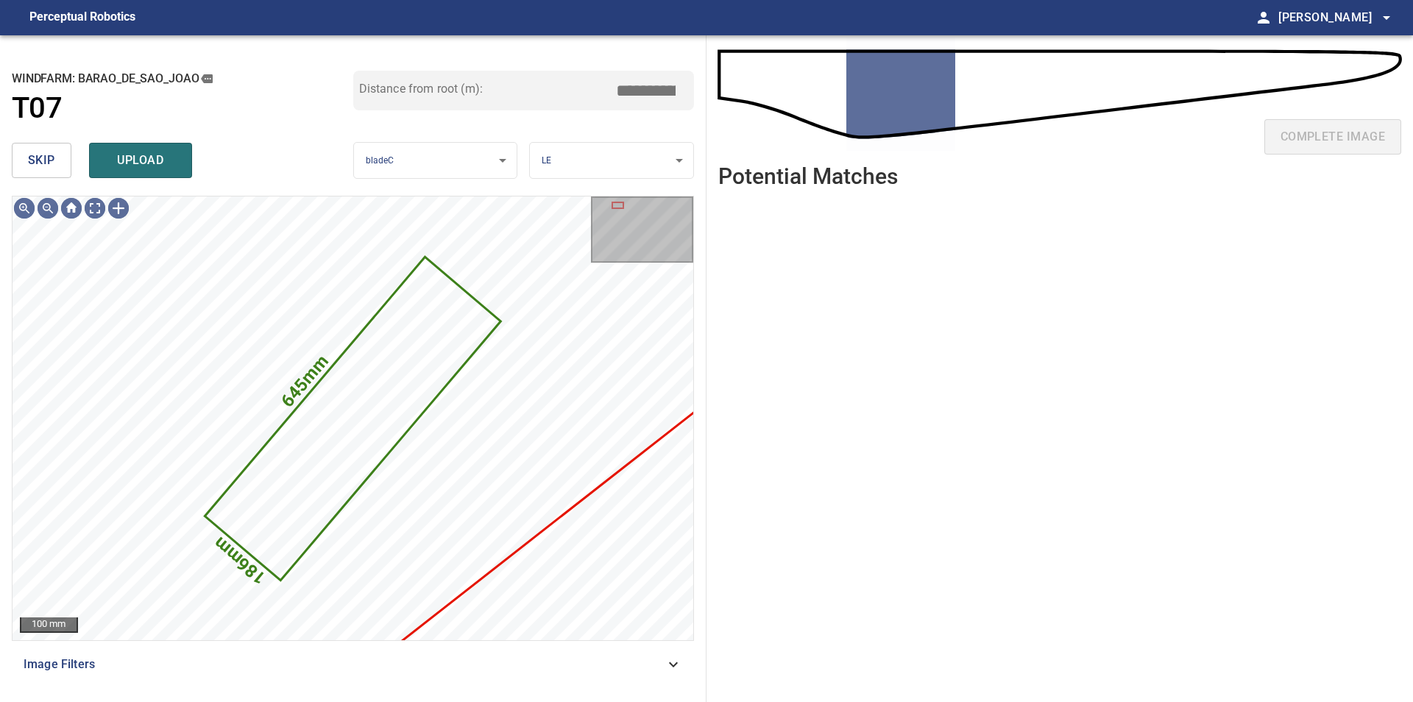
click at [51, 172] on button "skip" at bounding box center [42, 160] width 60 height 35
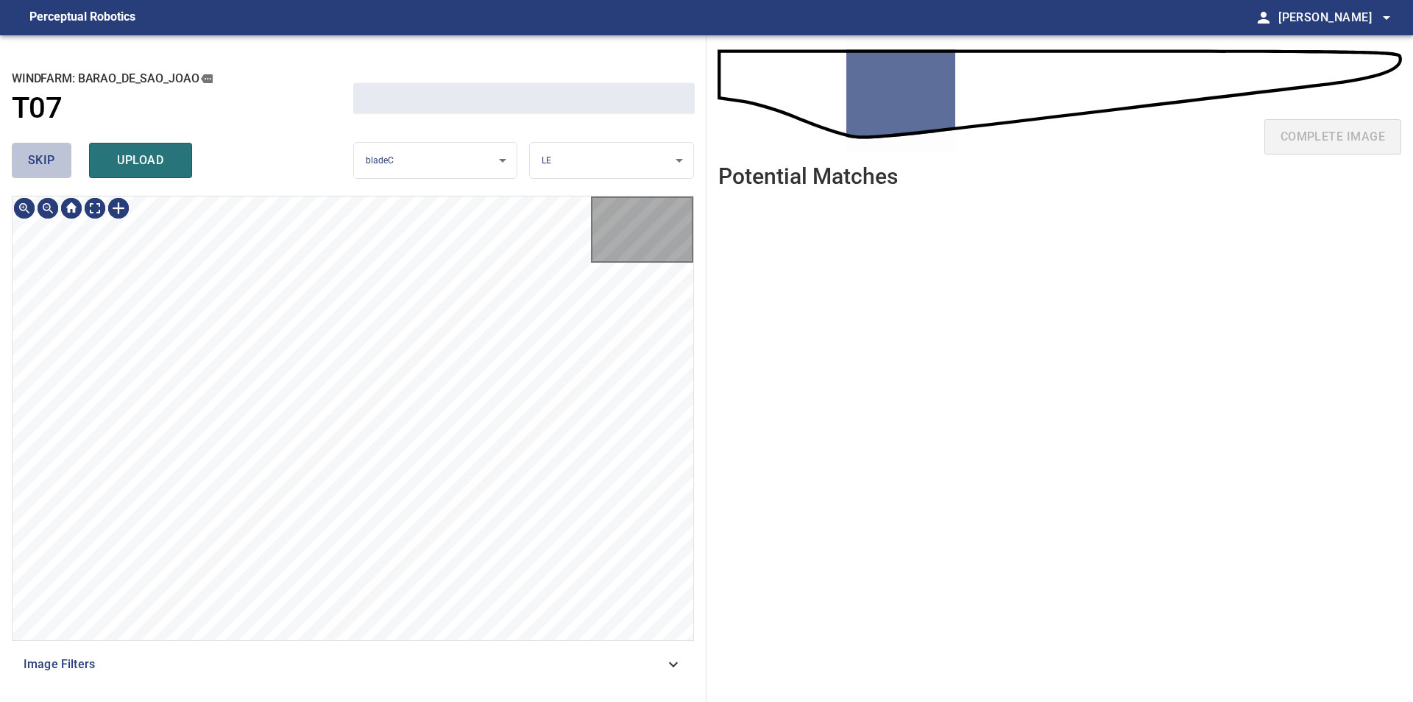
click at [51, 172] on button "skip" at bounding box center [42, 160] width 60 height 35
click at [51, 172] on div "skip upload" at bounding box center [182, 160] width 341 height 47
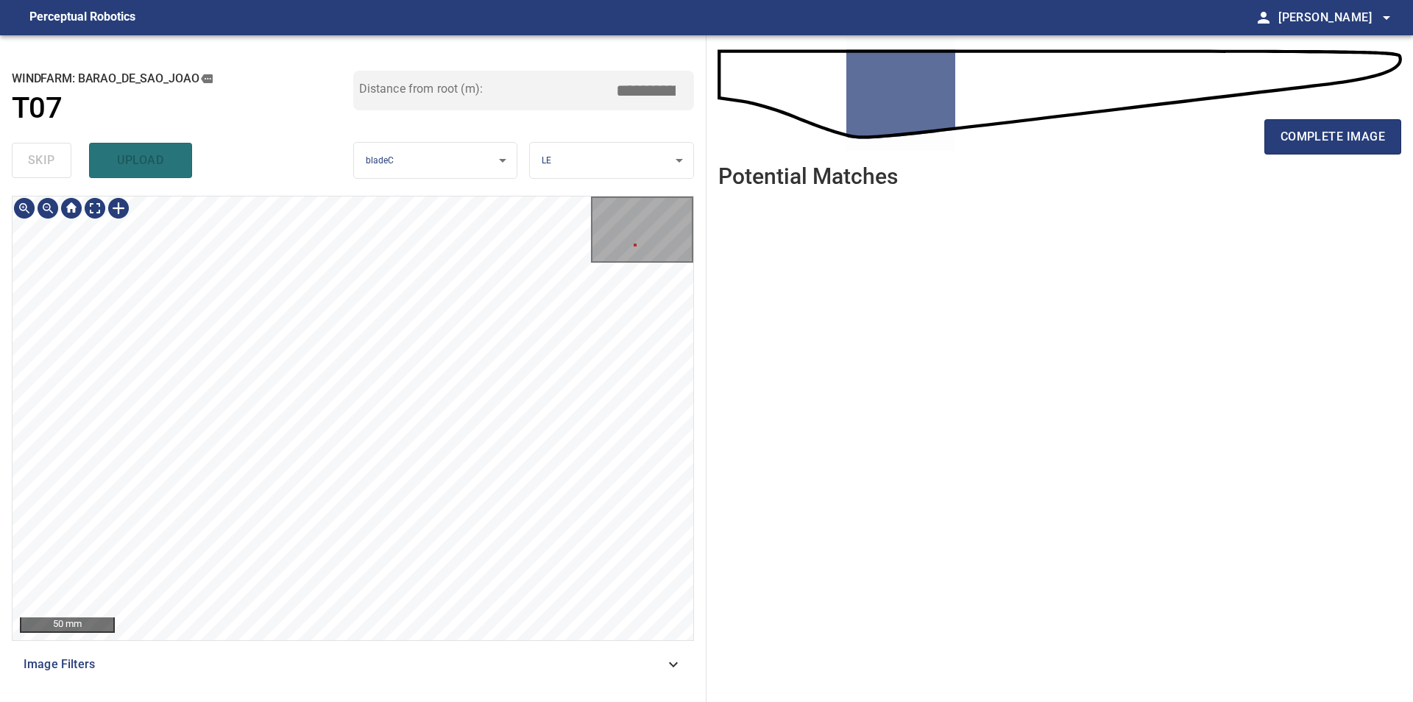
click at [626, 206] on div "50 mm" at bounding box center [353, 418] width 681 height 444
click at [650, 238] on div "50 mm" at bounding box center [353, 418] width 681 height 444
click at [622, 228] on div "50 mm" at bounding box center [353, 418] width 681 height 444
click at [1339, 150] on button "complete image" at bounding box center [1332, 136] width 137 height 35
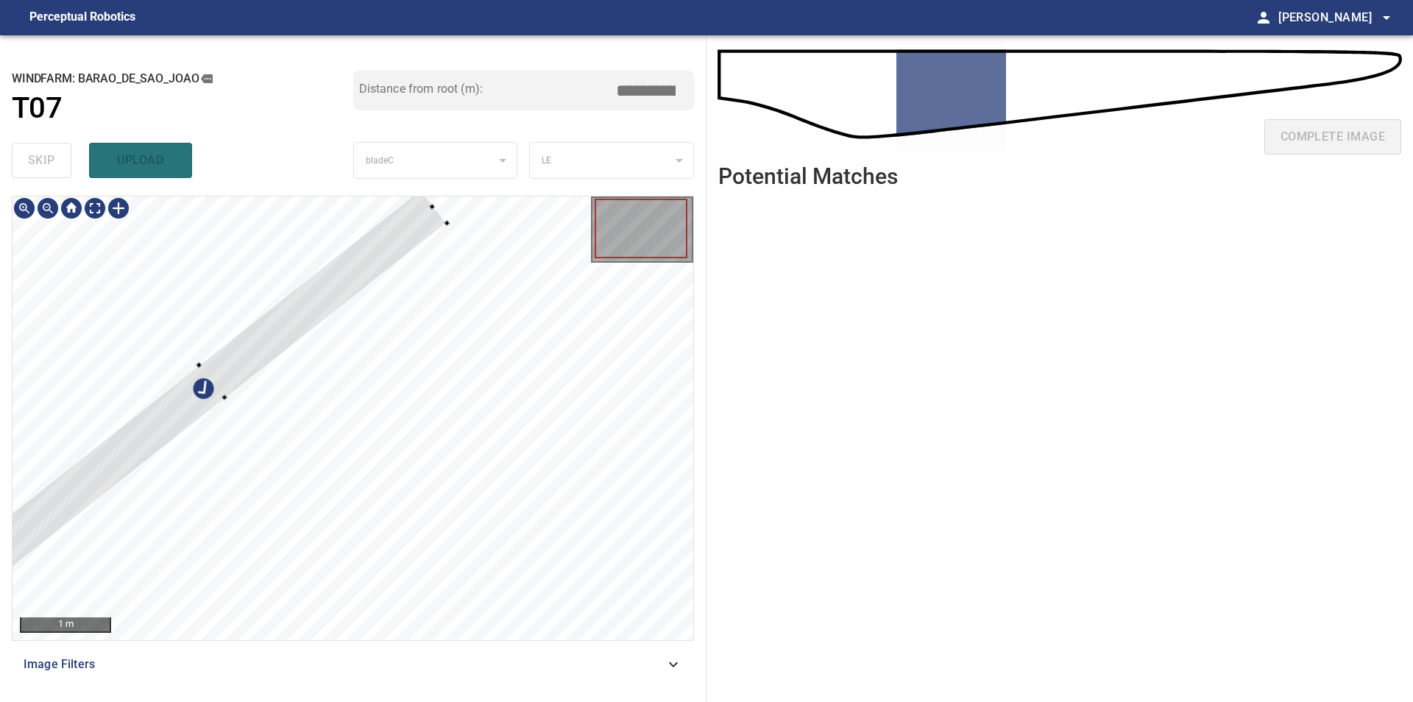
click at [265, 285] on div at bounding box center [353, 418] width 681 height 444
click at [203, 381] on div at bounding box center [217, 379] width 467 height 383
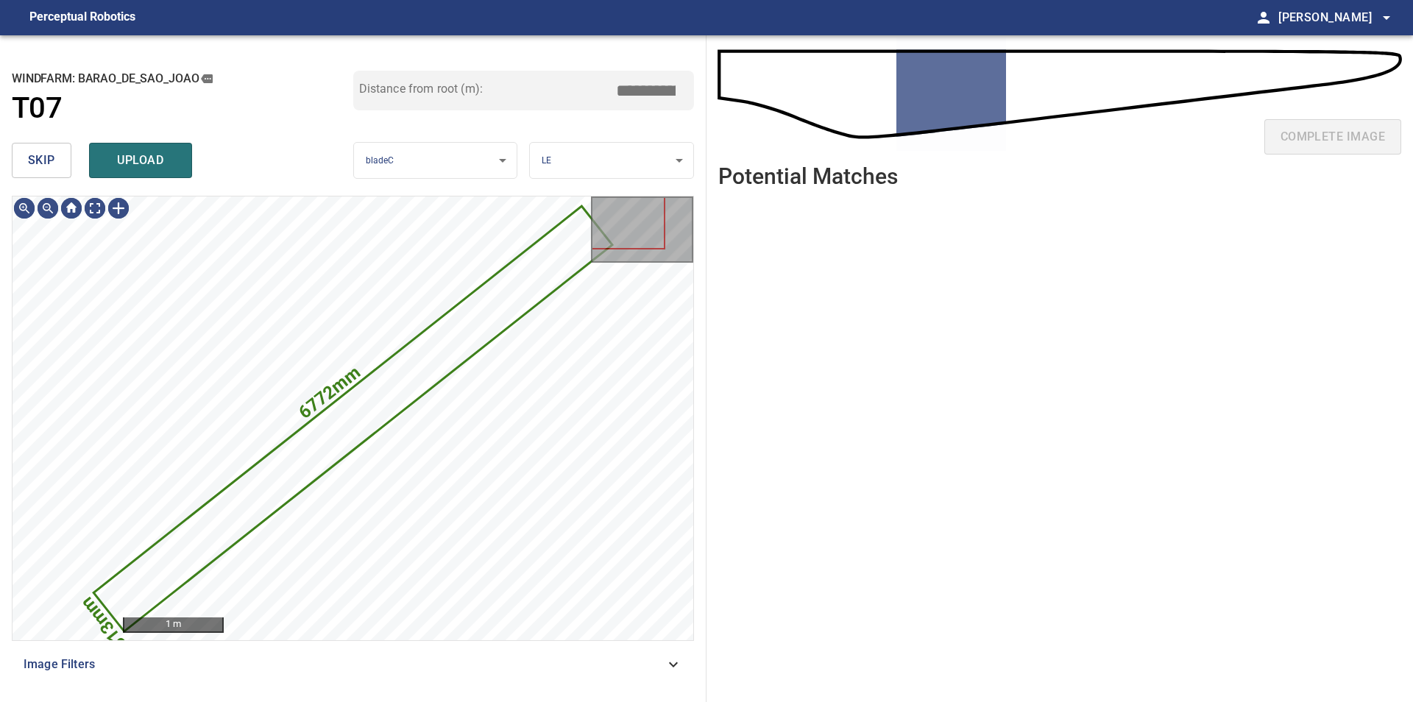
click at [46, 155] on span "skip" at bounding box center [41, 160] width 27 height 21
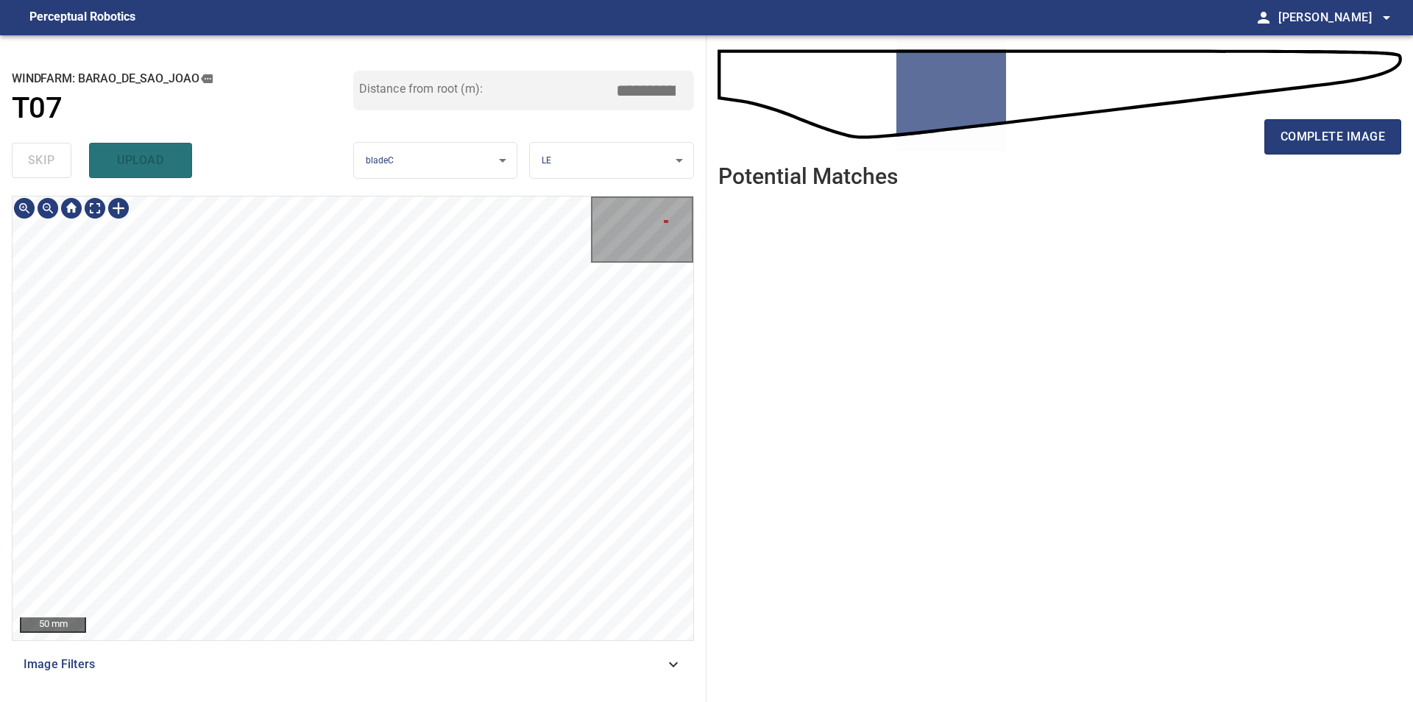
click at [706, 260] on div "**********" at bounding box center [706, 368] width 1413 height 667
click at [1302, 130] on span "complete image" at bounding box center [1332, 137] width 104 height 21
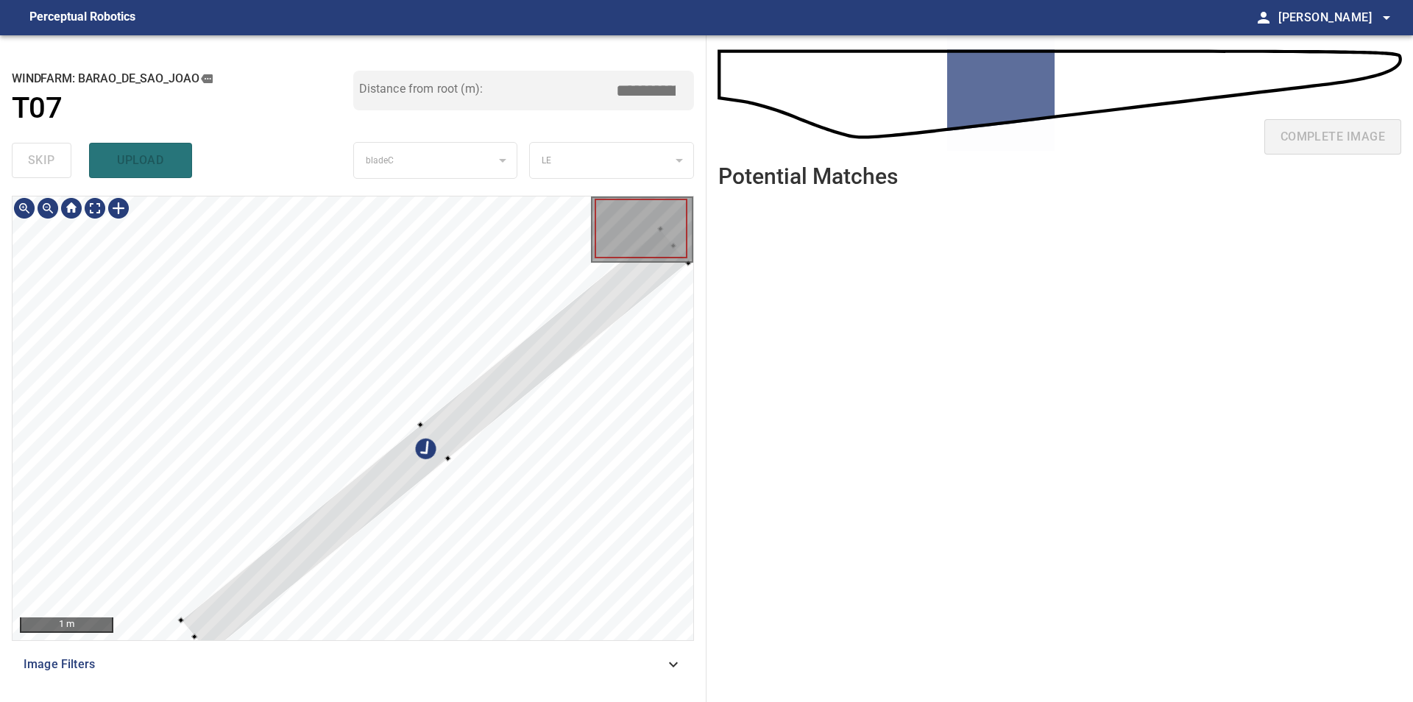
click at [258, 246] on div at bounding box center [353, 418] width 681 height 444
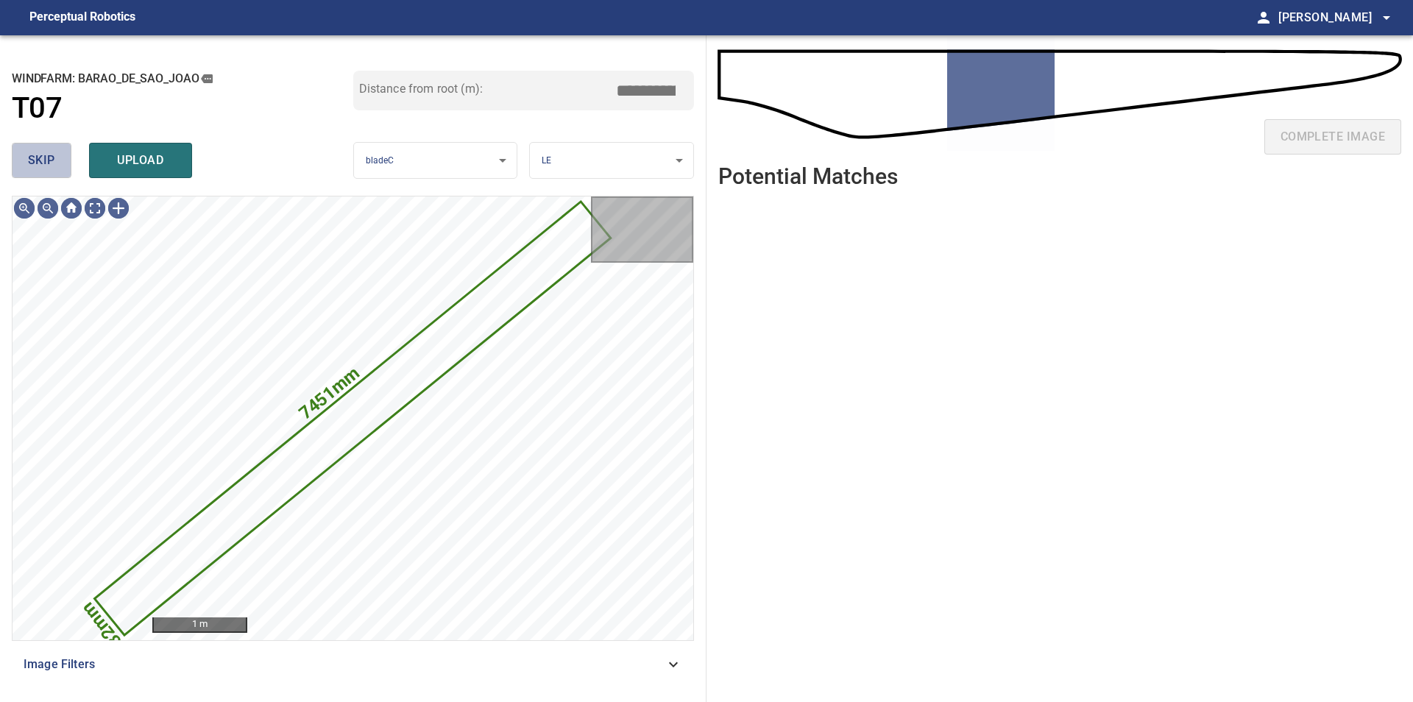
click at [46, 150] on button "skip" at bounding box center [42, 160] width 60 height 35
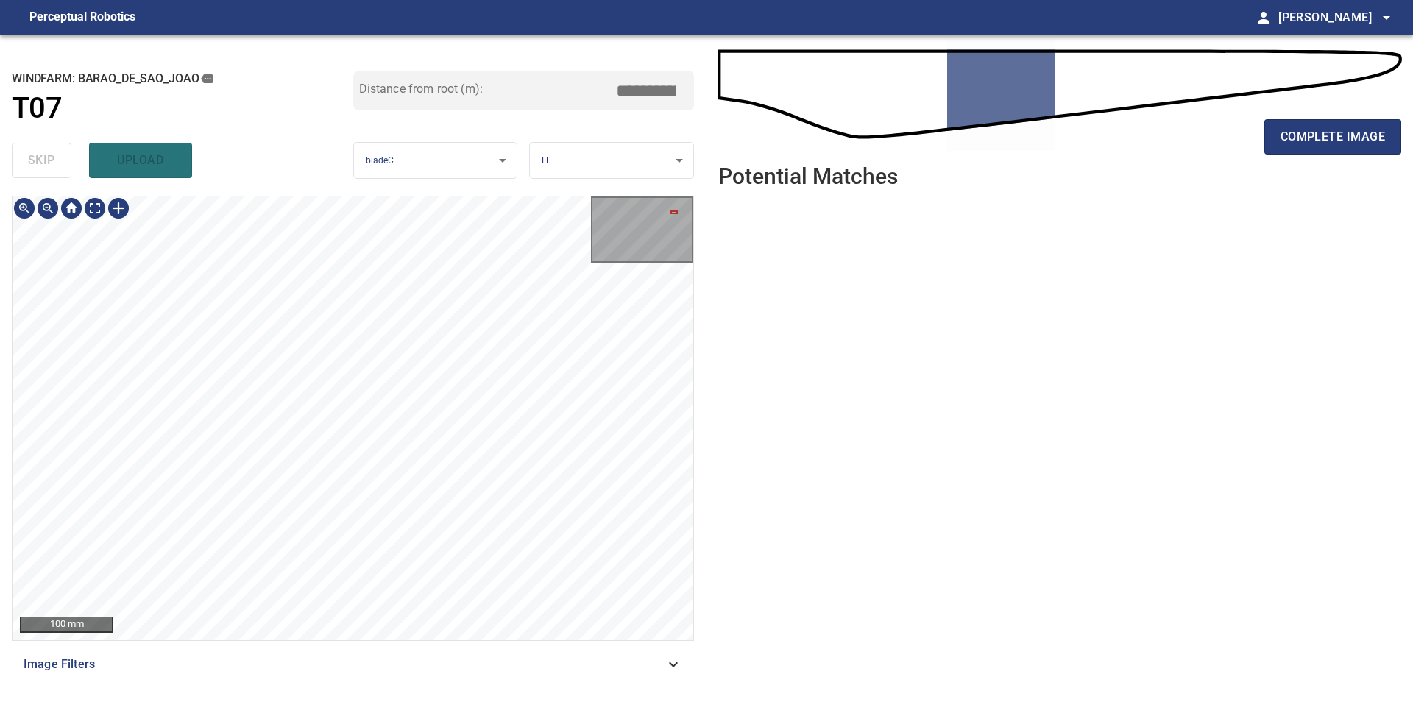
click at [5, 475] on div "**********" at bounding box center [353, 368] width 706 height 667
click at [626, 228] on div "100 mm" at bounding box center [353, 418] width 681 height 444
click at [608, 227] on div "100 mm" at bounding box center [353, 418] width 681 height 444
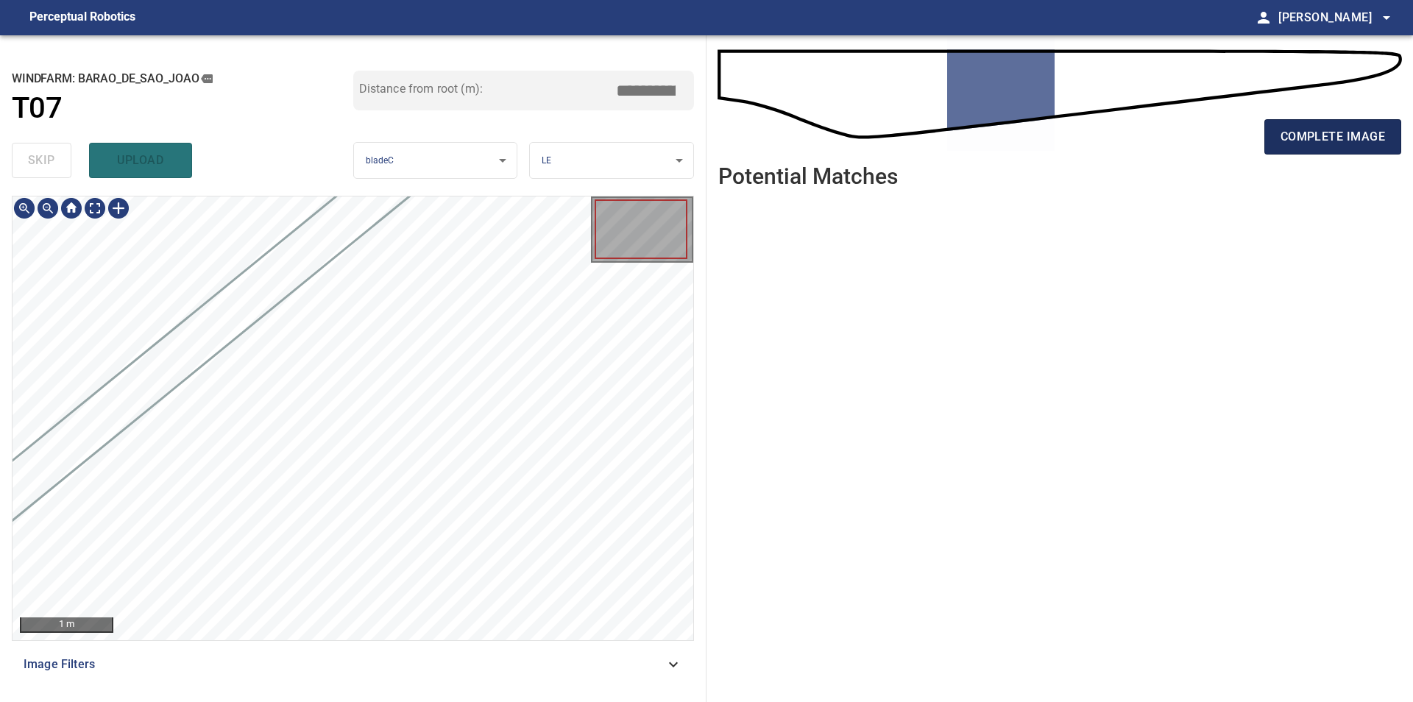
drag, startPoint x: 1335, startPoint y: 118, endPoint x: 1324, endPoint y: 122, distance: 10.9
click at [1335, 119] on div "complete image" at bounding box center [1059, 142] width 683 height 59
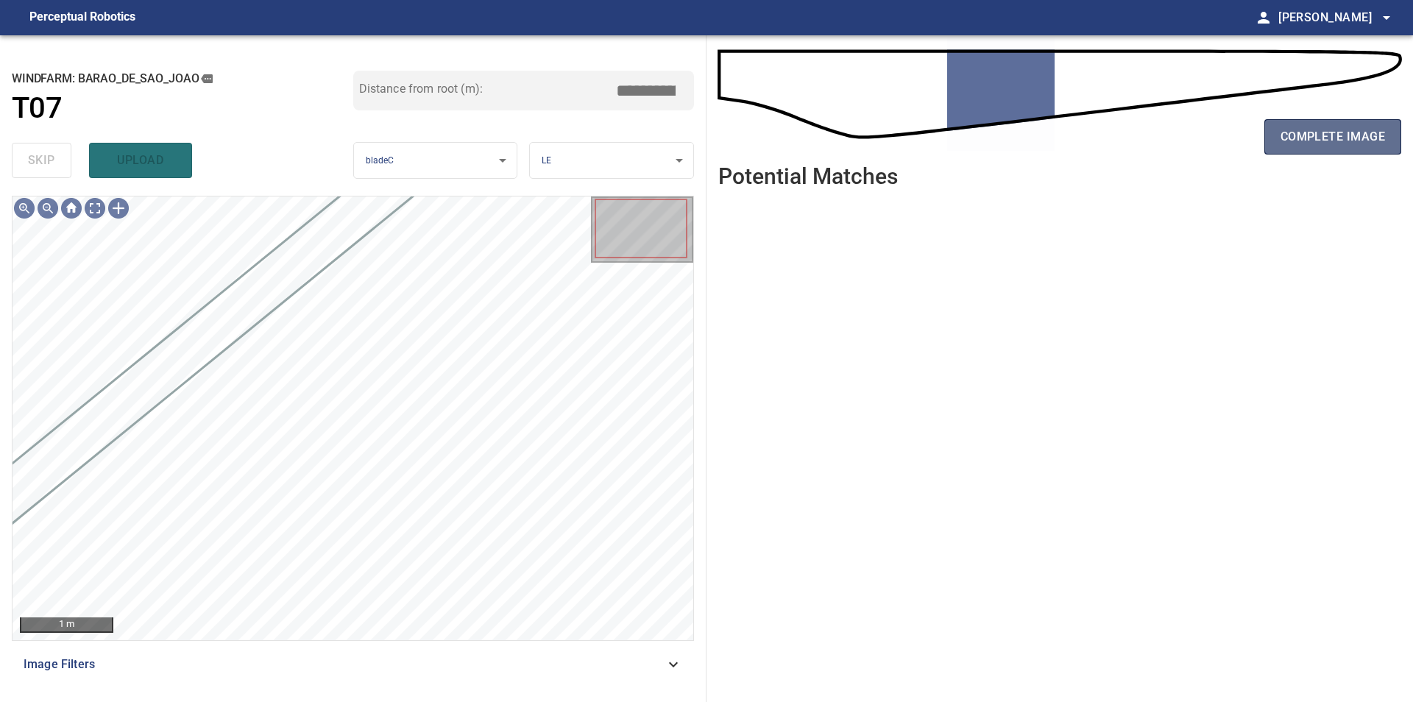
click at [1380, 140] on span "complete image" at bounding box center [1332, 137] width 104 height 21
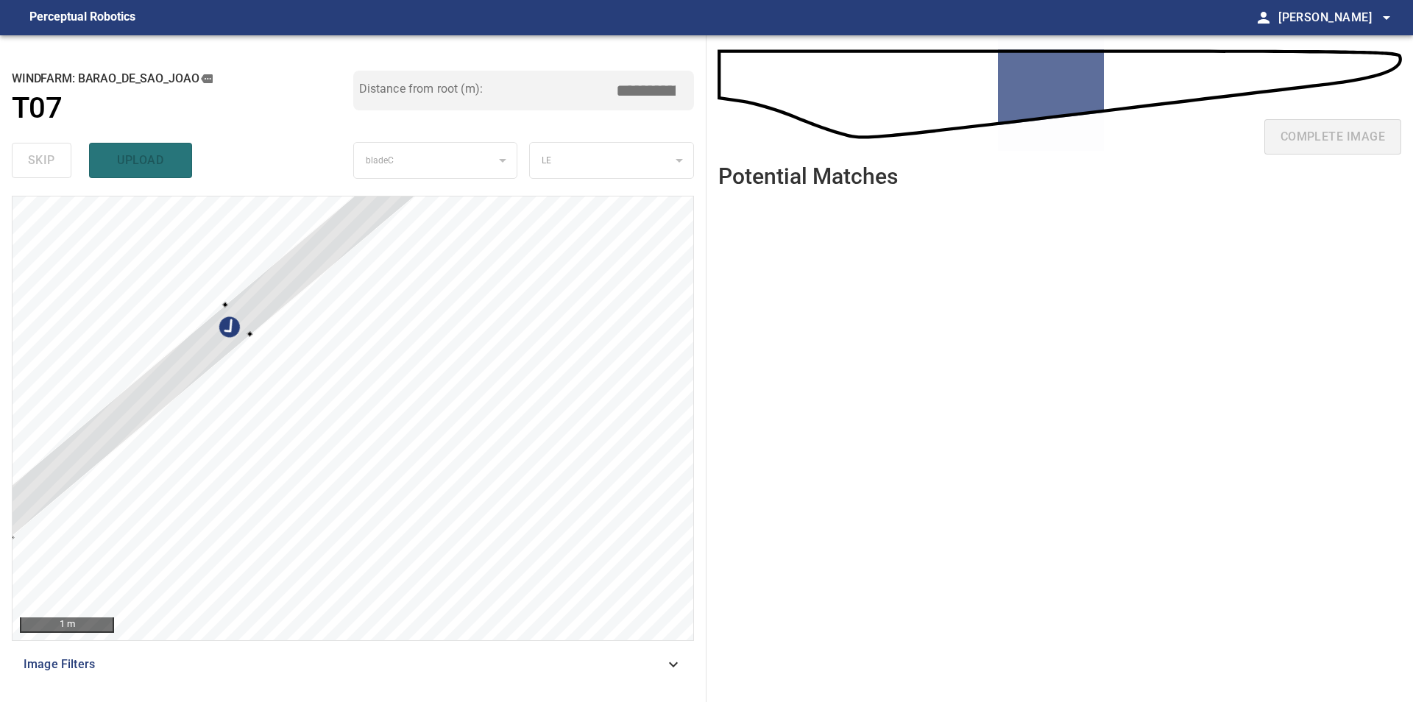
click at [294, 221] on div at bounding box center [353, 418] width 681 height 444
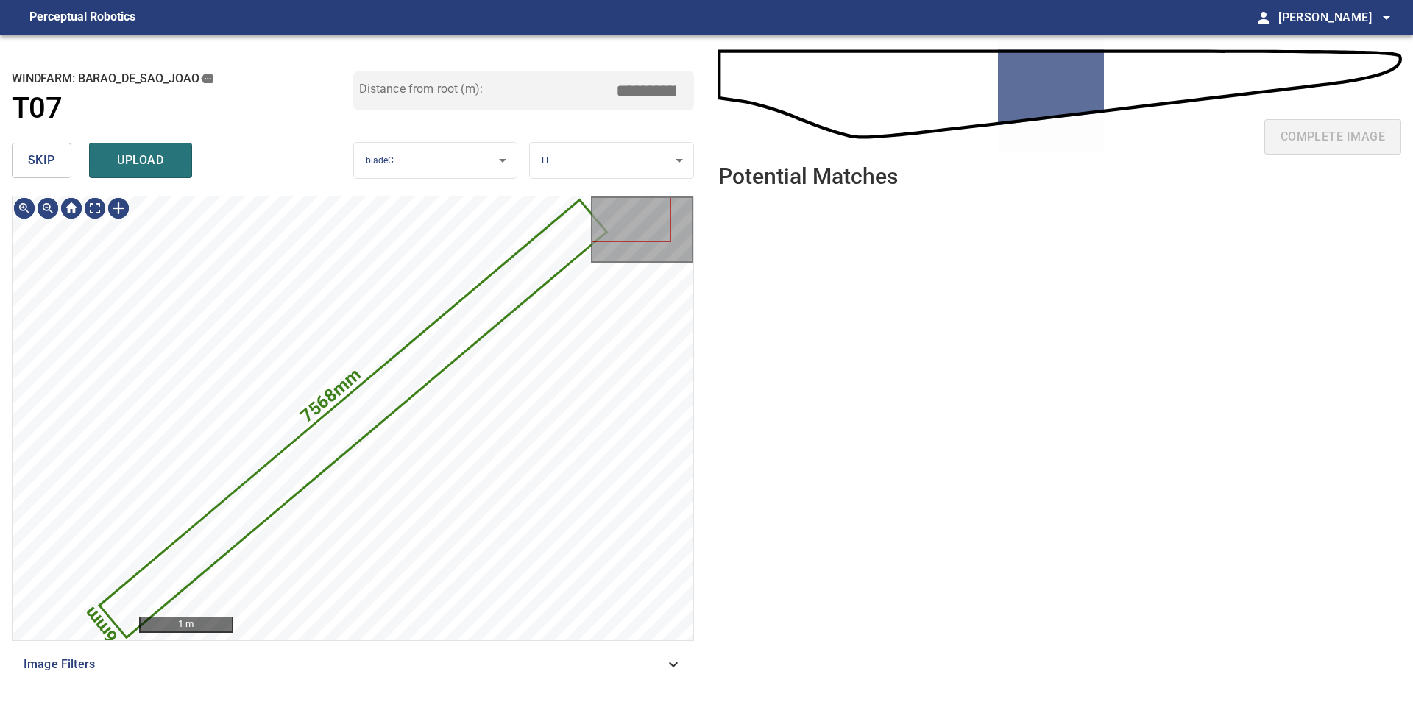
click at [38, 166] on span "skip" at bounding box center [41, 160] width 27 height 21
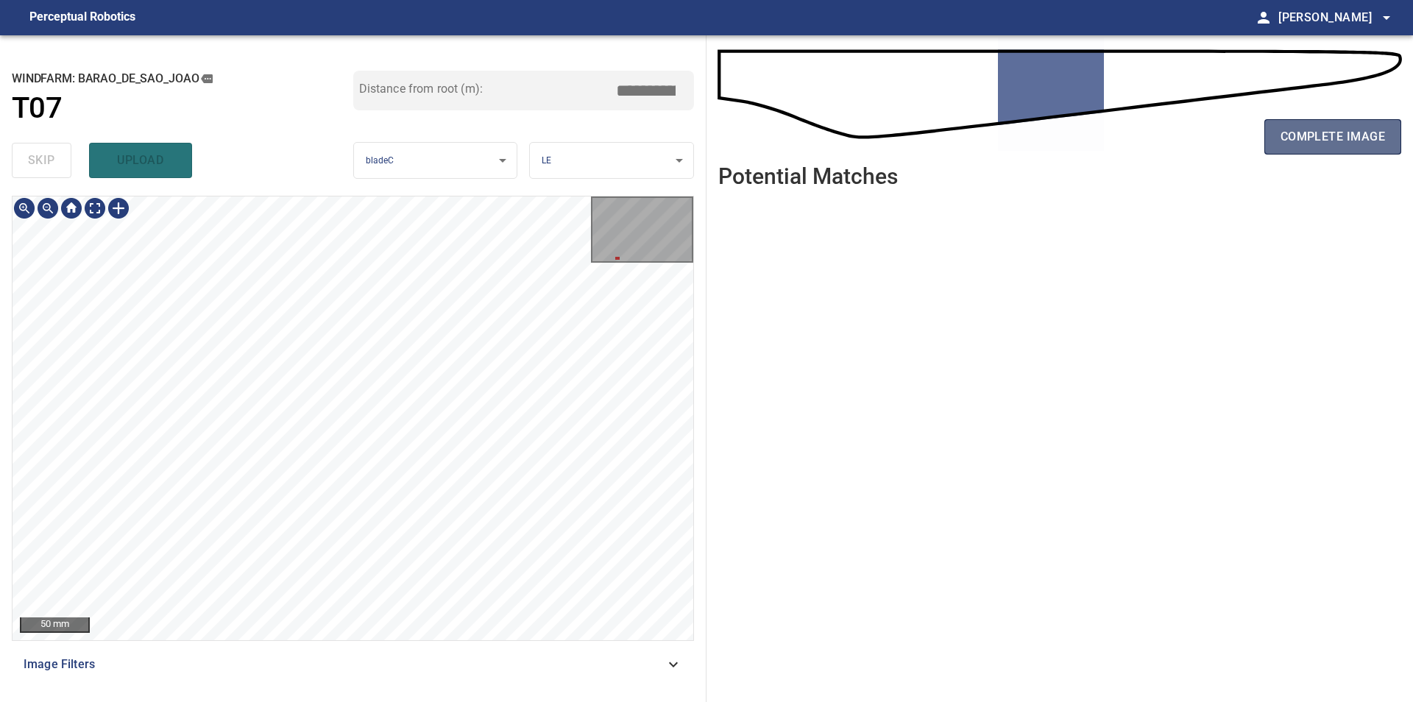
click at [1372, 127] on span "complete image" at bounding box center [1332, 137] width 104 height 21
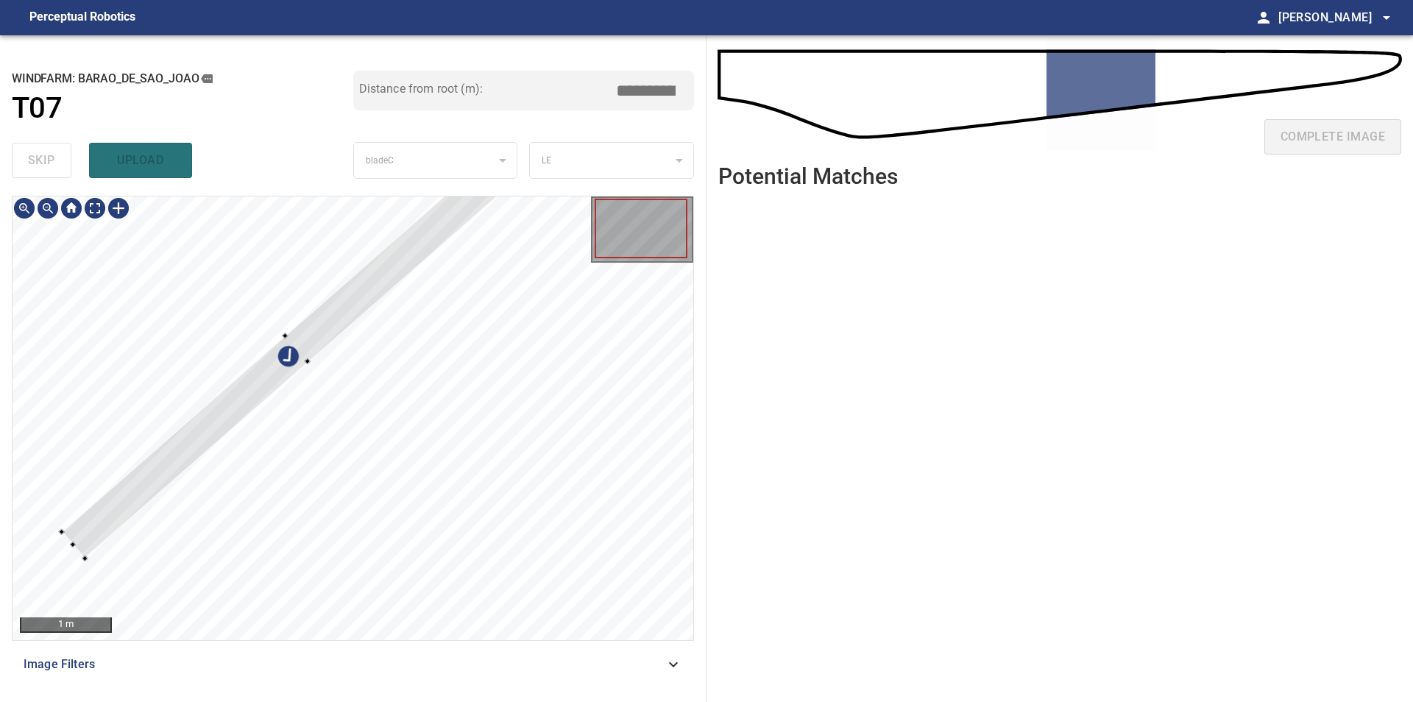
click at [255, 288] on div at bounding box center [353, 418] width 681 height 444
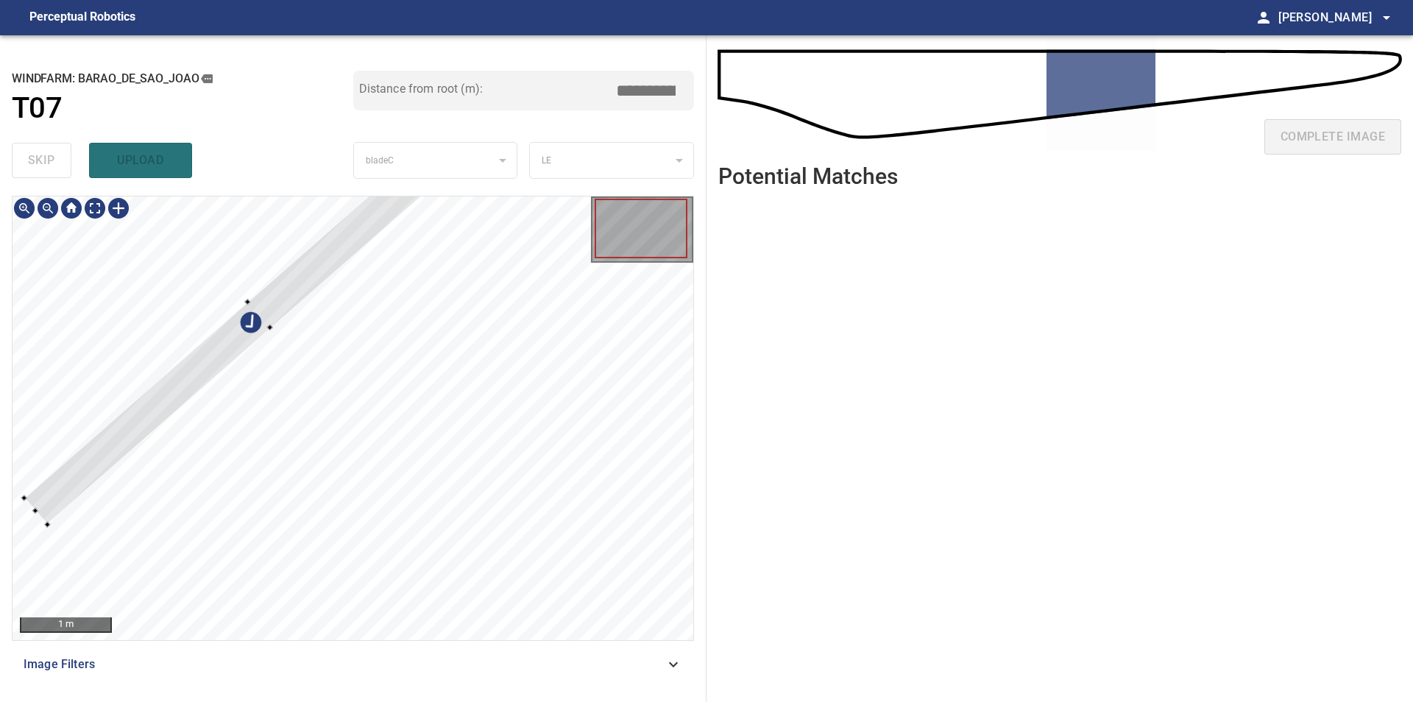
click at [240, 330] on div at bounding box center [259, 314] width 471 height 419
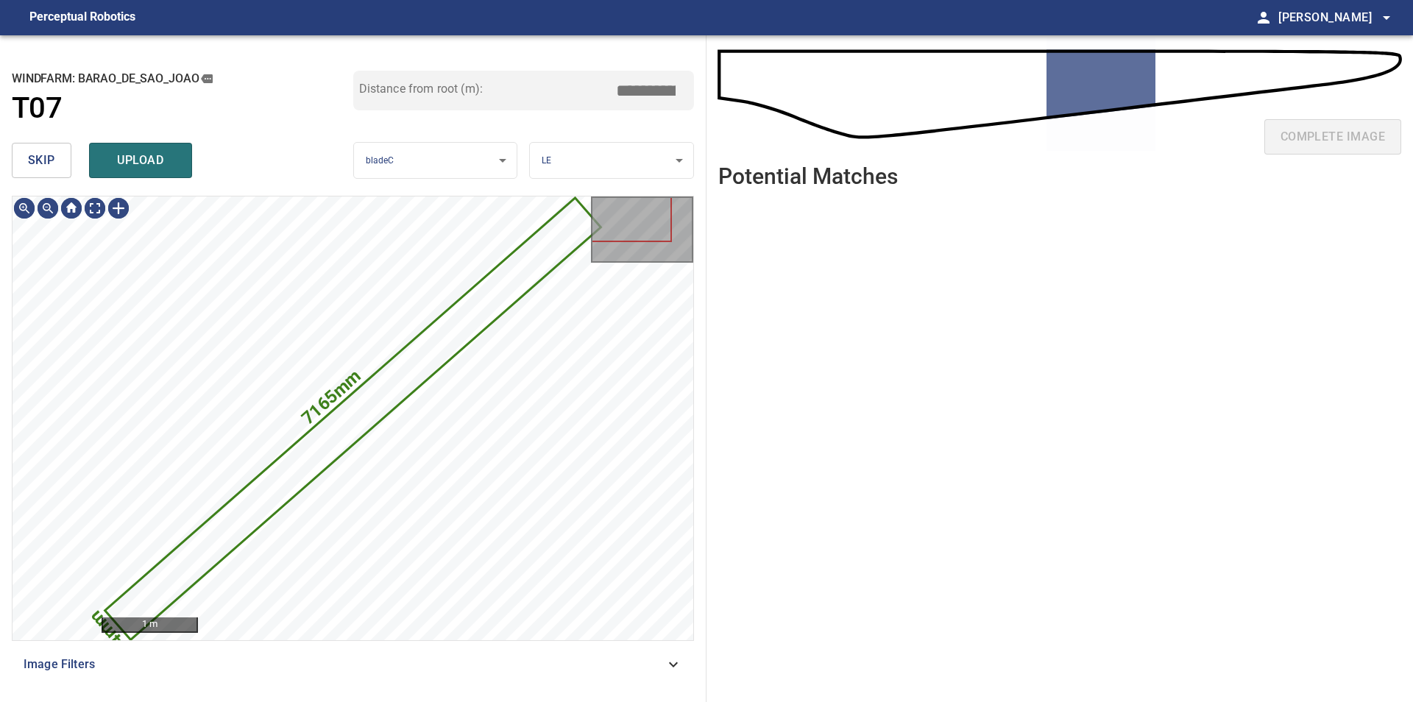
click at [29, 166] on span "skip" at bounding box center [41, 160] width 27 height 21
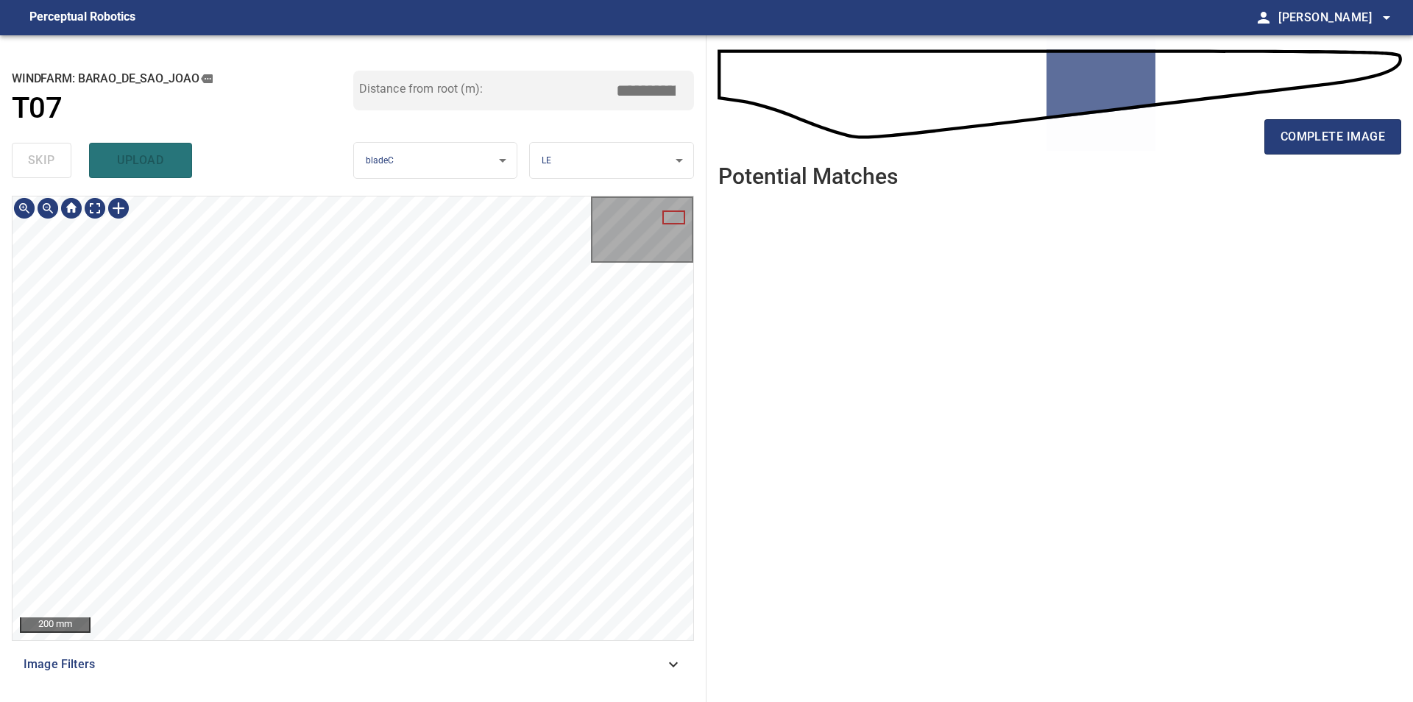
click at [197, 628] on div "**********" at bounding box center [353, 368] width 706 height 667
click at [1297, 122] on button "complete image" at bounding box center [1332, 136] width 137 height 35
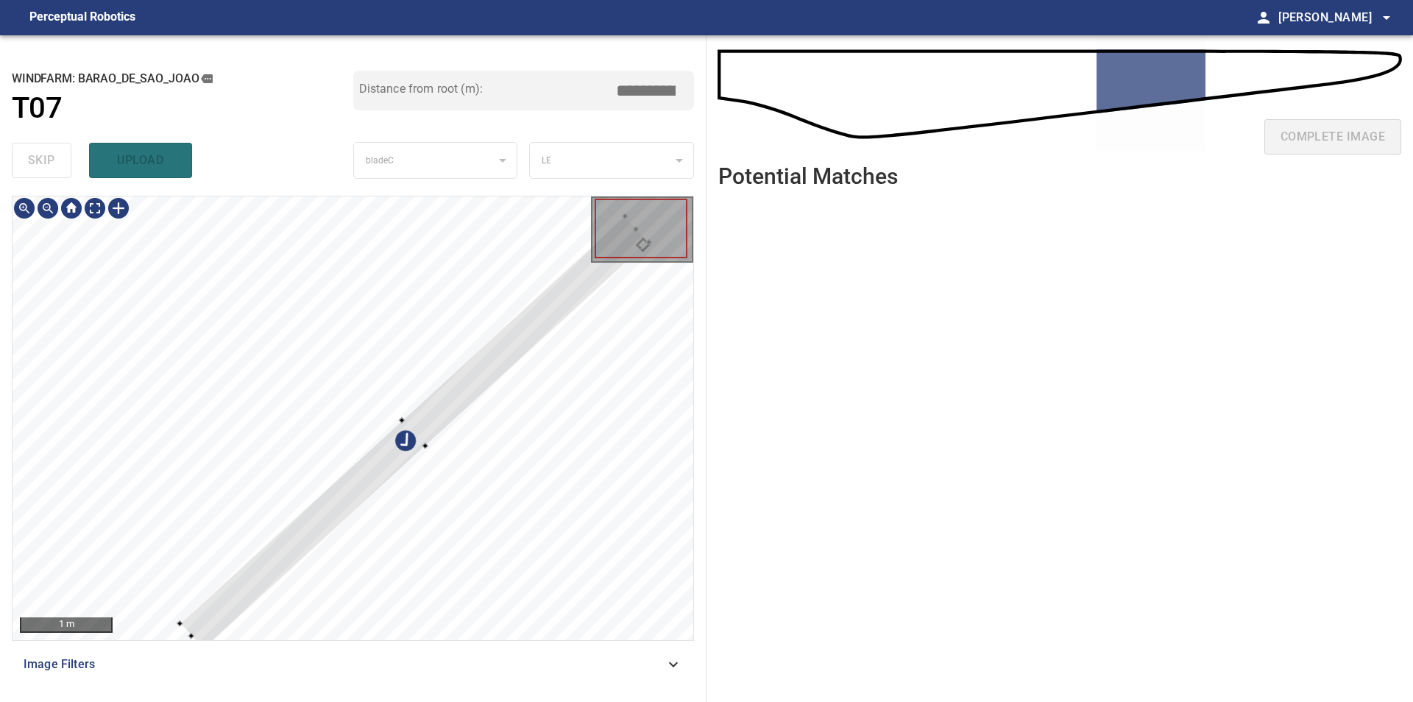
click at [225, 330] on div at bounding box center [353, 418] width 681 height 444
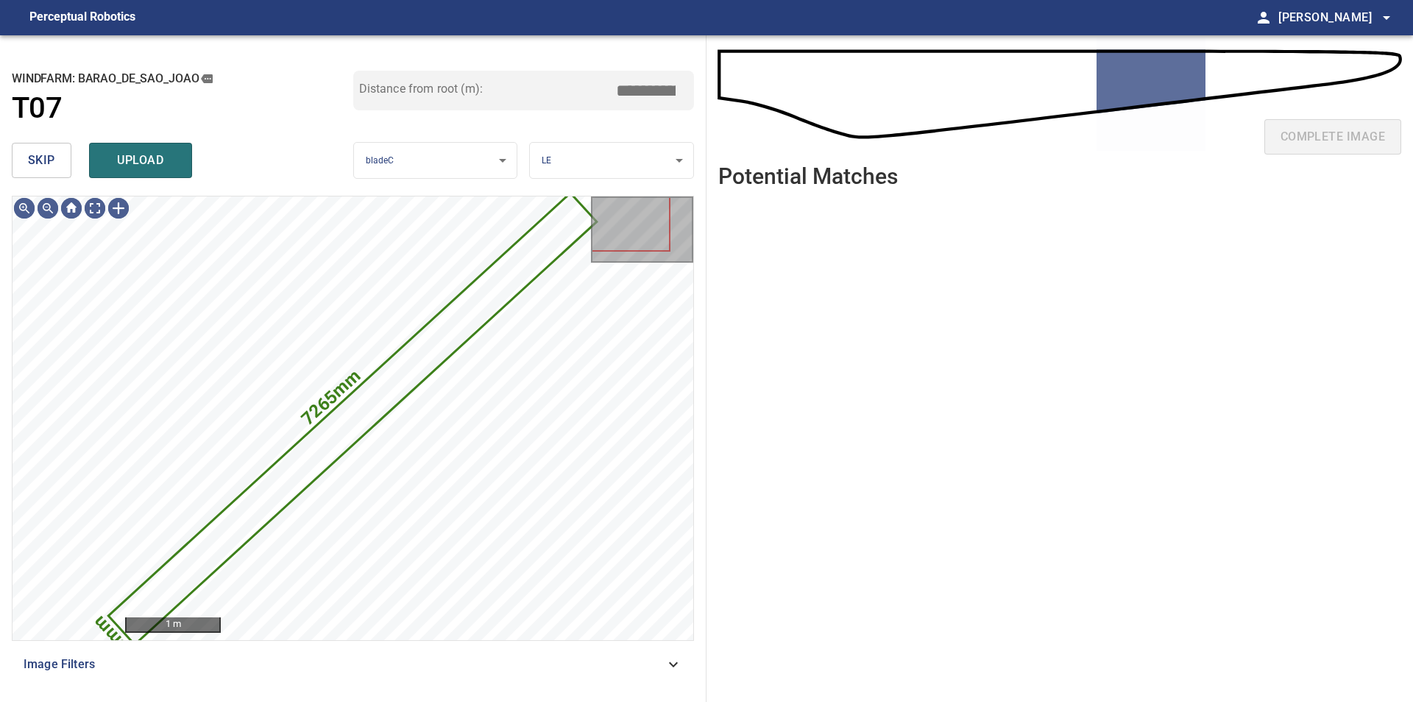
click at [40, 148] on button "skip" at bounding box center [42, 160] width 60 height 35
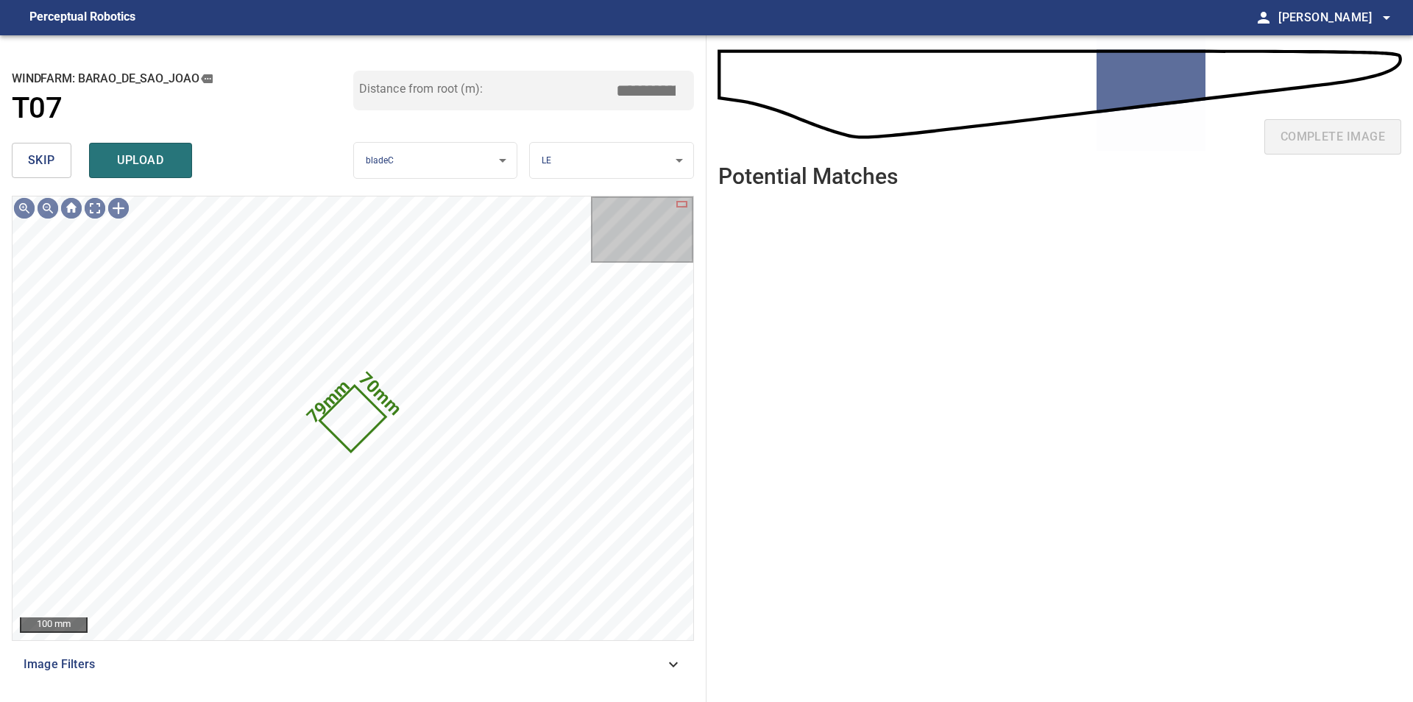
click at [45, 147] on button "skip" at bounding box center [42, 160] width 60 height 35
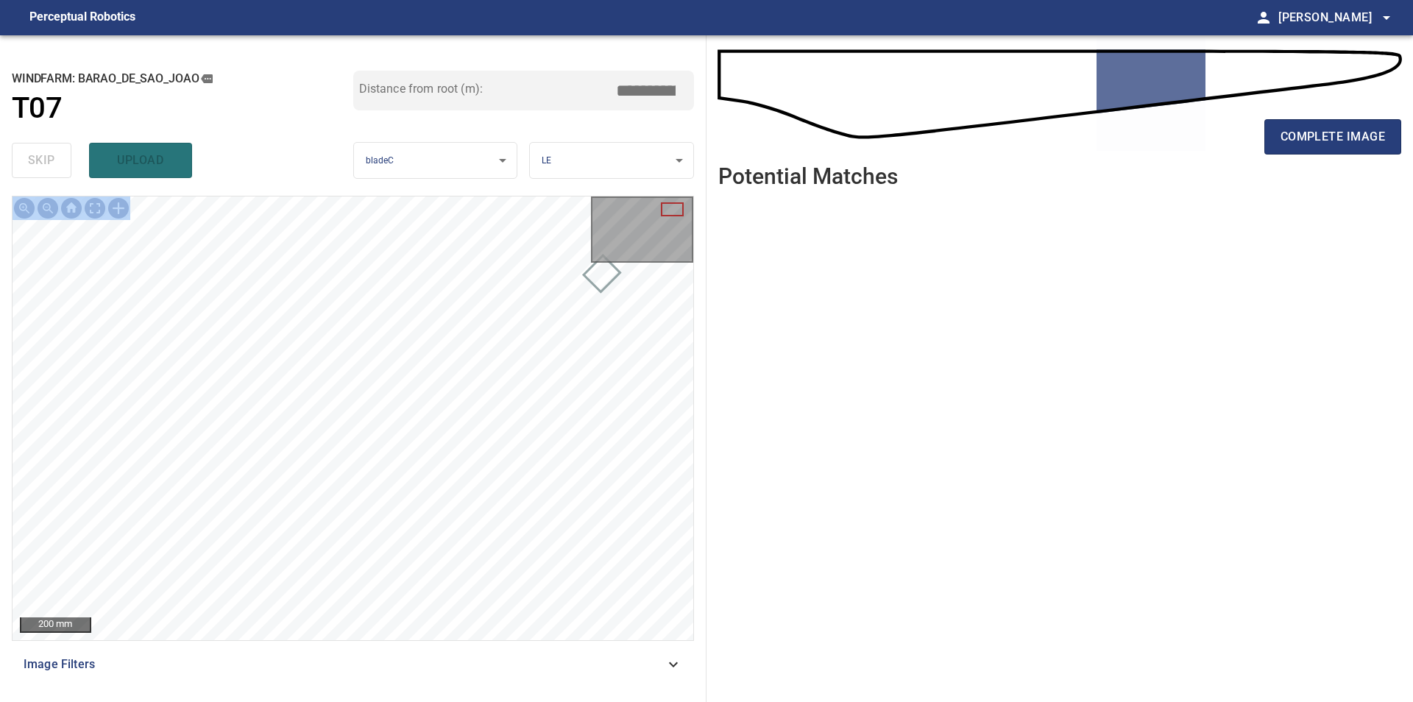
drag, startPoint x: 723, startPoint y: 362, endPoint x: 379, endPoint y: 466, distance: 359.1
click at [718, 466] on ul at bounding box center [1059, 439] width 683 height 479
click at [658, 244] on div "50 mm" at bounding box center [353, 418] width 681 height 444
click at [689, 255] on div "50 mm" at bounding box center [353, 418] width 681 height 444
click at [702, 291] on div "**********" at bounding box center [353, 368] width 706 height 667
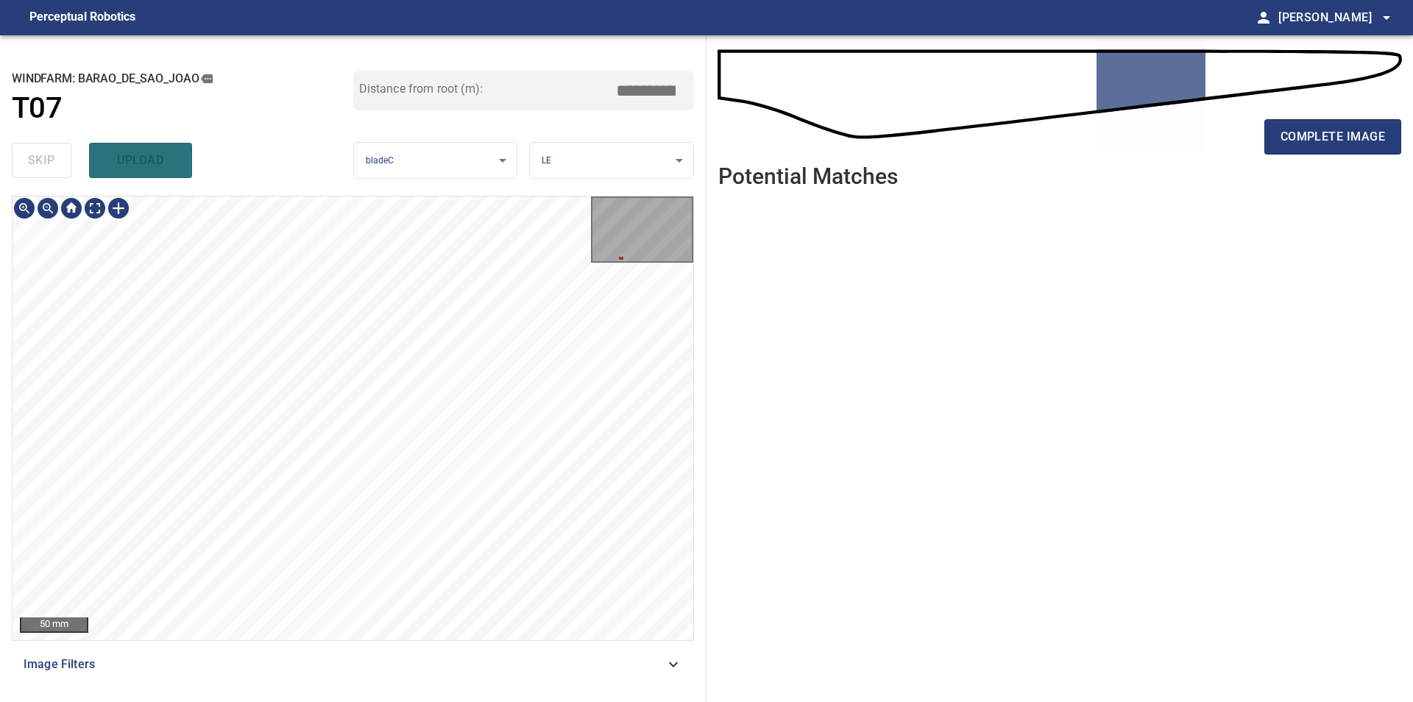
click at [703, 296] on div "**********" at bounding box center [353, 368] width 706 height 667
click at [1293, 141] on span "complete image" at bounding box center [1332, 137] width 104 height 21
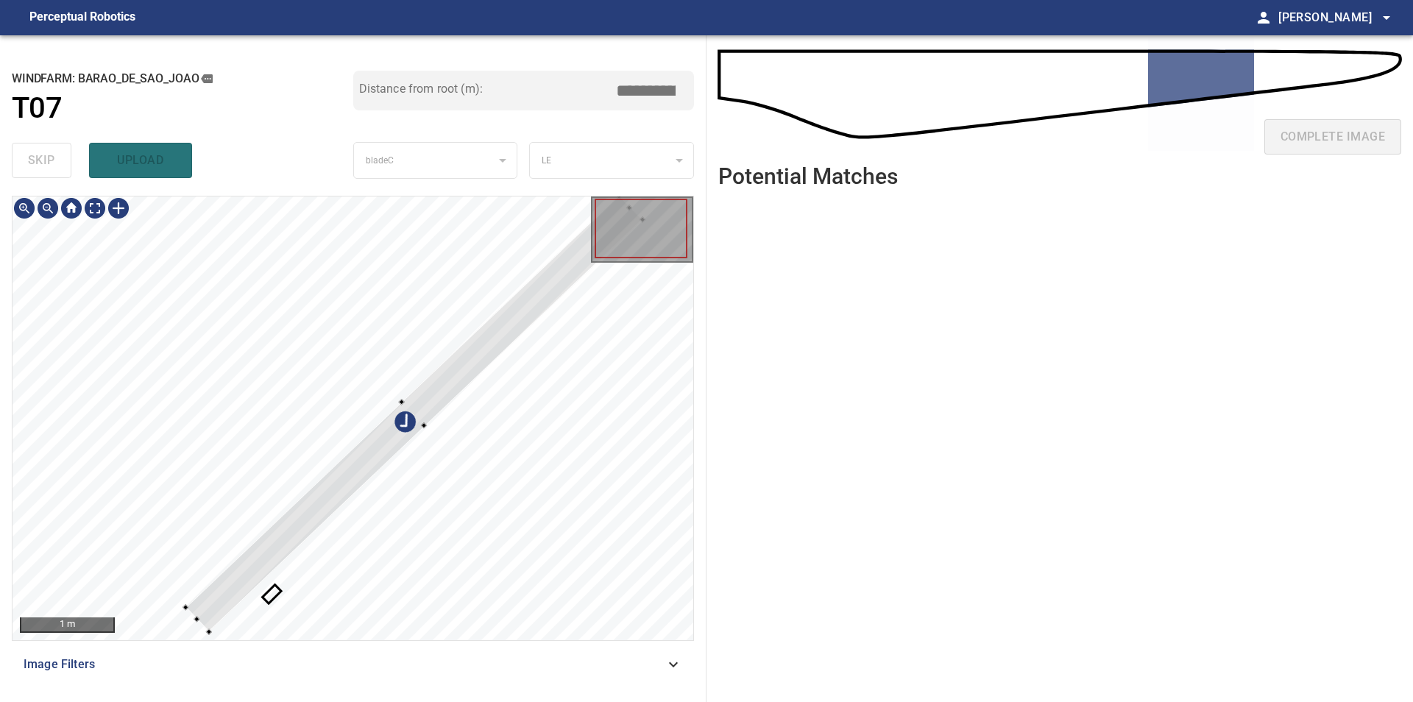
click at [281, 358] on div at bounding box center [353, 418] width 681 height 444
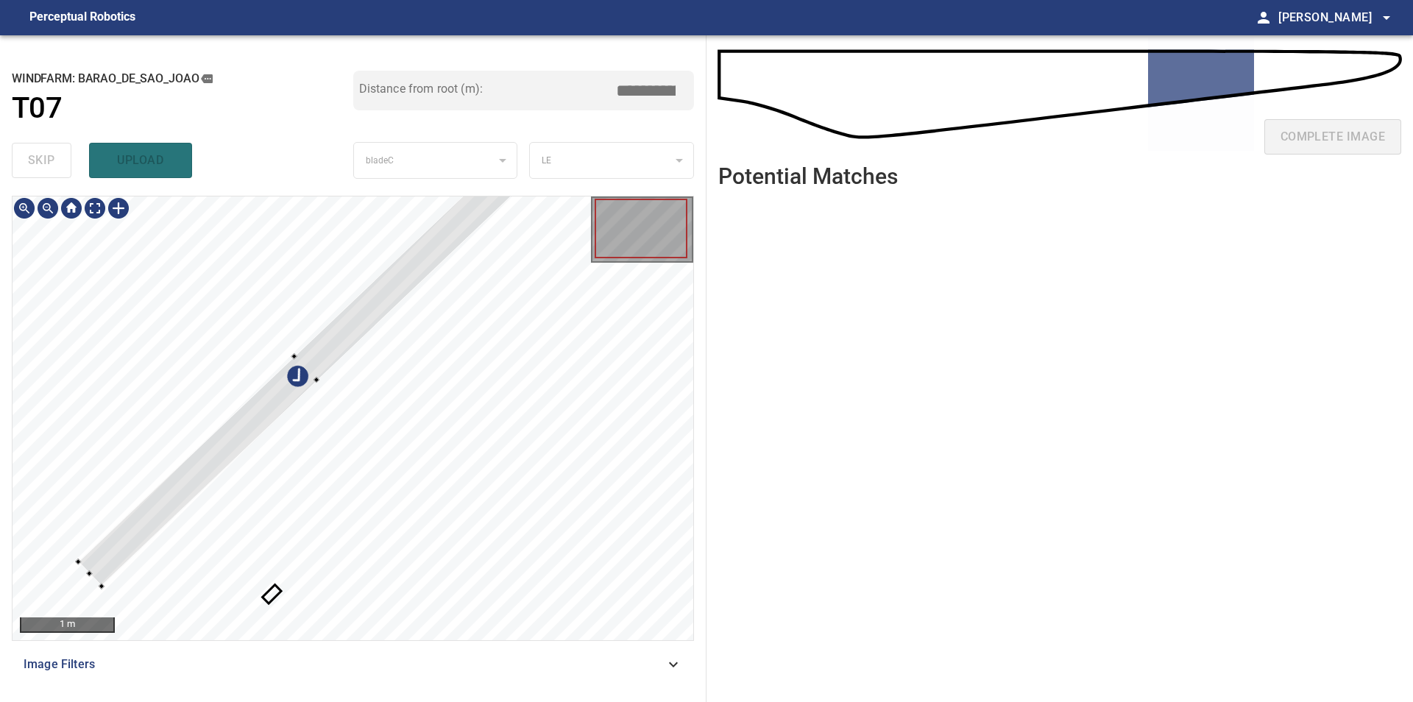
type input "****"
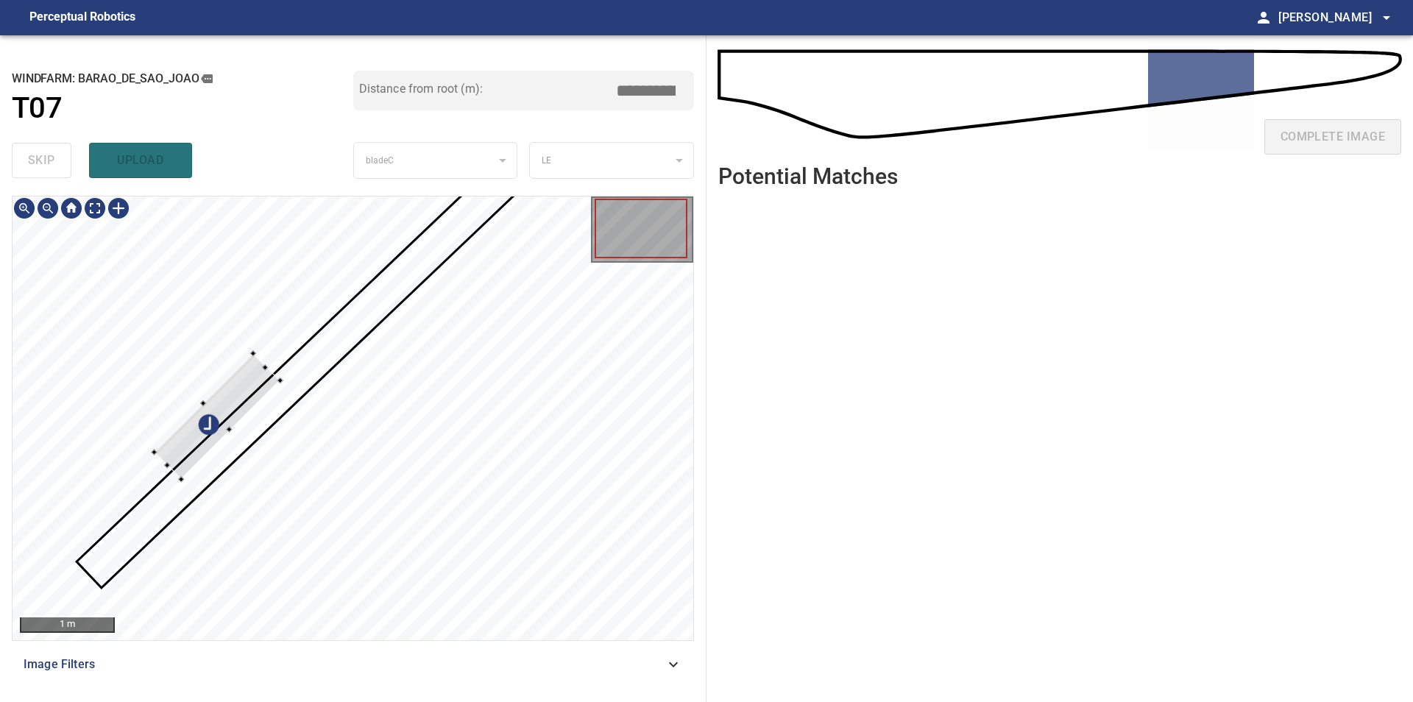
click at [220, 378] on div at bounding box center [353, 418] width 681 height 444
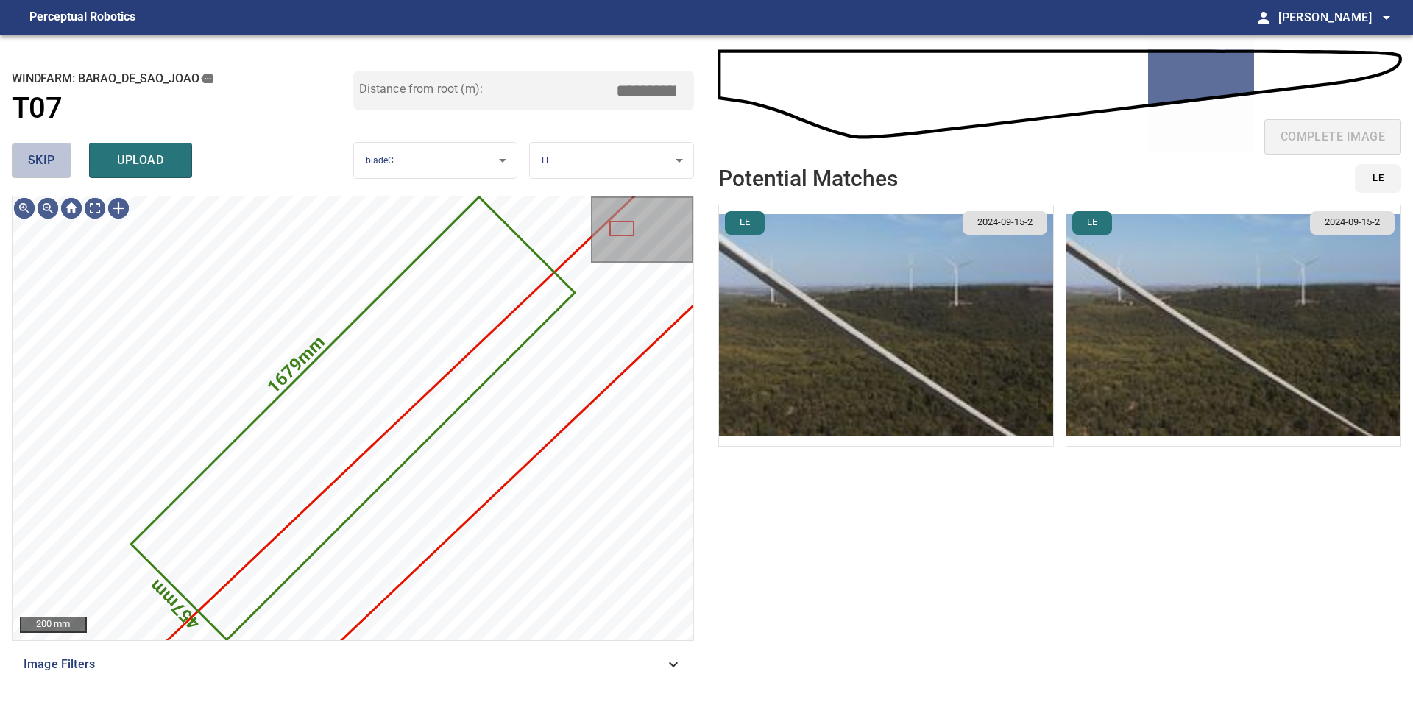
click at [58, 174] on button "skip" at bounding box center [42, 160] width 60 height 35
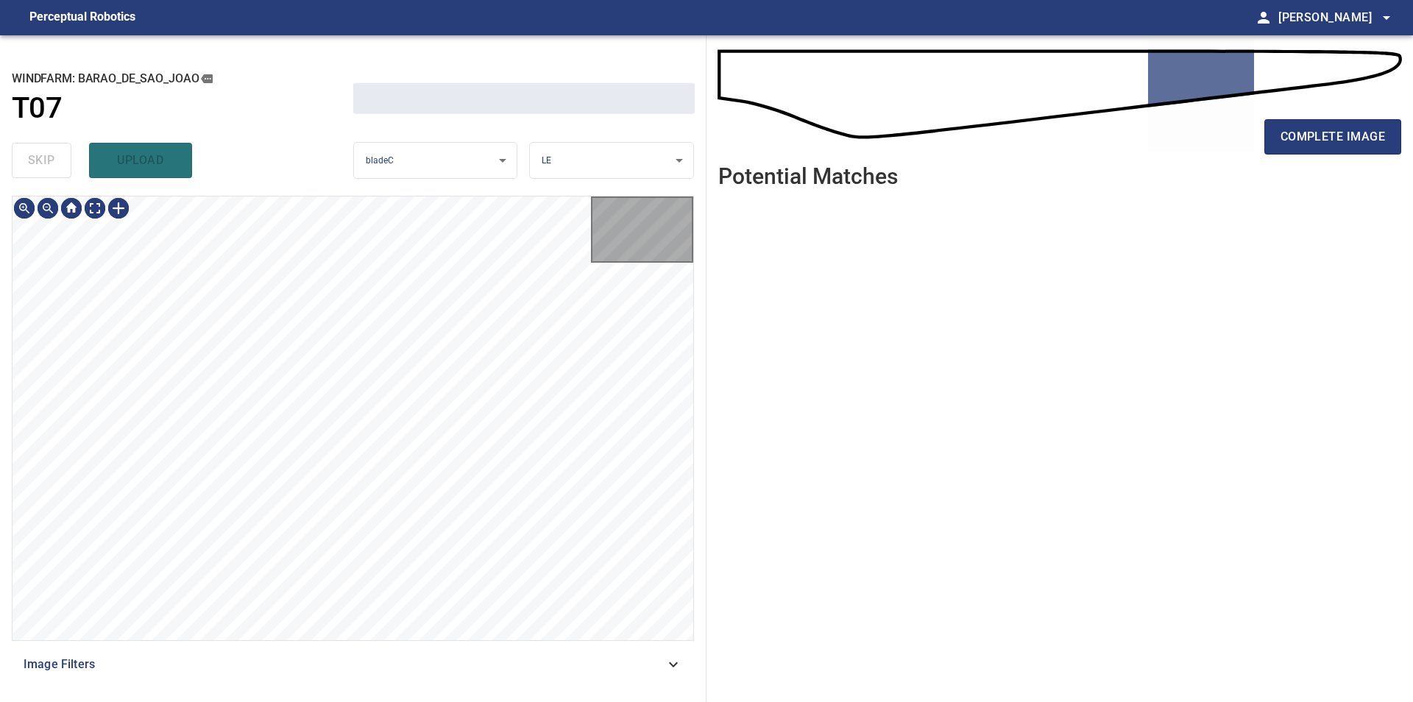
click at [58, 174] on div "skip upload" at bounding box center [182, 160] width 341 height 47
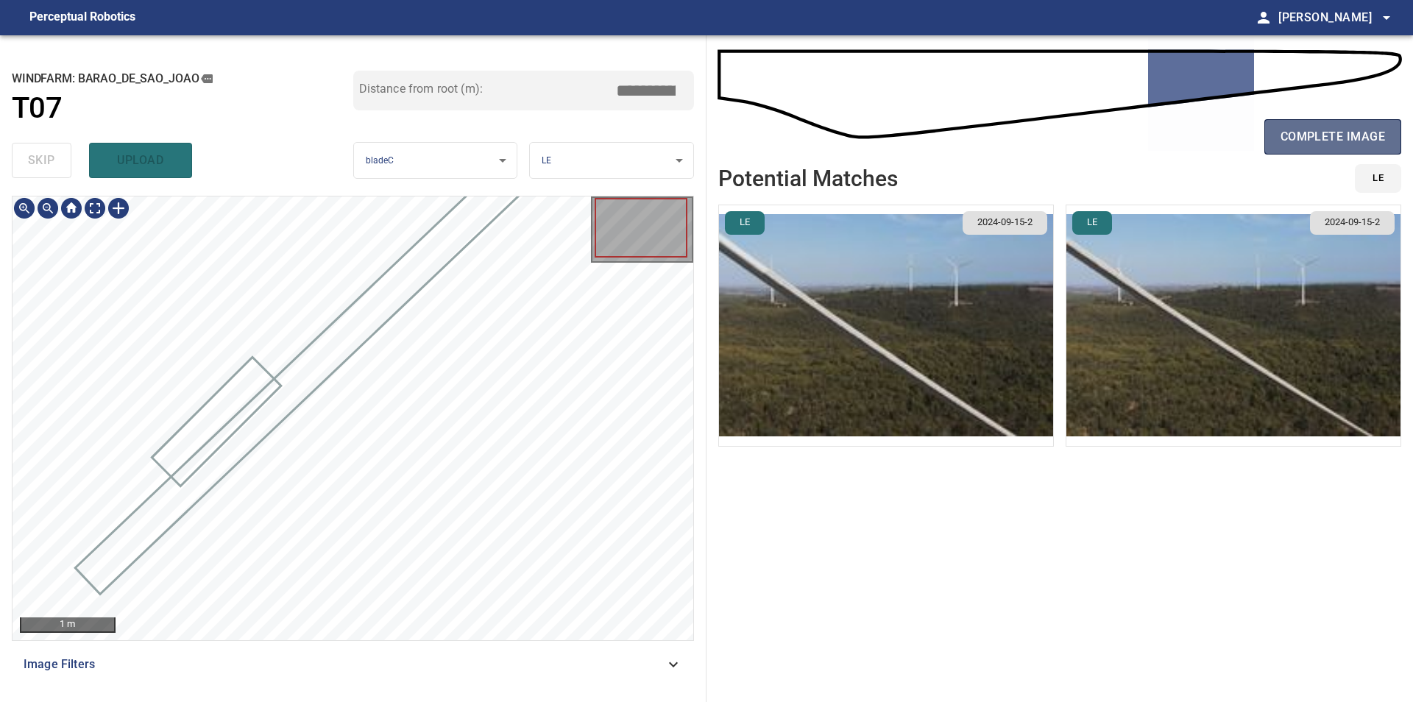
click at [1278, 149] on button "complete image" at bounding box center [1332, 136] width 137 height 35
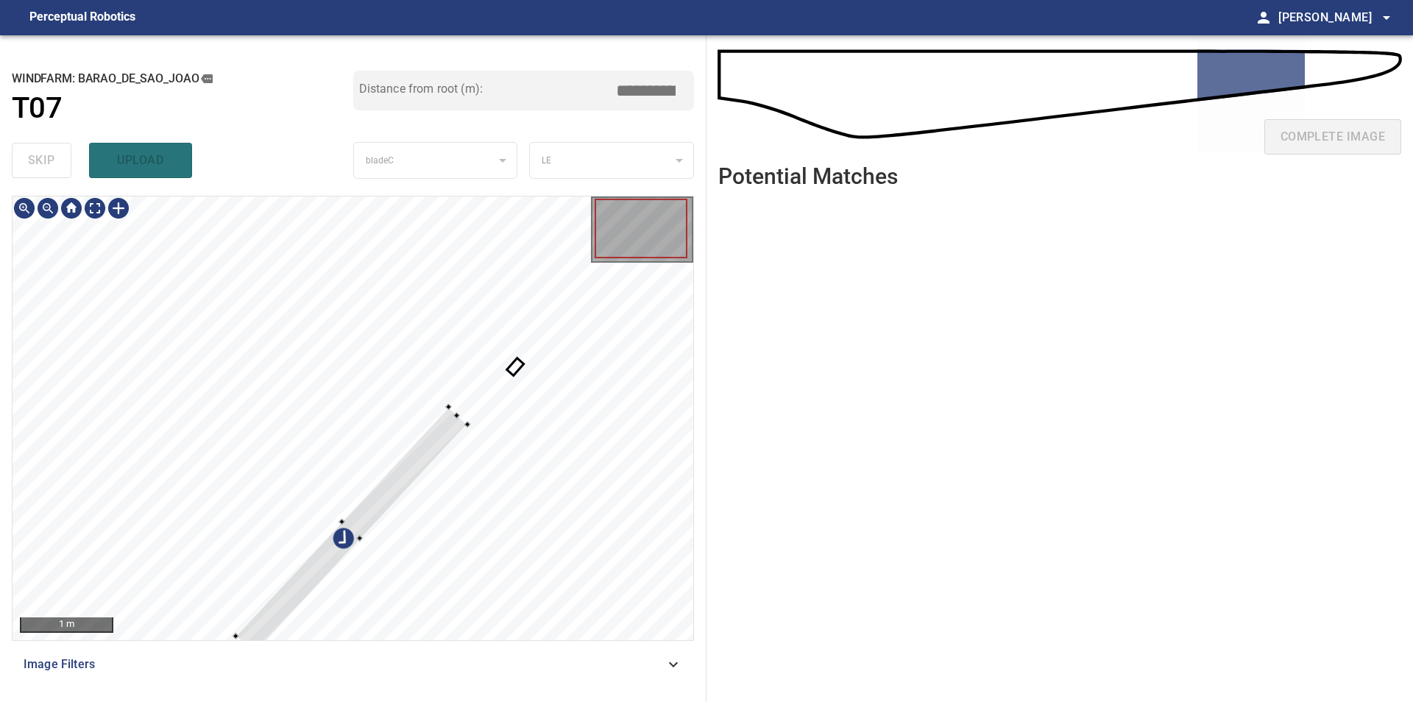
click at [283, 238] on div at bounding box center [353, 418] width 681 height 444
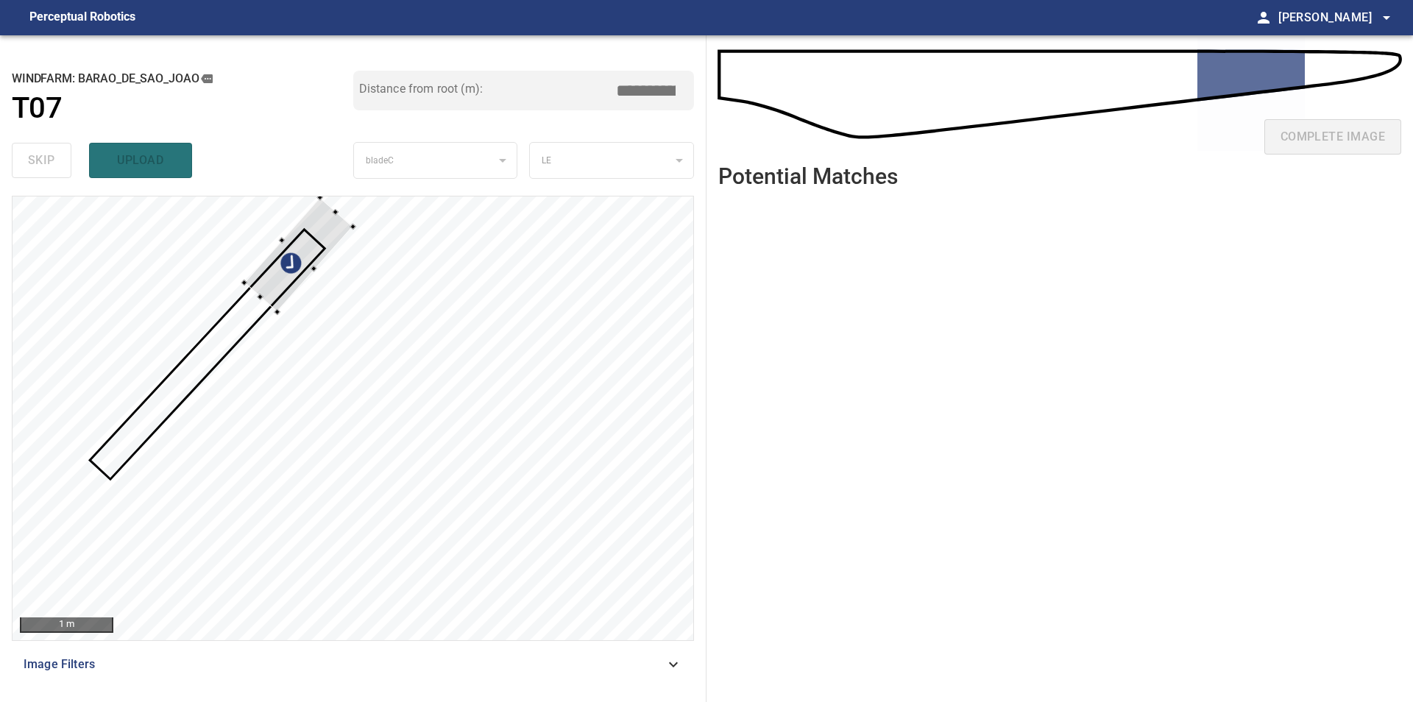
click at [263, 235] on div at bounding box center [353, 418] width 681 height 444
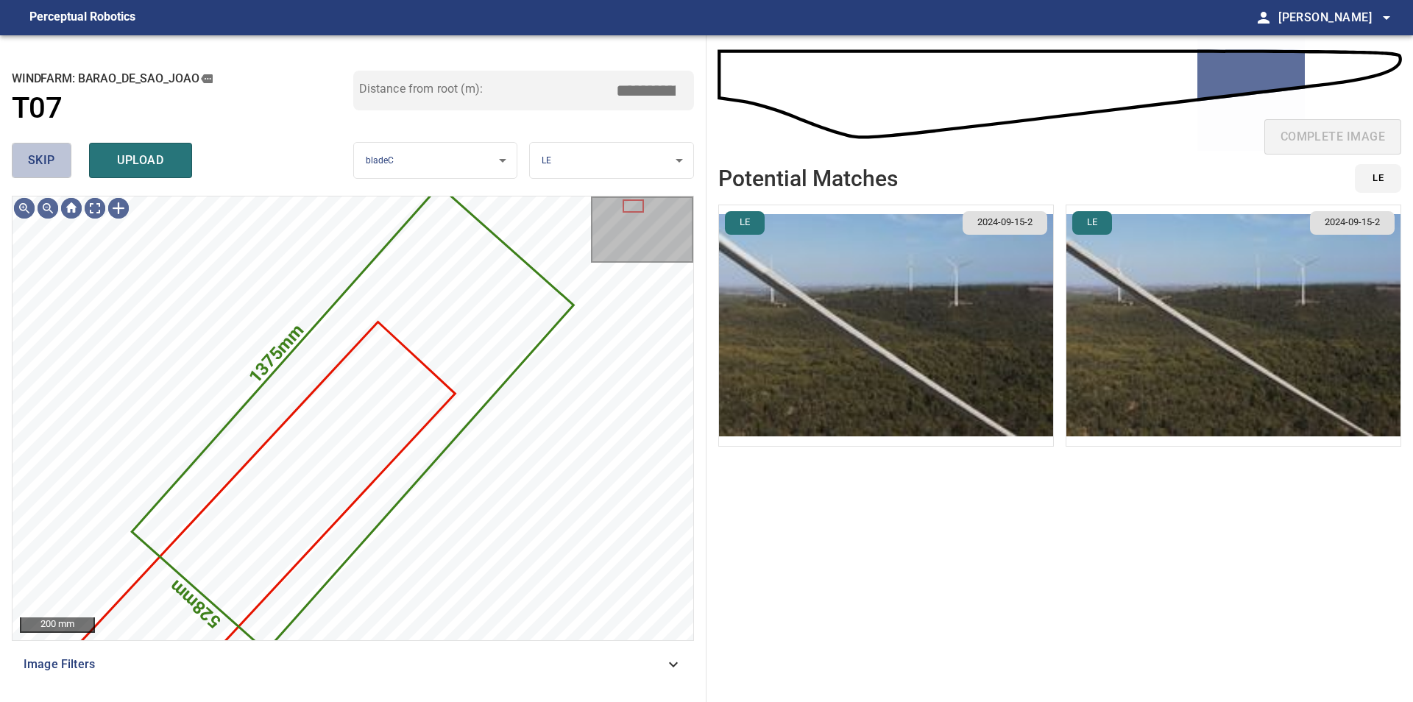
click at [54, 163] on span "skip" at bounding box center [41, 160] width 27 height 21
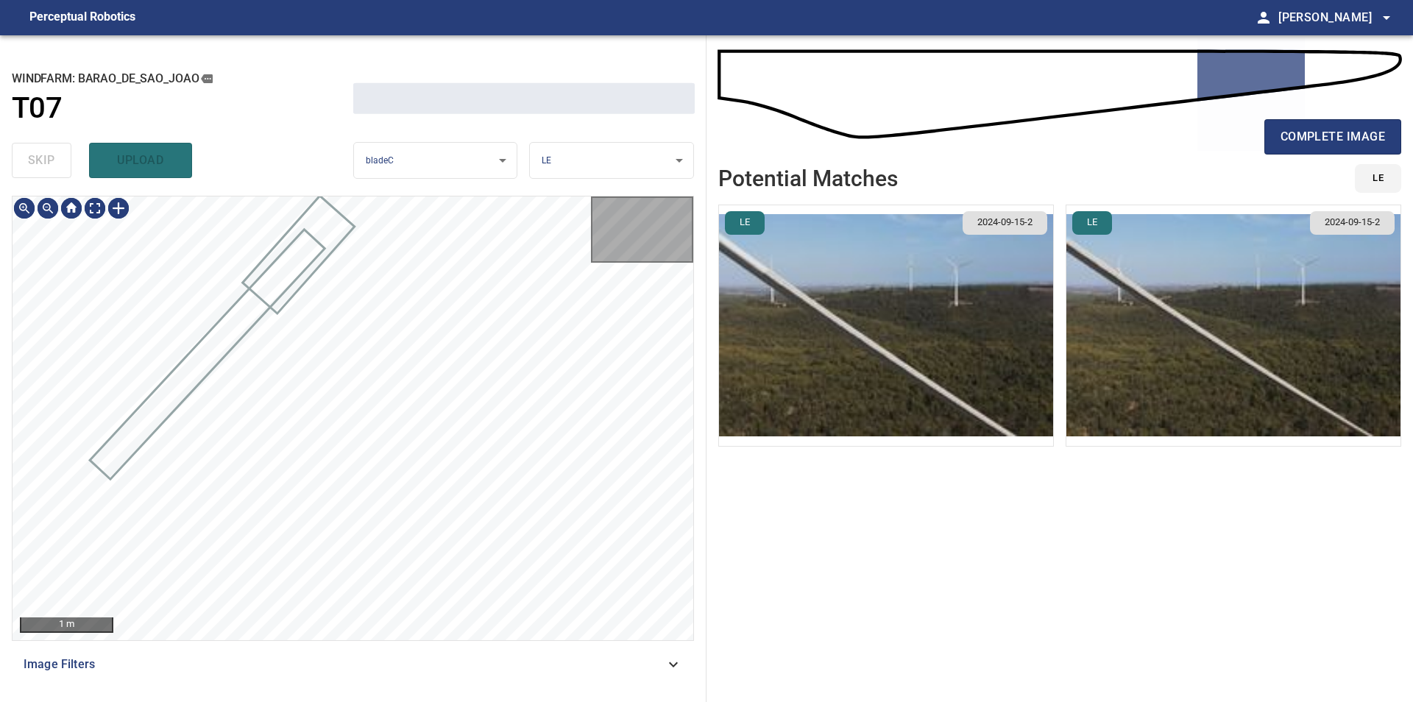
click at [54, 163] on div "skip upload" at bounding box center [182, 160] width 341 height 47
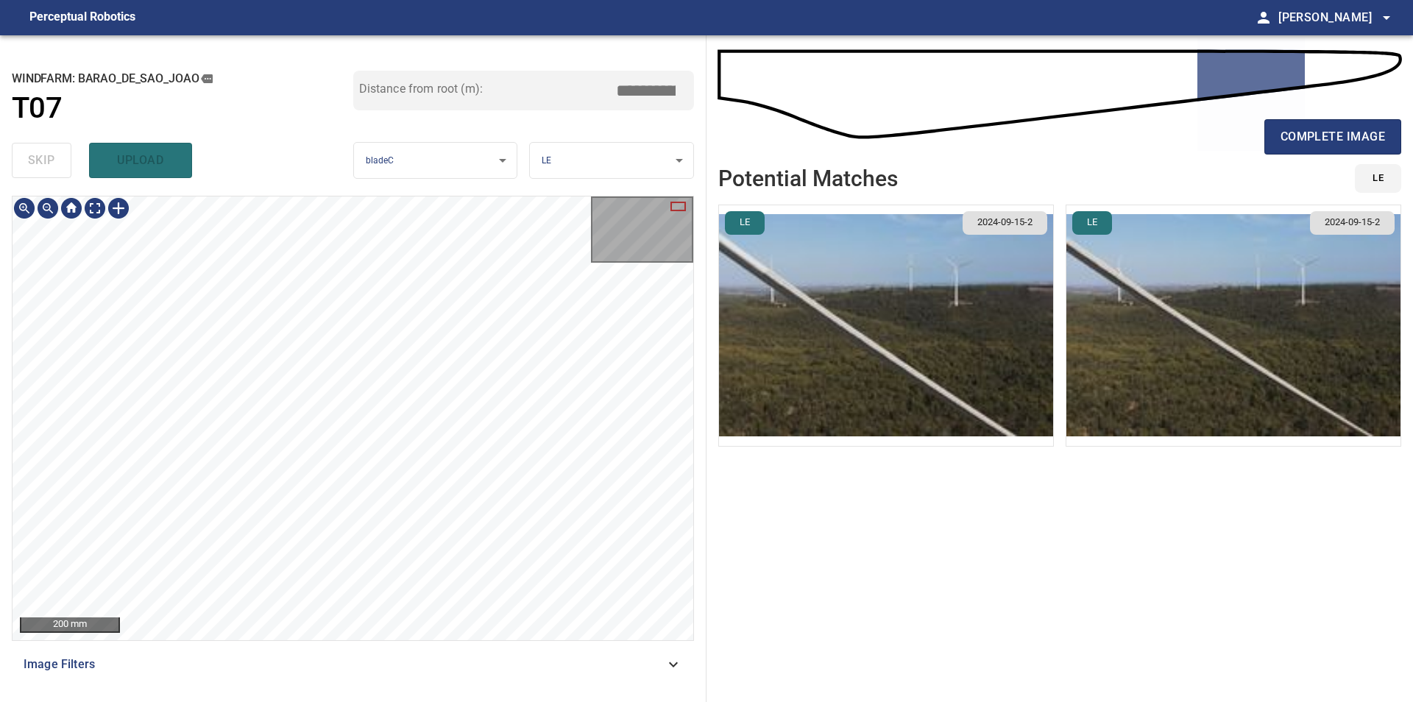
click at [391, 653] on div "200 mm Image Filters" at bounding box center [353, 443] width 682 height 494
click at [587, 192] on div "**********" at bounding box center [353, 368] width 706 height 667
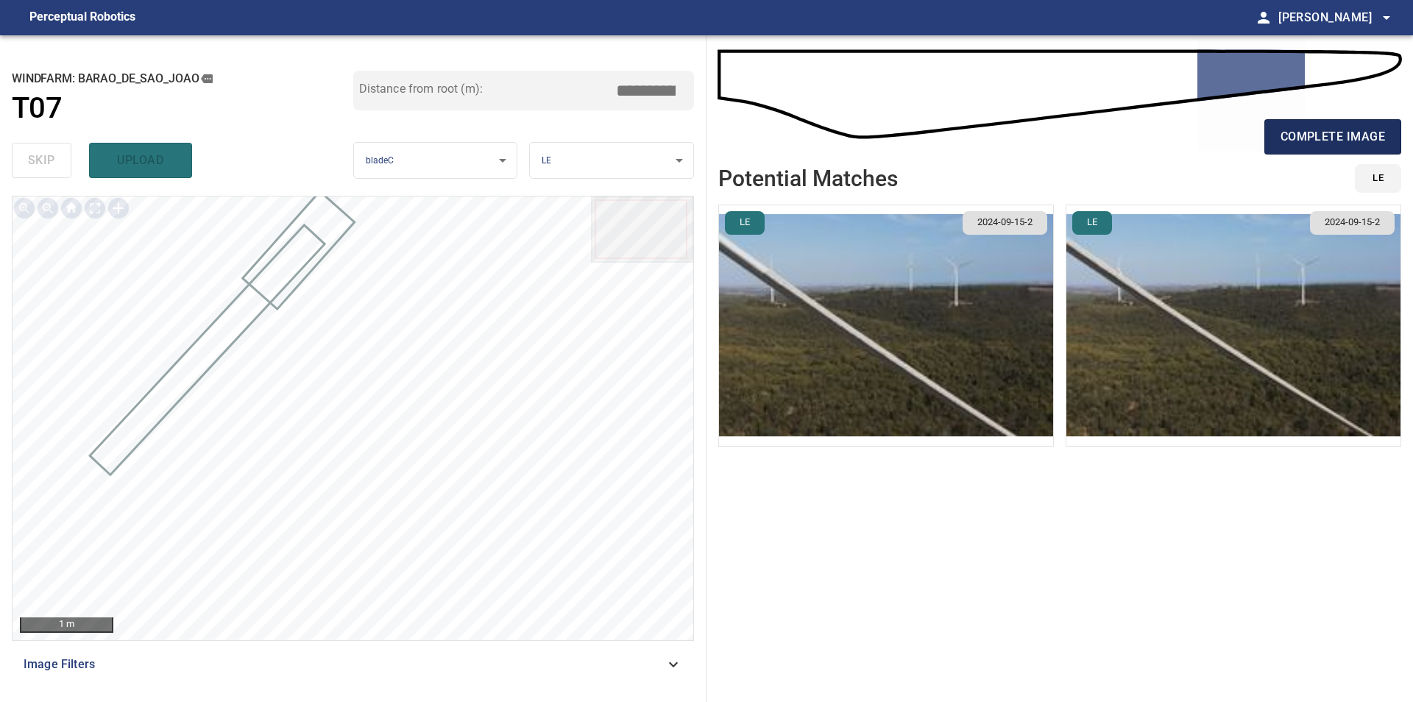
click at [1296, 138] on span "complete image" at bounding box center [1332, 137] width 104 height 21
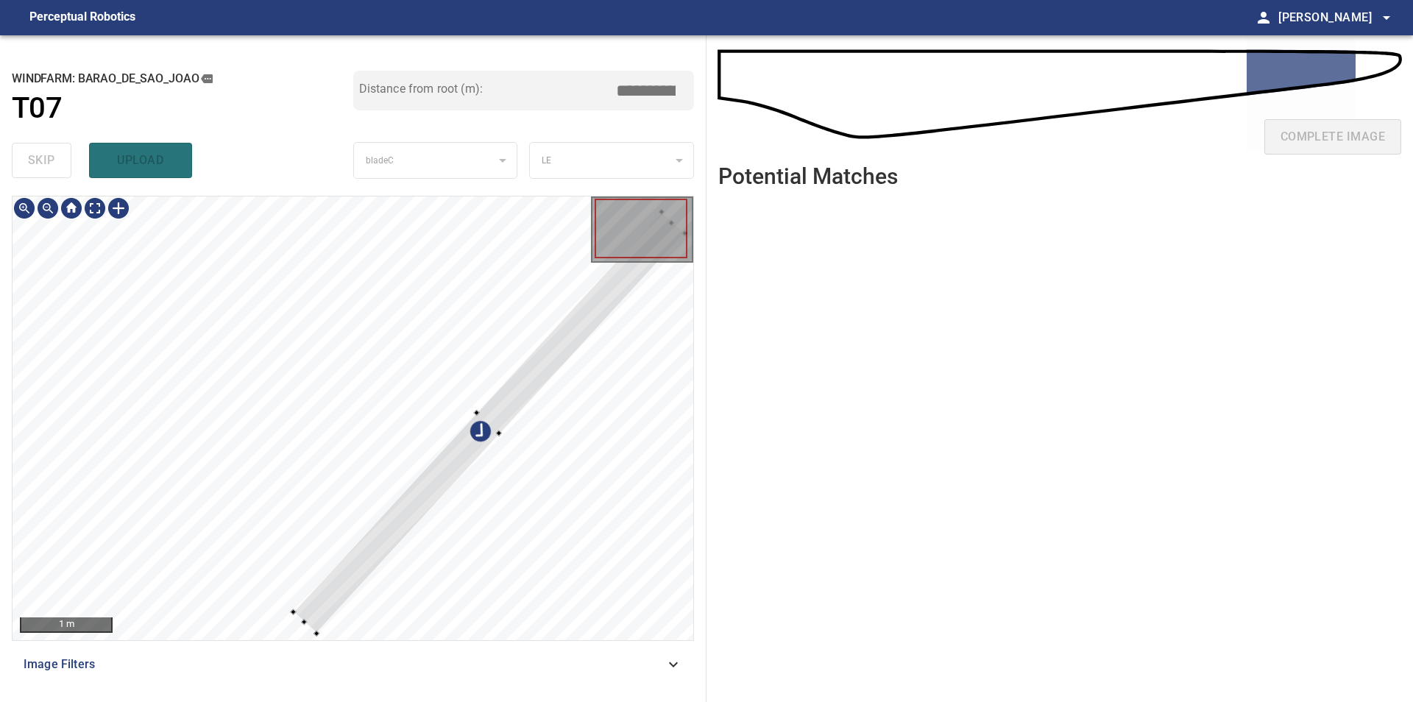
click at [308, 628] on div at bounding box center [353, 418] width 681 height 444
click at [478, 413] on div at bounding box center [478, 414] width 6 height 6
click at [498, 433] on div at bounding box center [498, 433] width 6 height 6
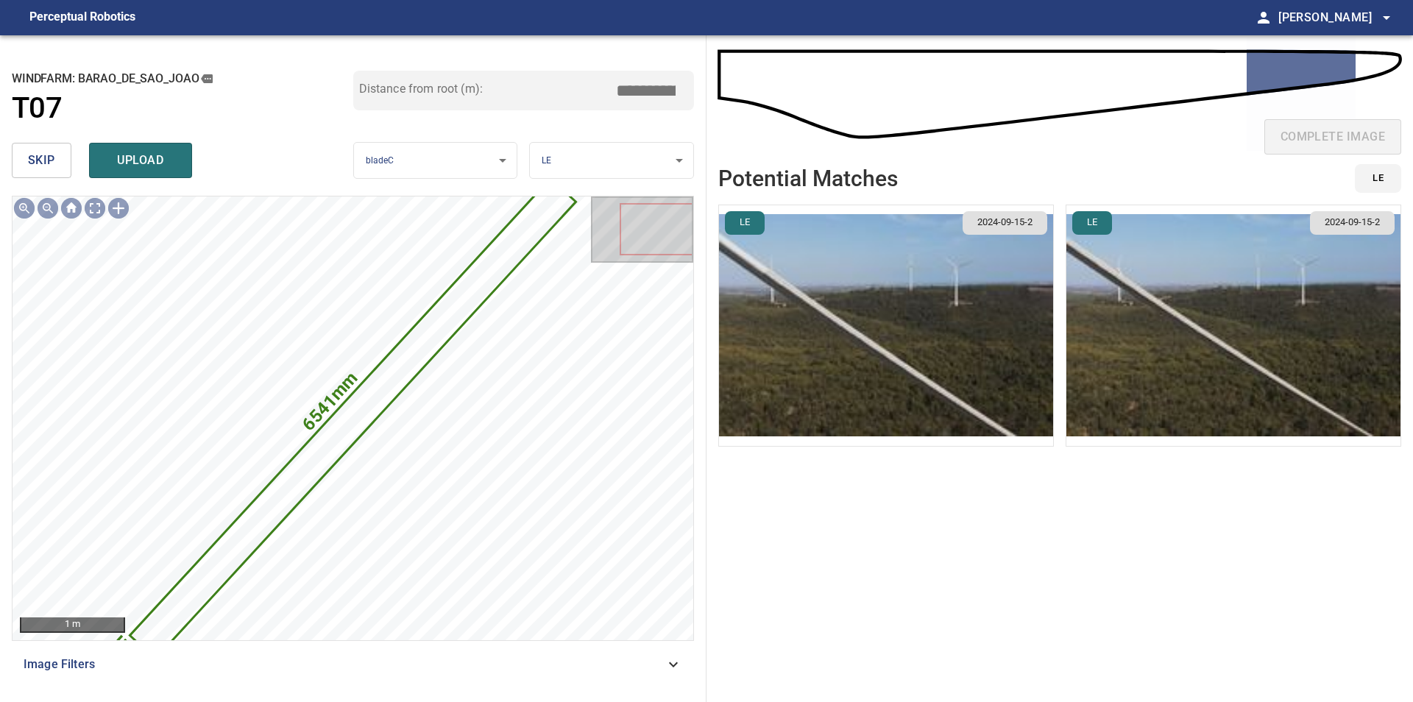
drag, startPoint x: 625, startPoint y: 86, endPoint x: 814, endPoint y: 103, distance: 190.6
click at [688, 103] on input "*****" at bounding box center [651, 91] width 74 height 28
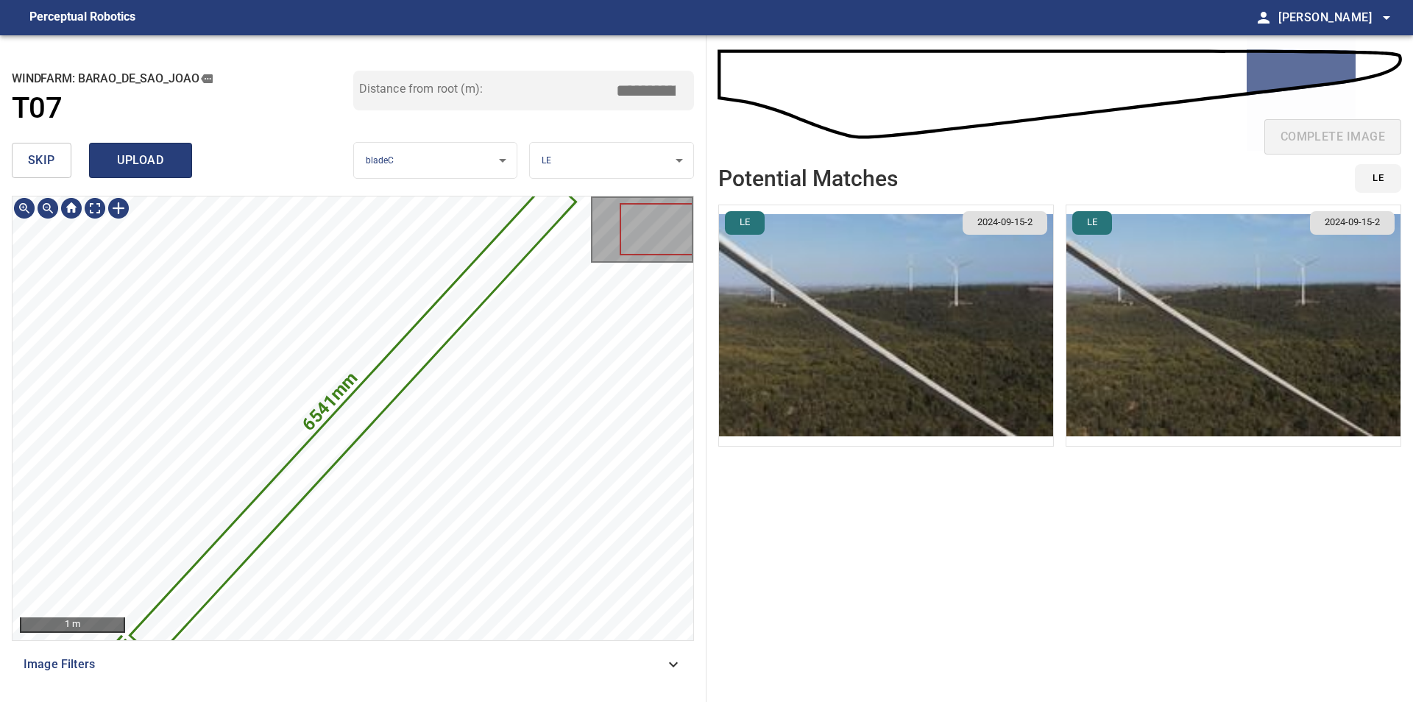
type input "*****"
click at [159, 154] on span "upload" at bounding box center [140, 160] width 71 height 21
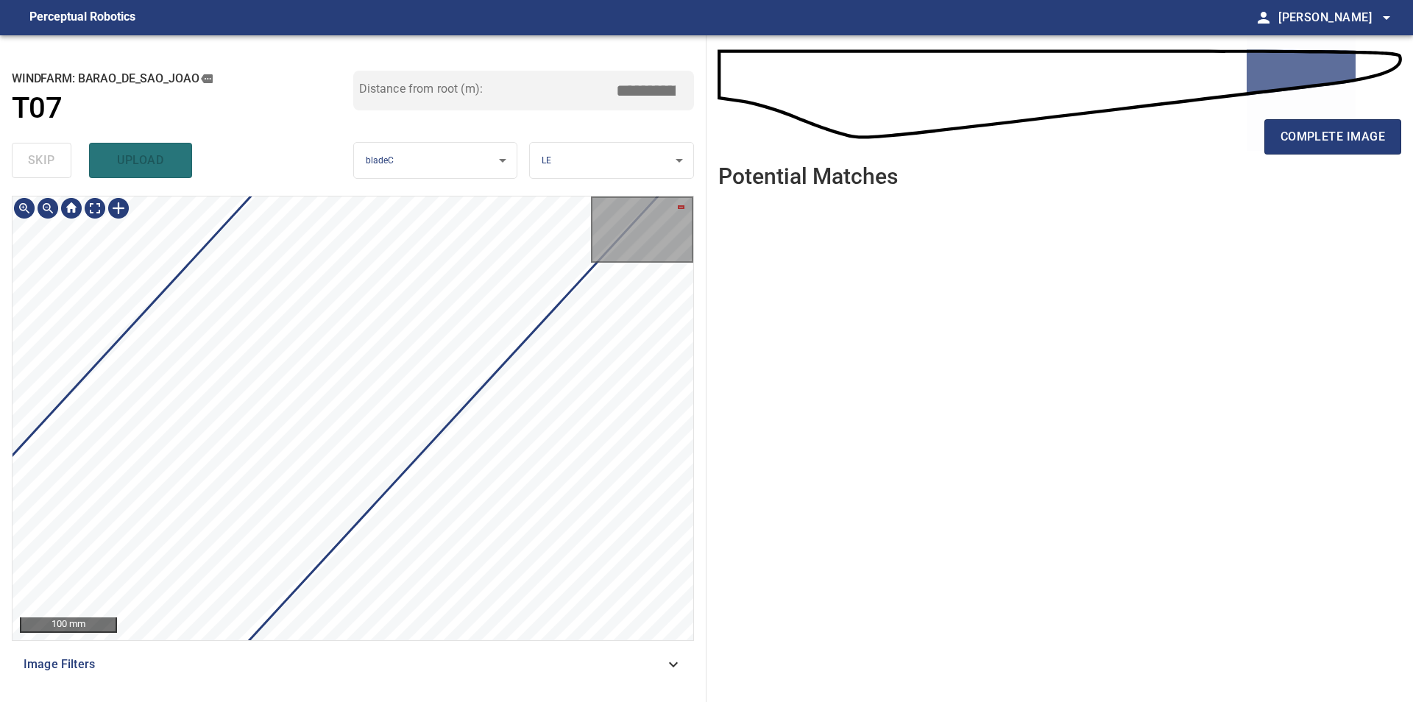
click at [466, 684] on div "100 mm Image Filters" at bounding box center [353, 443] width 682 height 494
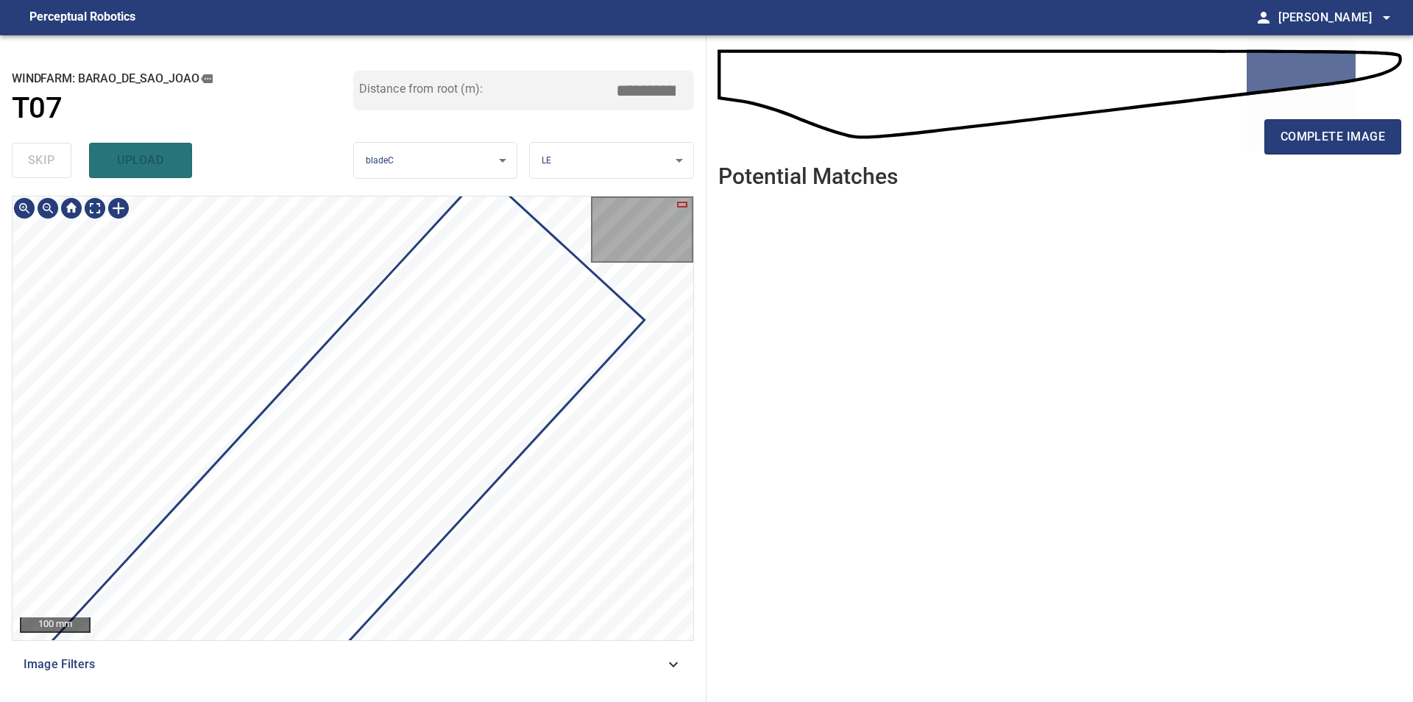
click at [726, 329] on div "**********" at bounding box center [706, 368] width 1413 height 667
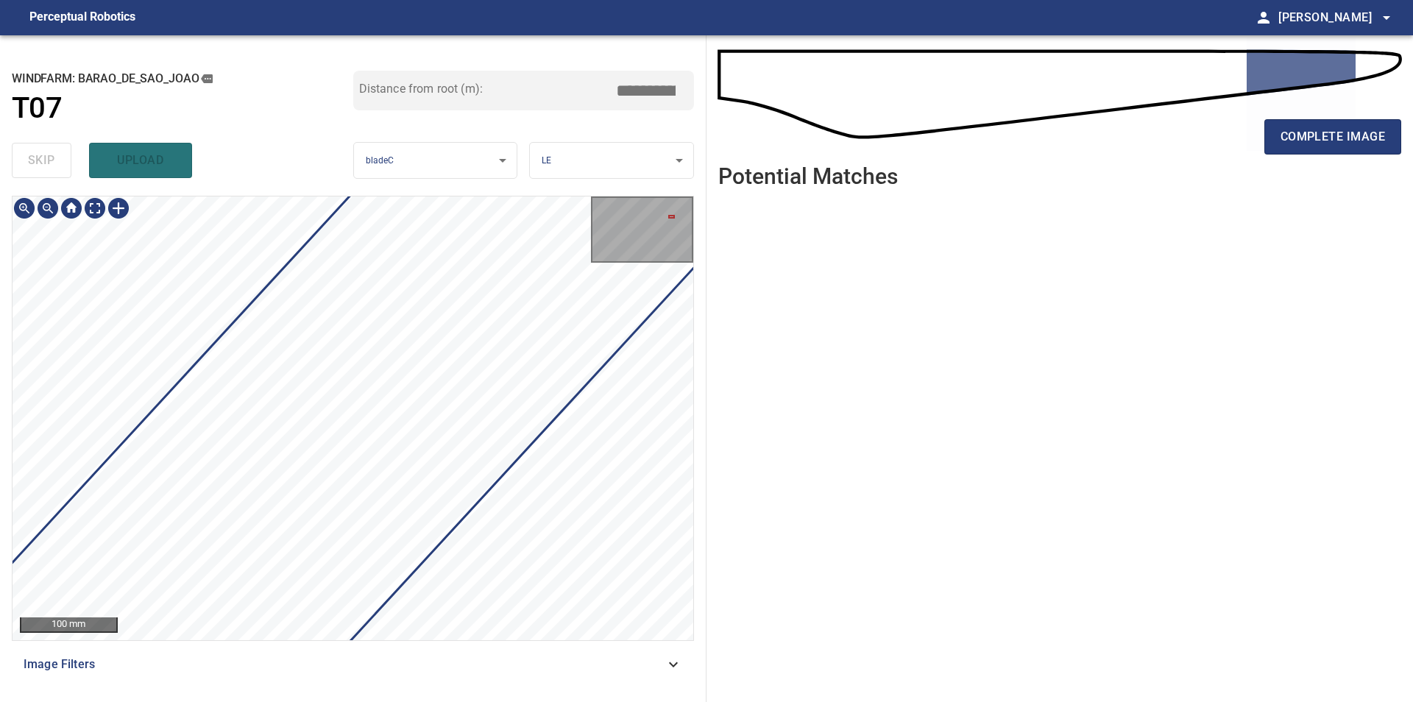
click at [693, 377] on div "100 mm" at bounding box center [353, 418] width 682 height 445
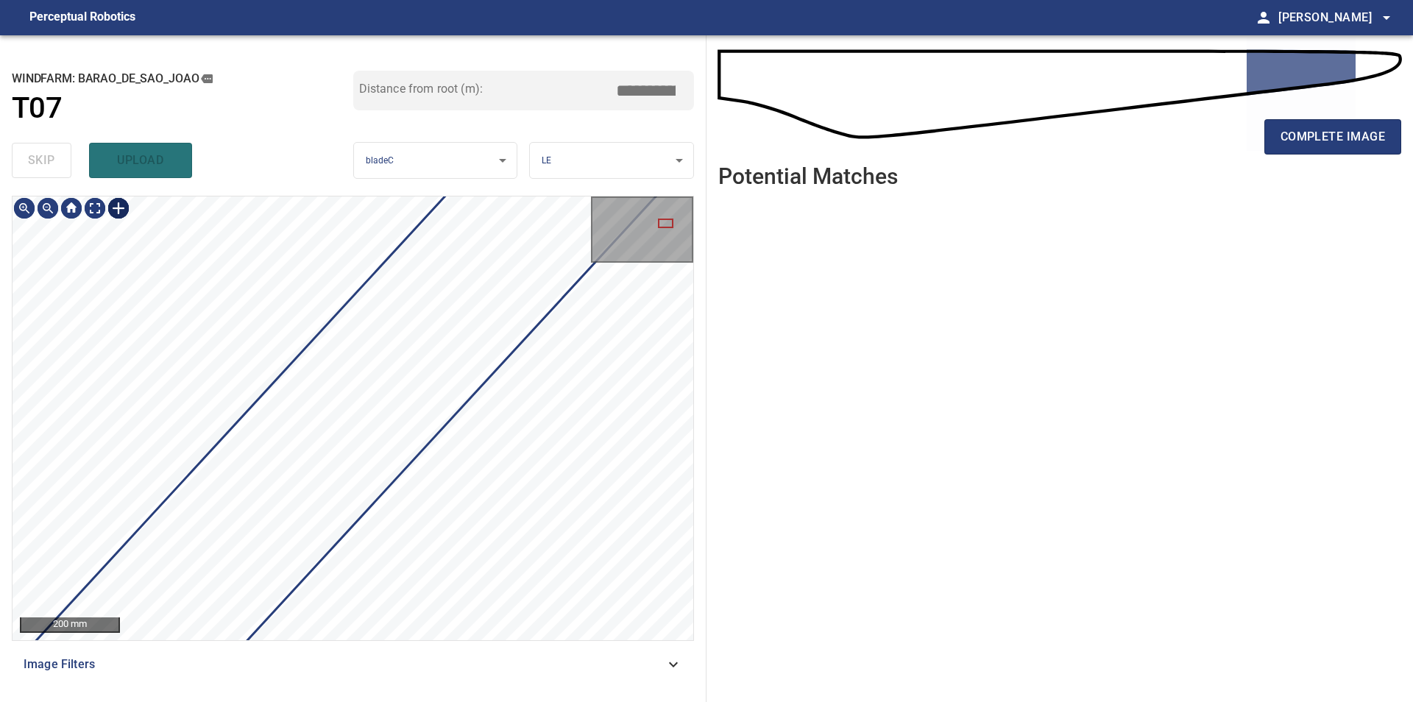
click at [129, 209] on div at bounding box center [119, 208] width 24 height 24
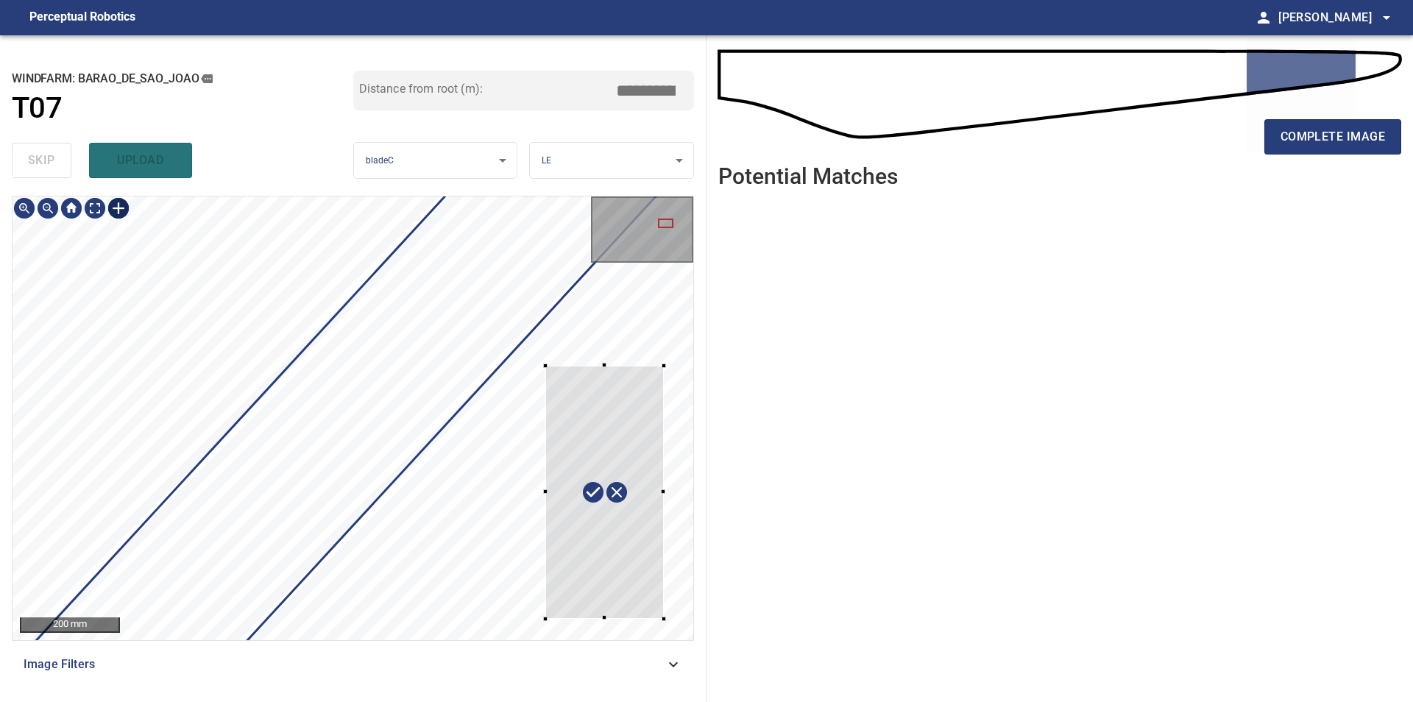
click at [669, 611] on div at bounding box center [353, 418] width 681 height 444
click at [670, 611] on div at bounding box center [669, 611] width 4 height 4
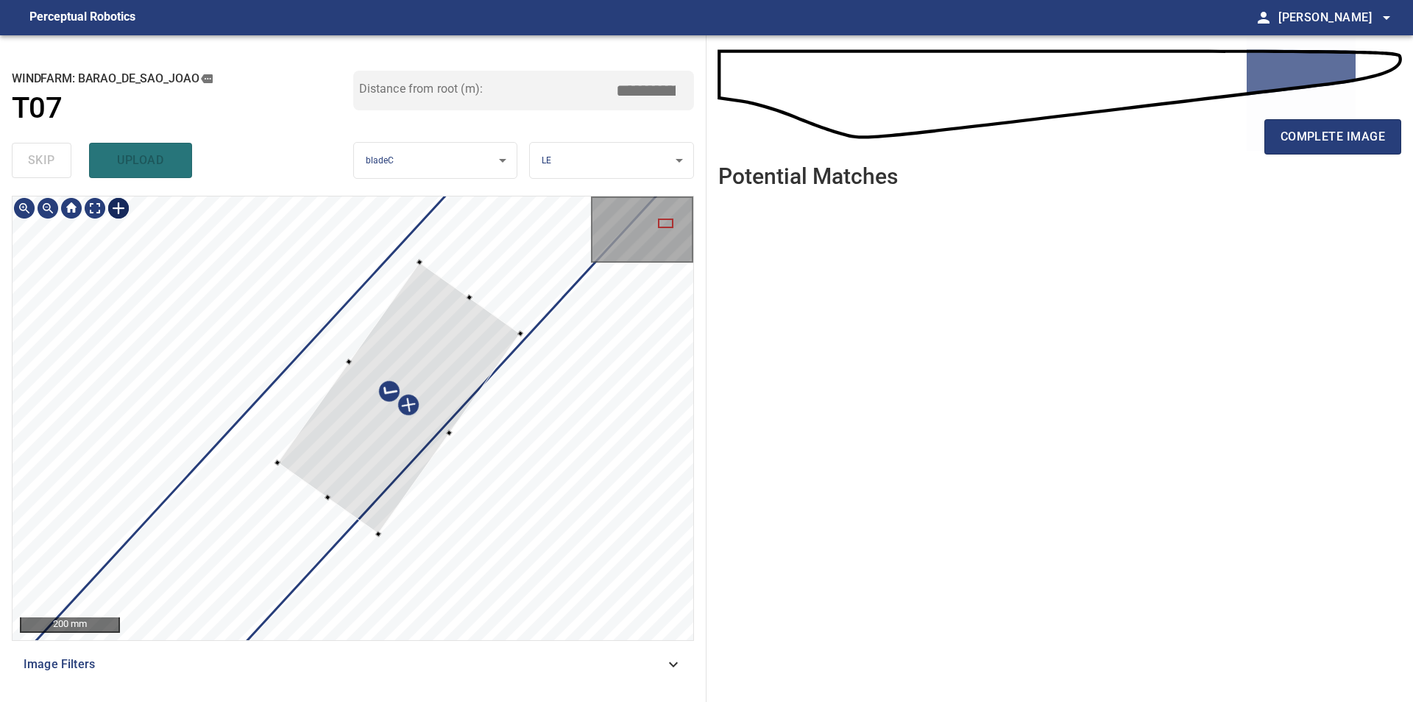
click at [349, 468] on div at bounding box center [398, 398] width 243 height 272
click at [372, 488] on div at bounding box center [399, 402] width 256 height 266
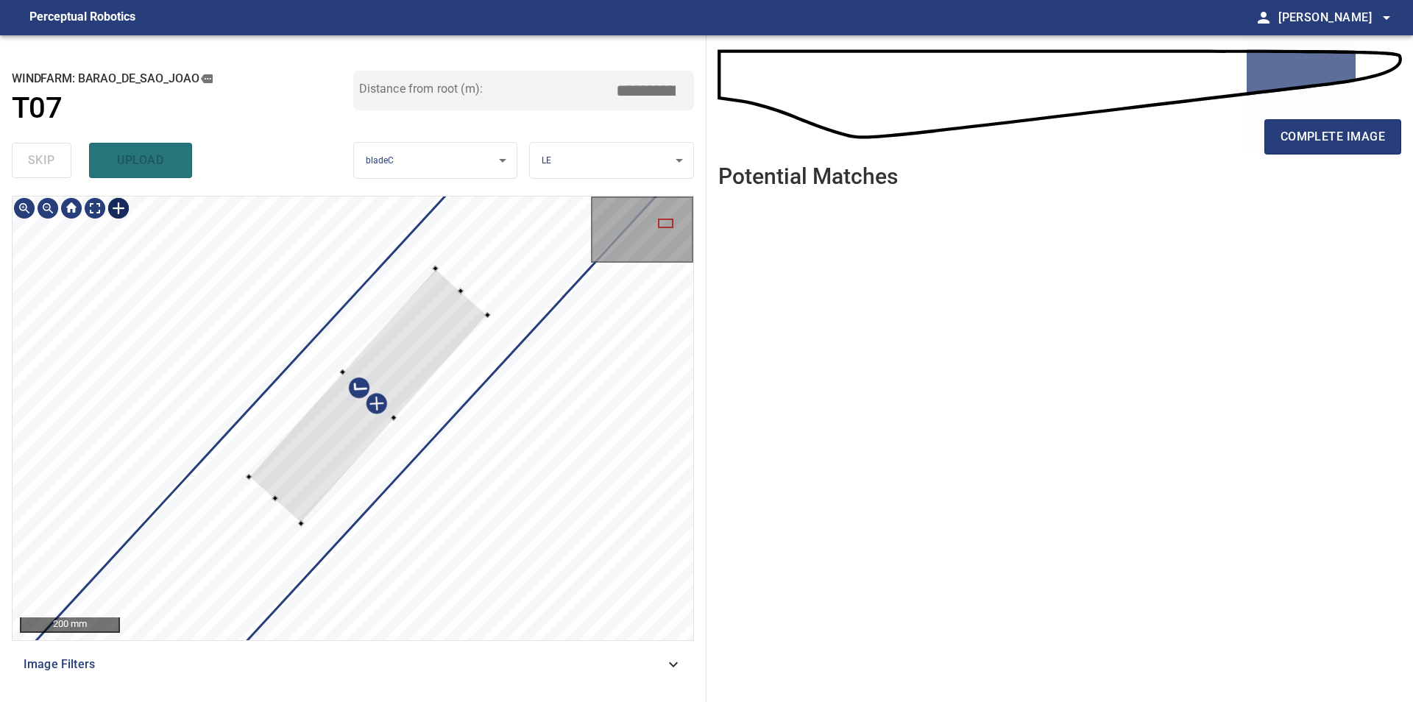
click at [298, 522] on div at bounding box center [353, 418] width 681 height 444
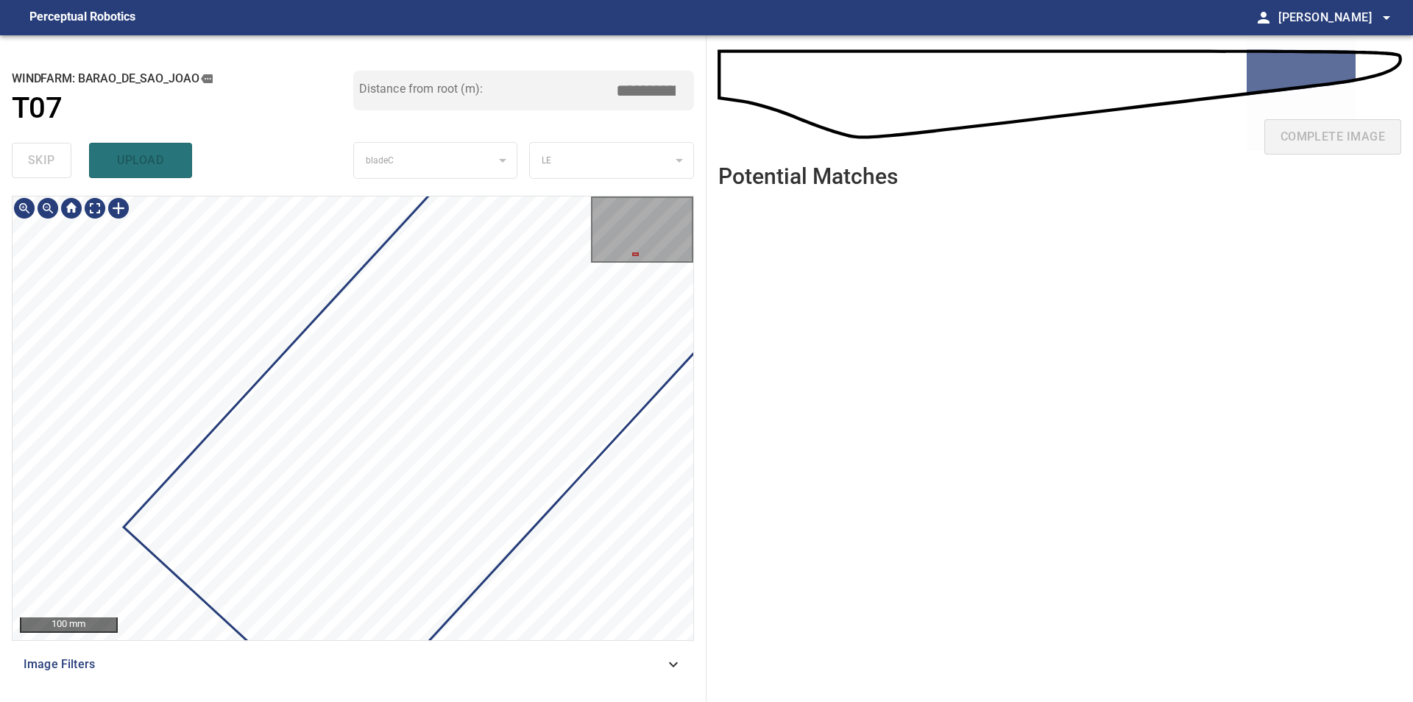
click at [299, 692] on div "**********" at bounding box center [353, 368] width 706 height 667
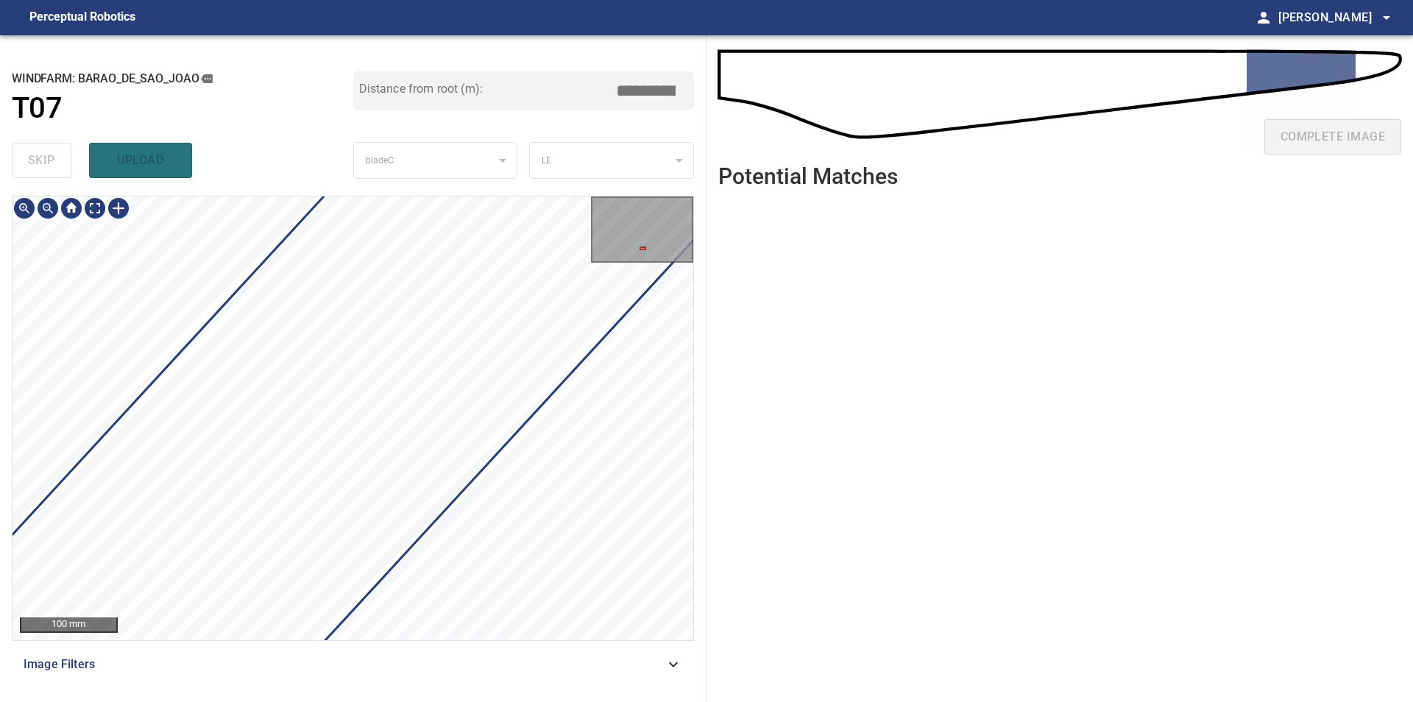
click at [380, 648] on div "100 mm Image Filters" at bounding box center [353, 443] width 682 height 494
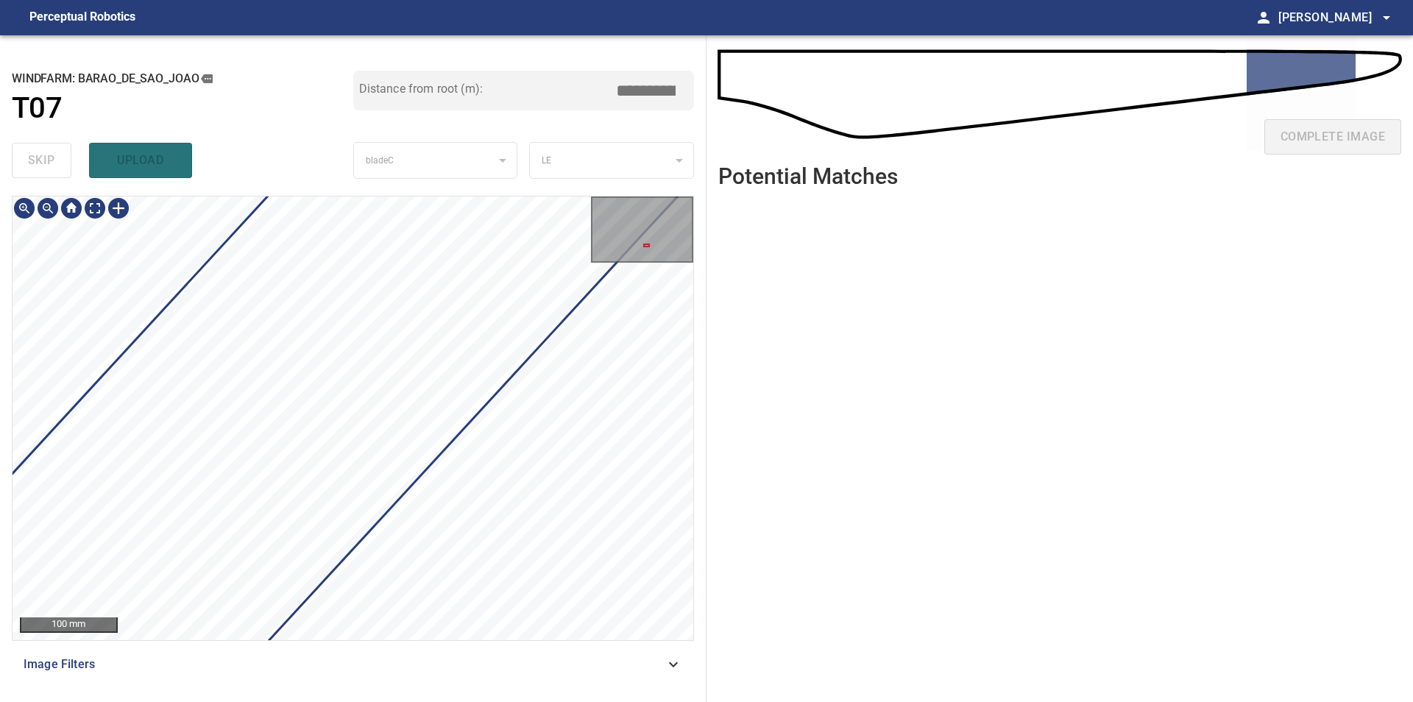
click at [401, 667] on div "100 mm Image Filters" at bounding box center [353, 443] width 682 height 494
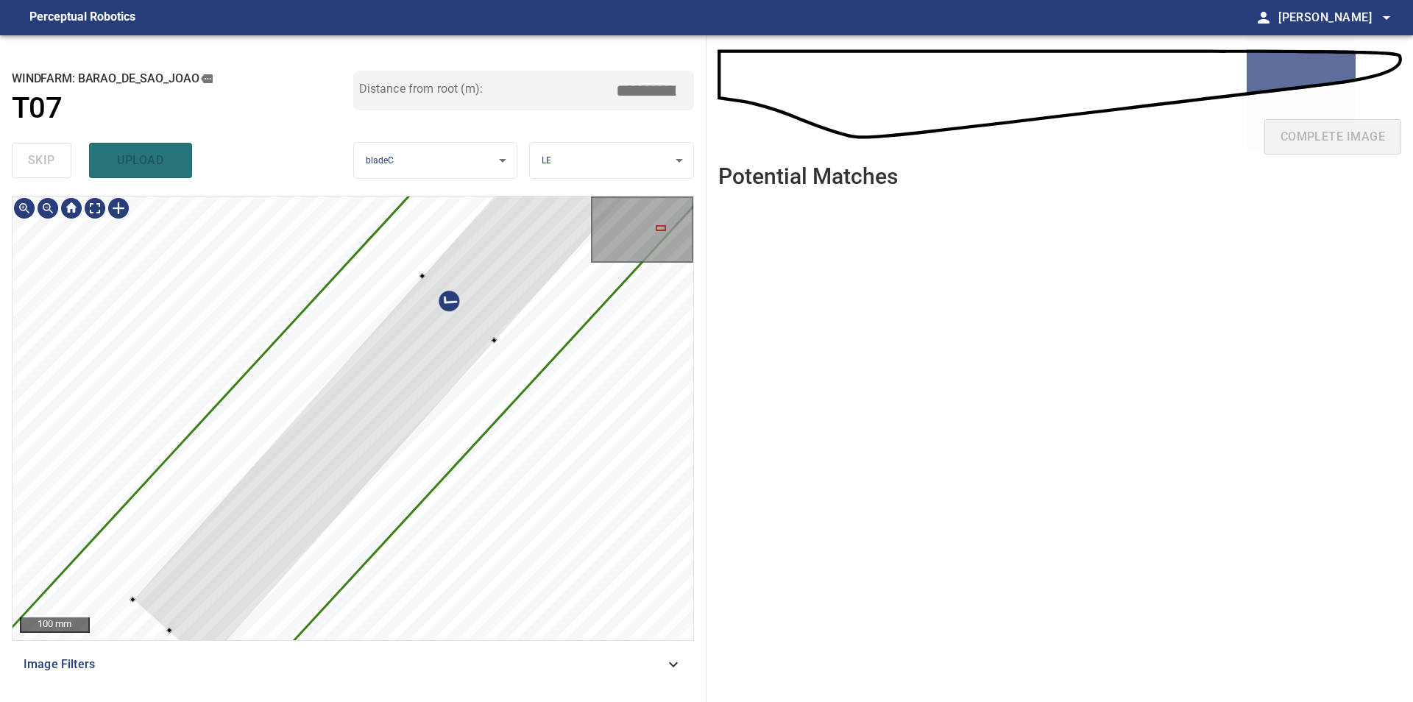
click at [138, 606] on div at bounding box center [353, 418] width 681 height 444
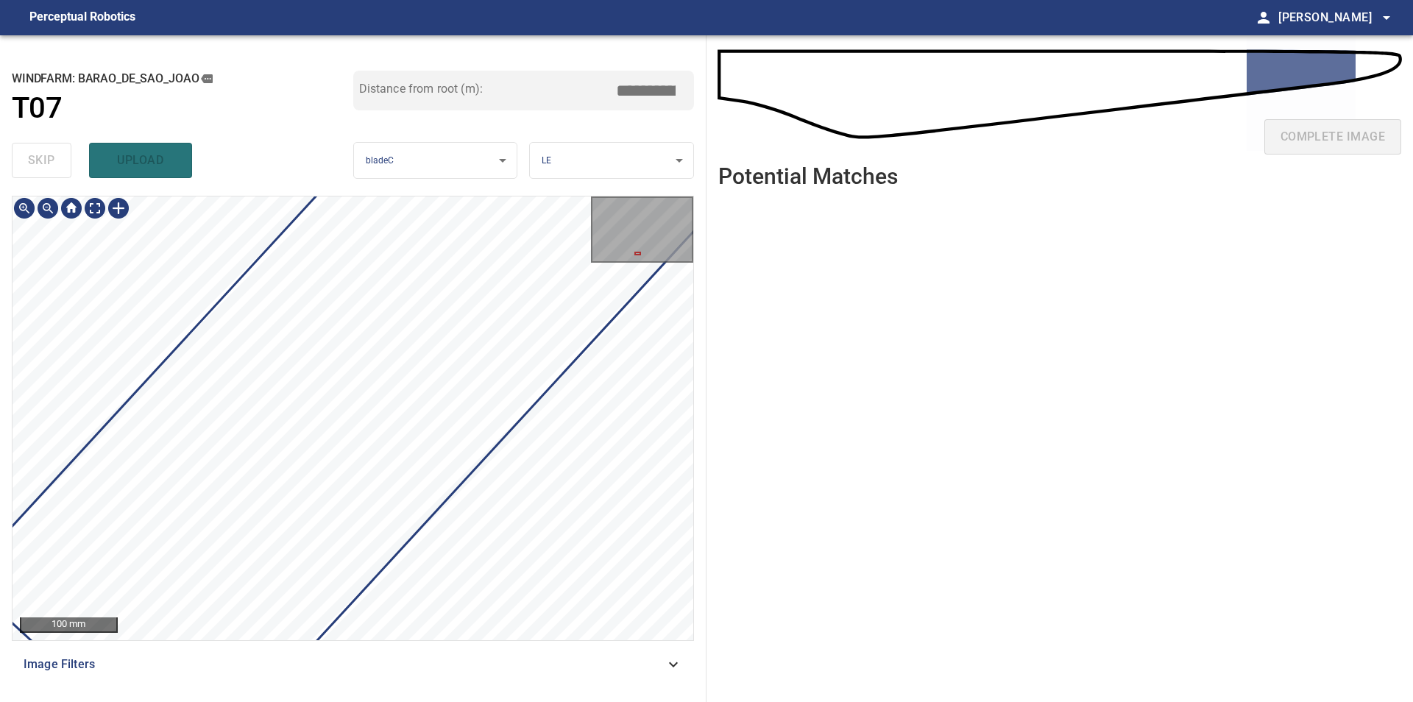
click at [339, 659] on div "100 mm Image Filters" at bounding box center [353, 443] width 682 height 494
click at [404, 657] on div "100 mm Image Filters" at bounding box center [353, 443] width 682 height 494
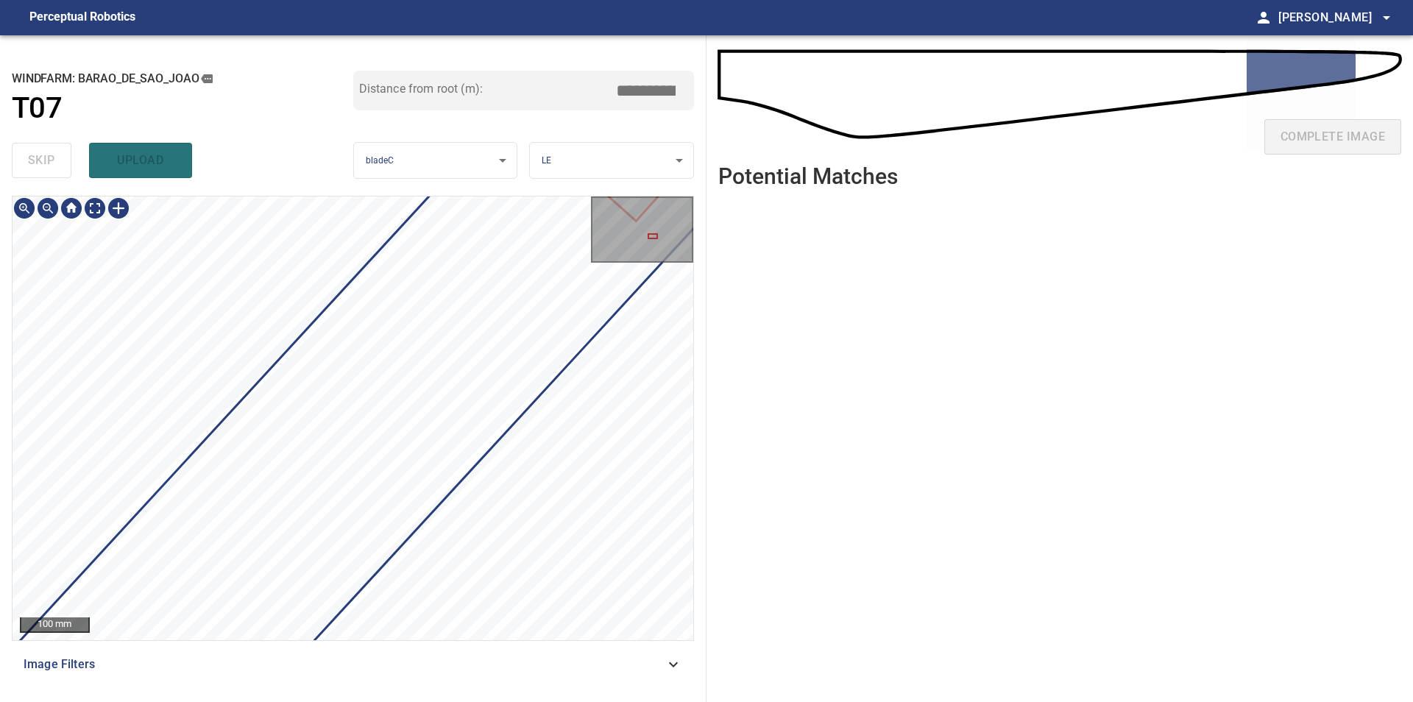
click at [507, 643] on div "100 mm Image Filters" at bounding box center [353, 443] width 682 height 494
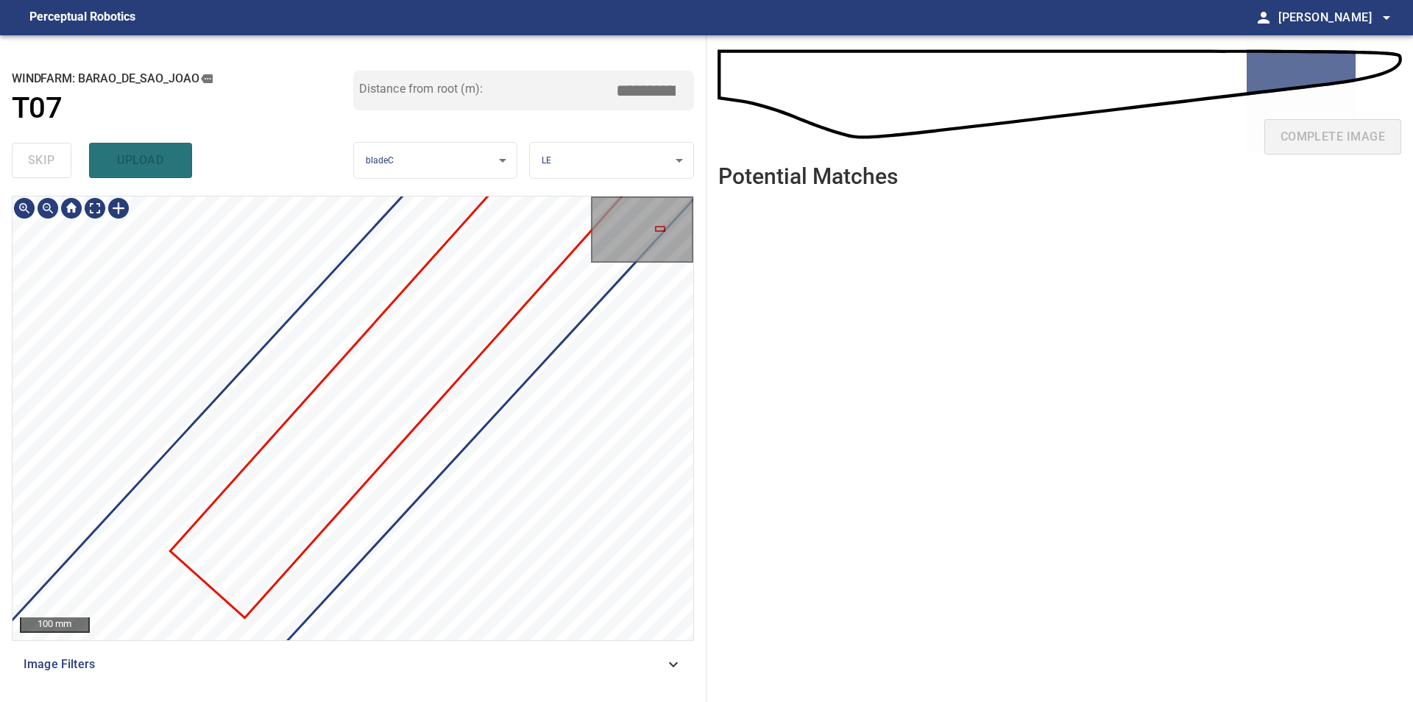
click at [458, 645] on div "100 mm Image Filters" at bounding box center [353, 443] width 682 height 494
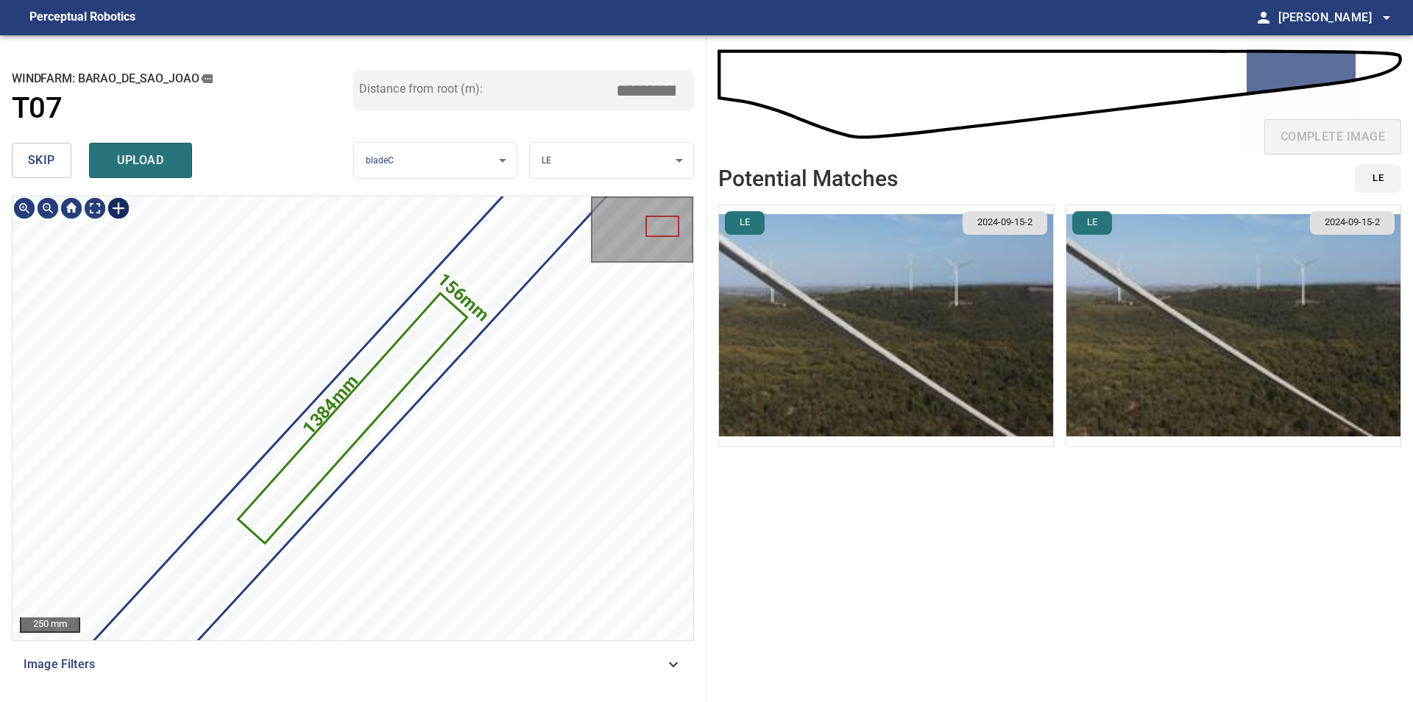
click at [124, 205] on div at bounding box center [119, 208] width 24 height 24
click at [517, 364] on div "156mm 1384mm" at bounding box center [353, 418] width 681 height 444
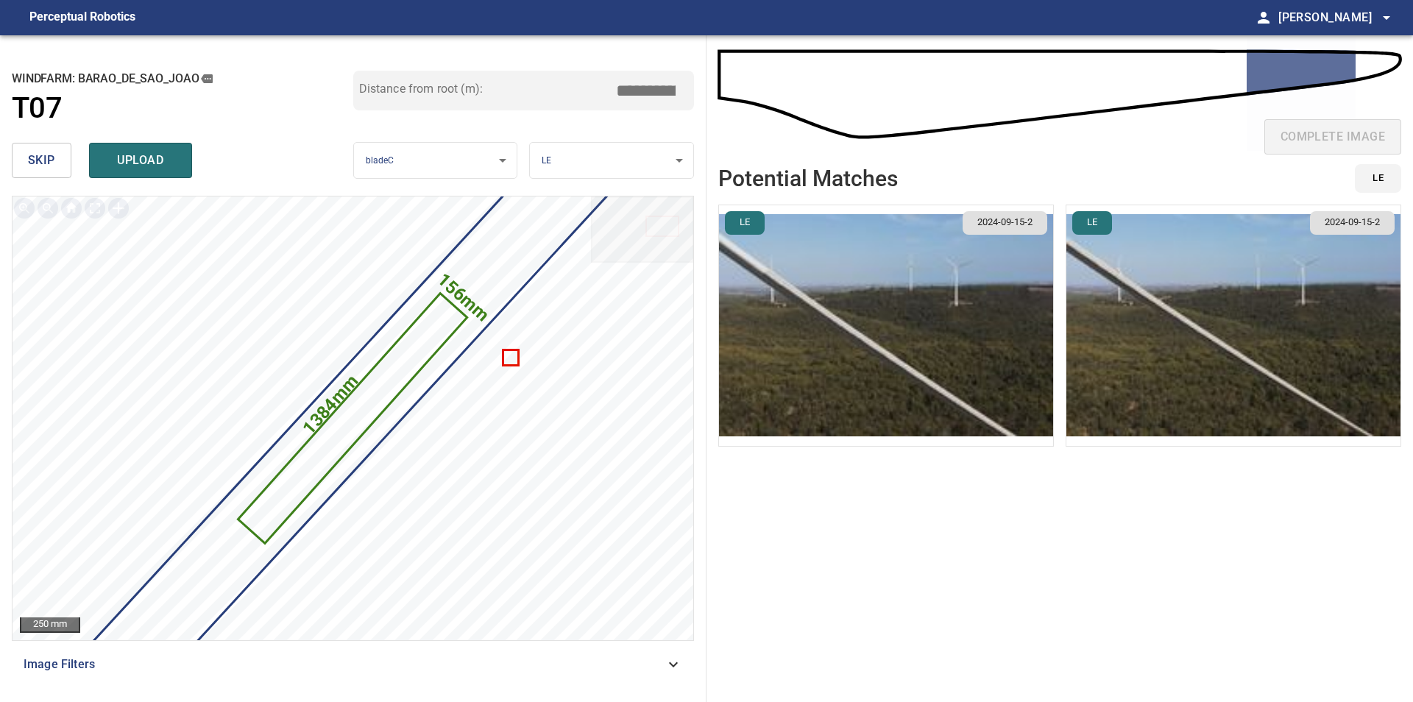
click at [645, 89] on input "*****" at bounding box center [651, 91] width 74 height 28
click at [129, 159] on span "upload" at bounding box center [140, 160] width 71 height 21
type input "****"
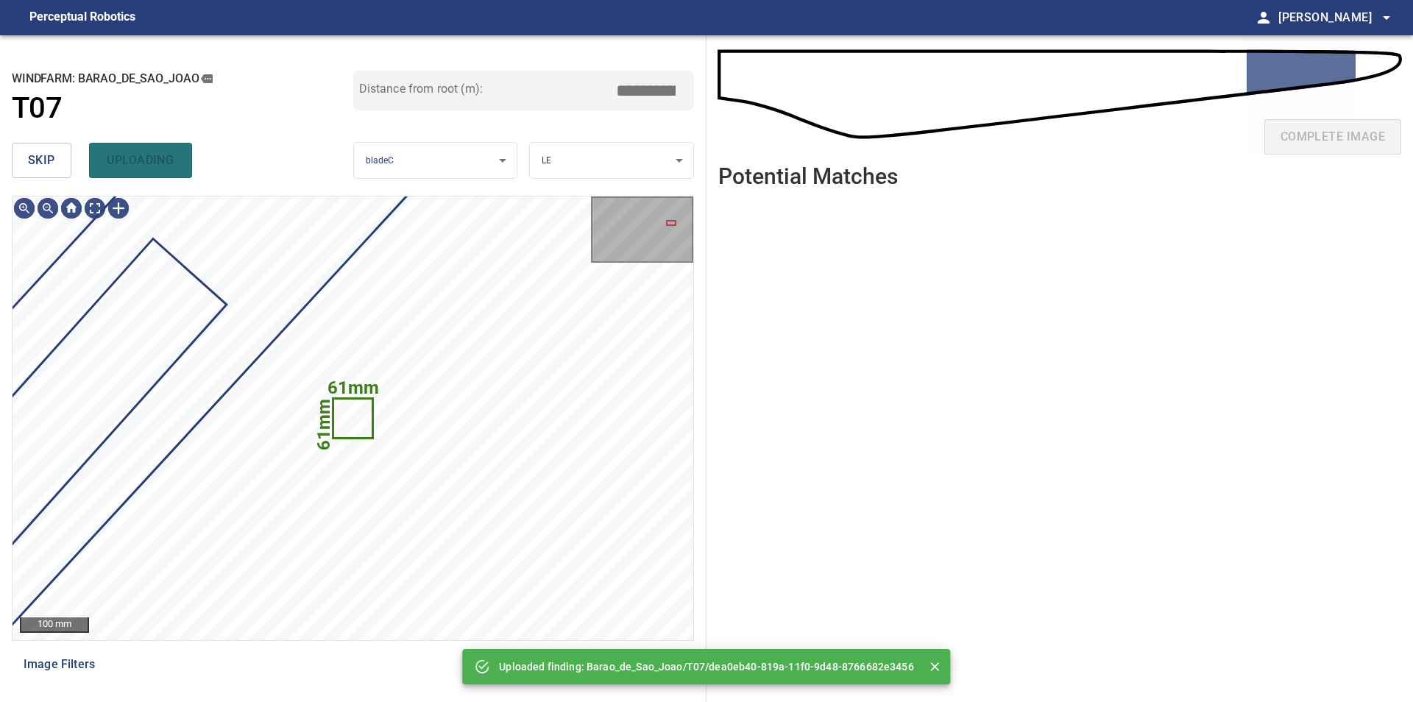
click at [54, 163] on span "skip" at bounding box center [41, 160] width 27 height 21
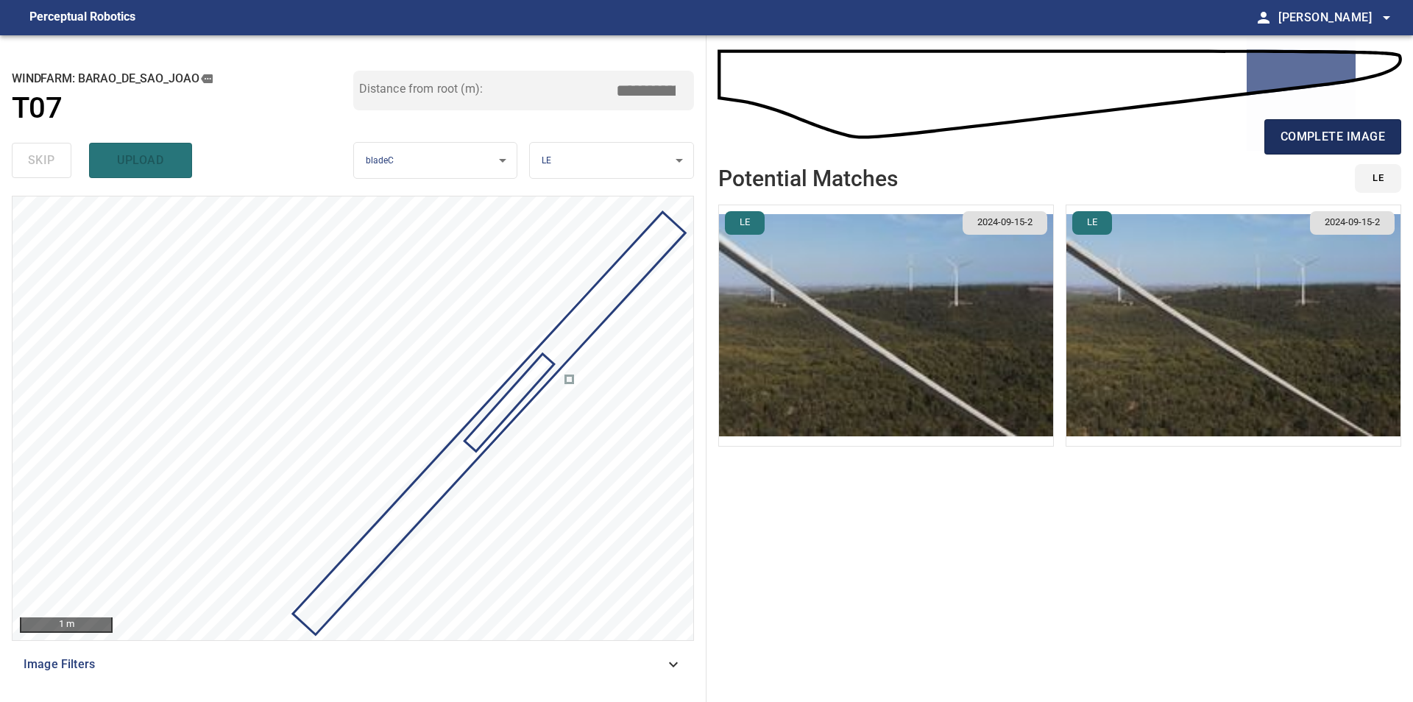
click at [1371, 128] on span "complete image" at bounding box center [1332, 137] width 104 height 21
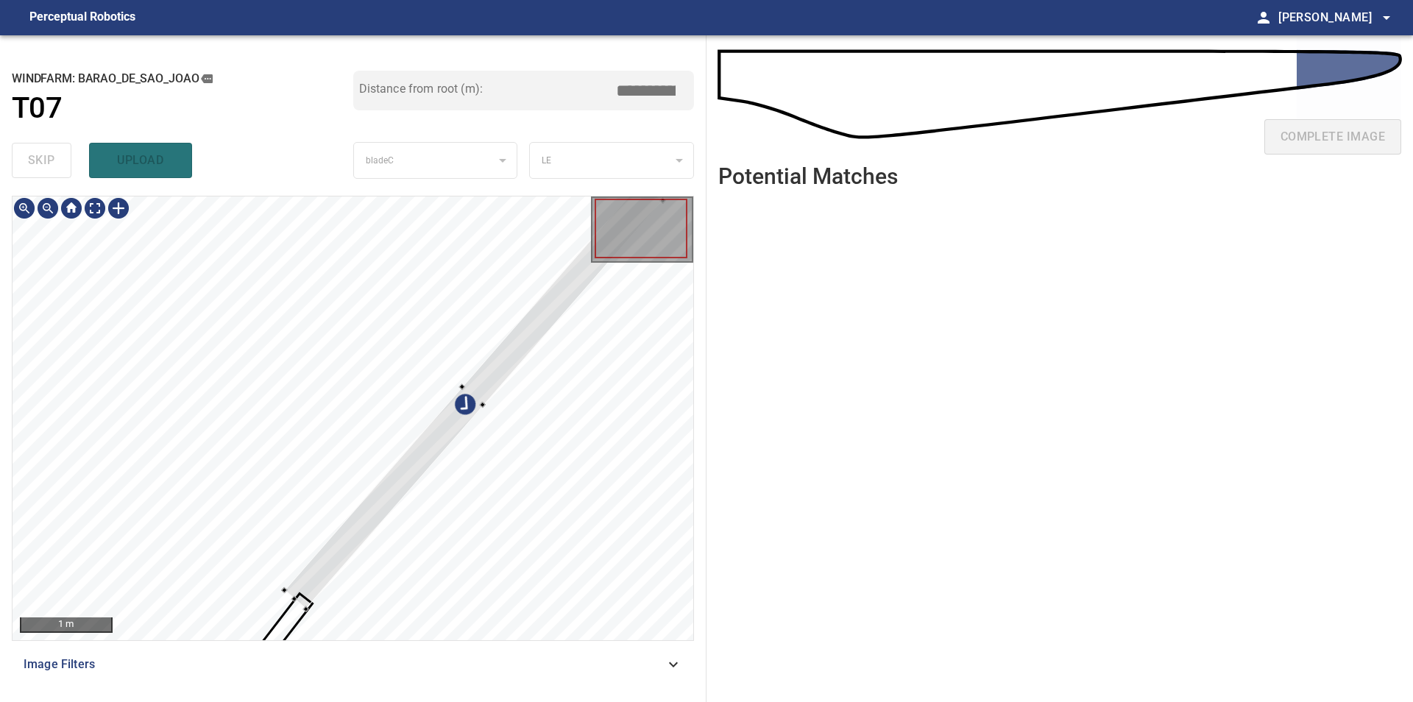
click at [18, 413] on div at bounding box center [353, 418] width 681 height 444
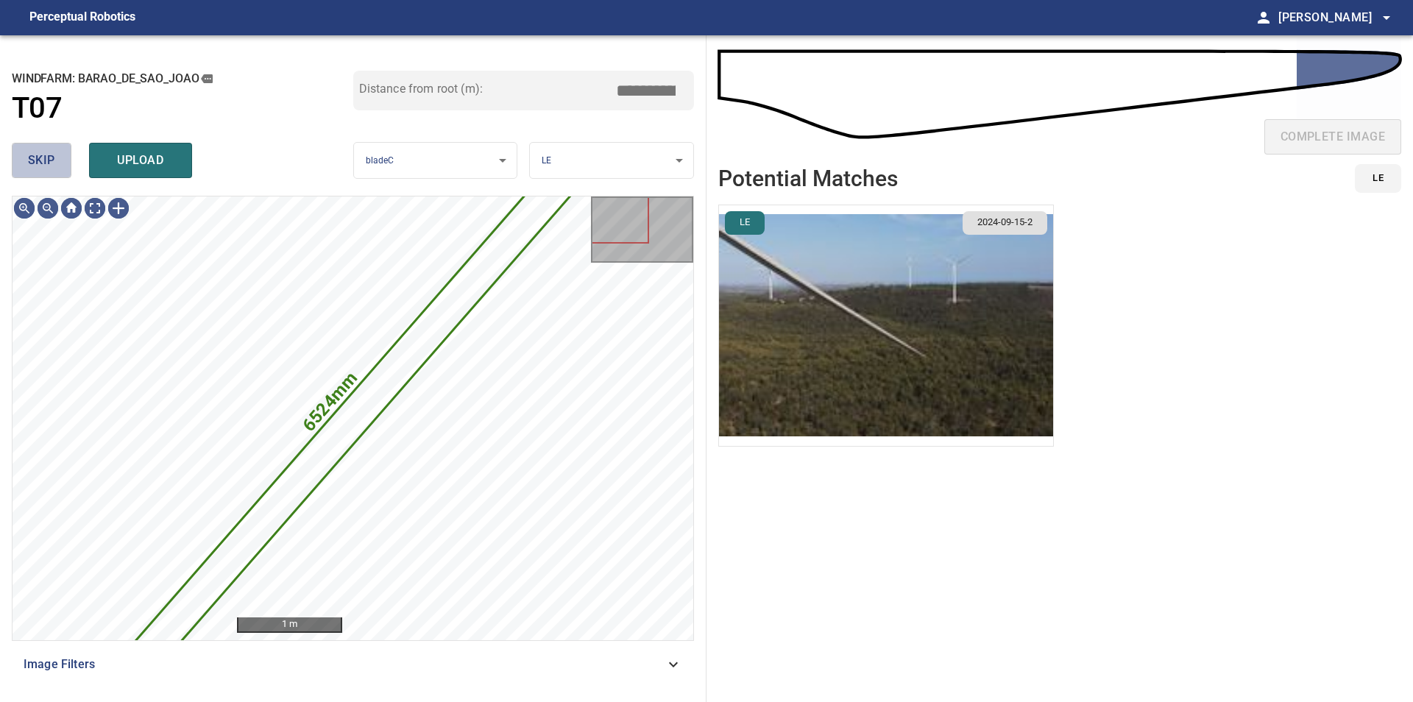
click at [47, 168] on span "skip" at bounding box center [41, 160] width 27 height 21
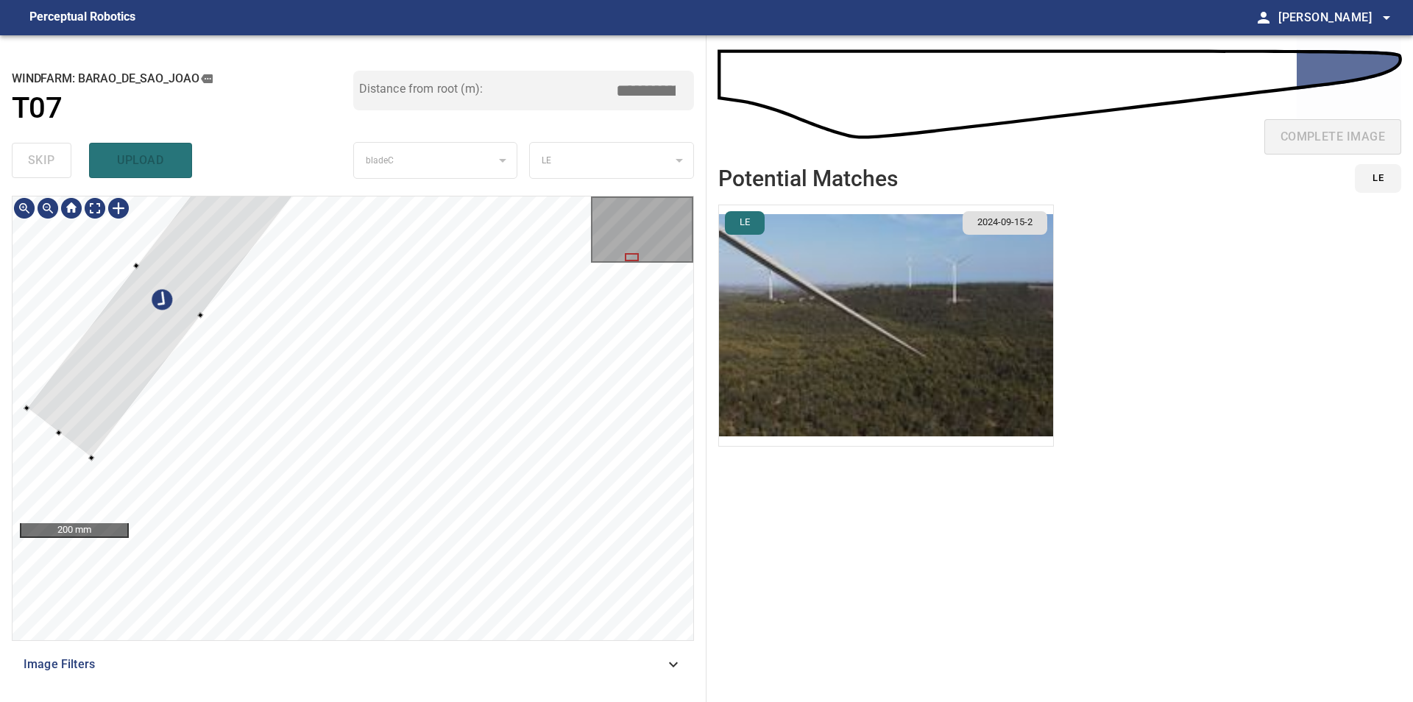
click at [64, 197] on div "200 mm" at bounding box center [353, 418] width 681 height 444
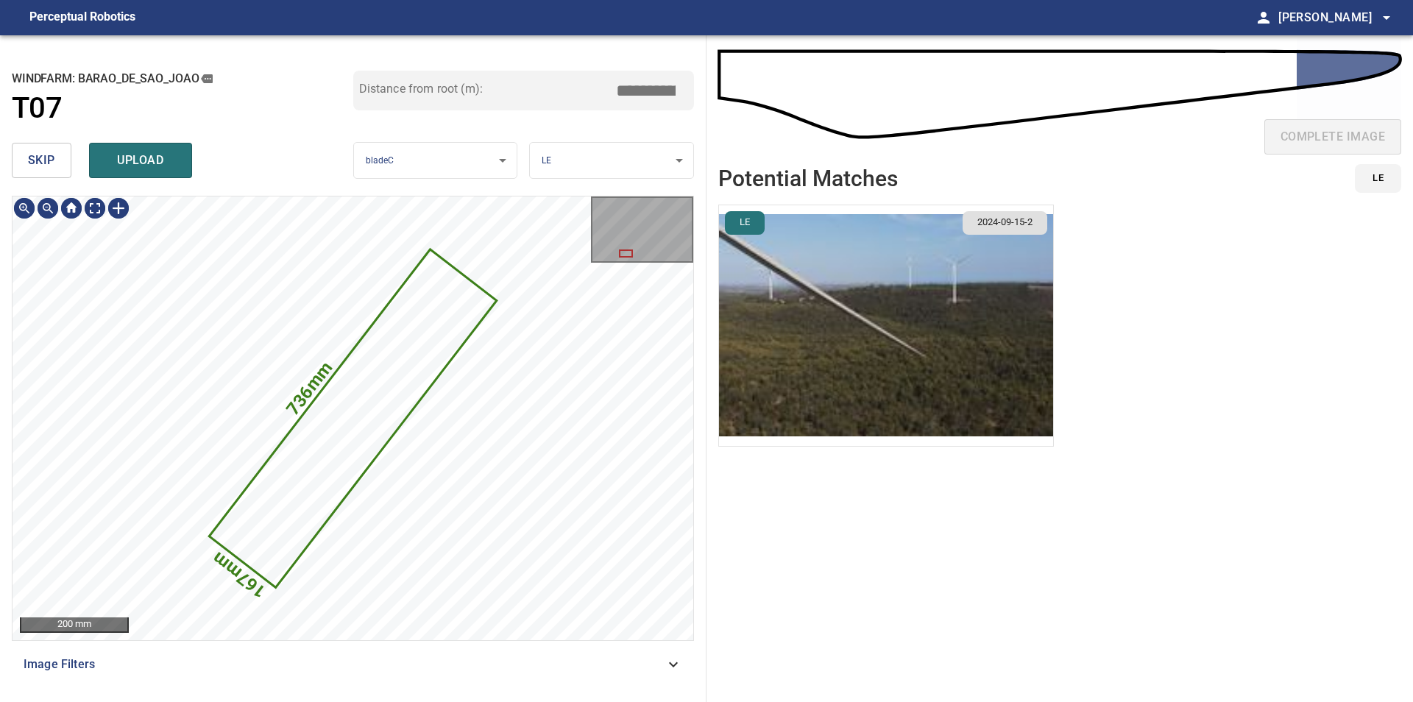
click at [343, 372] on icon at bounding box center [352, 418] width 285 height 335
click at [39, 176] on button "skip" at bounding box center [42, 160] width 60 height 35
click at [39, 176] on div "skip upload" at bounding box center [182, 160] width 341 height 47
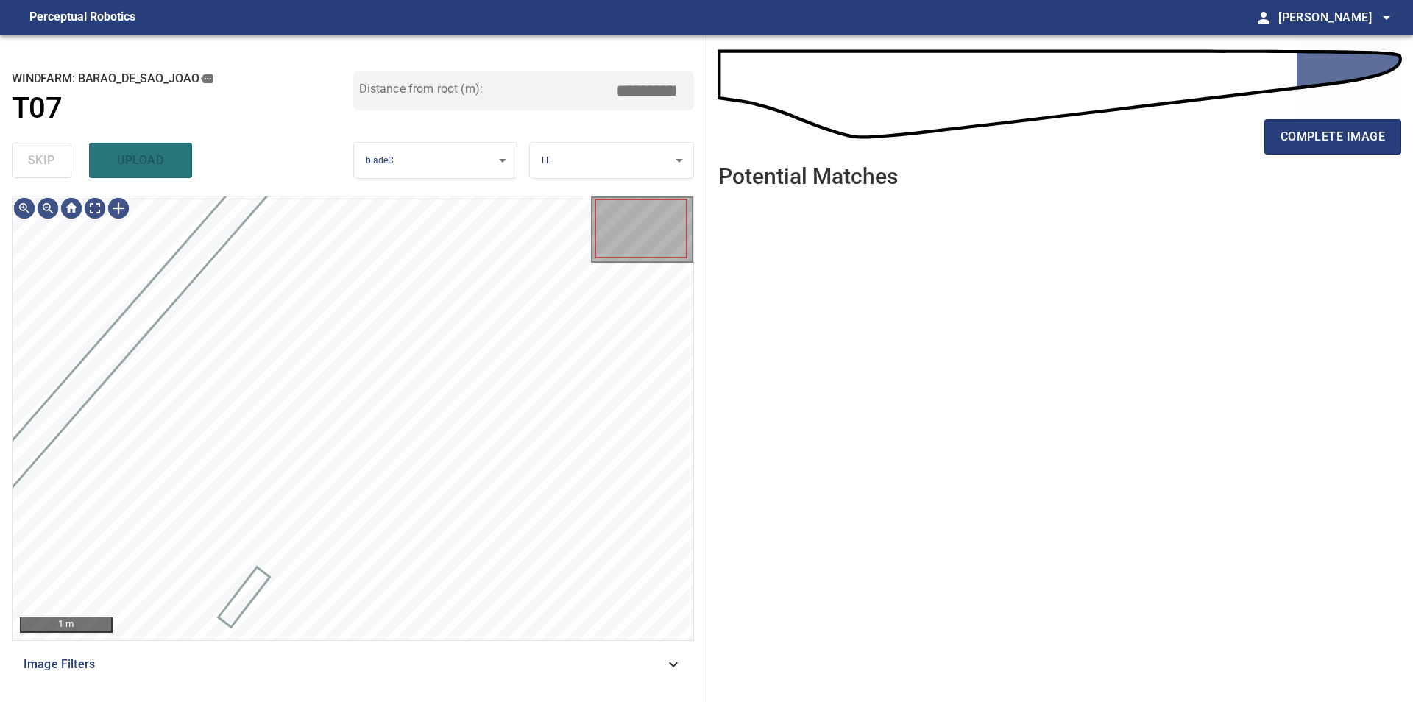
click at [39, 176] on div "skip upload" at bounding box center [182, 160] width 341 height 47
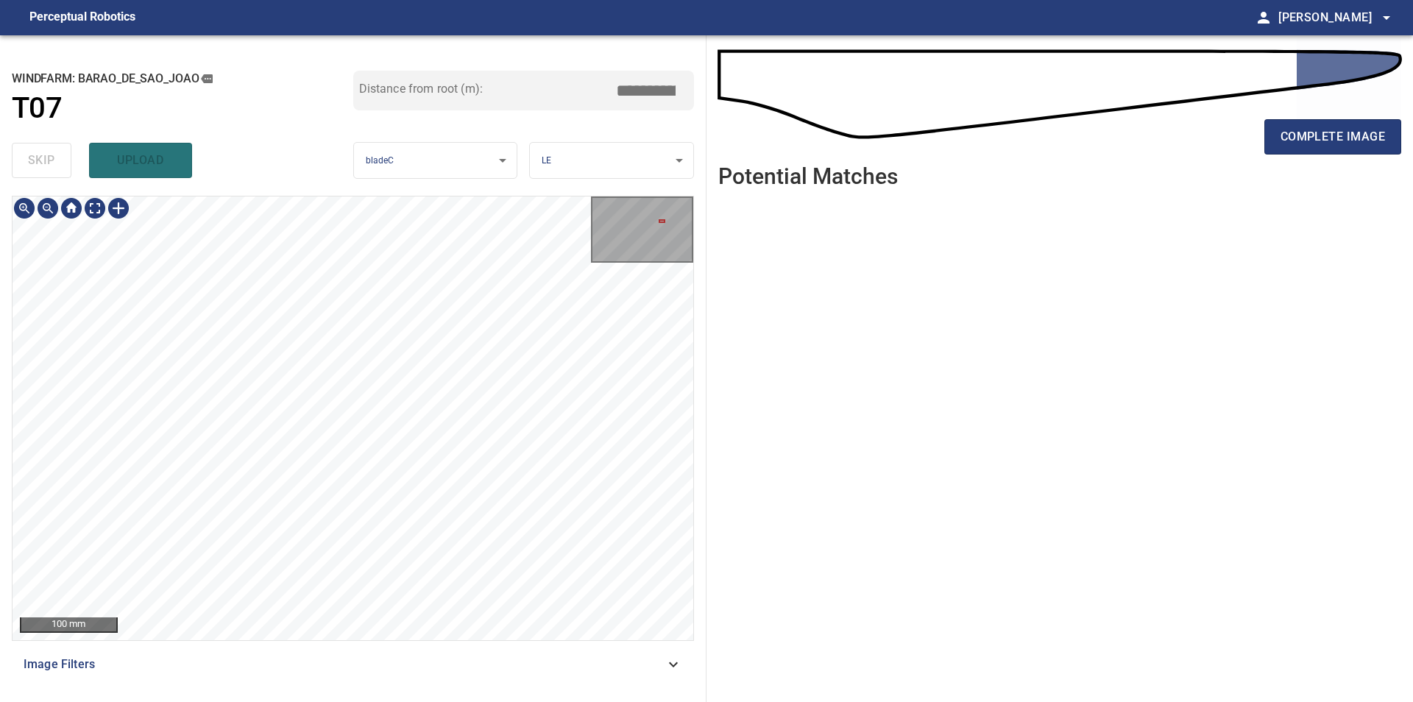
click at [157, 642] on div "100 mm Image Filters" at bounding box center [353, 443] width 682 height 494
click at [736, 118] on div "**********" at bounding box center [706, 368] width 1413 height 667
click at [127, 205] on div at bounding box center [119, 208] width 24 height 24
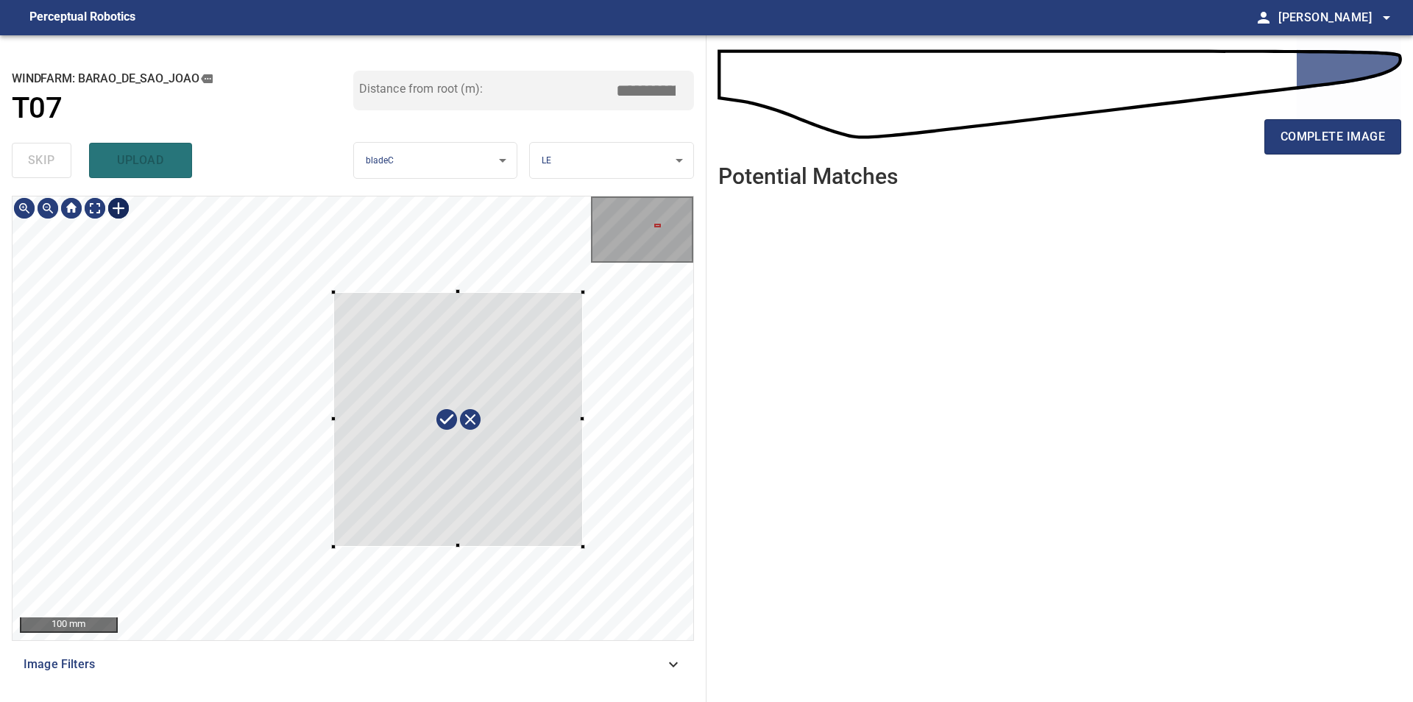
click at [583, 547] on div at bounding box center [353, 418] width 681 height 444
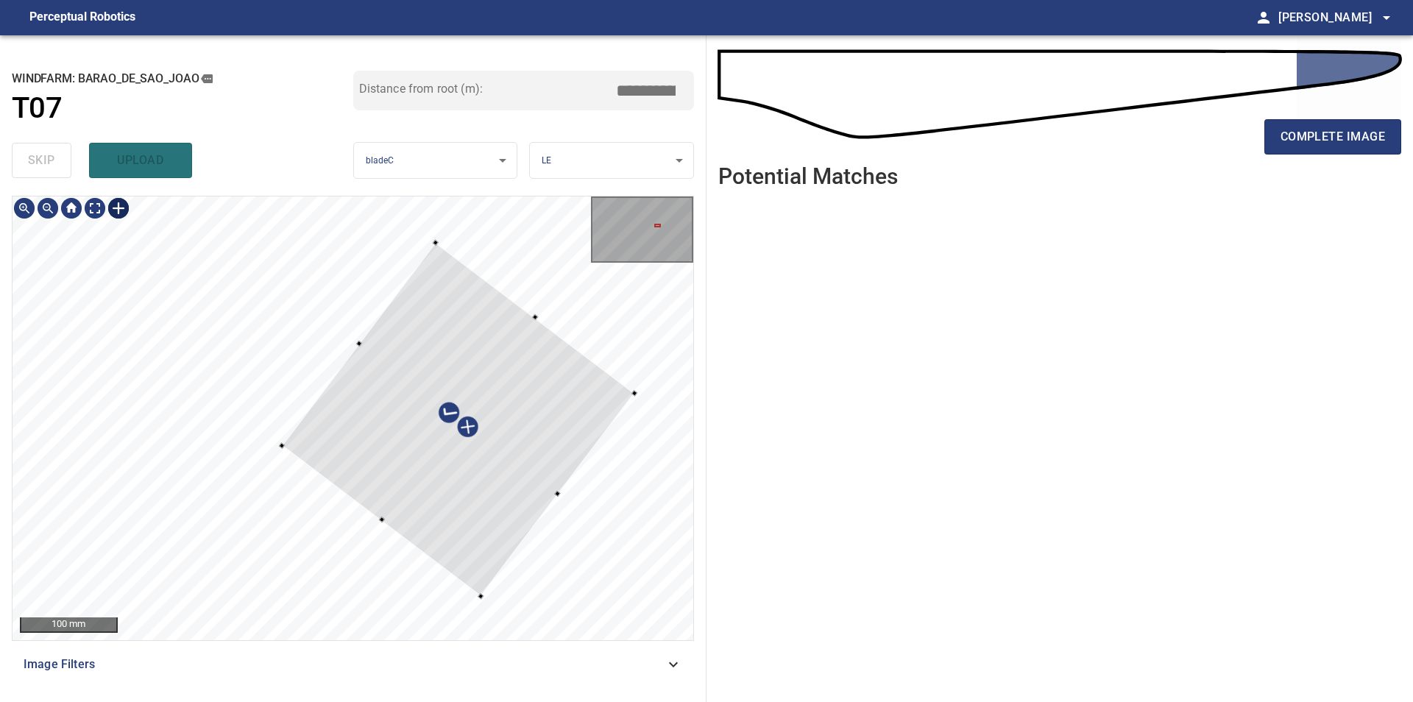
click at [435, 644] on div "100 mm Image Filters" at bounding box center [353, 443] width 682 height 494
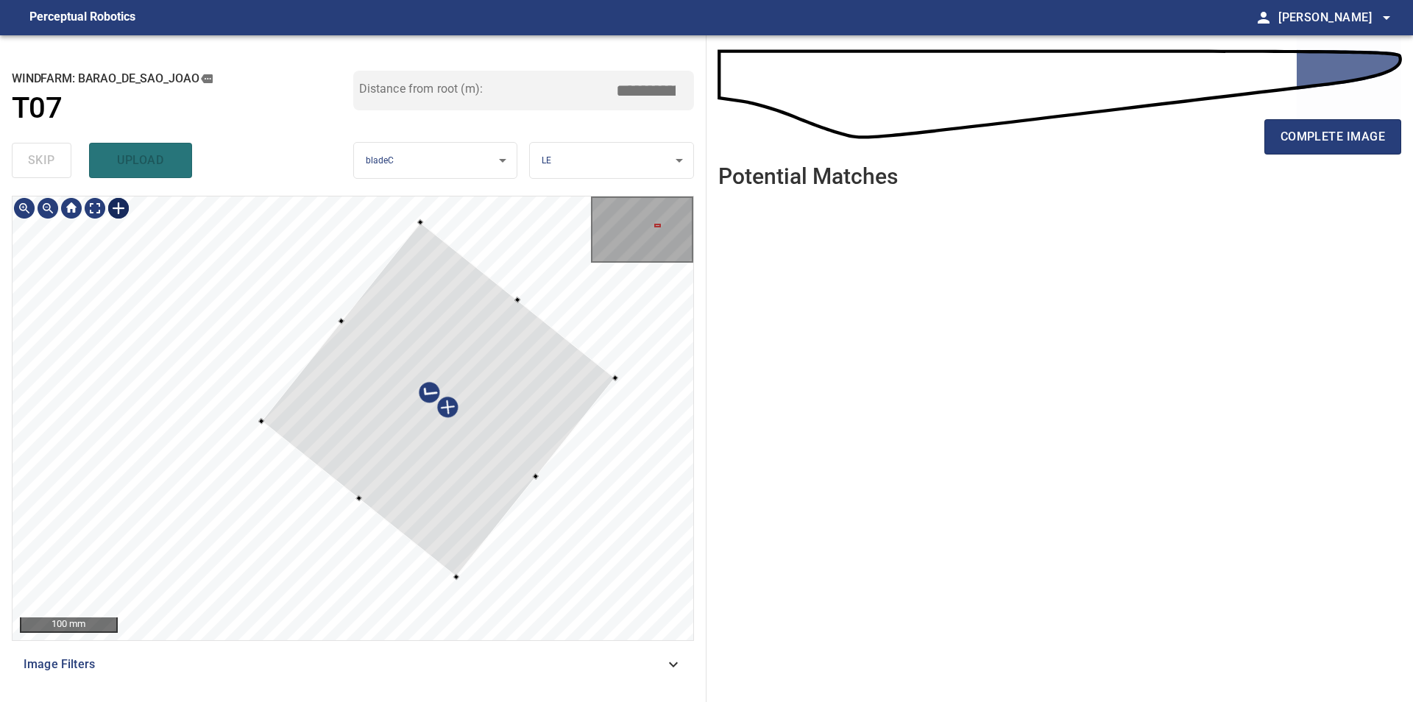
click at [427, 512] on div at bounding box center [438, 399] width 354 height 355
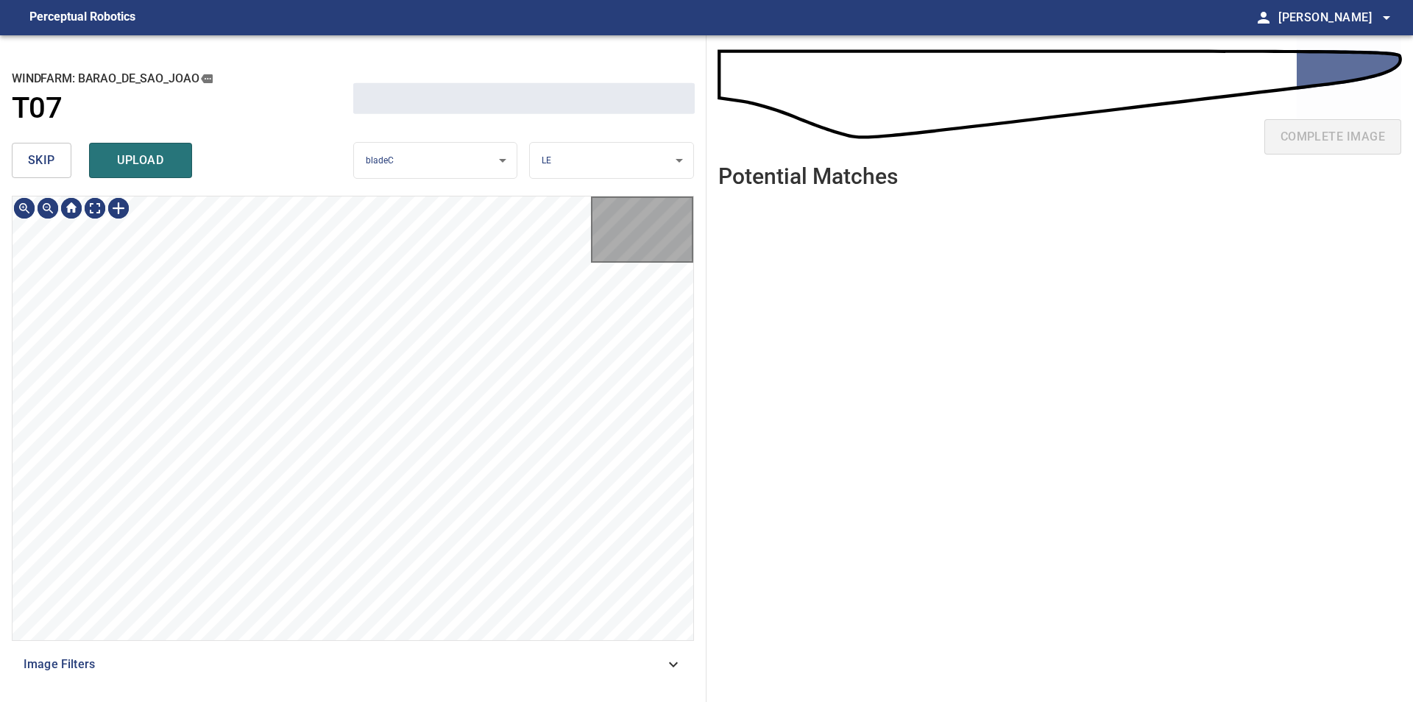
click at [40, 168] on span "skip" at bounding box center [41, 160] width 27 height 21
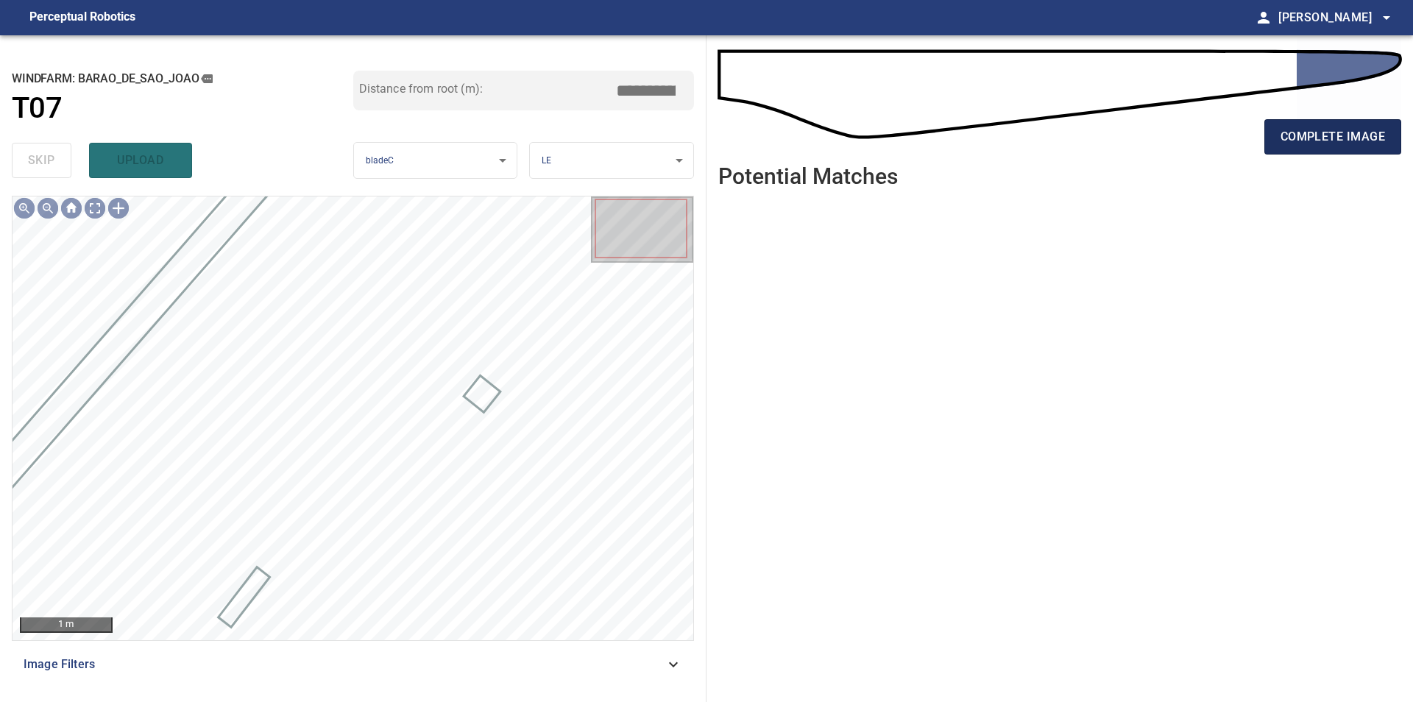
click at [1394, 143] on button "complete image" at bounding box center [1332, 136] width 137 height 35
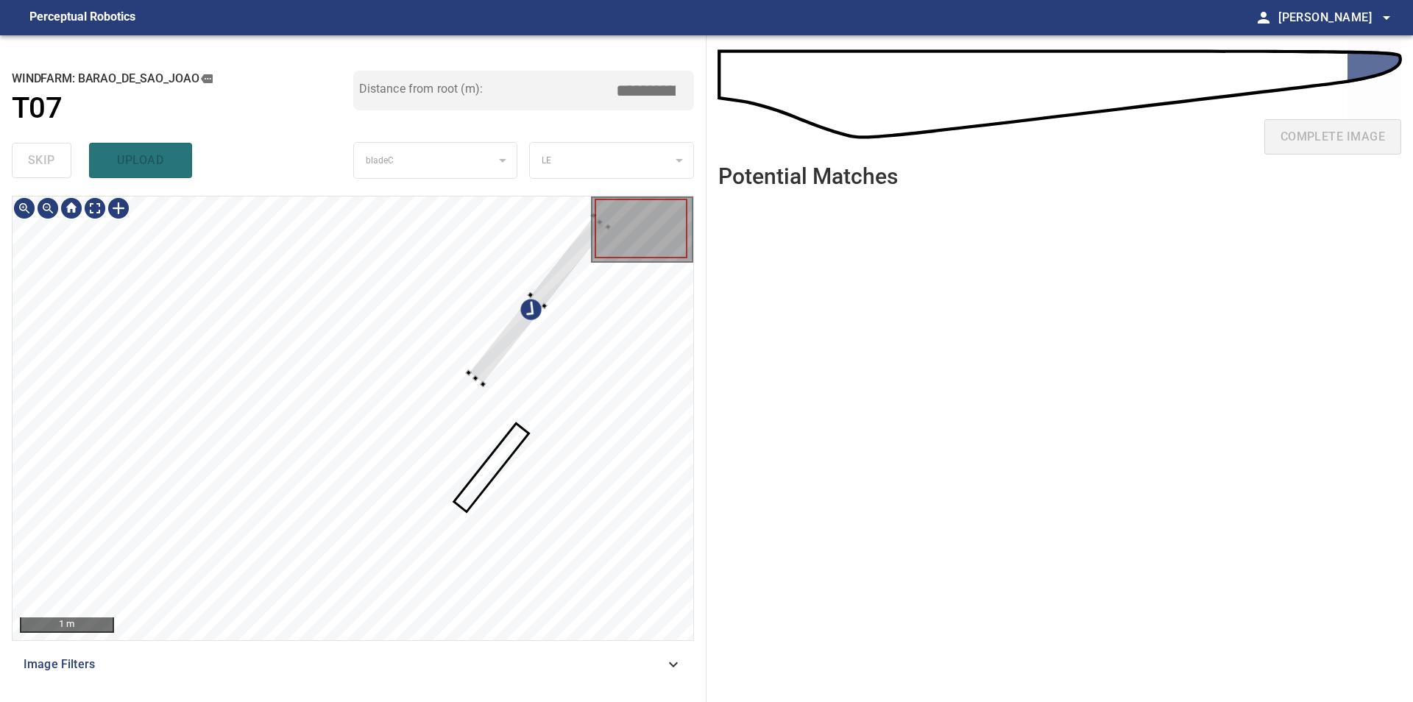
click at [36, 349] on div at bounding box center [353, 418] width 681 height 444
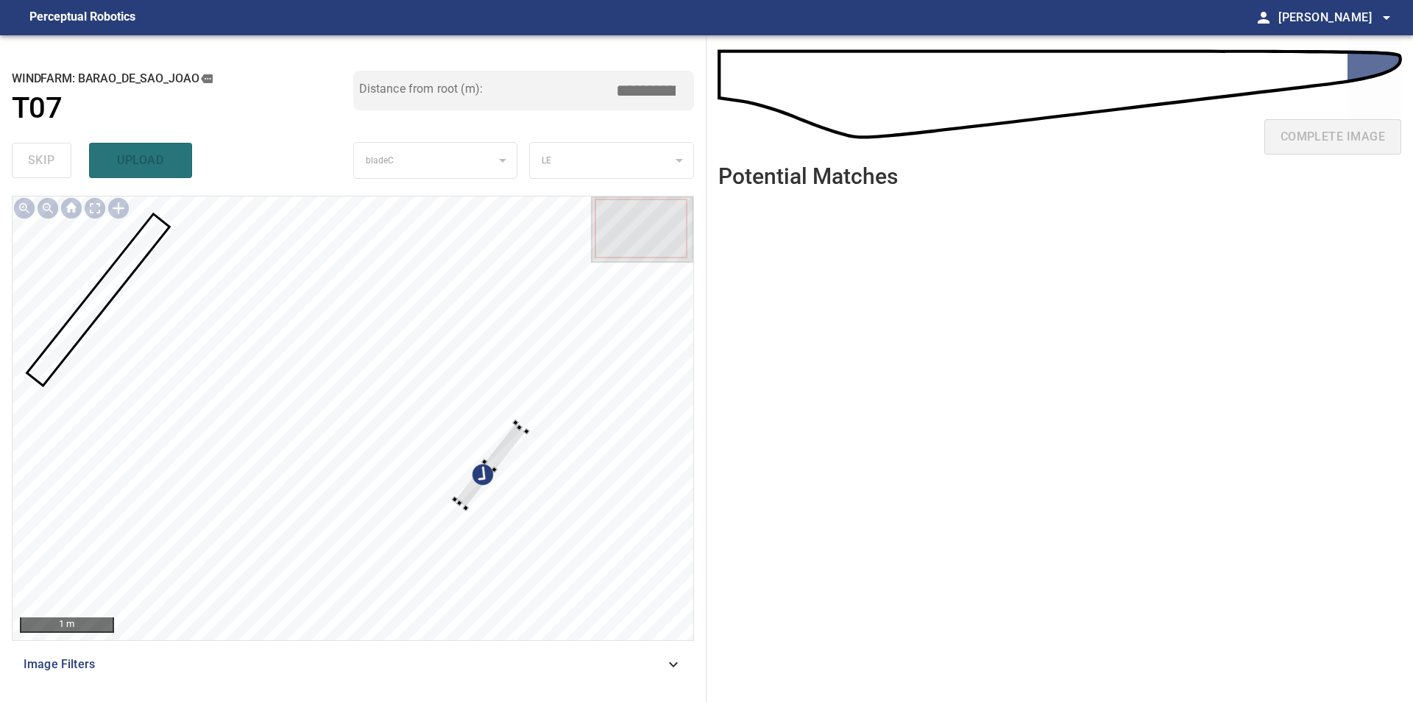
click at [160, 344] on div at bounding box center [353, 418] width 681 height 444
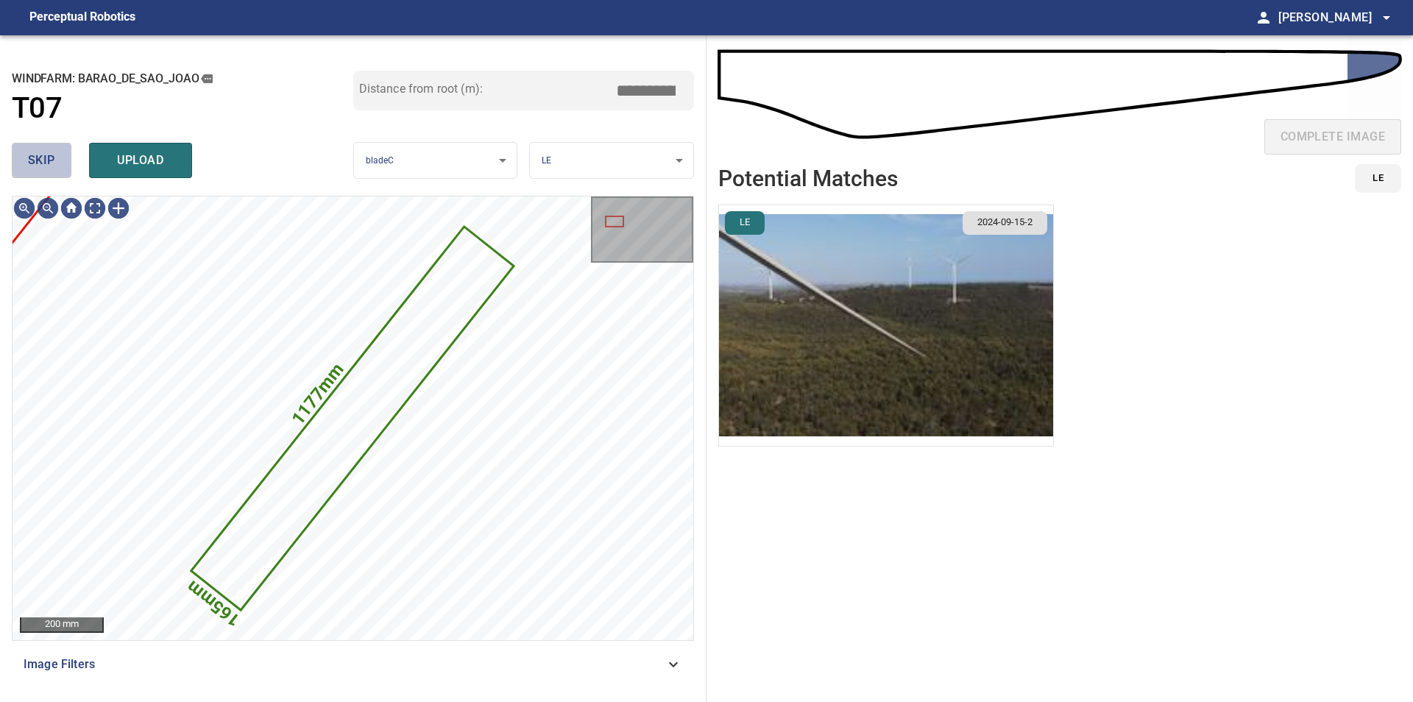
click at [51, 166] on span "skip" at bounding box center [41, 160] width 27 height 21
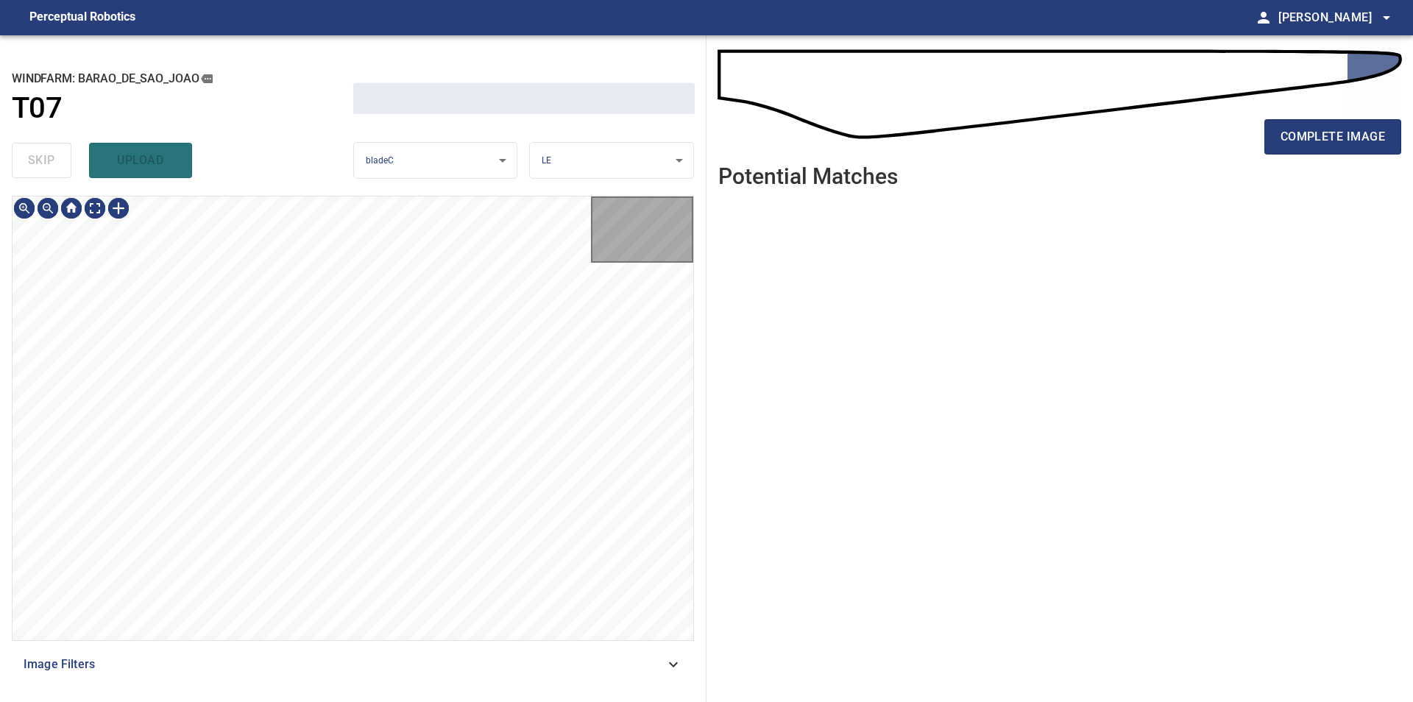
click at [51, 166] on div "skip upload" at bounding box center [182, 160] width 341 height 47
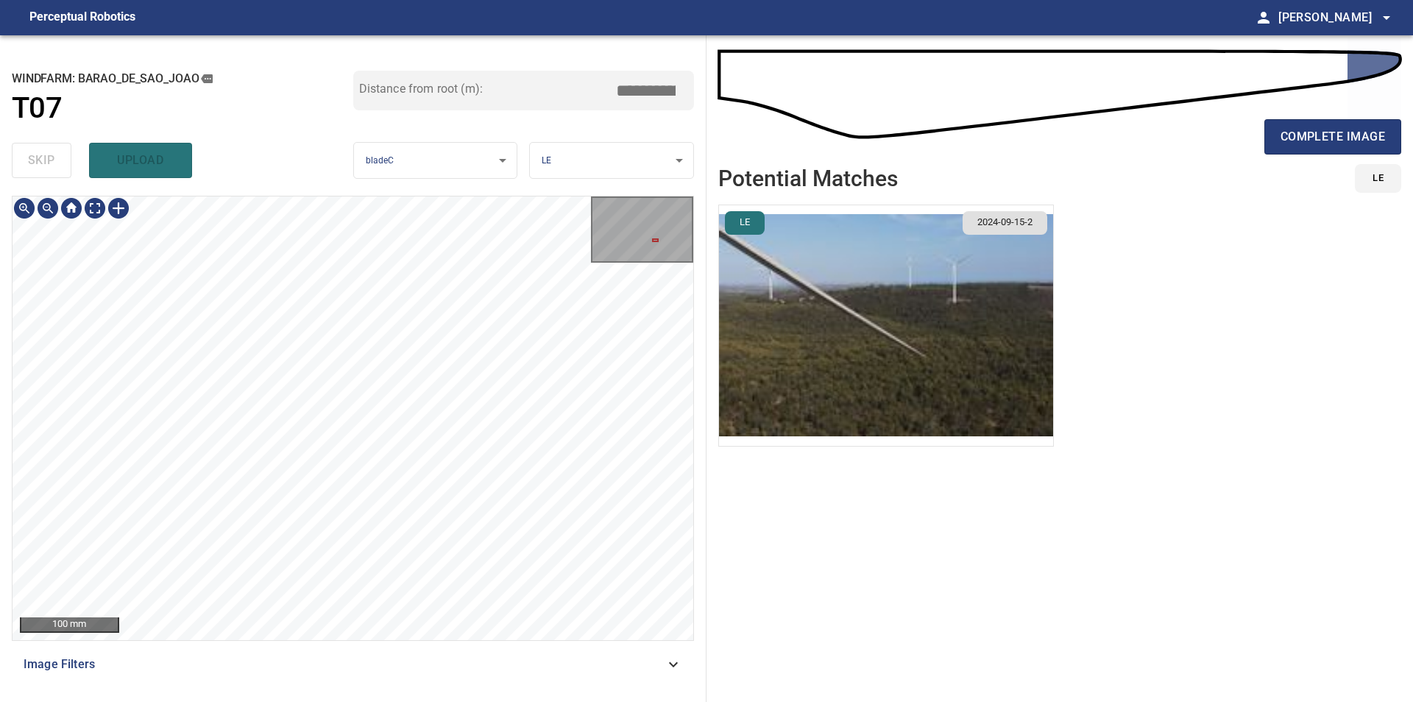
click at [166, 668] on div "100 mm Image Filters" at bounding box center [353, 443] width 682 height 494
click at [142, 662] on div "100 mm Image Filters" at bounding box center [353, 443] width 682 height 494
click at [205, 650] on div "100 mm Image Filters" at bounding box center [353, 443] width 682 height 494
click at [260, 640] on div "100 mm" at bounding box center [353, 418] width 682 height 445
click at [267, 692] on div "**********" at bounding box center [353, 368] width 706 height 667
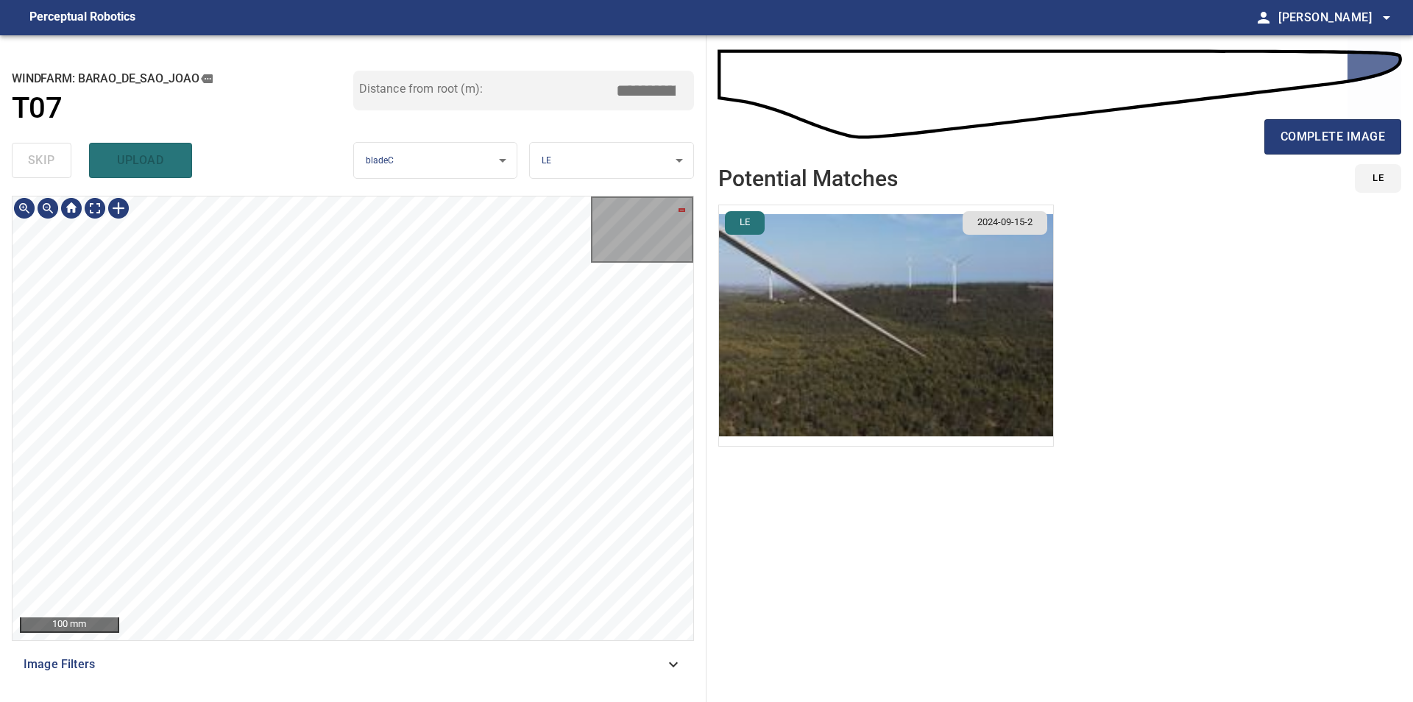
click at [282, 679] on div "100 mm Image Filters" at bounding box center [353, 443] width 682 height 494
click at [125, 207] on div at bounding box center [119, 208] width 24 height 24
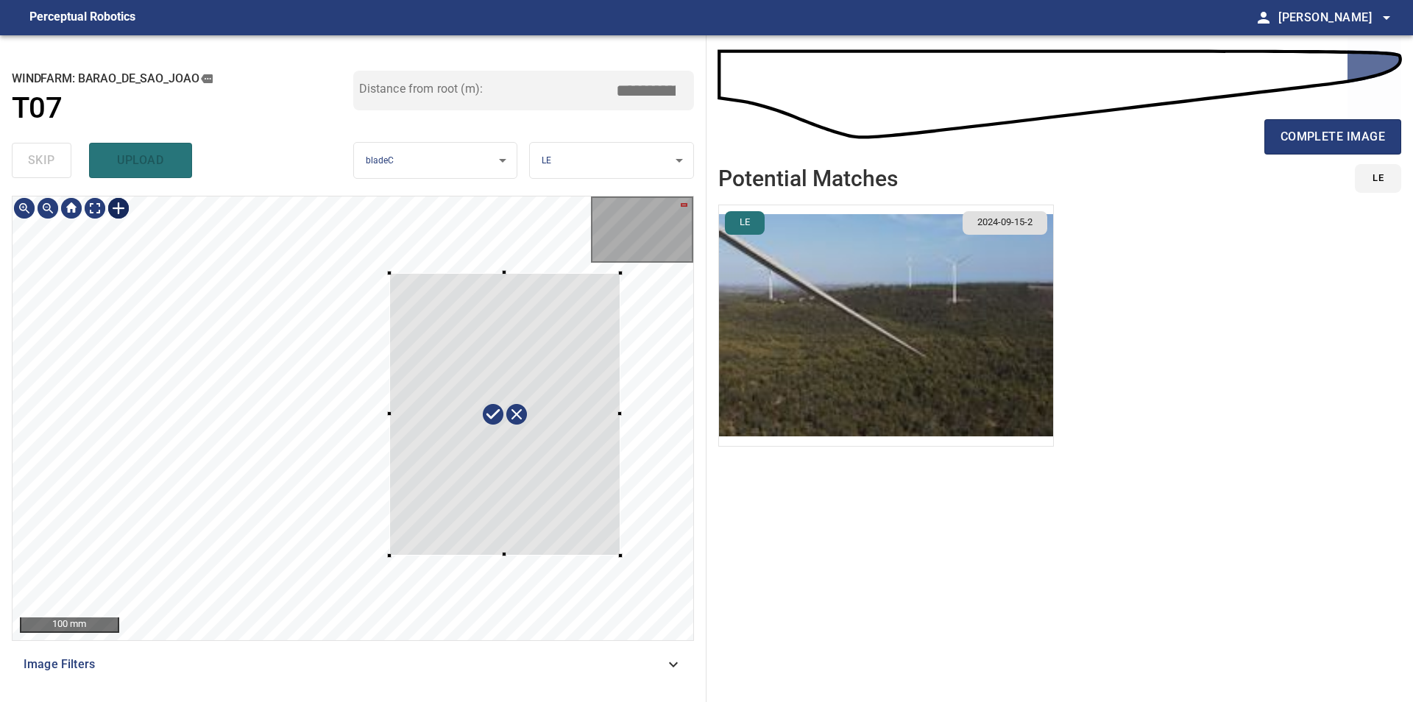
click at [620, 555] on div at bounding box center [353, 418] width 681 height 444
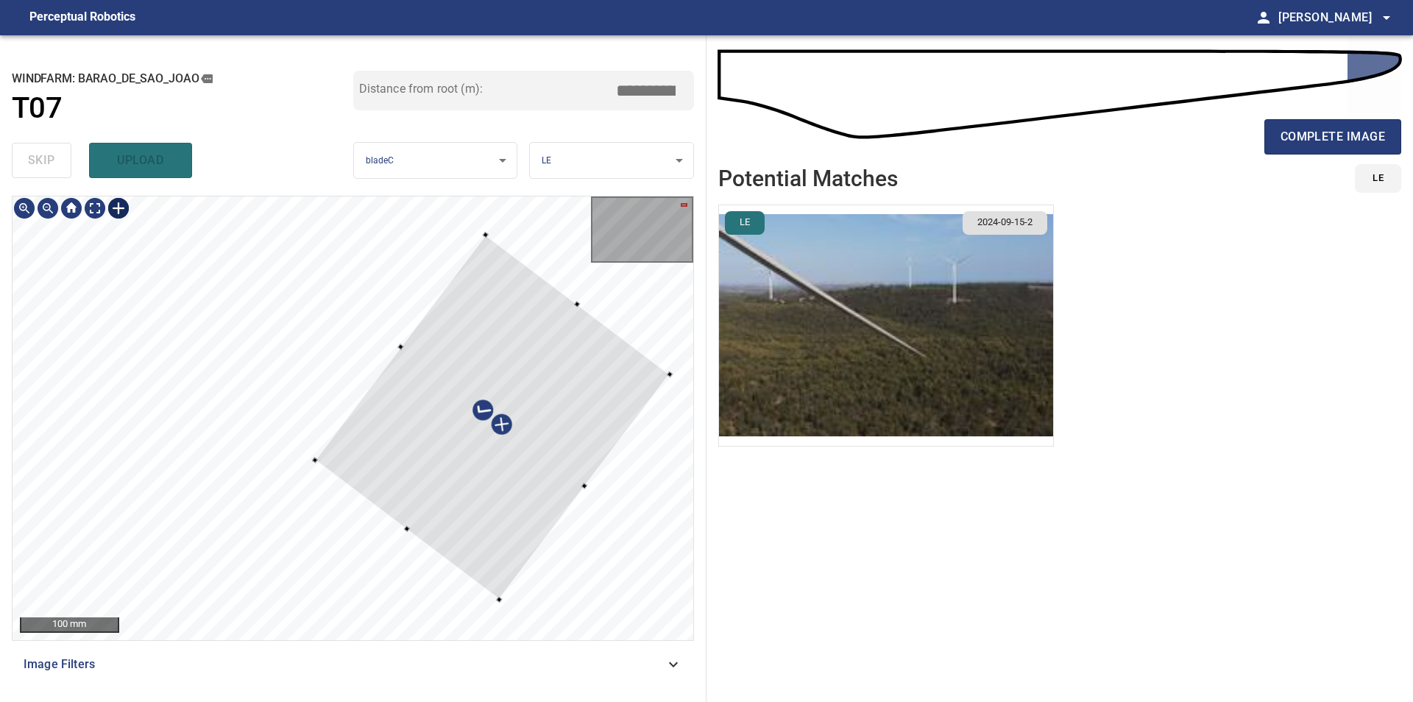
click at [501, 500] on div at bounding box center [492, 417] width 355 height 365
click at [392, 327] on div at bounding box center [353, 418] width 681 height 444
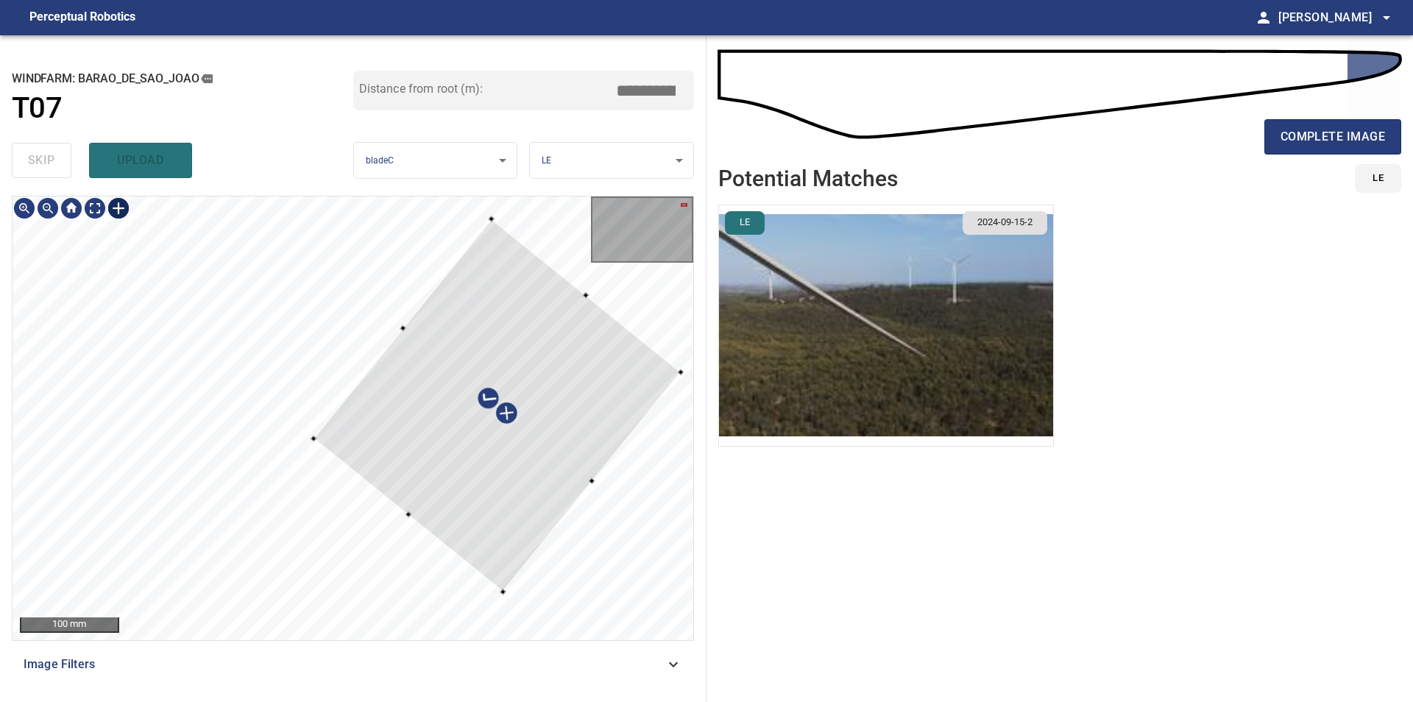
click at [528, 486] on div at bounding box center [496, 405] width 367 height 373
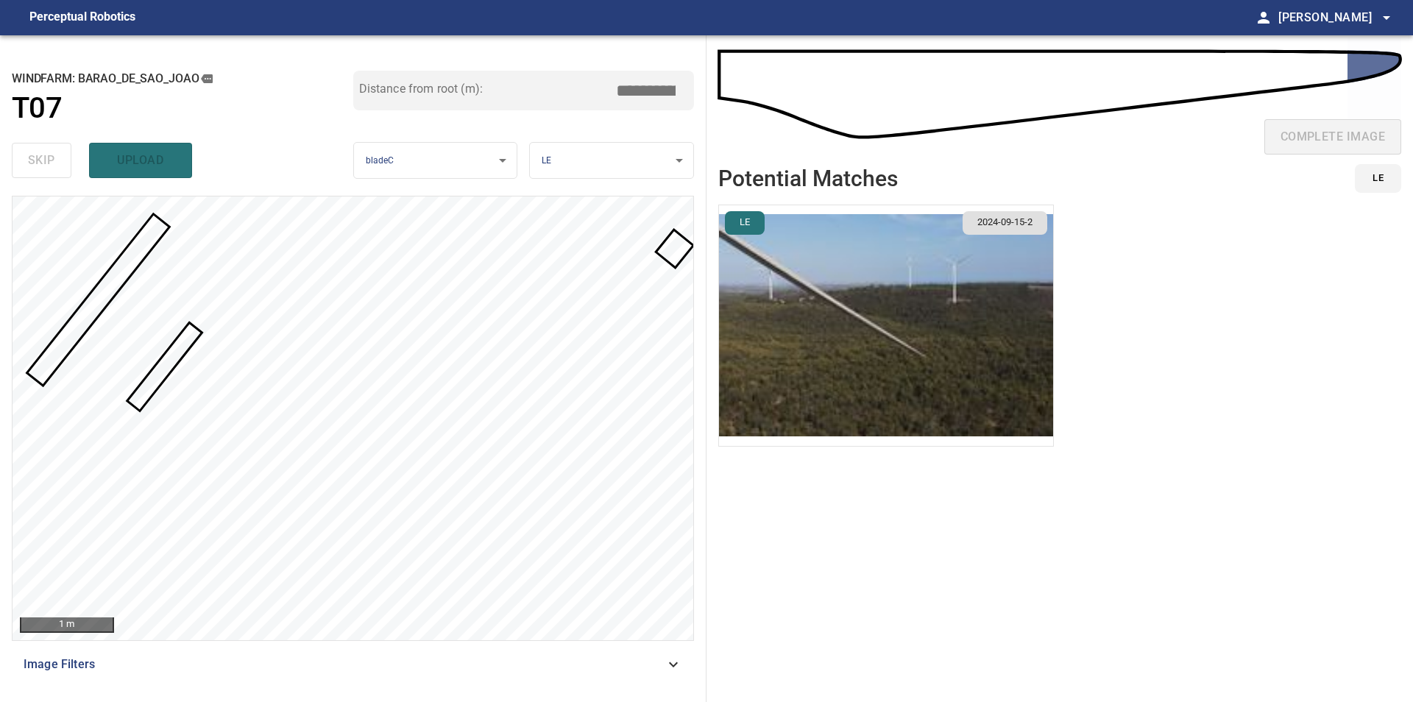
click at [672, 257] on div at bounding box center [640, 229] width 93 height 60
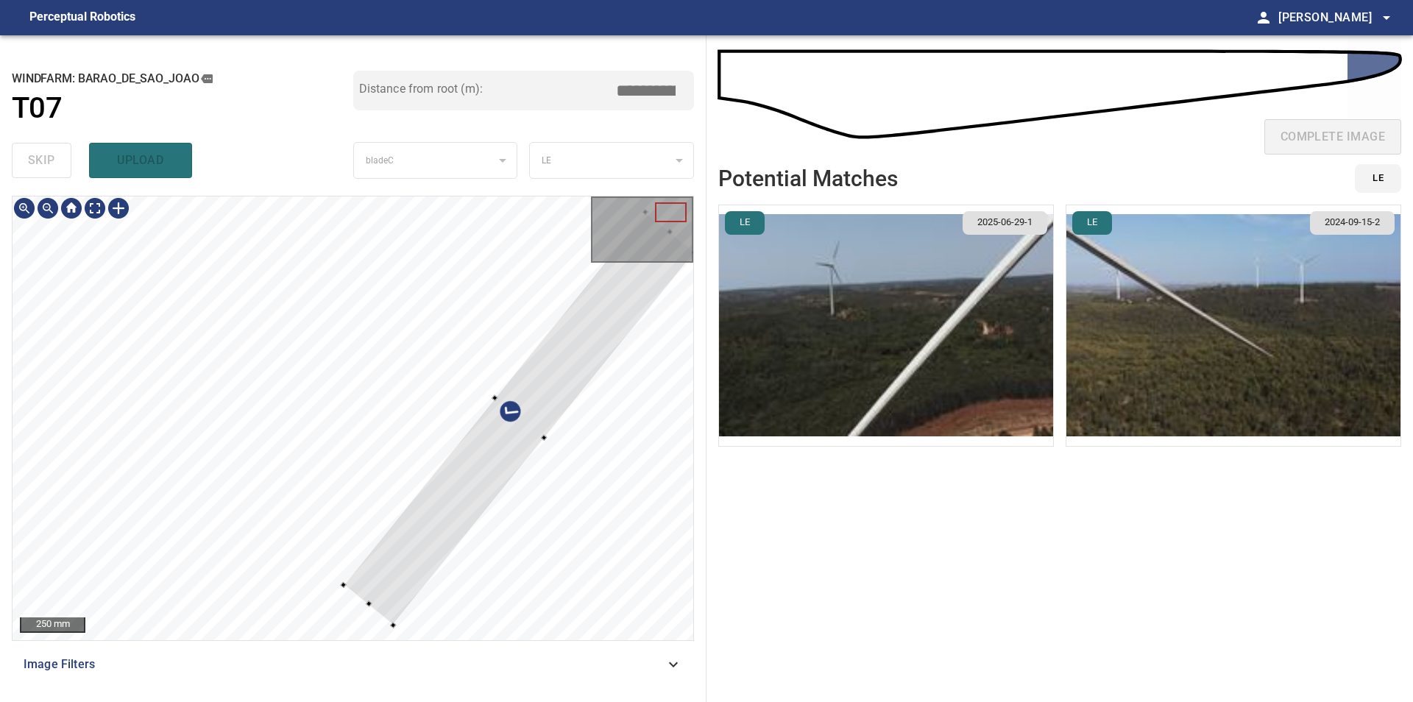
click at [348, 592] on div at bounding box center [353, 418] width 681 height 444
click at [464, 490] on div at bounding box center [515, 414] width 358 height 407
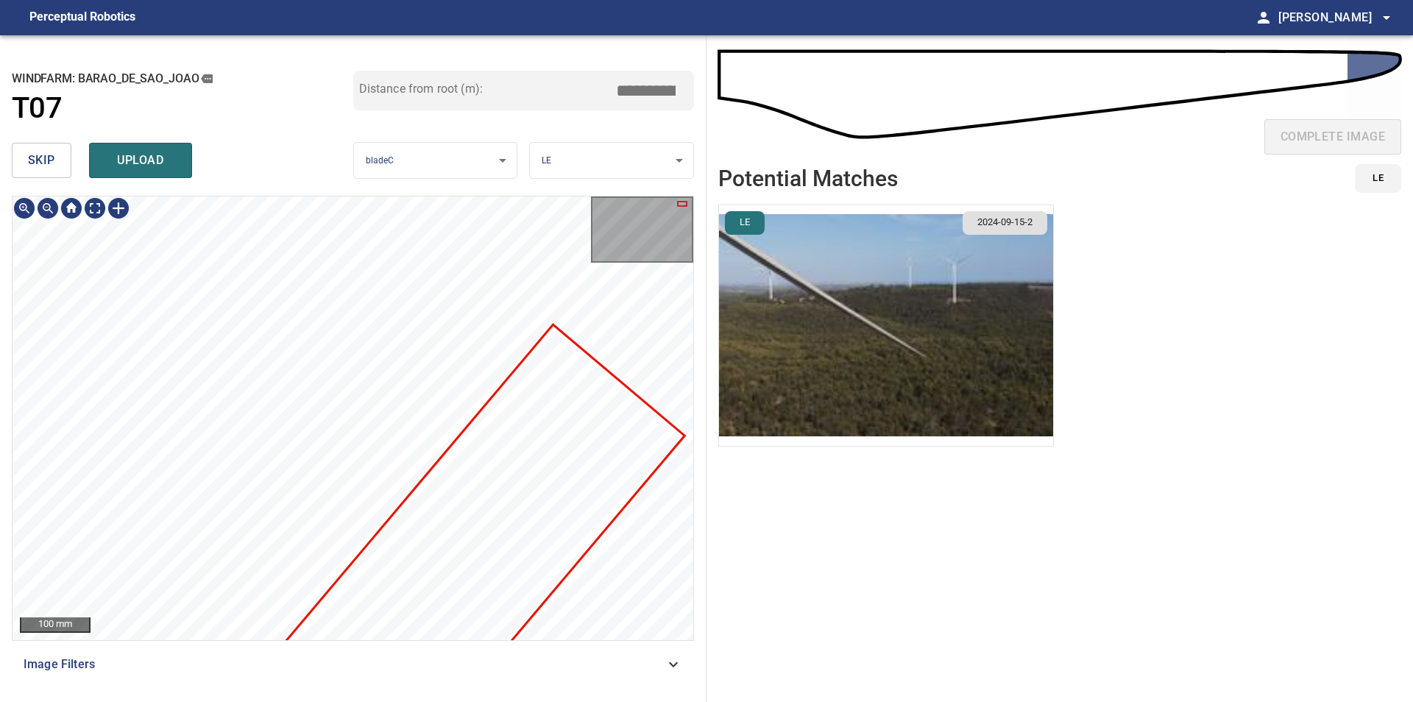
click at [736, 347] on div "**********" at bounding box center [706, 368] width 1413 height 667
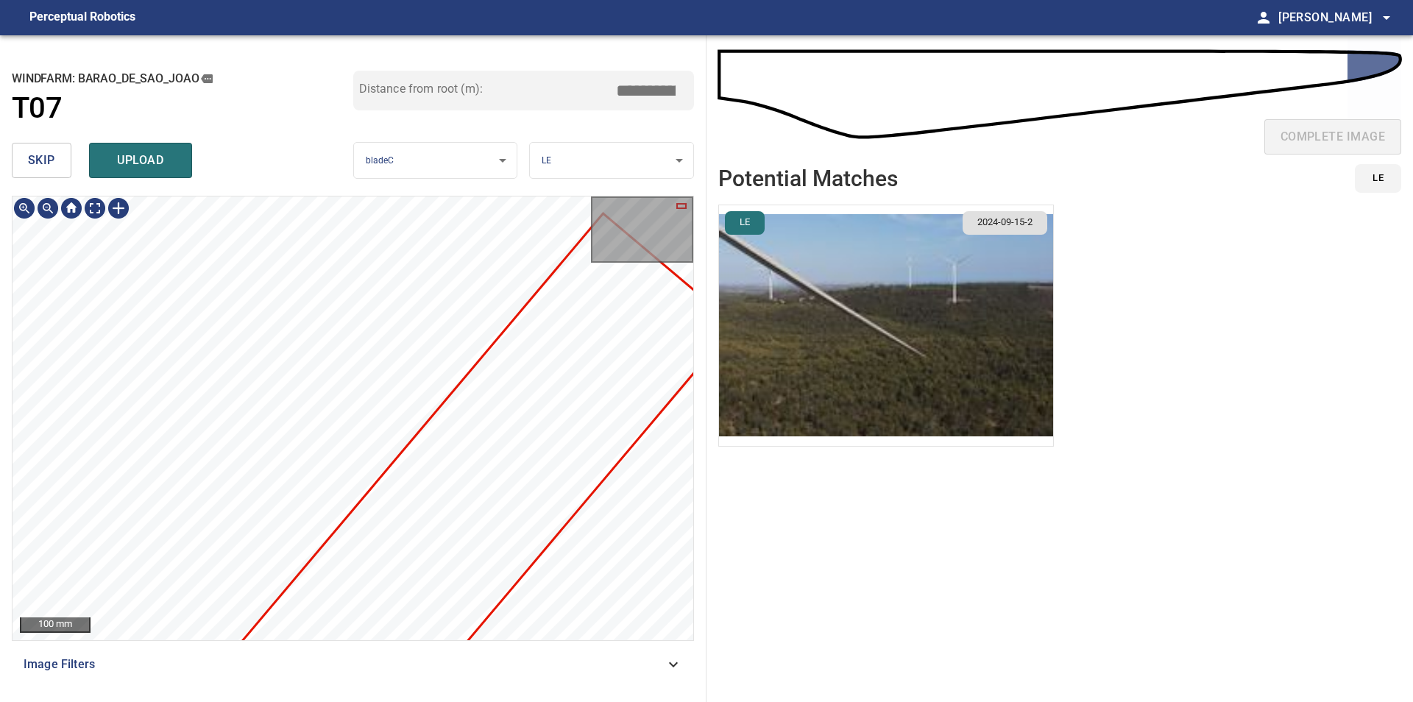
click at [721, 406] on div "**********" at bounding box center [706, 368] width 1413 height 667
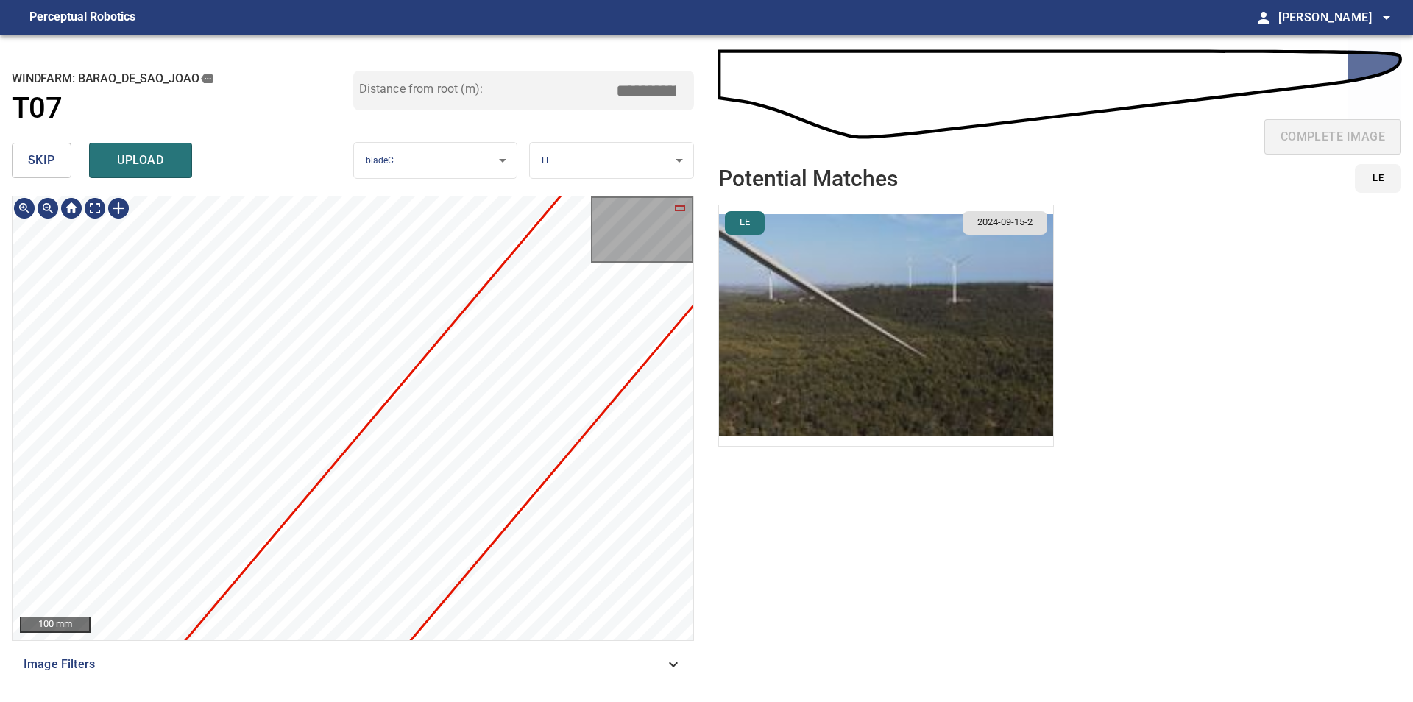
click at [742, 377] on div "**********" at bounding box center [706, 368] width 1413 height 667
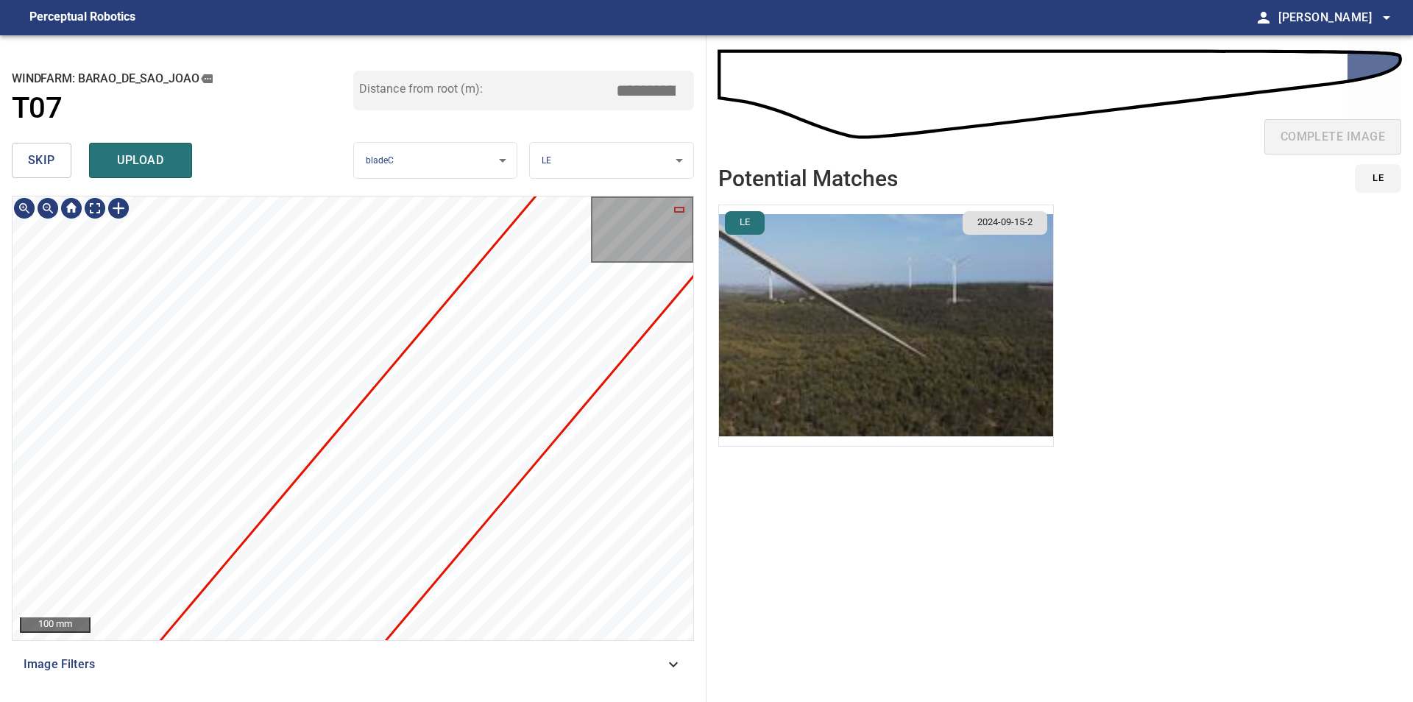
click at [767, 380] on div "**********" at bounding box center [706, 368] width 1413 height 667
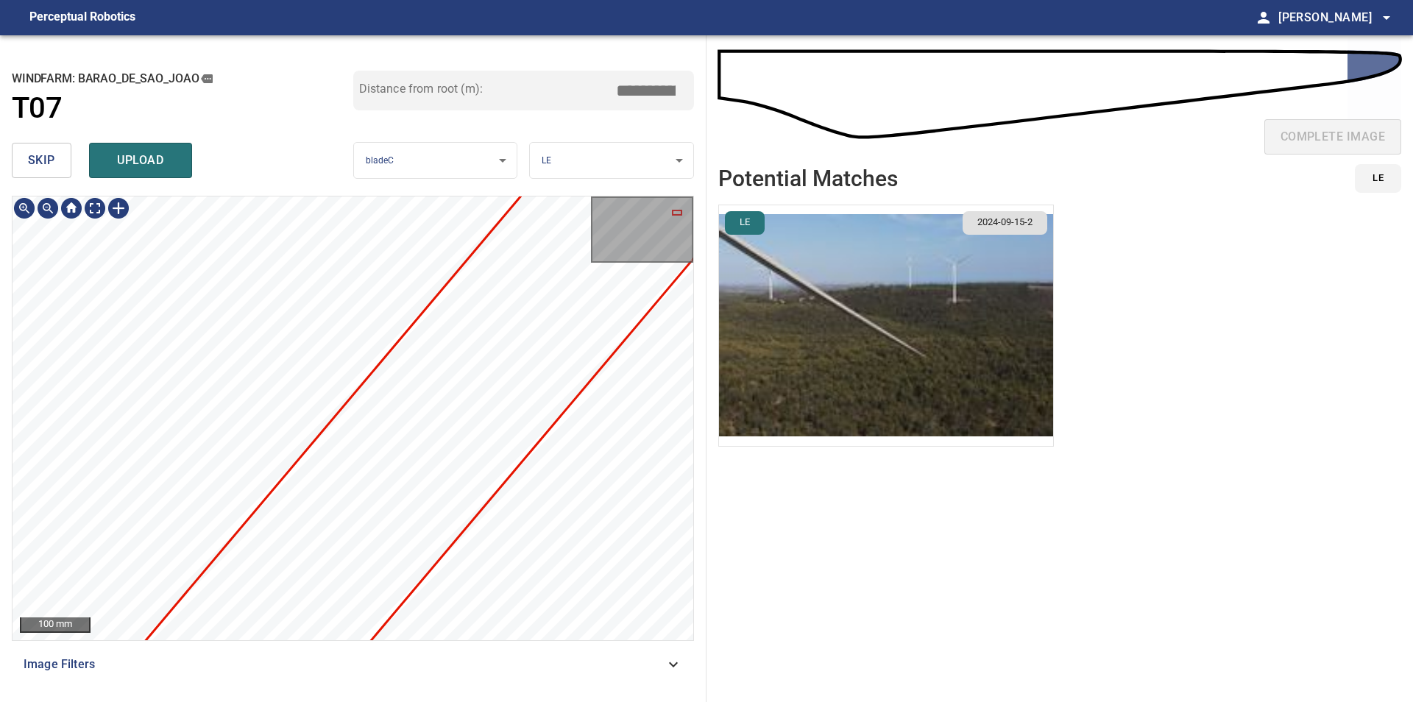
click at [718, 372] on div "**********" at bounding box center [706, 368] width 1413 height 667
click at [767, 342] on div "**********" at bounding box center [706, 368] width 1413 height 667
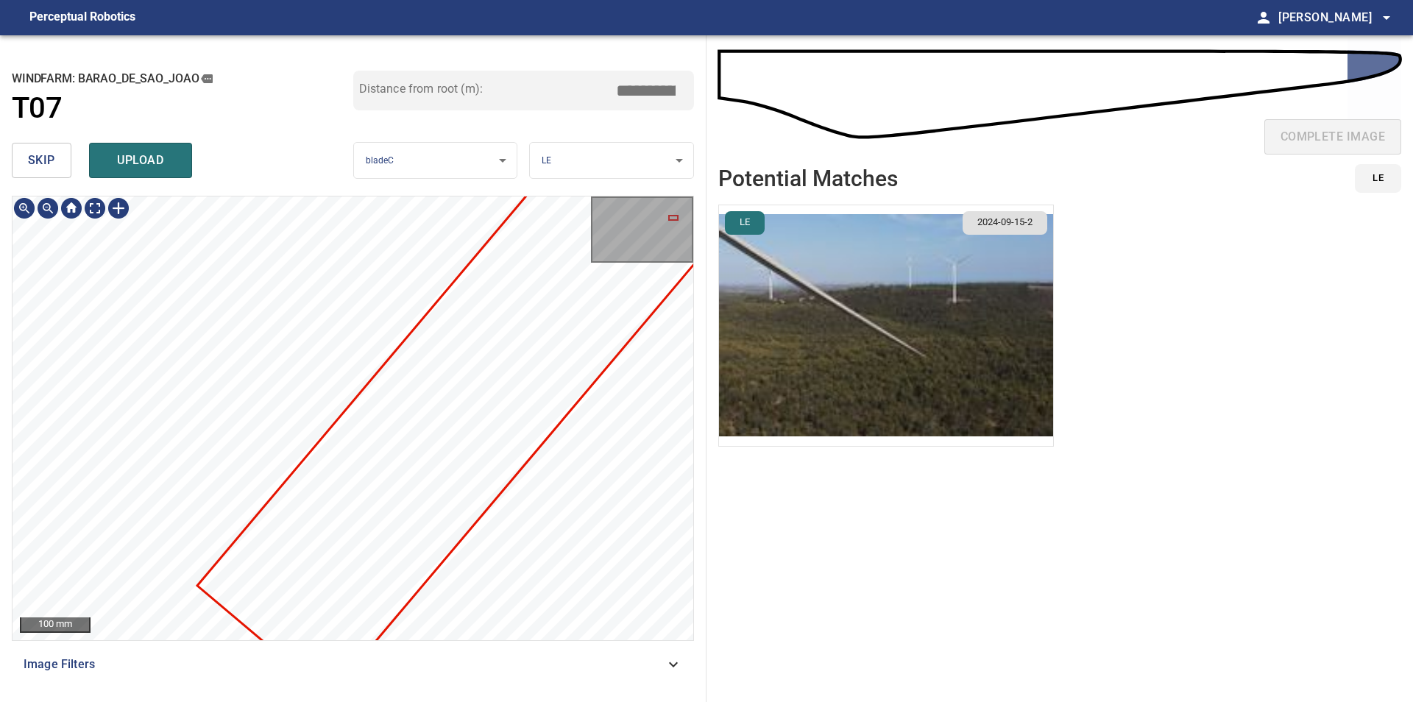
click at [747, 321] on div "**********" at bounding box center [706, 368] width 1413 height 667
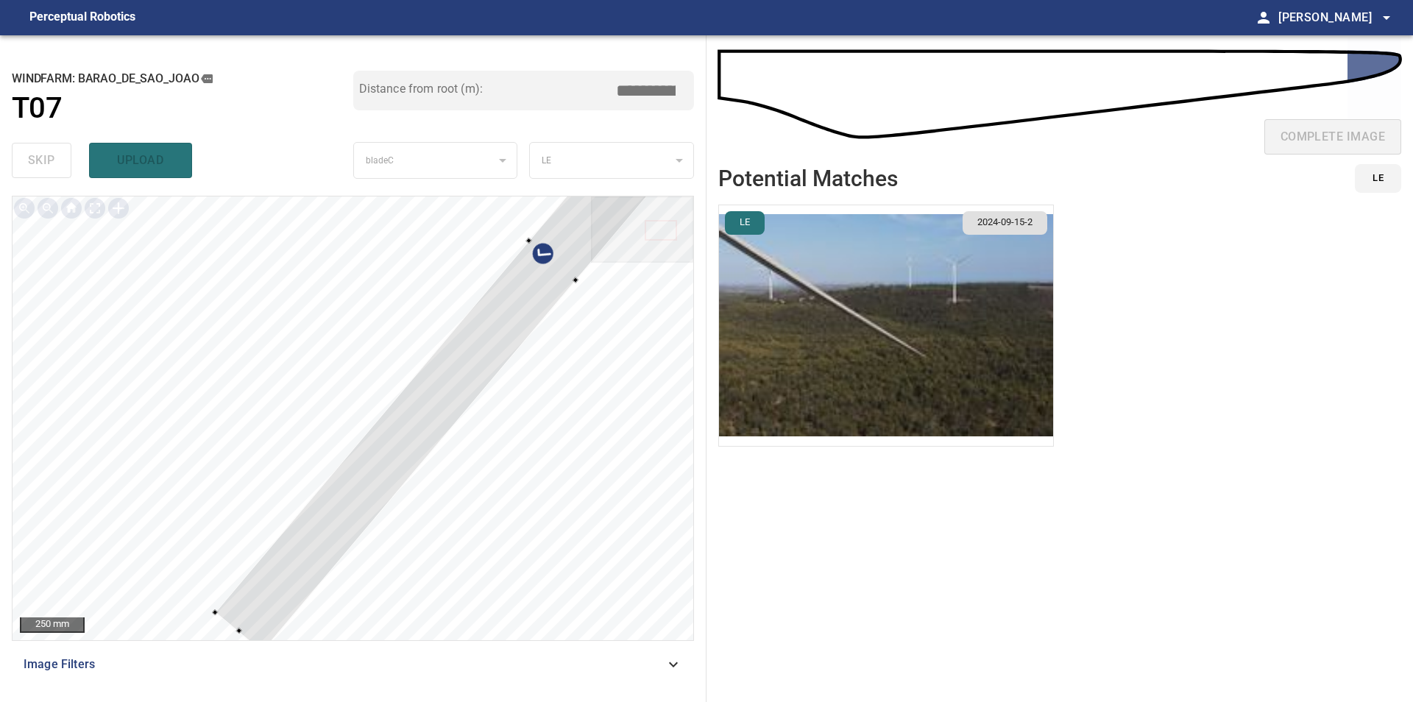
click at [240, 640] on div "250 mm" at bounding box center [353, 418] width 682 height 445
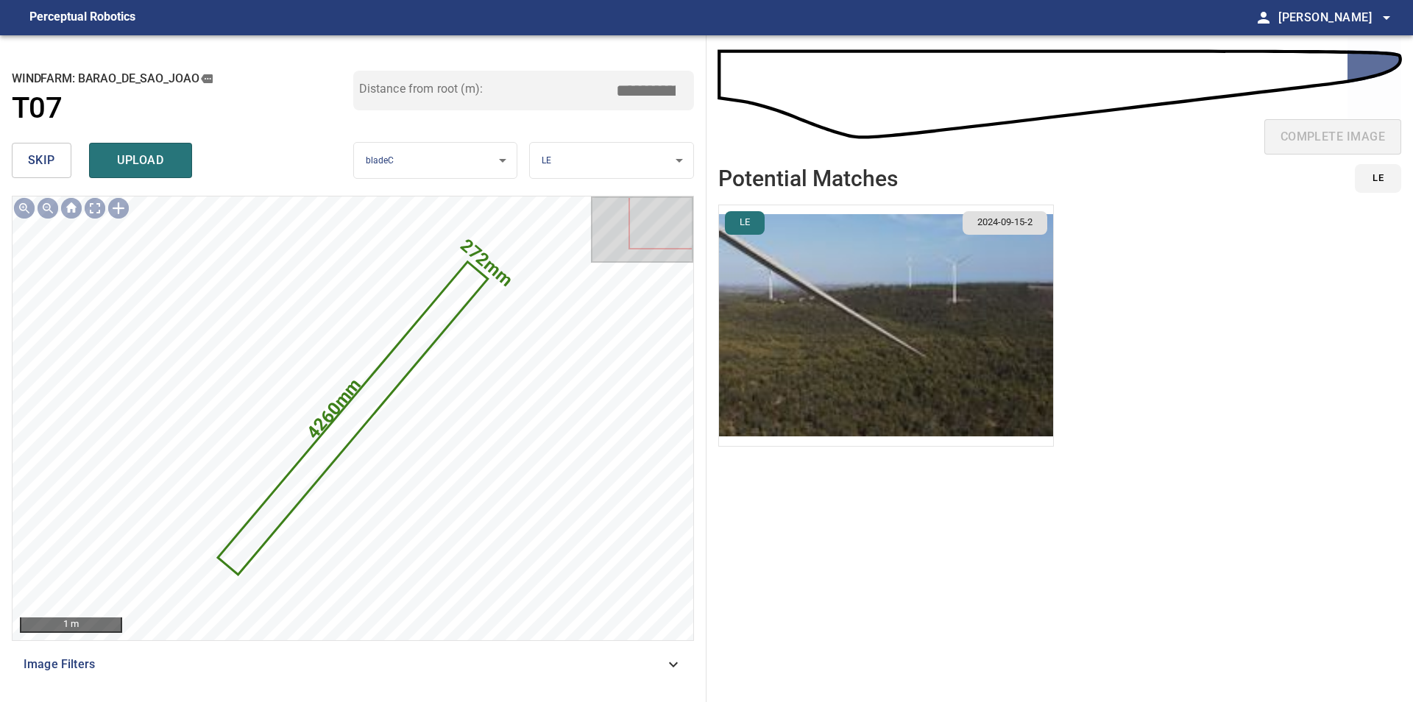
drag, startPoint x: 629, startPoint y: 95, endPoint x: 721, endPoint y: 91, distance: 92.0
click at [688, 91] on input "*****" at bounding box center [651, 91] width 74 height 28
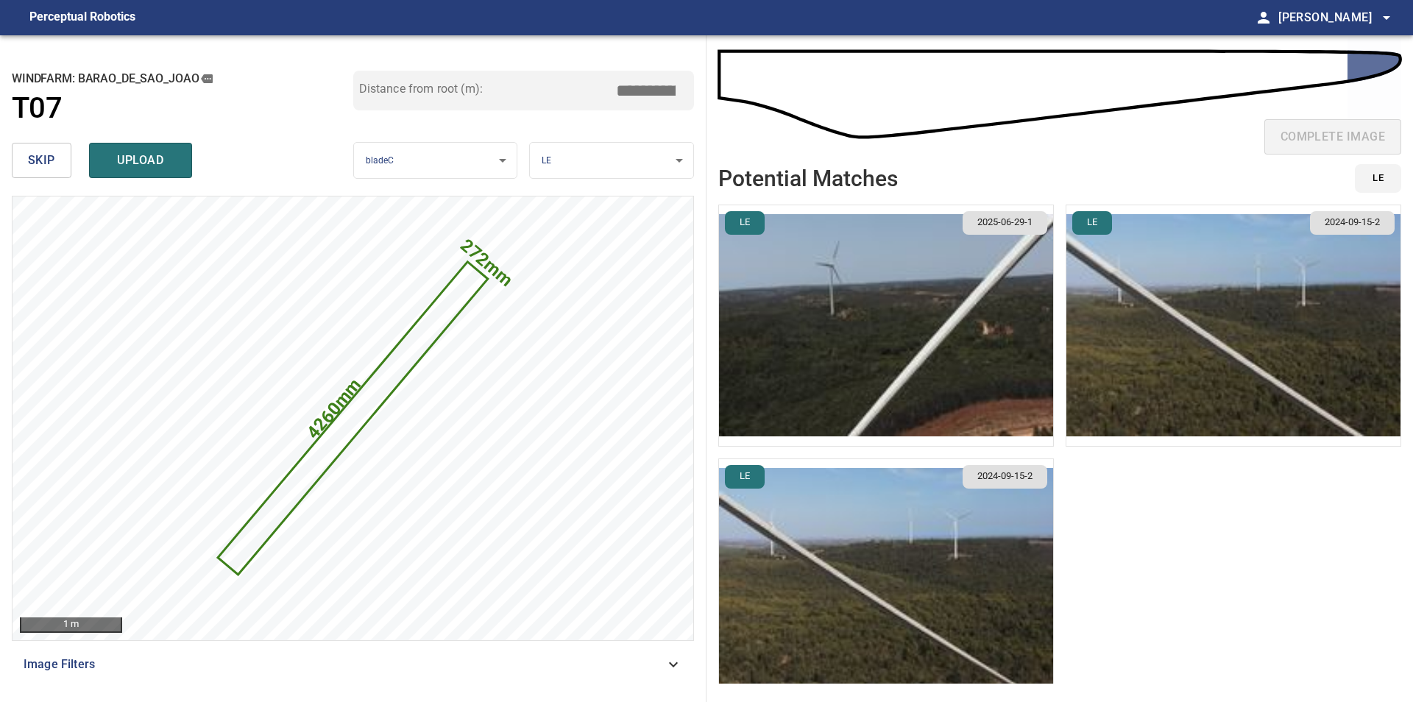
type input "*****"
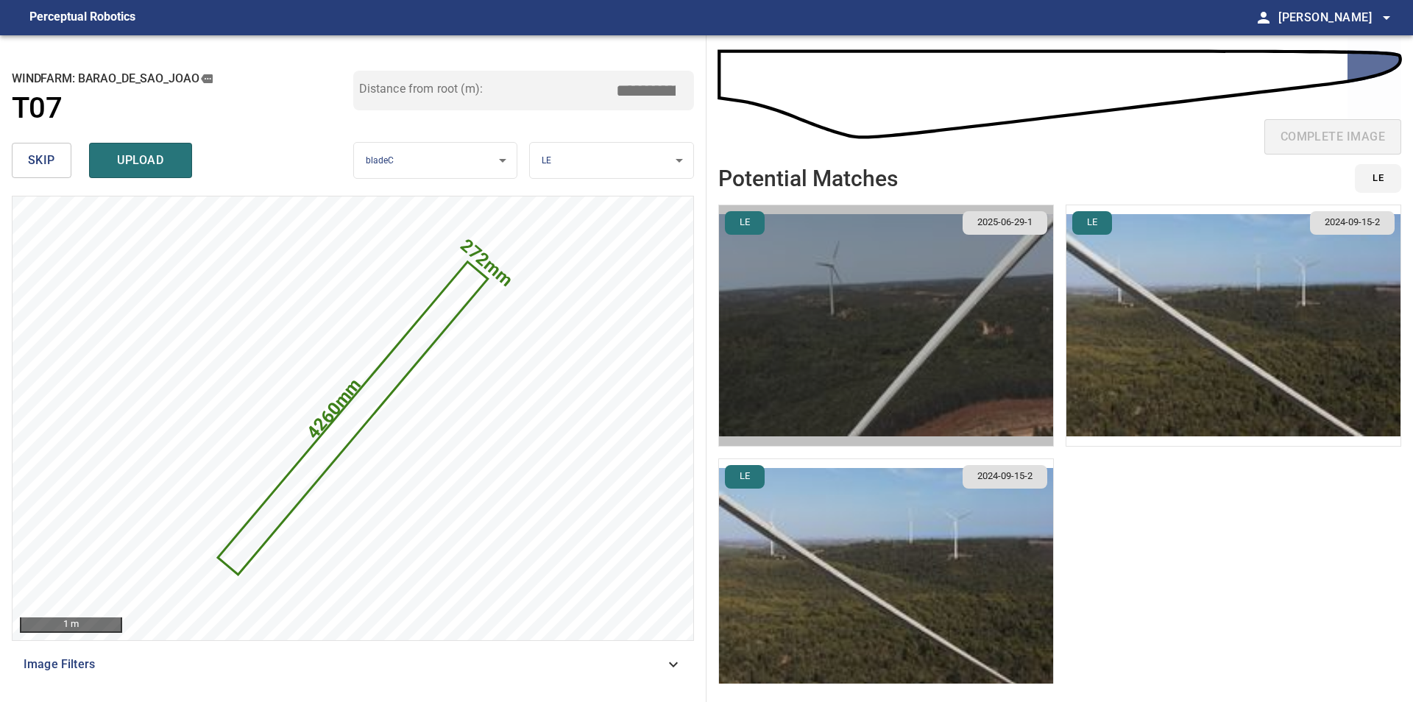
click at [941, 367] on img "button" at bounding box center [886, 325] width 334 height 241
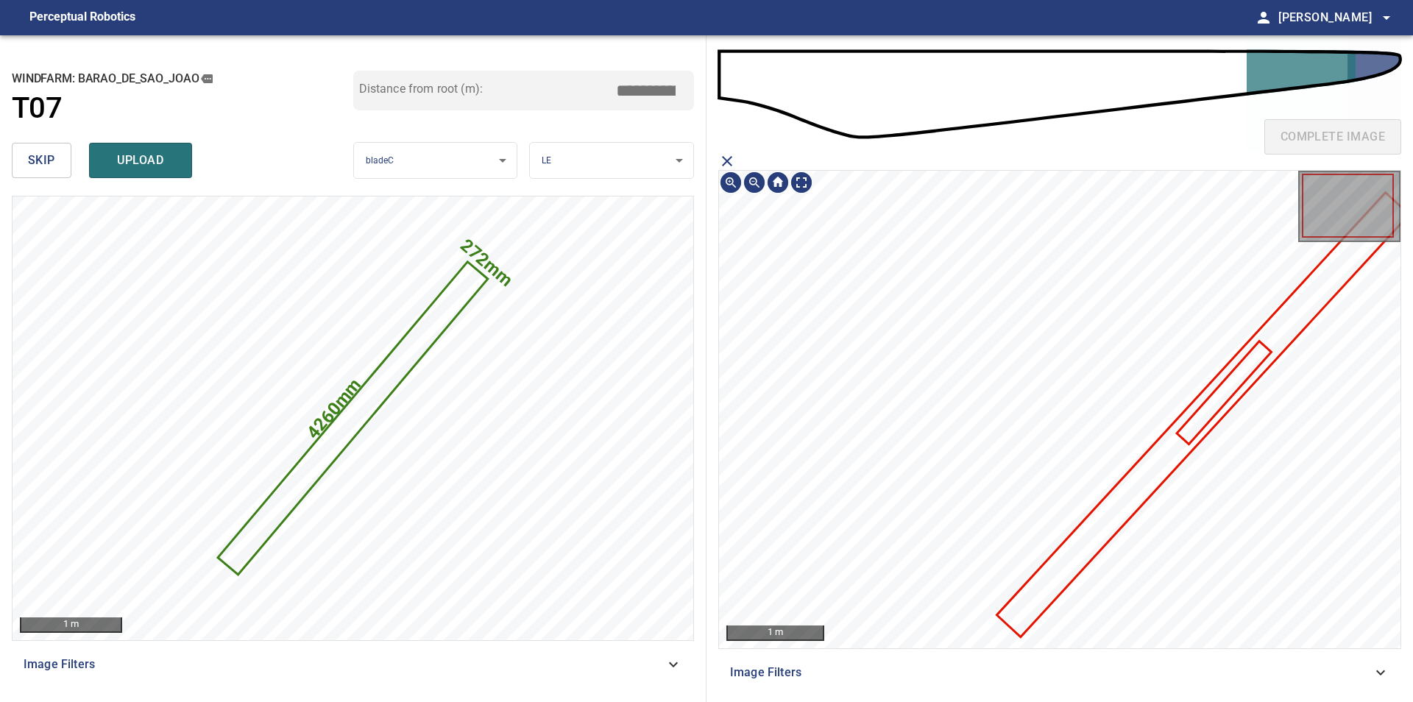
click at [1147, 478] on icon at bounding box center [1202, 414] width 409 height 441
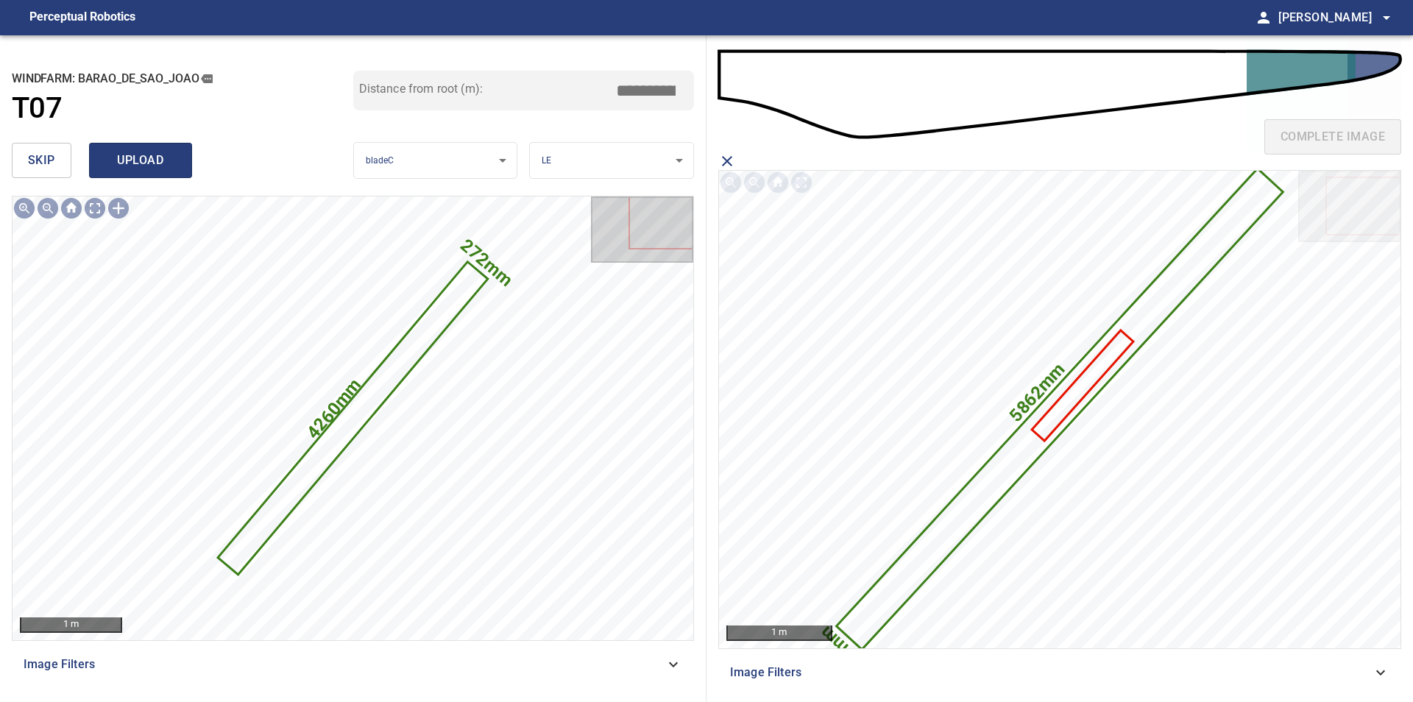
click at [162, 173] on button "upload" at bounding box center [140, 160] width 103 height 35
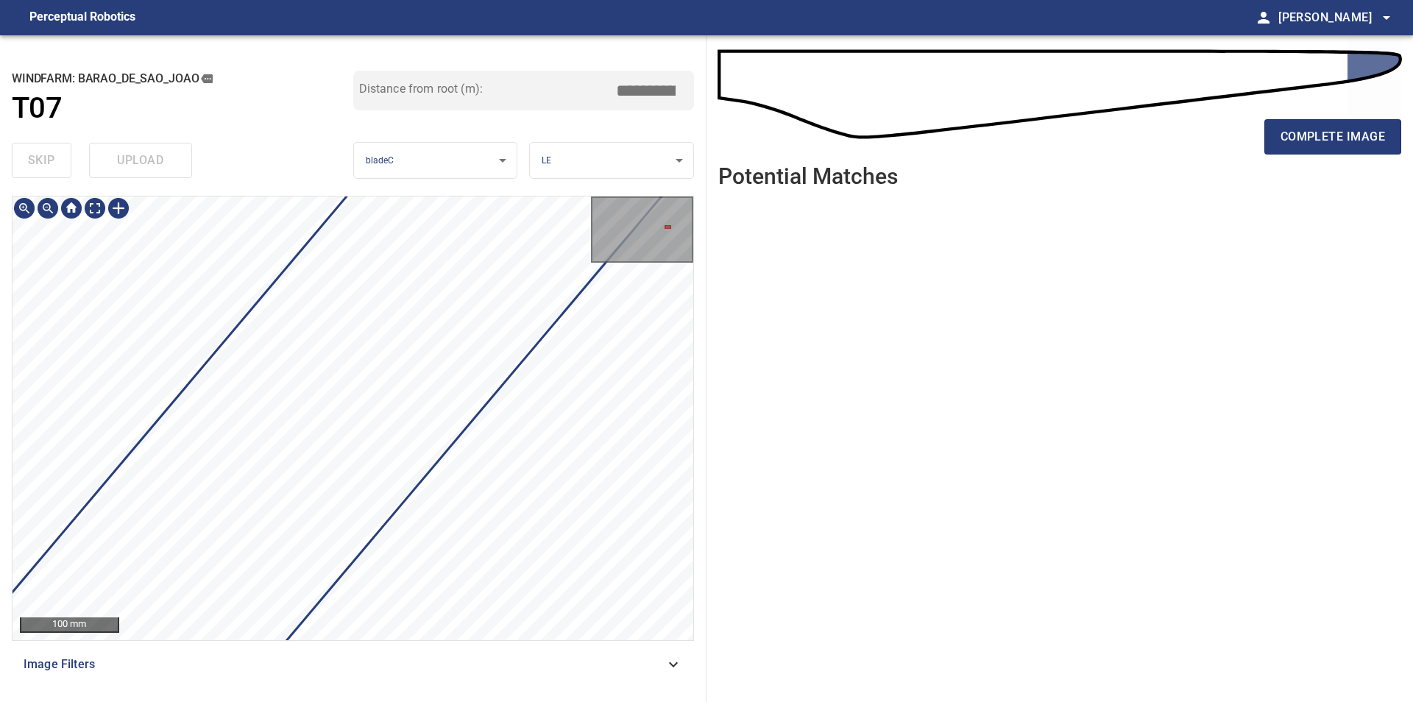
click at [348, 667] on div "100 mm Image Filters" at bounding box center [353, 443] width 682 height 494
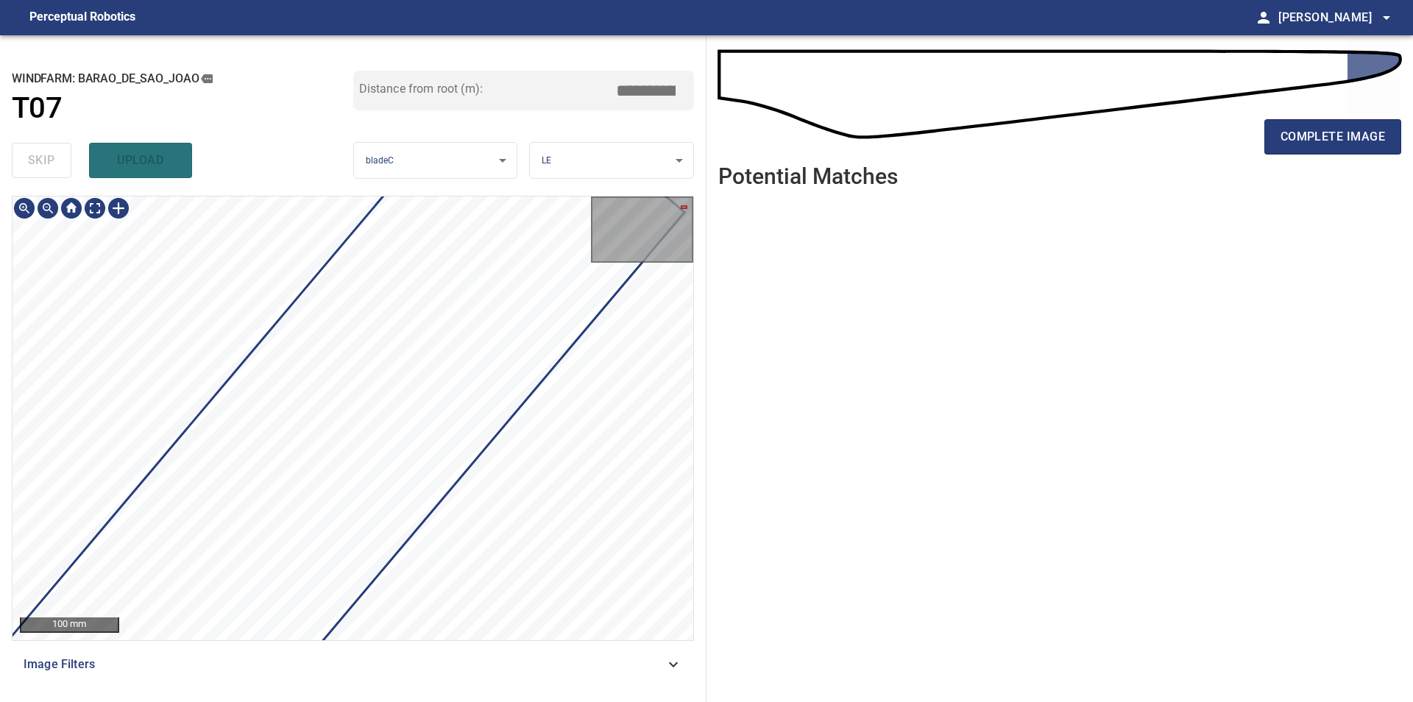
click at [418, 558] on div at bounding box center [353, 418] width 681 height 444
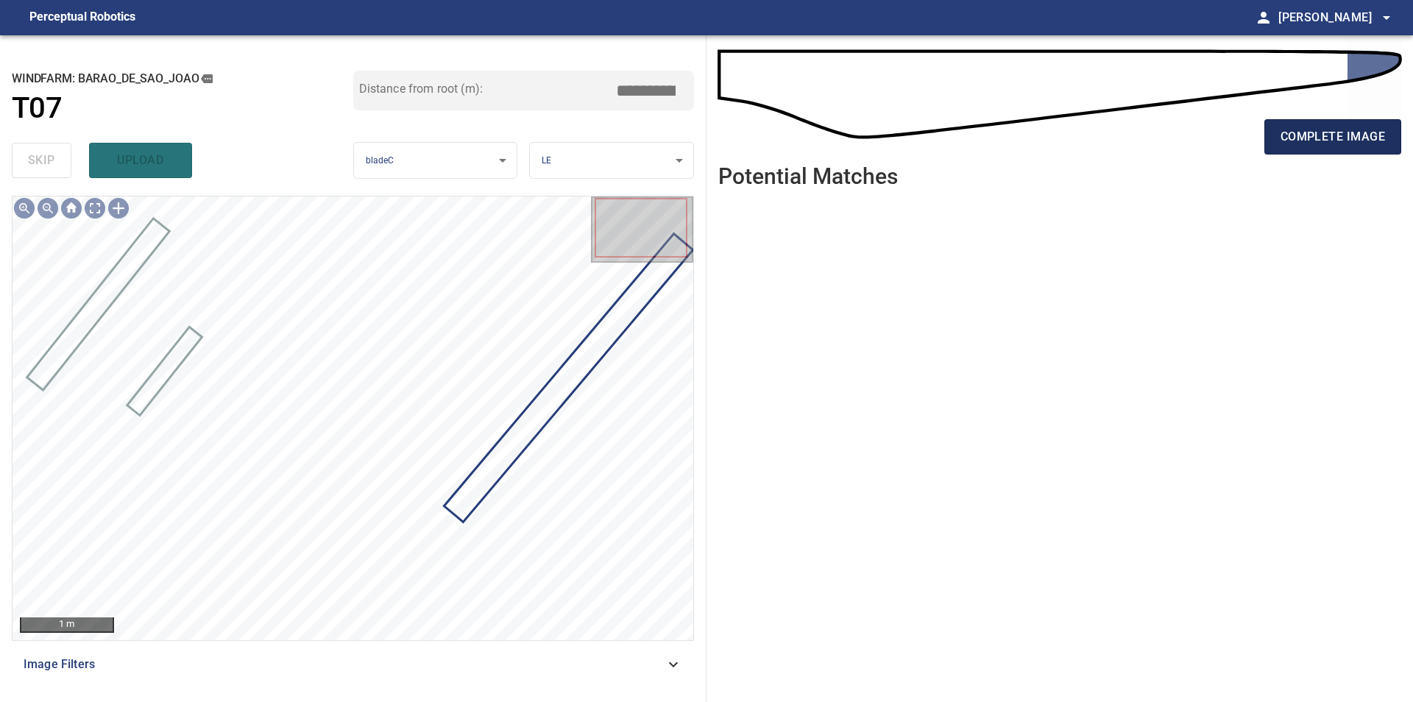
click at [1307, 147] on button "complete image" at bounding box center [1332, 136] width 137 height 35
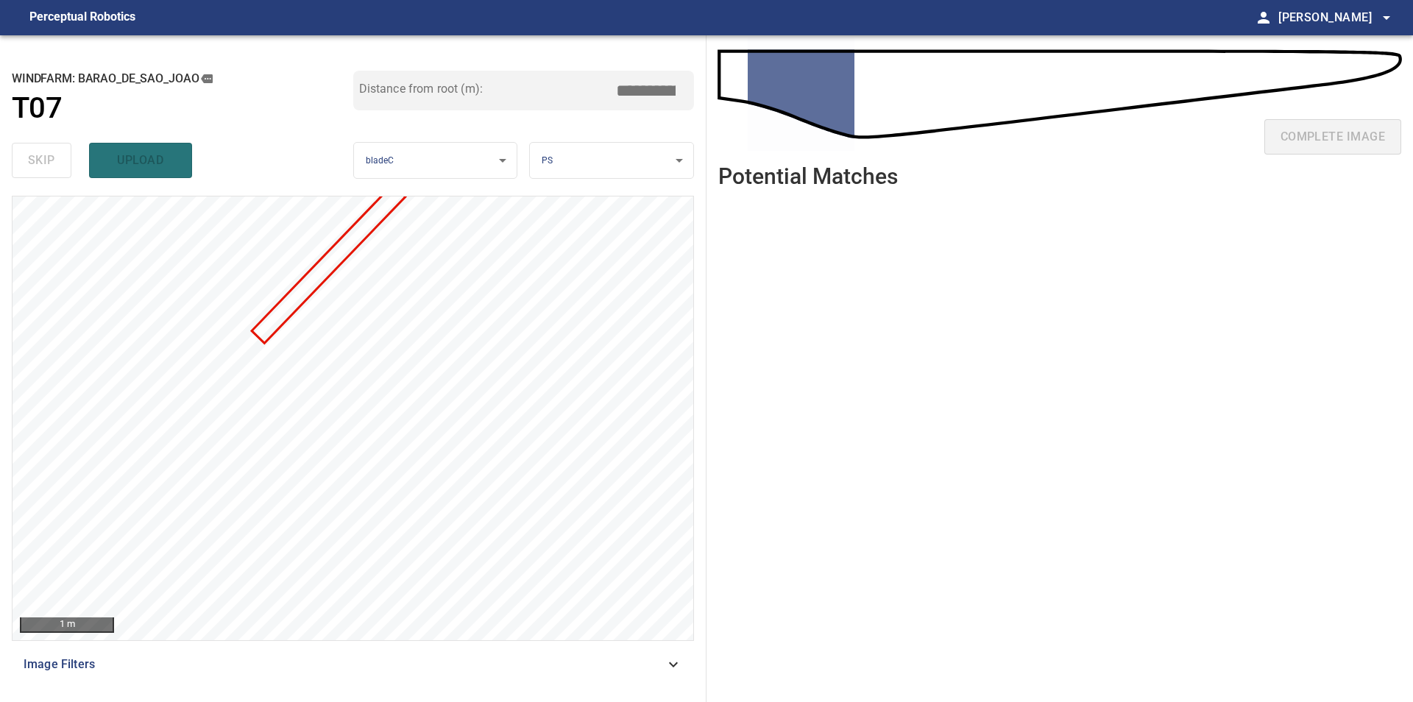
click at [927, 355] on ul at bounding box center [1059, 439] width 683 height 479
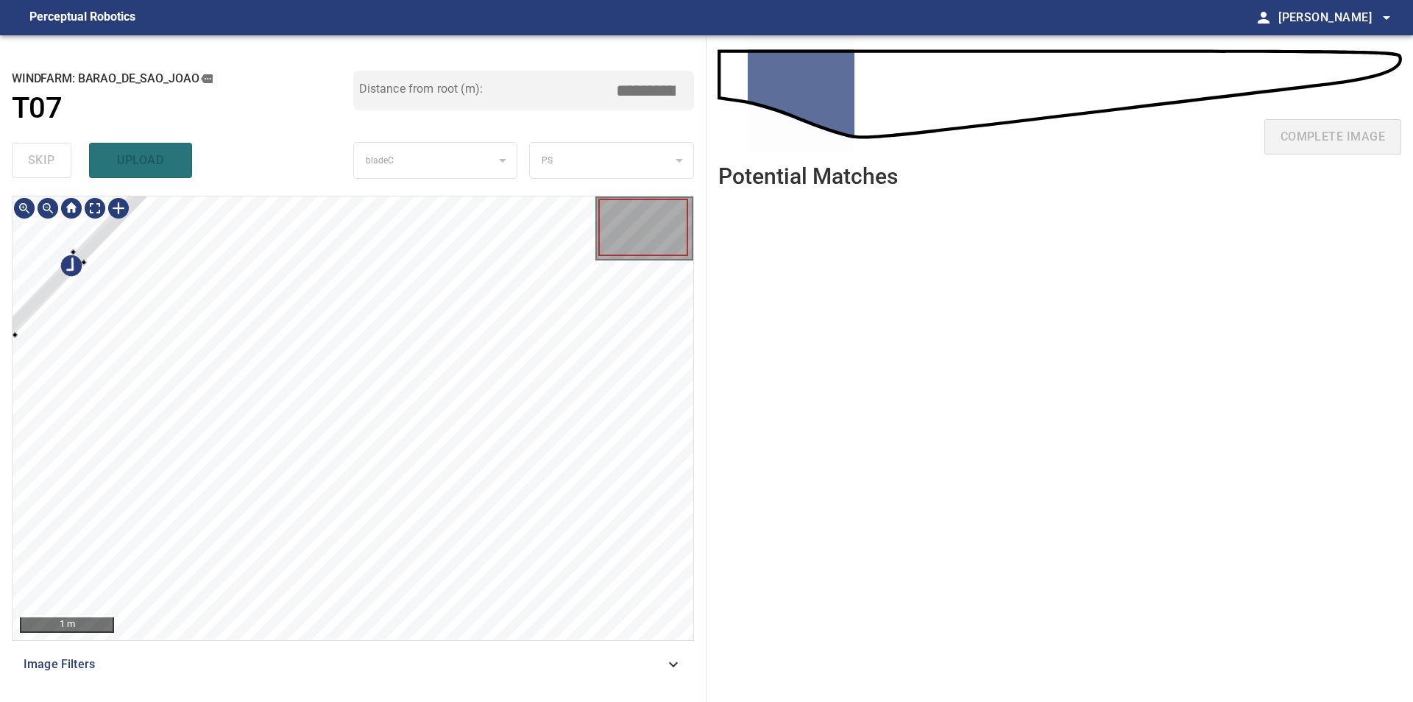
click at [77, 242] on div at bounding box center [353, 418] width 681 height 444
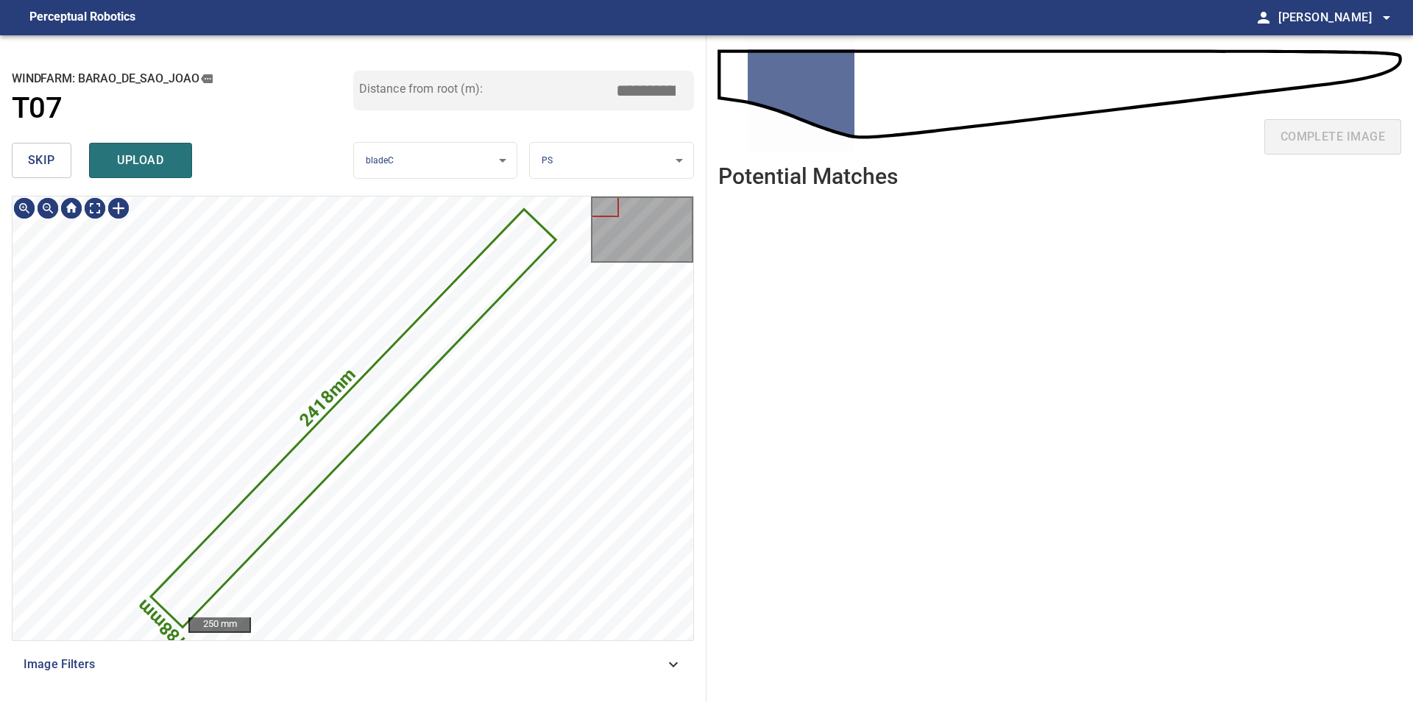
click at [49, 182] on div "skip upload" at bounding box center [182, 160] width 341 height 47
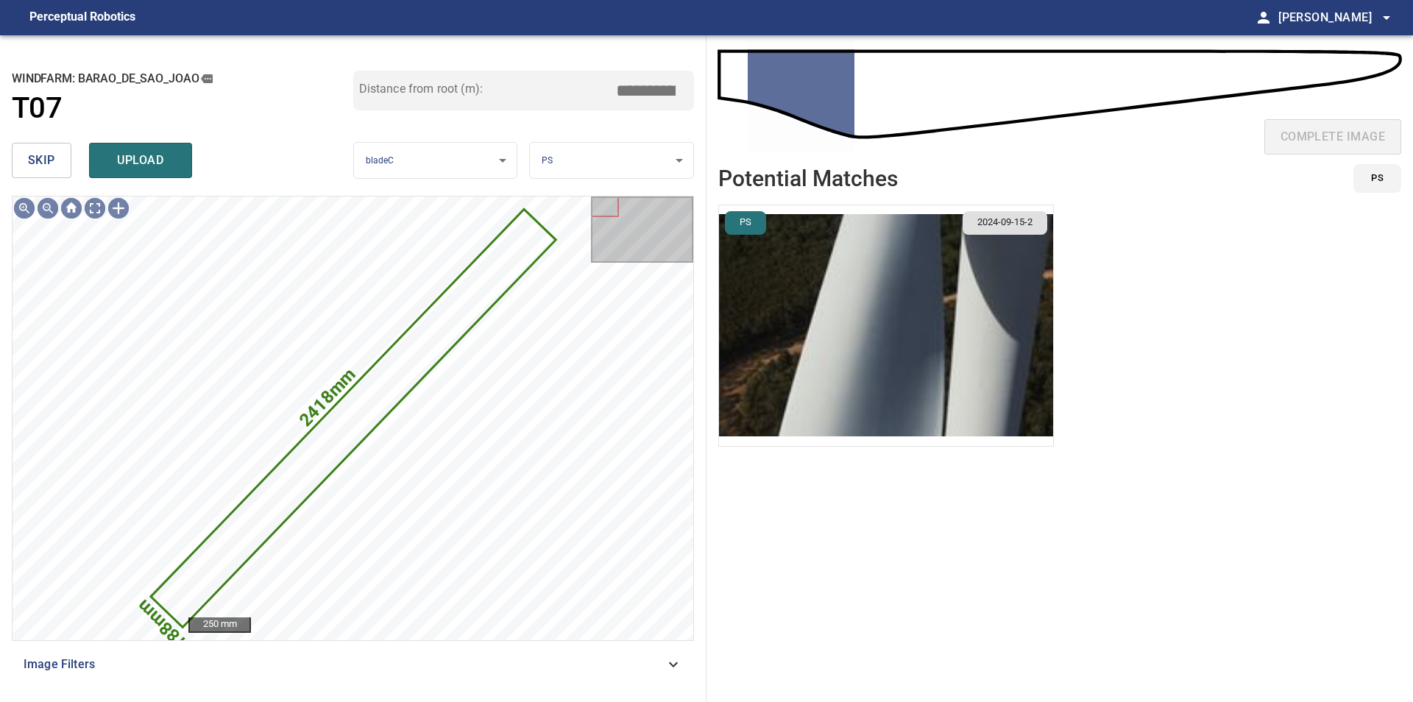
click at [46, 171] on button "skip" at bounding box center [42, 160] width 60 height 35
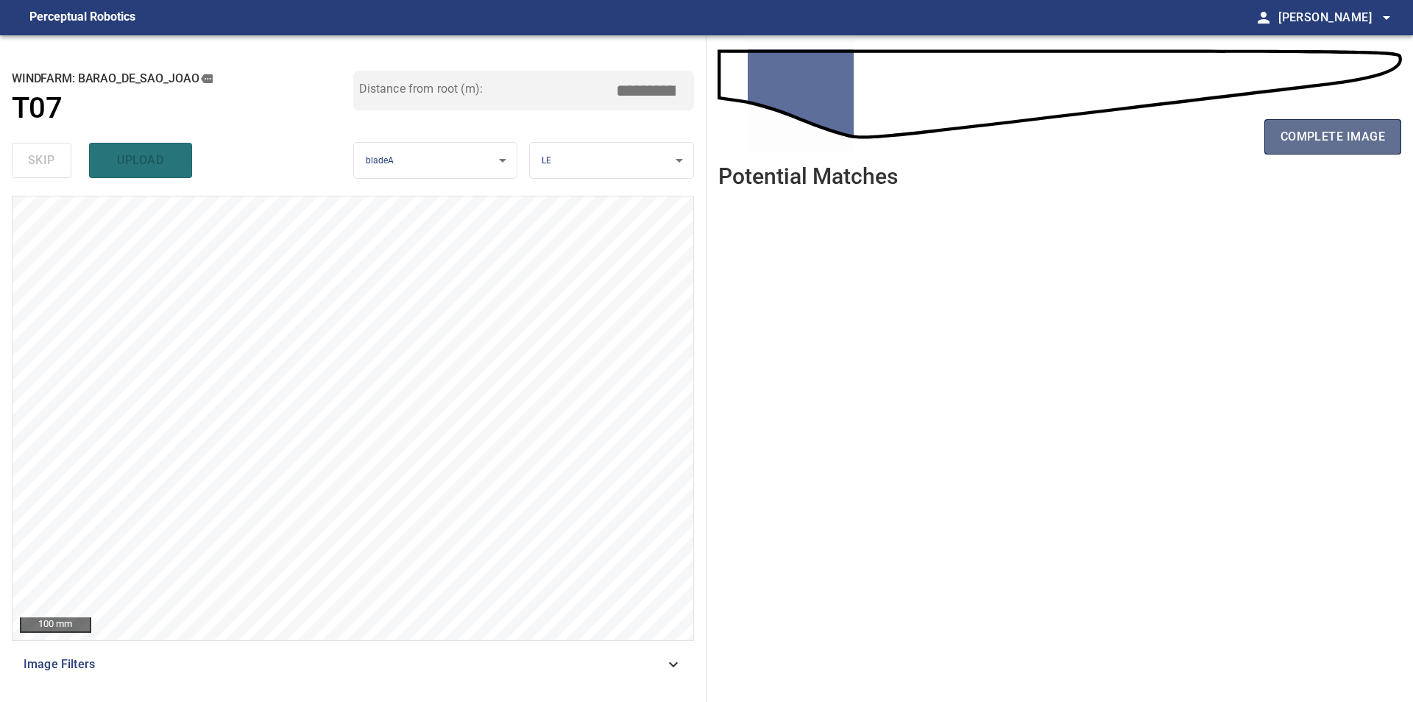
click at [1282, 129] on span "complete image" at bounding box center [1332, 137] width 104 height 21
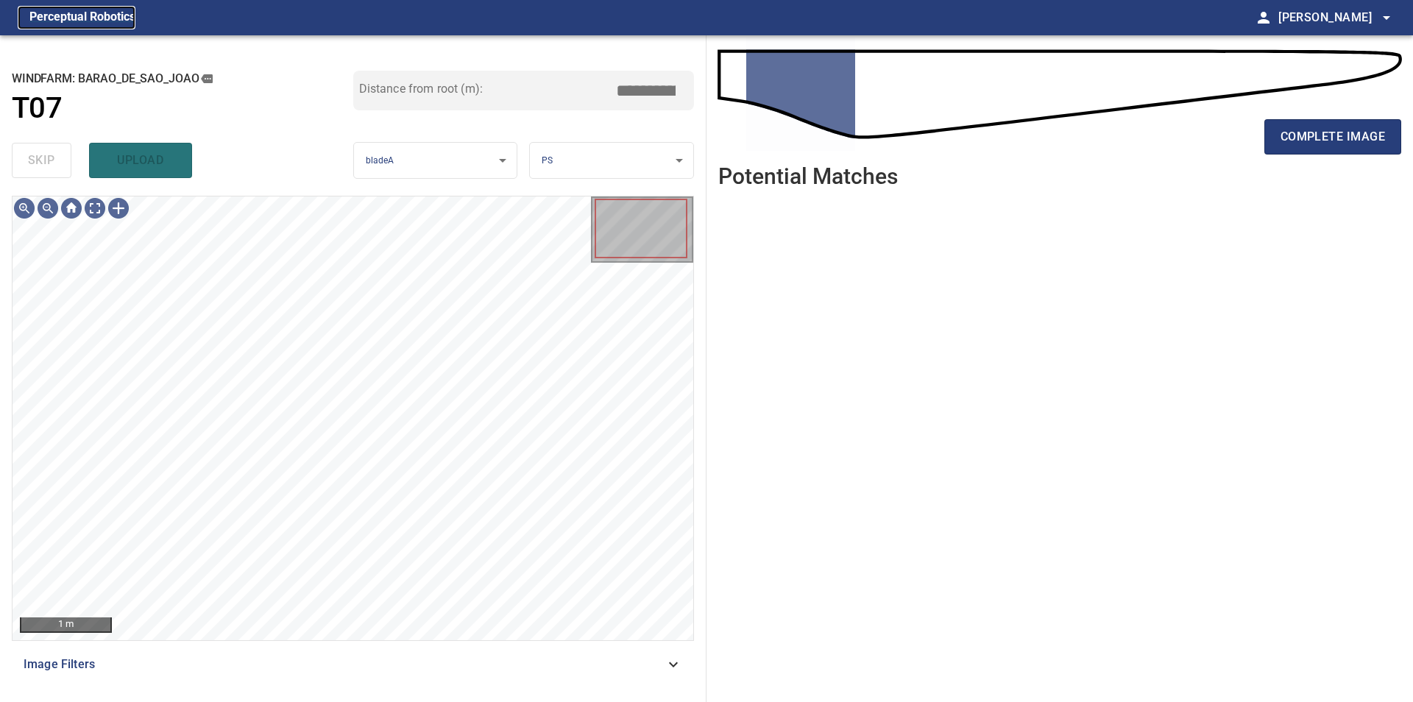
click at [101, 23] on figcaption "Perceptual Robotics" at bounding box center [82, 18] width 106 height 24
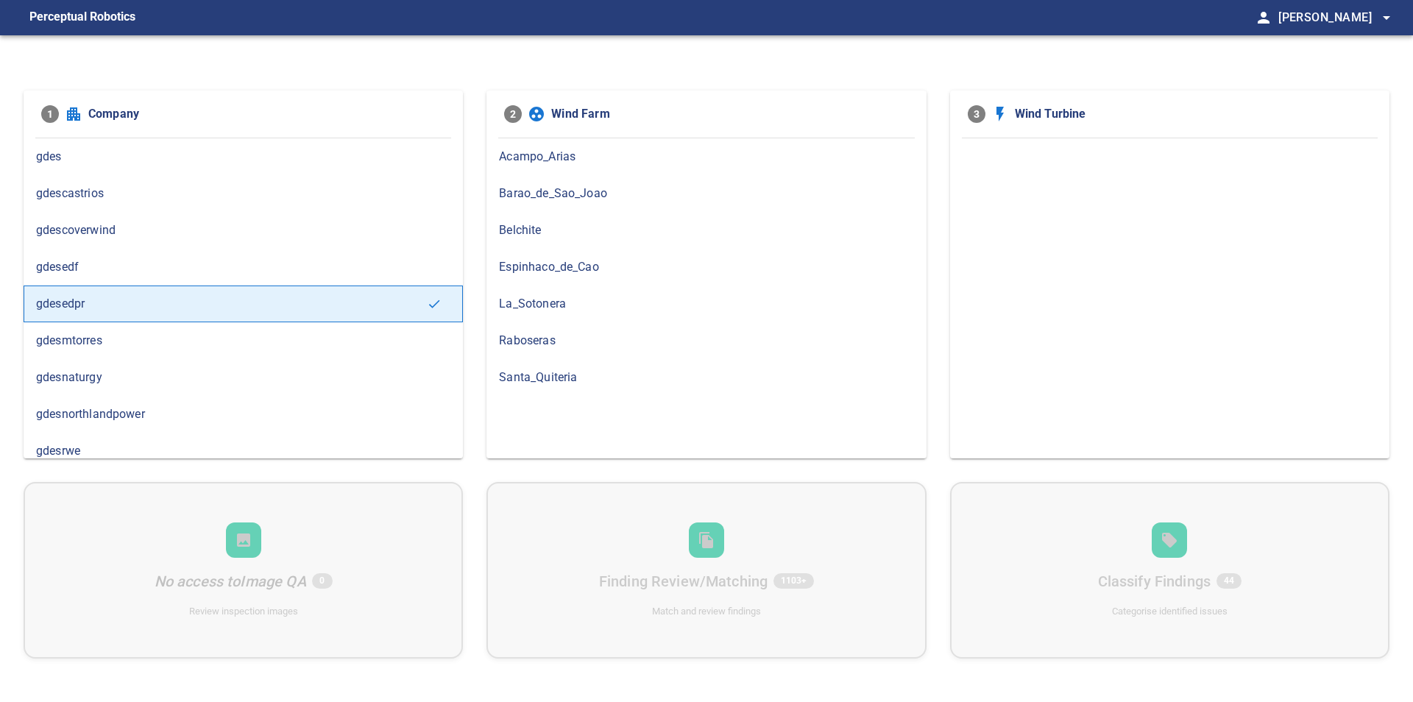
click at [561, 175] on div "Barao_de_Sao_Joao" at bounding box center [705, 193] width 439 height 37
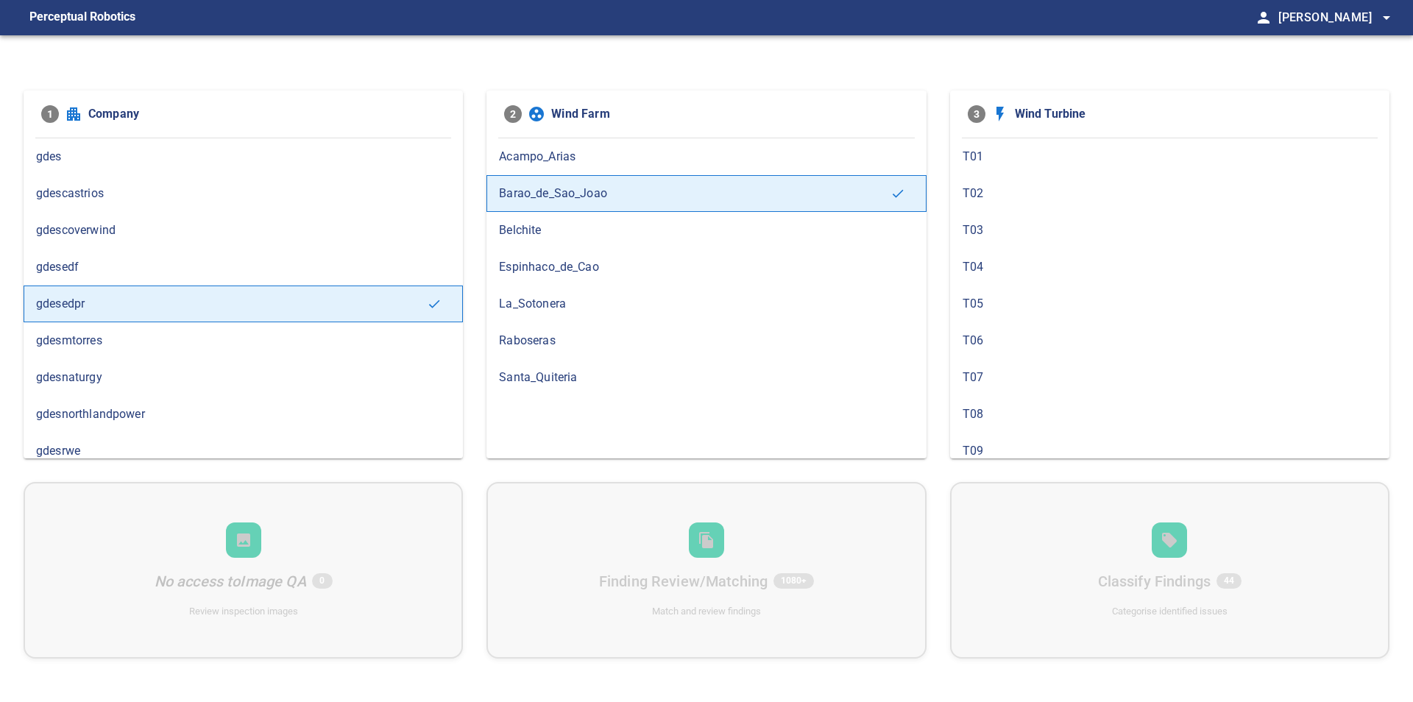
click at [998, 371] on span "T07" at bounding box center [1169, 378] width 414 height 18
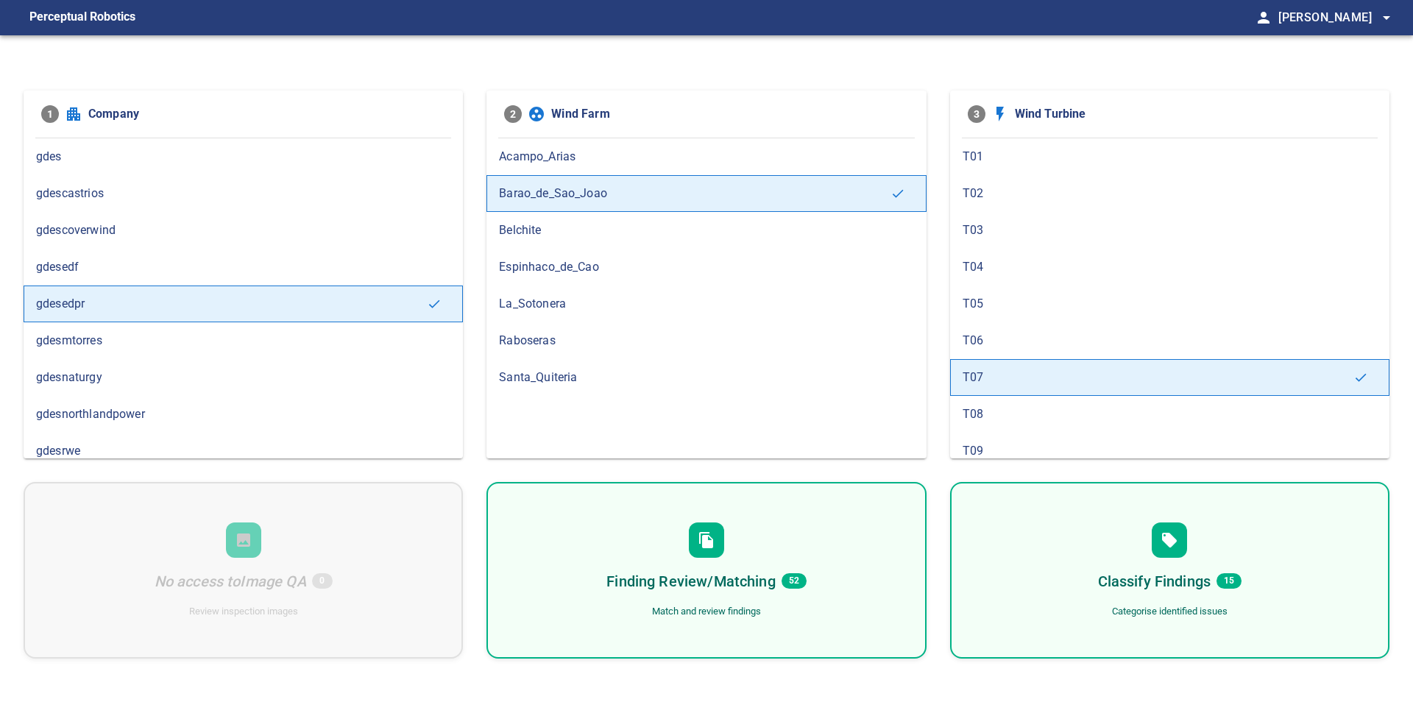
click at [692, 590] on h6 "Finding Review/Matching" at bounding box center [690, 581] width 168 height 24
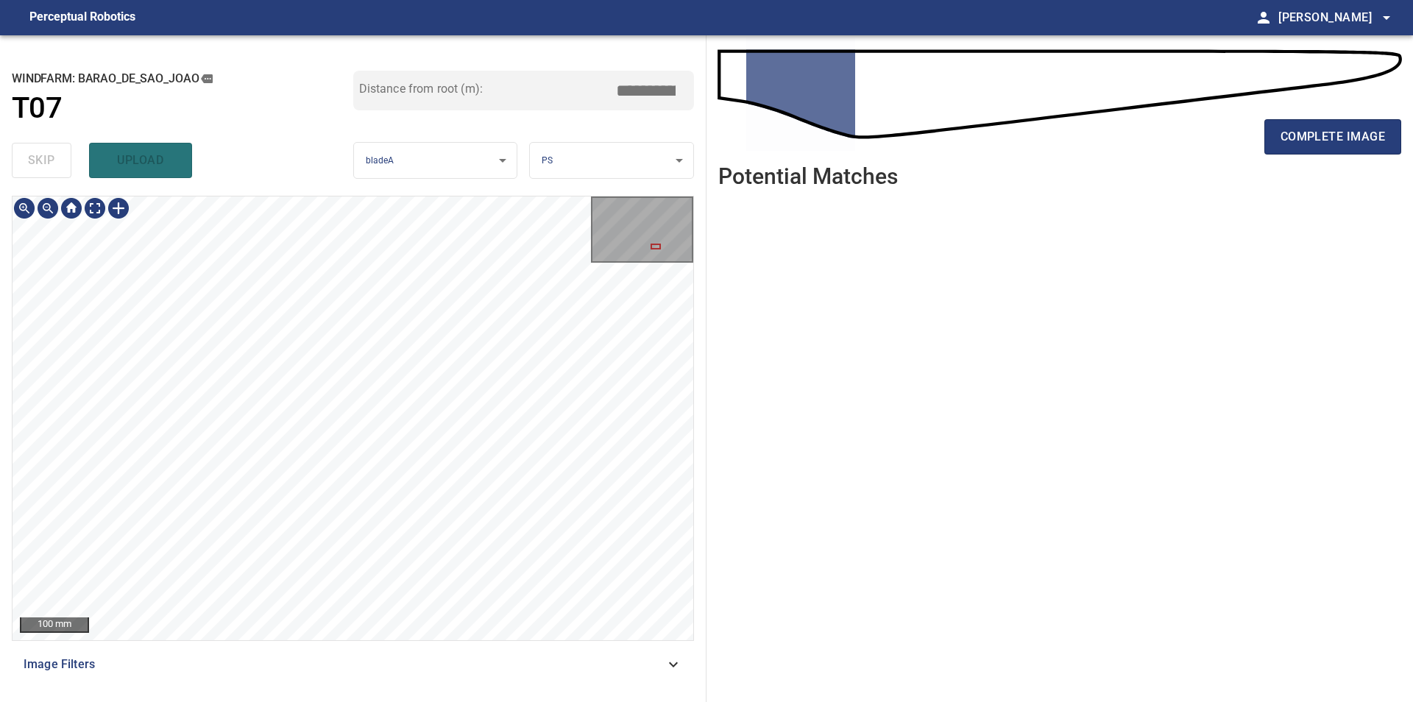
click at [381, 114] on div "**********" at bounding box center [353, 368] width 706 height 667
click at [380, 160] on div "**********" at bounding box center [353, 368] width 706 height 667
click at [711, 466] on div "**********" at bounding box center [706, 368] width 1413 height 667
click at [1318, 143] on span "complete image" at bounding box center [1332, 137] width 104 height 21
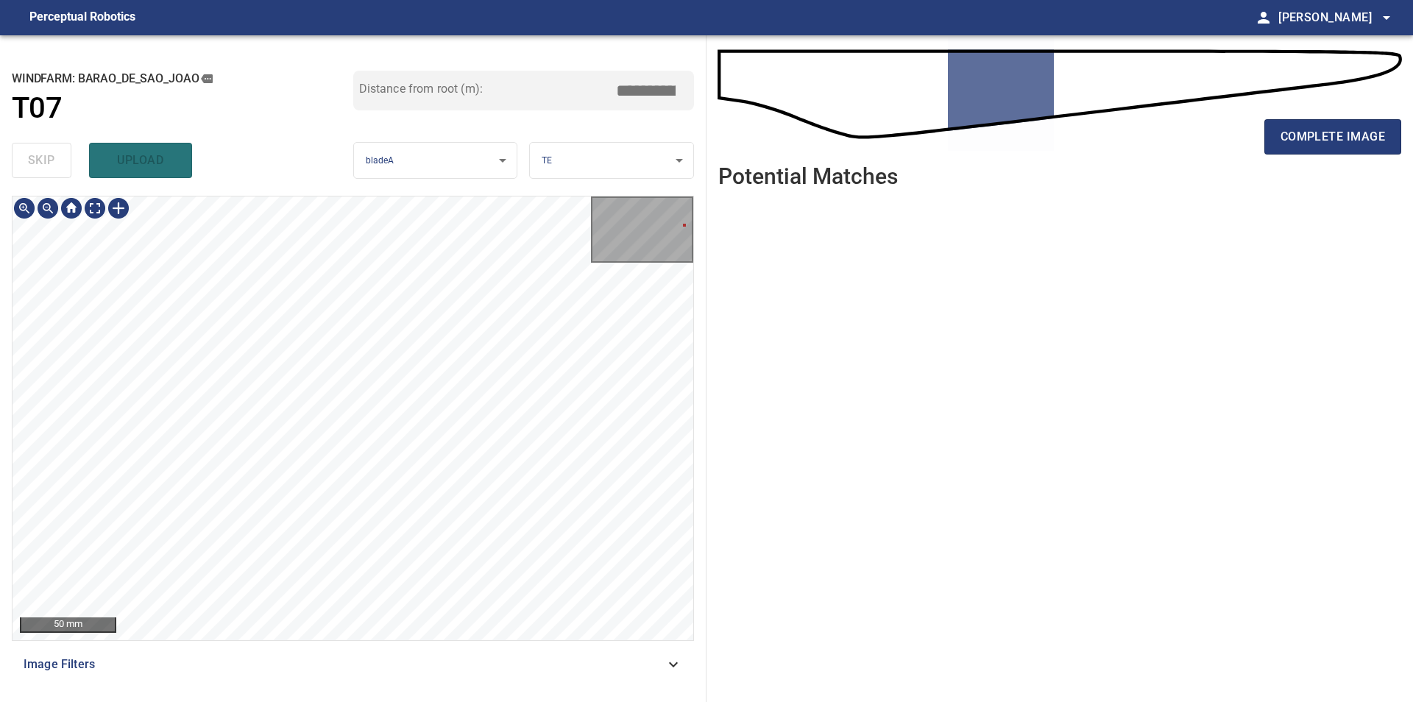
click at [764, 284] on div "**********" at bounding box center [706, 368] width 1413 height 667
click at [704, 324] on div "**********" at bounding box center [353, 368] width 706 height 667
click at [702, 397] on div "**********" at bounding box center [353, 368] width 706 height 667
click at [1343, 138] on span "complete image" at bounding box center [1332, 137] width 104 height 21
click at [725, 294] on div "**********" at bounding box center [706, 368] width 1413 height 667
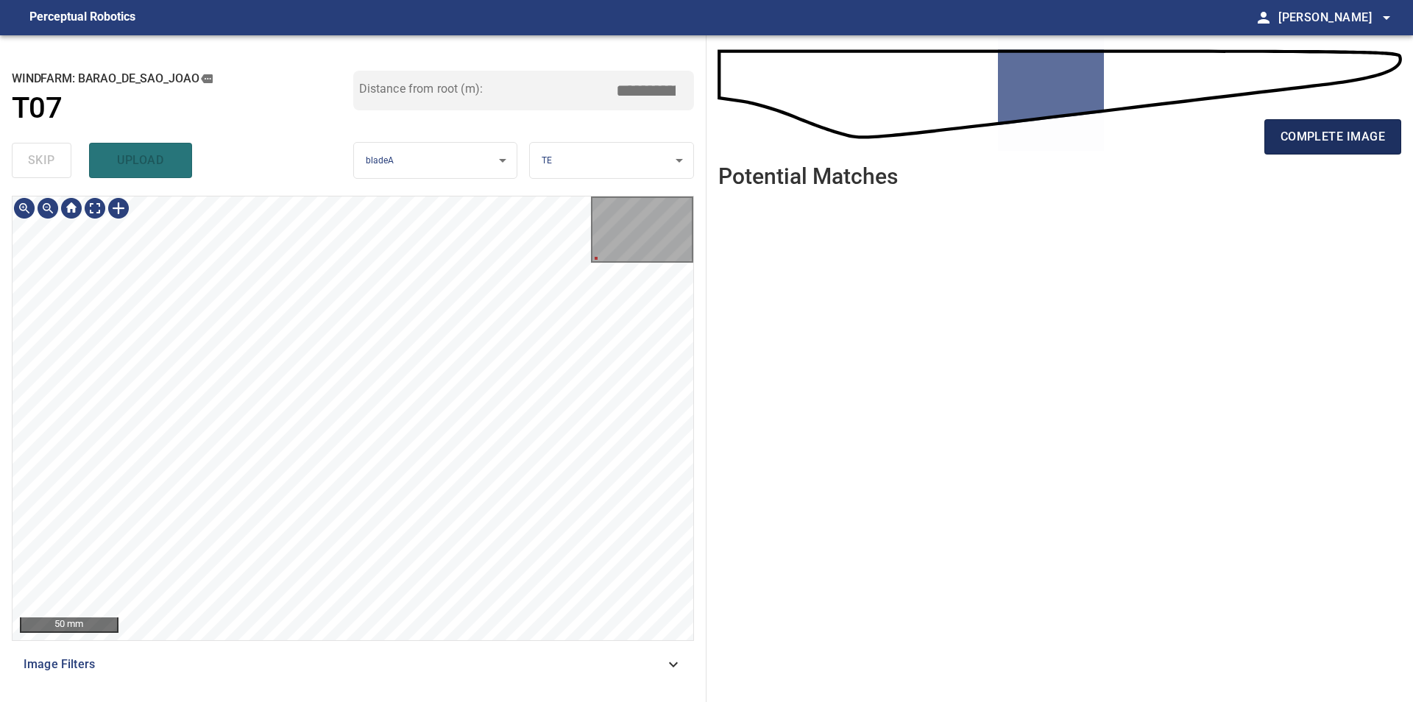
click at [1301, 135] on span "complete image" at bounding box center [1332, 137] width 104 height 21
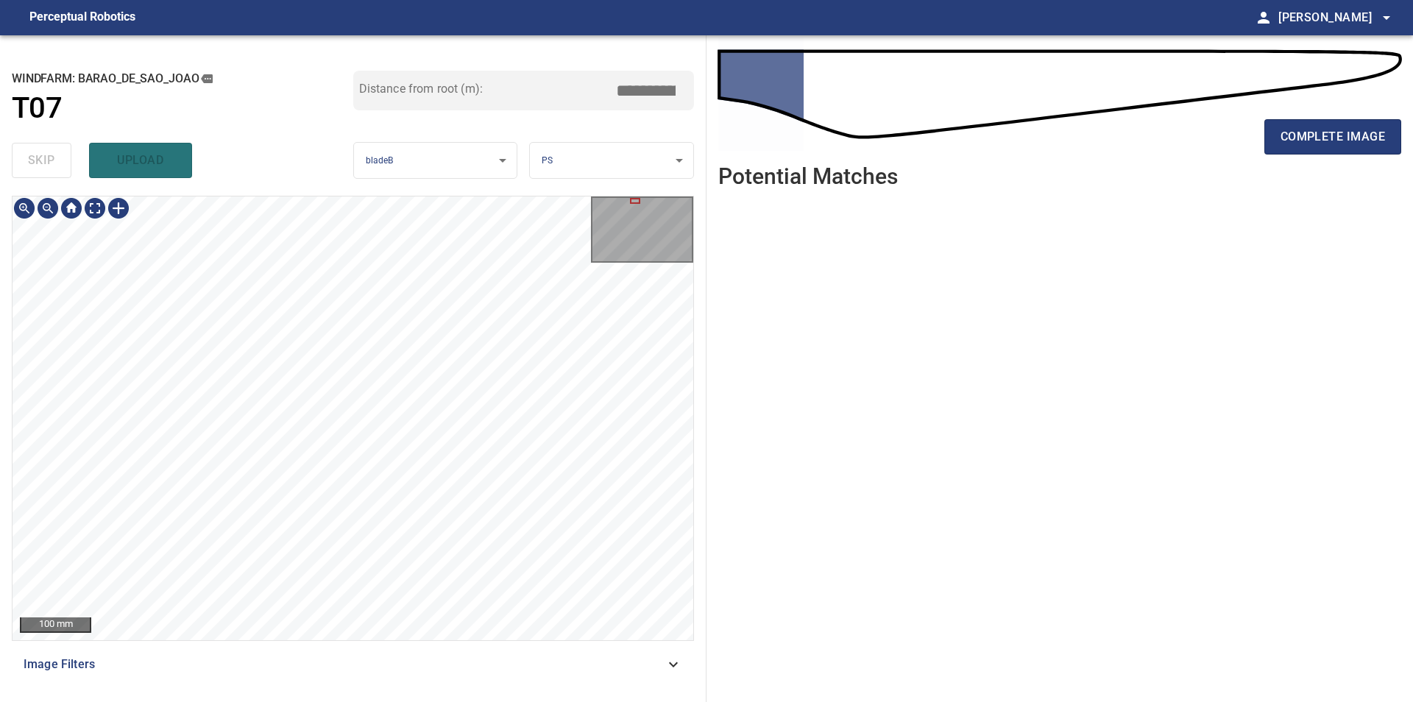
click at [745, 403] on div "**********" at bounding box center [706, 368] width 1413 height 667
type input "***"
click at [1287, 132] on span "complete image" at bounding box center [1332, 137] width 104 height 21
click at [221, 169] on div "**********" at bounding box center [353, 368] width 706 height 667
click at [170, 121] on div "**********" at bounding box center [353, 368] width 706 height 667
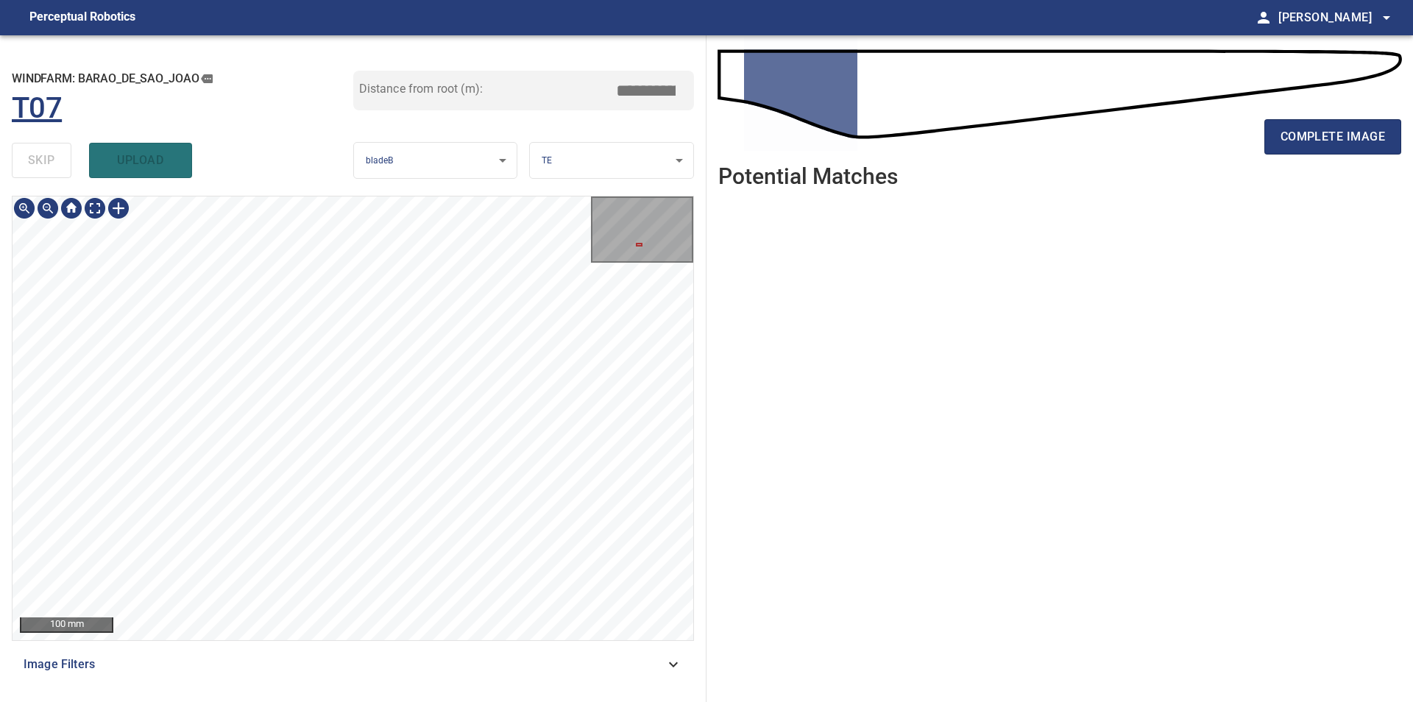
click at [201, 168] on div "**********" at bounding box center [353, 368] width 706 height 667
click at [1369, 125] on button "complete image" at bounding box center [1332, 136] width 137 height 35
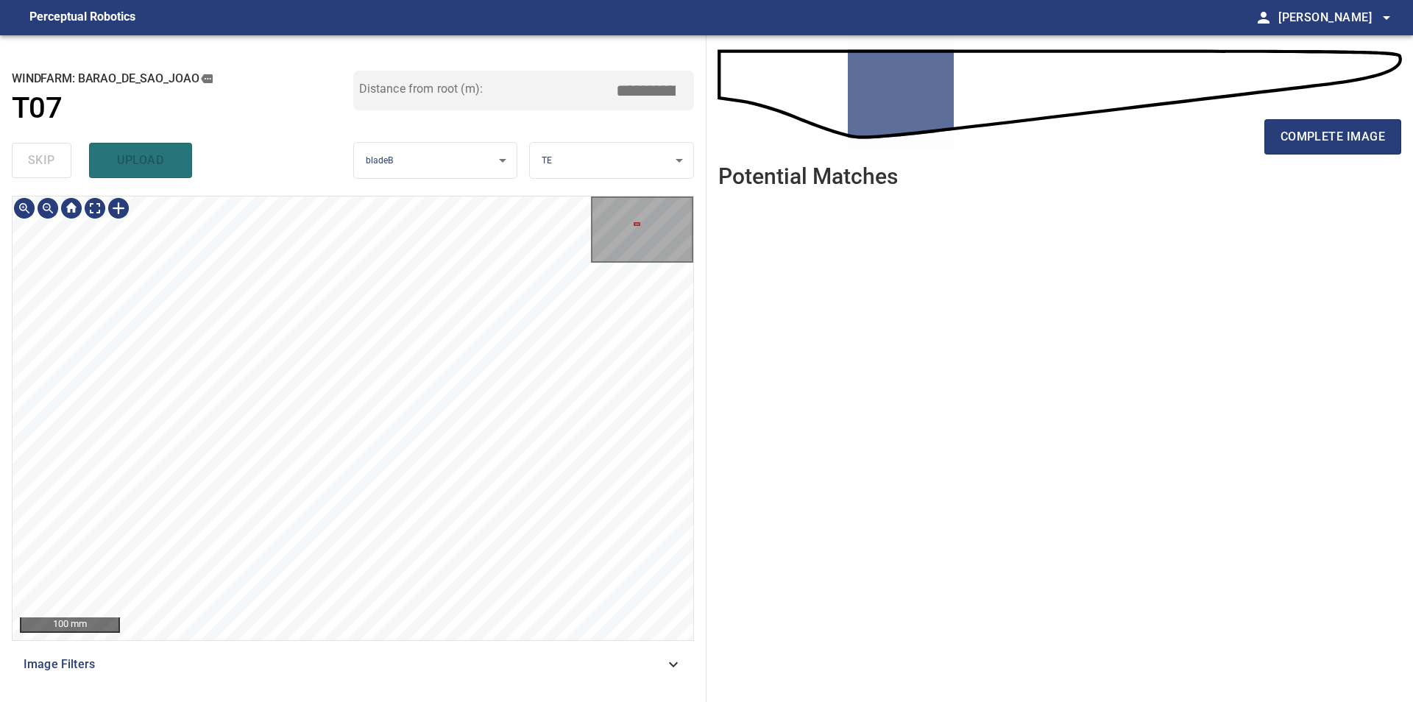
click at [117, 206] on div at bounding box center [119, 208] width 24 height 24
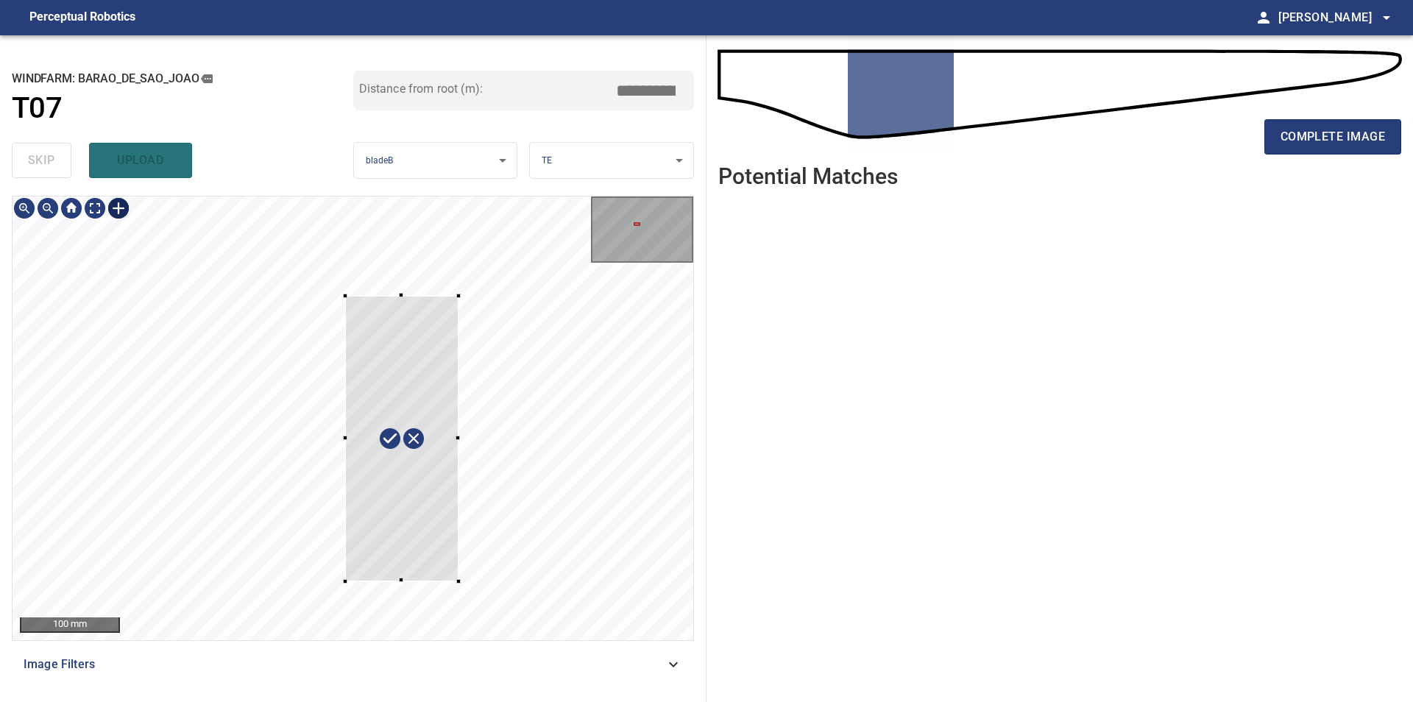
click at [458, 581] on div at bounding box center [353, 418] width 681 height 444
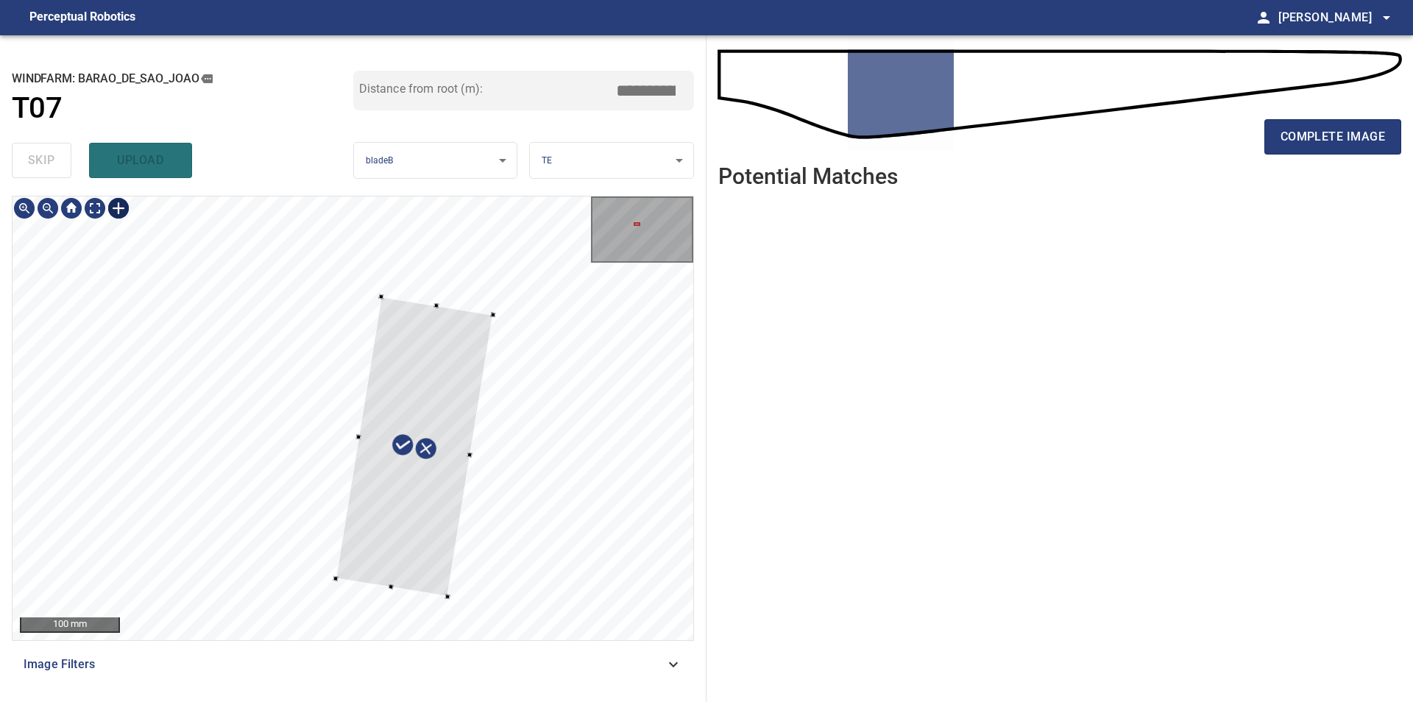
click at [414, 540] on div at bounding box center [414, 447] width 157 height 300
click at [407, 537] on div at bounding box center [411, 448] width 160 height 301
click at [384, 604] on div at bounding box center [353, 418] width 681 height 444
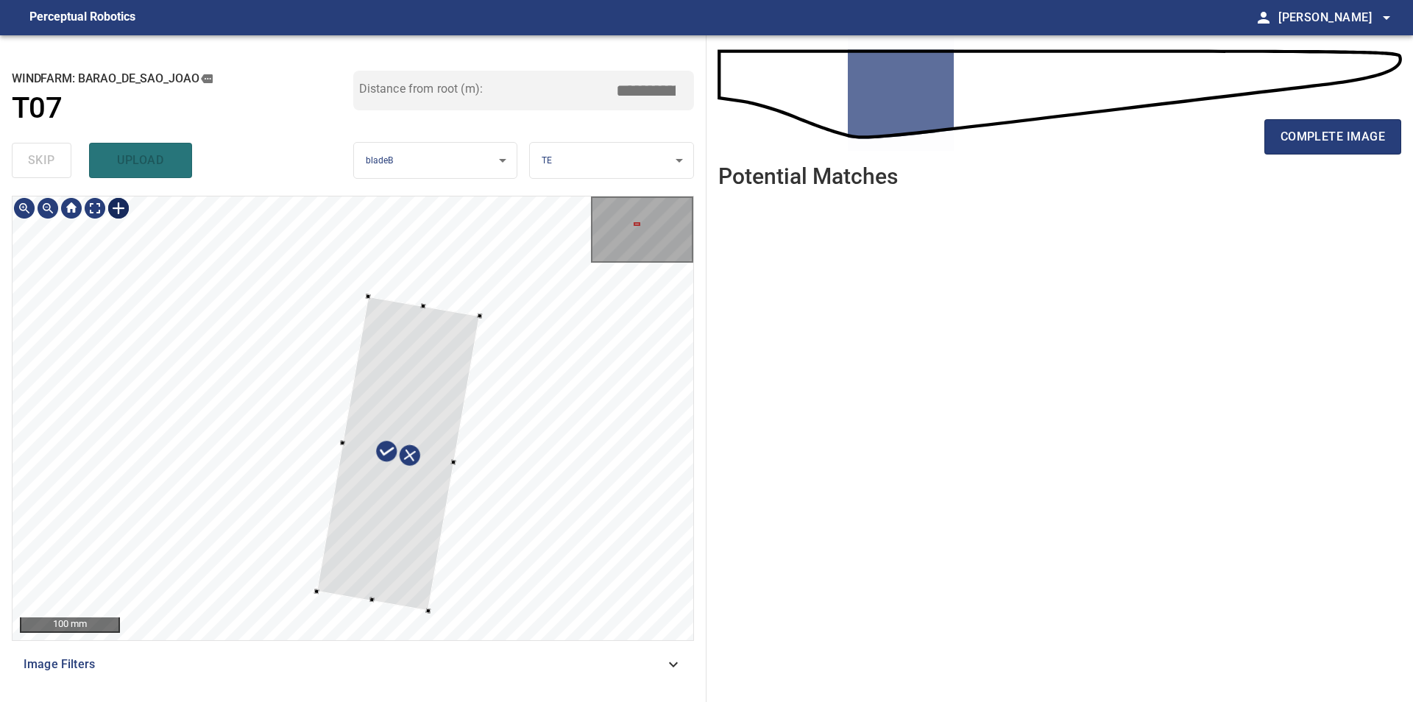
click at [453, 460] on div at bounding box center [398, 454] width 163 height 314
click at [361, 450] on div at bounding box center [406, 454] width 147 height 311
click at [401, 541] on div at bounding box center [408, 445] width 141 height 310
click at [383, 592] on div at bounding box center [408, 446] width 141 height 310
click at [425, 400] on div at bounding box center [412, 446] width 141 height 310
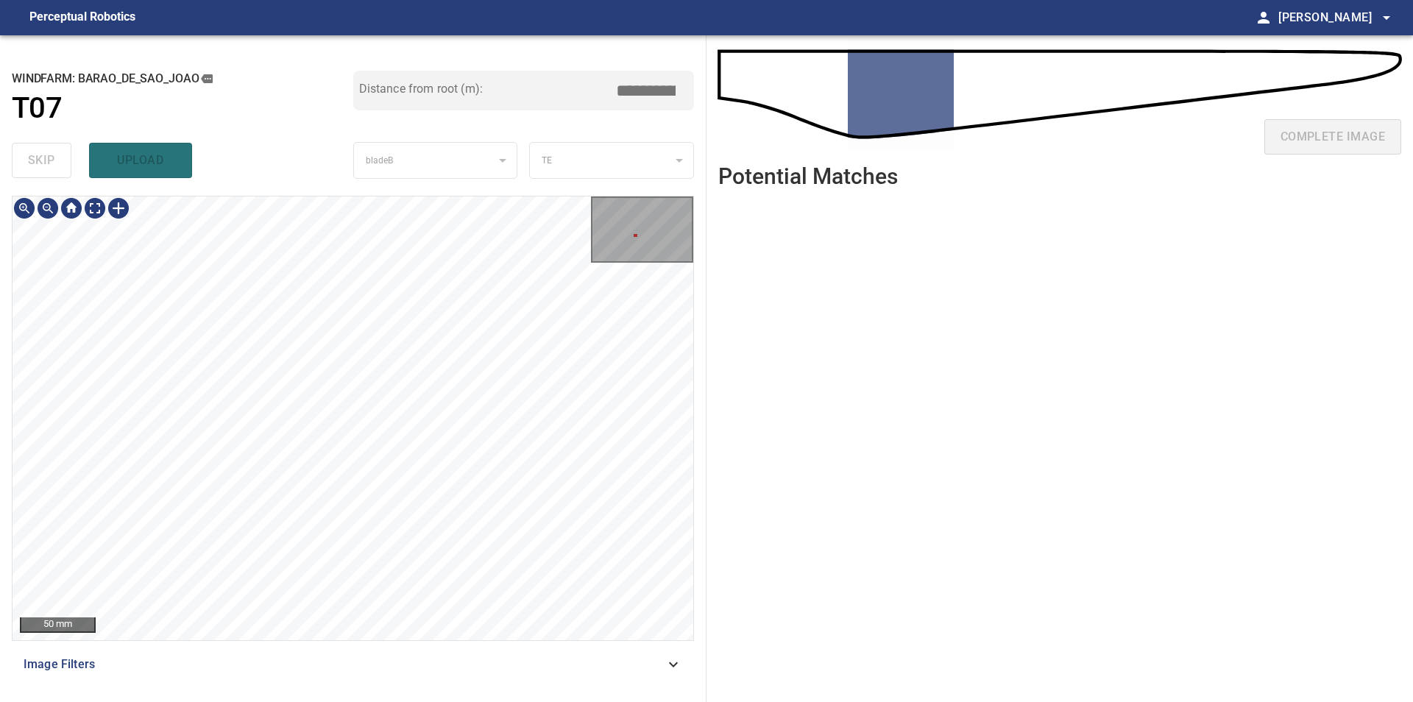
click at [383, 645] on div "50 mm Image Filters" at bounding box center [353, 443] width 682 height 494
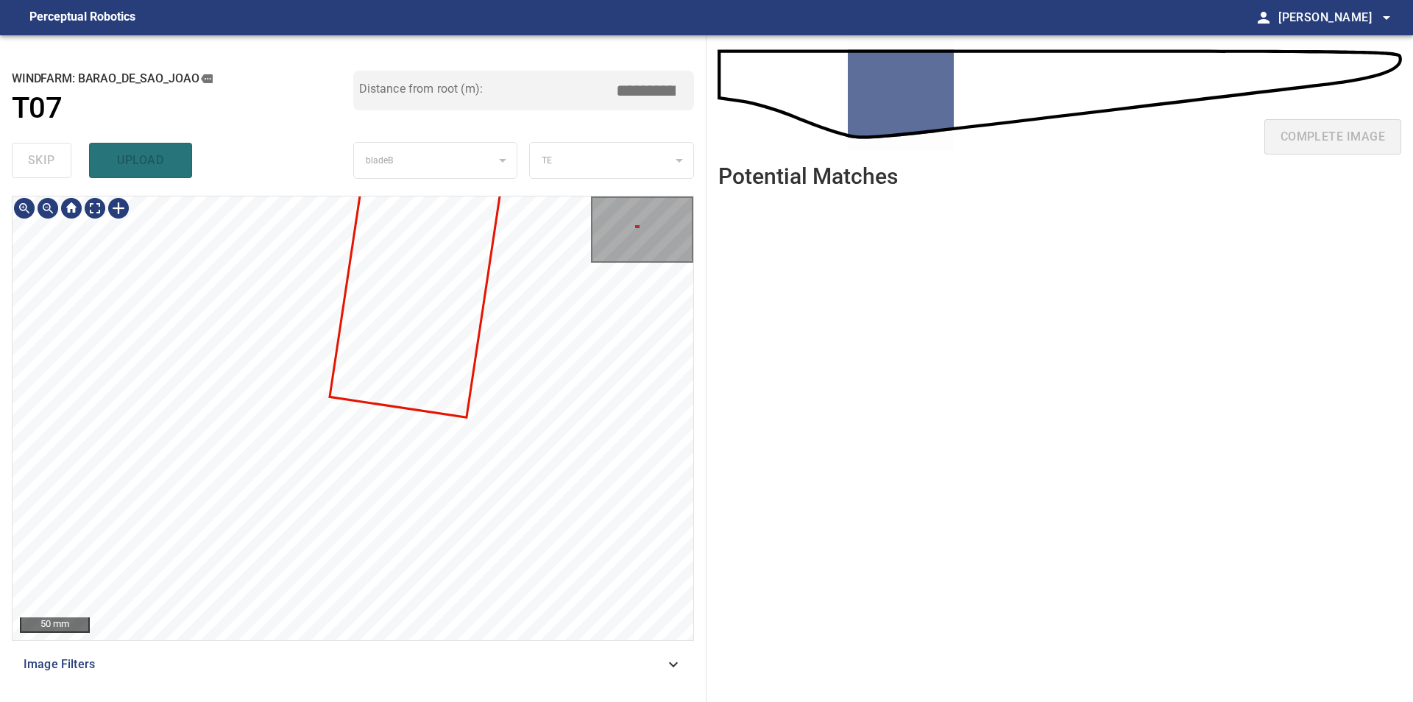
click at [521, 181] on div "**********" at bounding box center [353, 368] width 706 height 667
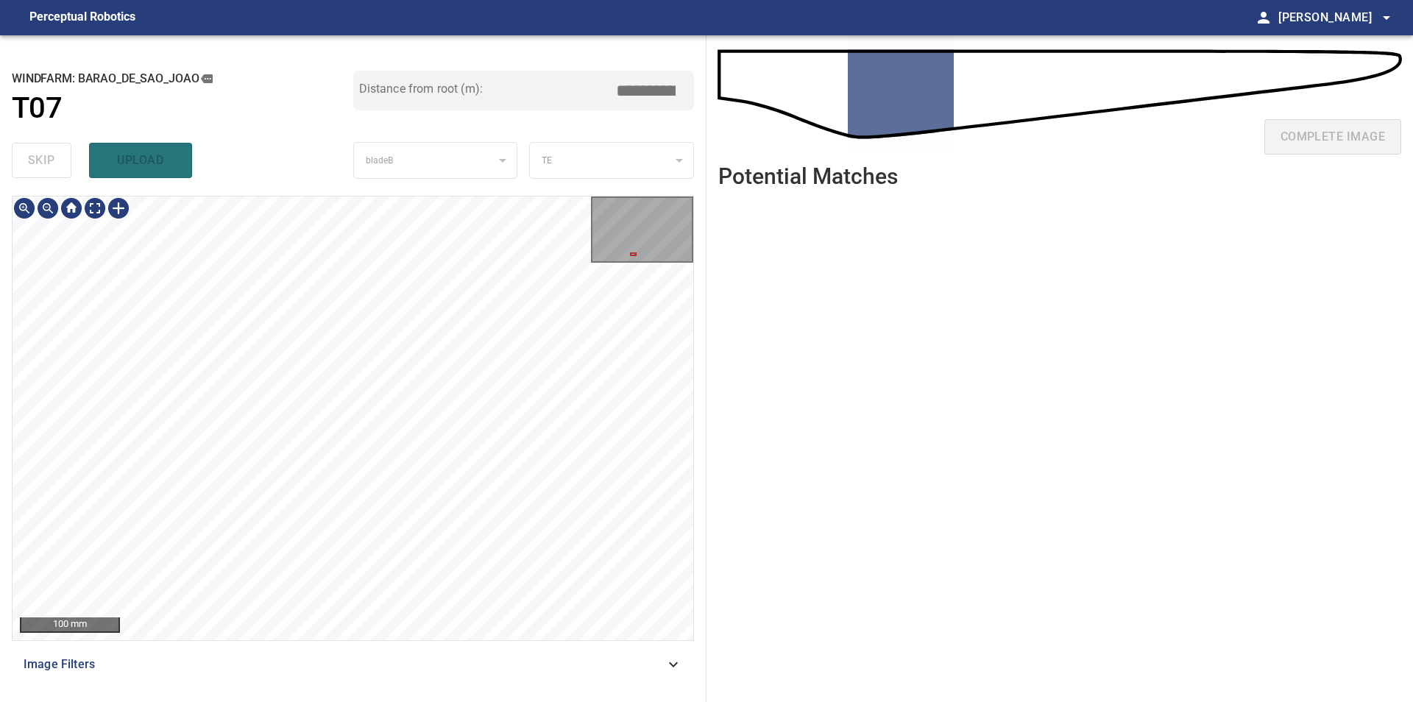
click at [369, 644] on div "100 mm Image Filters" at bounding box center [353, 443] width 682 height 494
click at [394, 656] on div "100 mm Image Filters" at bounding box center [353, 443] width 682 height 494
click at [375, 673] on div "100 mm Image Filters" at bounding box center [353, 443] width 682 height 494
click at [346, 698] on div "**********" at bounding box center [353, 368] width 706 height 667
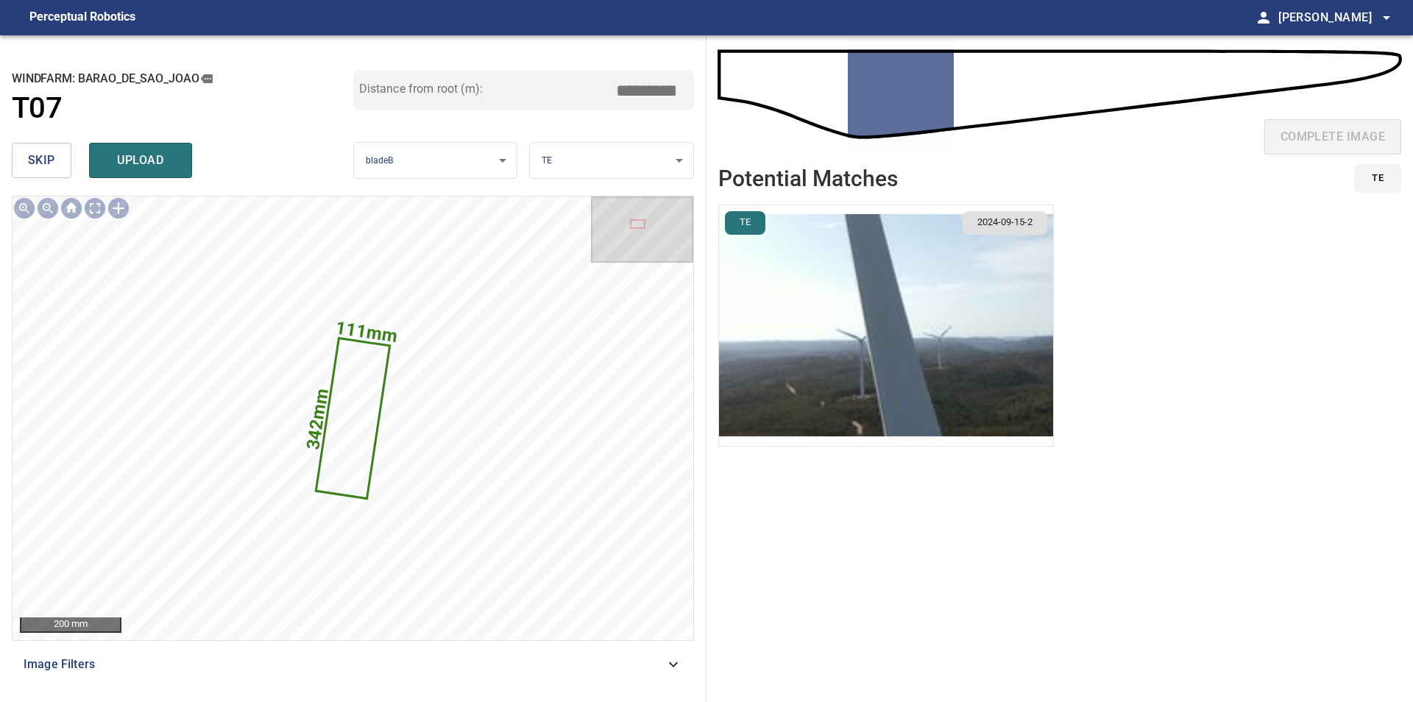
drag, startPoint x: 656, startPoint y: 90, endPoint x: 699, endPoint y: 92, distance: 42.7
click at [688, 92] on input "*****" at bounding box center [651, 91] width 74 height 28
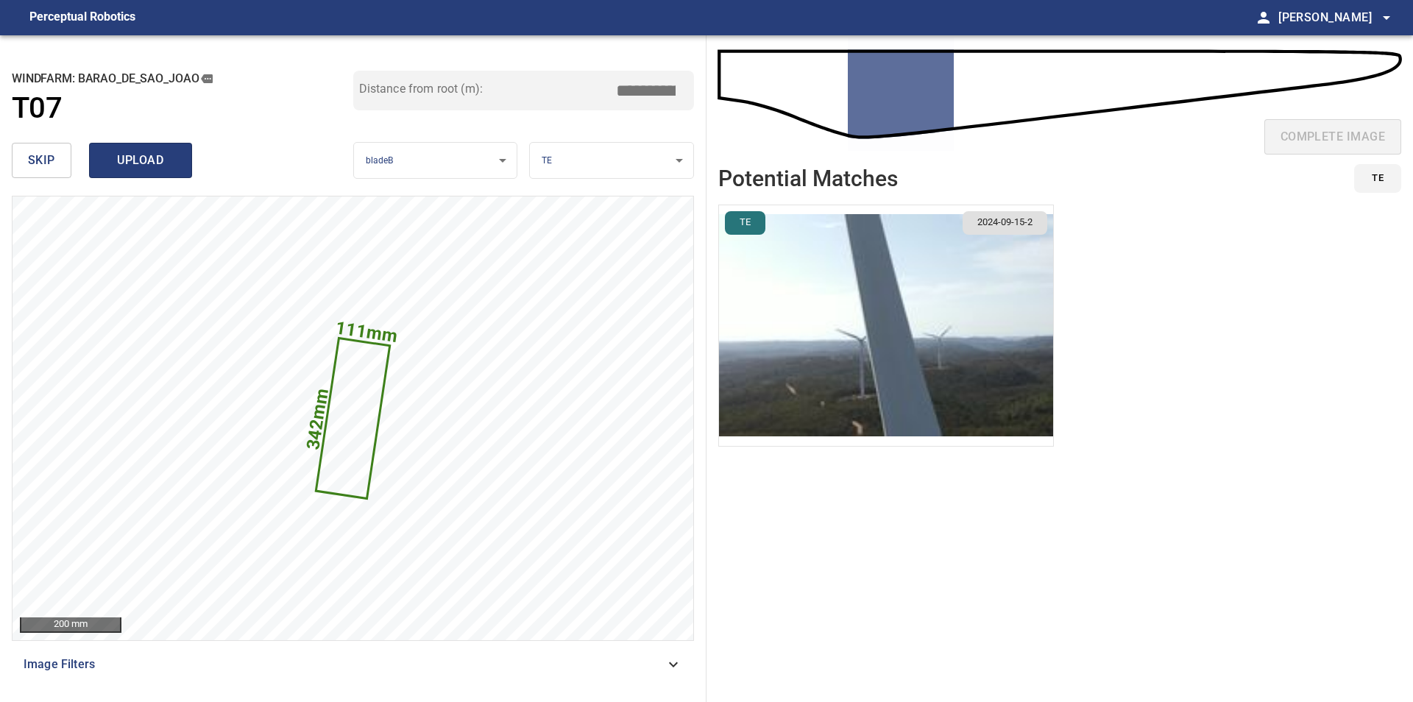
type input "*****"
click at [146, 160] on span "upload" at bounding box center [140, 160] width 71 height 21
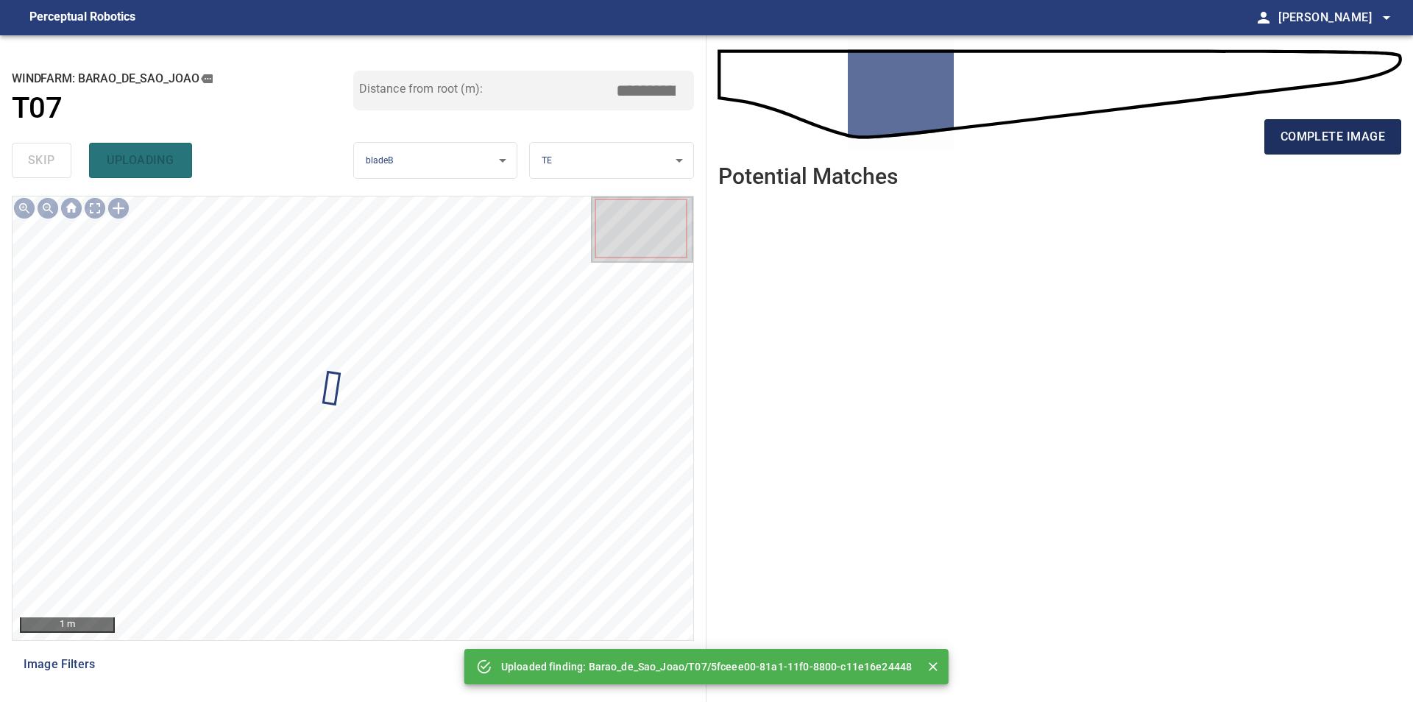
click at [1366, 128] on span "complete image" at bounding box center [1332, 137] width 104 height 21
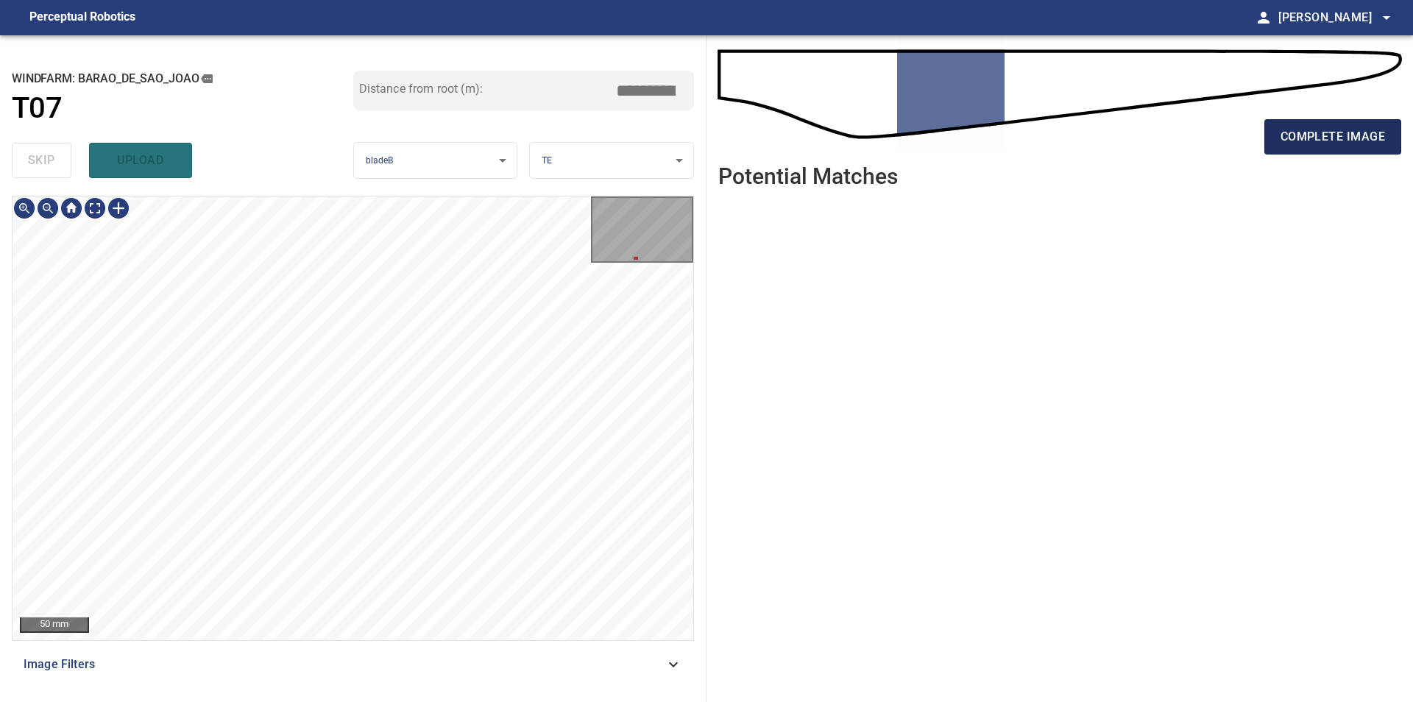
click at [1376, 132] on span "complete image" at bounding box center [1332, 137] width 104 height 21
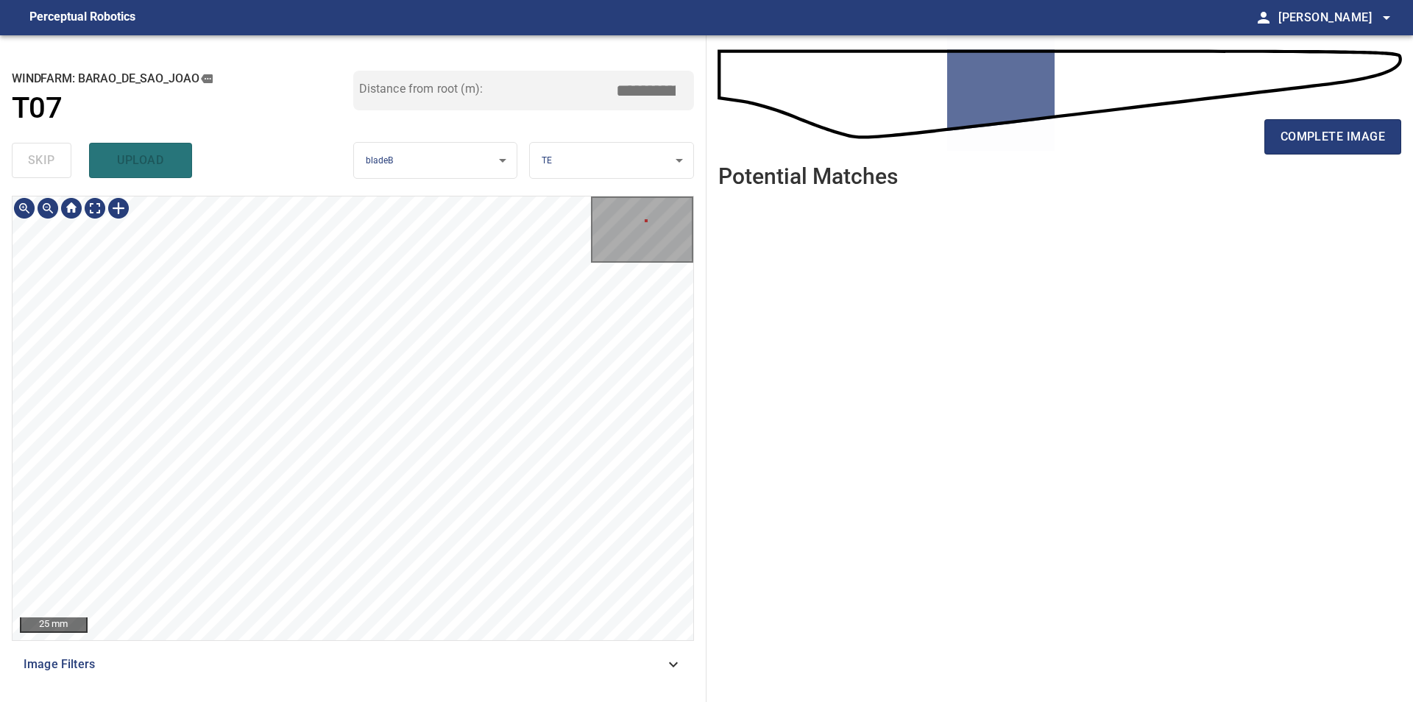
click at [500, 182] on div "**********" at bounding box center [353, 368] width 706 height 667
click at [508, 191] on div "**********" at bounding box center [353, 368] width 706 height 667
click at [1316, 137] on span "complete image" at bounding box center [1332, 137] width 104 height 21
click at [397, 677] on div "50 mm Image Filters" at bounding box center [353, 443] width 682 height 494
click at [1352, 114] on div "complete image" at bounding box center [1059, 142] width 683 height 59
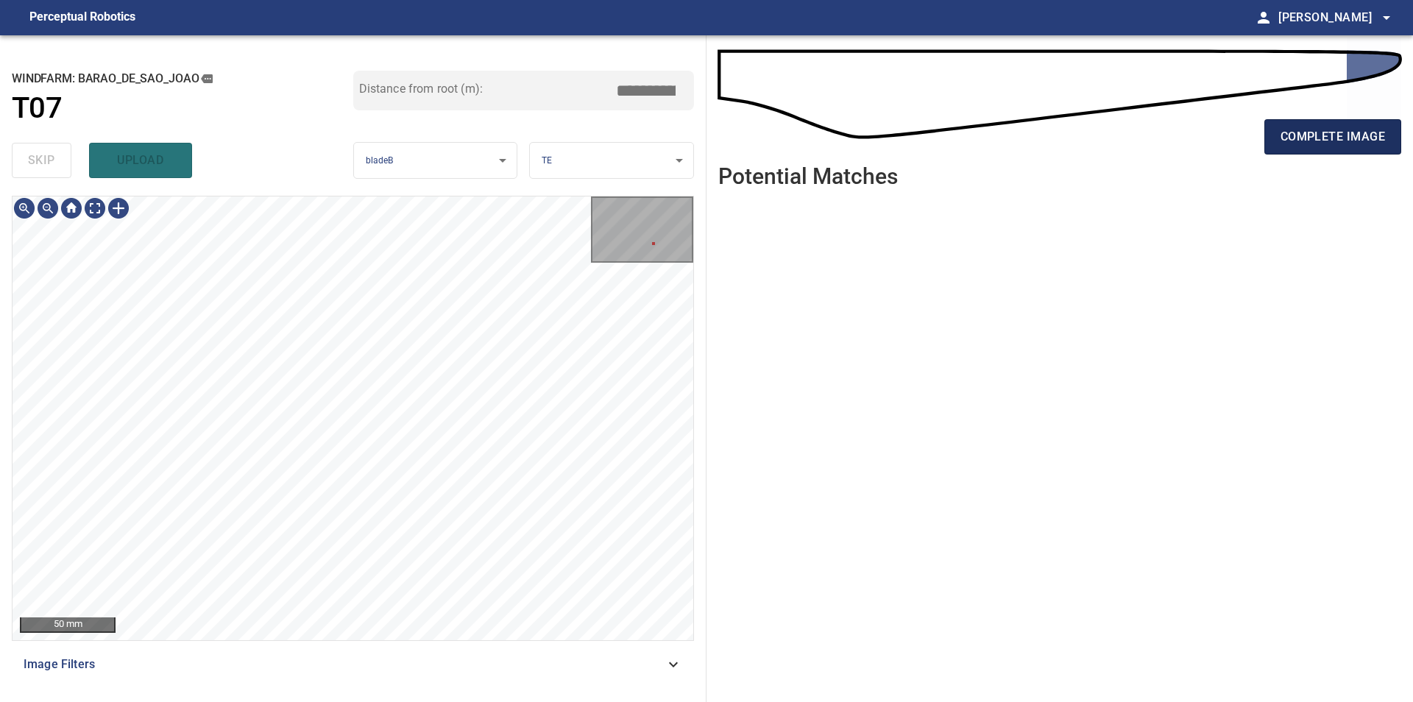
click at [1338, 142] on span "complete image" at bounding box center [1332, 137] width 104 height 21
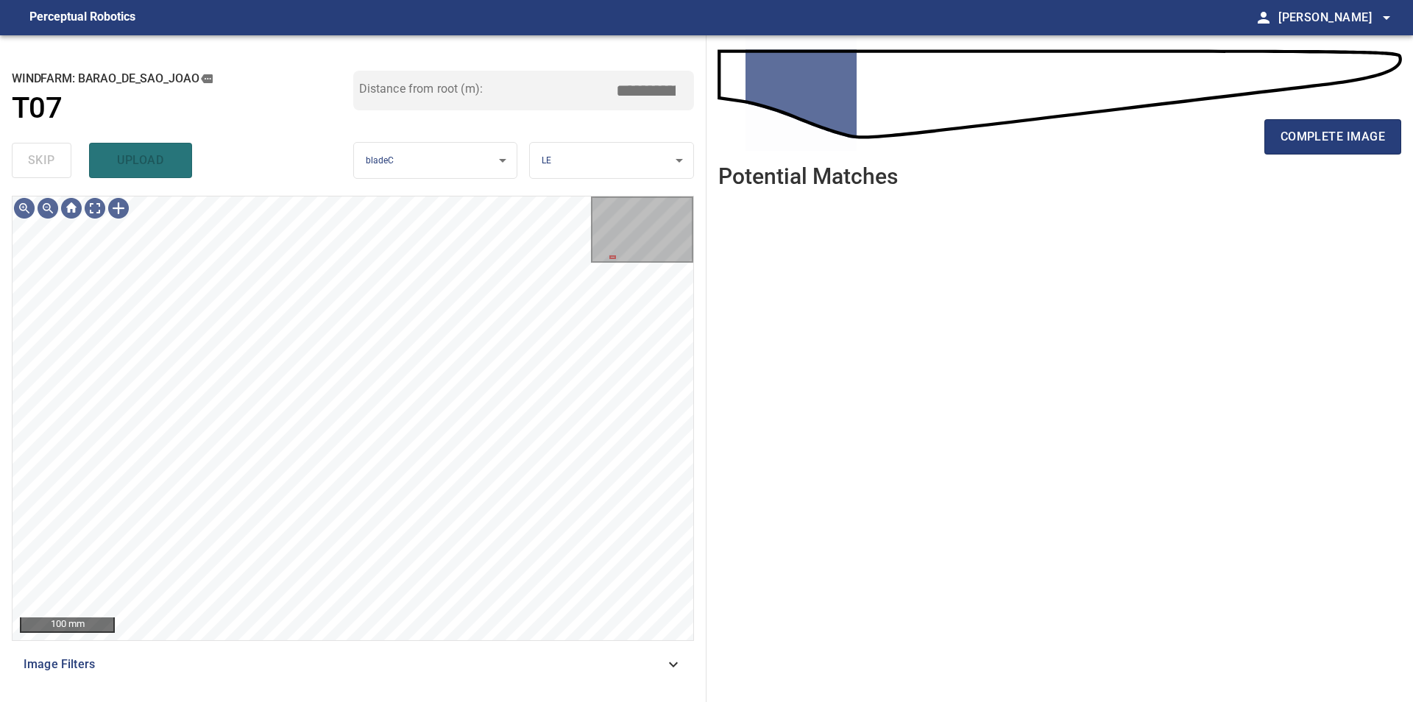
click at [1337, 156] on div "complete image" at bounding box center [1059, 142] width 683 height 59
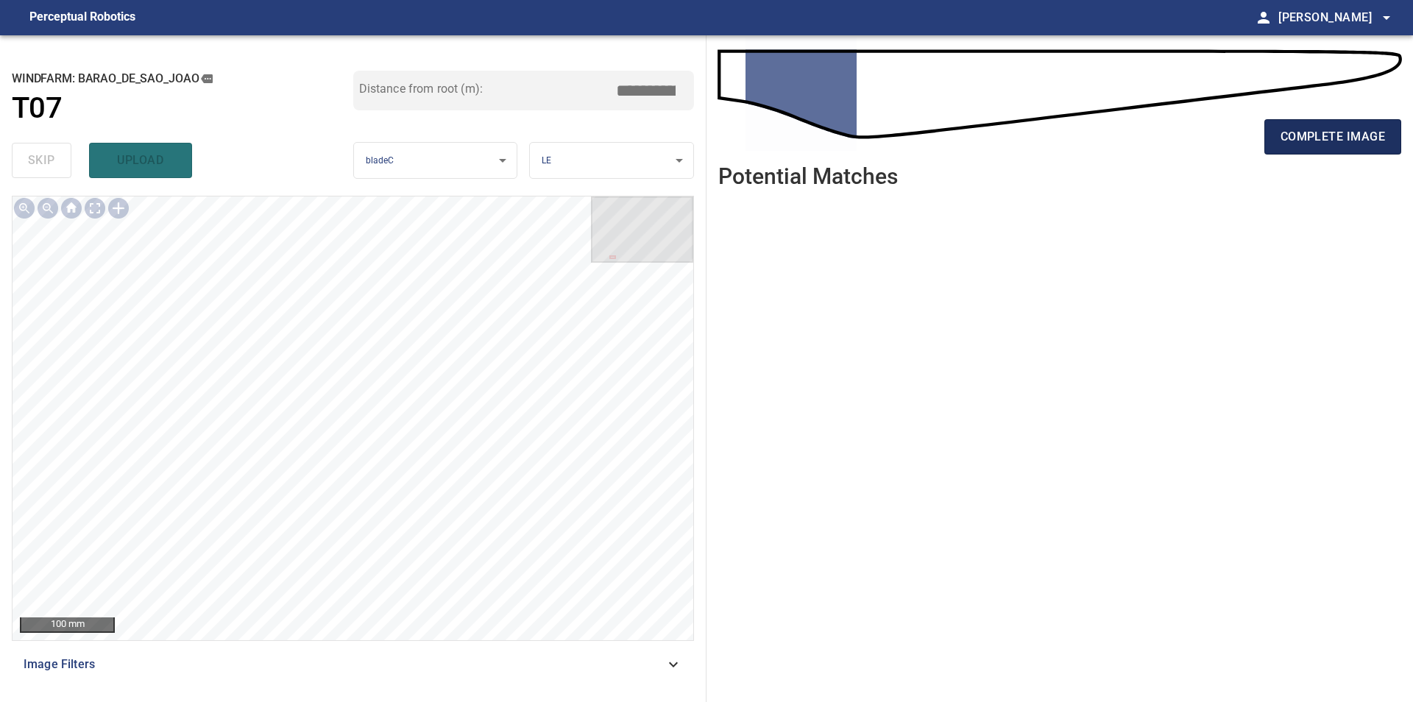
click at [1334, 144] on span "complete image" at bounding box center [1332, 137] width 104 height 21
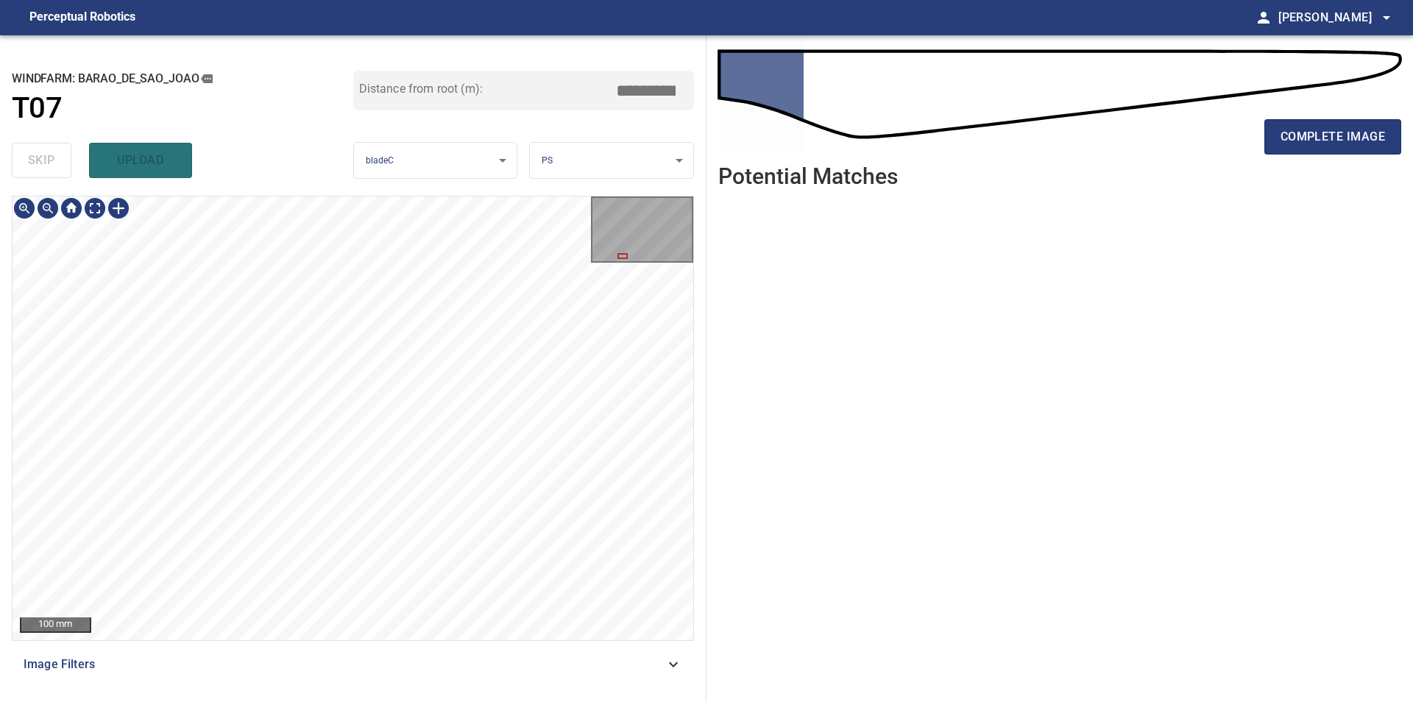
click at [305, 655] on div "100 mm Image Filters" at bounding box center [353, 443] width 682 height 494
click at [704, 370] on div "**********" at bounding box center [353, 368] width 706 height 667
type input "***"
click at [1294, 140] on span "complete image" at bounding box center [1332, 137] width 104 height 21
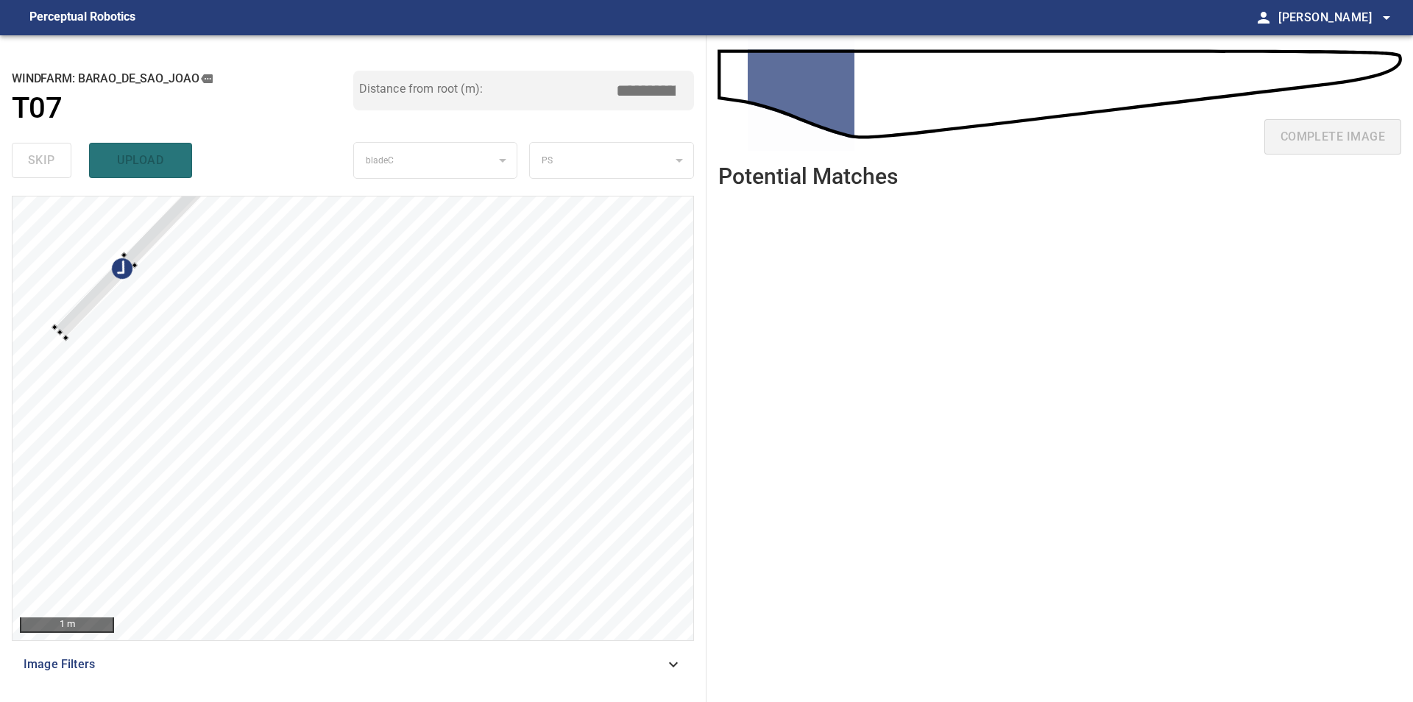
click at [93, 239] on div at bounding box center [353, 418] width 681 height 444
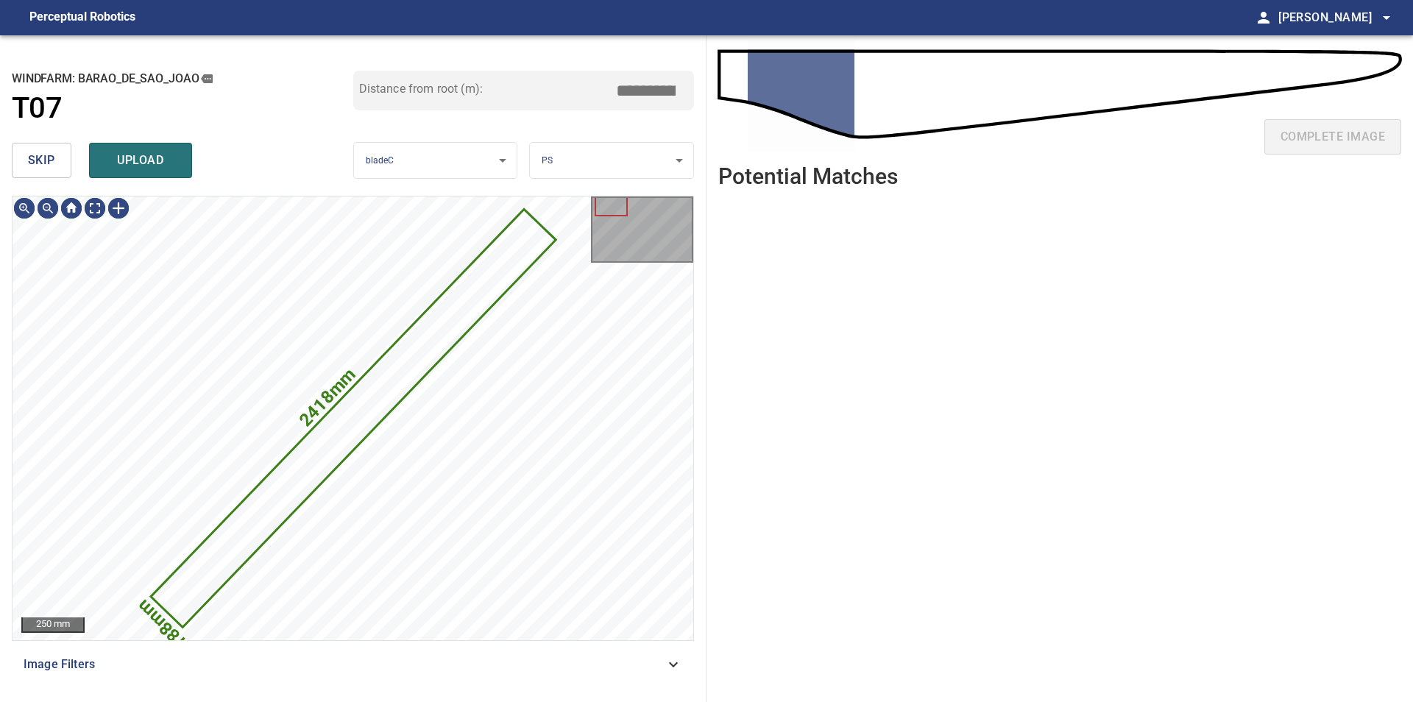
click at [39, 165] on span "skip" at bounding box center [41, 160] width 27 height 21
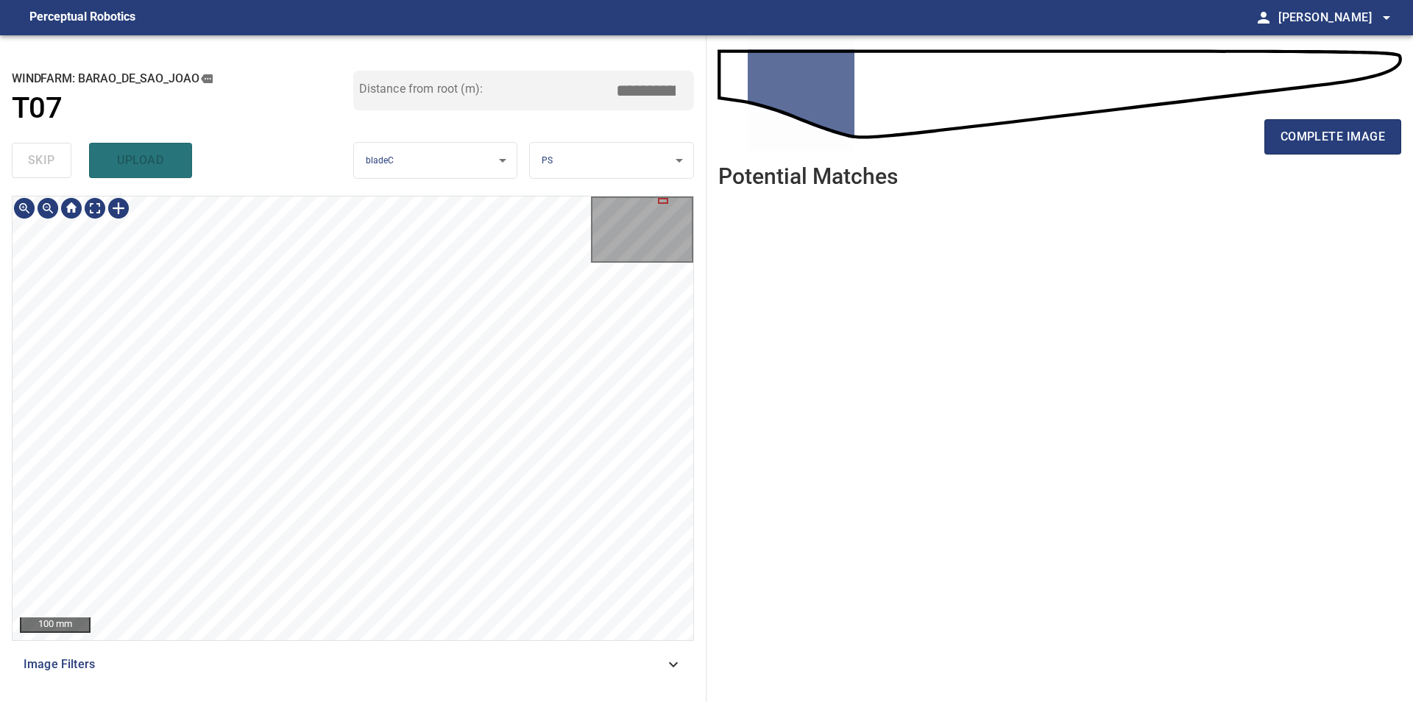
click at [757, 501] on div "**********" at bounding box center [706, 368] width 1413 height 667
click at [722, 232] on div "**********" at bounding box center [706, 368] width 1413 height 667
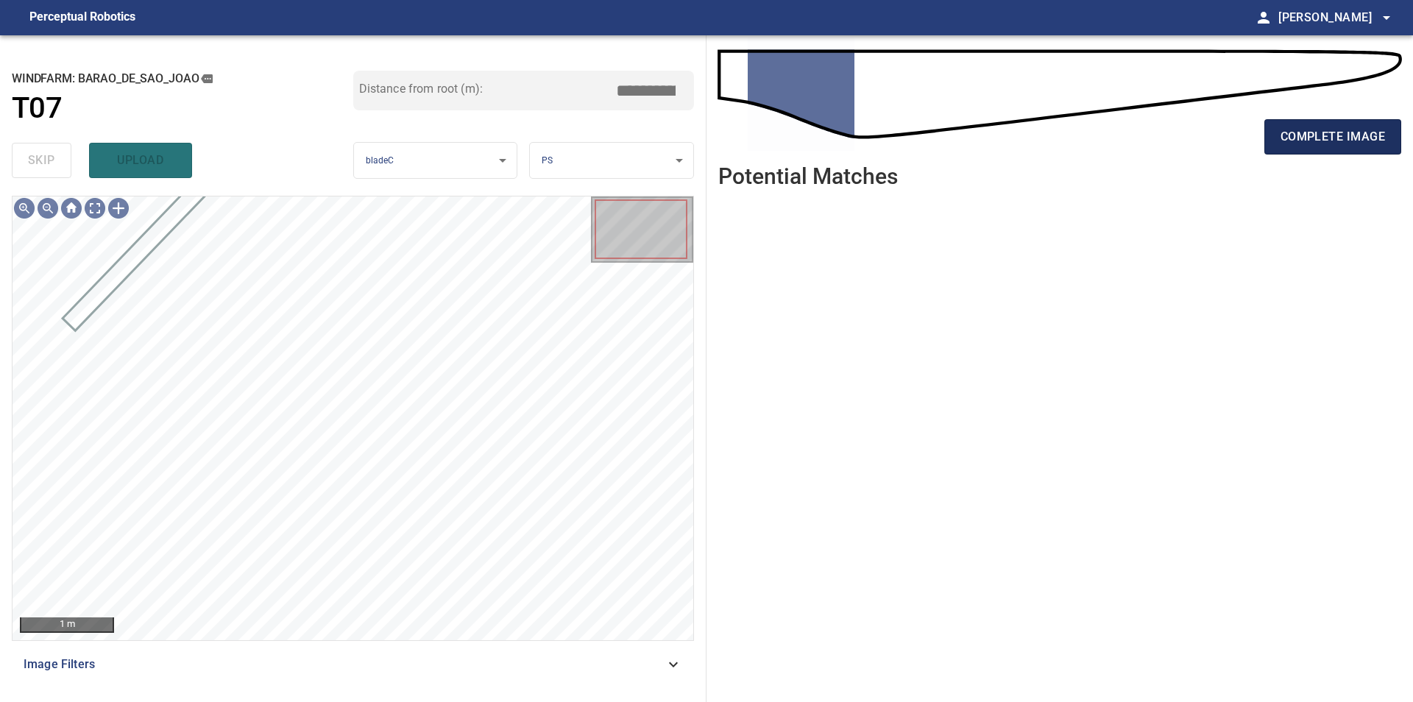
click at [1304, 134] on span "complete image" at bounding box center [1332, 137] width 104 height 21
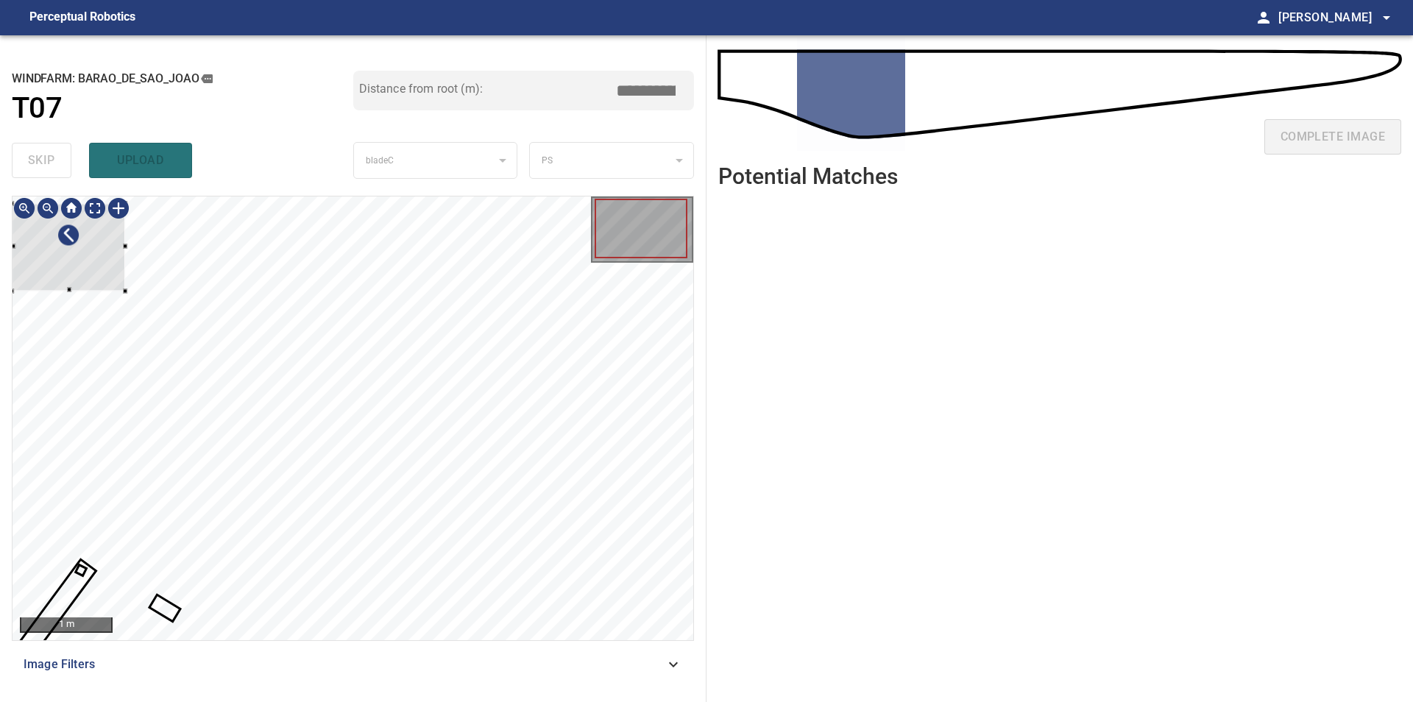
click at [71, 263] on div at bounding box center [68, 247] width 113 height 88
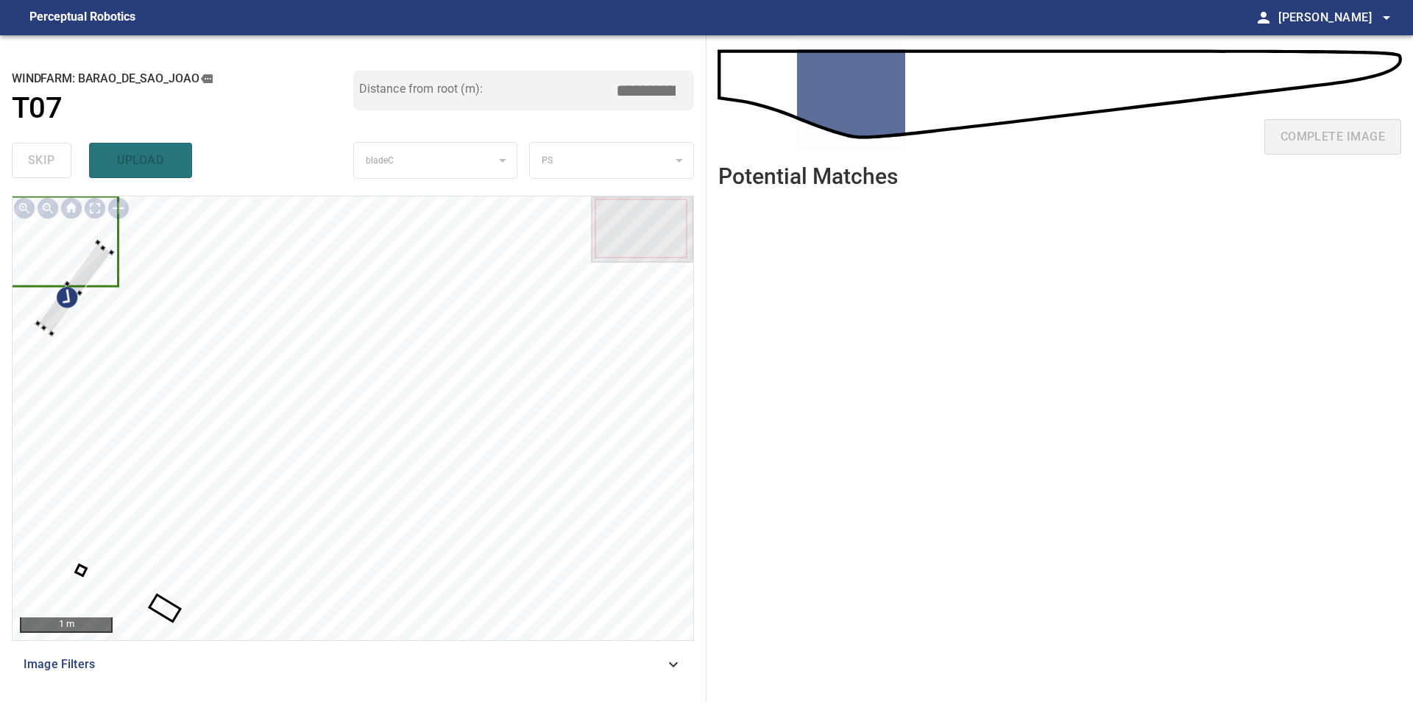
click at [99, 234] on div at bounding box center [353, 418] width 681 height 444
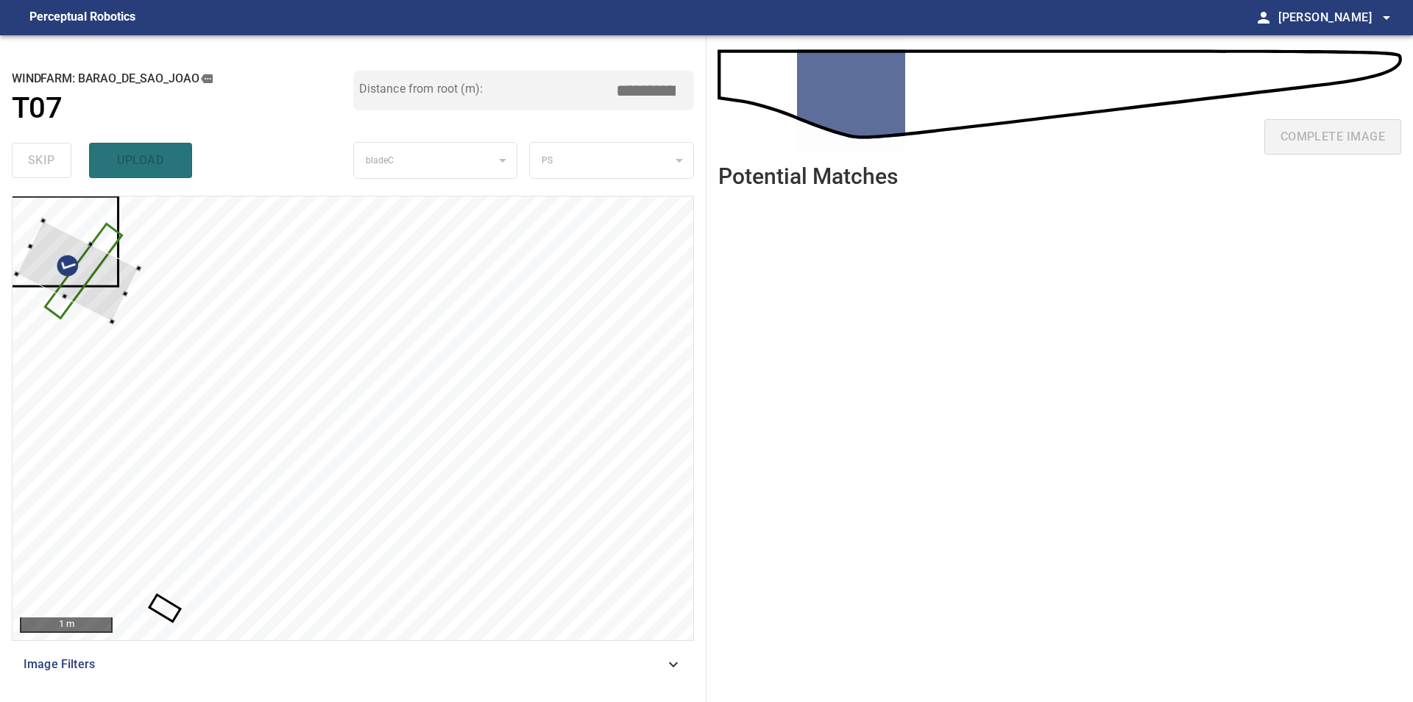
click at [102, 239] on div at bounding box center [353, 418] width 681 height 444
click at [53, 258] on div at bounding box center [78, 263] width 122 height 101
type input "***"
click at [268, 486] on div at bounding box center [353, 418] width 681 height 444
click at [380, 392] on div at bounding box center [353, 418] width 681 height 444
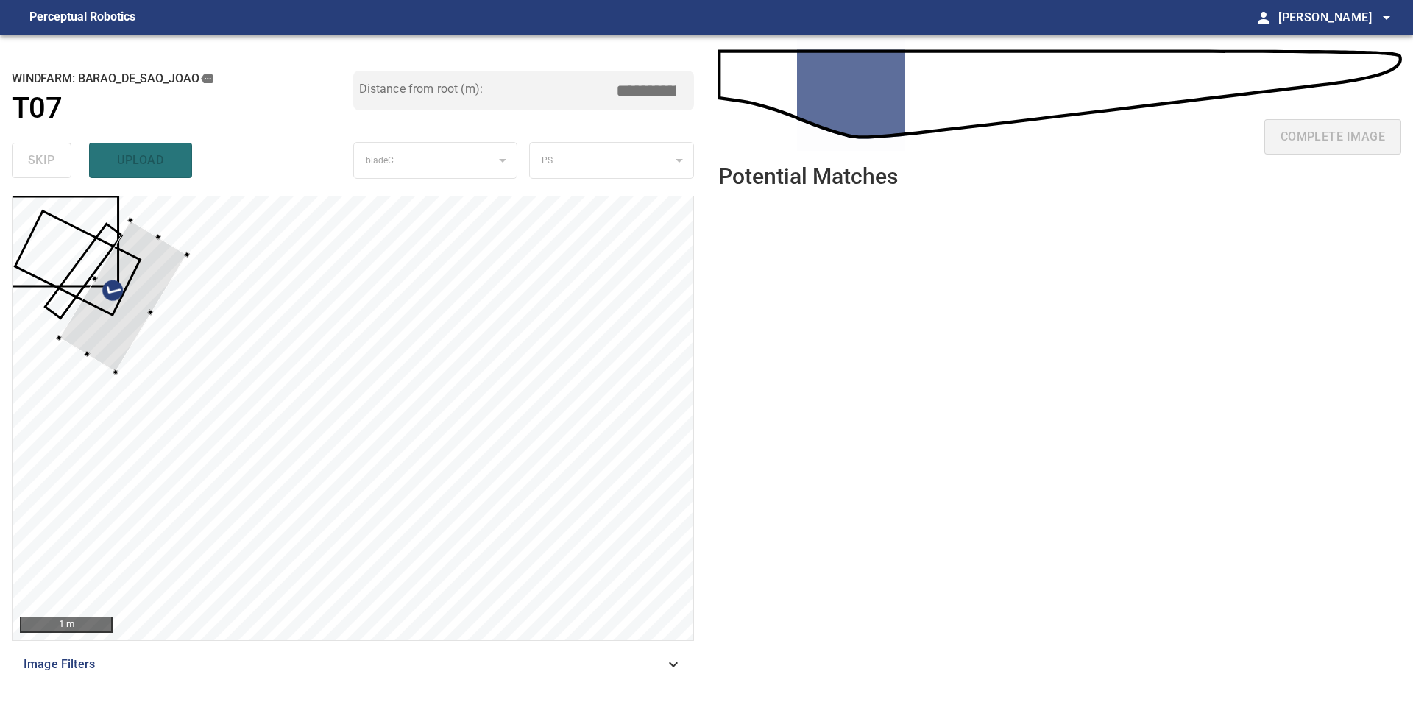
click at [161, 287] on div at bounding box center [122, 296] width 128 height 152
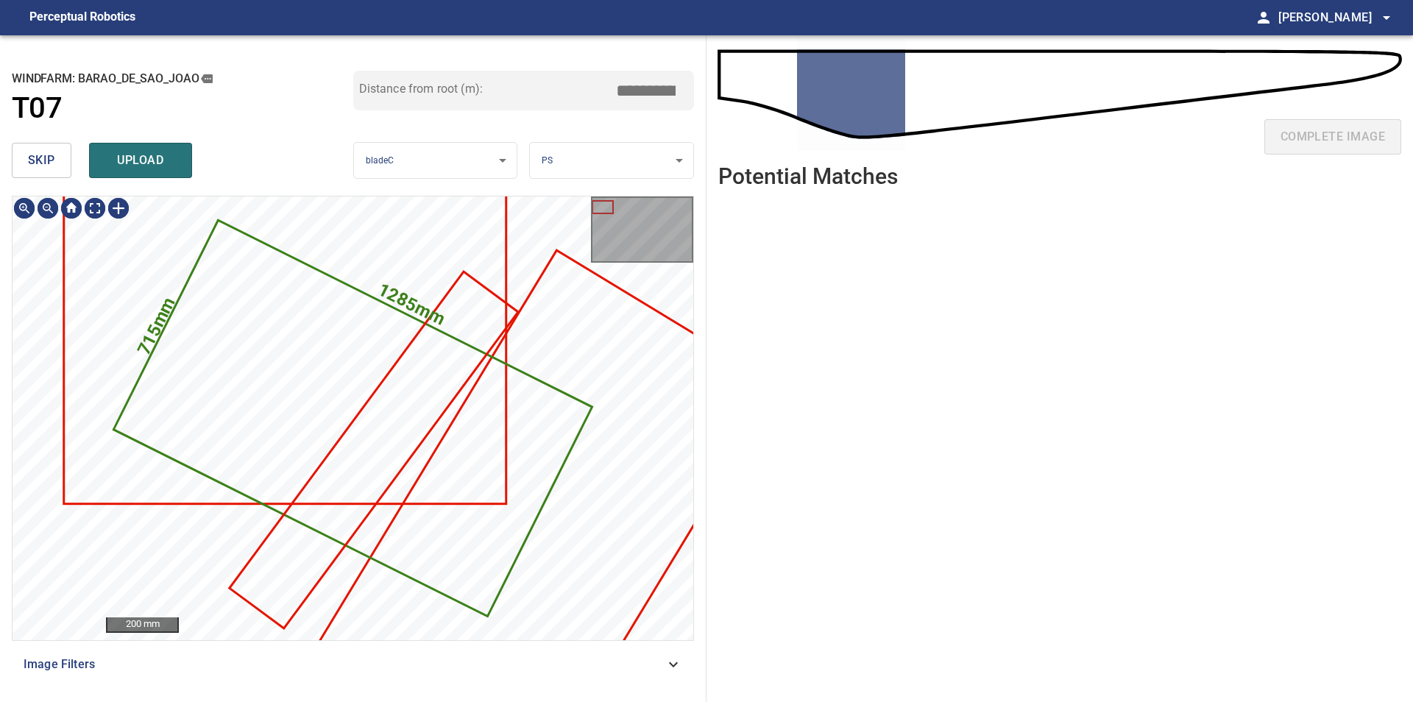
type input "****"
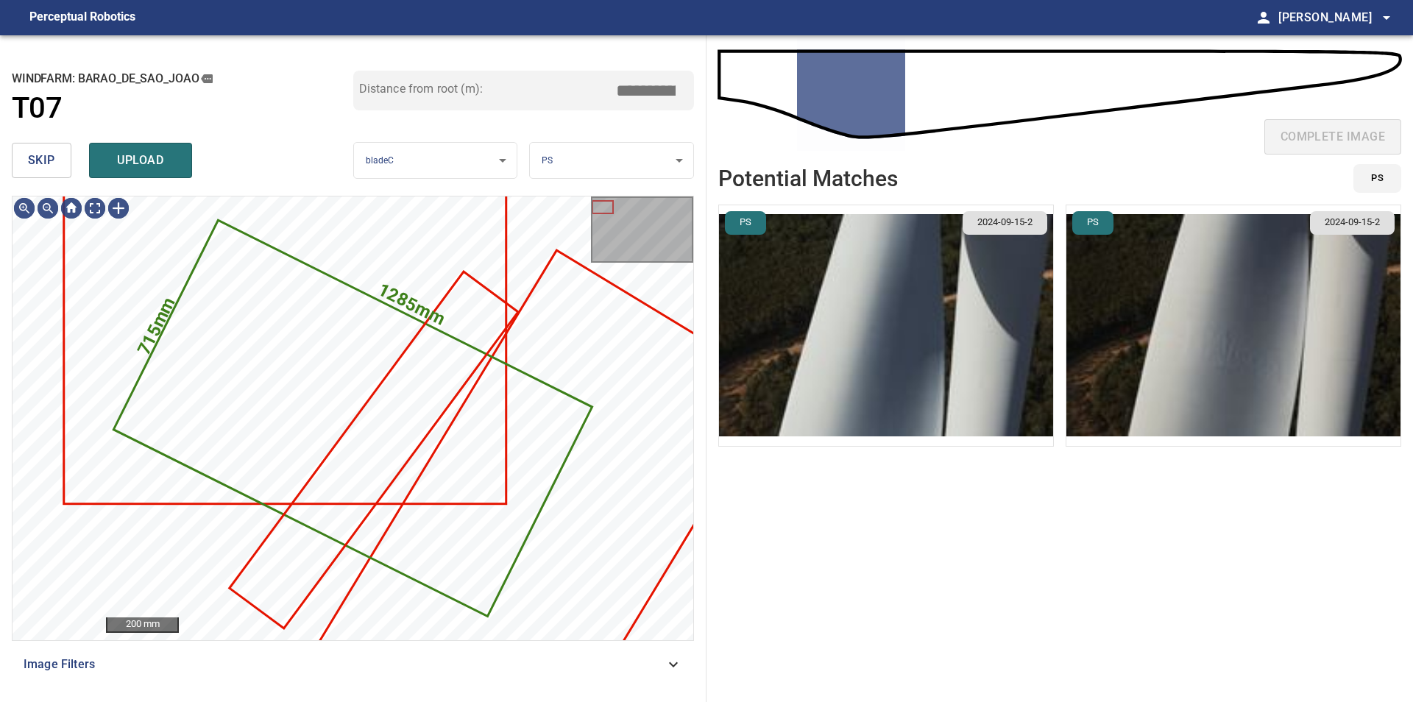
click at [33, 168] on span "skip" at bounding box center [41, 160] width 27 height 21
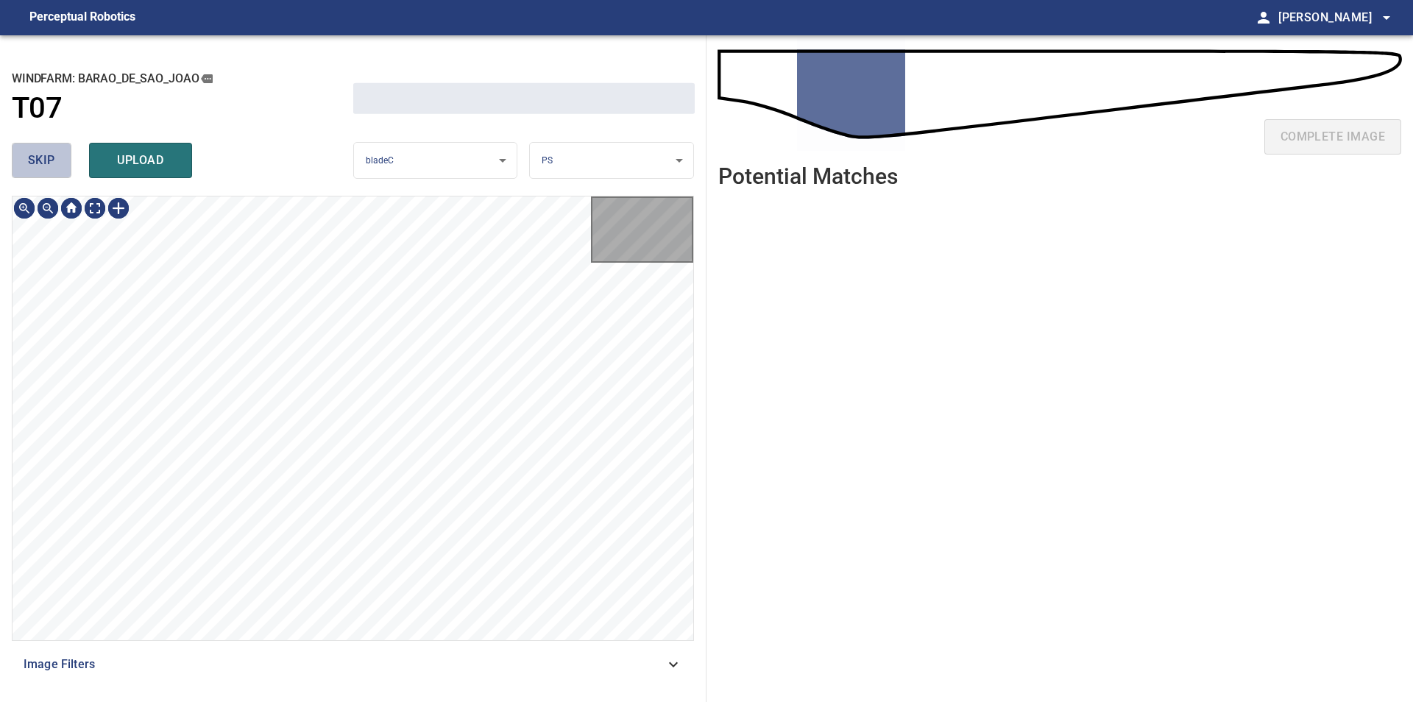
click at [33, 168] on span "skip" at bounding box center [41, 160] width 27 height 21
click at [33, 168] on div "skip upload" at bounding box center [182, 160] width 341 height 47
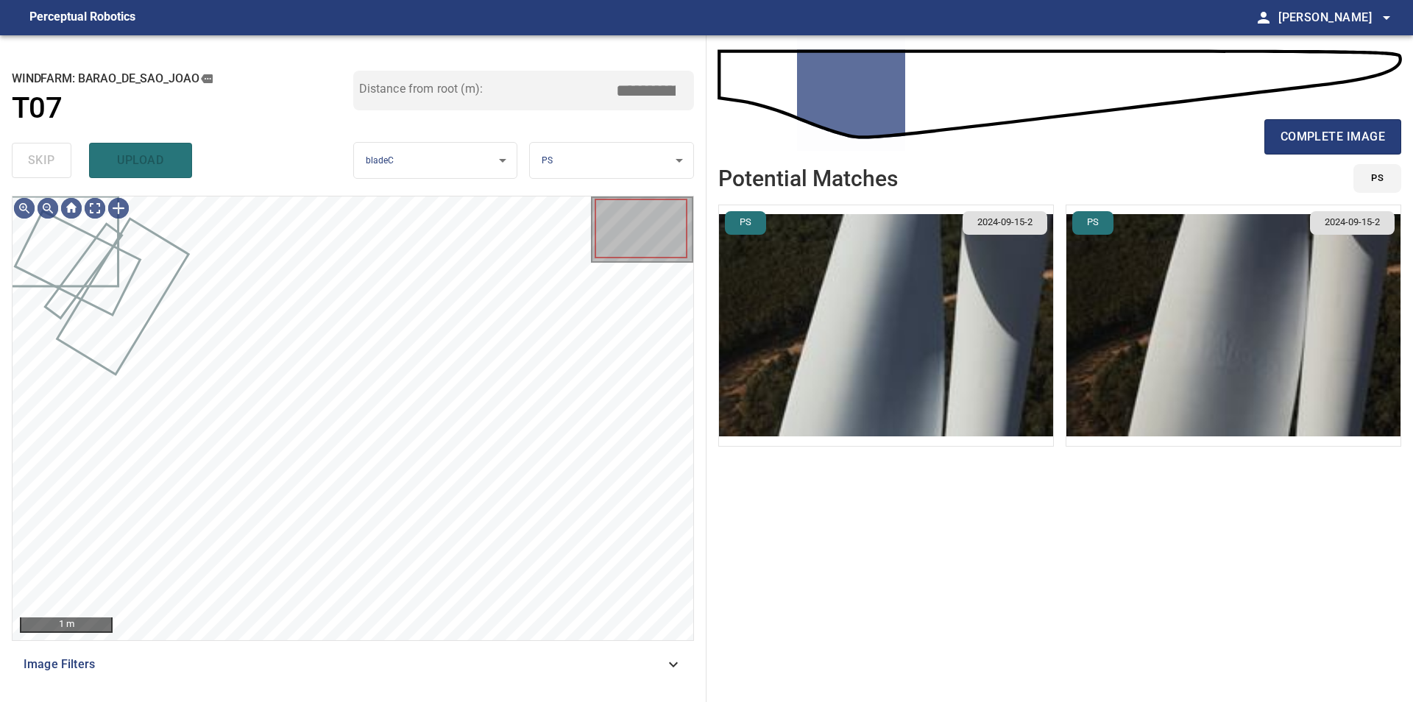
click at [33, 168] on div "skip upload" at bounding box center [182, 160] width 341 height 47
type input "****"
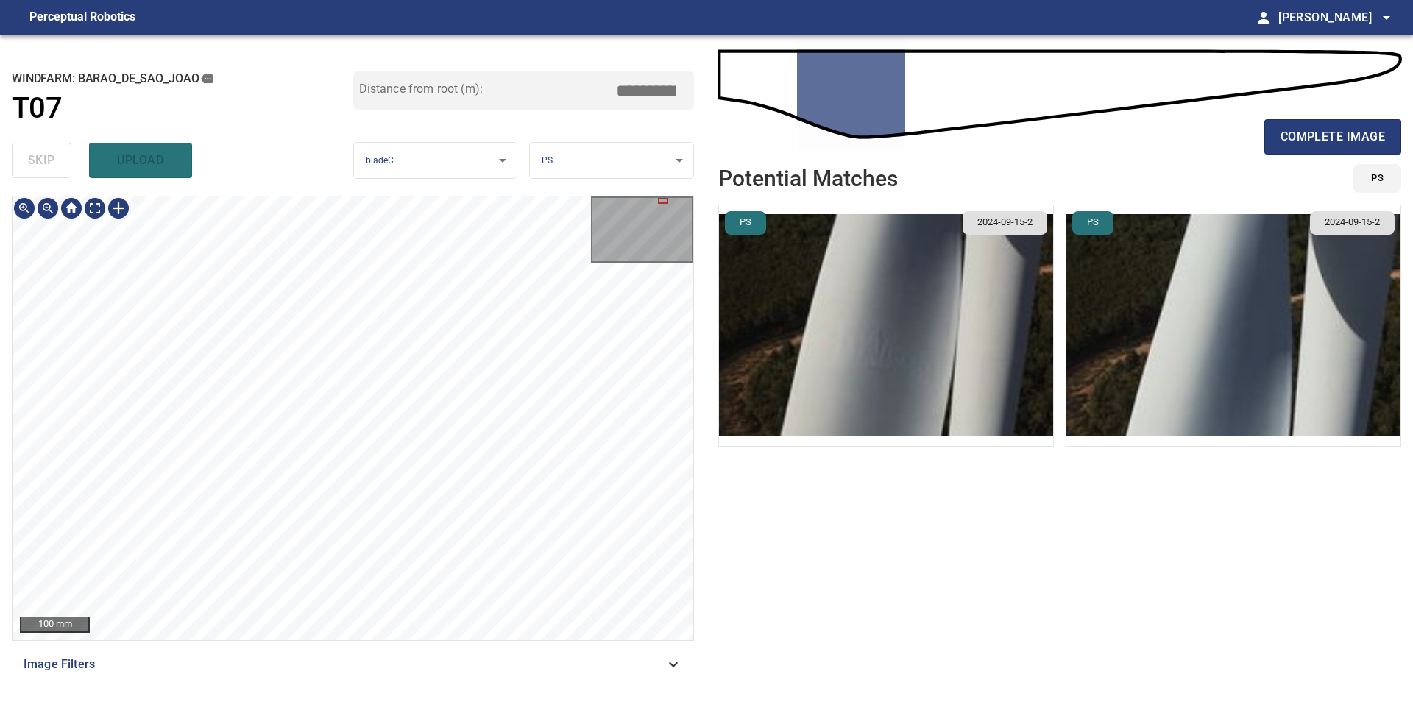
click at [856, 600] on div "**********" at bounding box center [706, 368] width 1413 height 667
click at [851, 479] on div "**********" at bounding box center [706, 368] width 1413 height 667
click at [824, 611] on div "**********" at bounding box center [706, 368] width 1413 height 667
click at [594, 236] on div "100 mm" at bounding box center [353, 418] width 681 height 444
click at [685, 228] on div "100 mm" at bounding box center [353, 418] width 681 height 444
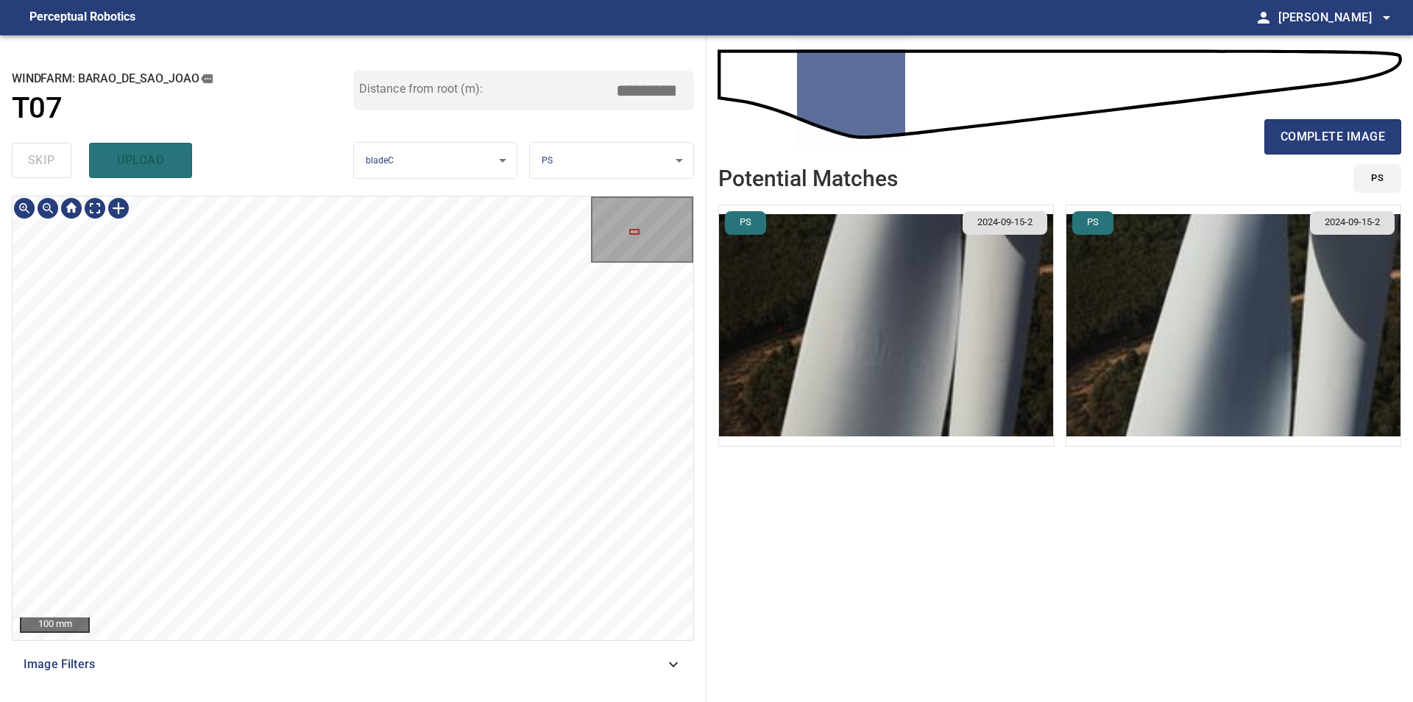
click at [665, 263] on div "100 mm" at bounding box center [353, 418] width 681 height 444
click at [791, 419] on div "**********" at bounding box center [706, 368] width 1413 height 667
click at [607, 179] on div "**********" at bounding box center [353, 368] width 706 height 667
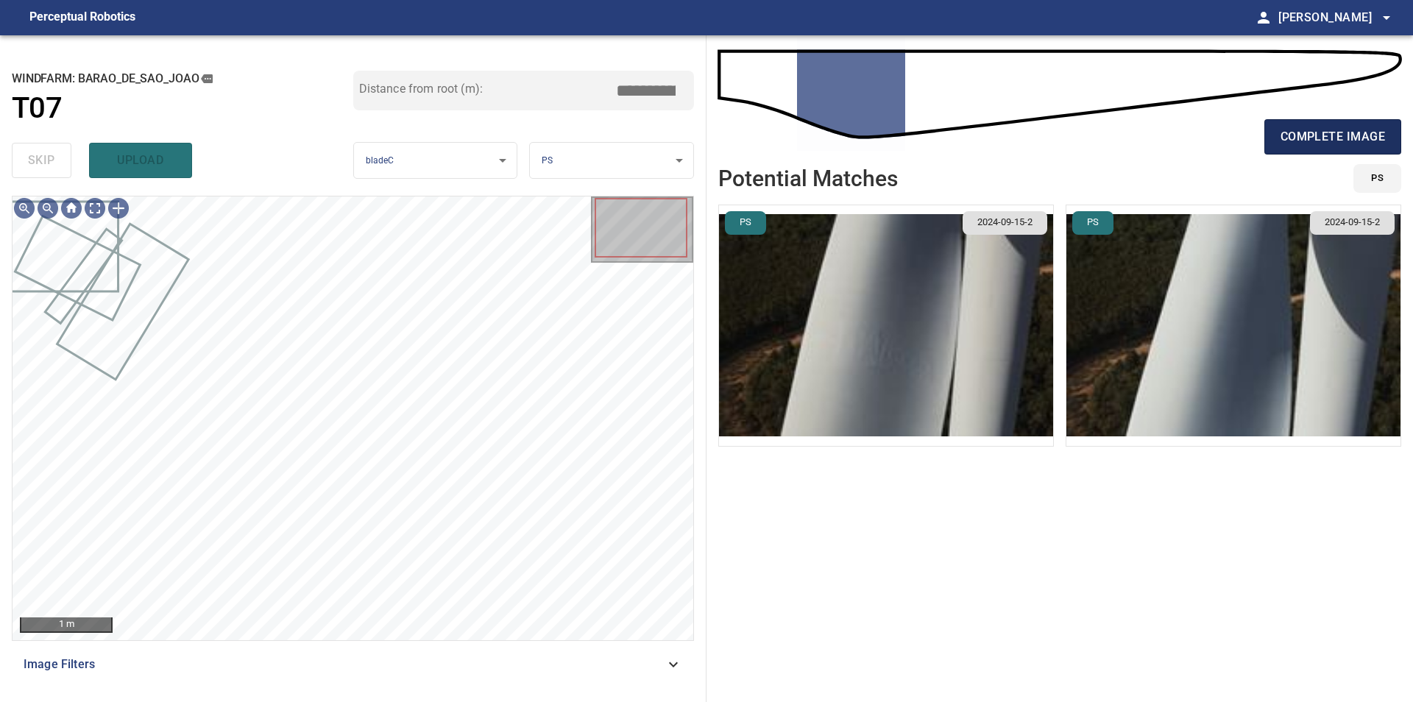
click at [1341, 131] on span "complete image" at bounding box center [1332, 137] width 104 height 21
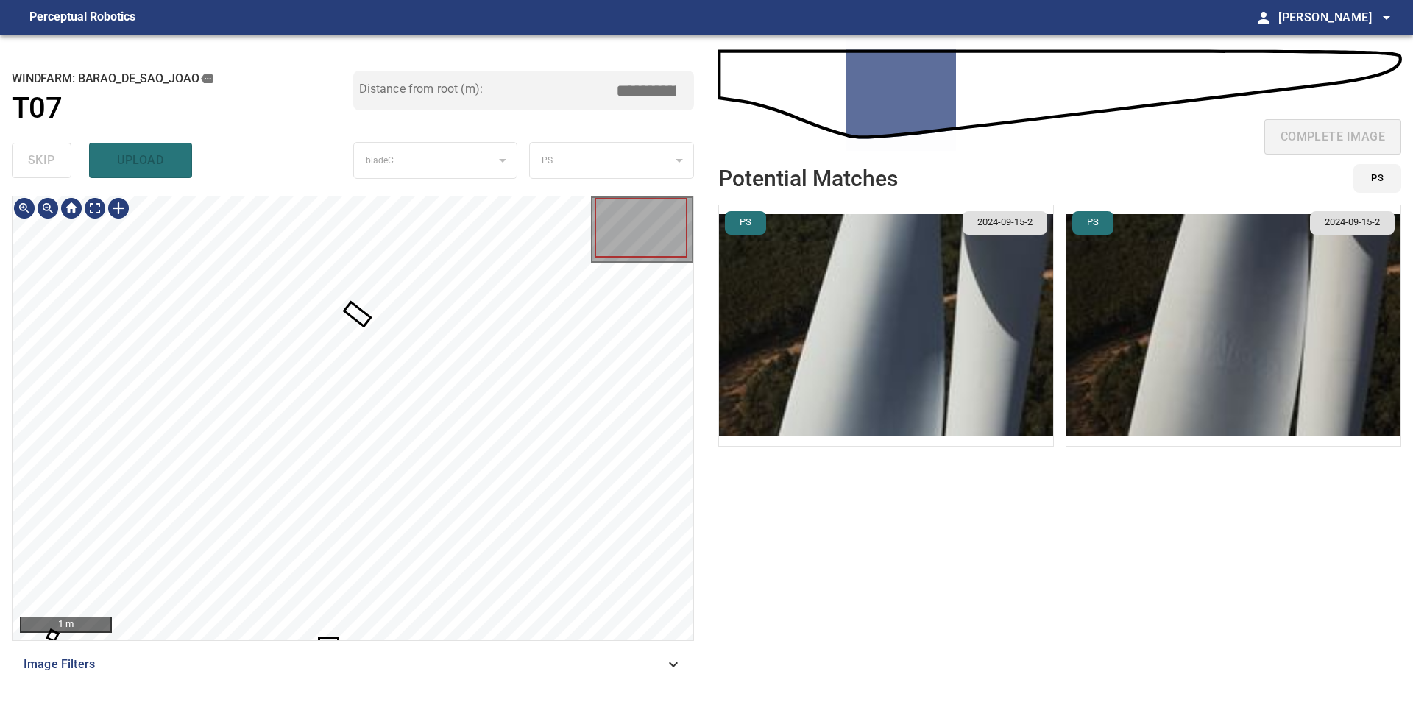
type input "****"
click at [662, 448] on div at bounding box center [353, 418] width 681 height 444
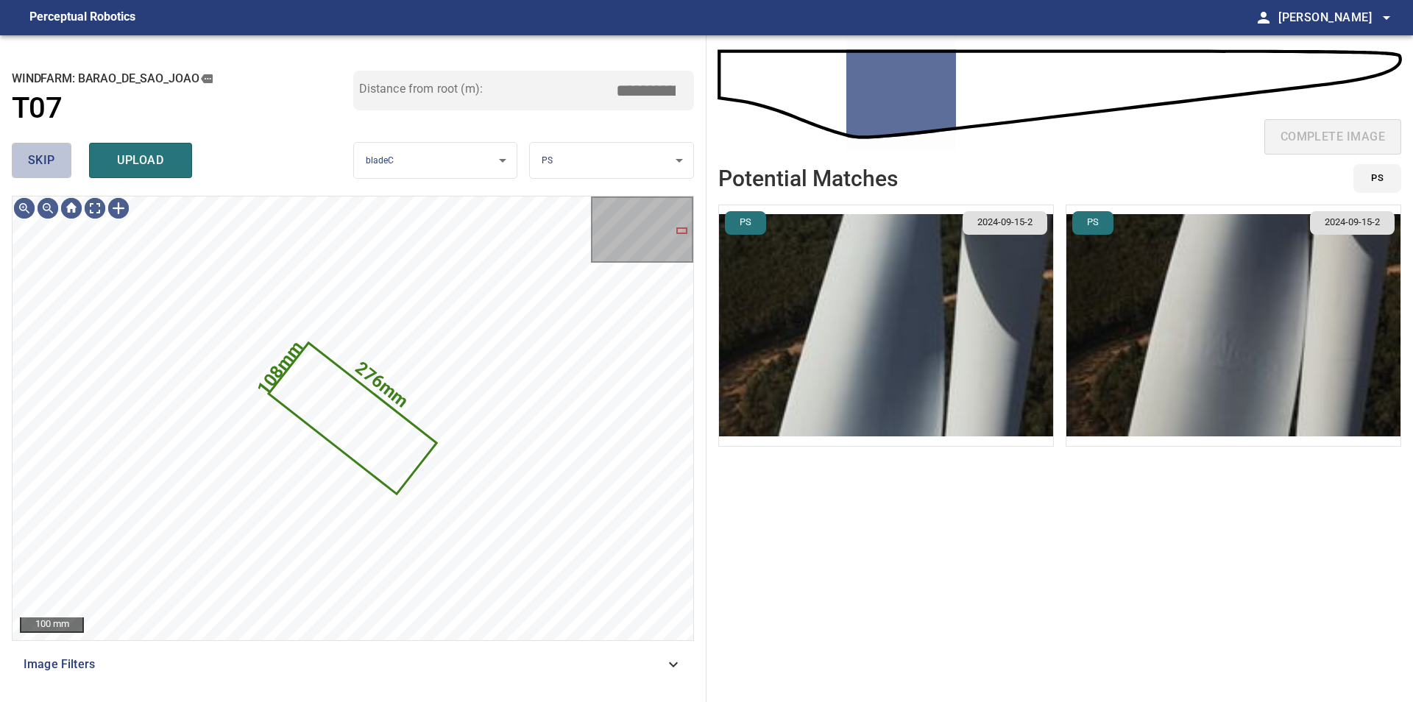
click at [15, 153] on button "skip" at bounding box center [42, 160] width 60 height 35
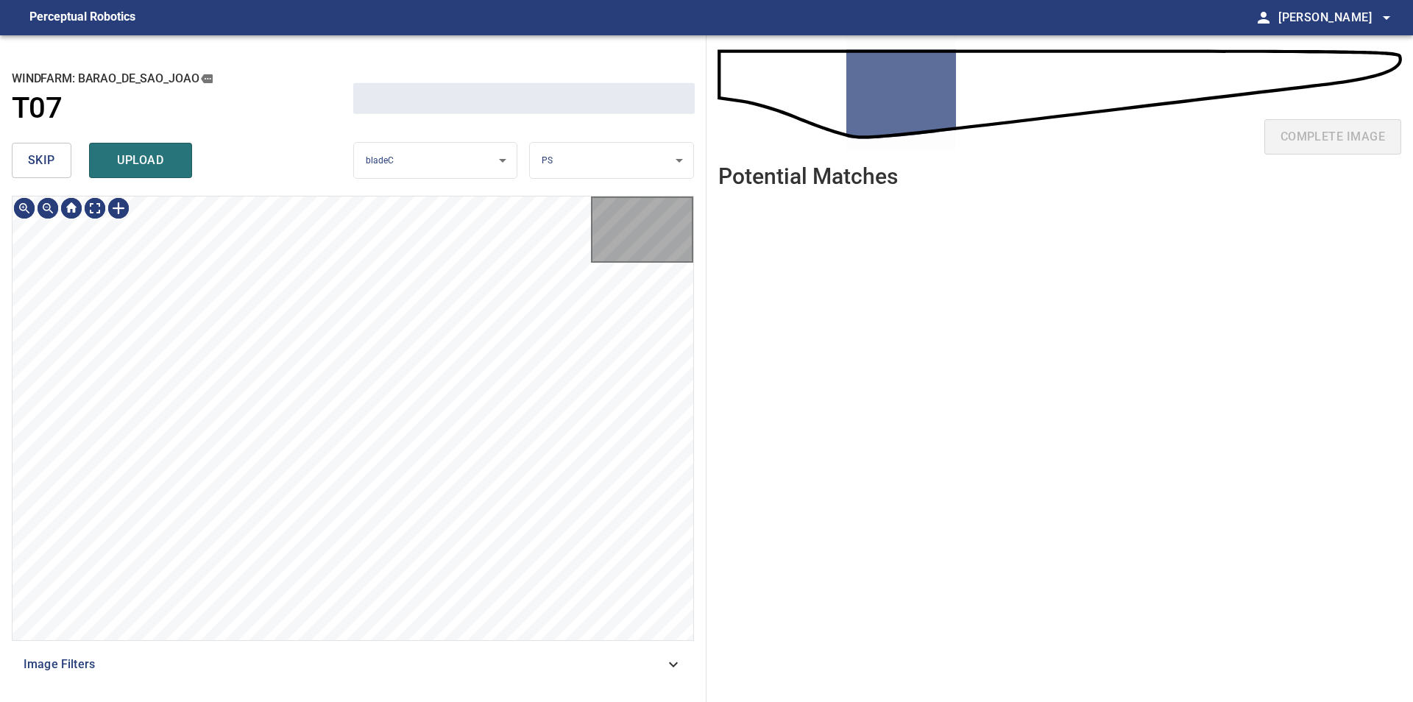
click at [15, 153] on button "skip" at bounding box center [42, 160] width 60 height 35
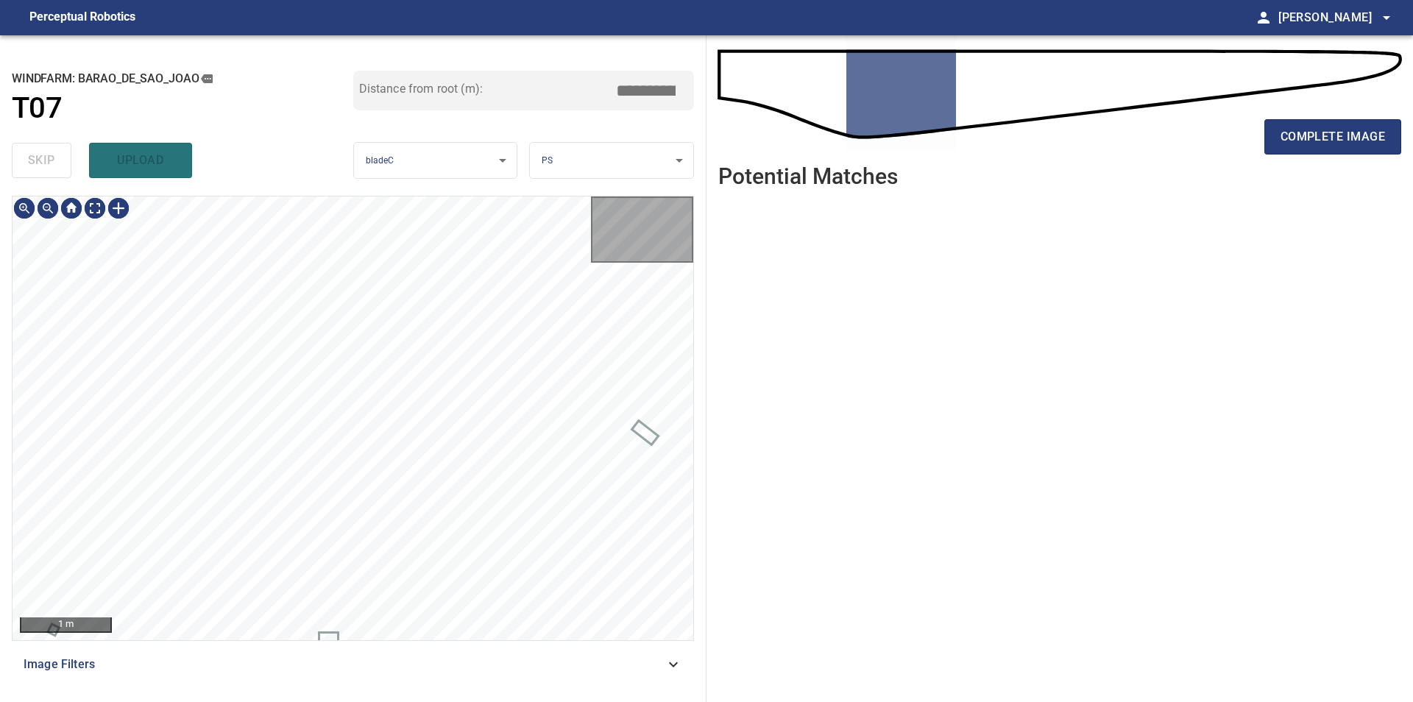
drag, startPoint x: 15, startPoint y: 153, endPoint x: 277, endPoint y: 193, distance: 264.9
click at [15, 154] on div "skip upload" at bounding box center [182, 160] width 341 height 47
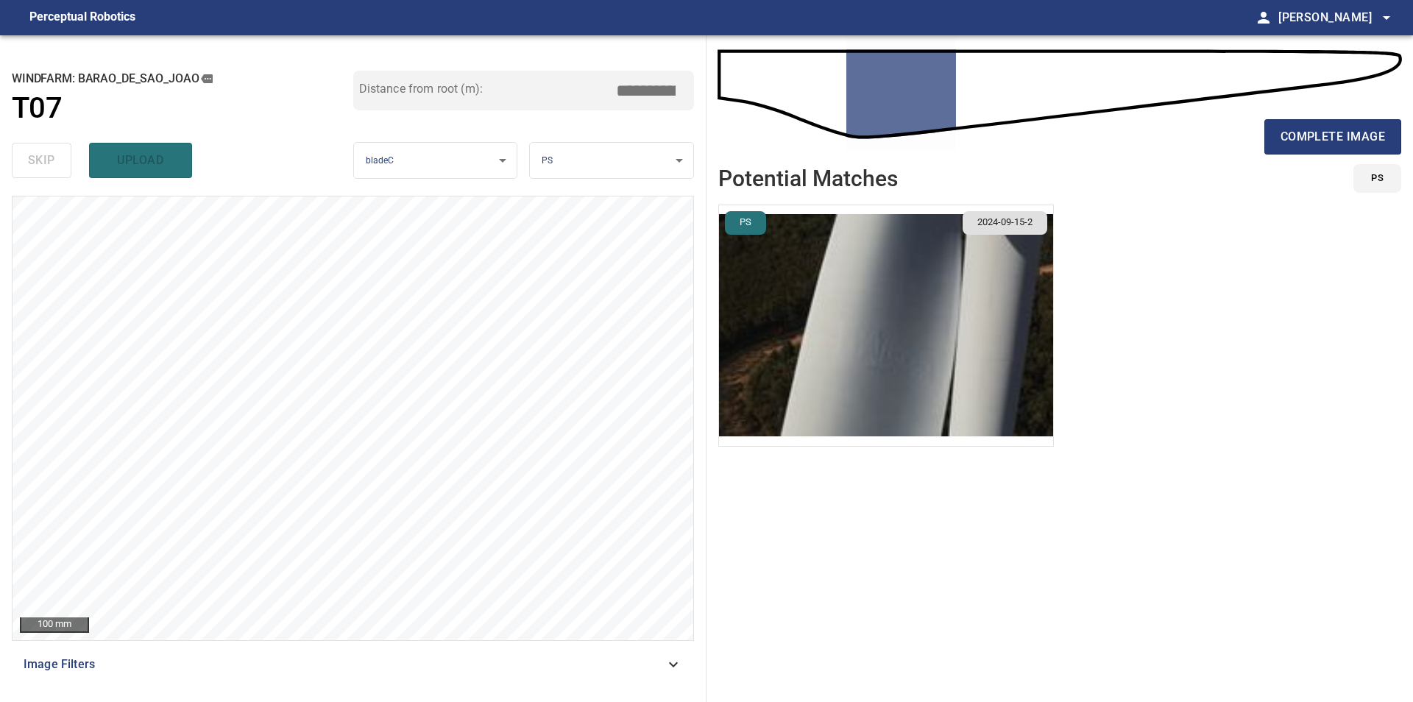
click at [718, 460] on ul "PS 2024-09-15-2" at bounding box center [1059, 444] width 683 height 479
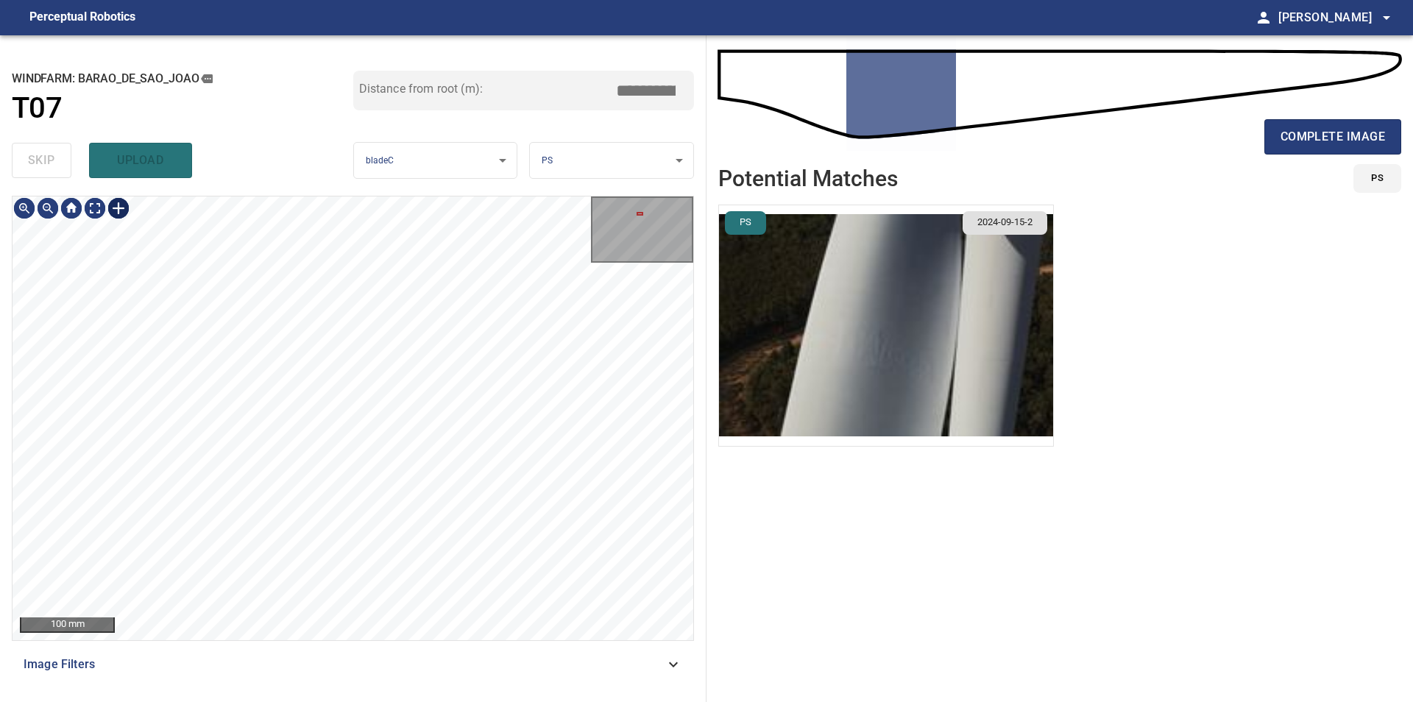
click at [118, 210] on div at bounding box center [119, 208] width 24 height 24
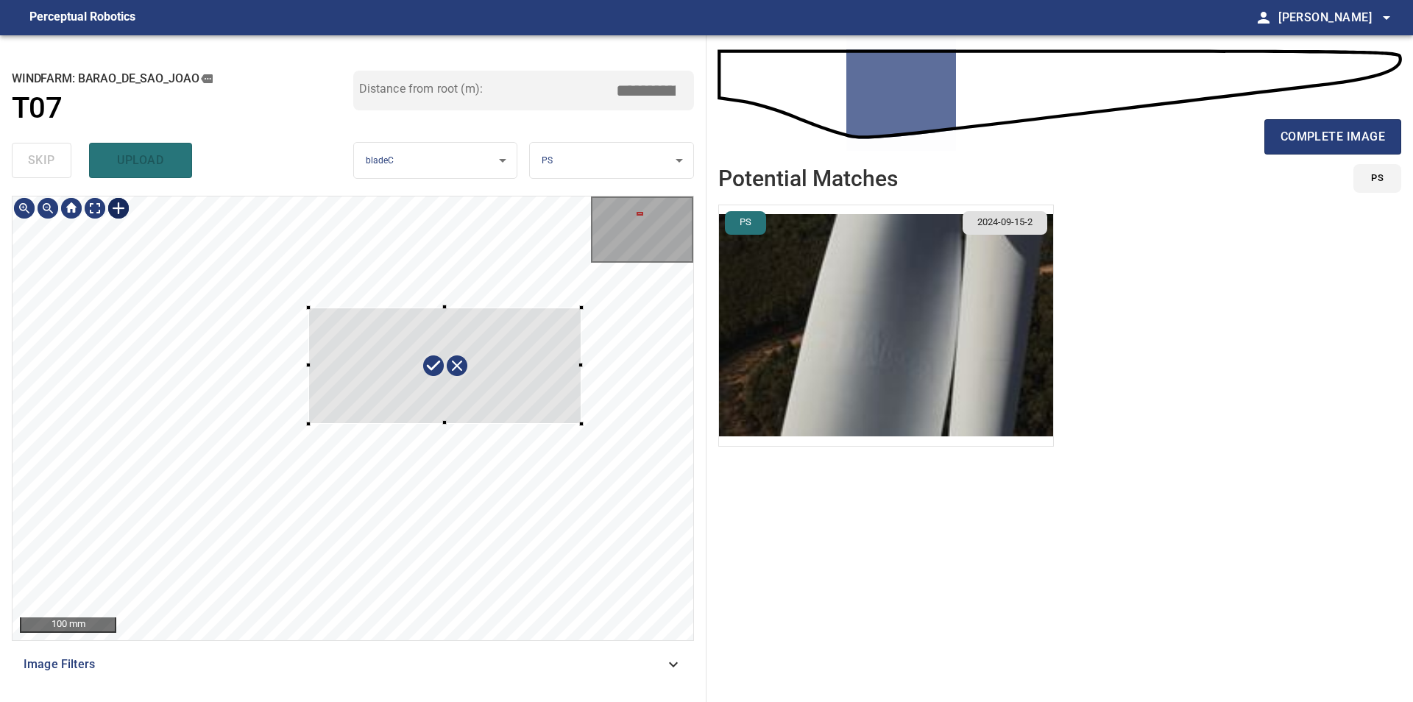
click at [581, 424] on div at bounding box center [353, 418] width 681 height 444
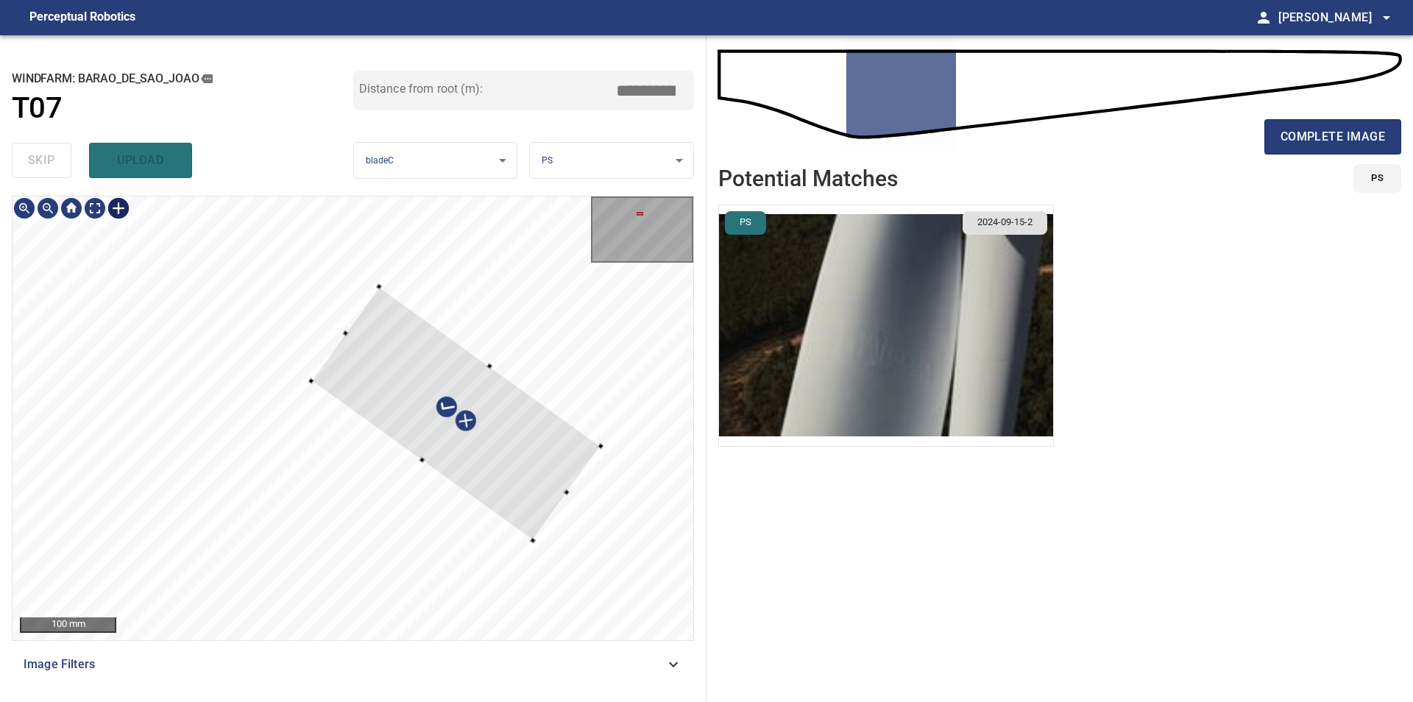
click at [512, 486] on div at bounding box center [455, 414] width 289 height 254
type input "****"
click at [524, 535] on div at bounding box center [353, 418] width 681 height 444
click at [515, 506] on div at bounding box center [447, 417] width 288 height 258
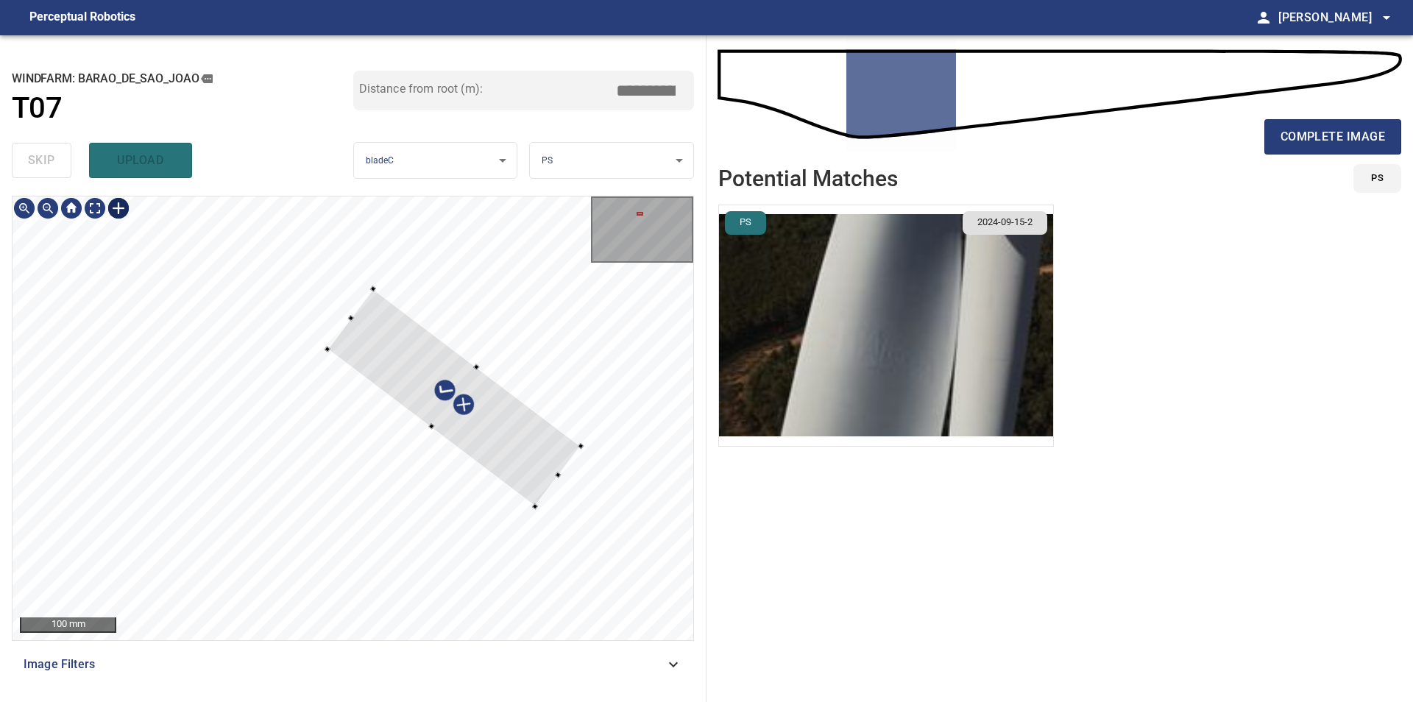
click at [539, 505] on div at bounding box center [353, 418] width 681 height 444
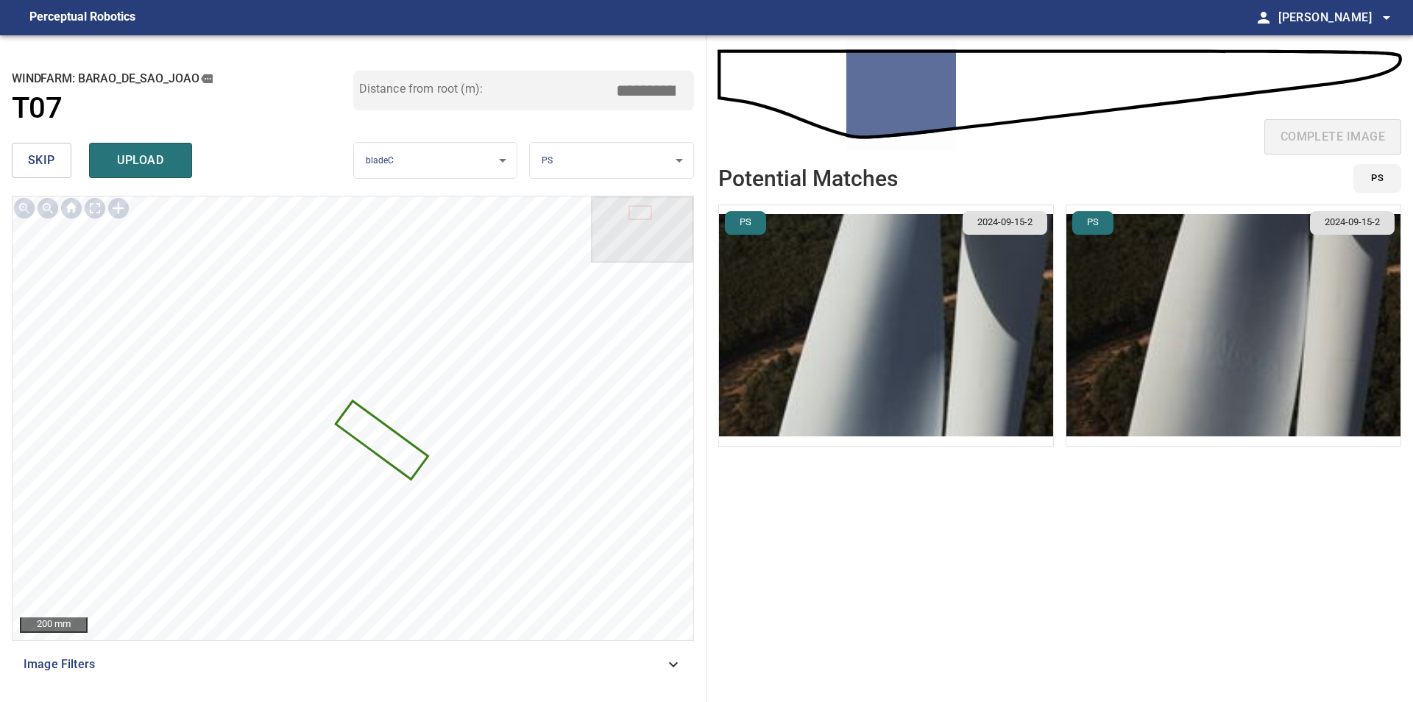
drag, startPoint x: 656, startPoint y: 90, endPoint x: 686, endPoint y: 90, distance: 29.4
click at [686, 90] on input "*****" at bounding box center [651, 91] width 74 height 28
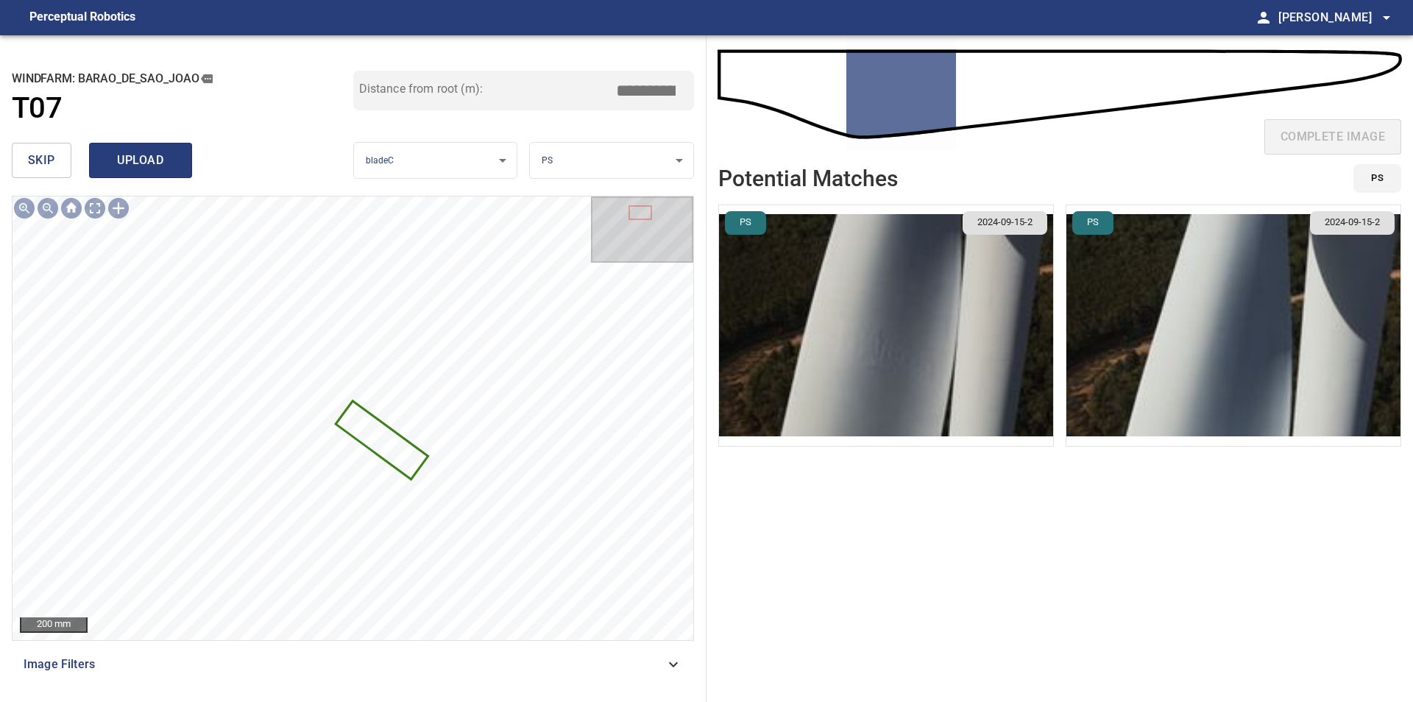
type input "*****"
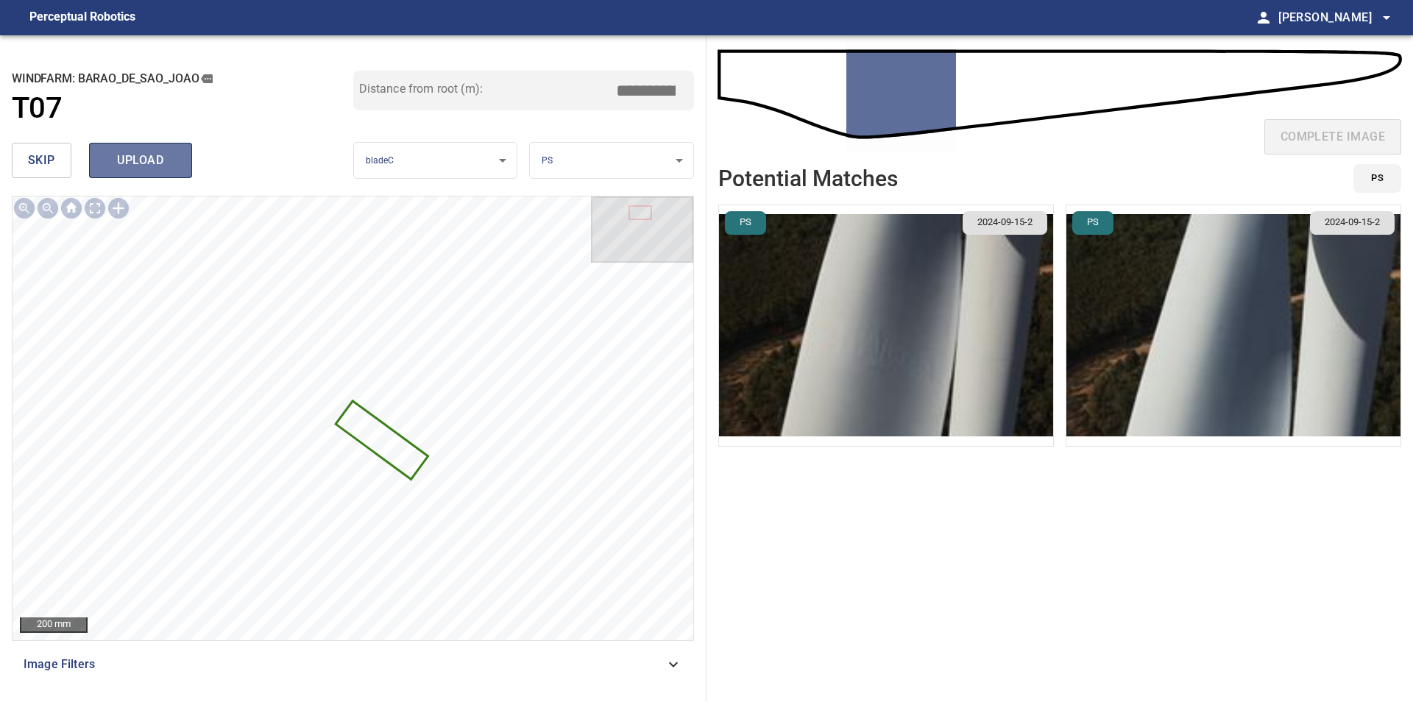
click at [181, 164] on button "upload" at bounding box center [140, 160] width 103 height 35
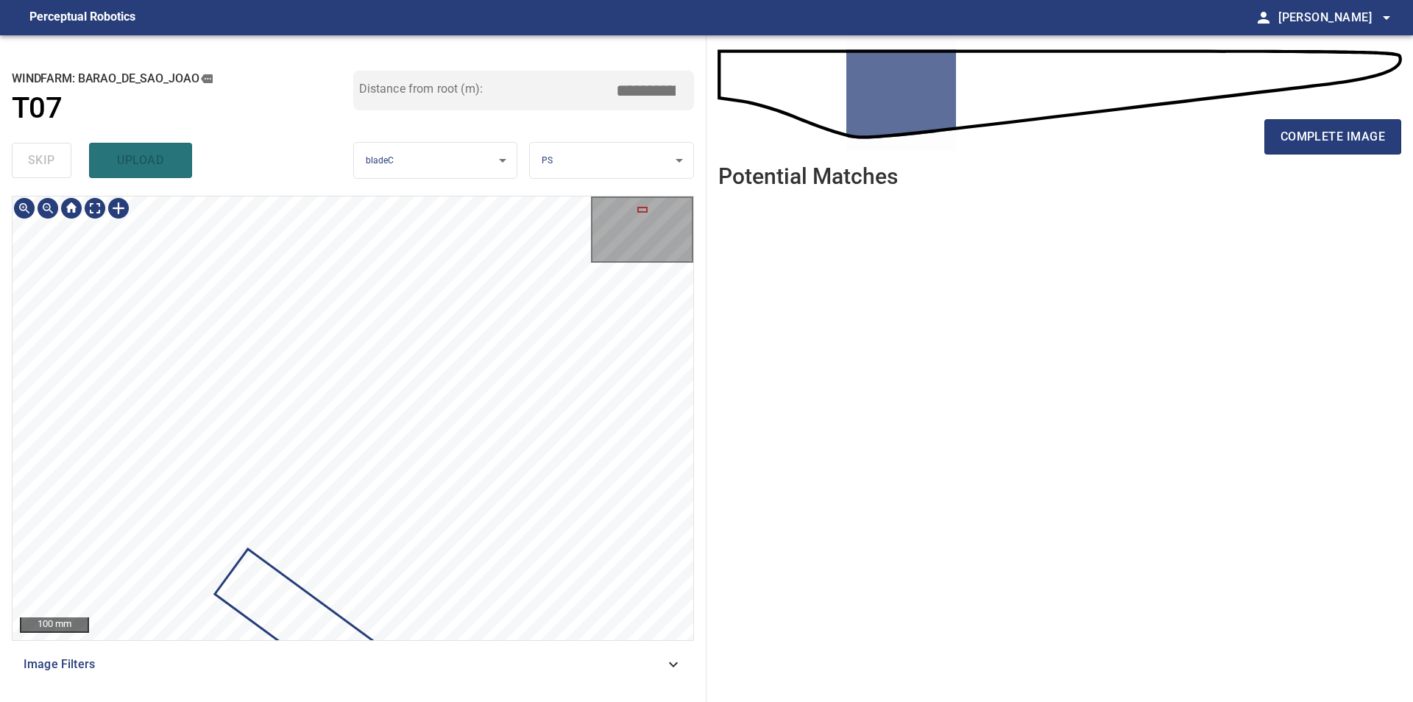
click at [647, 144] on div "**********" at bounding box center [353, 368] width 706 height 667
click at [686, 133] on div "**********" at bounding box center [353, 368] width 706 height 667
click at [642, 202] on div at bounding box center [641, 229] width 99 height 63
click at [632, 133] on div "**********" at bounding box center [353, 368] width 706 height 667
click at [593, 255] on div "100 mm" at bounding box center [353, 418] width 681 height 444
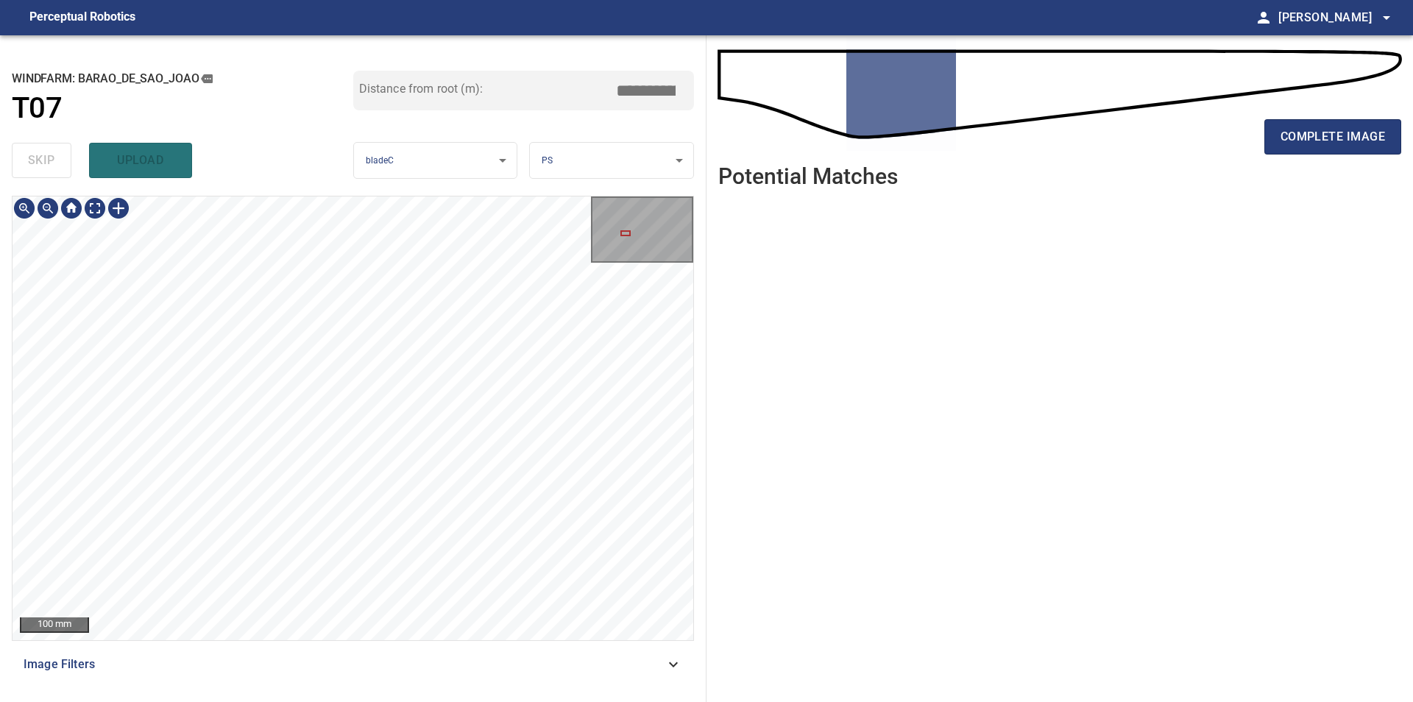
click at [599, 249] on div "100 mm" at bounding box center [353, 418] width 681 height 444
click at [591, 255] on div "100 mm" at bounding box center [353, 418] width 681 height 444
click at [616, 208] on div "100 mm" at bounding box center [353, 418] width 681 height 444
click at [622, 234] on div "100 mm" at bounding box center [353, 418] width 681 height 444
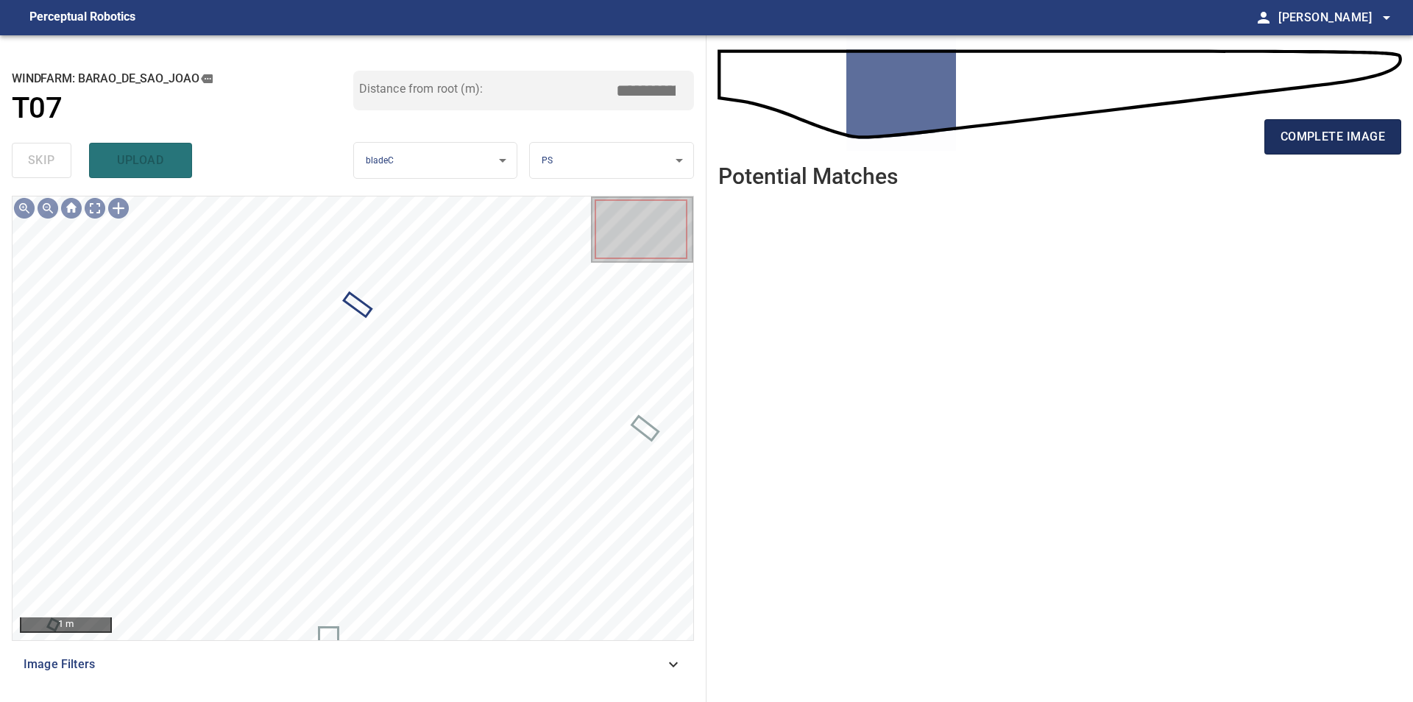
click at [1357, 136] on span "complete image" at bounding box center [1332, 137] width 104 height 21
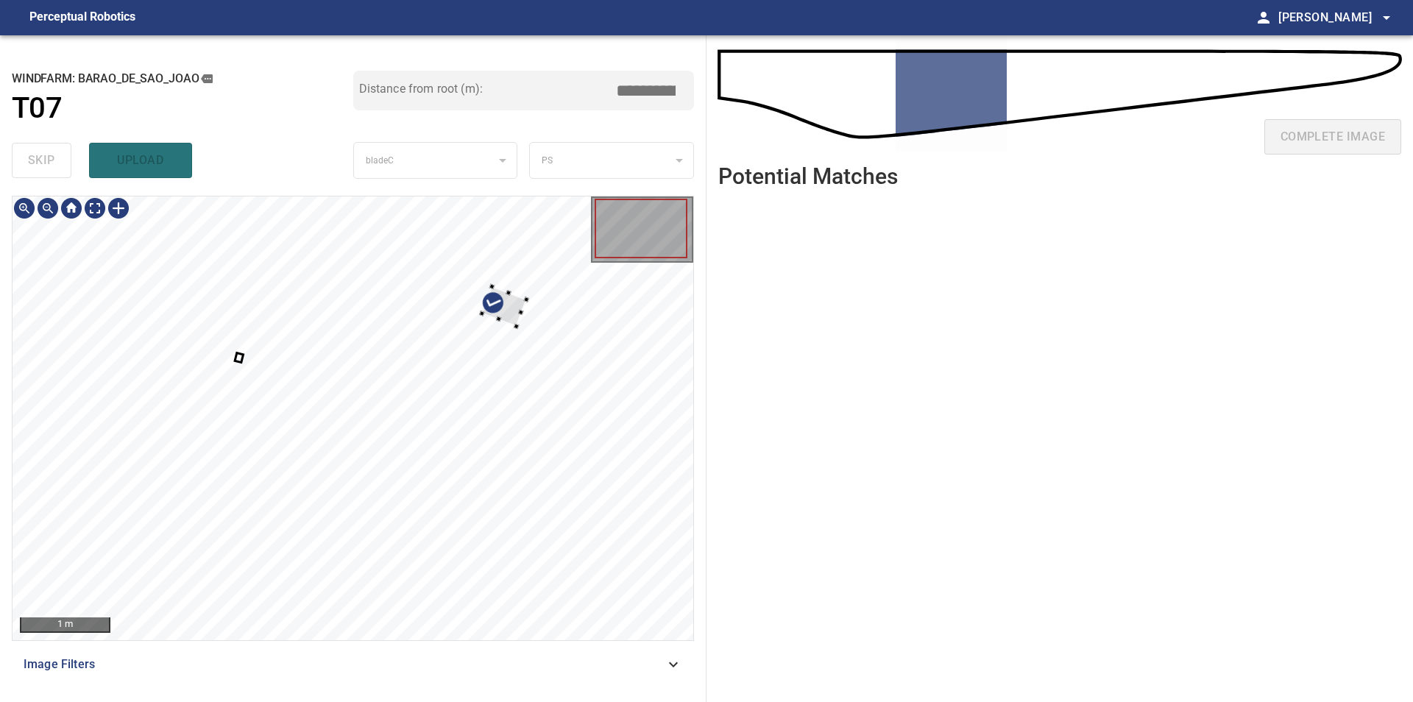
click at [595, 282] on div at bounding box center [353, 418] width 681 height 444
click at [104, 249] on div at bounding box center [67, 256] width 108 height 93
click at [62, 245] on div at bounding box center [70, 276] width 60 height 97
click at [68, 291] on div at bounding box center [74, 268] width 60 height 97
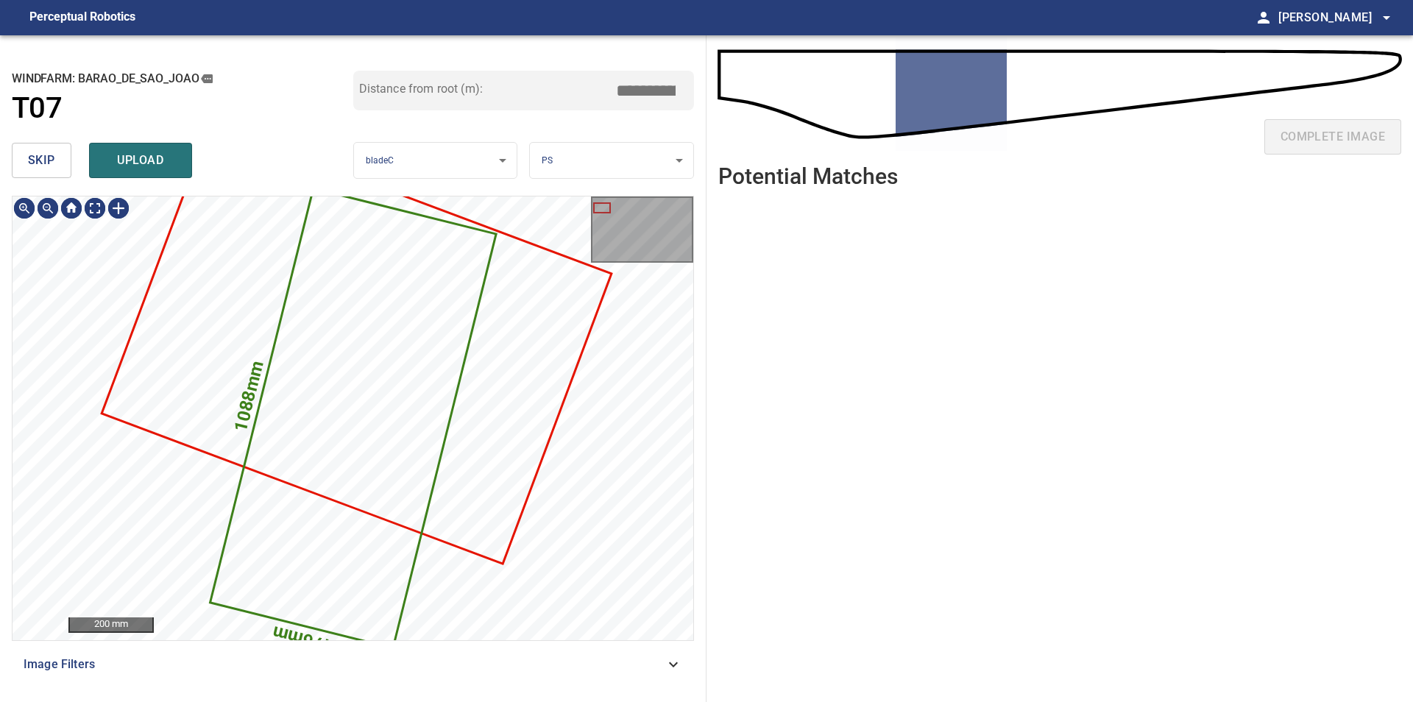
click at [33, 160] on span "skip" at bounding box center [41, 160] width 27 height 21
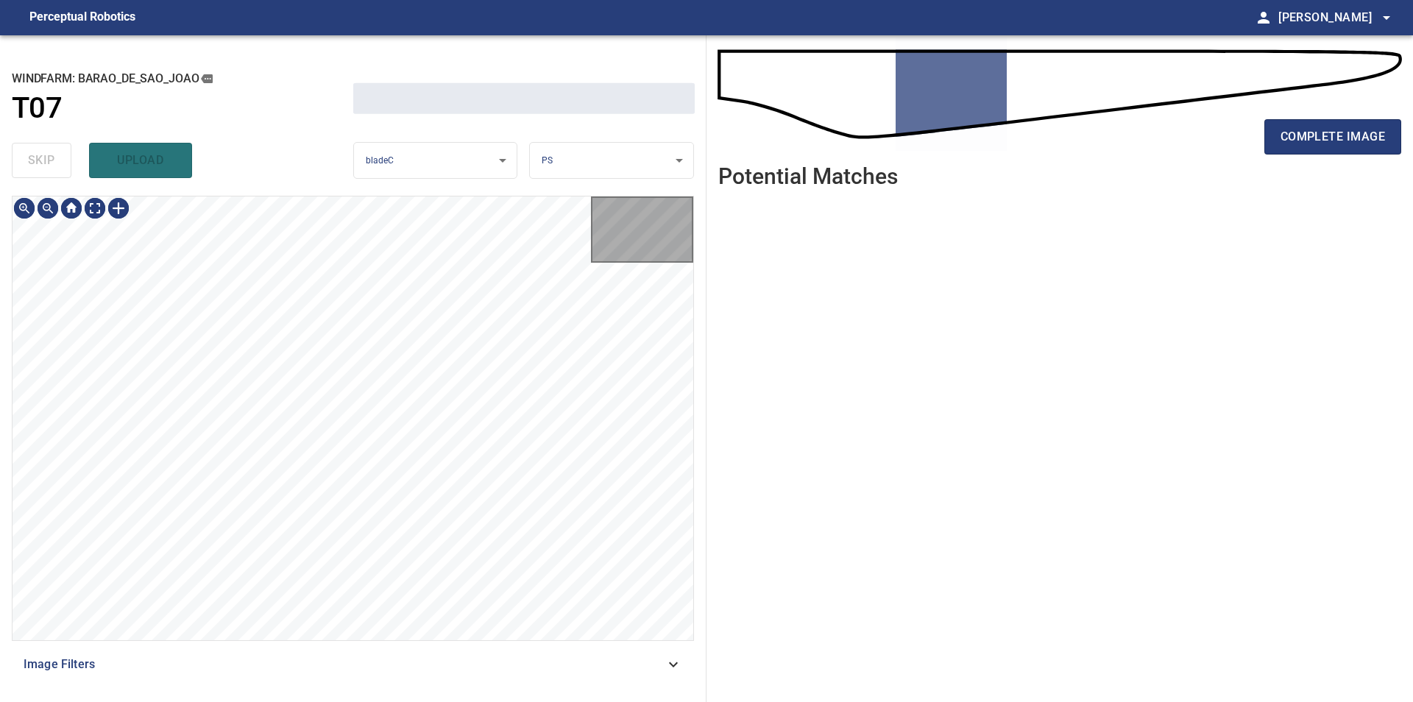
click at [33, 160] on div "skip upload" at bounding box center [182, 160] width 341 height 47
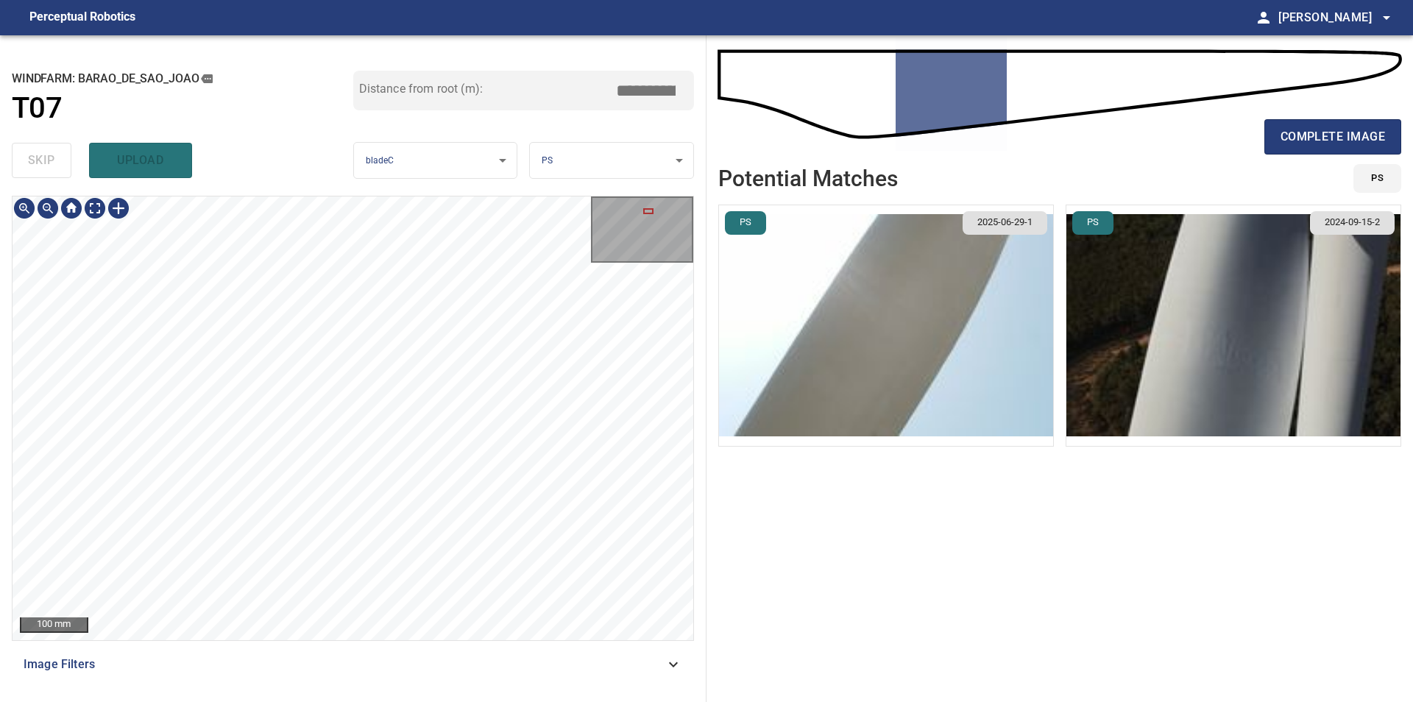
click at [393, 157] on div "**********" at bounding box center [353, 368] width 706 height 667
click at [400, 185] on div "**********" at bounding box center [353, 368] width 706 height 667
click at [480, 179] on div "**********" at bounding box center [353, 368] width 706 height 667
click at [360, 646] on div "100 mm Image Filters" at bounding box center [353, 443] width 682 height 494
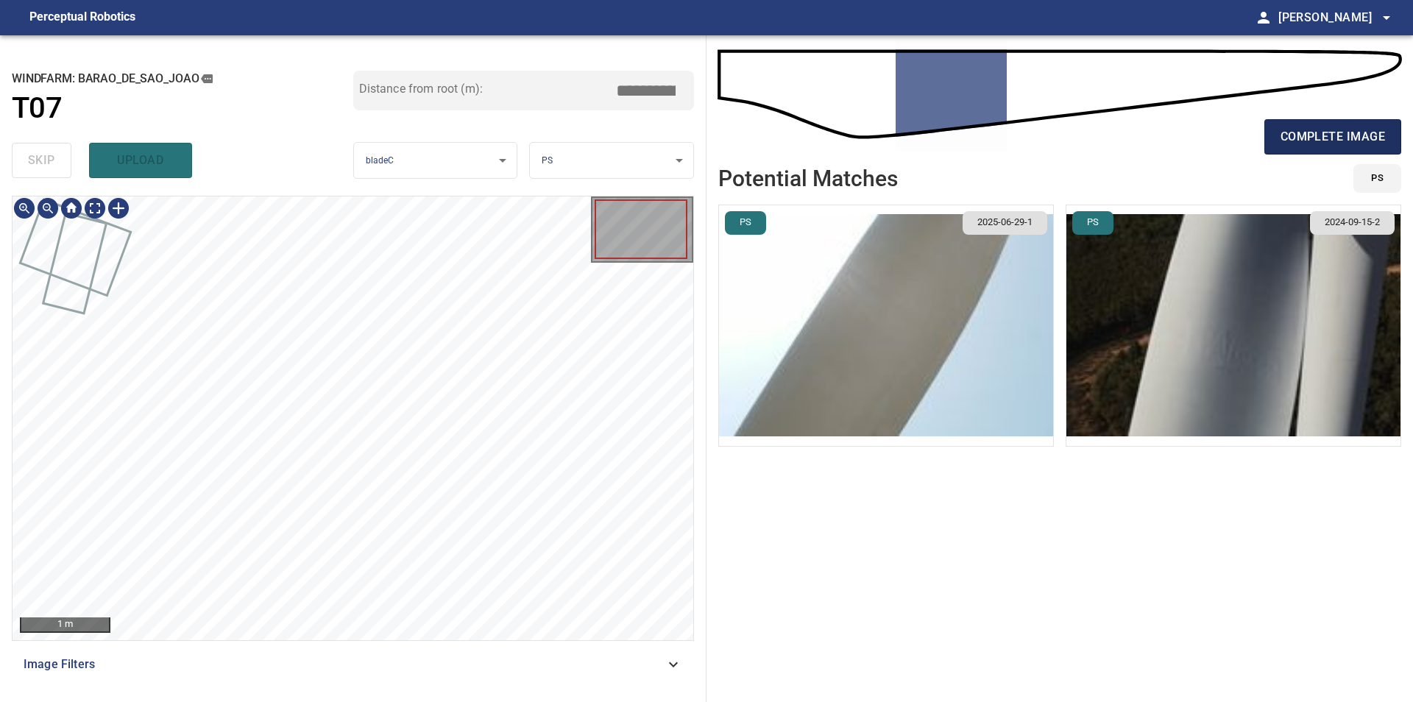
click at [1311, 141] on span "complete image" at bounding box center [1332, 137] width 104 height 21
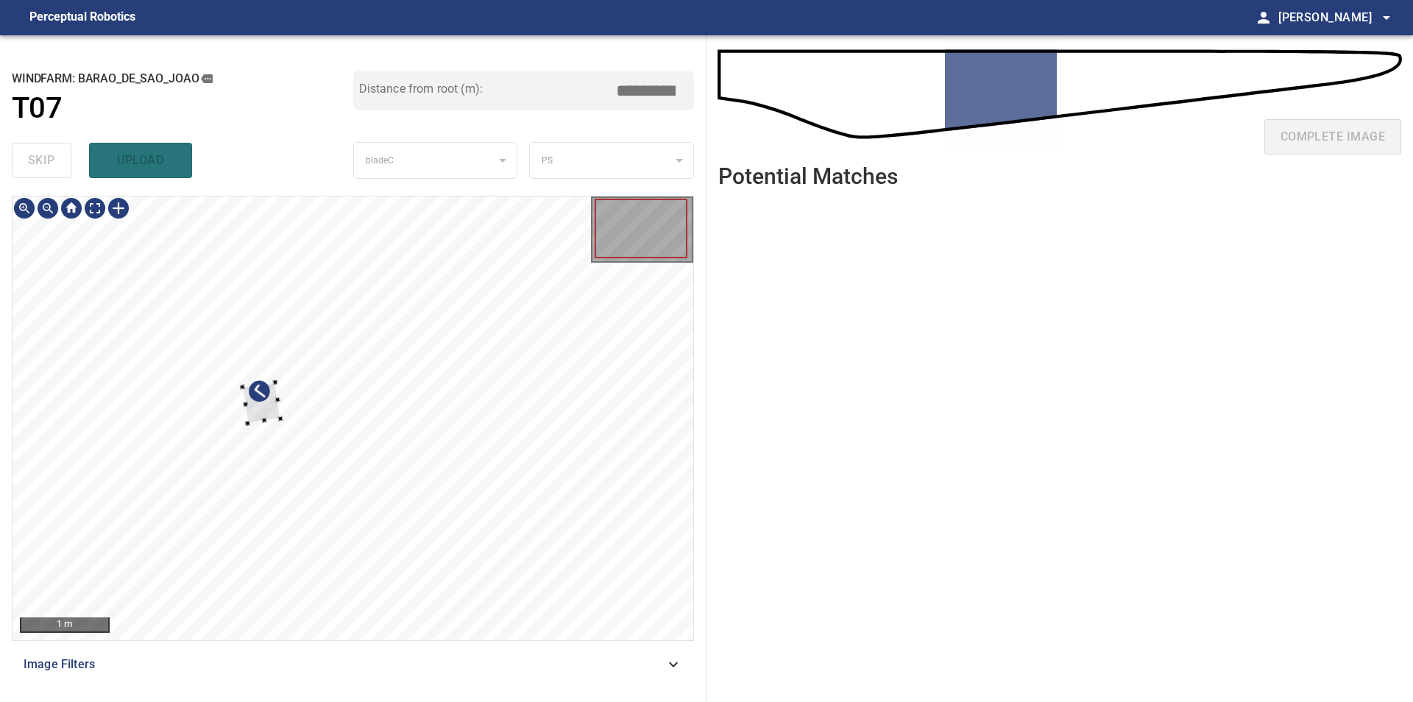
click at [643, 298] on div at bounding box center [353, 418] width 681 height 444
click at [686, 296] on div at bounding box center [353, 418] width 681 height 444
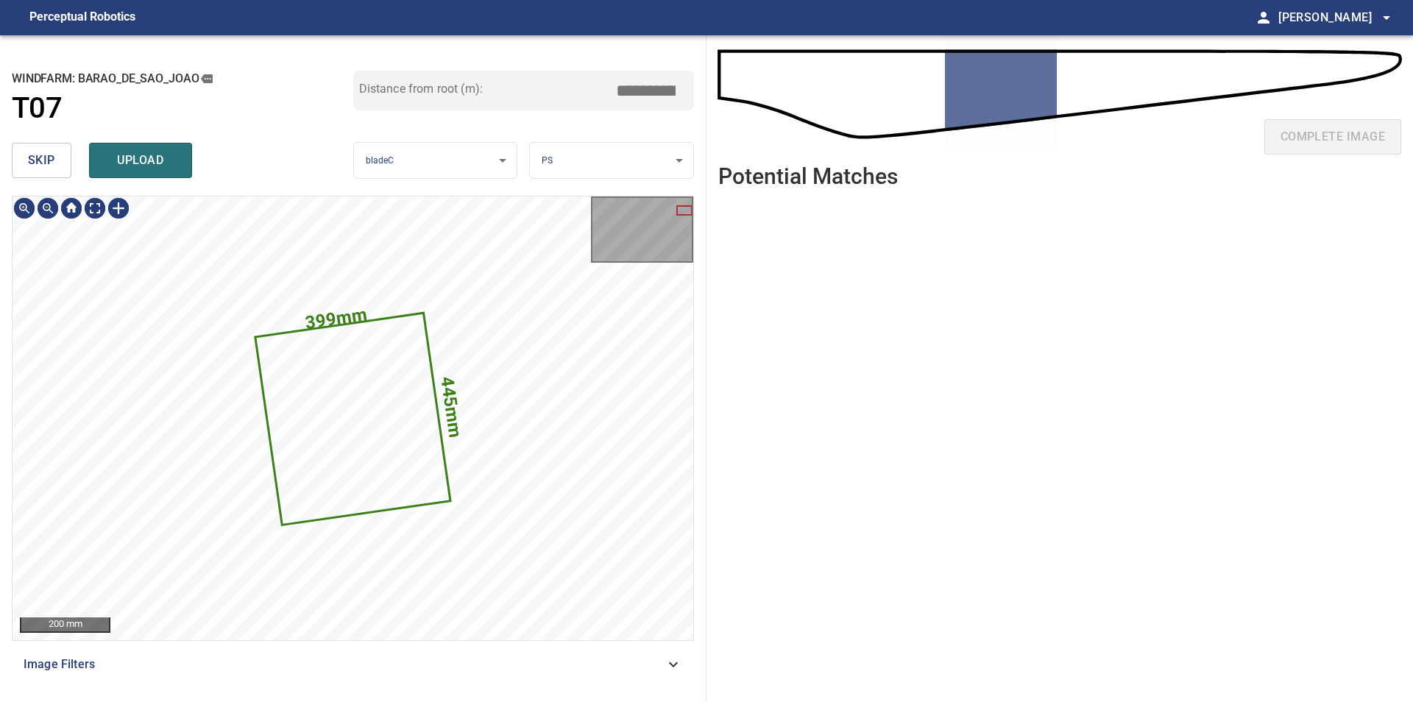
click at [46, 171] on button "skip" at bounding box center [42, 160] width 60 height 35
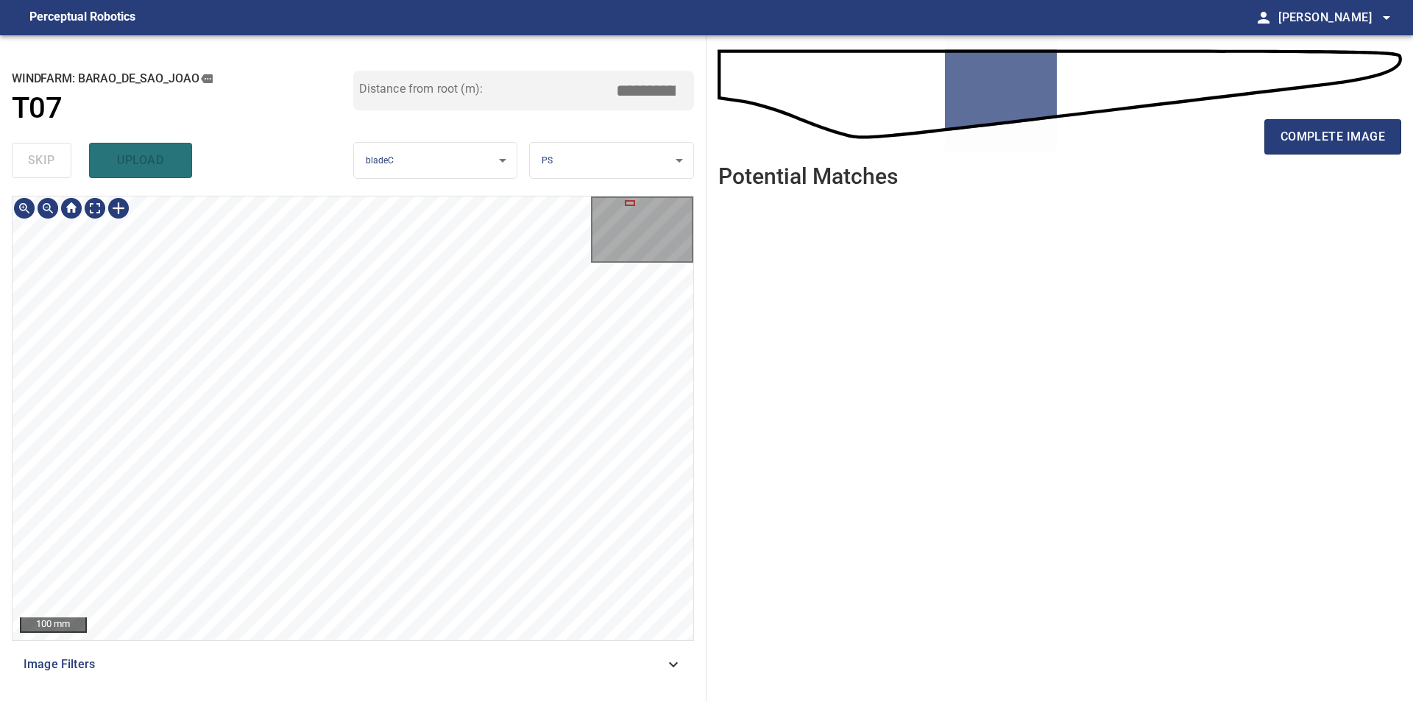
click at [348, 164] on div "**********" at bounding box center [353, 368] width 706 height 667
click at [113, 205] on div at bounding box center [119, 208] width 24 height 24
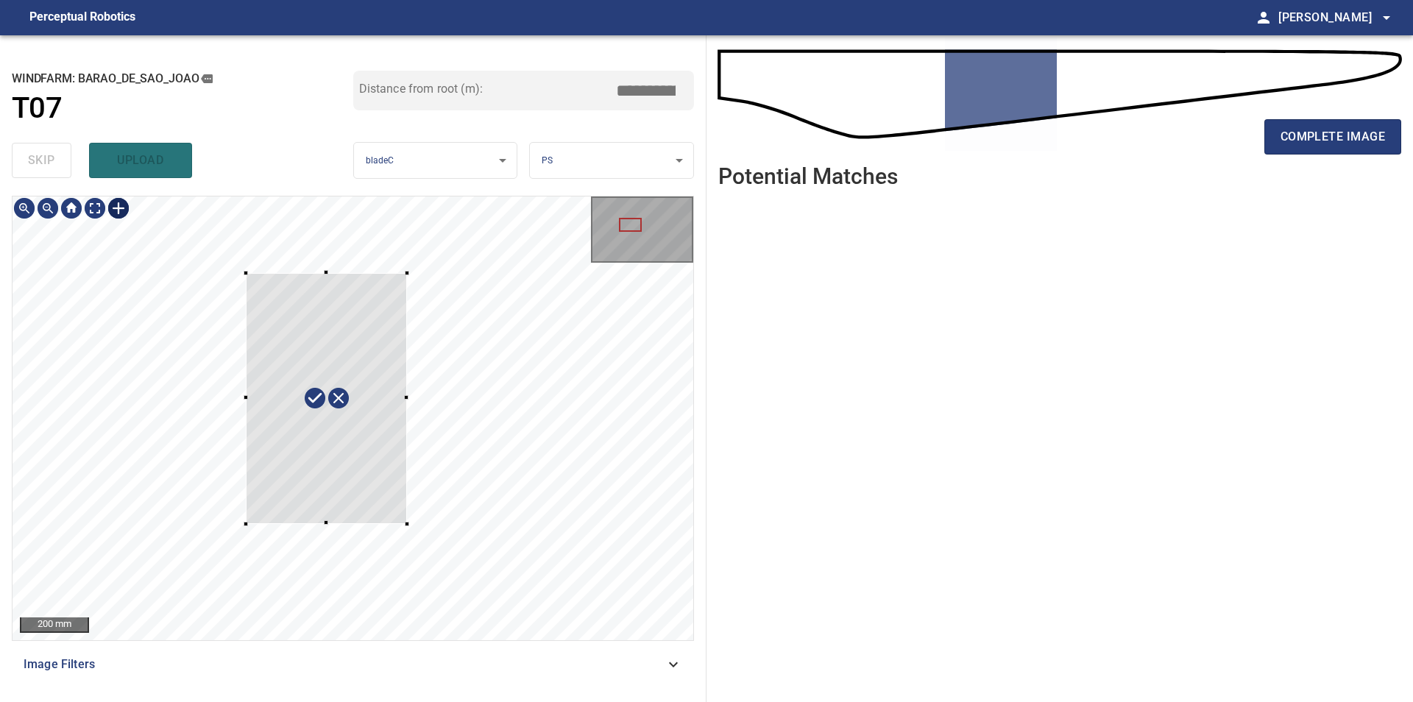
click at [408, 524] on div at bounding box center [353, 418] width 681 height 444
click at [369, 478] on div at bounding box center [328, 408] width 202 height 274
type input "****"
click at [378, 334] on div at bounding box center [330, 399] width 195 height 271
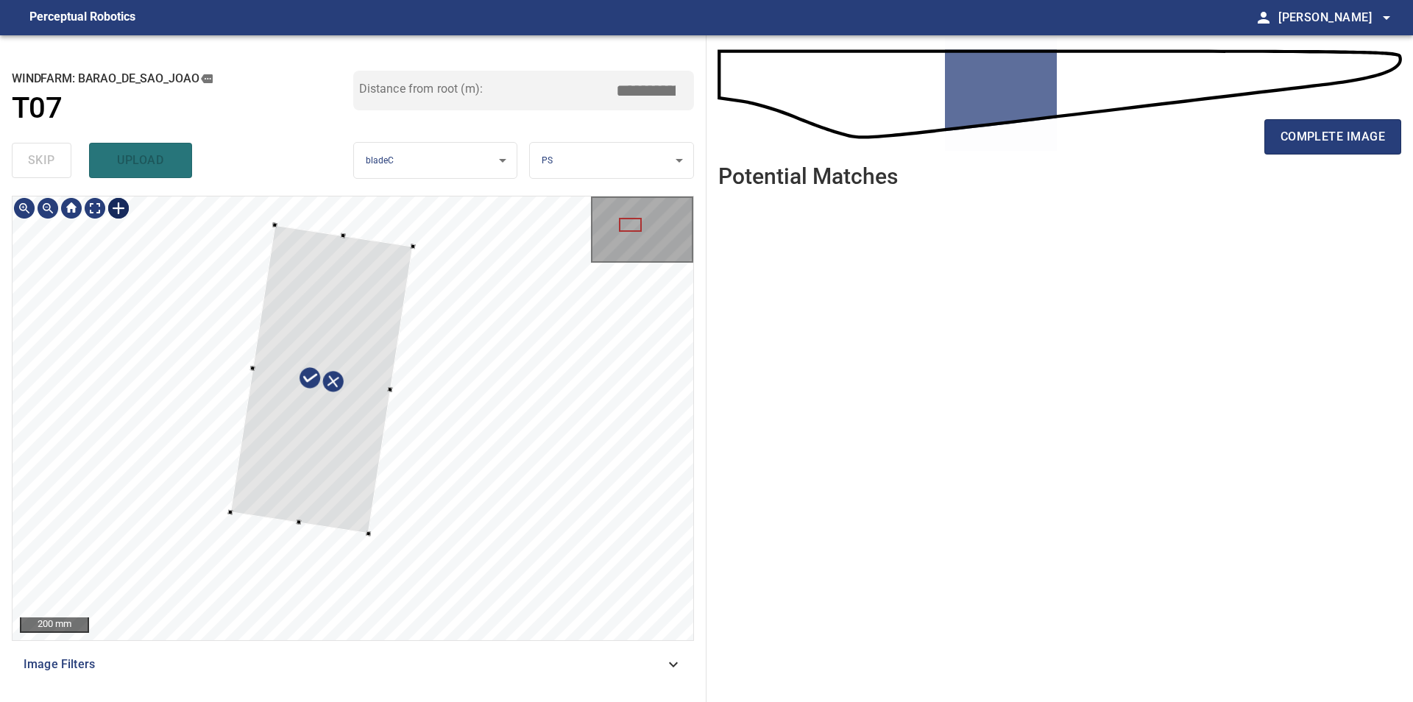
click at [414, 244] on div at bounding box center [353, 418] width 681 height 444
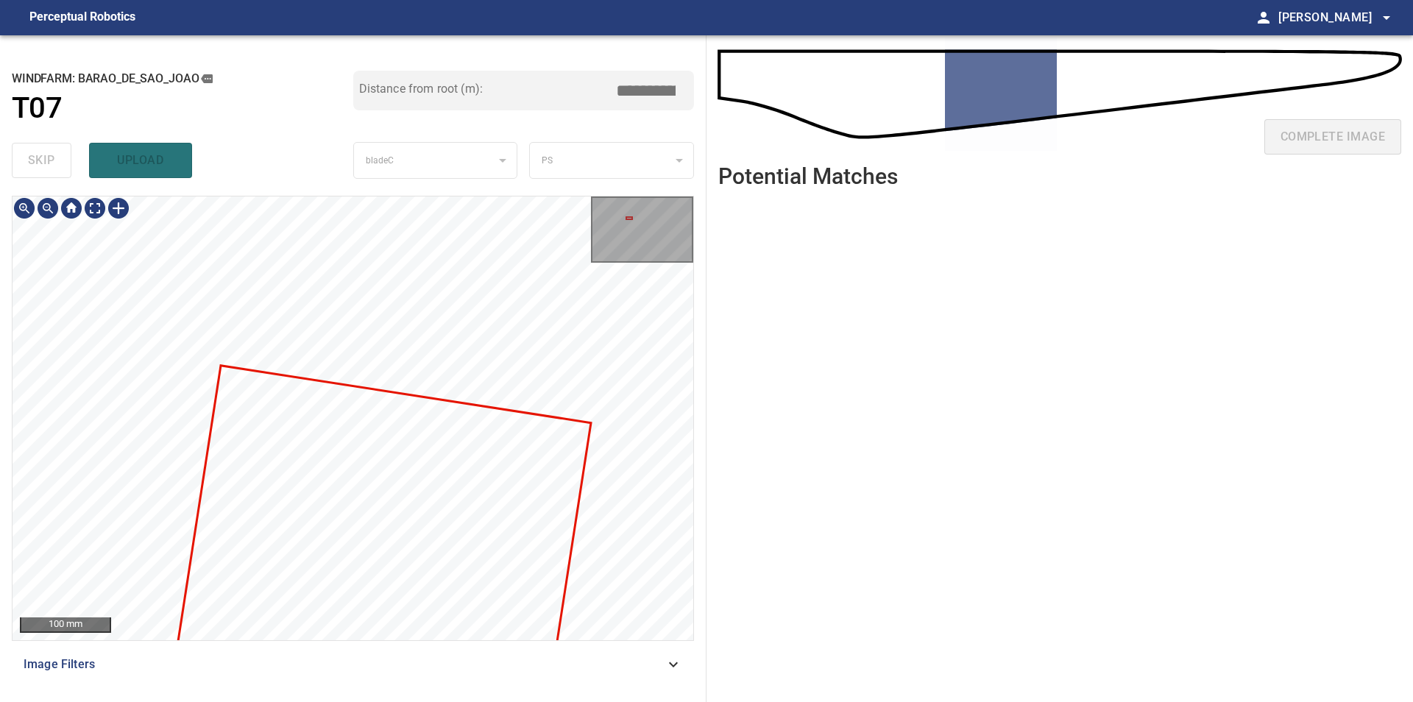
click at [319, 581] on div at bounding box center [353, 418] width 681 height 444
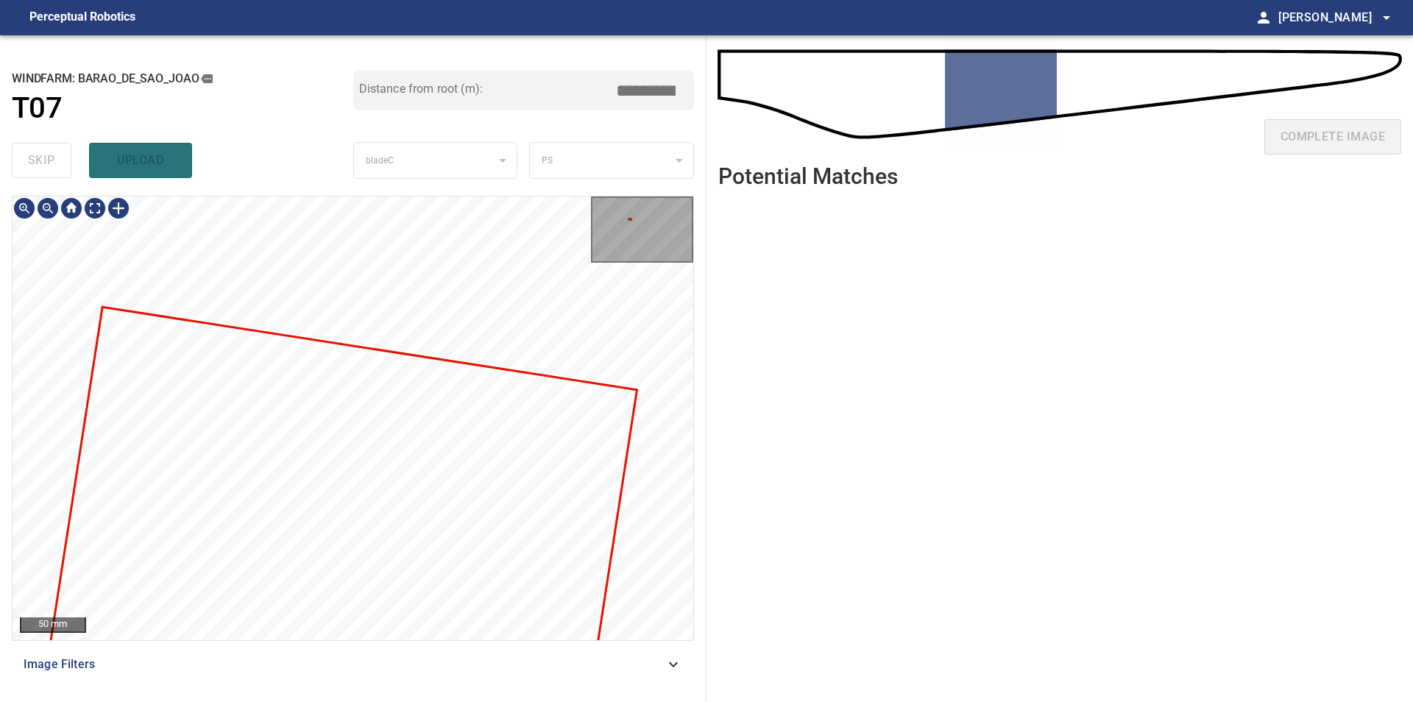
click at [610, 245] on div "50 mm" at bounding box center [353, 418] width 681 height 444
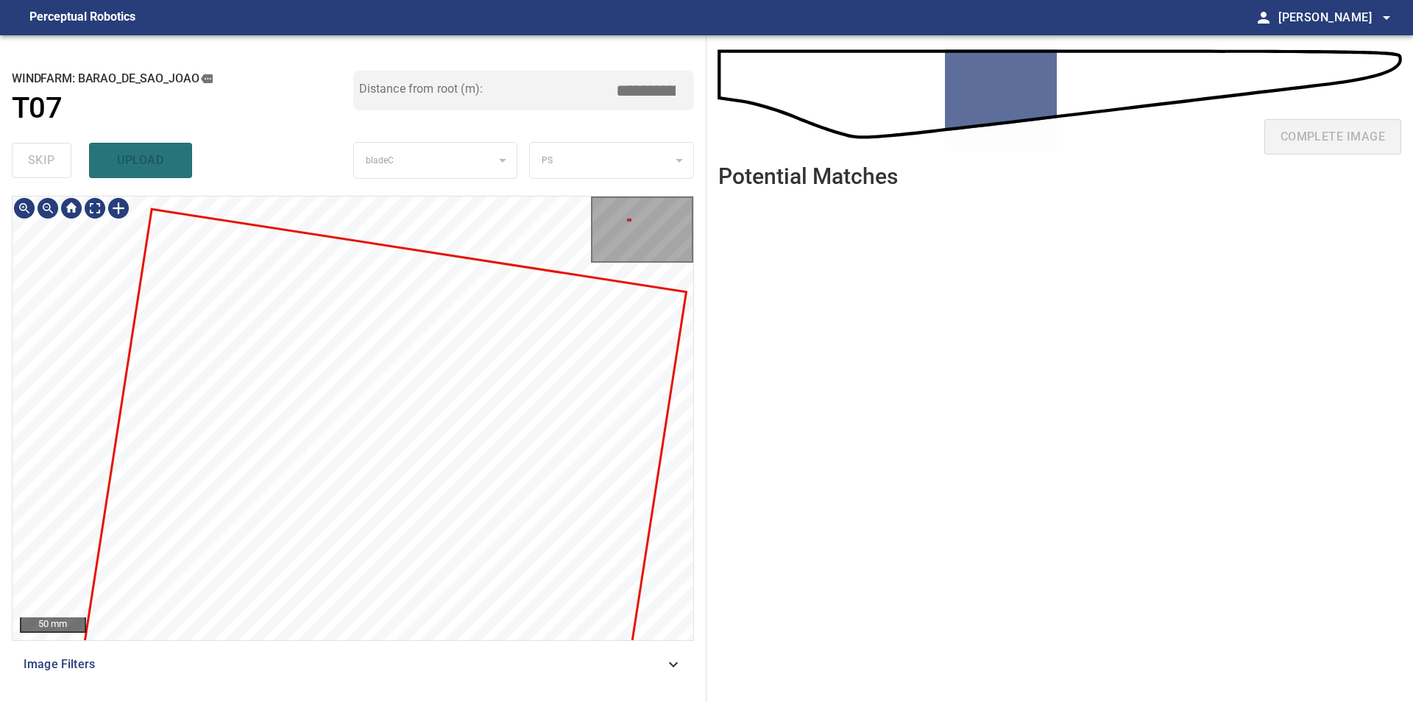
click at [625, 381] on div at bounding box center [353, 418] width 681 height 444
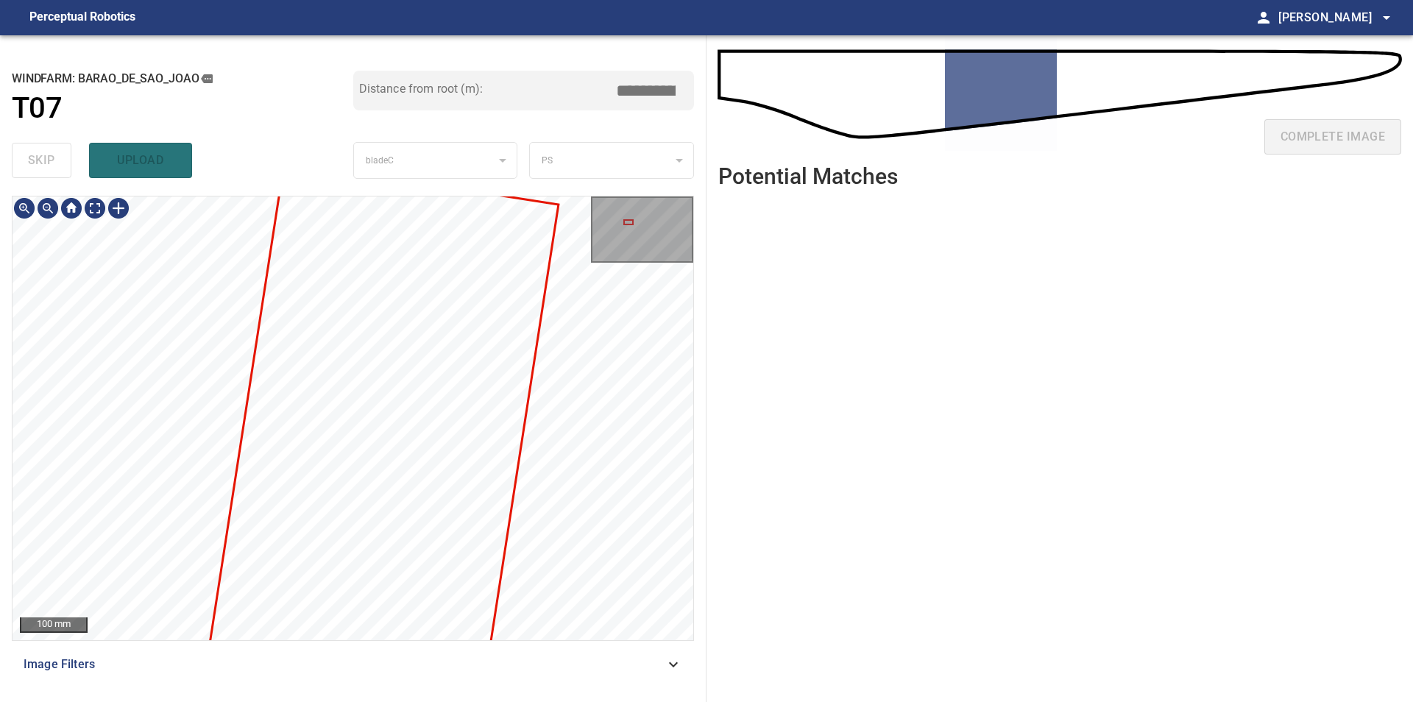
click at [561, 645] on div "100 mm Image Filters" at bounding box center [353, 443] width 682 height 494
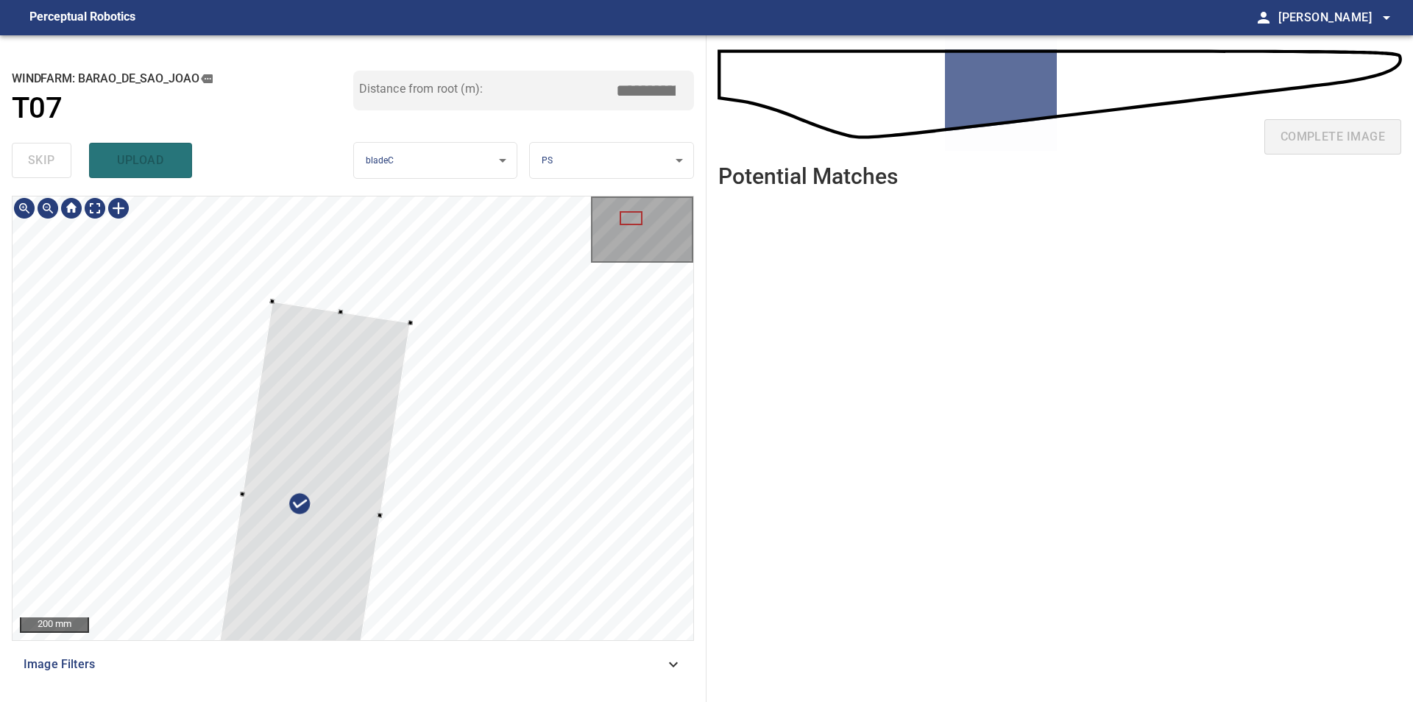
click at [349, 305] on div at bounding box center [353, 418] width 681 height 444
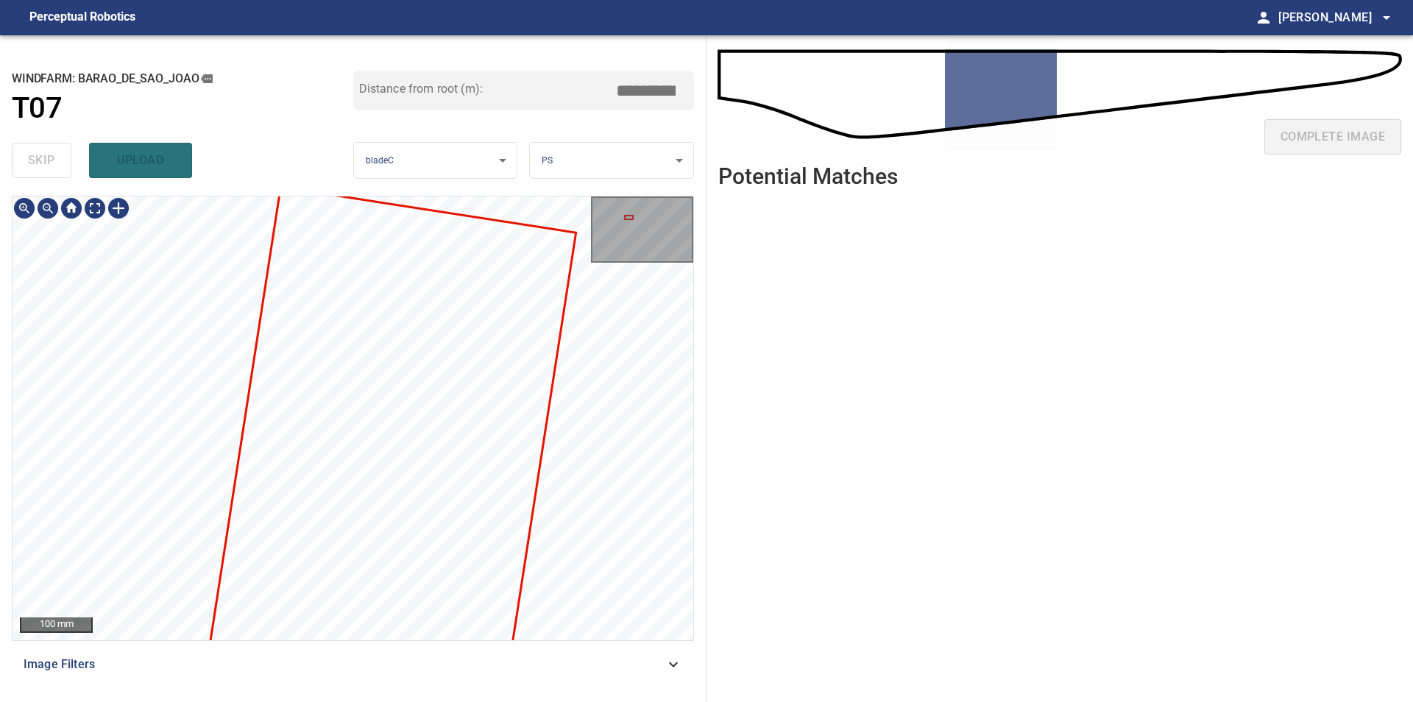
click at [450, 366] on div at bounding box center [353, 418] width 681 height 444
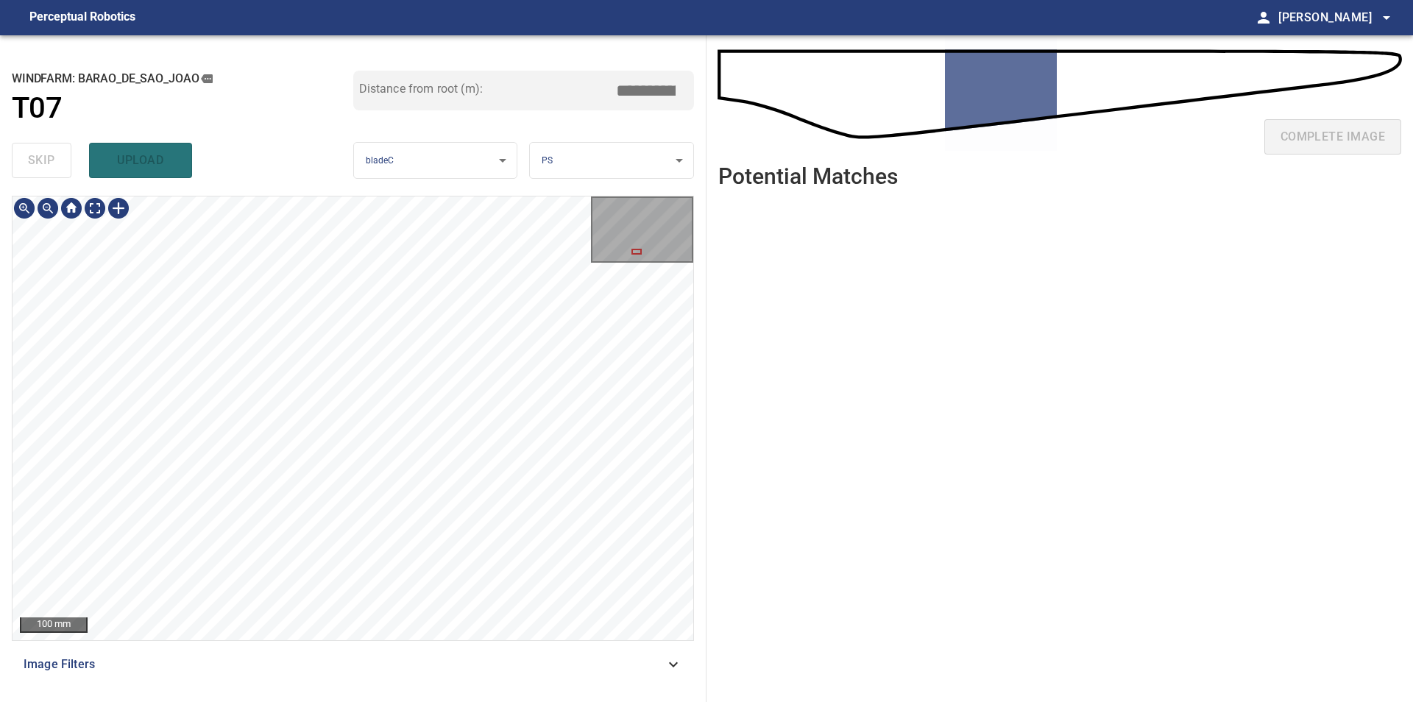
click at [517, 171] on div "**********" at bounding box center [353, 368] width 706 height 667
click at [486, 196] on div "100 mm" at bounding box center [353, 418] width 682 height 445
click at [475, 196] on div "100 mm" at bounding box center [353, 418] width 682 height 445
click at [429, 189] on div "**********" at bounding box center [353, 368] width 706 height 667
click at [120, 209] on div at bounding box center [119, 208] width 24 height 24
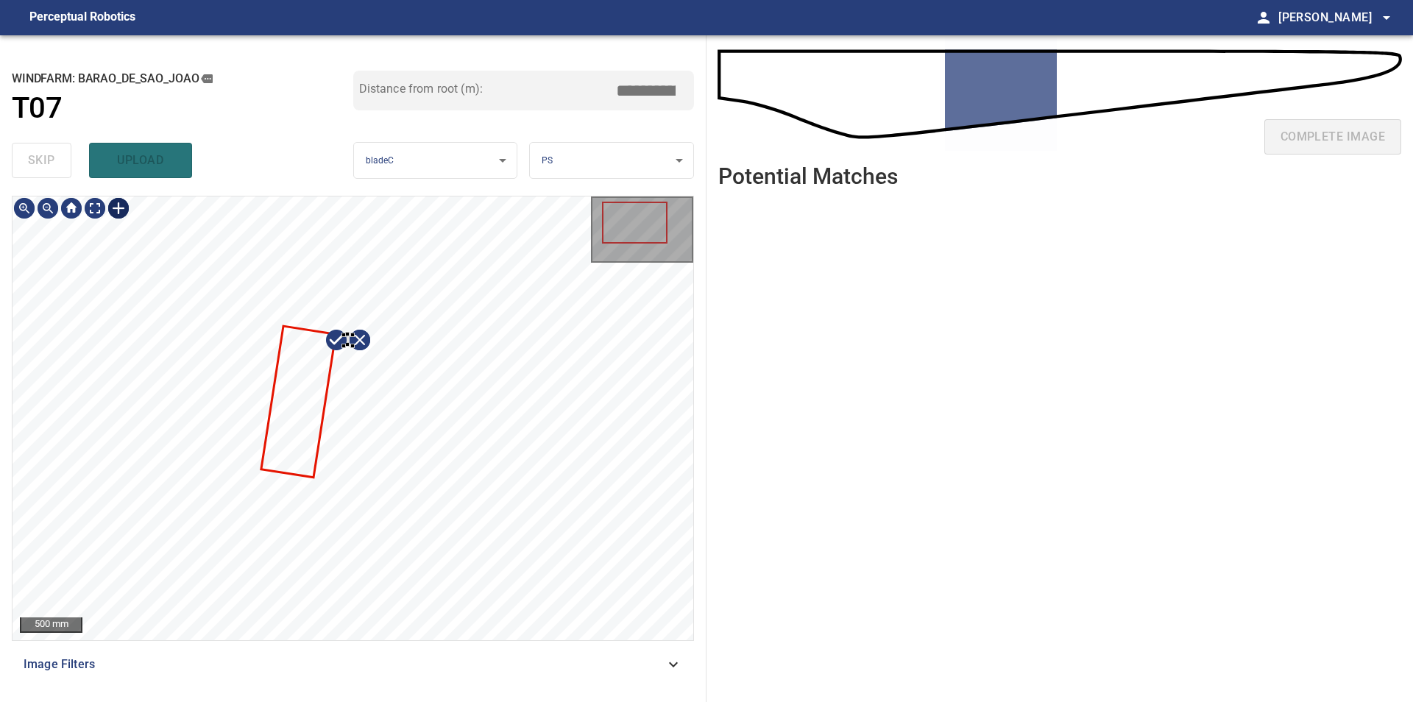
click at [357, 344] on div at bounding box center [353, 418] width 681 height 444
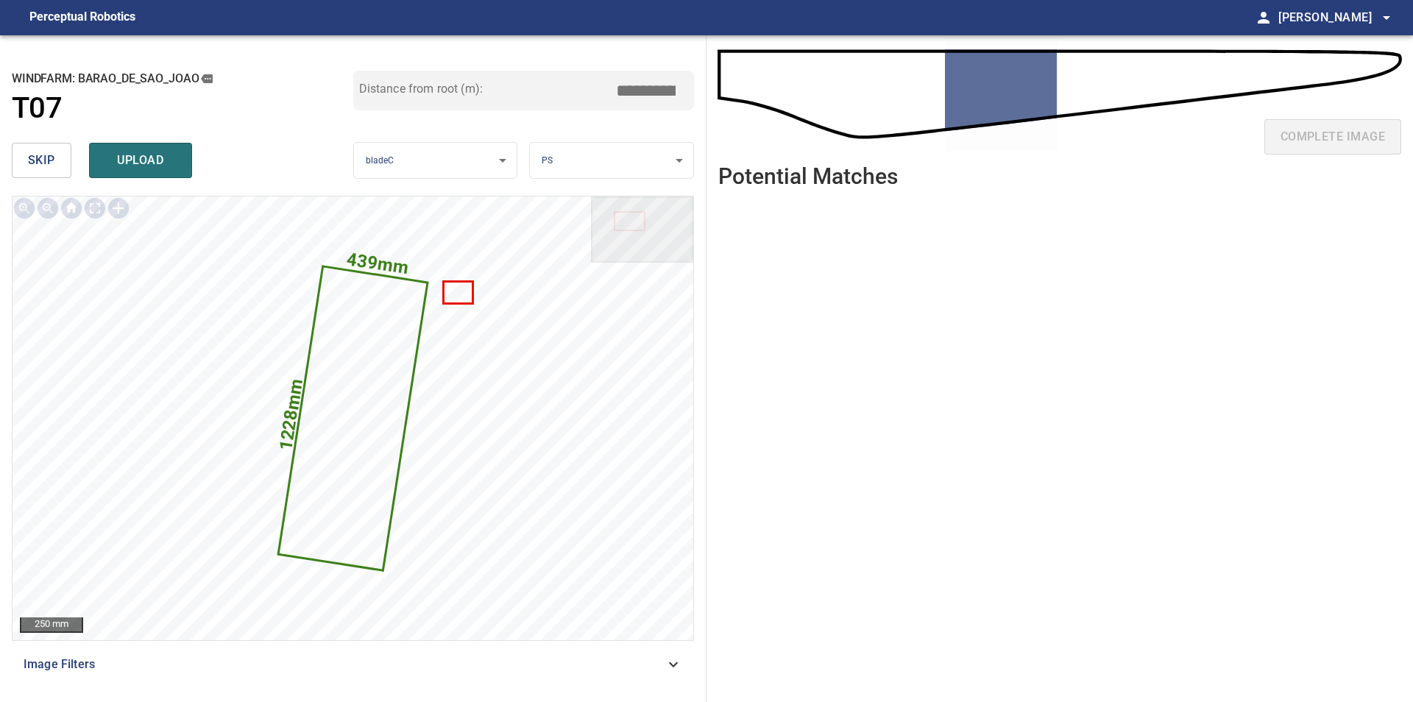
drag, startPoint x: 659, startPoint y: 90, endPoint x: 688, endPoint y: 91, distance: 29.5
click at [688, 91] on input "*****" at bounding box center [651, 91] width 74 height 28
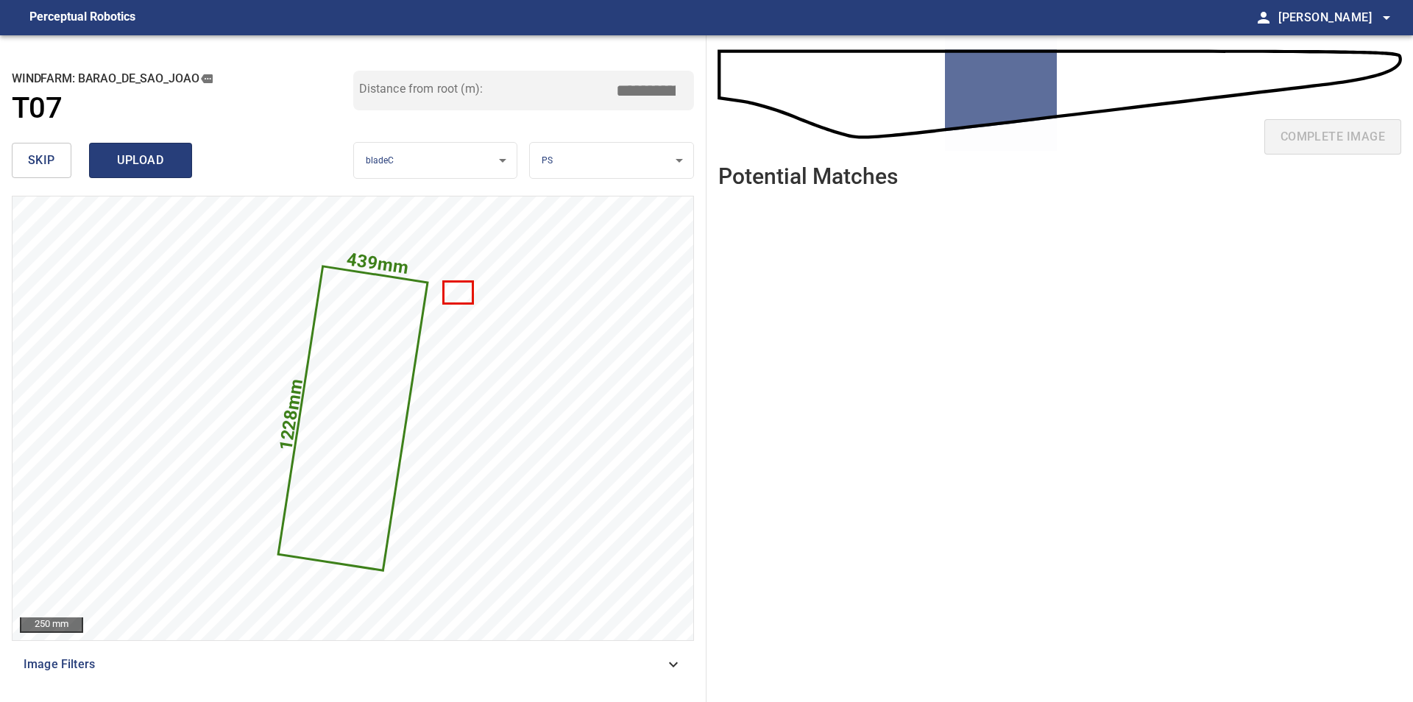
type input "*****"
click at [145, 171] on span "upload" at bounding box center [140, 160] width 71 height 21
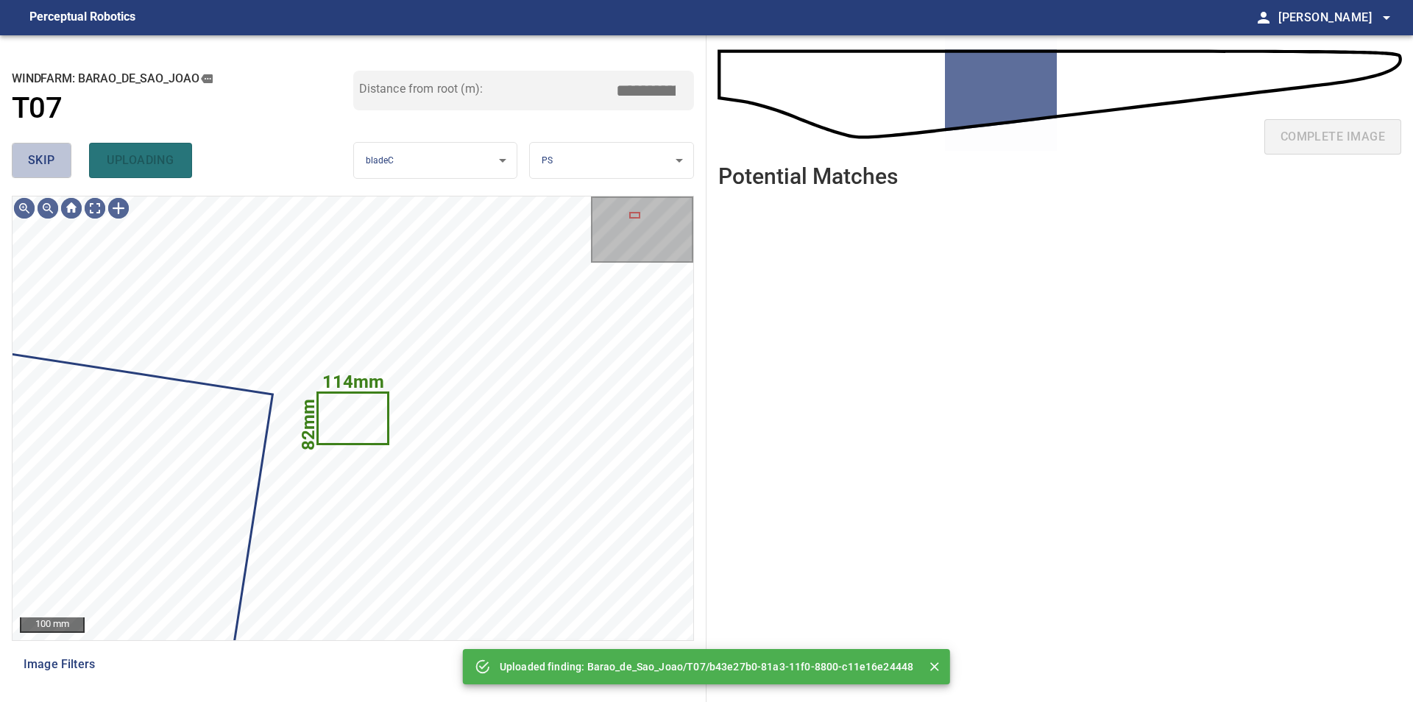
click at [53, 163] on span "skip" at bounding box center [41, 160] width 27 height 21
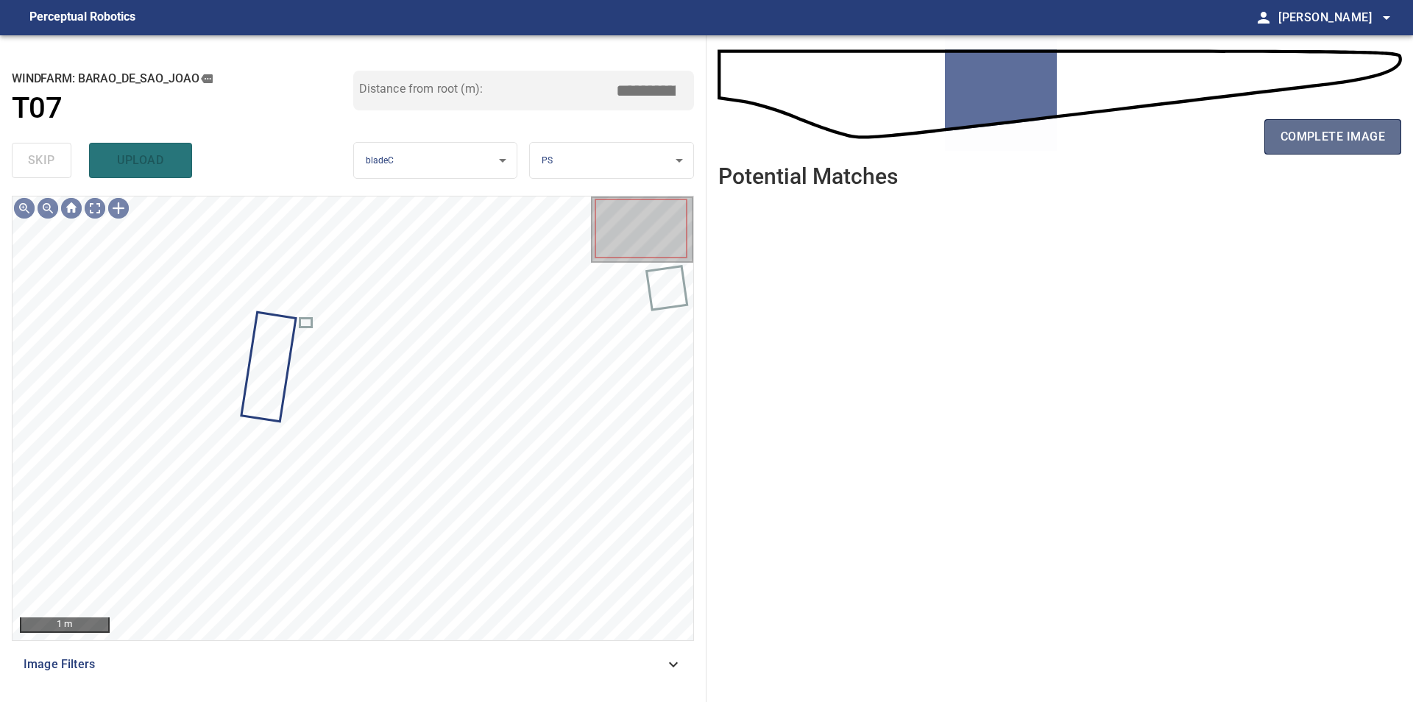
click at [1318, 140] on span "complete image" at bounding box center [1332, 137] width 104 height 21
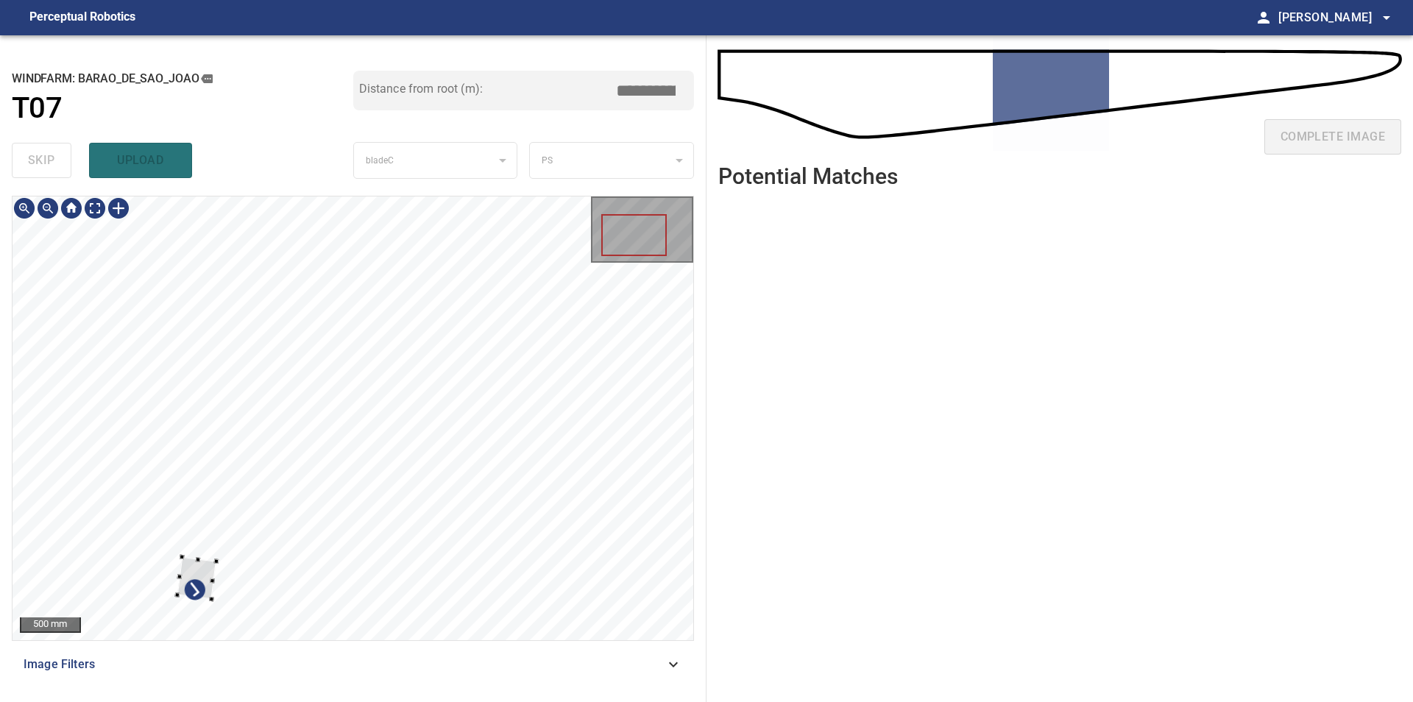
click at [283, 505] on div at bounding box center [353, 418] width 681 height 444
click at [82, 241] on div at bounding box center [353, 418] width 681 height 444
click at [94, 318] on div at bounding box center [94, 297] width 99 height 106
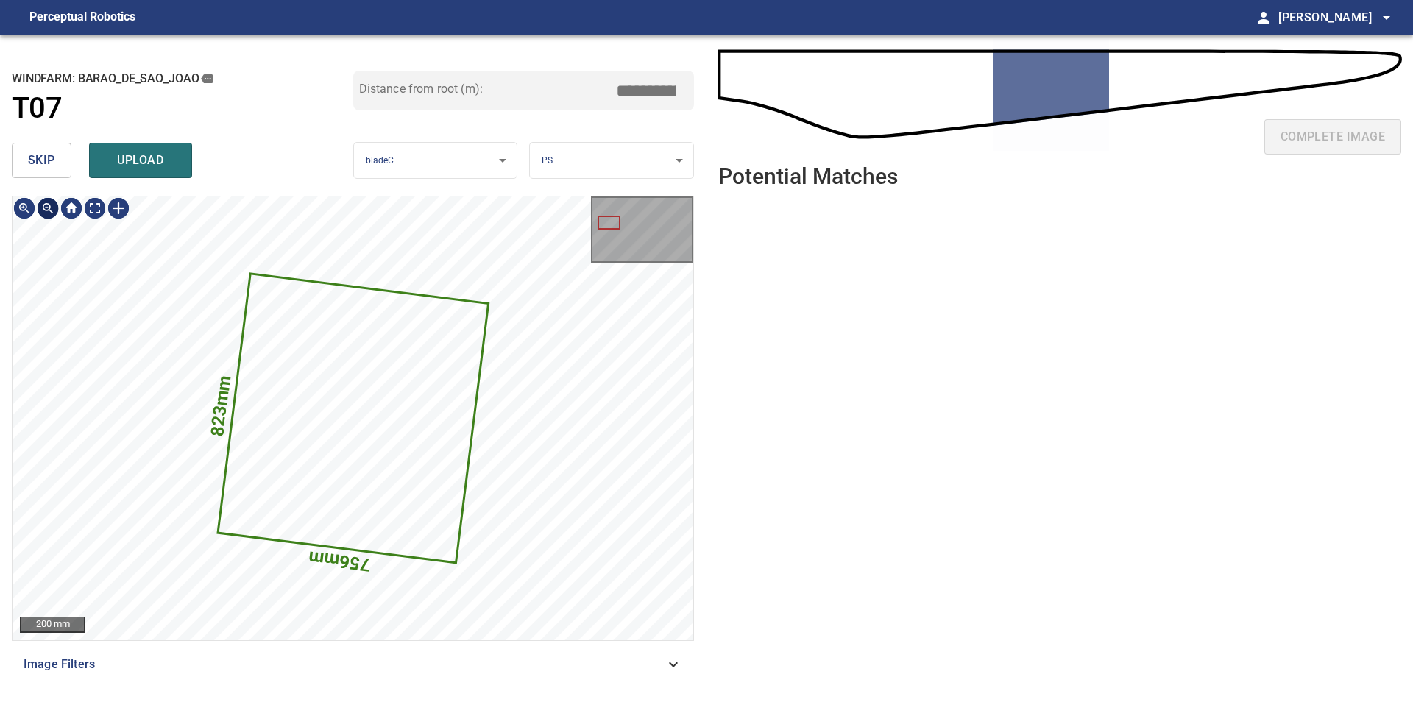
click at [54, 168] on span "skip" at bounding box center [41, 160] width 27 height 21
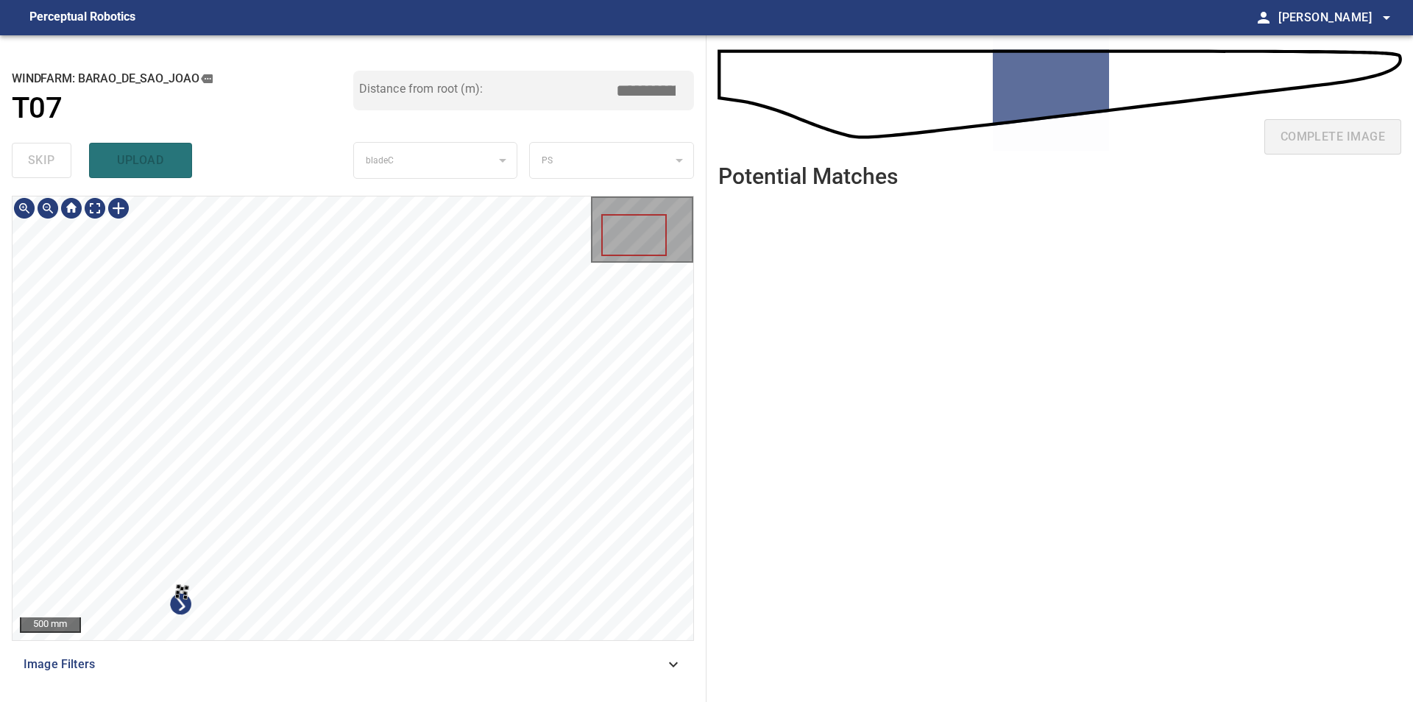
click at [307, 475] on div at bounding box center [353, 418] width 681 height 444
click at [31, 255] on div at bounding box center [353, 418] width 681 height 444
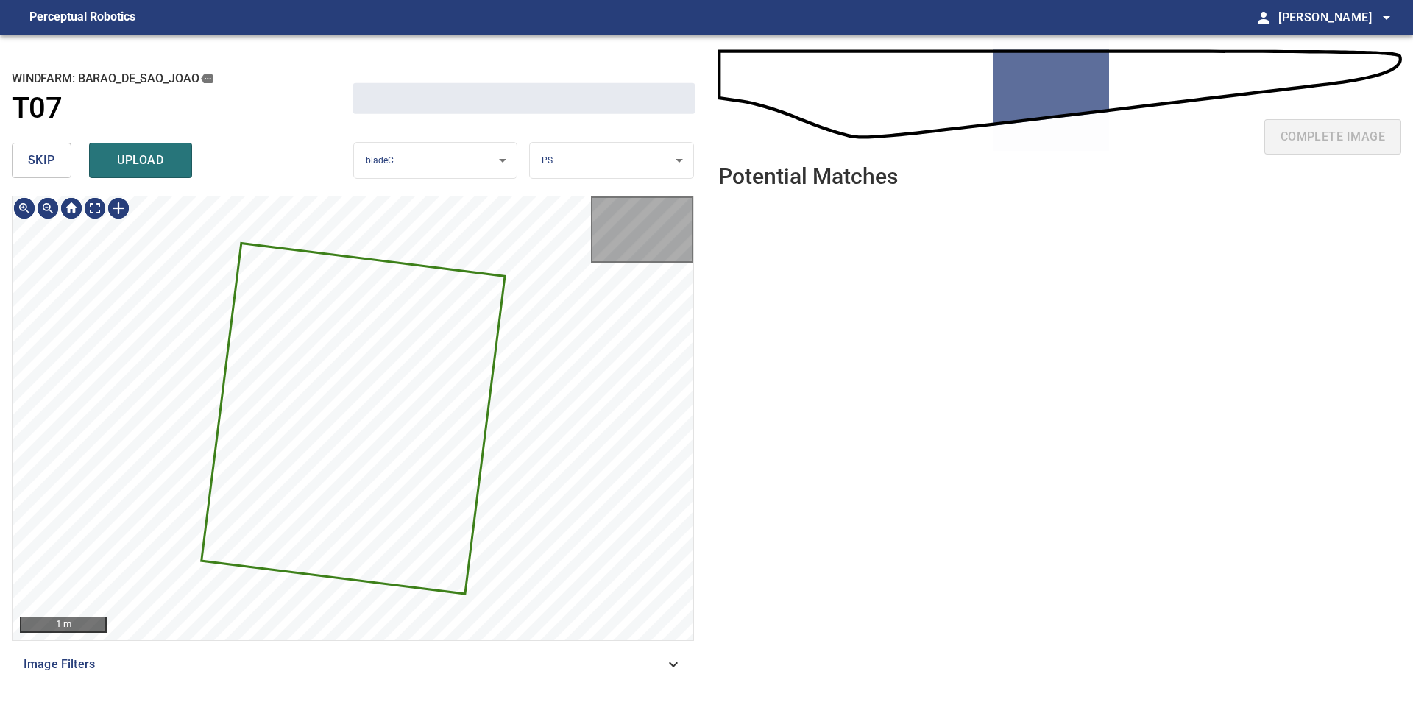
click at [41, 150] on button "skip" at bounding box center [42, 160] width 60 height 35
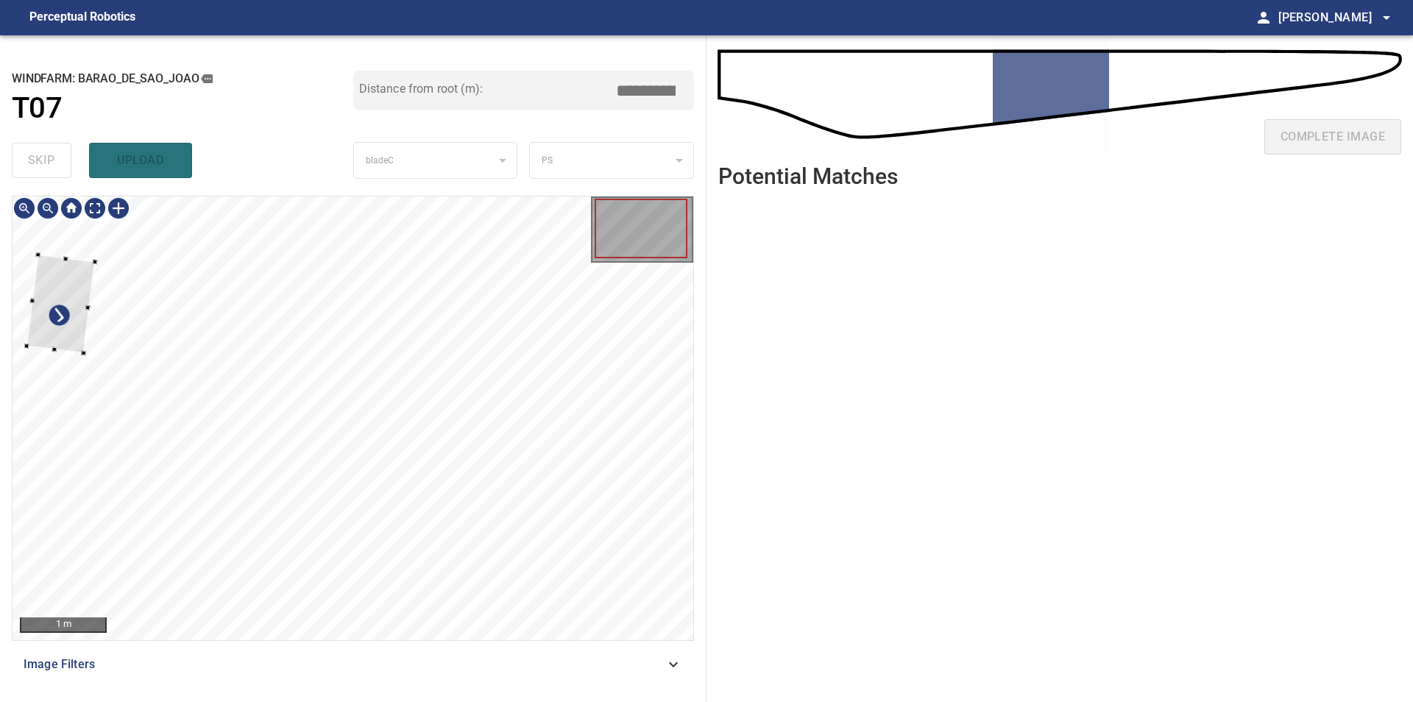
click at [68, 248] on div at bounding box center [353, 418] width 681 height 444
click at [74, 312] on div at bounding box center [58, 303] width 68 height 99
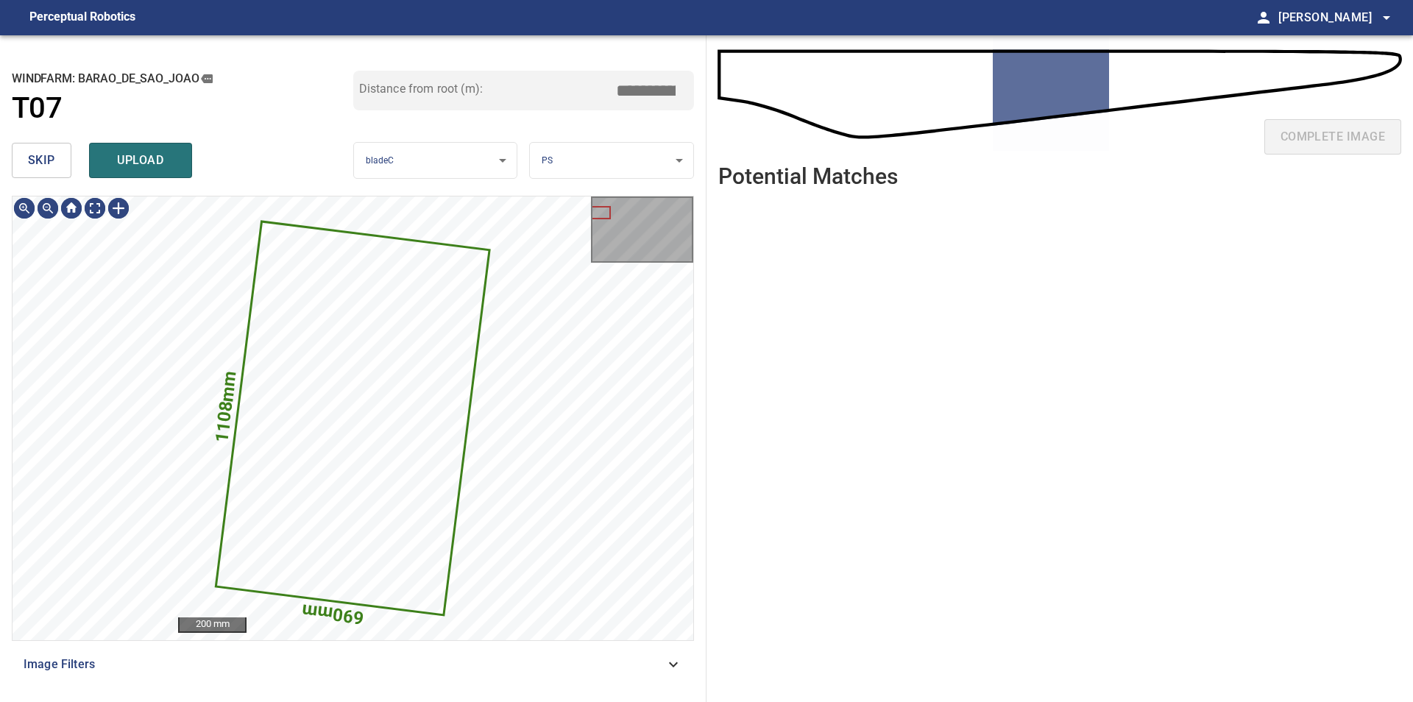
click at [18, 169] on button "skip" at bounding box center [42, 160] width 60 height 35
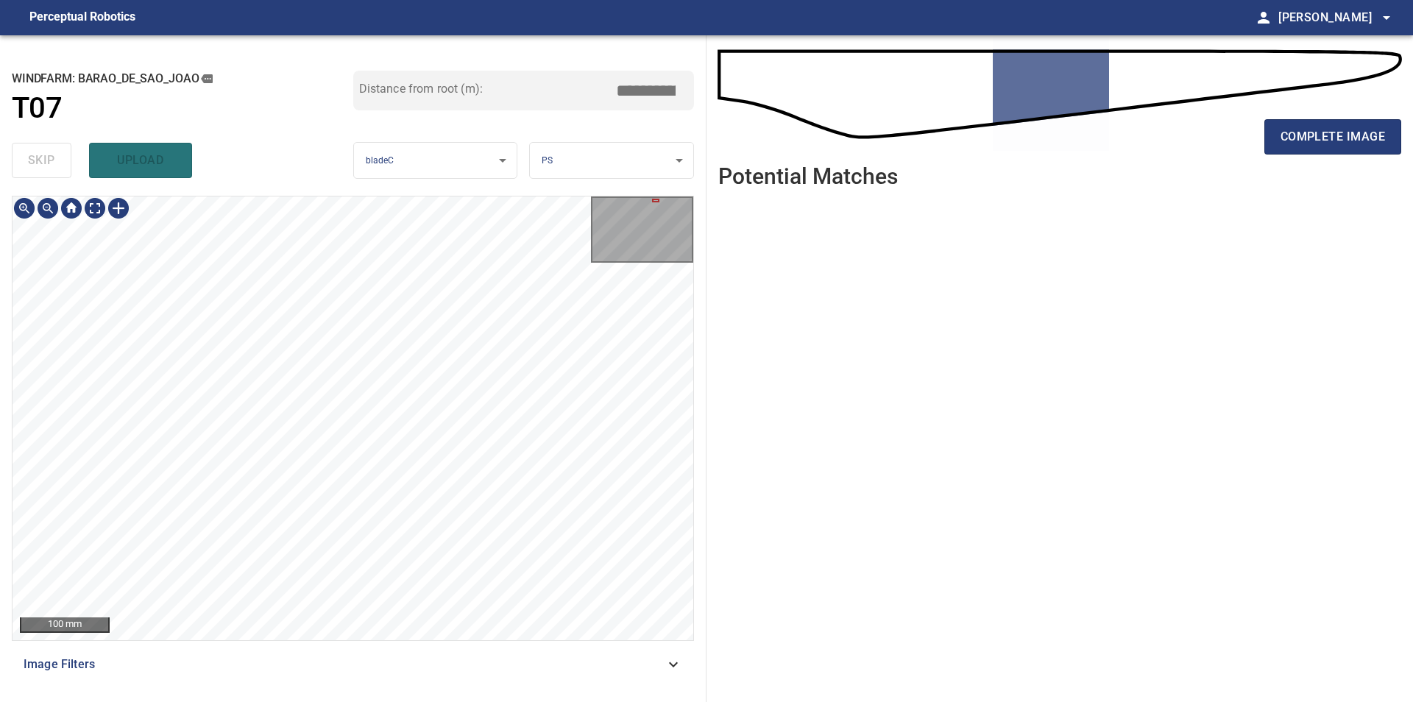
click at [459, 675] on div "100 mm Image Filters" at bounding box center [353, 443] width 682 height 494
click at [305, 646] on div "100 mm Image Filters" at bounding box center [353, 443] width 682 height 494
click at [116, 194] on div "**********" at bounding box center [353, 368] width 706 height 667
click at [124, 200] on div at bounding box center [119, 208] width 24 height 24
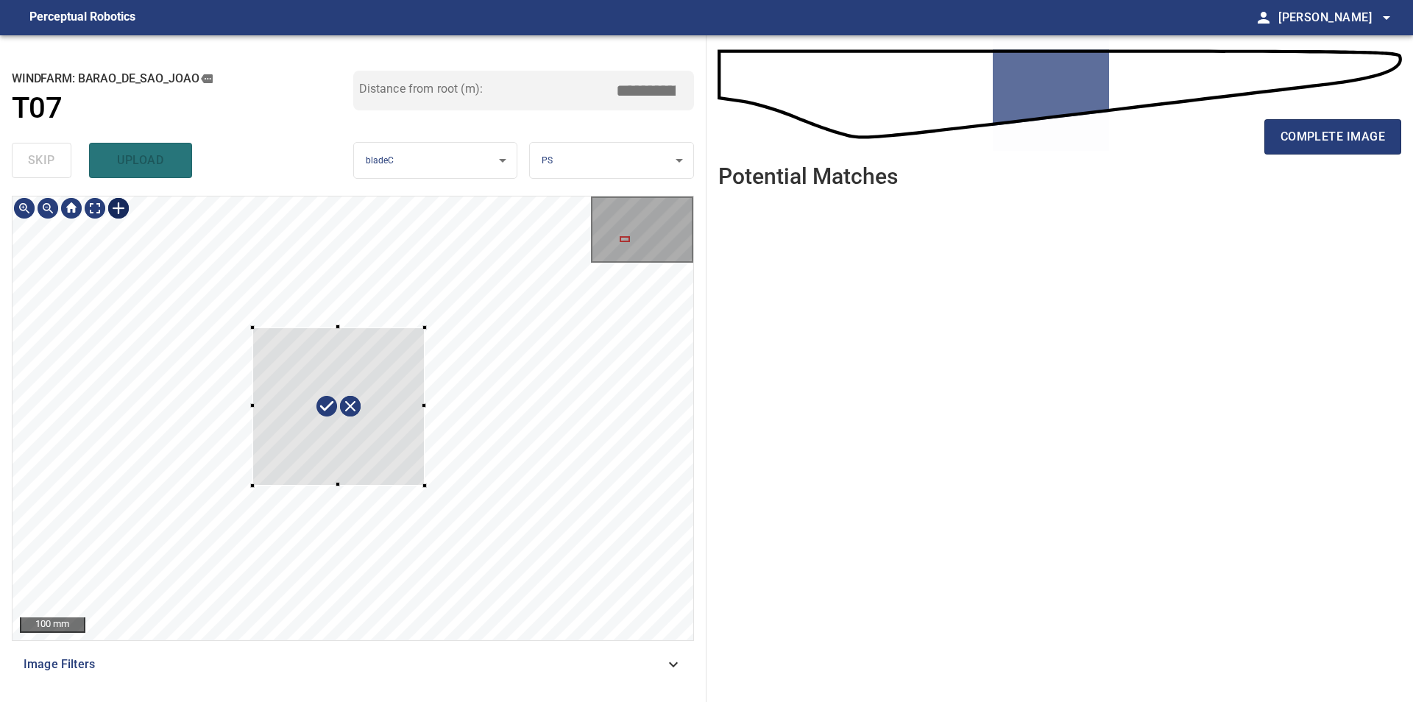
click at [425, 486] on div at bounding box center [353, 418] width 681 height 444
click at [378, 483] on div at bounding box center [333, 414] width 201 height 190
click at [325, 463] on div at bounding box center [337, 402] width 196 height 166
click at [436, 424] on div at bounding box center [353, 418] width 681 height 444
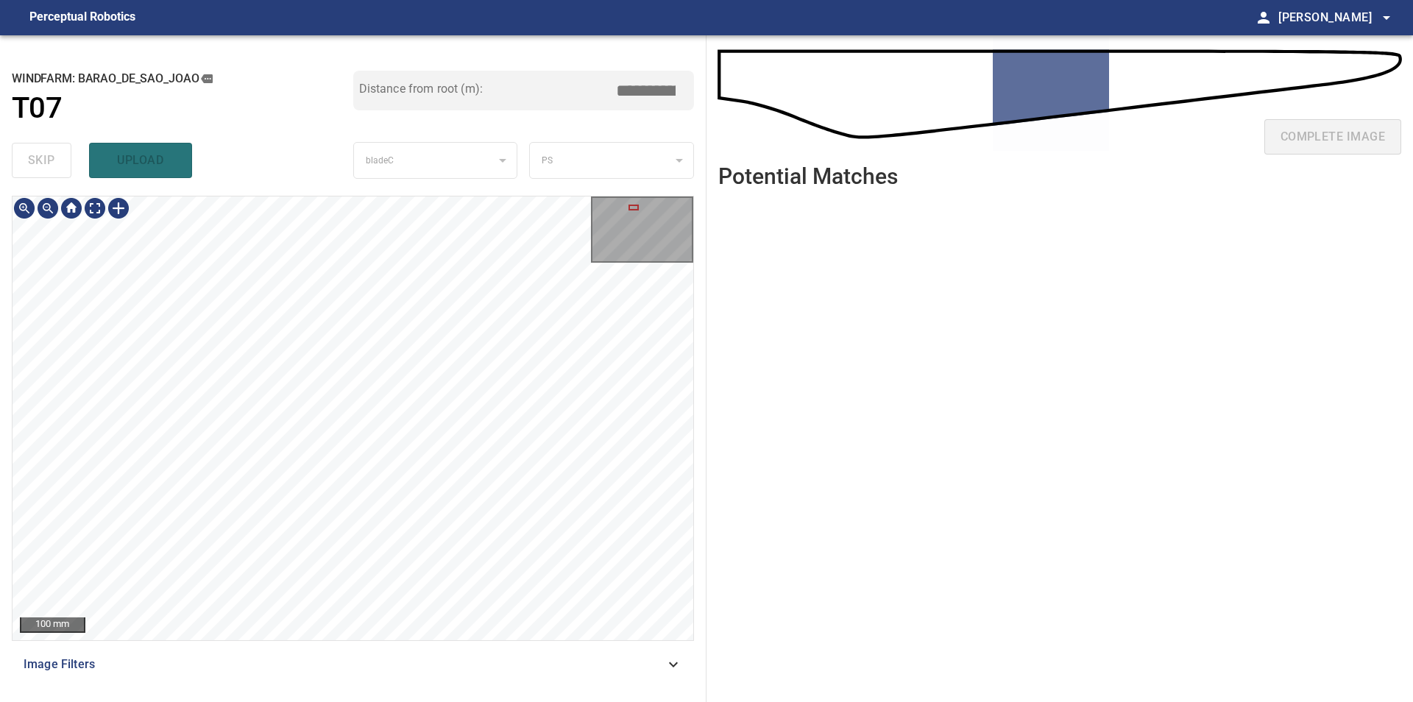
click at [427, 196] on div "**********" at bounding box center [353, 368] width 706 height 667
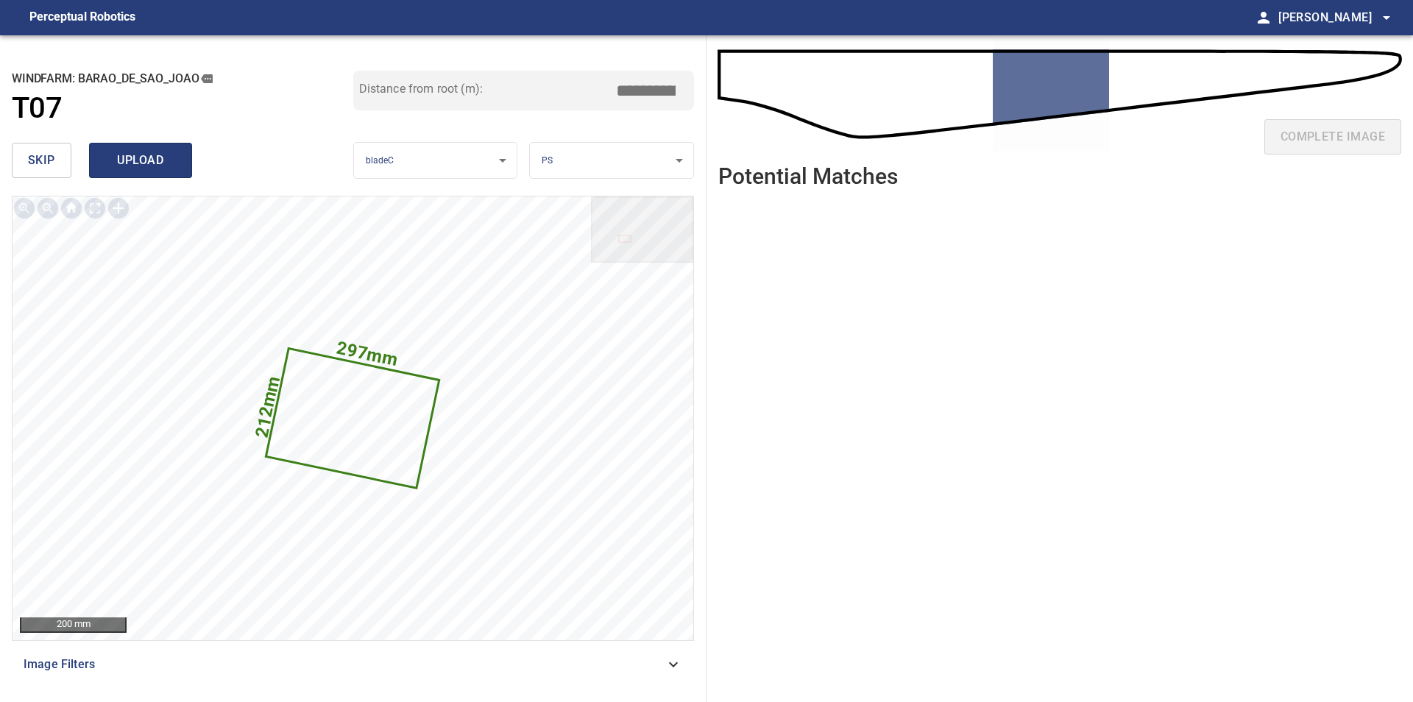
click at [180, 166] on button "upload" at bounding box center [140, 160] width 103 height 35
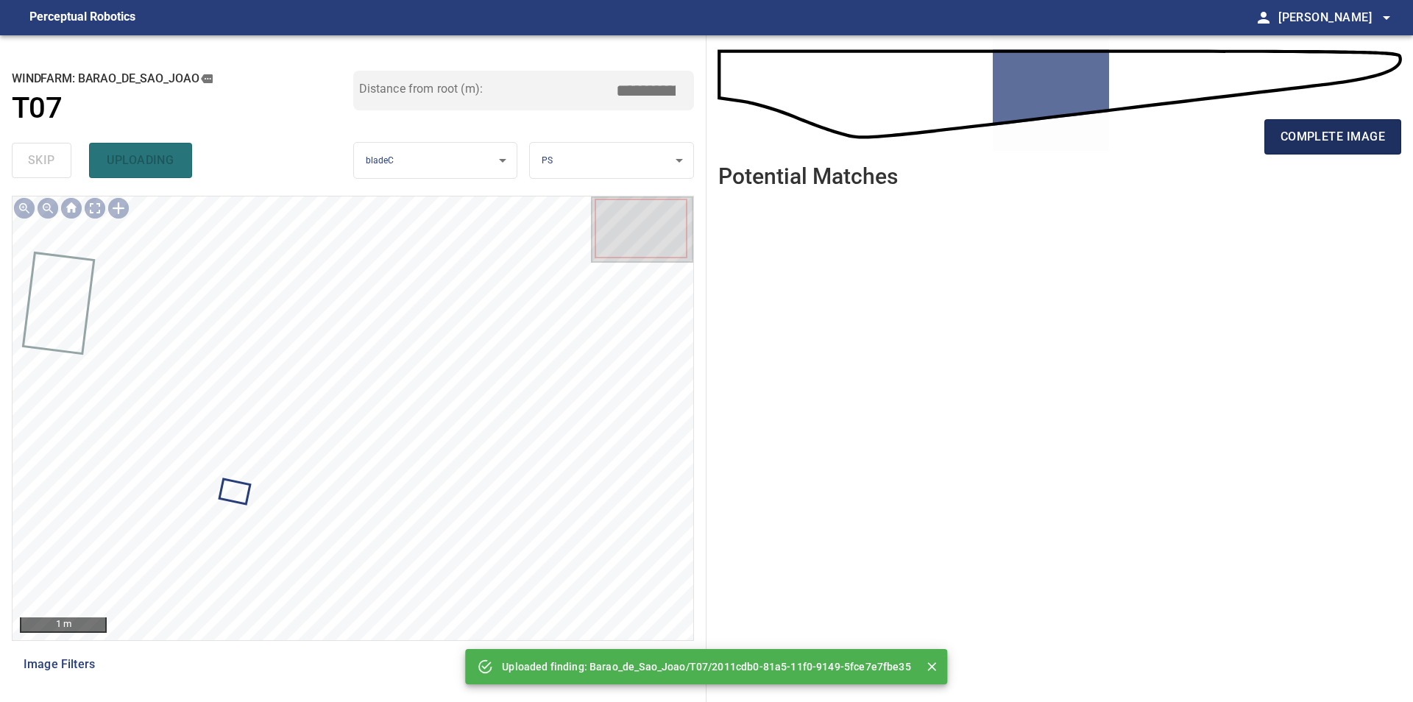
click at [1305, 135] on span "complete image" at bounding box center [1332, 137] width 104 height 21
type input "****"
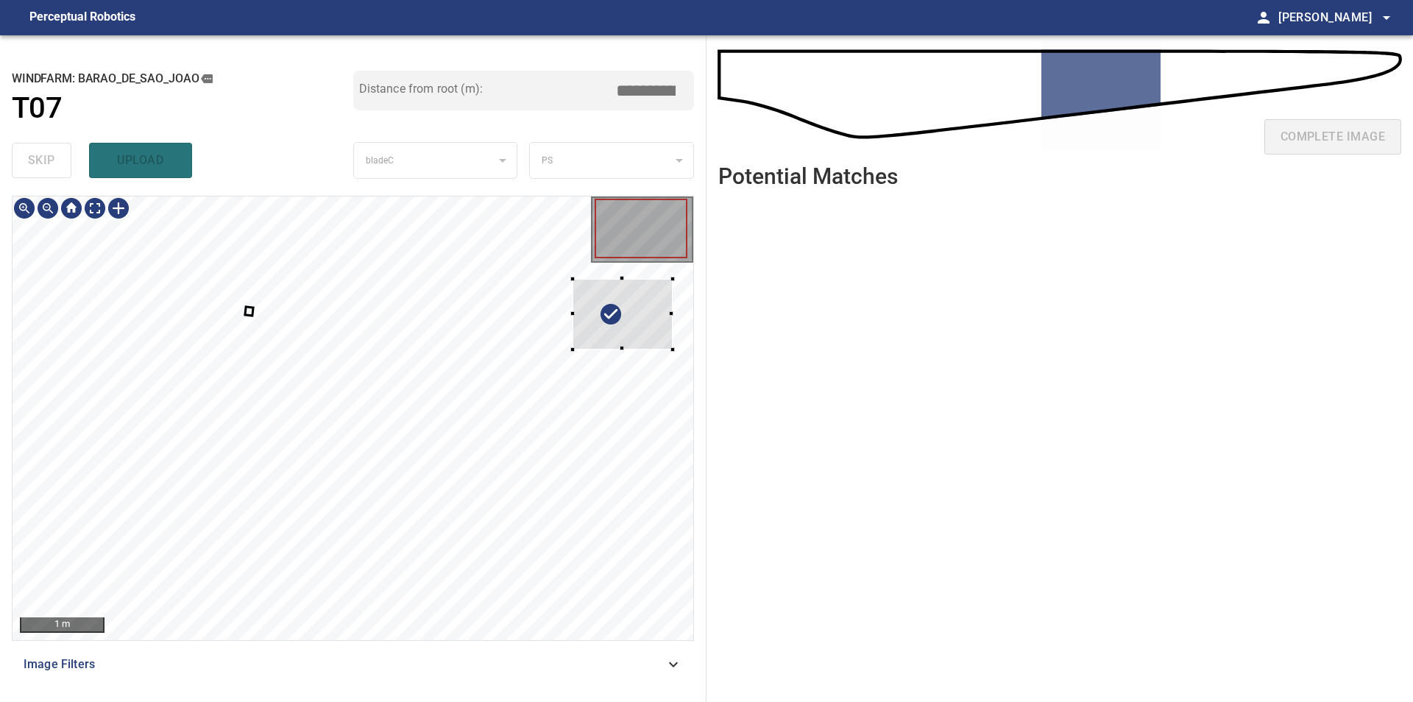
click at [698, 283] on div "**********" at bounding box center [353, 368] width 706 height 667
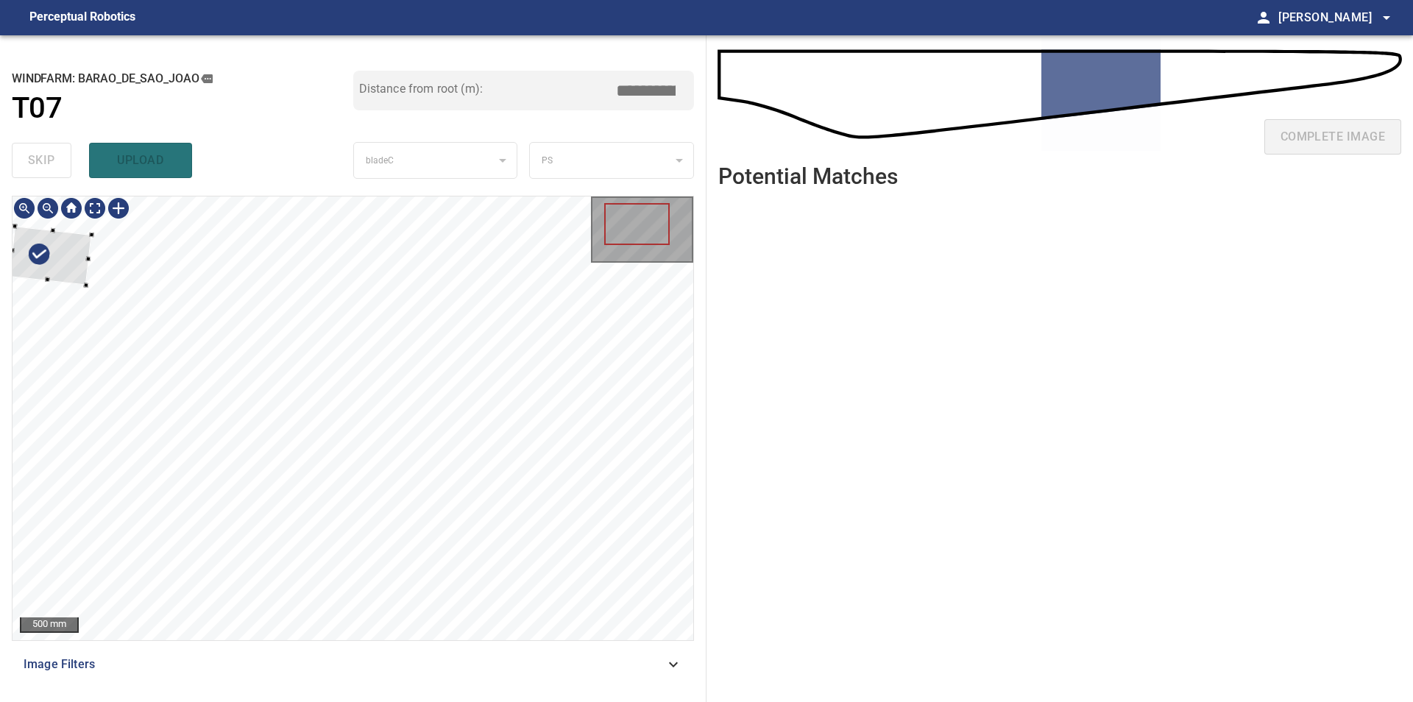
click at [63, 249] on div at bounding box center [51, 256] width 82 height 59
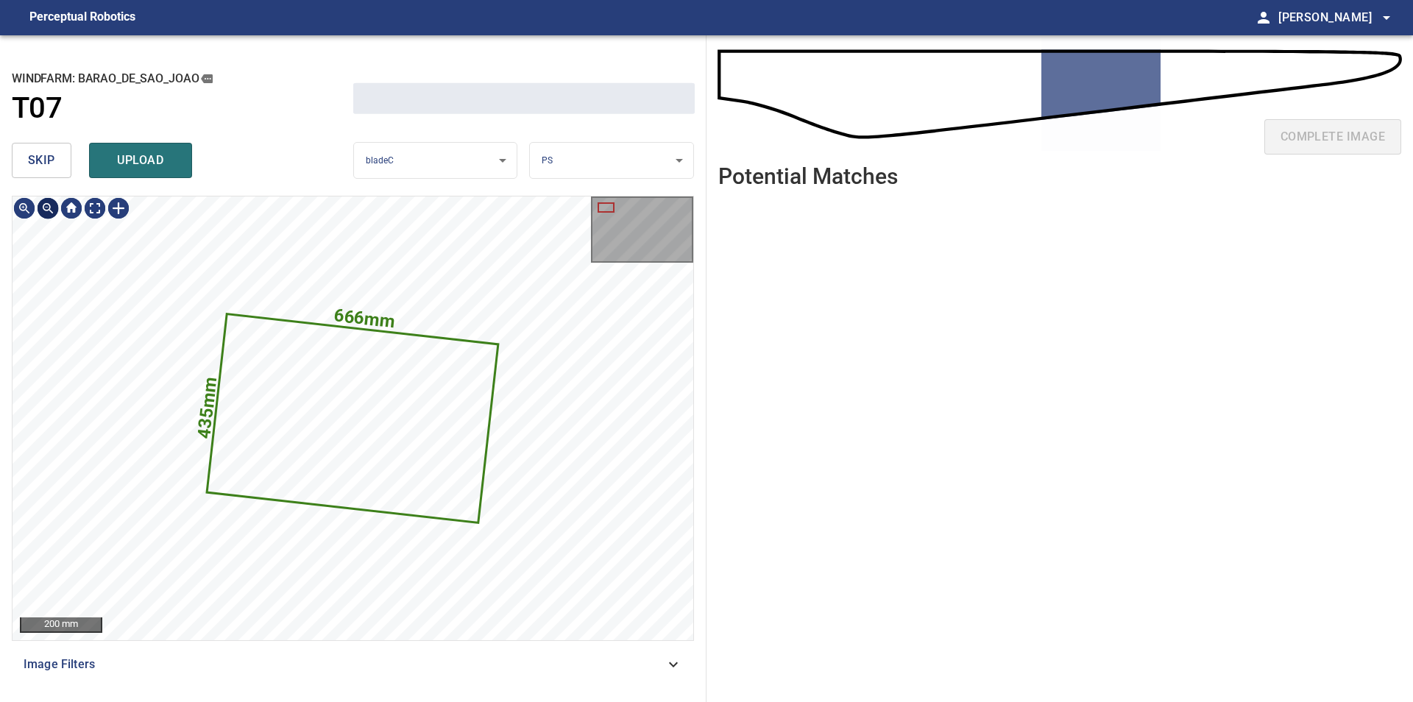
click at [38, 174] on button "skip" at bounding box center [42, 160] width 60 height 35
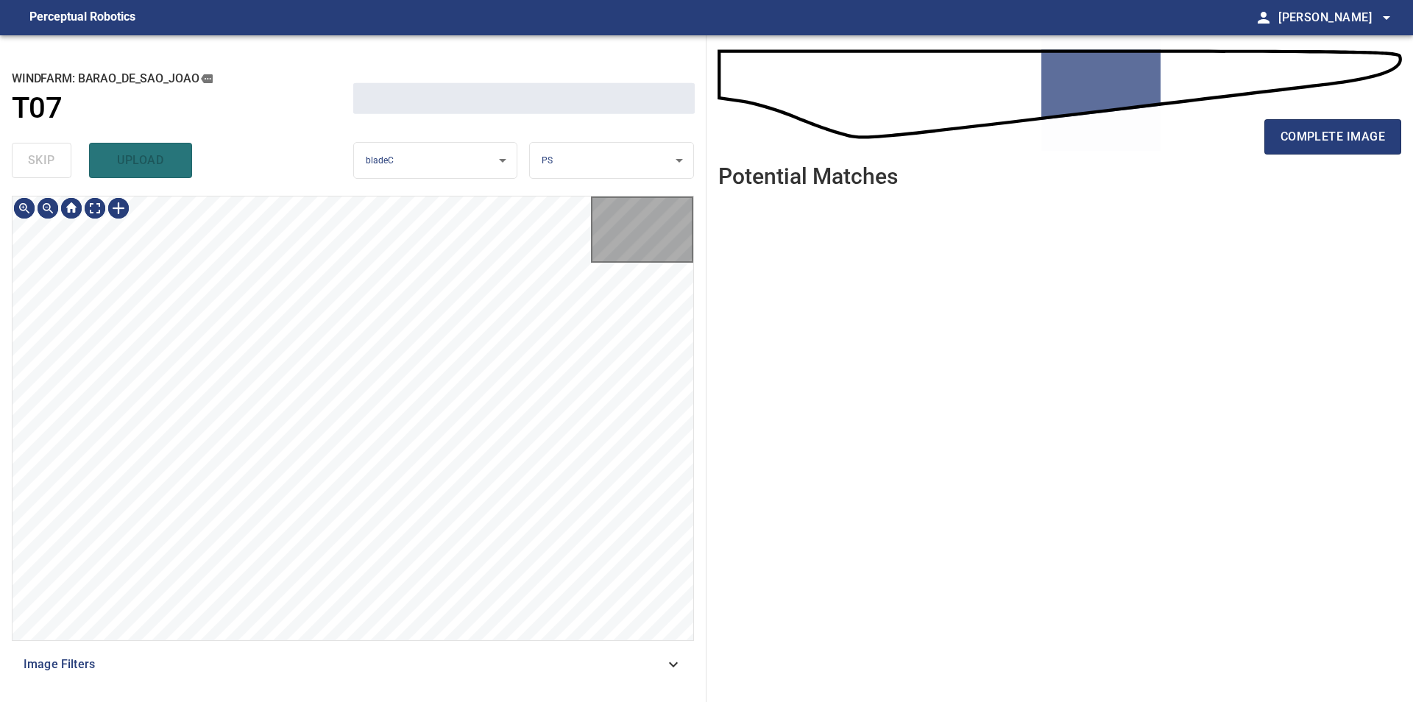
click at [38, 174] on div "skip upload" at bounding box center [182, 160] width 341 height 47
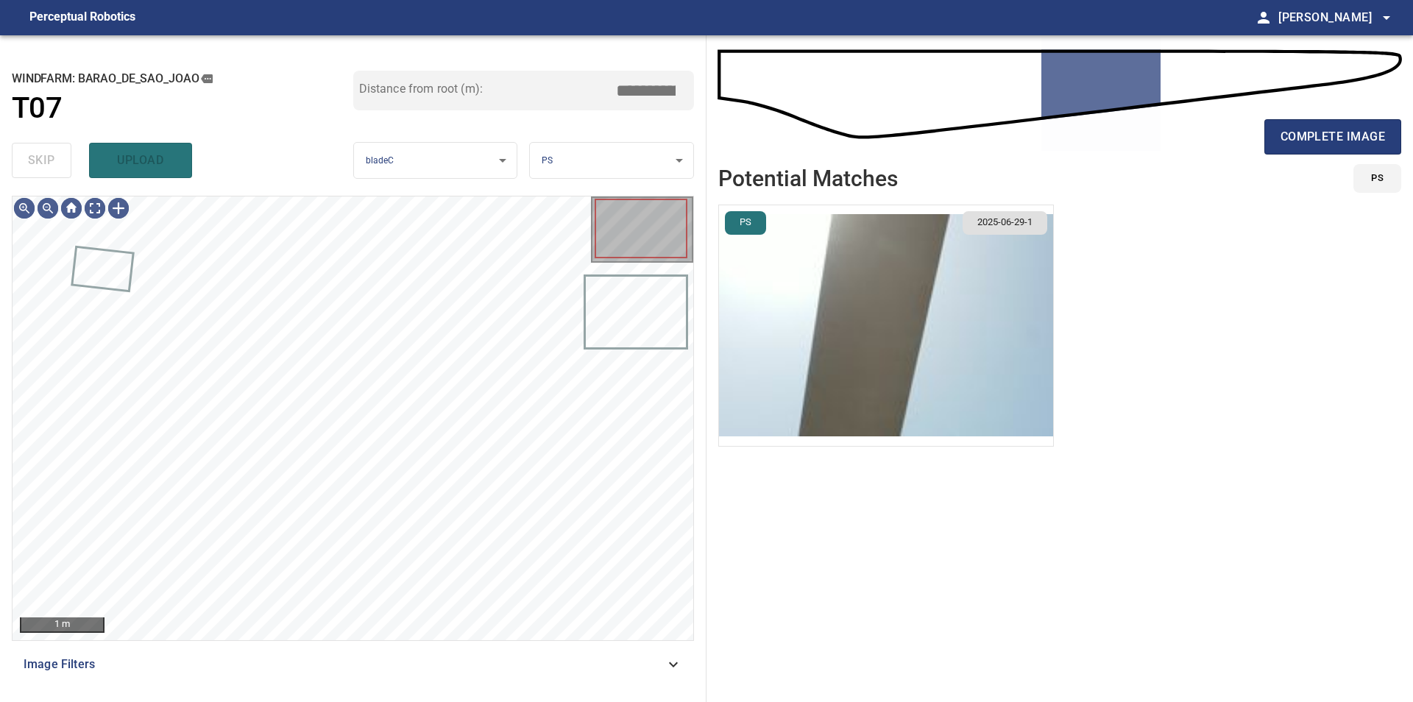
click at [38, 174] on div "skip upload" at bounding box center [182, 160] width 341 height 47
click at [38, 172] on div "skip upload" at bounding box center [182, 160] width 341 height 47
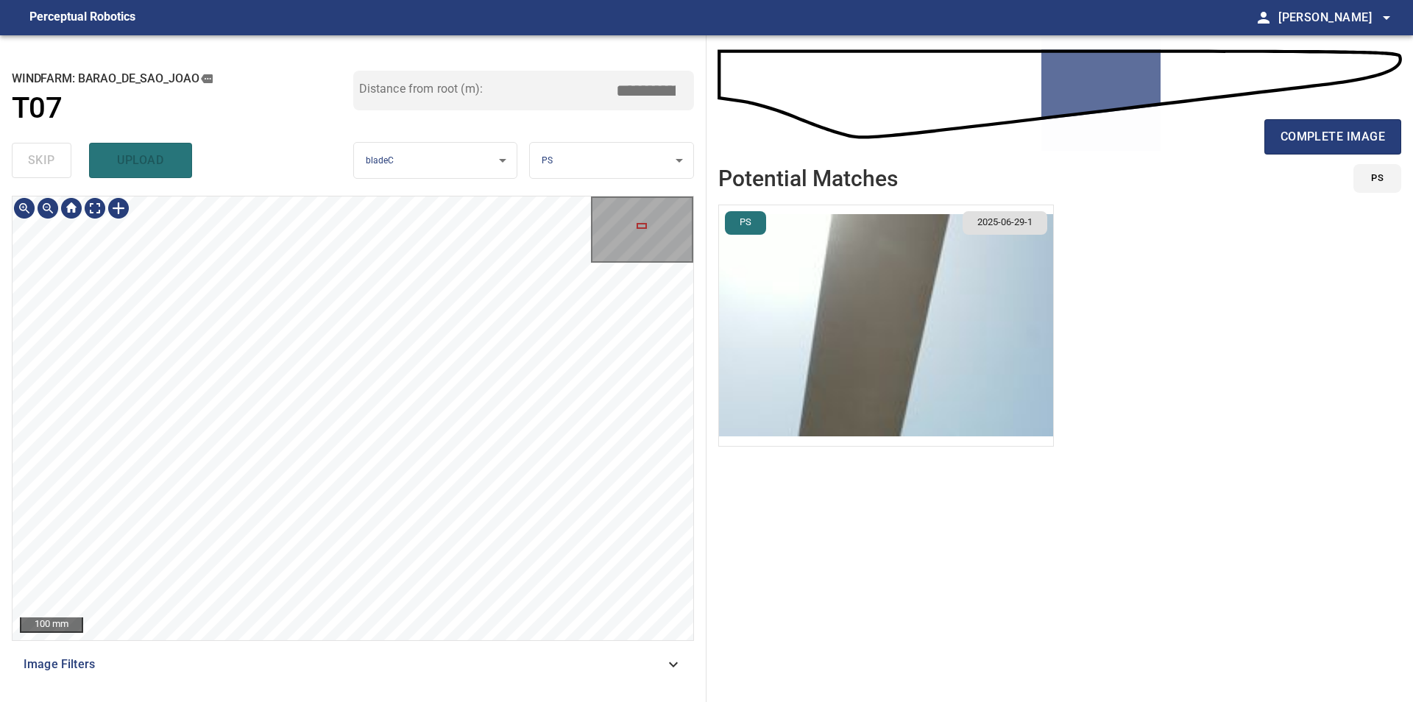
click at [391, 649] on div "100 mm Image Filters" at bounding box center [353, 443] width 682 height 494
click at [376, 645] on div "100 mm Image Filters" at bounding box center [353, 443] width 682 height 494
click at [371, 646] on div "100 mm Image Filters" at bounding box center [353, 443] width 682 height 494
click at [333, 654] on div "100 mm Image Filters" at bounding box center [353, 443] width 682 height 494
click at [309, 678] on div "100 mm Image Filters" at bounding box center [353, 443] width 682 height 494
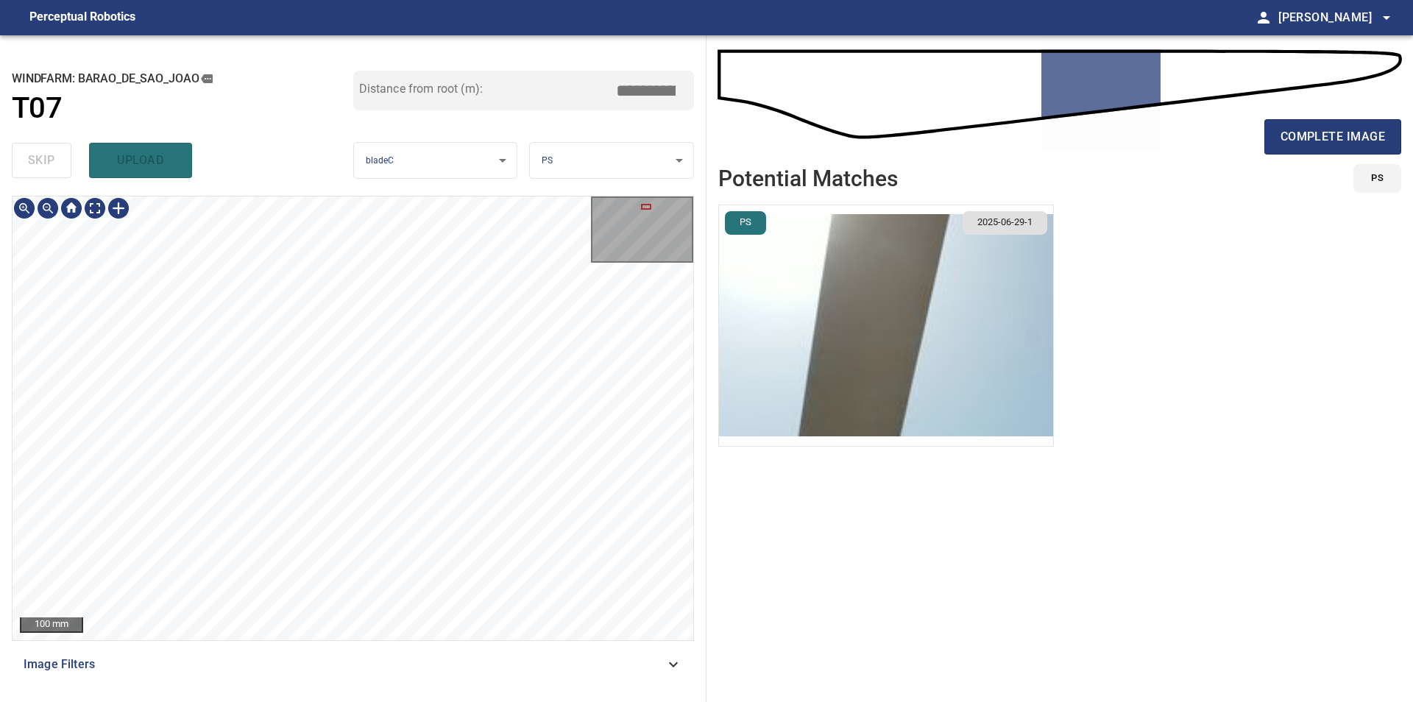
click at [303, 699] on div "**********" at bounding box center [353, 368] width 706 height 667
click at [242, 698] on div "**********" at bounding box center [353, 368] width 706 height 667
click at [216, 675] on div "100 mm Image Filters" at bounding box center [353, 443] width 682 height 494
click at [706, 562] on div "**********" at bounding box center [706, 368] width 1413 height 667
click at [439, 445] on div "100 mm Image Filters" at bounding box center [353, 443] width 682 height 494
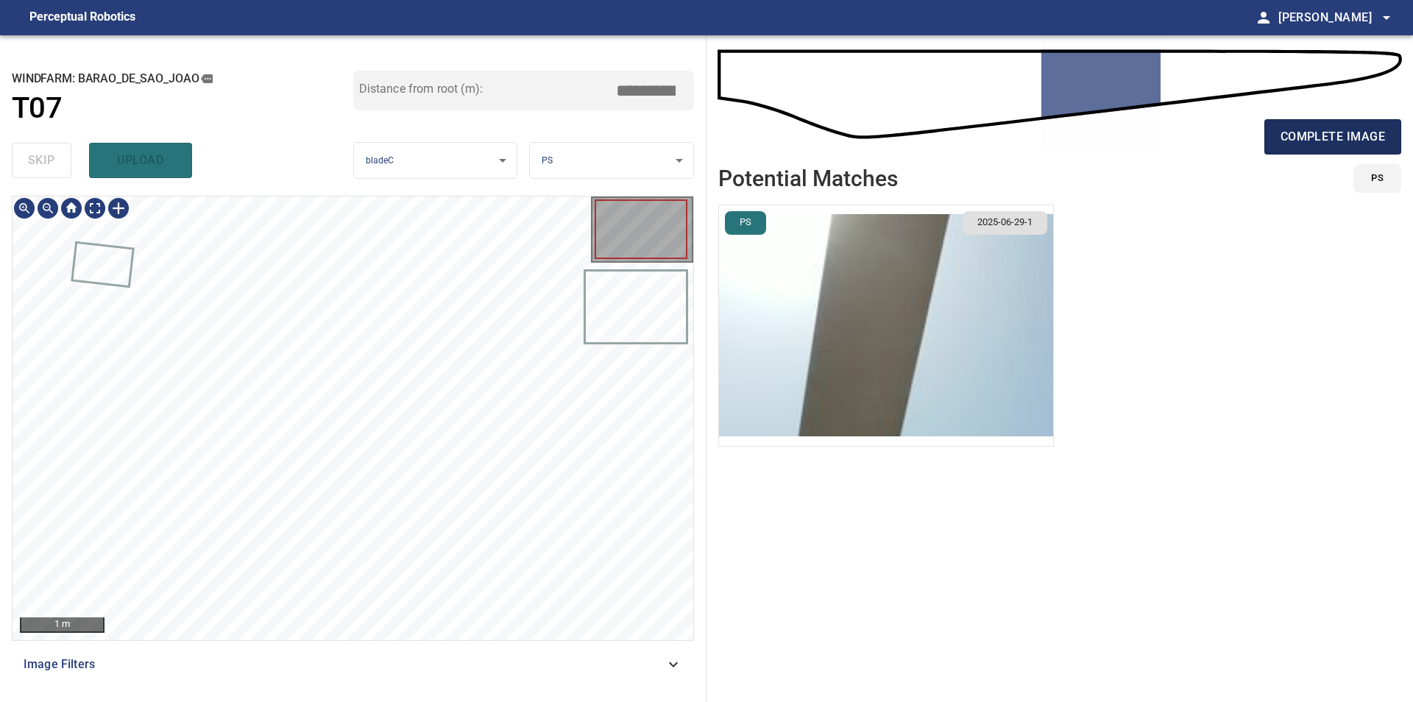
click at [1267, 130] on button "complete image" at bounding box center [1332, 136] width 137 height 35
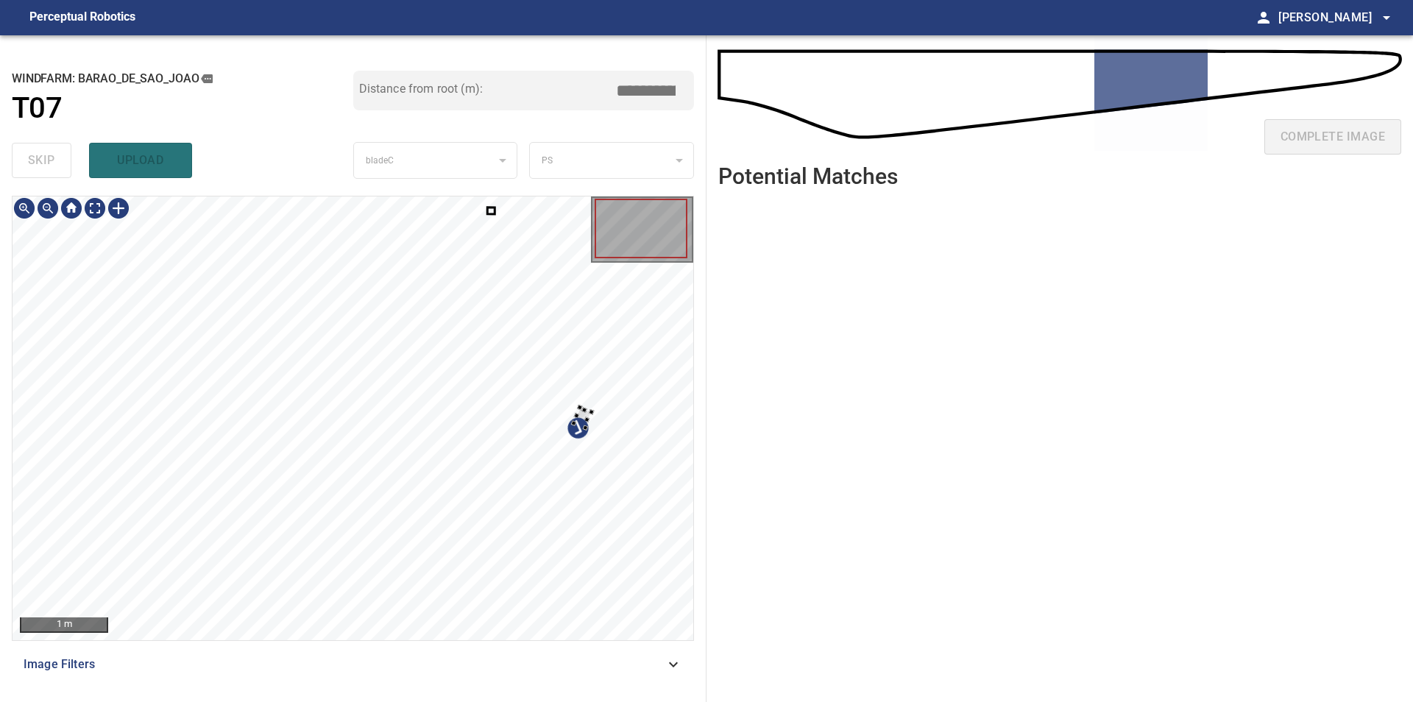
click at [617, 364] on div at bounding box center [353, 418] width 681 height 444
click at [547, 349] on div at bounding box center [353, 418] width 681 height 444
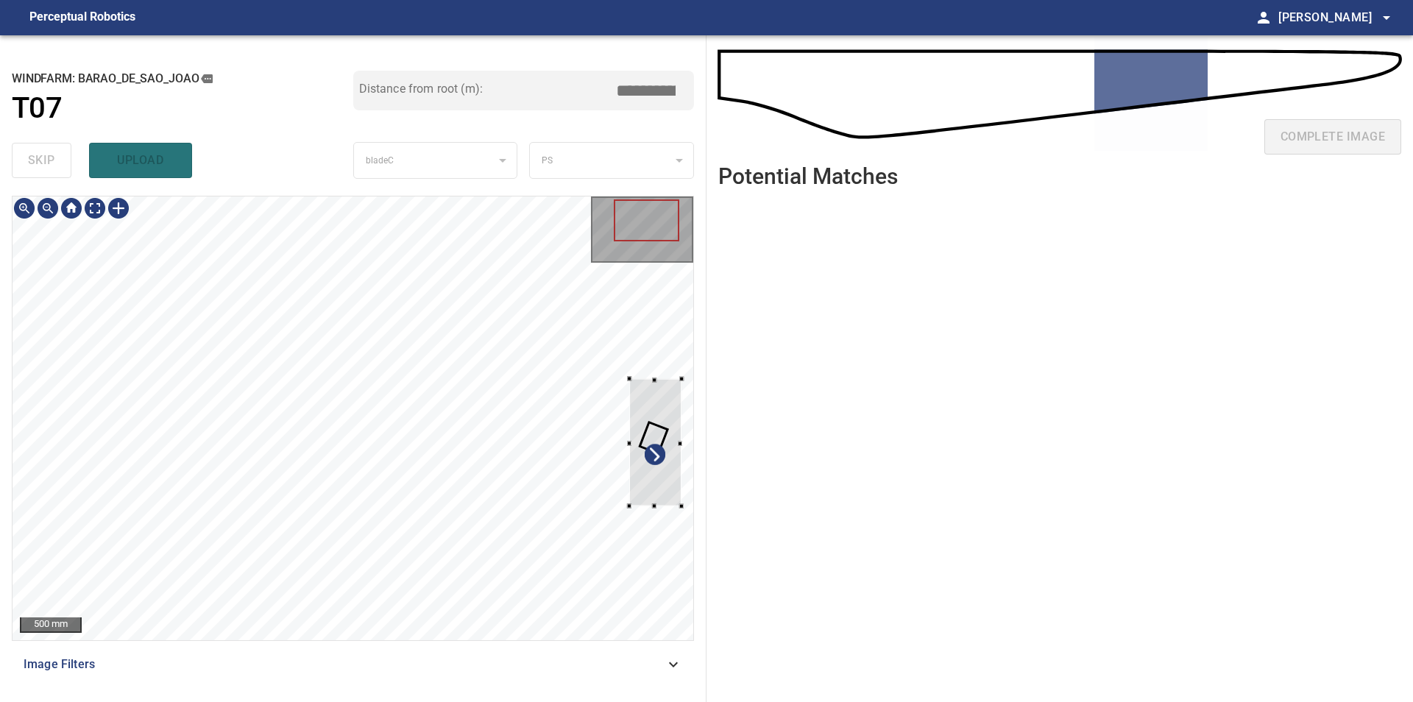
click at [690, 518] on div at bounding box center [353, 418] width 681 height 444
click at [656, 466] on div at bounding box center [655, 441] width 52 height 127
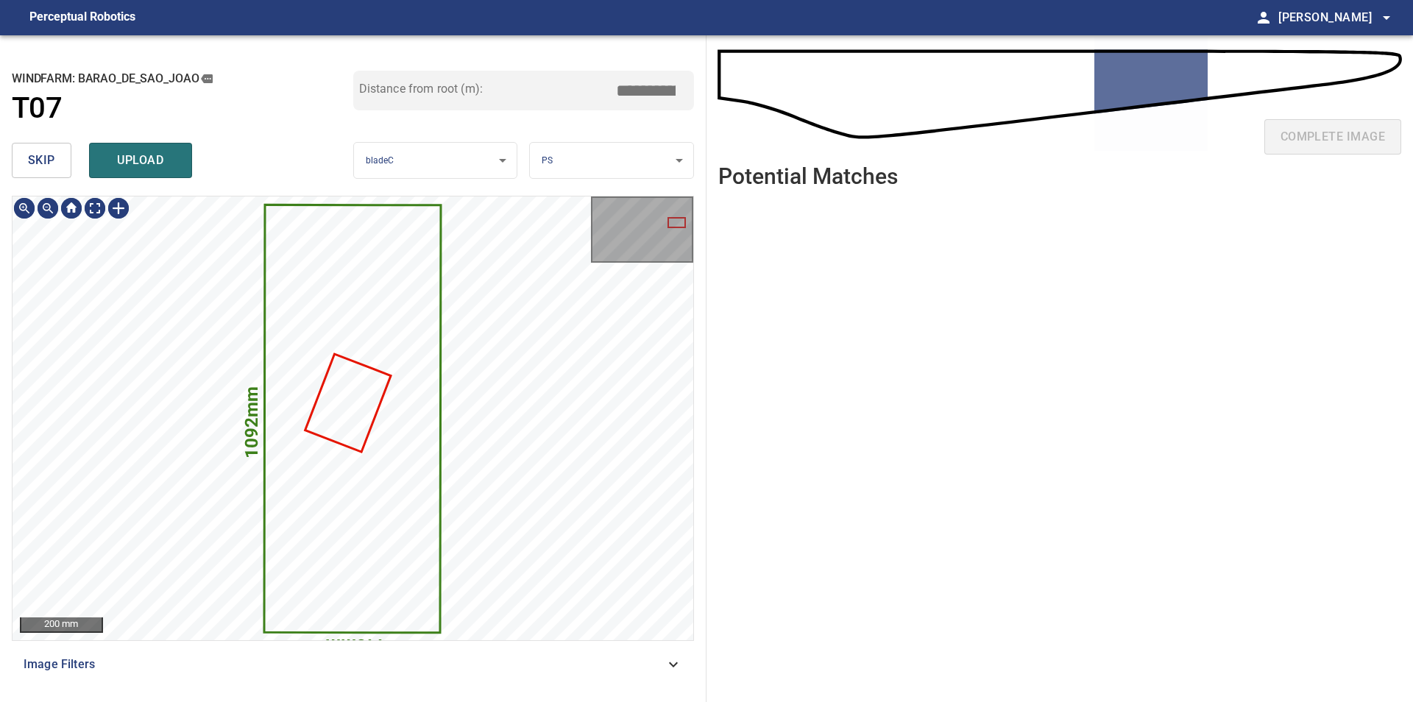
click at [57, 166] on button "skip" at bounding box center [42, 160] width 60 height 35
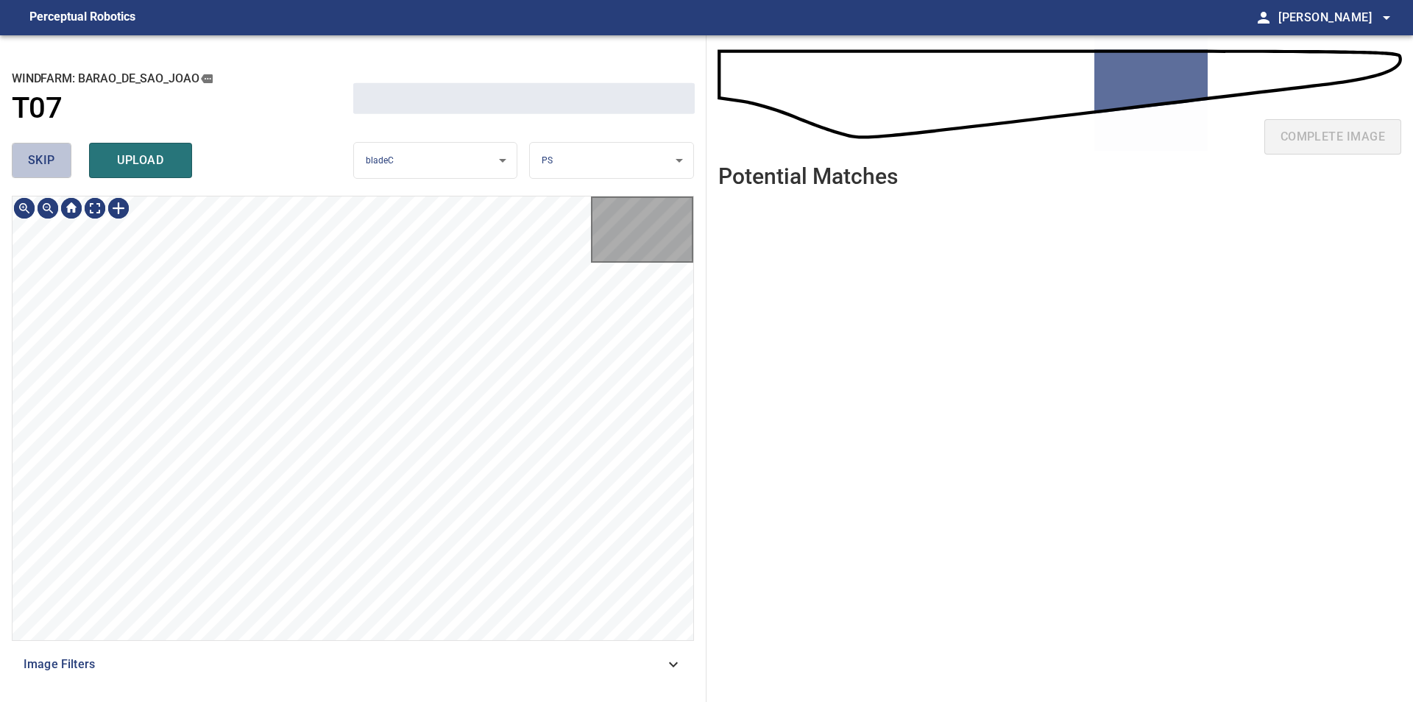
click at [57, 166] on button "skip" at bounding box center [42, 160] width 60 height 35
click at [57, 166] on div "skip upload" at bounding box center [182, 160] width 341 height 47
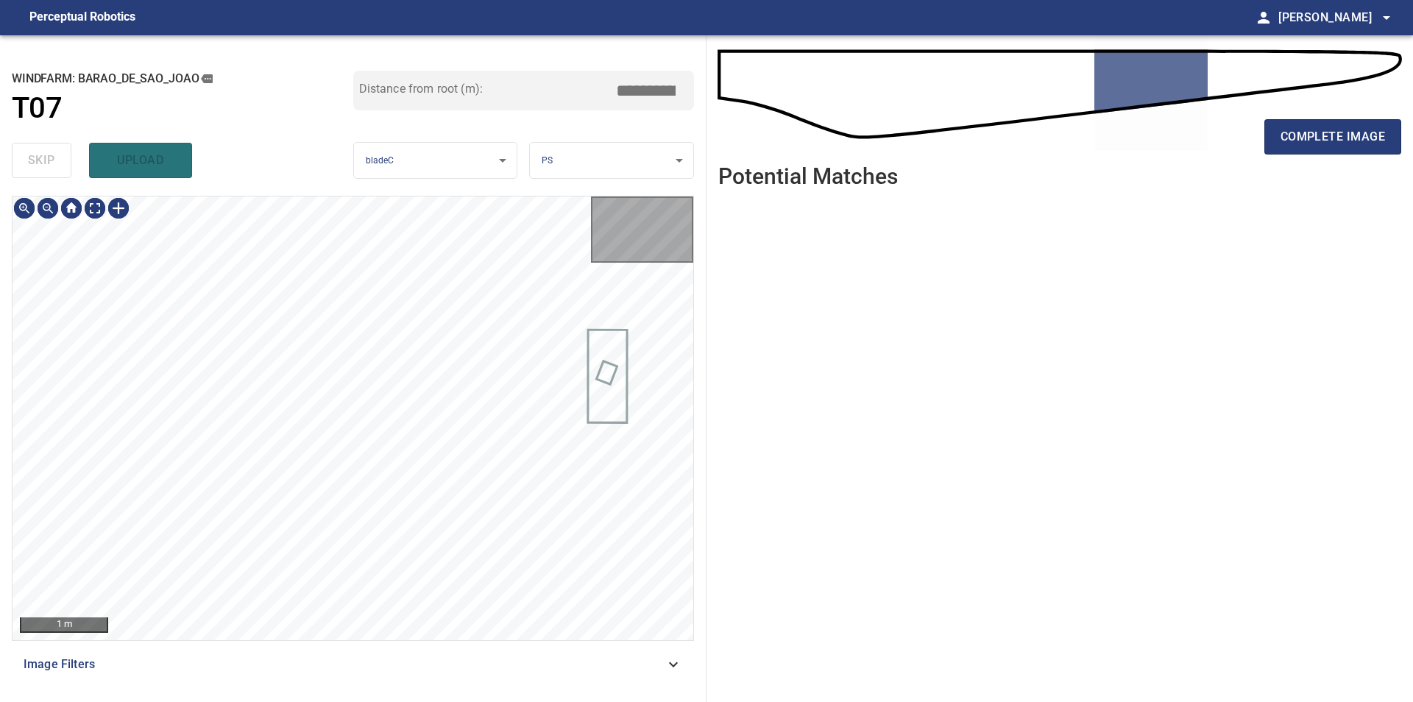
click at [57, 166] on div "skip upload" at bounding box center [182, 160] width 341 height 47
click at [413, 642] on div "100 mm Image Filters" at bounding box center [353, 443] width 682 height 494
click at [567, 641] on div "100 mm Image Filters" at bounding box center [353, 443] width 682 height 494
click at [118, 210] on div at bounding box center [119, 208] width 24 height 24
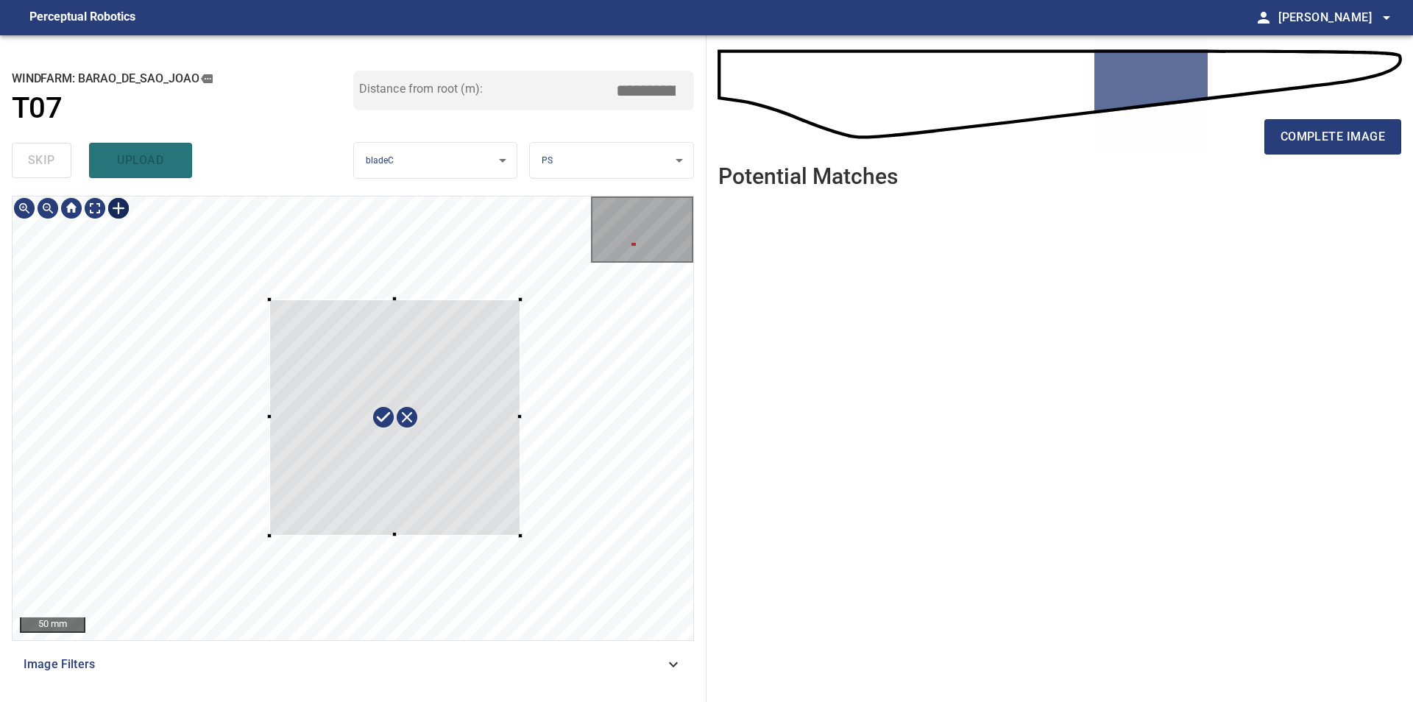
click at [520, 536] on div at bounding box center [353, 418] width 681 height 444
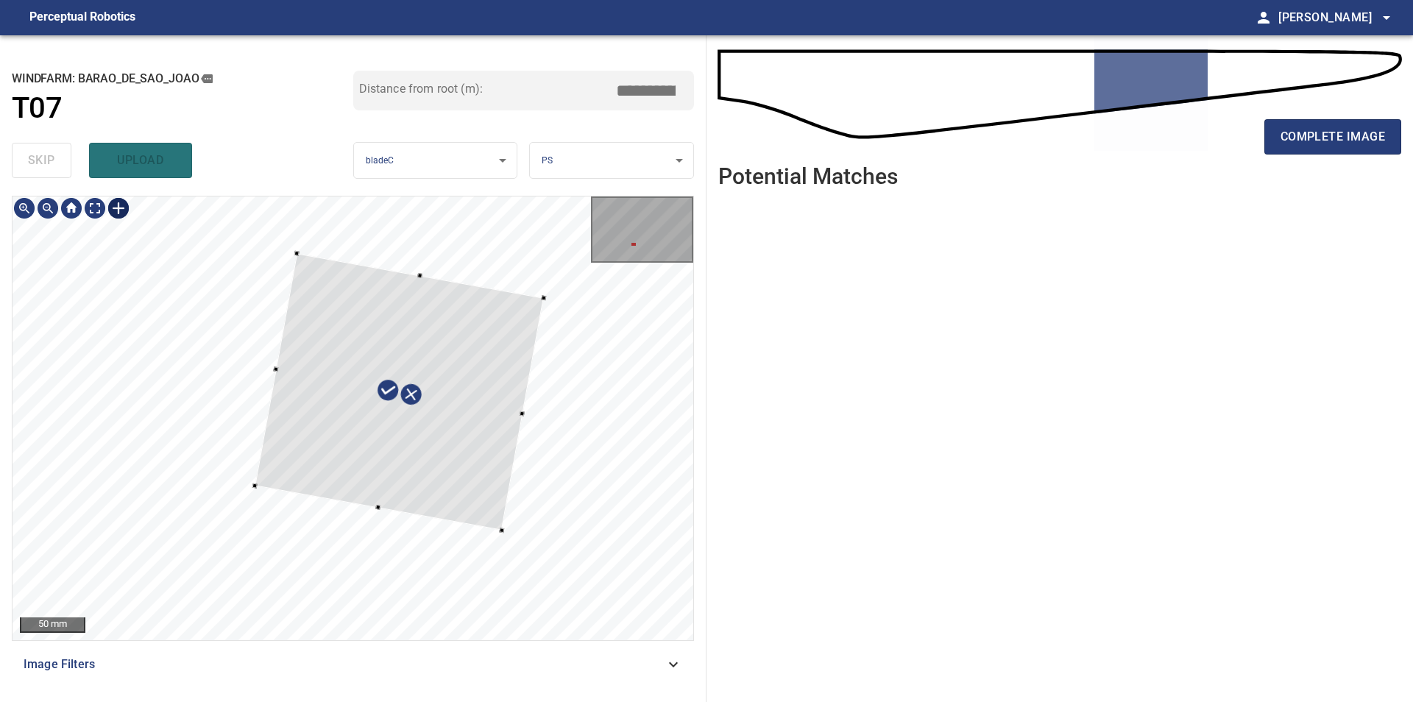
click at [452, 466] on div at bounding box center [399, 391] width 289 height 277
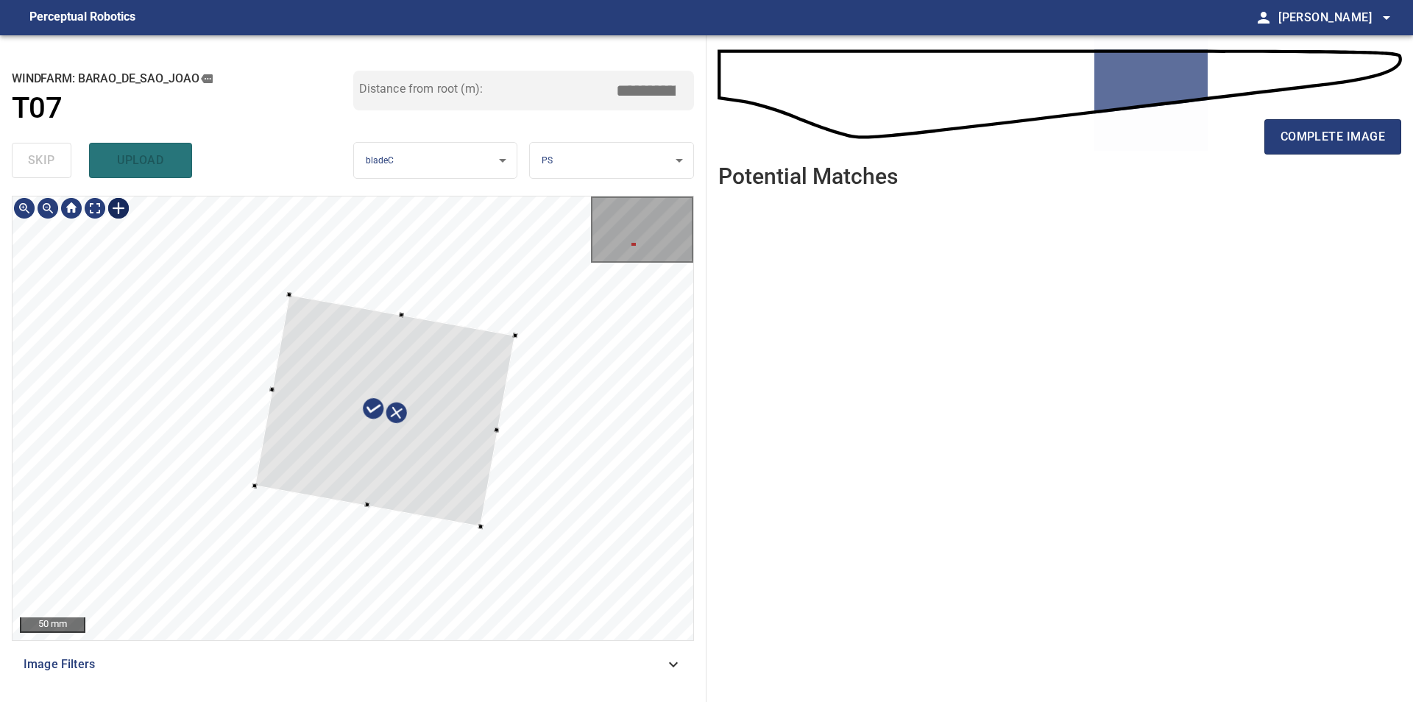
click at [511, 341] on div at bounding box center [385, 410] width 260 height 232
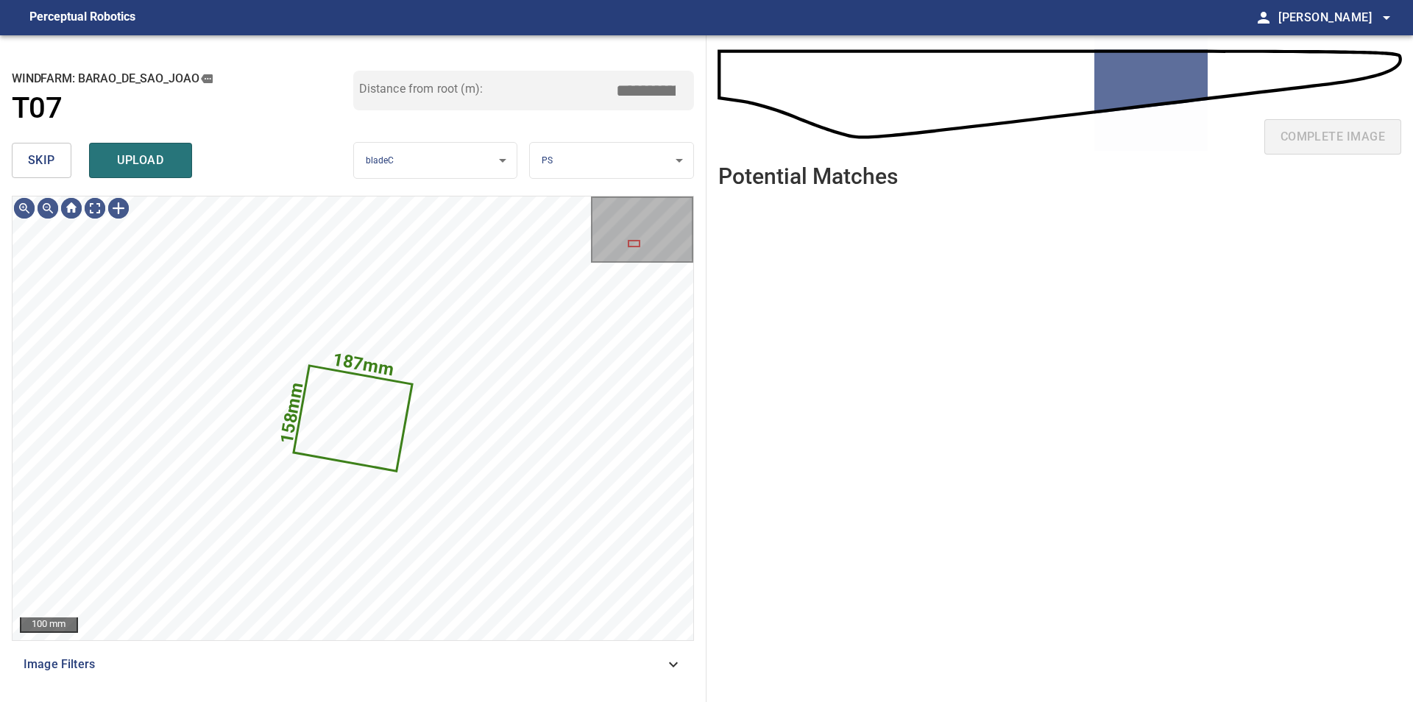
click at [56, 156] on button "skip" at bounding box center [42, 160] width 60 height 35
